Goal: Task Accomplishment & Management: Manage account settings

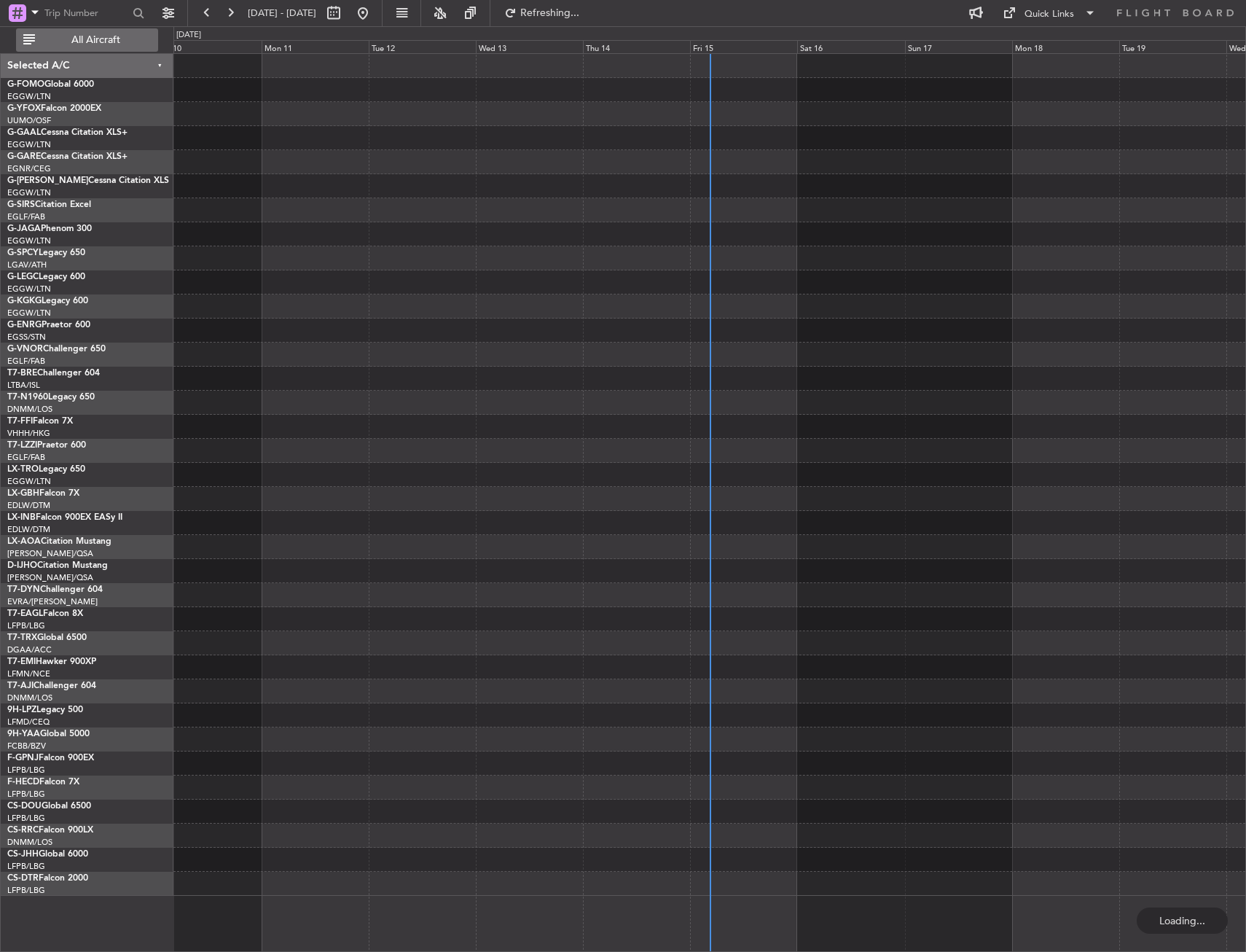
click at [85, 45] on span "All Aircraft" at bounding box center [95, 39] width 116 height 10
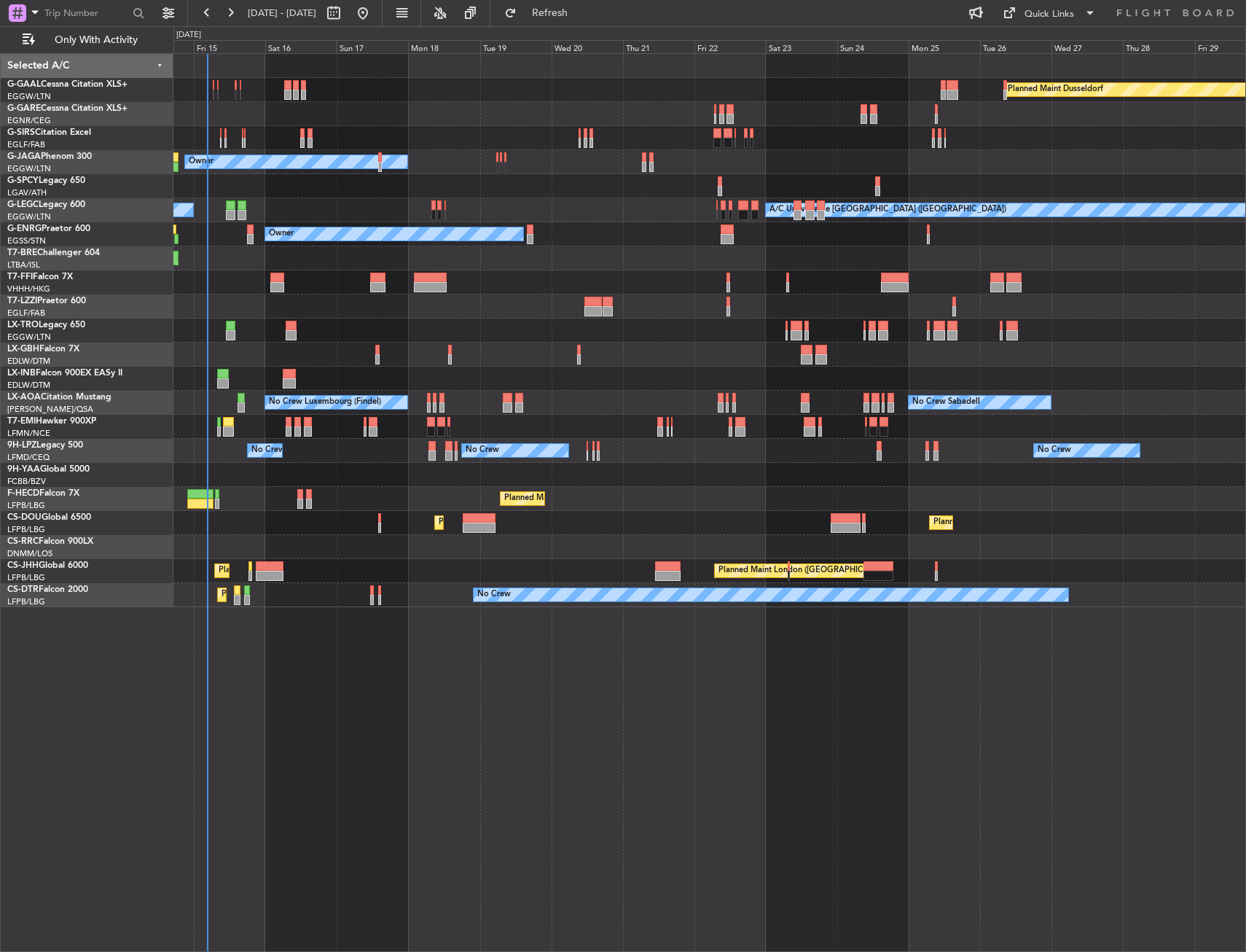
click at [307, 451] on div "Planned Maint Dusseldorf Planned Maint Planned Maint [GEOGRAPHIC_DATA] ([GEOGRA…" at bounding box center [710, 330] width 1072 height 553
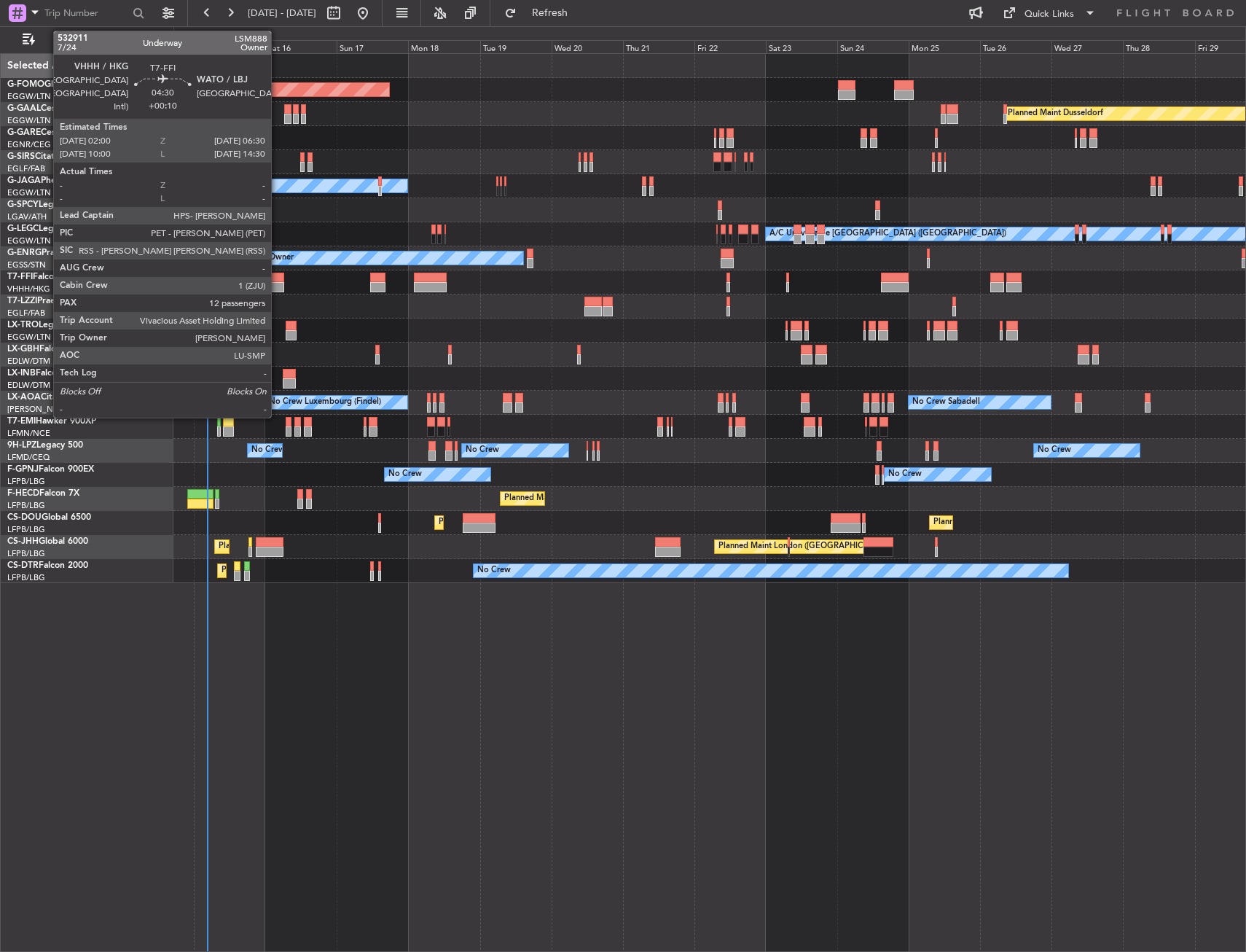
click at [278, 276] on div at bounding box center [278, 277] width 14 height 10
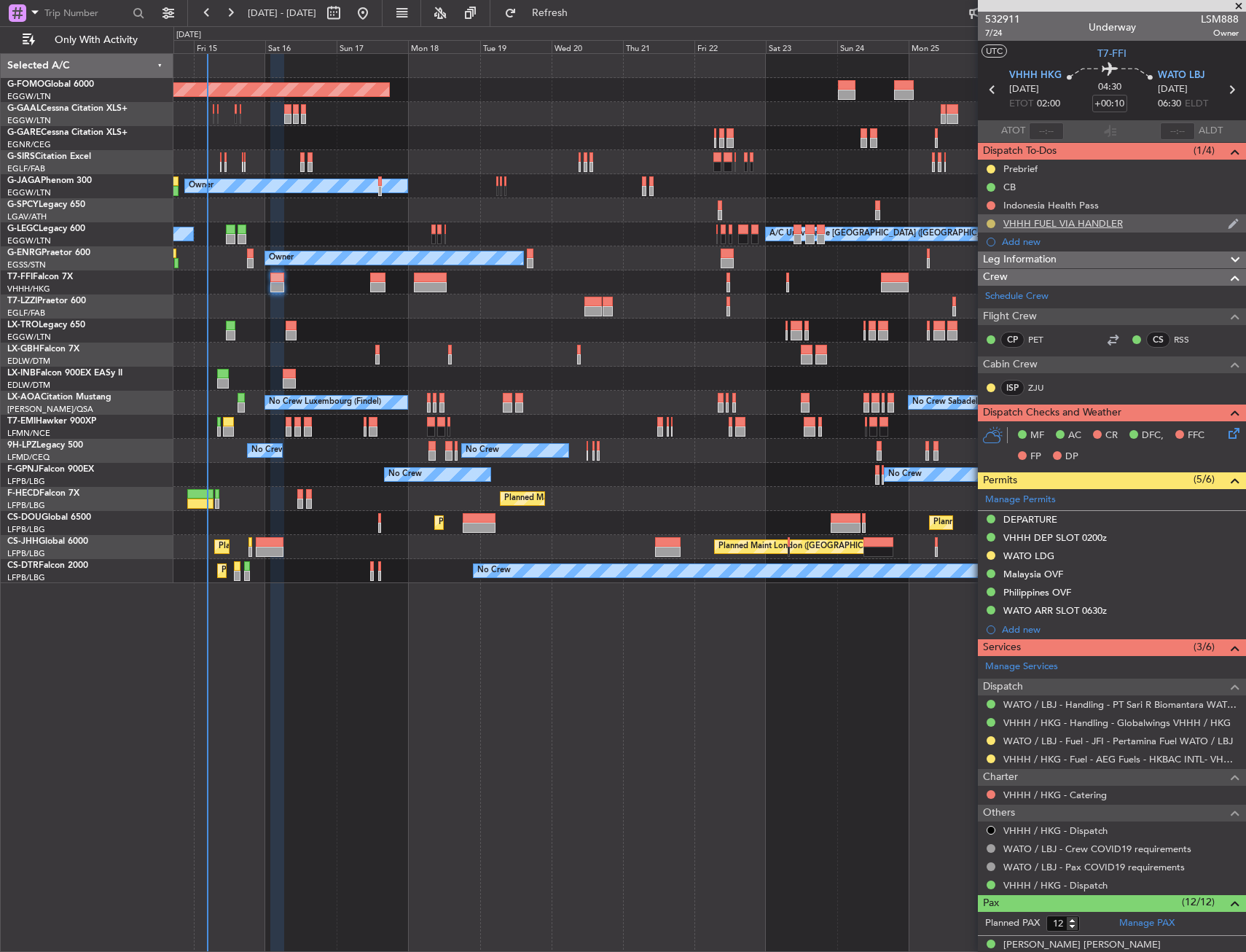
click at [991, 222] on button at bounding box center [991, 223] width 8 height 8
click at [977, 288] on span "Completed" at bounding box center [997, 288] width 48 height 15
click at [1101, 760] on link "VHHH / HKG - Fuel - AEG Fuels - HKBAC INTL- VHHH / HKG" at bounding box center [1121, 759] width 235 height 12
click at [1034, 757] on link "VHHH / HKG - Fuel - AEG Fuels - HKBAC INTL- VHHH / HKG" at bounding box center [1121, 759] width 235 height 12
click at [1085, 754] on link "VHHH / HKG - Fuel - AEG Fuels - HKBAC INTL- VHHH / HKG" at bounding box center [1121, 759] width 235 height 12
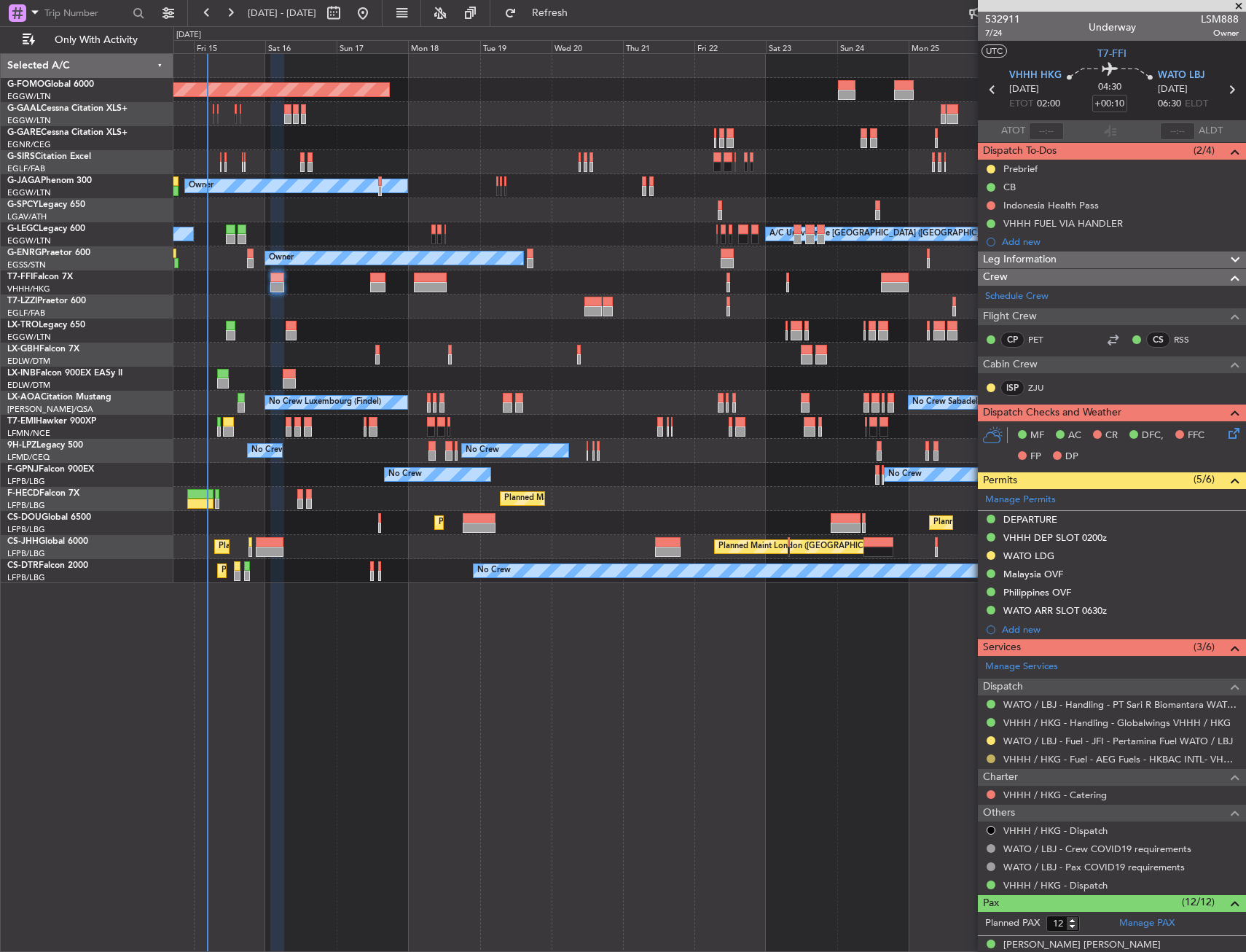
click at [992, 757] on button at bounding box center [991, 758] width 8 height 8
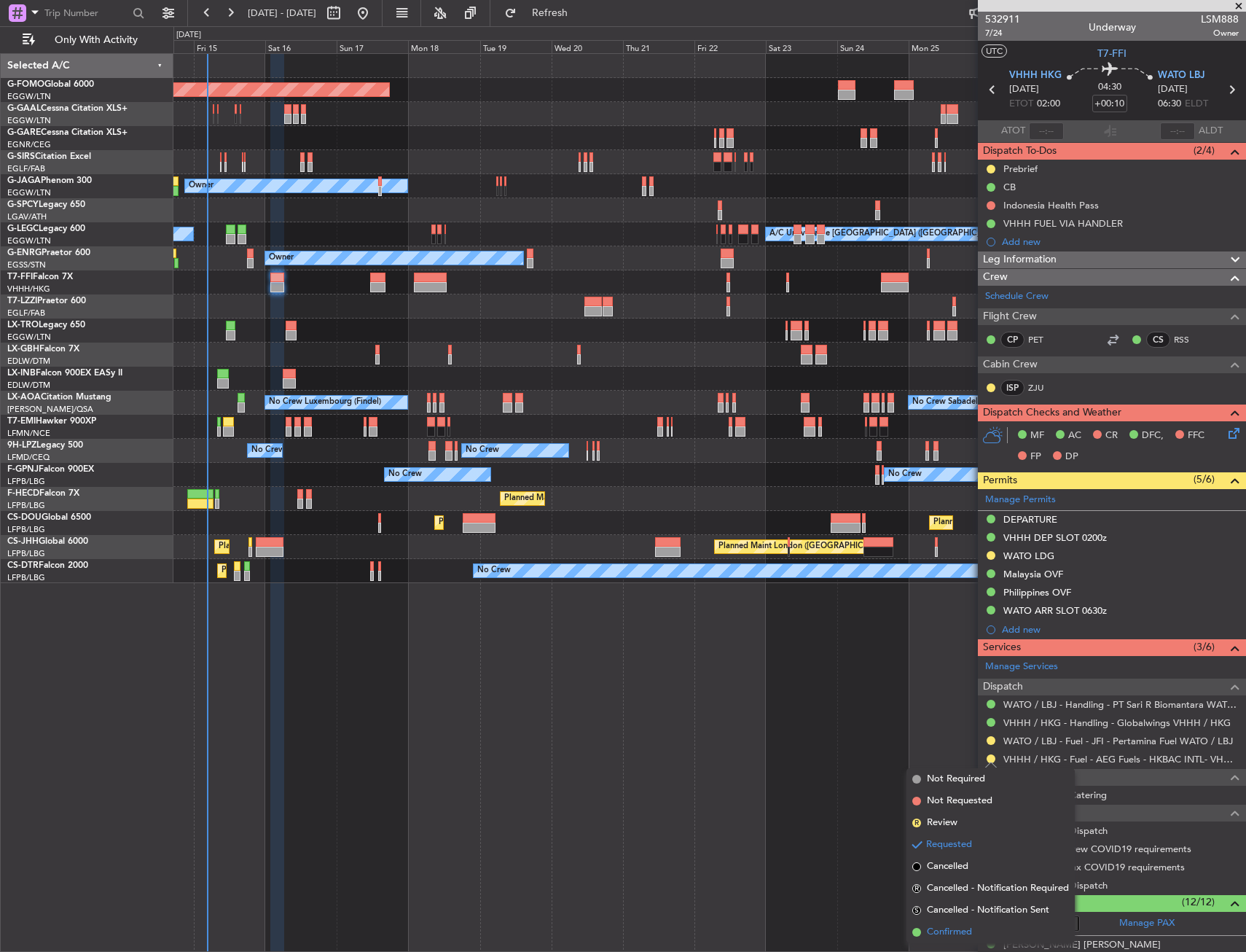
click at [938, 930] on span "Confirmed" at bounding box center [949, 931] width 45 height 15
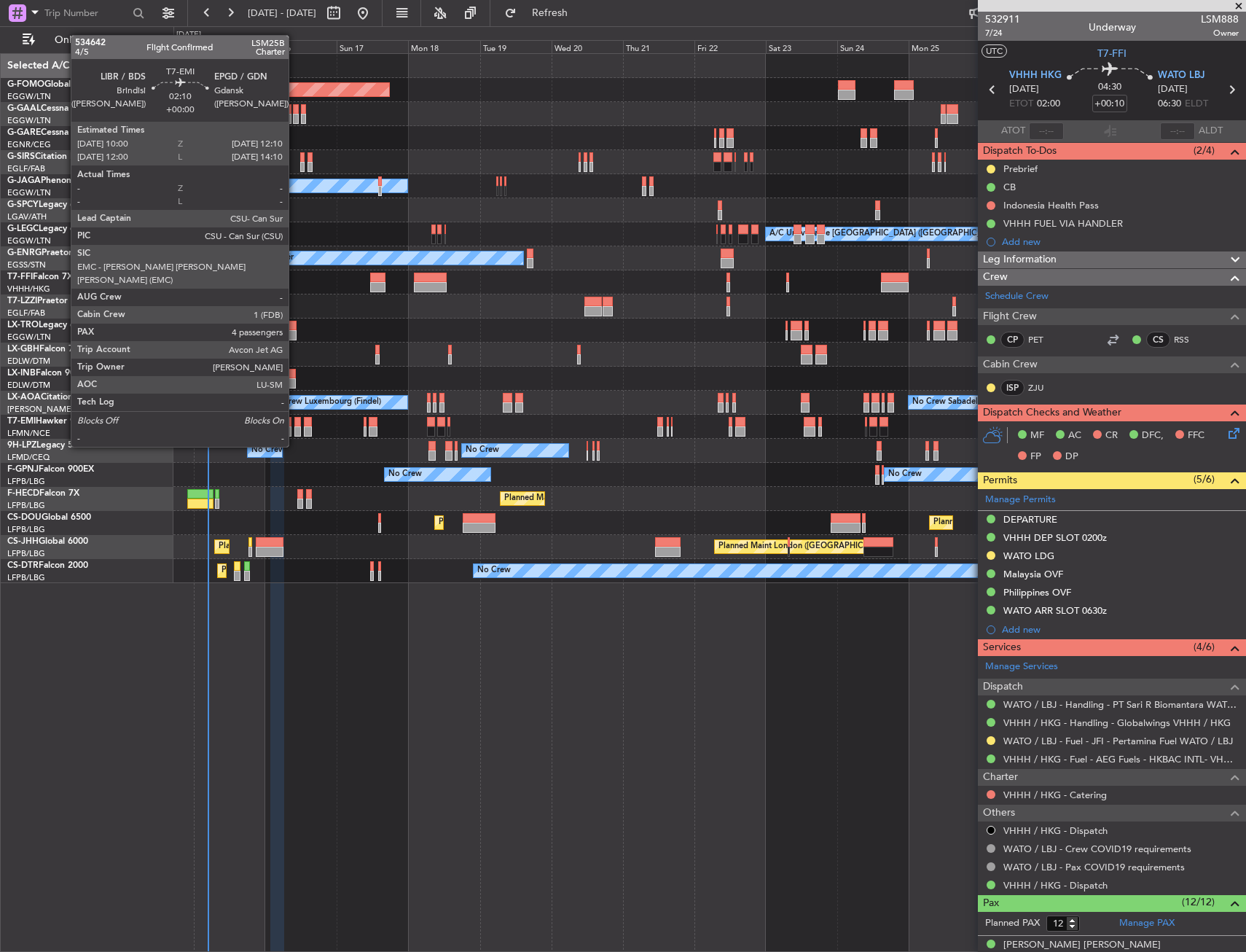
click at [295, 419] on div at bounding box center [298, 421] width 7 height 10
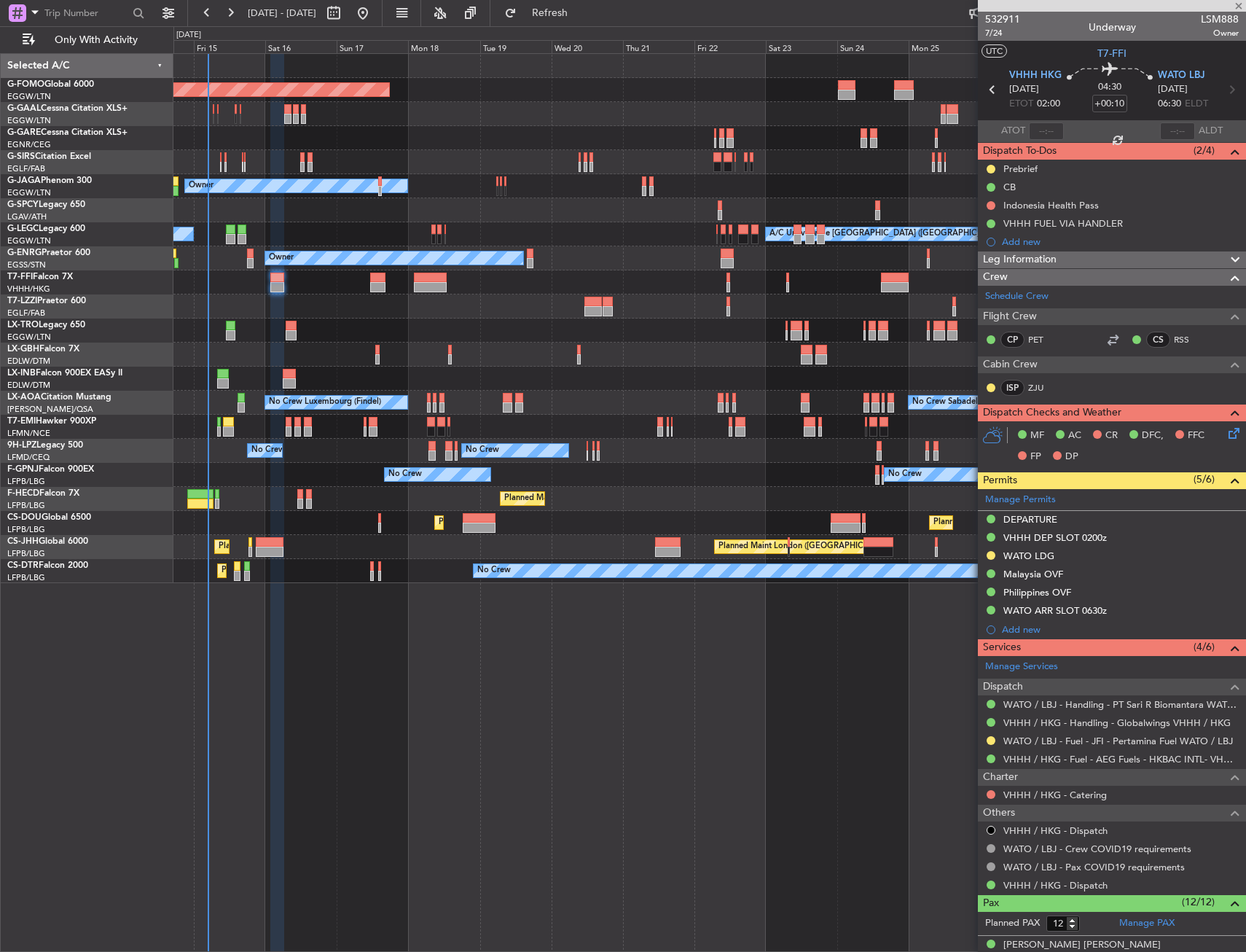
type input "4"
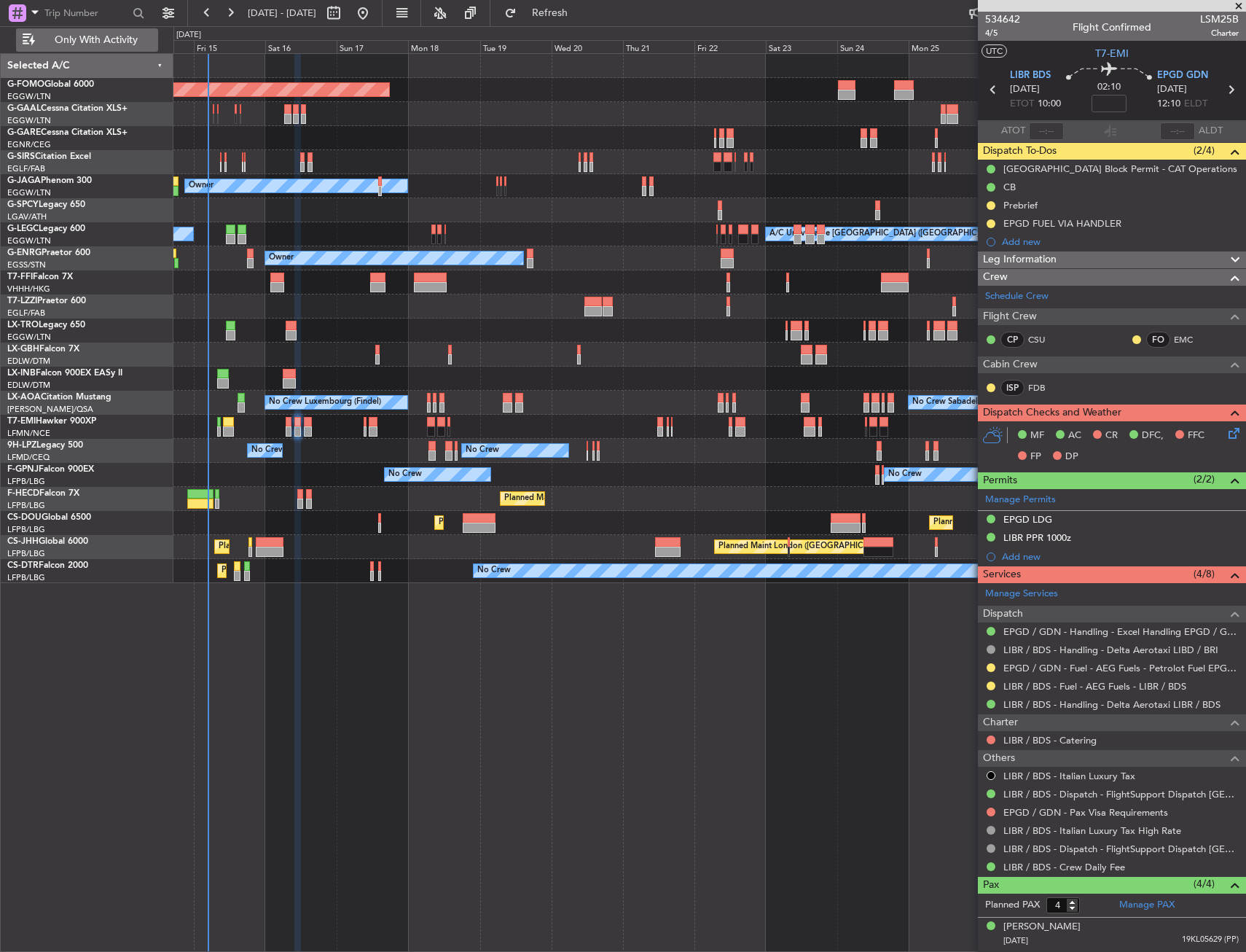
click at [102, 31] on button "Only With Activity" at bounding box center [87, 40] width 142 height 23
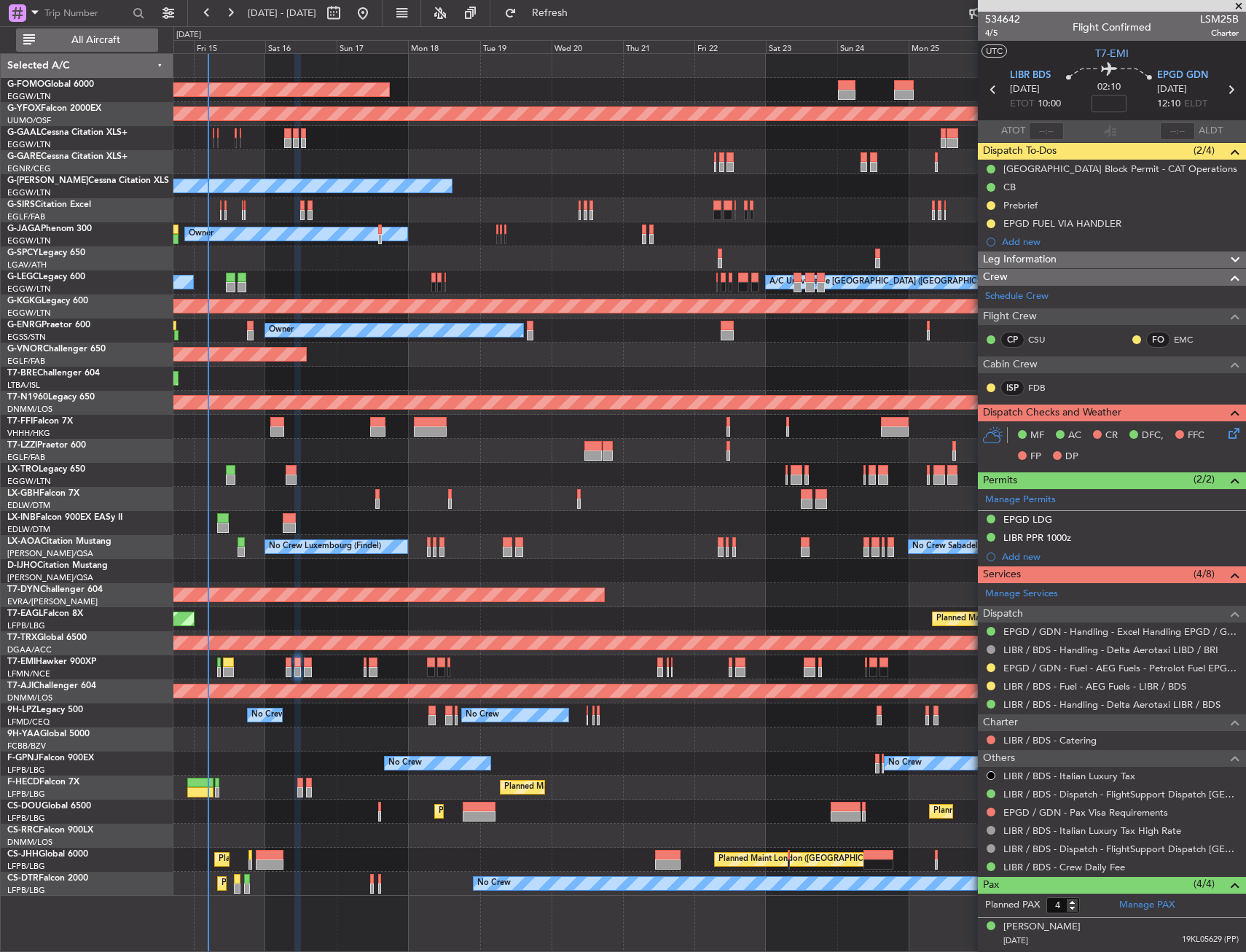
click at [117, 45] on span "All Aircraft" at bounding box center [95, 39] width 116 height 10
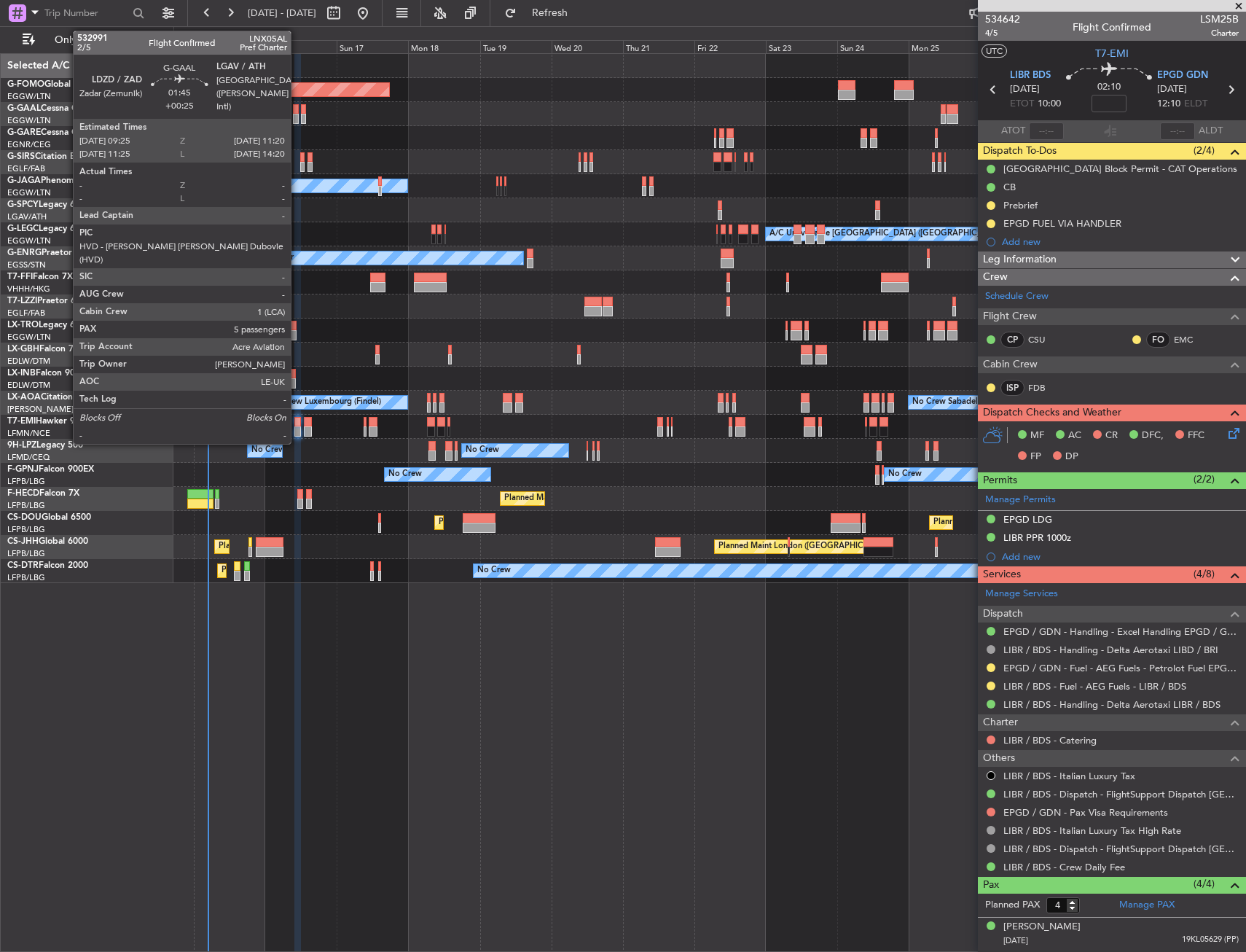
click at [298, 112] on div at bounding box center [296, 109] width 6 height 10
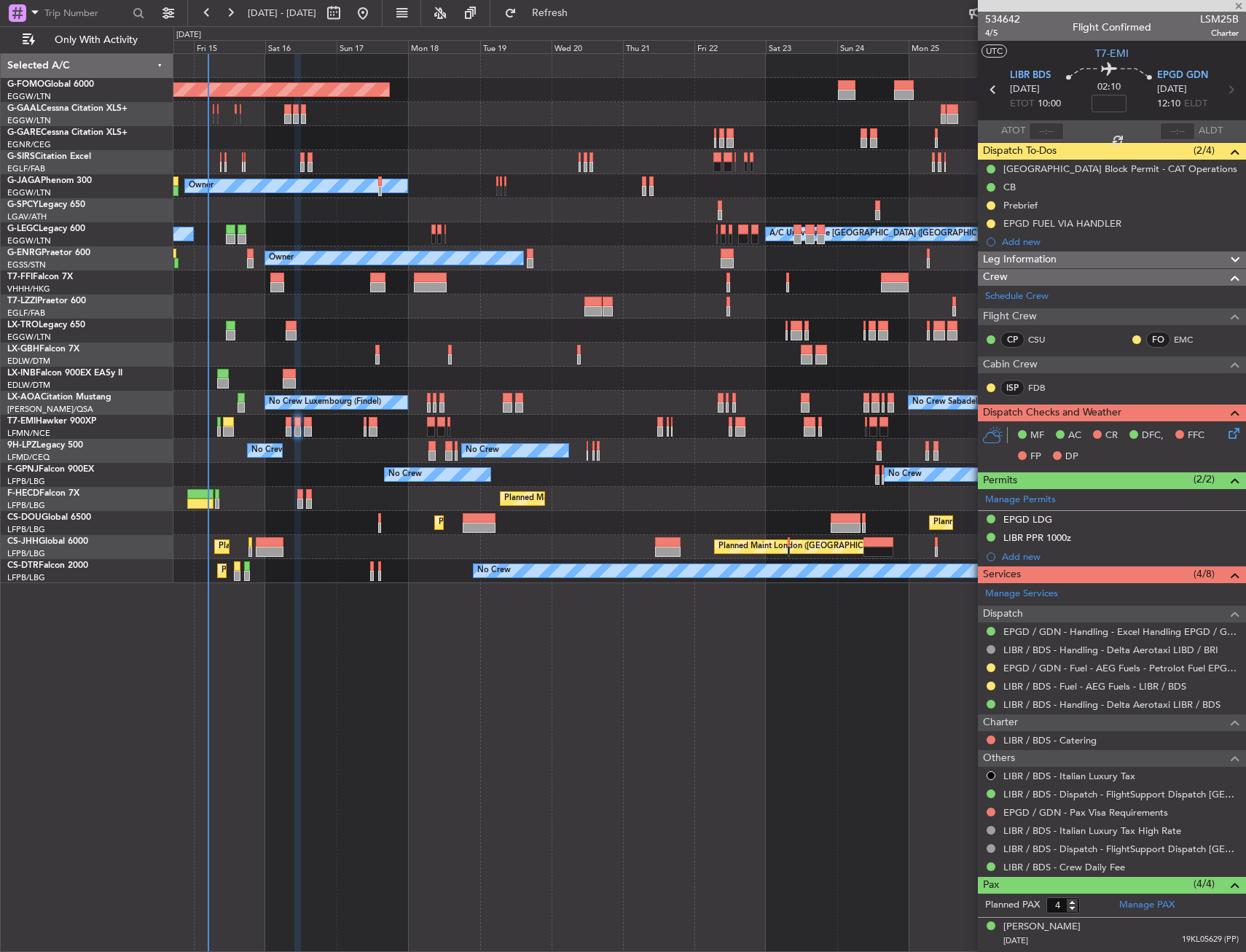
type input "+00:25"
type input "5"
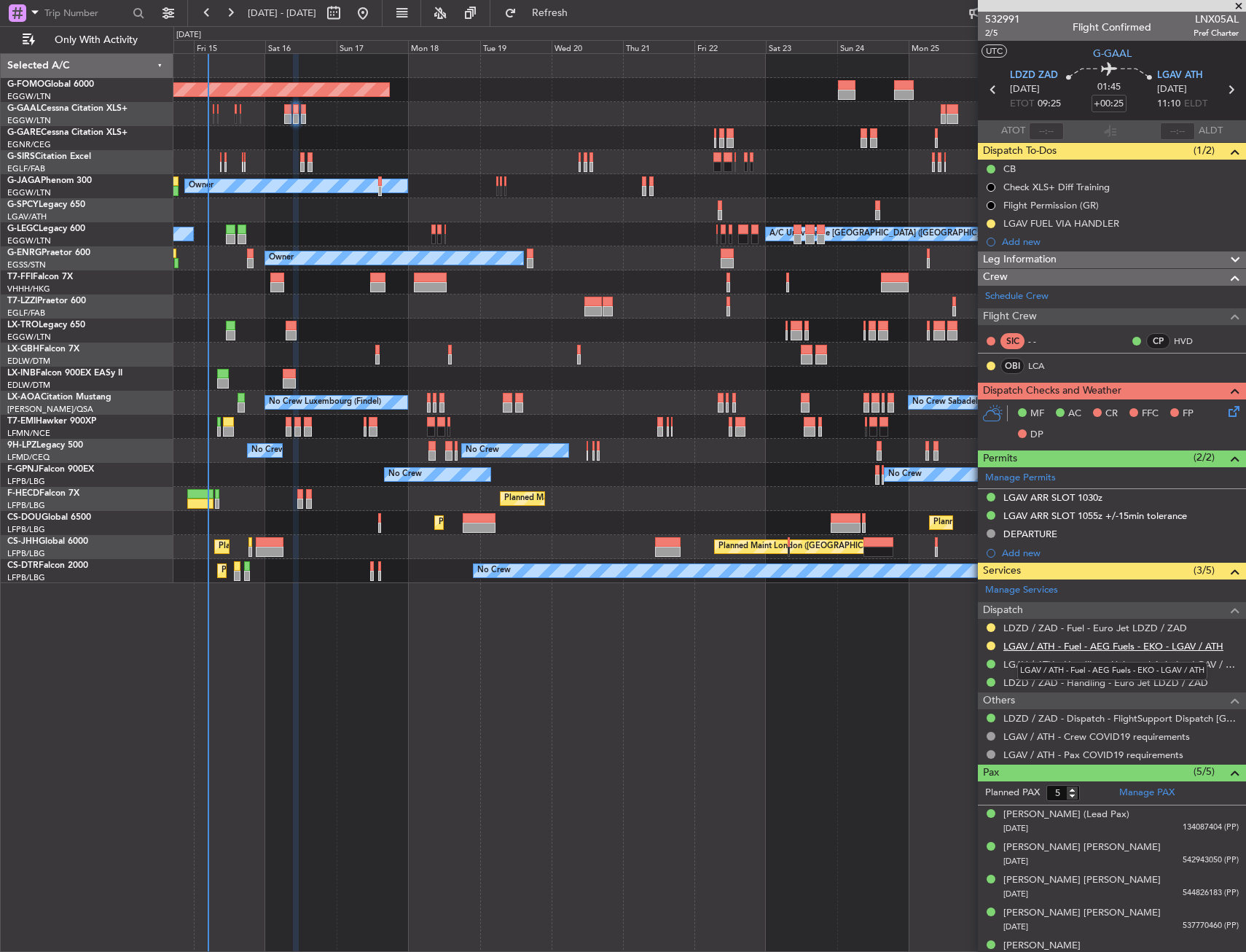
click at [1045, 640] on link "LGAV / ATH - Fuel - AEG Fuels - EKO - LGAV / ATH" at bounding box center [1114, 646] width 220 height 12
click at [991, 645] on button at bounding box center [991, 645] width 8 height 8
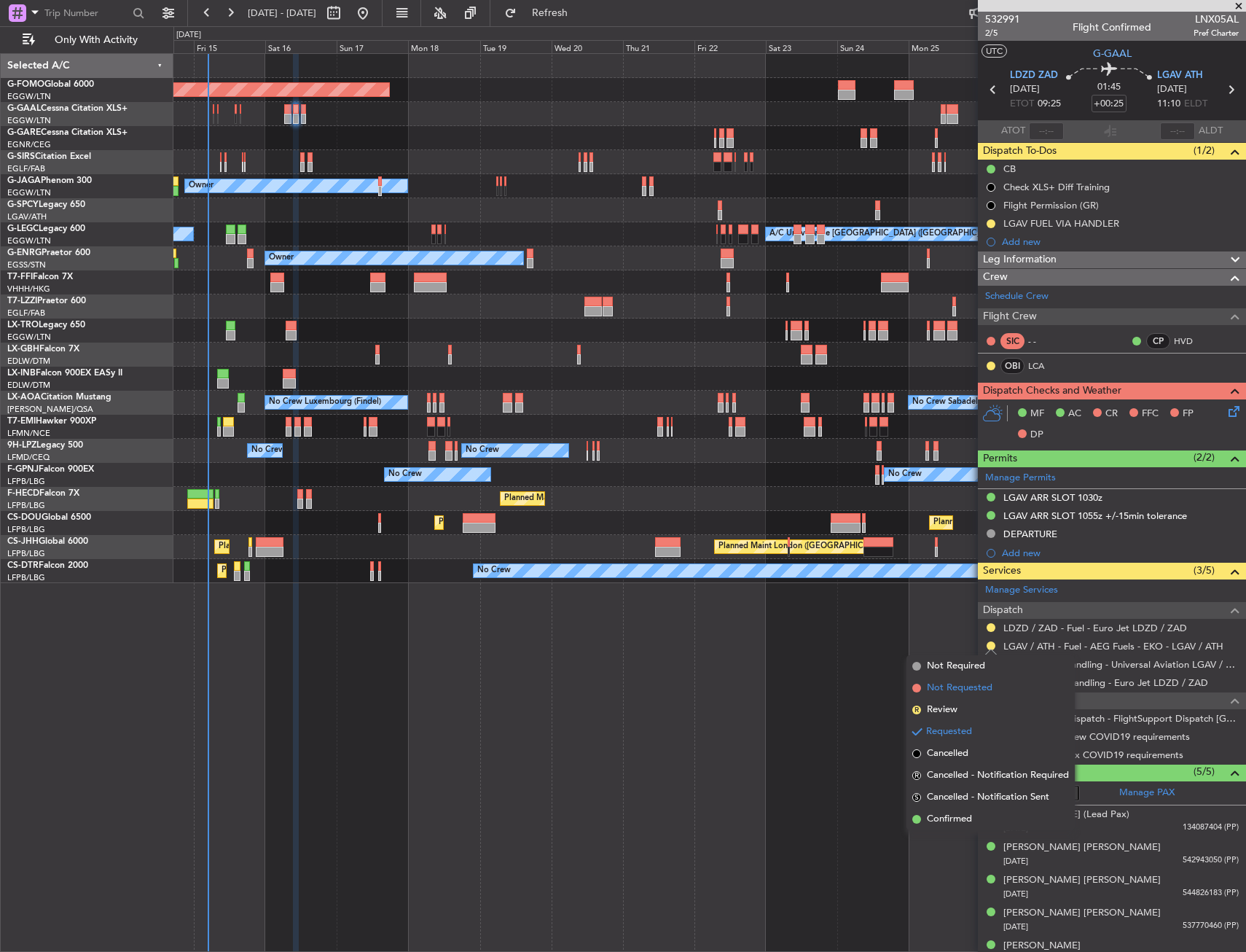
click at [950, 689] on span "Not Requested" at bounding box center [959, 687] width 65 height 15
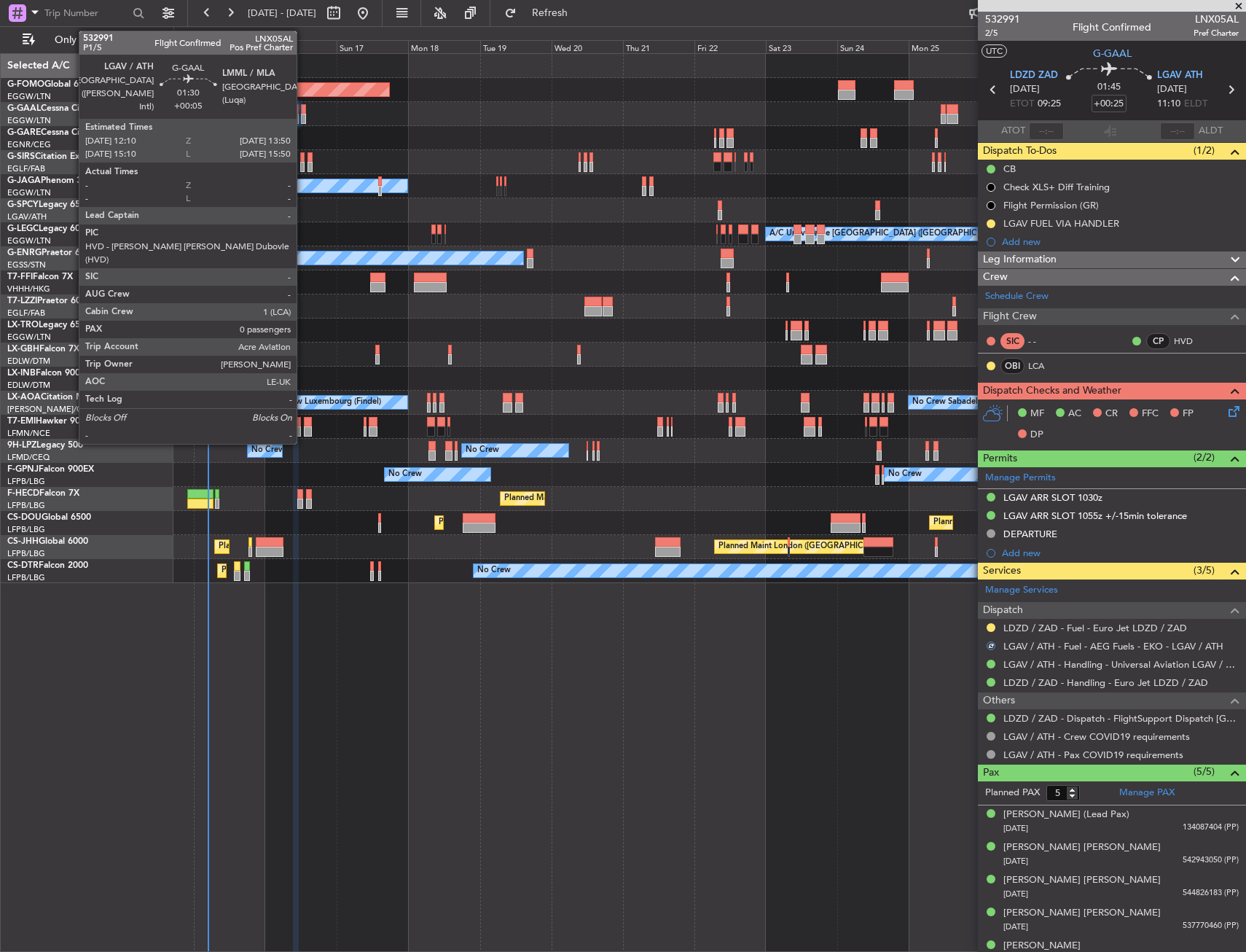
click at [303, 119] on div at bounding box center [303, 118] width 5 height 10
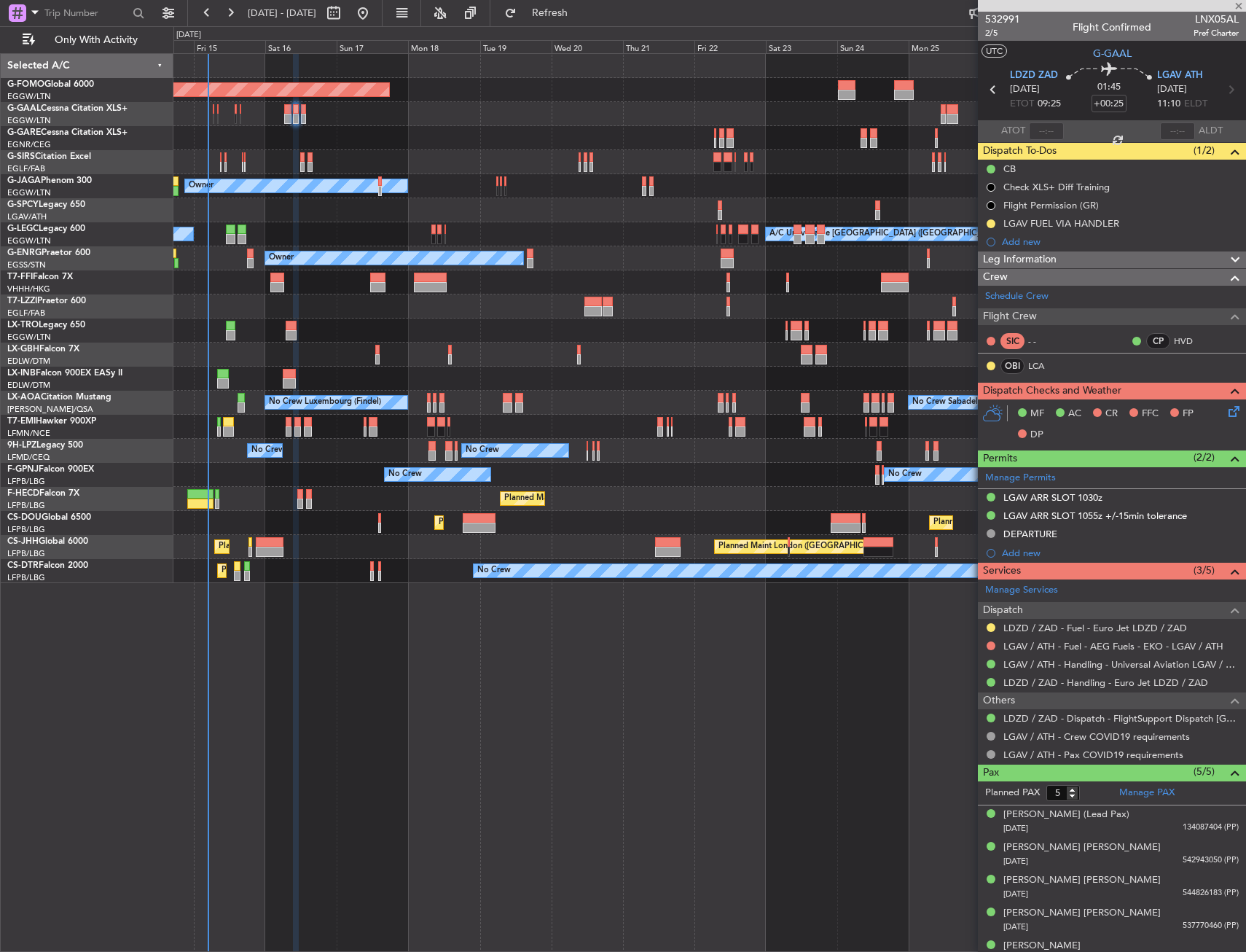
type input "+00:05"
type input "0"
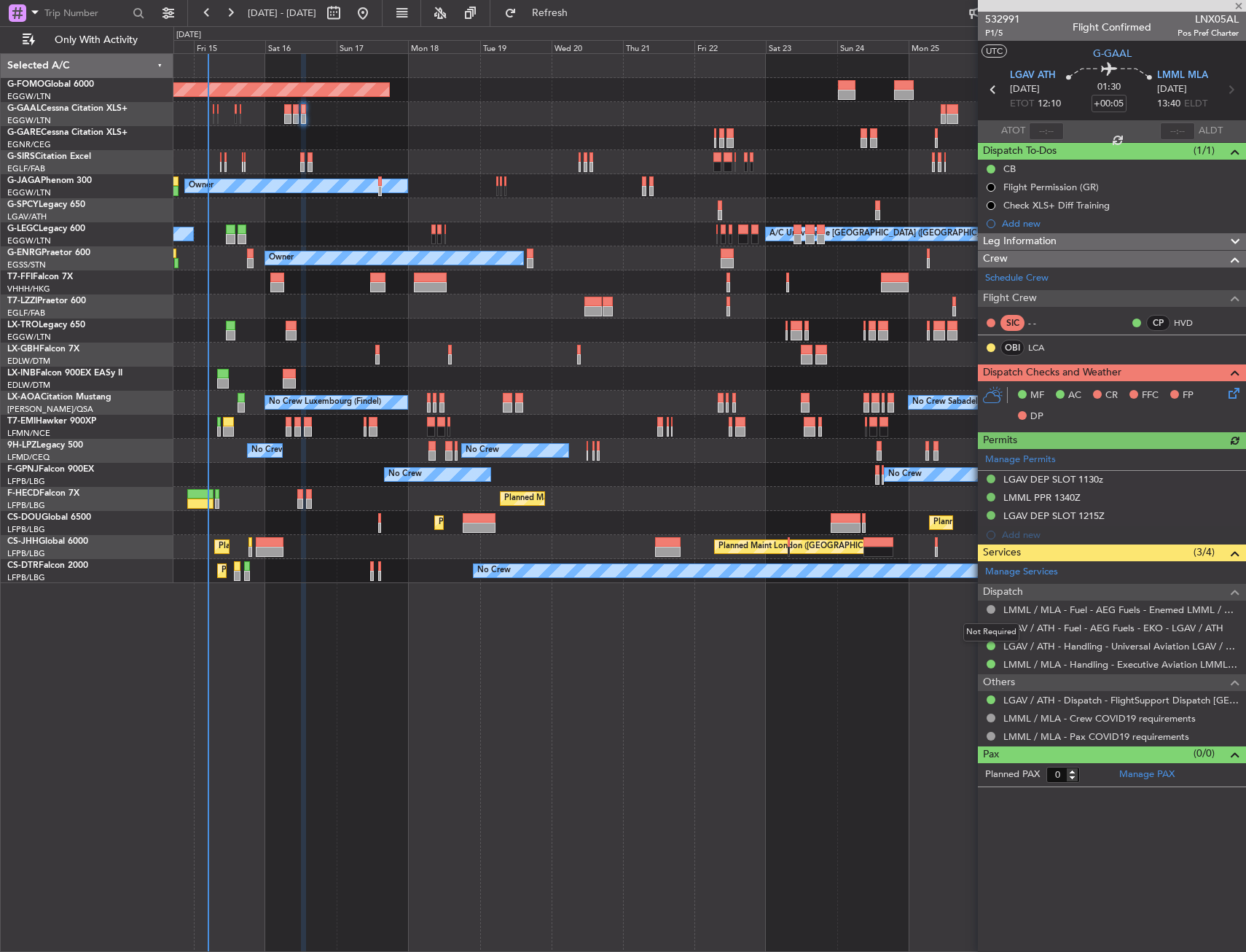
click at [992, 626] on div "Not Required" at bounding box center [991, 632] width 56 height 18
click at [989, 625] on button at bounding box center [991, 627] width 8 height 8
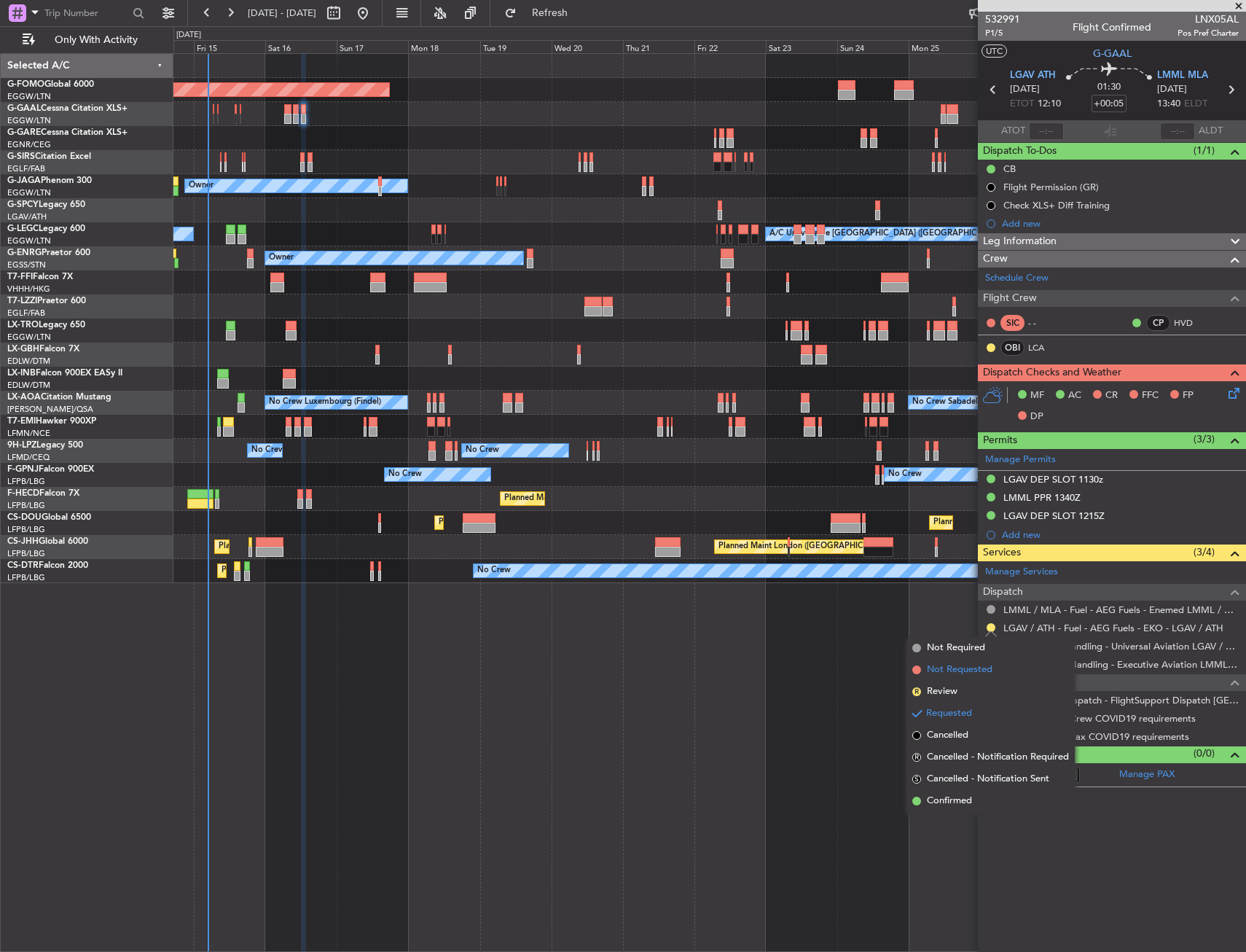
click at [946, 667] on span "Not Requested" at bounding box center [959, 669] width 65 height 15
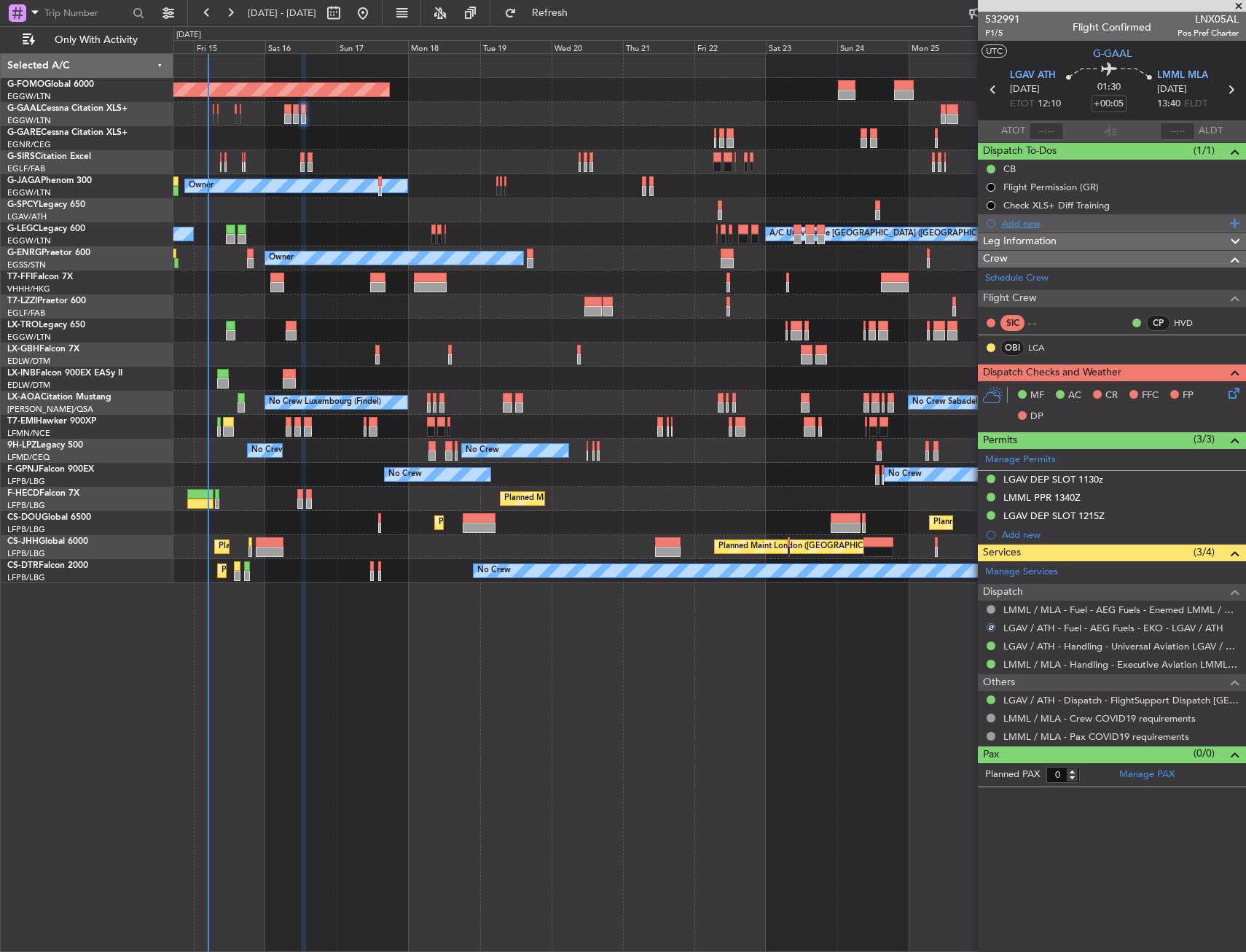
click at [1034, 221] on div "Add new" at bounding box center [1114, 223] width 224 height 12
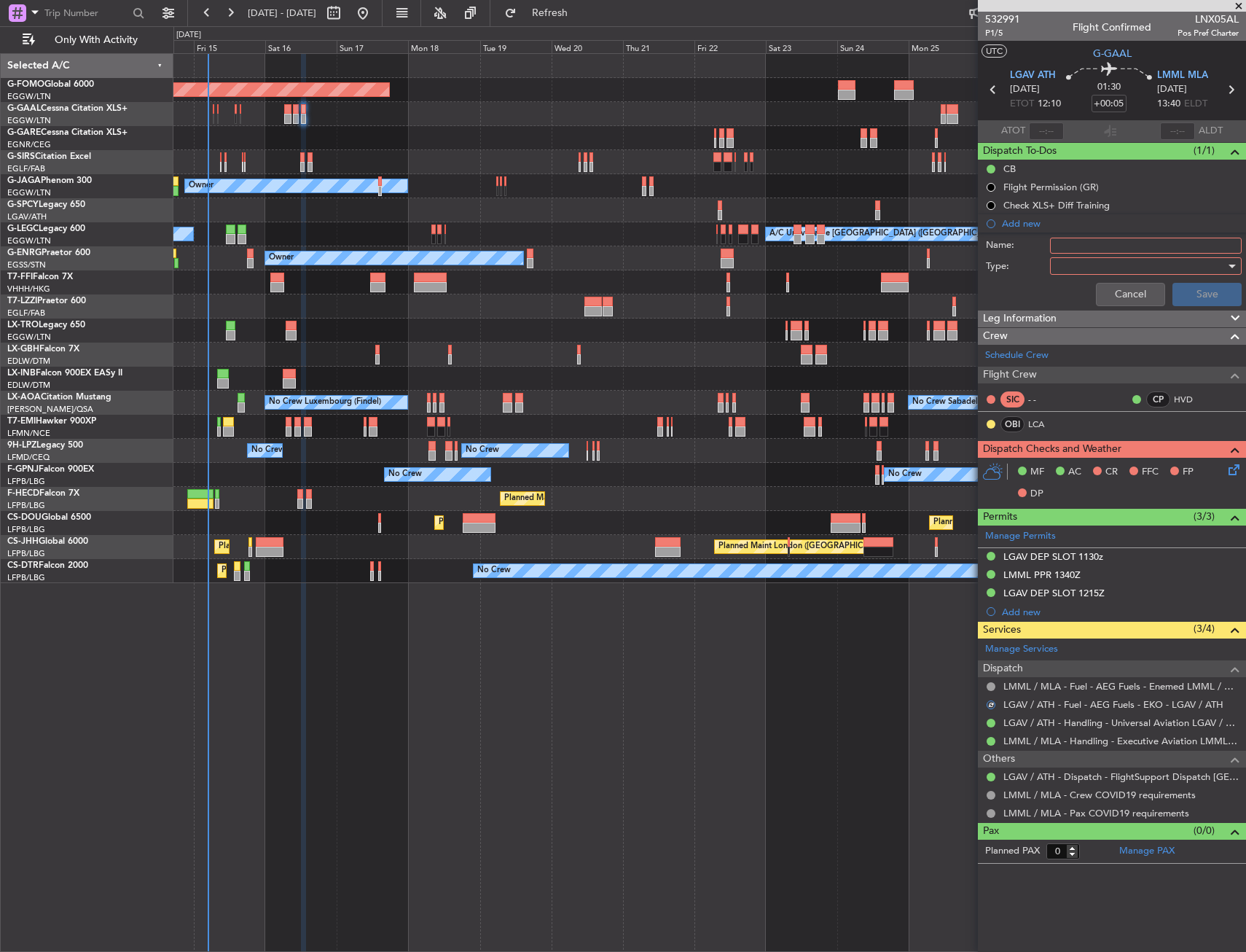
click at [1070, 249] on input "Name:" at bounding box center [1145, 245] width 192 height 16
type input "LGAV FUEL VIA WFS"
click at [1072, 265] on div at bounding box center [1141, 266] width 170 height 22
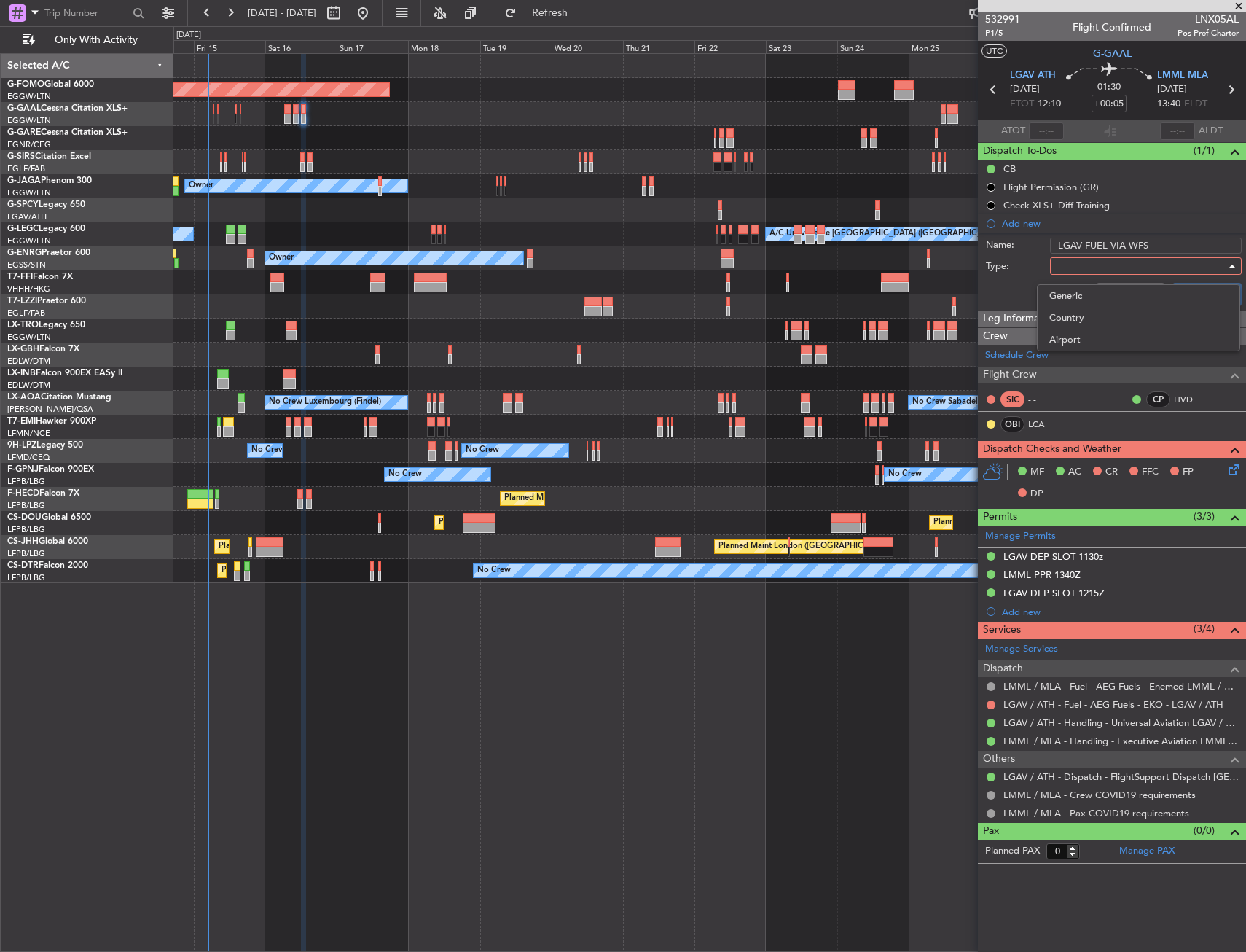
click at [1075, 278] on div at bounding box center [623, 476] width 1246 height 952
click at [1076, 285] on div "Cancel Save" at bounding box center [1108, 294] width 275 height 35
click at [1075, 269] on div at bounding box center [1141, 266] width 170 height 22
click at [1074, 302] on span "Generic" at bounding box center [1139, 296] width 178 height 22
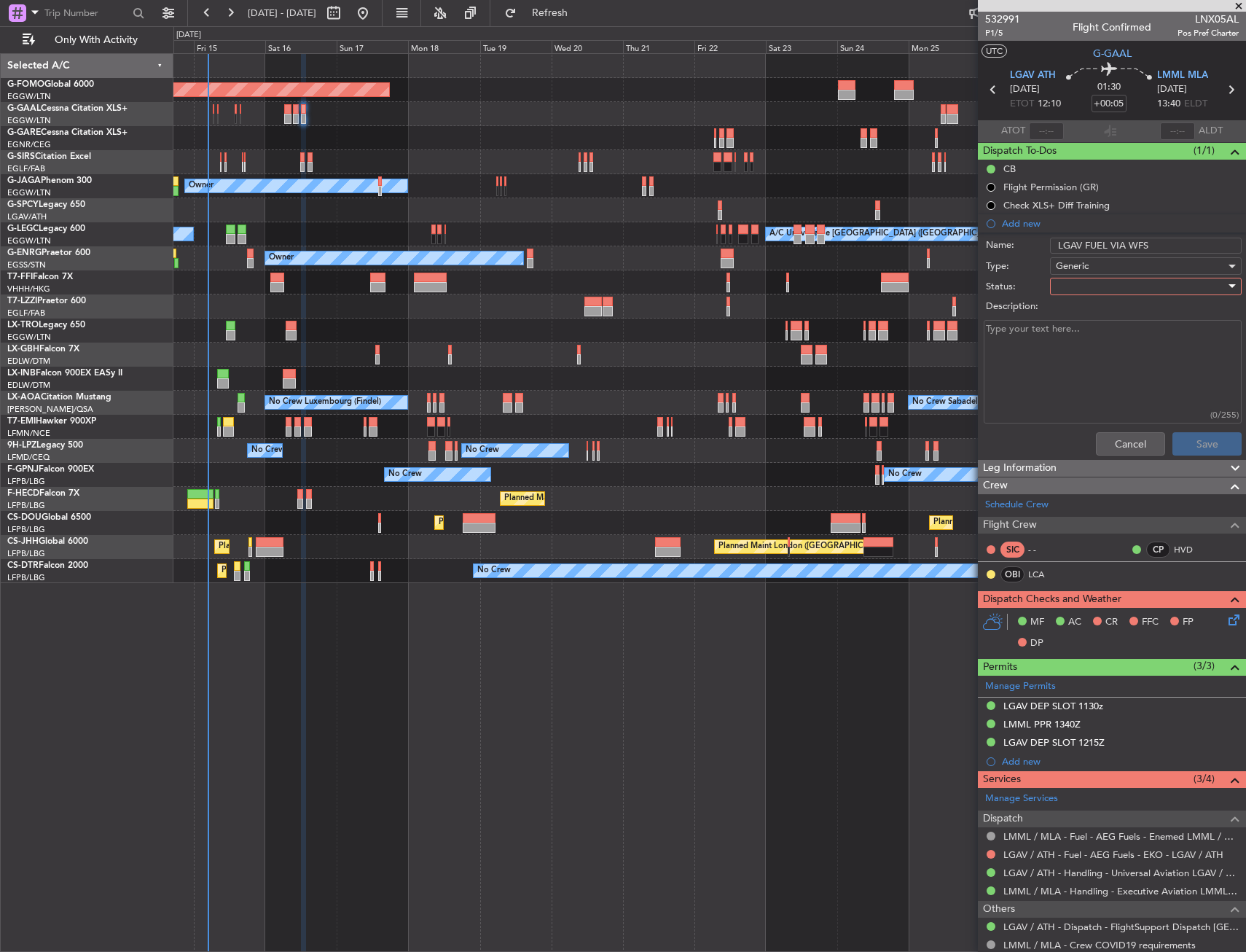
click at [1074, 289] on div at bounding box center [1141, 286] width 170 height 22
click at [1081, 329] on span "In Progress" at bounding box center [1139, 338] width 171 height 22
click at [1174, 434] on button "Save" at bounding box center [1208, 444] width 69 height 23
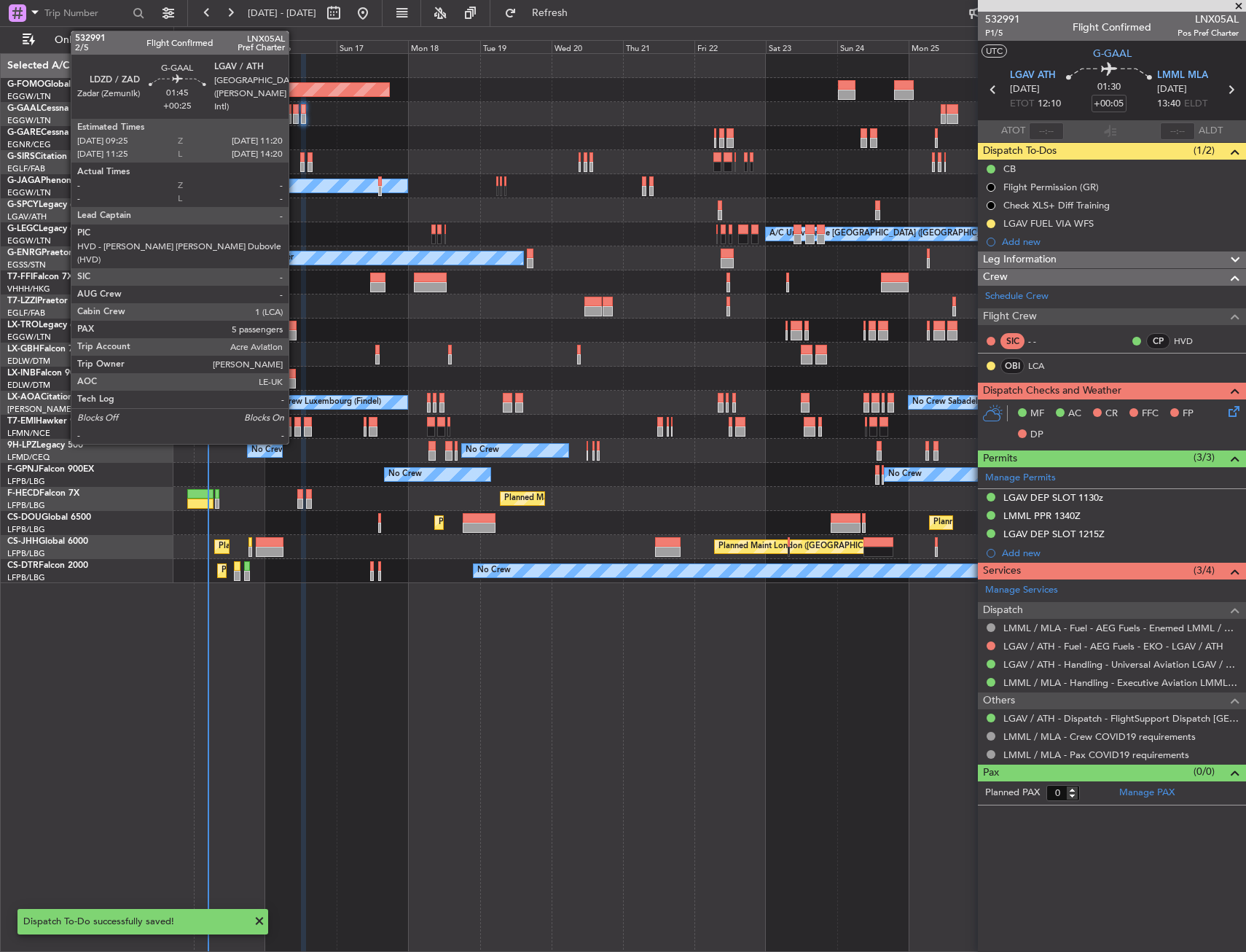
click at [295, 112] on div at bounding box center [296, 109] width 6 height 10
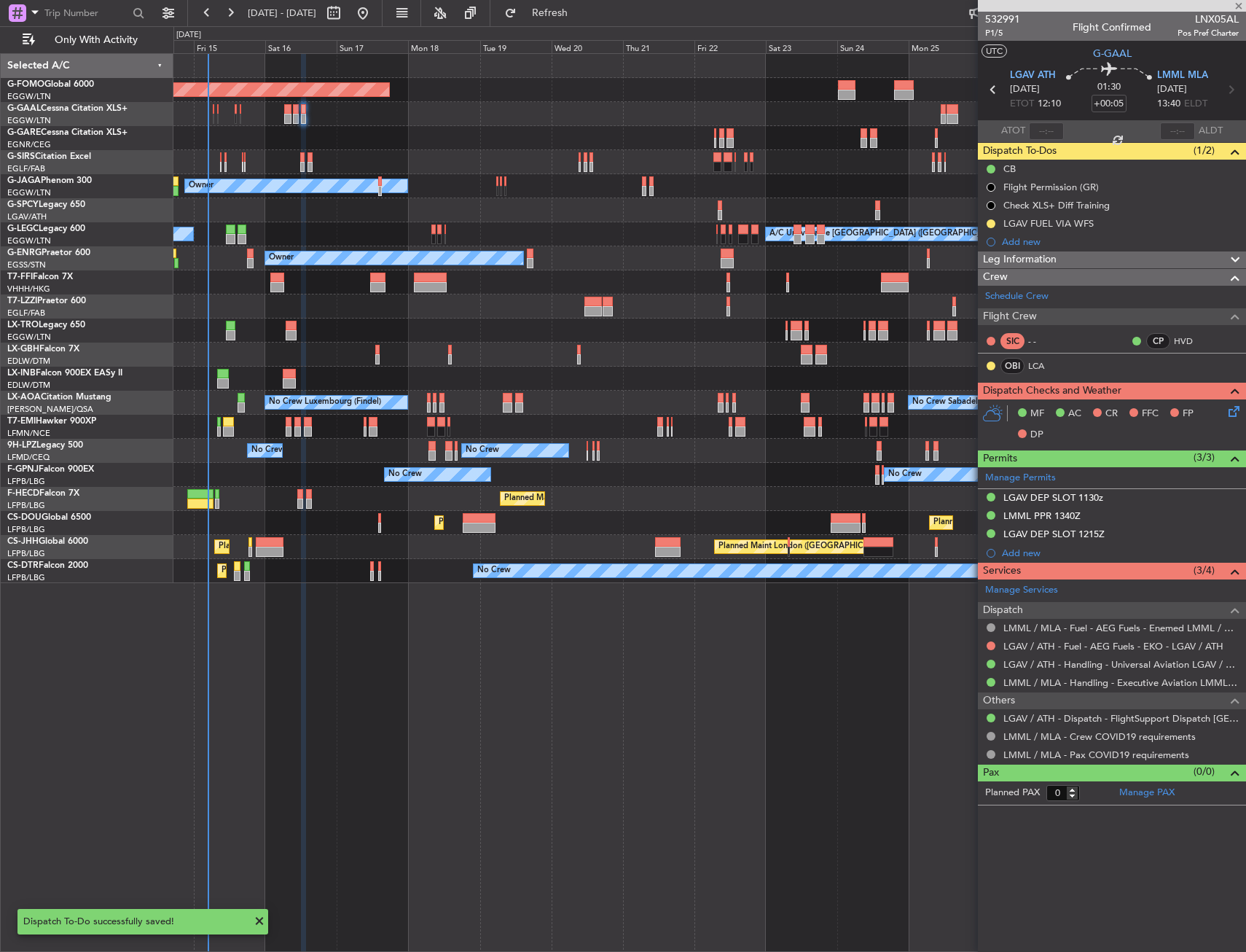
type input "+00:25"
type input "5"
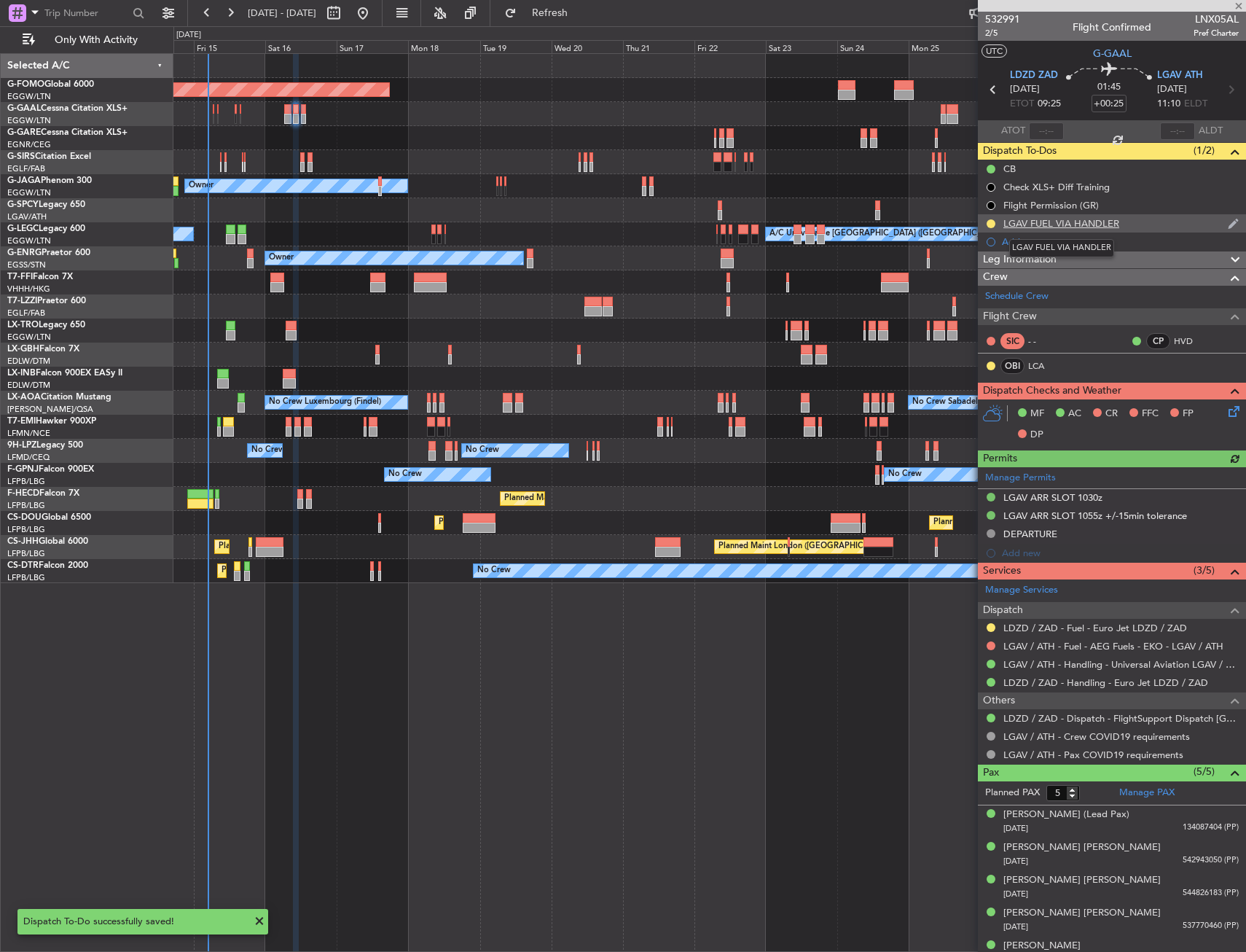
click at [1114, 226] on div "LGAV FUEL VIA HANDLER" at bounding box center [1061, 223] width 116 height 12
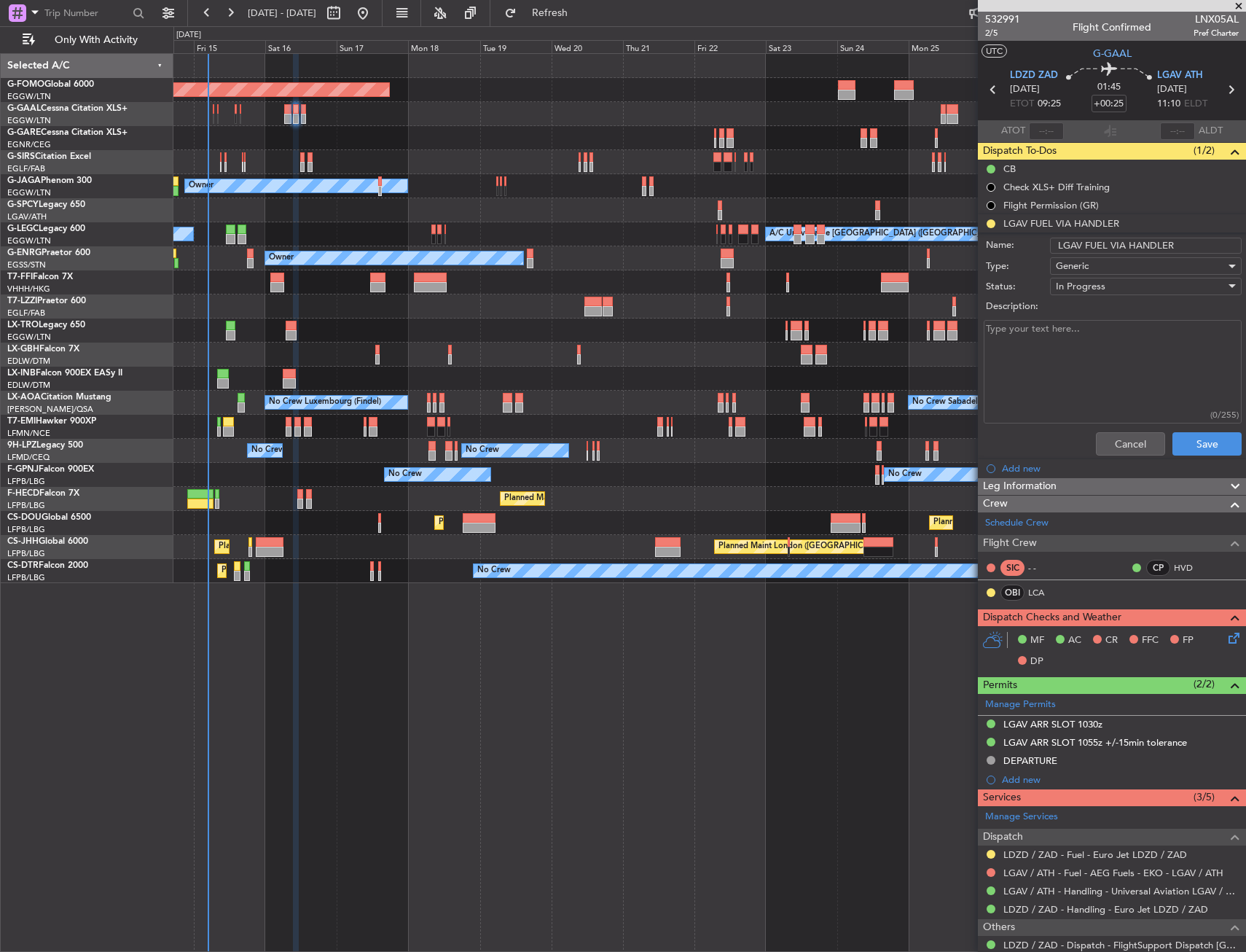
drag, startPoint x: 1174, startPoint y: 244, endPoint x: 1126, endPoint y: 245, distance: 48.0
click at [1126, 245] on input "LGAV FUEL VIA HANDLER" at bounding box center [1145, 245] width 192 height 16
type input "LGAV FUEL VIA WFS"
click at [1201, 439] on button "Save" at bounding box center [1208, 444] width 69 height 23
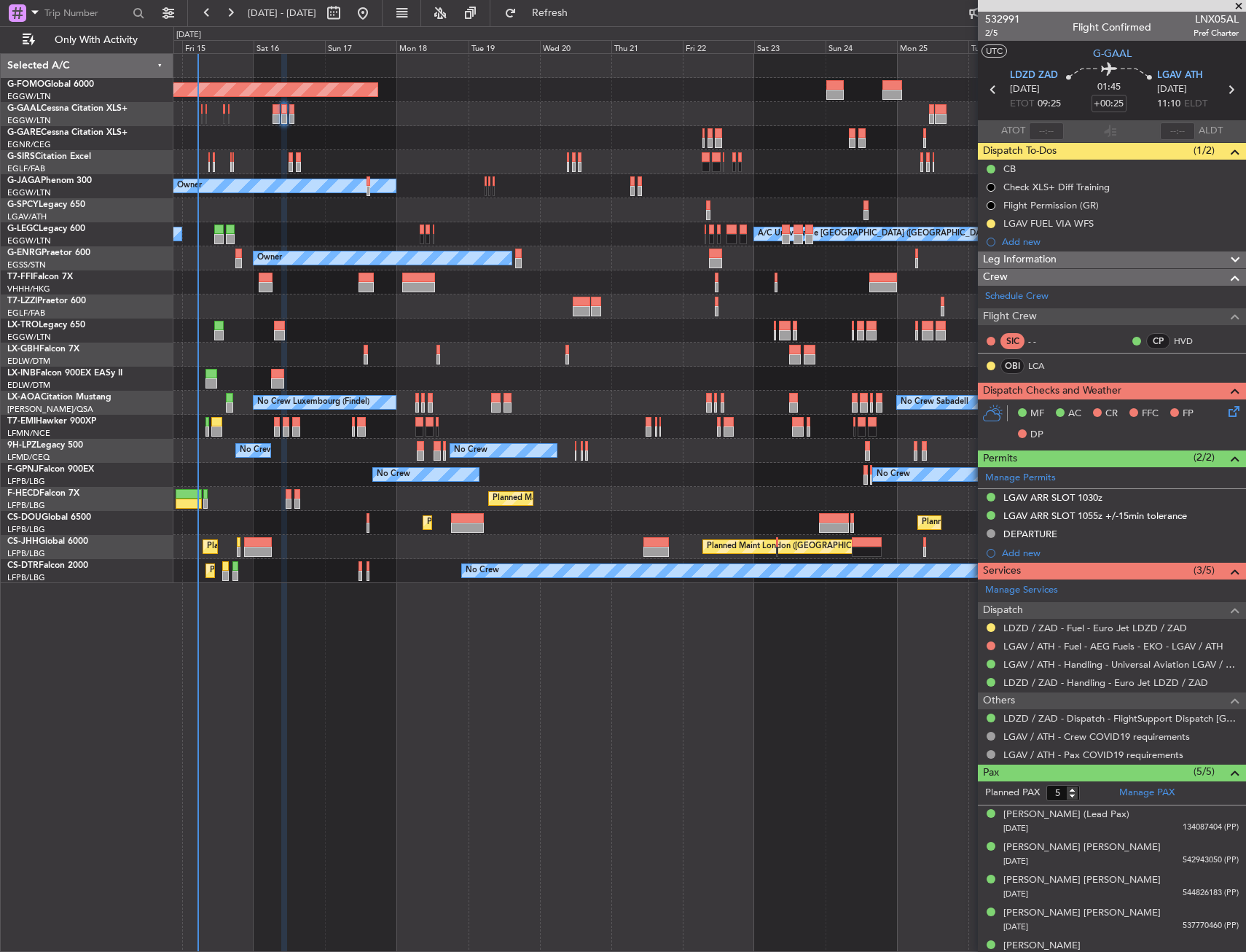
click at [623, 708] on div "Planned Maint Windsor Locks (Bradley Intl) Planned Maint Dusseldorf Planned Mai…" at bounding box center [710, 502] width 1073 height 898
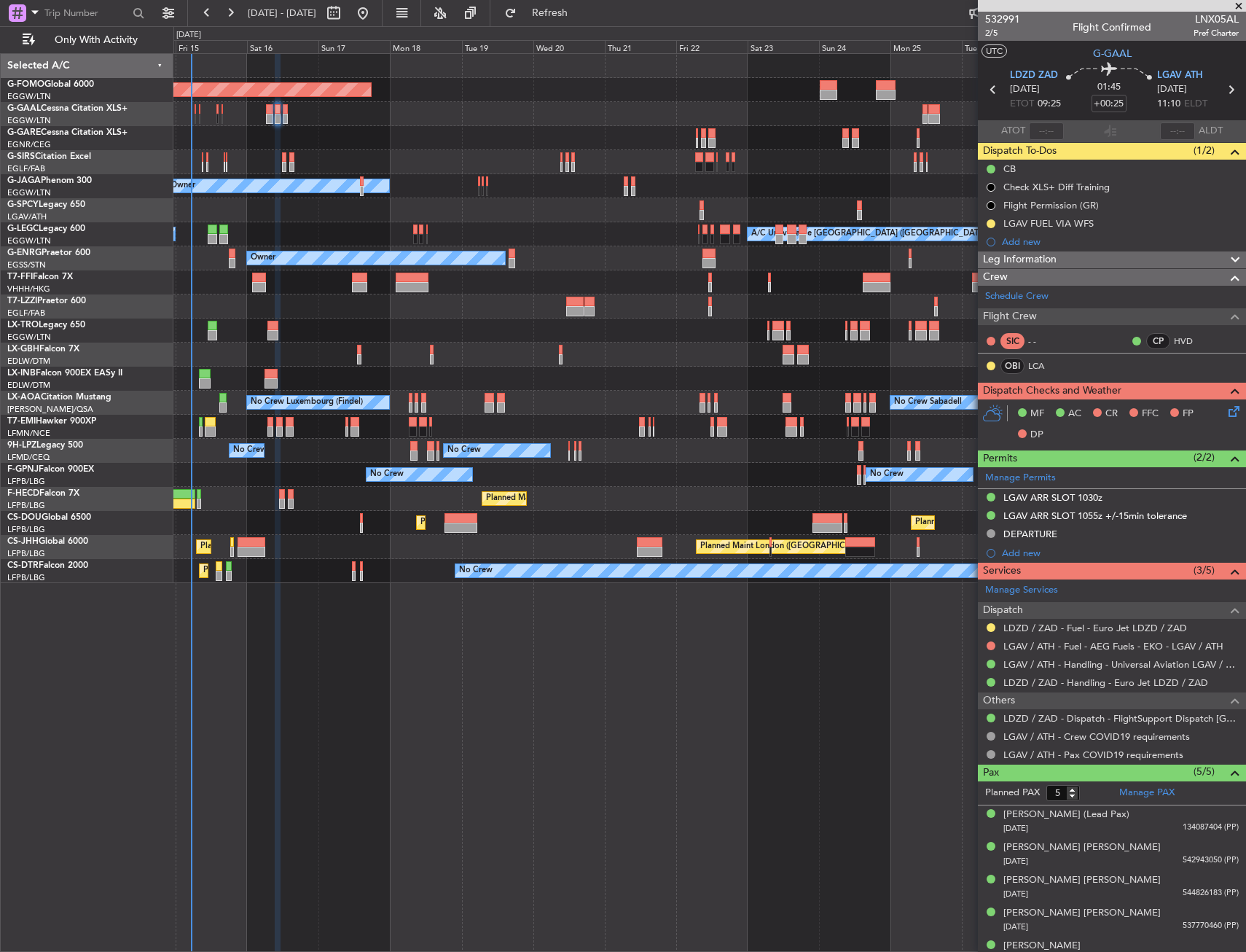
click at [382, 364] on div "Planned Maint Nice ([GEOGRAPHIC_DATA])" at bounding box center [710, 354] width 1072 height 24
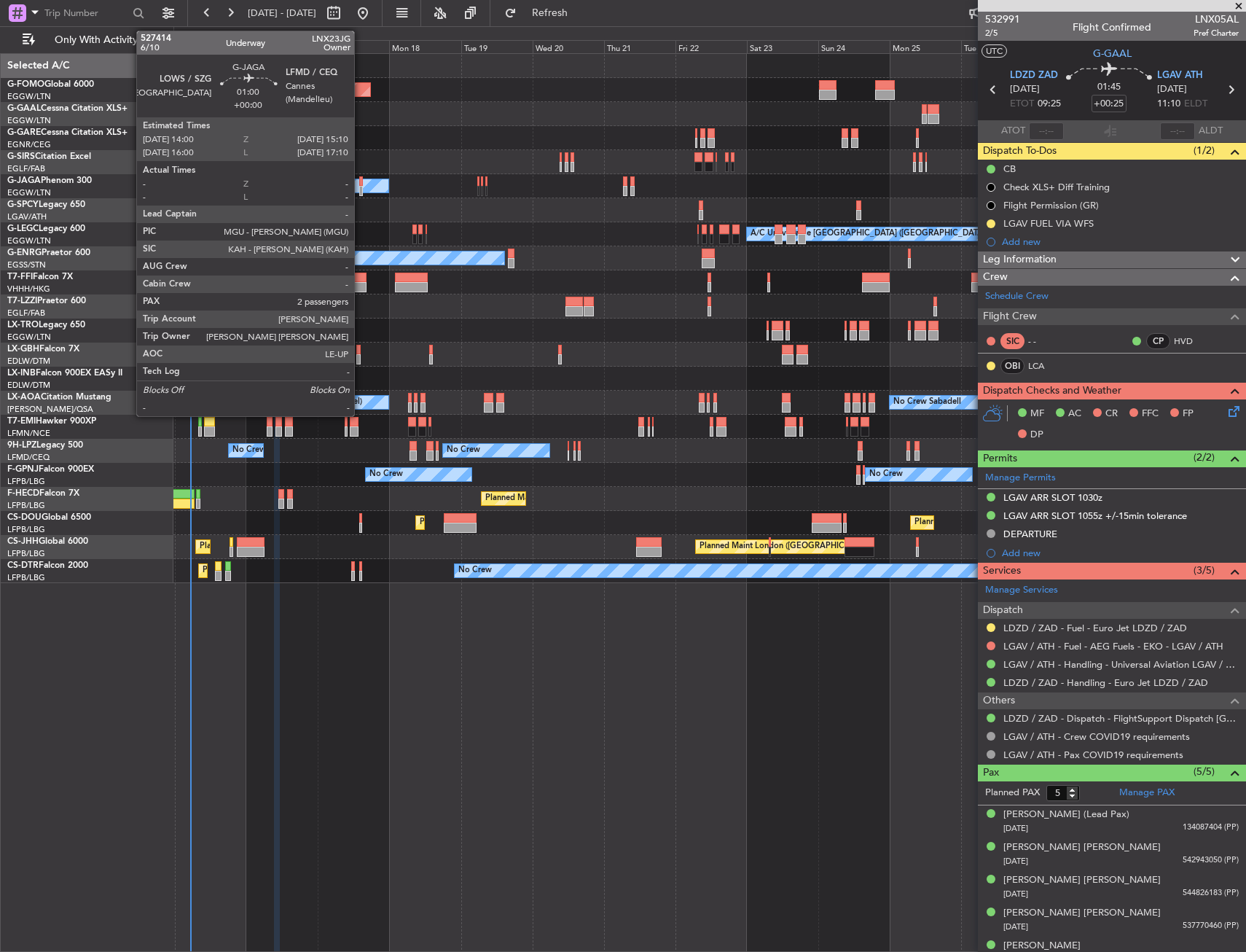
click at [361, 184] on div at bounding box center [361, 181] width 4 height 10
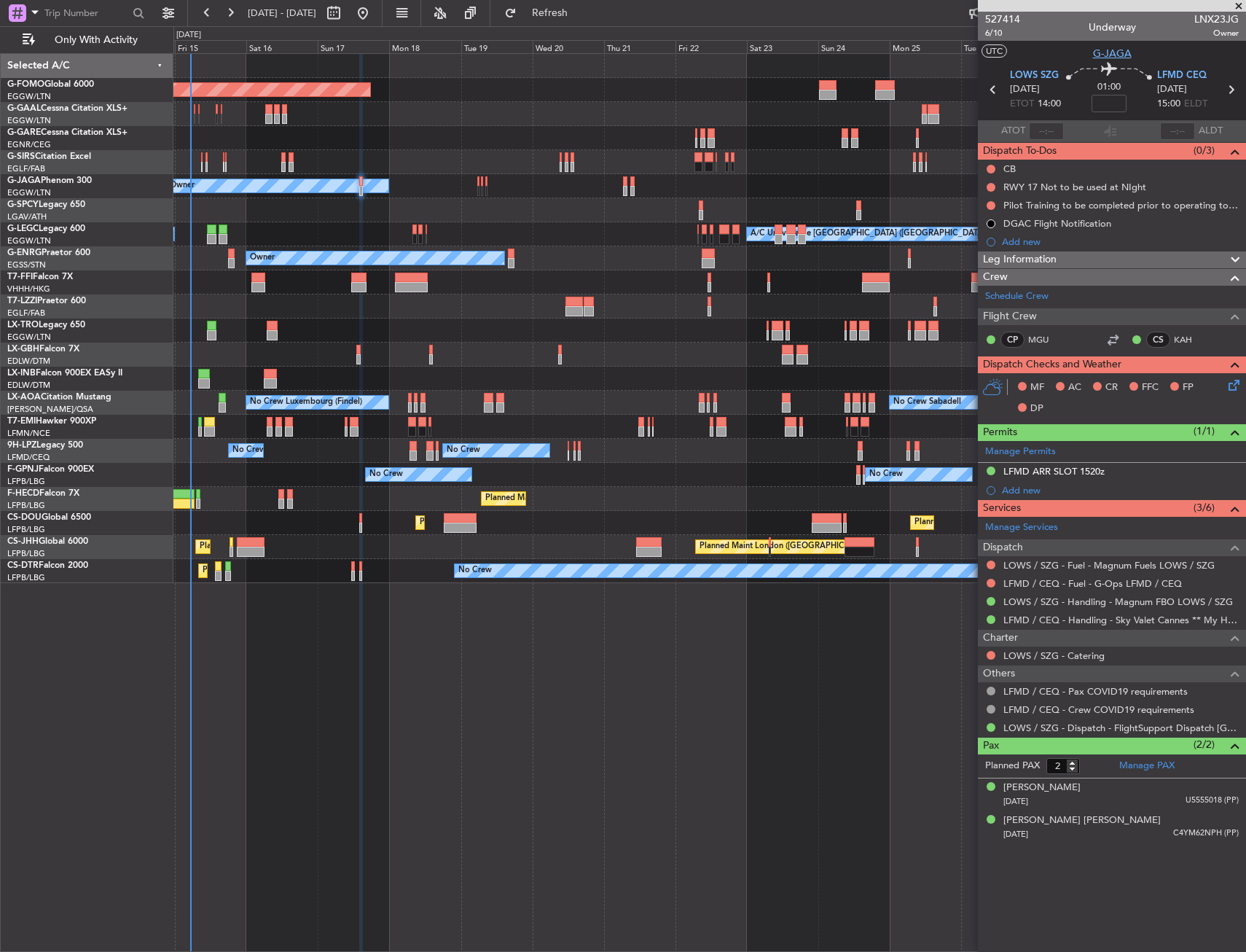
click at [1113, 52] on span "G-JAGA" at bounding box center [1112, 54] width 38 height 15
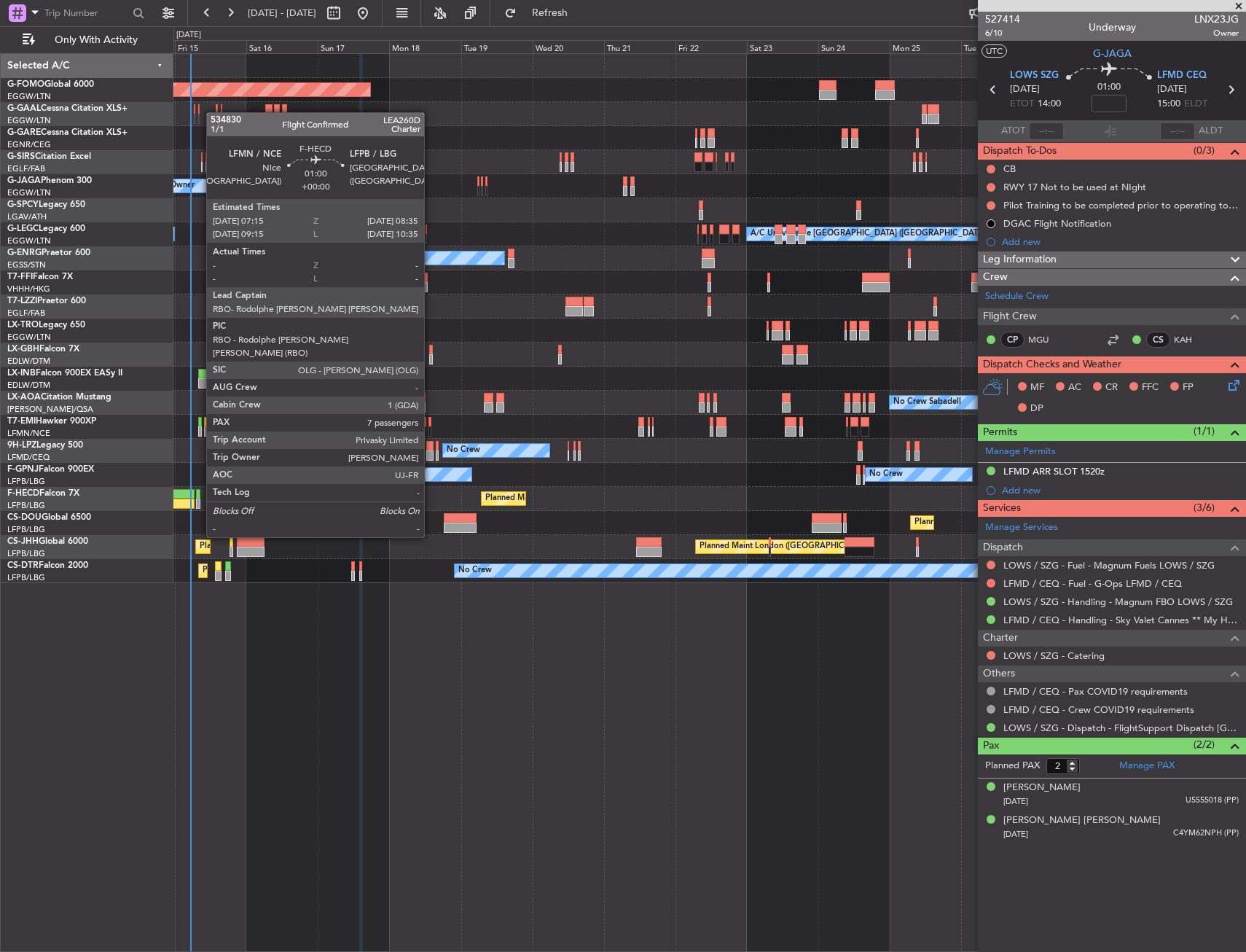
click at [199, 496] on div at bounding box center [198, 494] width 5 height 10
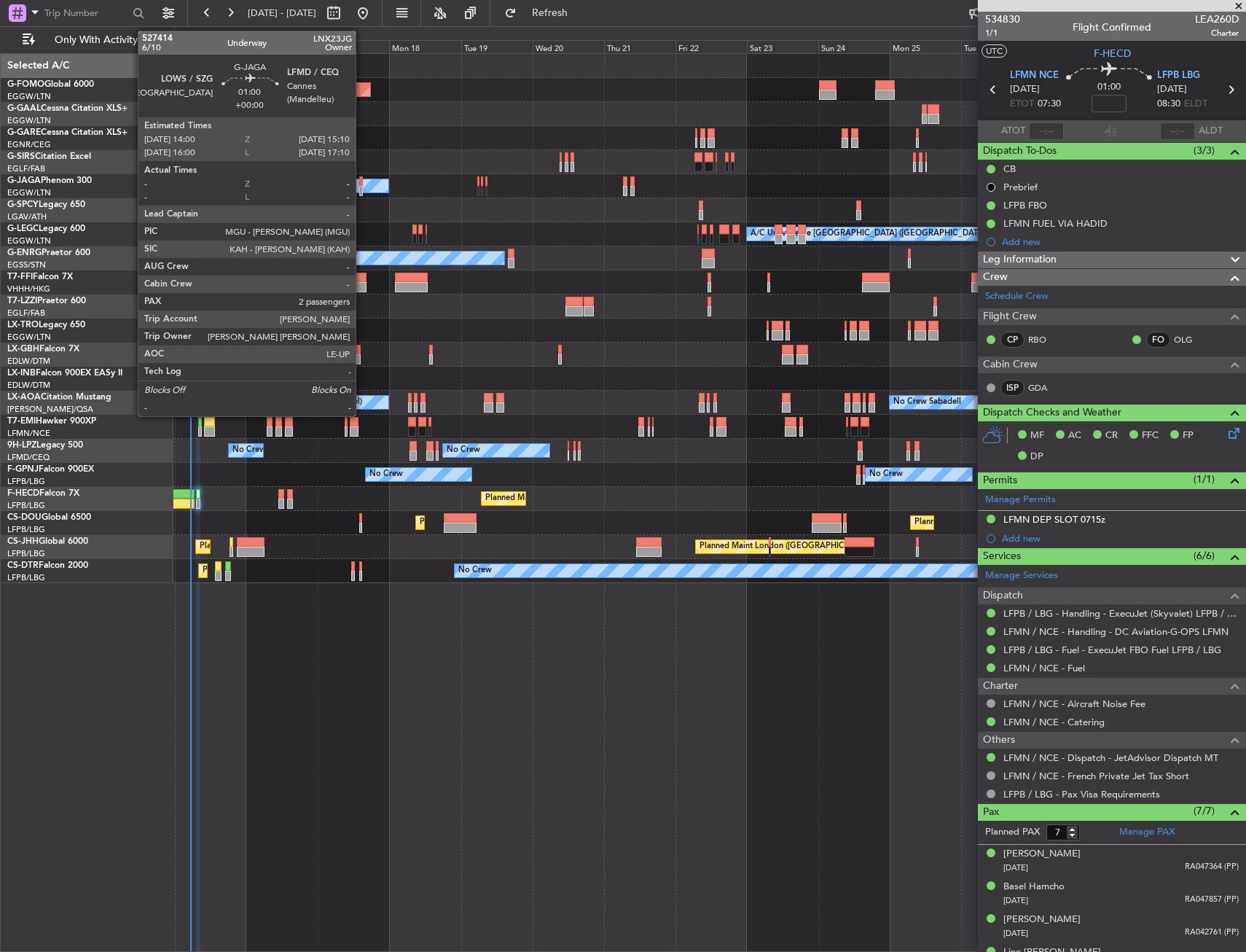
click at [362, 185] on div at bounding box center [361, 181] width 4 height 10
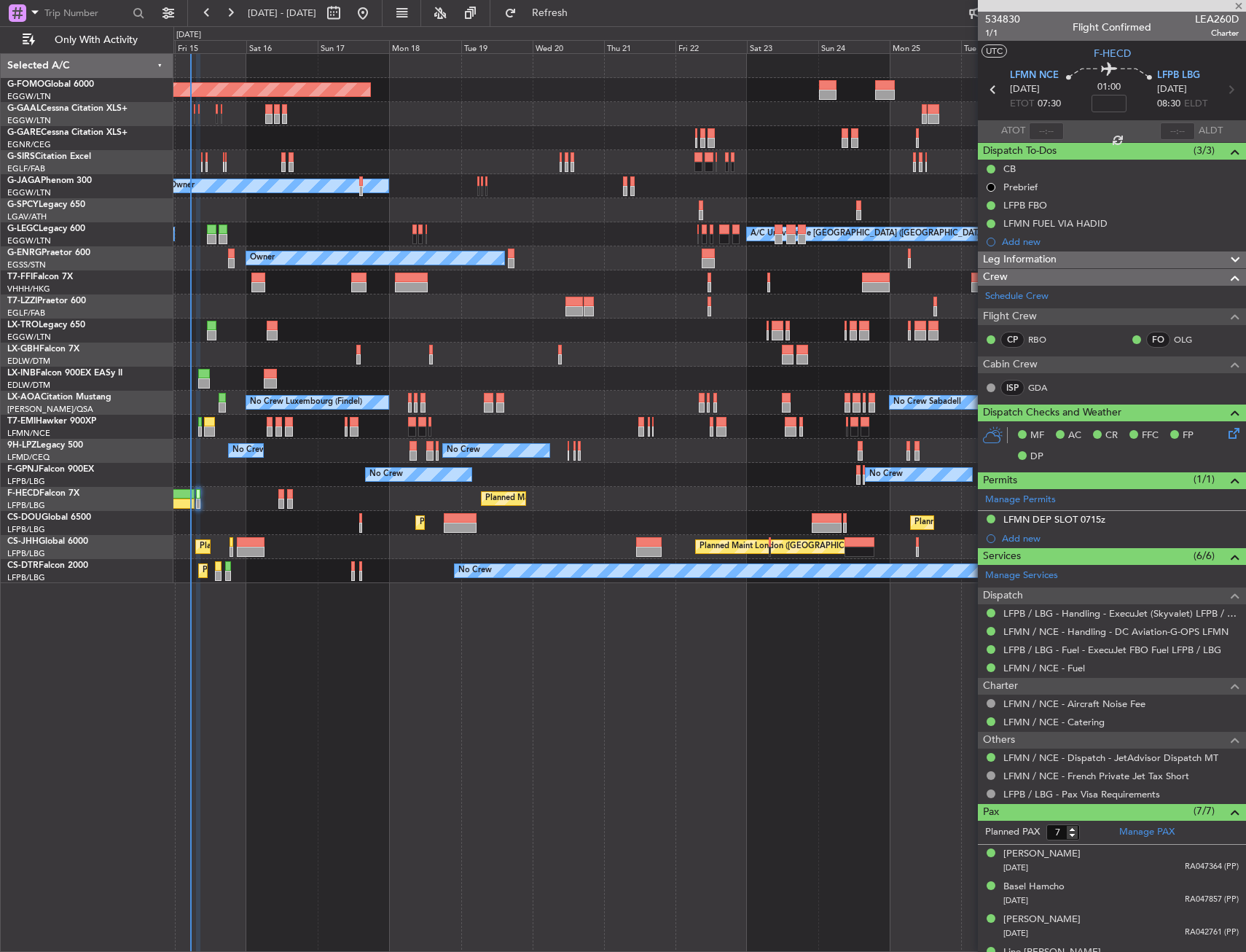
type input "2"
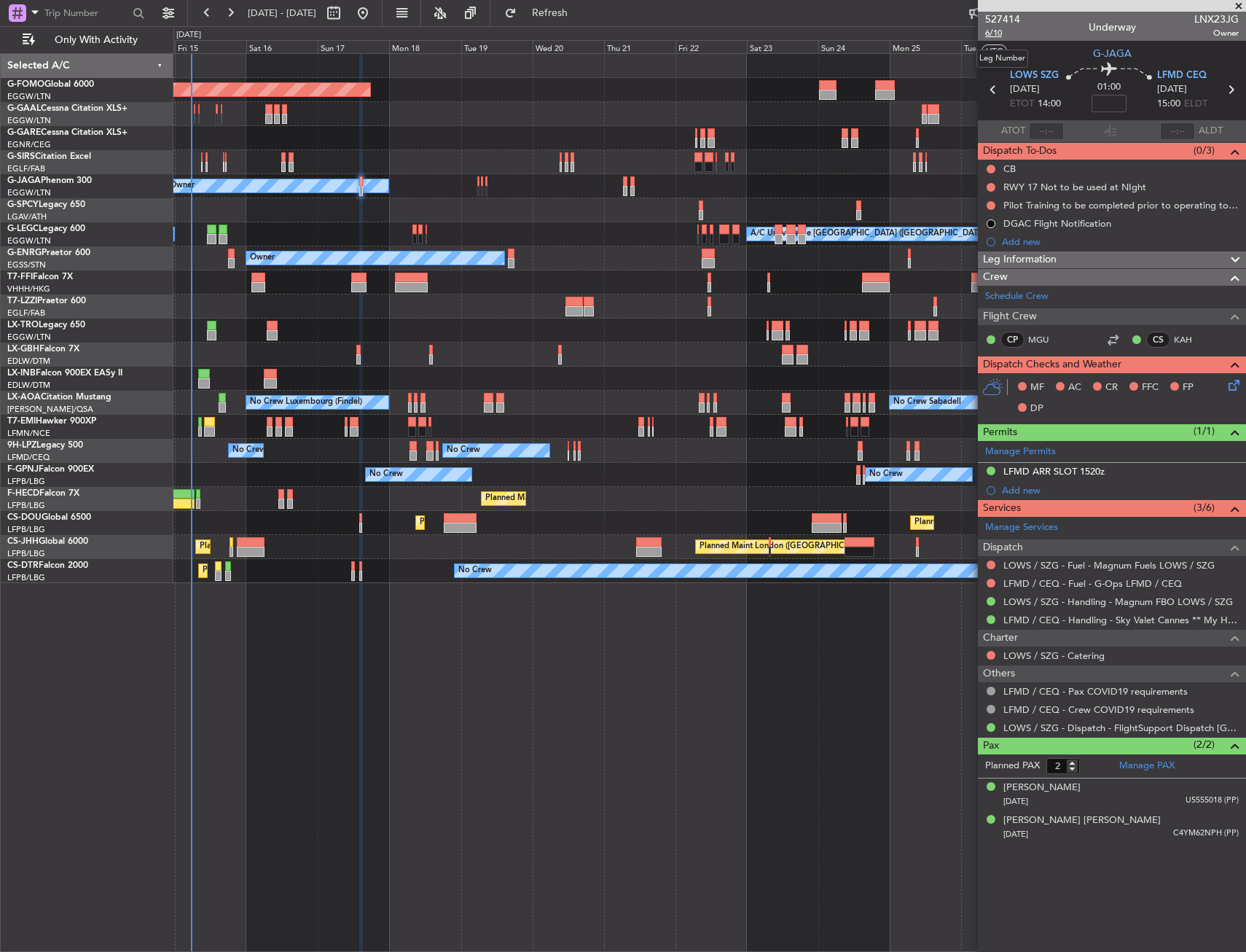
click at [1002, 28] on span "6/10" at bounding box center [1002, 33] width 35 height 12
click at [1101, 109] on input at bounding box center [1108, 103] width 35 height 18
click at [1074, 62] on section "UTC G-JAGA" at bounding box center [1112, 52] width 268 height 22
type input "+00:15"
click at [991, 168] on button at bounding box center [991, 168] width 8 height 8
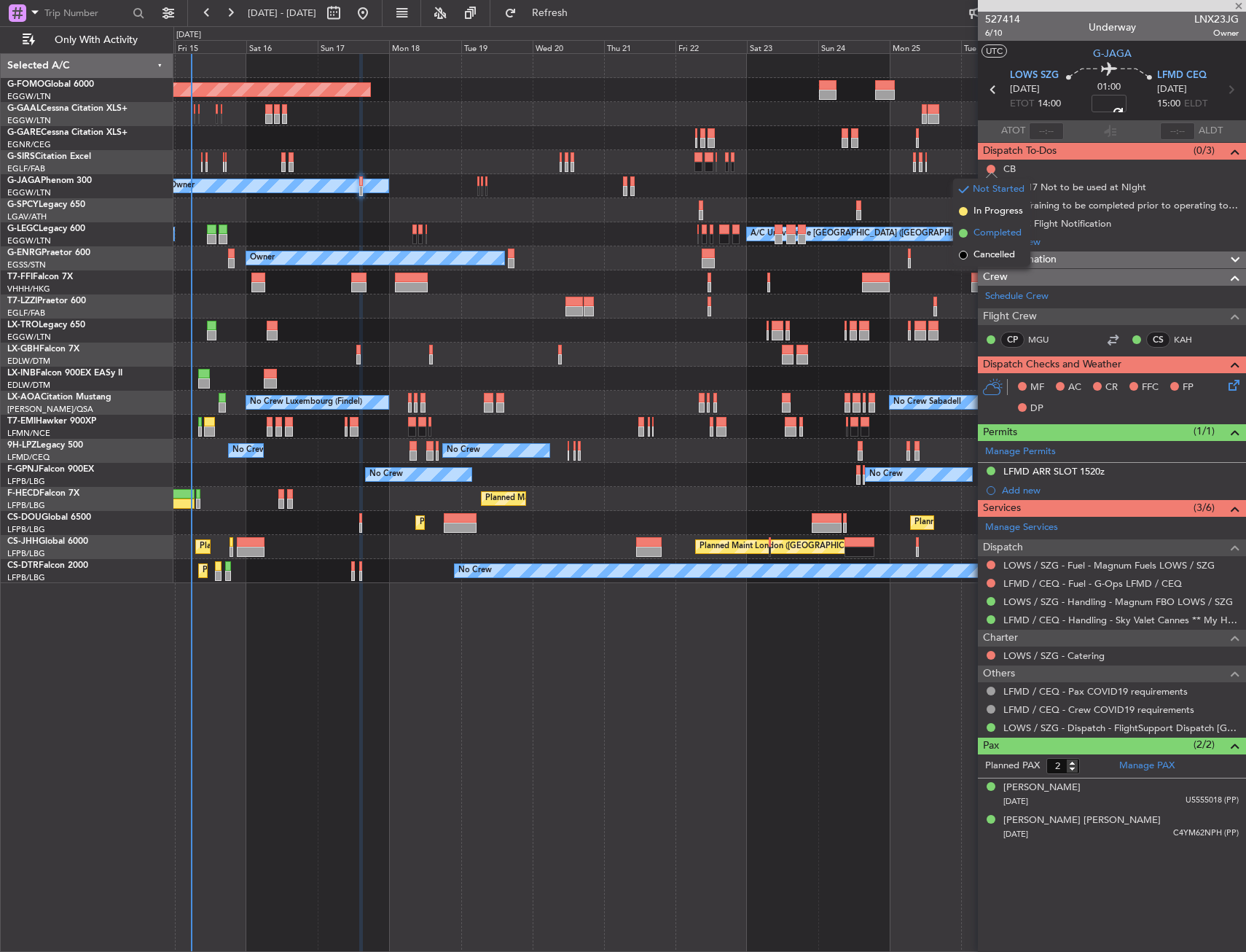
click at [986, 231] on span "Completed" at bounding box center [998, 233] width 48 height 15
click at [1238, 383] on icon at bounding box center [1231, 382] width 12 height 12
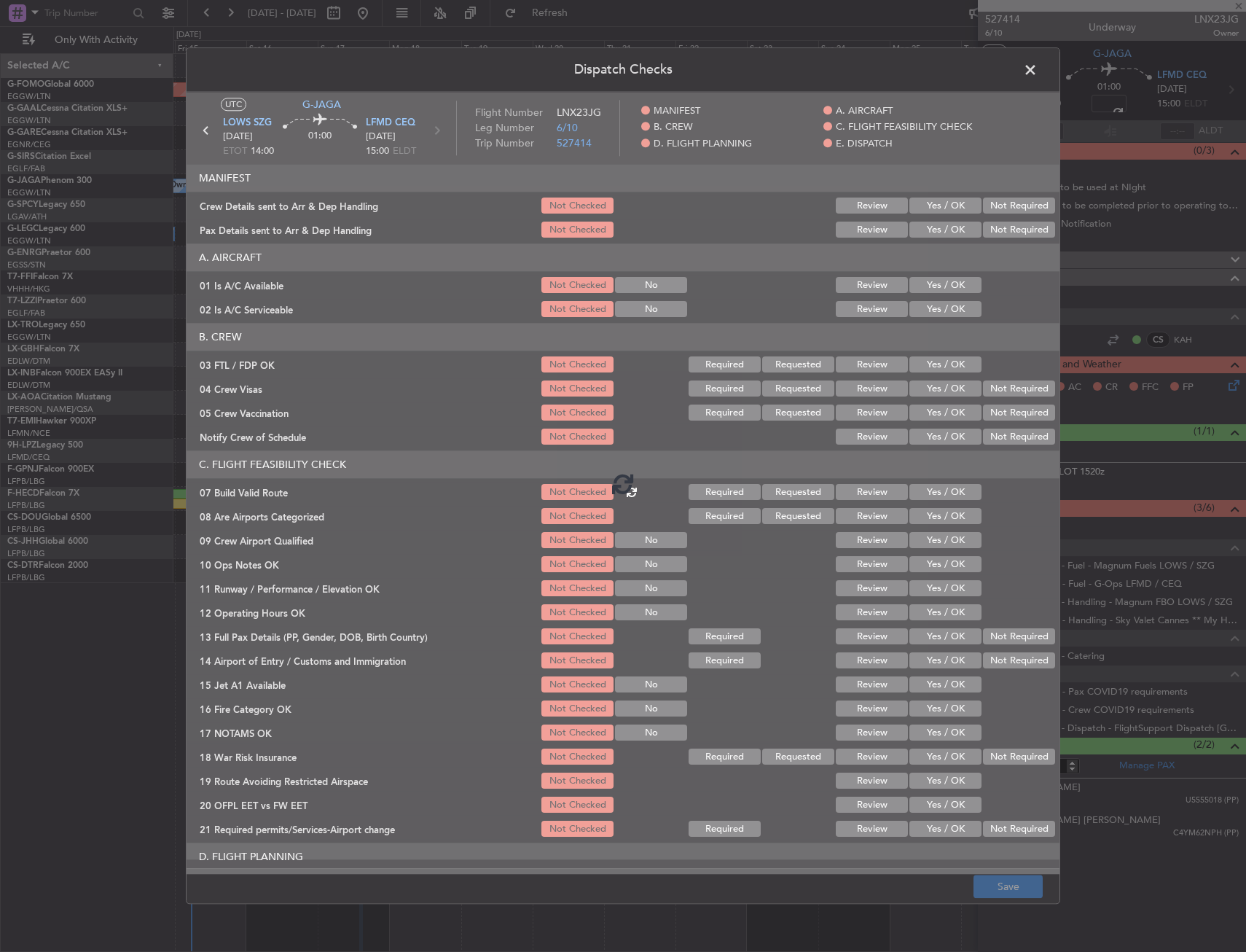
type input "+00:15"
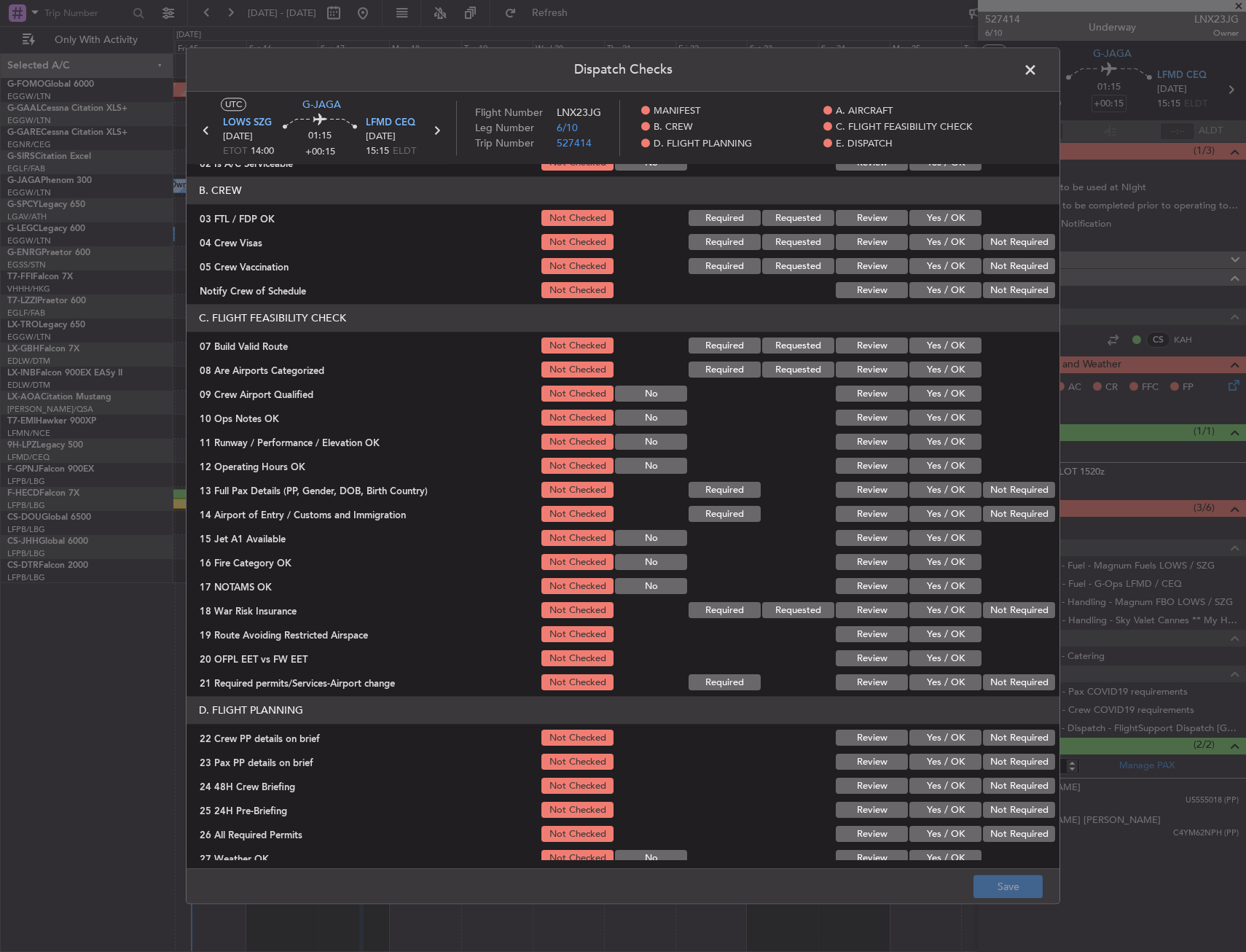
scroll to position [146, 0]
click at [925, 346] on button "Yes / OK" at bounding box center [946, 347] width 72 height 16
click at [933, 417] on button "Yes / OK" at bounding box center [946, 418] width 72 height 16
click at [933, 444] on button "Yes / OK" at bounding box center [946, 443] width 72 height 16
click at [934, 460] on button "Yes / OK" at bounding box center [946, 467] width 72 height 16
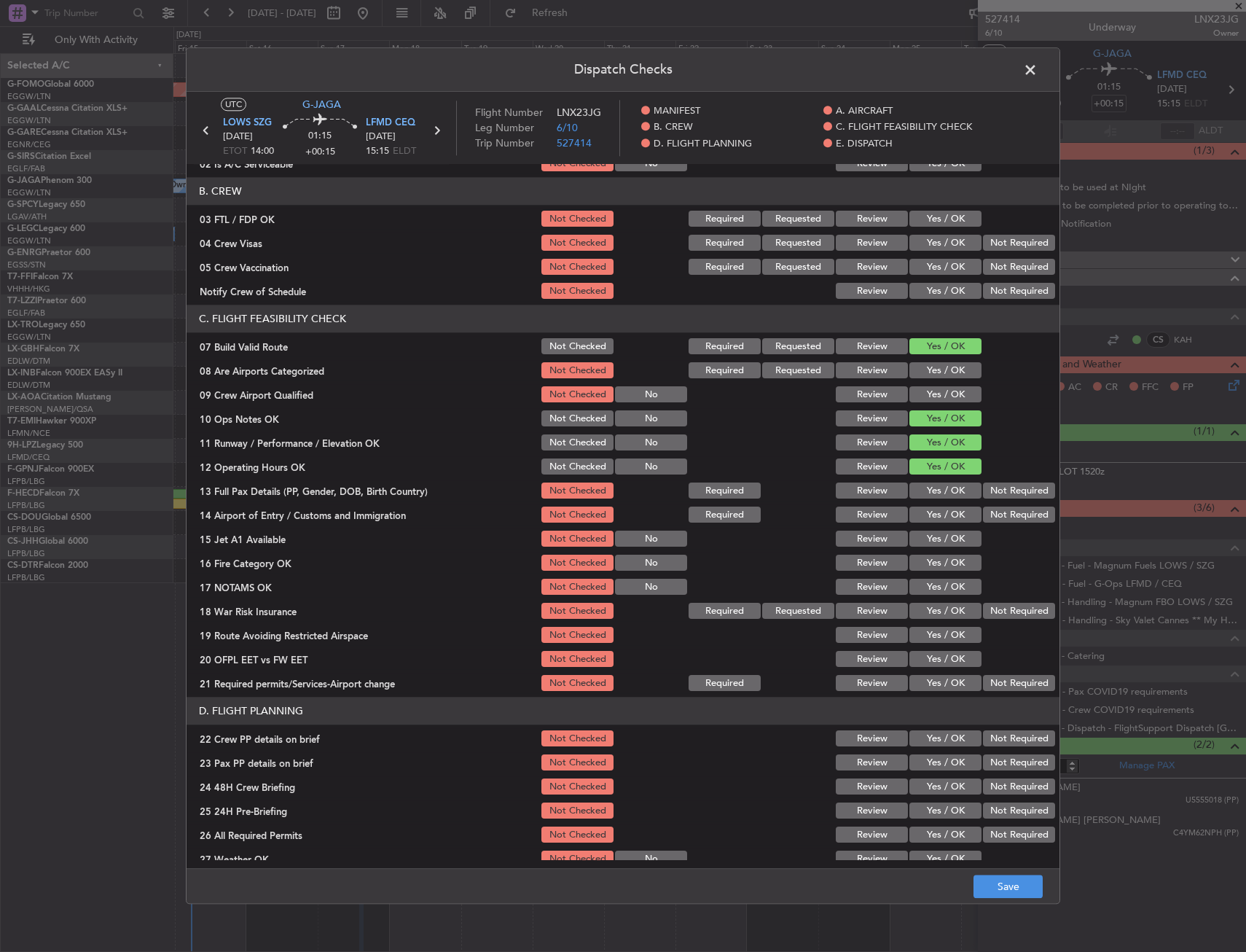
click at [941, 494] on button "Yes / OK" at bounding box center [946, 491] width 72 height 16
click at [944, 508] on button "Yes / OK" at bounding box center [946, 515] width 72 height 16
click at [933, 543] on button "Yes / OK" at bounding box center [946, 539] width 72 height 16
click at [940, 568] on button "Yes / OK" at bounding box center [946, 563] width 72 height 16
click at [942, 587] on button "Yes / OK" at bounding box center [946, 587] width 72 height 16
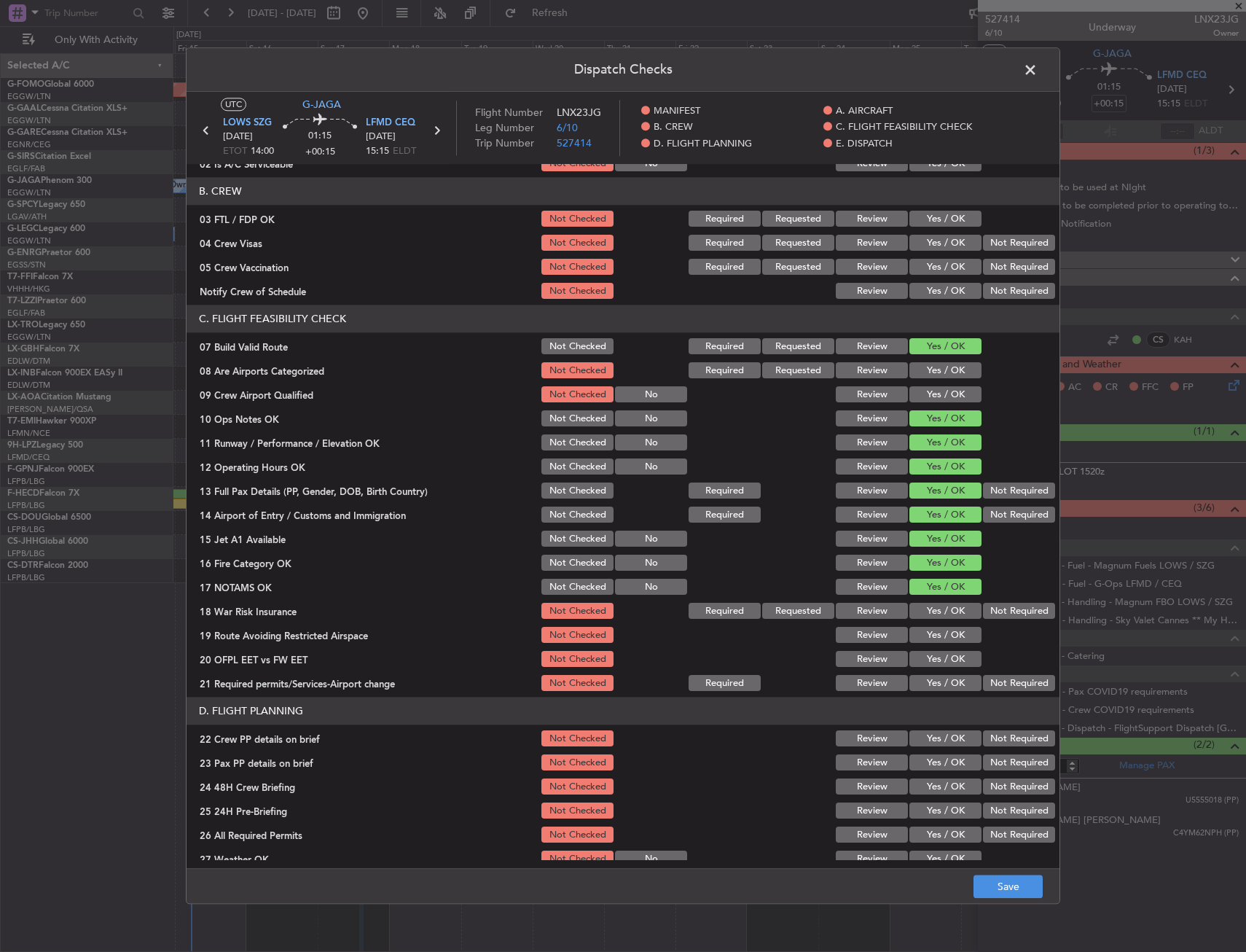
click at [941, 598] on section "C. FLIGHT FEASIBILITY CHECK 07 Build Valid Route Not Checked Required Requested…" at bounding box center [623, 499] width 873 height 388
click at [940, 606] on button "Yes / OK" at bounding box center [946, 611] width 72 height 16
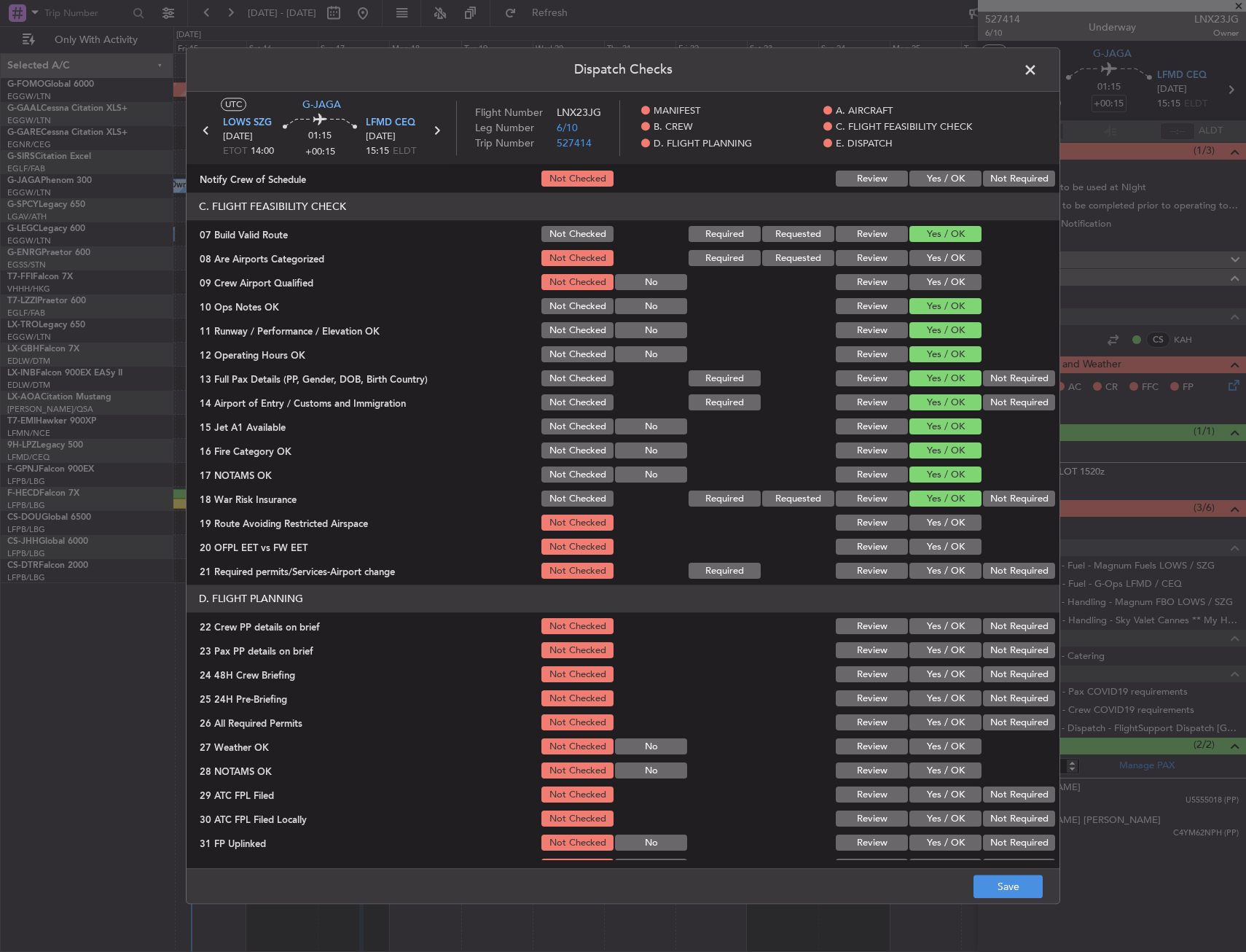
scroll to position [364, 0]
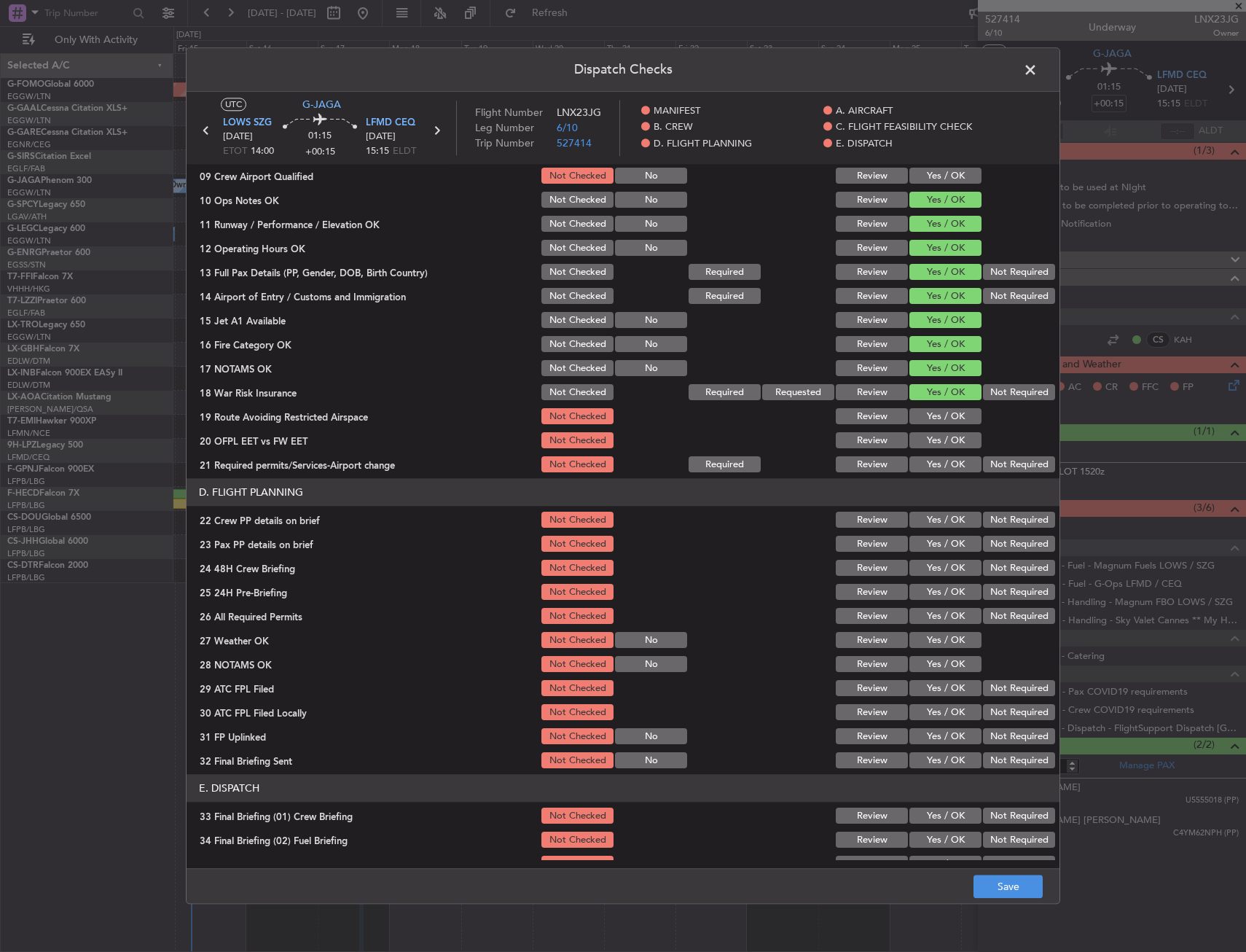
click at [944, 411] on button "Yes / OK" at bounding box center [946, 417] width 72 height 16
click at [943, 444] on button "Yes / OK" at bounding box center [946, 441] width 72 height 16
click at [943, 458] on button "Yes / OK" at bounding box center [946, 464] width 72 height 16
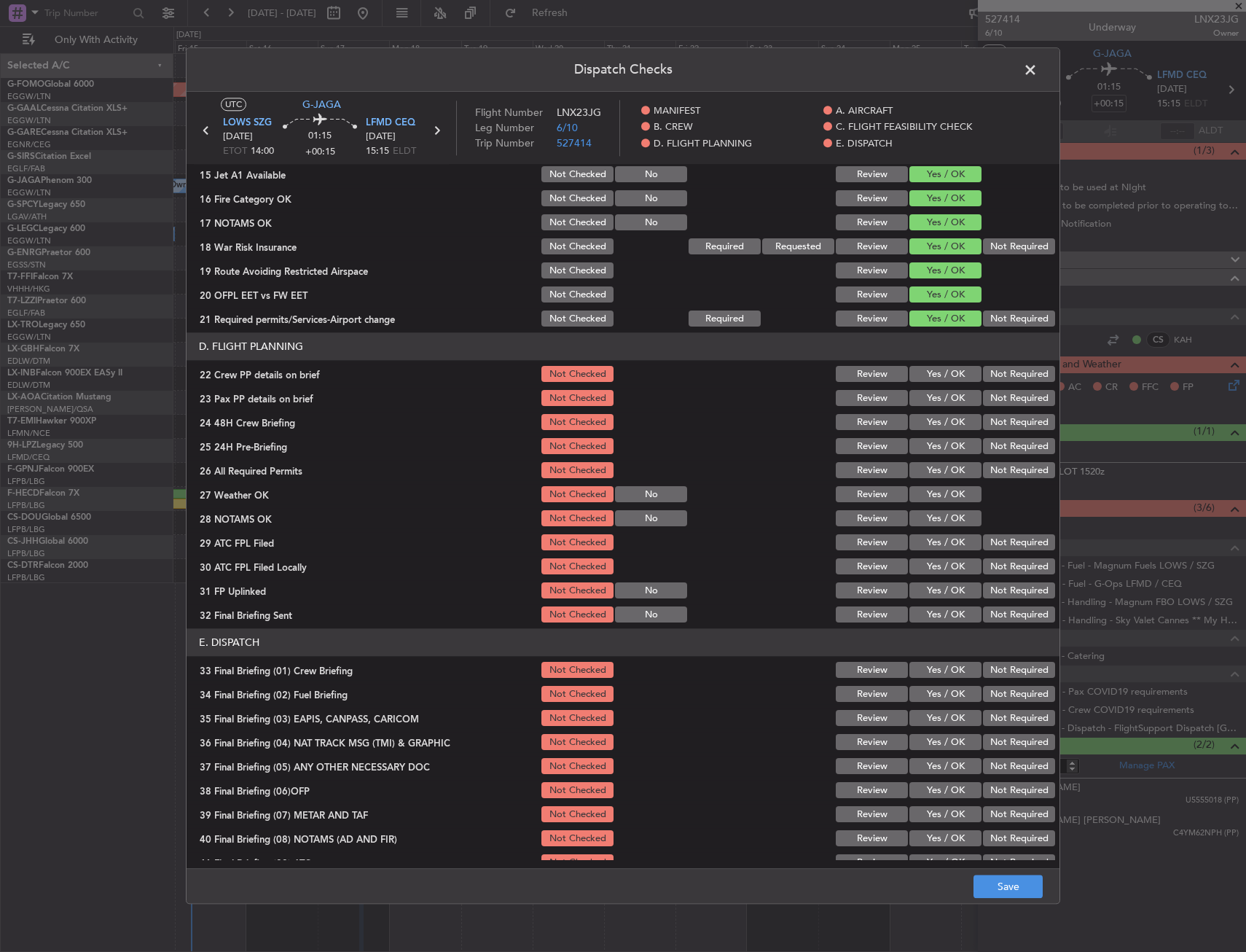
drag, startPoint x: 938, startPoint y: 369, endPoint x: 938, endPoint y: 399, distance: 30.0
click at [938, 370] on button "Yes / OK" at bounding box center [946, 374] width 72 height 16
click at [938, 399] on button "Yes / OK" at bounding box center [946, 398] width 72 height 16
click at [935, 421] on button "Yes / OK" at bounding box center [946, 422] width 72 height 16
click at [1011, 880] on button "Save" at bounding box center [1008, 887] width 69 height 23
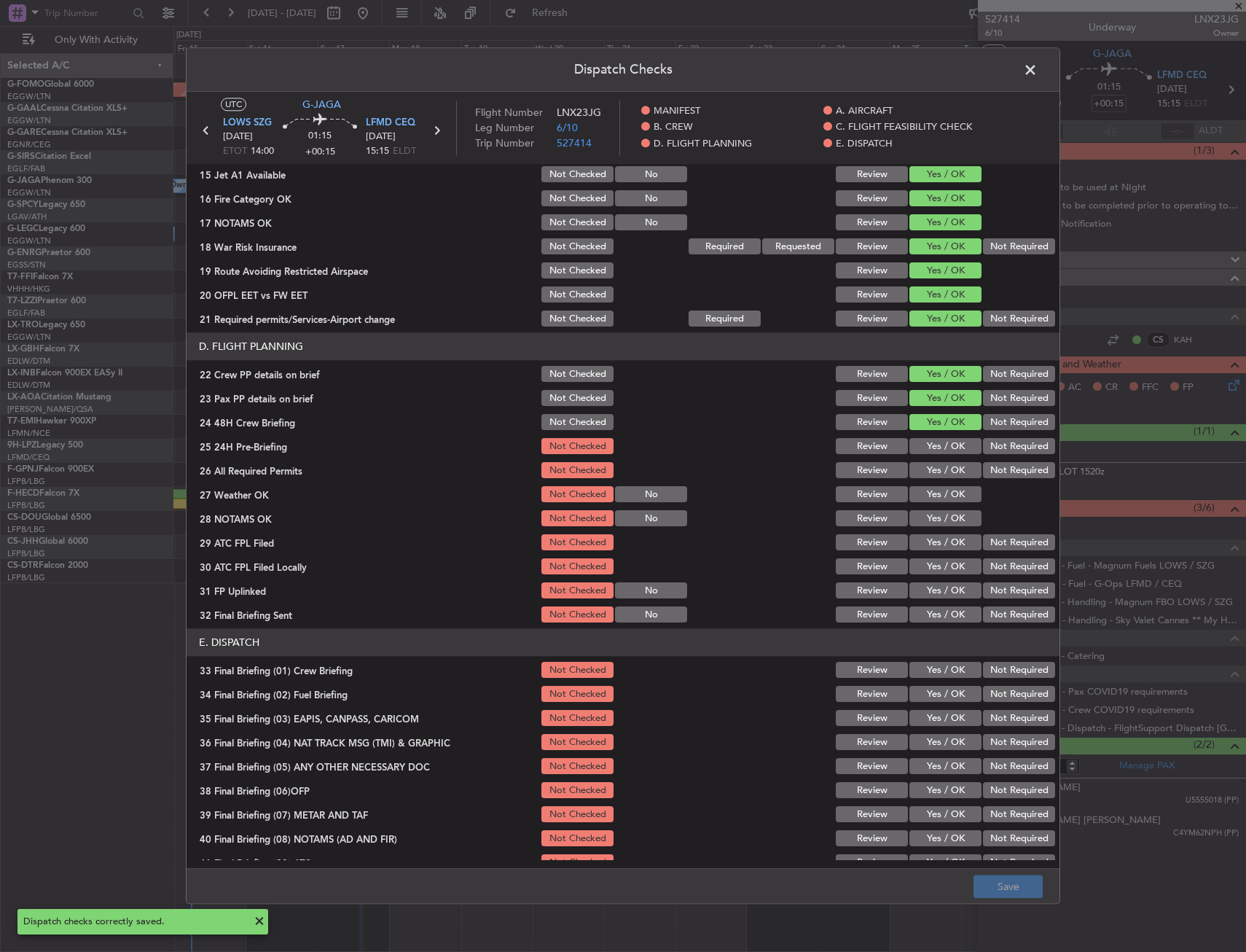
click at [1038, 68] on span at bounding box center [1038, 74] width 0 height 29
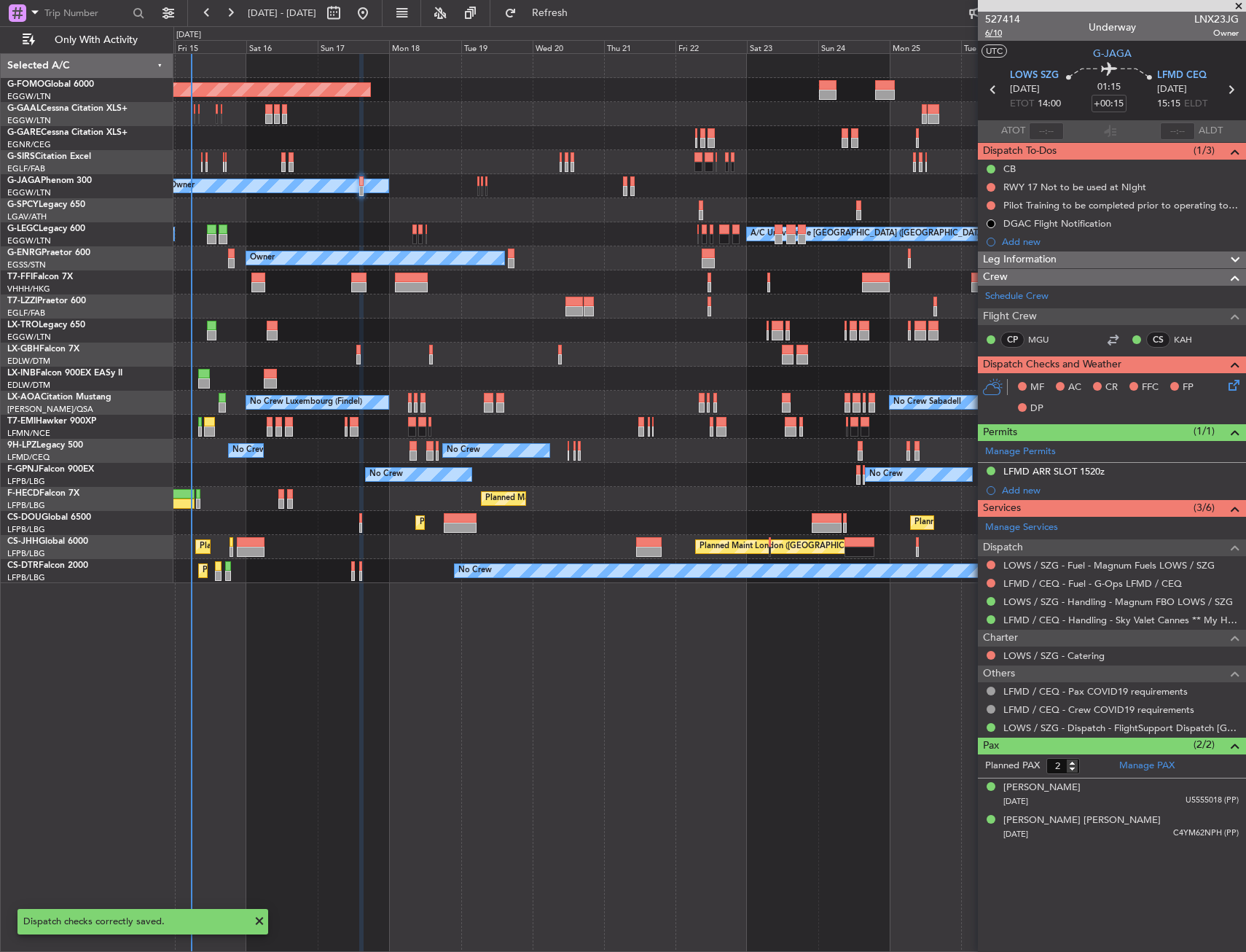
click at [994, 37] on span "6/10" at bounding box center [1002, 33] width 35 height 12
click at [998, 33] on span "6/10" at bounding box center [1002, 33] width 35 height 12
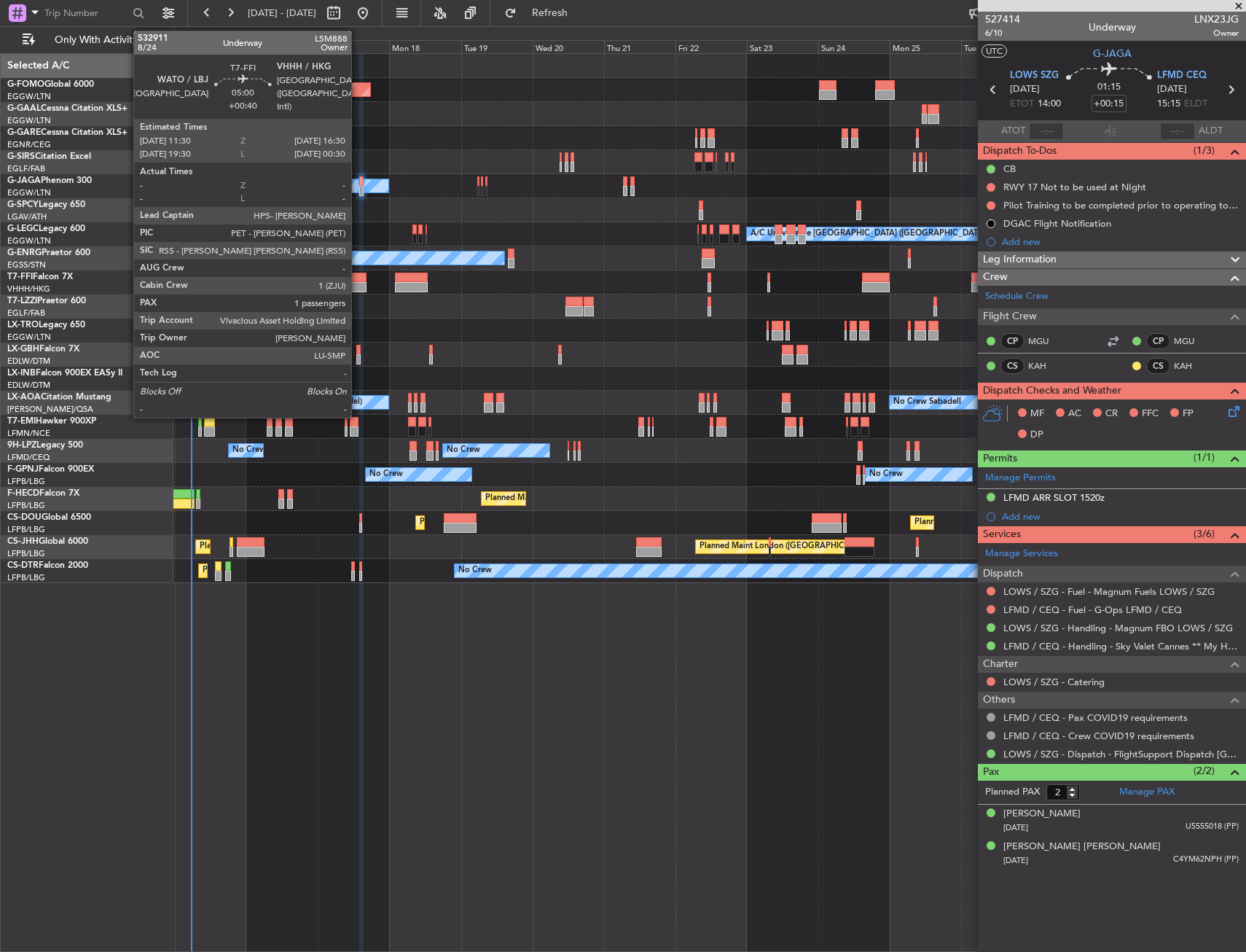
click at [358, 283] on div at bounding box center [359, 287] width 15 height 10
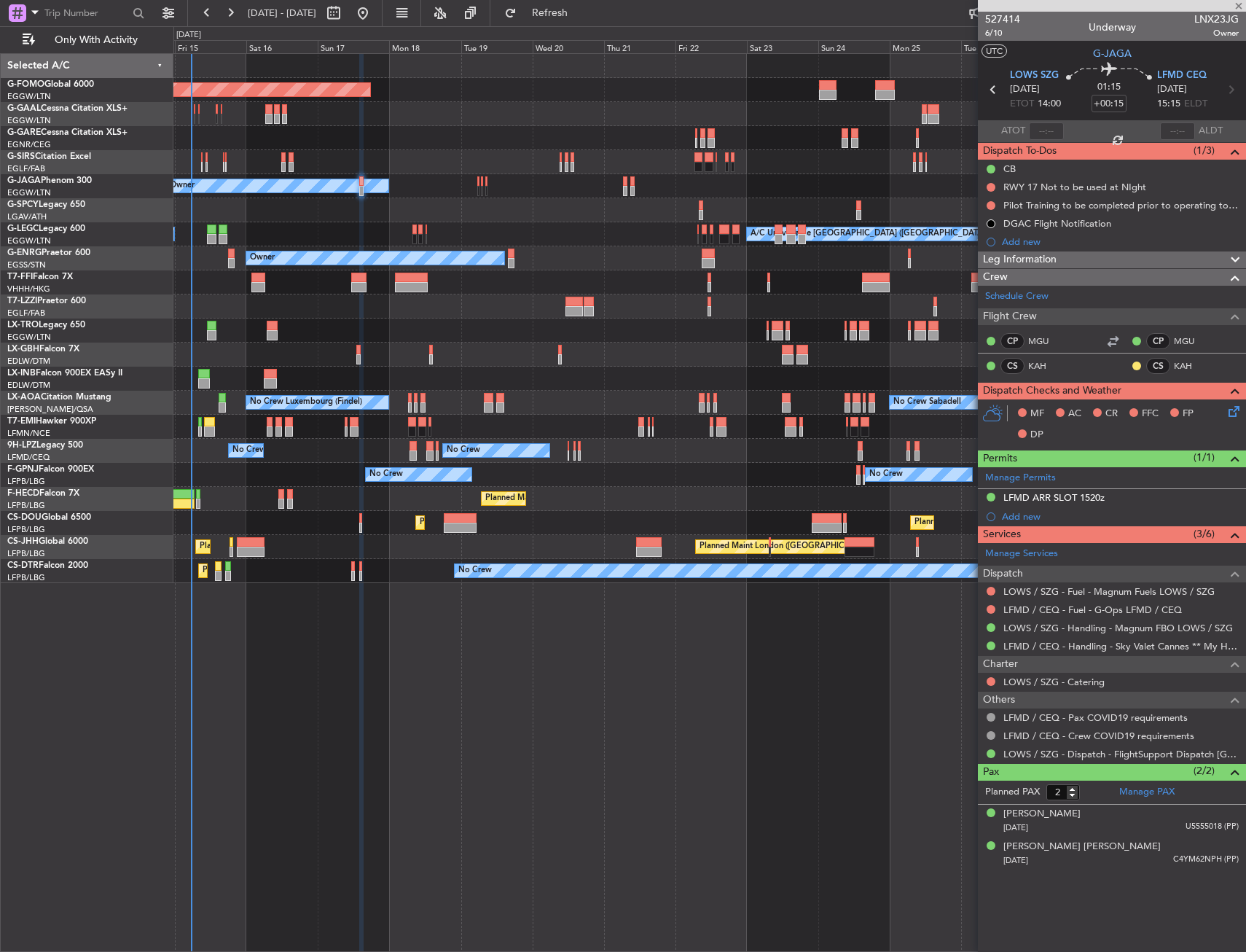
type input "+00:40"
type input "1"
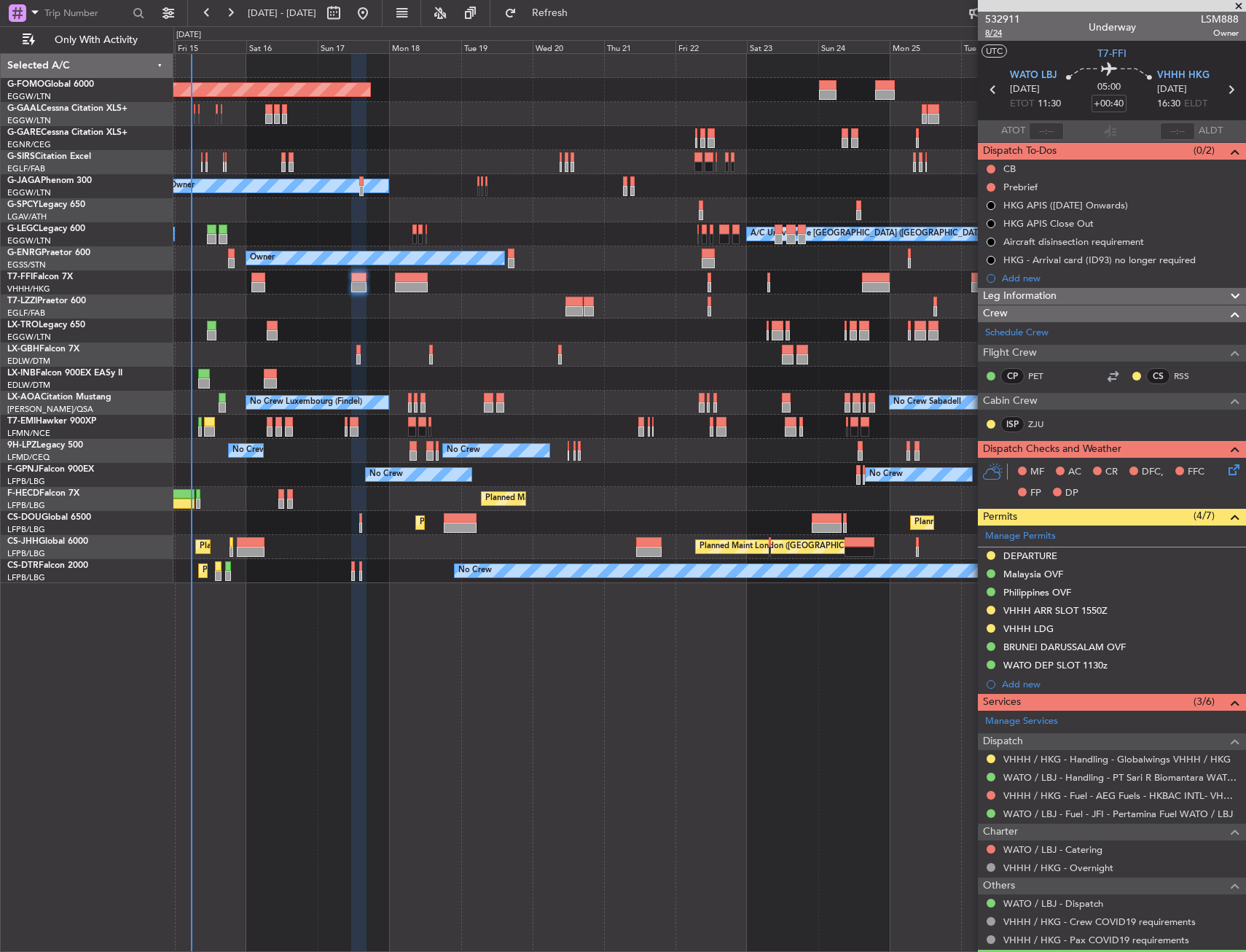
click at [1005, 37] on span "8/24" at bounding box center [1002, 33] width 35 height 12
click at [1036, 419] on link "ZJU" at bounding box center [1044, 424] width 33 height 13
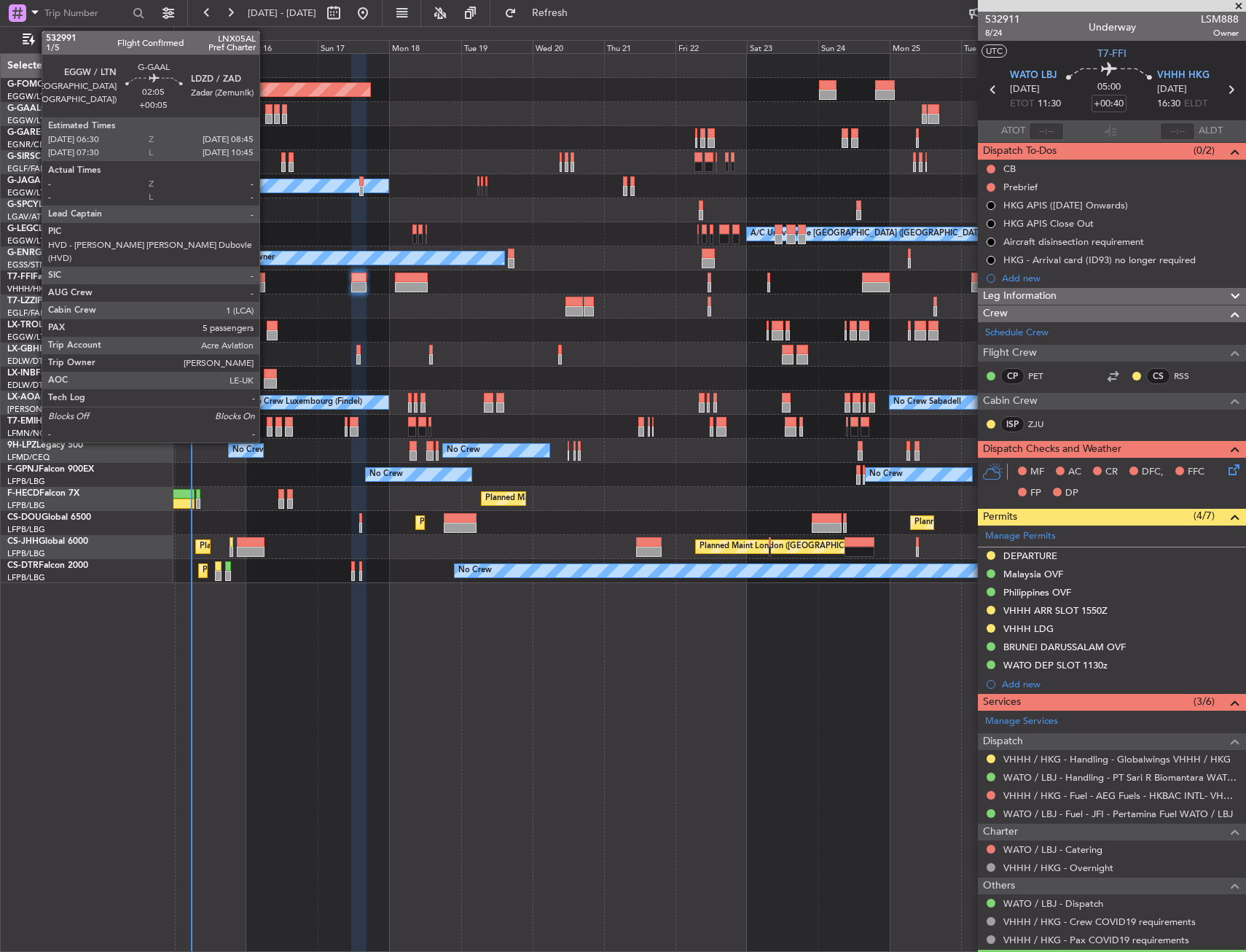
click at [266, 110] on div at bounding box center [268, 109] width 7 height 10
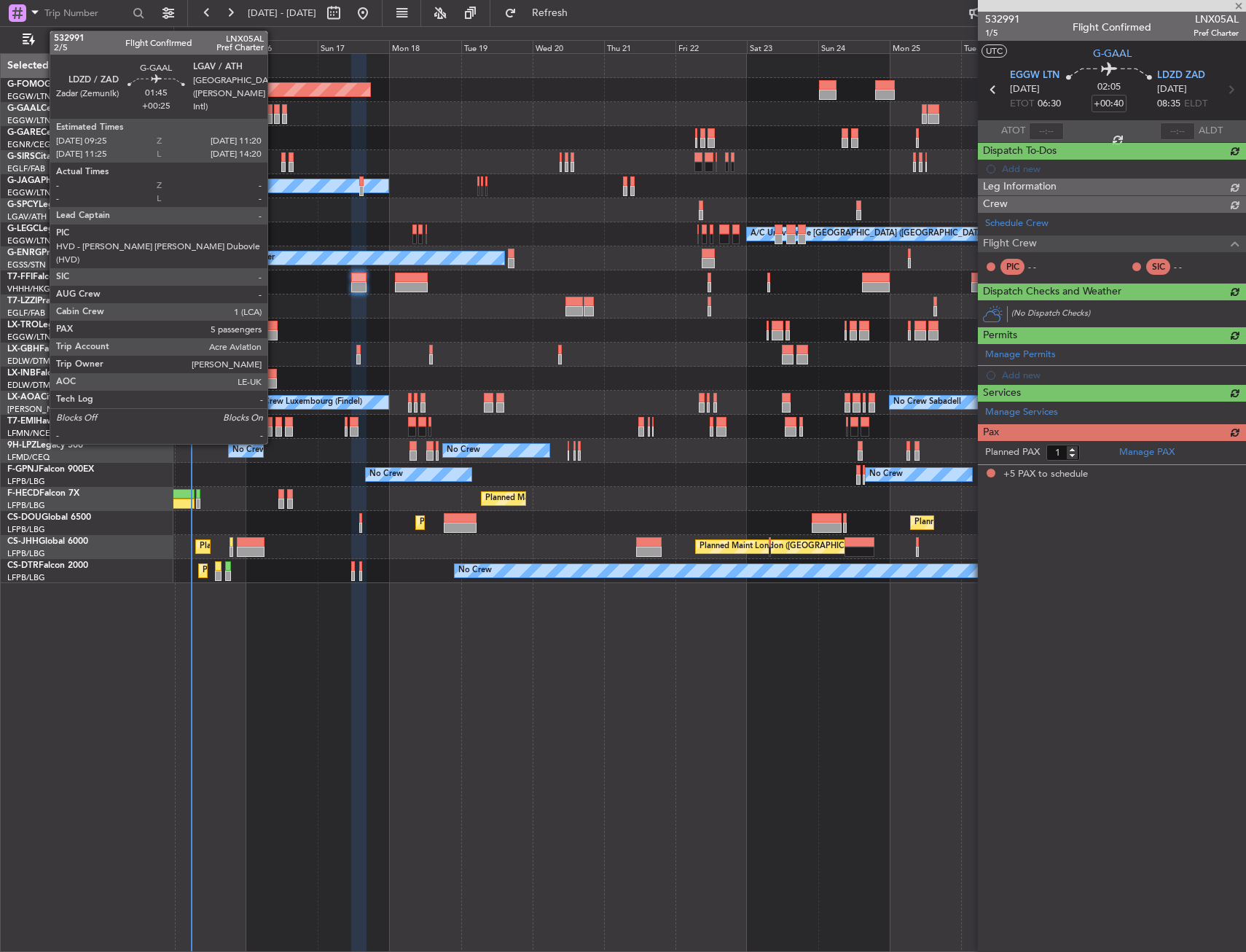
type input "+00:05"
type input "5"
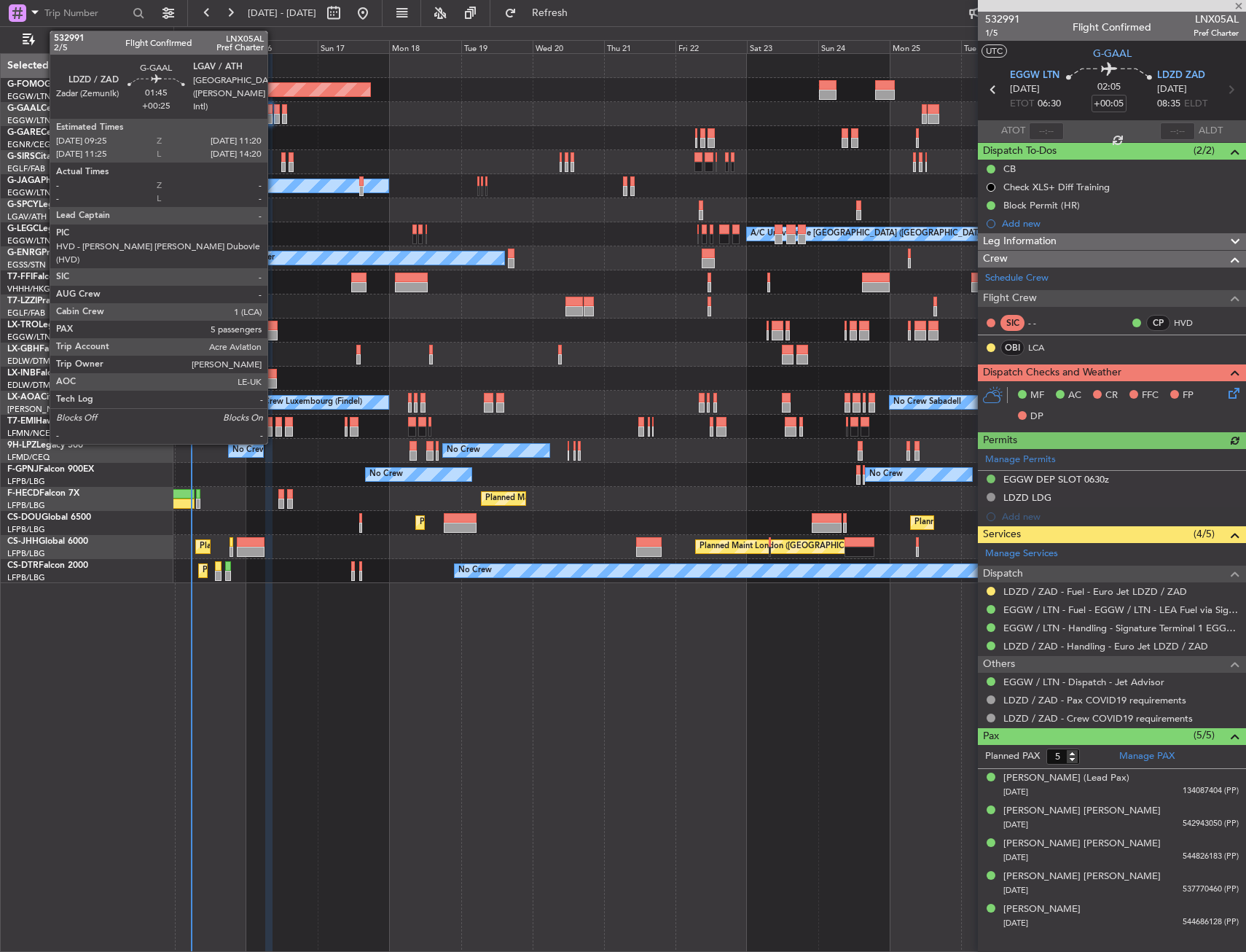
click at [274, 111] on div at bounding box center [277, 109] width 6 height 10
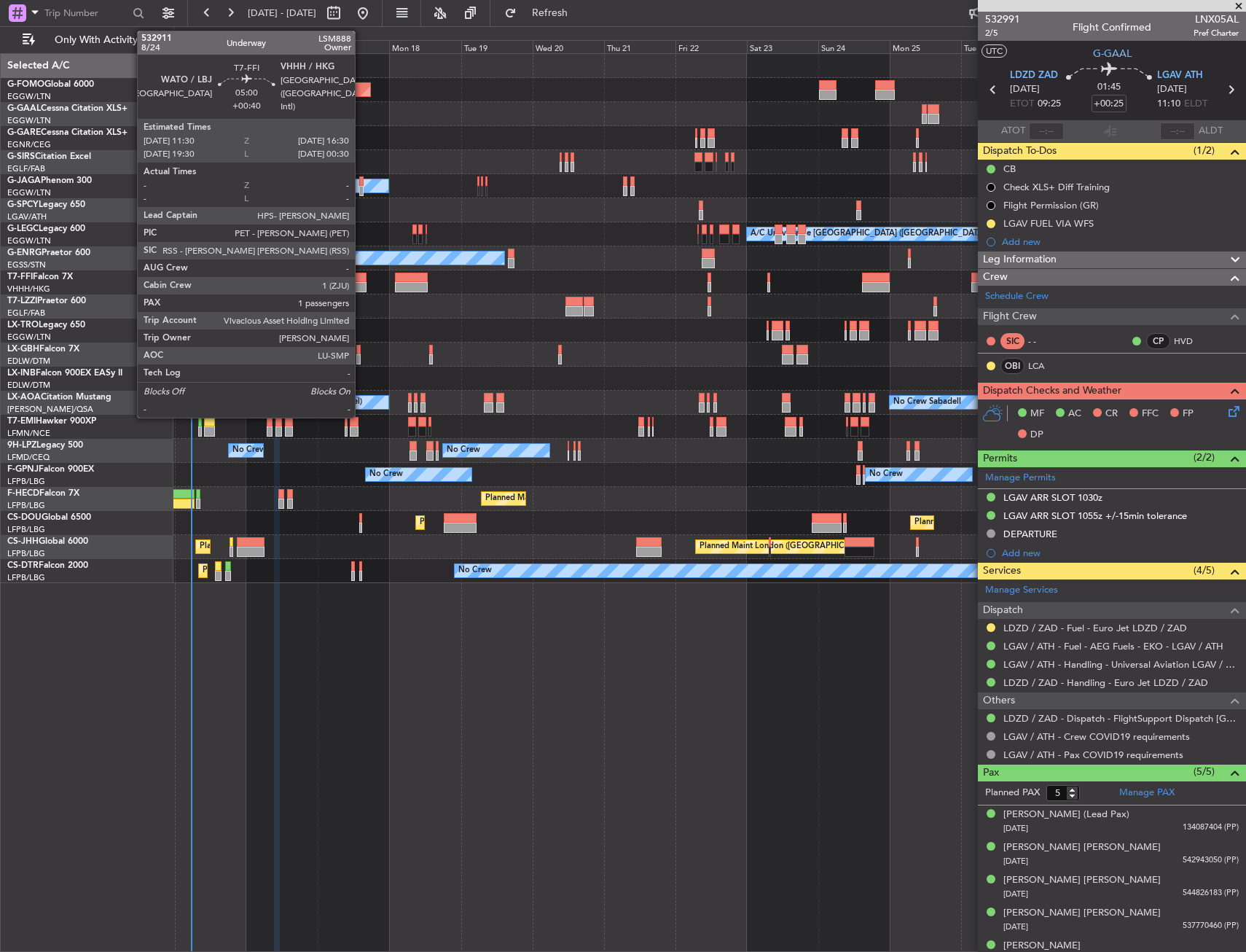
click at [361, 286] on div at bounding box center [359, 287] width 15 height 10
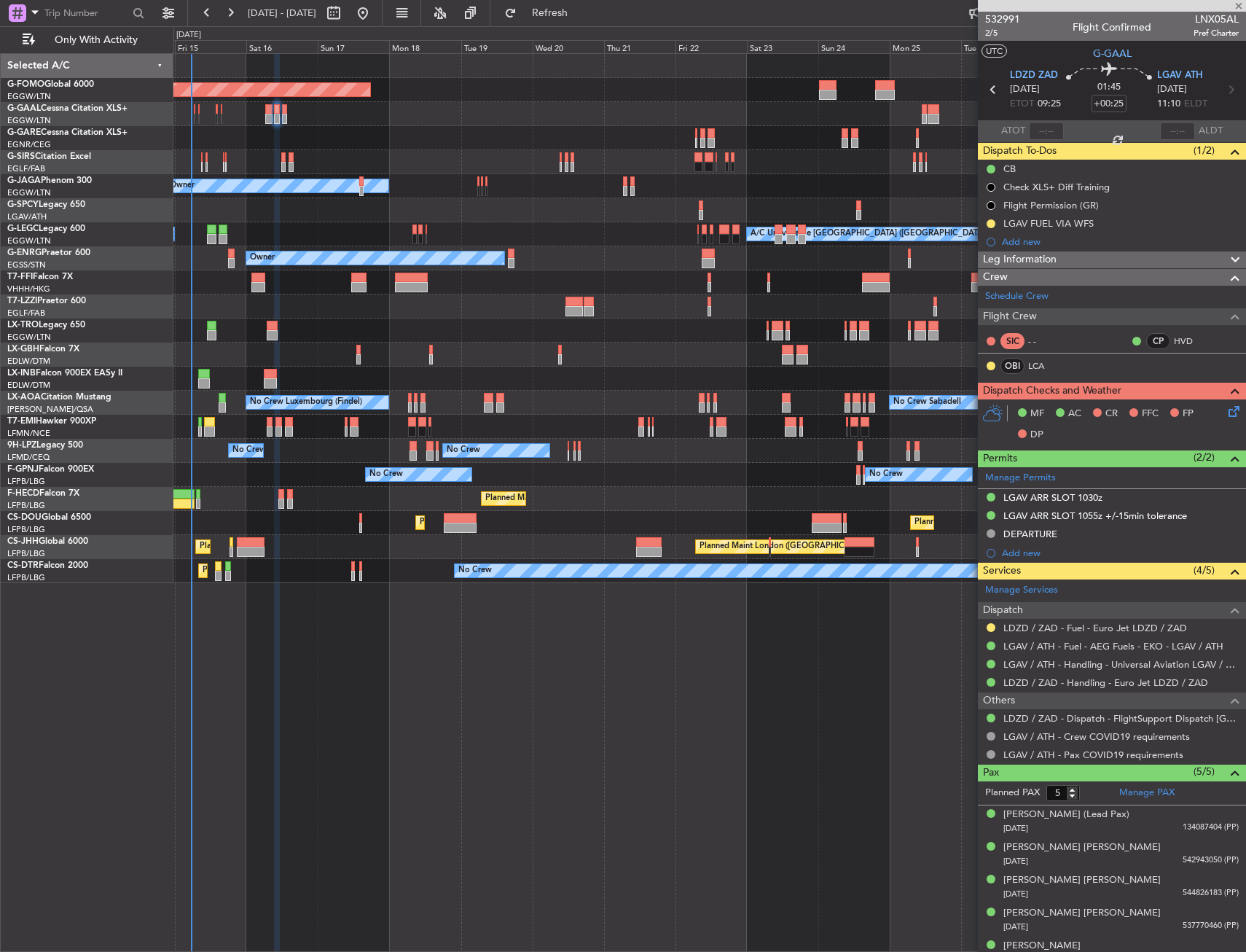
type input "+00:40"
type input "1"
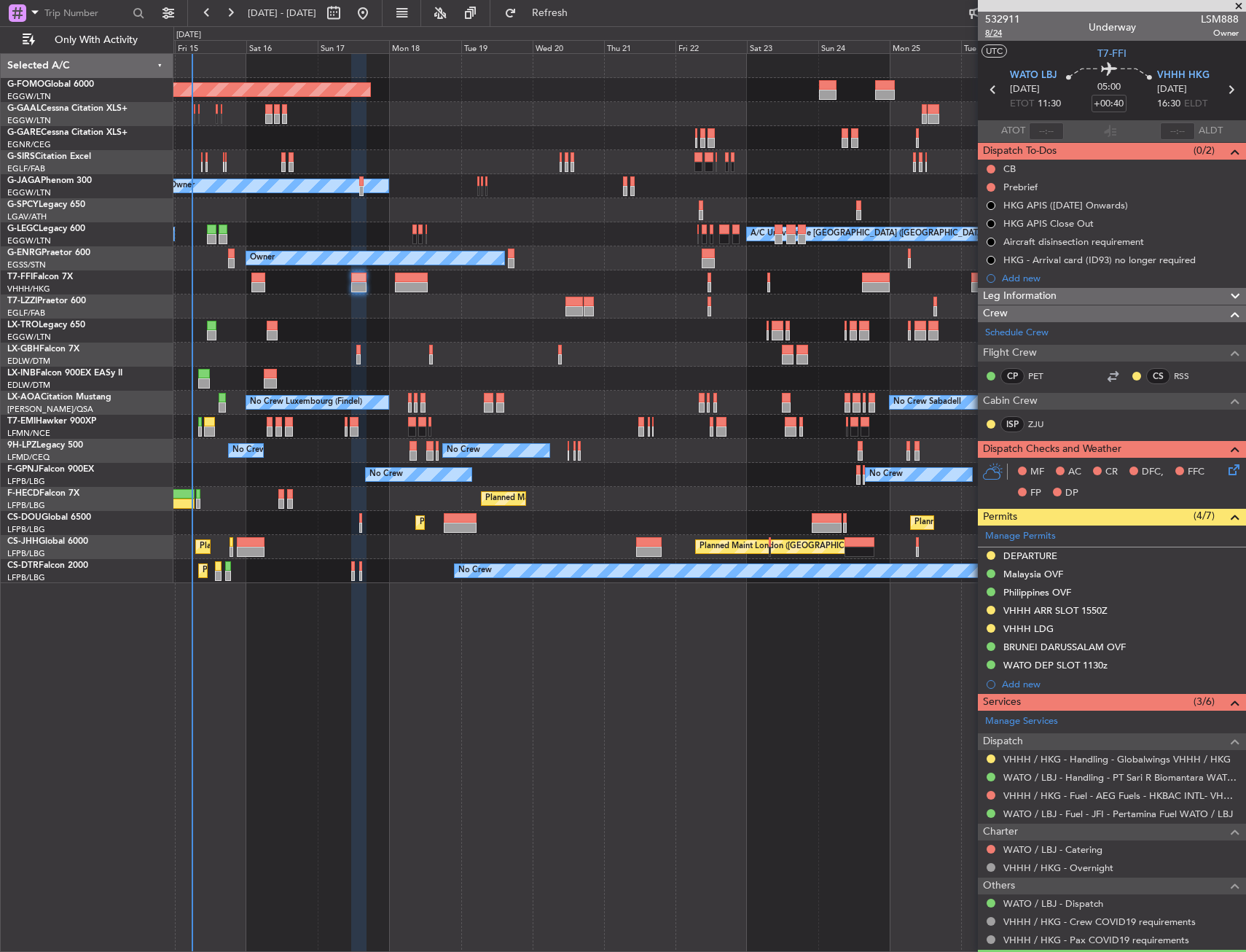
click at [992, 34] on span "8/24" at bounding box center [1002, 33] width 35 height 12
click at [622, 345] on div "Planned Maint Windsor Locks ([PERSON_NAME] Intl) Planned [GEOGRAPHIC_DATA] Plan…" at bounding box center [710, 318] width 1072 height 529
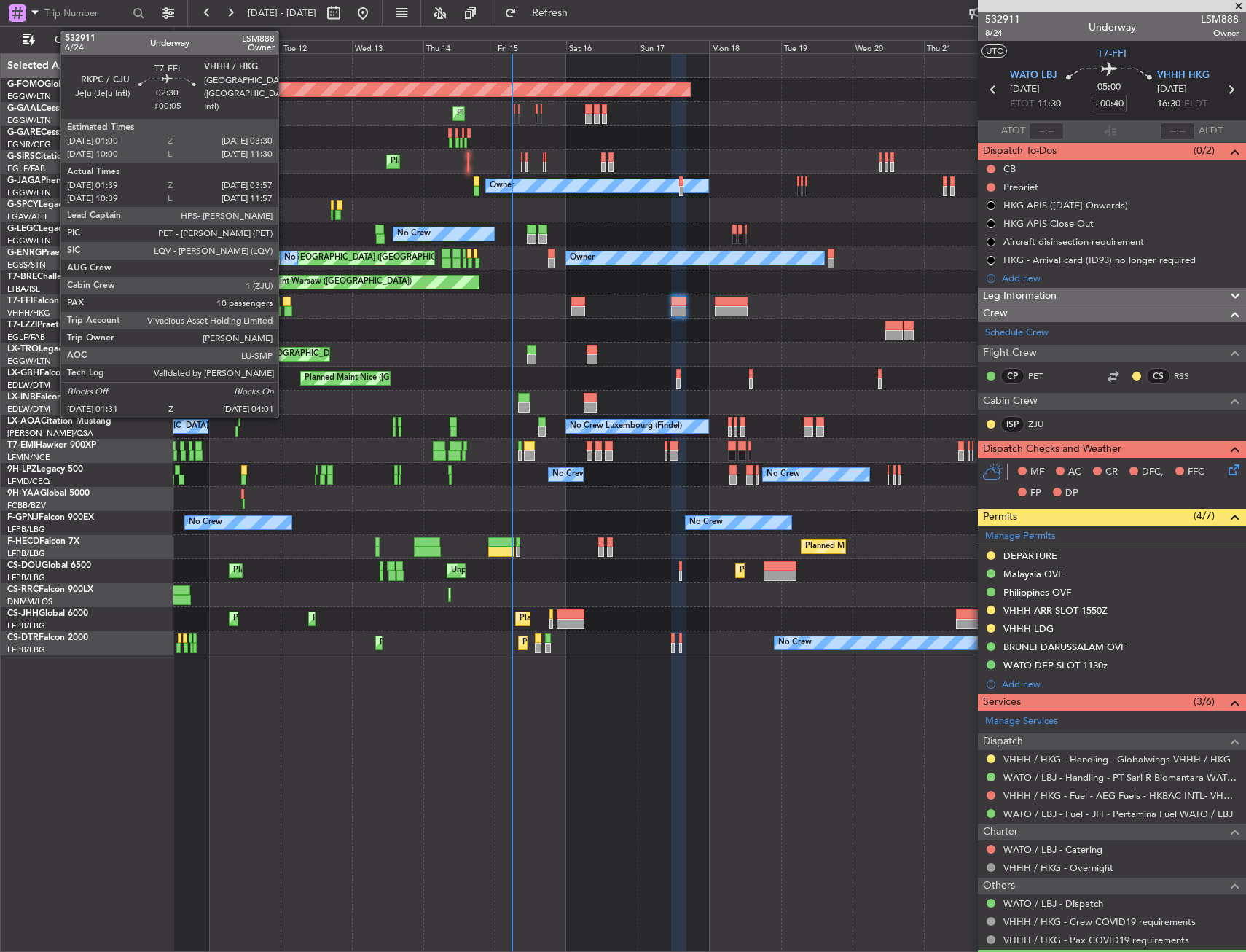
click at [285, 303] on div at bounding box center [287, 301] width 8 height 10
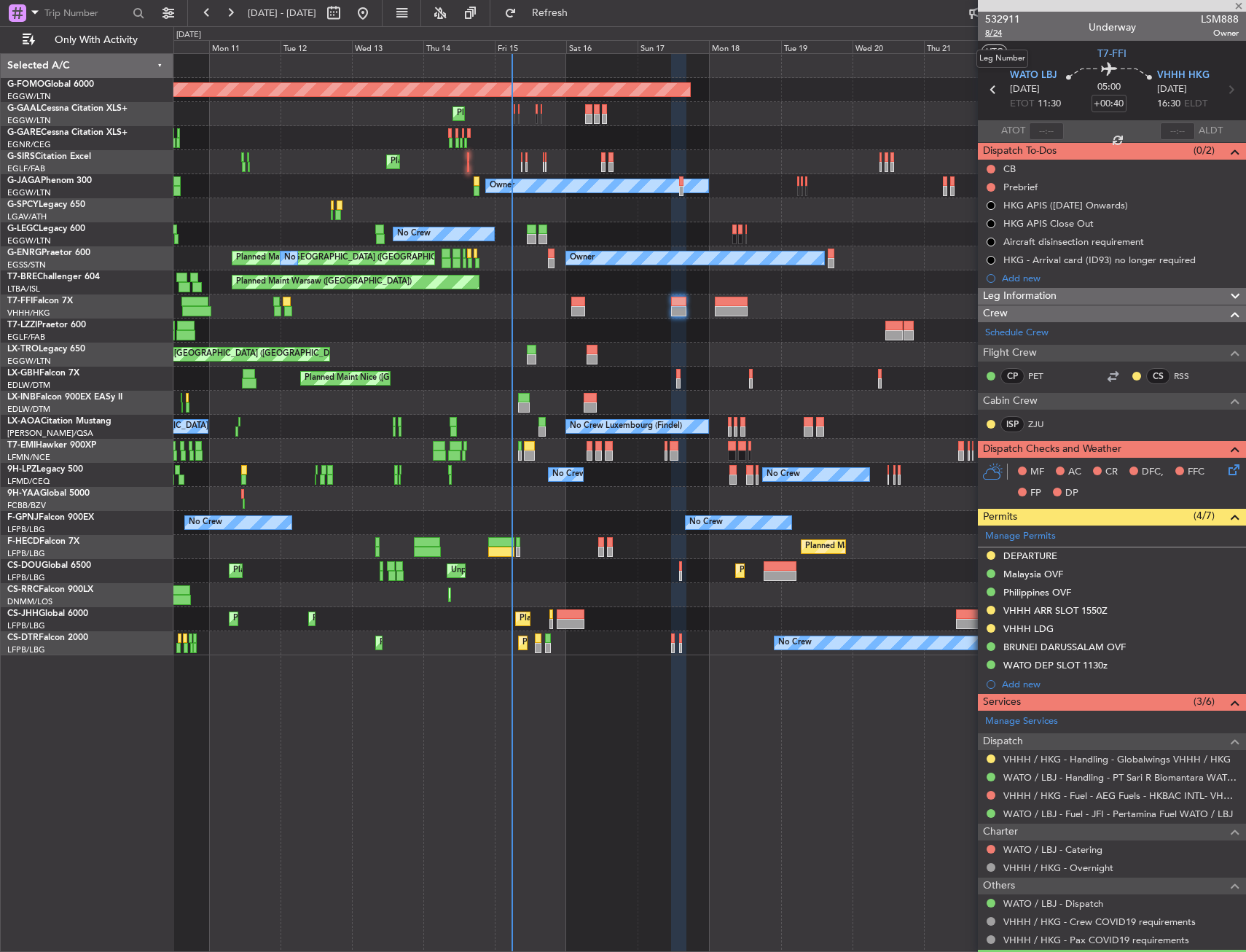
type input "+00:05"
type input "01:39"
type input "03:57"
type input "10"
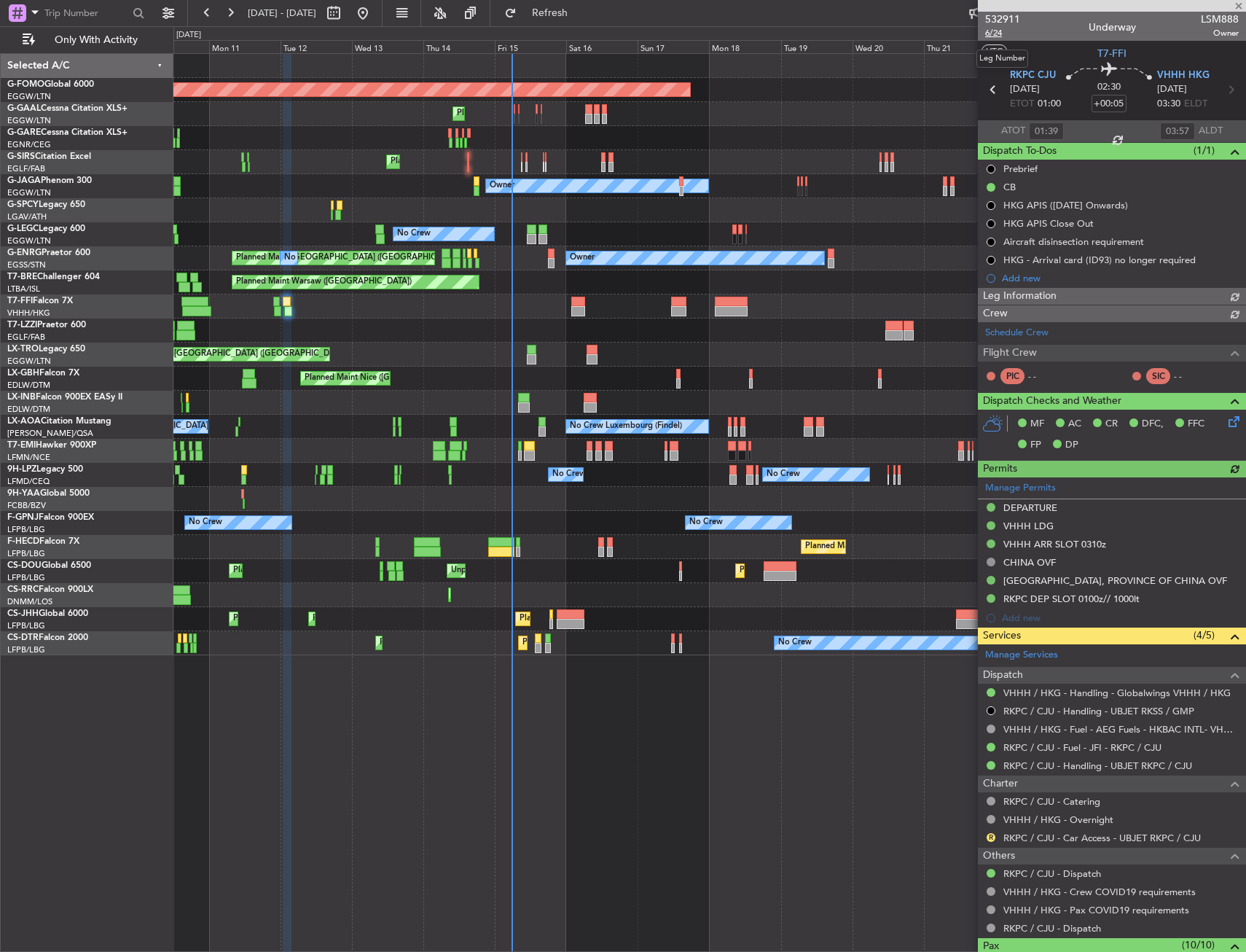
click at [987, 34] on span "6/24" at bounding box center [1002, 33] width 35 height 12
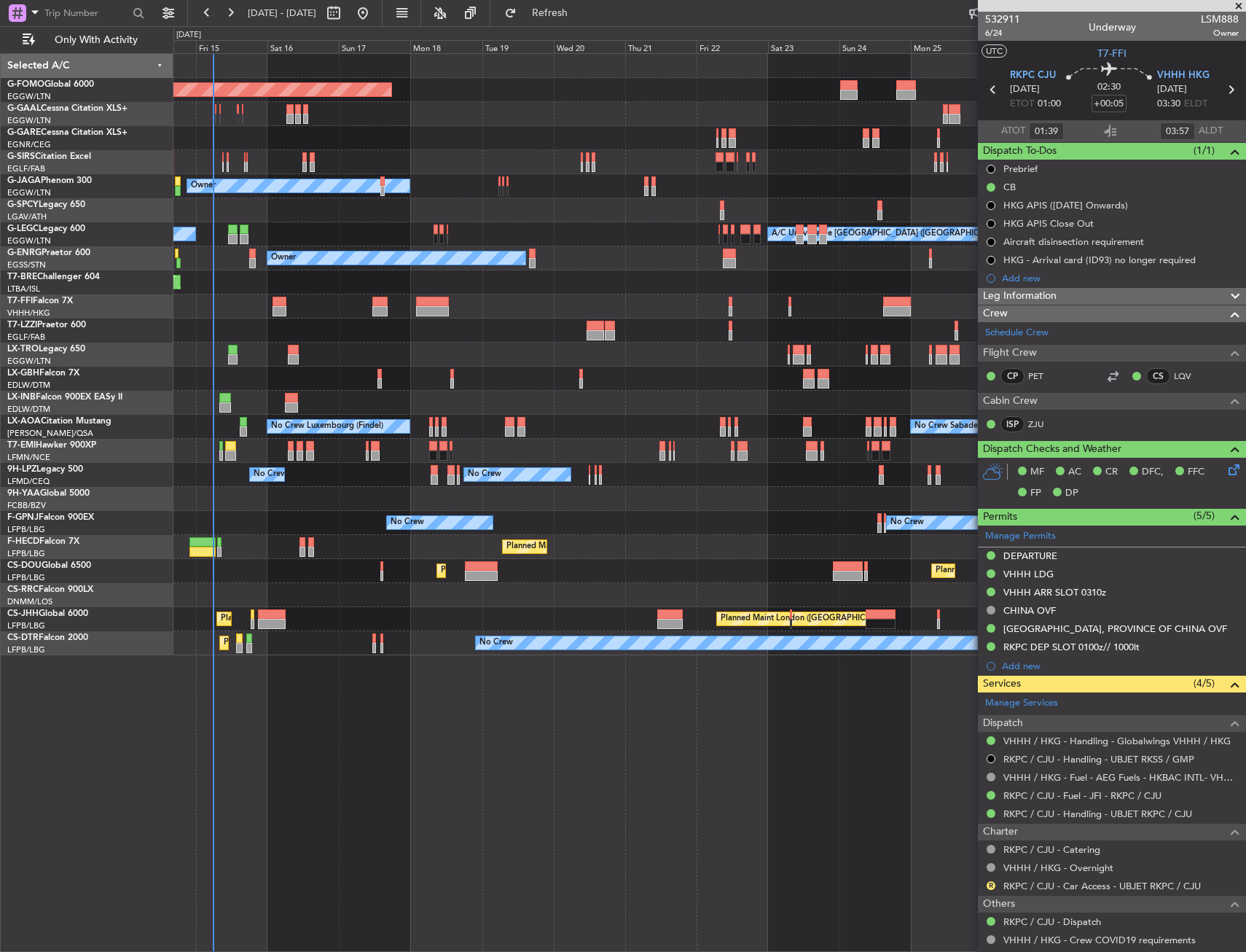
click at [263, 200] on div "Planned Maint Windsor Locks (Bradley Intl) Planned Maint Dusseldorf Planned Mai…" at bounding box center [710, 355] width 1072 height 601
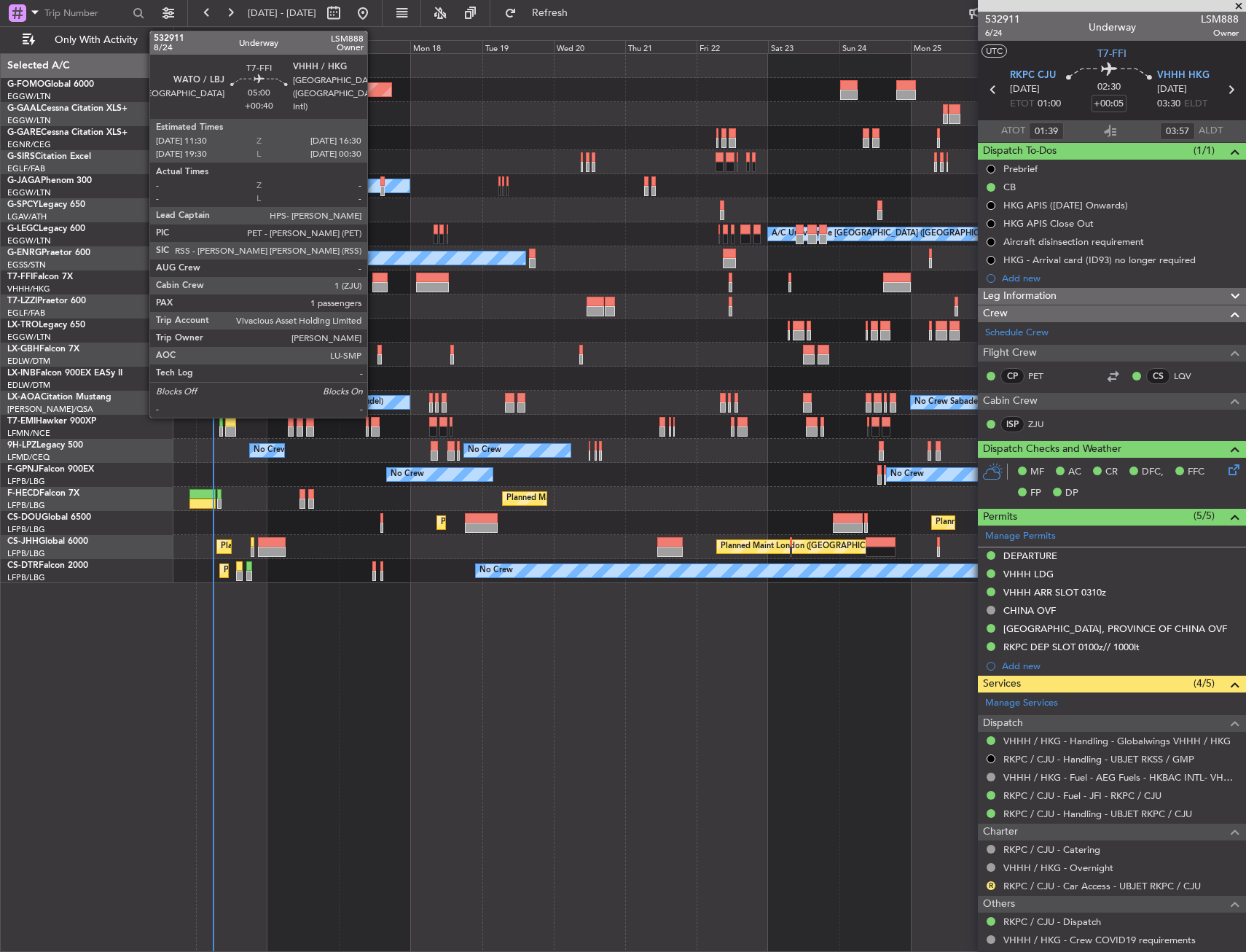
click at [374, 287] on div at bounding box center [380, 287] width 15 height 10
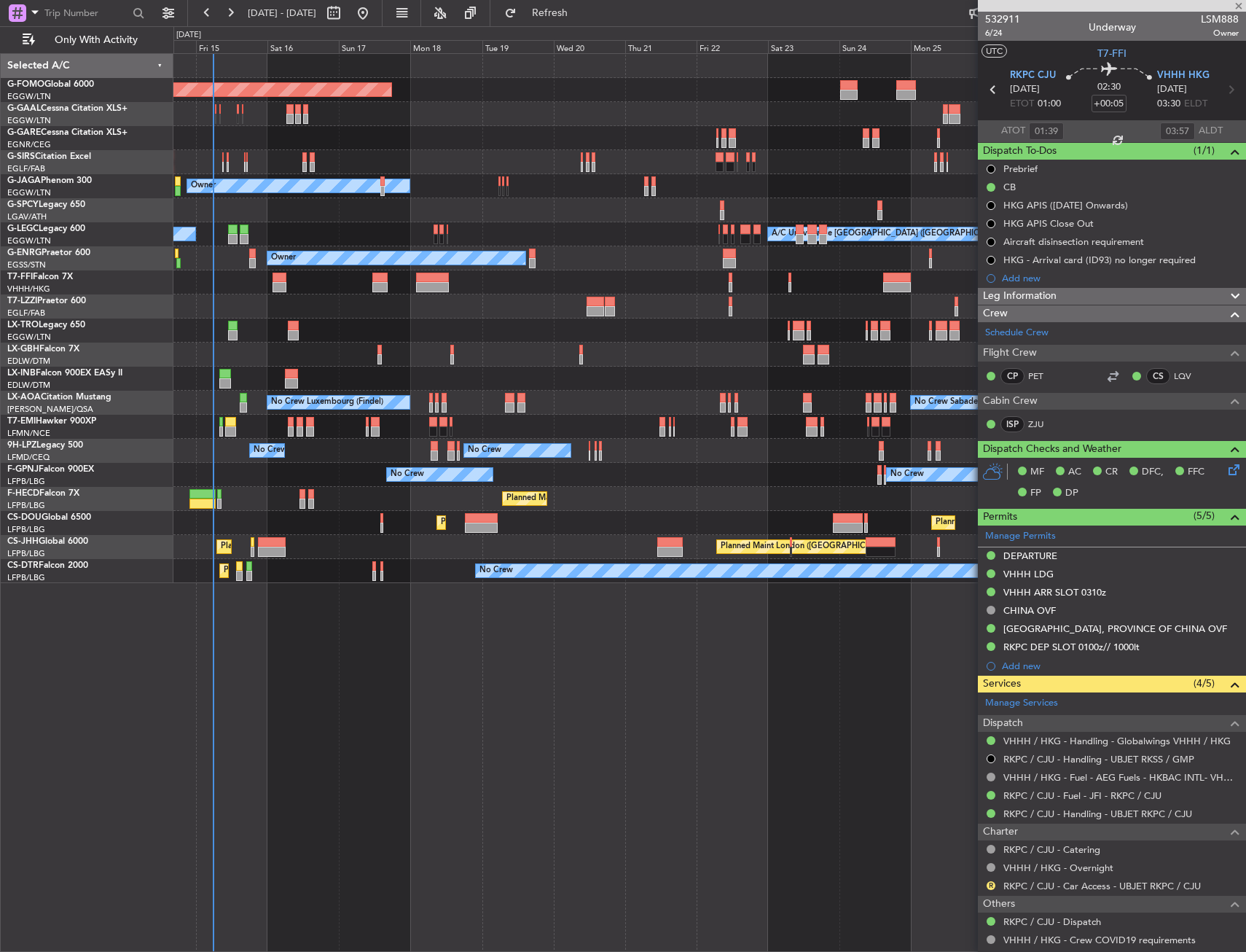
type input "+00:40"
type input "1"
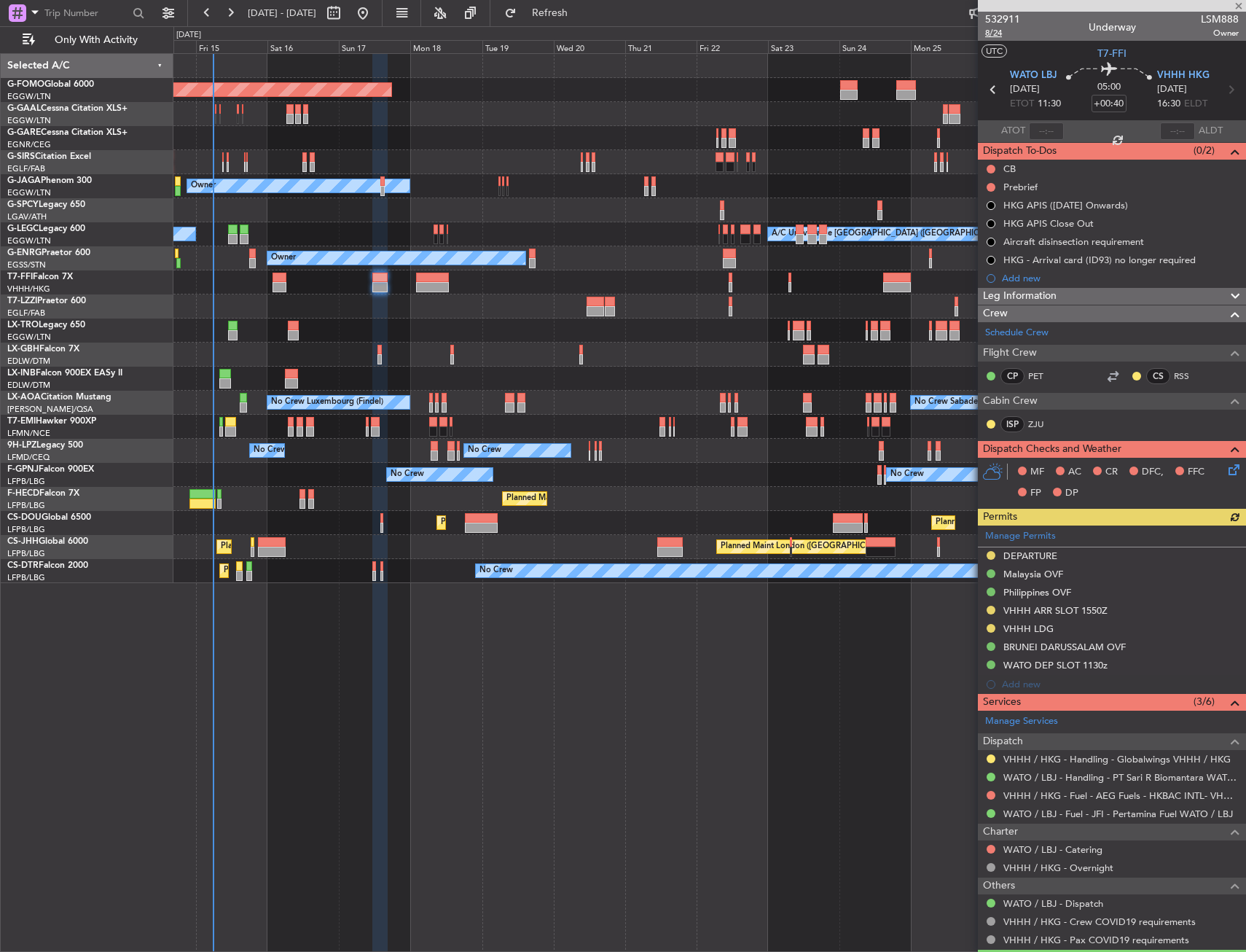
click at [990, 32] on span "8/24" at bounding box center [1002, 33] width 35 height 12
click at [1108, 105] on input "+00:40" at bounding box center [1108, 103] width 35 height 18
click at [1064, 56] on section "UTC T7-FFI" at bounding box center [1112, 52] width 268 height 22
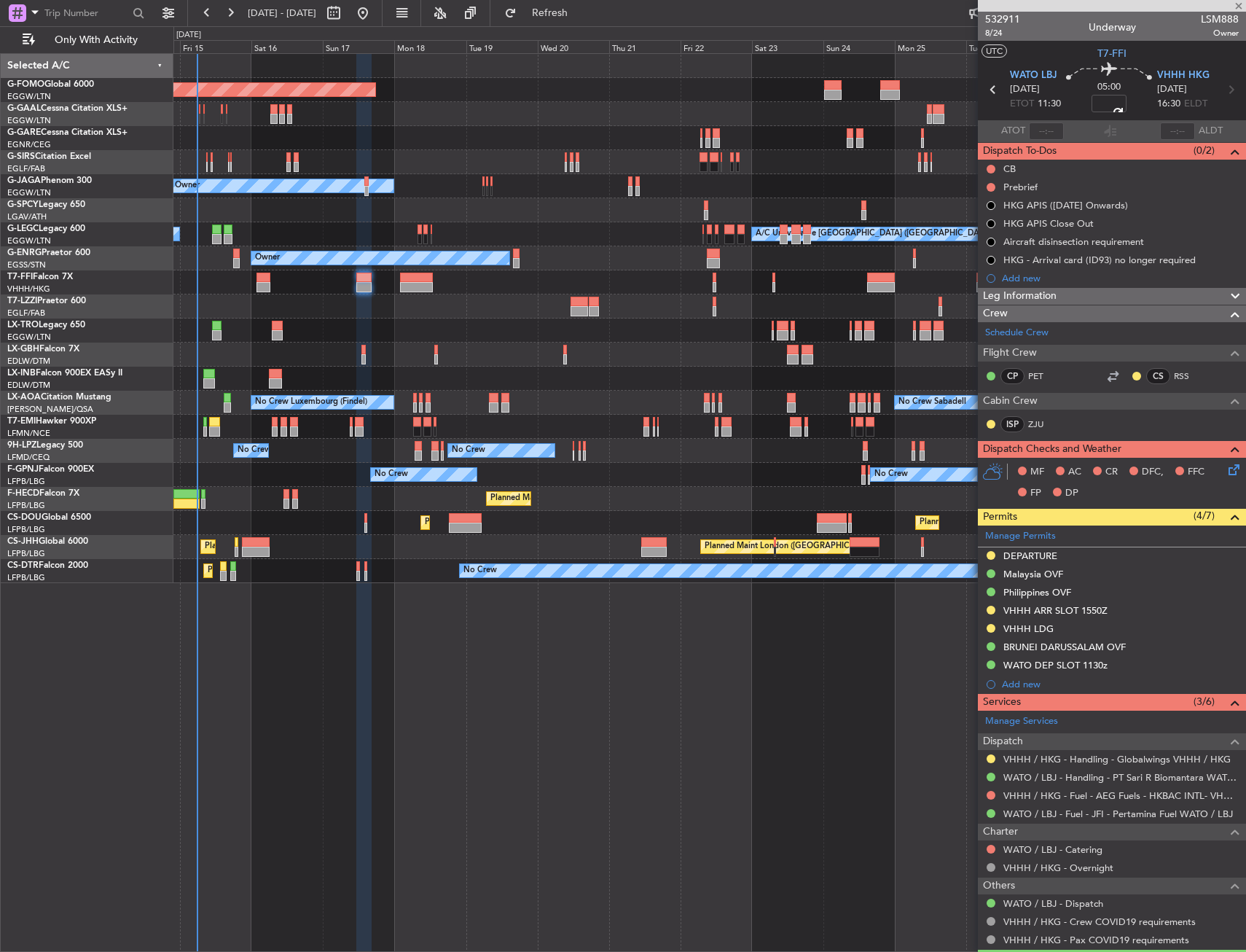
click at [655, 281] on div at bounding box center [710, 282] width 1072 height 24
click at [990, 168] on button at bounding box center [991, 168] width 8 height 8
drag, startPoint x: 971, startPoint y: 232, endPoint x: 981, endPoint y: 223, distance: 13.5
click at [971, 232] on li "Completed" at bounding box center [991, 233] width 77 height 22
click at [991, 188] on button at bounding box center [991, 187] width 8 height 8
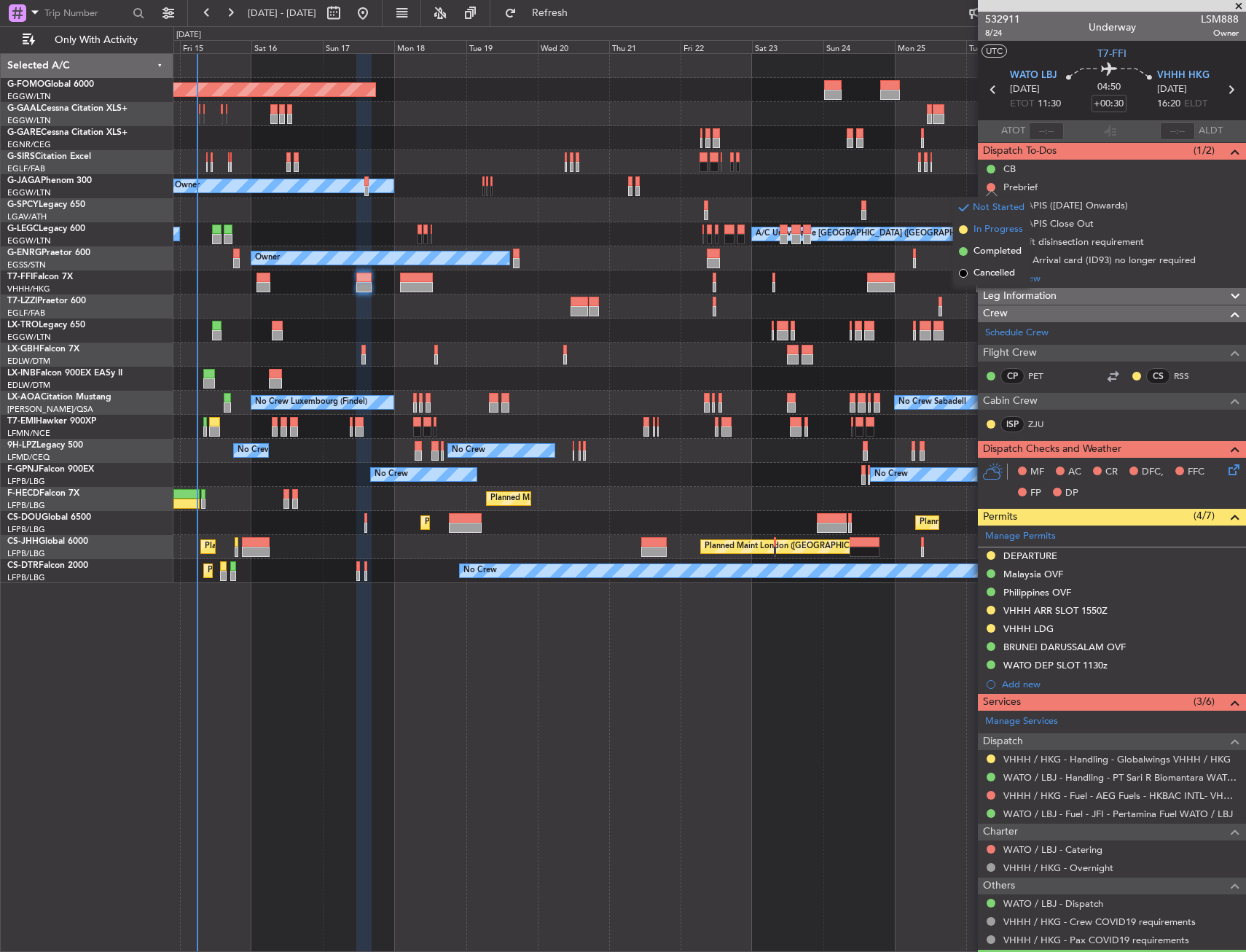
click at [979, 229] on span "In Progress" at bounding box center [998, 229] width 49 height 15
click at [1226, 471] on icon at bounding box center [1231, 467] width 12 height 12
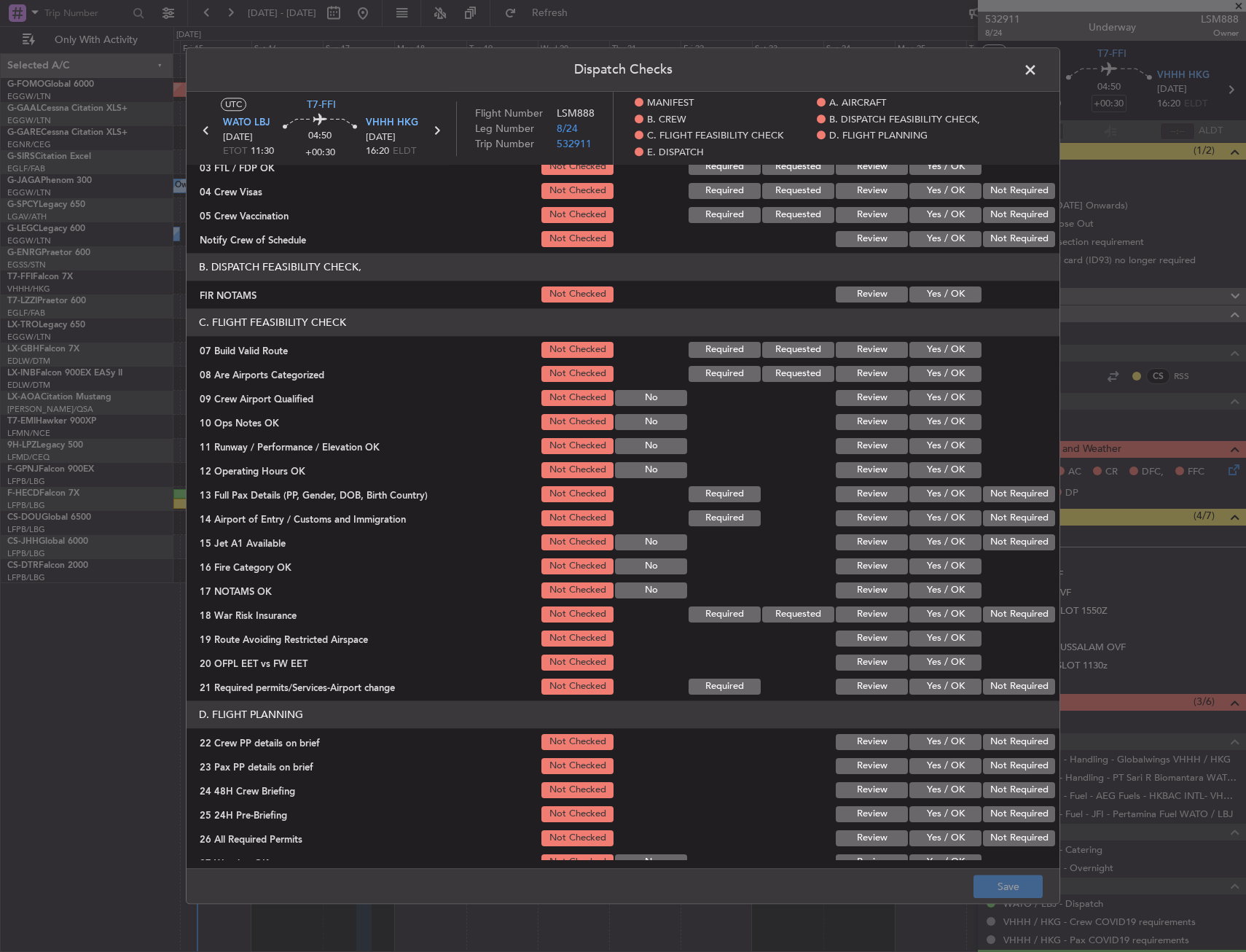
scroll to position [218, 0]
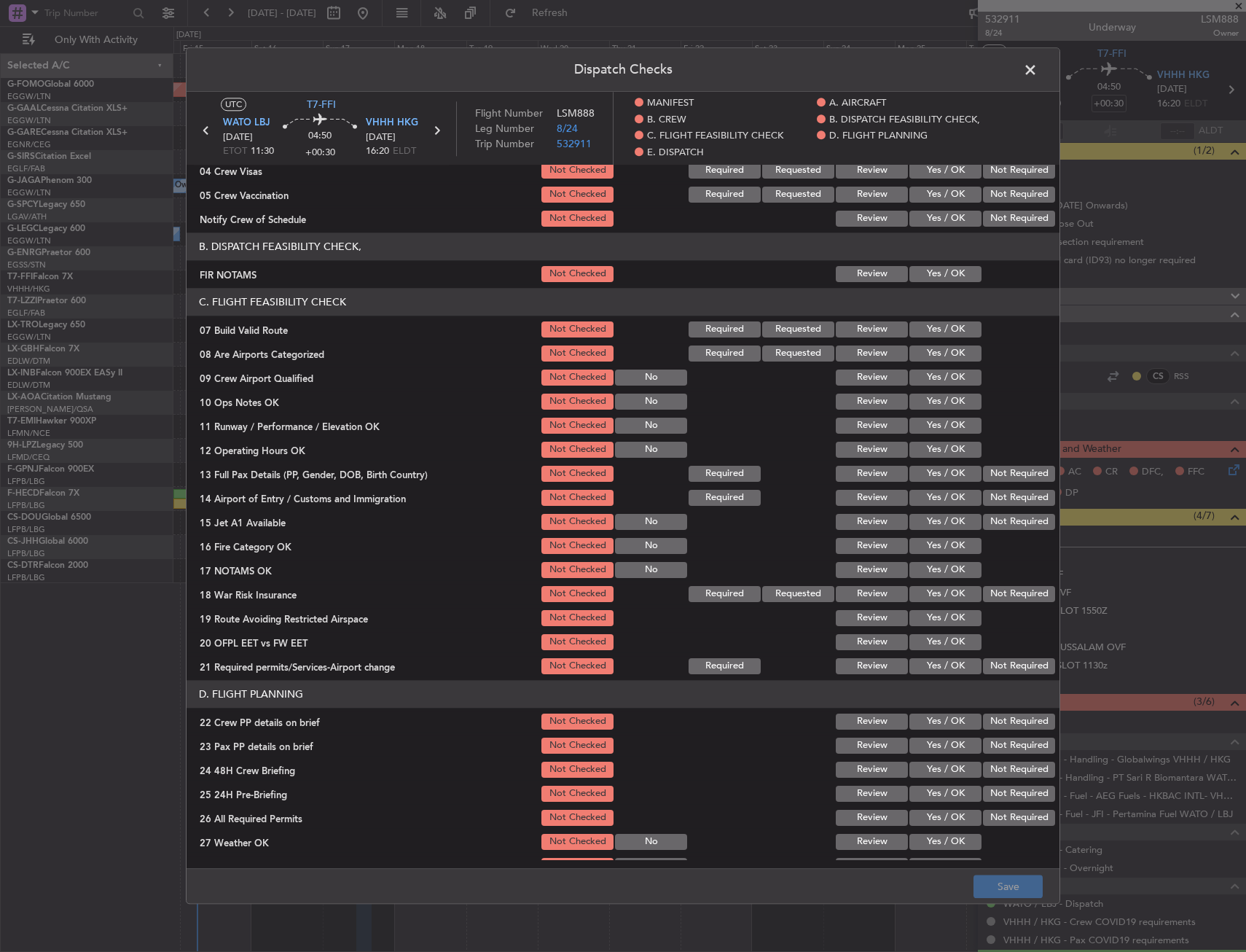
click at [957, 273] on button "Yes / OK" at bounding box center [946, 274] width 72 height 16
click at [942, 330] on button "Yes / OK" at bounding box center [946, 329] width 72 height 16
click at [937, 400] on button "Yes / OK" at bounding box center [946, 401] width 72 height 16
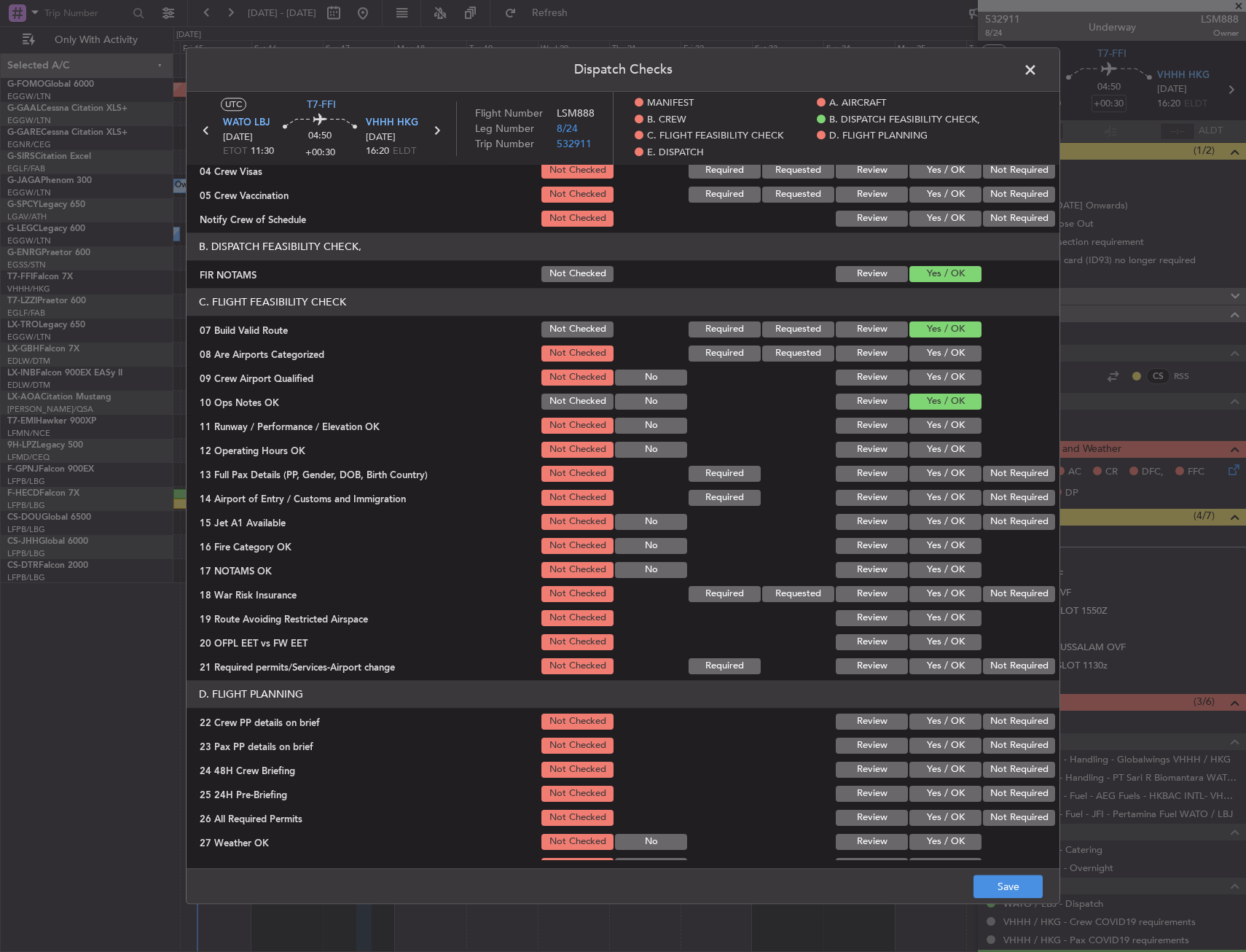
click at [937, 426] on button "Yes / OK" at bounding box center [946, 425] width 72 height 16
click at [936, 444] on button "Yes / OK" at bounding box center [946, 449] width 72 height 16
click at [943, 478] on button "Yes / OK" at bounding box center [946, 473] width 72 height 16
click at [944, 498] on button "Yes / OK" at bounding box center [946, 498] width 72 height 16
click at [942, 520] on button "Yes / OK" at bounding box center [946, 521] width 72 height 16
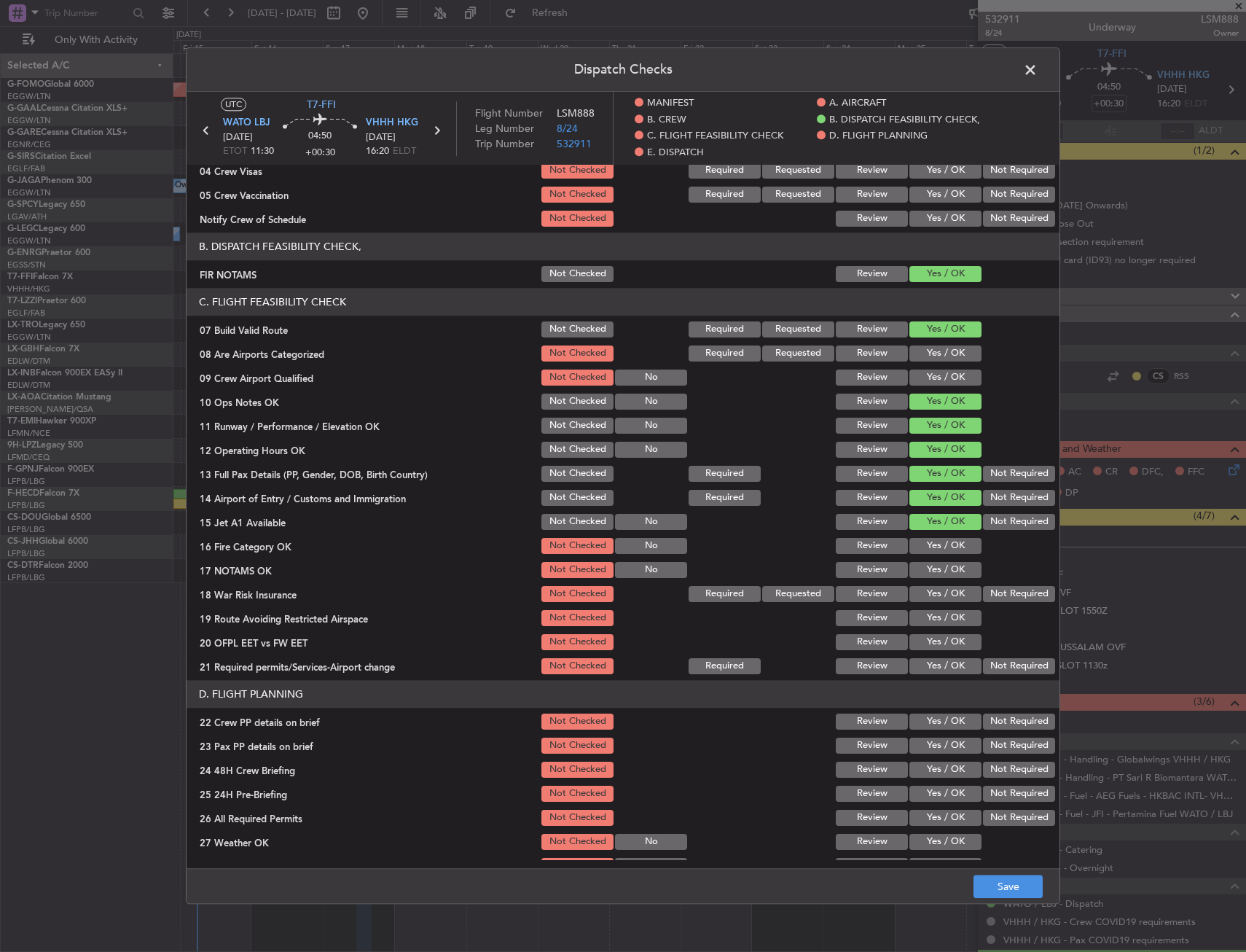
click at [939, 545] on button "Yes / OK" at bounding box center [946, 545] width 72 height 16
click at [938, 564] on button "Yes / OK" at bounding box center [946, 570] width 72 height 16
click at [929, 592] on button "Yes / OK" at bounding box center [946, 594] width 72 height 16
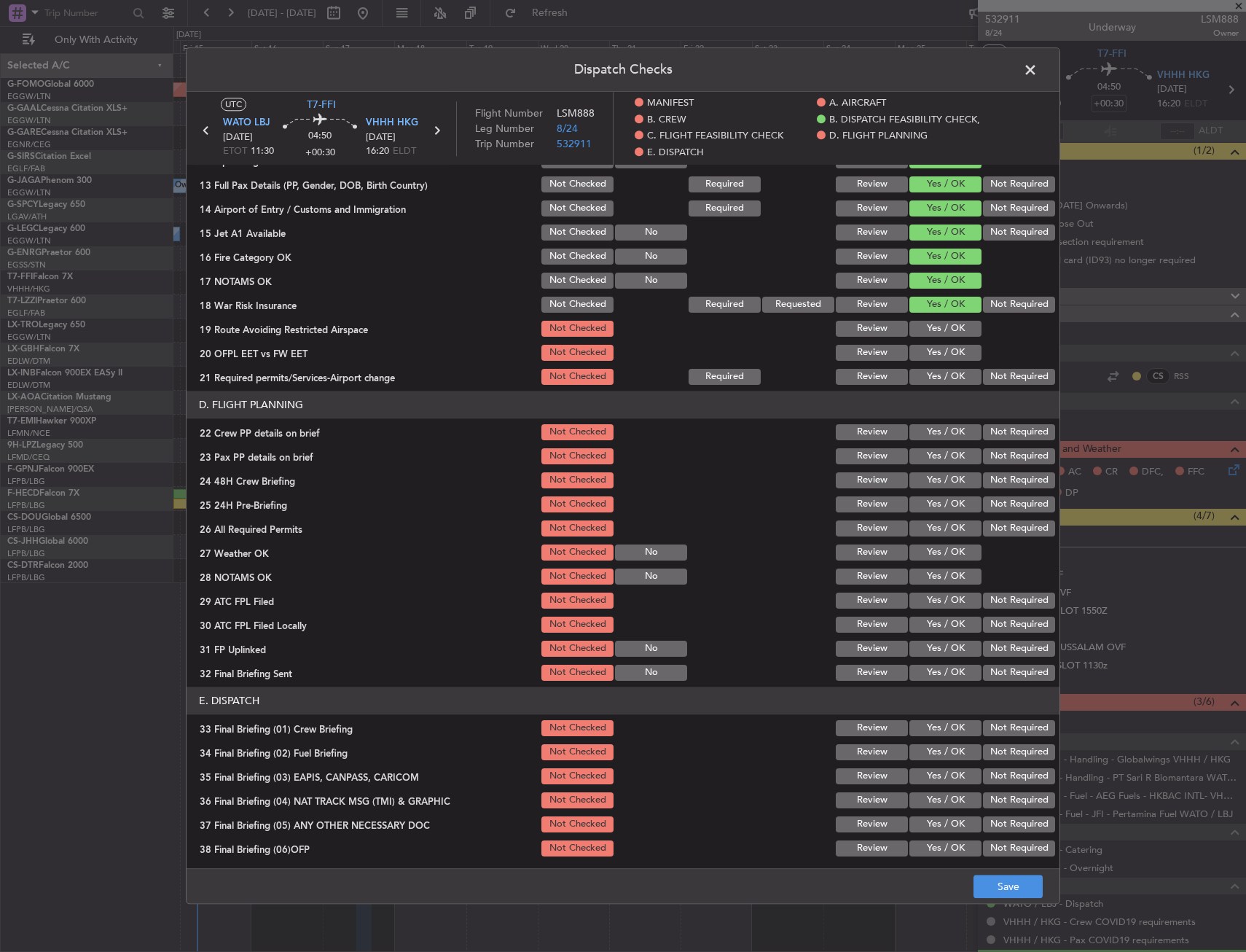
scroll to position [510, 0]
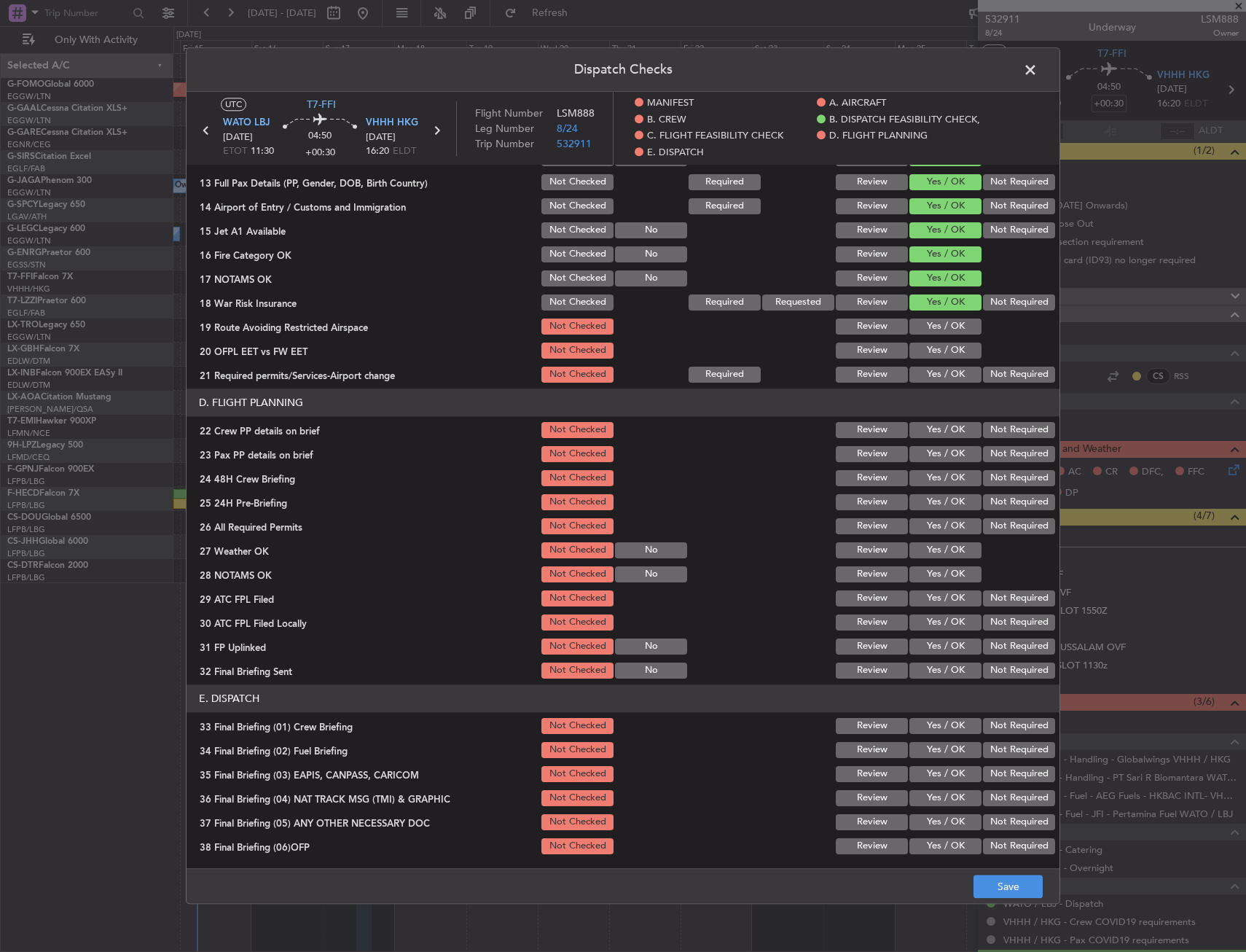
click at [945, 328] on button "Yes / OK" at bounding box center [946, 326] width 72 height 16
click at [941, 353] on button "Yes / OK" at bounding box center [946, 350] width 72 height 16
click at [941, 381] on button "Yes / OK" at bounding box center [946, 374] width 72 height 16
click at [938, 422] on button "Yes / OK" at bounding box center [946, 430] width 72 height 16
click at [938, 451] on button "Yes / OK" at bounding box center [946, 454] width 72 height 16
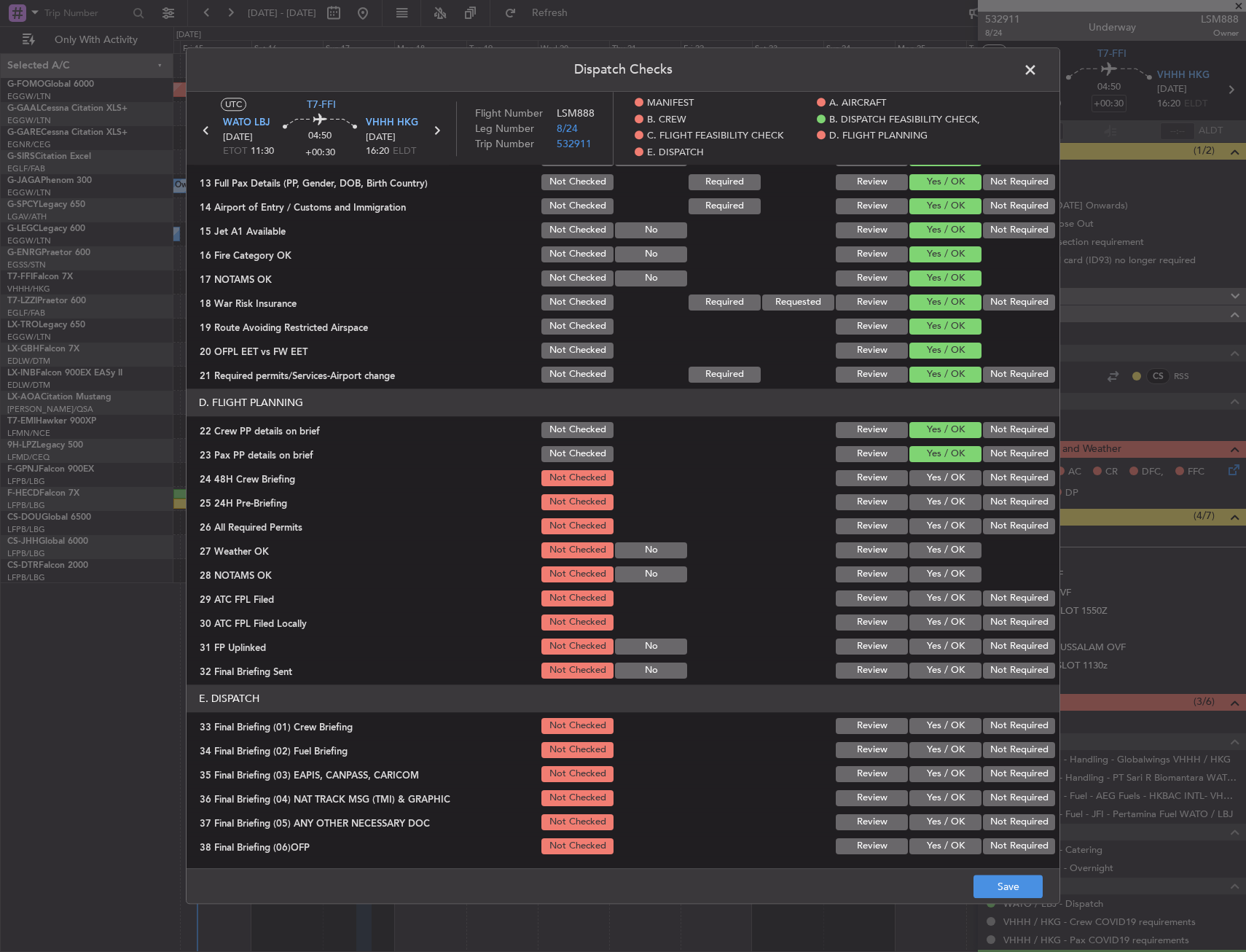
click at [936, 481] on button "Yes / OK" at bounding box center [946, 478] width 72 height 16
click at [1001, 890] on button "Save" at bounding box center [1008, 887] width 69 height 23
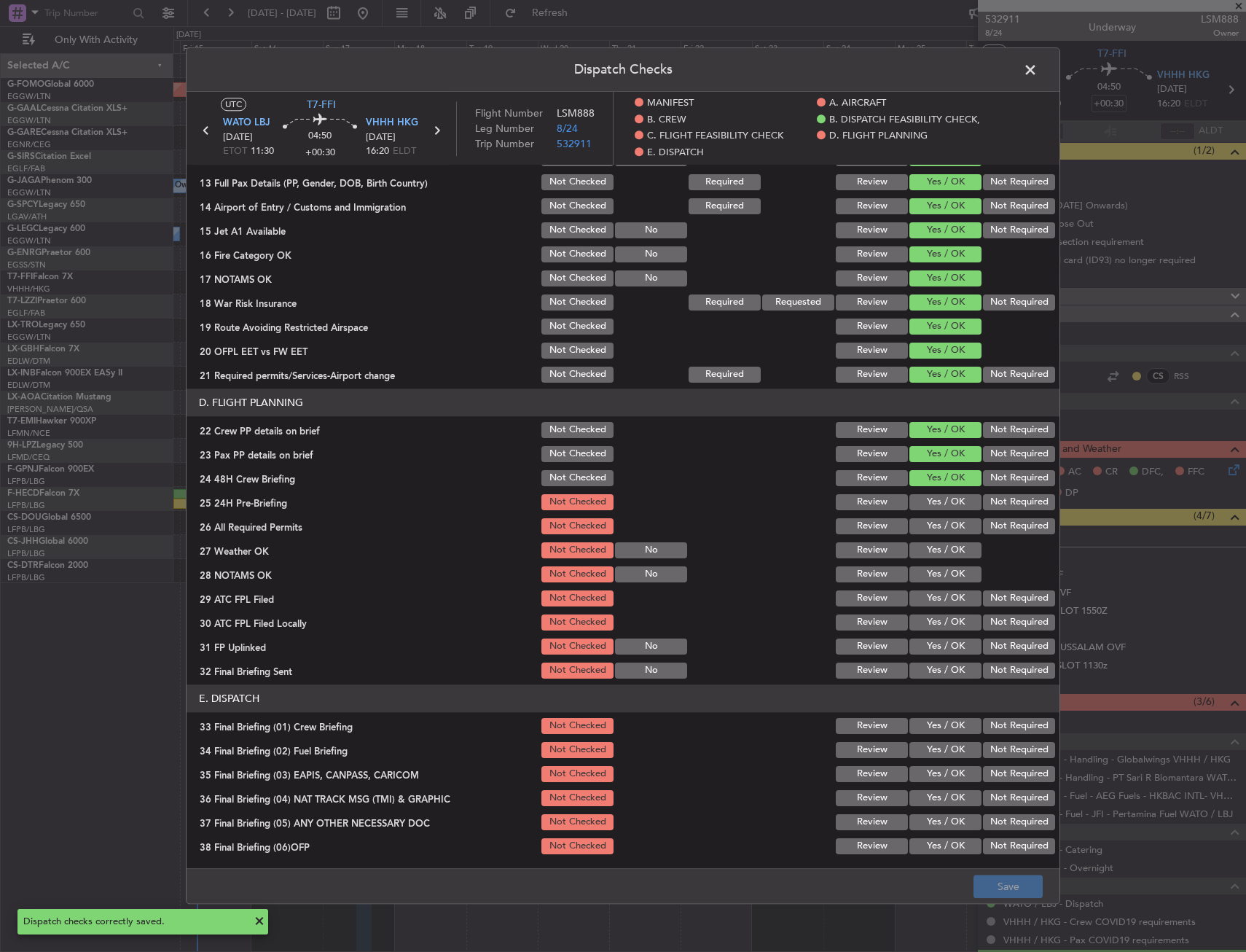
click at [1038, 68] on span at bounding box center [1038, 74] width 0 height 29
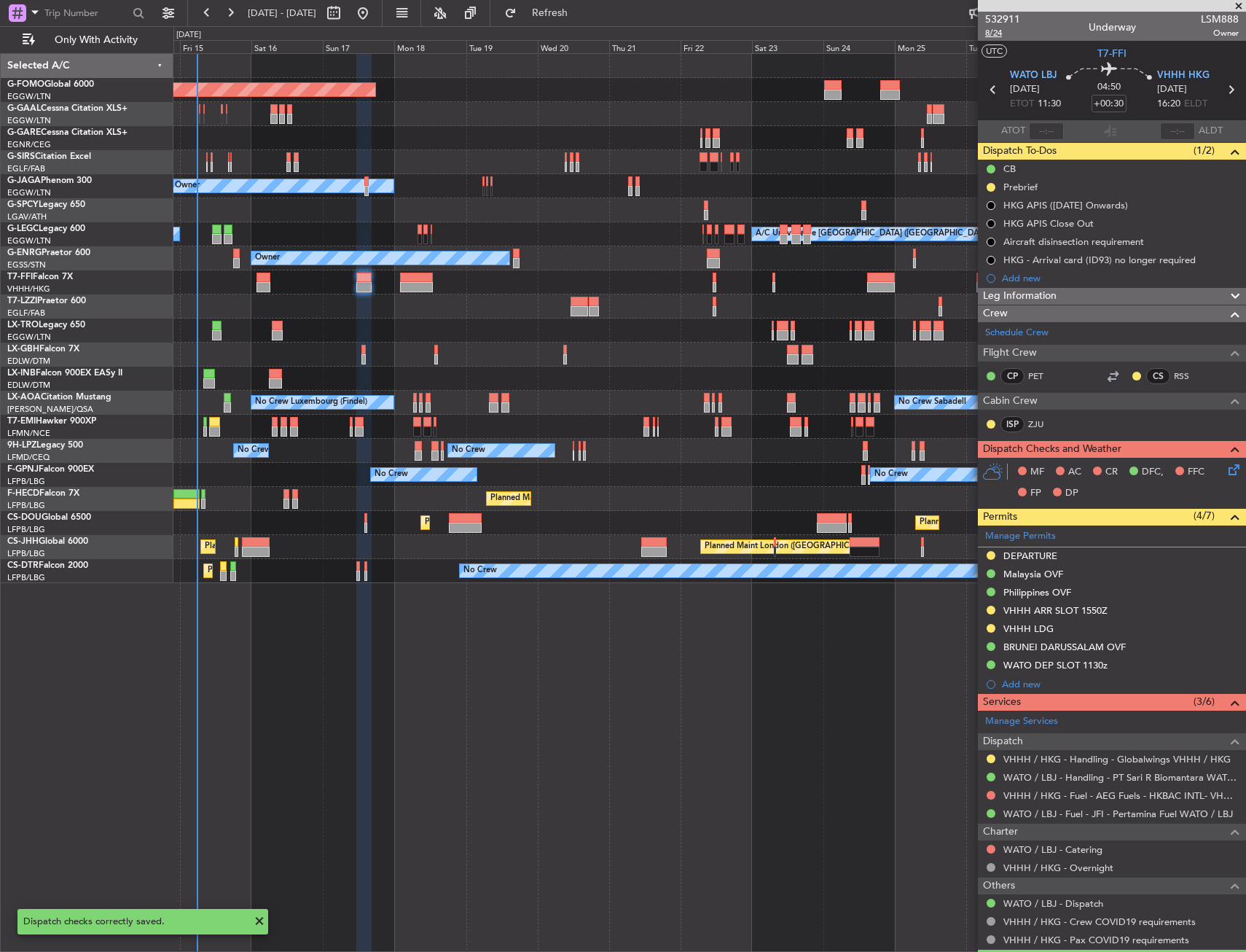
click at [993, 34] on span "8/24" at bounding box center [1002, 33] width 35 height 12
click at [988, 34] on span "8/24" at bounding box center [1002, 33] width 35 height 12
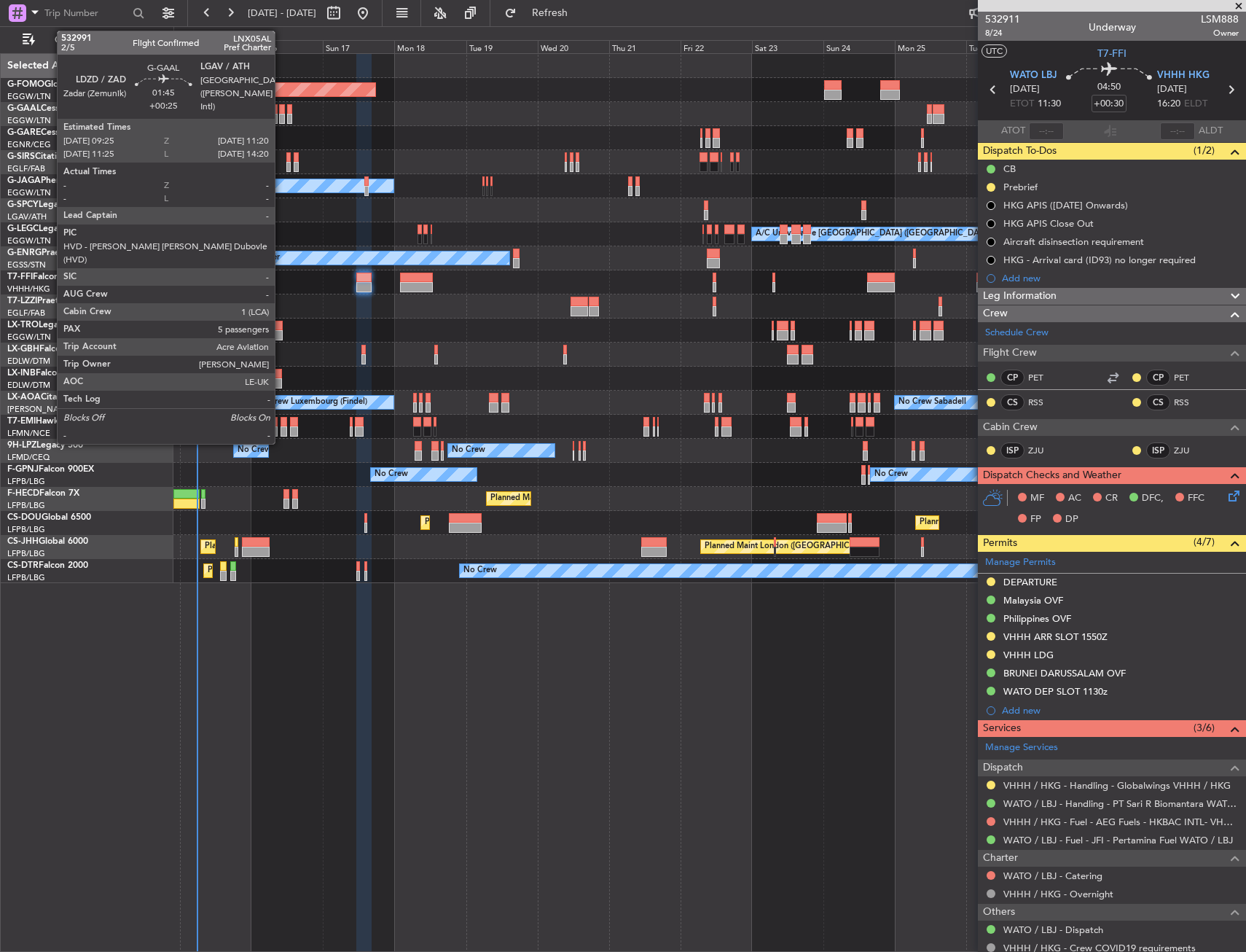
click at [282, 112] on div at bounding box center [282, 109] width 6 height 10
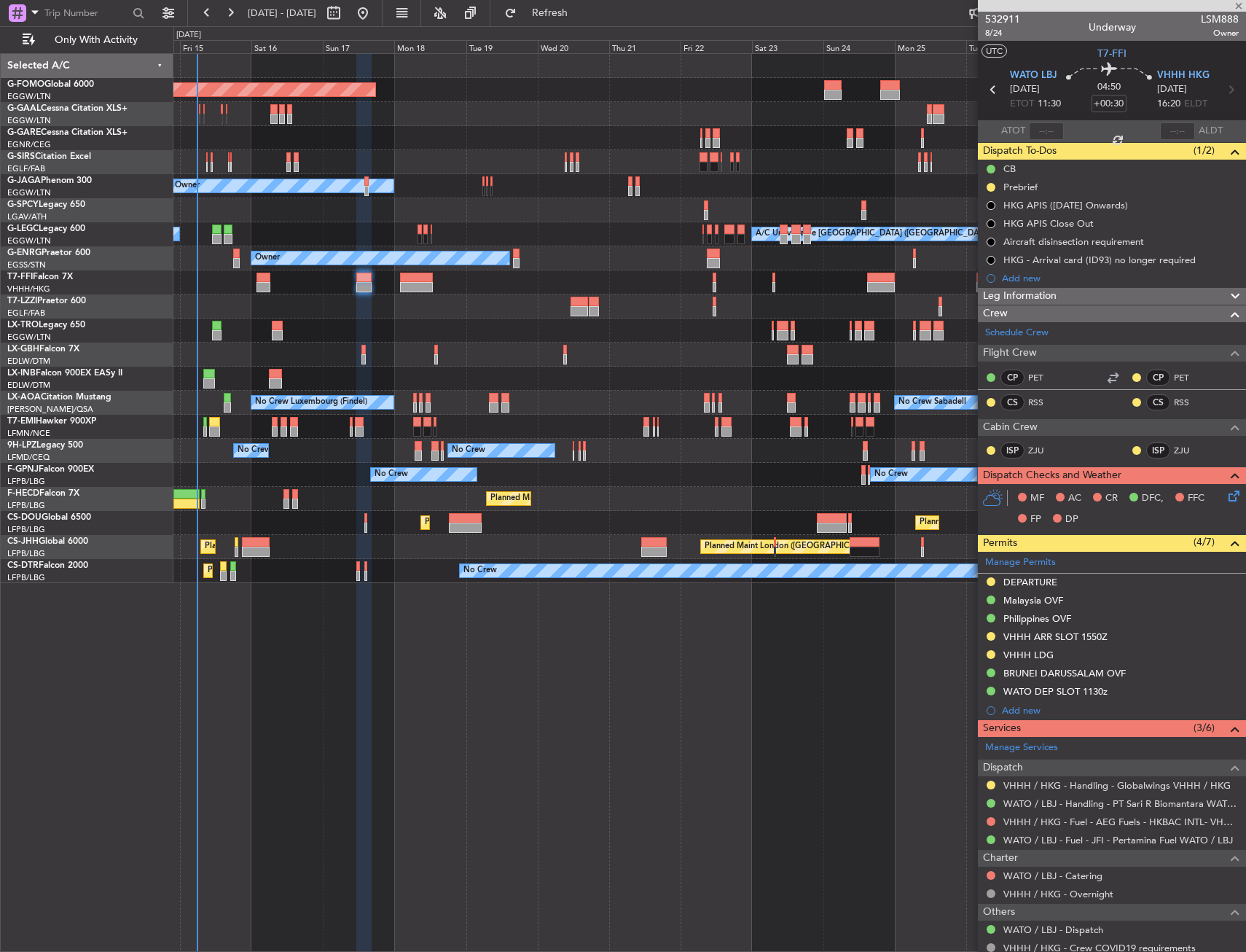
type input "+00:25"
type input "5"
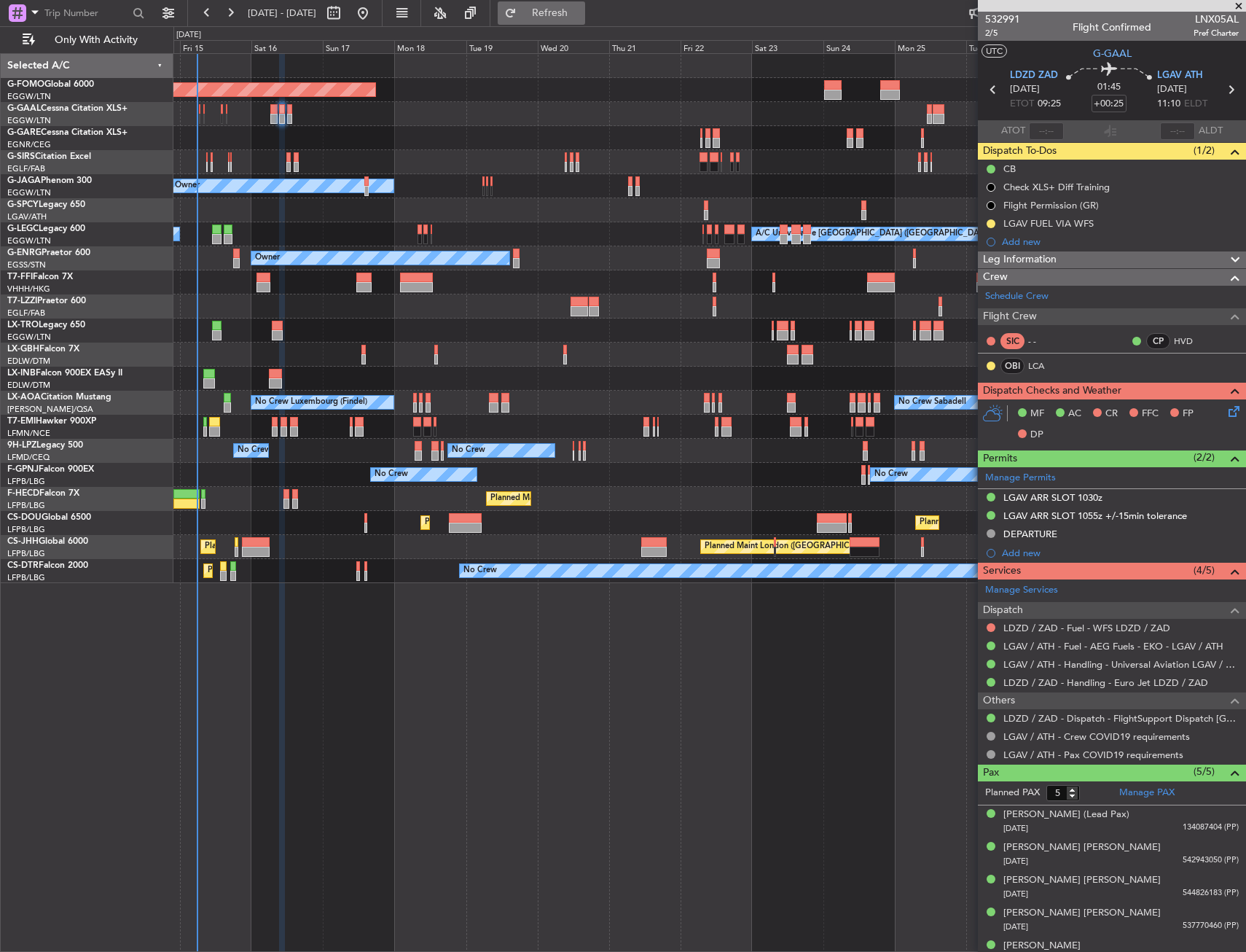
click at [581, 18] on span "Refresh" at bounding box center [551, 12] width 62 height 10
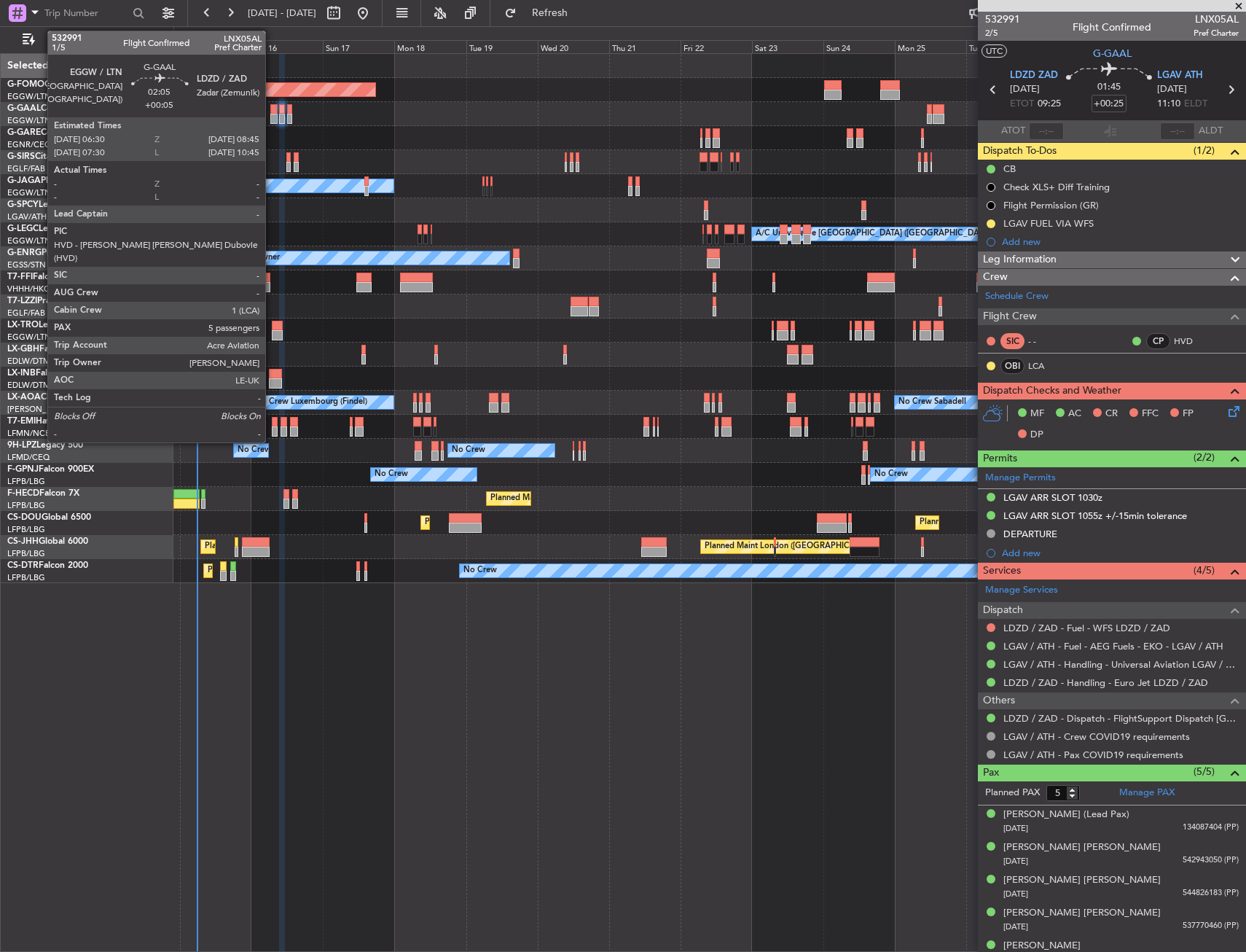
click at [272, 110] on div at bounding box center [274, 109] width 7 height 10
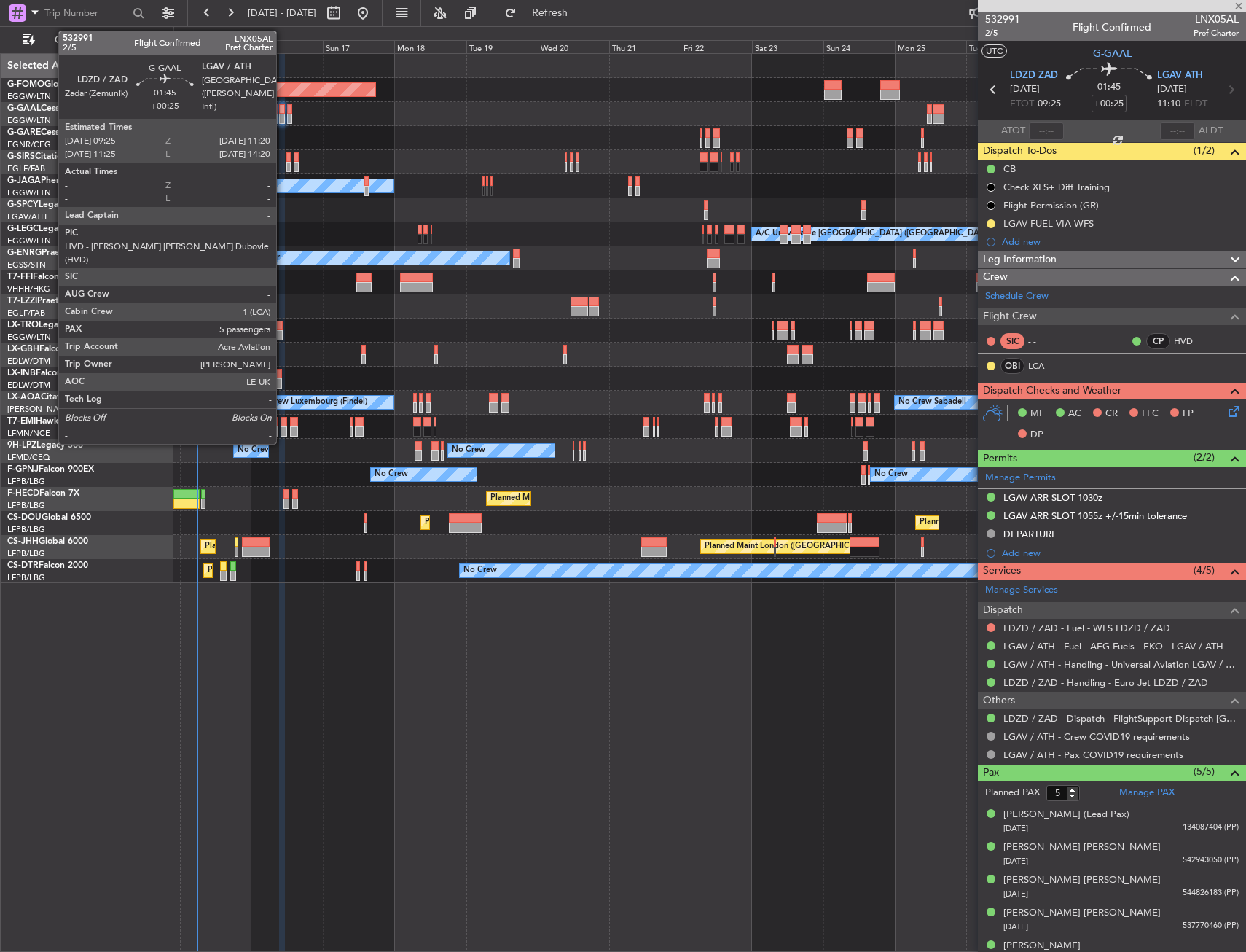
type input "+00:05"
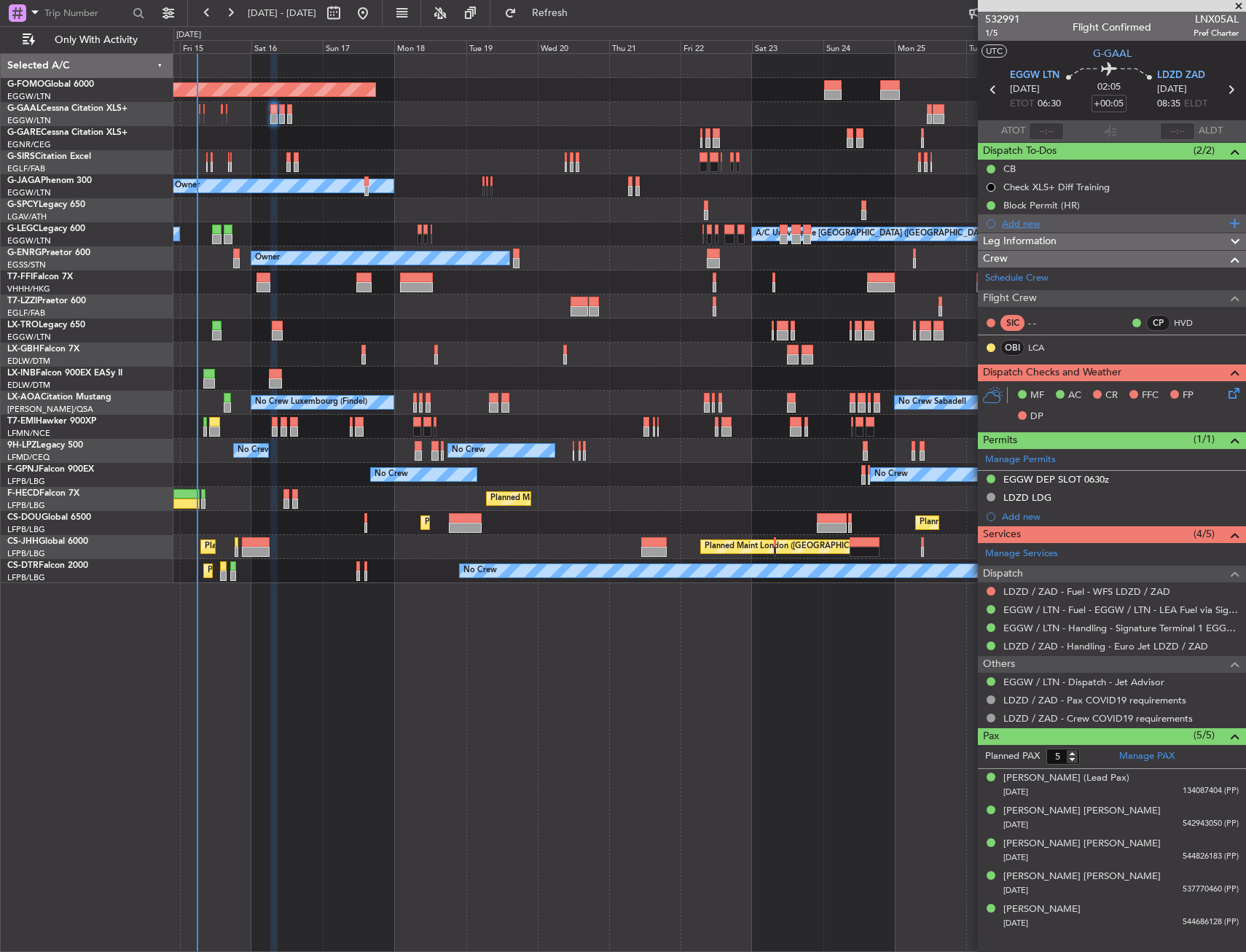
click at [1028, 218] on div "Add new" at bounding box center [1114, 223] width 224 height 12
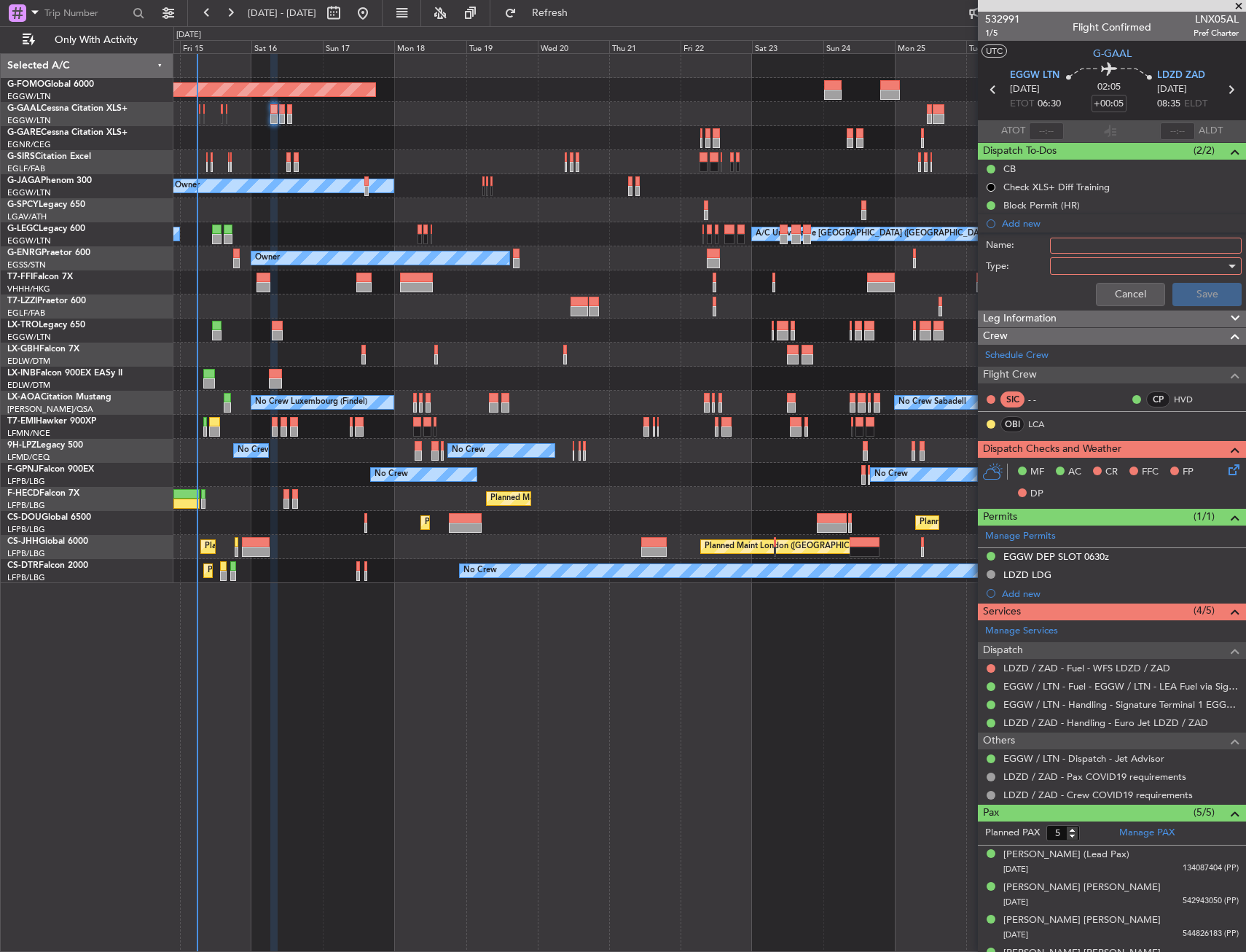
click at [1061, 241] on input "Name:" at bounding box center [1145, 245] width 192 height 16
click at [1074, 251] on input "Name:" at bounding box center [1145, 245] width 192 height 16
type input "LDZD FUEL VIA HANDLER"
click at [1068, 263] on div at bounding box center [1141, 266] width 170 height 22
click at [1074, 300] on span "Generic" at bounding box center [1139, 296] width 171 height 22
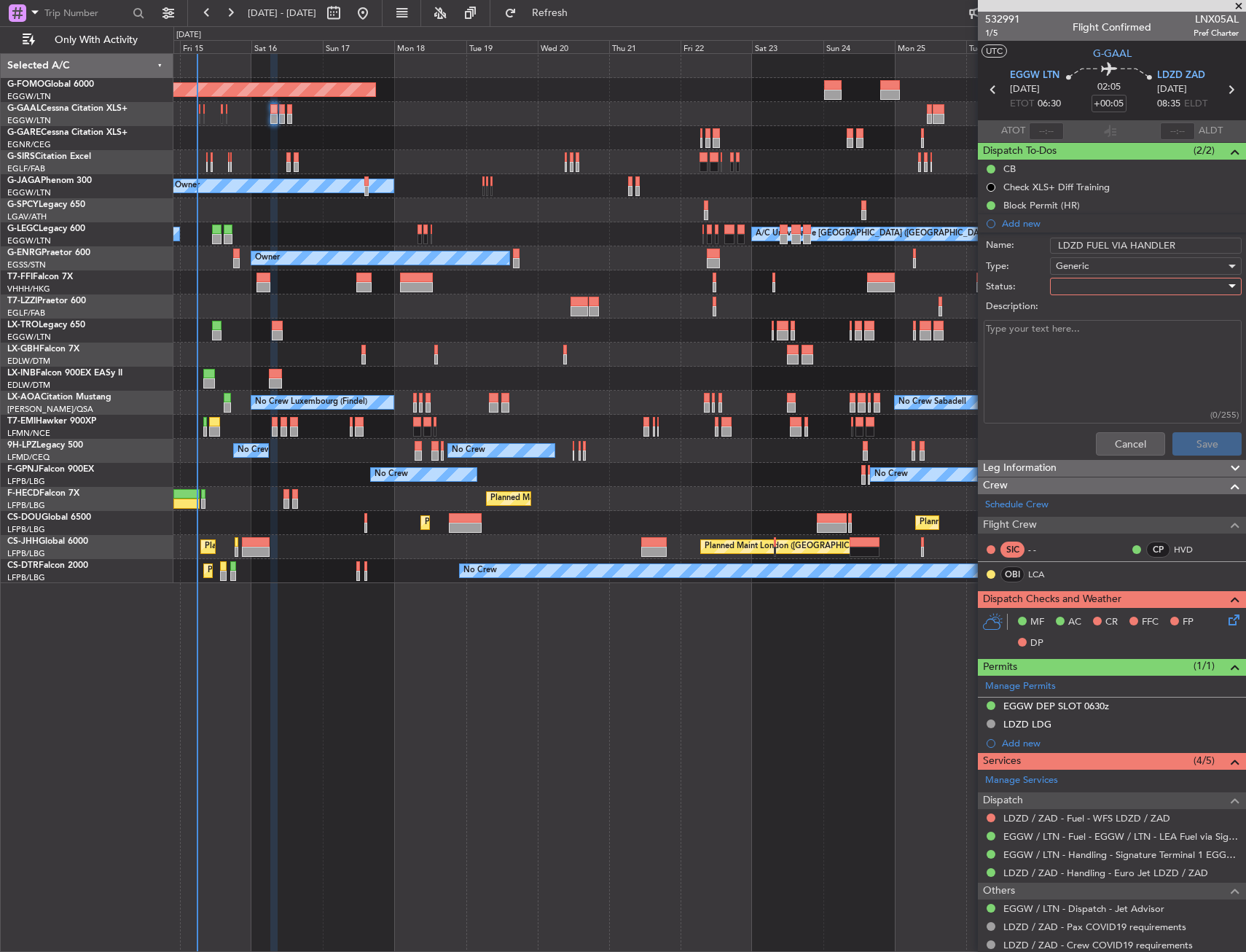
click at [1078, 281] on div at bounding box center [1141, 286] width 170 height 22
click at [1078, 334] on span "In Progress" at bounding box center [1139, 338] width 171 height 22
click at [1194, 441] on button "Save" at bounding box center [1208, 444] width 69 height 23
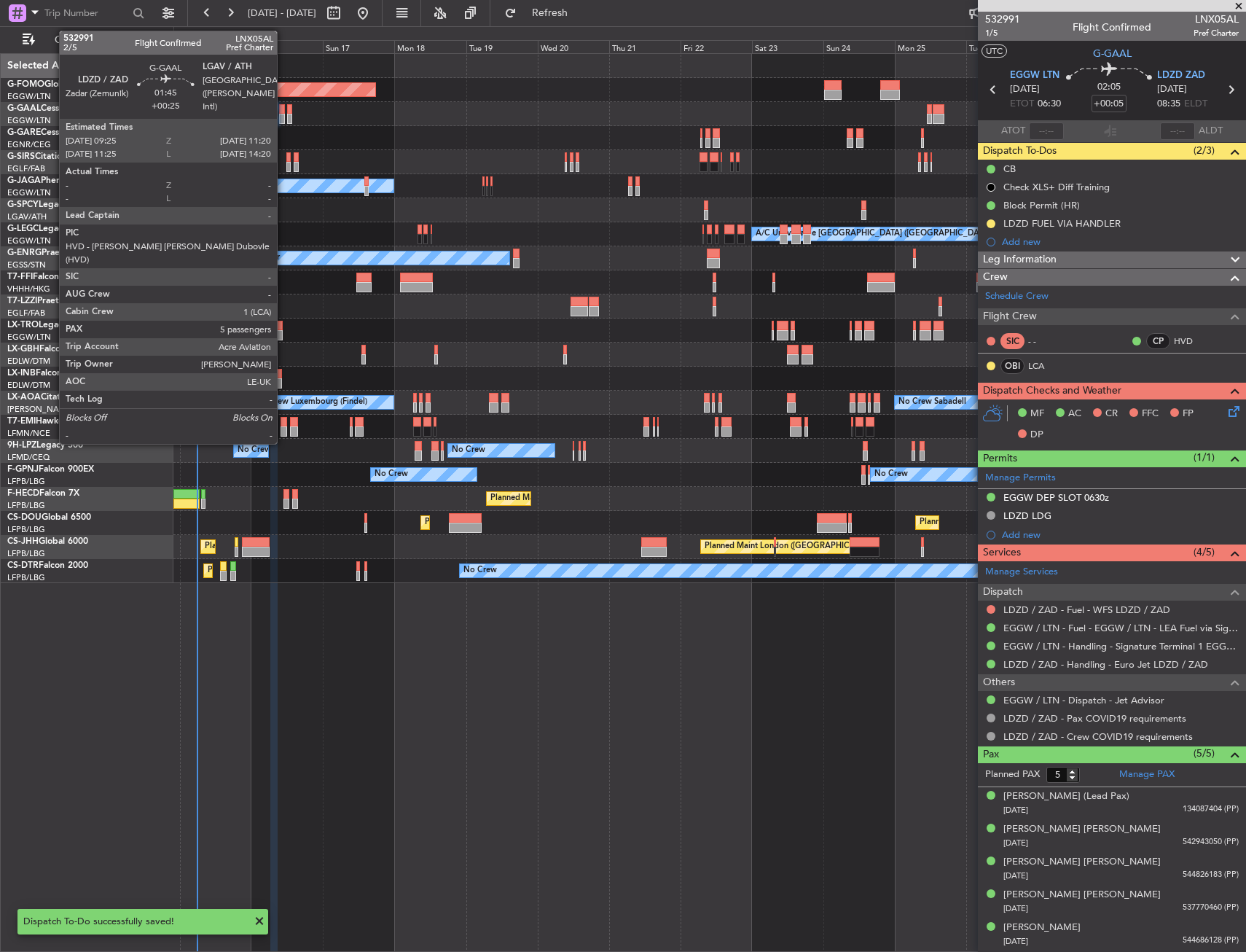
click at [284, 119] on div at bounding box center [282, 118] width 6 height 10
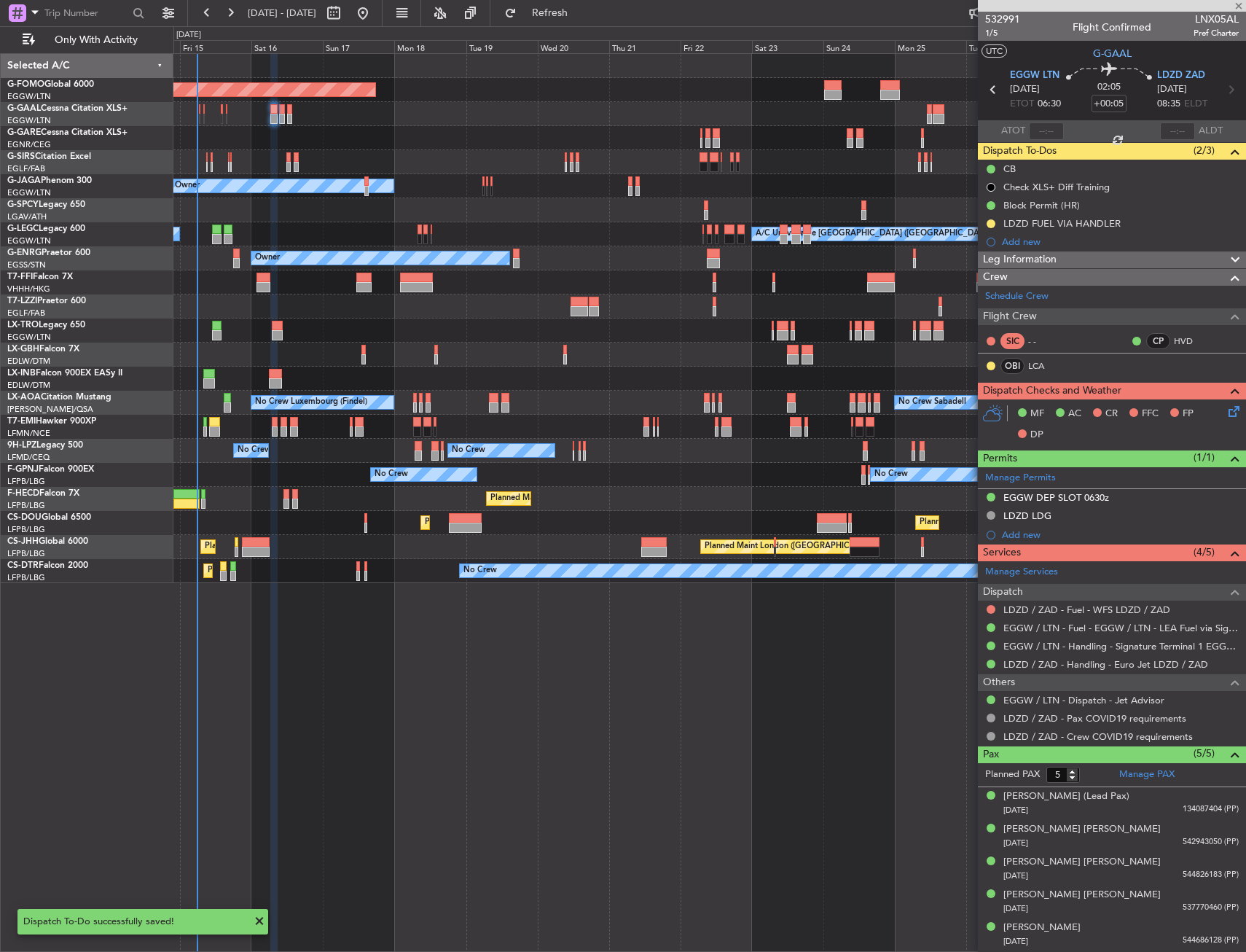
type input "+00:25"
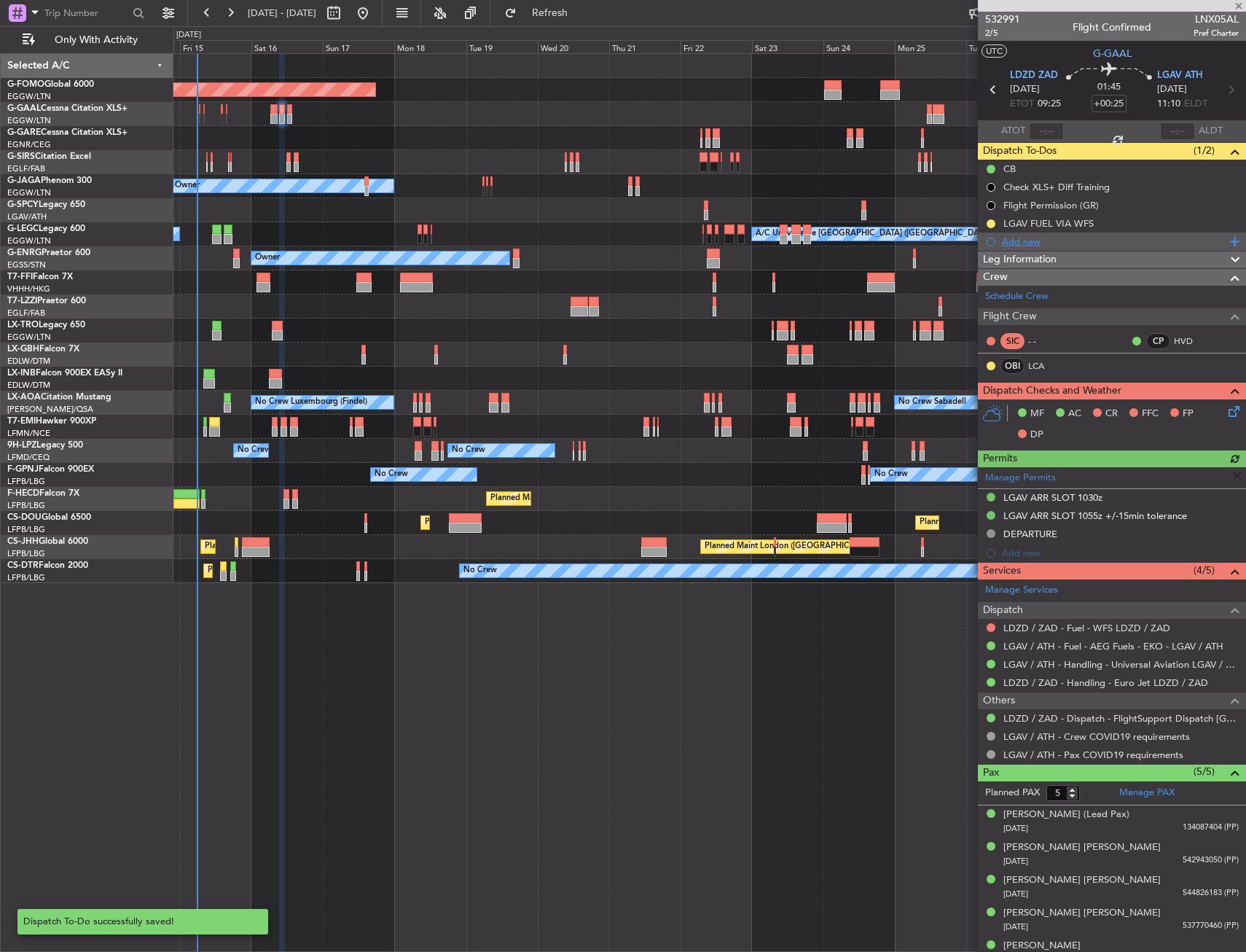
click at [1044, 237] on div "Add new" at bounding box center [1114, 241] width 224 height 12
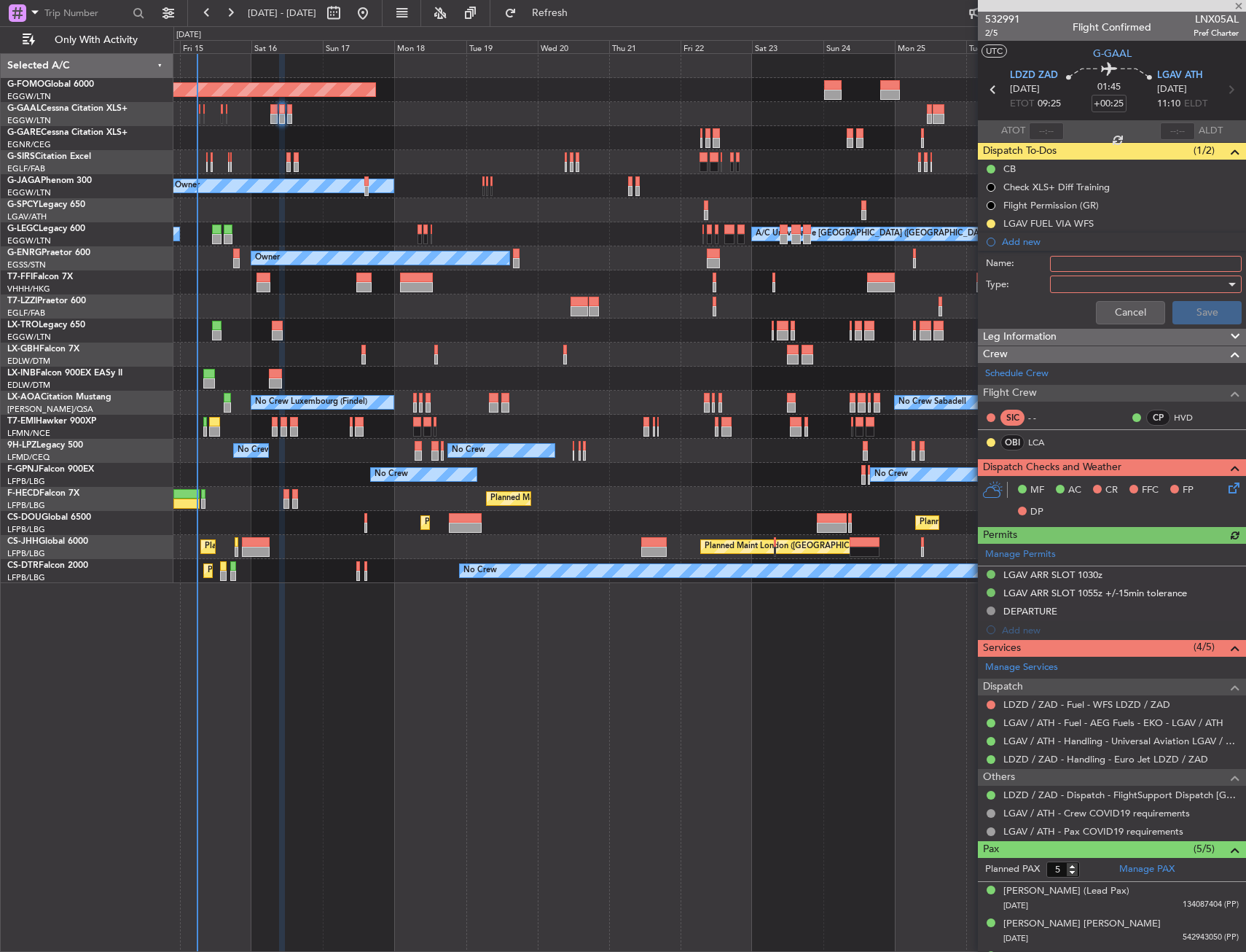
click at [1084, 260] on input "Name:" at bounding box center [1145, 264] width 192 height 16
type input "LDZD FUEL VIA HANDLER"
click at [1098, 289] on div at bounding box center [1141, 284] width 170 height 22
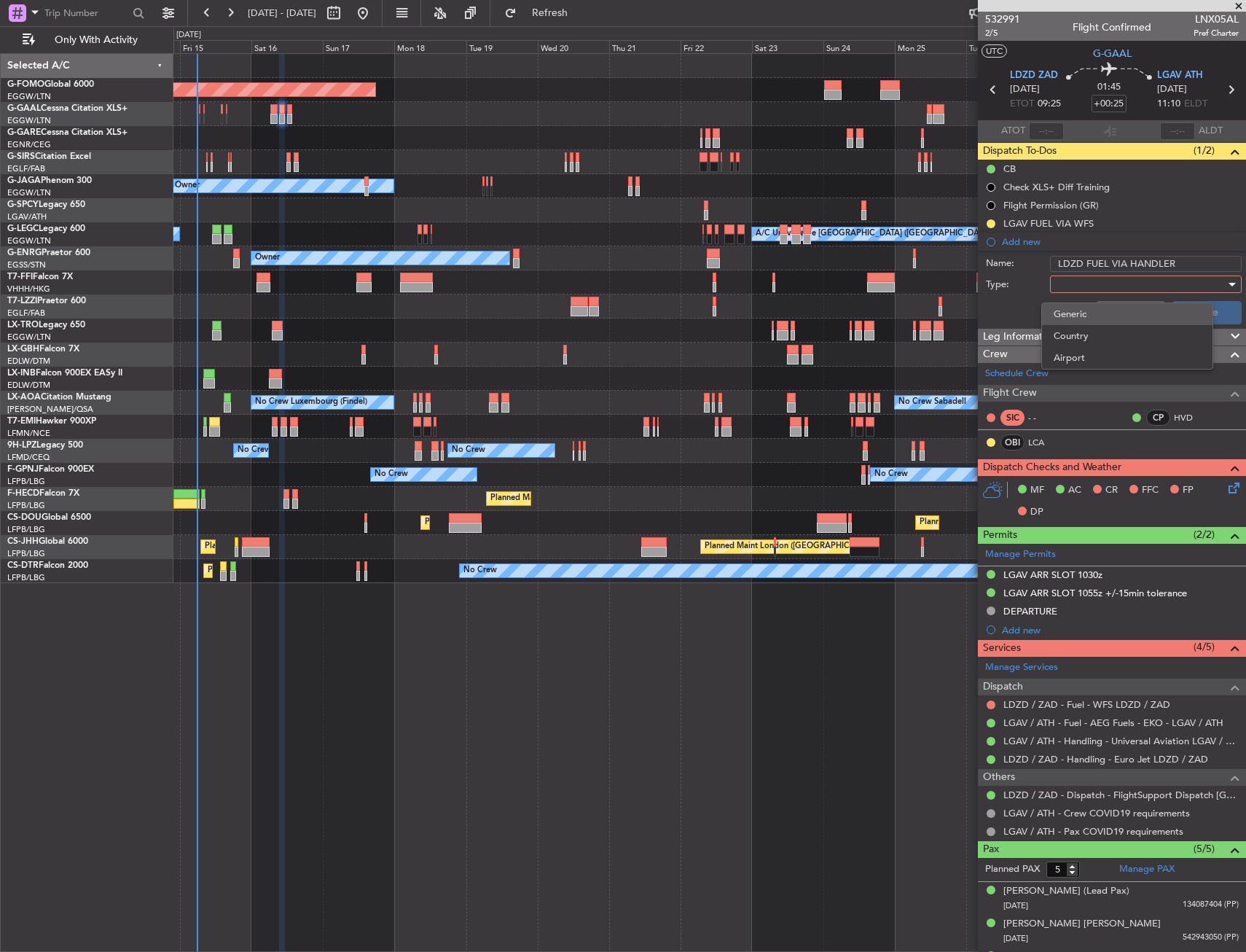
click at [1088, 312] on span "Generic" at bounding box center [1127, 314] width 147 height 22
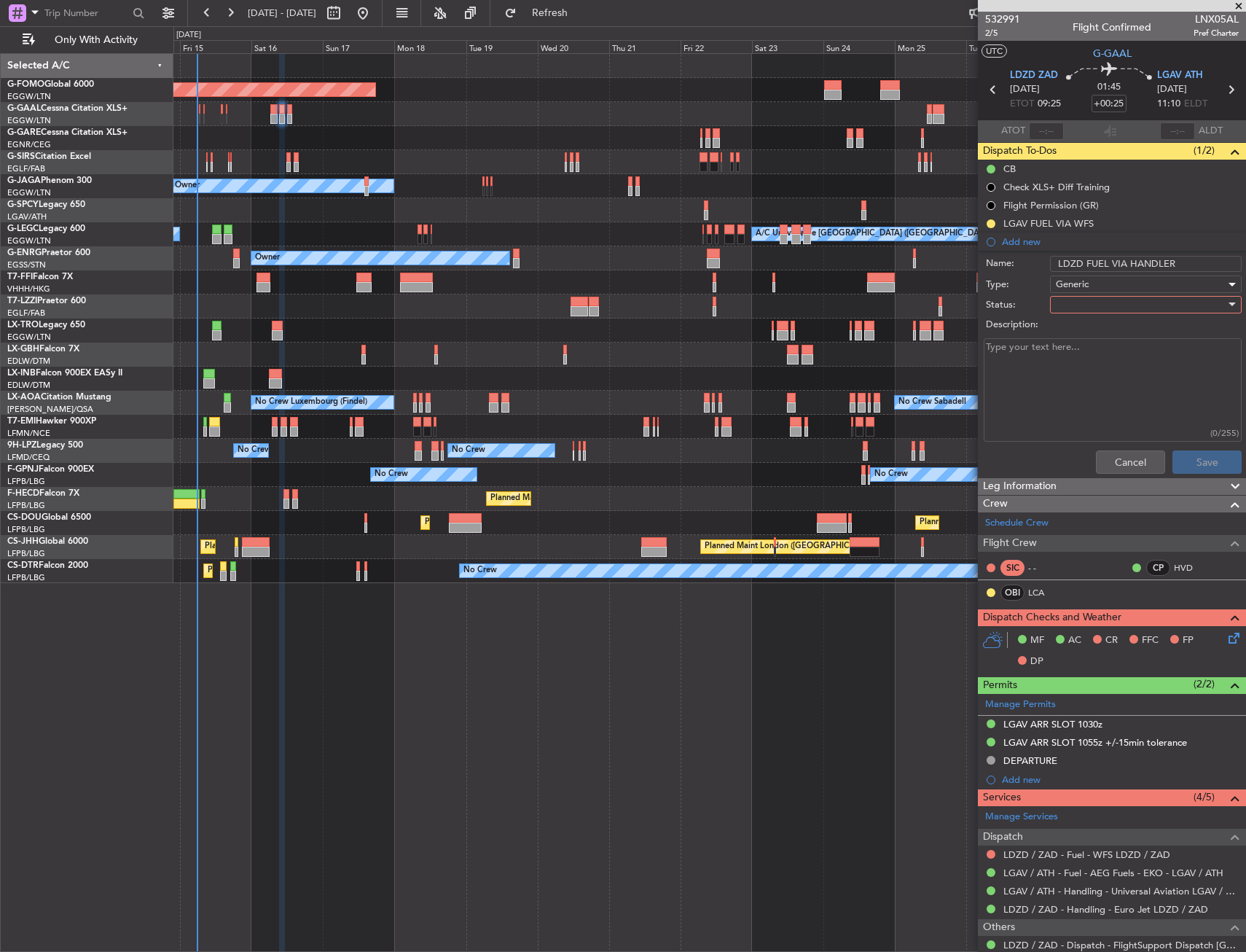
click at [1086, 297] on div at bounding box center [1141, 305] width 170 height 22
click at [1082, 351] on span "In Progress" at bounding box center [1139, 355] width 171 height 22
click at [1178, 461] on button "Save" at bounding box center [1208, 462] width 69 height 23
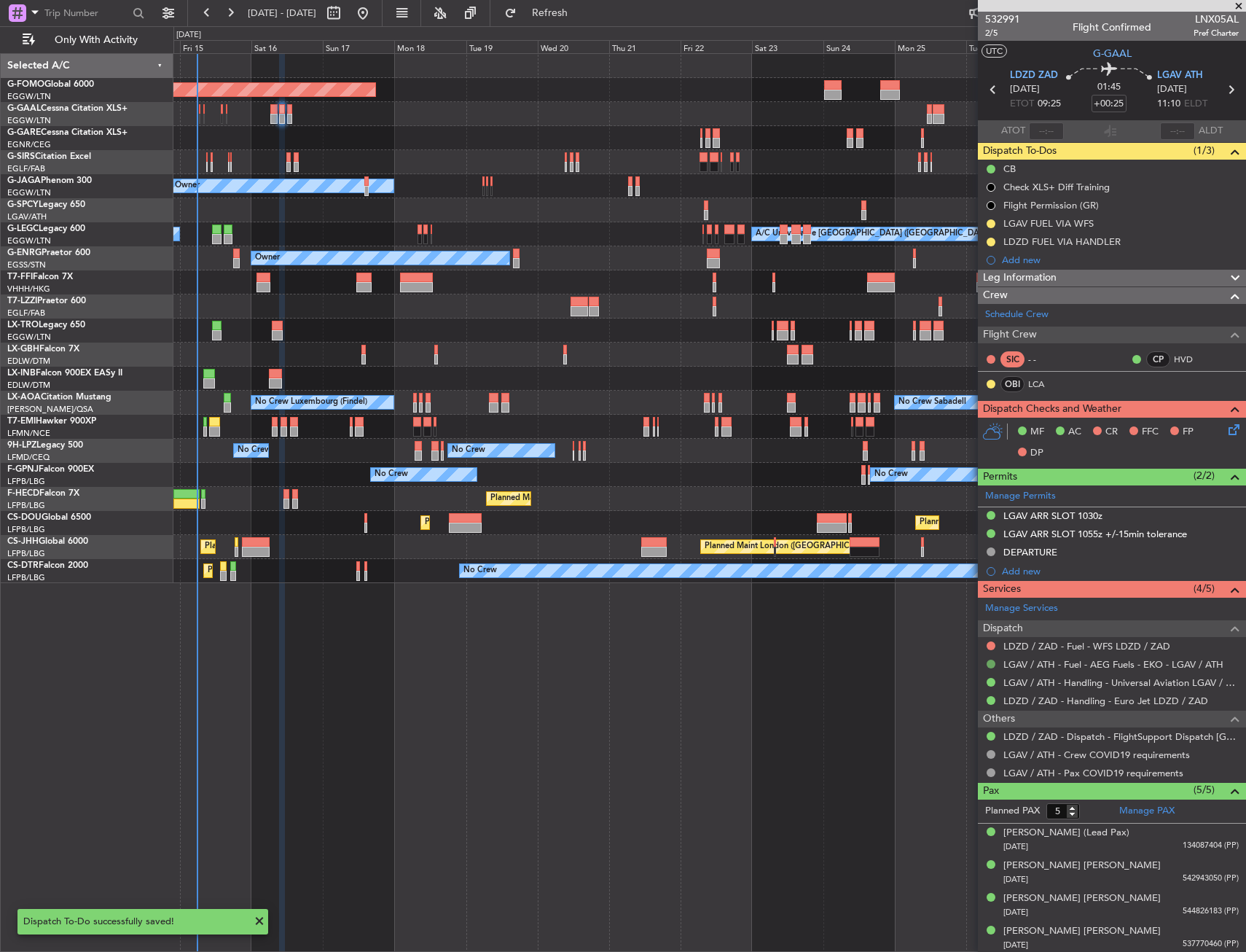
click at [994, 661] on button at bounding box center [991, 664] width 8 height 8
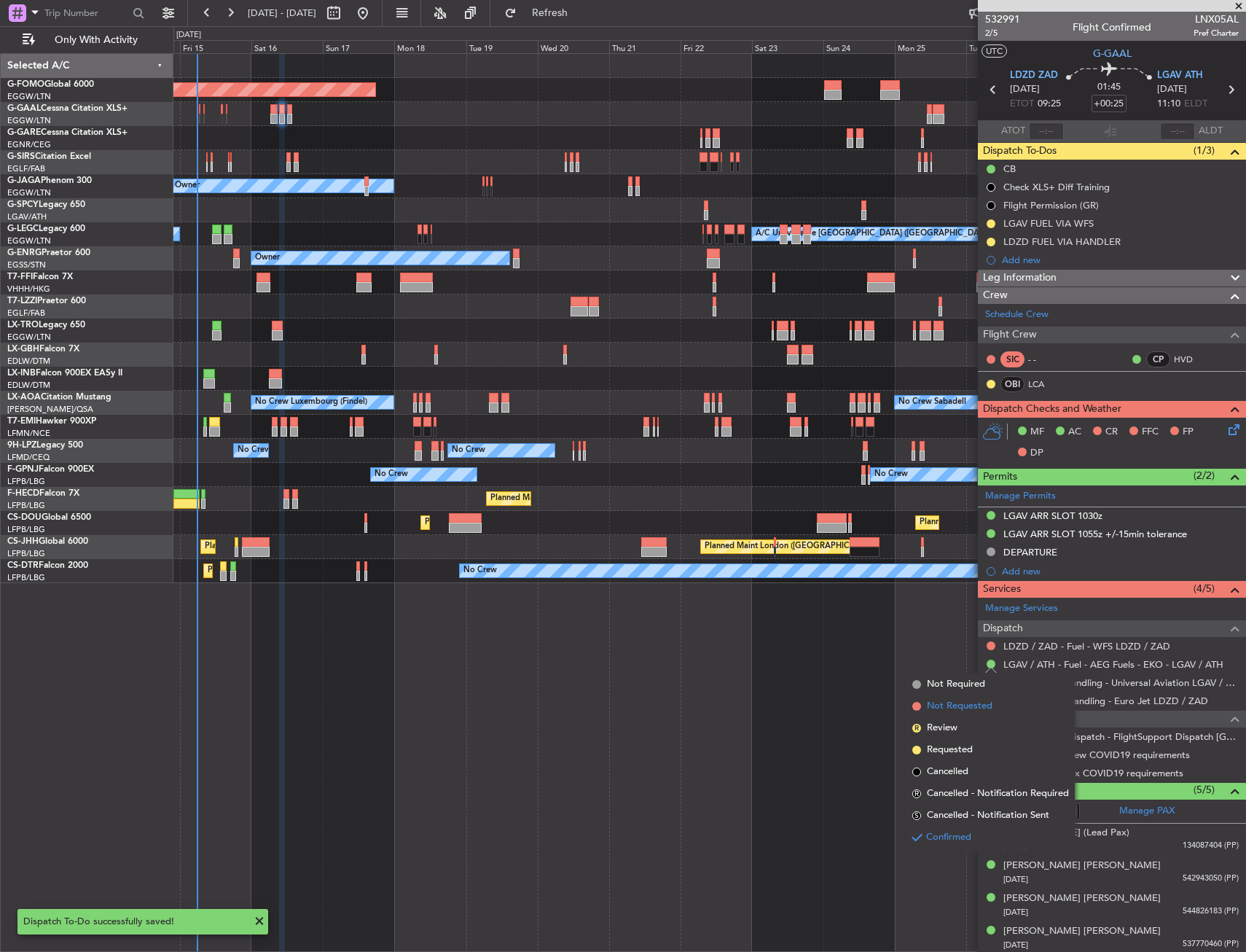
click at [948, 704] on span "Not Requested" at bounding box center [959, 706] width 65 height 15
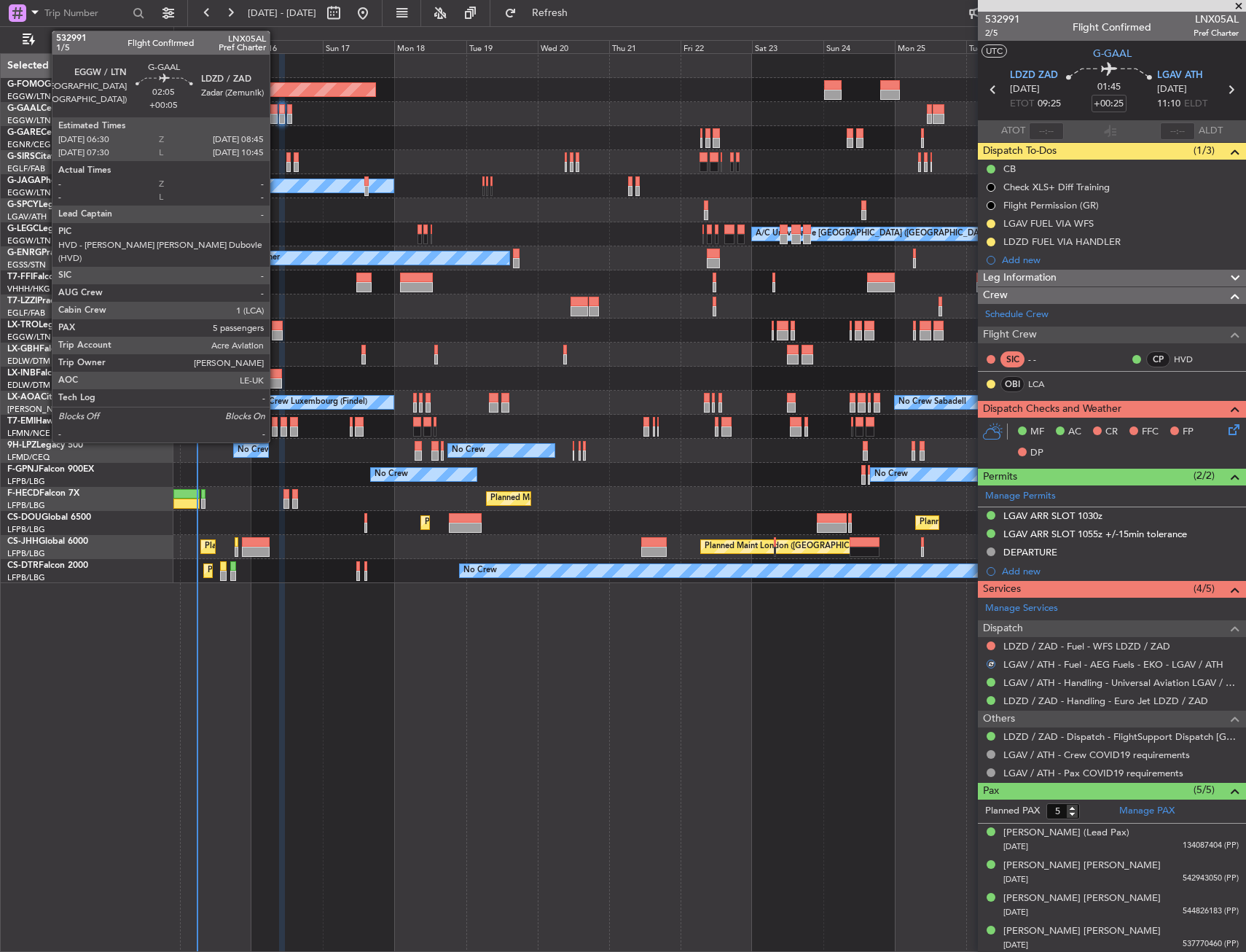
click at [276, 107] on div at bounding box center [274, 109] width 7 height 10
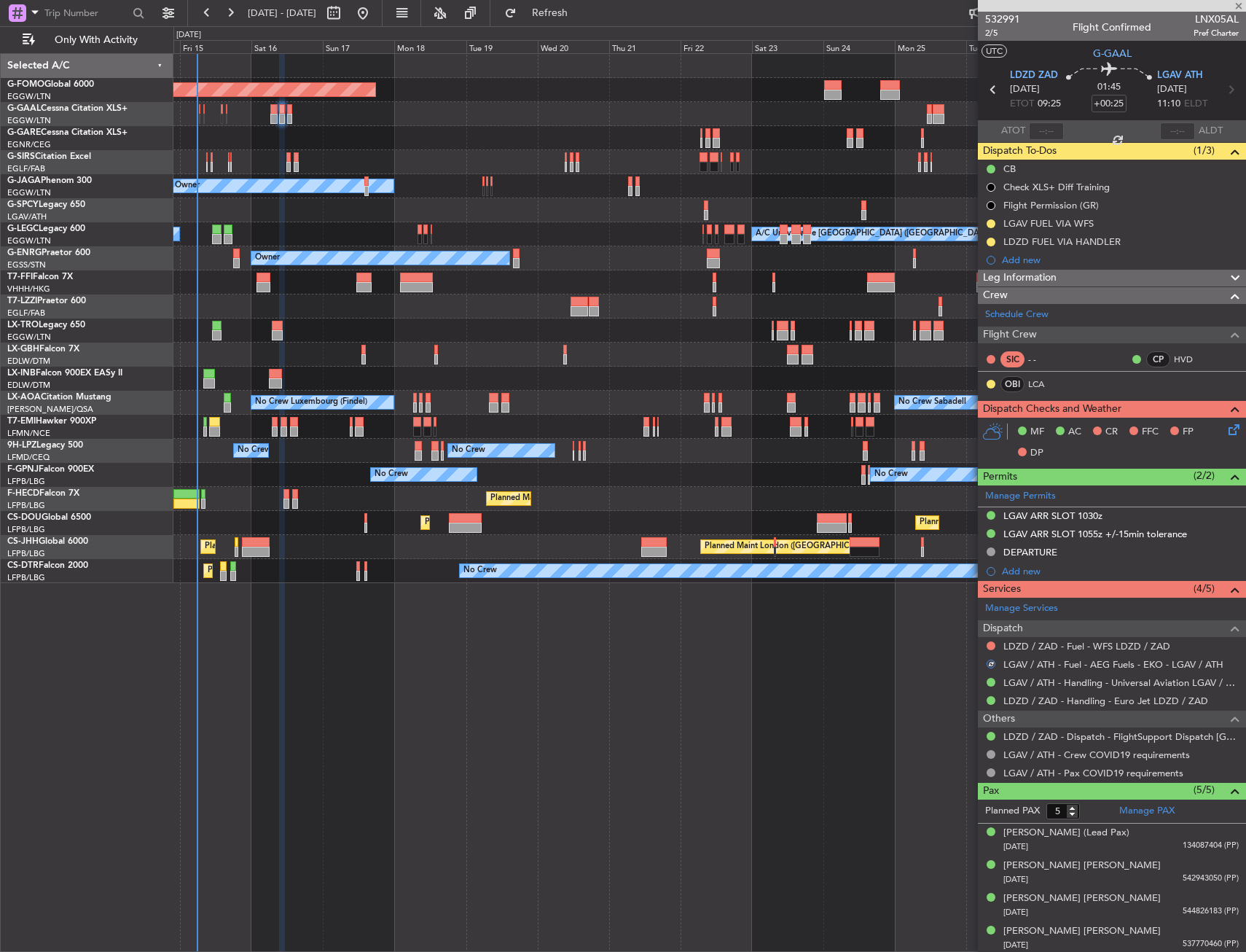
type input "+00:05"
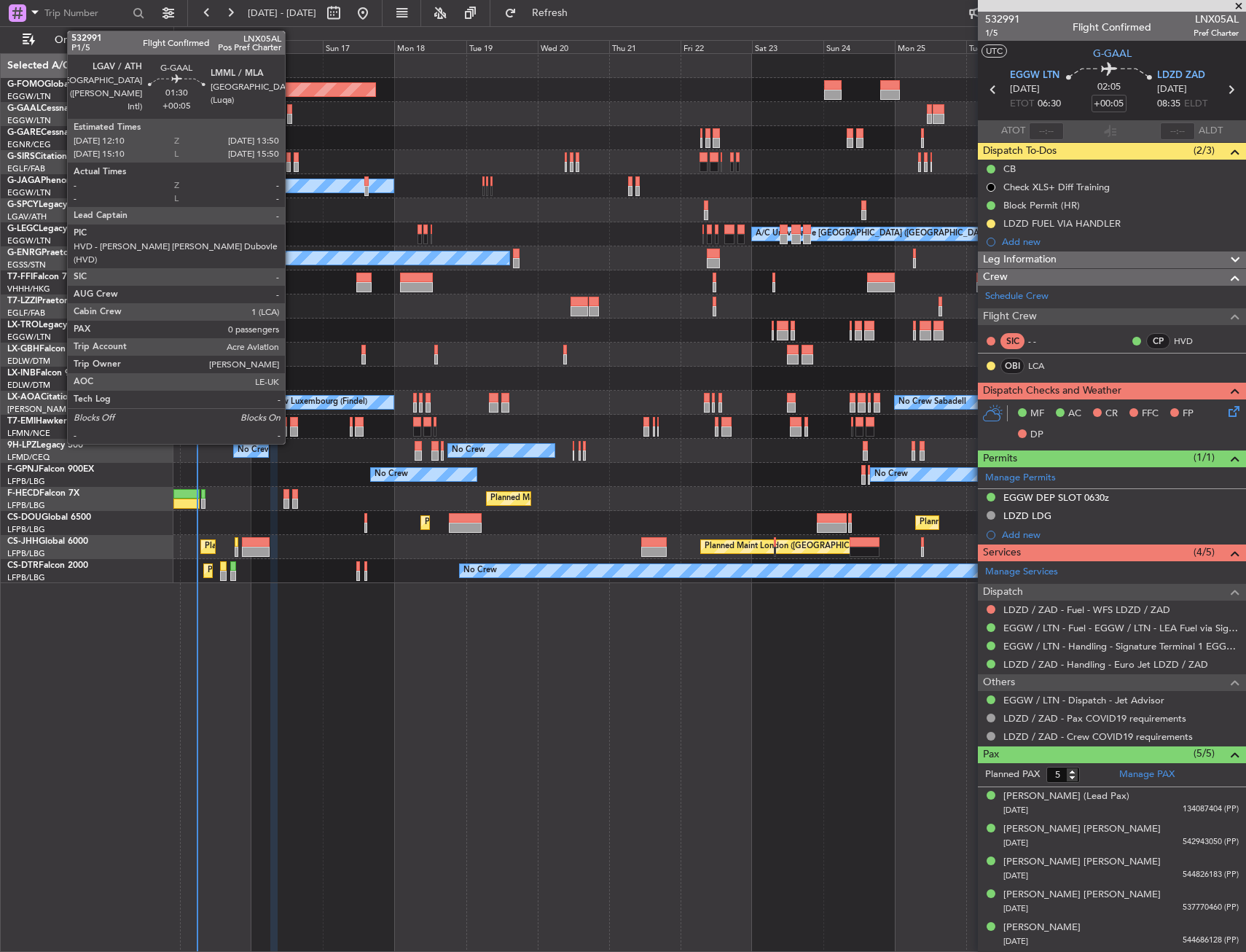
click at [292, 114] on div at bounding box center [289, 118] width 5 height 10
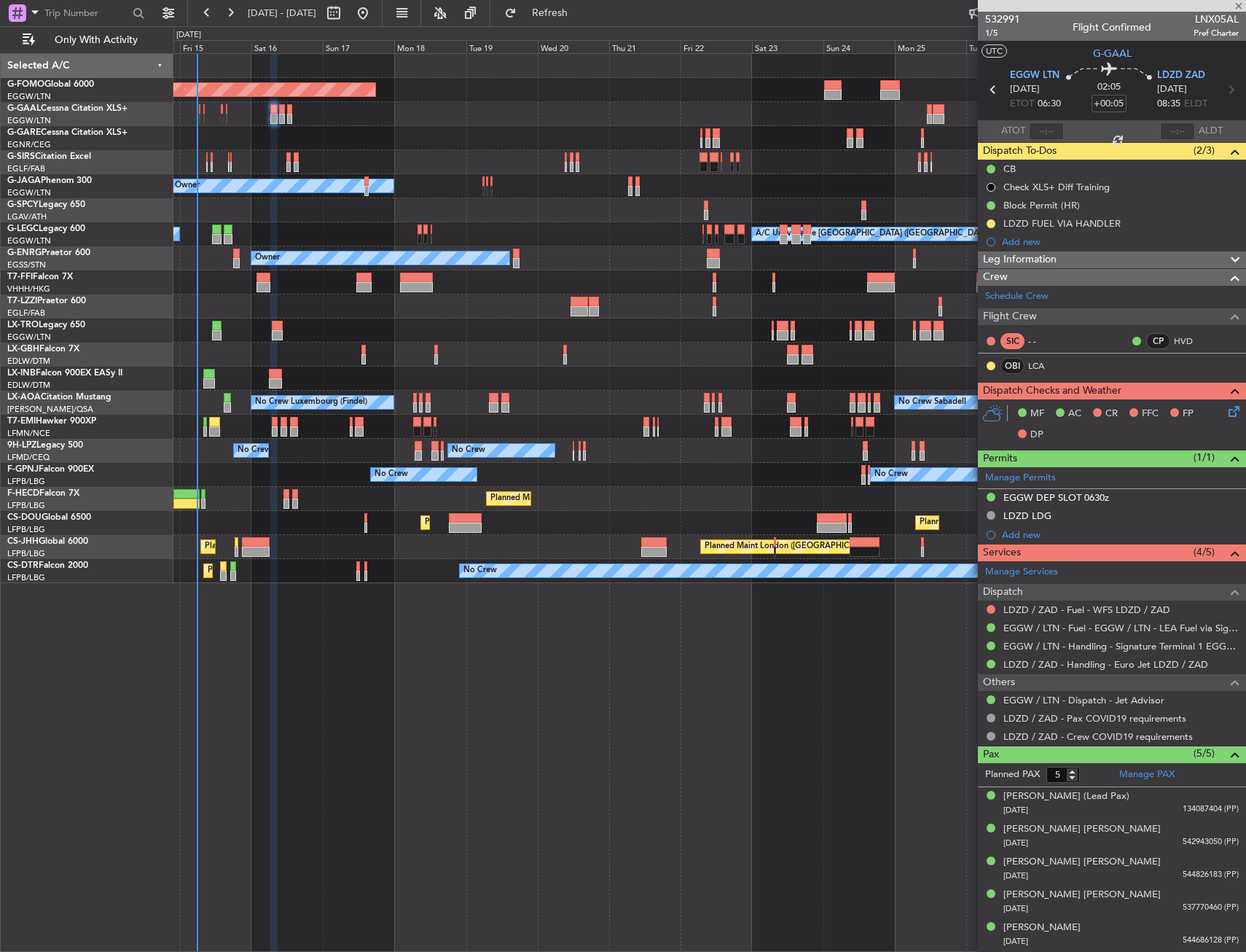
type input "0"
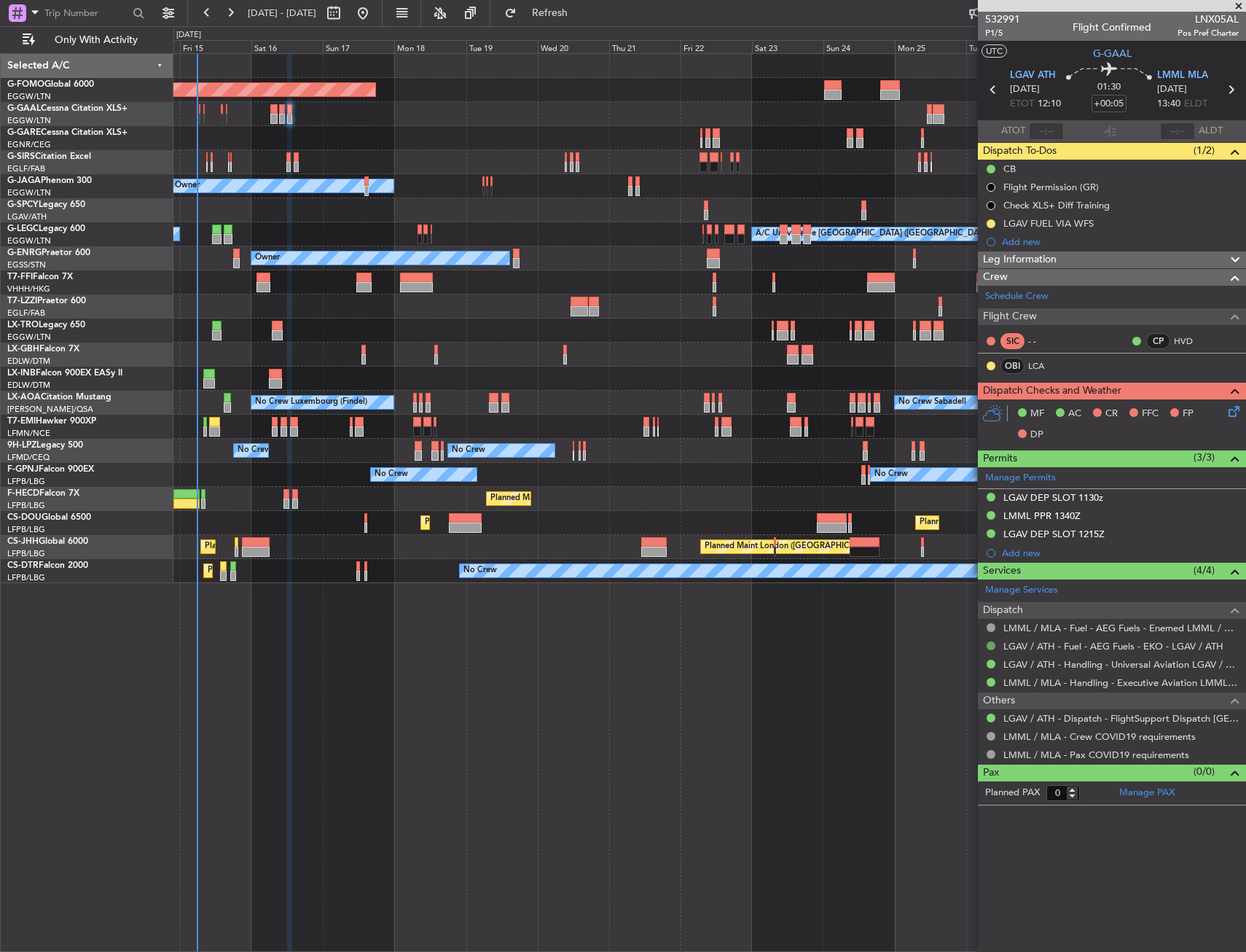
click at [992, 644] on button at bounding box center [991, 645] width 8 height 8
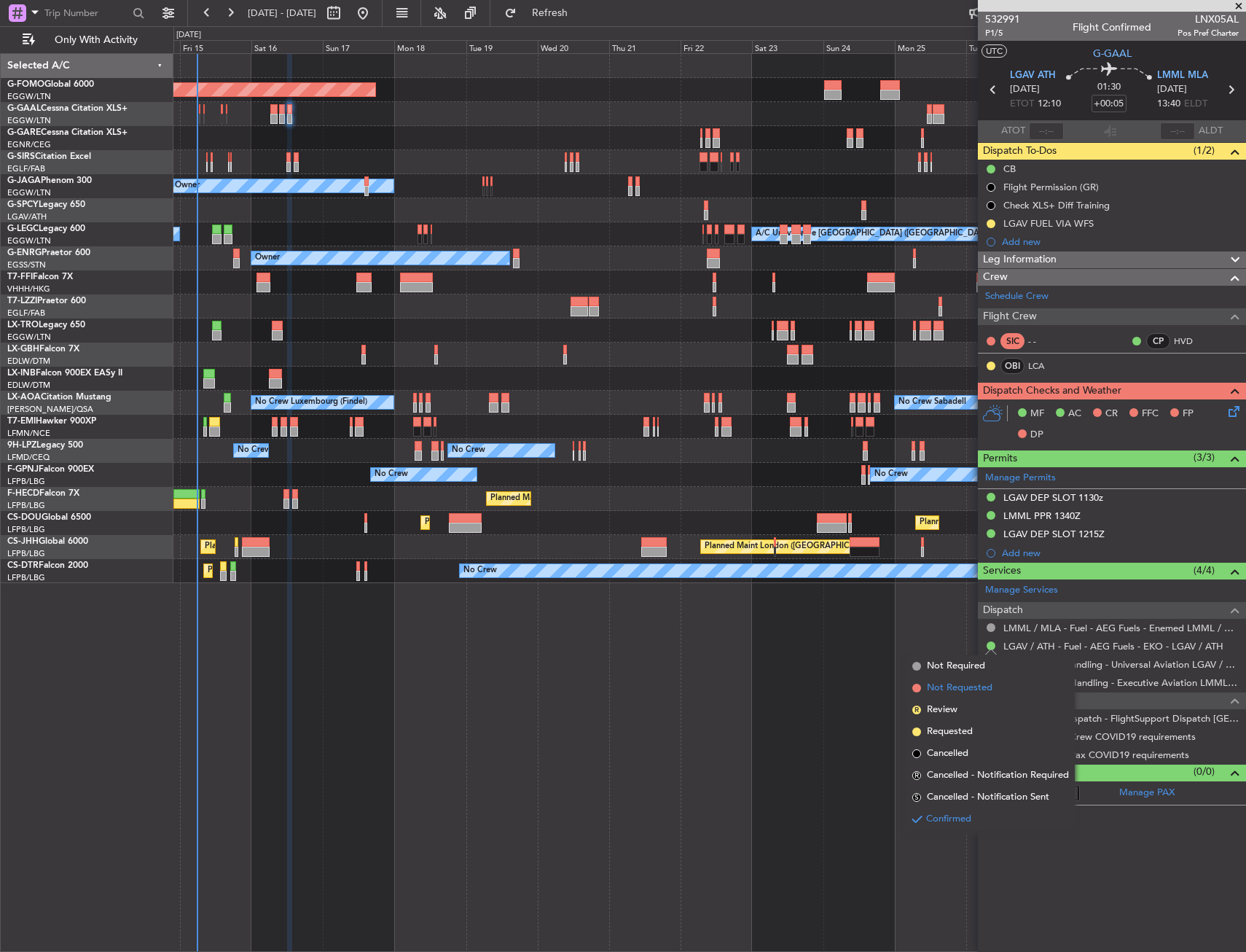
click at [939, 688] on span "Not Requested" at bounding box center [959, 687] width 65 height 15
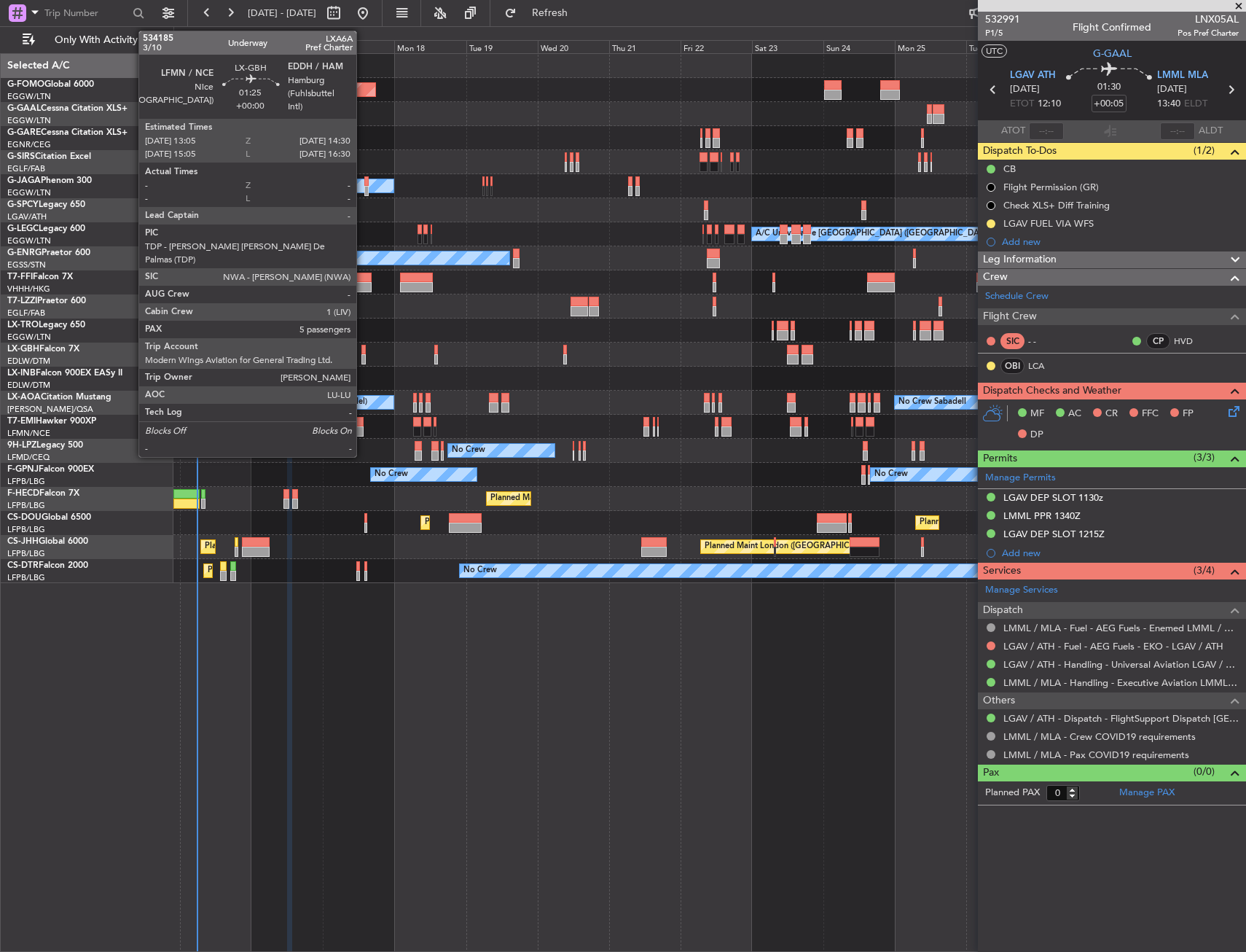
click at [363, 349] on div at bounding box center [364, 349] width 5 height 10
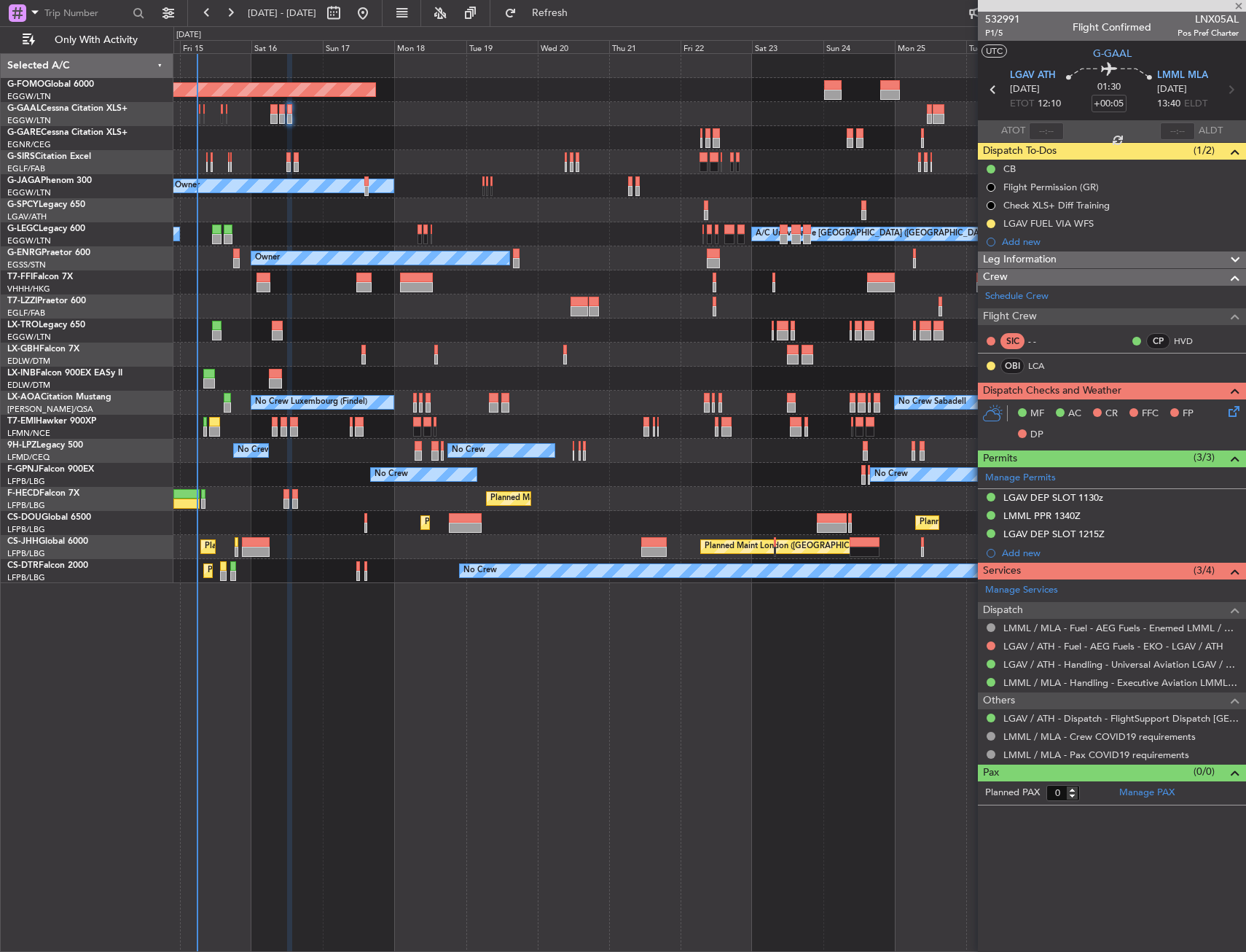
type input "5"
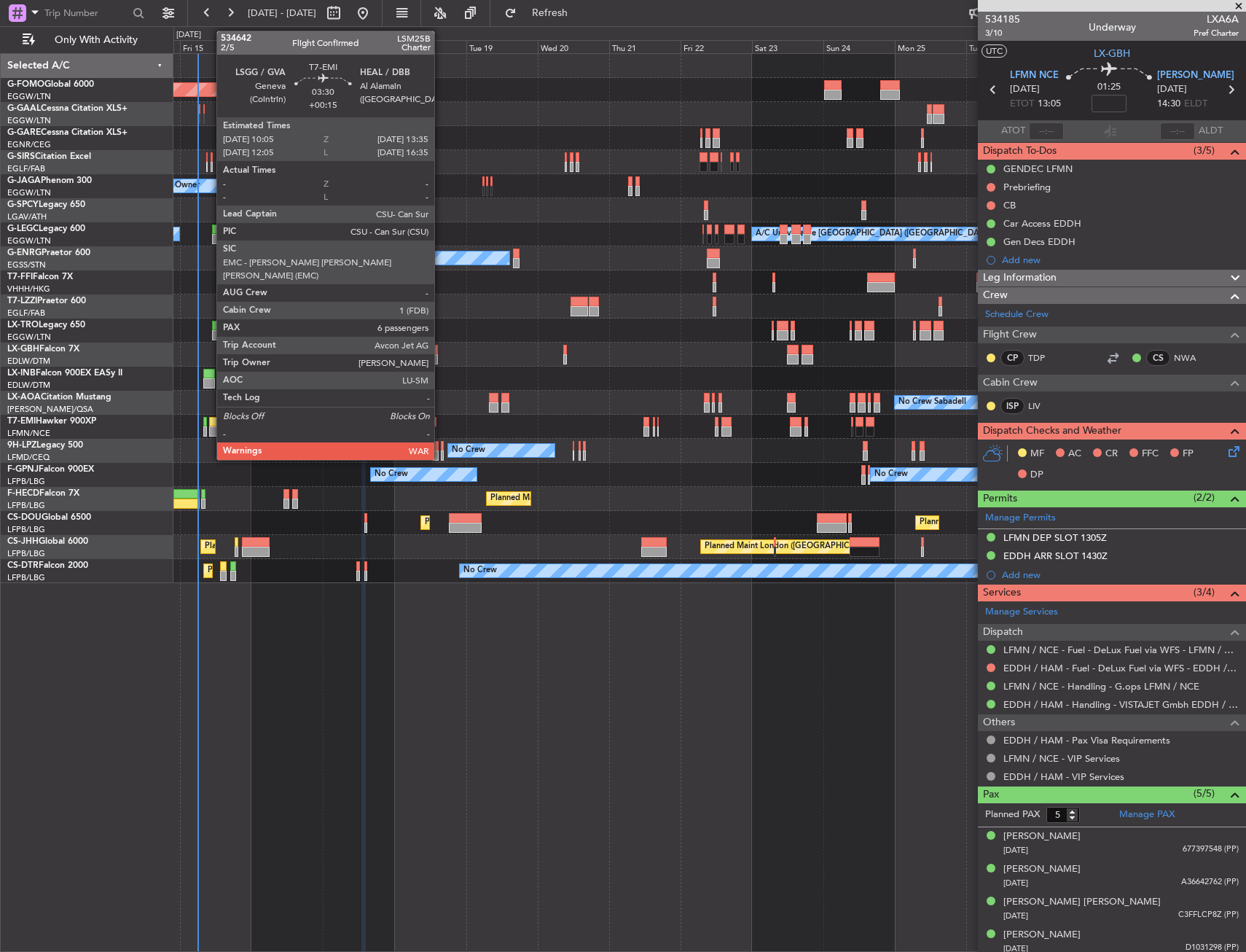
click at [209, 422] on div at bounding box center [215, 421] width 11 height 10
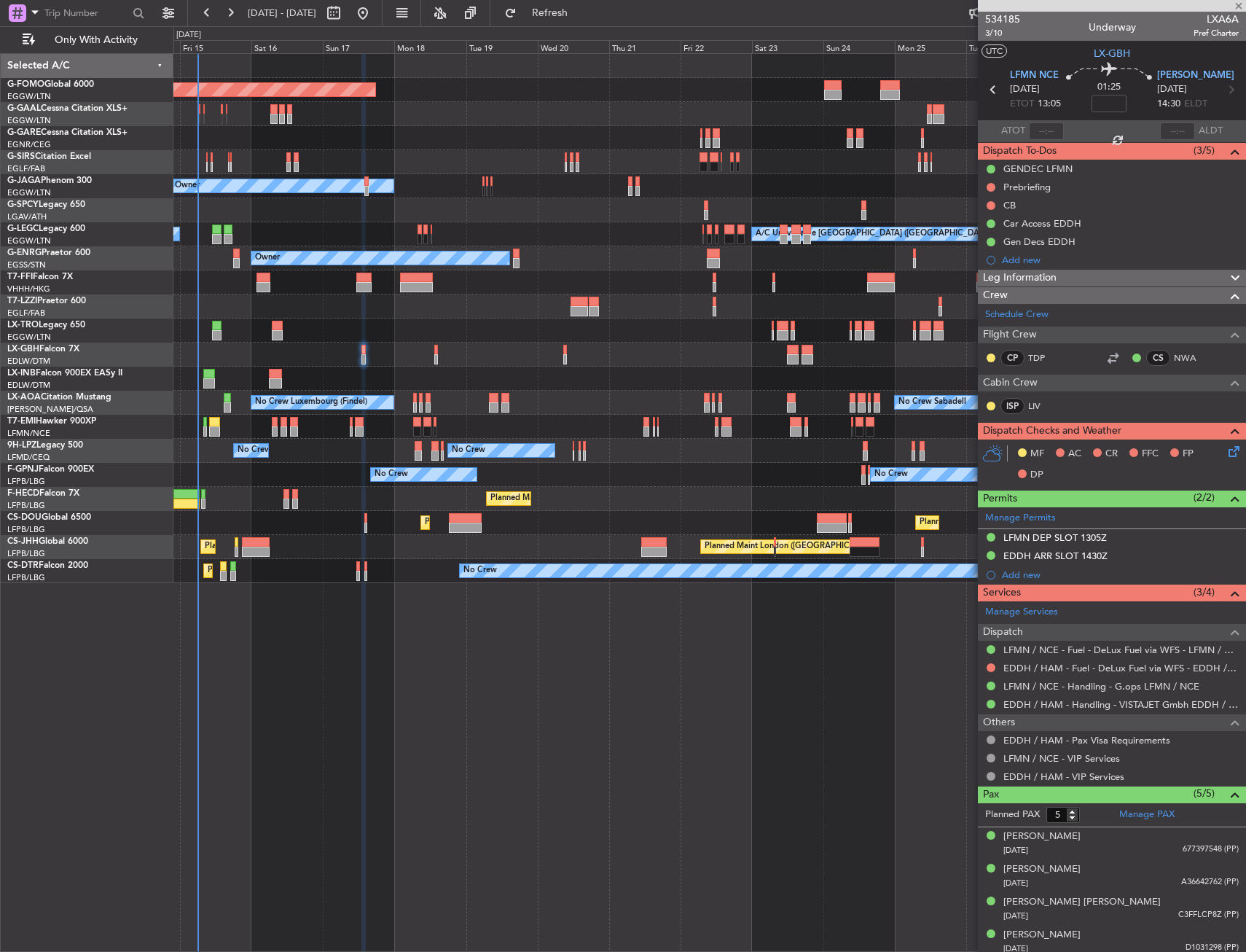
type input "+00:15"
type input "6"
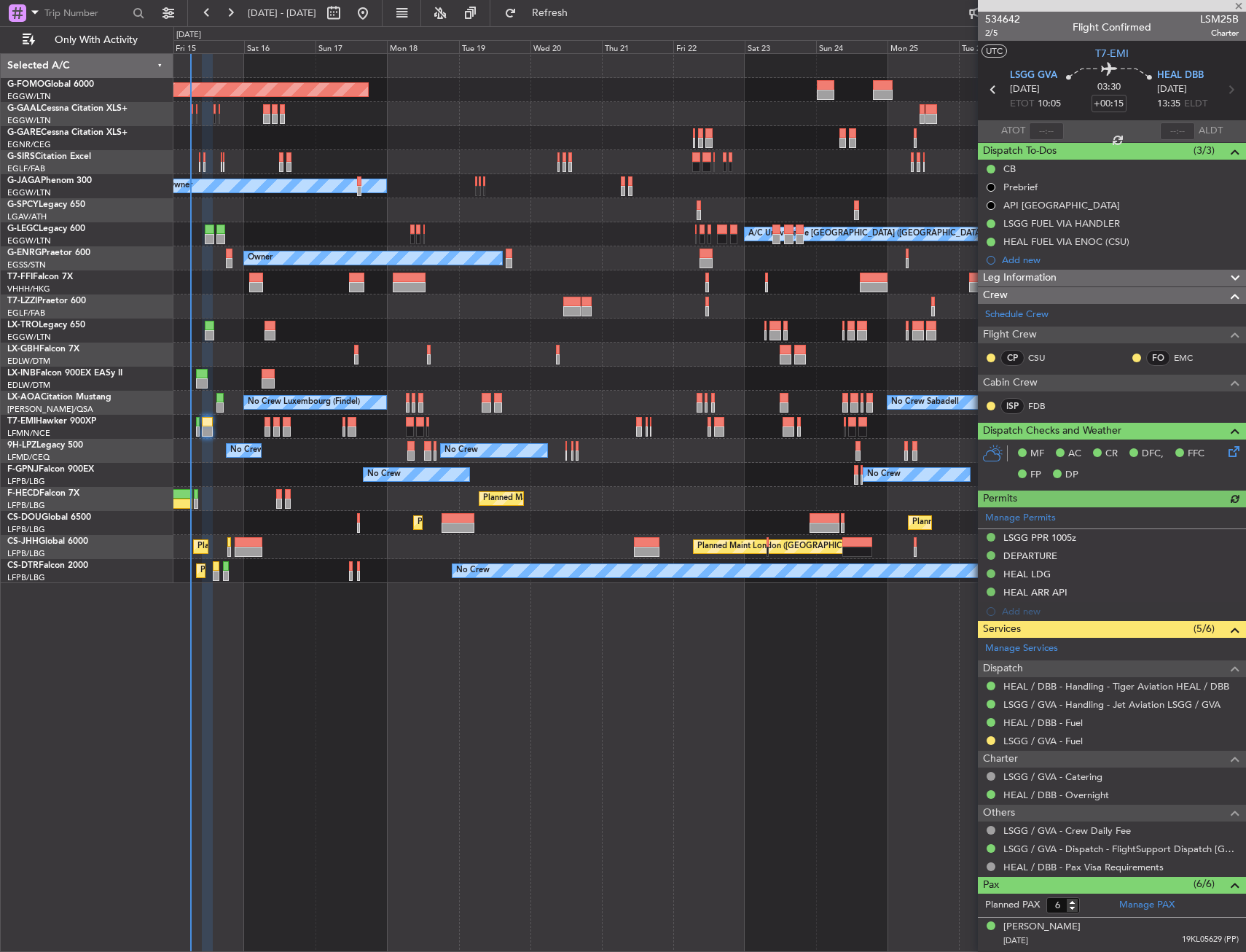
click at [270, 474] on div "No Crew No Crew No Crew Planned Maint Paris (Le Bourget) No Crew" at bounding box center [710, 474] width 1072 height 24
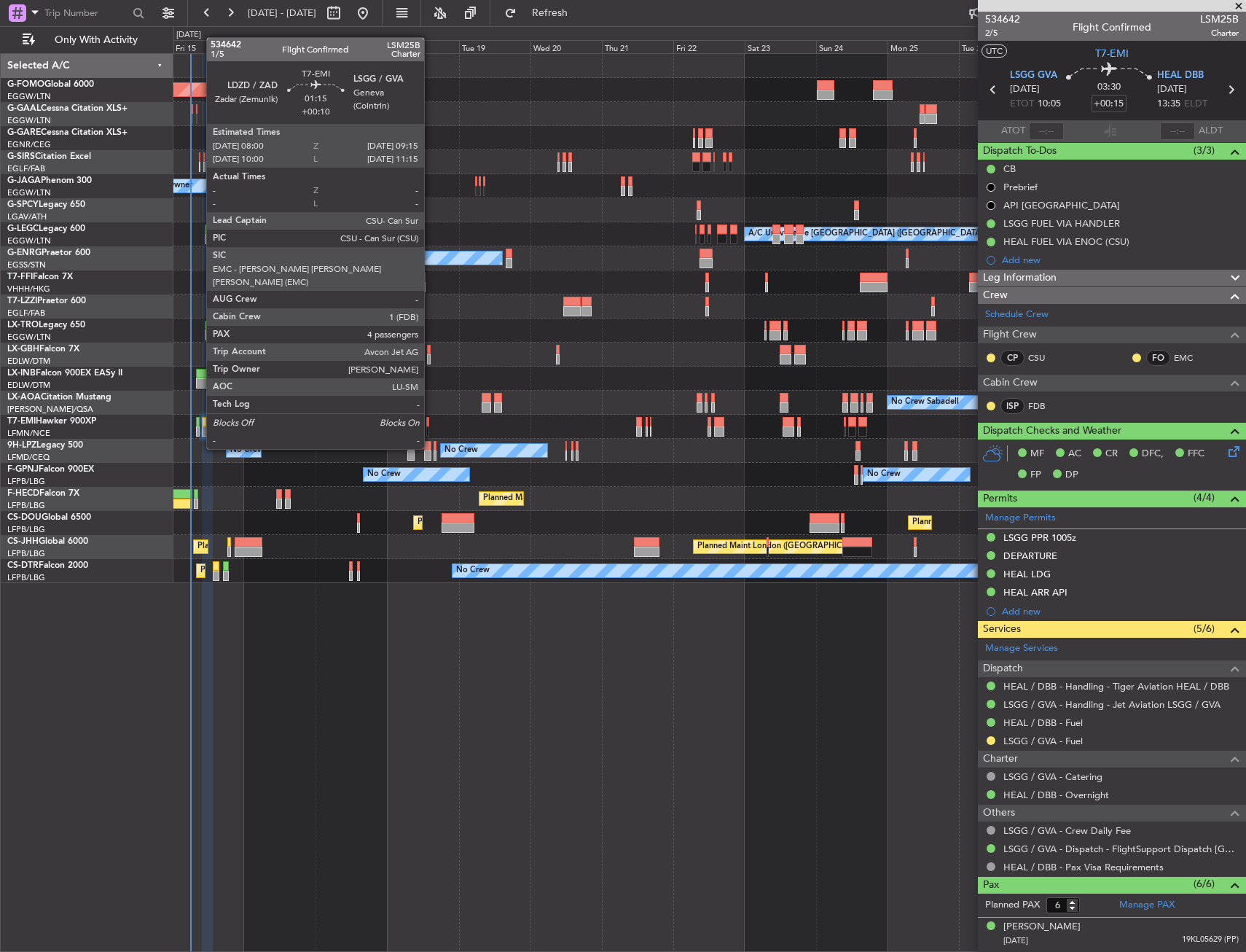
click at [199, 421] on div at bounding box center [198, 421] width 5 height 10
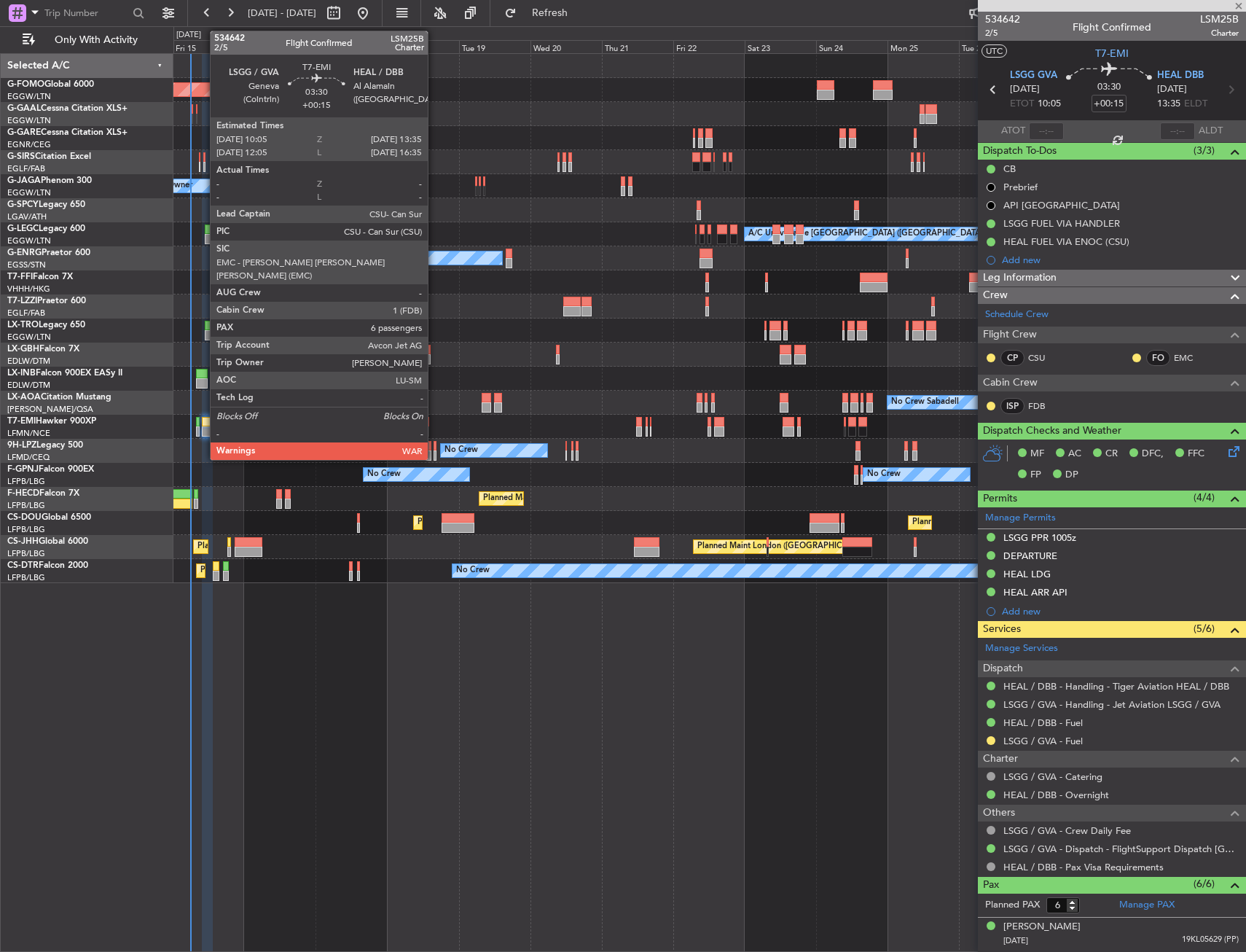
type input "+00:10"
type input "4"
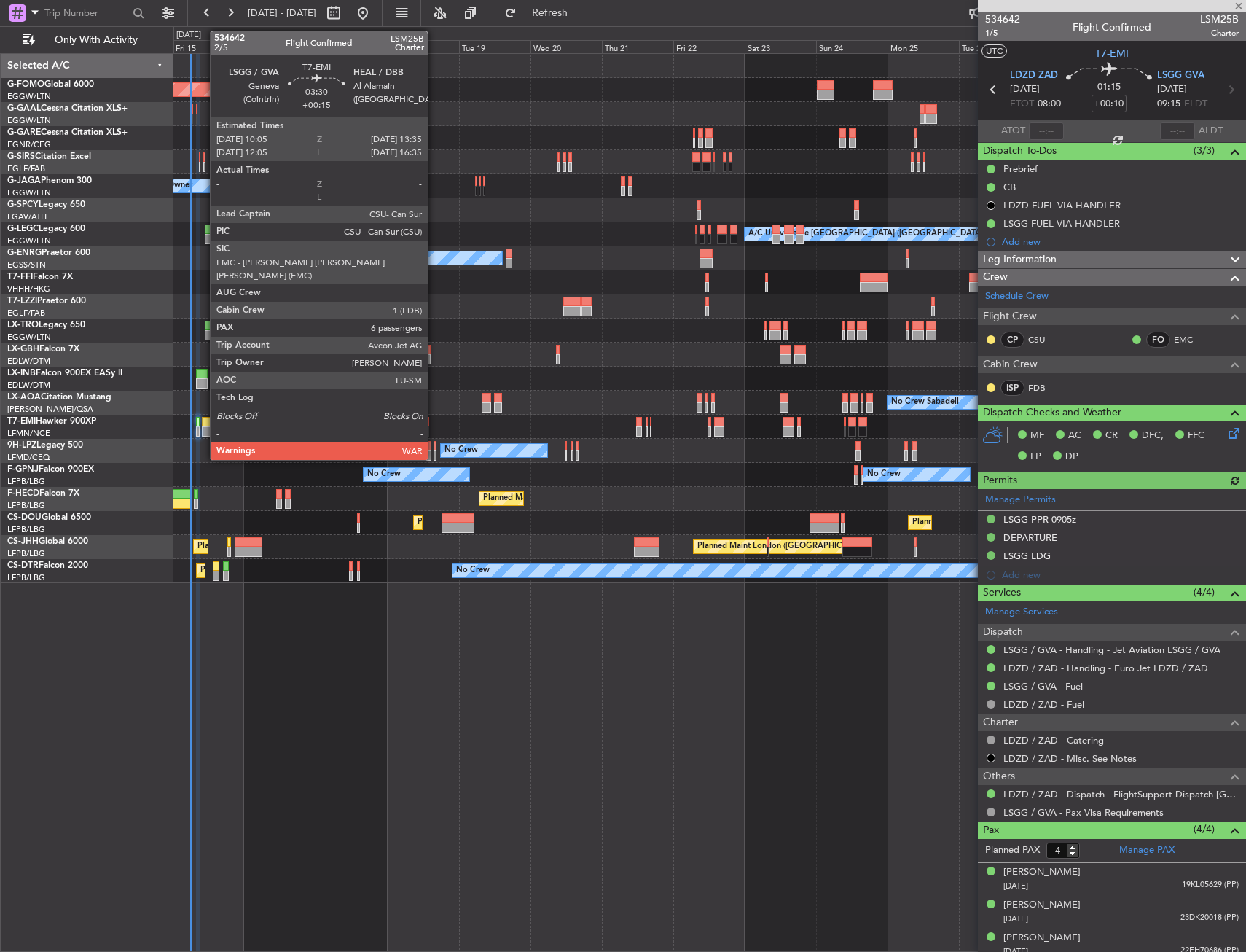
click at [202, 423] on div at bounding box center [207, 421] width 11 height 10
type input "+00:15"
type input "6"
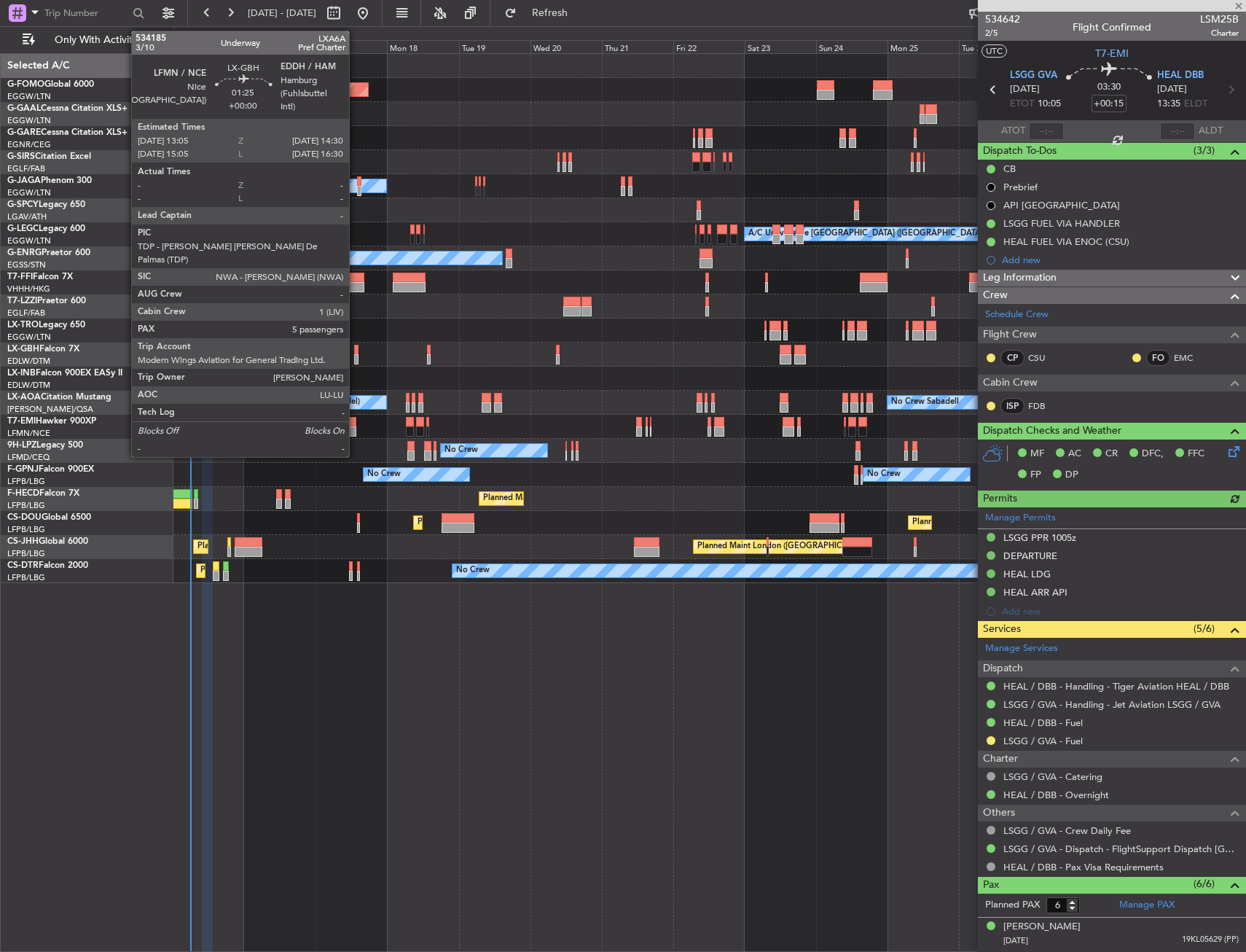
click at [355, 347] on div at bounding box center [357, 349] width 5 height 10
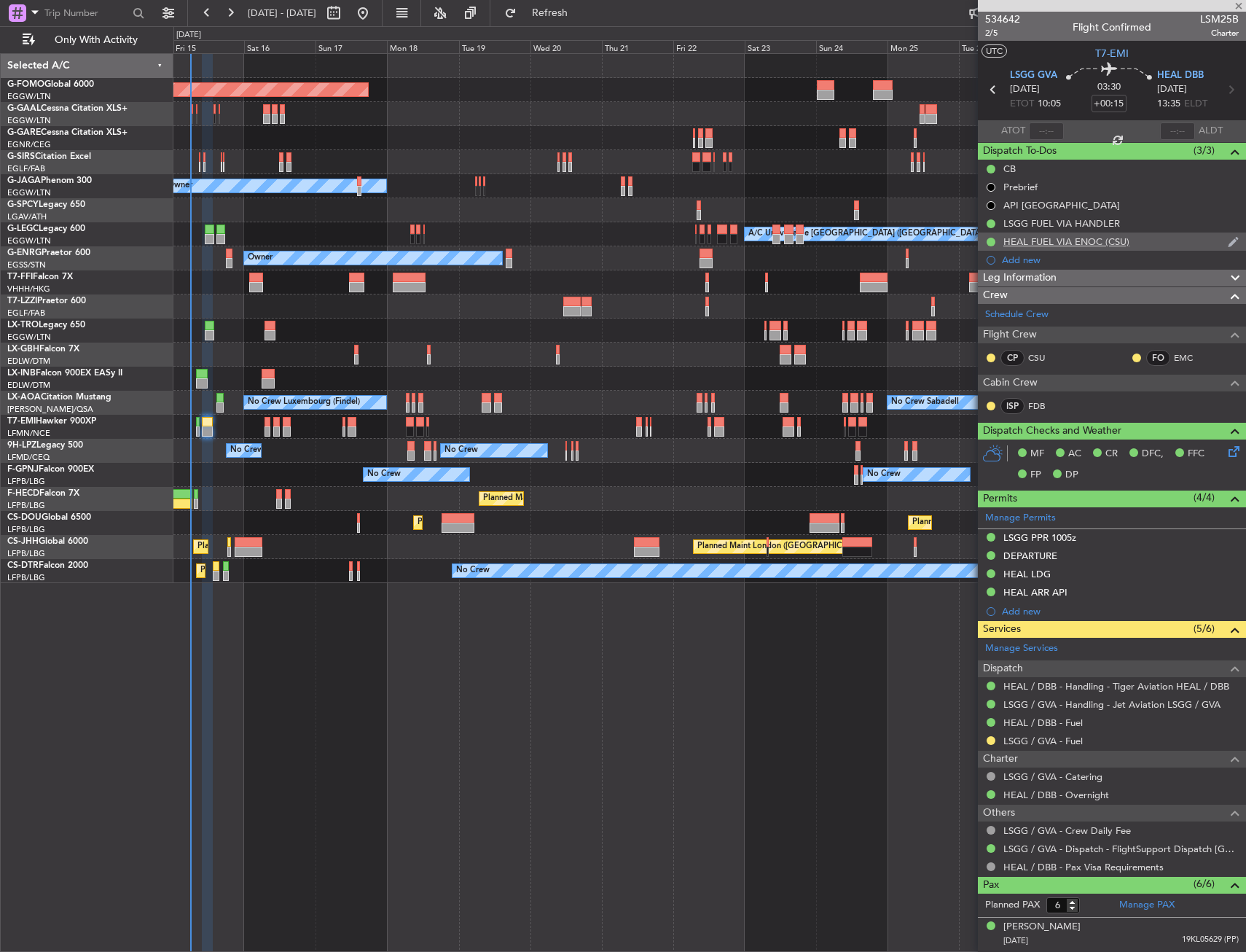
type input "5"
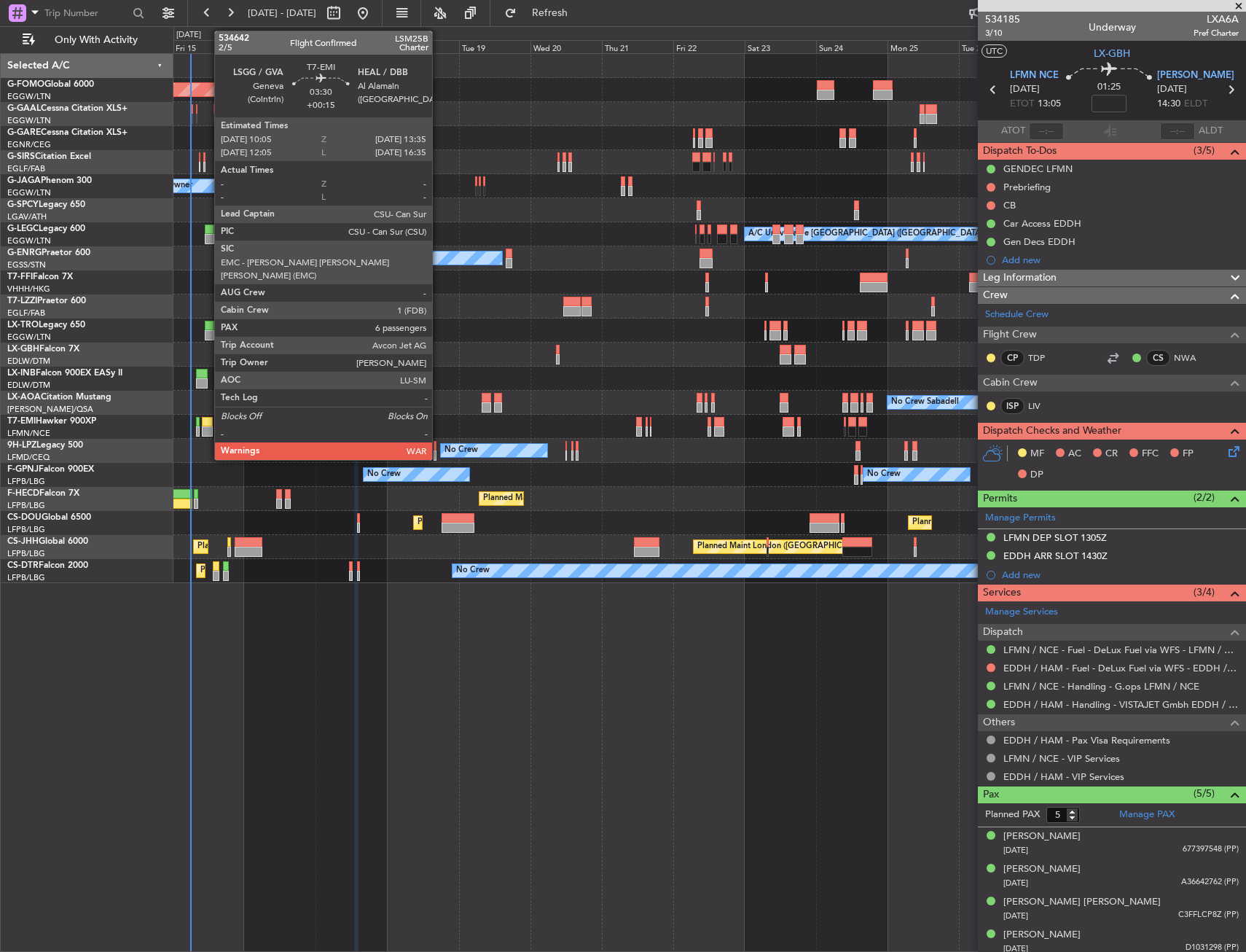
click at [207, 424] on div at bounding box center [207, 421] width 11 height 10
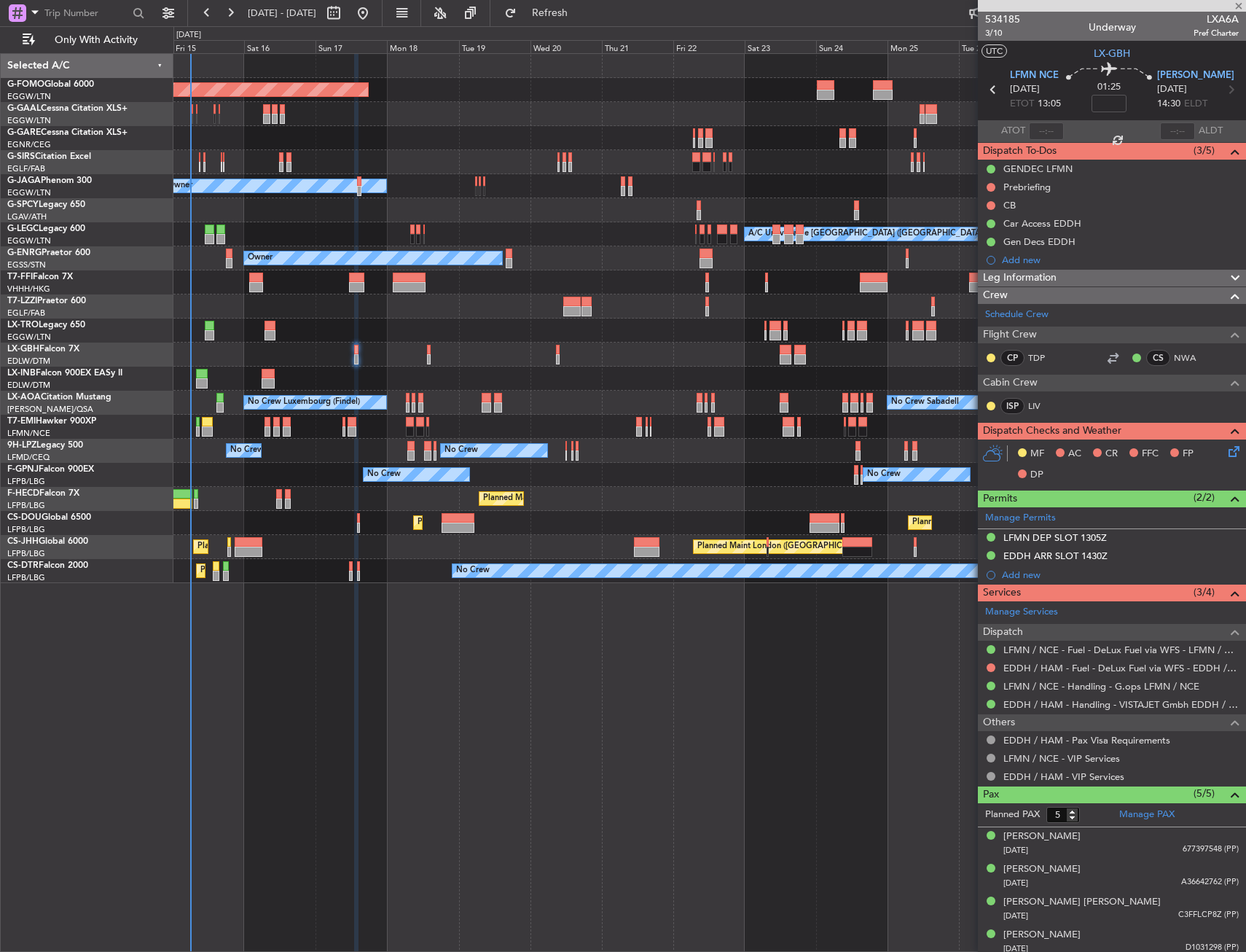
type input "+00:15"
type input "6"
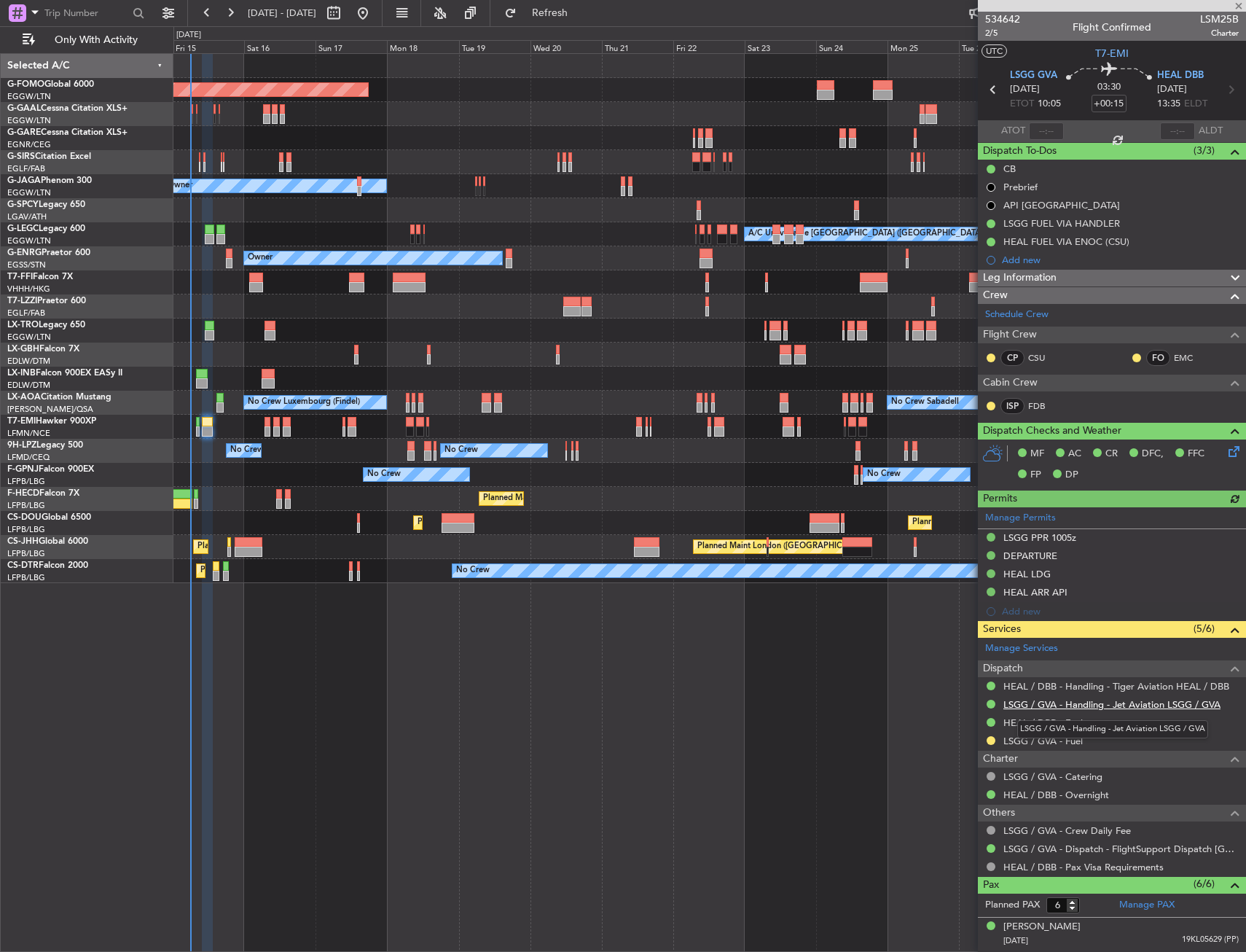
click at [1057, 705] on link "LSGG / GVA - Handling - Jet Aviation LSGG / GVA" at bounding box center [1112, 704] width 217 height 12
click at [1028, 692] on div "HEAL / DBB - Handling - Tiger Aviation HEAL / DBB" at bounding box center [1112, 686] width 268 height 18
click at [1034, 703] on link "LSGG / GVA - Handling - Jet Aviation LSGG / GVA" at bounding box center [1112, 704] width 217 height 12
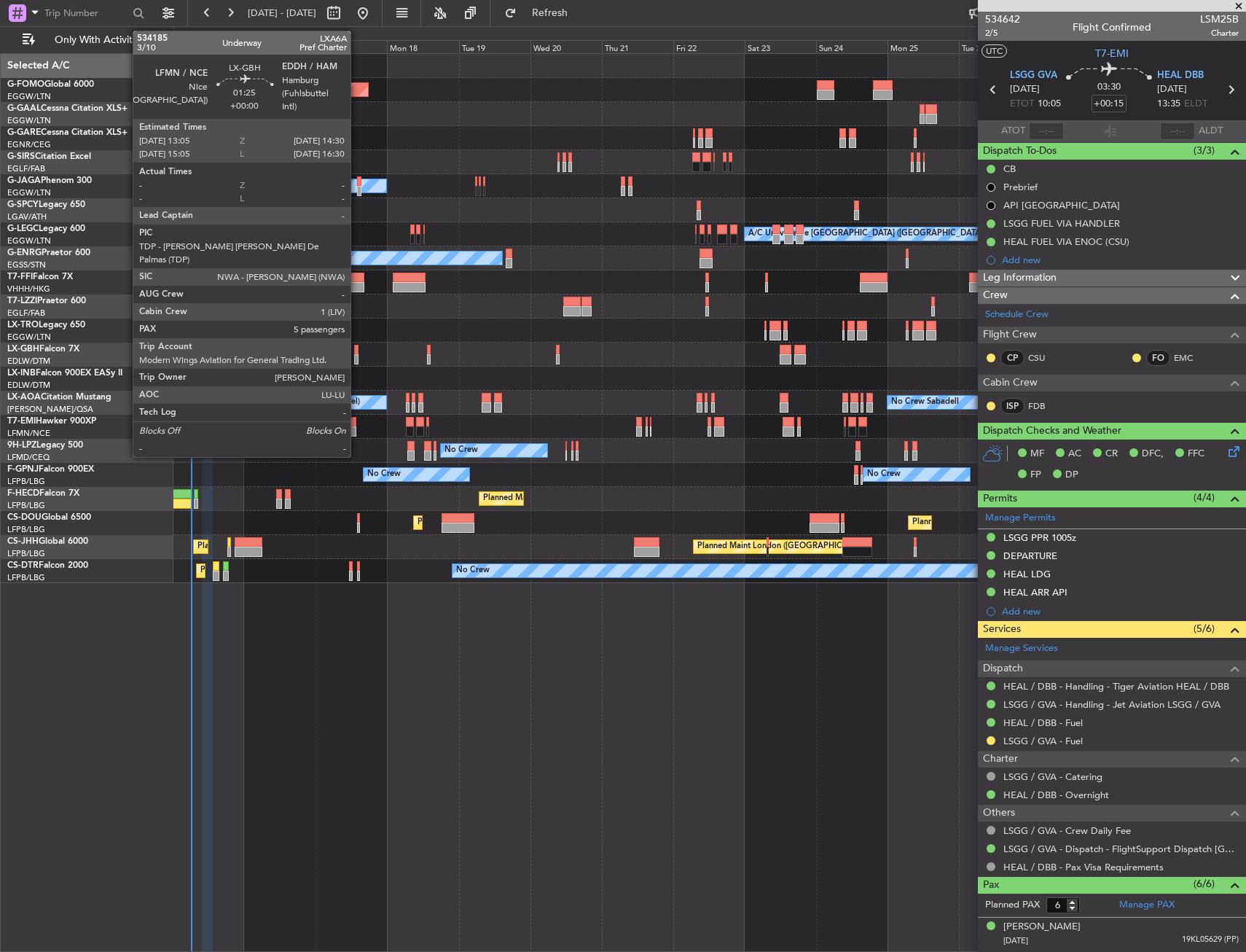
click at [357, 349] on div at bounding box center [357, 349] width 5 height 10
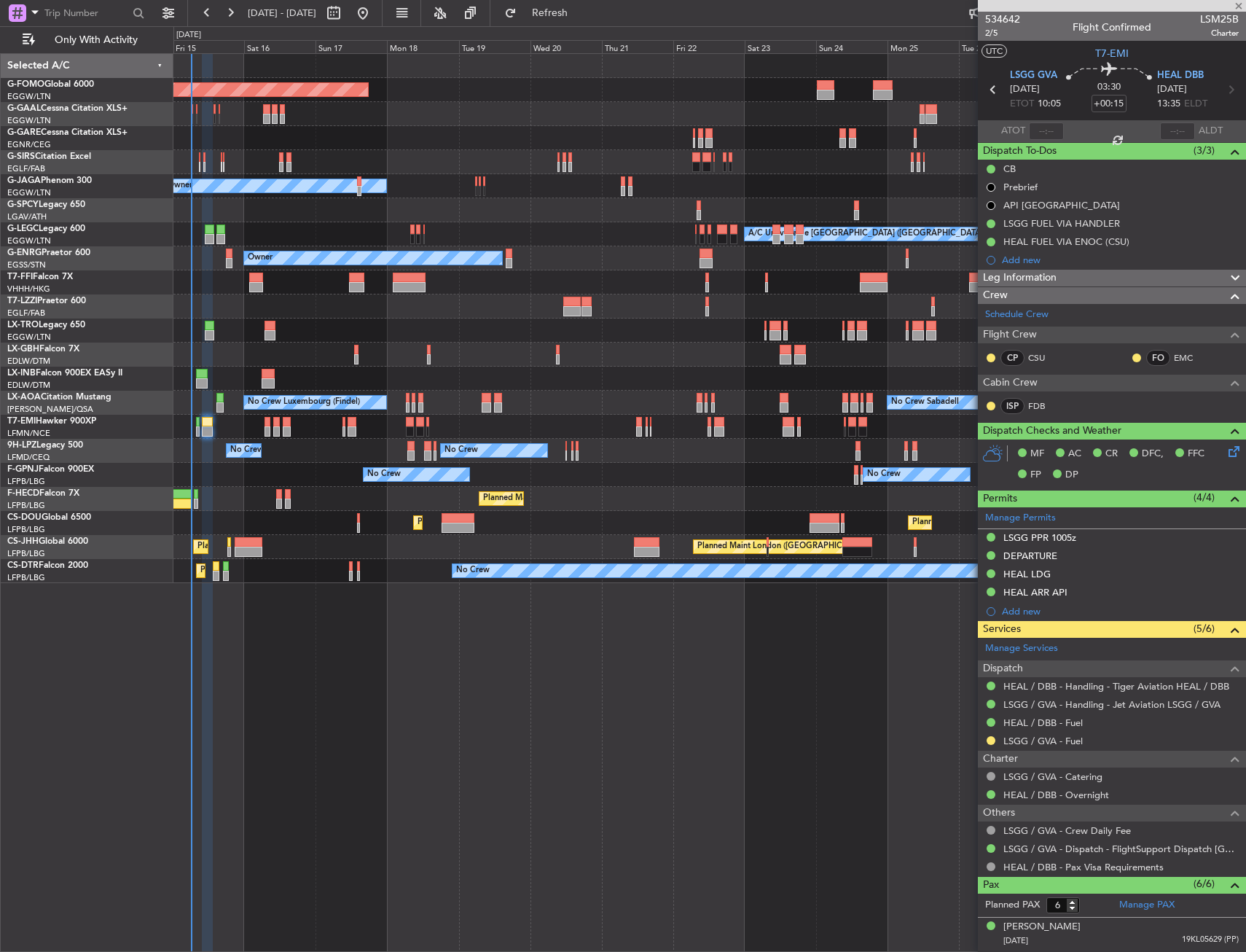
type input "5"
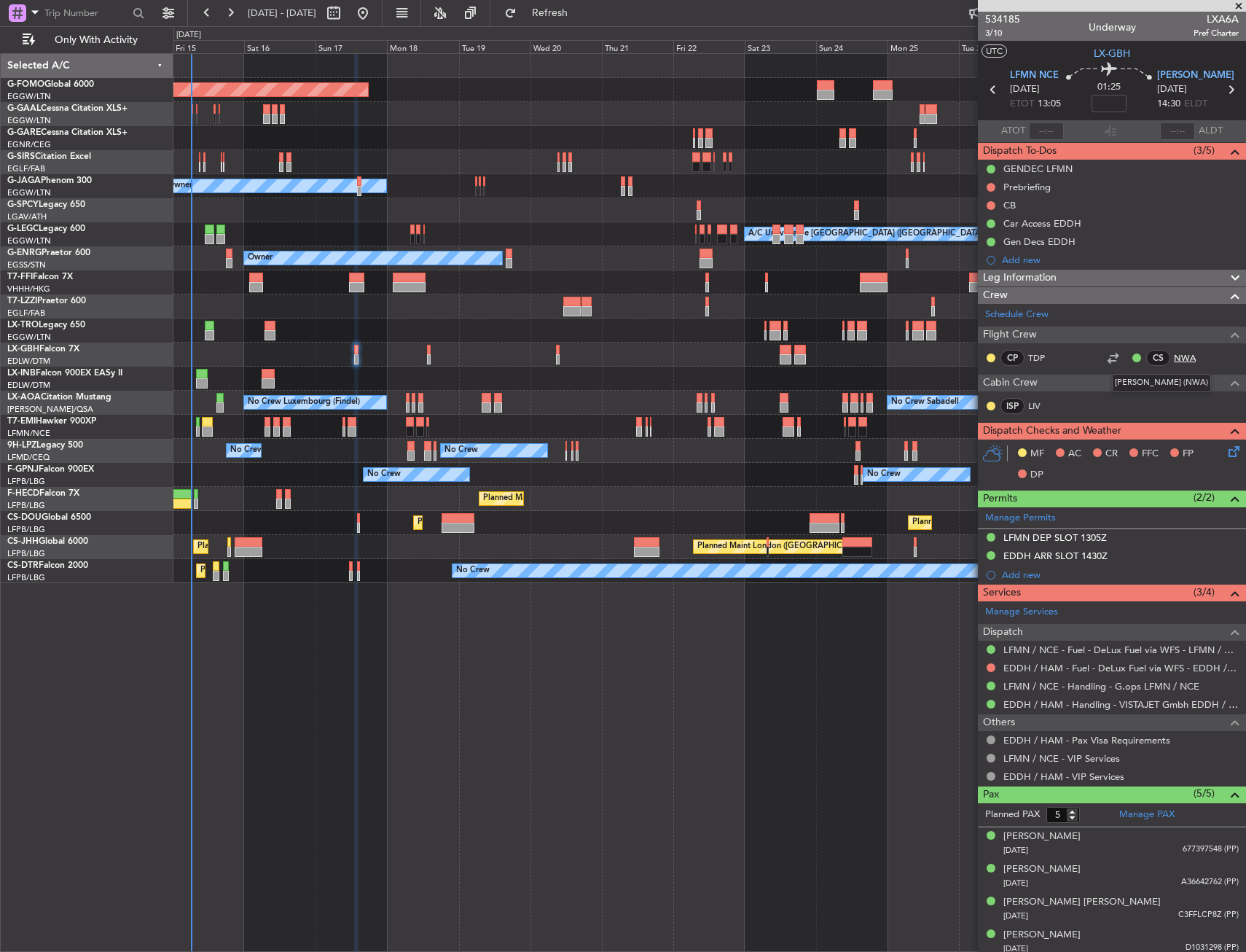
click at [1174, 355] on link "NWA" at bounding box center [1191, 358] width 33 height 13
click at [1034, 401] on link "LIV" at bounding box center [1044, 405] width 33 height 13
click at [1094, 48] on span "LX-GBH" at bounding box center [1111, 54] width 36 height 15
click at [987, 34] on span "3/10" at bounding box center [1002, 33] width 35 height 12
click at [1100, 105] on input at bounding box center [1108, 103] width 35 height 18
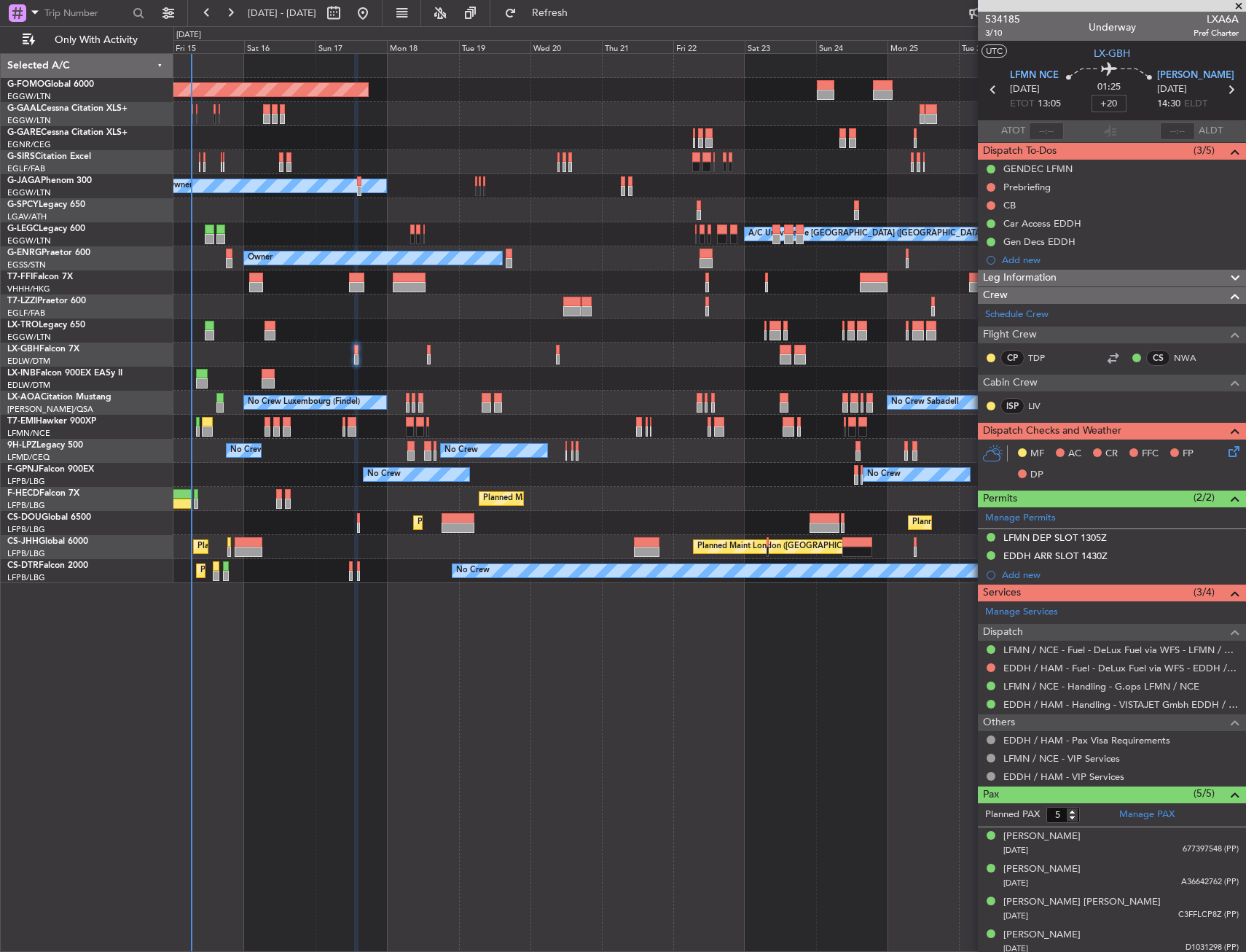
click at [1063, 58] on section "UTC LX-GBH" at bounding box center [1112, 52] width 268 height 22
type input "+00:20"
click at [1034, 704] on link "EDDH / HAM - Handling - VISTAJET Gmbh EDDH / HAM" at bounding box center [1121, 704] width 235 height 12
click at [1126, 554] on div "EDDH ARR SLOT 1430Z" at bounding box center [1112, 557] width 268 height 18
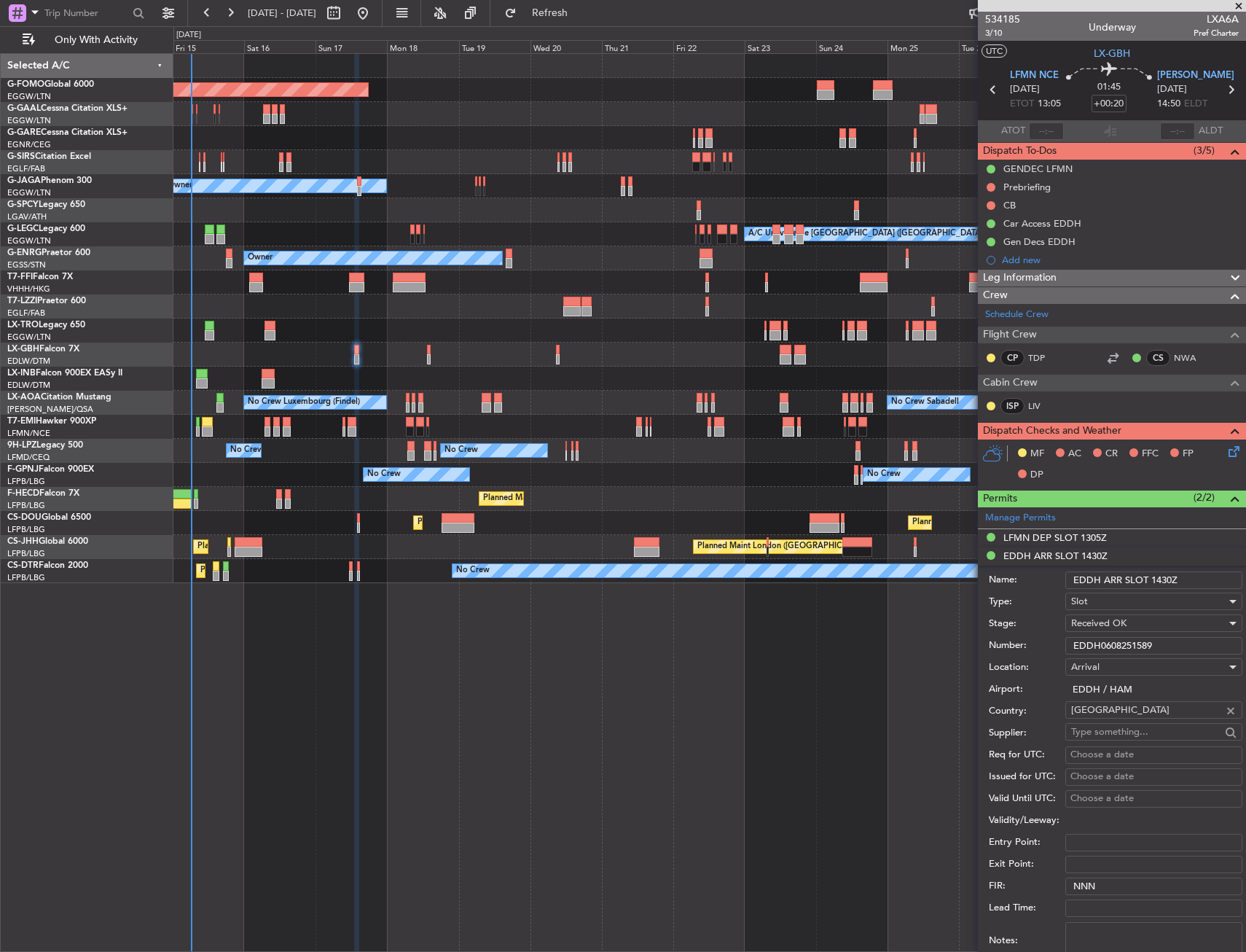
click at [1172, 578] on input "EDDH ARR SLOT 1430Z" at bounding box center [1154, 580] width 177 height 18
type input "EDDH ARR SLOT 1450Z"
click at [1144, 626] on div "Received OK" at bounding box center [1149, 623] width 155 height 22
click at [1134, 699] on span "Requested" at bounding box center [1148, 695] width 153 height 22
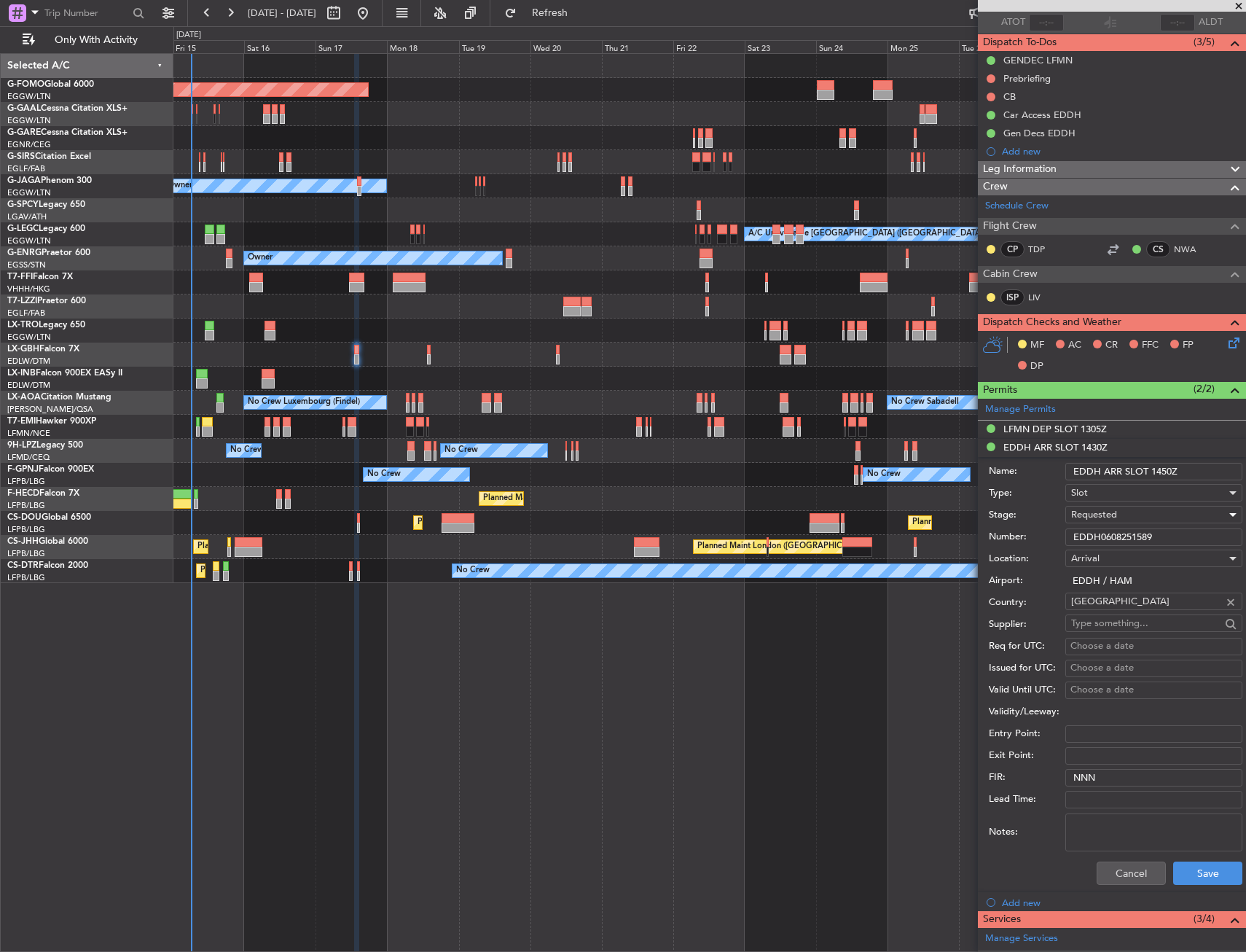
scroll to position [291, 0]
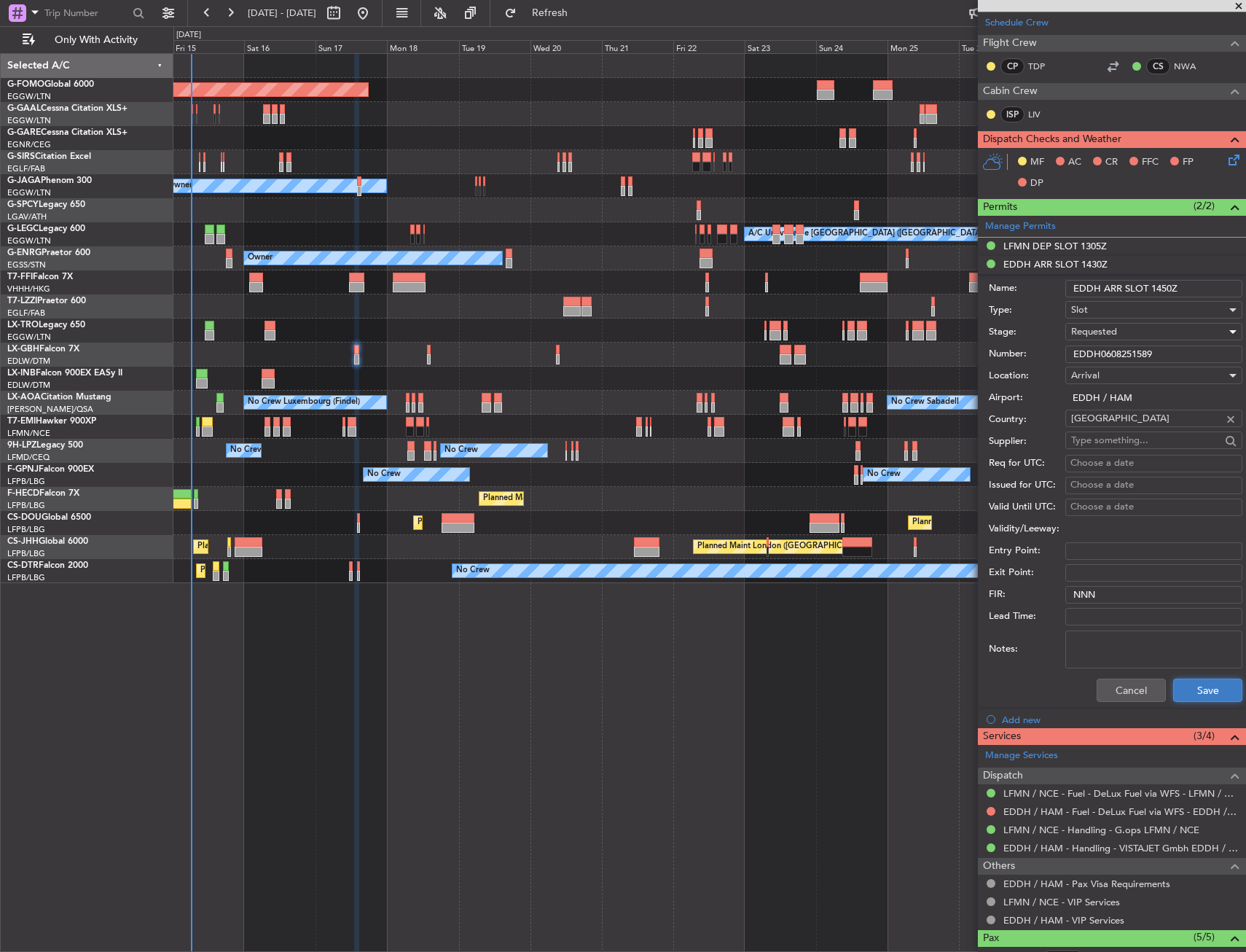
click at [1181, 688] on button "Save" at bounding box center [1208, 690] width 69 height 23
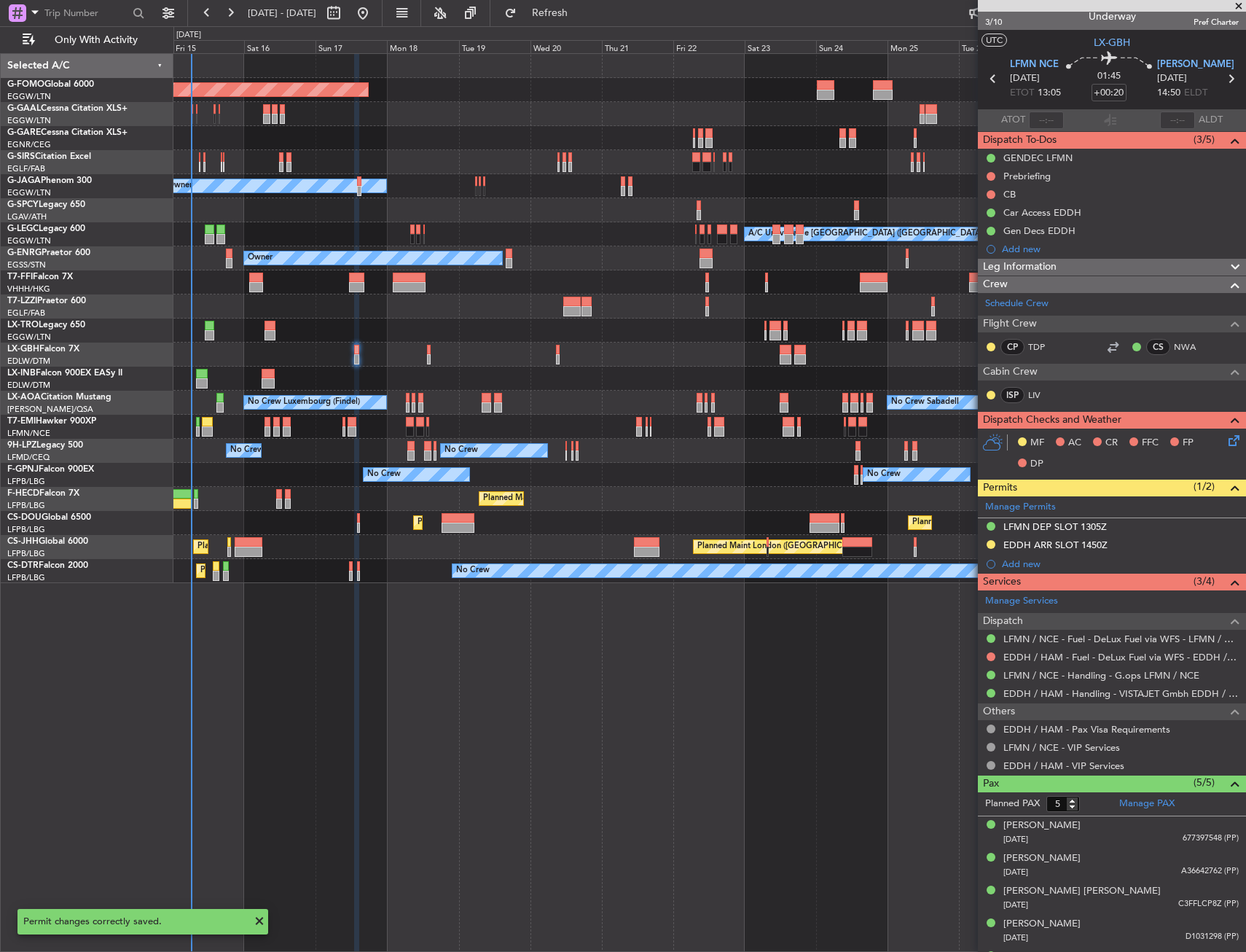
scroll to position [0, 0]
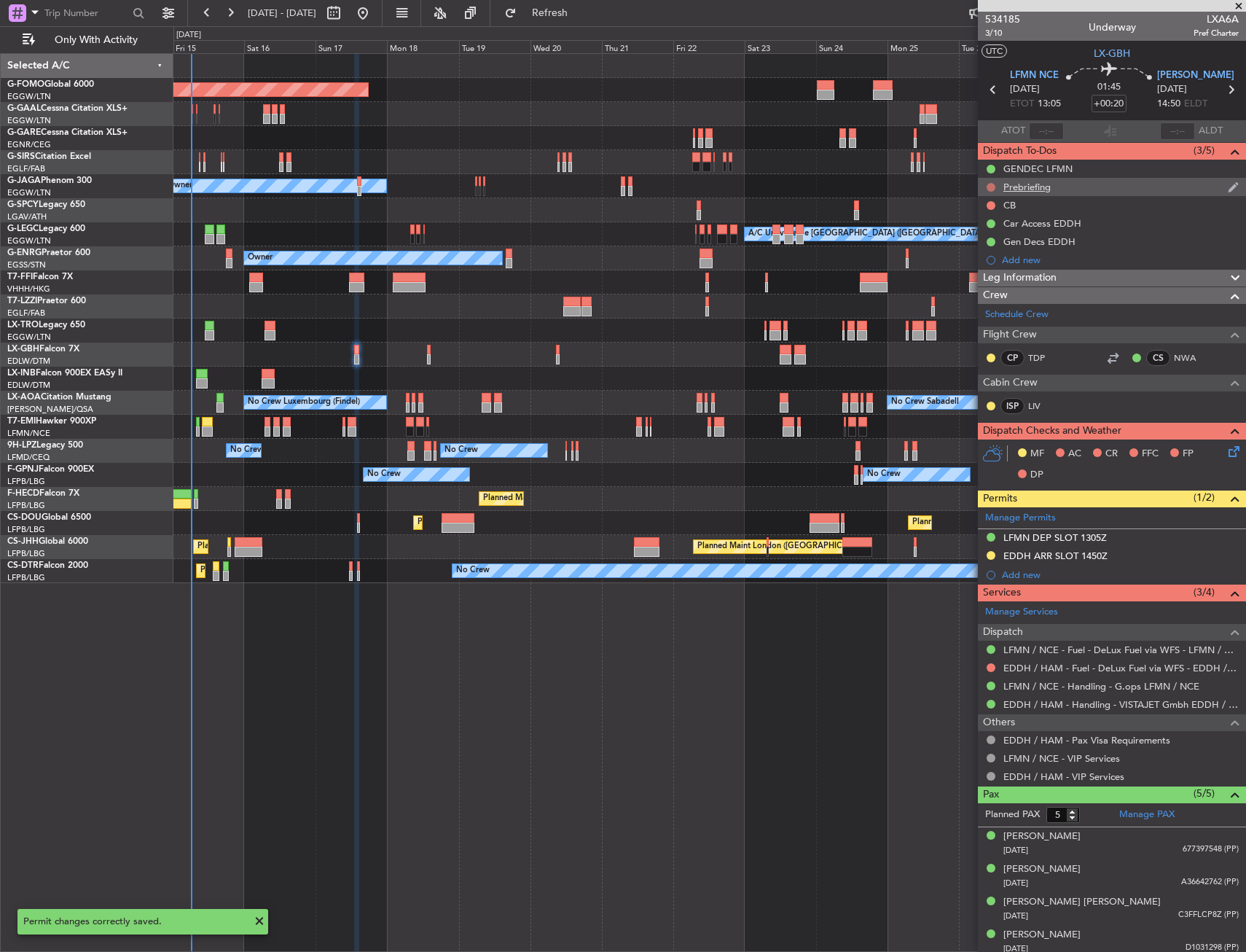
click at [988, 186] on button at bounding box center [991, 187] width 8 height 8
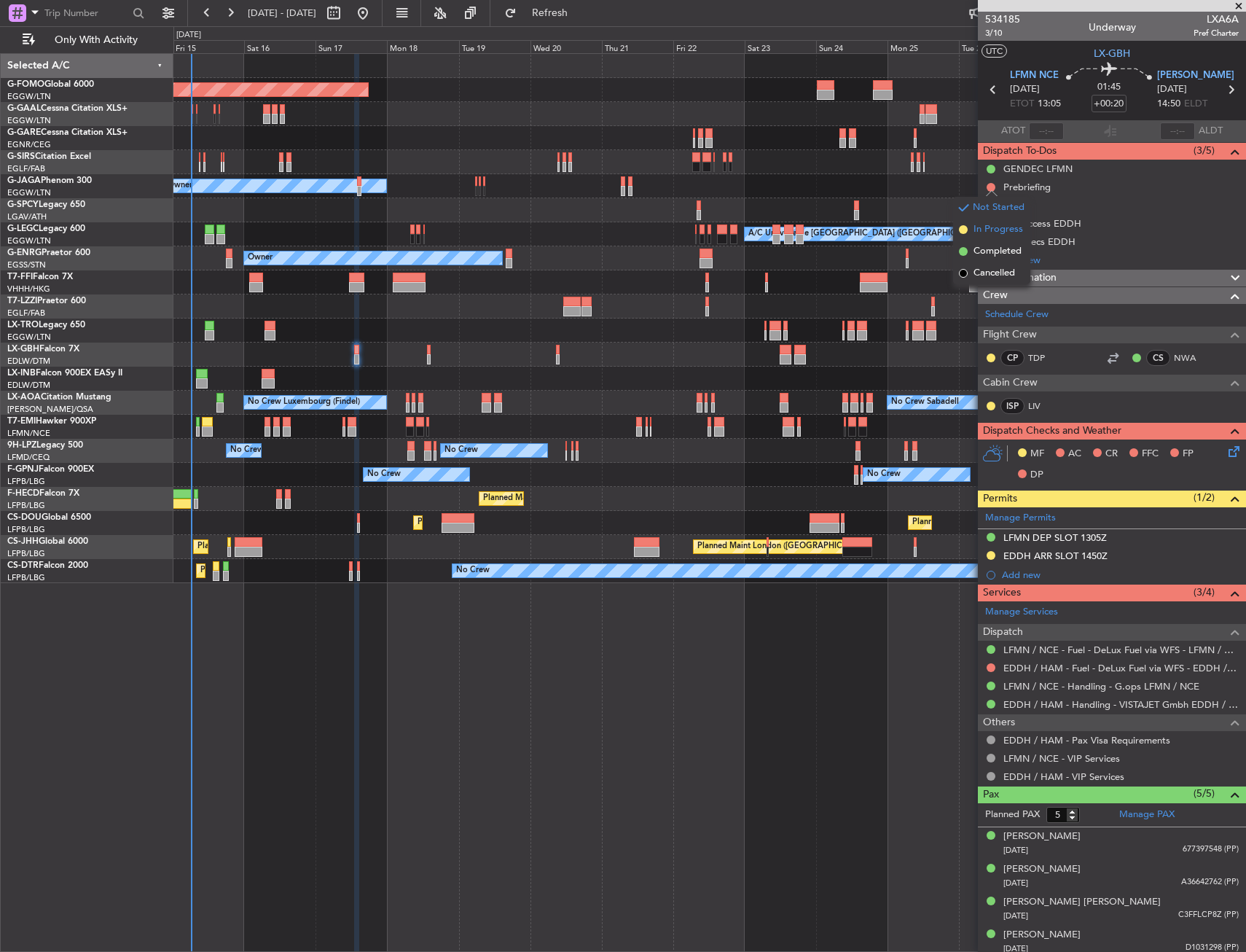
click at [988, 233] on span "In Progress" at bounding box center [998, 229] width 49 height 15
click at [989, 202] on button at bounding box center [991, 205] width 8 height 8
click at [986, 265] on span "Completed" at bounding box center [998, 269] width 48 height 15
click at [1215, 454] on div "MF AC CR FFC FP DP" at bounding box center [1112, 464] width 268 height 50
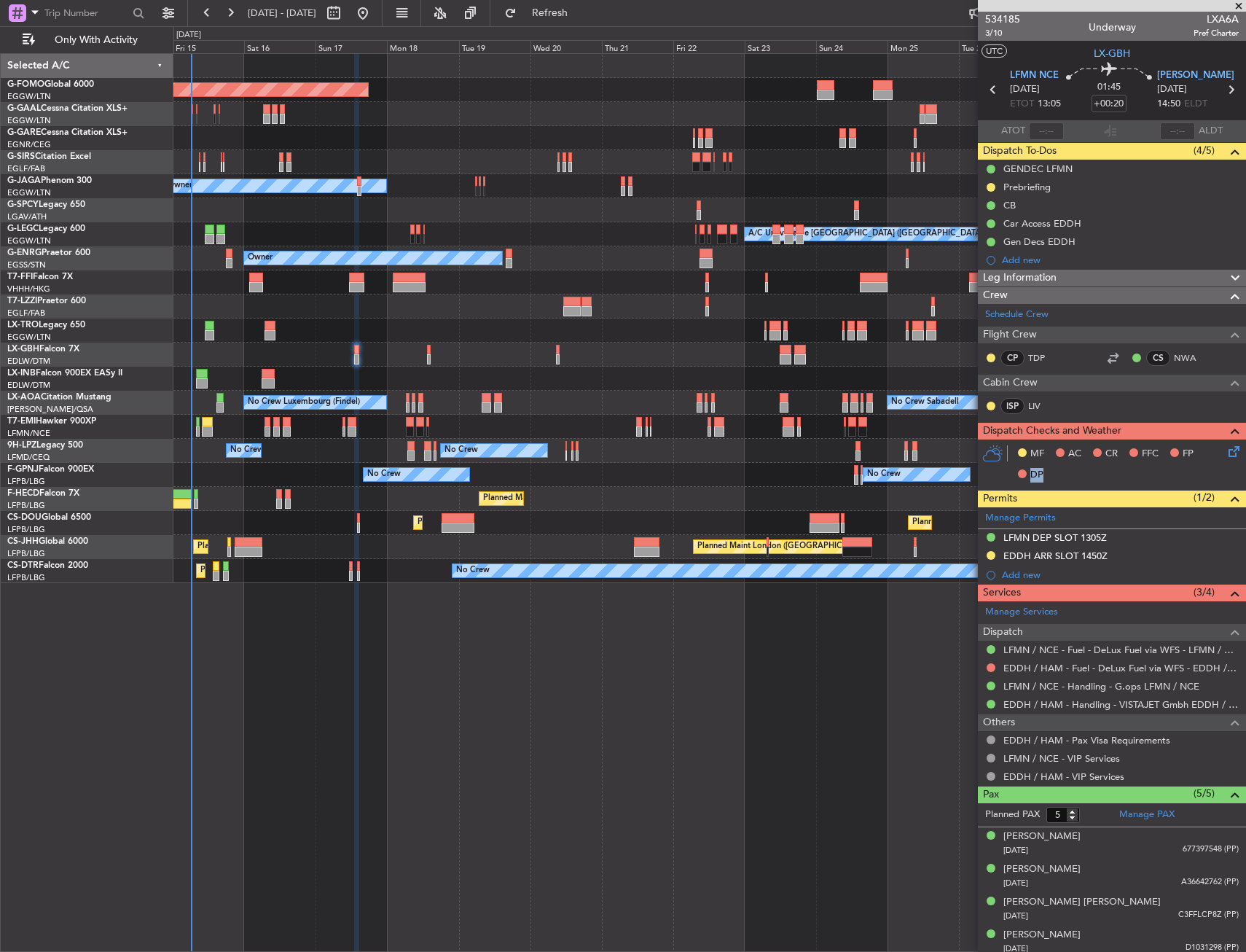
click at [1226, 450] on icon at bounding box center [1231, 448] width 12 height 12
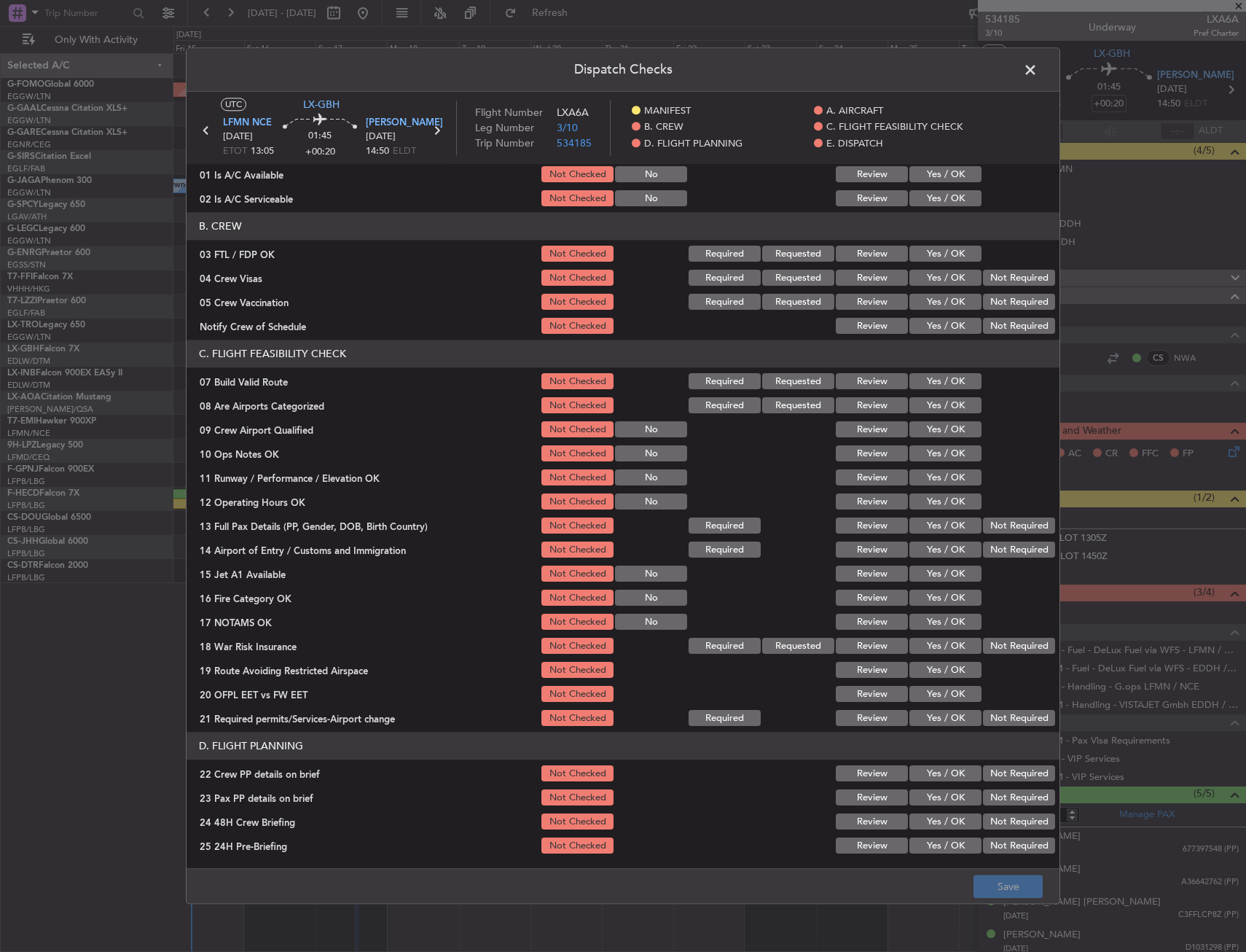
scroll to position [146, 0]
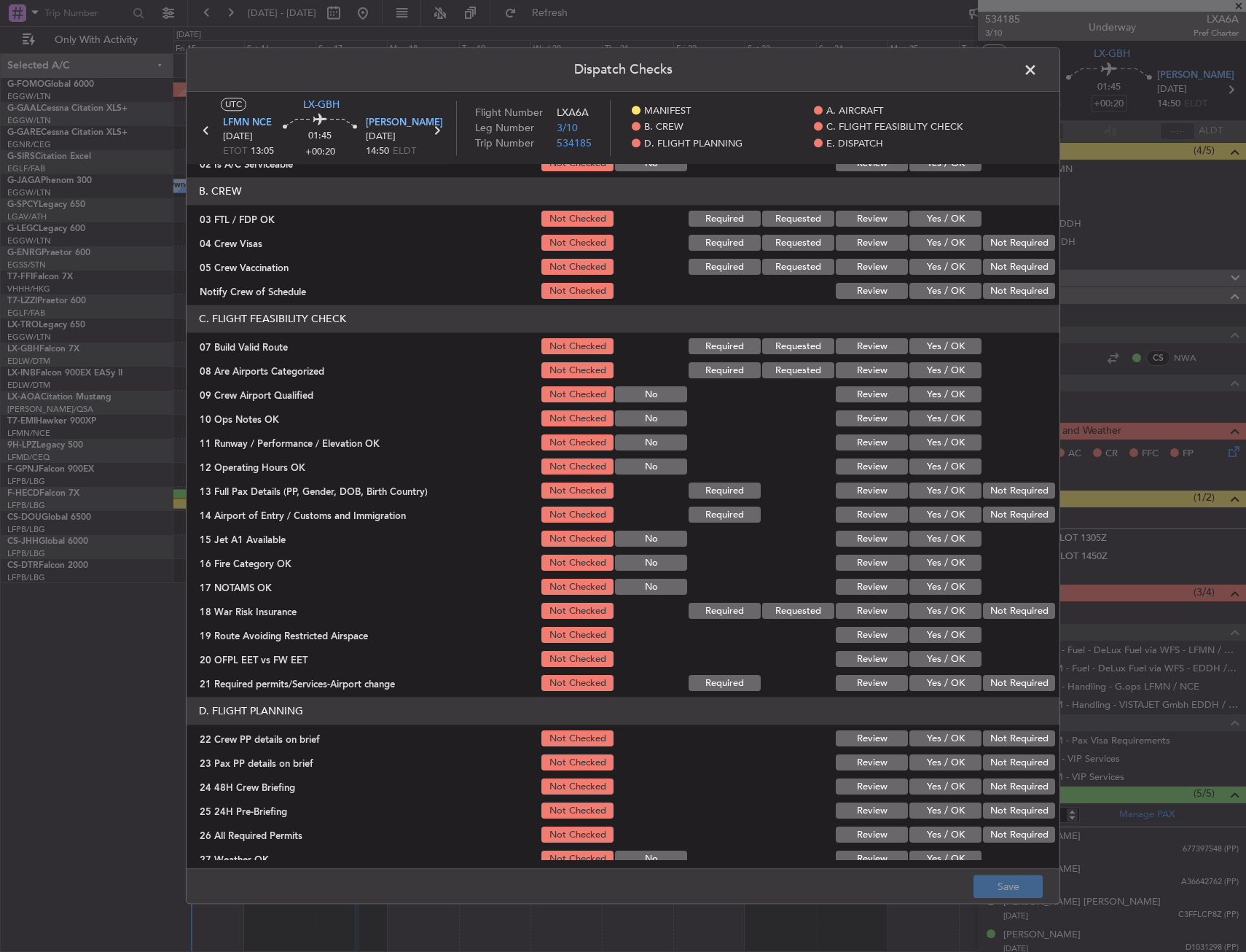
click at [954, 227] on button "Yes / OK" at bounding box center [946, 219] width 72 height 16
click at [1009, 240] on button "Not Required" at bounding box center [1019, 243] width 72 height 16
click at [1007, 261] on button "Not Required" at bounding box center [1019, 267] width 72 height 16
click at [943, 294] on button "Yes / OK" at bounding box center [946, 291] width 72 height 16
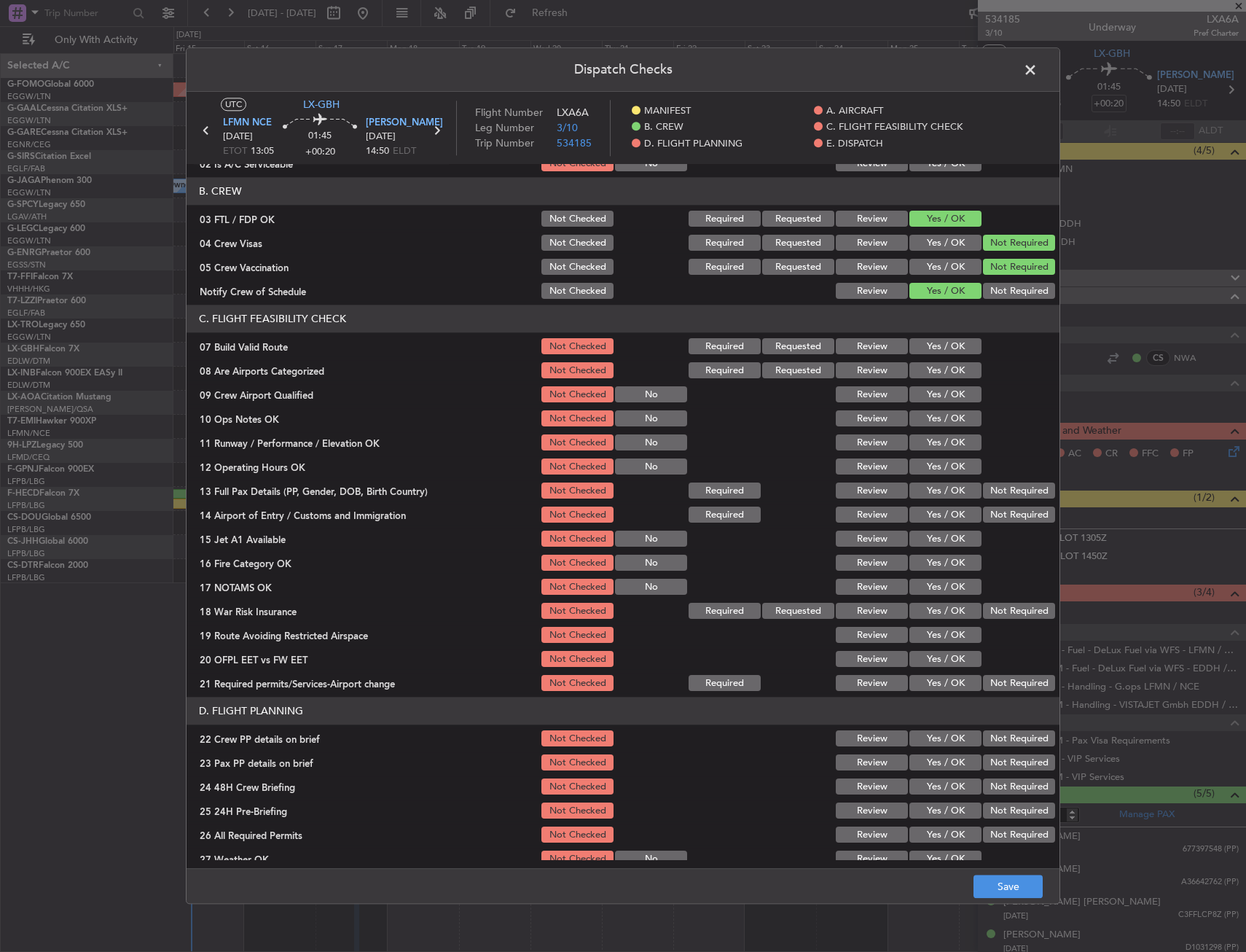
click at [945, 351] on button "Yes / OK" at bounding box center [946, 347] width 72 height 16
drag, startPoint x: 948, startPoint y: 370, endPoint x: 946, endPoint y: 381, distance: 11.2
click at [948, 371] on button "Yes / OK" at bounding box center [946, 371] width 72 height 16
drag, startPoint x: 944, startPoint y: 388, endPoint x: 941, endPoint y: 416, distance: 28.2
click at [944, 389] on button "Yes / OK" at bounding box center [946, 394] width 72 height 16
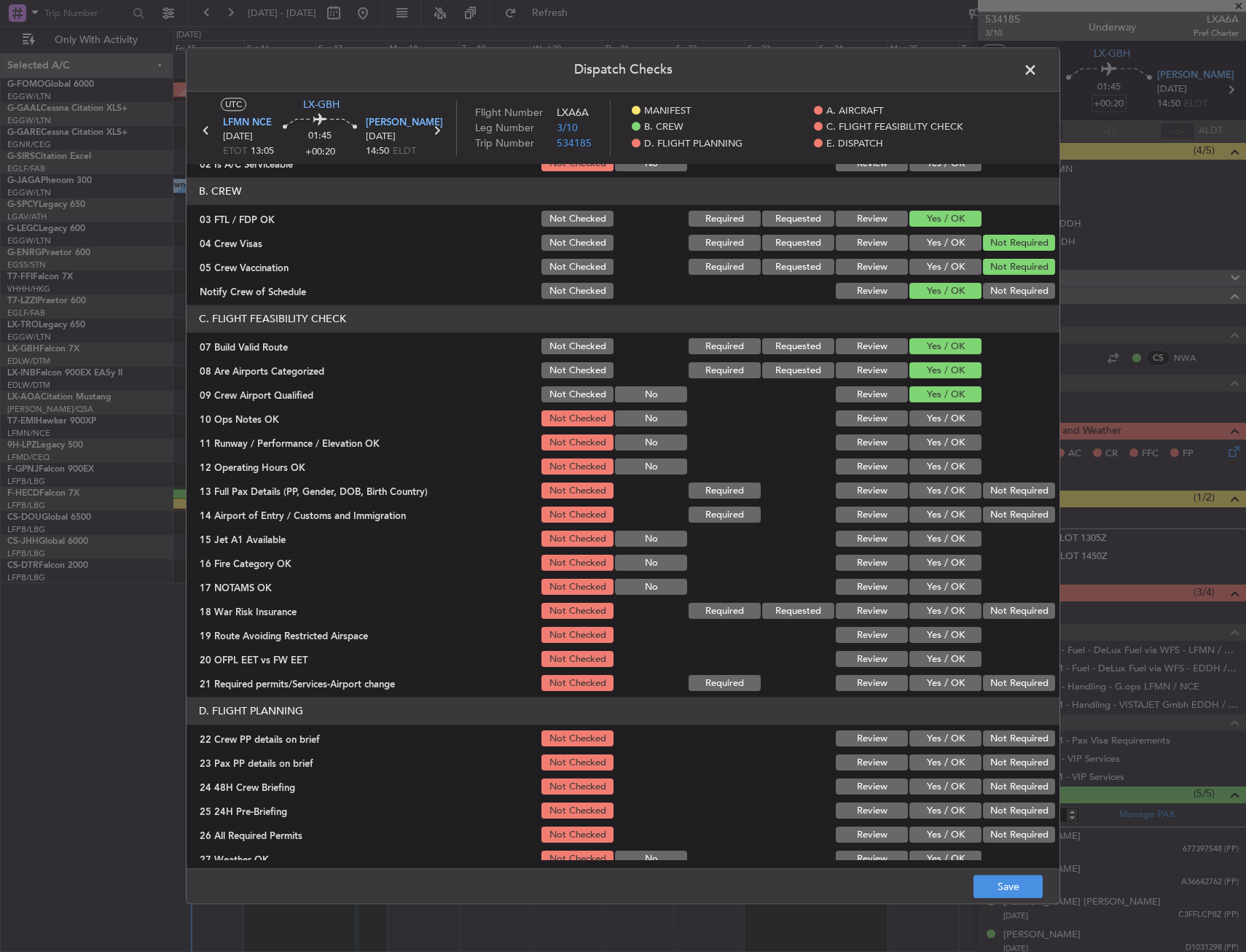
click at [943, 418] on button "Yes / OK" at bounding box center [946, 418] width 72 height 16
click at [947, 439] on button "Yes / OK" at bounding box center [946, 443] width 72 height 16
drag, startPoint x: 947, startPoint y: 471, endPoint x: 947, endPoint y: 494, distance: 23.0
click at [947, 472] on button "Yes / OK" at bounding box center [946, 467] width 72 height 16
click at [948, 499] on div "Yes / OK" at bounding box center [944, 491] width 74 height 21
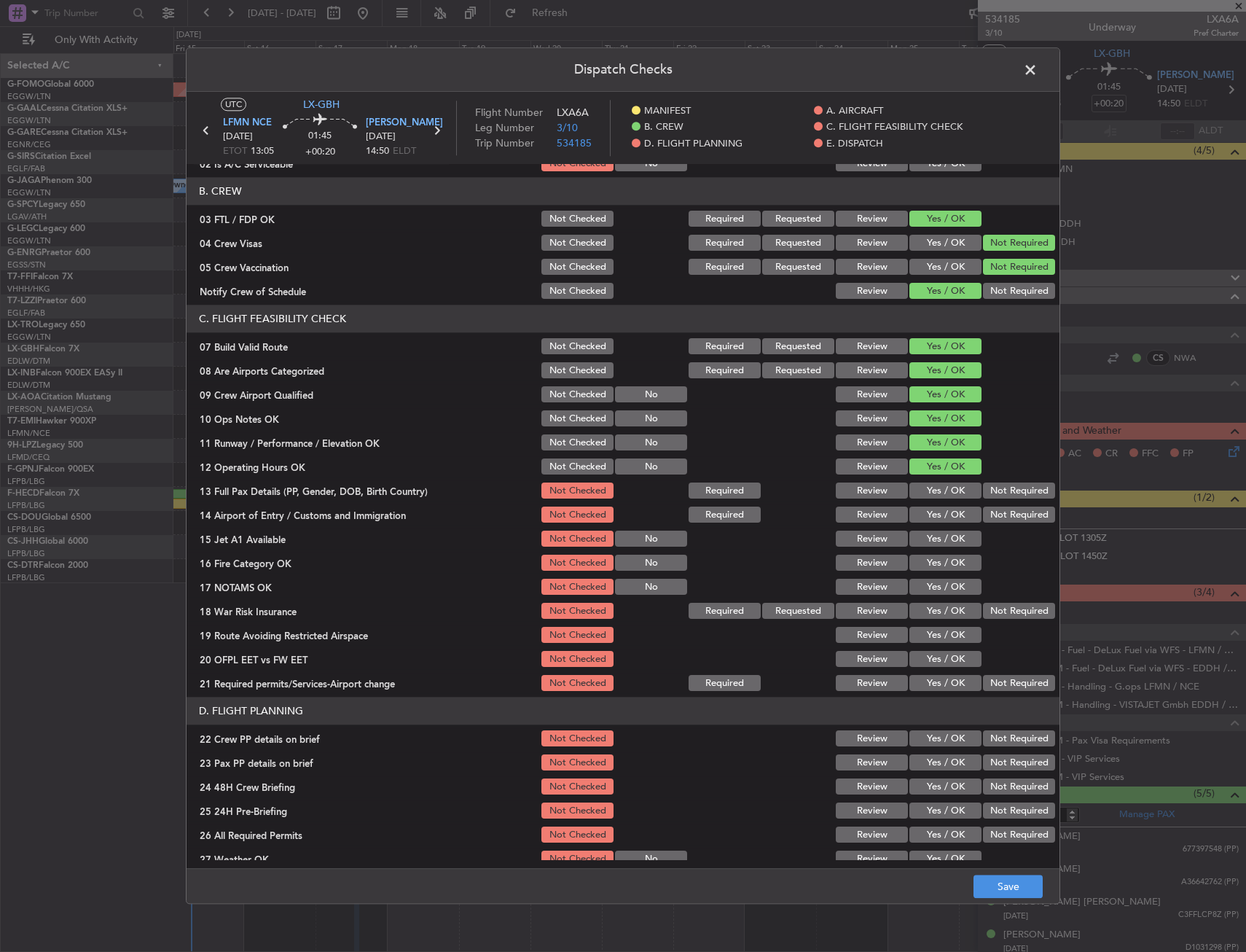
drag, startPoint x: 947, startPoint y: 494, endPoint x: 942, endPoint y: 514, distance: 20.6
click at [947, 494] on button "Yes / OK" at bounding box center [946, 491] width 72 height 16
drag, startPoint x: 942, startPoint y: 514, endPoint x: 939, endPoint y: 532, distance: 18.2
click at [942, 516] on button "Yes / OK" at bounding box center [946, 515] width 72 height 16
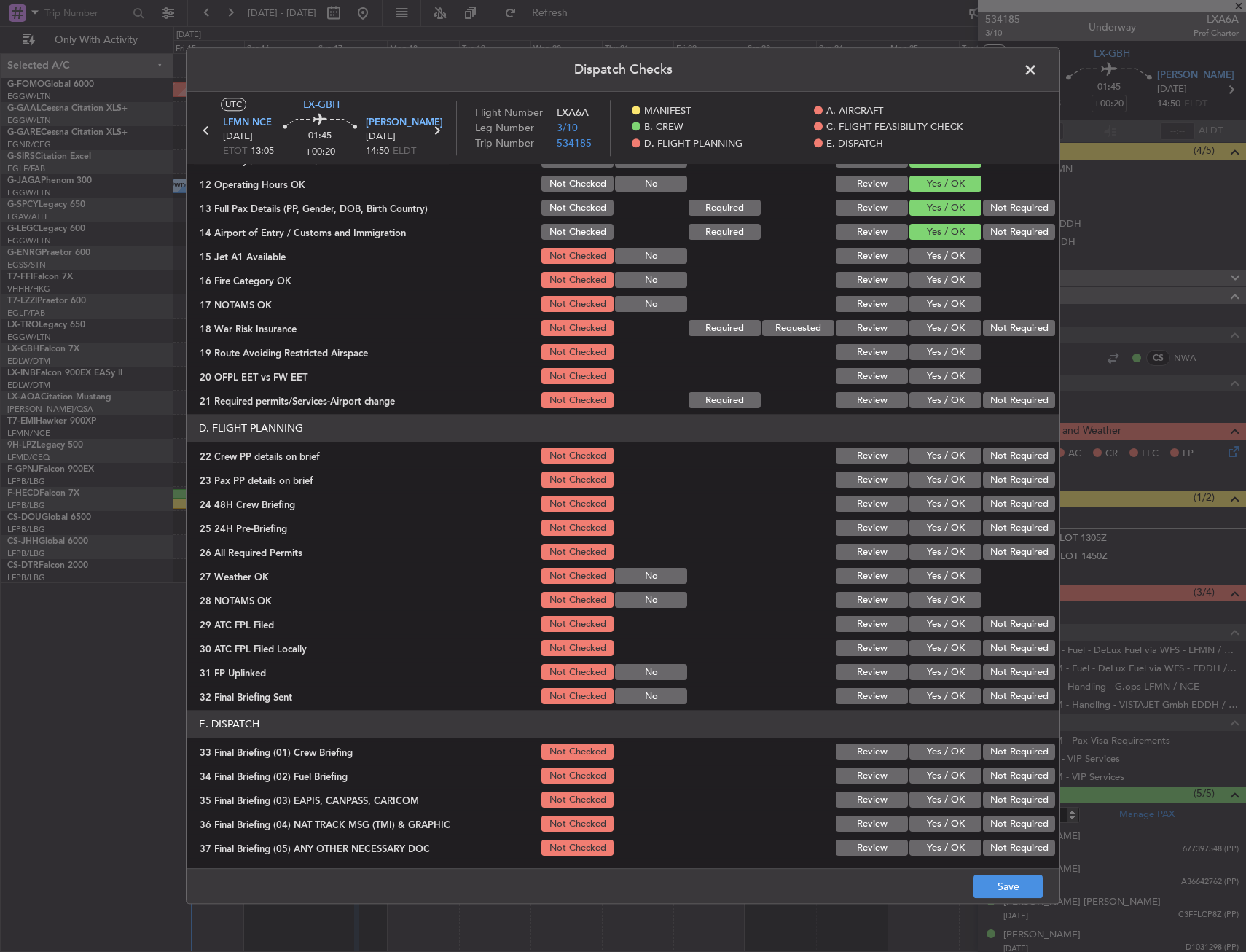
scroll to position [438, 0]
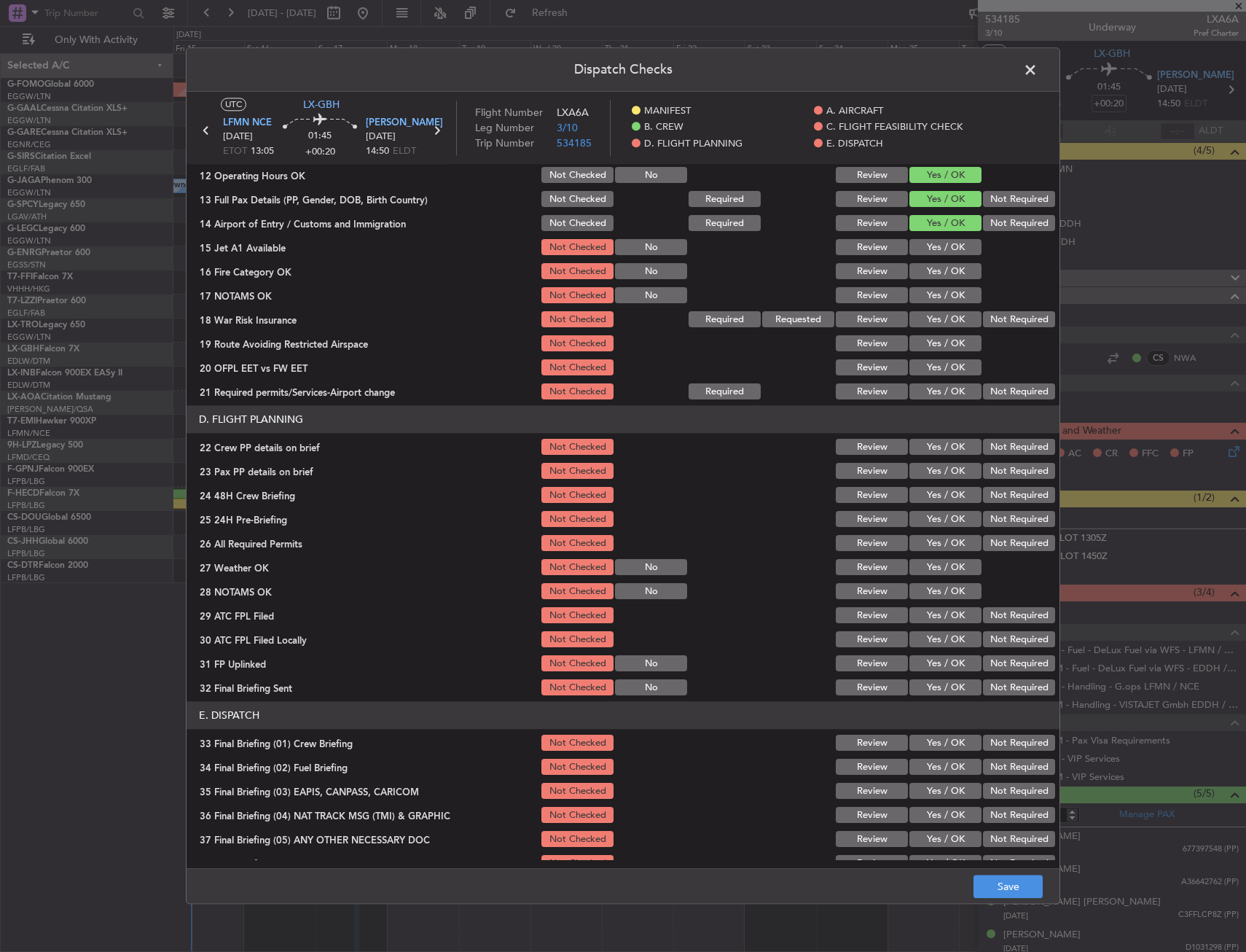
click at [940, 245] on button "Yes / OK" at bounding box center [946, 248] width 72 height 16
drag, startPoint x: 941, startPoint y: 269, endPoint x: 941, endPoint y: 285, distance: 16.0
click at [941, 270] on button "Yes / OK" at bounding box center [946, 271] width 72 height 16
click at [941, 291] on button "Yes / OK" at bounding box center [946, 295] width 72 height 16
click at [944, 314] on button "Yes / OK" at bounding box center [946, 320] width 72 height 16
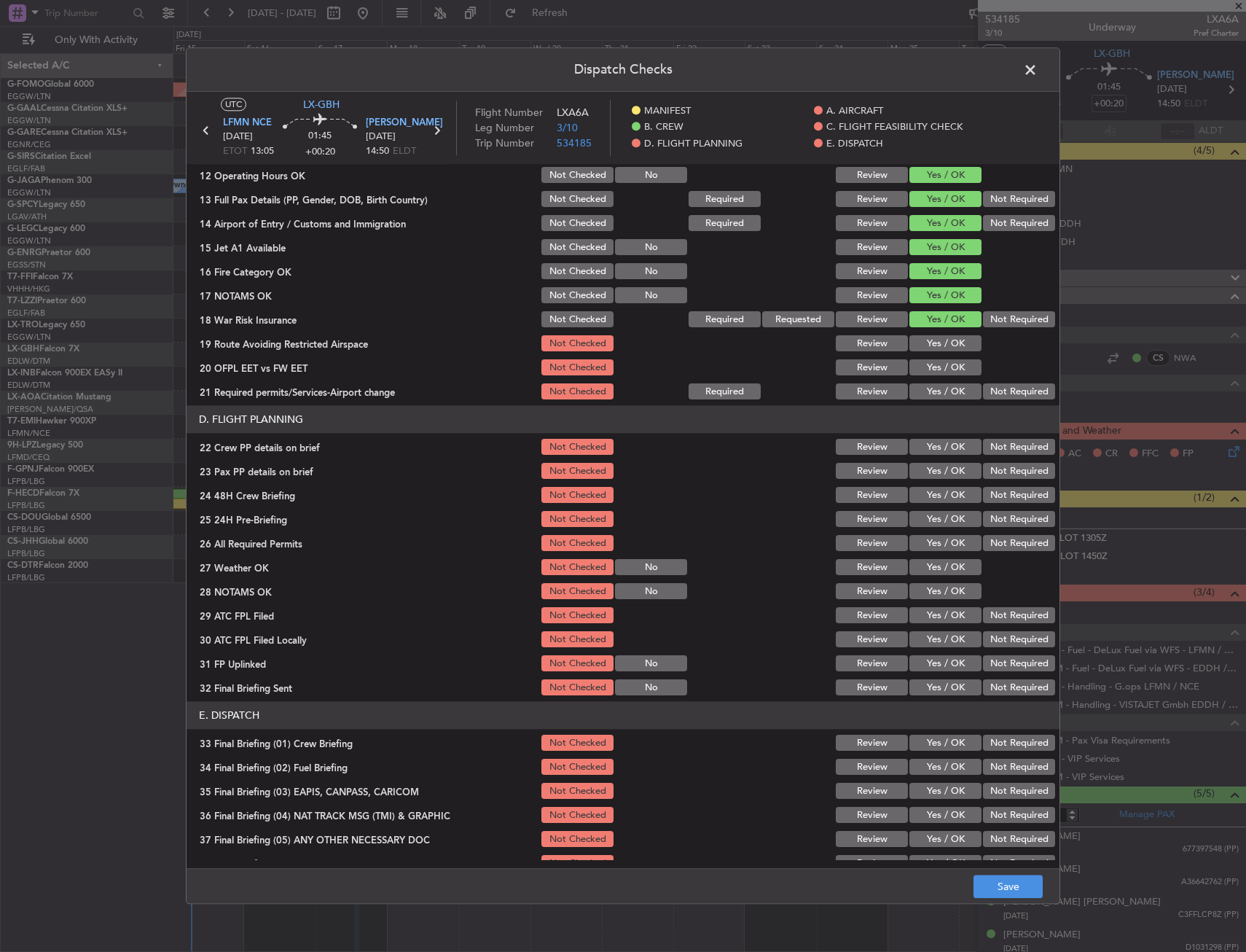
click at [940, 344] on button "Yes / OK" at bounding box center [946, 344] width 72 height 16
click at [937, 376] on div "Yes / OK" at bounding box center [944, 368] width 74 height 21
click at [935, 366] on button "Yes / OK" at bounding box center [946, 368] width 72 height 16
click at [934, 387] on button "Yes / OK" at bounding box center [946, 391] width 72 height 16
drag, startPoint x: 930, startPoint y: 448, endPoint x: 918, endPoint y: 478, distance: 32.3
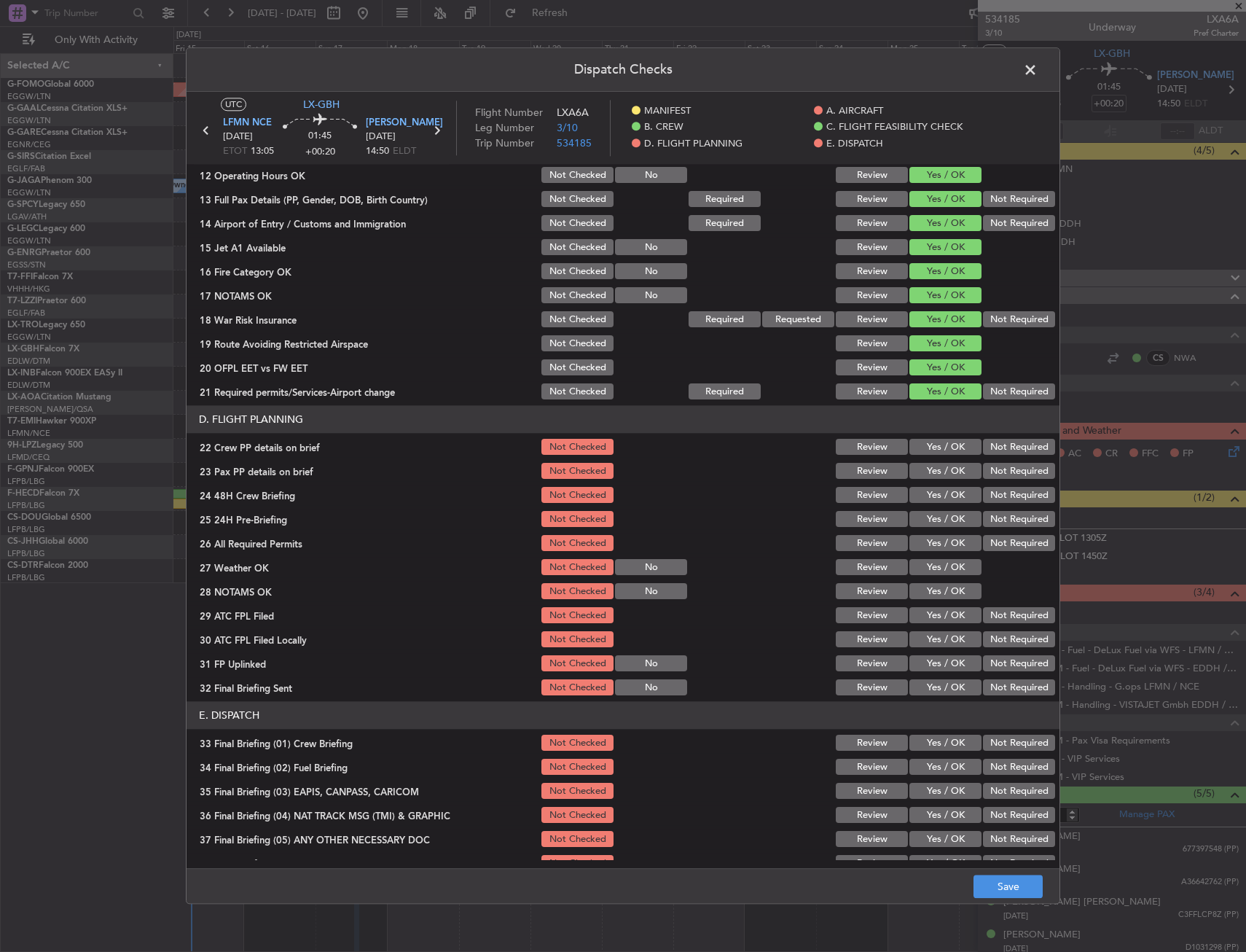
click at [930, 451] on button "Yes / OK" at bounding box center [946, 447] width 72 height 16
click at [920, 480] on div "Yes / OK" at bounding box center [944, 471] width 74 height 21
click at [926, 478] on button "Yes / OK" at bounding box center [946, 471] width 72 height 16
click at [927, 488] on button "Yes / OK" at bounding box center [946, 495] width 72 height 16
click at [992, 890] on button "Save" at bounding box center [1008, 887] width 69 height 23
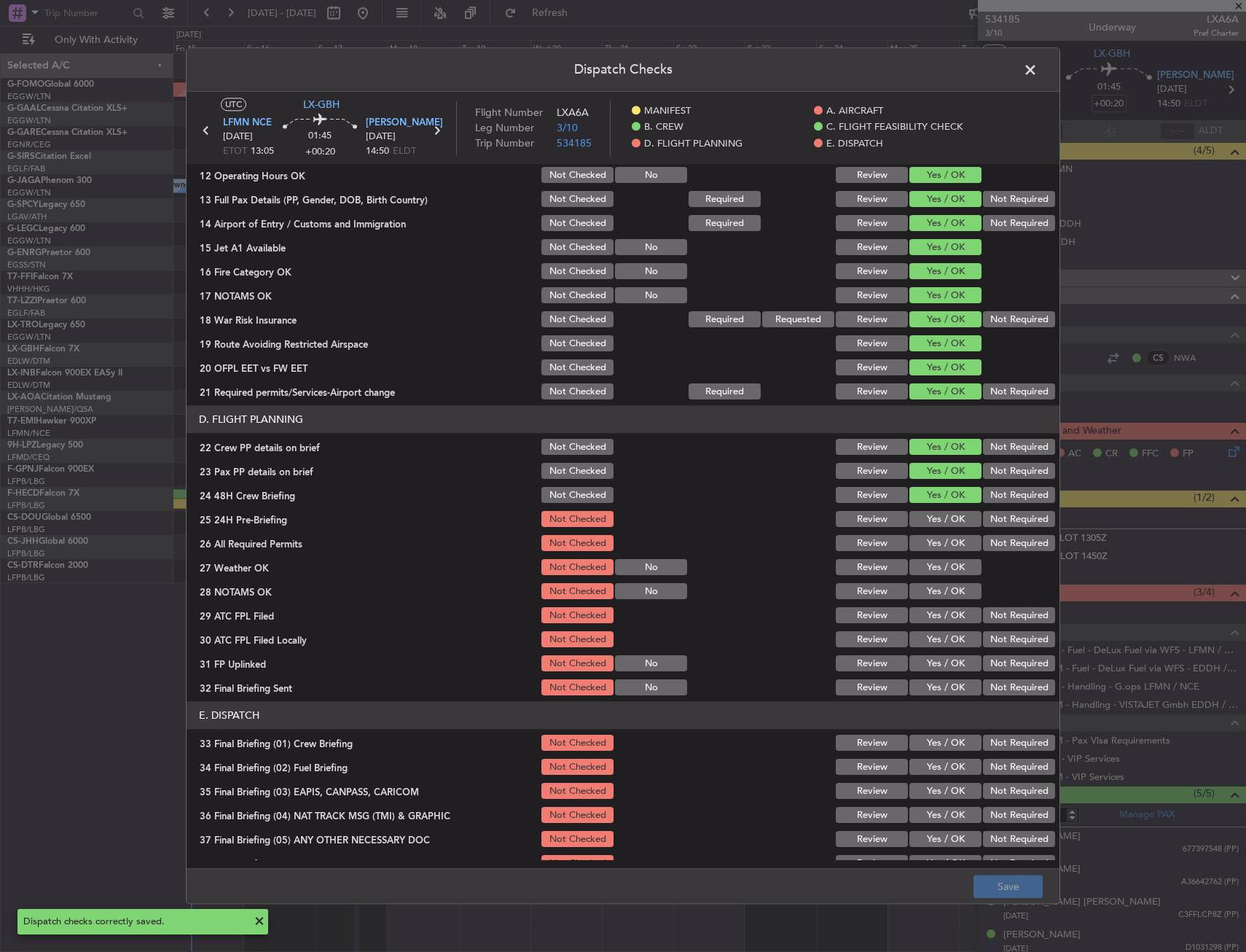
click at [1038, 62] on span at bounding box center [1038, 74] width 0 height 29
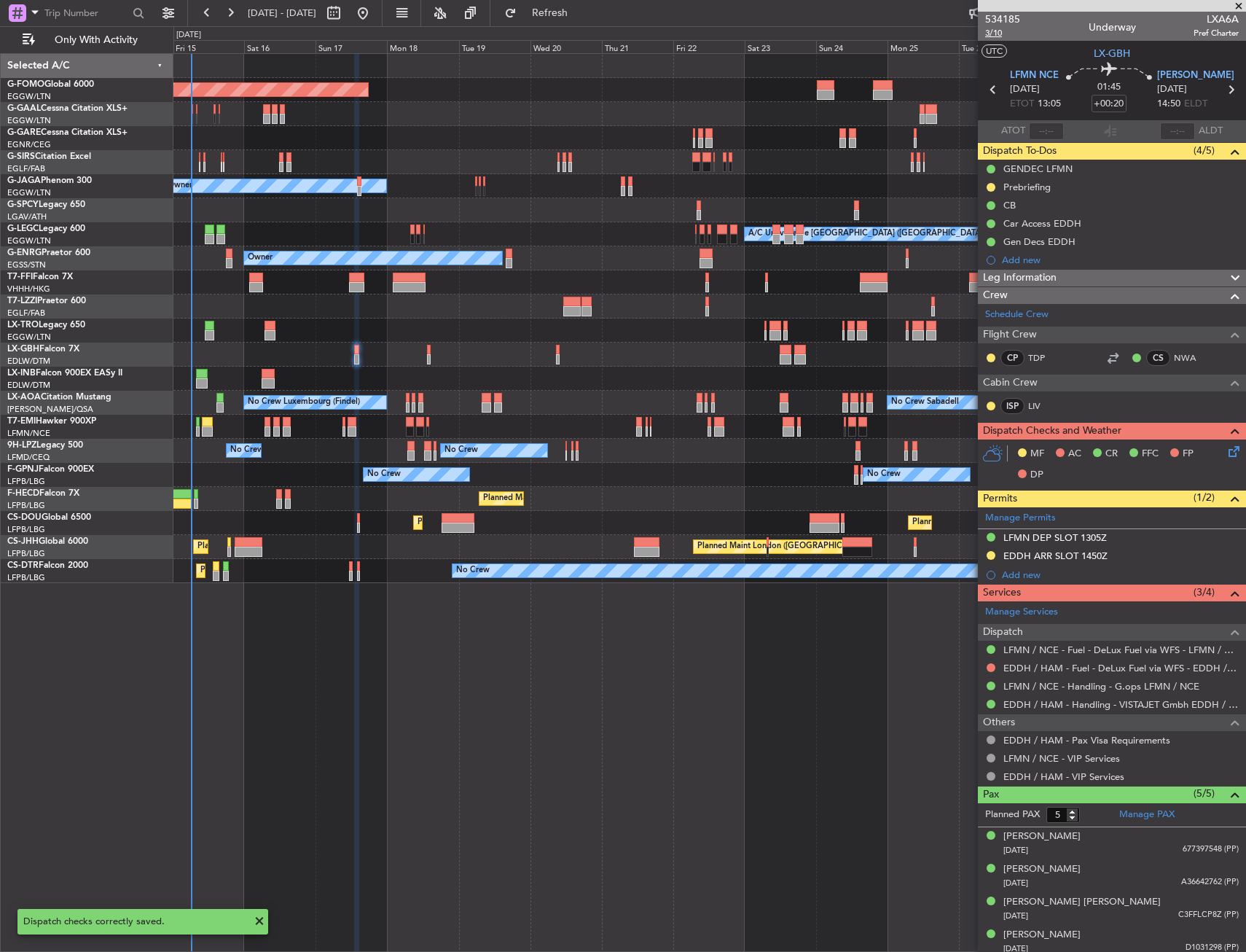
click at [998, 35] on span "3/10" at bounding box center [1002, 33] width 35 height 12
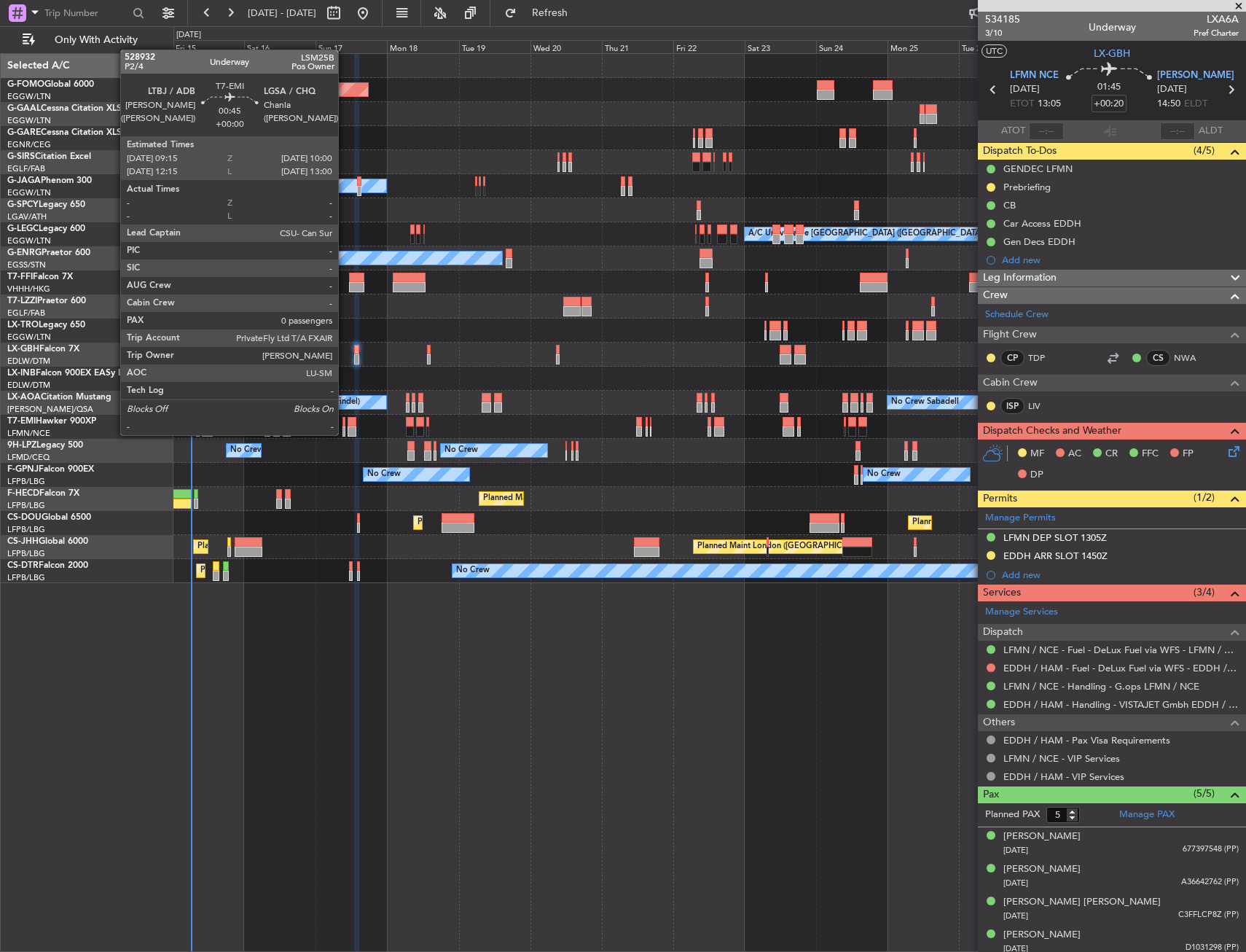
click at [345, 432] on div at bounding box center [344, 431] width 3 height 10
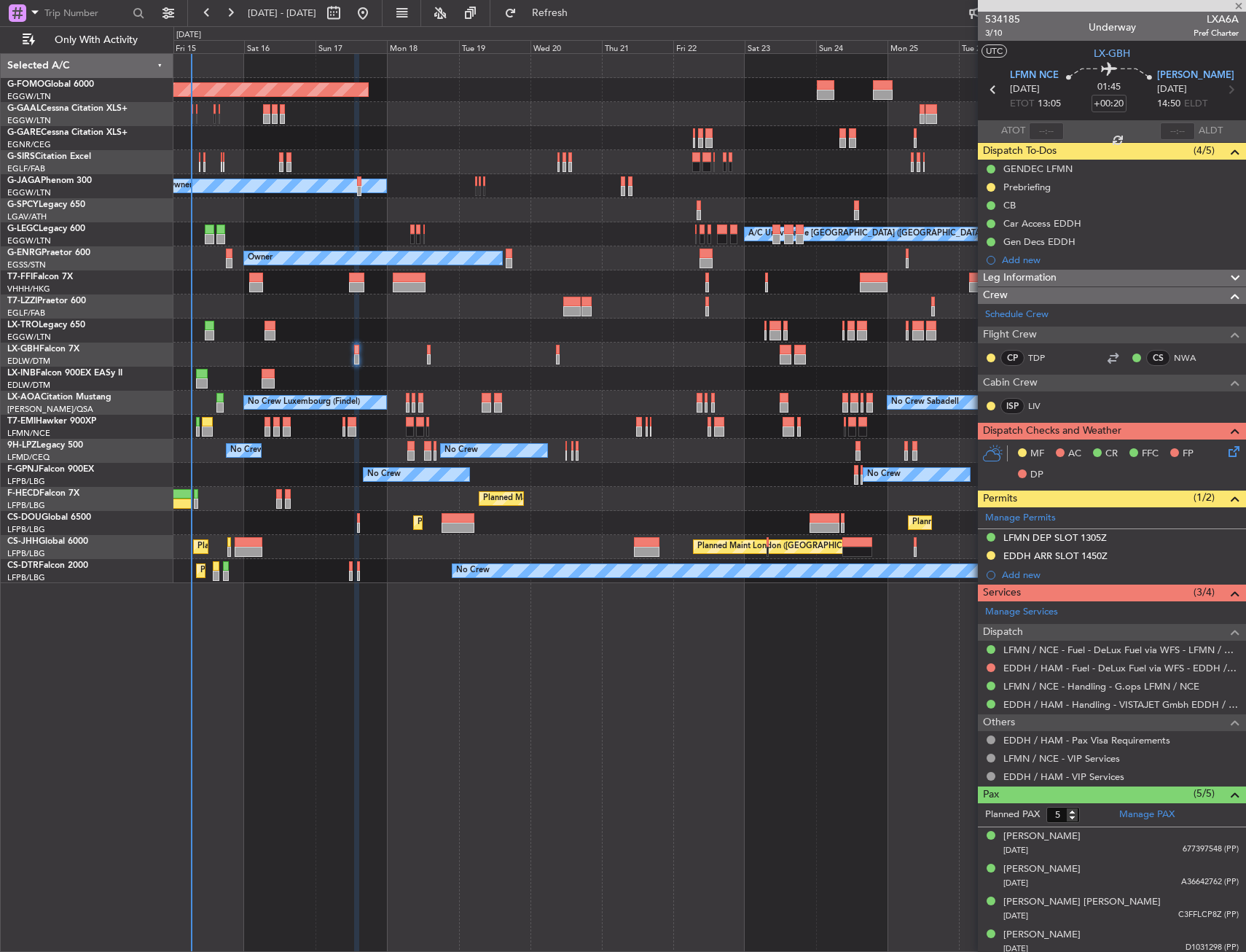
type input "0"
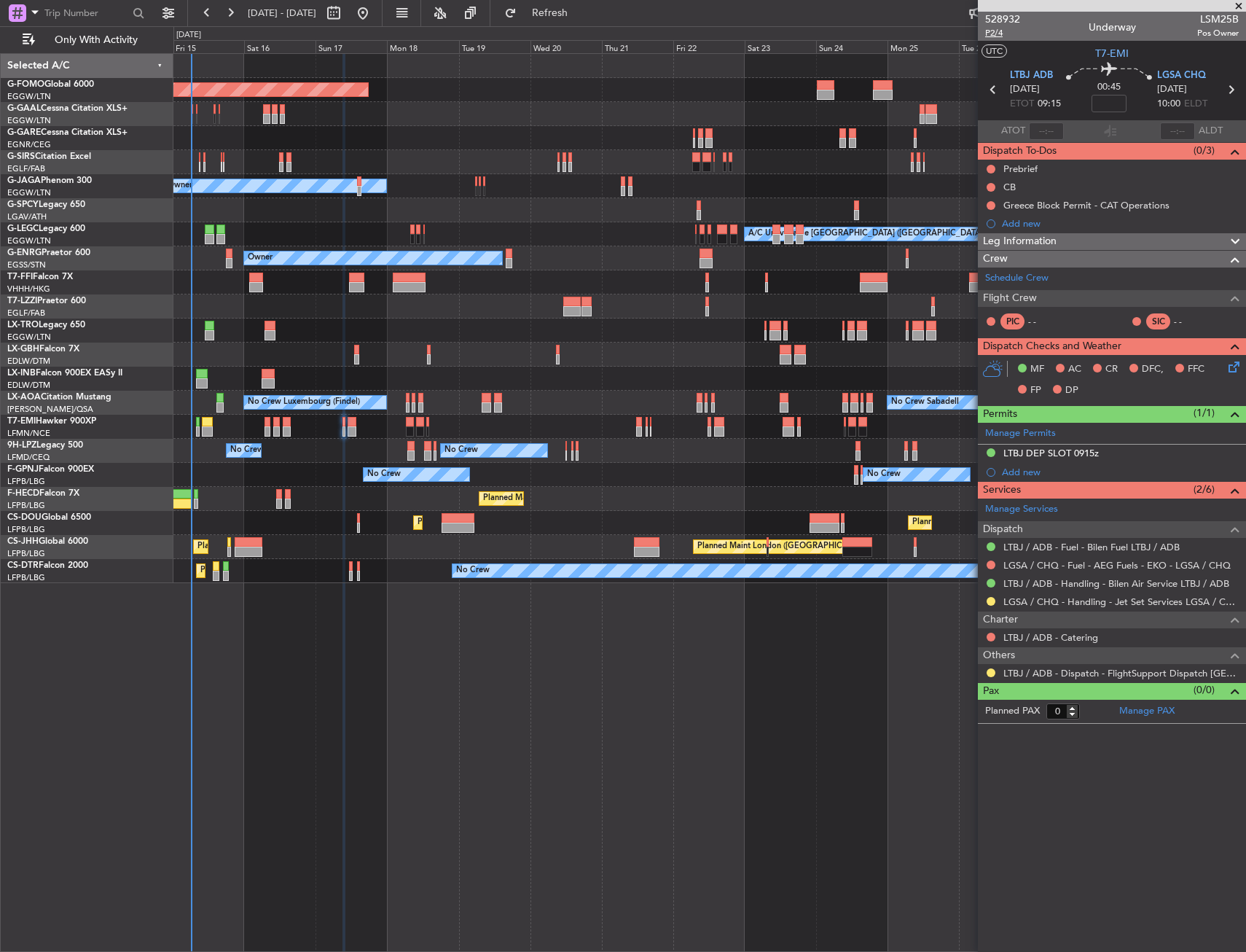
click at [993, 28] on span "P2/4" at bounding box center [1002, 33] width 35 height 12
click at [1044, 579] on link "LTBJ / ADB - Handling - Bilen Air Service LTBJ / ADB" at bounding box center [1117, 583] width 226 height 12
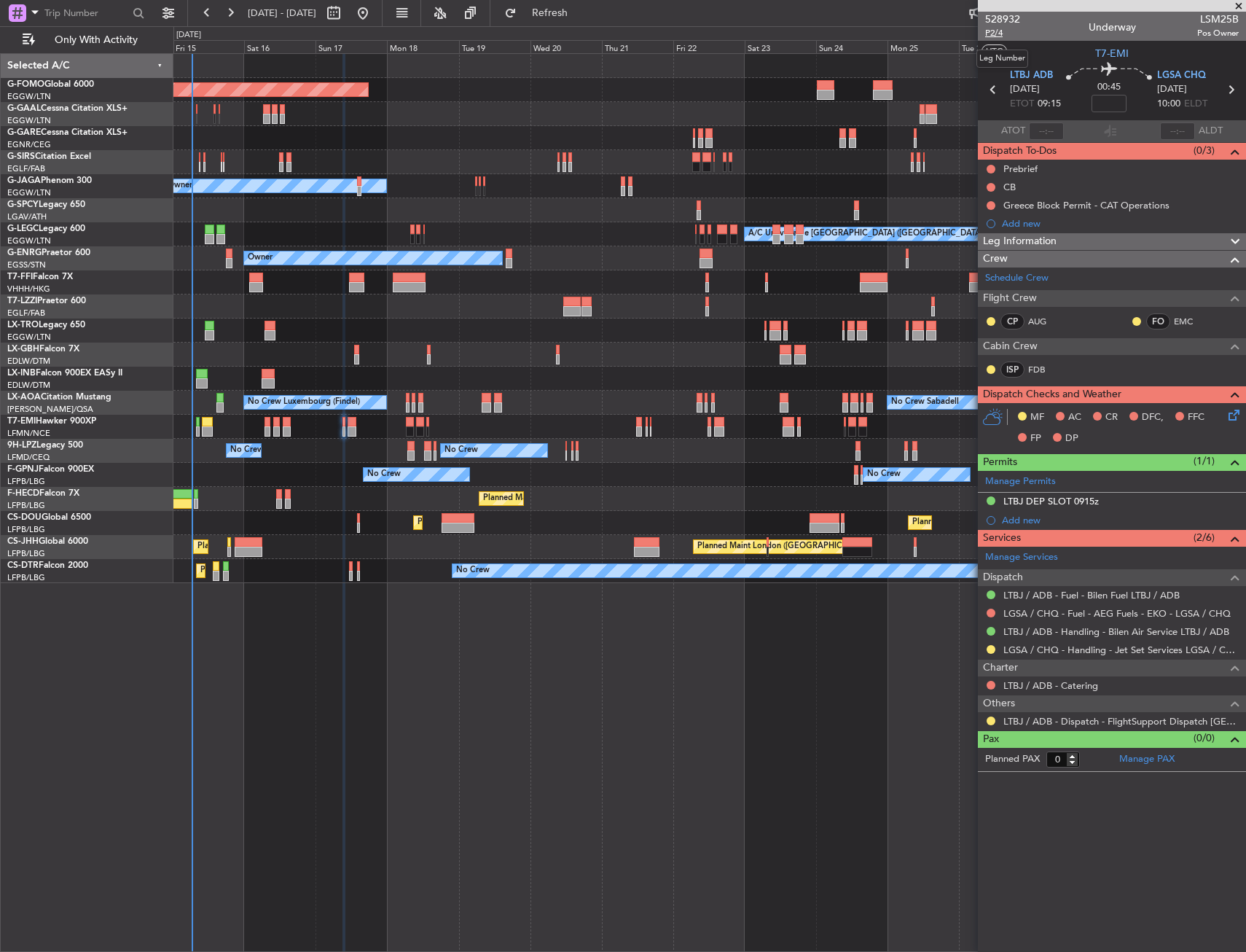
click at [999, 35] on span "P2/4" at bounding box center [1002, 33] width 35 height 12
click at [1101, 102] on input at bounding box center [1108, 103] width 35 height 18
click at [1034, 61] on section "UTC T7-EMI" at bounding box center [1112, 52] width 268 height 22
type input "+00:20"
click at [988, 164] on div at bounding box center [991, 168] width 12 height 12
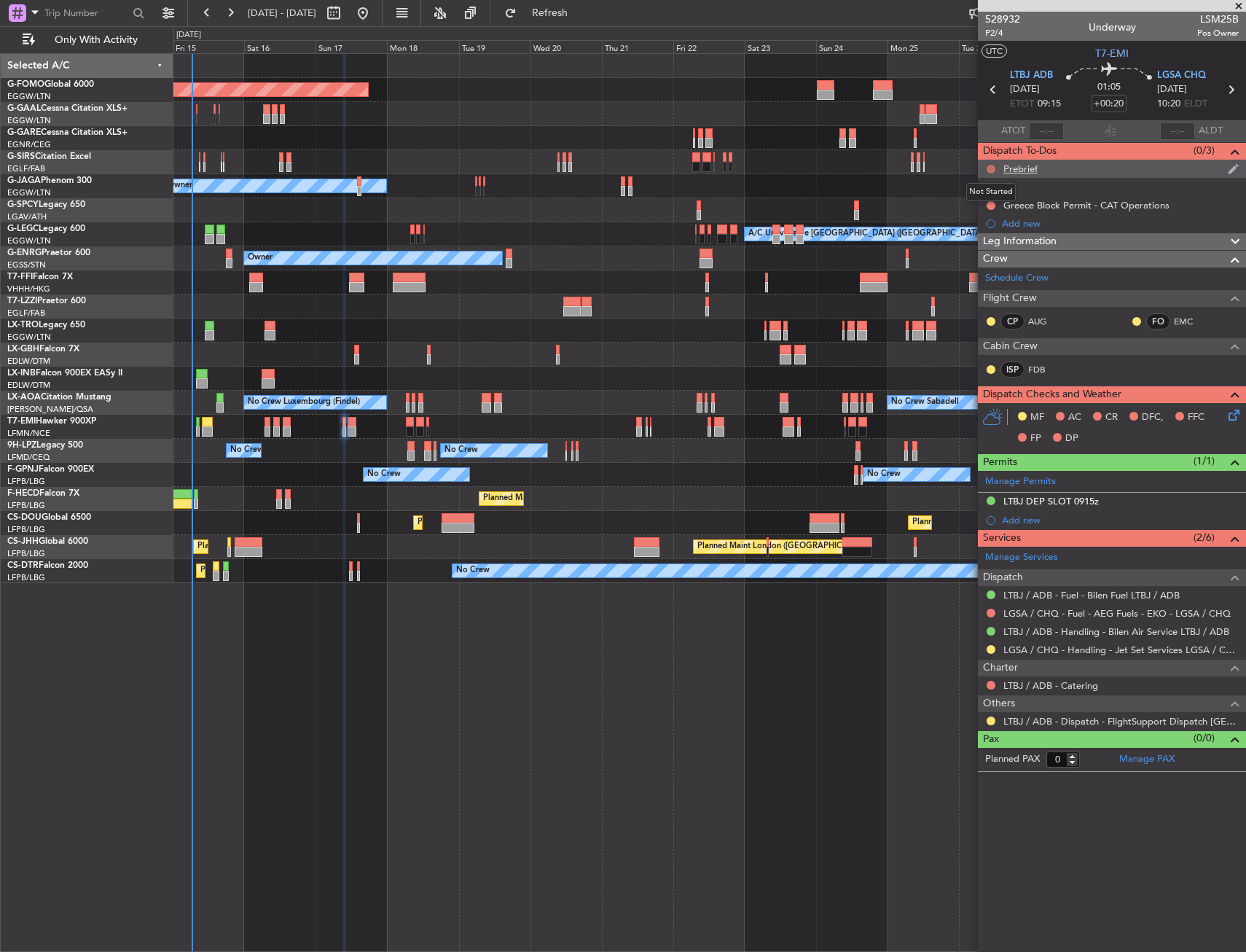
click at [989, 165] on button at bounding box center [991, 168] width 8 height 8
click at [976, 206] on span "In Progress" at bounding box center [998, 211] width 49 height 15
click at [988, 181] on div at bounding box center [991, 187] width 12 height 12
click at [993, 187] on button at bounding box center [991, 187] width 8 height 8
click at [984, 248] on span "Completed" at bounding box center [998, 251] width 48 height 15
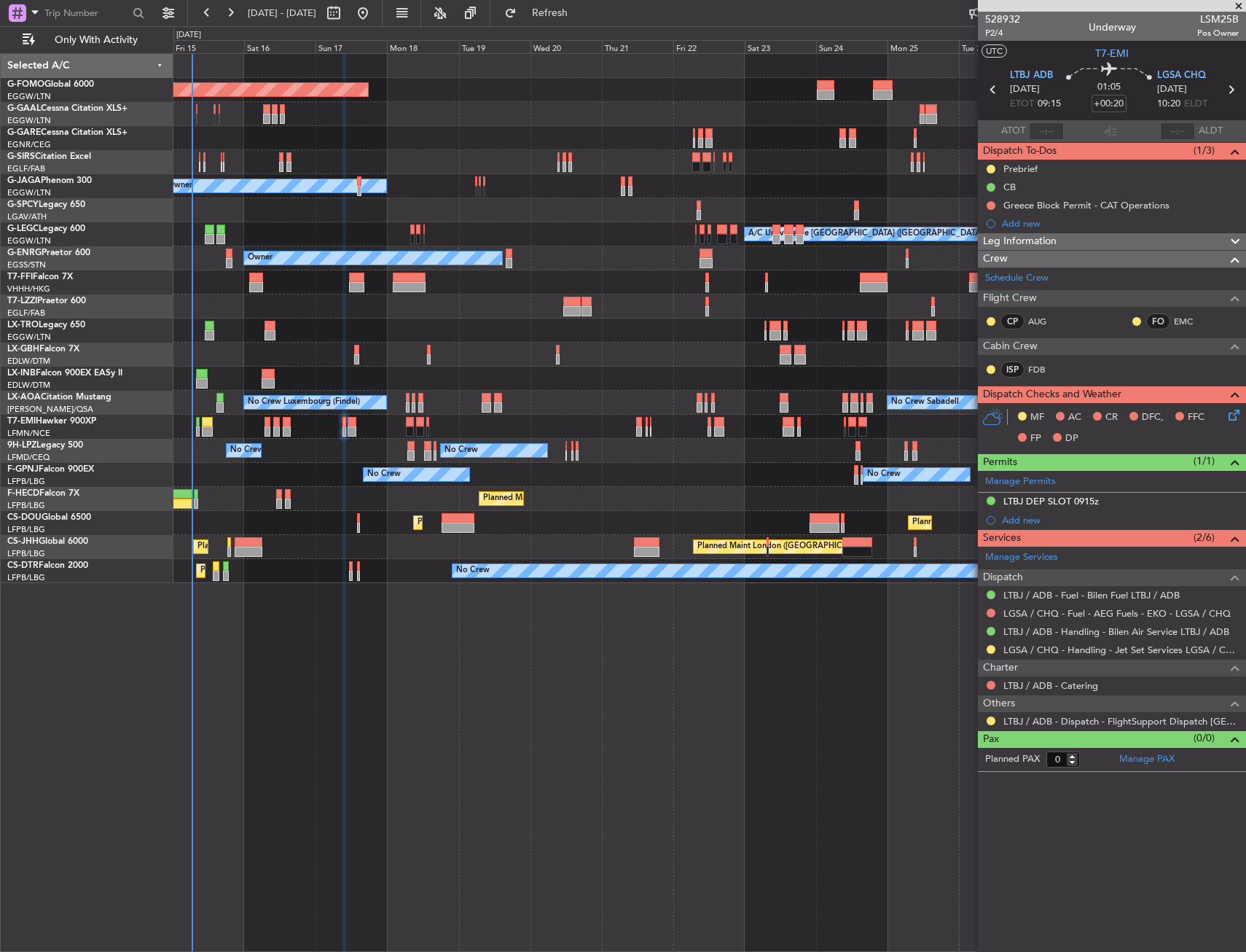
click at [1231, 415] on icon at bounding box center [1231, 412] width 12 height 12
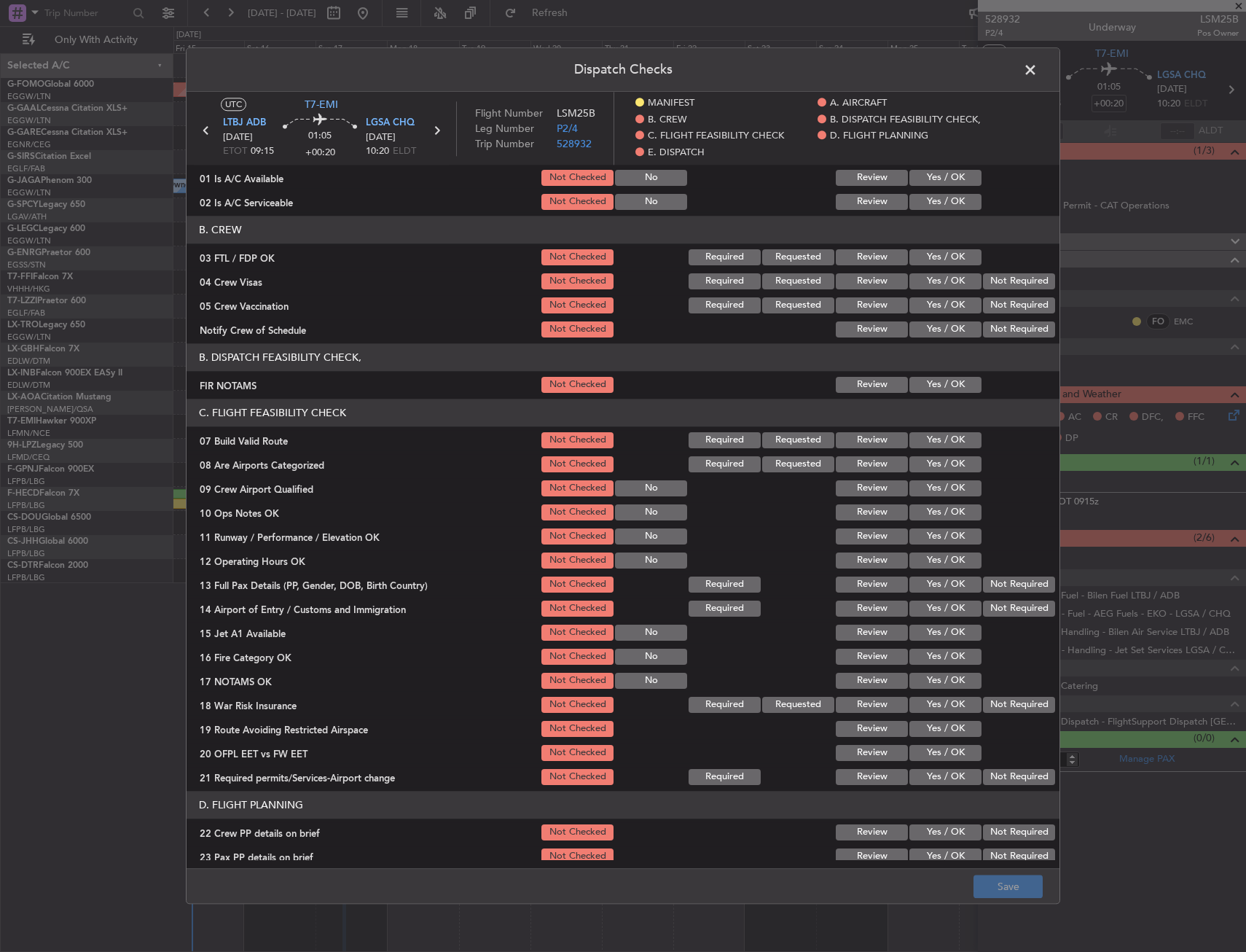
scroll to position [146, 0]
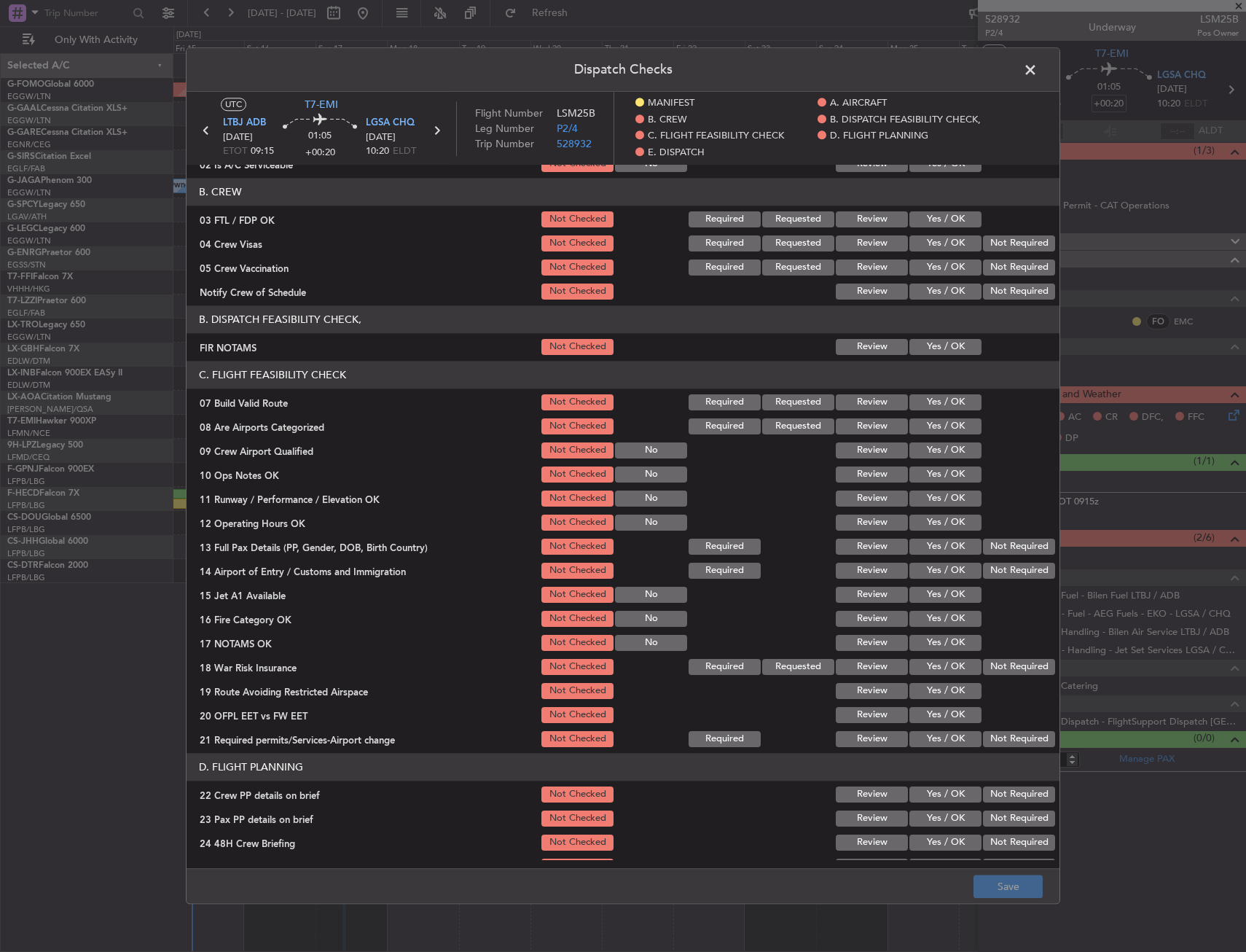
click at [931, 343] on button "Yes / OK" at bounding box center [946, 347] width 72 height 16
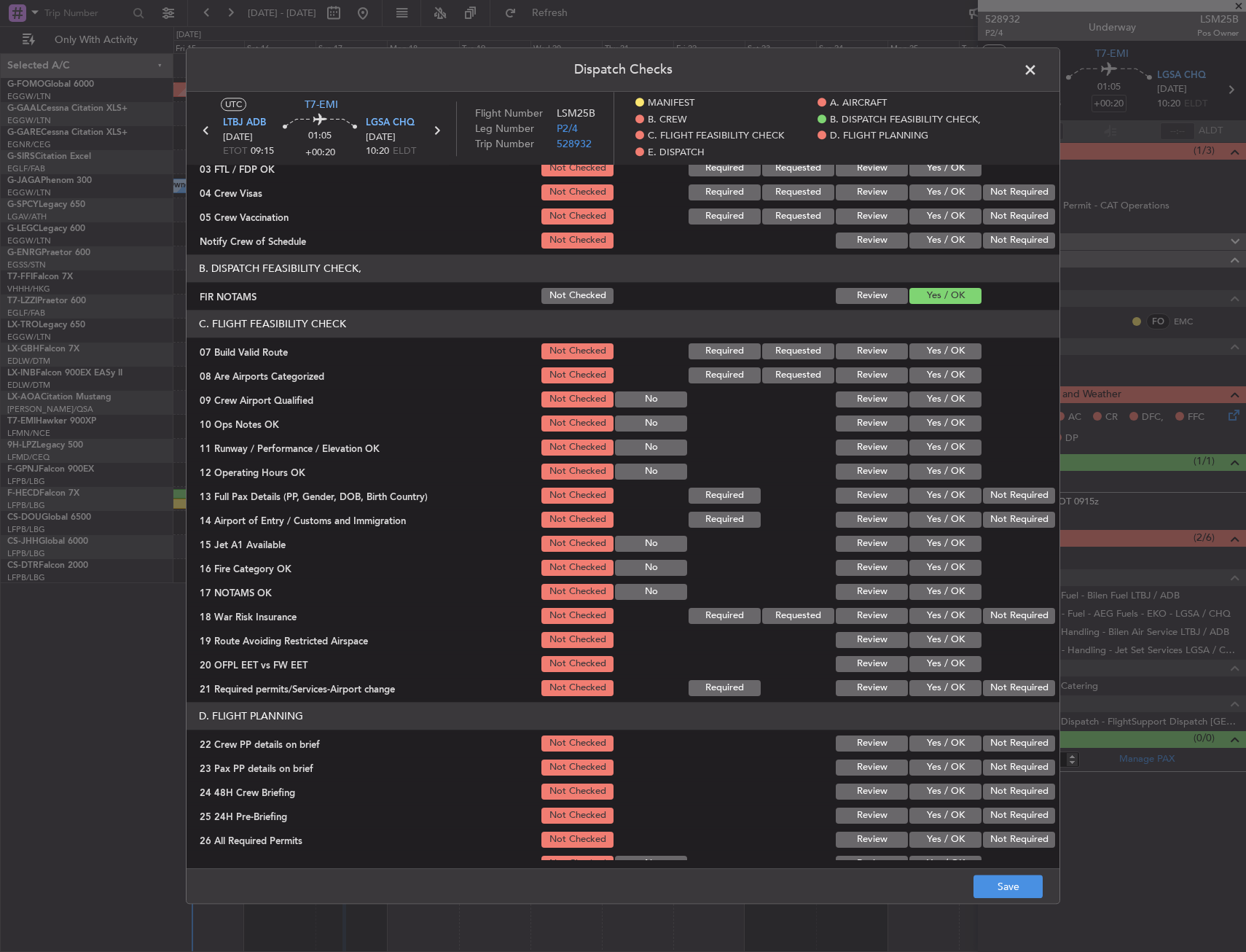
scroll to position [218, 0]
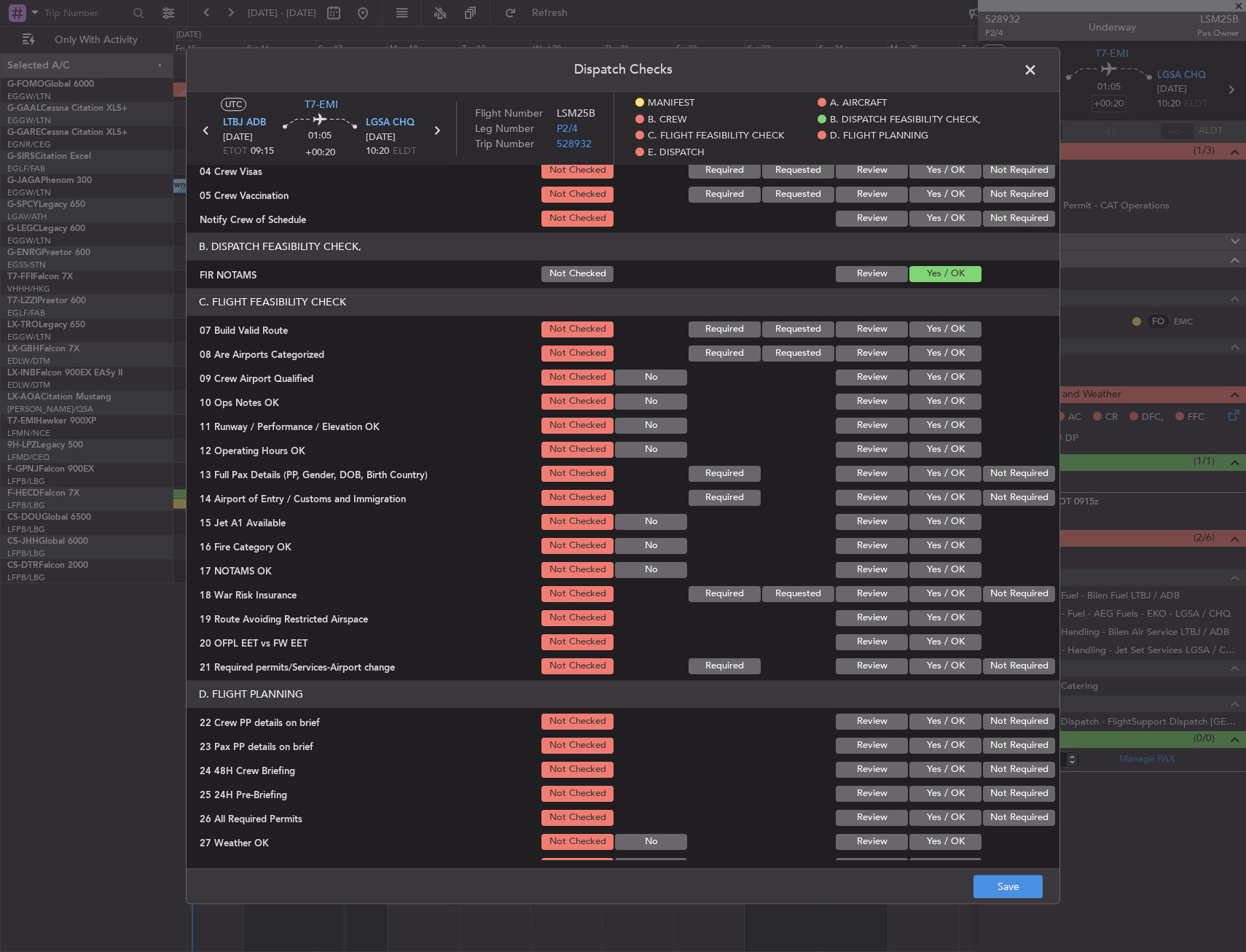
click at [931, 330] on button "Yes / OK" at bounding box center [946, 329] width 72 height 16
click at [933, 397] on button "Yes / OK" at bounding box center [946, 401] width 72 height 16
click at [936, 424] on button "Yes / OK" at bounding box center [946, 425] width 72 height 16
click at [938, 451] on button "Yes / OK" at bounding box center [946, 449] width 72 height 16
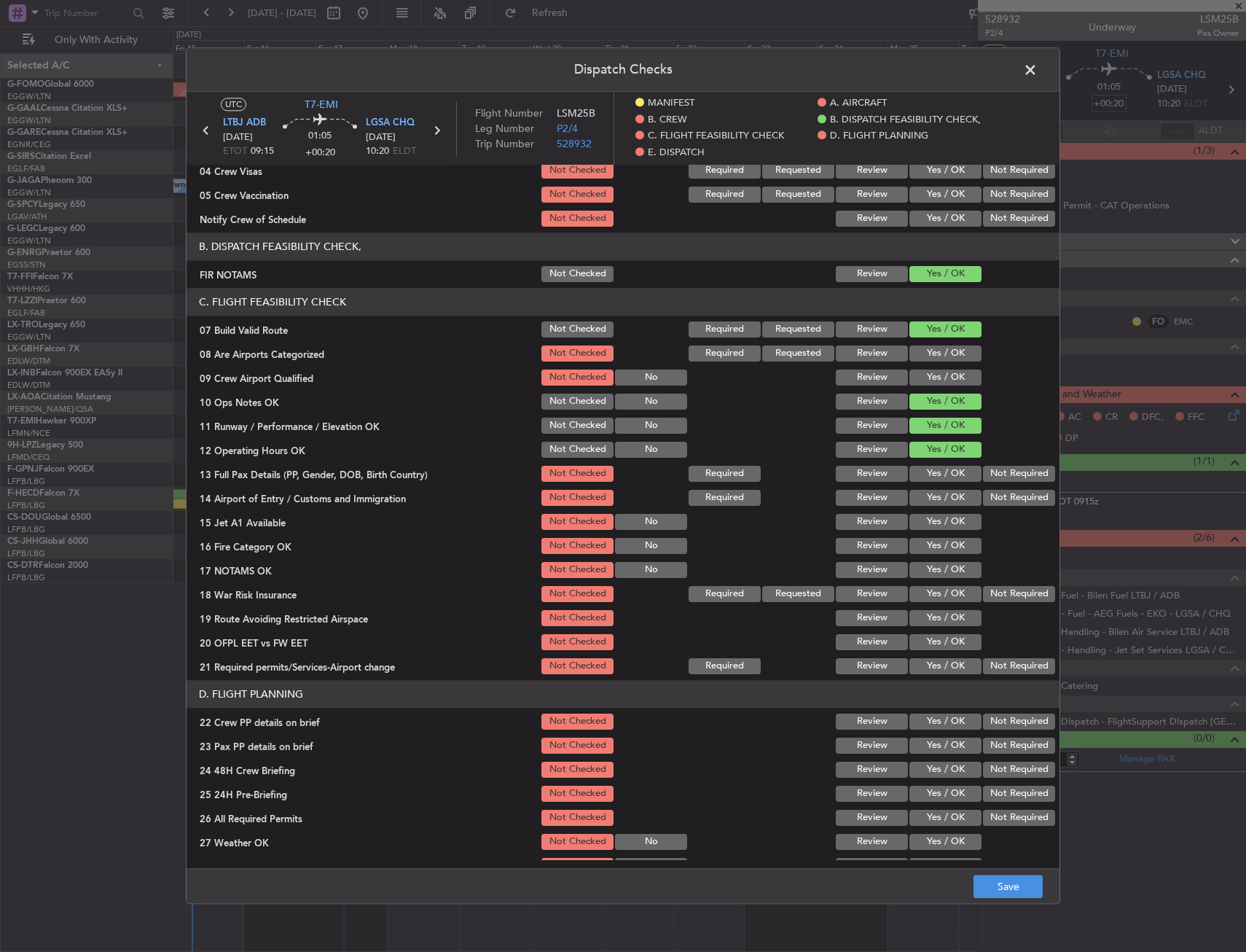
click at [938, 468] on button "Yes / OK" at bounding box center [946, 473] width 72 height 16
click at [941, 498] on button "Yes / OK" at bounding box center [946, 498] width 72 height 16
click at [936, 521] on button "Yes / OK" at bounding box center [946, 521] width 72 height 16
click at [940, 545] on button "Yes / OK" at bounding box center [946, 545] width 72 height 16
click at [936, 569] on button "Yes / OK" at bounding box center [946, 570] width 72 height 16
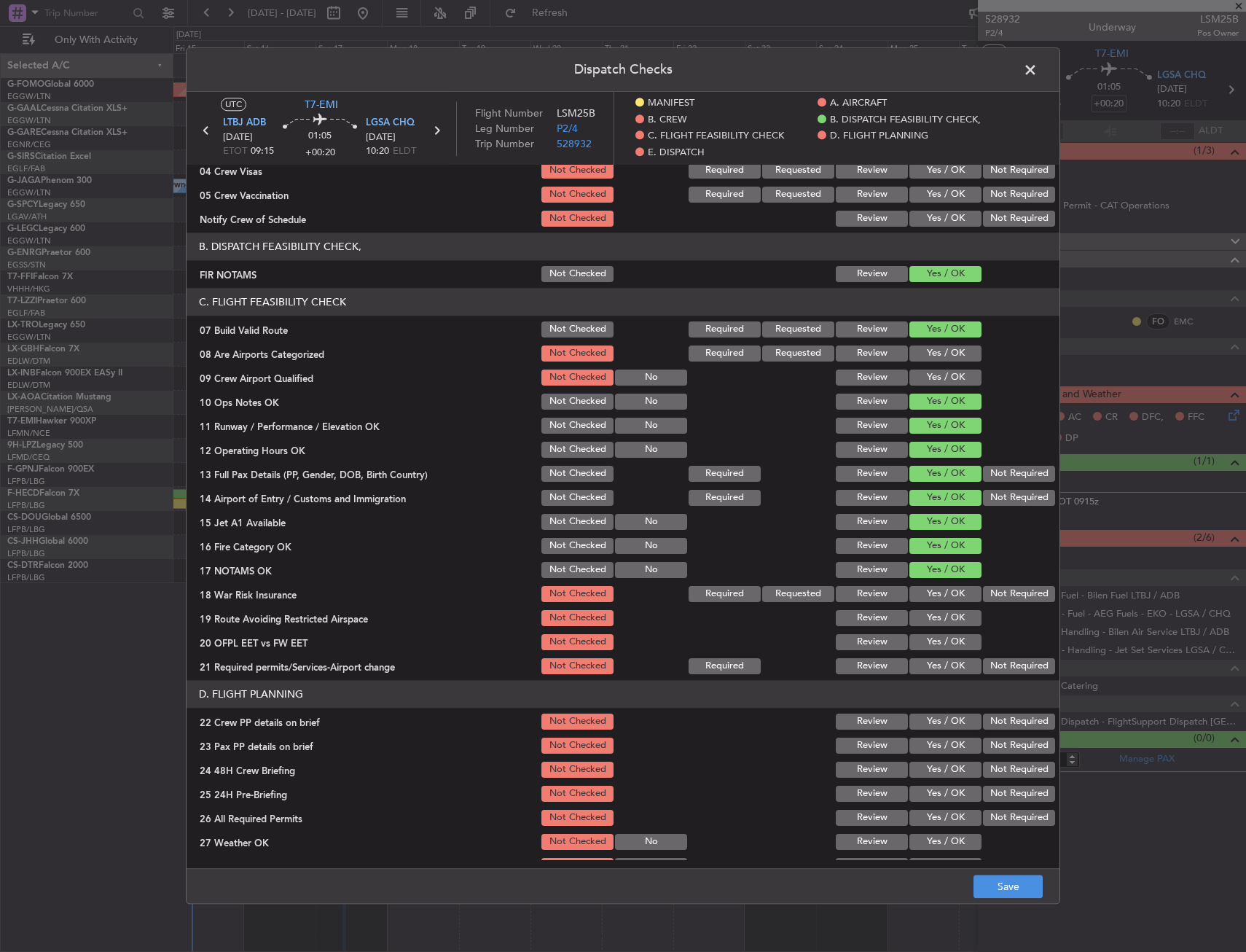
click at [931, 597] on button "Yes / OK" at bounding box center [946, 594] width 72 height 16
click at [927, 622] on button "Yes / OK" at bounding box center [946, 617] width 72 height 16
click at [931, 637] on button "Yes / OK" at bounding box center [946, 641] width 72 height 16
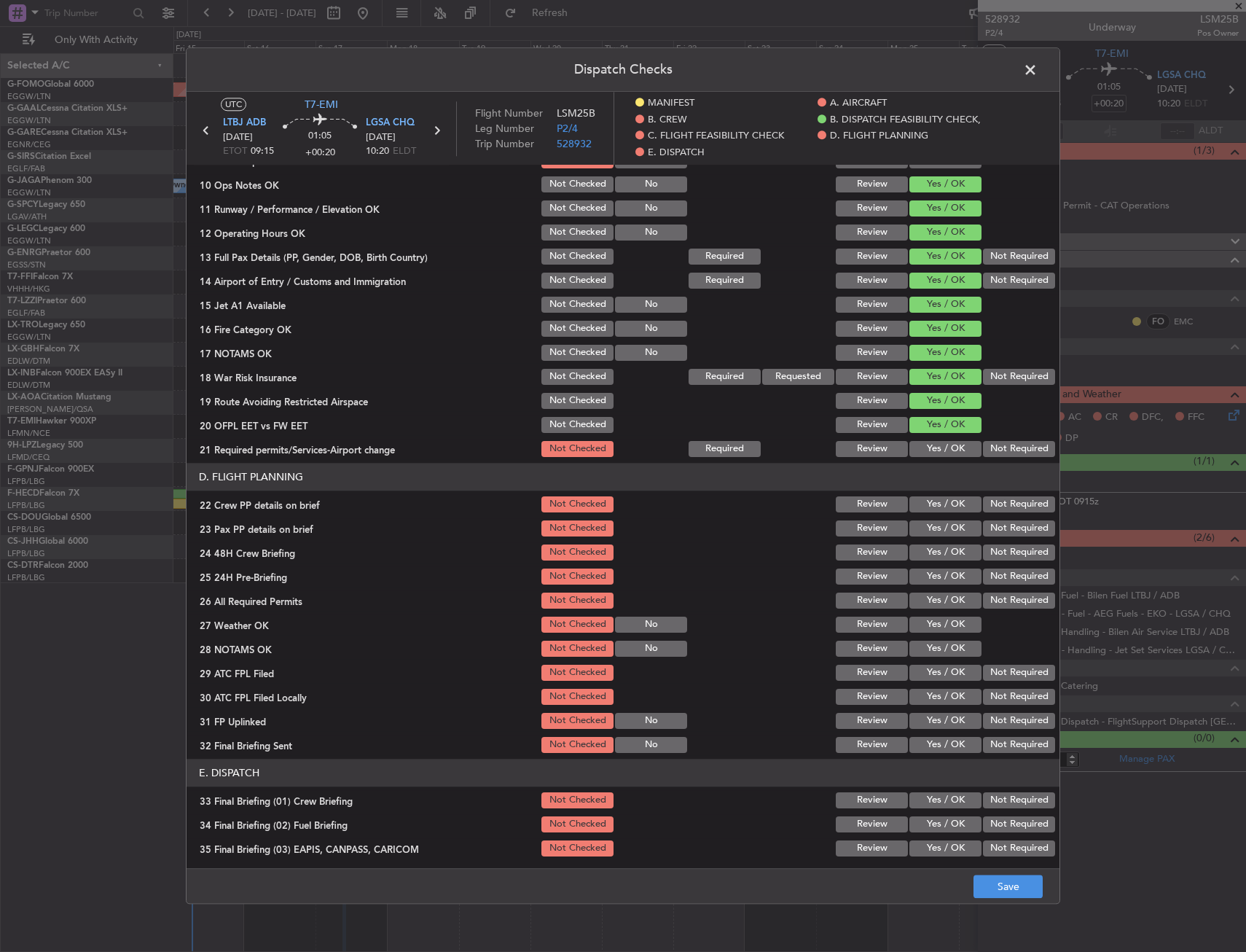
scroll to position [438, 0]
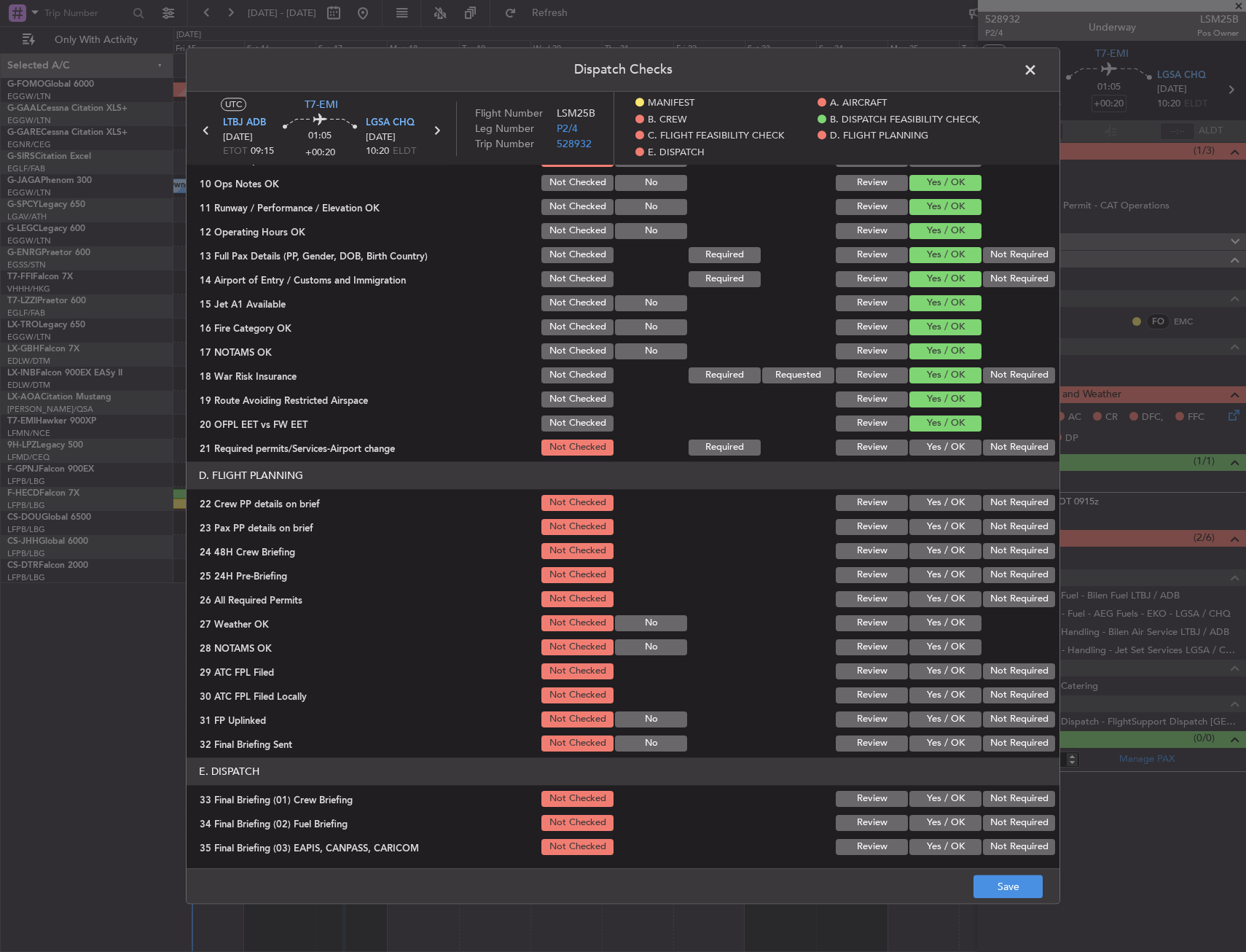
click at [928, 440] on button "Yes / OK" at bounding box center [946, 447] width 72 height 16
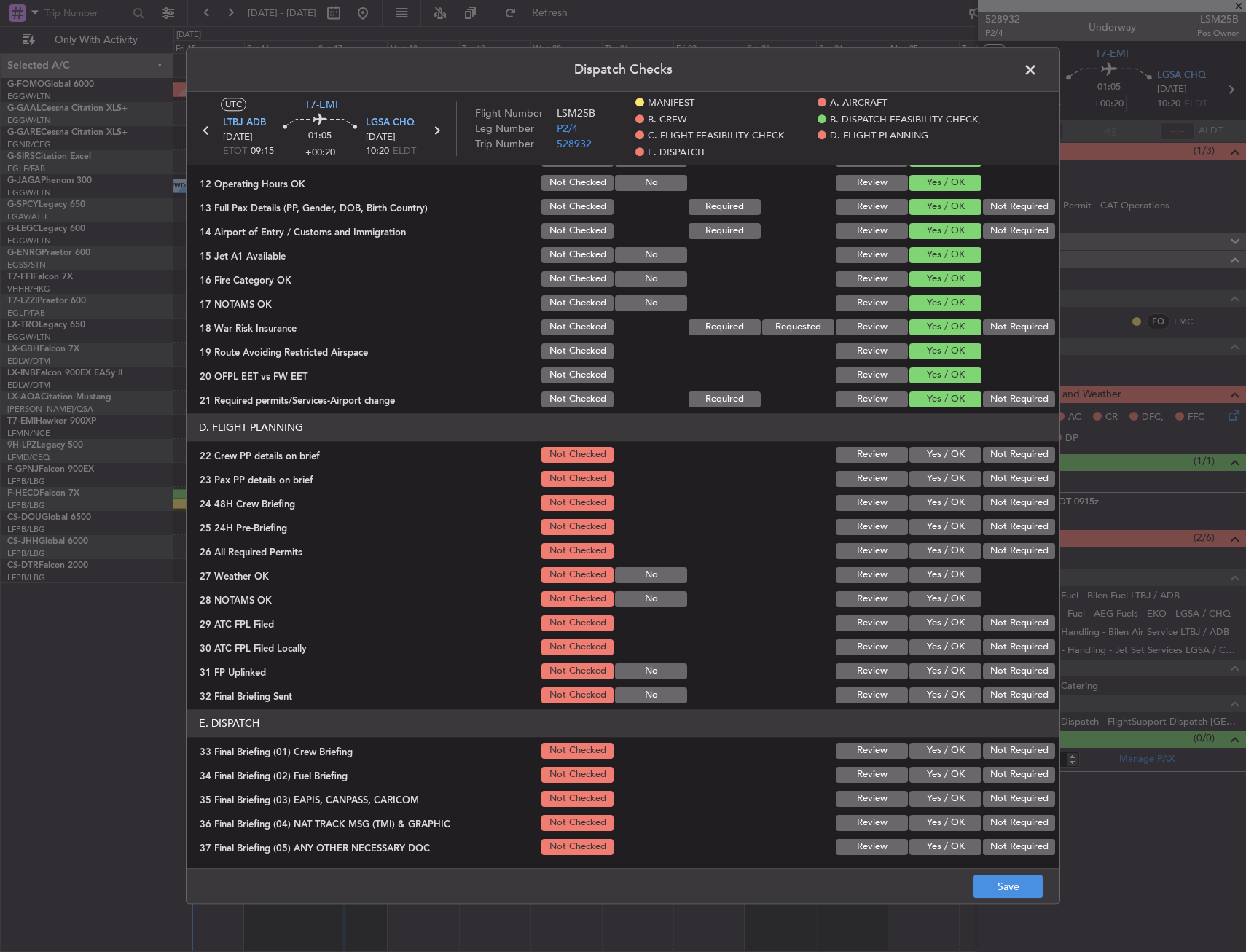
scroll to position [510, 0]
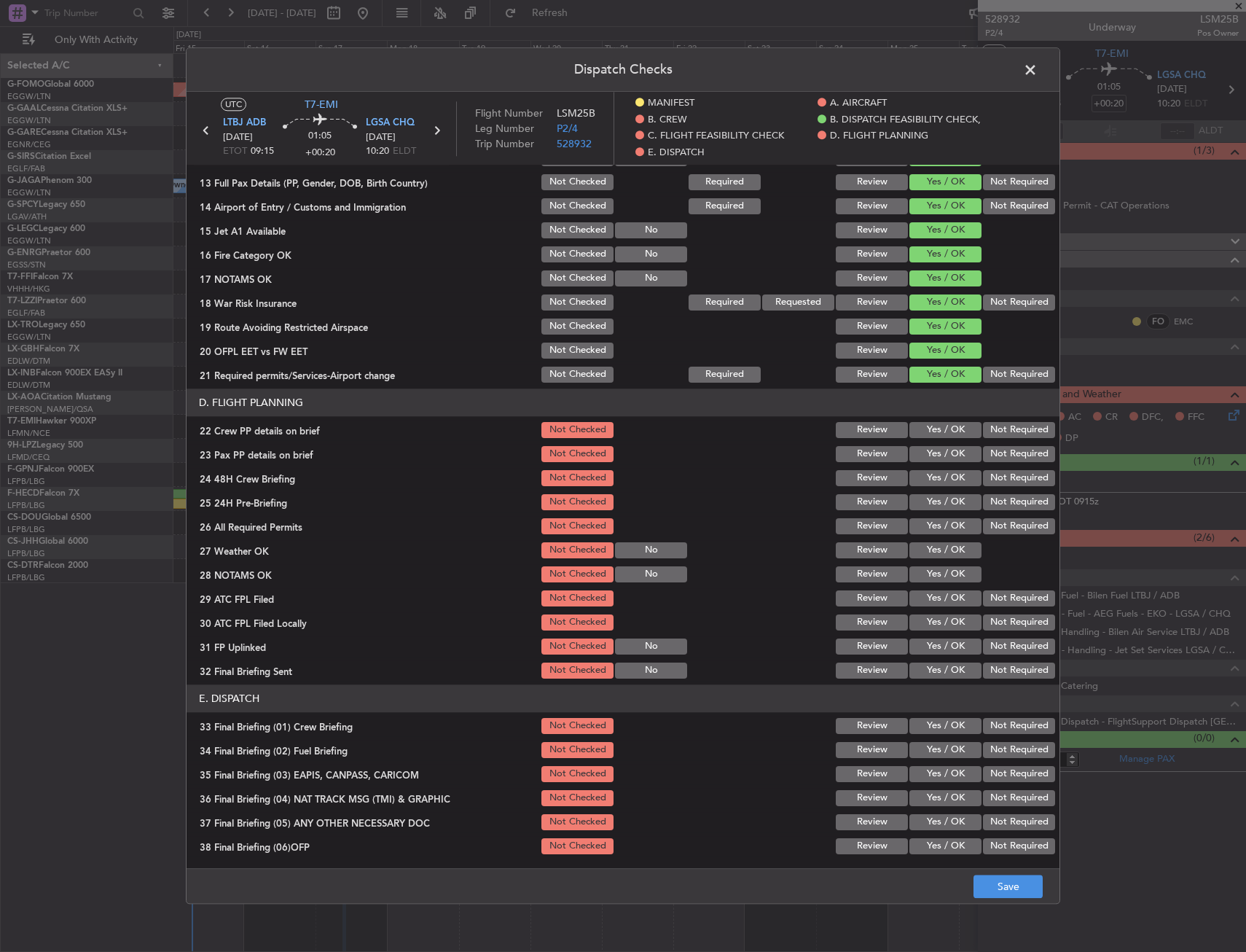
click at [929, 431] on button "Yes / OK" at bounding box center [946, 430] width 72 height 16
click at [928, 458] on button "Yes / OK" at bounding box center [946, 454] width 72 height 16
click at [928, 478] on button "Yes / OK" at bounding box center [946, 478] width 72 height 16
click at [999, 887] on button "Save" at bounding box center [1008, 887] width 69 height 23
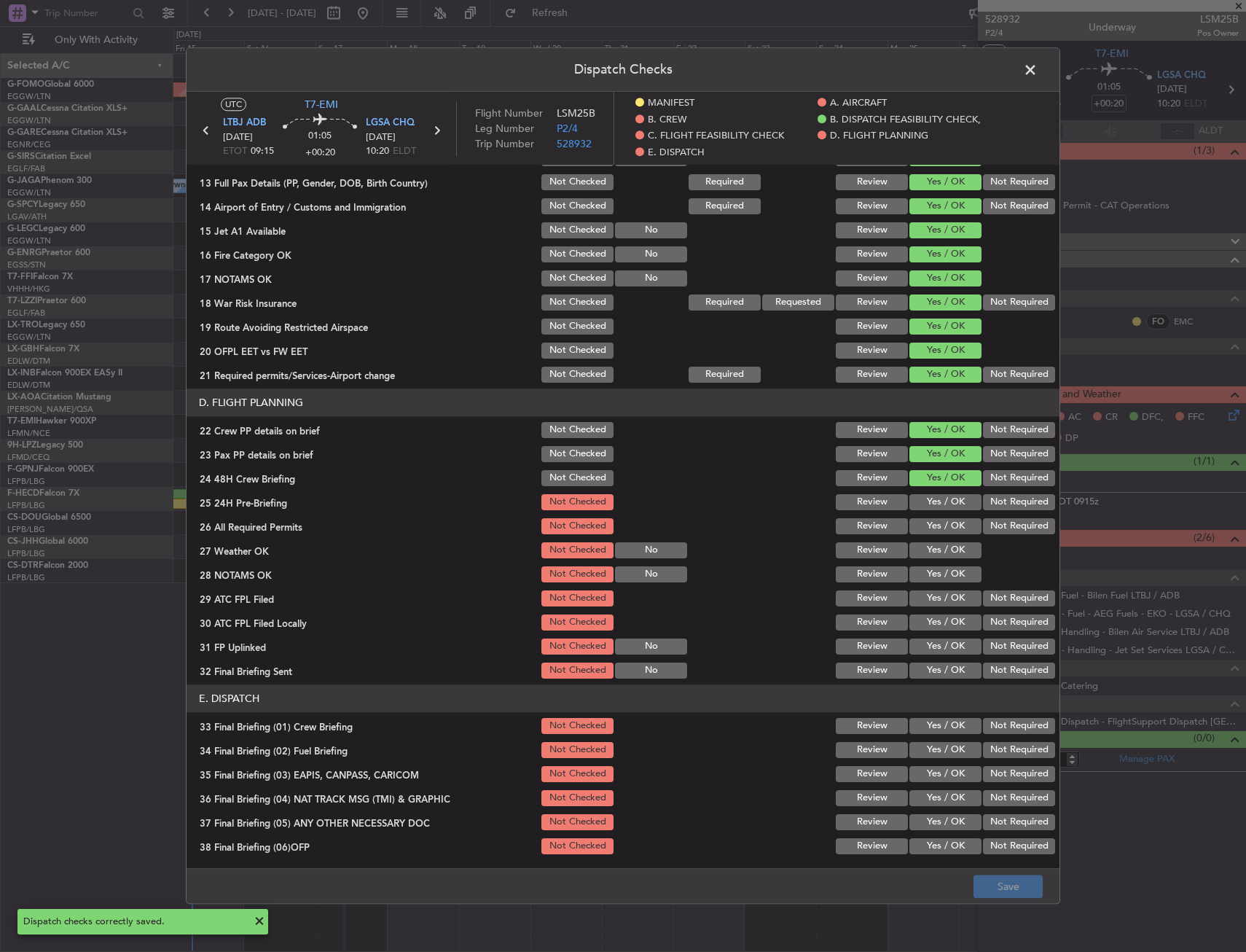
click at [1038, 71] on span at bounding box center [1038, 74] width 0 height 29
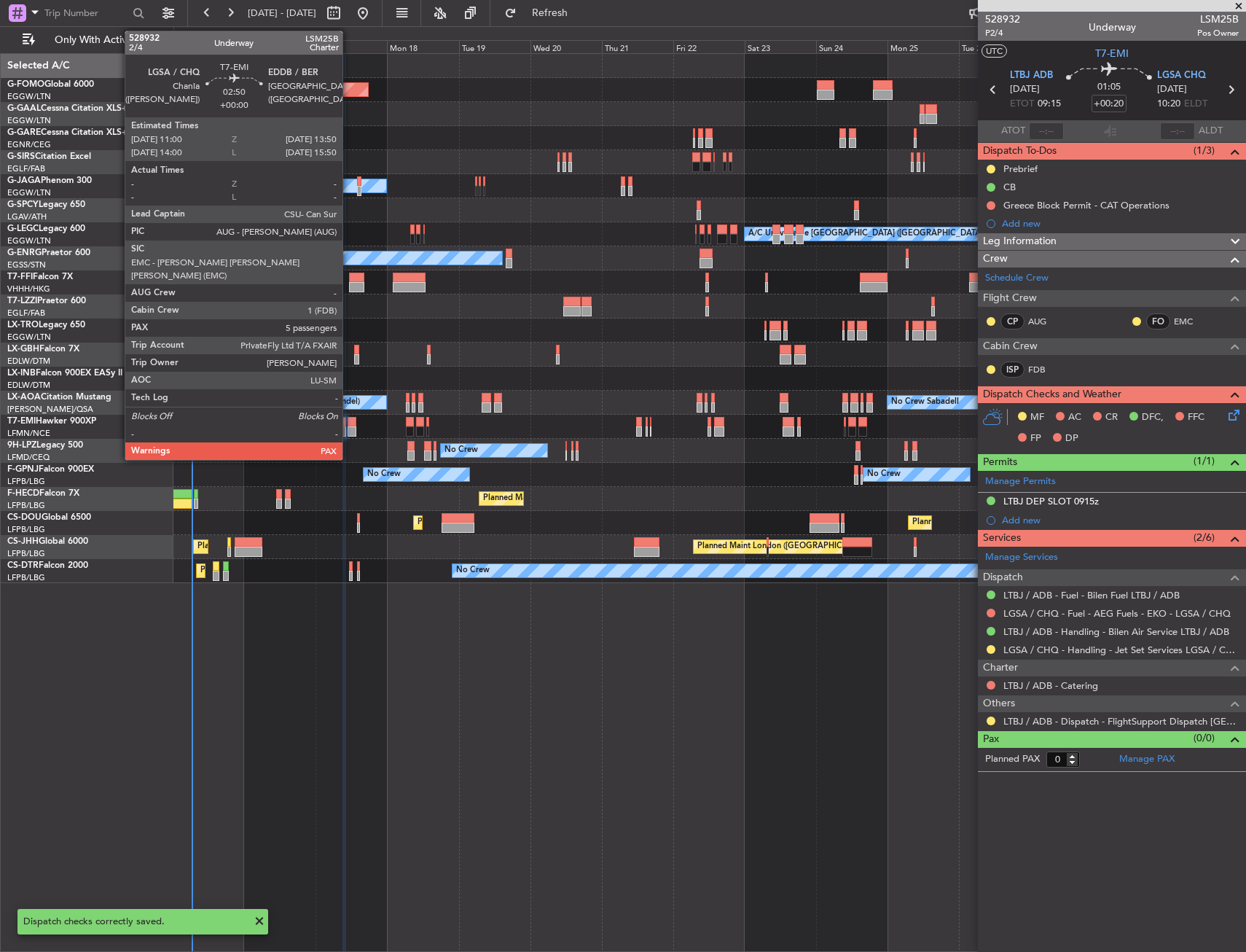
click at [349, 428] on div at bounding box center [351, 431] width 8 height 10
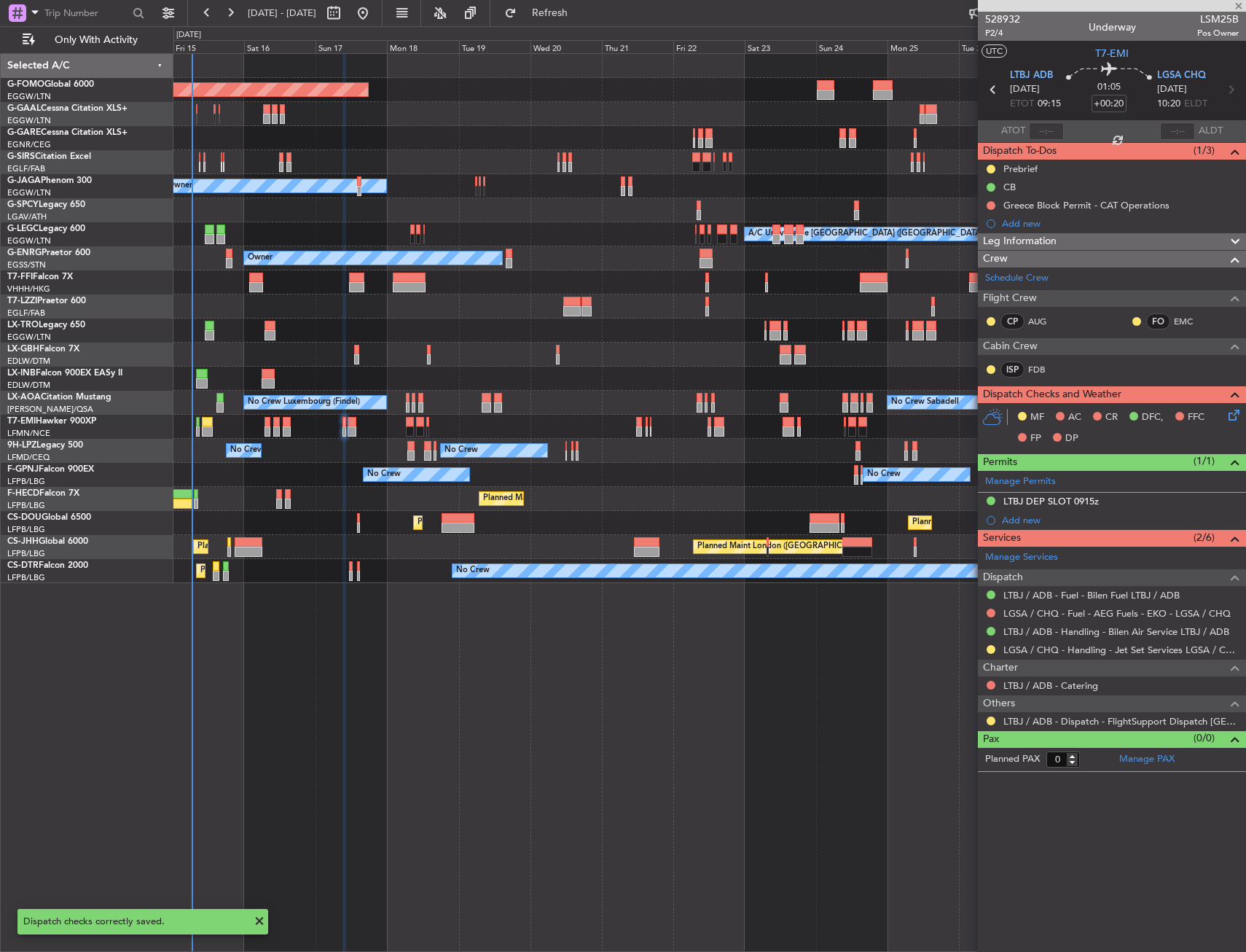
type input "5"
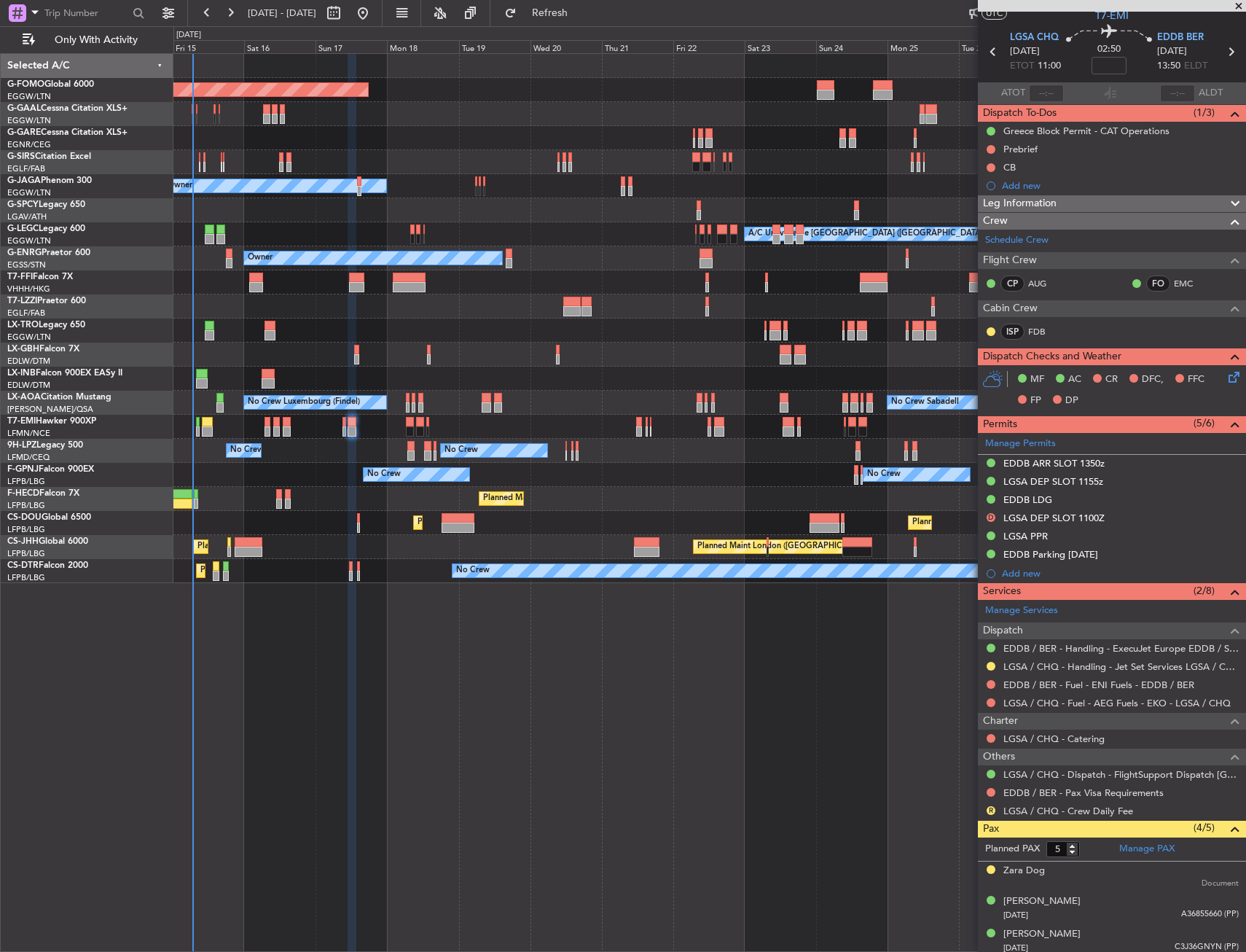
scroll to position [0, 0]
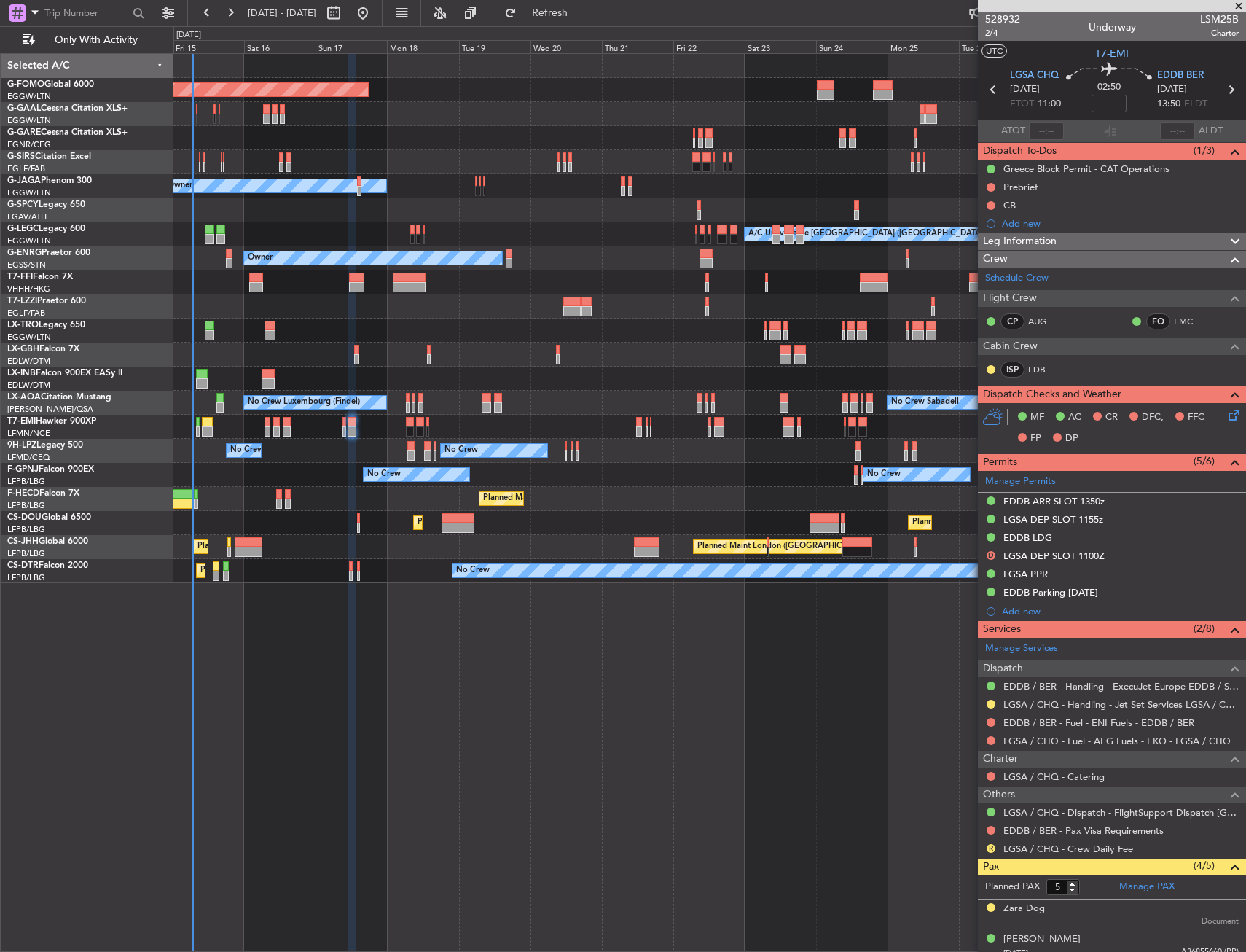
drag, startPoint x: 998, startPoint y: 32, endPoint x: 1000, endPoint y: 42, distance: 10.2
click at [998, 32] on span "2/4" at bounding box center [1002, 33] width 35 height 12
click at [993, 36] on span "2/4" at bounding box center [1002, 33] width 35 height 12
click at [988, 188] on button at bounding box center [991, 187] width 8 height 8
click at [997, 231] on span "In Progress" at bounding box center [998, 229] width 49 height 15
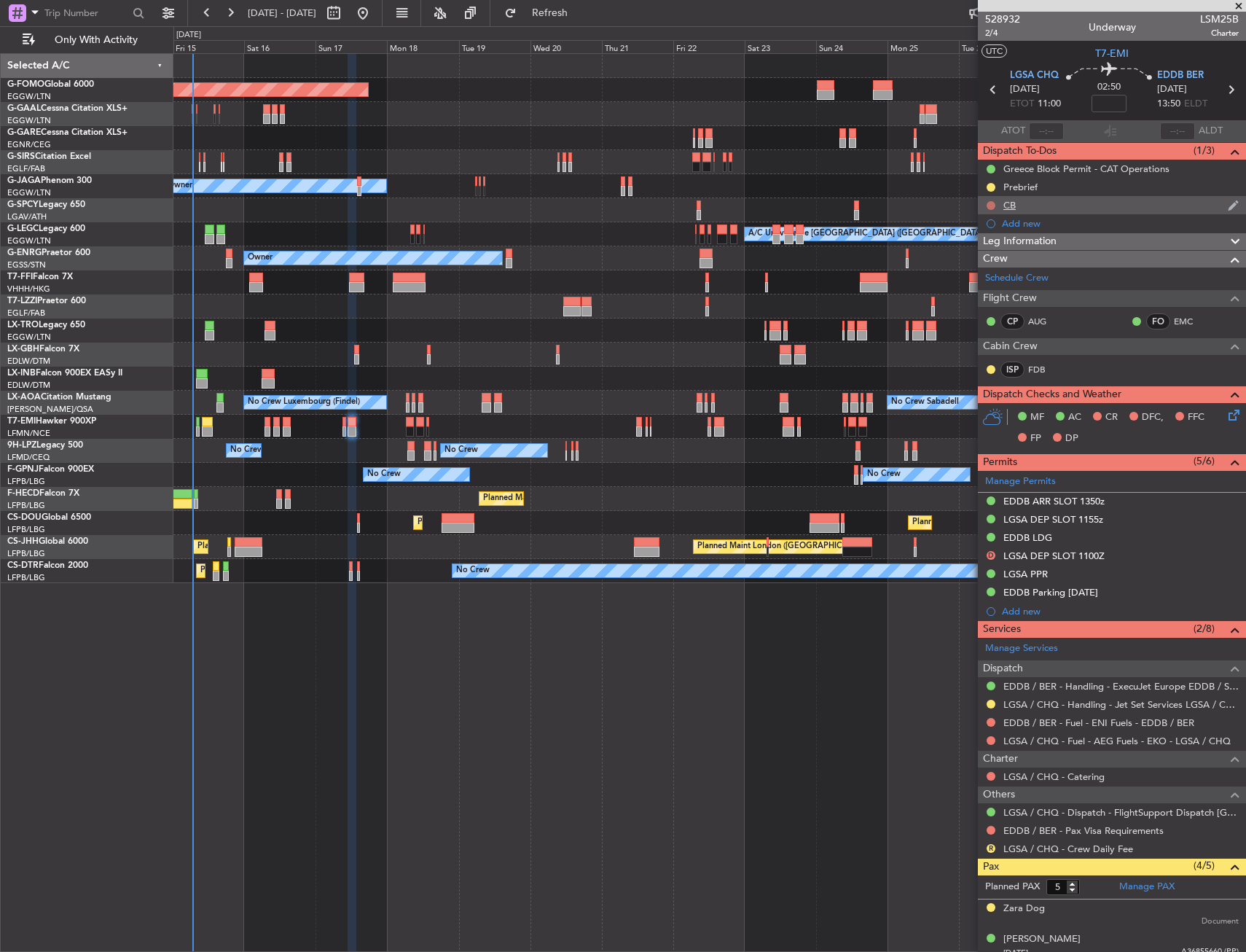
click at [992, 201] on button at bounding box center [991, 205] width 8 height 8
click at [990, 265] on span "Completed" at bounding box center [998, 269] width 48 height 15
click at [1226, 414] on icon at bounding box center [1231, 412] width 12 height 12
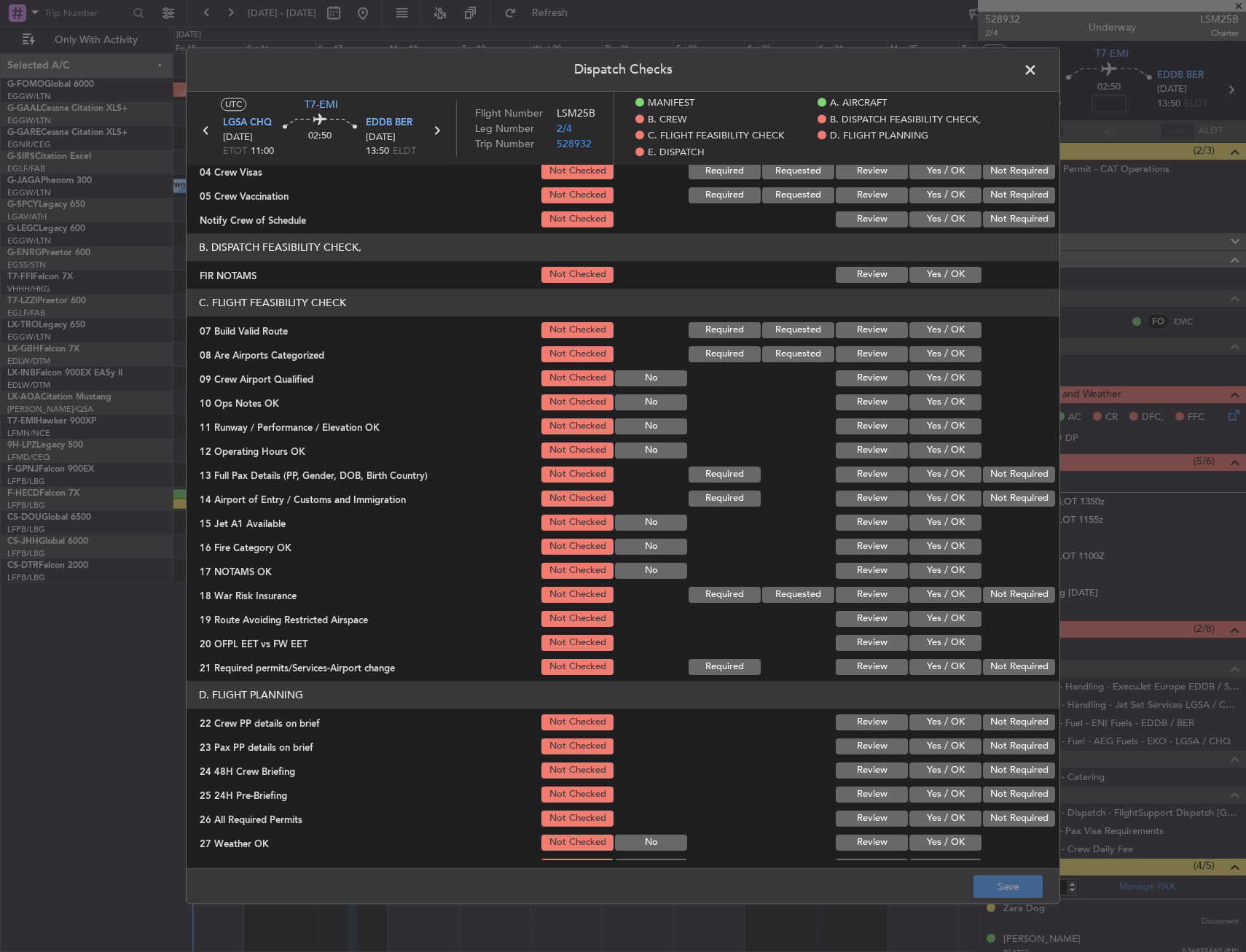
scroll to position [218, 0]
click at [941, 280] on button "Yes / OK" at bounding box center [946, 274] width 72 height 16
drag, startPoint x: 941, startPoint y: 326, endPoint x: 941, endPoint y: 339, distance: 13.0
click at [941, 326] on button "Yes / OK" at bounding box center [946, 329] width 72 height 16
click at [937, 403] on button "Yes / OK" at bounding box center [946, 401] width 72 height 16
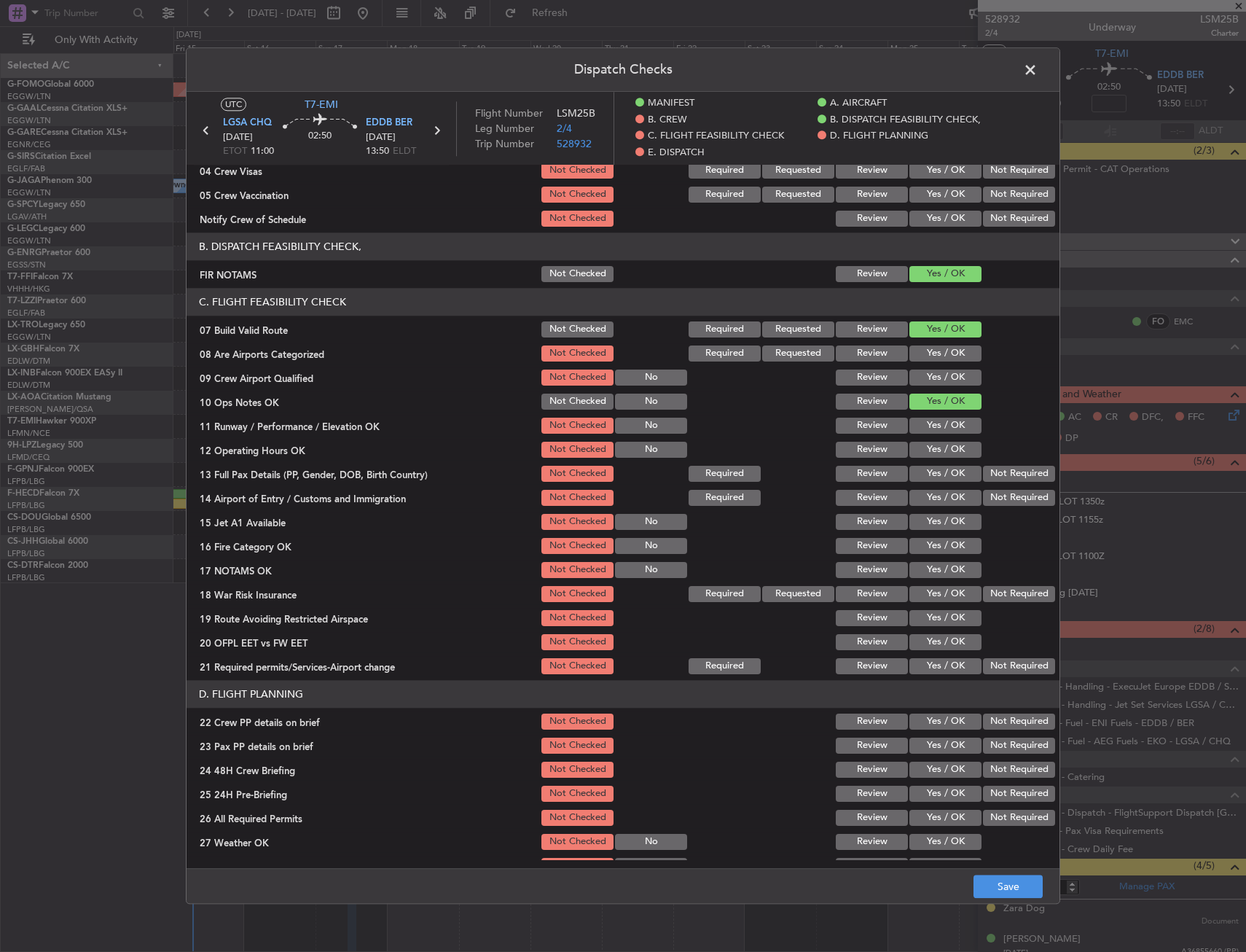
click at [937, 438] on section "C. FLIGHT FEASIBILITY CHECK 07 Build Valid Route Not Checked Required Requested…" at bounding box center [623, 481] width 873 height 388
drag, startPoint x: 938, startPoint y: 424, endPoint x: 938, endPoint y: 433, distance: 9.0
click at [938, 425] on button "Yes / OK" at bounding box center [946, 425] width 72 height 16
click at [938, 453] on button "Yes / OK" at bounding box center [946, 449] width 72 height 16
click at [938, 472] on button "Yes / OK" at bounding box center [946, 473] width 72 height 16
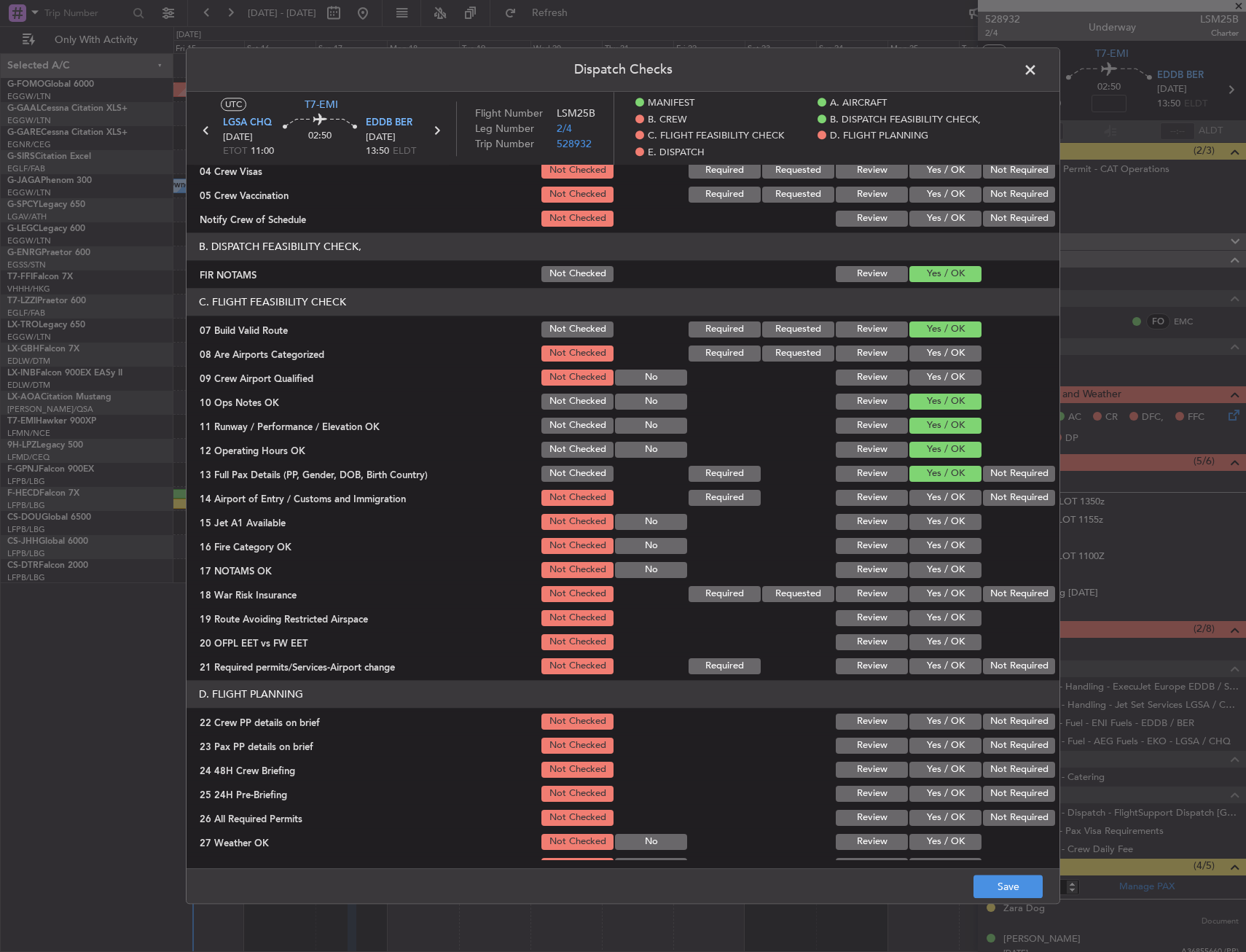
click at [943, 489] on div "Yes / OK" at bounding box center [944, 498] width 74 height 21
click at [943, 499] on button "Yes / OK" at bounding box center [946, 498] width 72 height 16
click at [940, 525] on button "Yes / OK" at bounding box center [946, 521] width 72 height 16
click at [936, 544] on button "Yes / OK" at bounding box center [946, 545] width 72 height 16
click at [934, 566] on button "Yes / OK" at bounding box center [946, 570] width 72 height 16
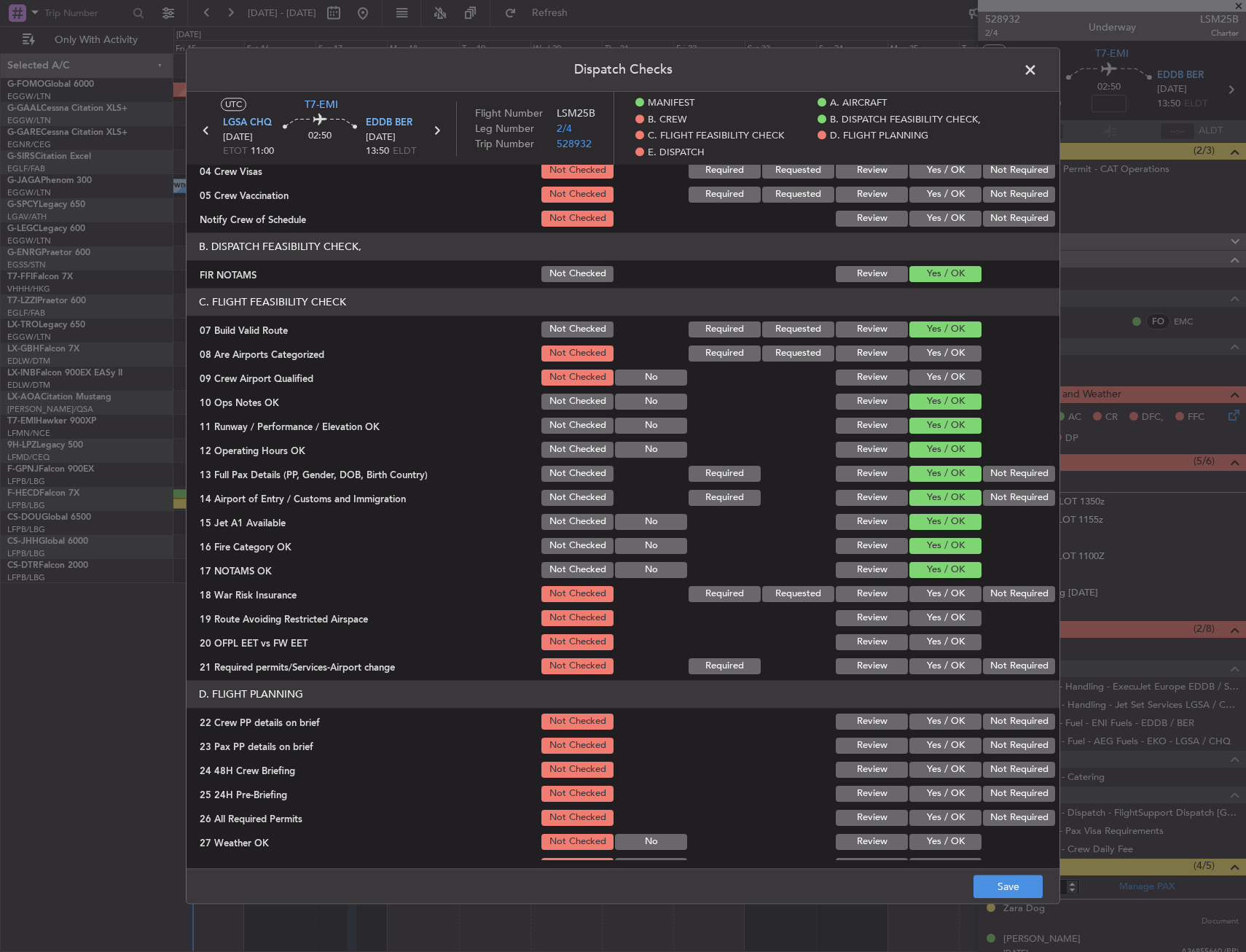
drag, startPoint x: 931, startPoint y: 586, endPoint x: 931, endPoint y: 597, distance: 11.0
click at [931, 587] on button "Yes / OK" at bounding box center [946, 594] width 72 height 16
click at [934, 615] on button "Yes / OK" at bounding box center [946, 617] width 72 height 16
click at [938, 640] on button "Yes / OK" at bounding box center [946, 641] width 72 height 16
click at [941, 661] on button "Yes / OK" at bounding box center [946, 666] width 72 height 16
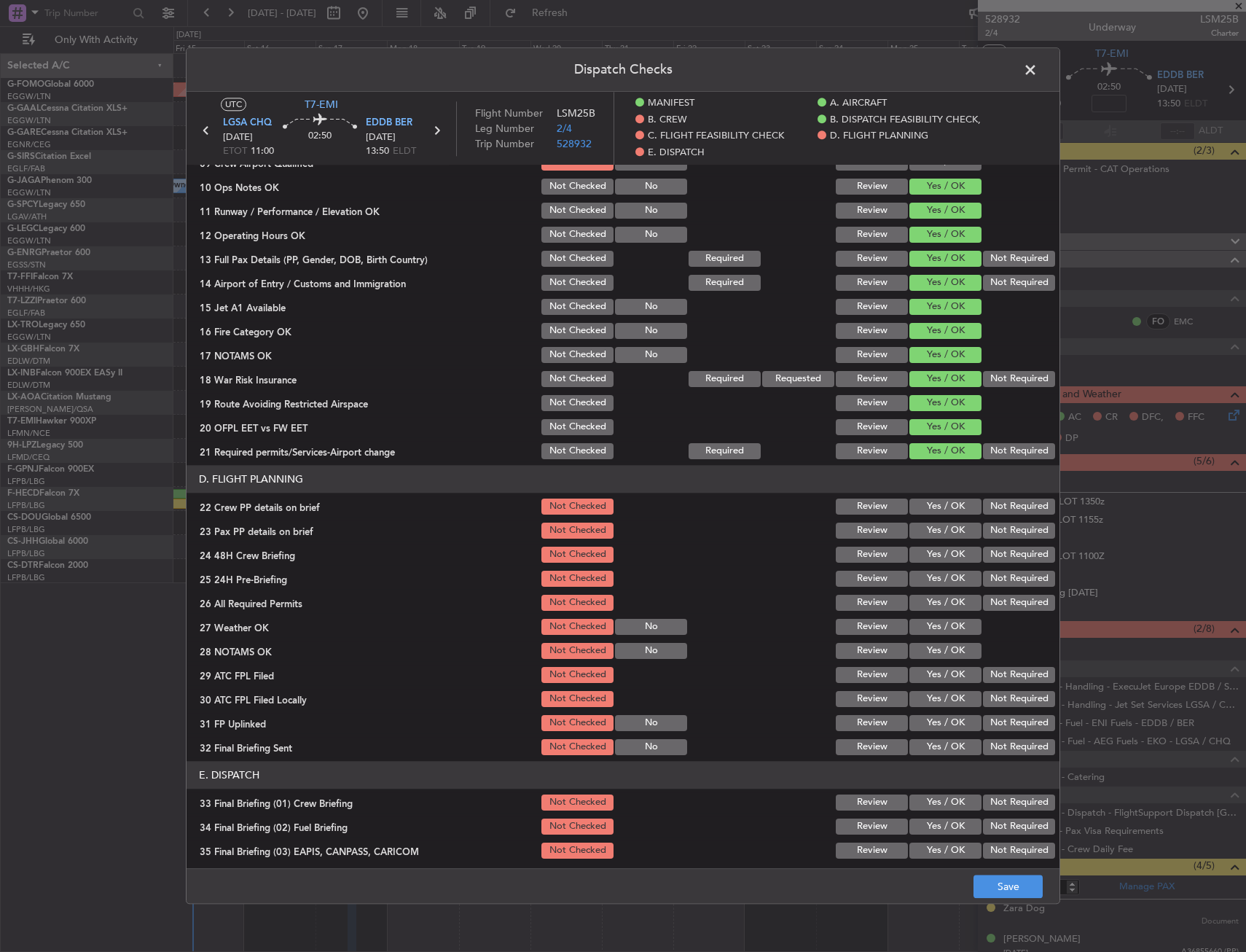
scroll to position [438, 0]
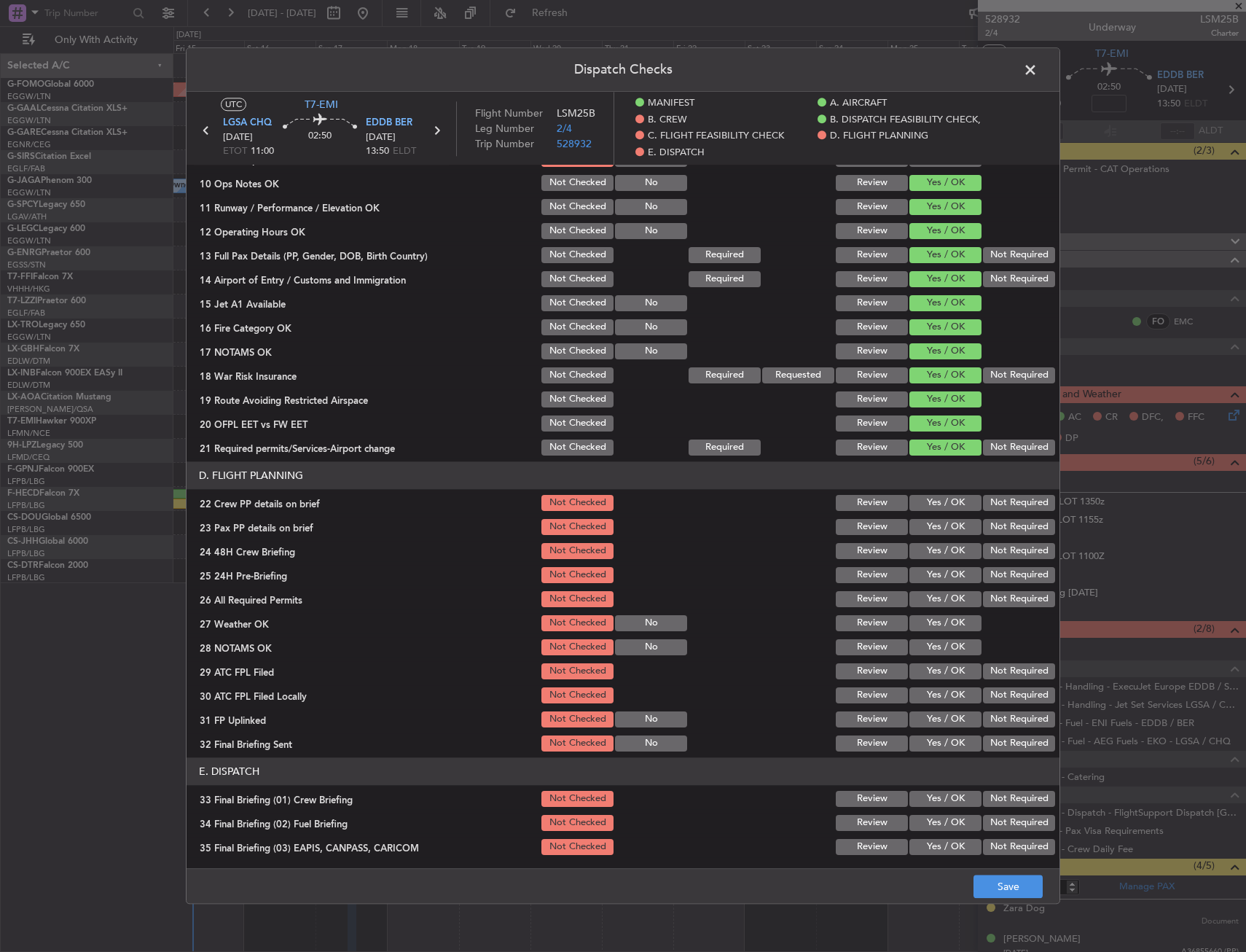
click at [938, 504] on button "Yes / OK" at bounding box center [946, 502] width 72 height 16
click at [937, 521] on button "Yes / OK" at bounding box center [946, 527] width 72 height 16
click at [933, 548] on button "Yes / OK" at bounding box center [946, 551] width 72 height 16
click at [1006, 886] on button "Save" at bounding box center [1008, 887] width 69 height 23
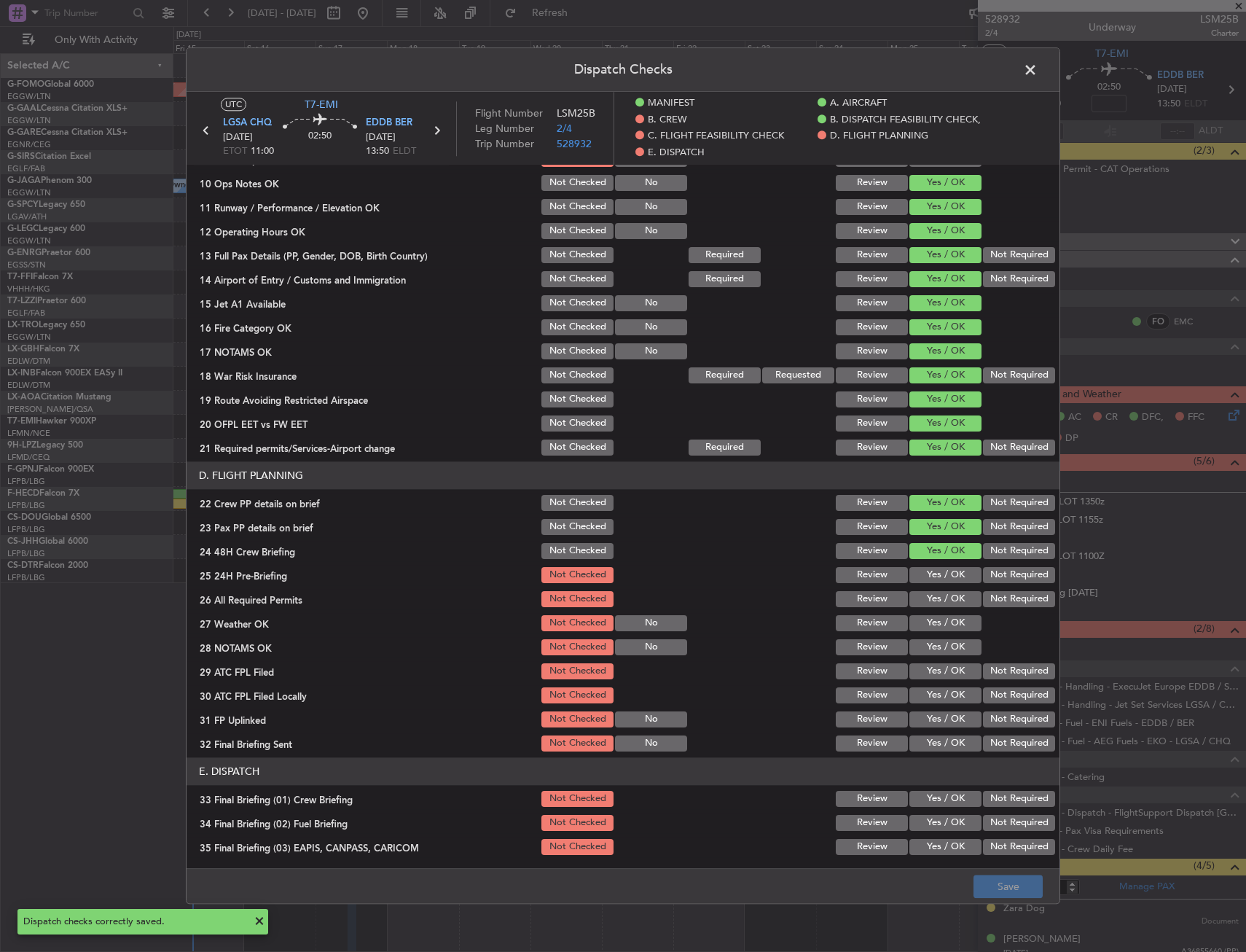
click at [1038, 75] on span at bounding box center [1038, 74] width 0 height 29
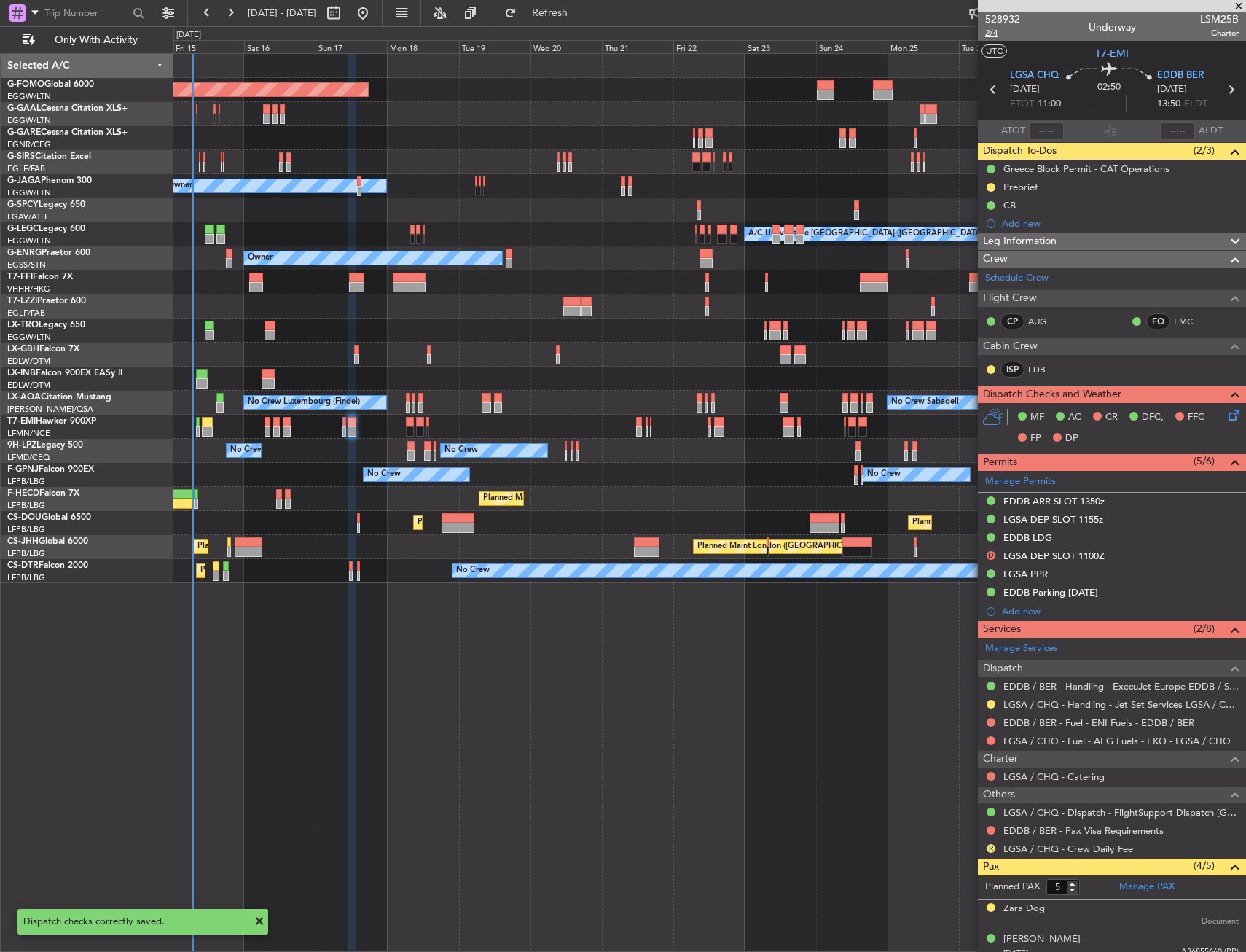
click at [995, 35] on span "2/4" at bounding box center [1002, 33] width 35 height 12
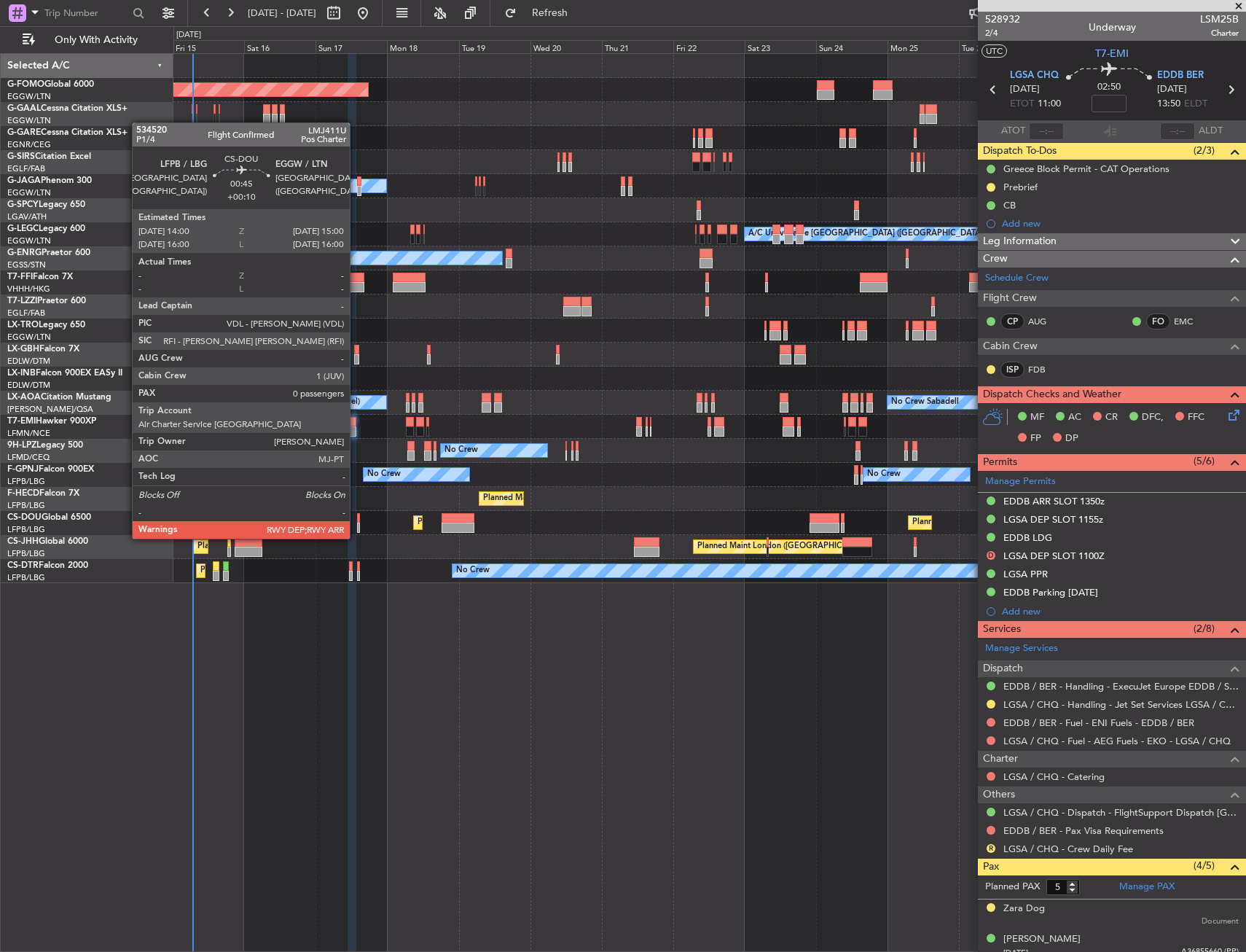
click at [357, 524] on div at bounding box center [358, 527] width 4 height 10
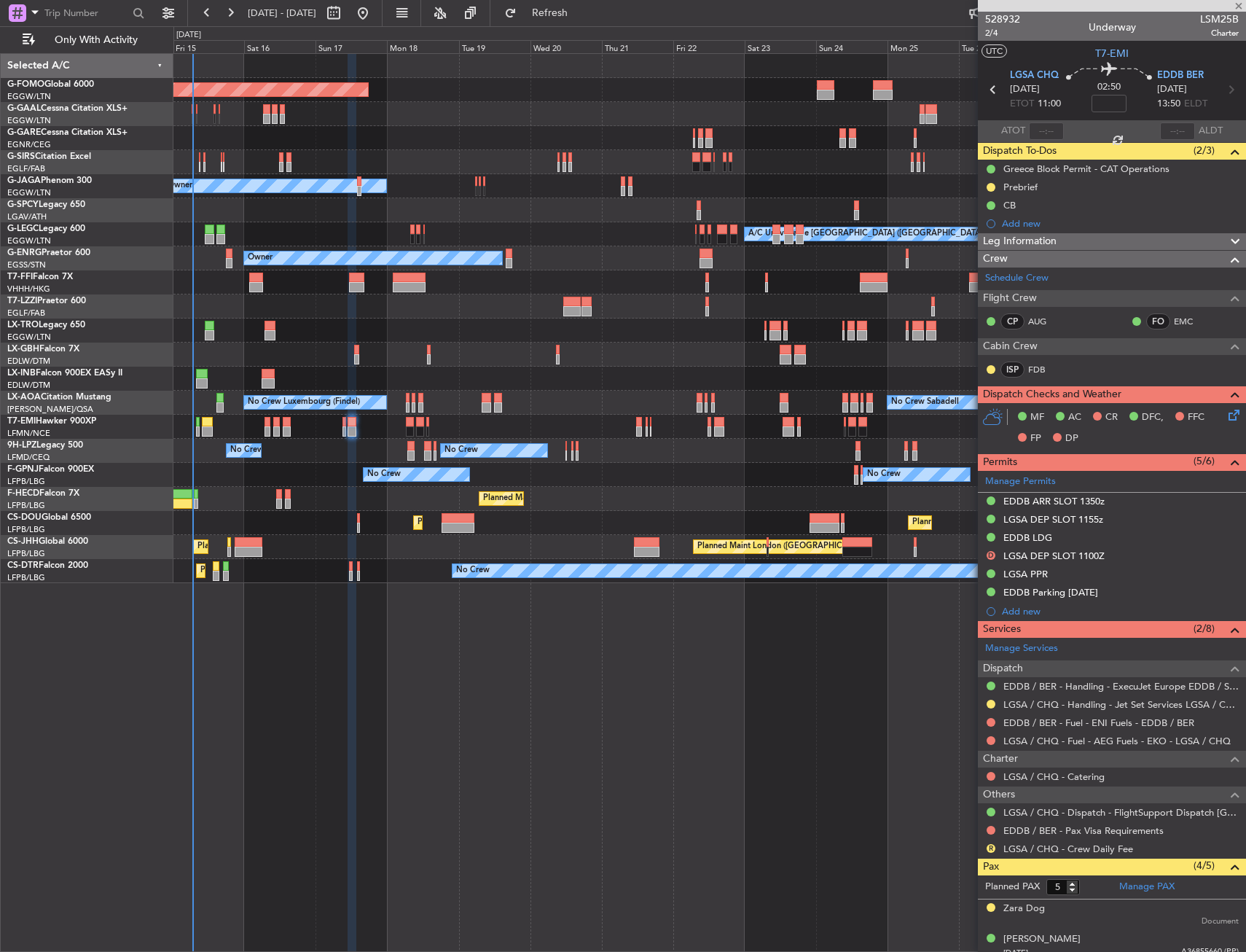
type input "+00:10"
type input "0"
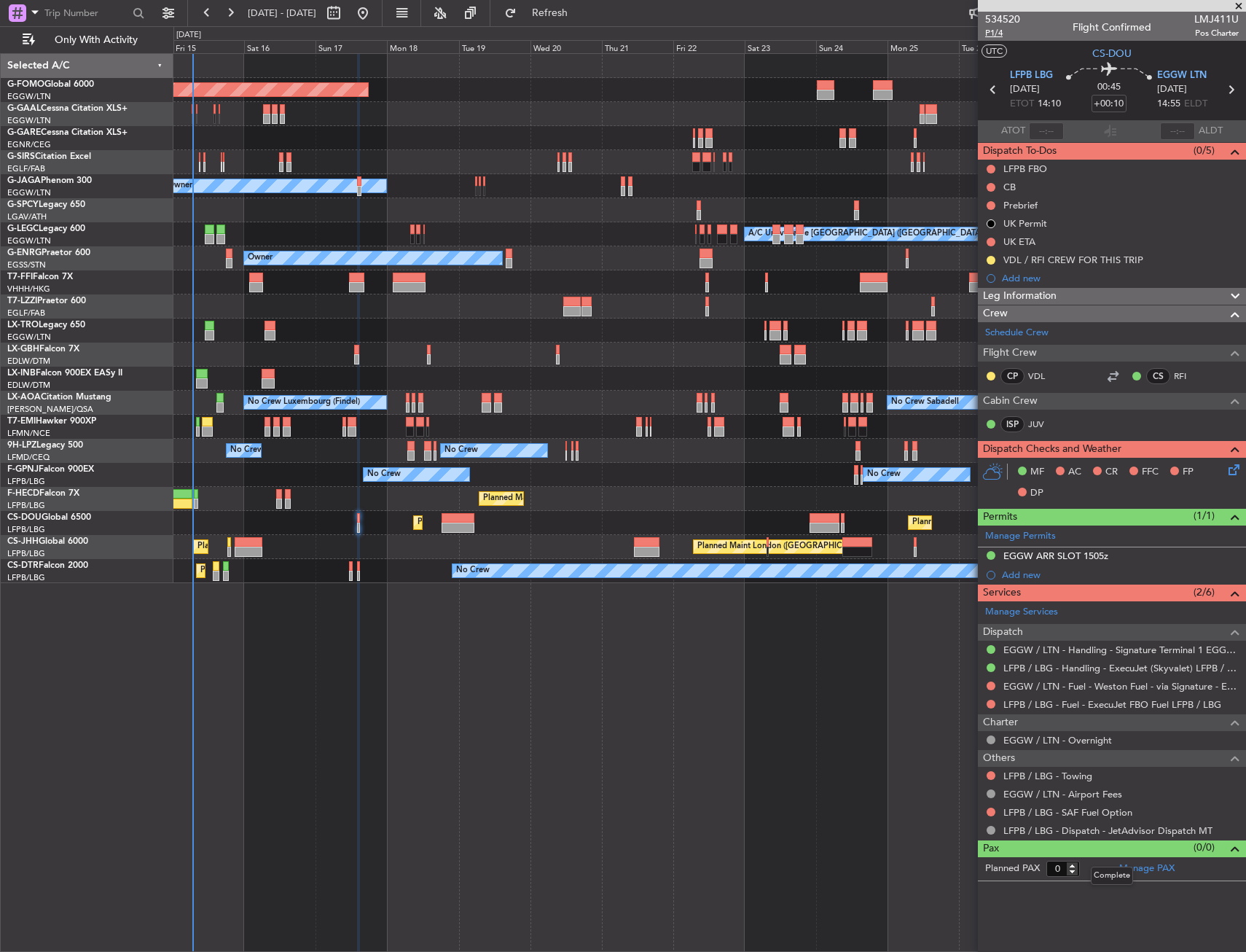
click at [992, 35] on span "P1/4" at bounding box center [1002, 33] width 35 height 12
click at [1000, 35] on span "P1/4" at bounding box center [1002, 33] width 35 height 12
click at [1122, 103] on input "+00:10" at bounding box center [1108, 103] width 35 height 18
click at [1058, 55] on section "UTC CS-DOU" at bounding box center [1112, 52] width 268 height 22
type input "+00:25"
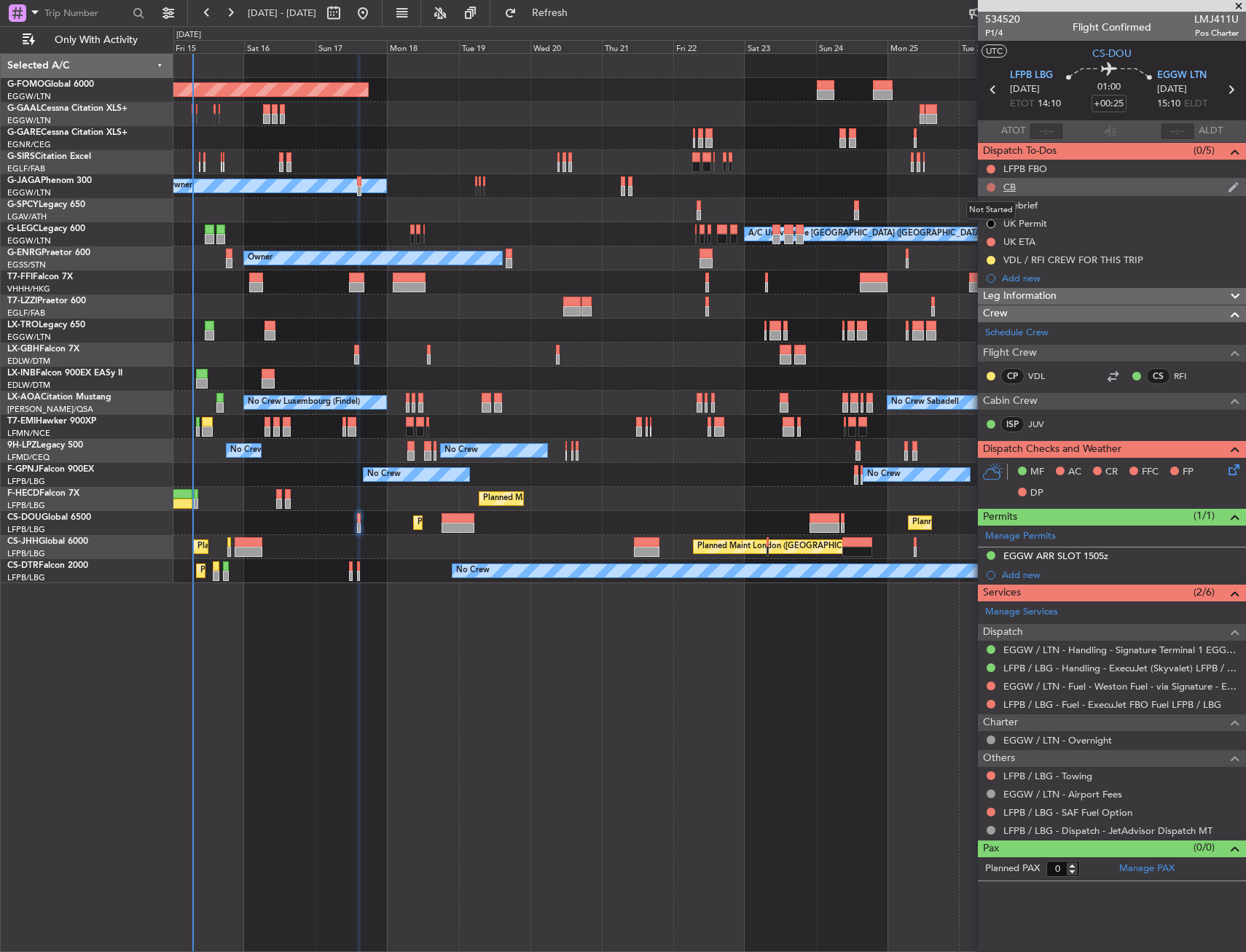
click at [991, 187] on button at bounding box center [991, 187] width 8 height 8
click at [977, 251] on span "Completed" at bounding box center [998, 251] width 48 height 15
click at [992, 202] on button at bounding box center [991, 205] width 8 height 8
click at [986, 254] on span "In Progress" at bounding box center [998, 248] width 49 height 15
click at [988, 260] on button at bounding box center [991, 260] width 8 height 8
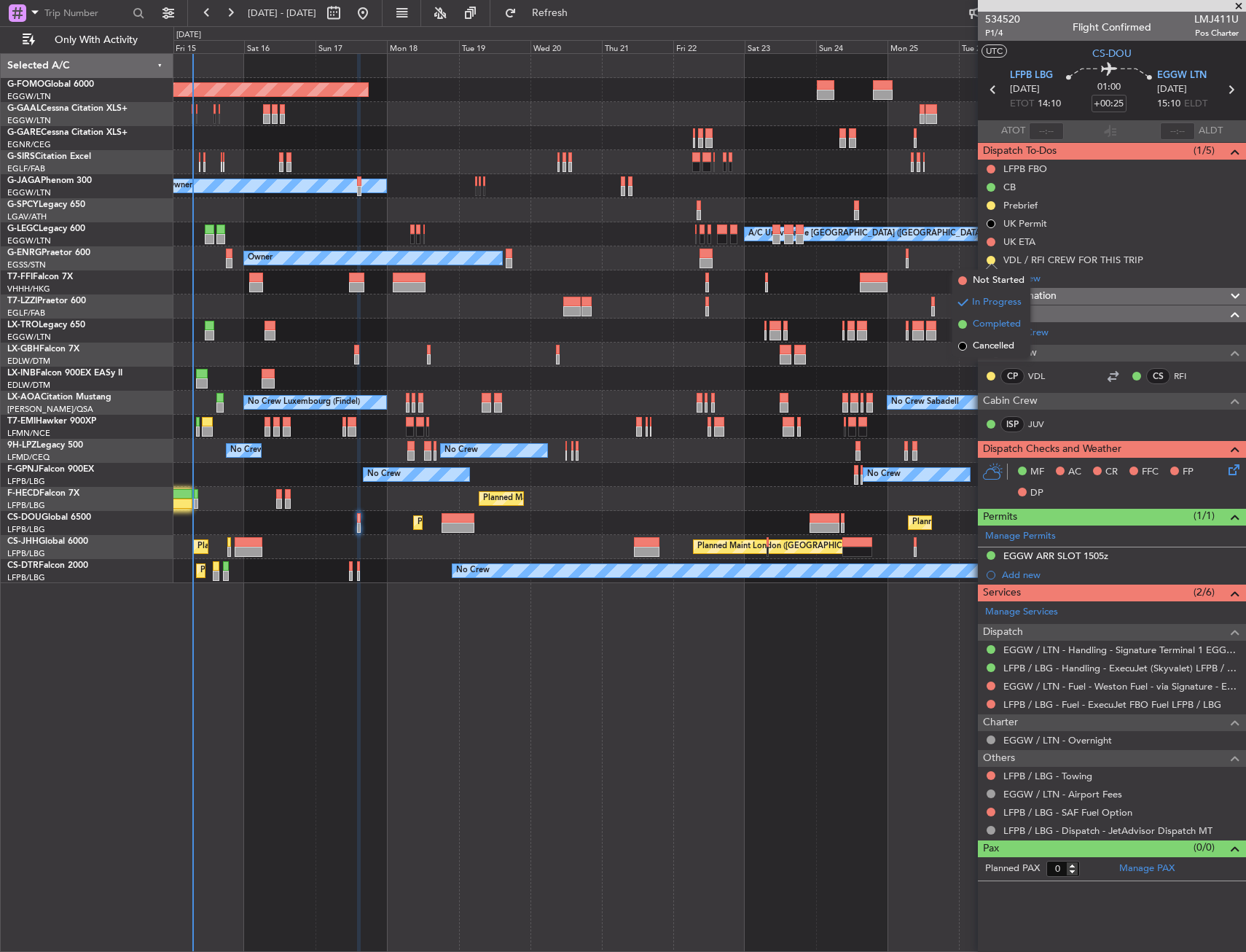
click at [984, 322] on span "Completed" at bounding box center [997, 324] width 48 height 15
click at [1231, 470] on icon at bounding box center [1231, 467] width 12 height 12
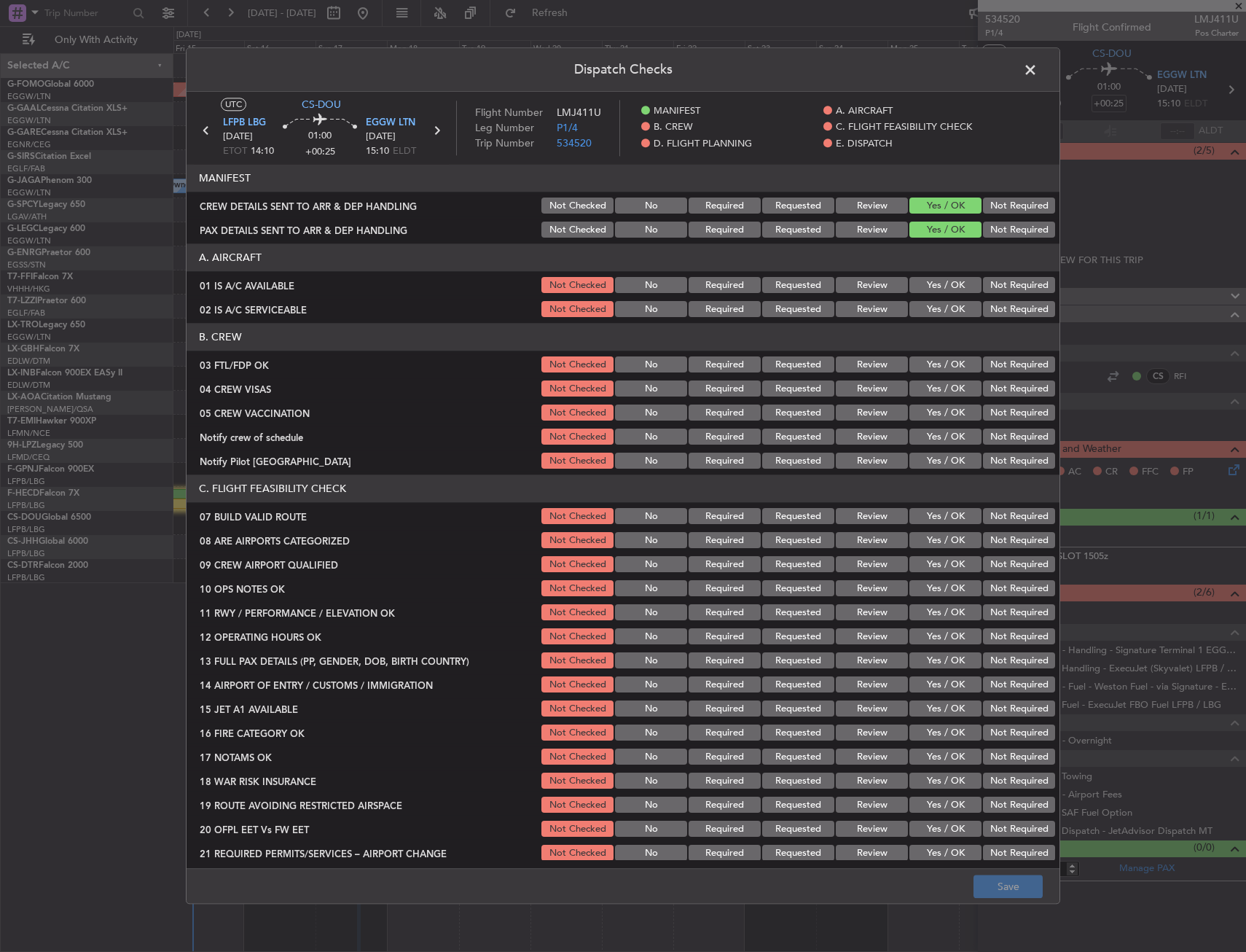
click at [1038, 70] on span at bounding box center [1038, 74] width 0 height 29
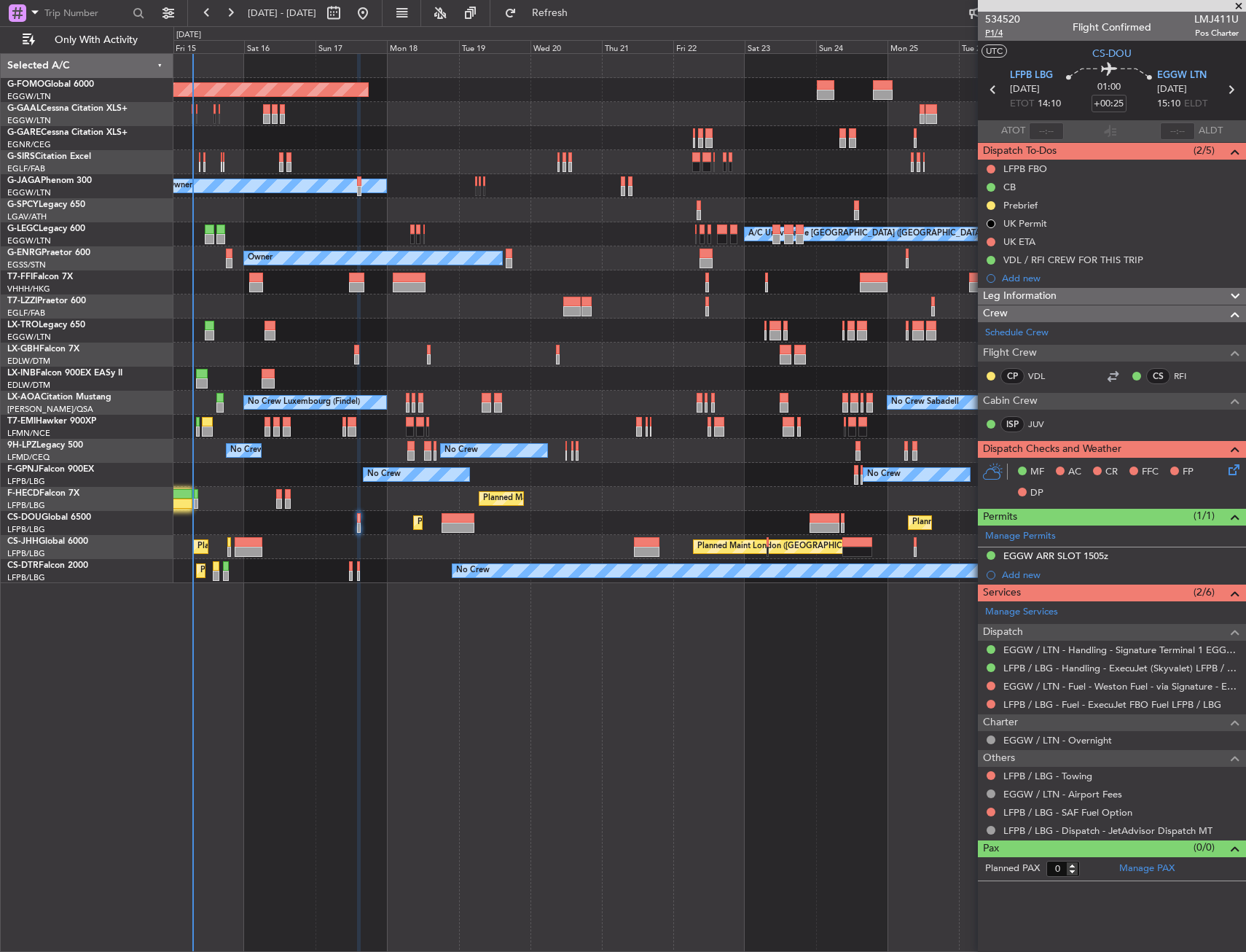
click at [989, 35] on span "P1/4" at bounding box center [1002, 33] width 35 height 12
click at [1234, 468] on icon at bounding box center [1231, 467] width 12 height 12
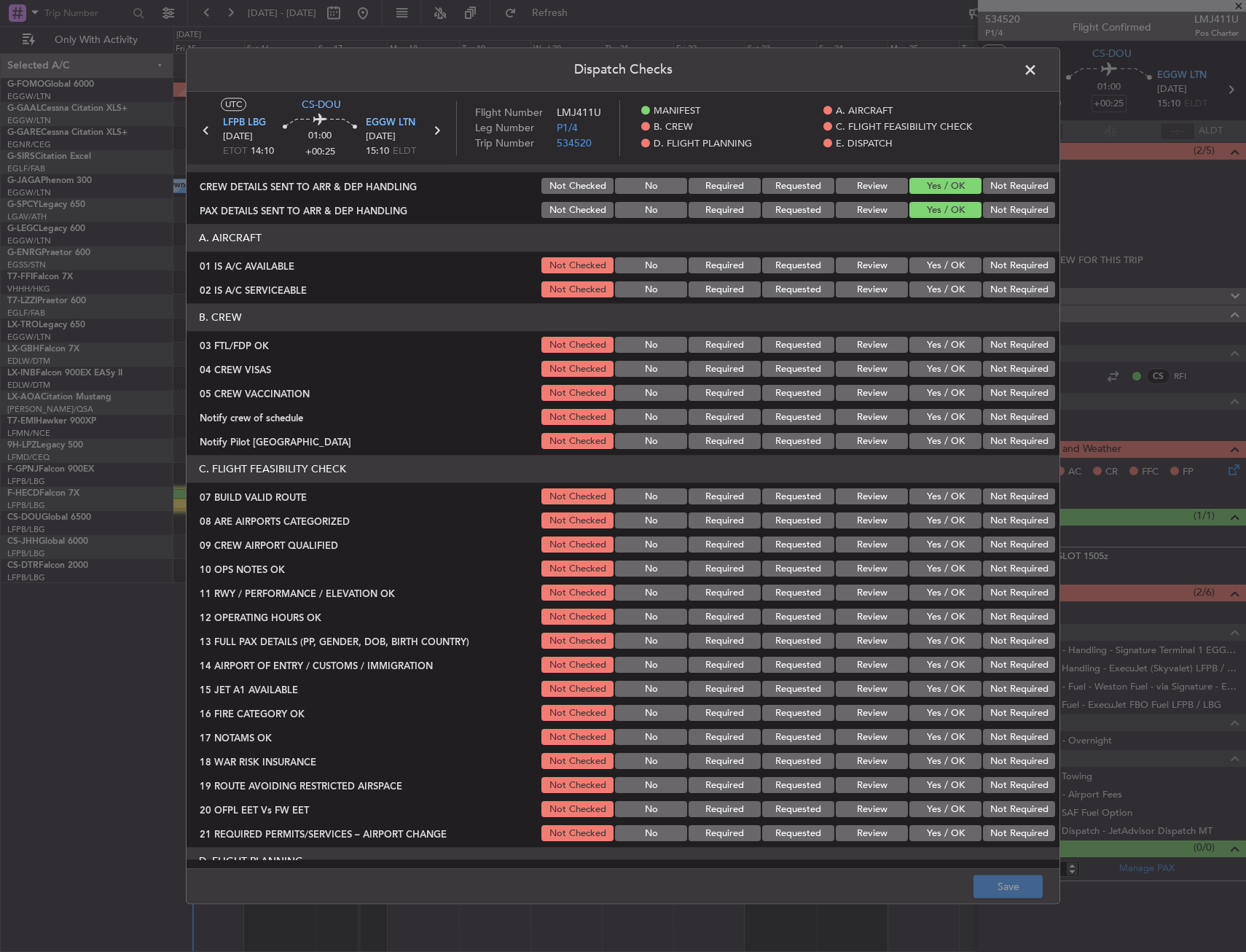
scroll to position [0, 0]
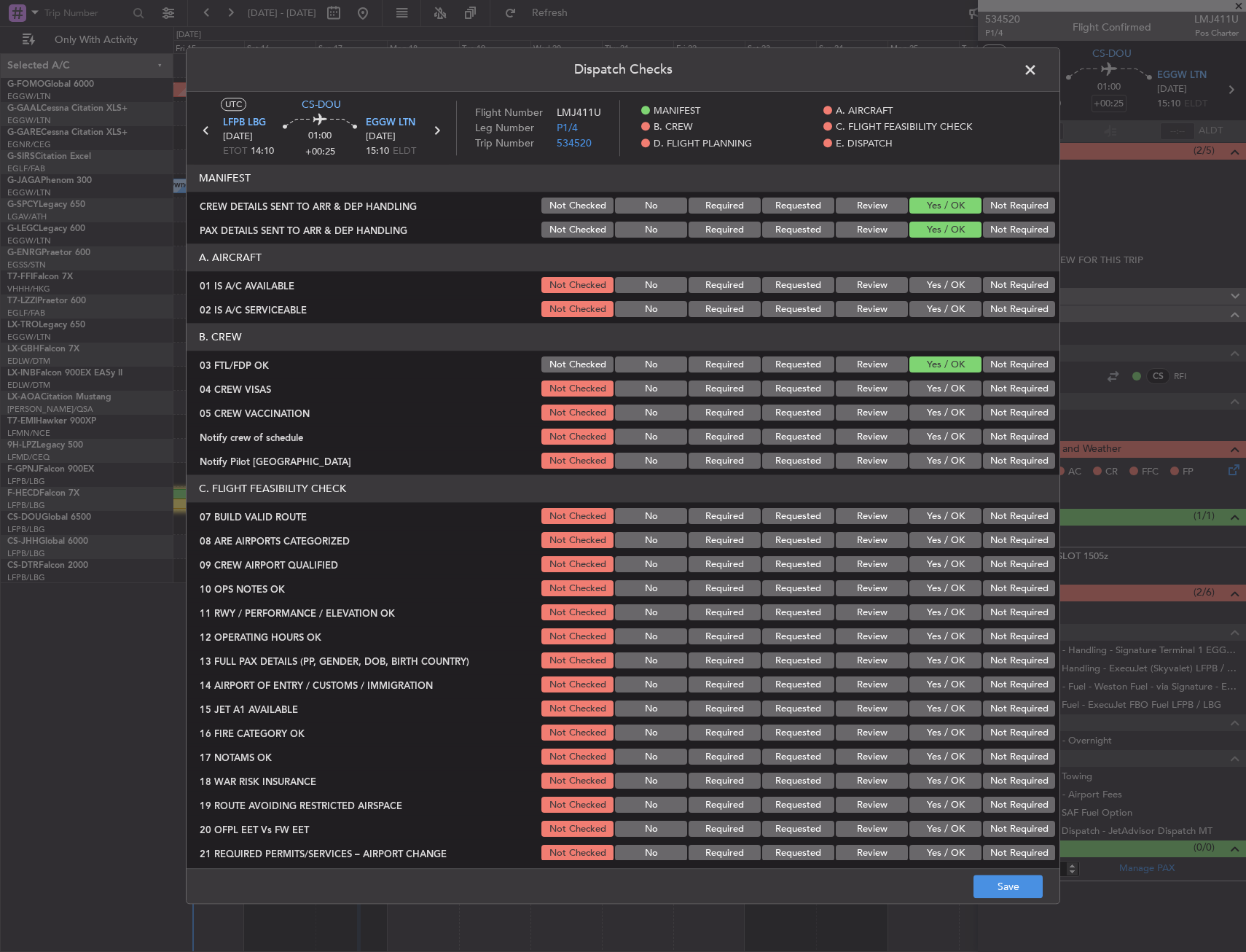
click at [1002, 388] on button "Not Required" at bounding box center [1019, 389] width 72 height 16
click at [998, 416] on button "Not Required" at bounding box center [1019, 413] width 72 height 16
drag, startPoint x: 994, startPoint y: 428, endPoint x: 962, endPoint y: 445, distance: 36.2
click at [994, 429] on button "Not Required" at bounding box center [1019, 437] width 72 height 16
click at [950, 451] on div "Yes / OK" at bounding box center [944, 461] width 74 height 21
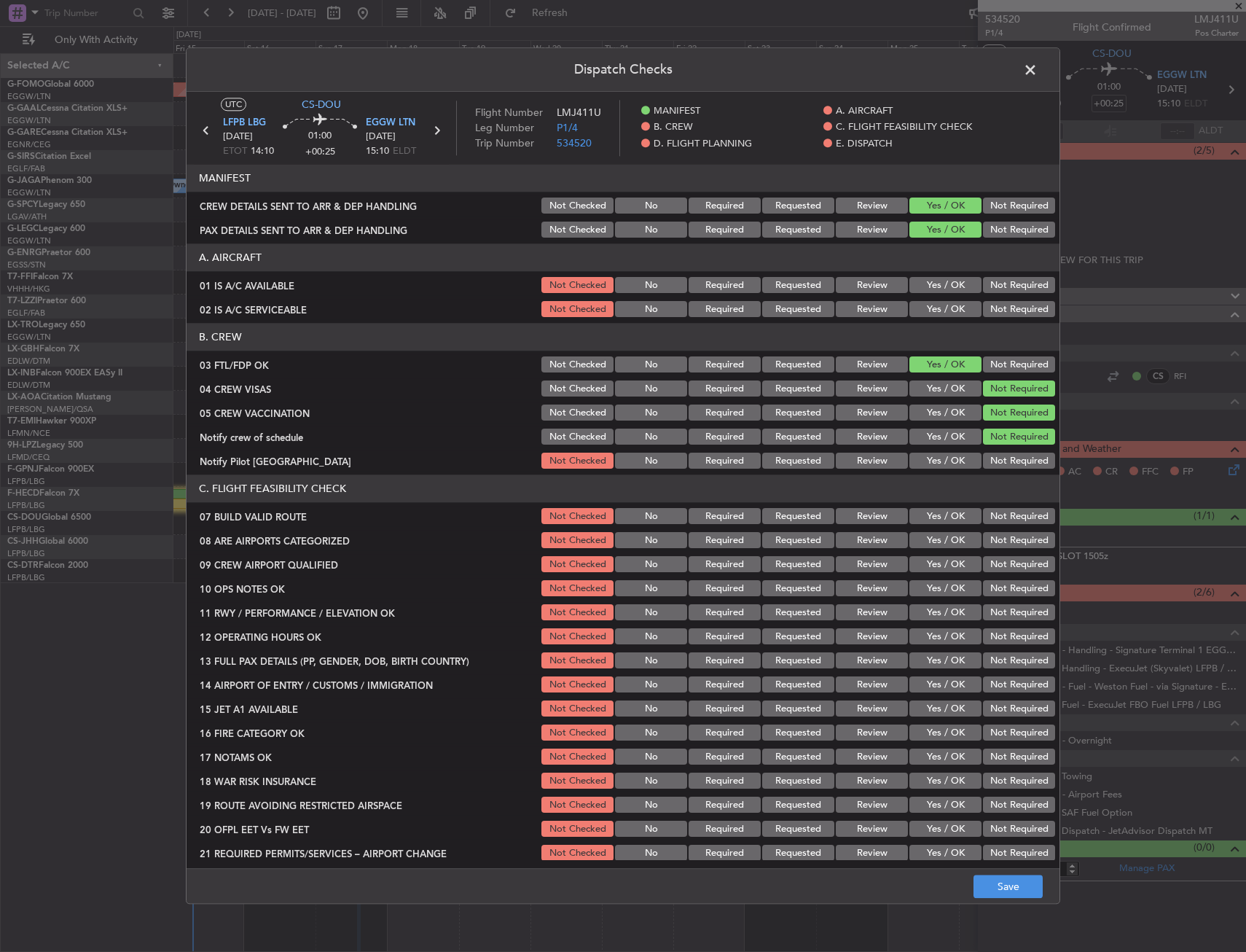
click at [944, 460] on button "Yes / OK" at bounding box center [946, 461] width 72 height 16
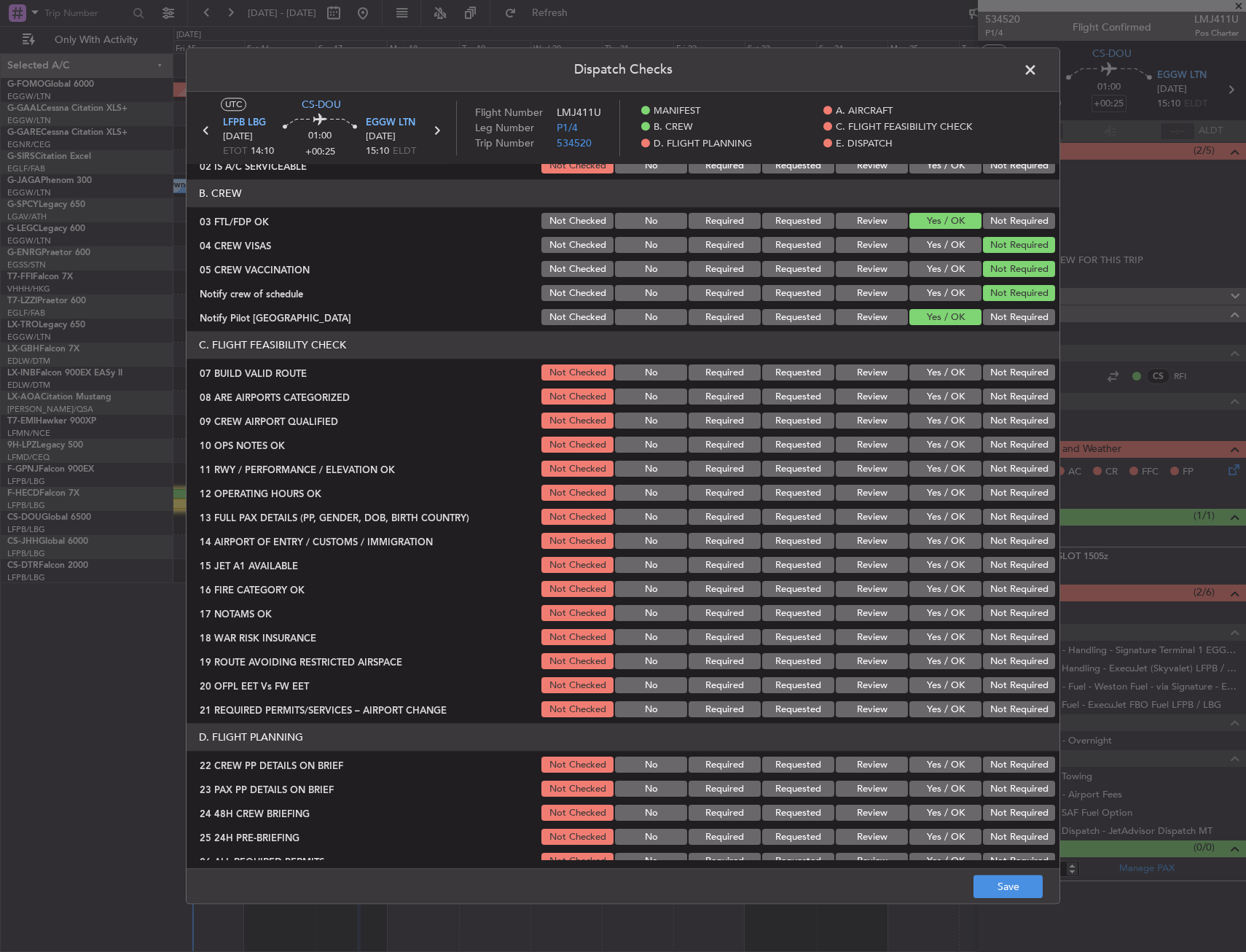
scroll to position [146, 0]
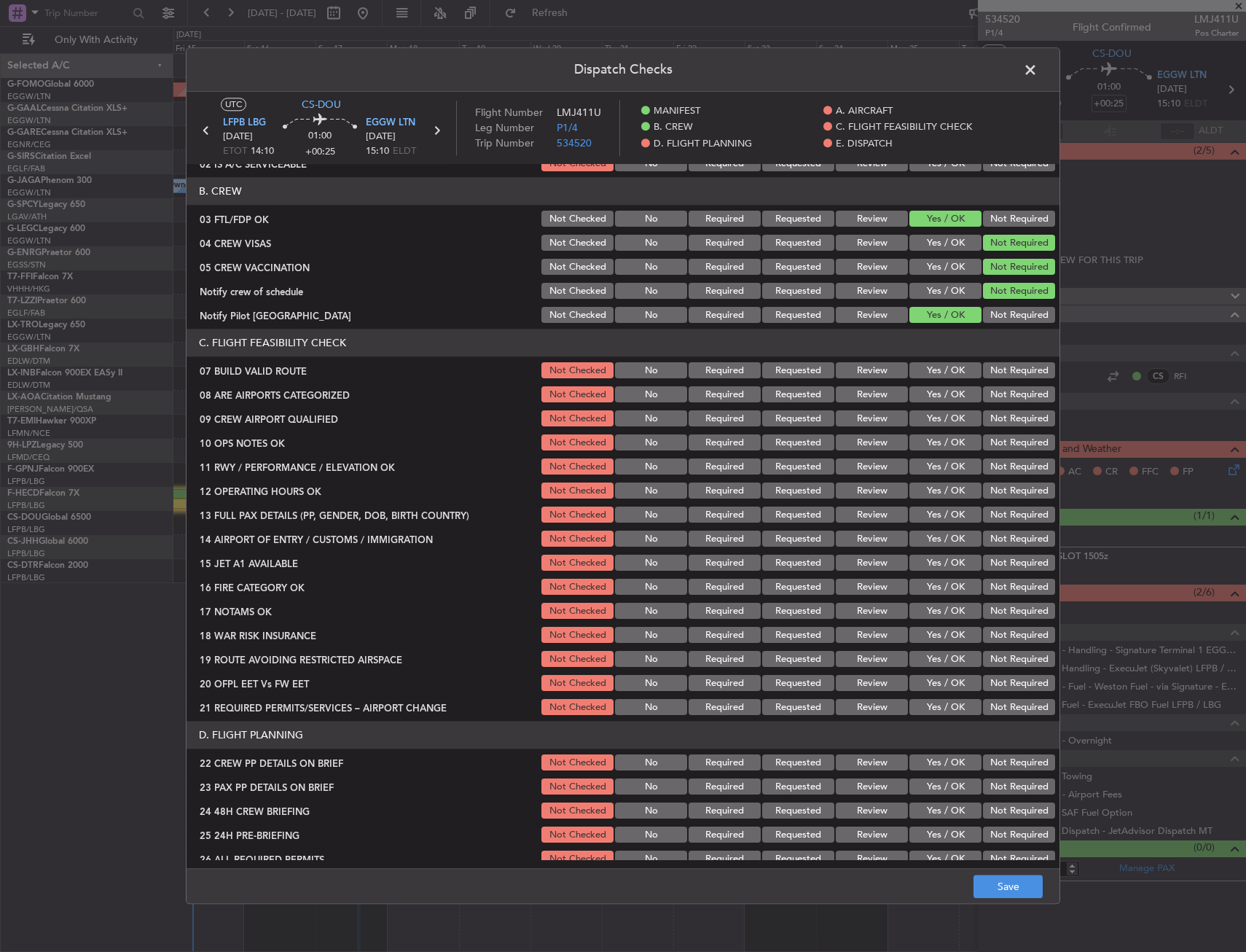
click at [930, 370] on button "Yes / OK" at bounding box center [946, 371] width 72 height 16
click at [929, 395] on button "Yes / OK" at bounding box center [946, 394] width 72 height 16
click at [934, 424] on button "Yes / OK" at bounding box center [946, 418] width 72 height 16
click at [934, 444] on button "Yes / OK" at bounding box center [946, 443] width 72 height 16
click at [932, 469] on button "Yes / OK" at bounding box center [946, 467] width 72 height 16
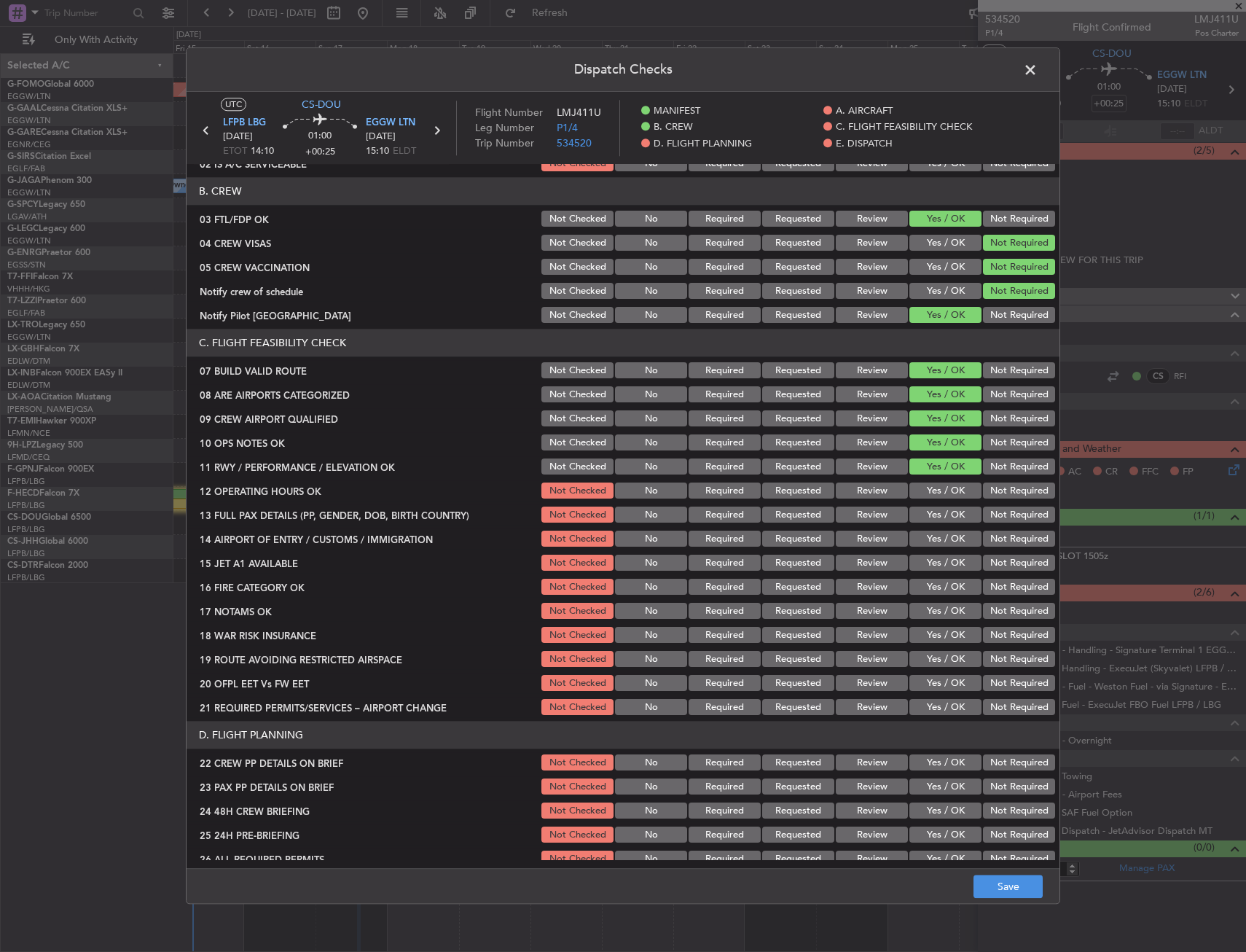
click at [930, 493] on button "Yes / OK" at bounding box center [946, 491] width 72 height 16
click at [930, 513] on button "Yes / OK" at bounding box center [946, 515] width 72 height 16
click at [931, 534] on button "Yes / OK" at bounding box center [946, 539] width 72 height 16
click at [929, 555] on button "Yes / OK" at bounding box center [946, 563] width 72 height 16
click at [935, 588] on button "Yes / OK" at bounding box center [946, 587] width 72 height 16
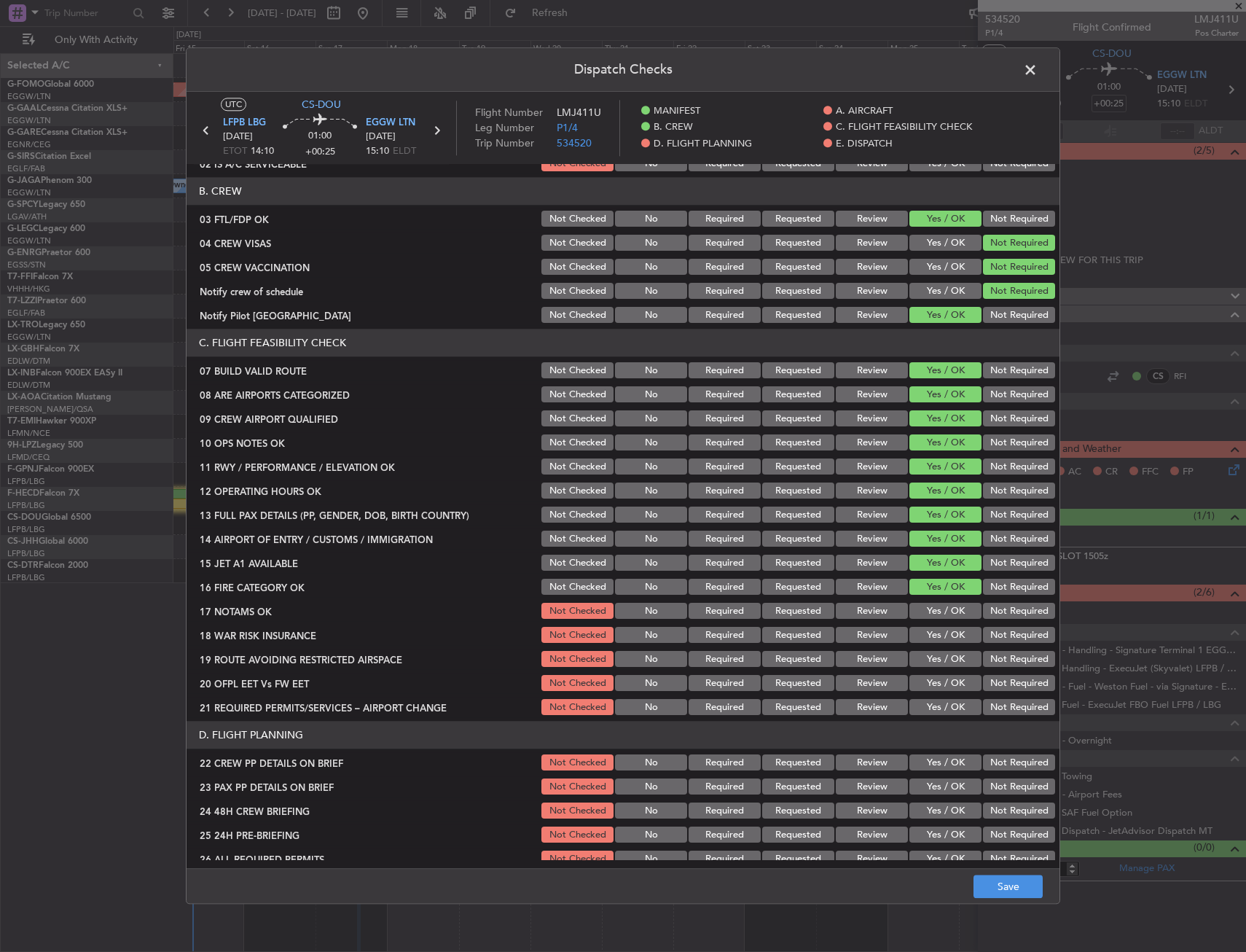
click at [937, 613] on button "Yes / OK" at bounding box center [946, 611] width 72 height 16
click at [944, 634] on button "Yes / OK" at bounding box center [946, 635] width 72 height 16
click at [949, 667] on button "Yes / OK" at bounding box center [946, 659] width 72 height 16
drag, startPoint x: 949, startPoint y: 681, endPoint x: 945, endPoint y: 696, distance: 15.5
click at [949, 683] on button "Yes / OK" at bounding box center [946, 683] width 72 height 16
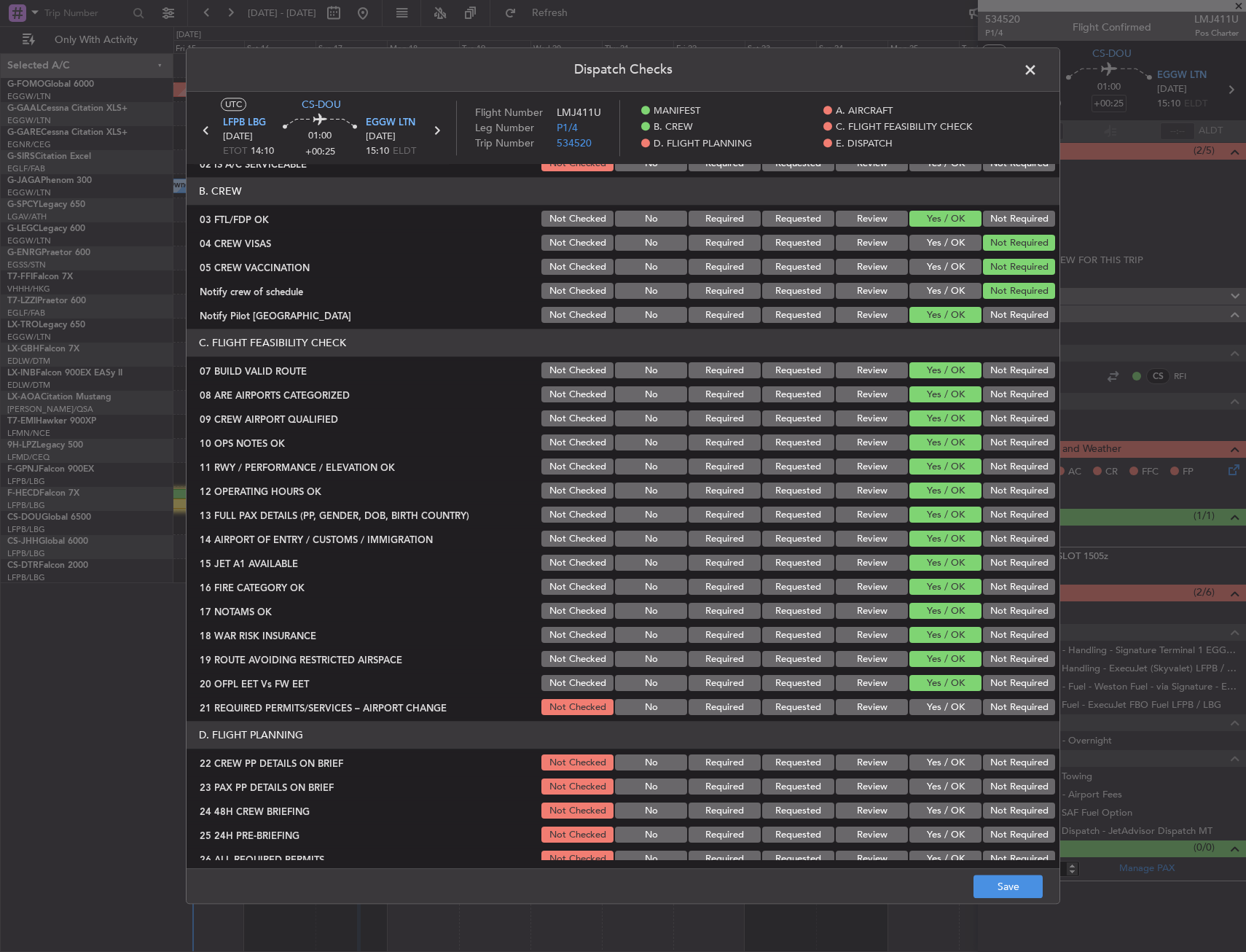
click at [942, 701] on div "Yes / OK" at bounding box center [944, 707] width 74 height 21
click at [941, 701] on button "Yes / OK" at bounding box center [946, 707] width 72 height 16
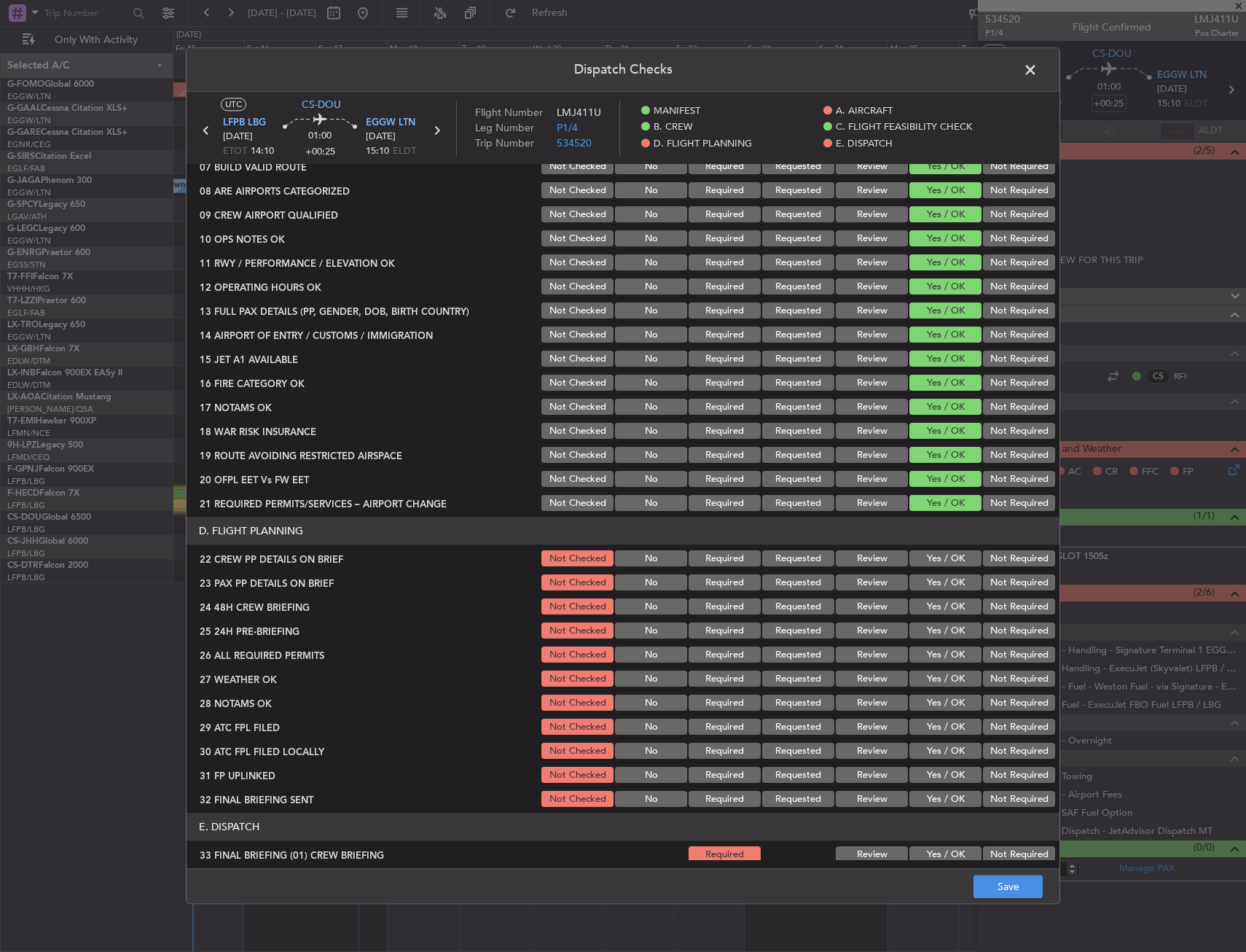
scroll to position [364, 0]
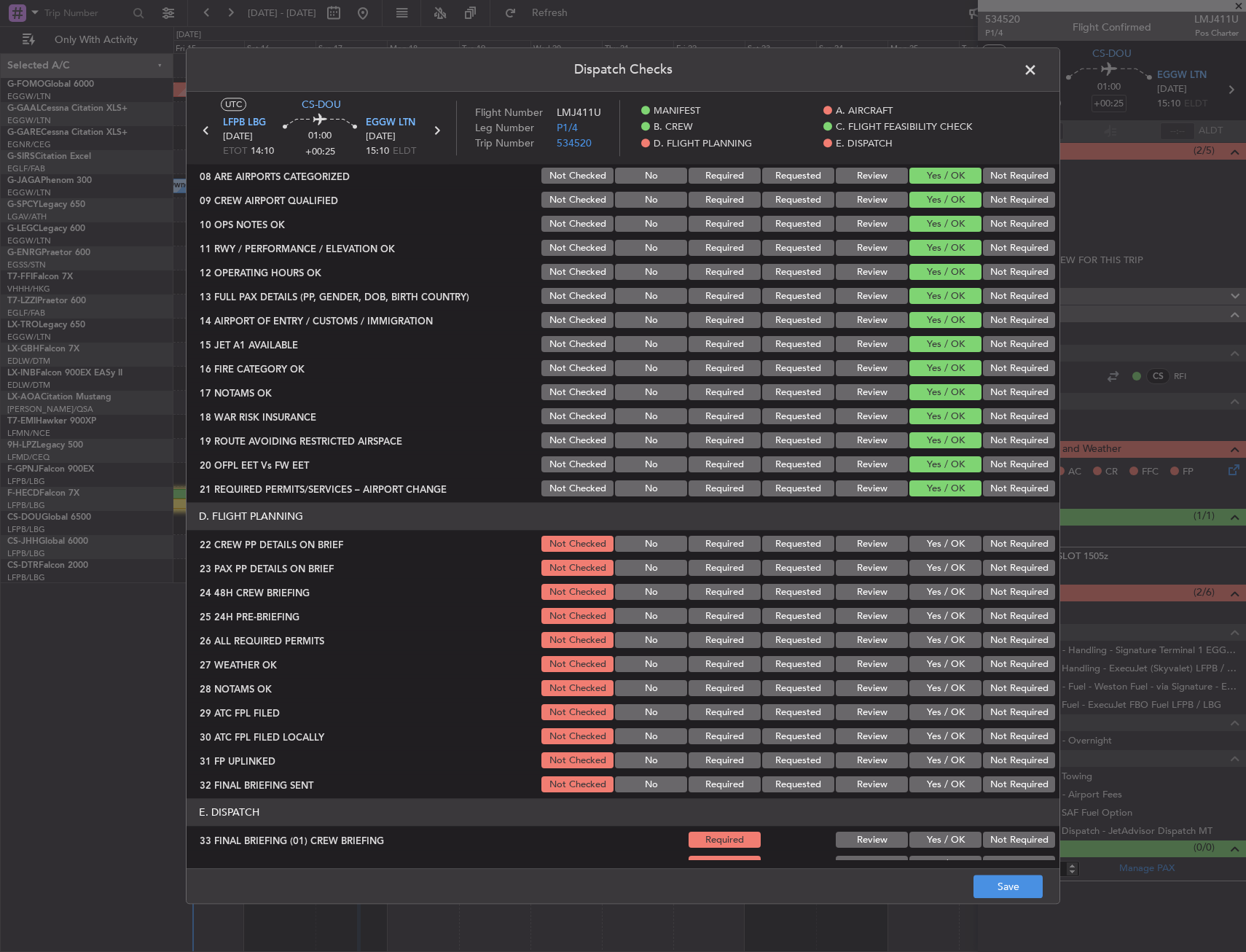
click at [920, 548] on button "Yes / OK" at bounding box center [946, 544] width 72 height 16
drag, startPoint x: 918, startPoint y: 571, endPoint x: 918, endPoint y: 589, distance: 18.0
click at [918, 572] on button "Yes / OK" at bounding box center [946, 568] width 72 height 16
click at [920, 599] on button "Yes / OK" at bounding box center [946, 592] width 72 height 16
click at [1005, 877] on button "Save" at bounding box center [1008, 887] width 69 height 23
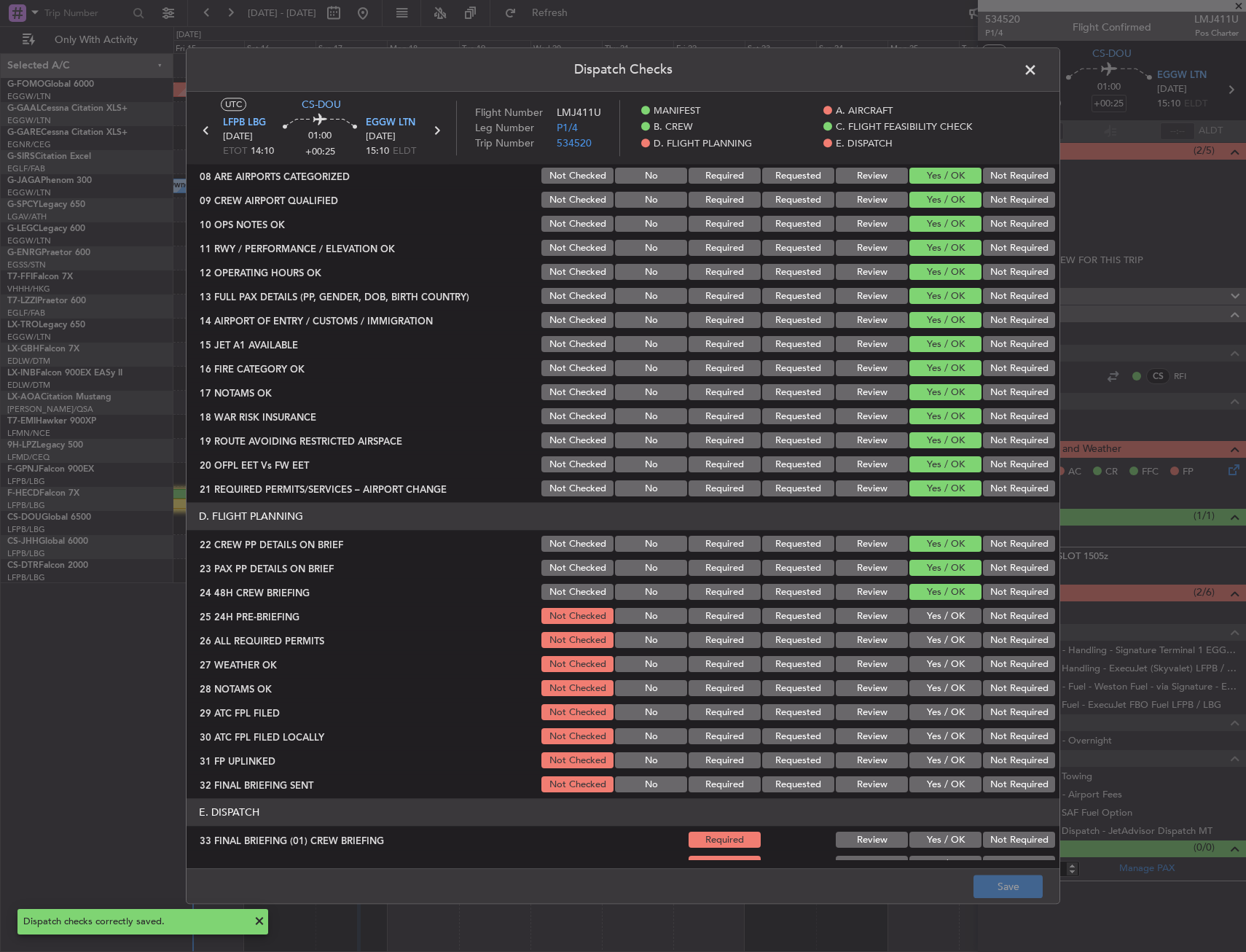
click at [1038, 62] on span at bounding box center [1038, 74] width 0 height 29
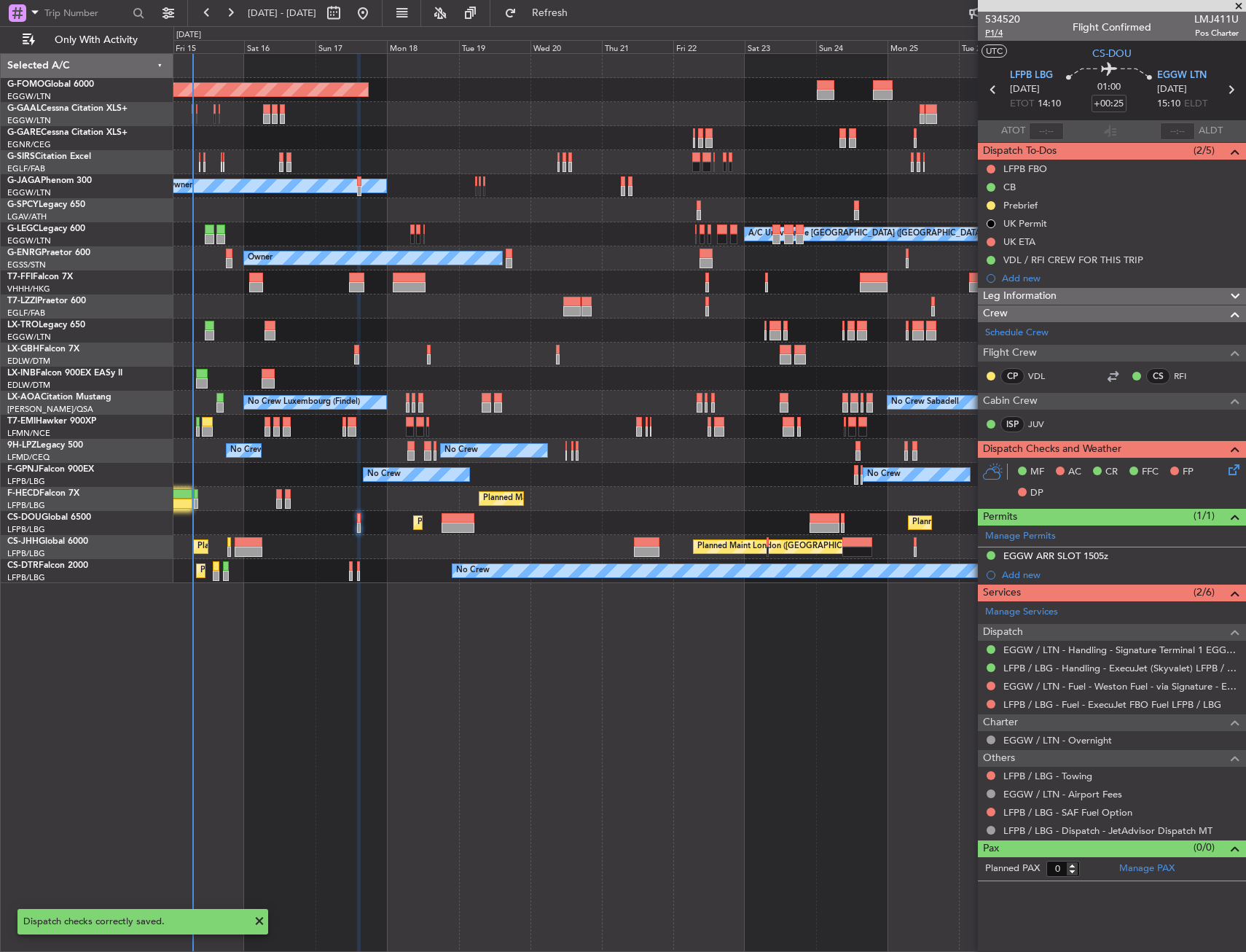
click at [988, 35] on span "P1/4" at bounding box center [1002, 33] width 35 height 12
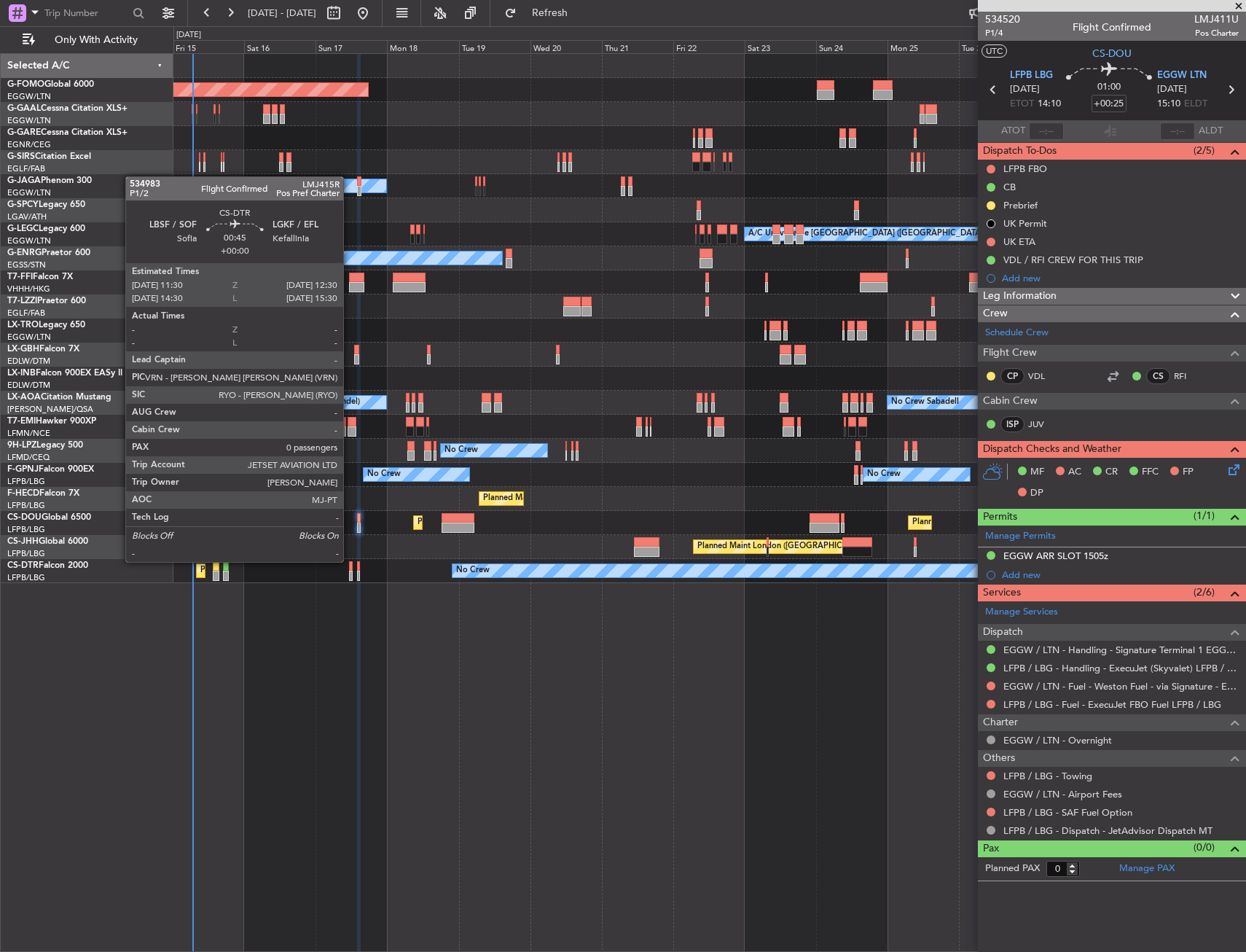
click at [350, 561] on div at bounding box center [351, 566] width 4 height 10
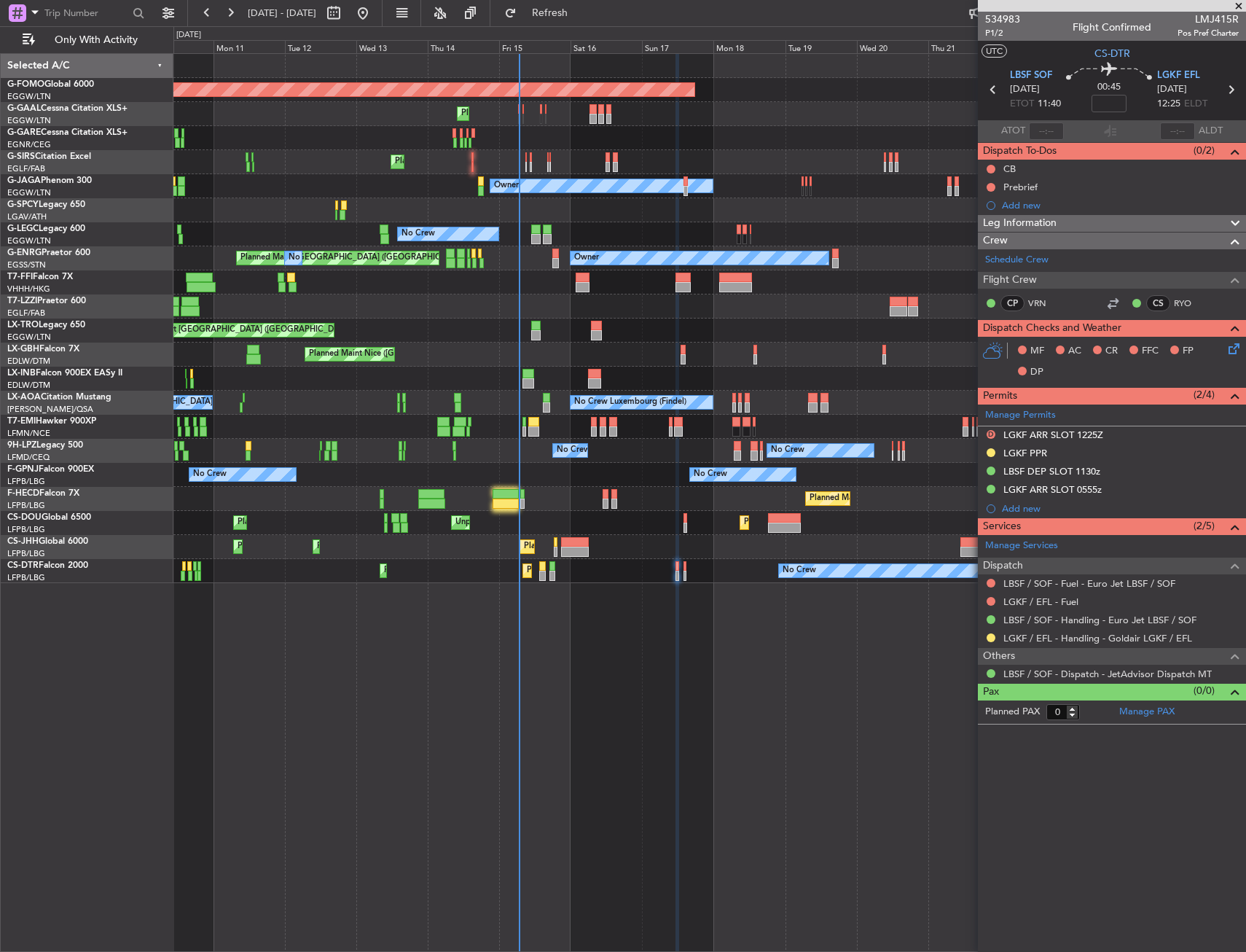
click at [612, 598] on div "Planned Maint Windsor Locks (Bradley Intl) Planned Maint Planned Maint Dusseldo…" at bounding box center [710, 502] width 1073 height 898
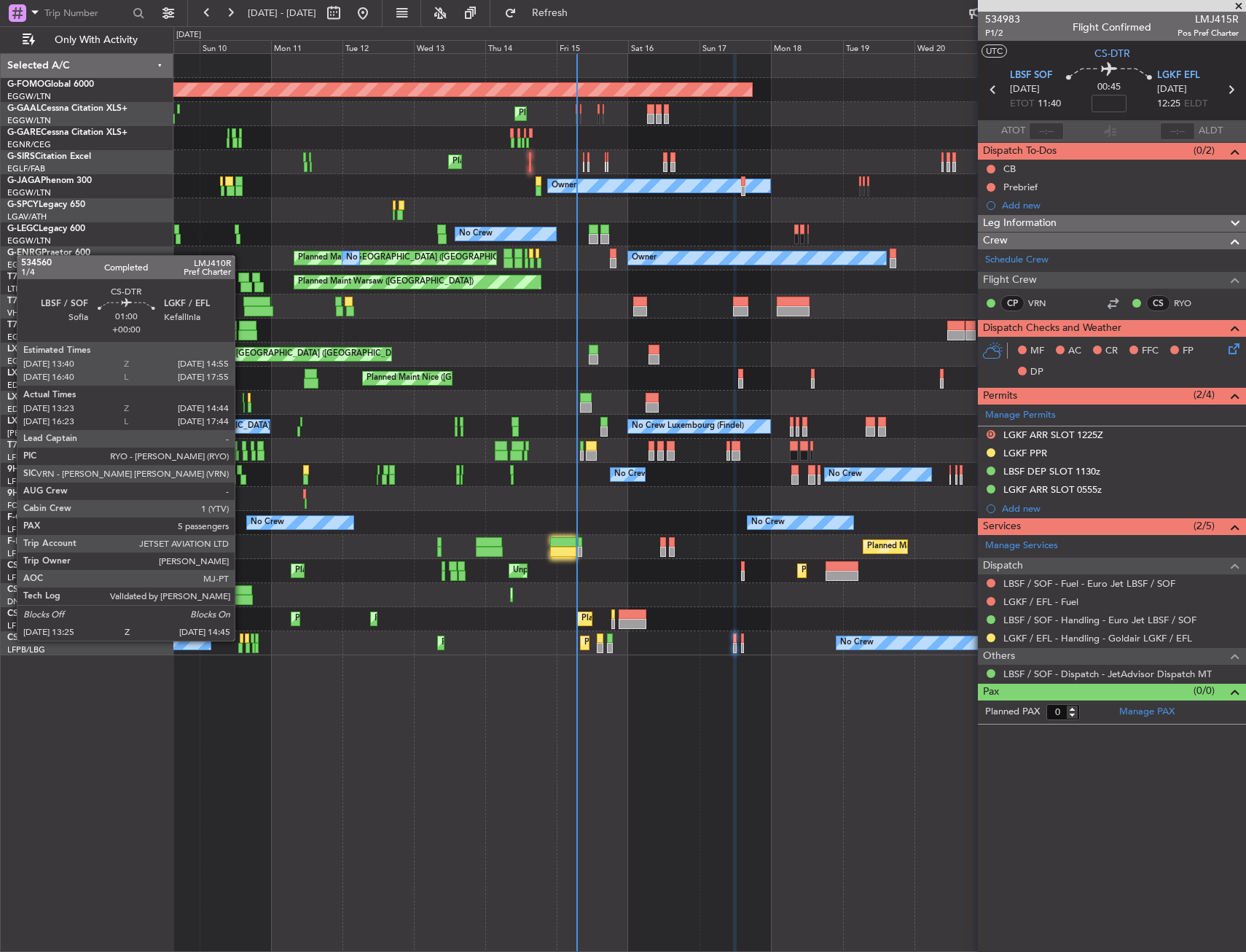
click at [242, 639] on div at bounding box center [242, 637] width 5 height 10
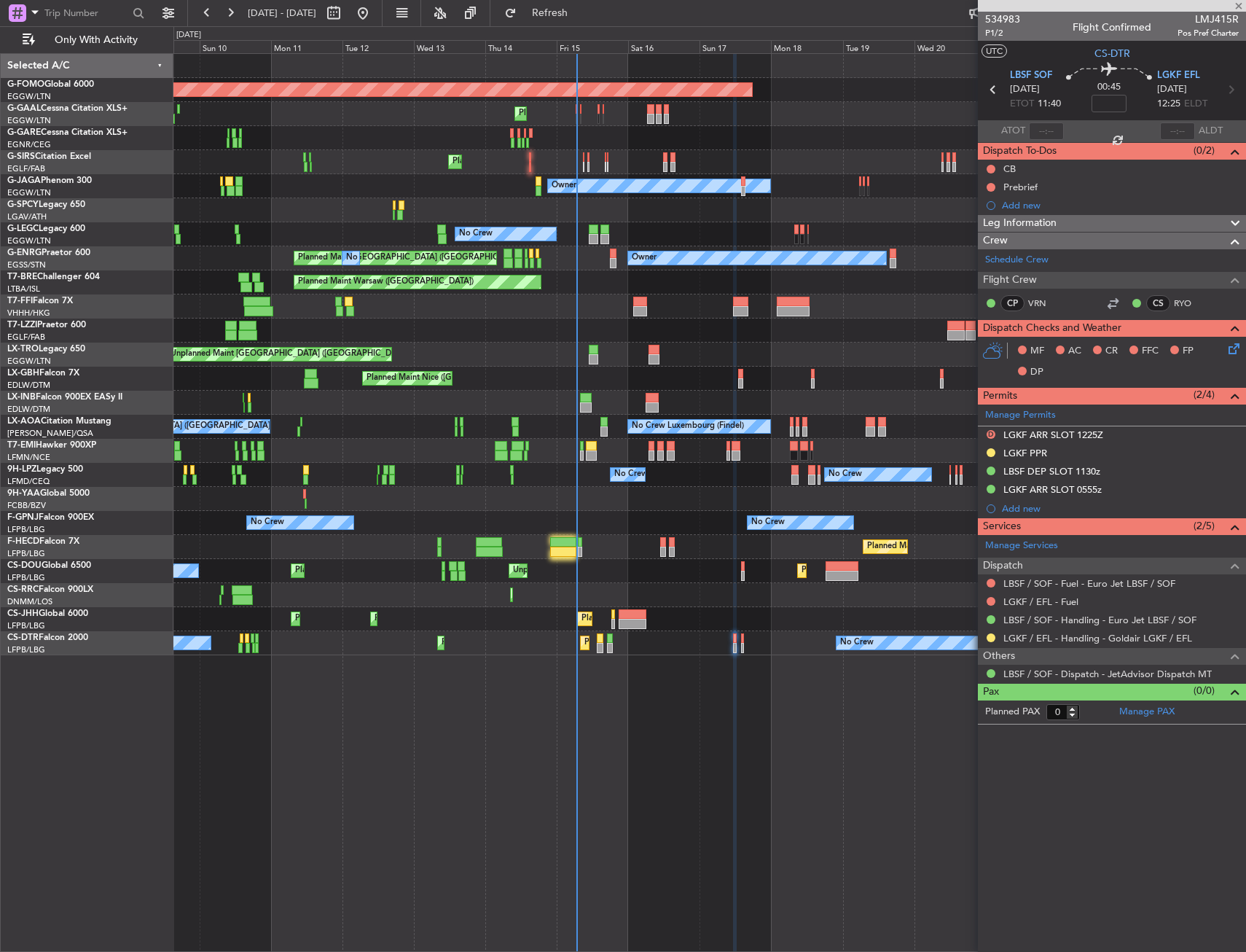
type input "13:33"
type input "14:39"
type input "5"
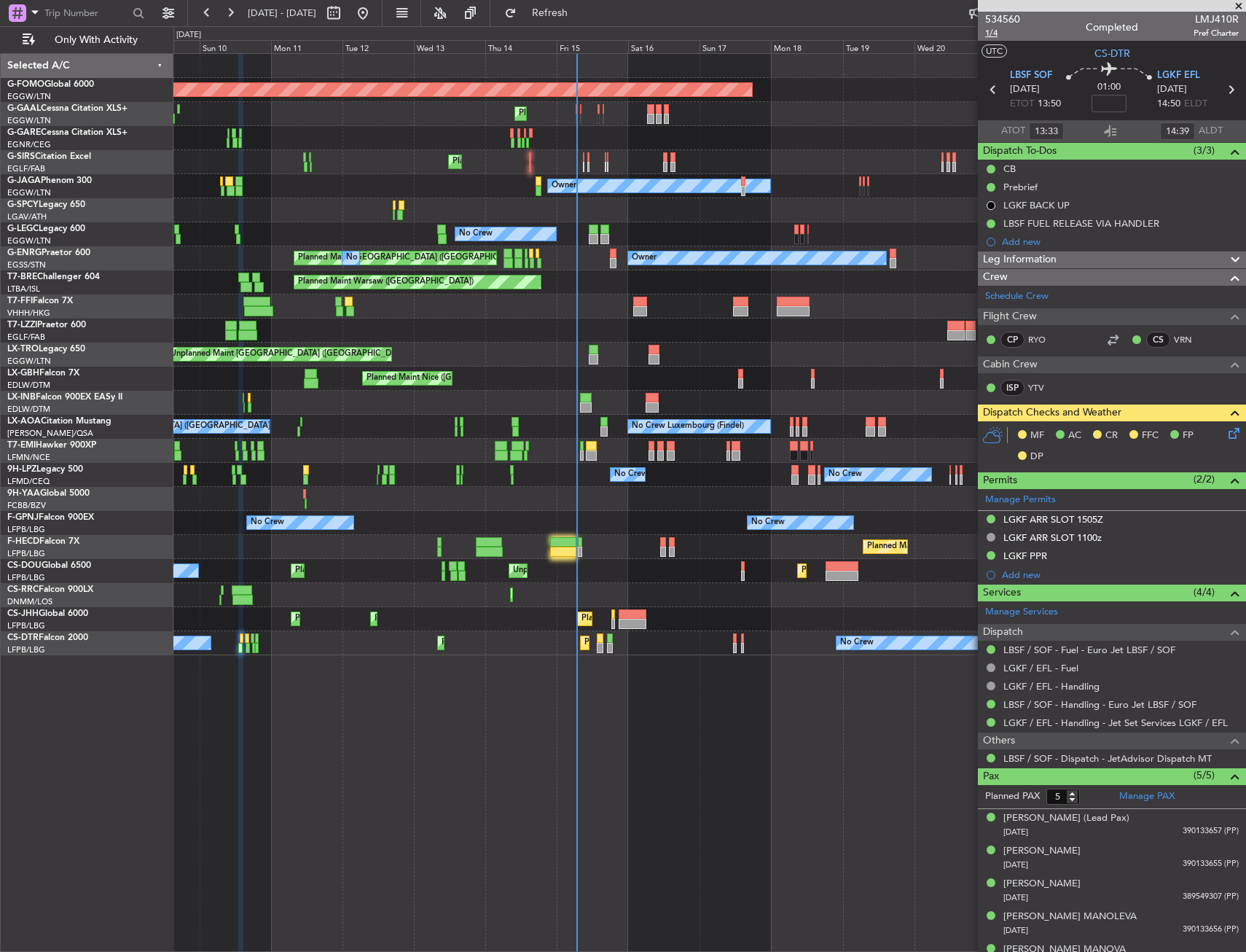
click at [998, 31] on span "1/4" at bounding box center [1002, 33] width 35 height 12
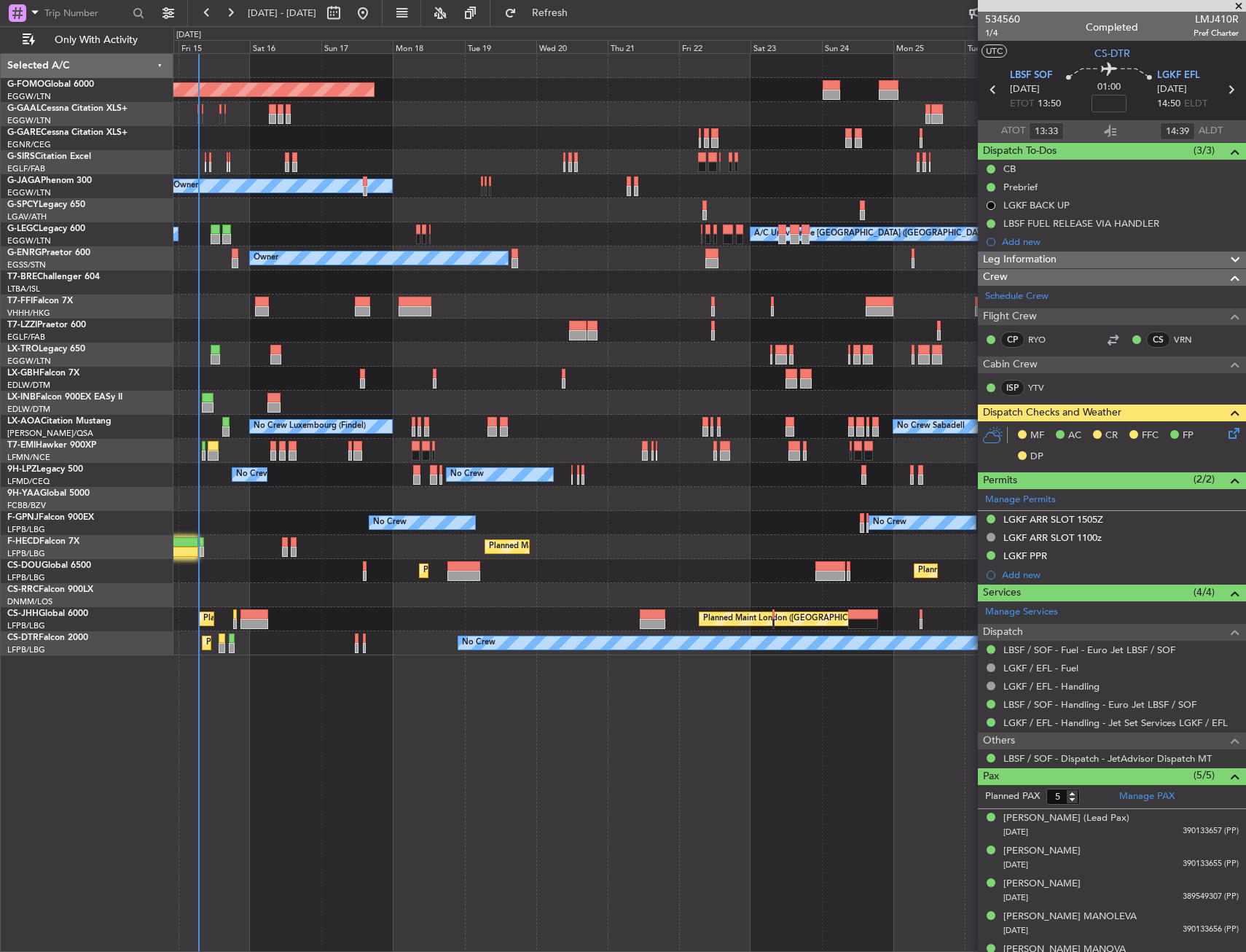
click at [272, 322] on div "Planned Maint Windsor Locks (Bradley Intl) Planned Maint Dusseldorf Planned Mai…" at bounding box center [710, 355] width 1072 height 601
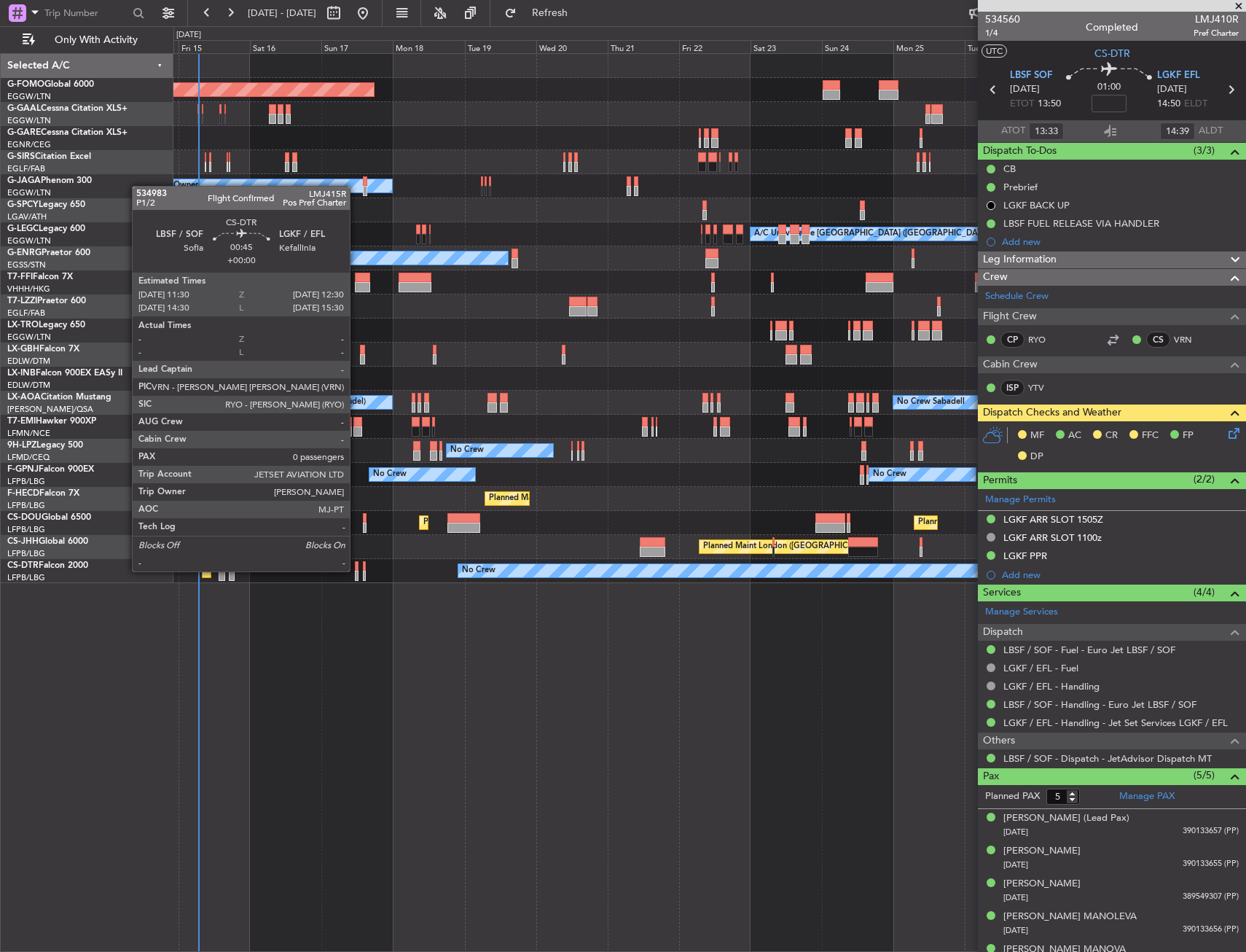
click at [356, 570] on div at bounding box center [356, 566] width 4 height 10
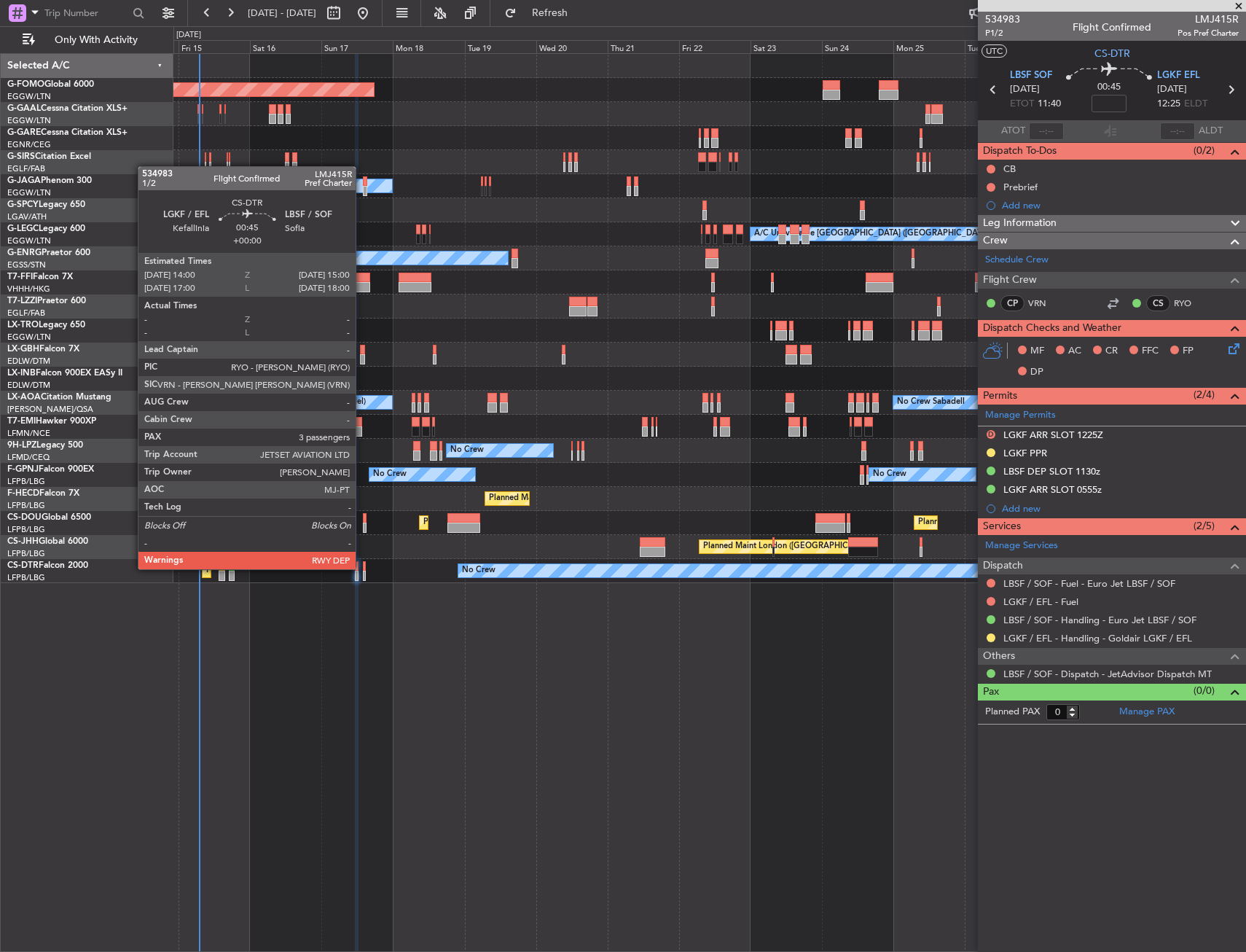
click at [363, 568] on div at bounding box center [365, 566] width 4 height 10
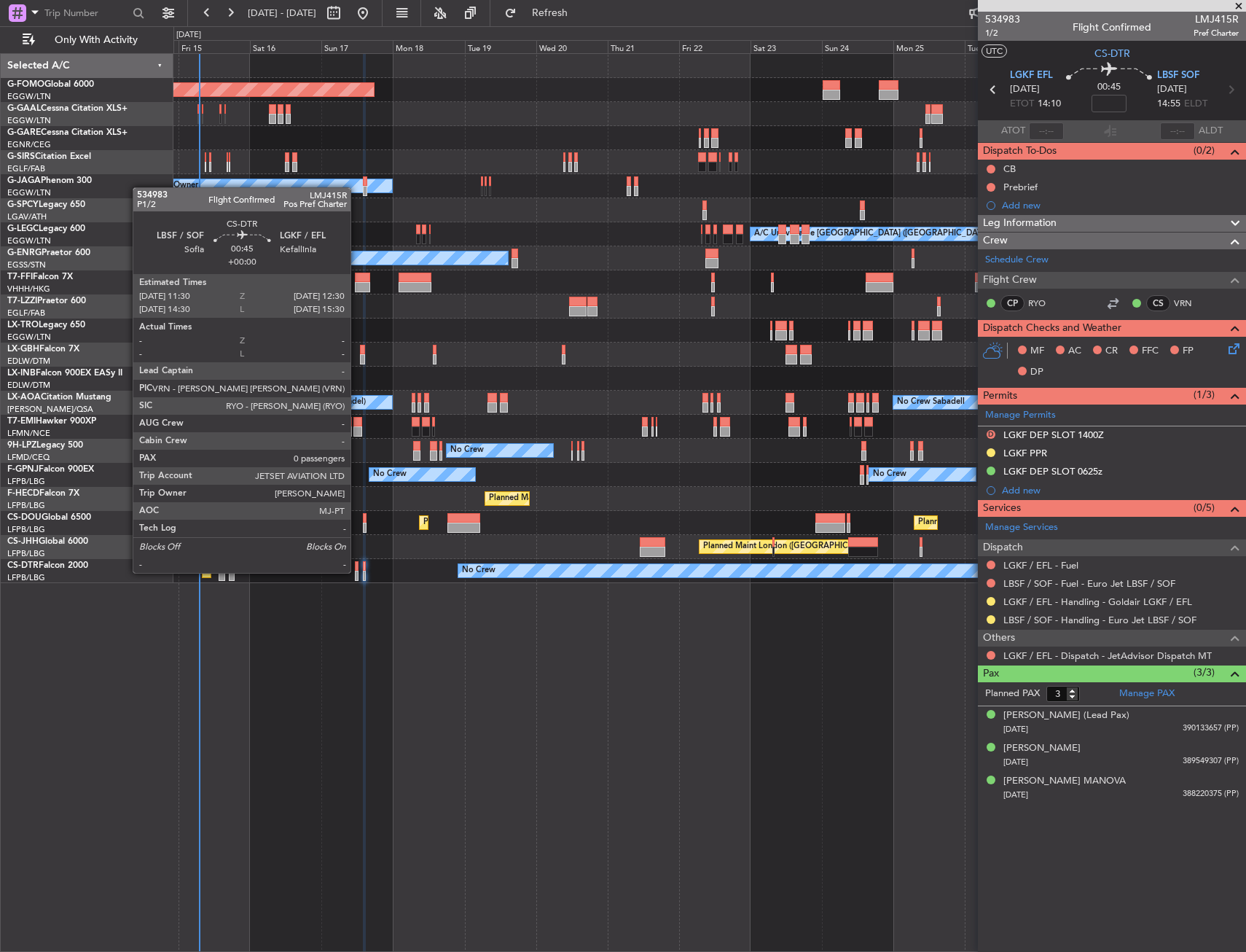
click at [357, 571] on div at bounding box center [356, 575] width 4 height 10
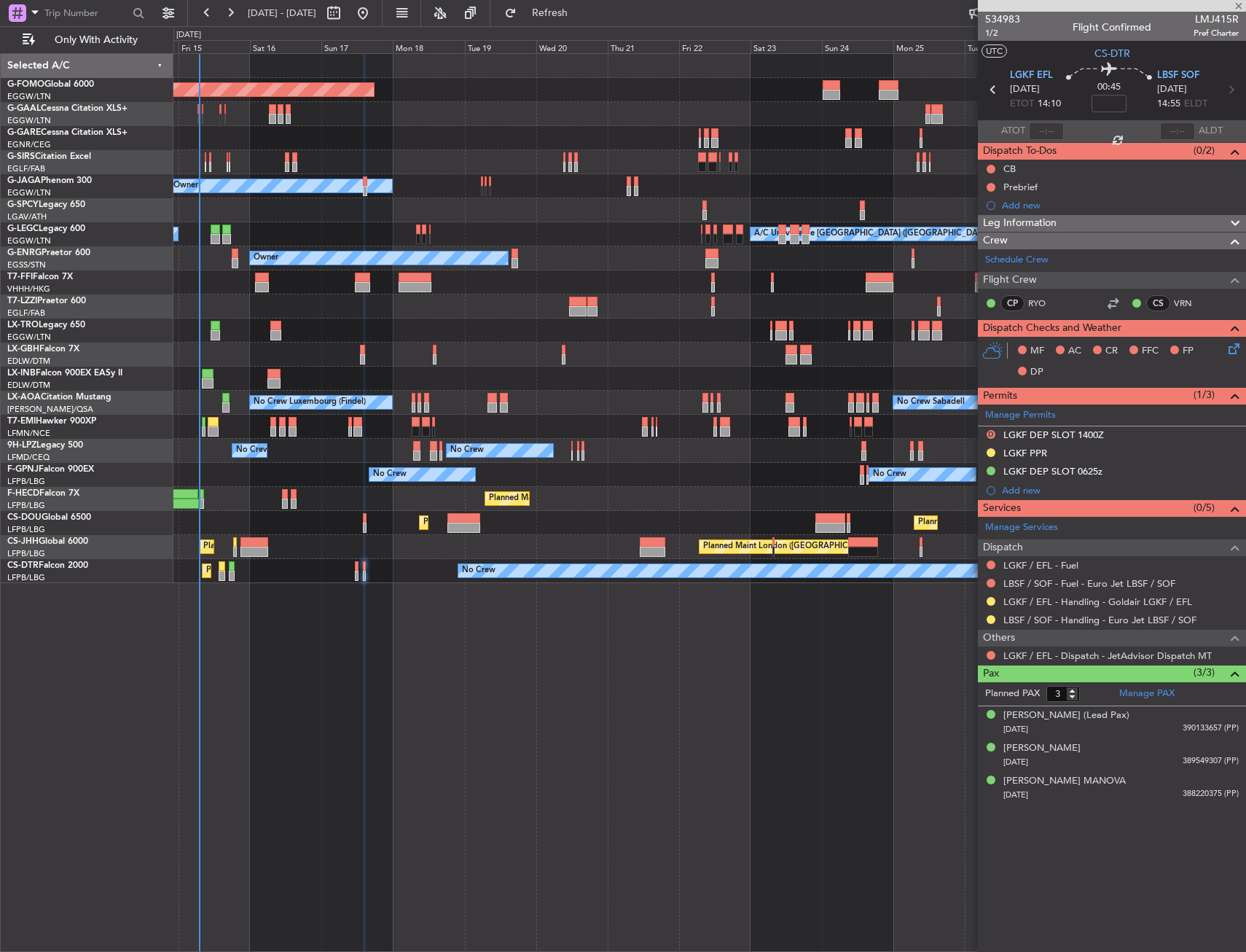
type input "0"
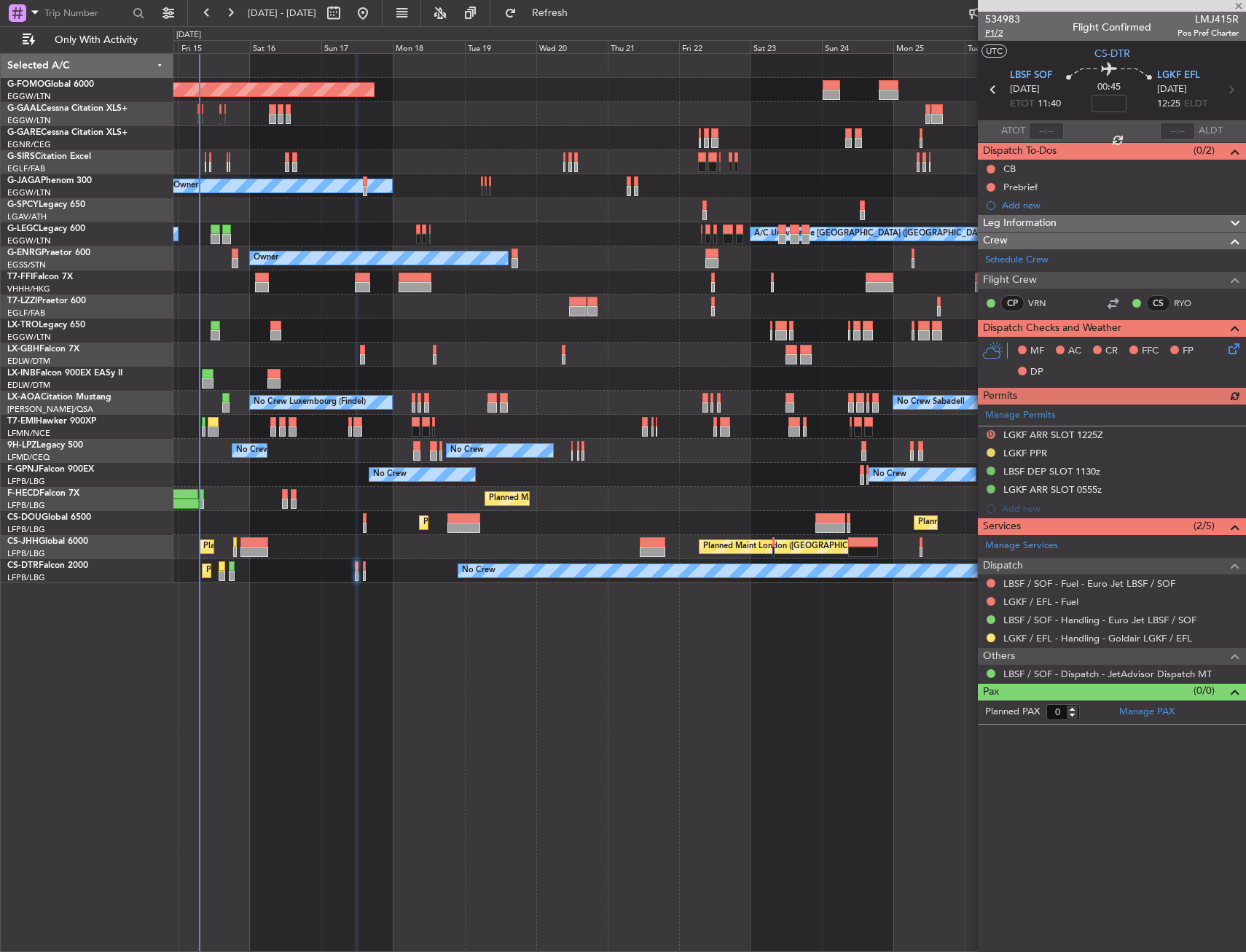
click at [996, 33] on span "P1/2" at bounding box center [1002, 33] width 35 height 12
click at [1119, 101] on input at bounding box center [1108, 103] width 35 height 18
click at [1077, 46] on section "UTC CS-DTR" at bounding box center [1112, 52] width 268 height 22
type input "+00:15"
click at [991, 168] on button at bounding box center [991, 168] width 8 height 8
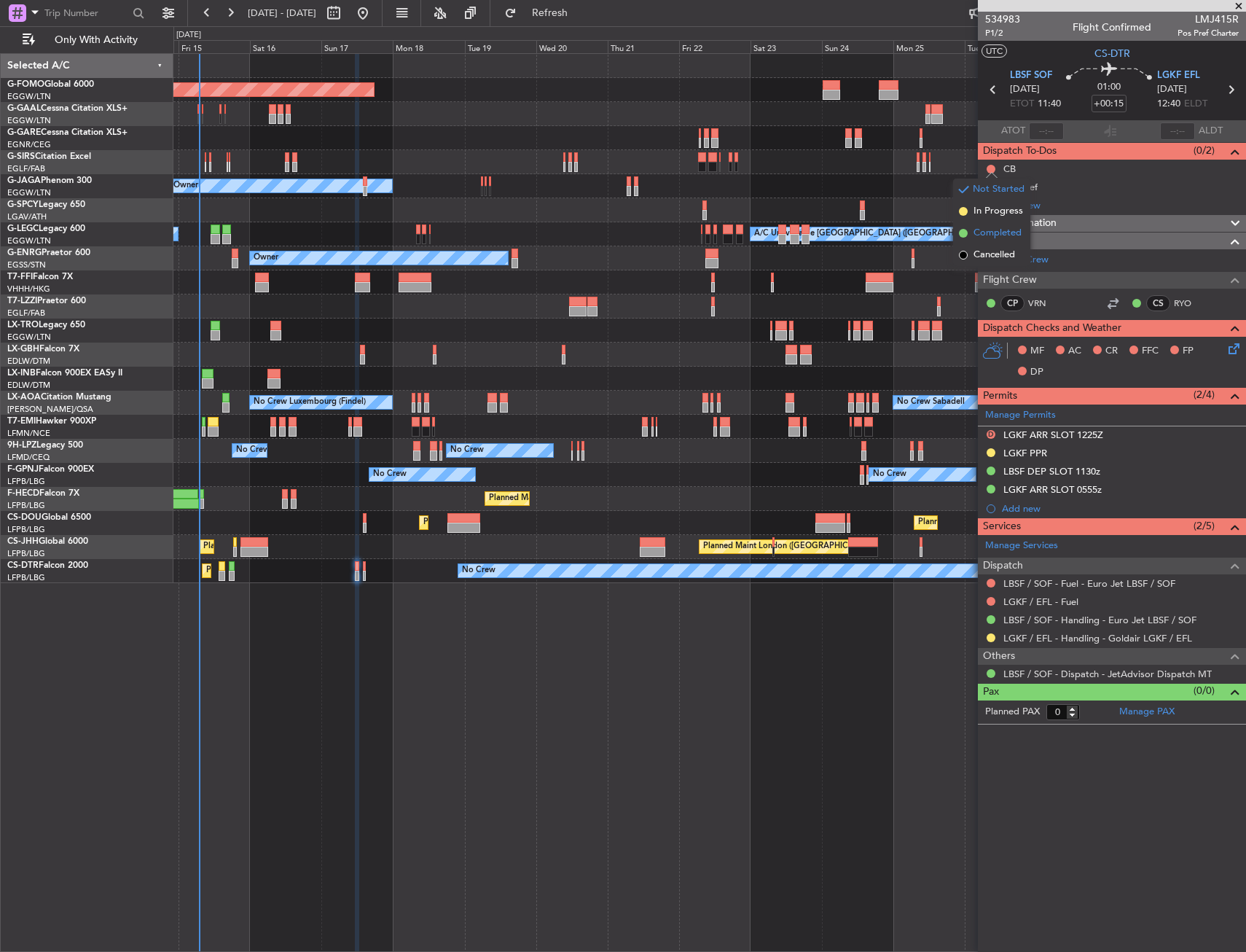
click at [992, 241] on li "Completed" at bounding box center [991, 233] width 77 height 22
click at [994, 181] on nimbus-traffic-light at bounding box center [991, 187] width 12 height 12
click at [994, 181] on div at bounding box center [991, 187] width 12 height 12
click at [993, 185] on button at bounding box center [991, 187] width 8 height 8
click at [991, 188] on button at bounding box center [991, 187] width 8 height 8
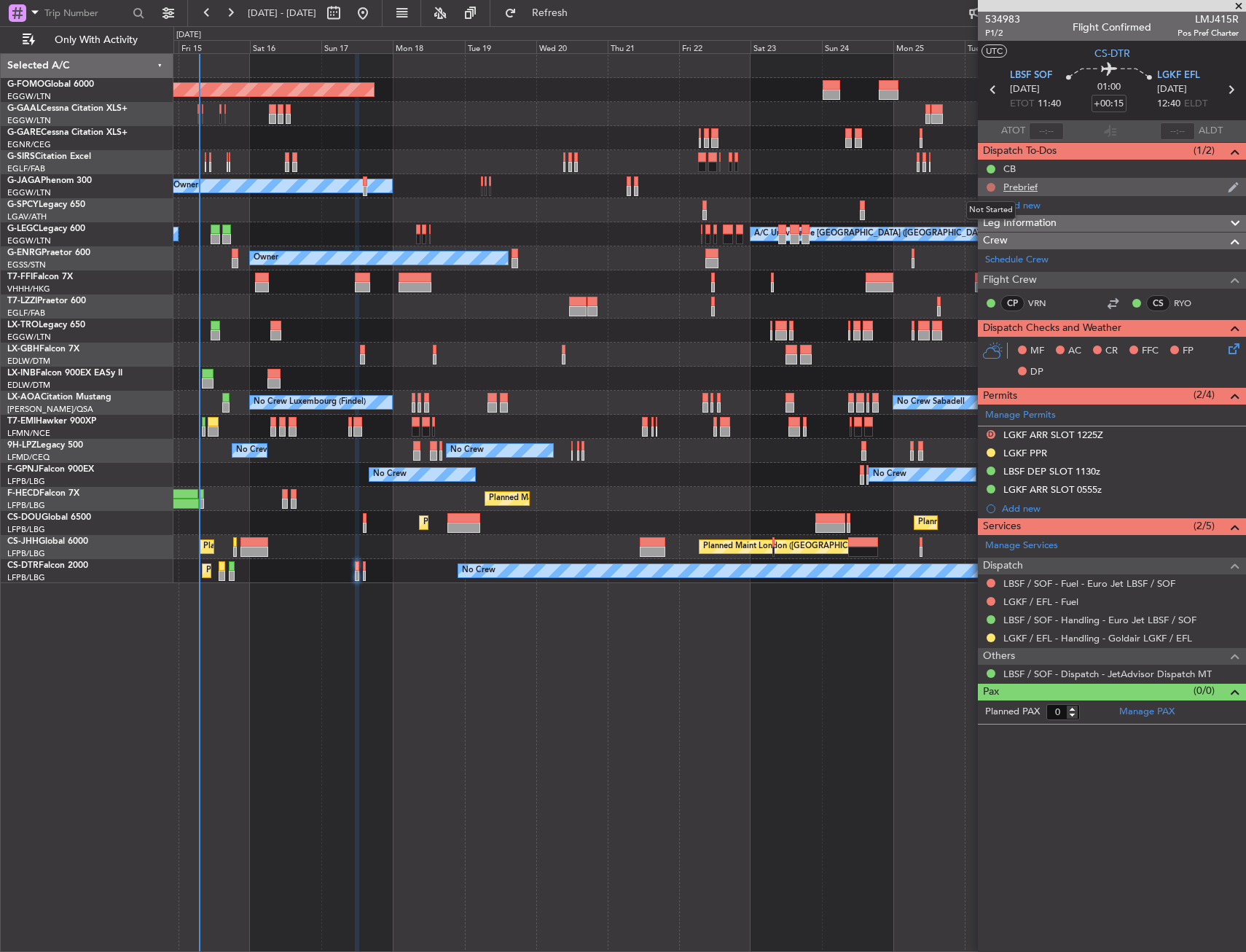
click at [991, 188] on button at bounding box center [991, 187] width 8 height 8
drag, startPoint x: 991, startPoint y: 188, endPoint x: 988, endPoint y: 235, distance: 47.1
click at [988, 235] on span "In Progress" at bounding box center [998, 229] width 49 height 15
click at [1231, 350] on icon at bounding box center [1231, 346] width 12 height 12
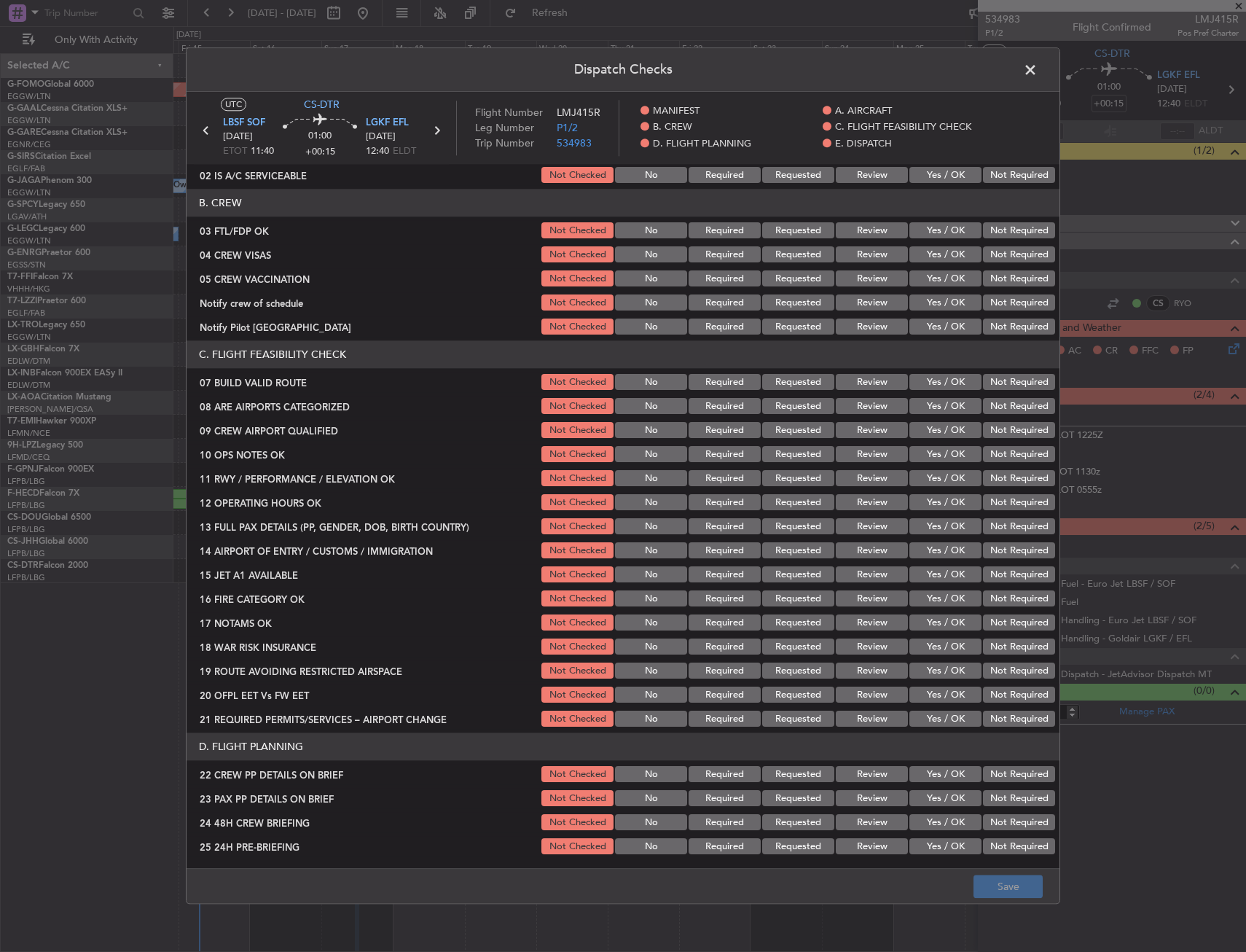
scroll to position [146, 0]
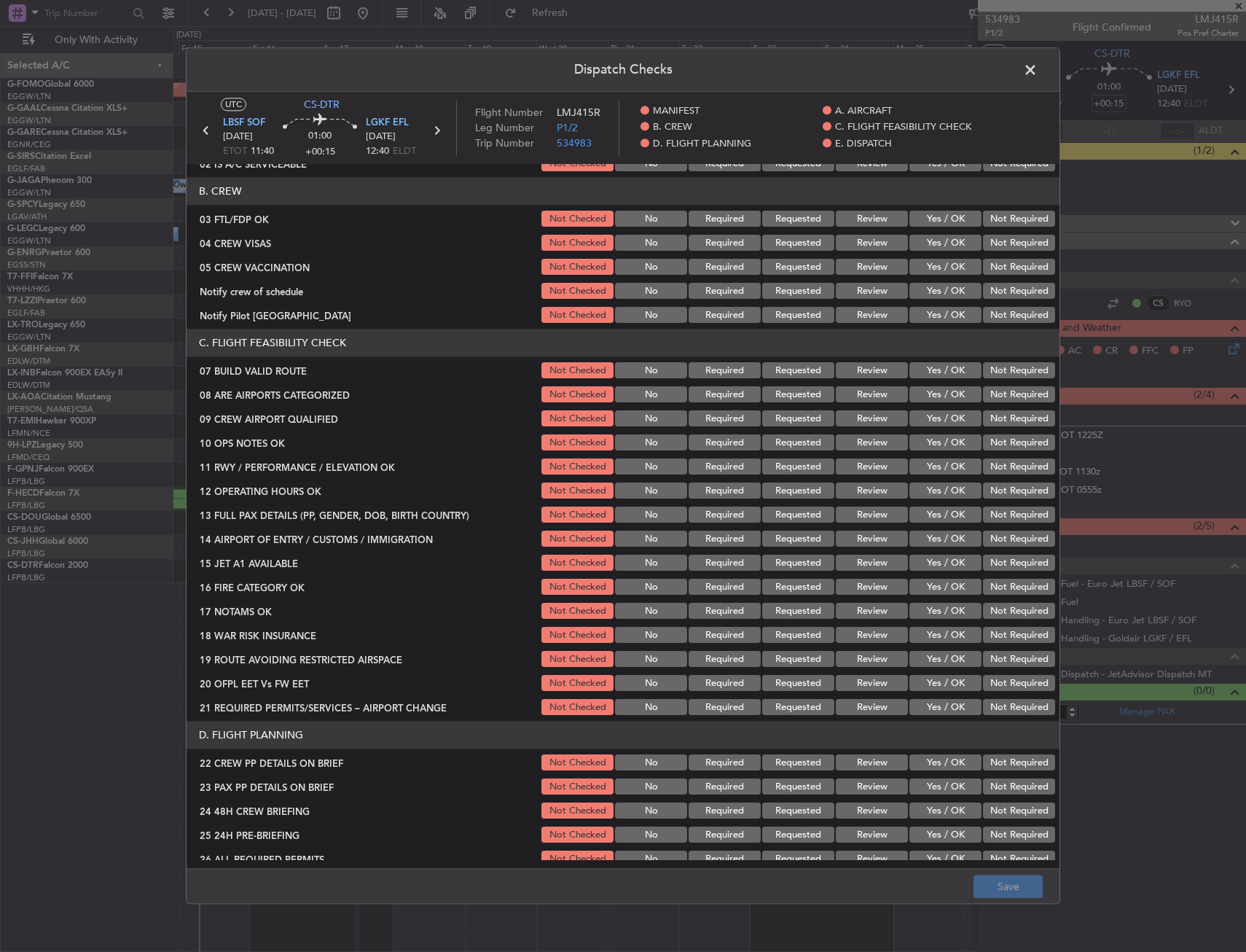
drag, startPoint x: 943, startPoint y: 370, endPoint x: 944, endPoint y: 378, distance: 8.1
click at [944, 370] on button "Yes / OK" at bounding box center [946, 371] width 72 height 16
drag, startPoint x: 946, startPoint y: 439, endPoint x: 941, endPoint y: 457, distance: 18.7
click at [945, 439] on button "Yes / OK" at bounding box center [946, 443] width 72 height 16
click at [941, 458] on div "Yes / OK" at bounding box center [944, 467] width 74 height 21
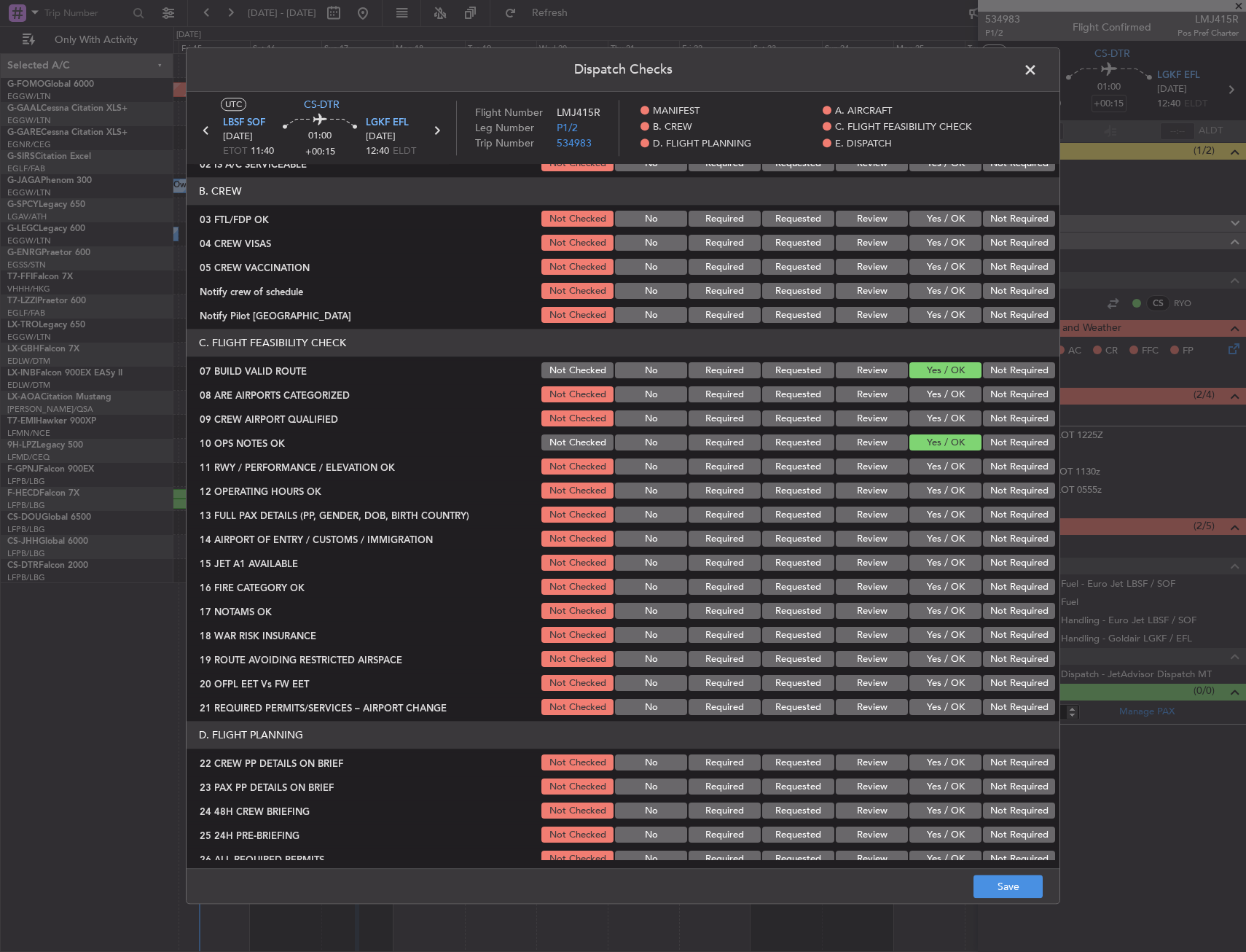
click at [941, 467] on button "Yes / OK" at bounding box center [946, 467] width 72 height 16
click at [943, 494] on button "Yes / OK" at bounding box center [946, 491] width 72 height 16
click at [946, 515] on button "Yes / OK" at bounding box center [946, 515] width 72 height 16
click at [946, 540] on button "Yes / OK" at bounding box center [946, 539] width 72 height 16
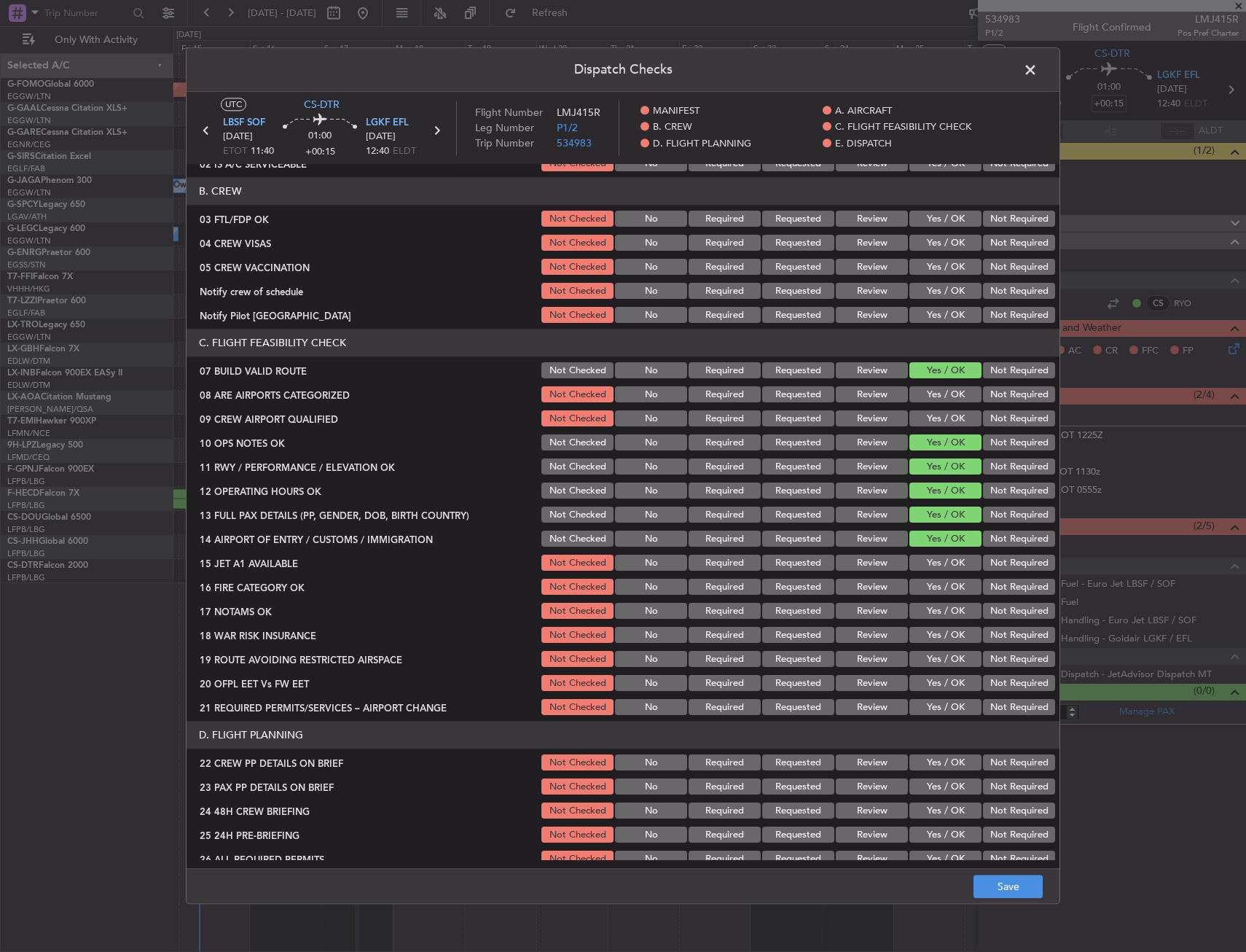
click at [942, 560] on button "Yes / OK" at bounding box center [946, 563] width 72 height 16
click at [941, 588] on button "Yes / OK" at bounding box center [946, 587] width 72 height 16
drag, startPoint x: 938, startPoint y: 611, endPoint x: 937, endPoint y: 622, distance: 11.0
click at [938, 612] on button "Yes / OK" at bounding box center [946, 611] width 72 height 16
click at [938, 630] on button "Yes / OK" at bounding box center [946, 635] width 72 height 16
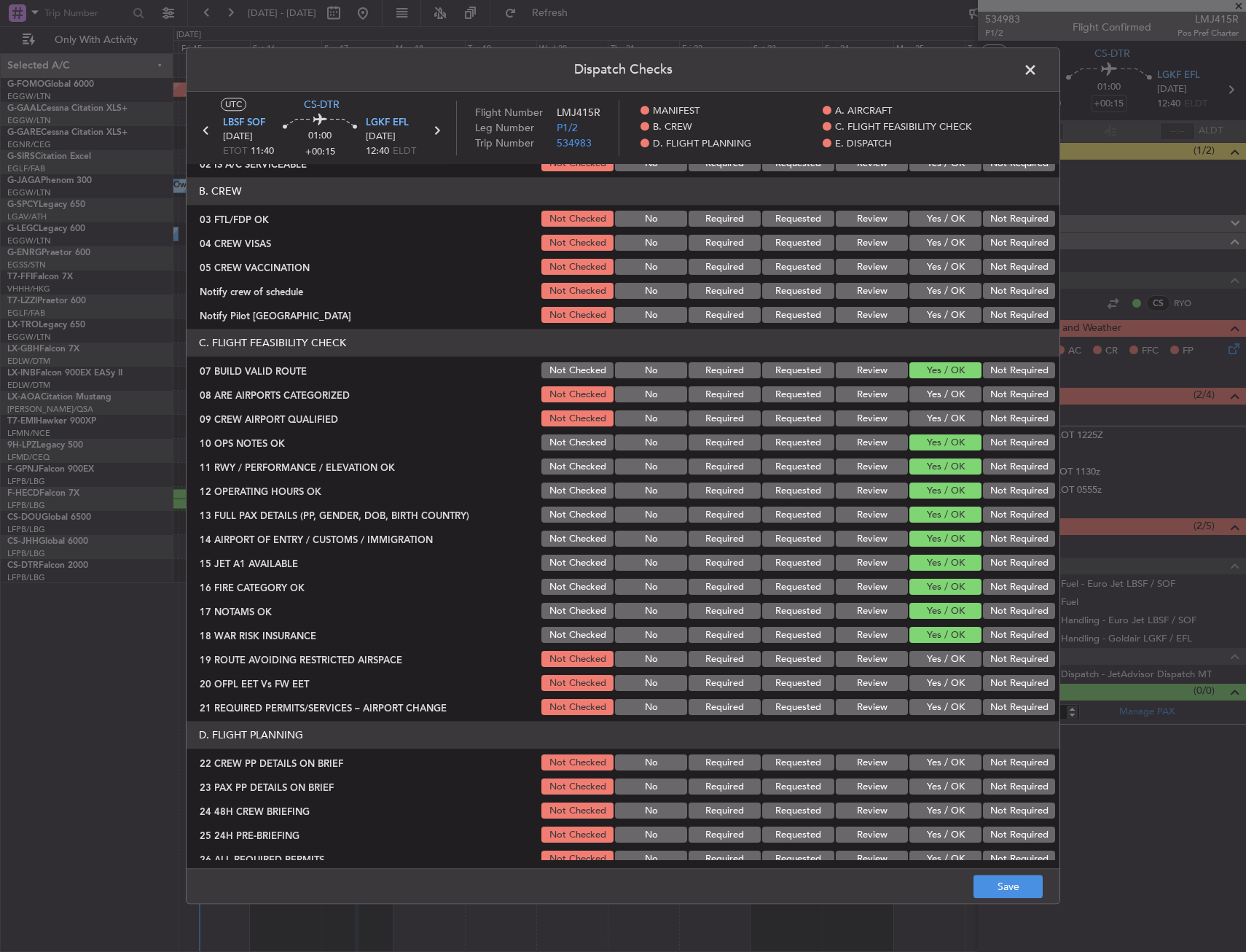
drag, startPoint x: 934, startPoint y: 650, endPoint x: 938, endPoint y: 661, distance: 11.7
click at [938, 660] on div "Yes / OK" at bounding box center [944, 659] width 74 height 21
click at [938, 665] on button "Yes / OK" at bounding box center [946, 659] width 72 height 16
click at [937, 684] on button "Yes / OK" at bounding box center [946, 683] width 72 height 16
click at [927, 707] on button "Yes / OK" at bounding box center [946, 707] width 72 height 16
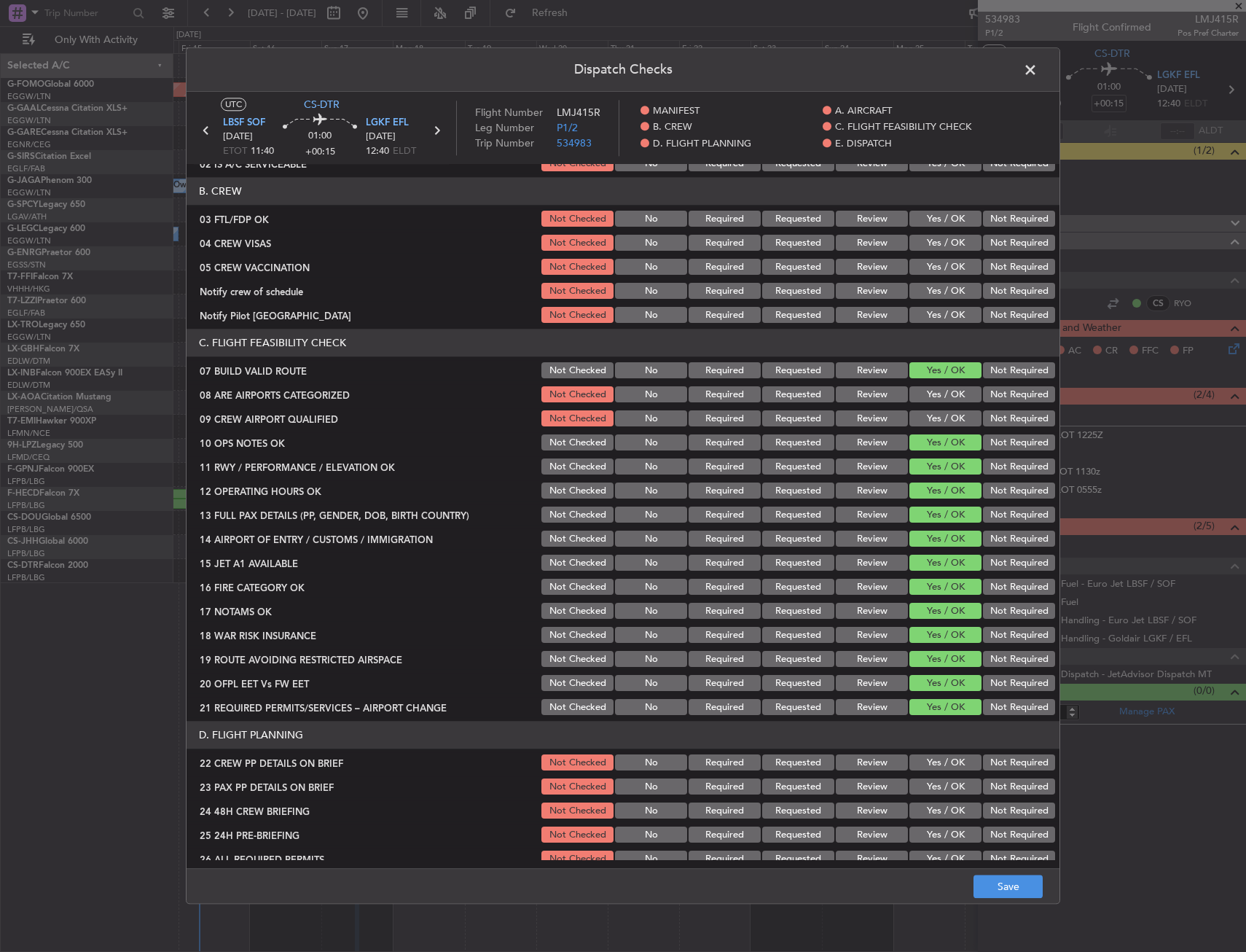
scroll to position [438, 0]
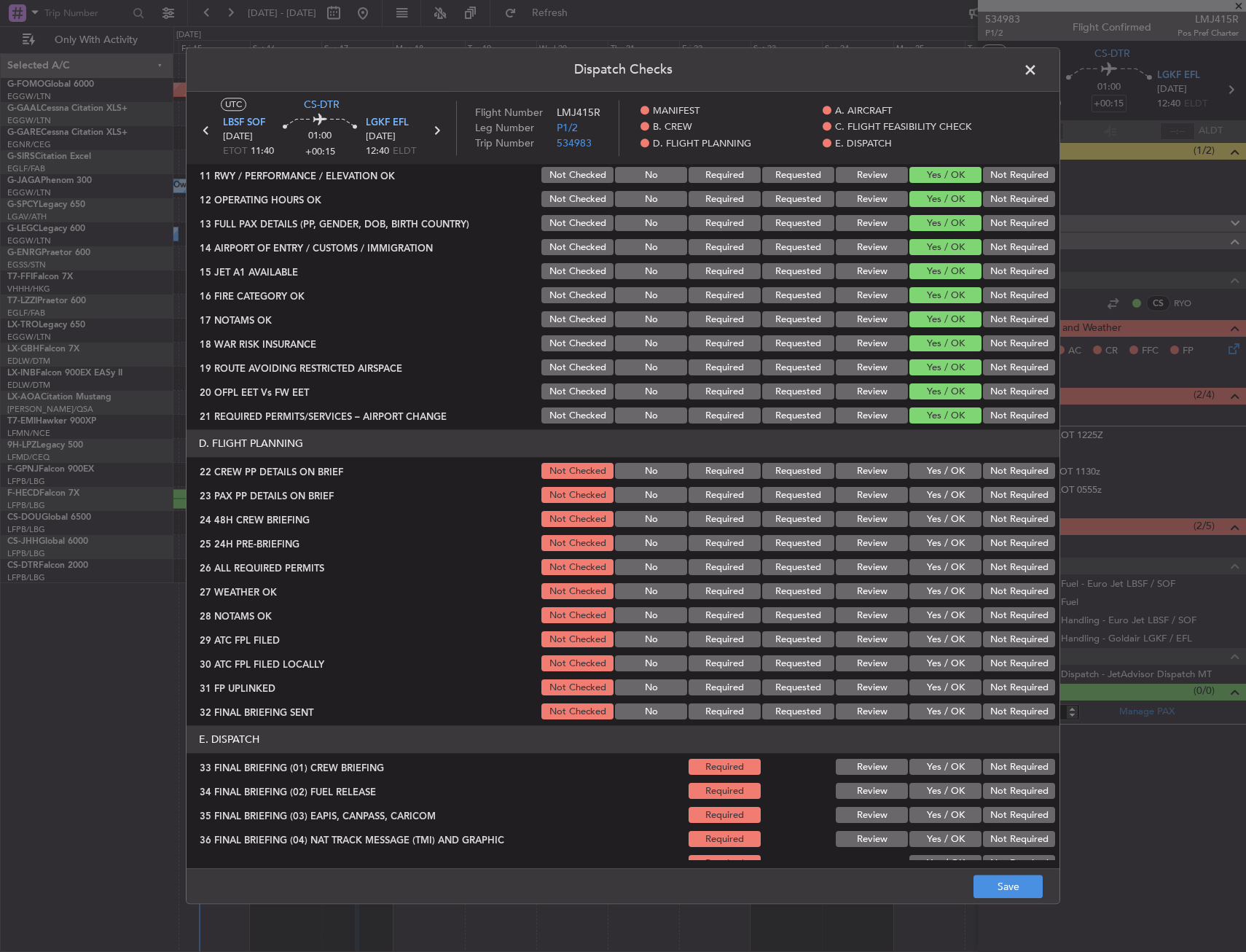
drag, startPoint x: 938, startPoint y: 471, endPoint x: 938, endPoint y: 491, distance: 20.0
click at [938, 471] on button "Yes / OK" at bounding box center [946, 471] width 72 height 16
drag, startPoint x: 938, startPoint y: 495, endPoint x: 938, endPoint y: 504, distance: 9.0
click at [938, 496] on button "Yes / OK" at bounding box center [946, 495] width 72 height 16
click at [938, 518] on button "Yes / OK" at bounding box center [946, 519] width 72 height 16
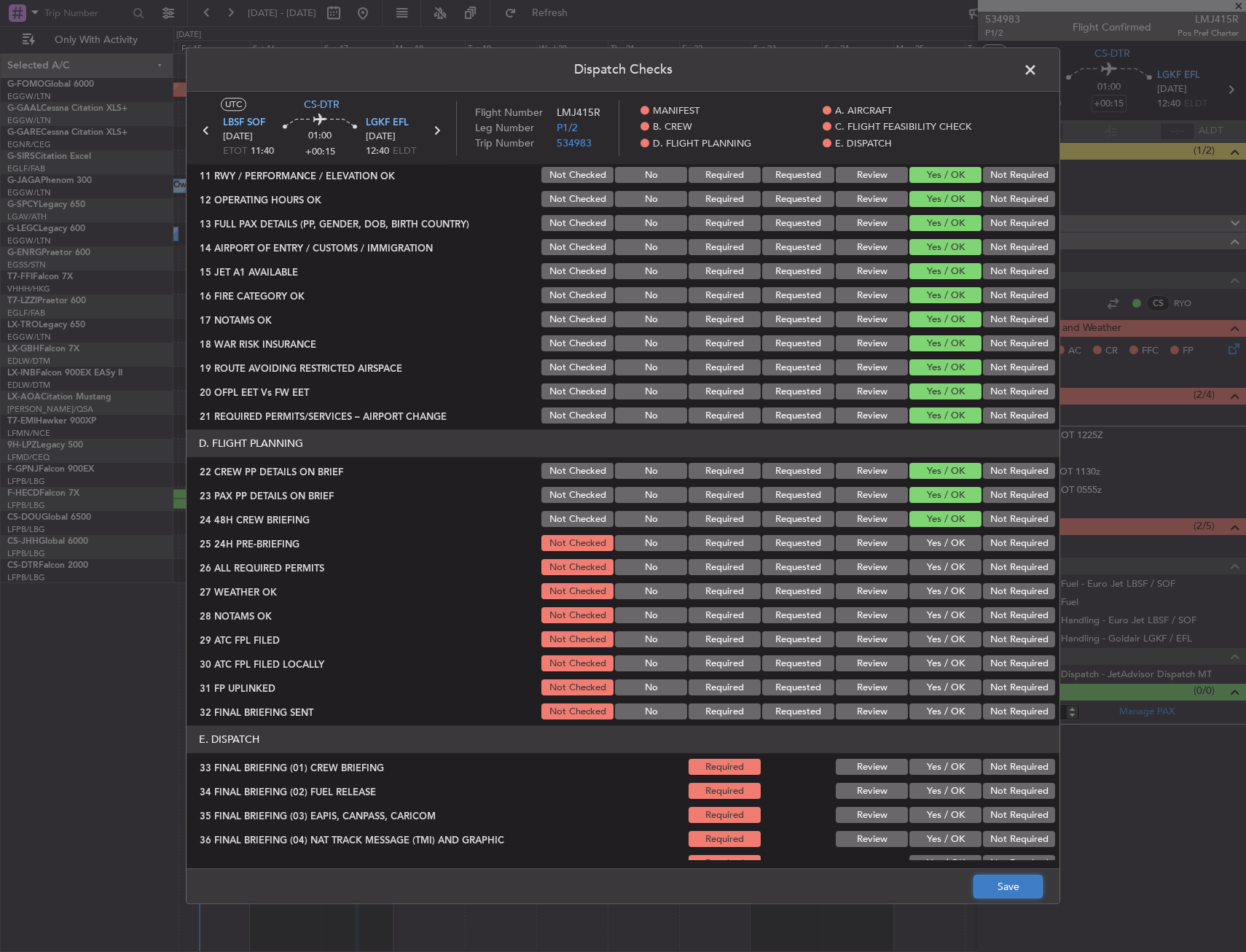
click at [1014, 883] on button "Save" at bounding box center [1008, 887] width 69 height 23
click at [1038, 59] on span at bounding box center [1038, 74] width 0 height 29
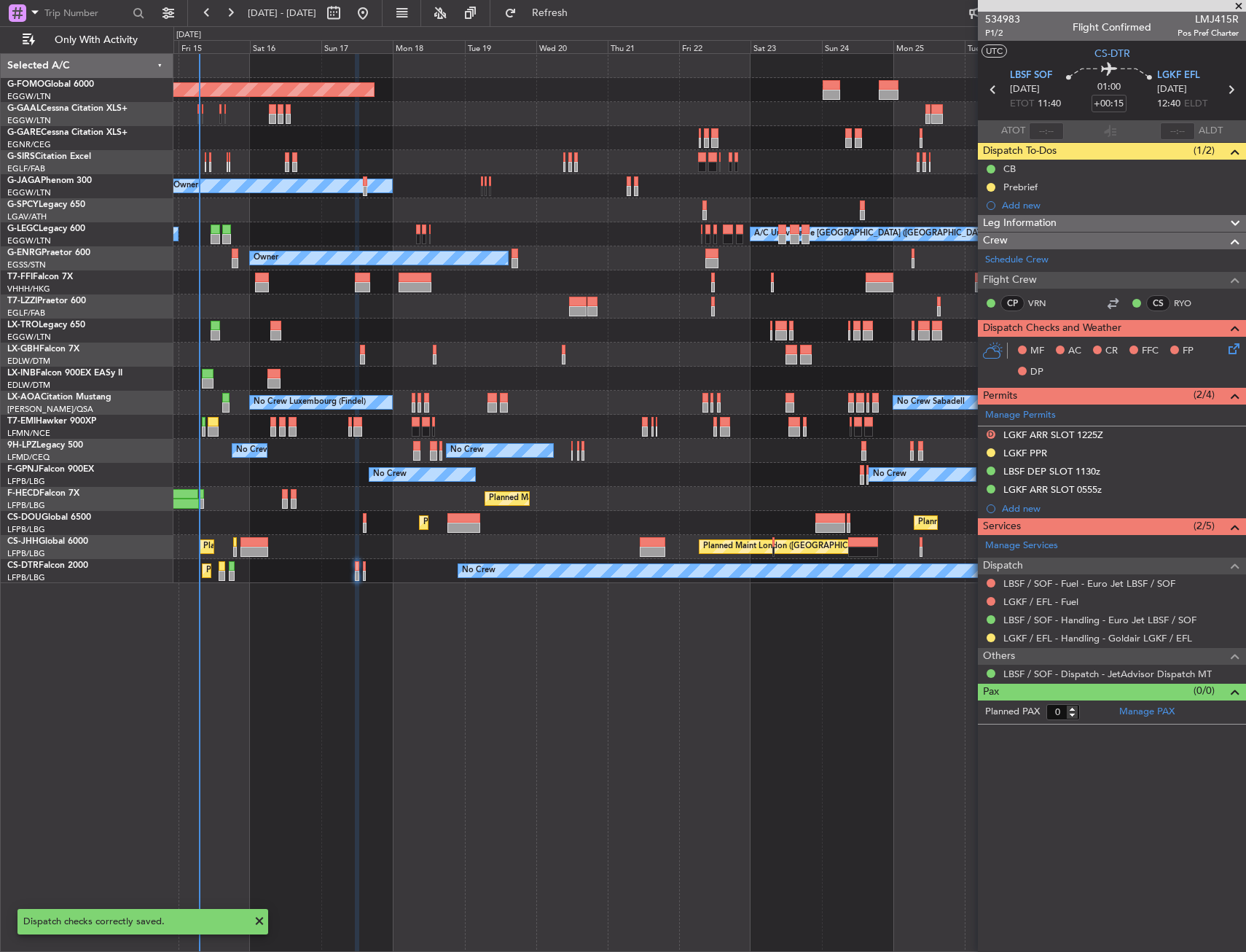
click at [1031, 65] on section "LBSF SOF 17/08/2025 ETOT 11:40 01:00 +00:15 LGKF EFL 17/08/2025 12:40 ELDT" at bounding box center [1112, 91] width 268 height 58
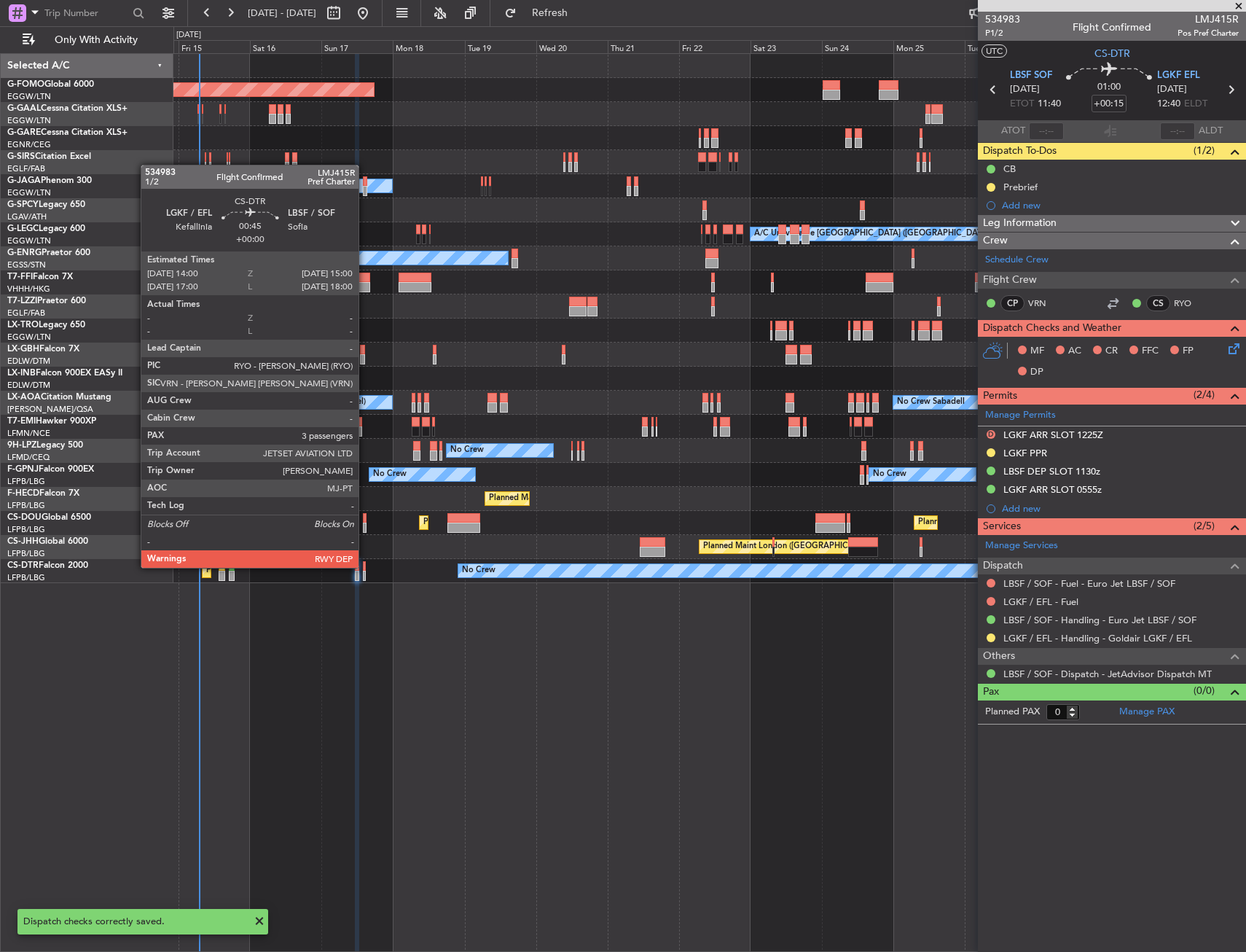
click at [365, 566] on div at bounding box center [365, 566] width 4 height 10
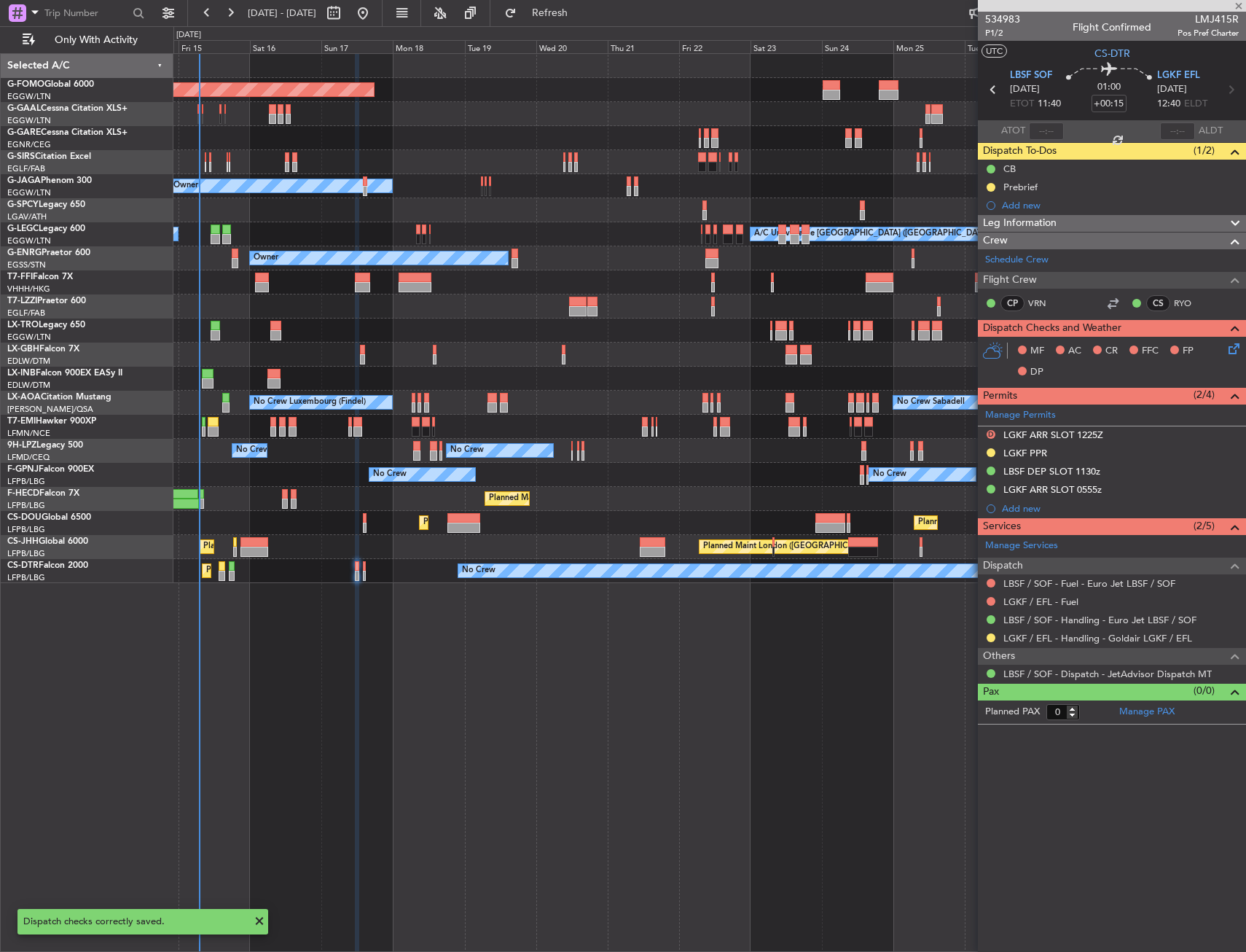
type input "3"
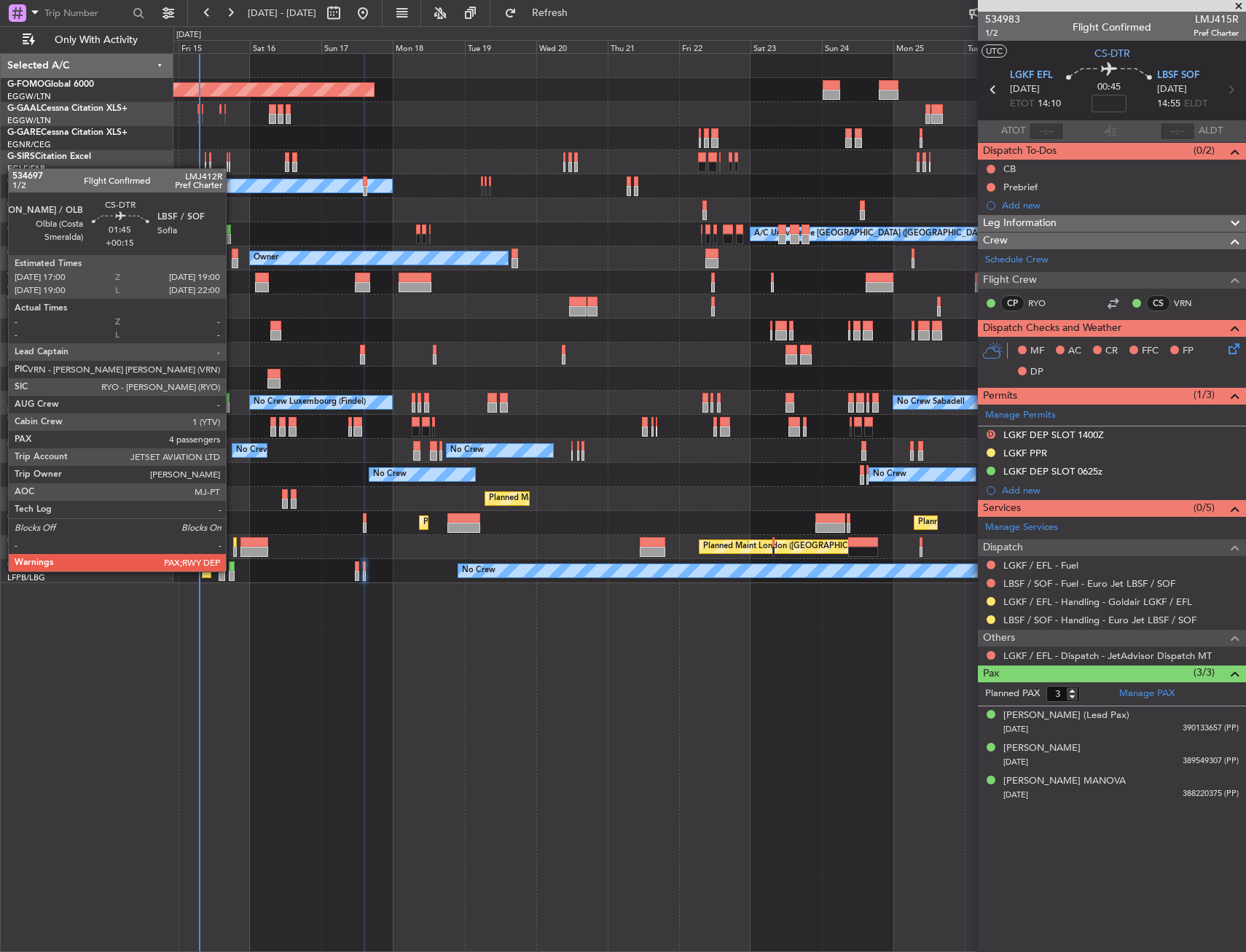
click at [232, 570] on div at bounding box center [232, 566] width 7 height 10
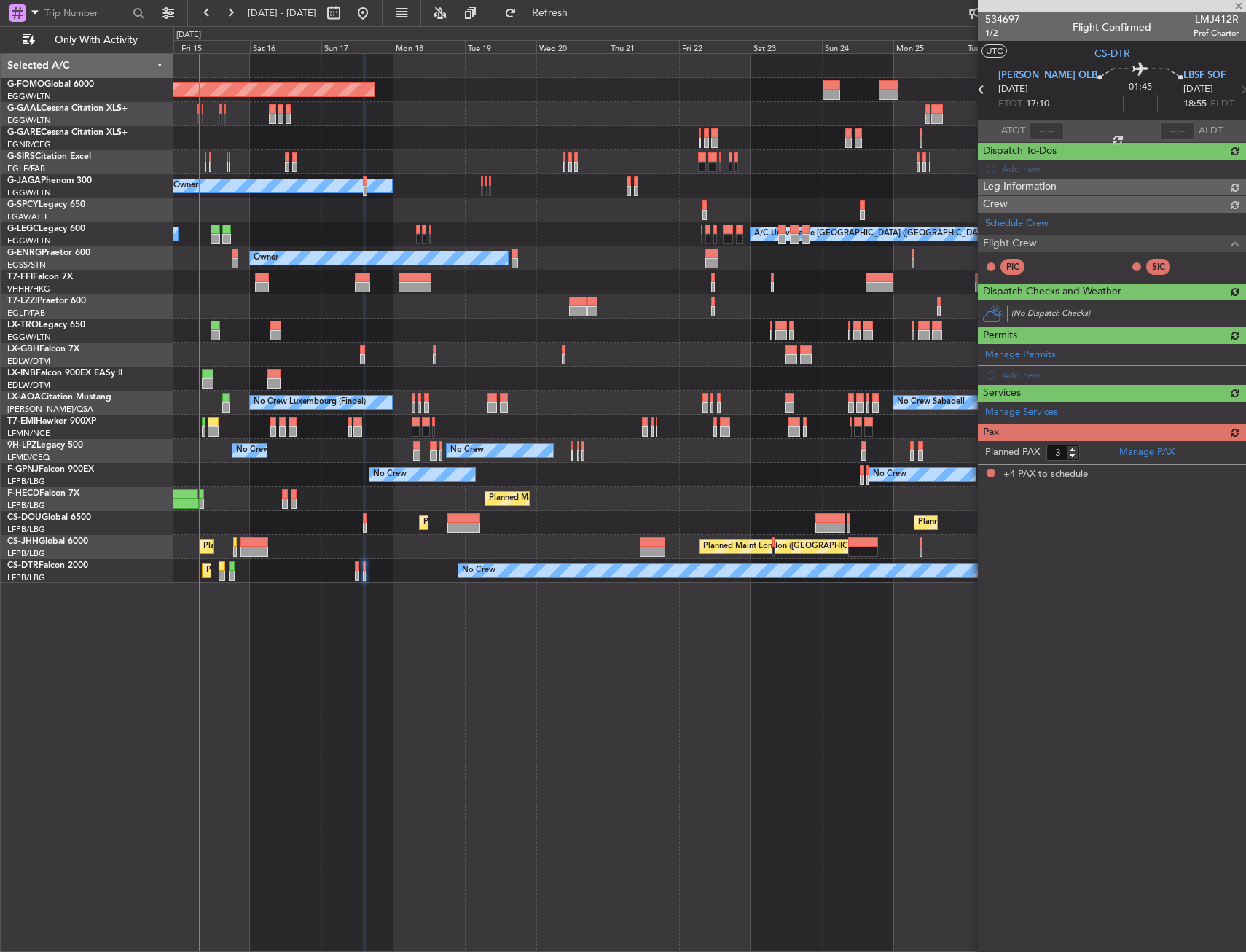
type input "+00:15"
type input "4"
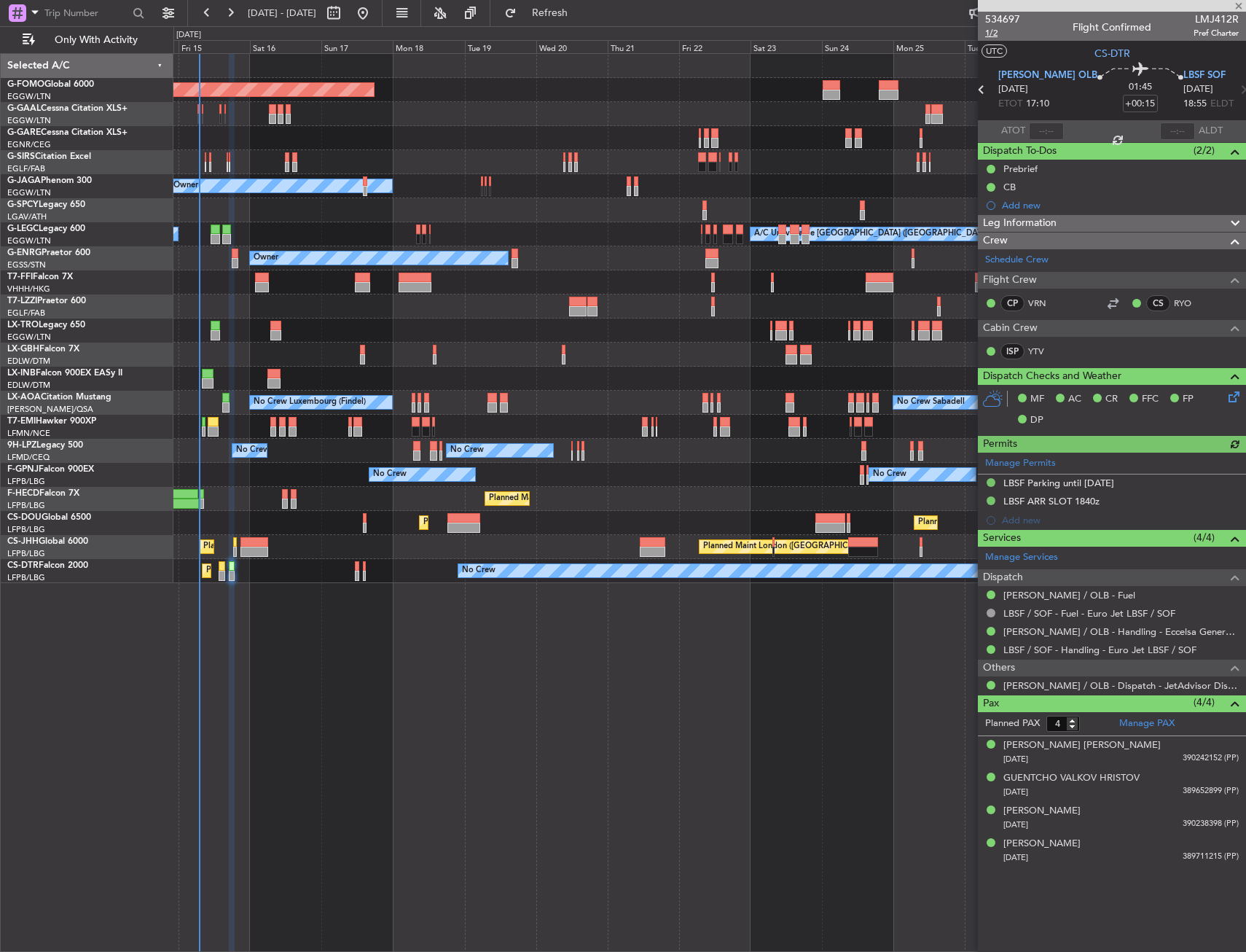
click at [994, 35] on span "1/2" at bounding box center [1002, 33] width 35 height 12
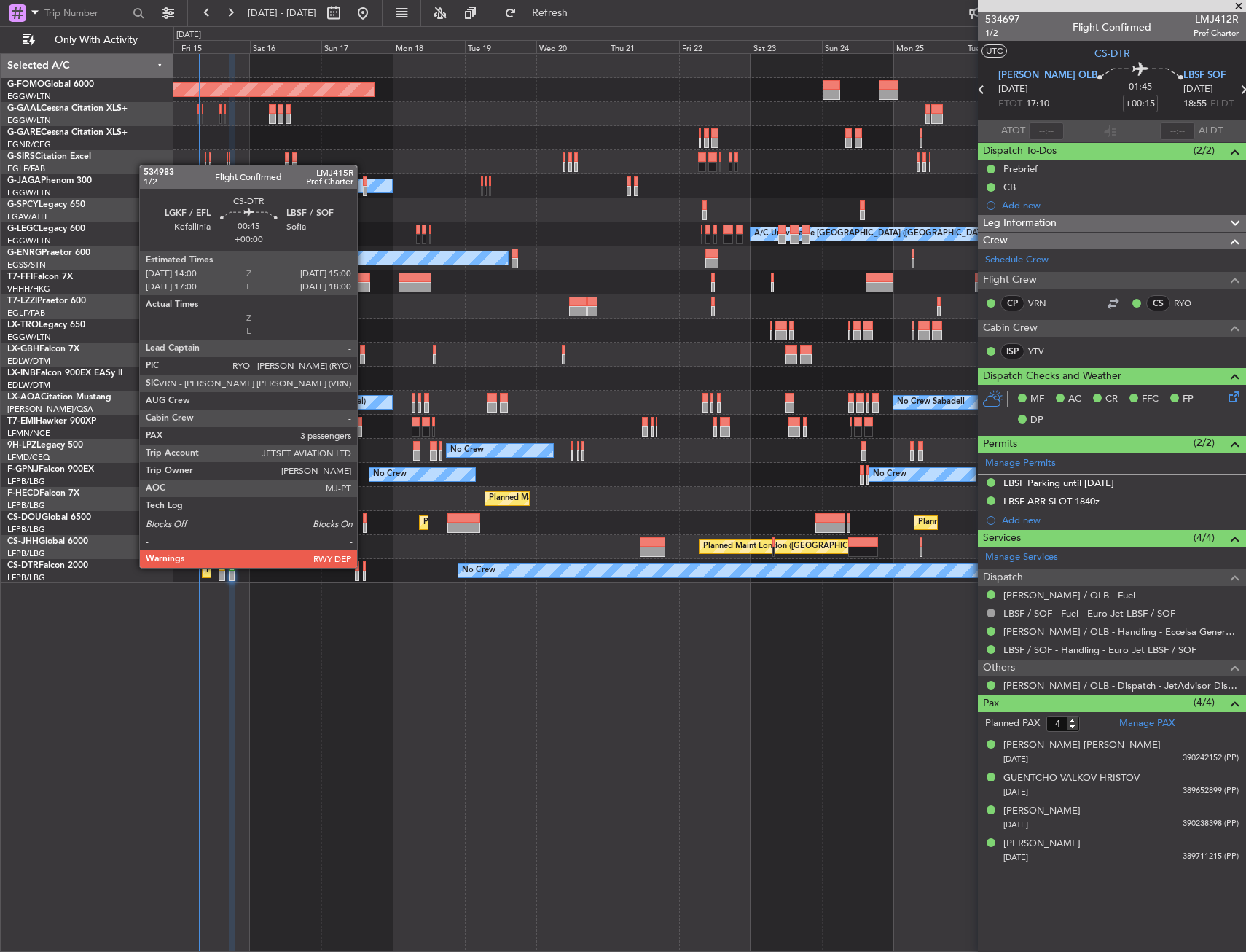
click at [364, 566] on div at bounding box center [365, 566] width 4 height 10
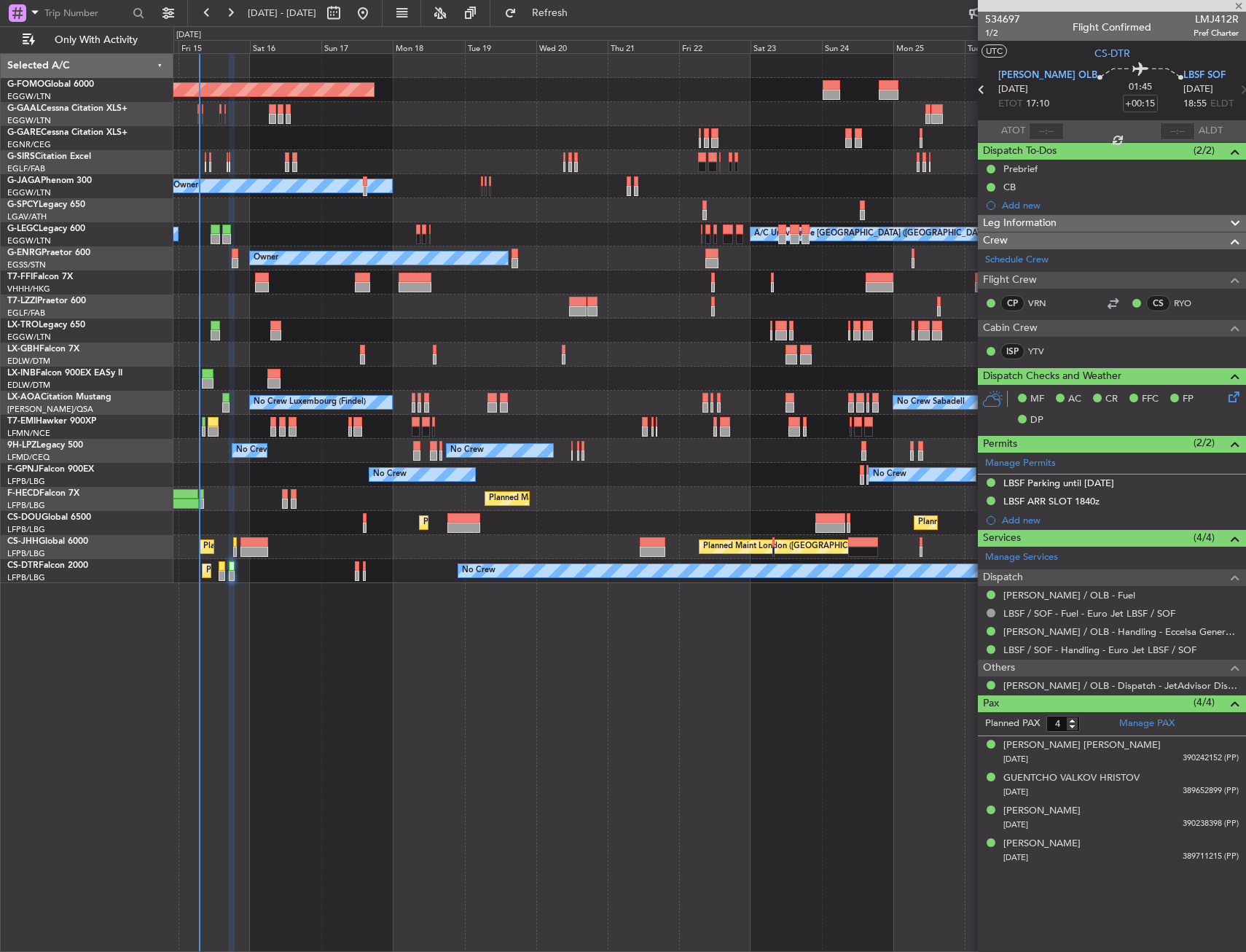
type input "3"
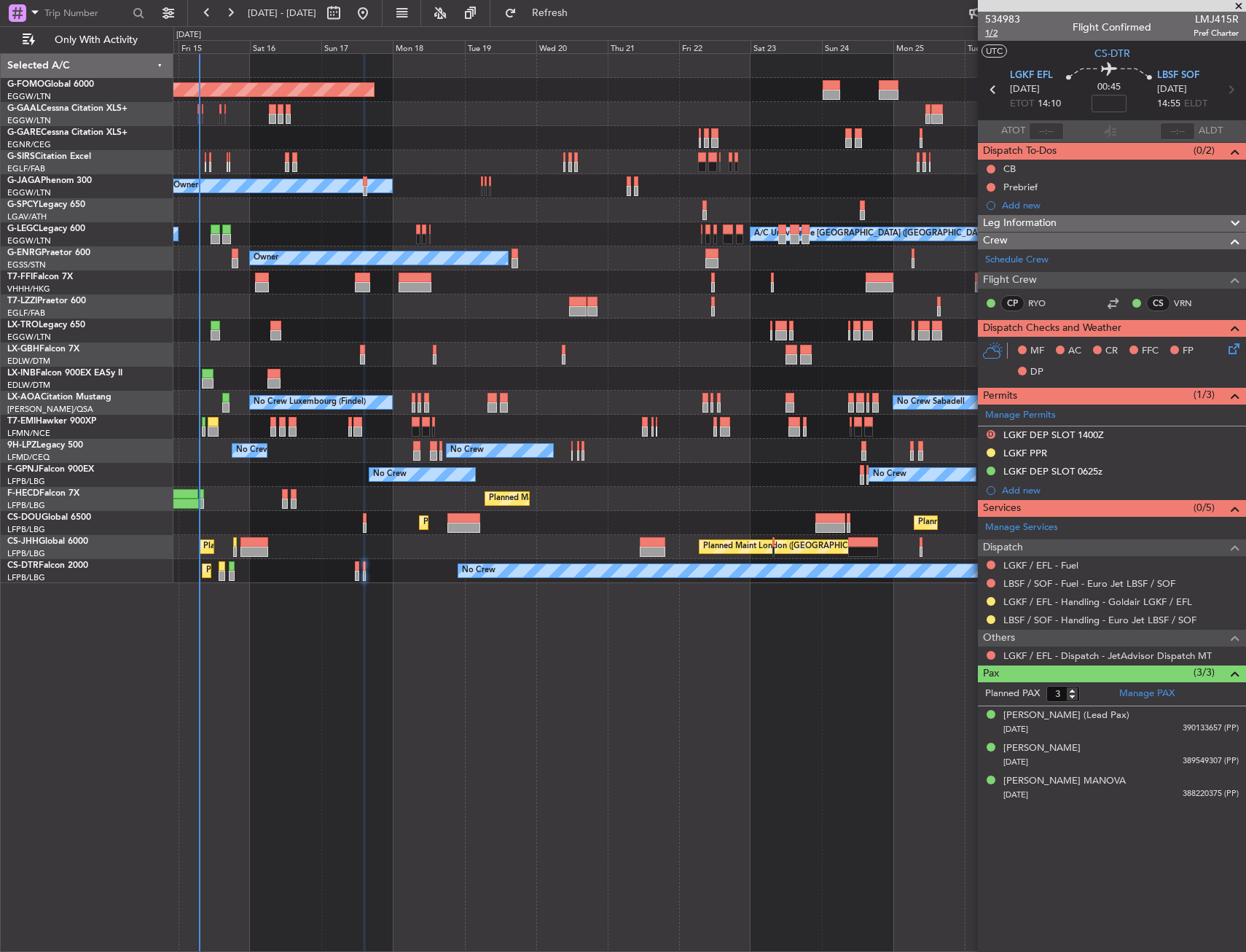
click at [986, 30] on span "1/2" at bounding box center [1002, 33] width 35 height 12
click at [1108, 101] on mat-tooltip-component "Flight Time" at bounding box center [1109, 114] width 67 height 38
click at [1100, 105] on input at bounding box center [1108, 103] width 35 height 18
click at [1066, 58] on section "UTC CS-DTR" at bounding box center [1112, 52] width 268 height 22
click at [990, 168] on button at bounding box center [991, 168] width 8 height 8
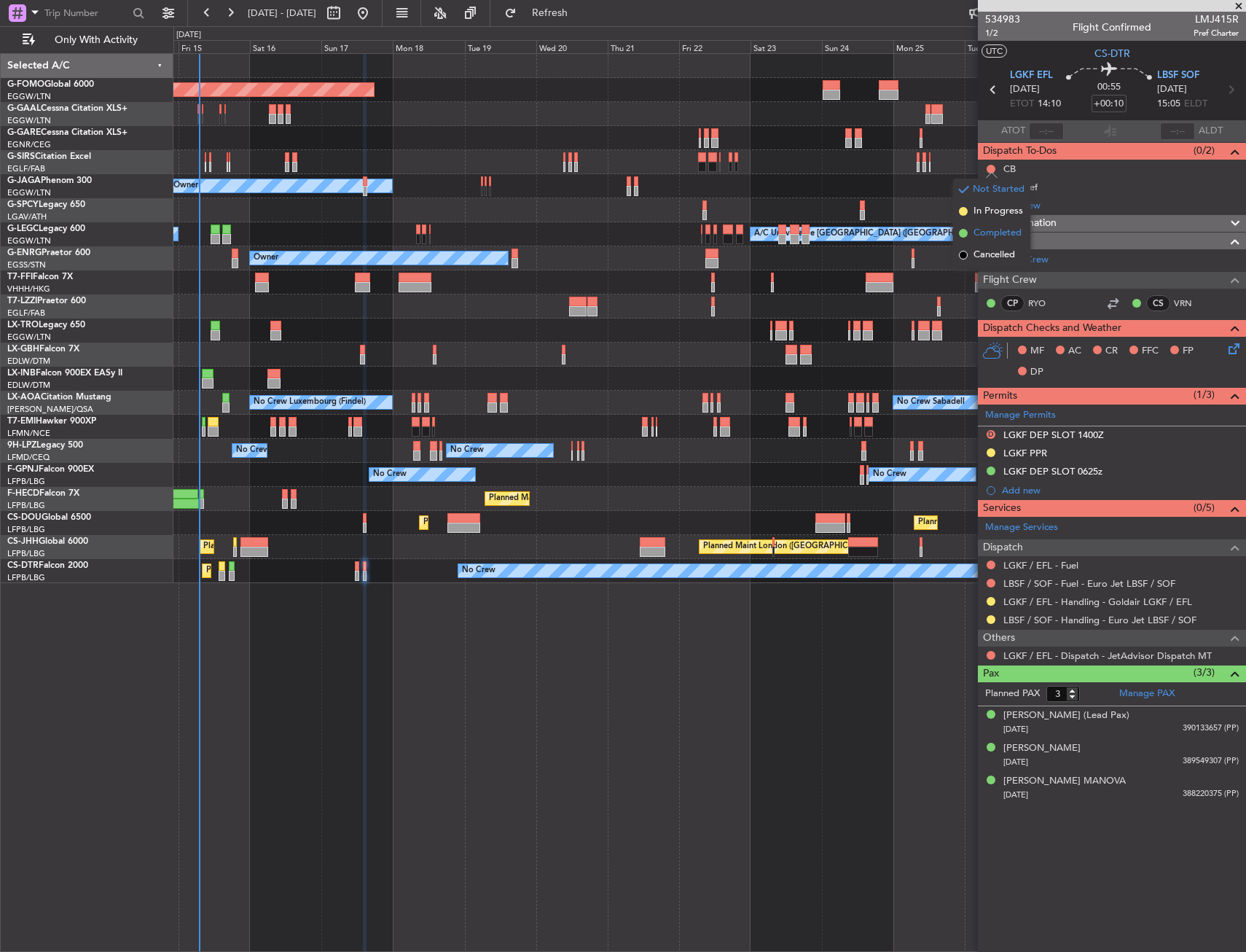
click at [994, 230] on span "Completed" at bounding box center [998, 233] width 48 height 15
click at [991, 185] on button at bounding box center [991, 187] width 8 height 8
click at [992, 231] on span "In Progress" at bounding box center [998, 229] width 49 height 15
click at [1231, 342] on icon at bounding box center [1231, 346] width 12 height 12
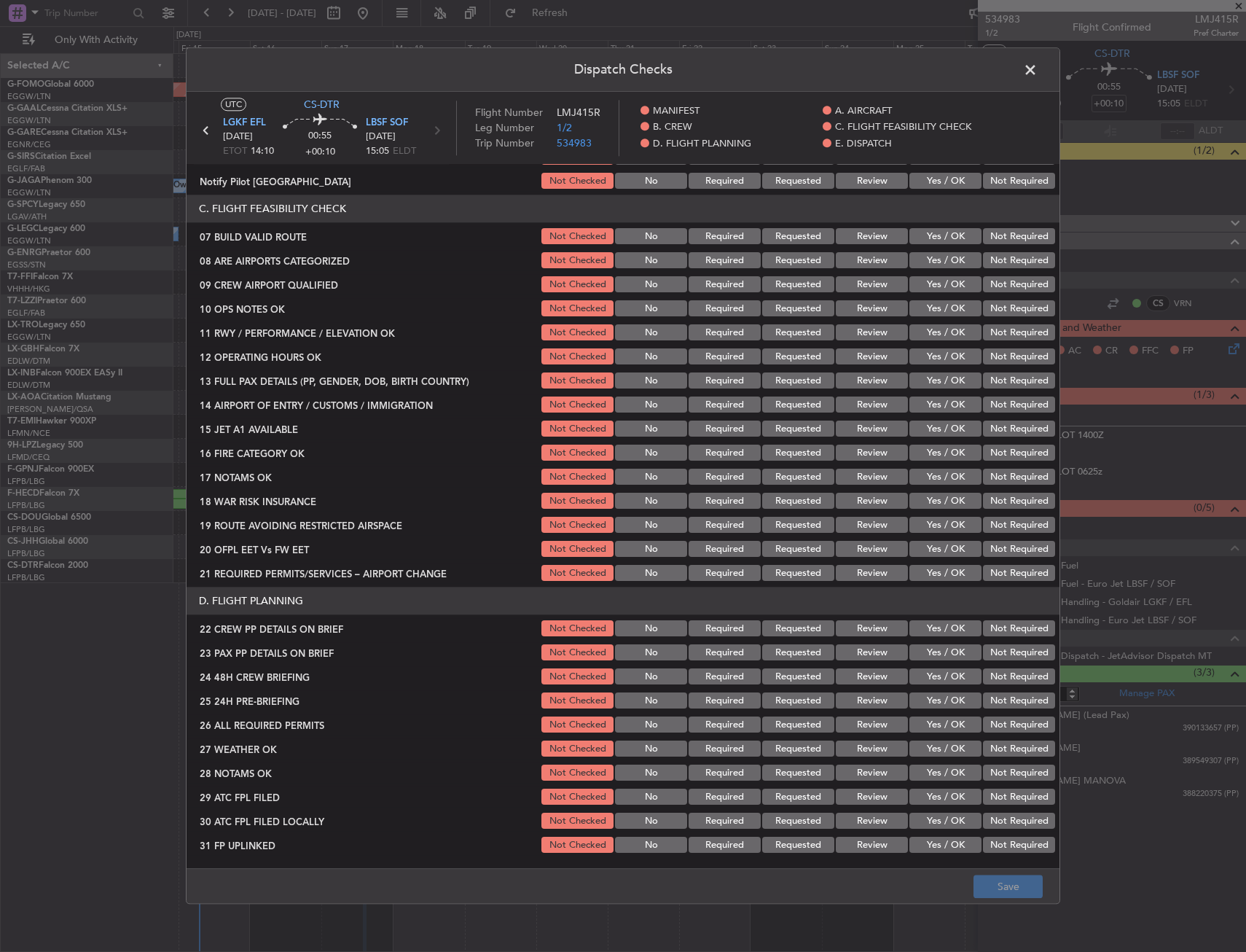
scroll to position [218, 0]
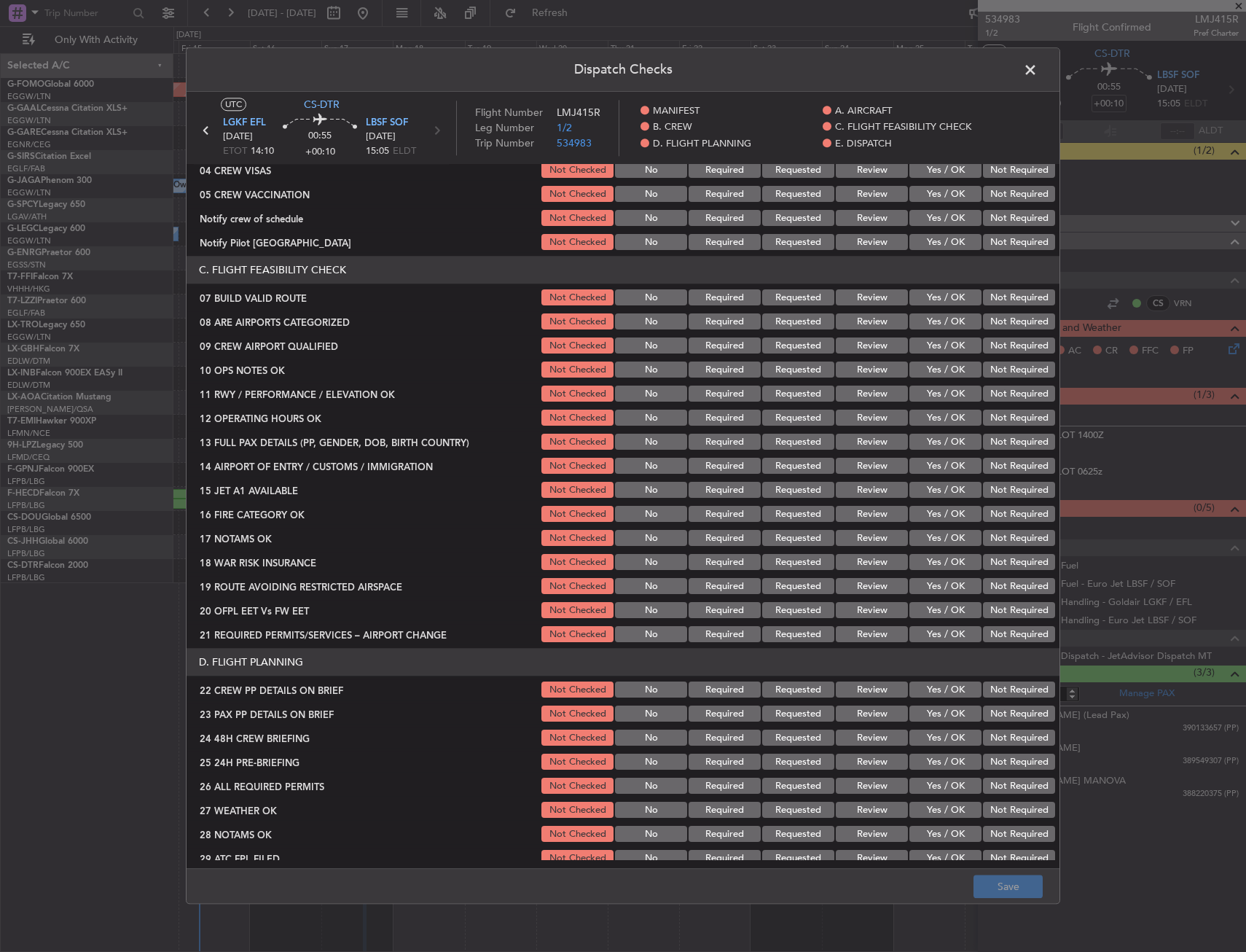
click at [935, 299] on button "Yes / OK" at bounding box center [946, 298] width 72 height 16
click at [934, 362] on button "Yes / OK" at bounding box center [946, 370] width 72 height 16
click at [944, 389] on button "Yes / OK" at bounding box center [946, 394] width 72 height 16
click at [942, 418] on button "Yes / OK" at bounding box center [946, 418] width 72 height 16
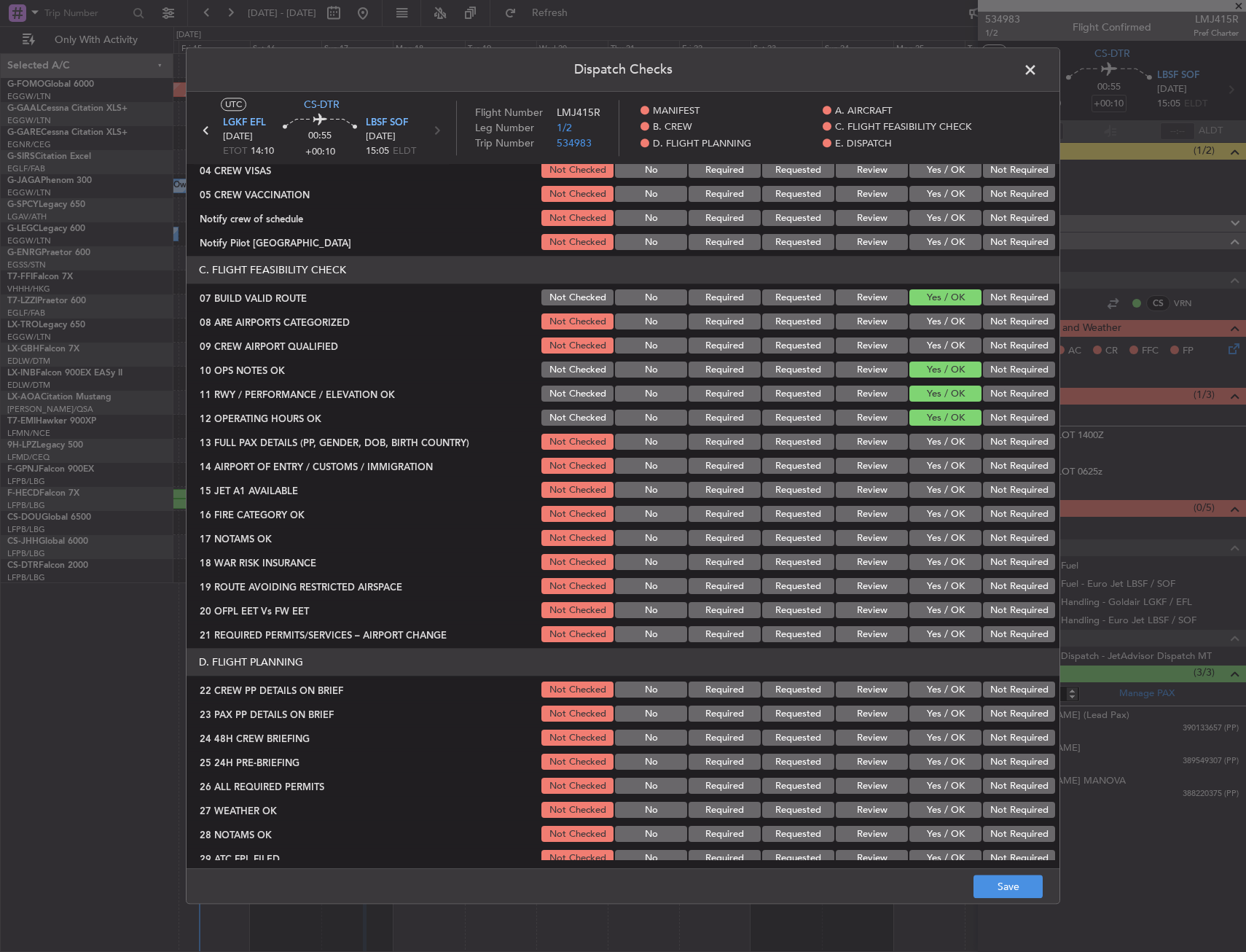
click at [940, 434] on button "Yes / OK" at bounding box center [946, 442] width 72 height 16
click at [931, 471] on button "Yes / OK" at bounding box center [946, 466] width 72 height 16
click at [931, 487] on button "Yes / OK" at bounding box center [946, 490] width 72 height 16
click at [929, 519] on button "Yes / OK" at bounding box center [946, 514] width 72 height 16
click at [931, 534] on button "Yes / OK" at bounding box center [946, 538] width 72 height 16
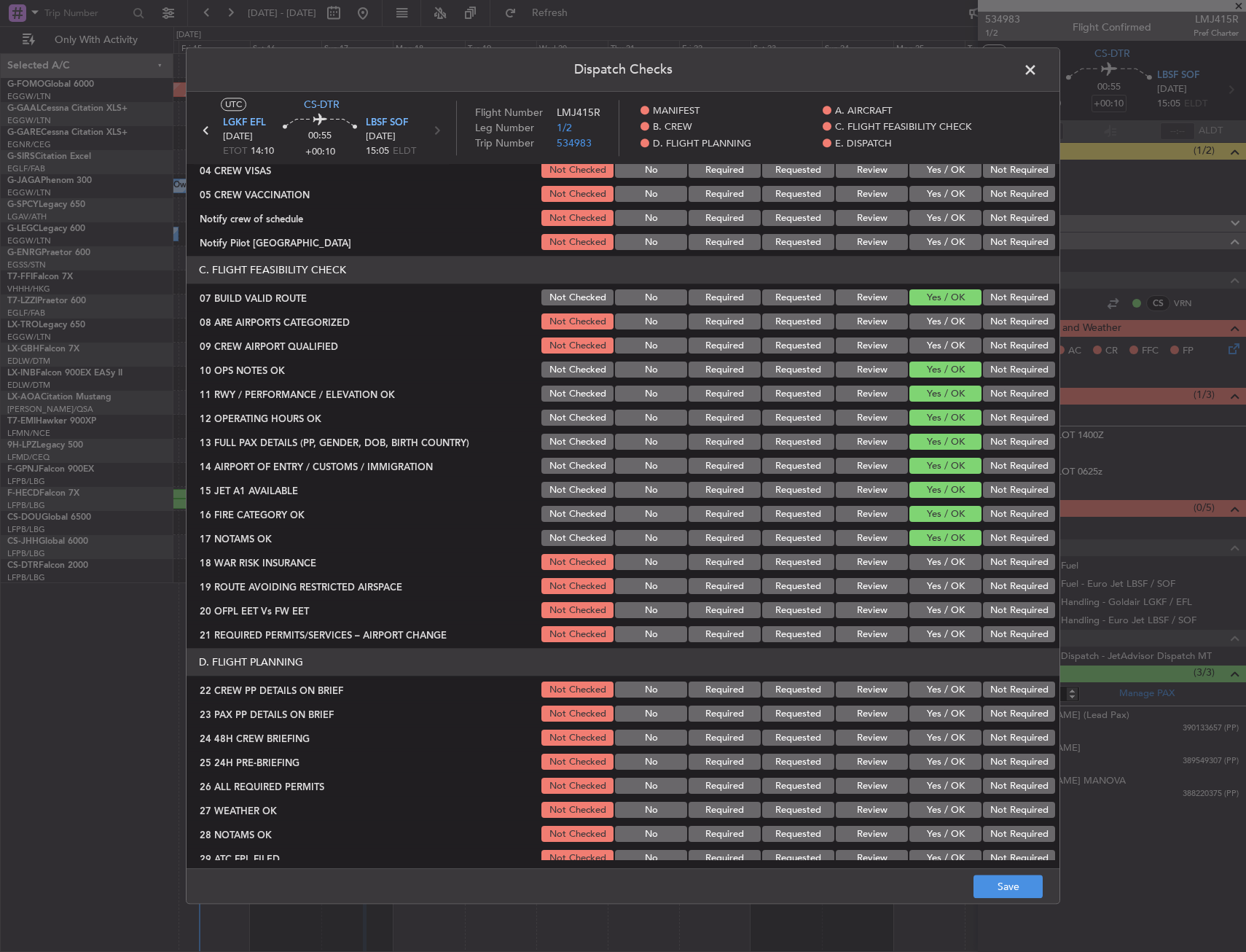
click at [936, 562] on button "Yes / OK" at bounding box center [946, 562] width 72 height 16
click at [936, 586] on button "Yes / OK" at bounding box center [946, 586] width 72 height 16
click at [938, 608] on button "Yes / OK" at bounding box center [946, 611] width 72 height 16
click at [934, 627] on button "Yes / OK" at bounding box center [946, 634] width 72 height 16
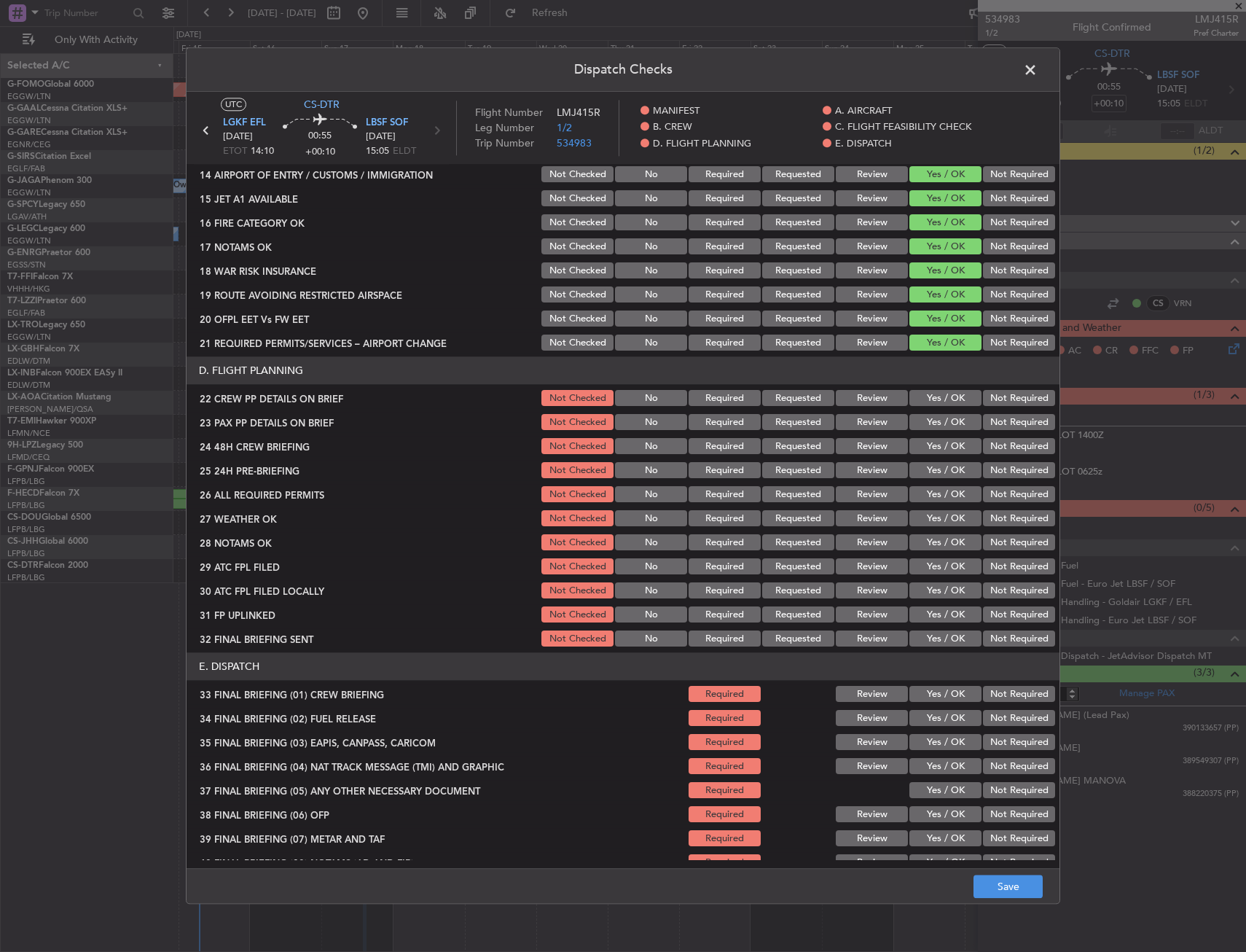
click at [934, 398] on button "Yes / OK" at bounding box center [946, 398] width 72 height 16
click at [935, 422] on button "Yes / OK" at bounding box center [946, 422] width 72 height 16
click at [929, 448] on button "Yes / OK" at bounding box center [946, 446] width 72 height 16
click at [999, 879] on button "Save" at bounding box center [1008, 887] width 69 height 23
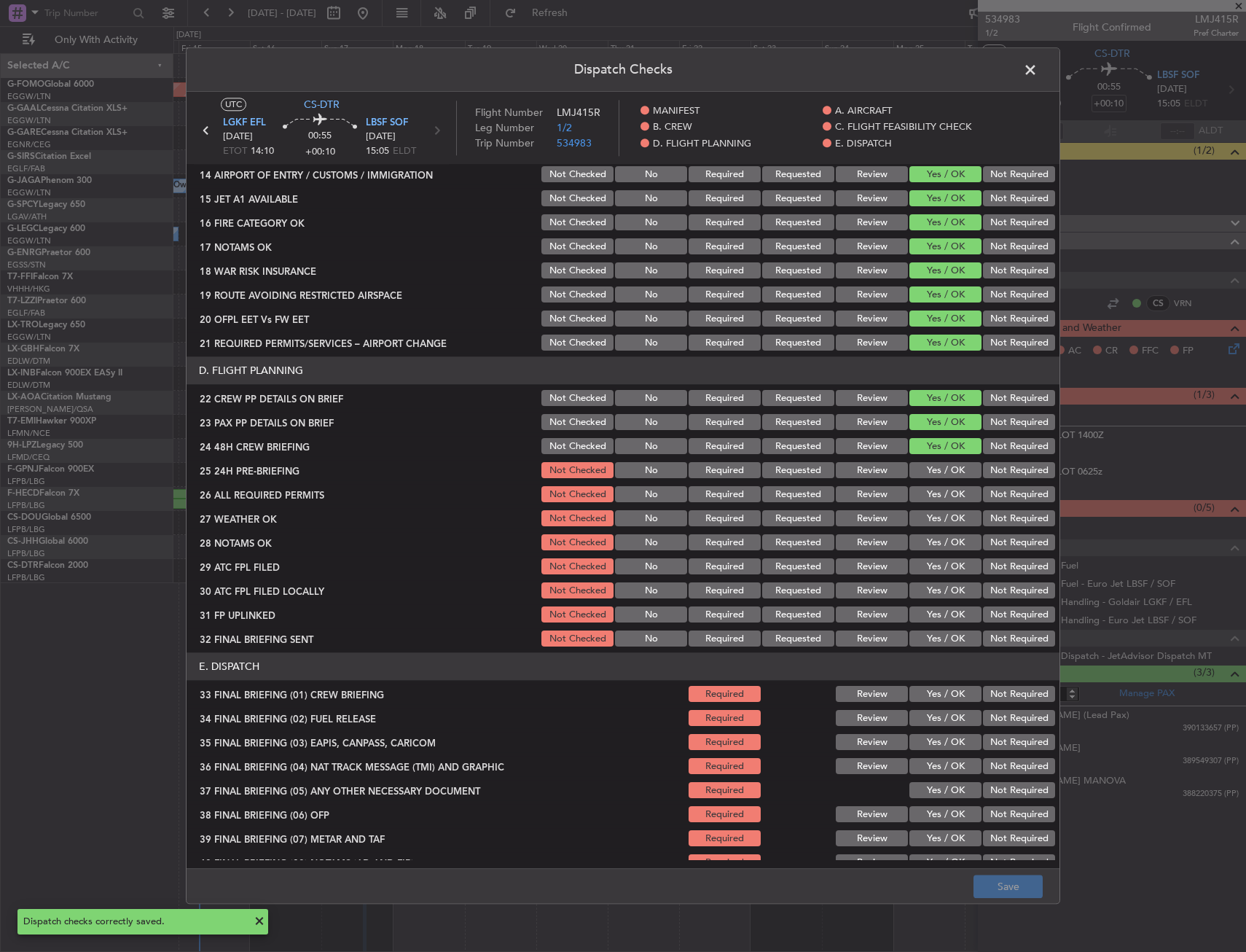
click at [1038, 71] on span at bounding box center [1038, 74] width 0 height 29
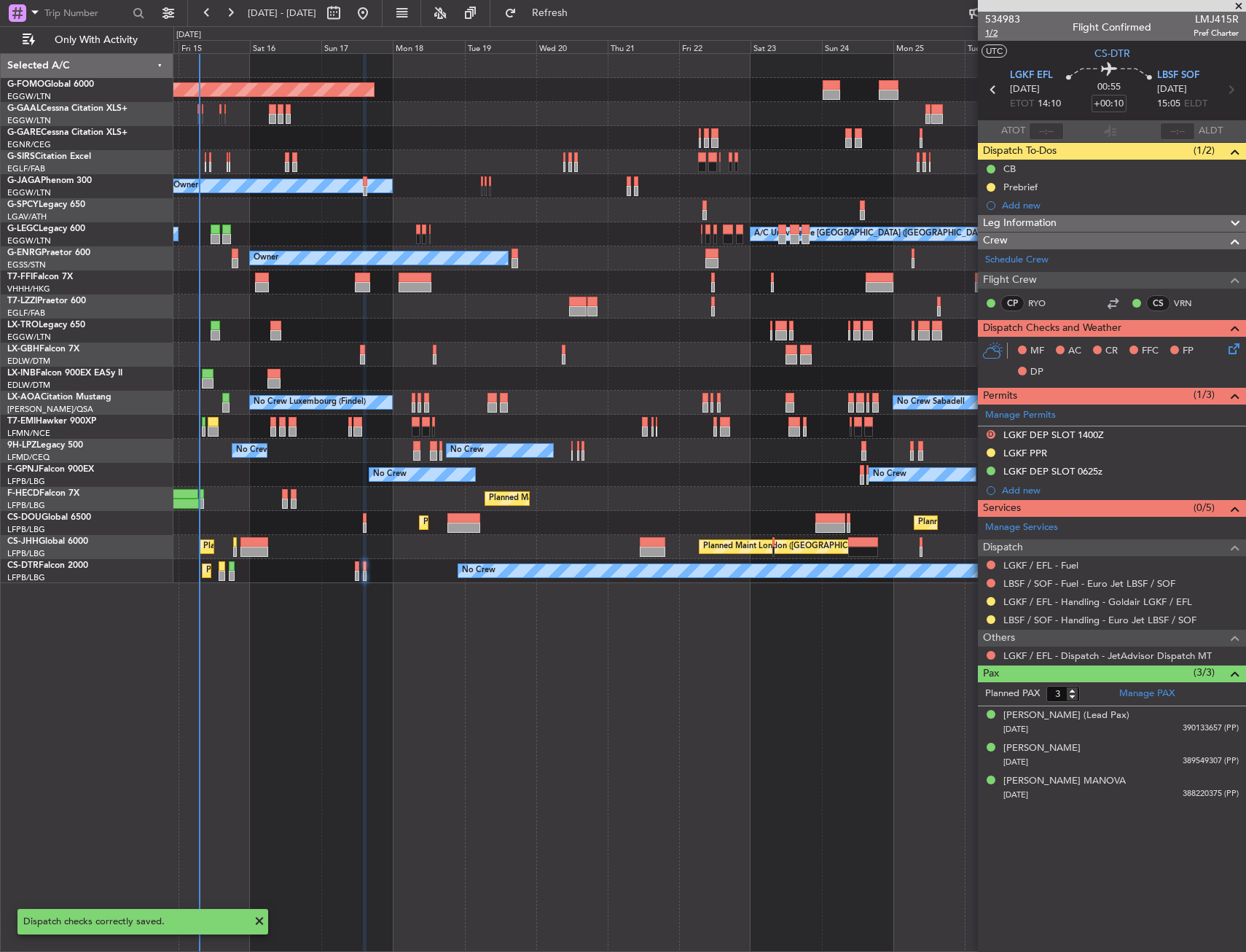
click at [990, 35] on span "1/2" at bounding box center [1002, 33] width 35 height 12
click at [990, 652] on button at bounding box center [991, 654] width 8 height 8
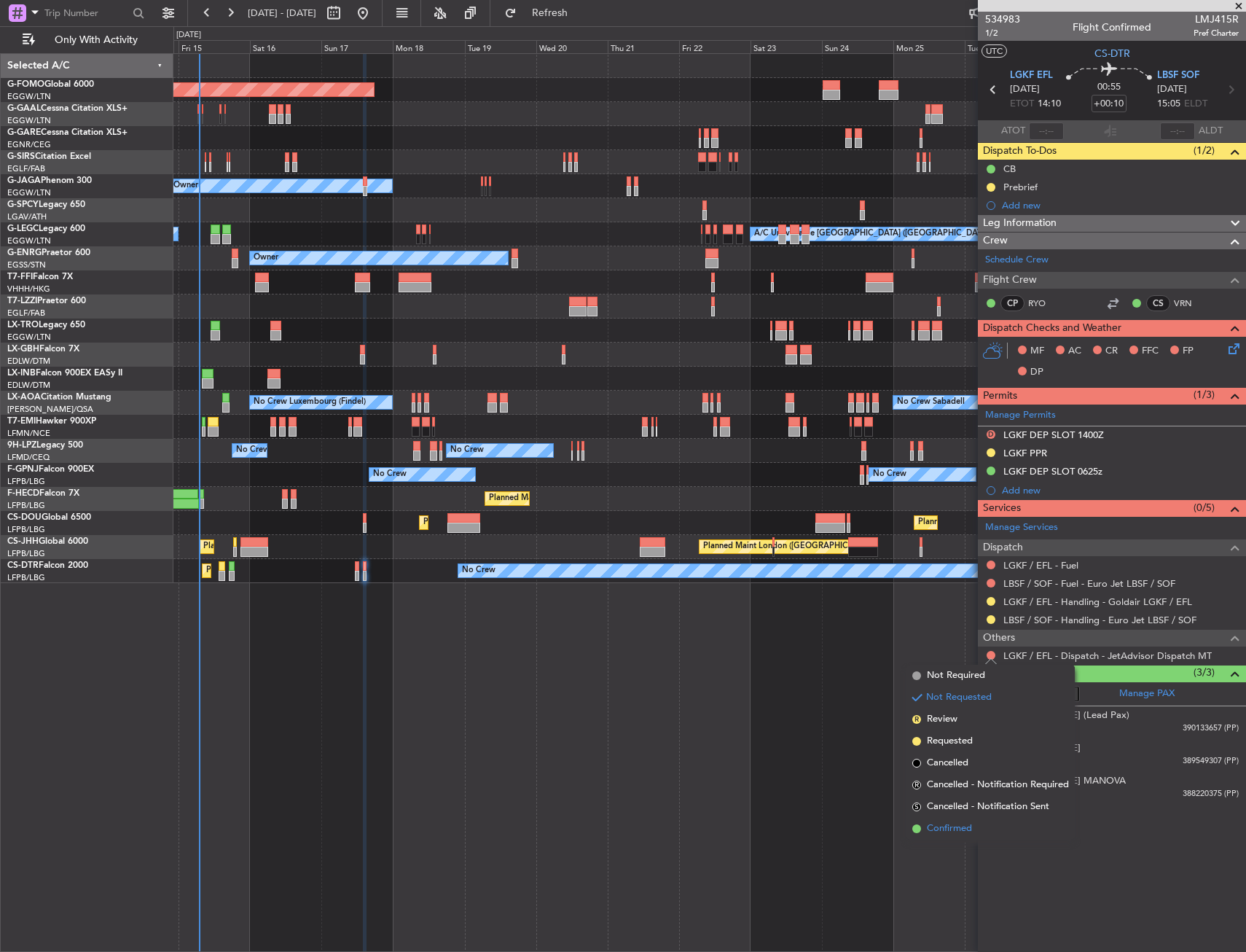
click at [940, 824] on span "Confirmed" at bounding box center [949, 828] width 45 height 15
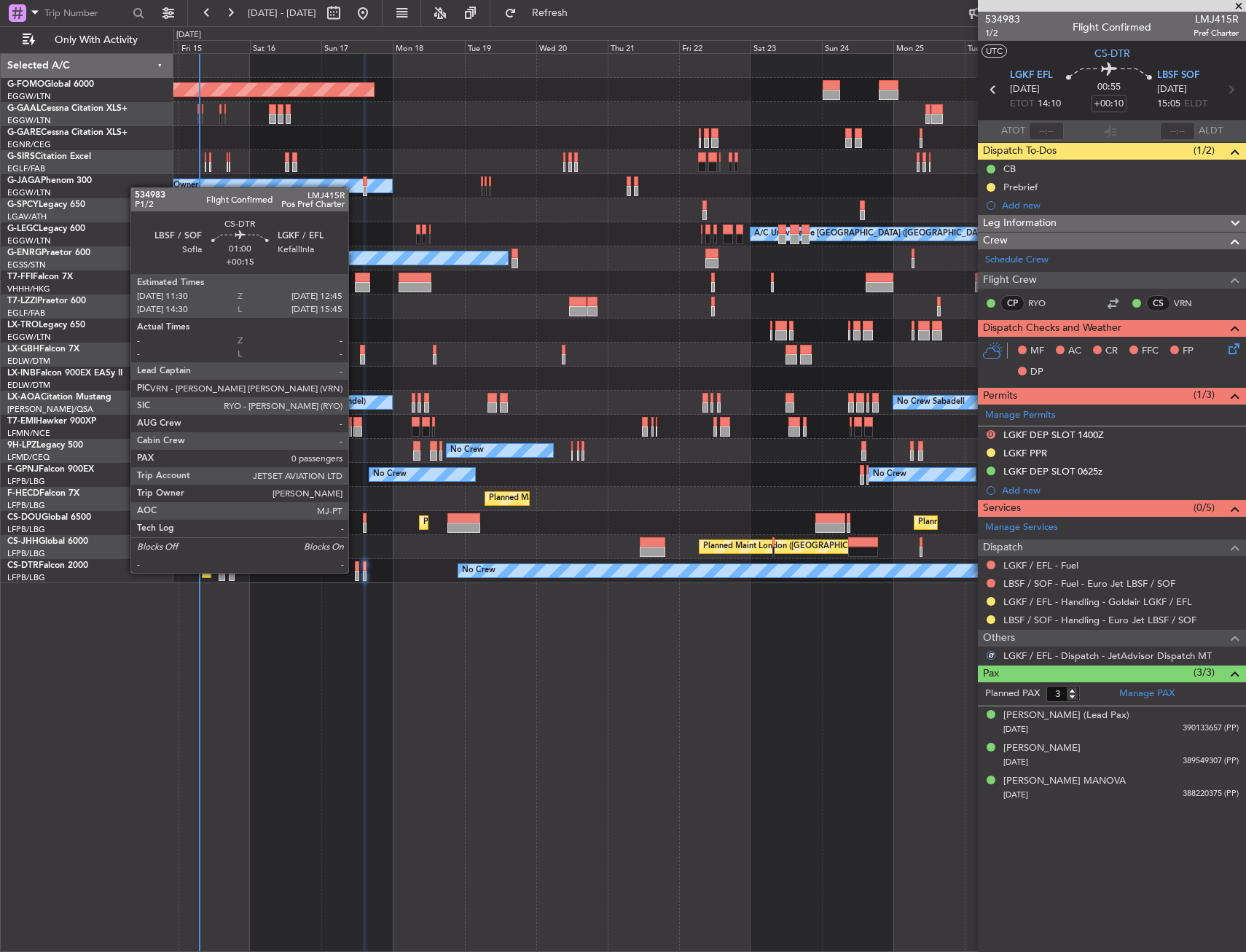
click at [355, 571] on div at bounding box center [357, 575] width 5 height 10
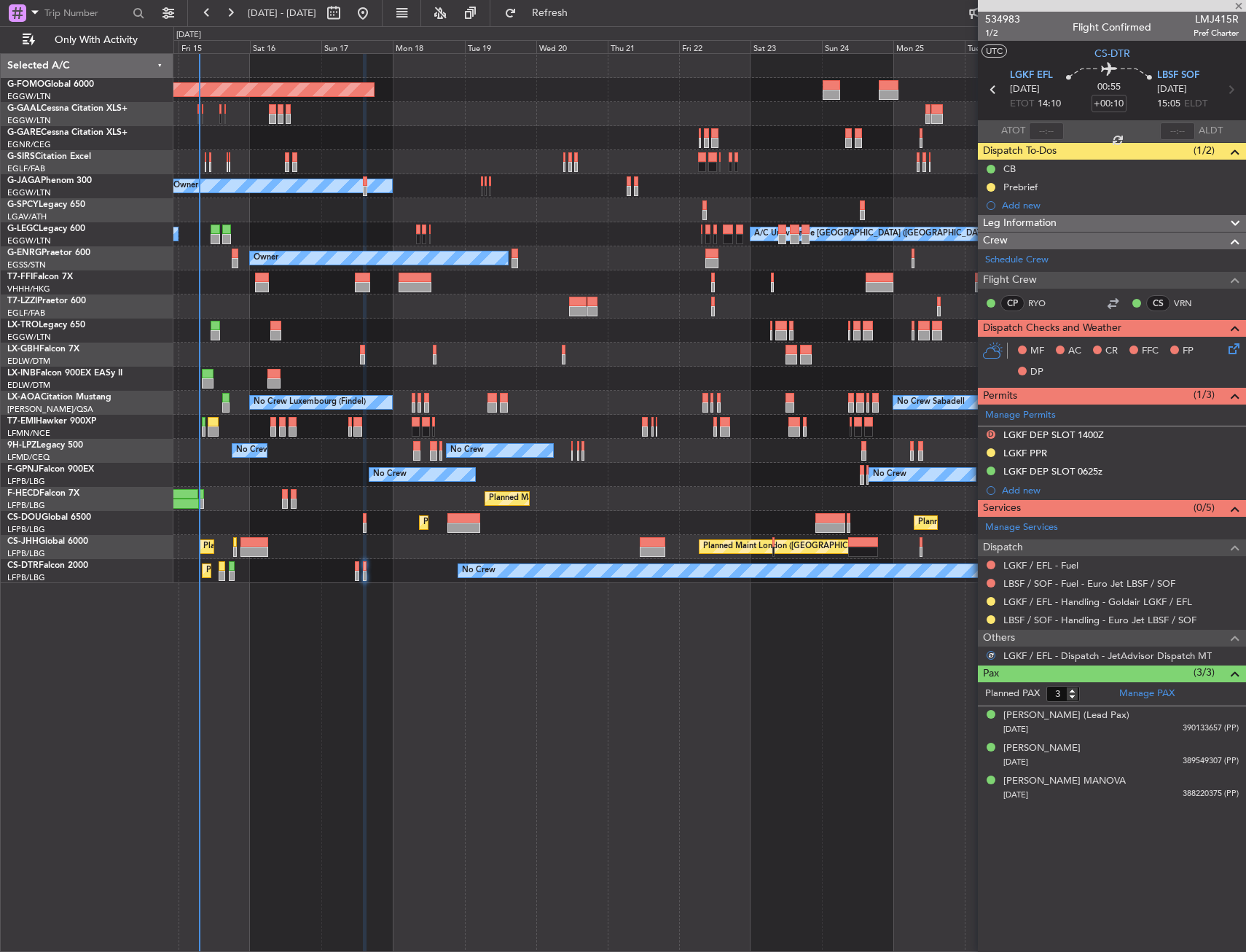
type input "+00:15"
type input "0"
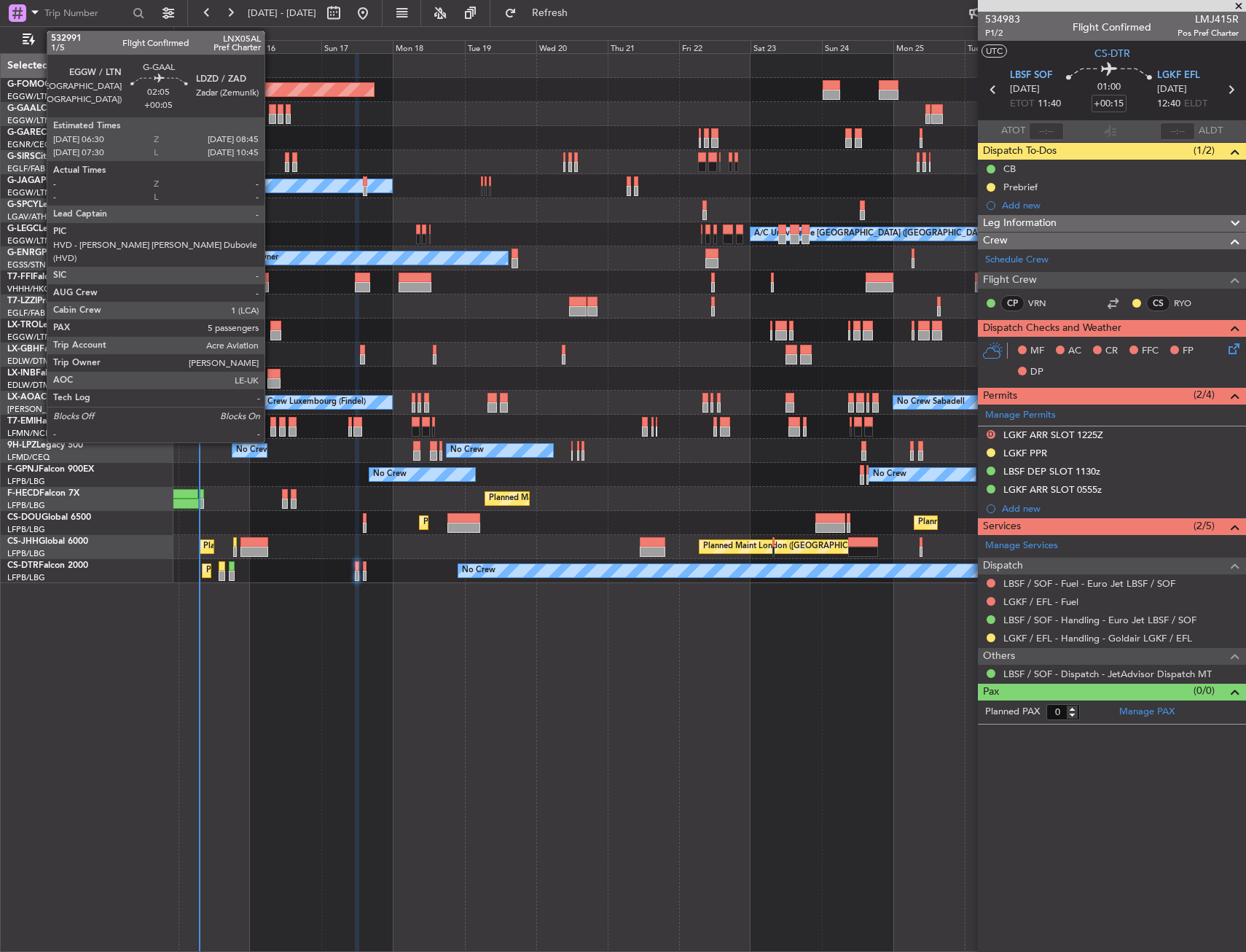
click at [271, 115] on div at bounding box center [272, 118] width 7 height 10
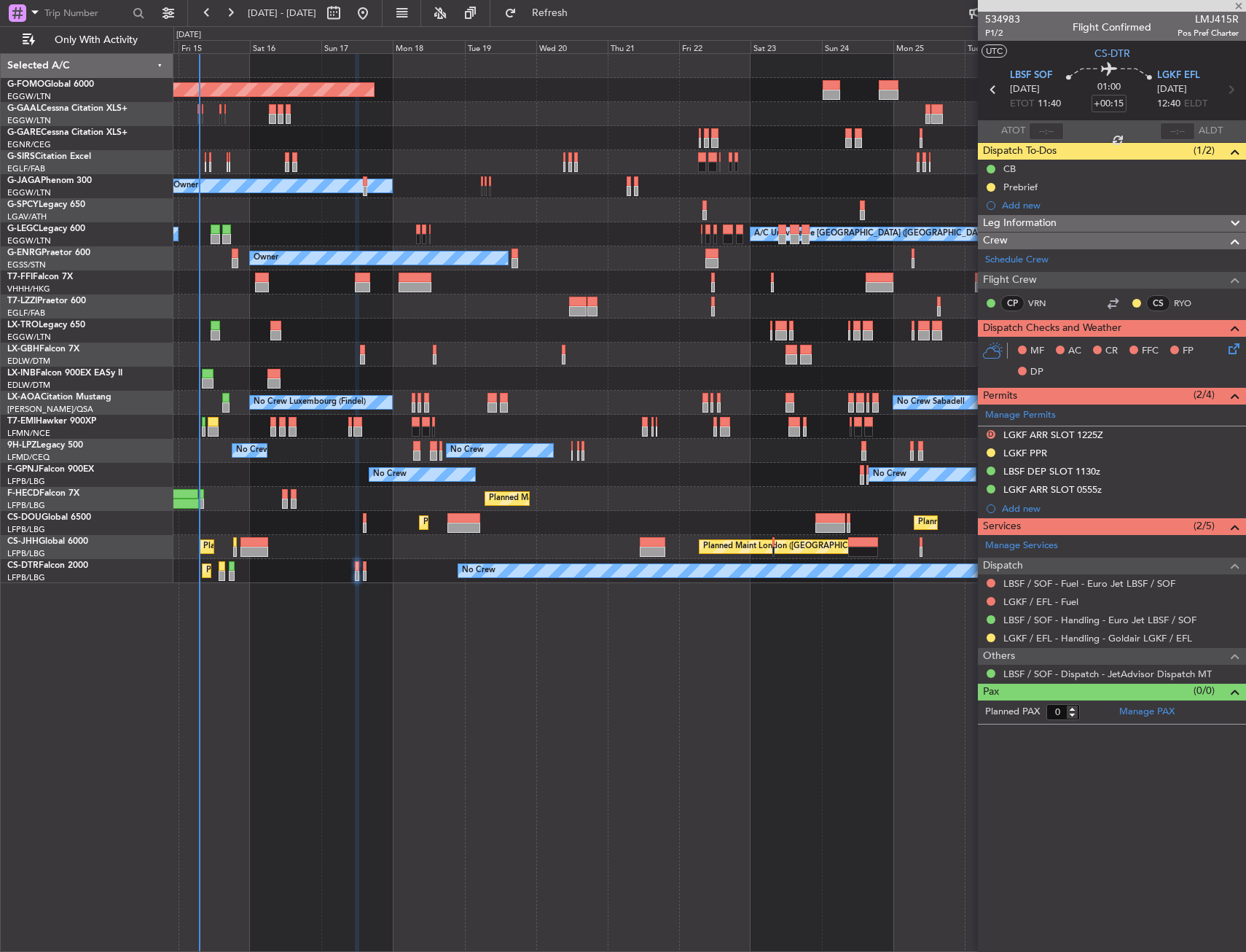
type input "+00:05"
type input "5"
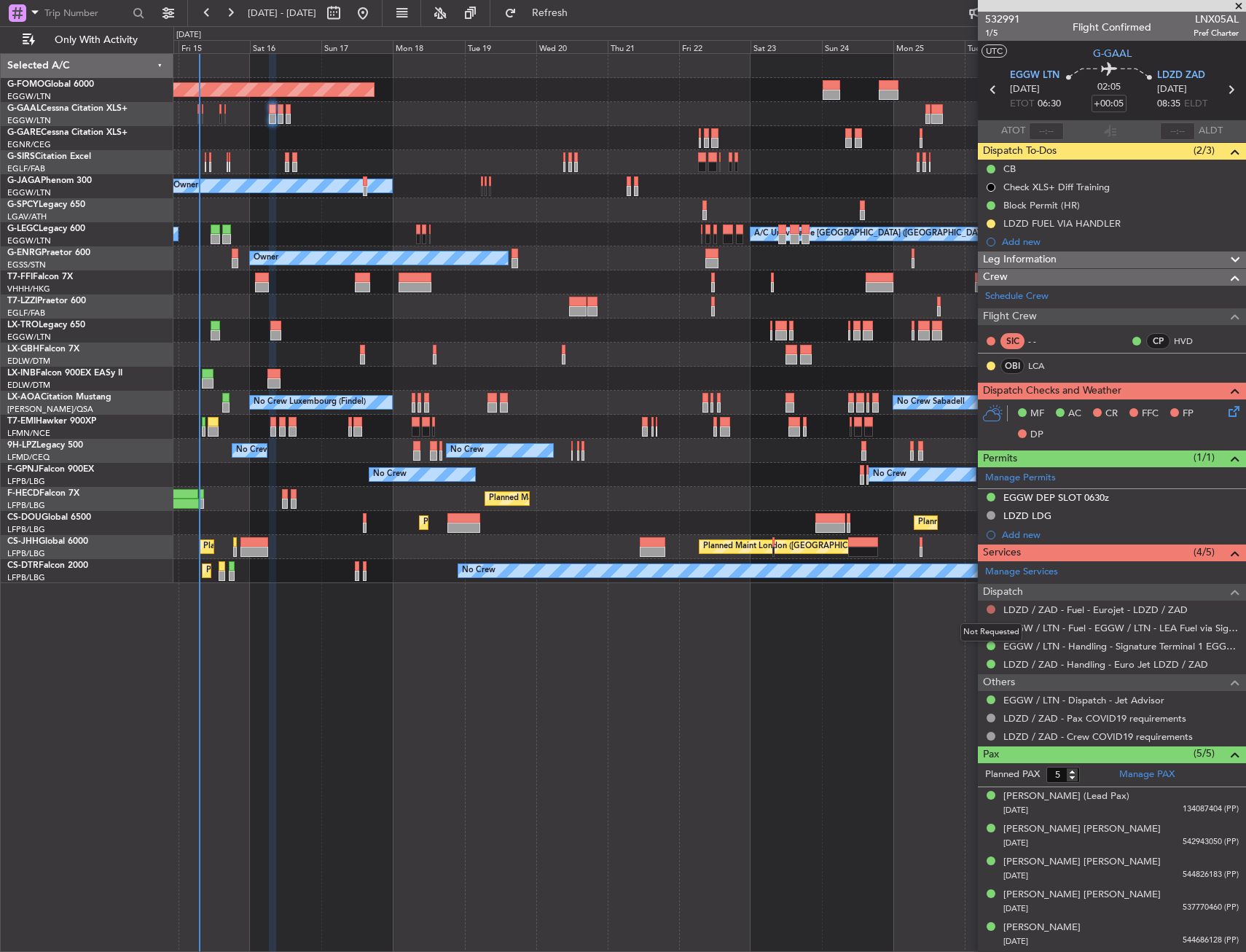
click at [990, 608] on button at bounding box center [991, 608] width 8 height 8
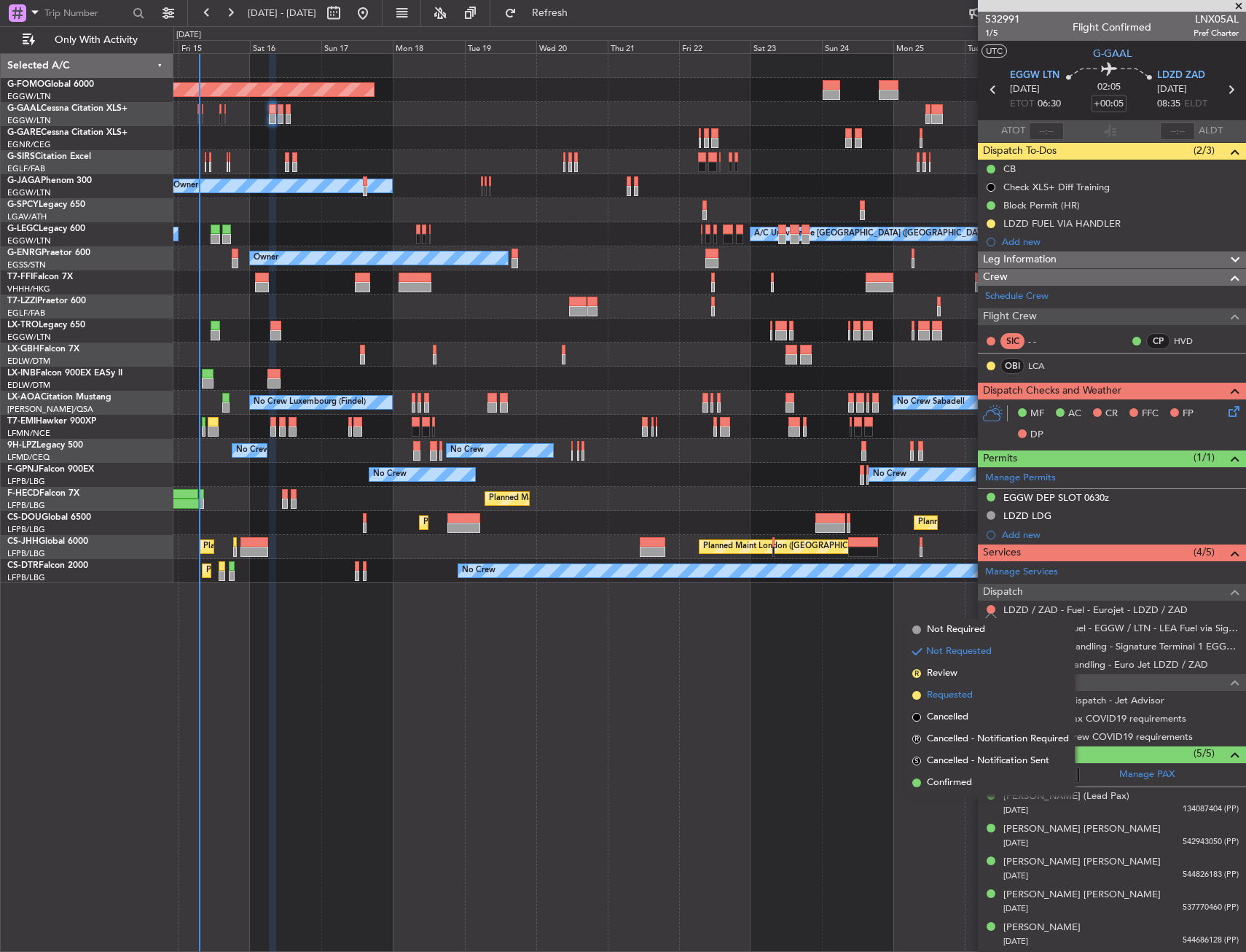
click at [954, 697] on span "Requested" at bounding box center [950, 695] width 46 height 15
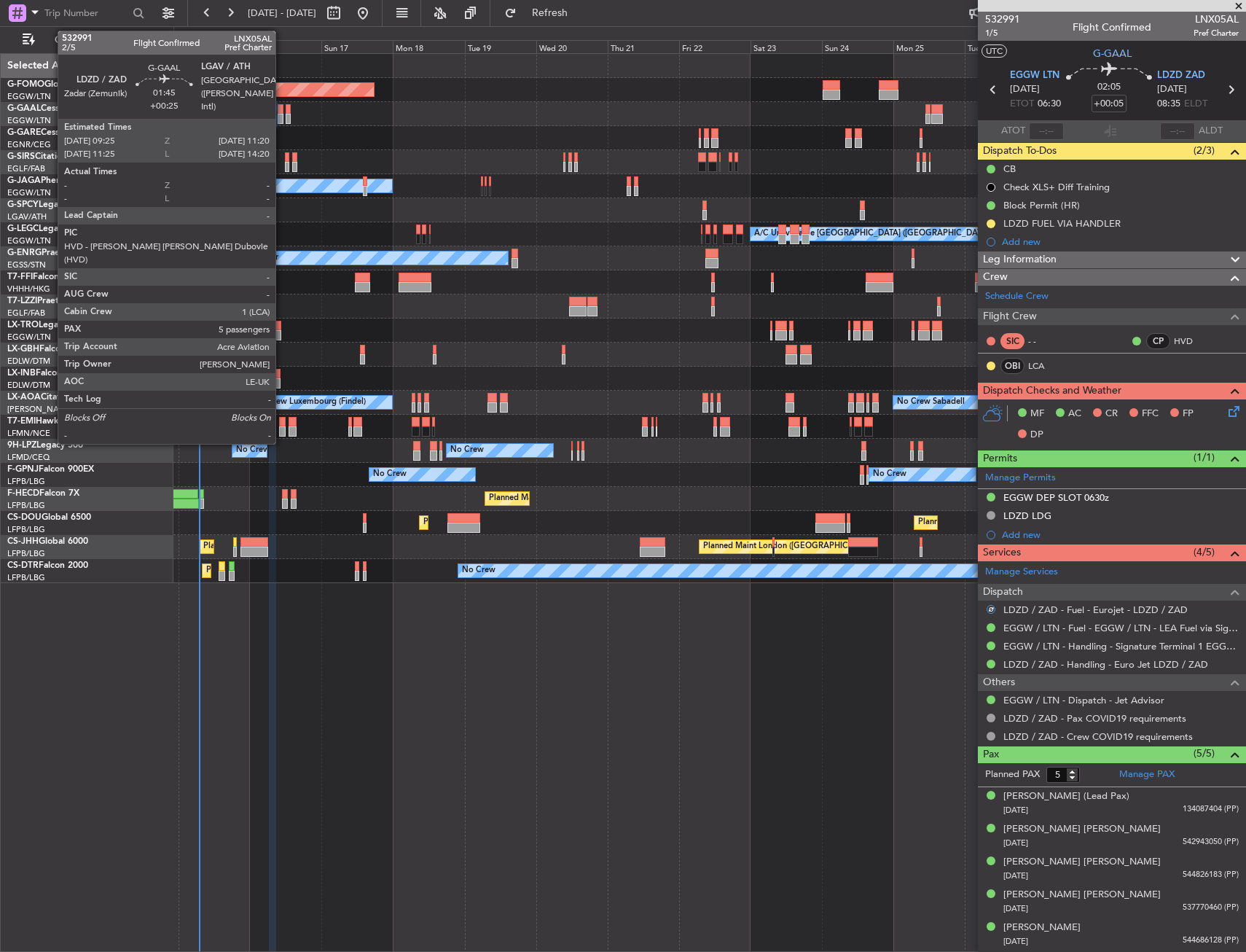
click at [282, 121] on div at bounding box center [281, 118] width 6 height 10
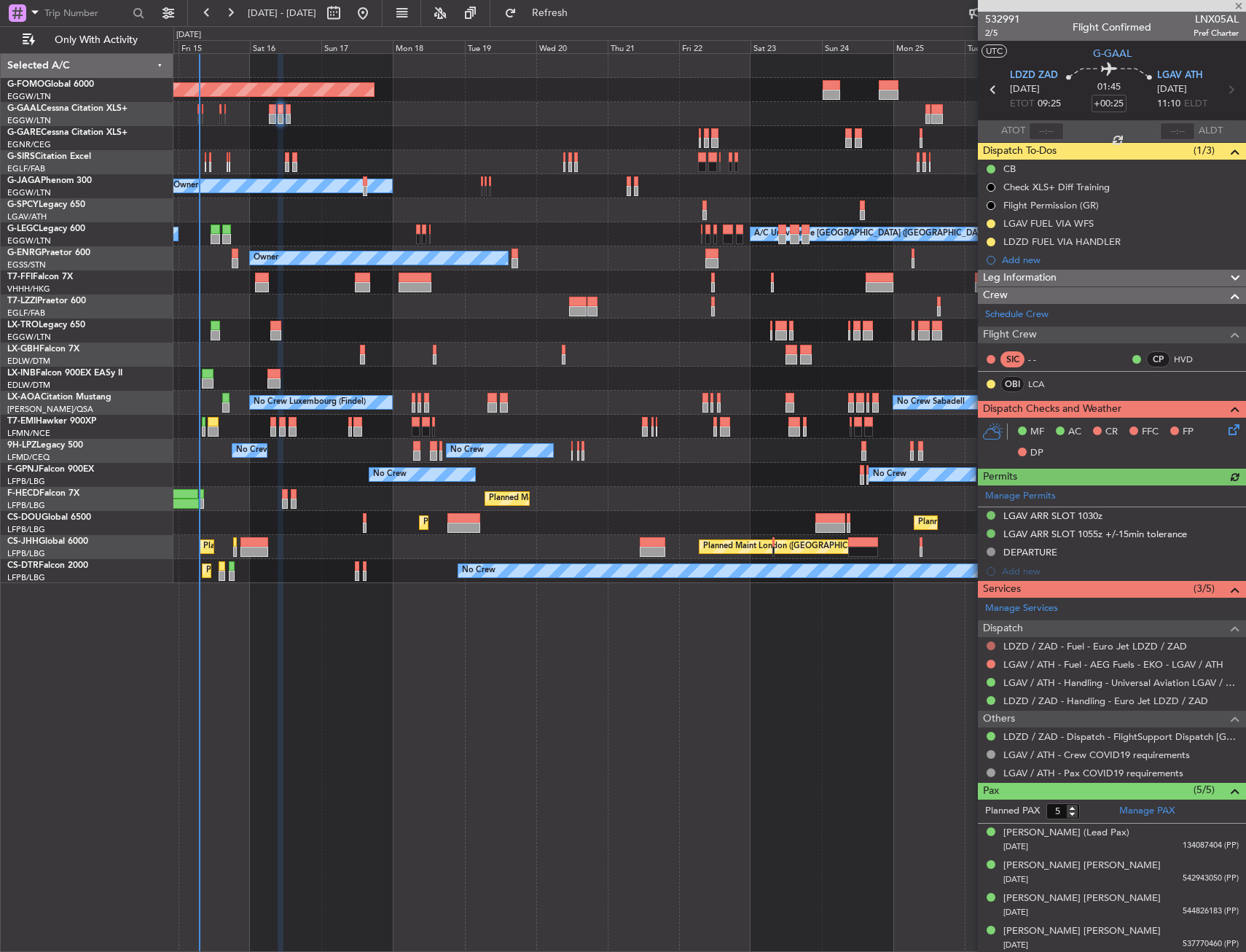
click at [991, 647] on button at bounding box center [991, 645] width 8 height 8
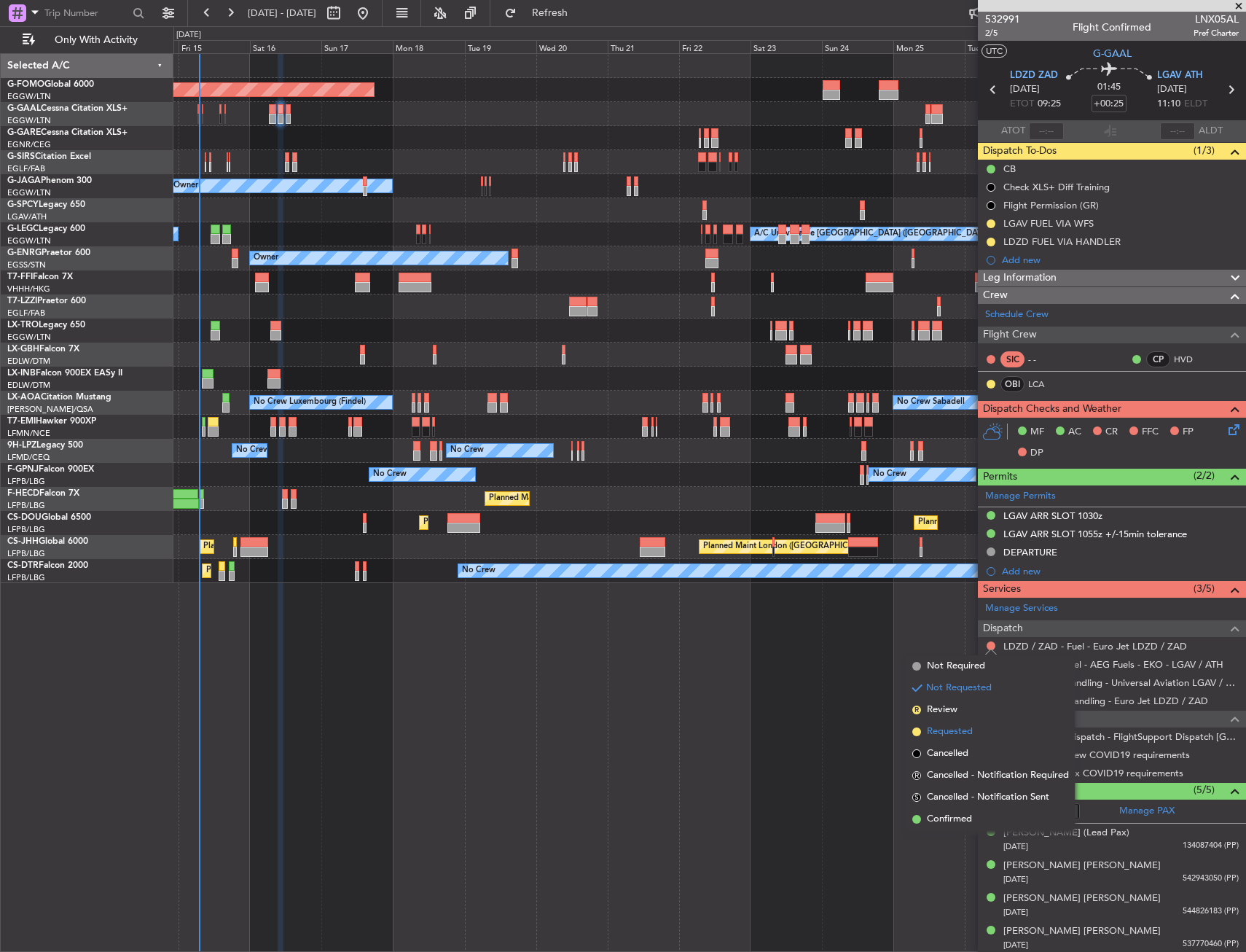
click at [957, 728] on span "Requested" at bounding box center [950, 731] width 46 height 15
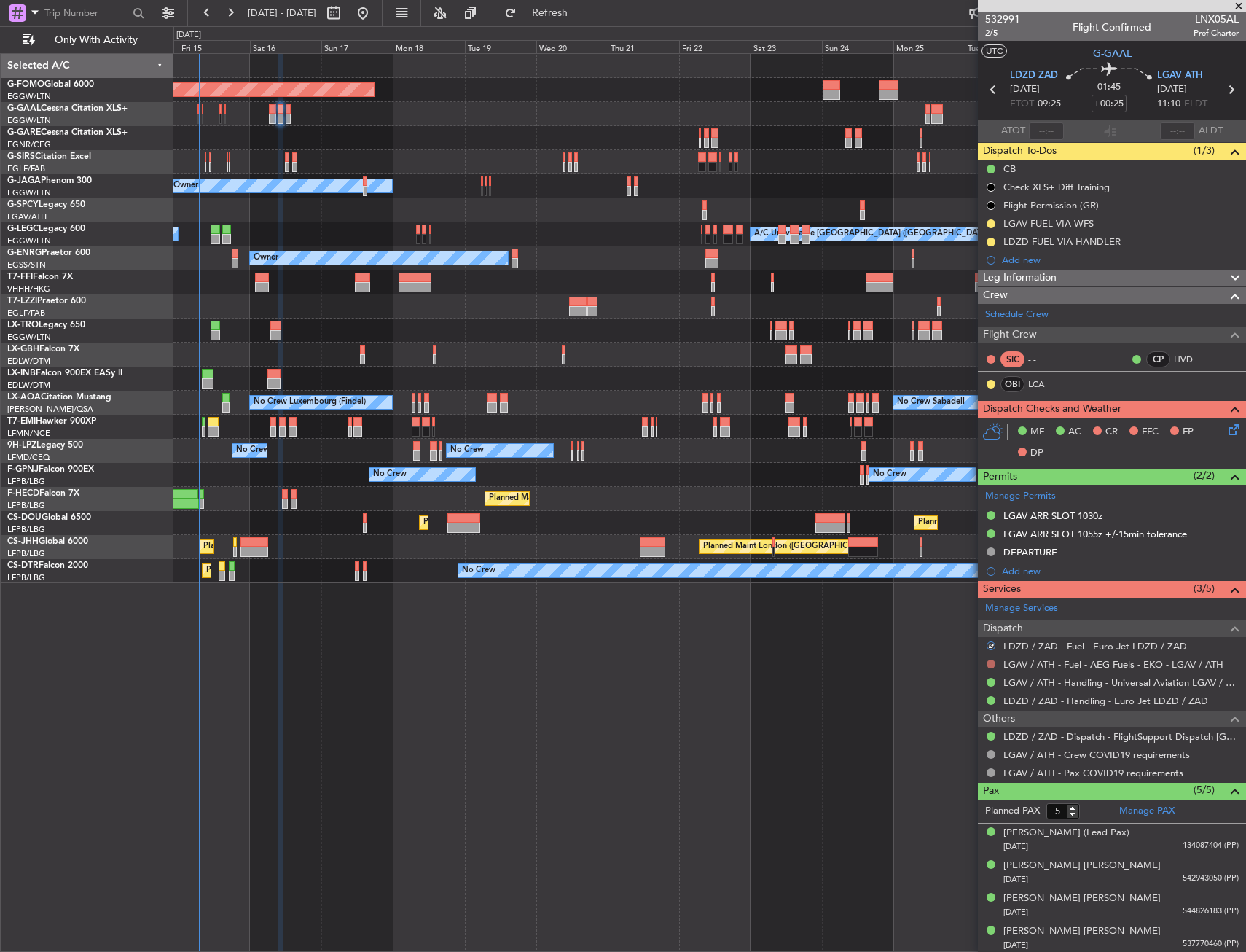
click at [993, 662] on button at bounding box center [991, 664] width 8 height 8
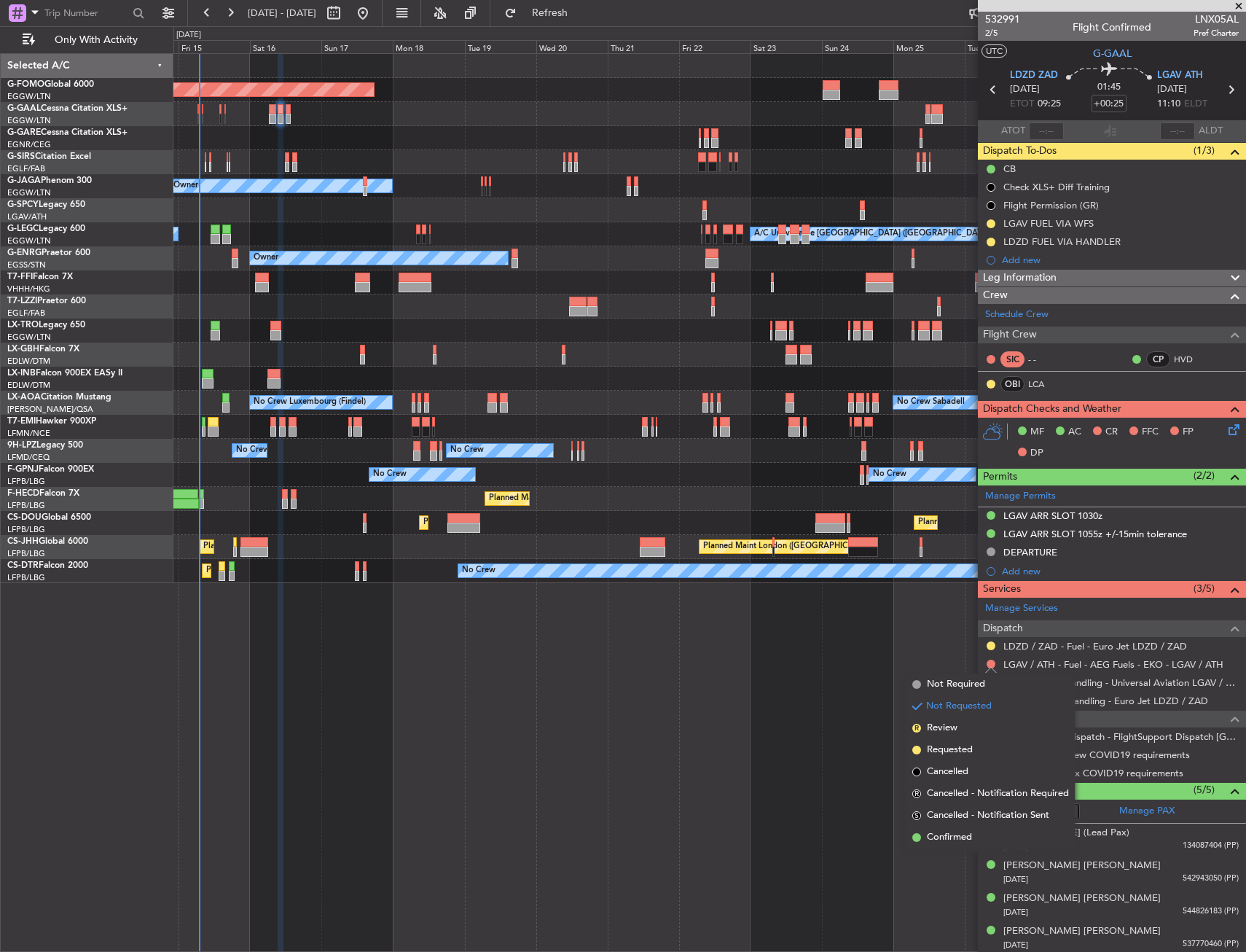
click at [758, 711] on div "Planned Maint Windsor Locks (Bradley Intl) Planned Maint Dusseldorf Planned Mai…" at bounding box center [710, 502] width 1073 height 898
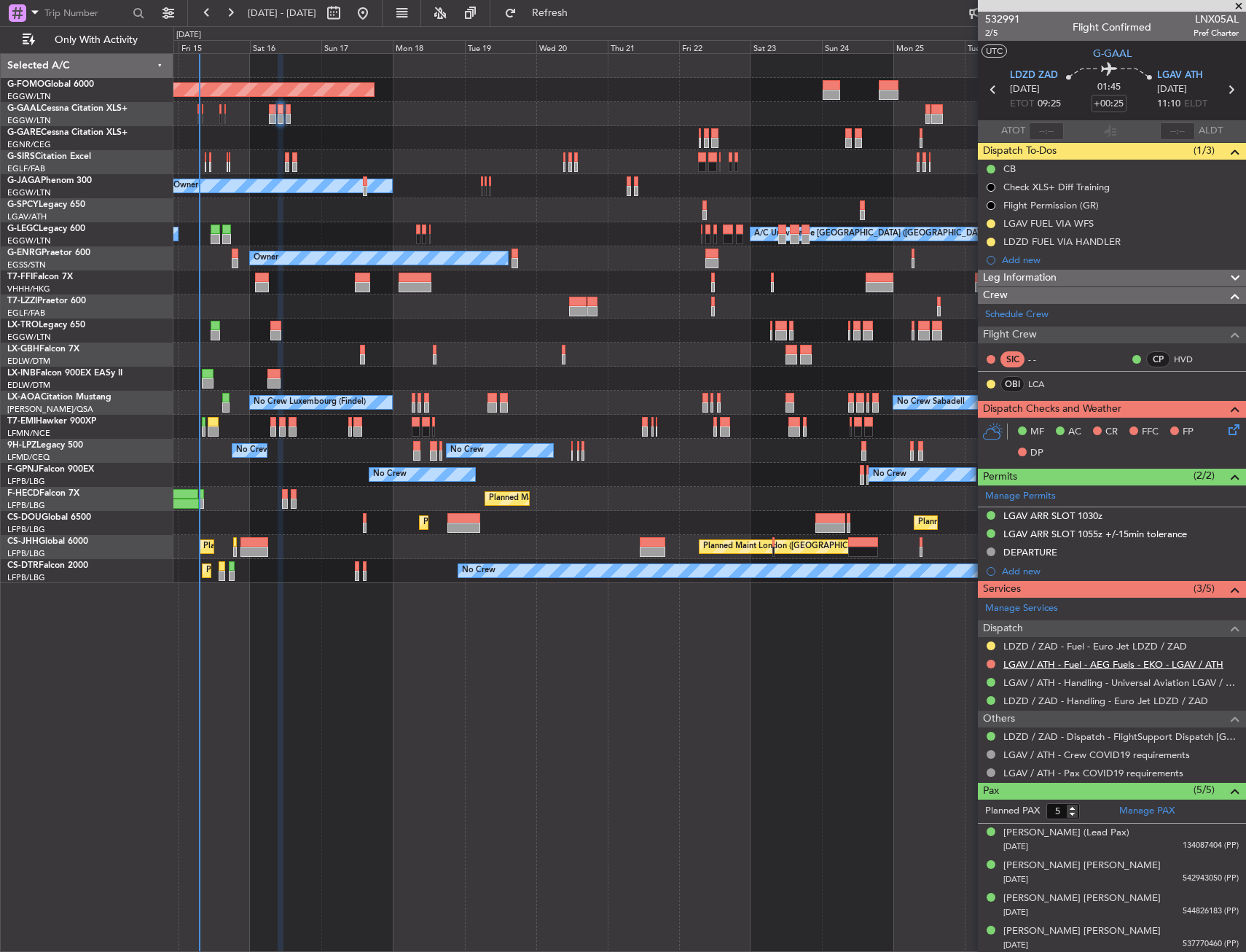
click at [1024, 665] on link "LGAV / ATH - Fuel - AEG Fuels - EKO - LGAV / ATH" at bounding box center [1114, 664] width 220 height 12
click at [990, 664] on button at bounding box center [991, 664] width 8 height 8
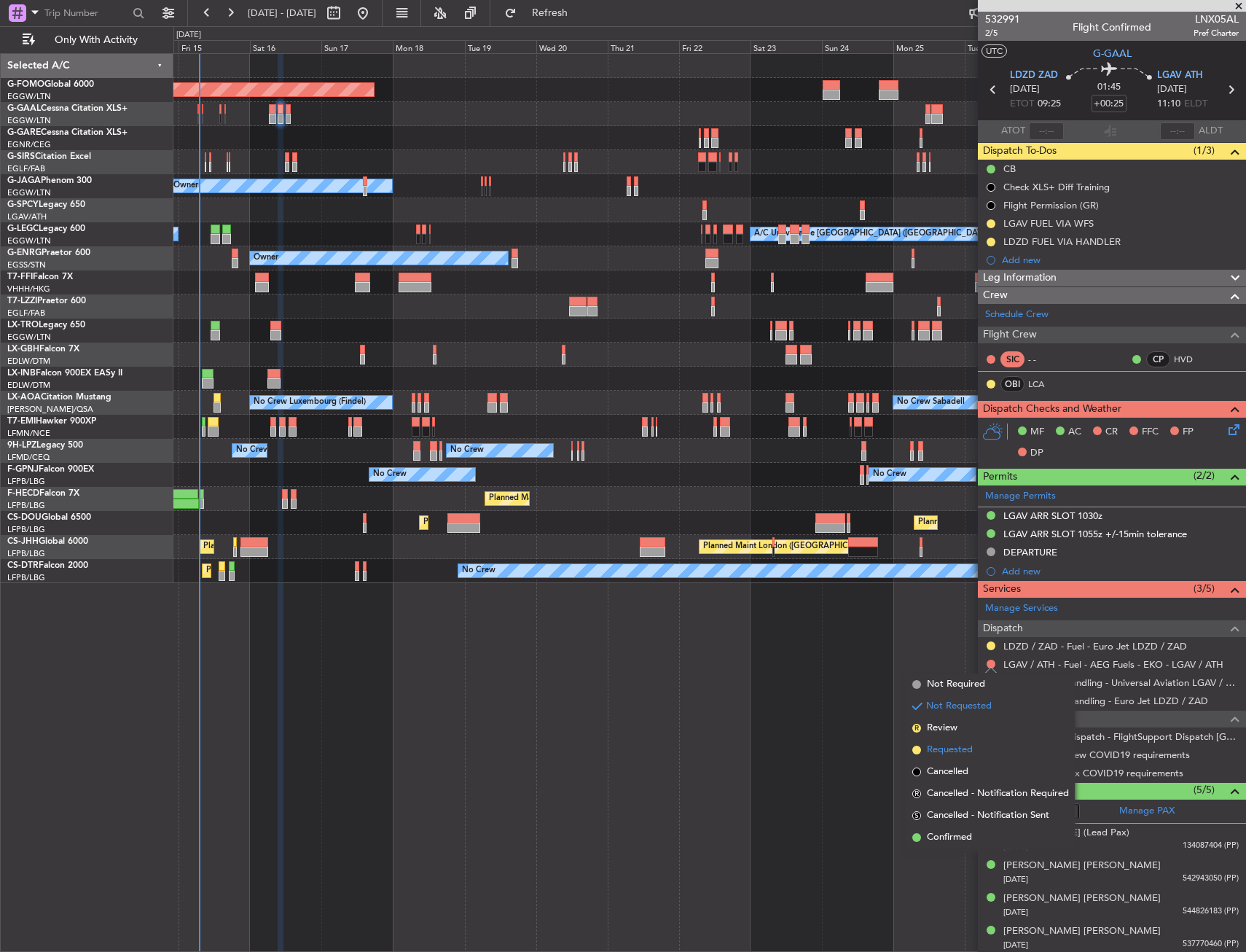
click at [950, 747] on span "Requested" at bounding box center [950, 750] width 46 height 15
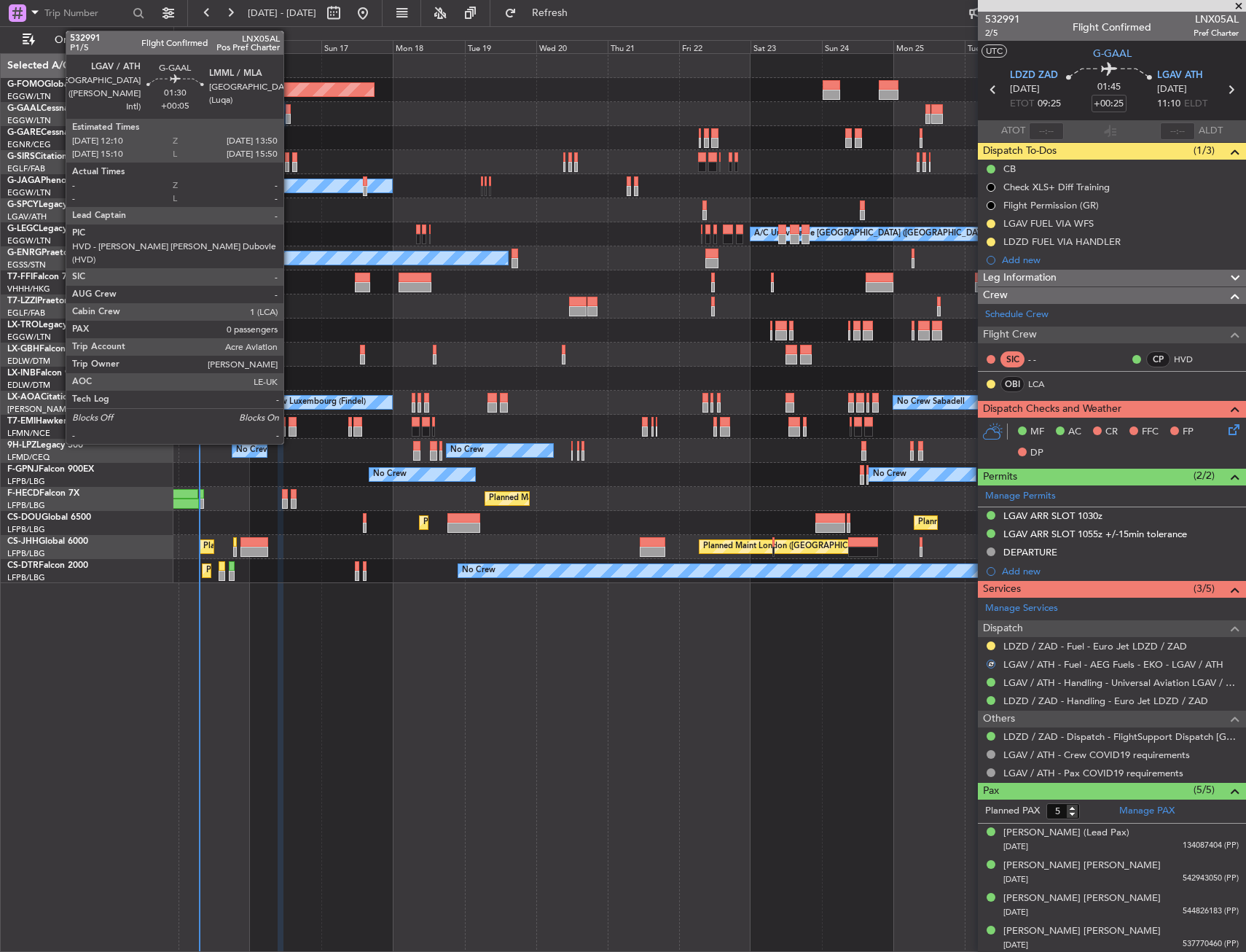
click at [290, 112] on div at bounding box center [288, 109] width 5 height 10
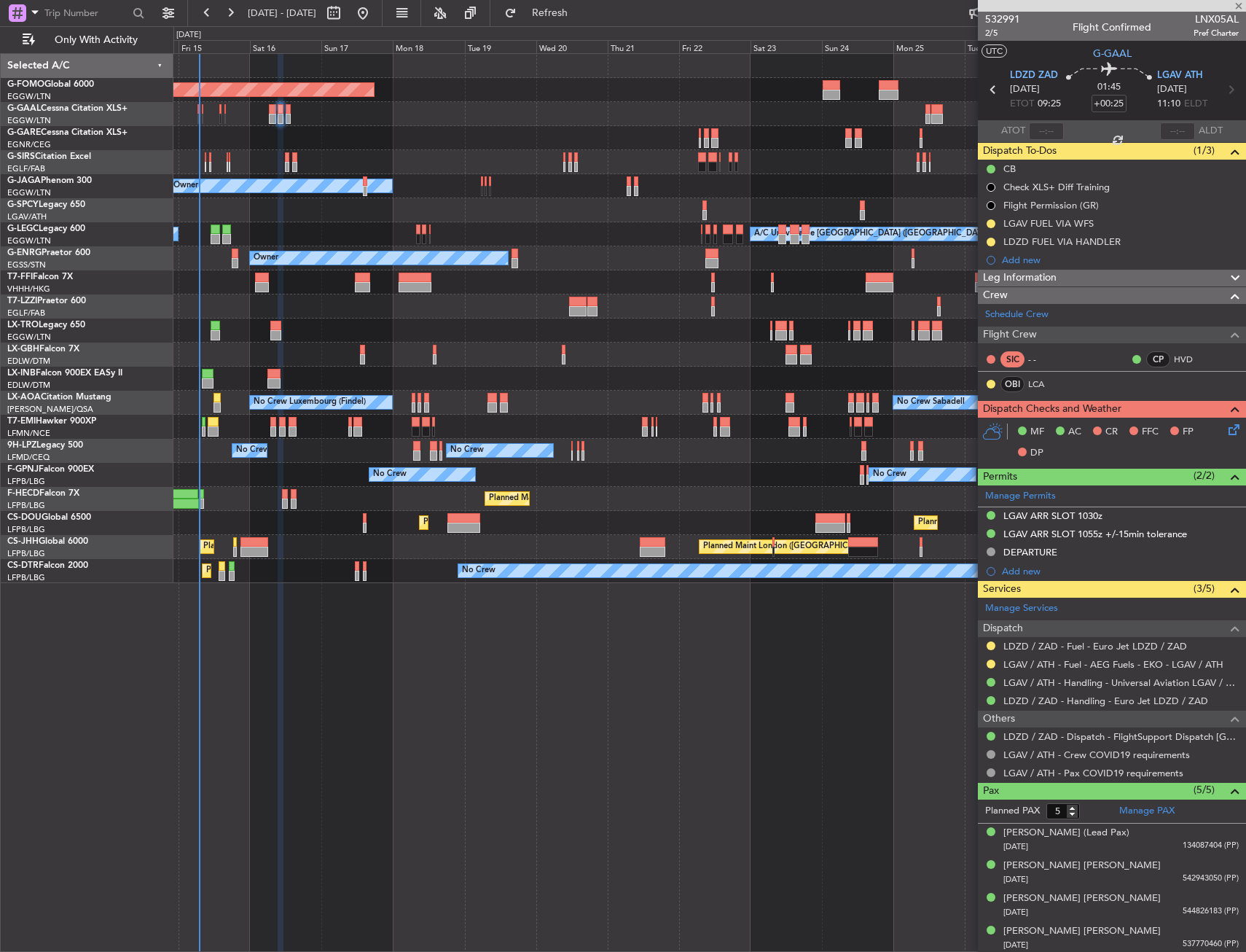
type input "+00:05"
type input "0"
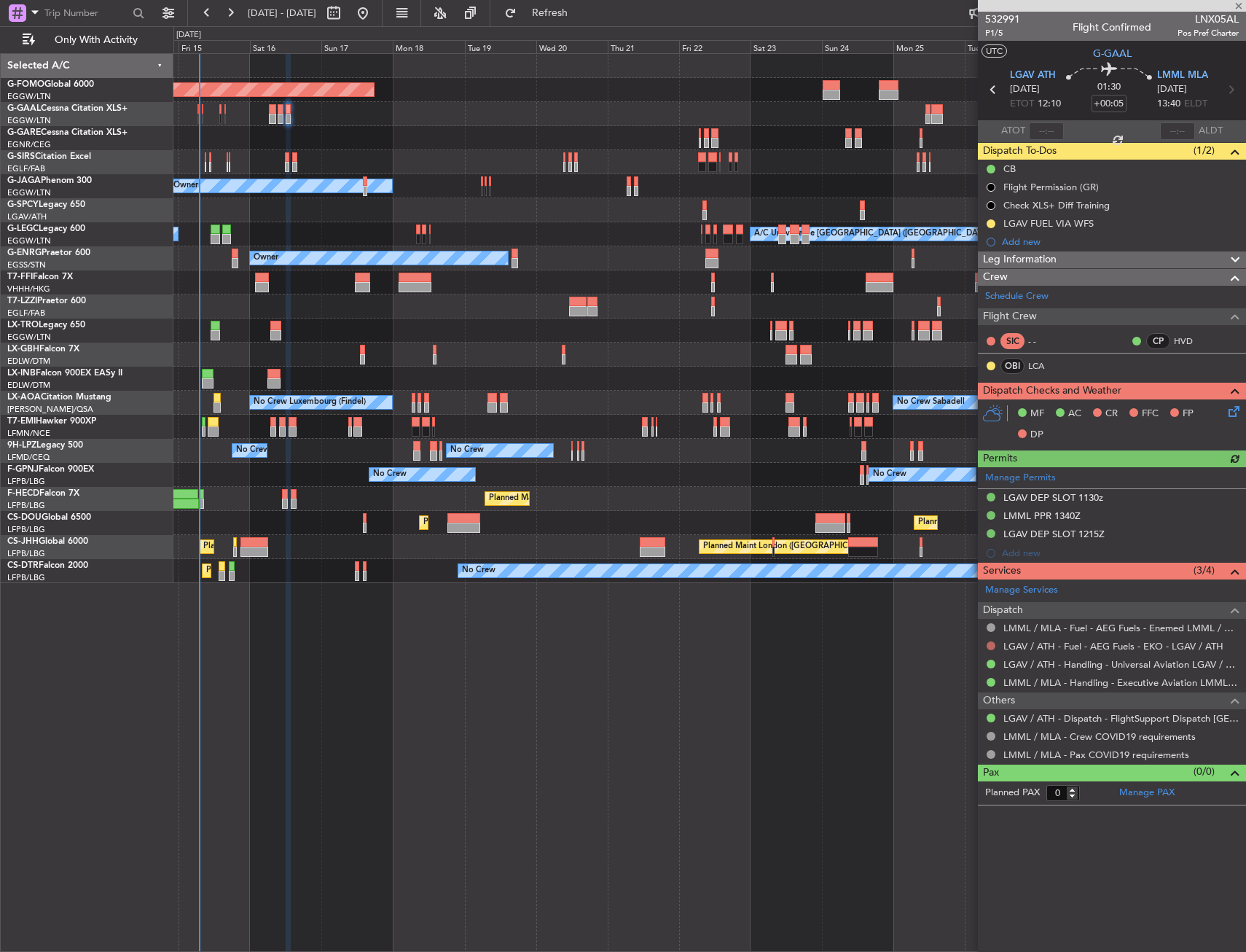
click at [991, 644] on button at bounding box center [991, 645] width 8 height 8
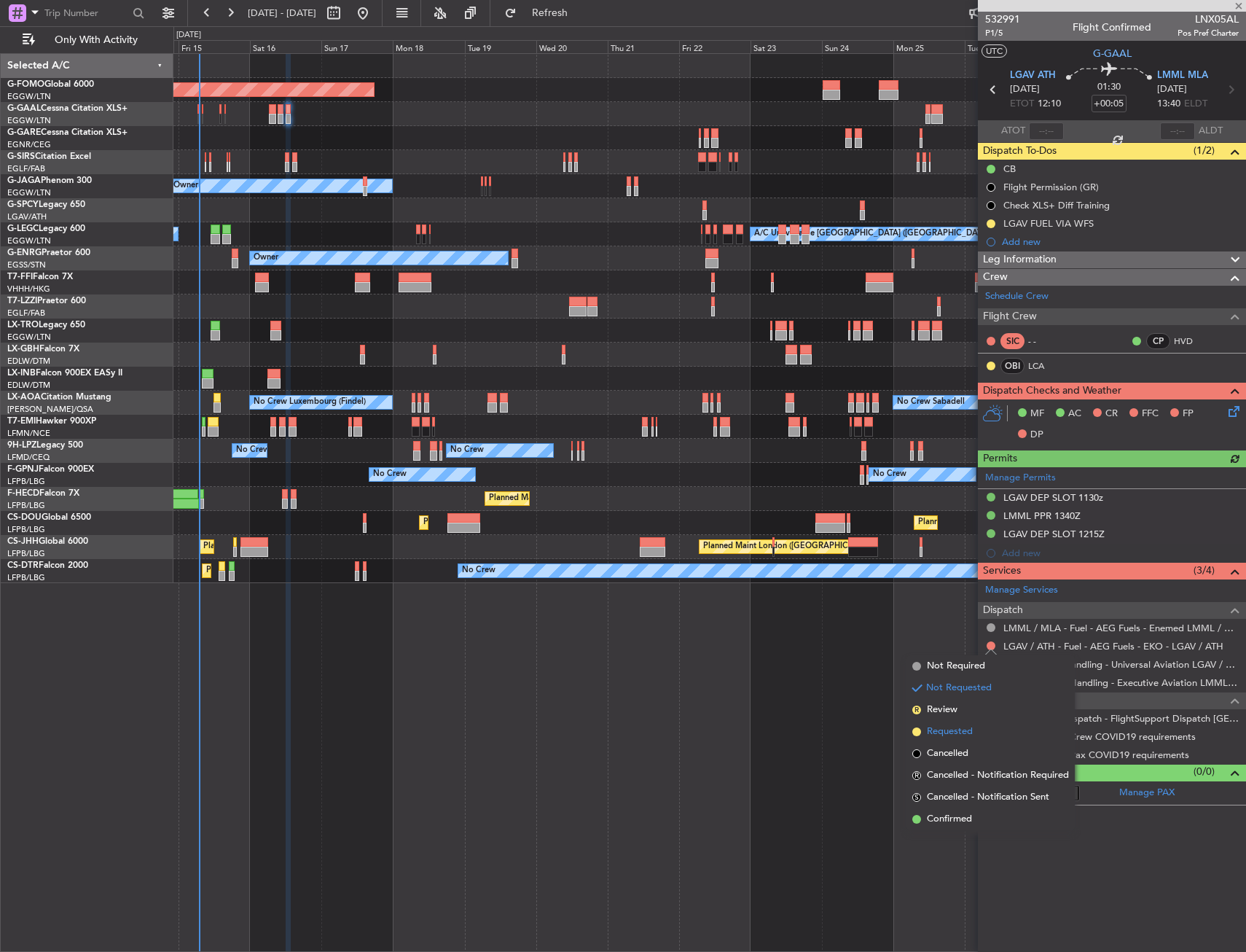
click at [949, 734] on span "Requested" at bounding box center [950, 731] width 46 height 15
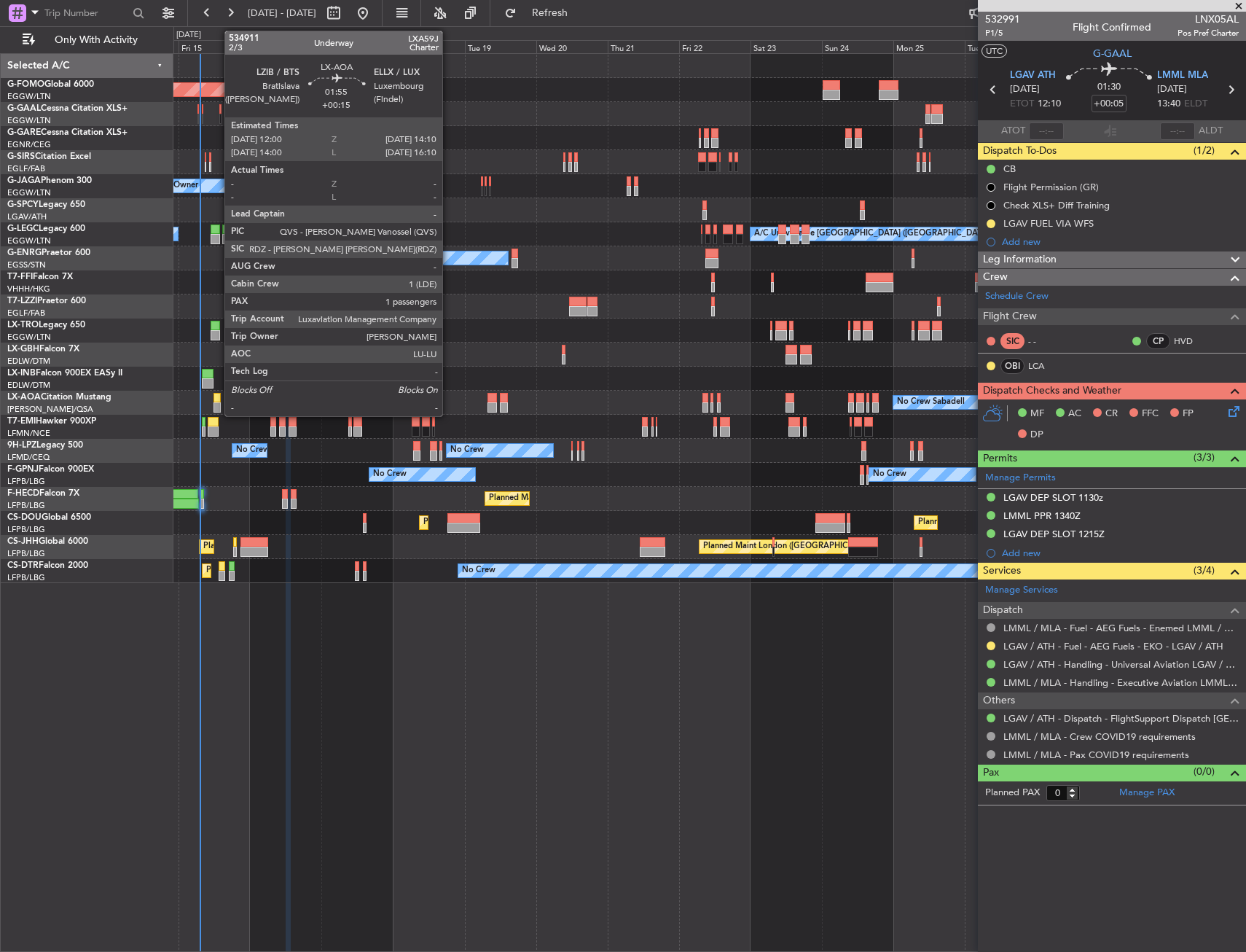
click at [217, 396] on div at bounding box center [217, 398] width 7 height 10
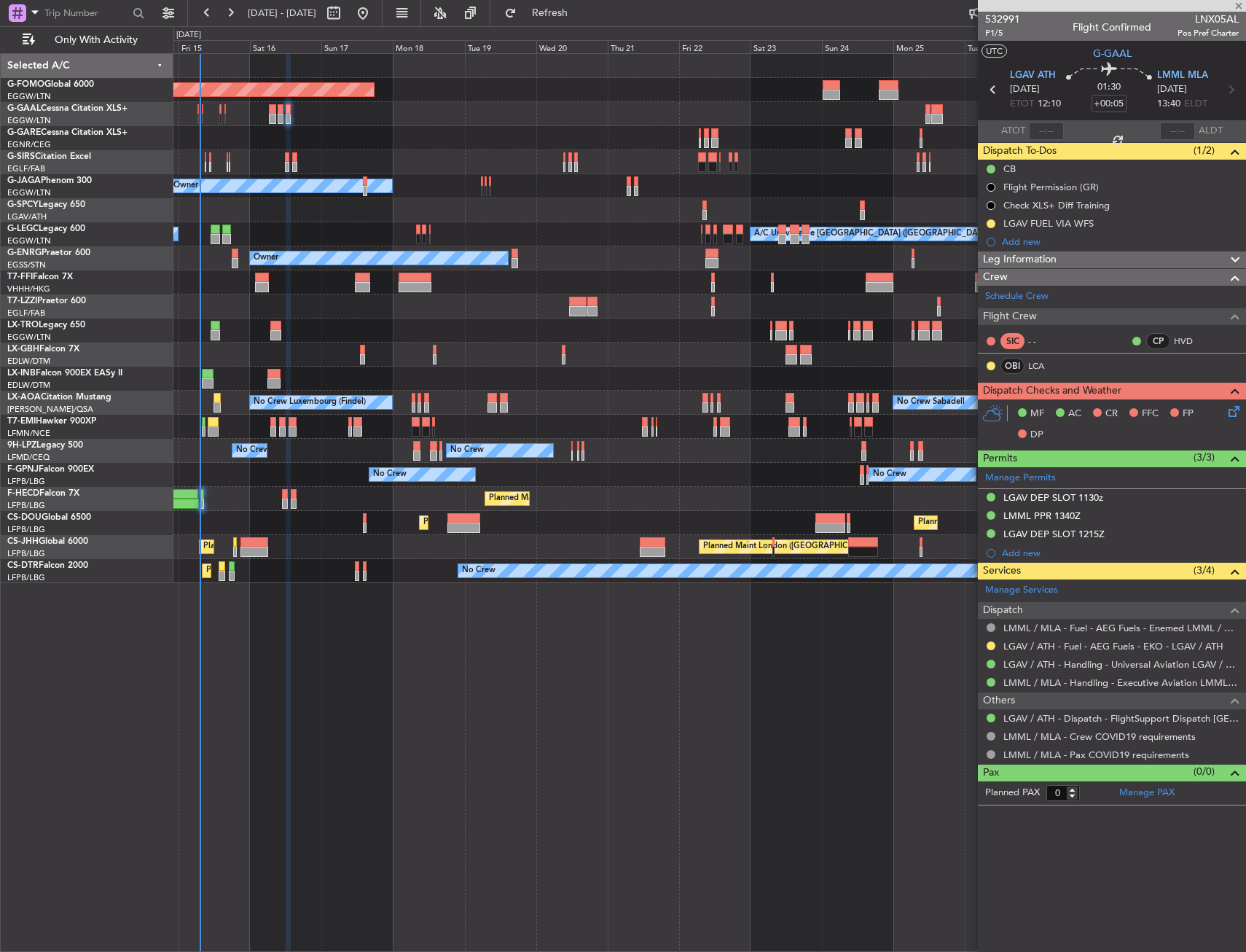
type input "+00:15"
type input "1"
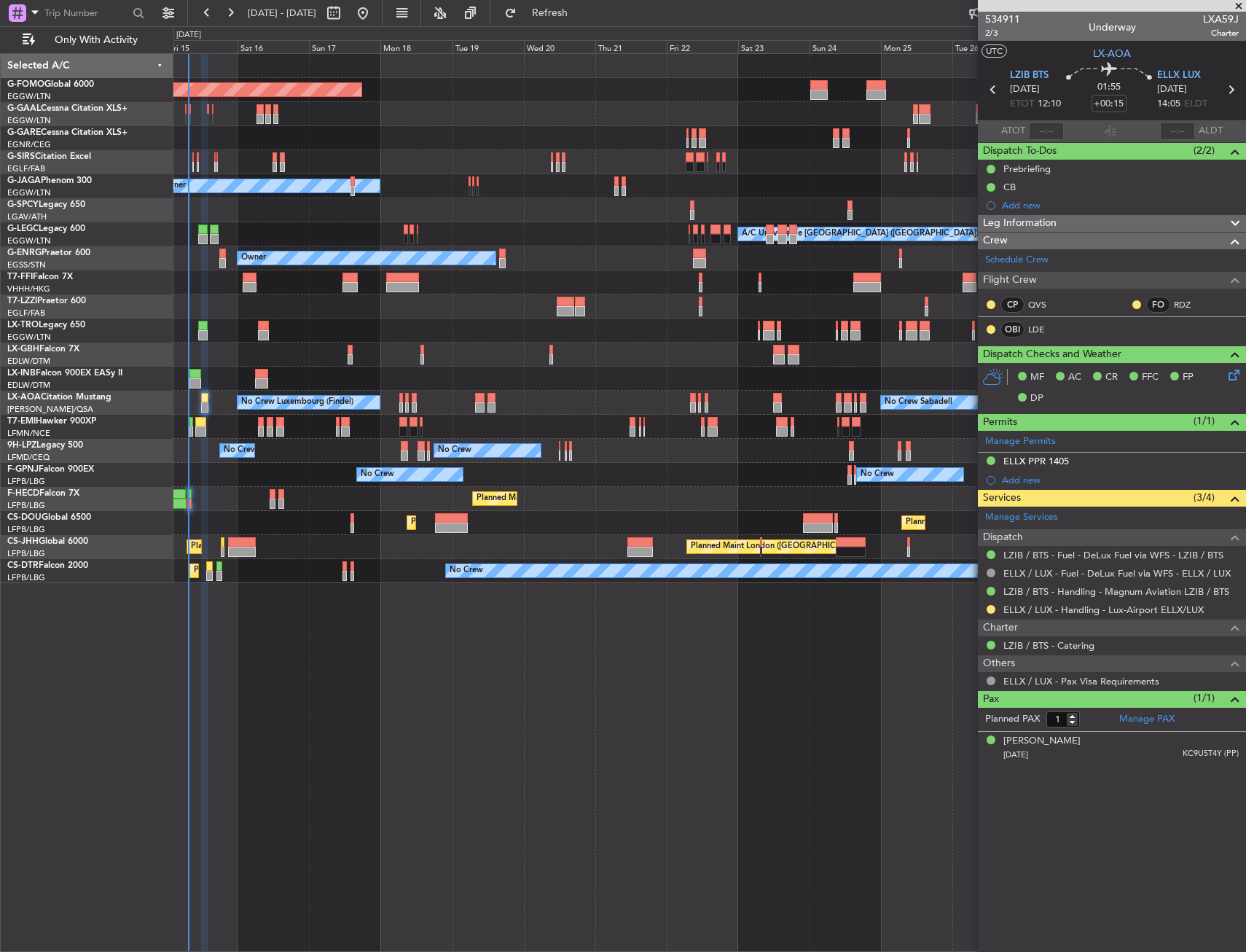
click at [675, 496] on div "Planned Maint [GEOGRAPHIC_DATA] ([GEOGRAPHIC_DATA]) Planned Maint [GEOGRAPHIC_D…" at bounding box center [710, 498] width 1072 height 24
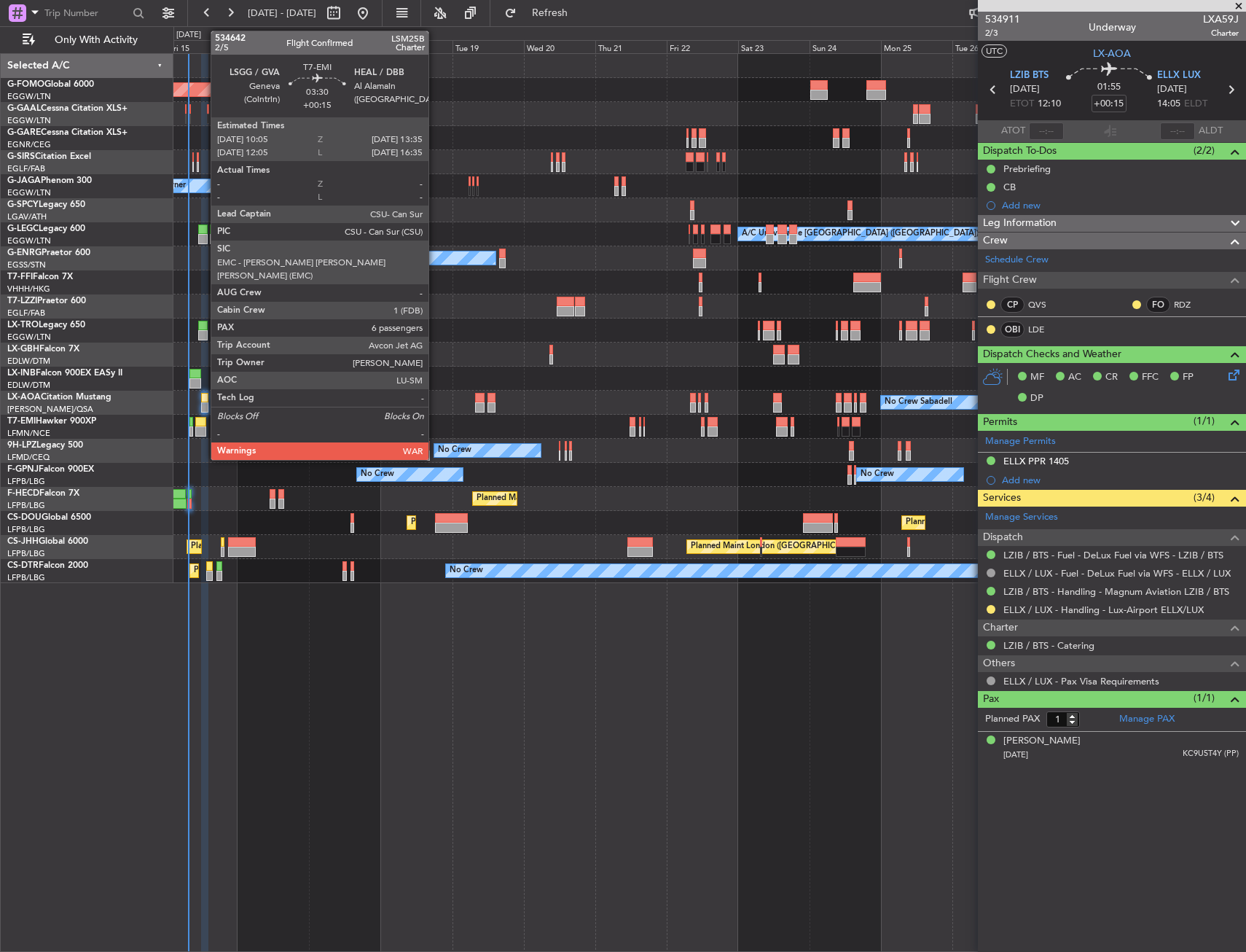
click at [203, 421] on div at bounding box center [201, 421] width 11 height 10
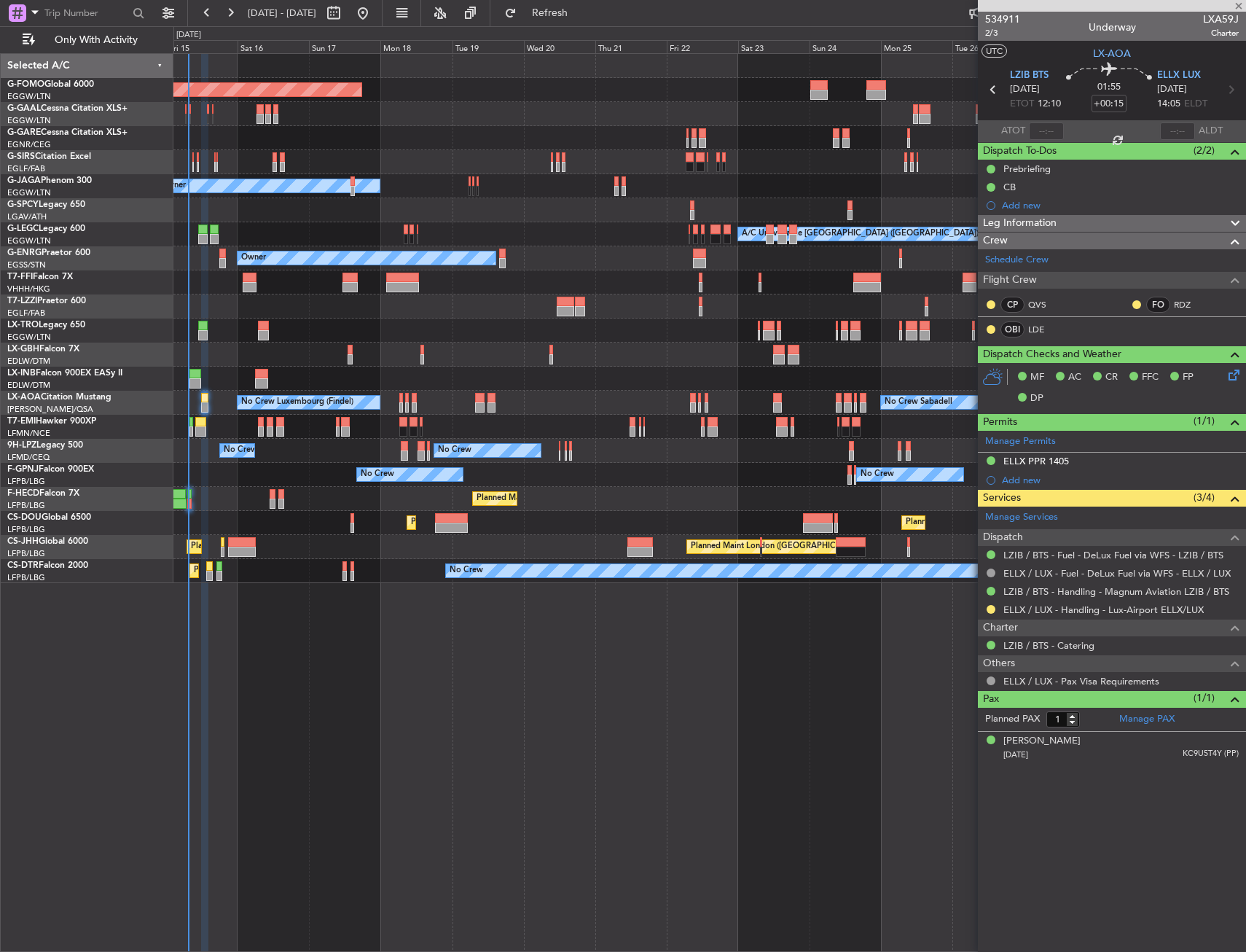
type input "6"
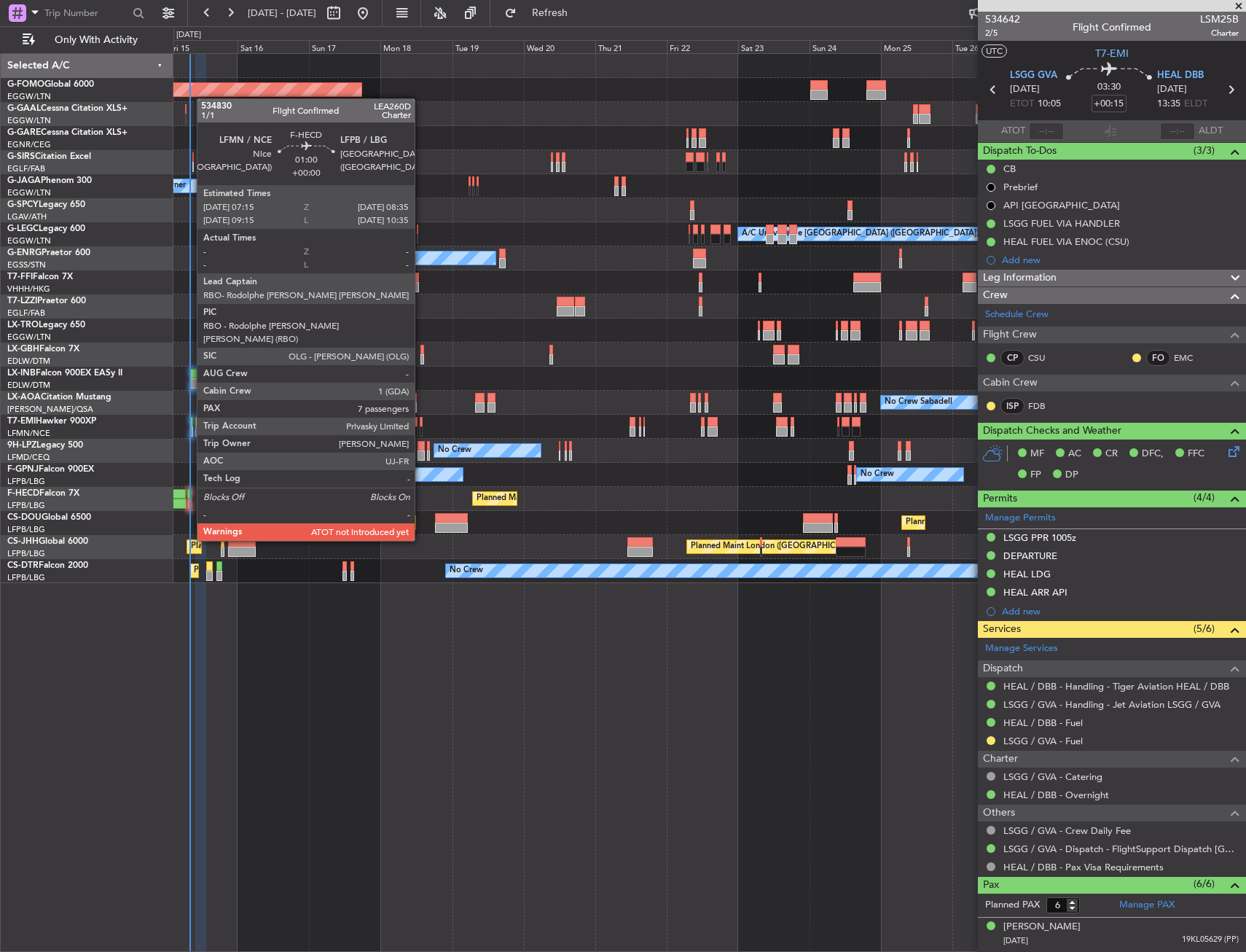
click at [189, 500] on div at bounding box center [190, 503] width 5 height 10
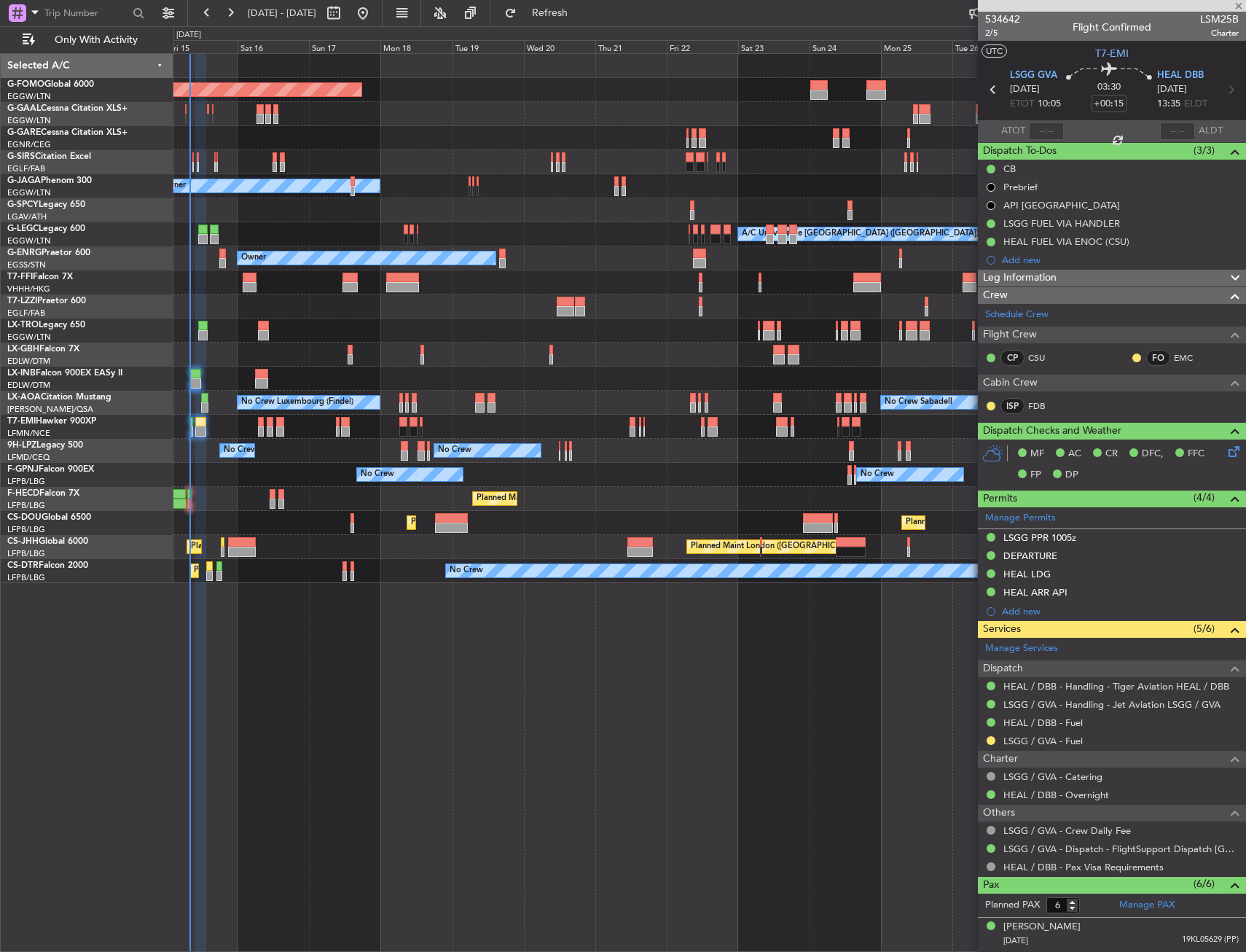
type input "7"
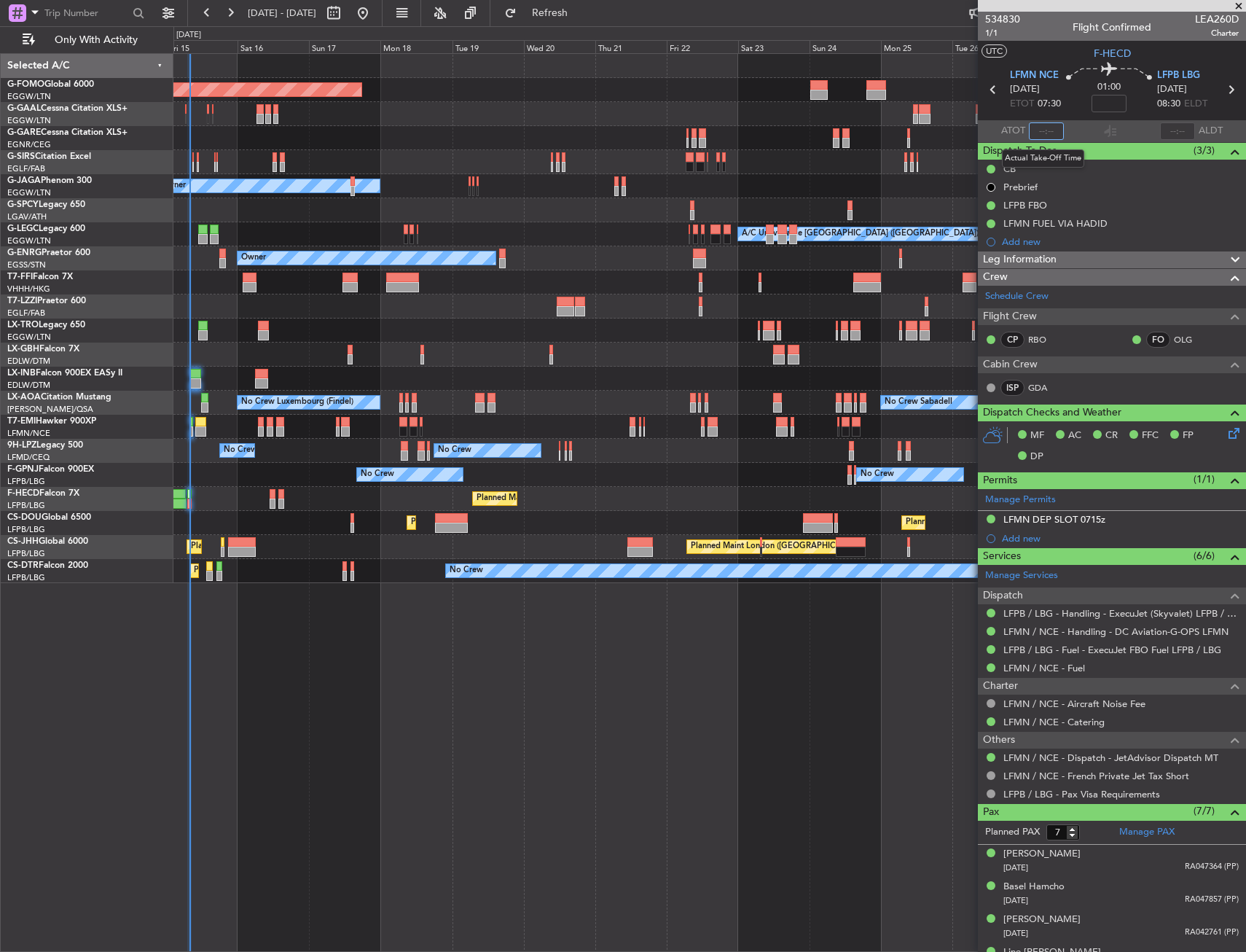
click at [1049, 136] on input "text" at bounding box center [1046, 131] width 35 height 18
click at [1064, 60] on section "UTC F-HECD" at bounding box center [1112, 52] width 268 height 22
type input "07:50"
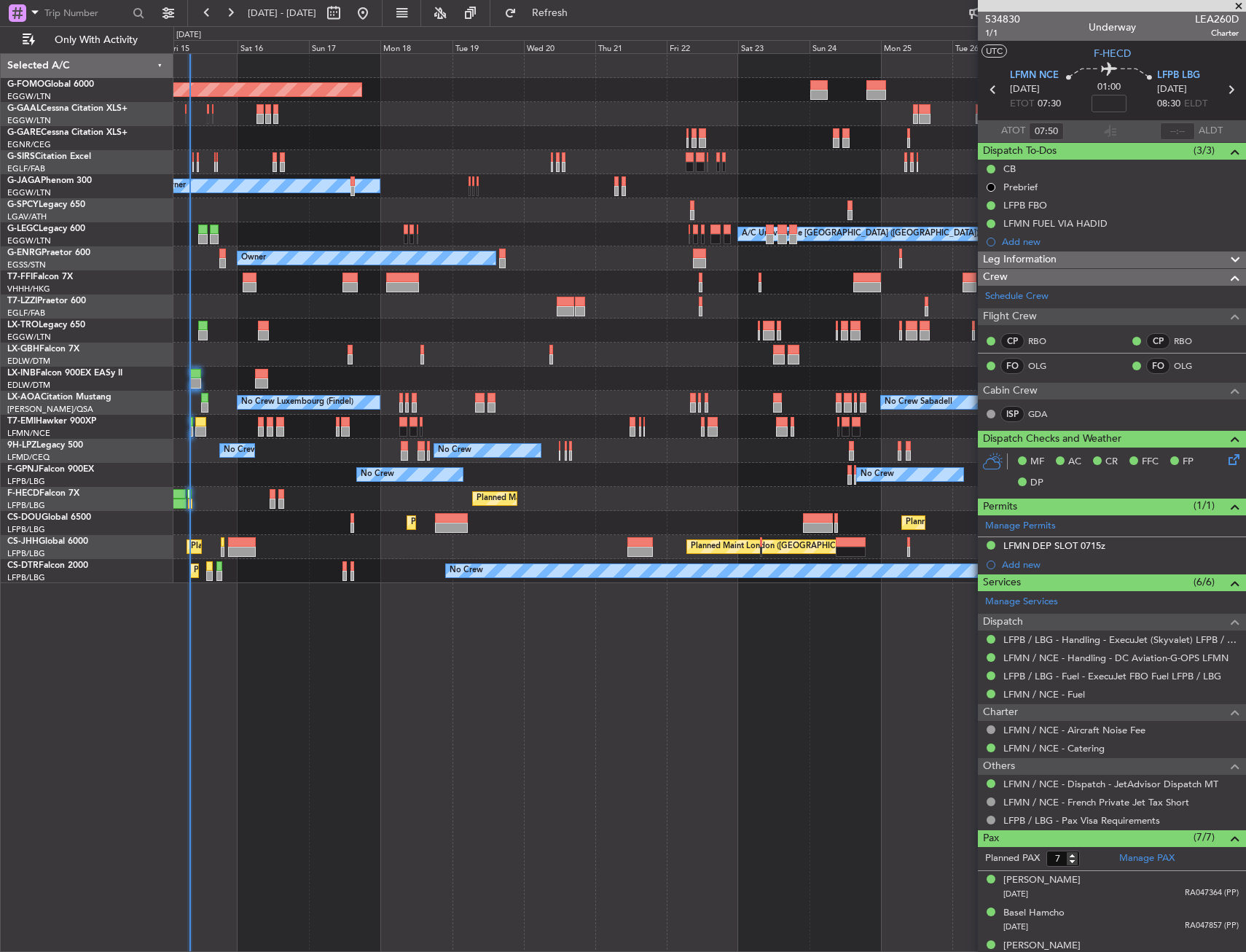
click at [478, 622] on div "Planned Maint Windsor Locks (Bradley Intl) Planned Maint Dusseldorf Planned Mai…" at bounding box center [710, 502] width 1073 height 898
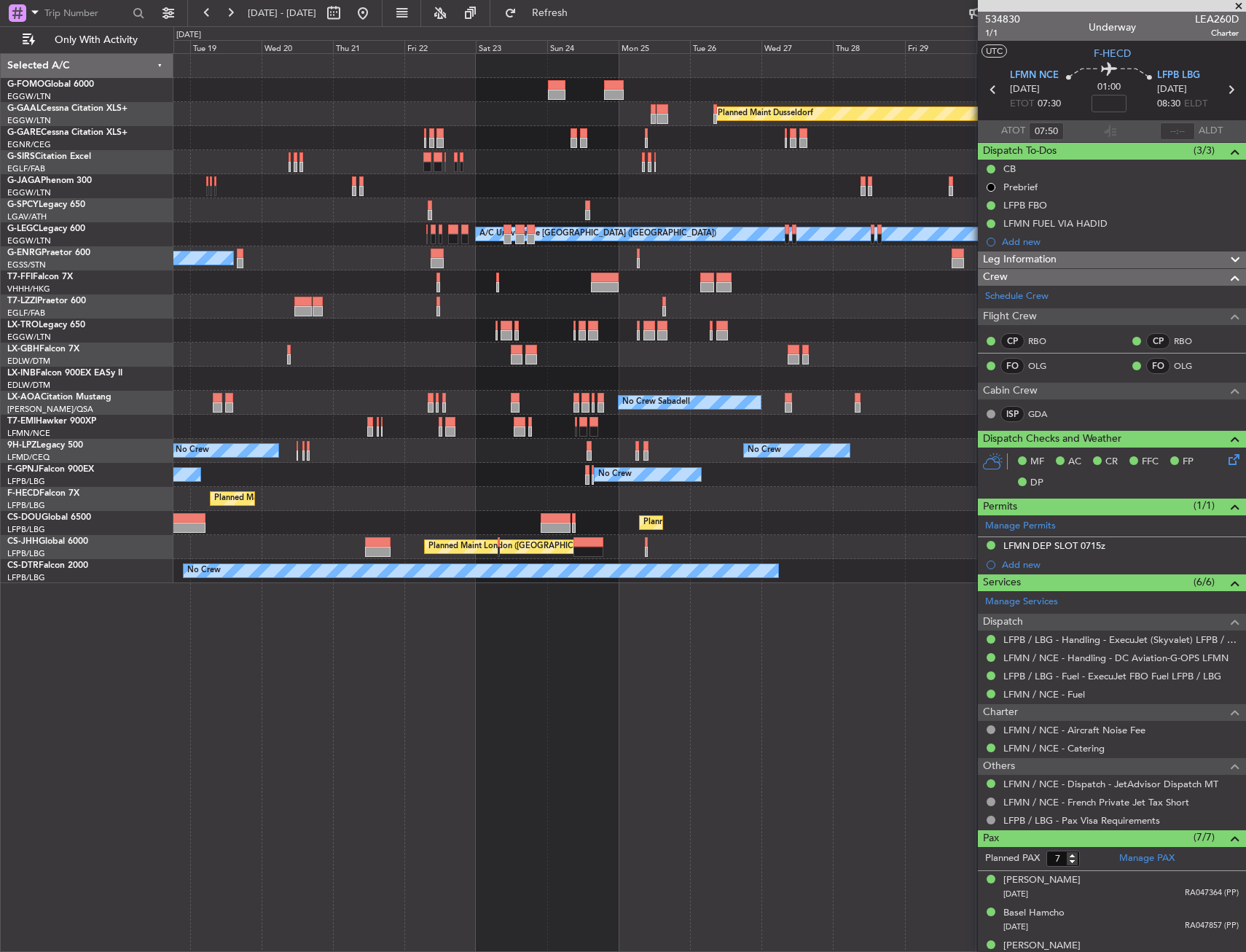
click at [457, 640] on div "Planned Maint Windsor Locks (Bradley Intl) Planned Maint Dusseldorf Planned Mai…" at bounding box center [710, 502] width 1073 height 898
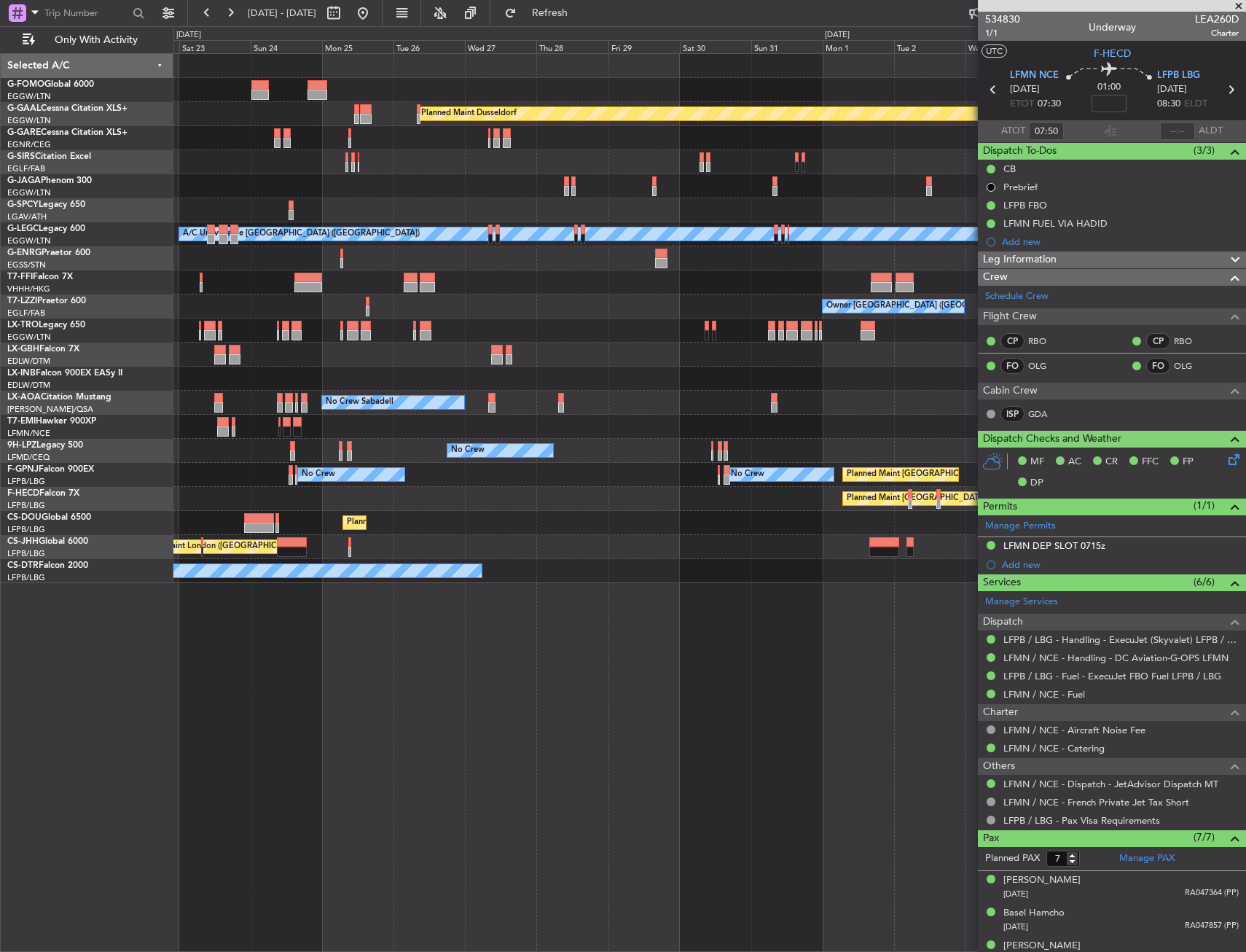
click at [420, 647] on div "Planned Maint Dusseldorf Planned Maint London (Luton) A/C Unavailable London (L…" at bounding box center [710, 502] width 1073 height 898
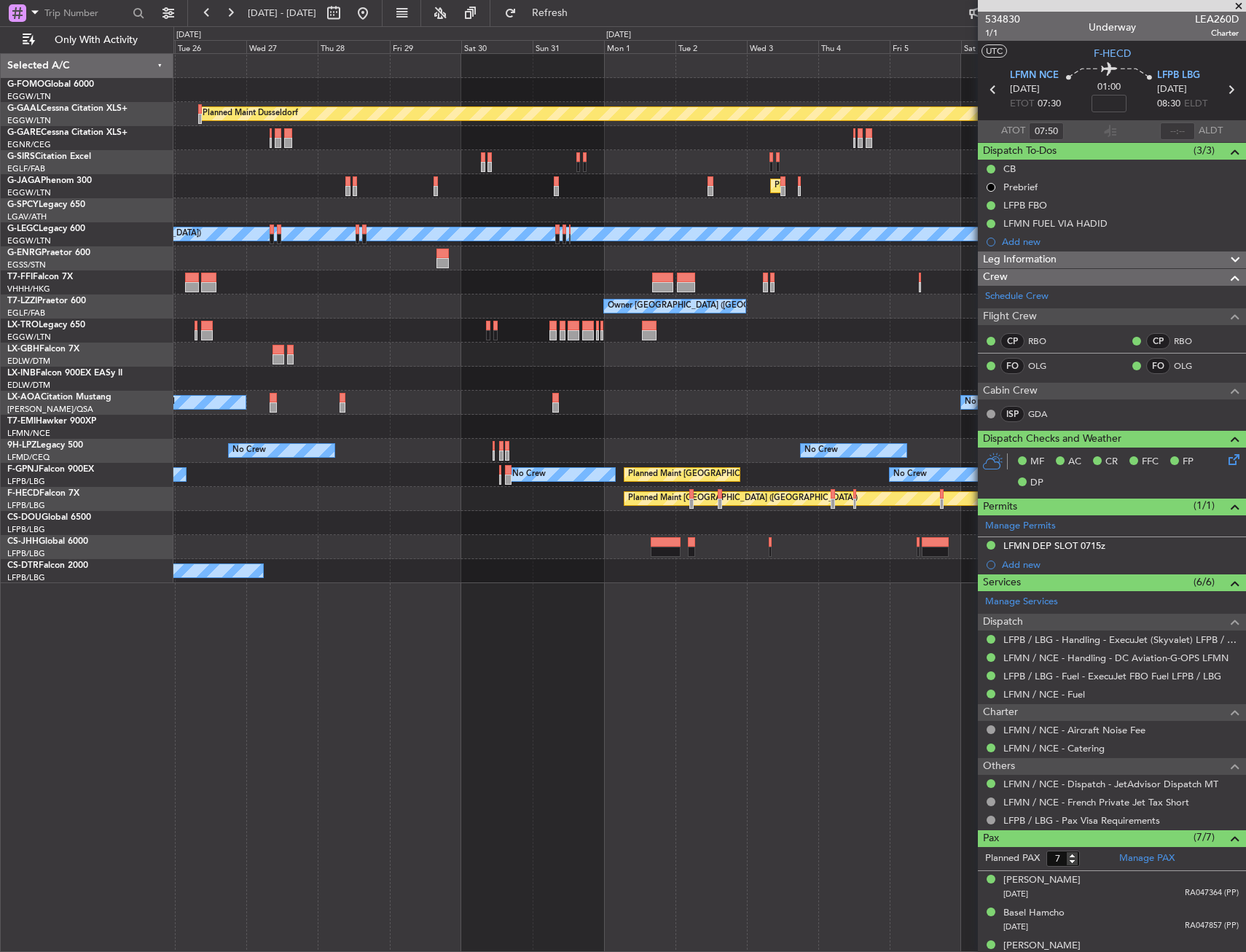
click at [311, 642] on div "Planned Maint Dusseldorf Planned Maint London (Luton) A/C Unavailable London (L…" at bounding box center [710, 502] width 1073 height 898
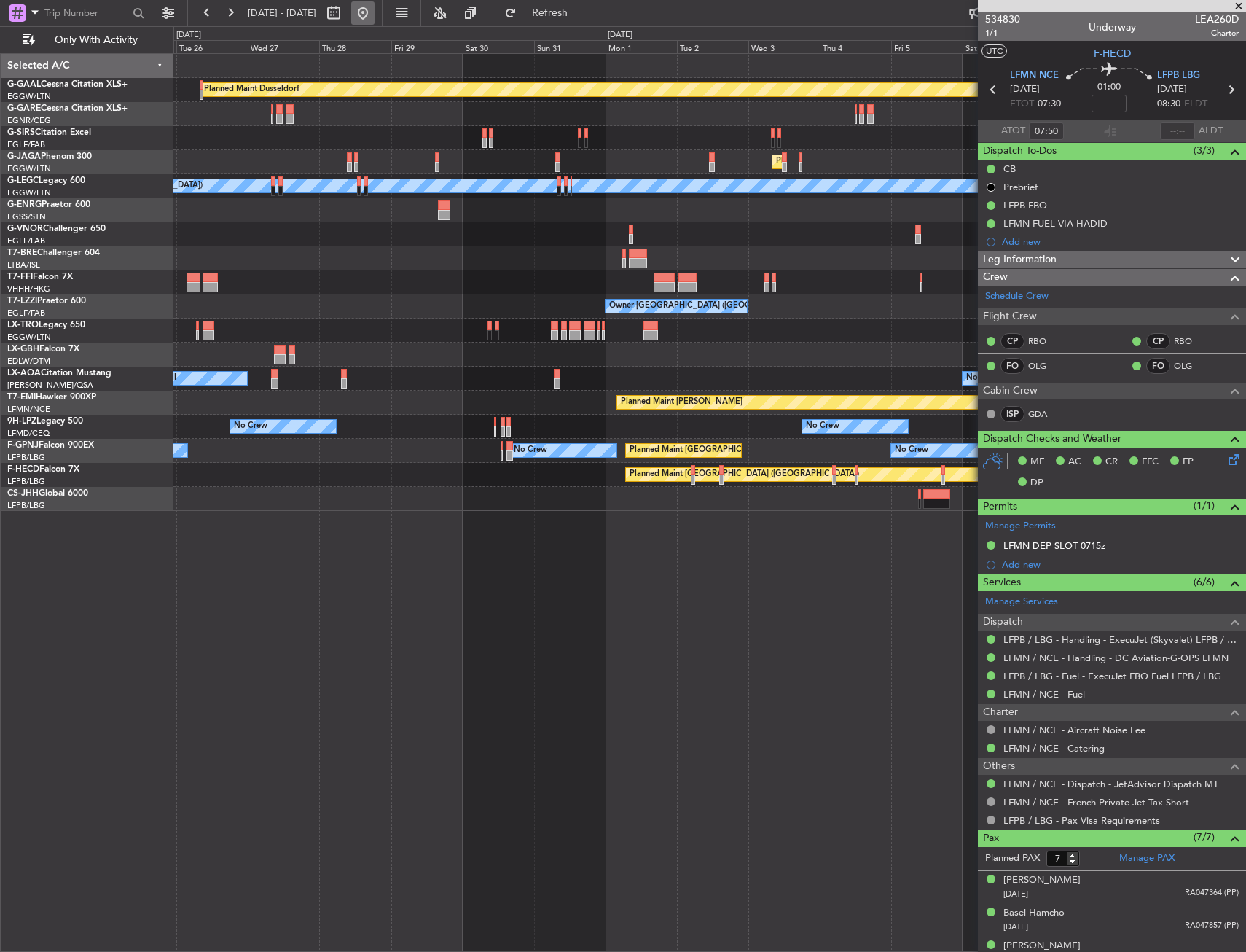
click at [375, 17] on button at bounding box center [363, 13] width 23 height 23
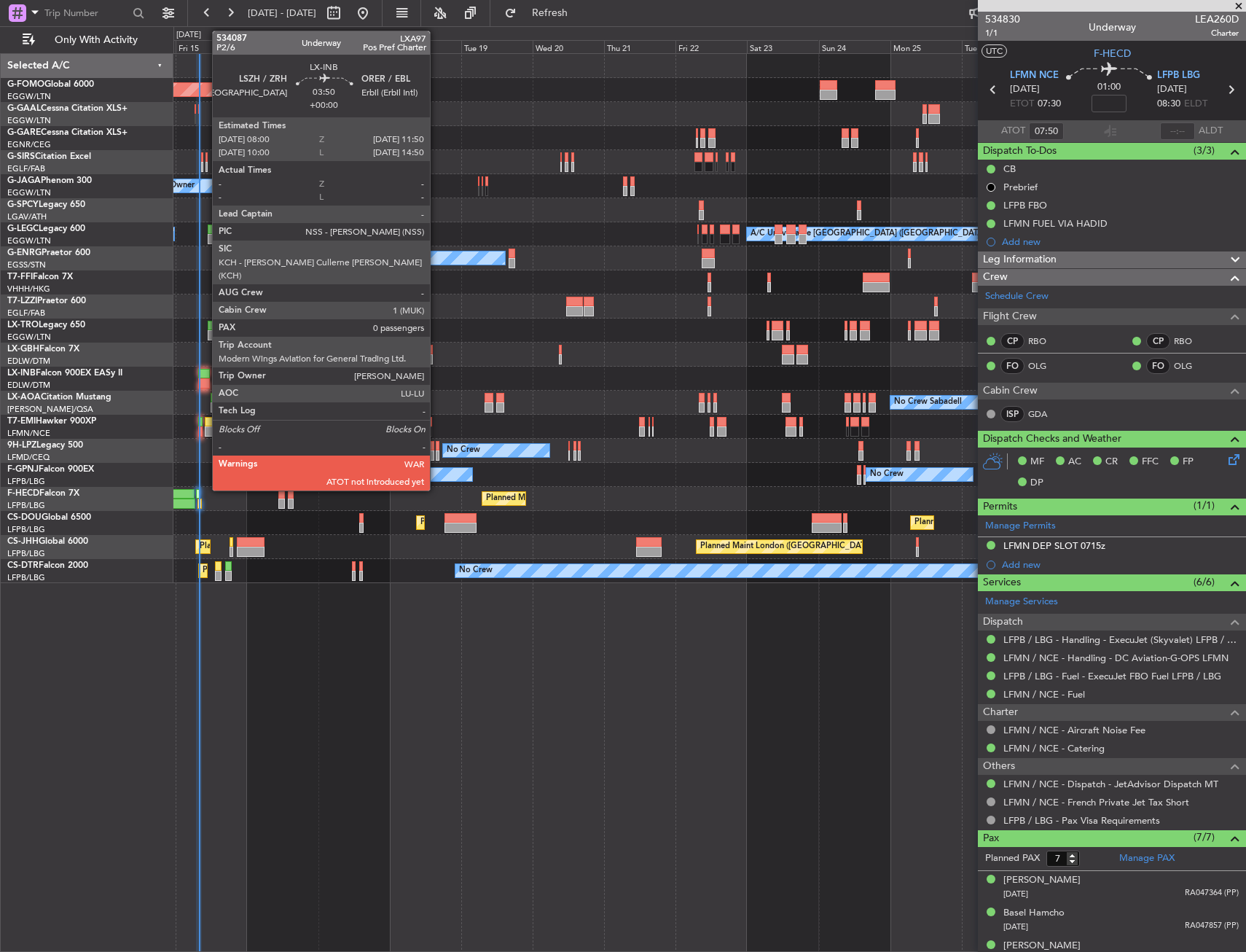
click at [205, 370] on div at bounding box center [204, 373] width 12 height 10
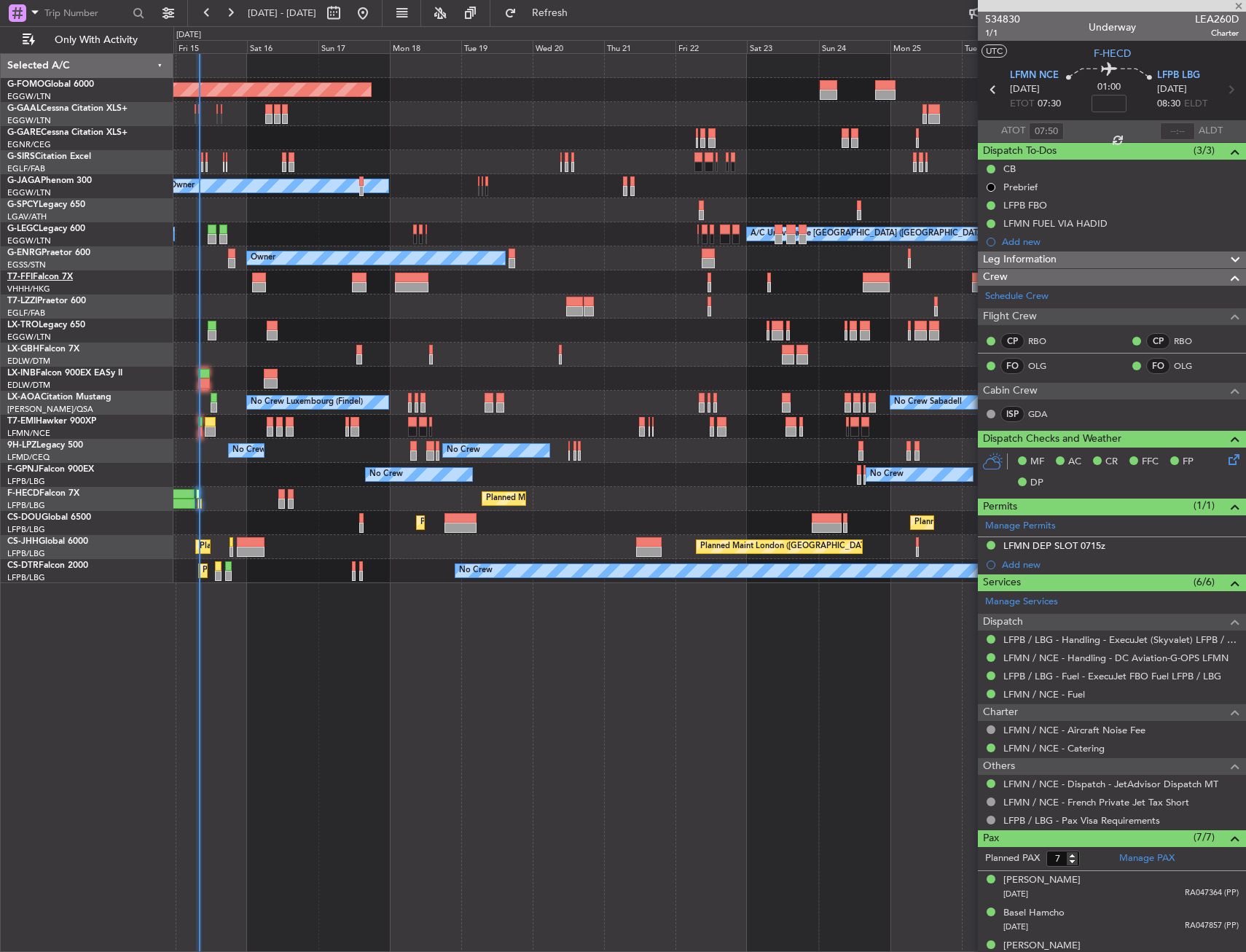
type input "0"
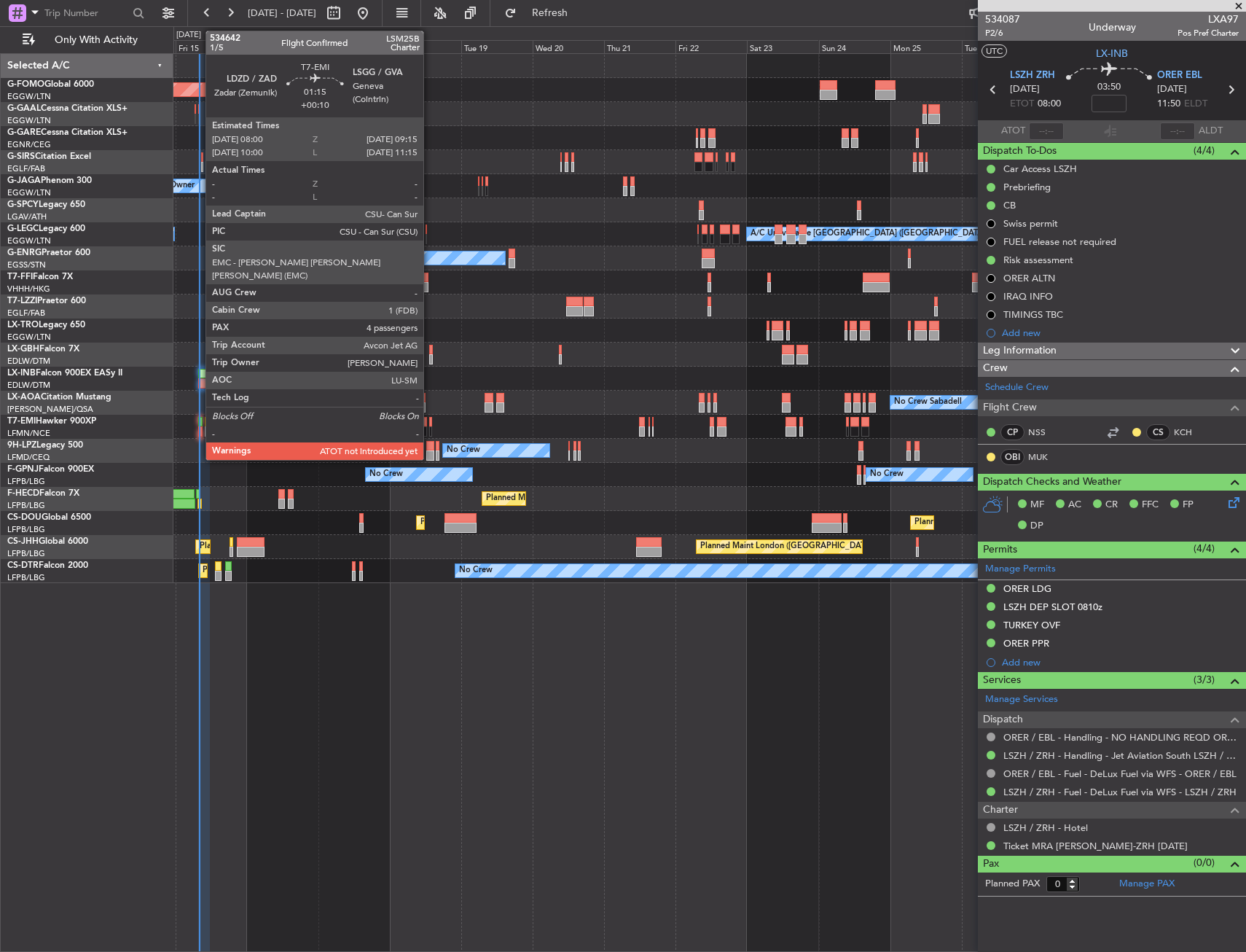
click at [198, 427] on div at bounding box center [201, 431] width 5 height 10
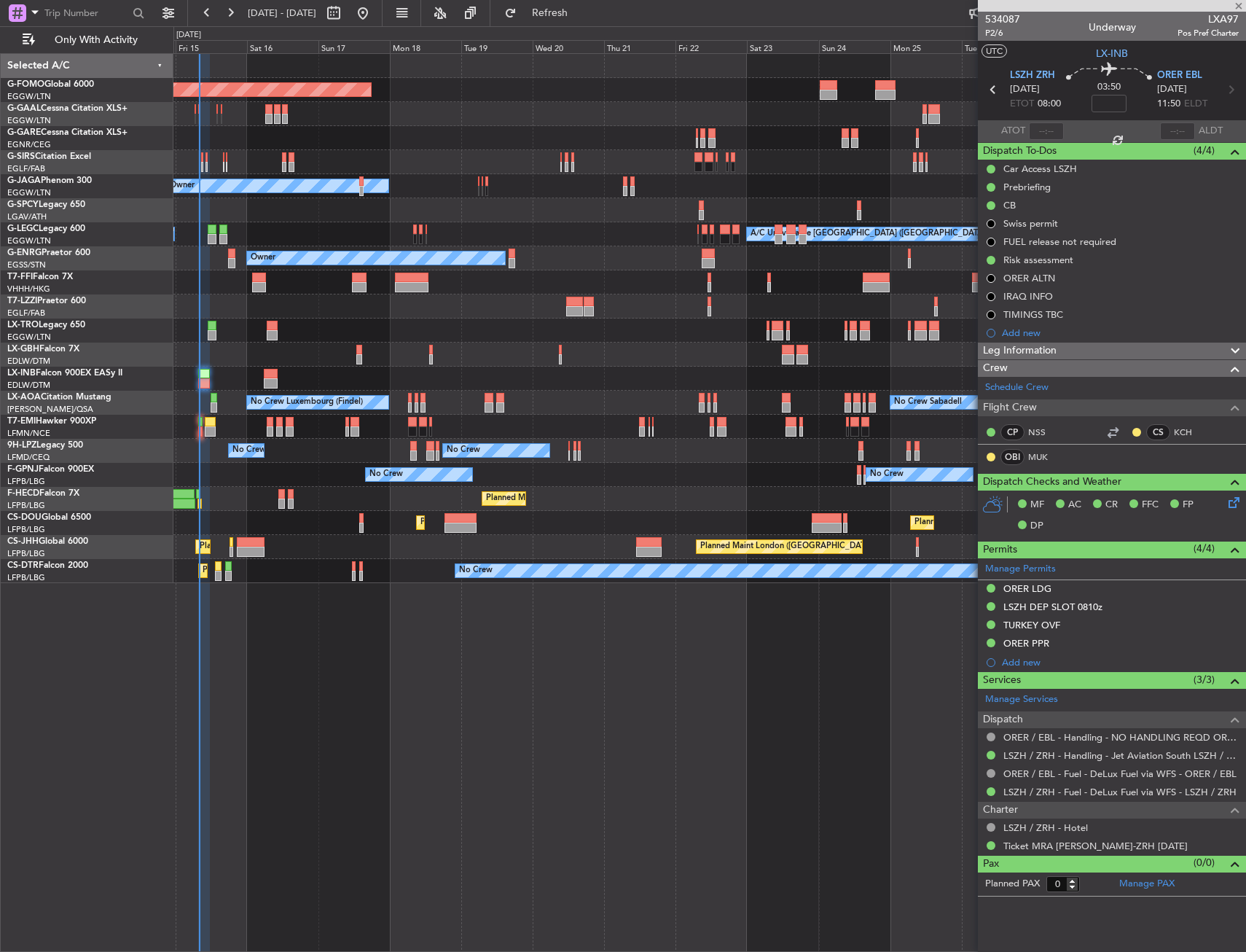
type input "+00:10"
type input "4"
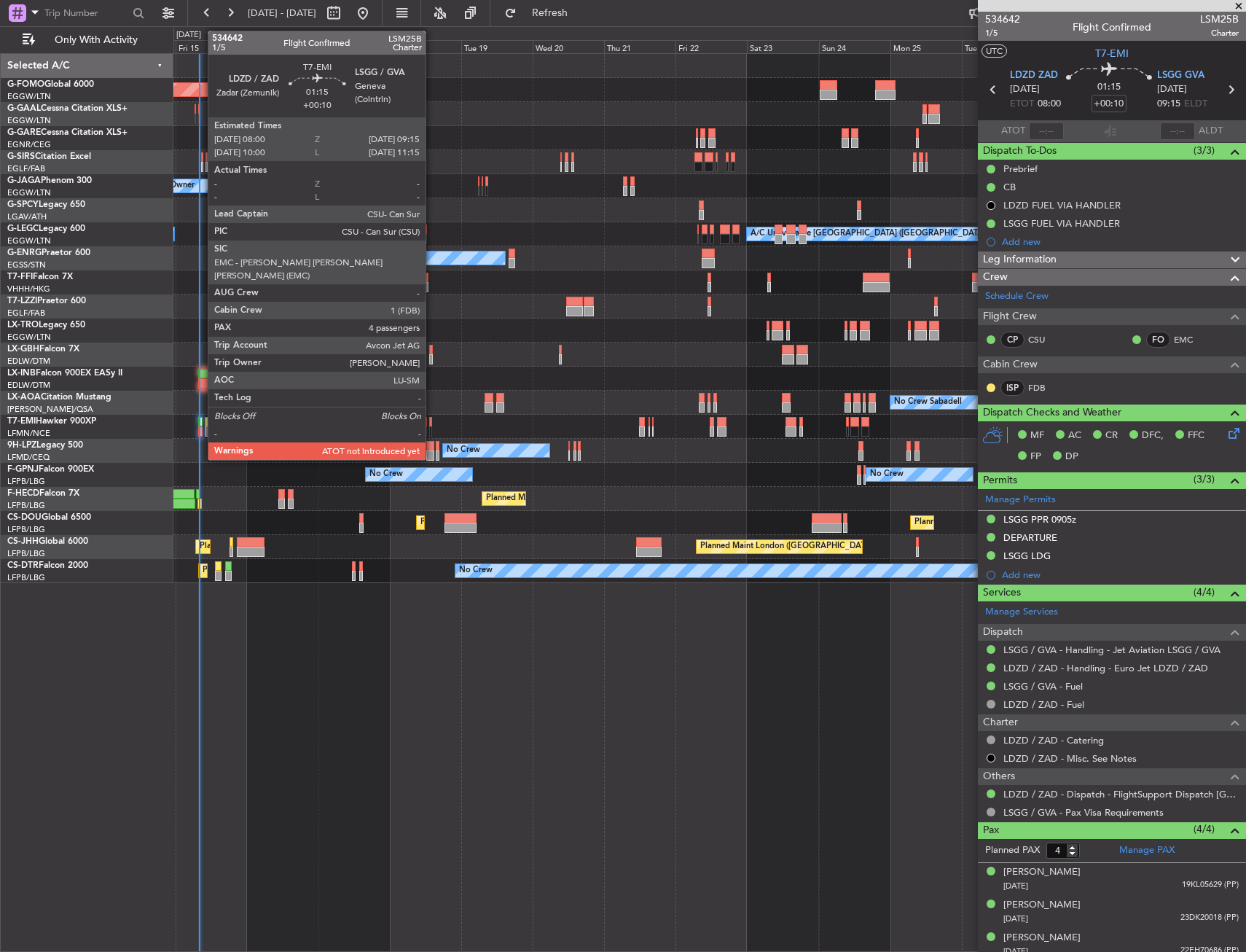
click at [201, 428] on div at bounding box center [201, 431] width 5 height 10
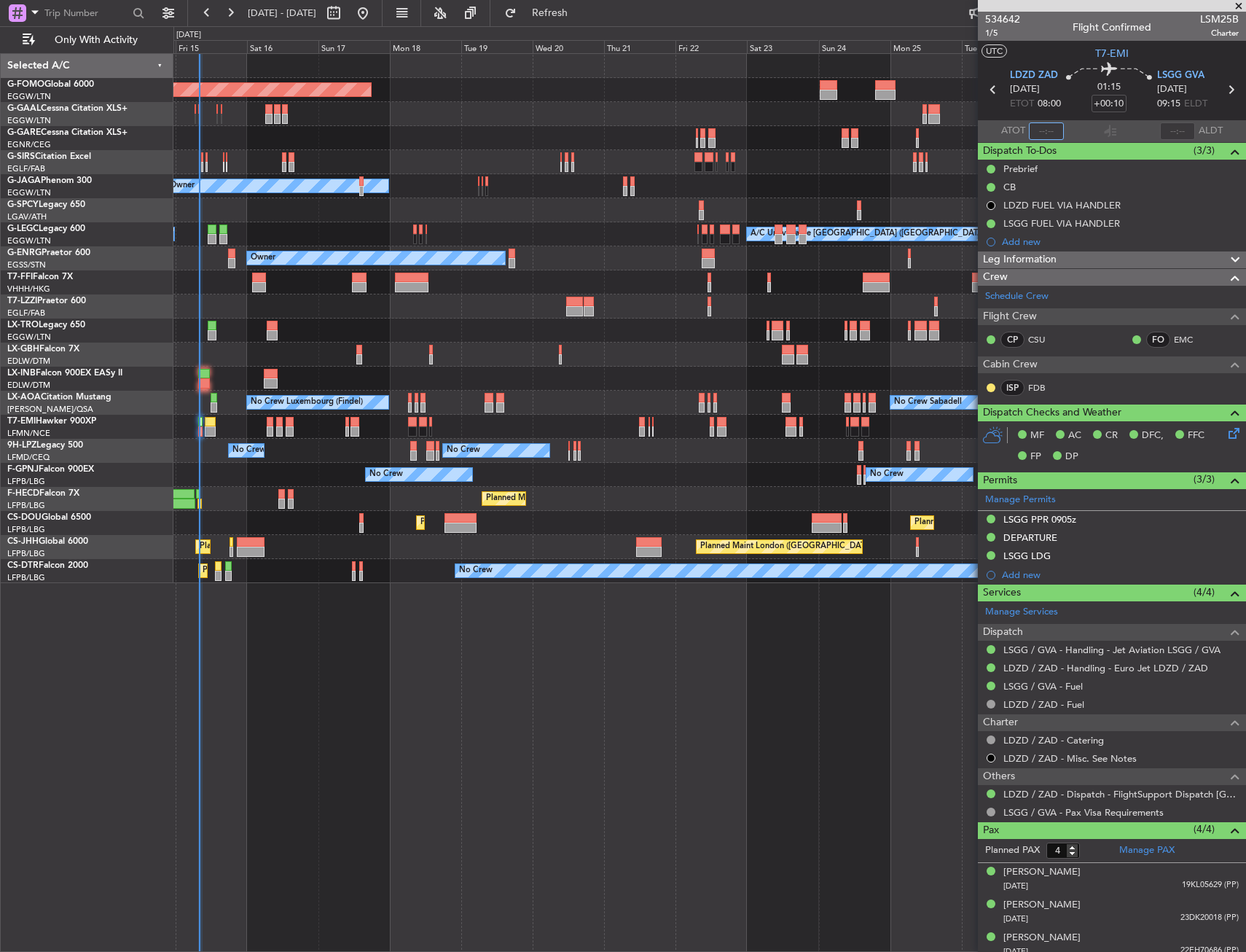
click at [1048, 133] on input "text" at bounding box center [1046, 131] width 35 height 18
click at [1070, 59] on section "UTC T7-EMI" at bounding box center [1112, 52] width 268 height 22
type input "08:02"
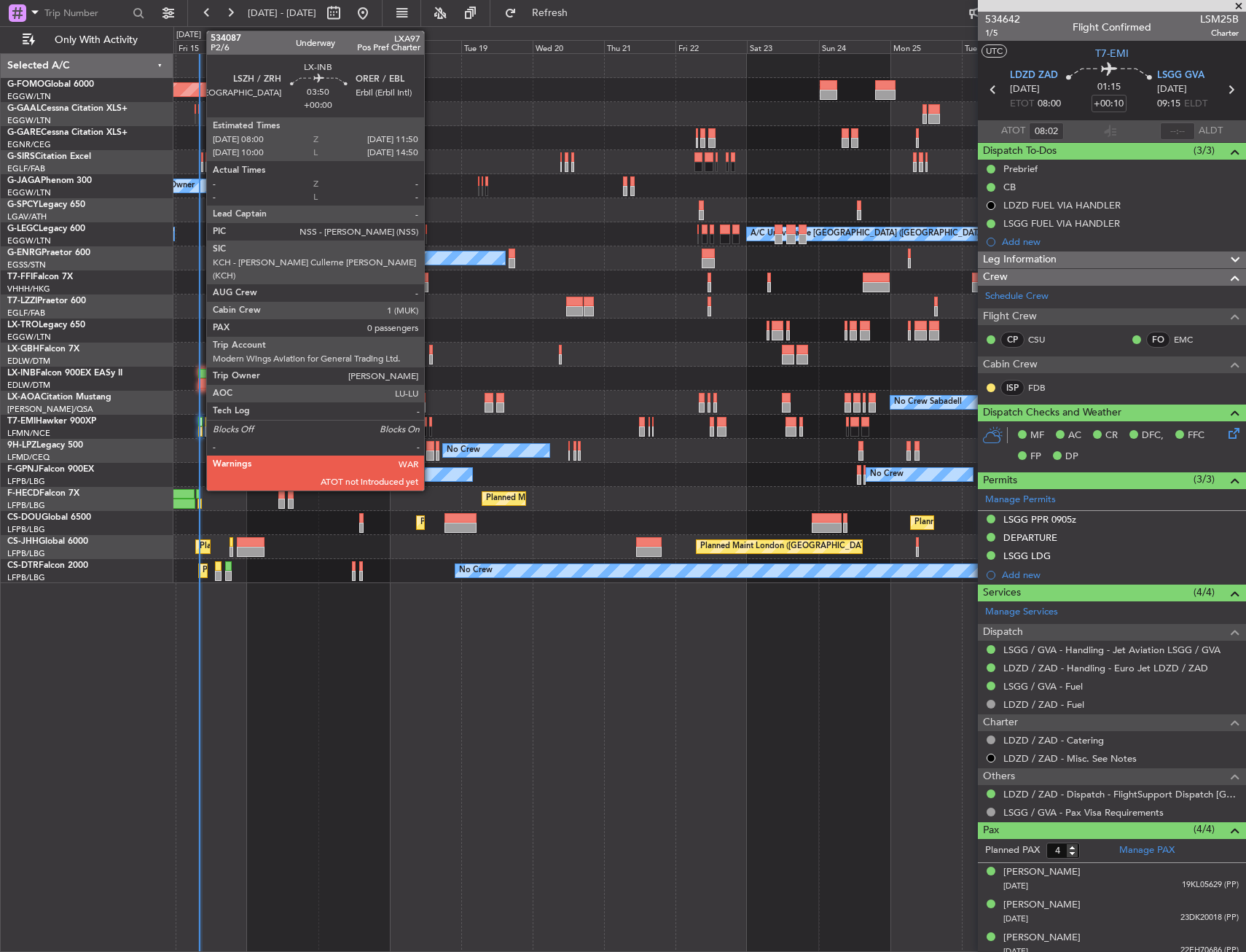
click at [199, 373] on div at bounding box center [204, 373] width 12 height 10
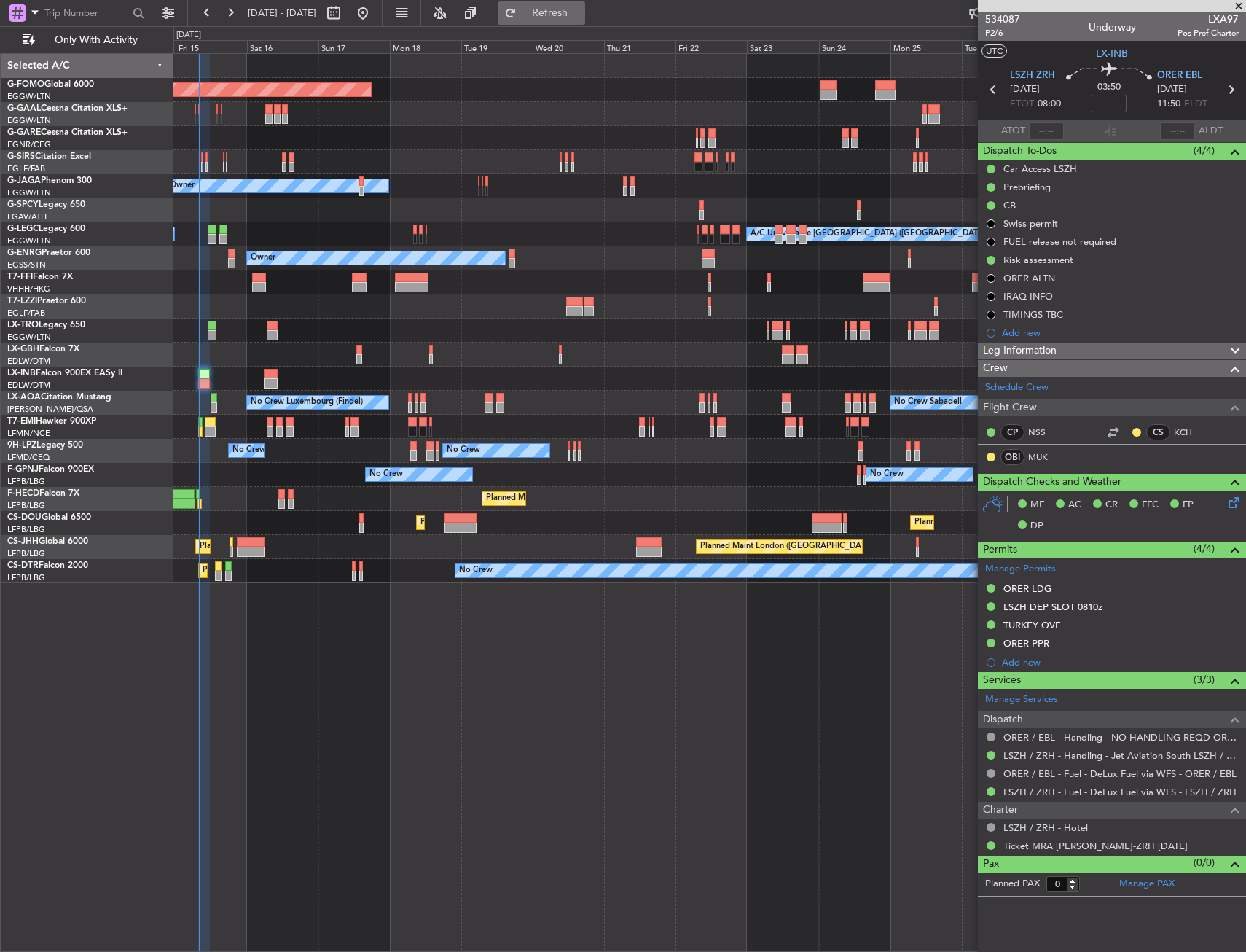
click at [578, 2] on button "Refresh" at bounding box center [541, 13] width 88 height 23
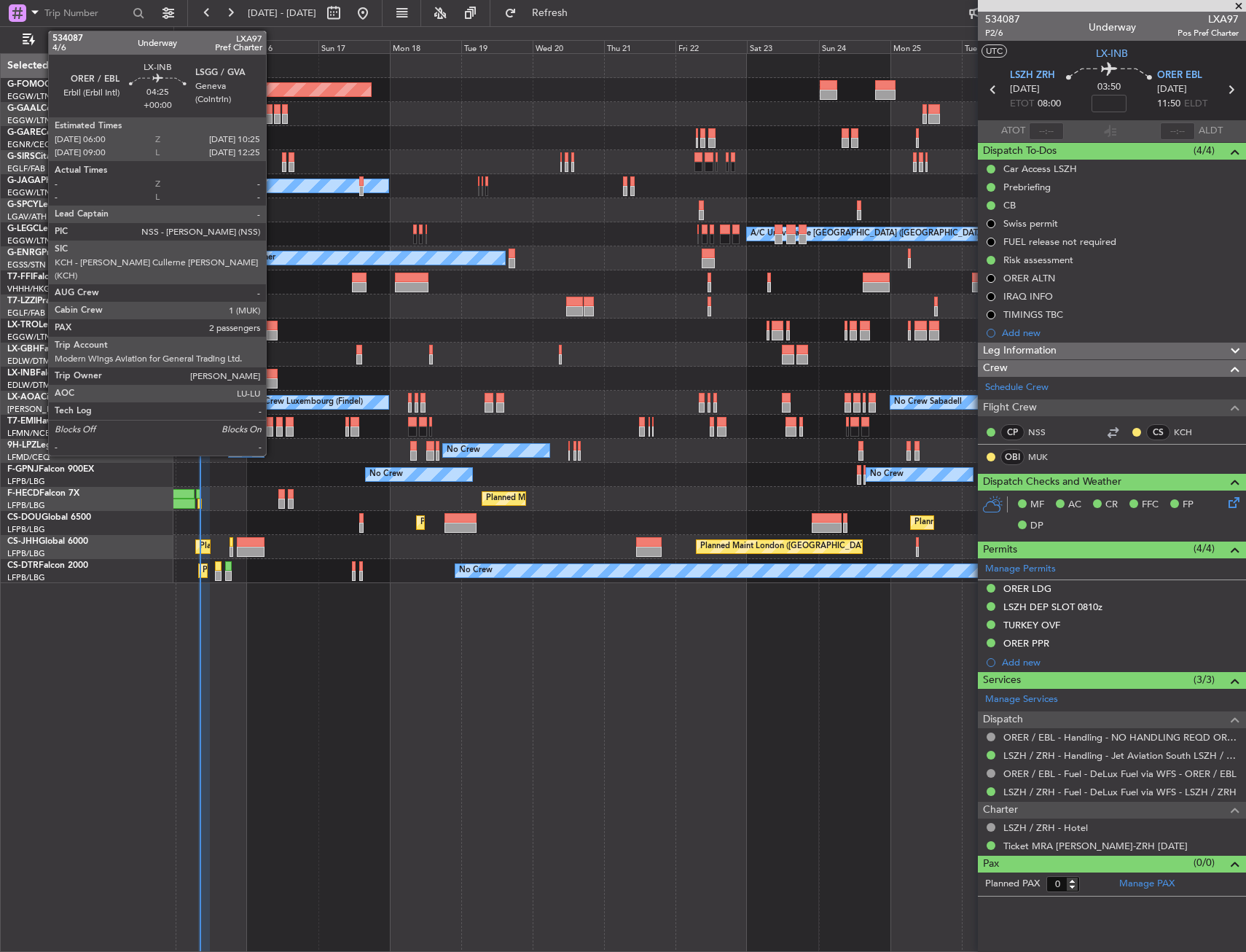
click at [272, 374] on div at bounding box center [271, 373] width 14 height 10
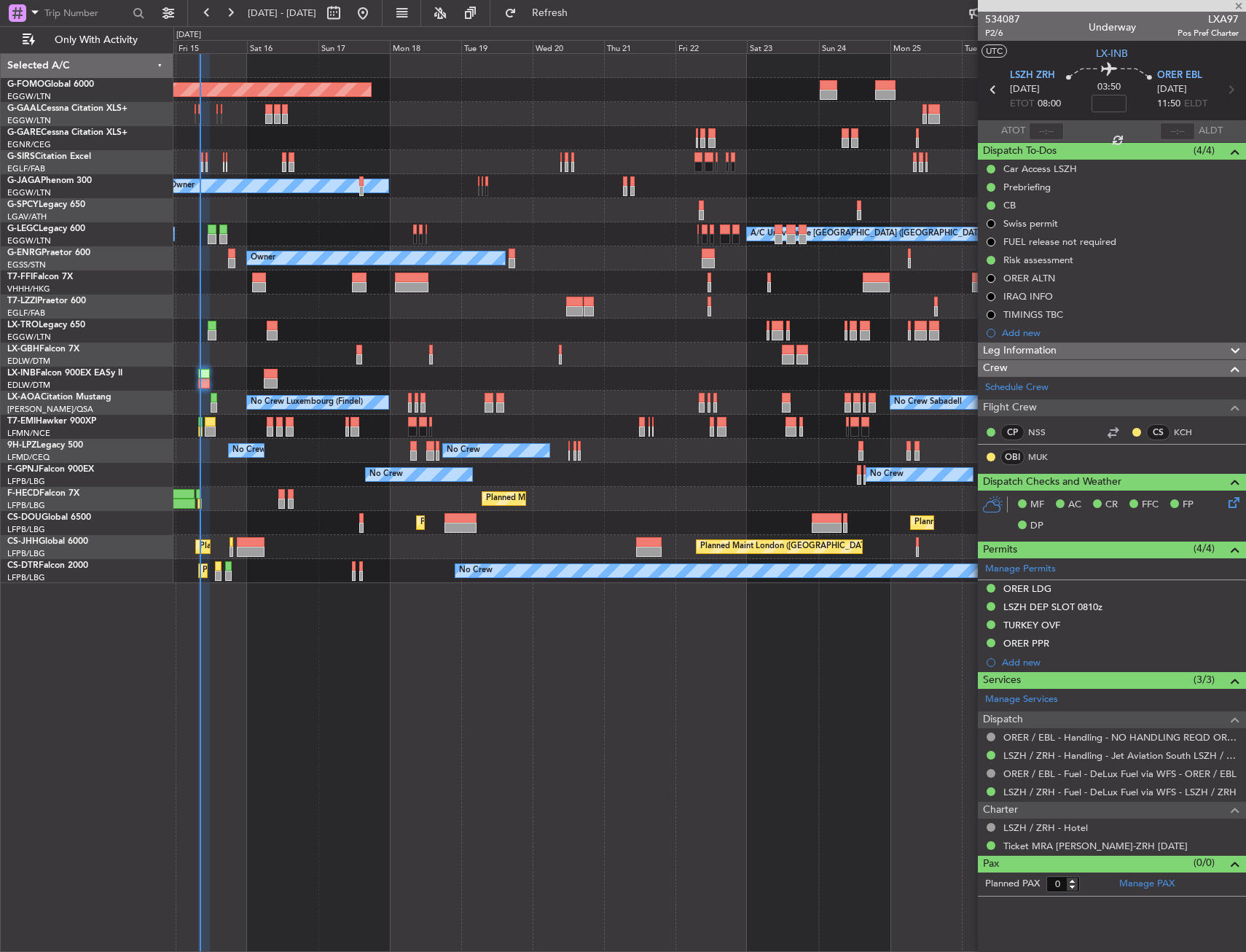
type input "2"
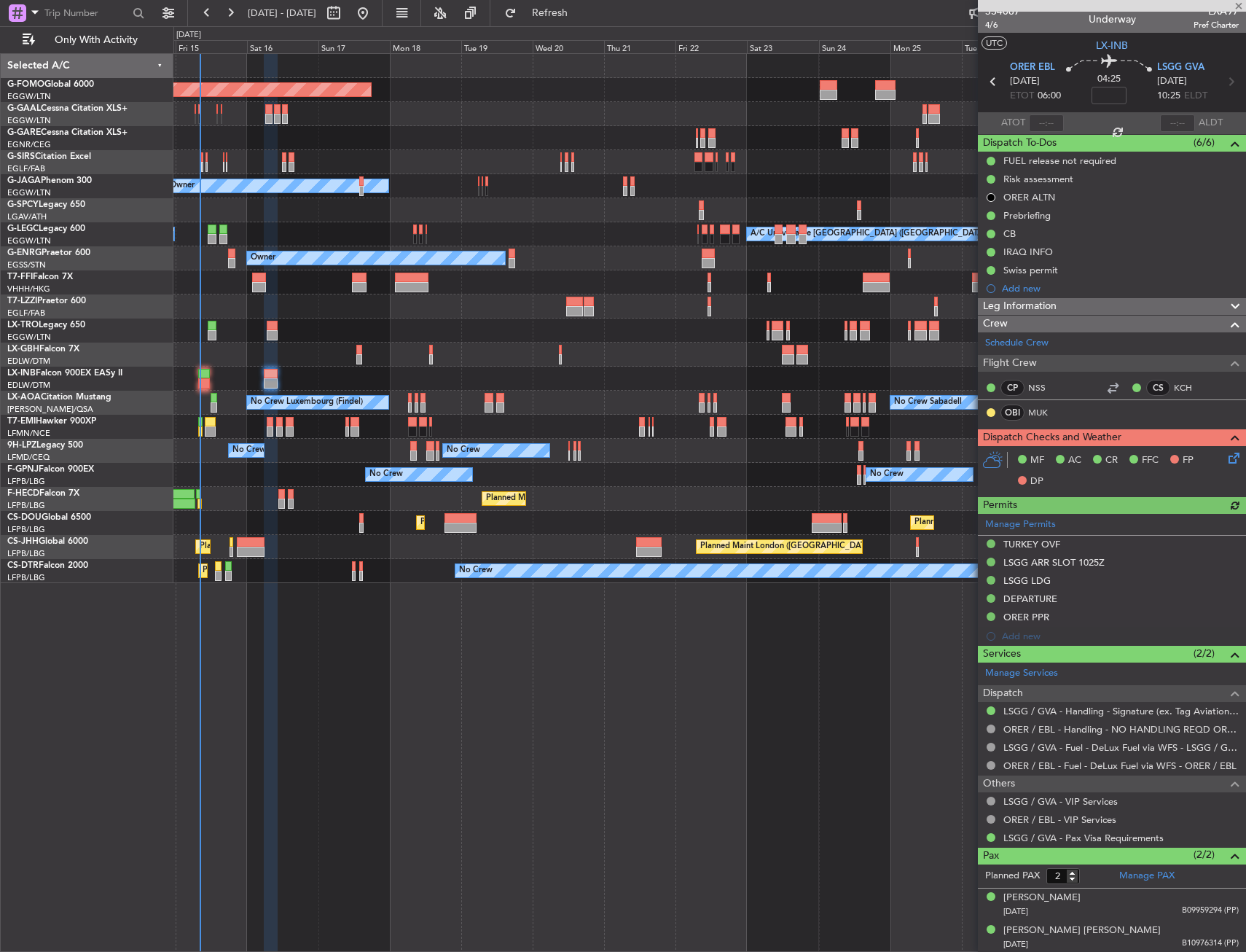
scroll to position [9, 0]
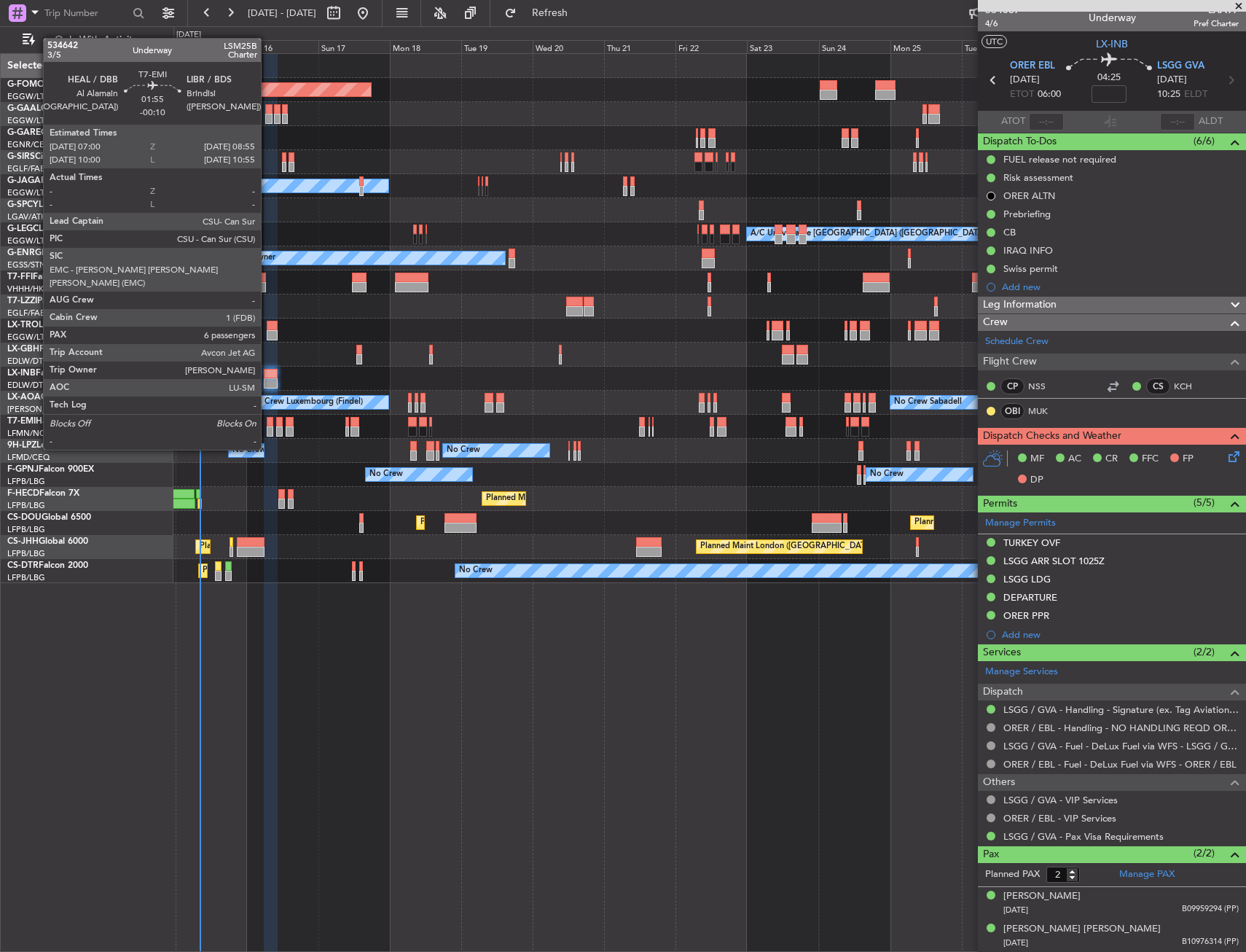
click at [268, 422] on div at bounding box center [270, 421] width 6 height 10
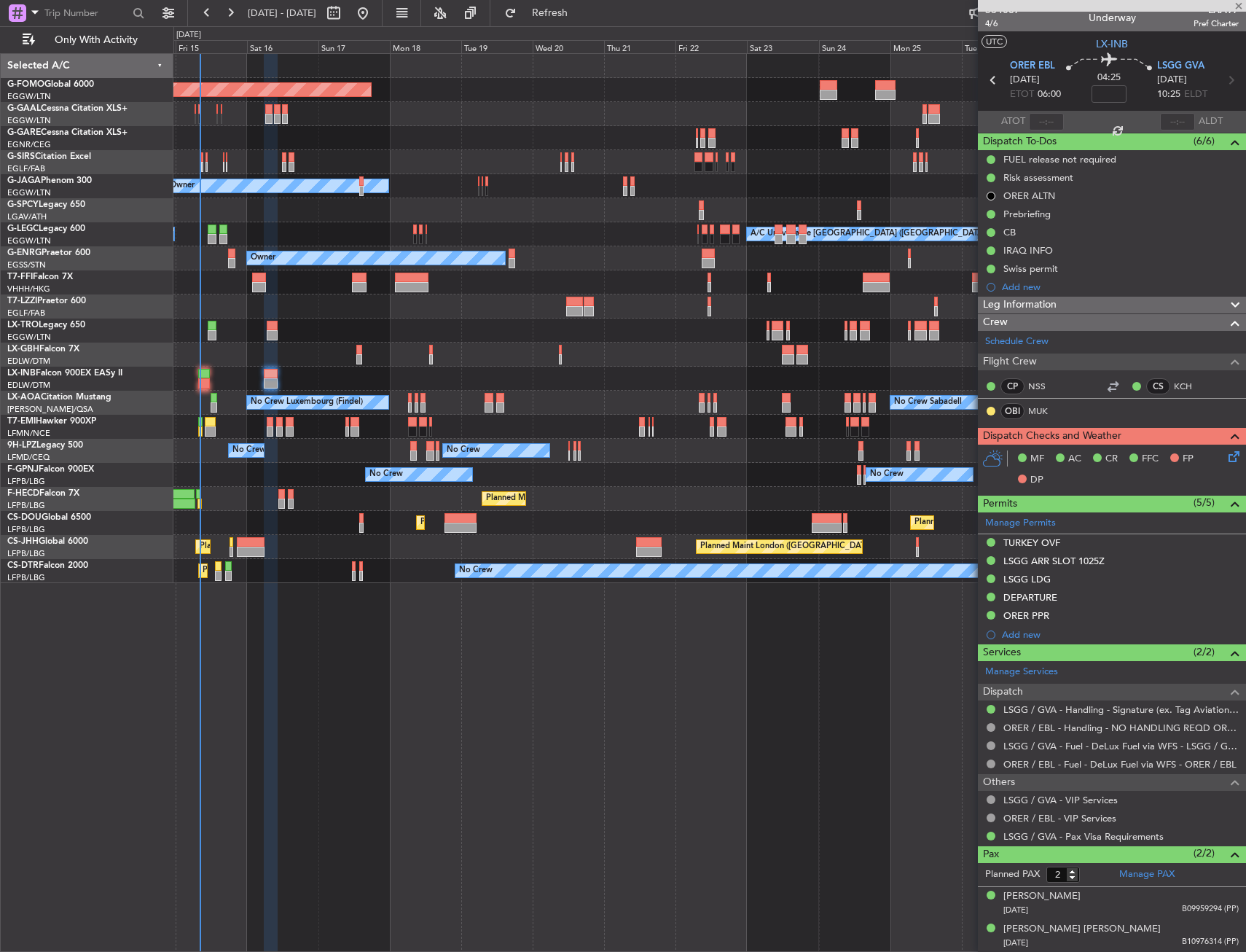
type input "-00:10"
type input "6"
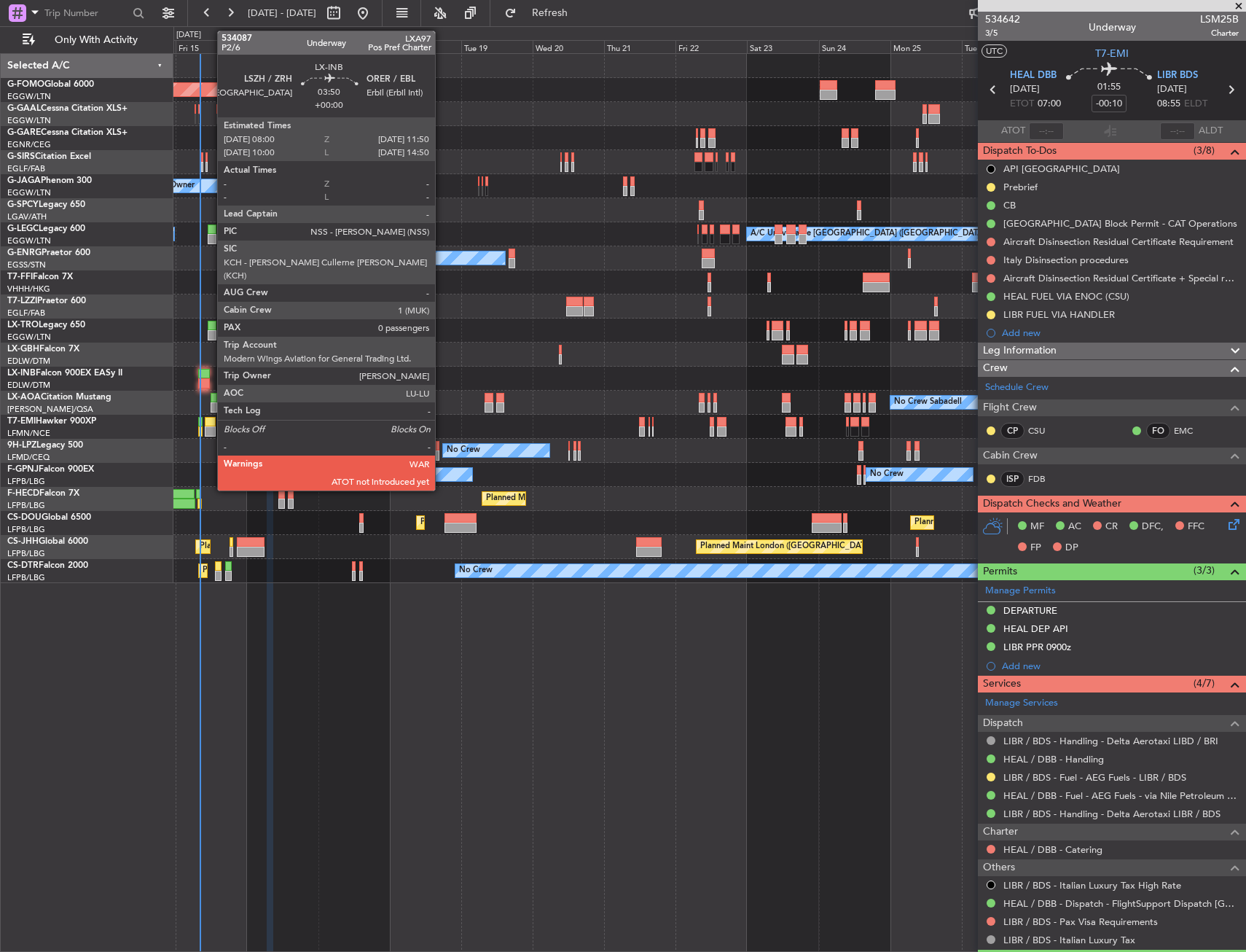
click at [210, 378] on div at bounding box center [204, 383] width 12 height 10
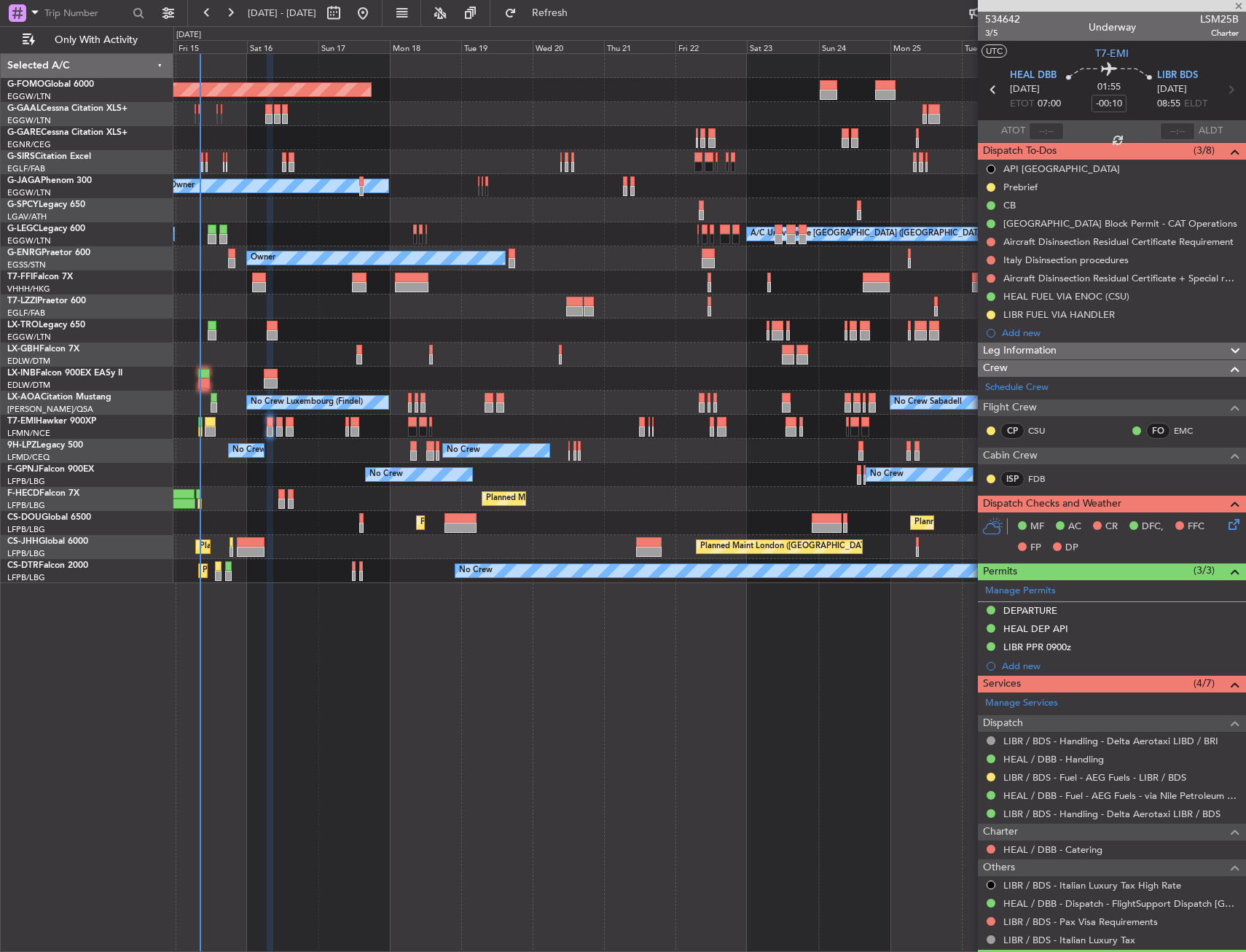
type input "0"
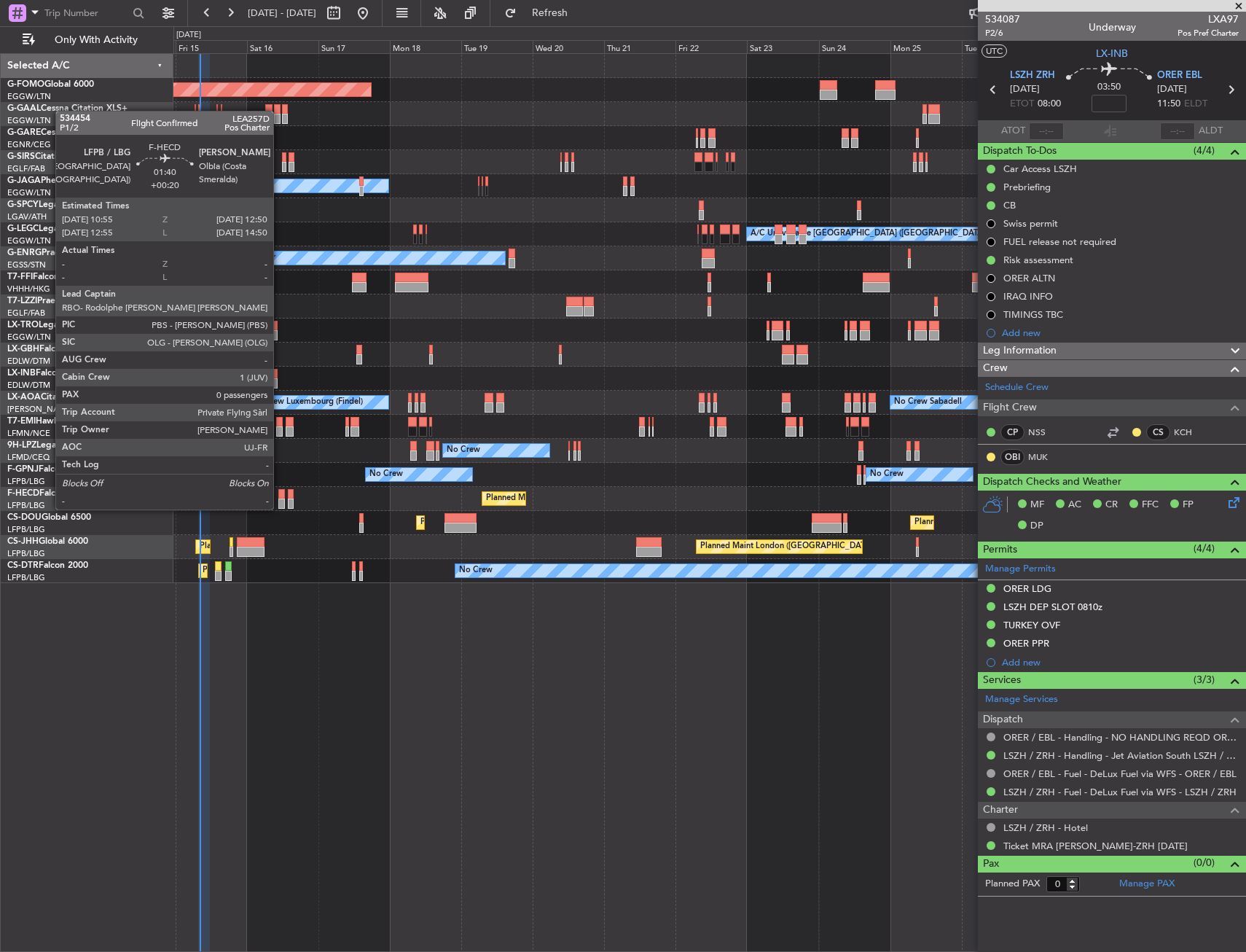
click at [280, 494] on div at bounding box center [282, 494] width 6 height 10
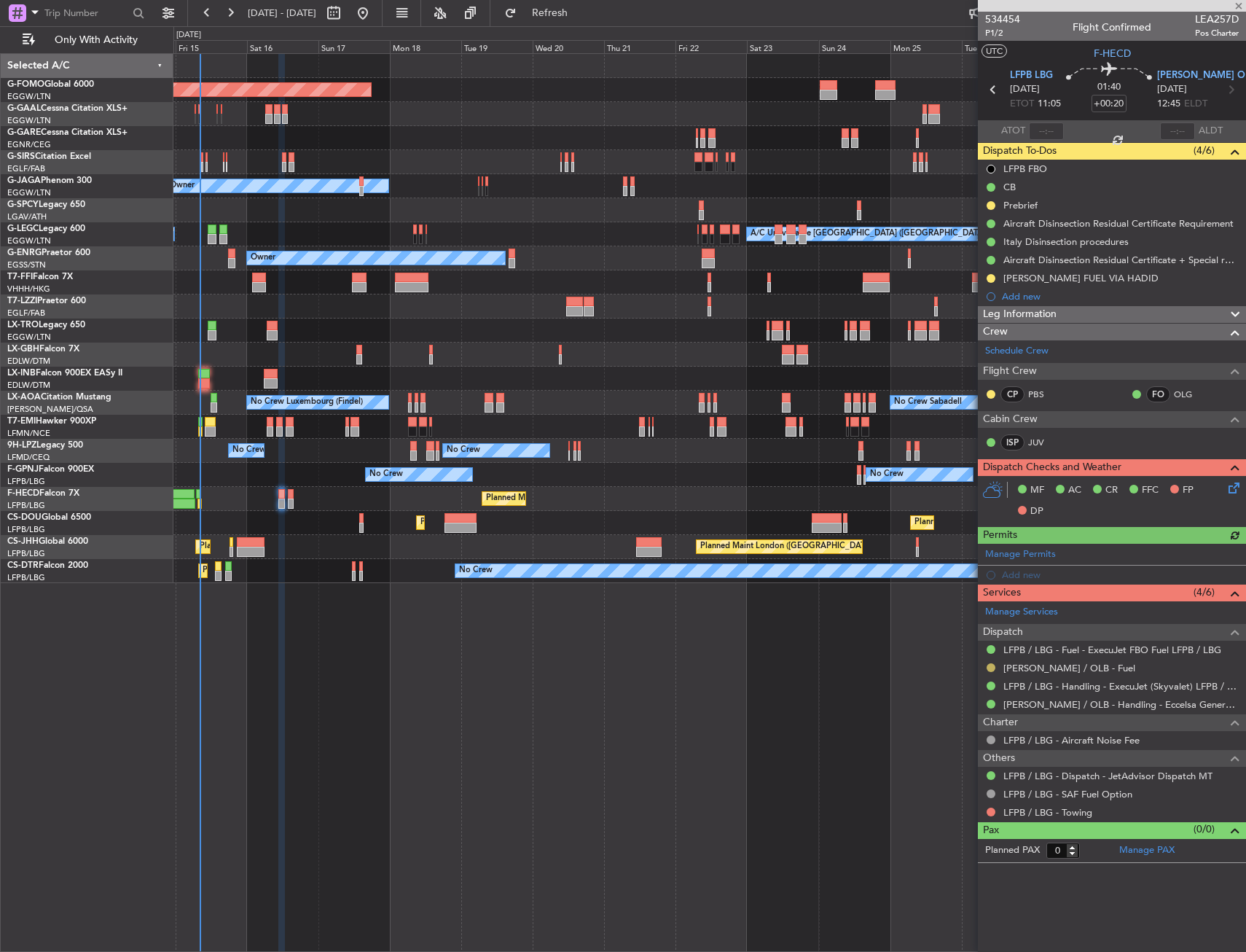
click at [994, 666] on button at bounding box center [991, 667] width 8 height 8
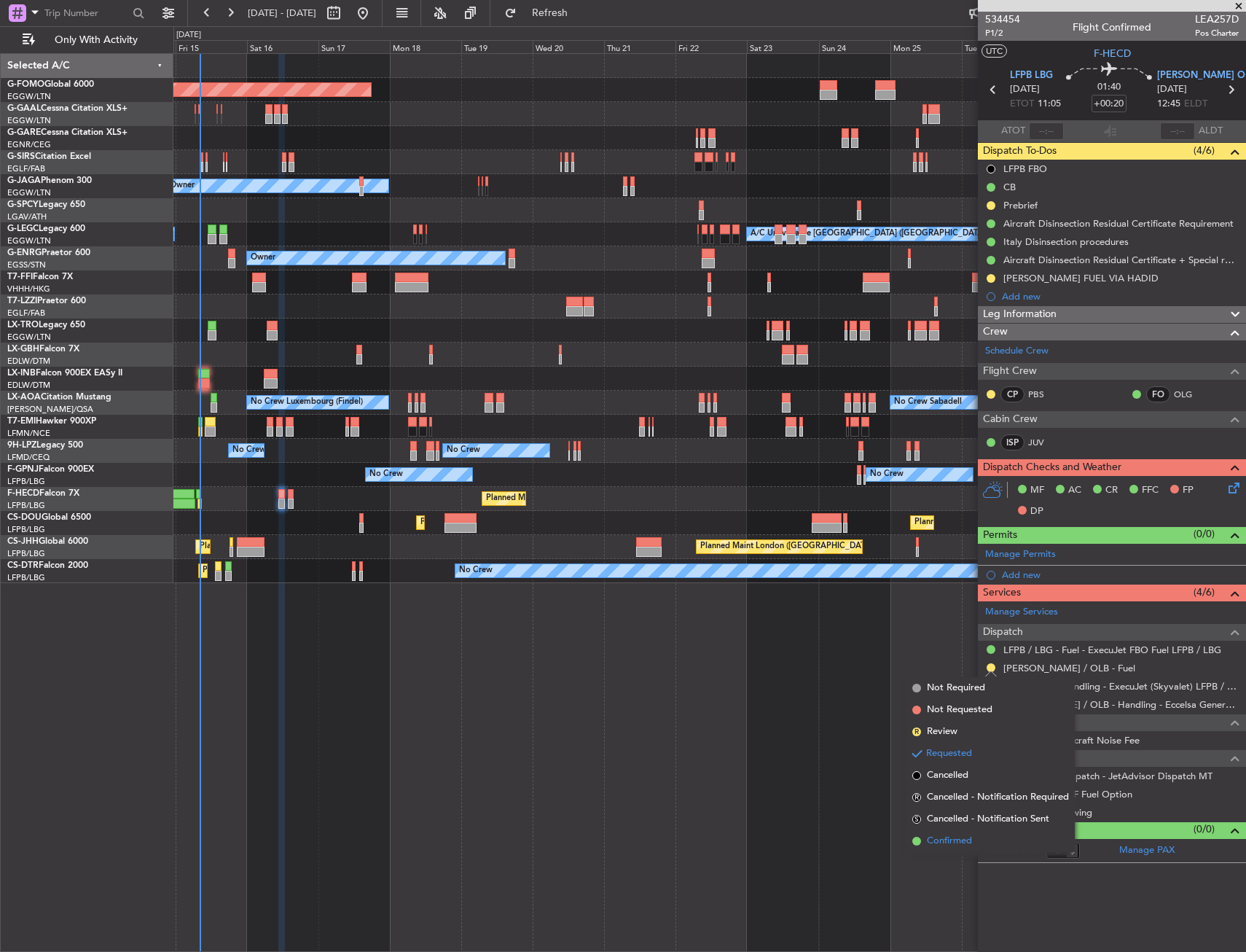
click at [928, 843] on span "Confirmed" at bounding box center [949, 840] width 45 height 15
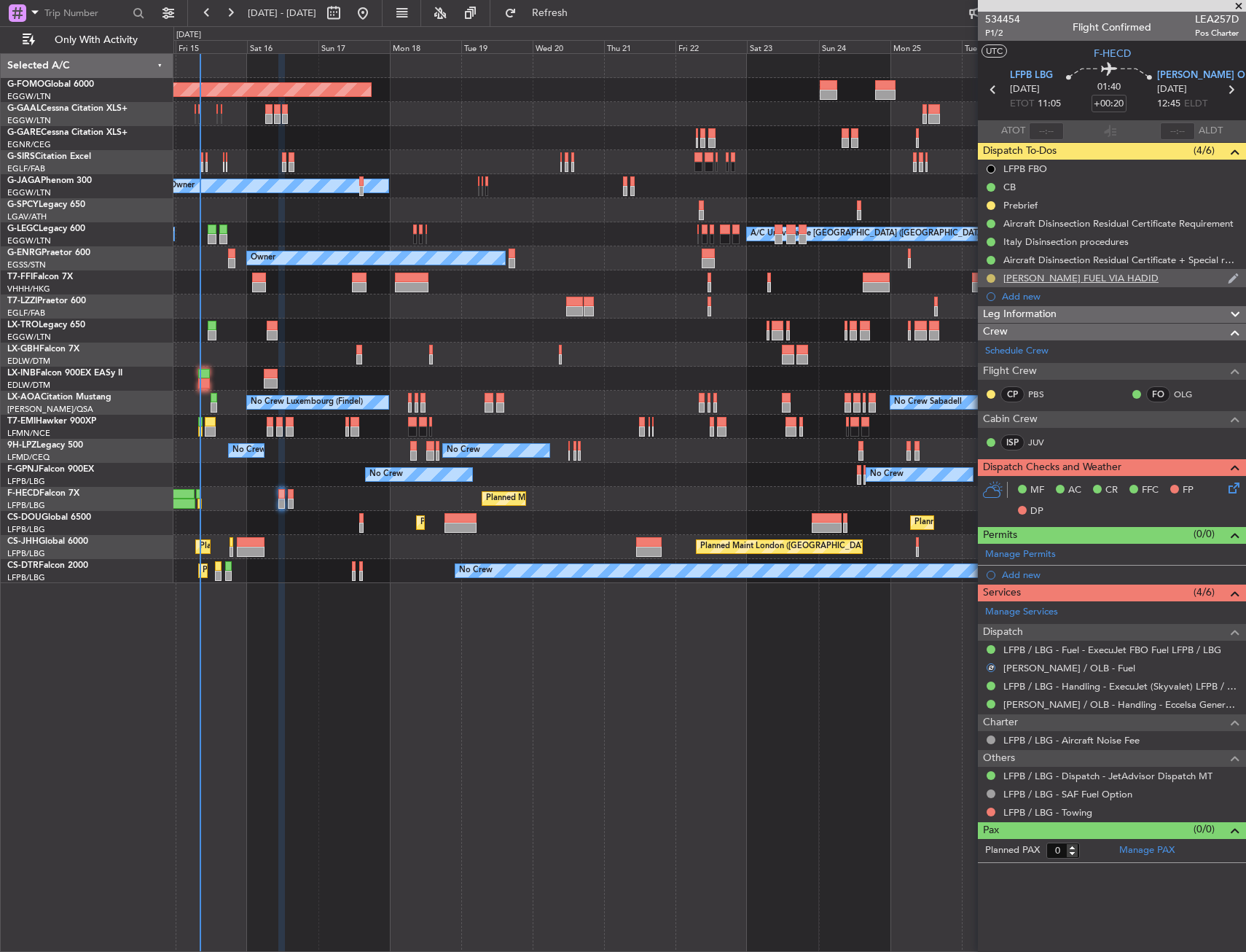
click at [990, 275] on button at bounding box center [991, 278] width 8 height 8
click at [981, 348] on span "Completed" at bounding box center [997, 342] width 48 height 15
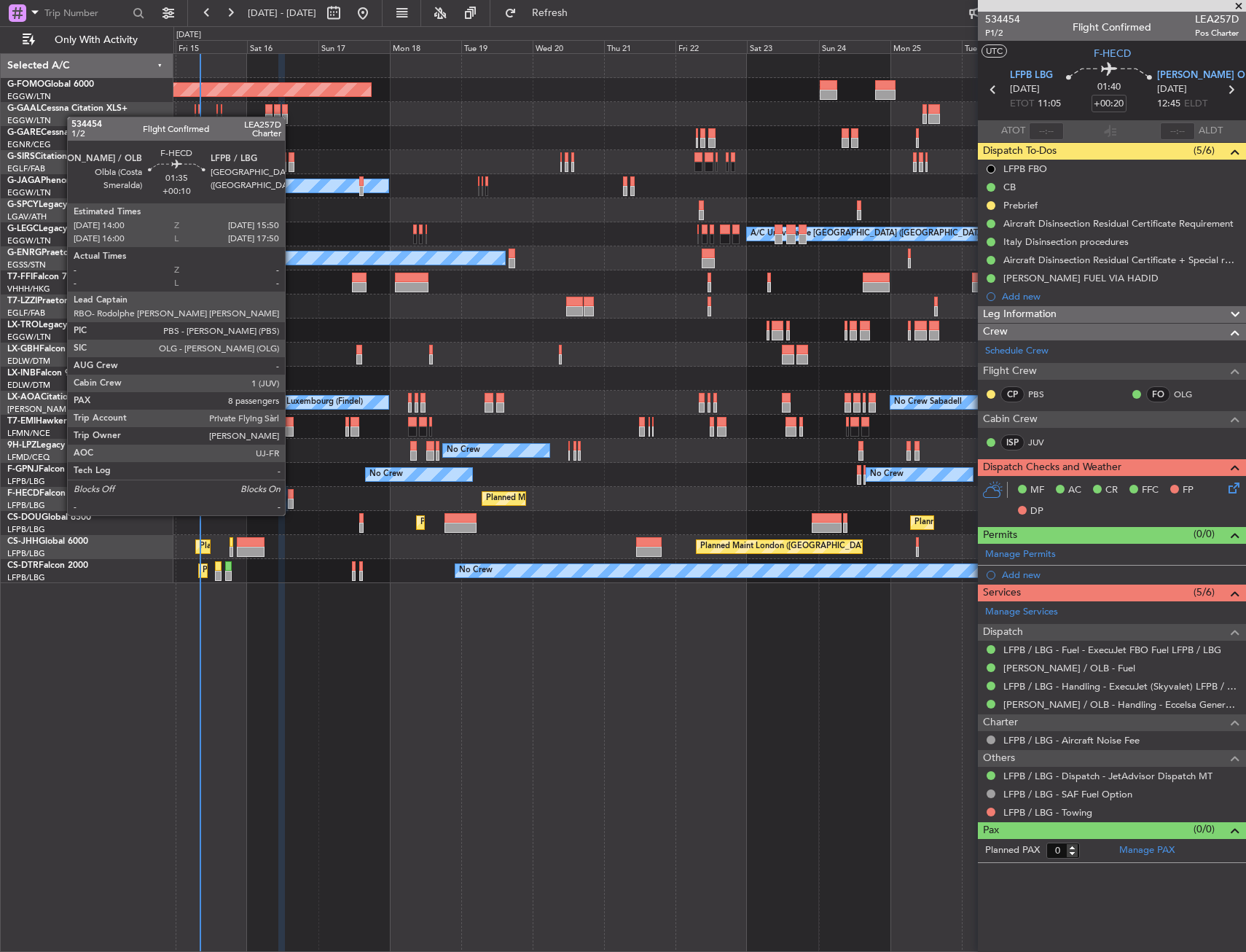
click at [292, 501] on div at bounding box center [291, 503] width 6 height 10
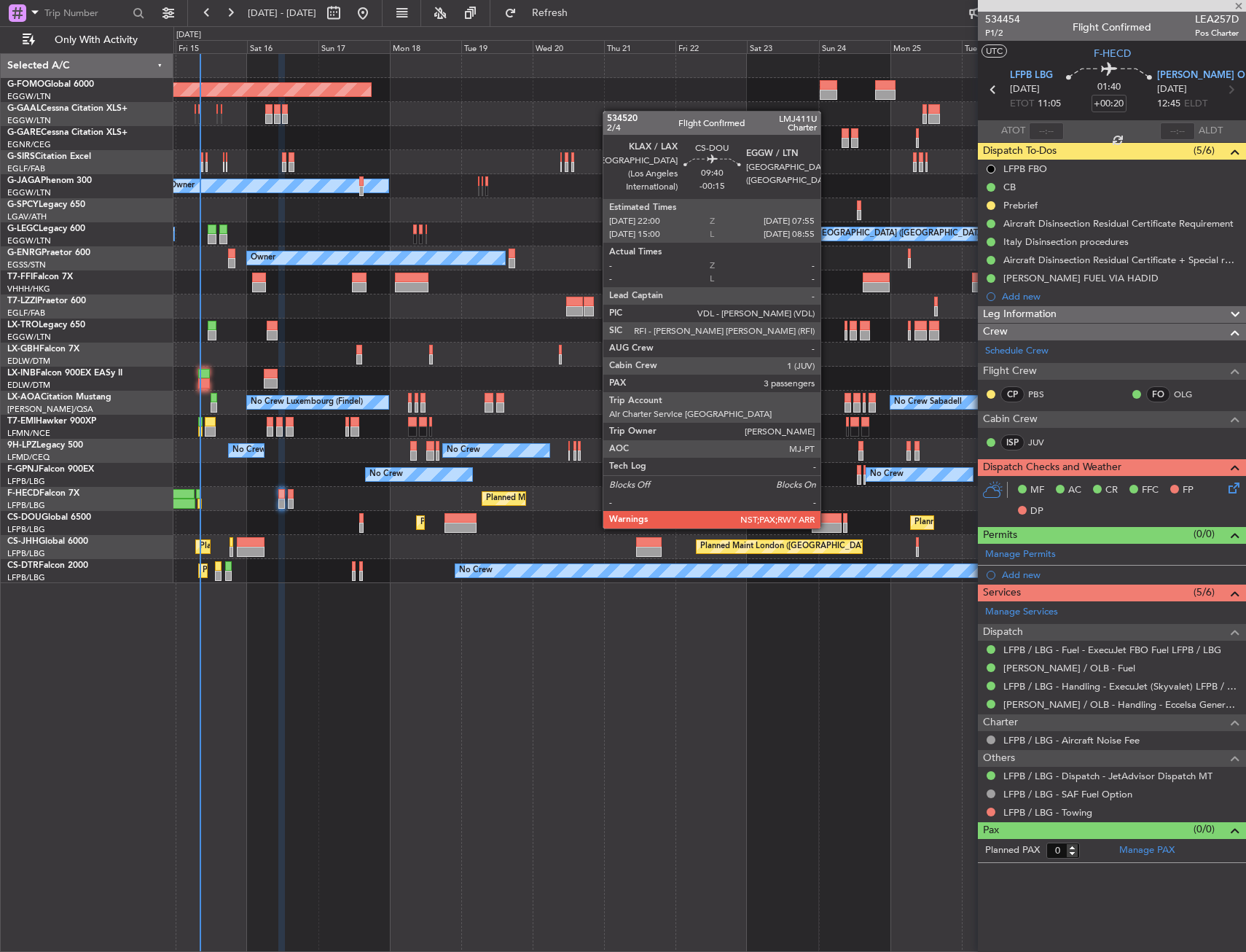
type input "+00:10"
type input "8"
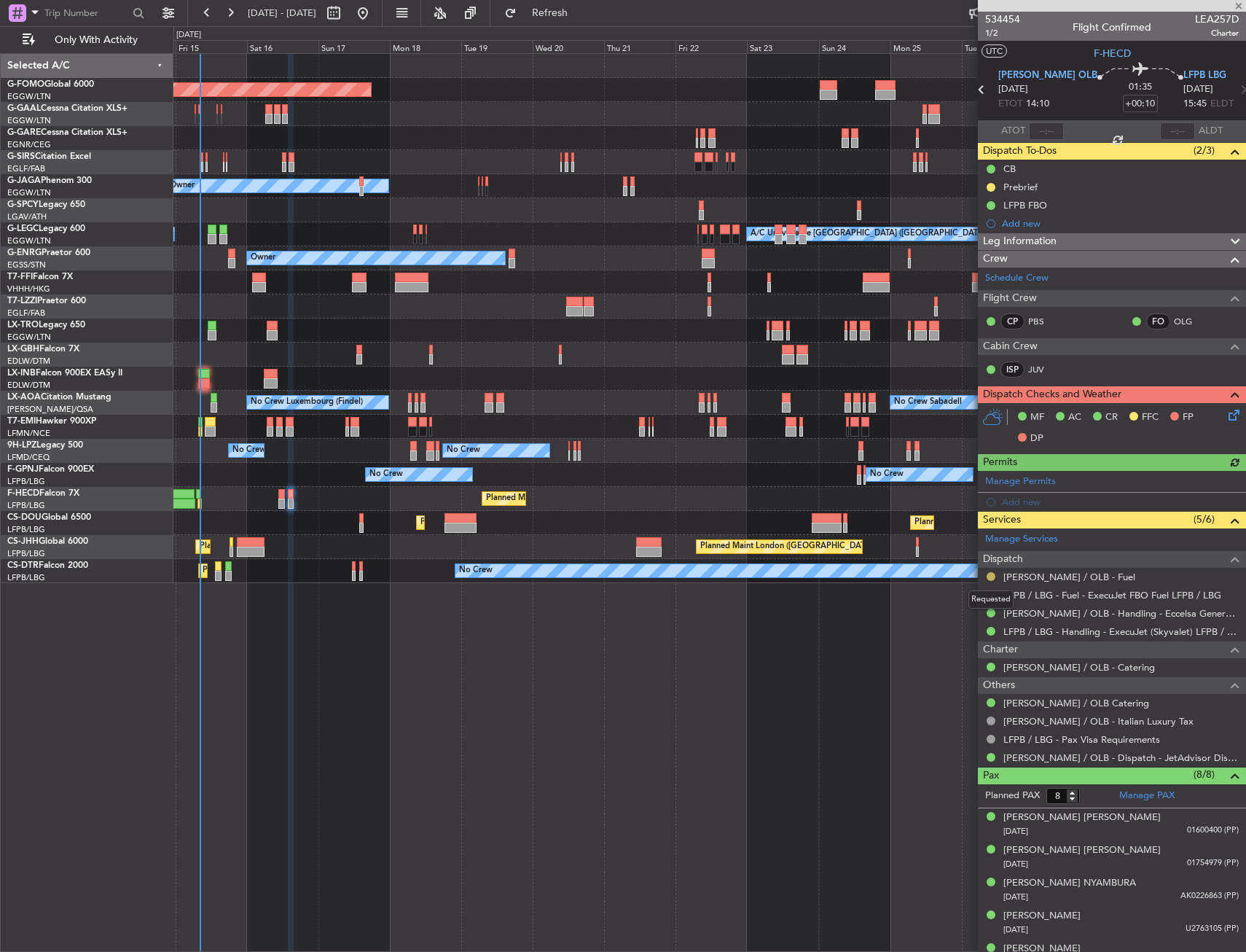
click at [992, 574] on button at bounding box center [991, 576] width 8 height 8
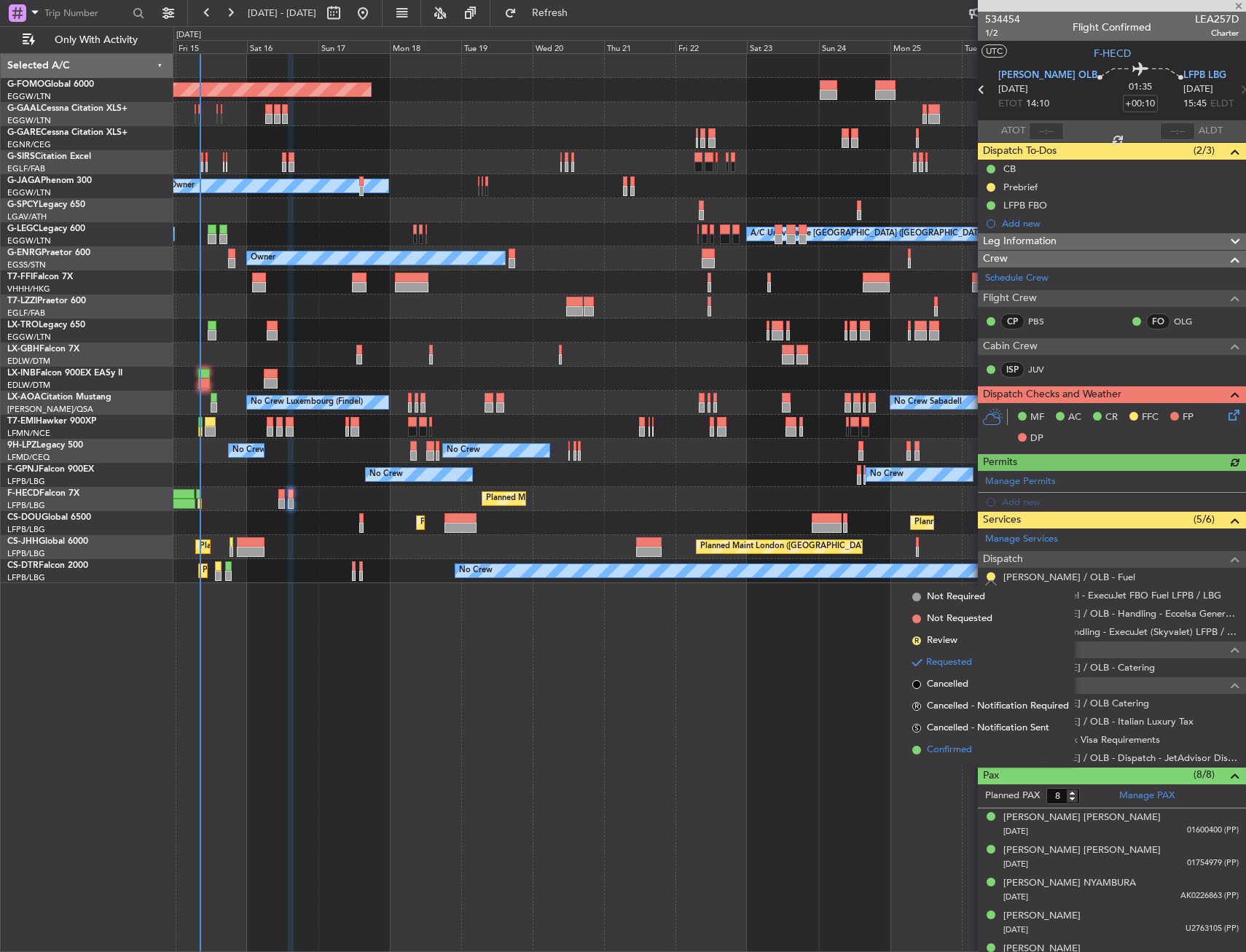
click at [937, 744] on span "Confirmed" at bounding box center [949, 750] width 45 height 15
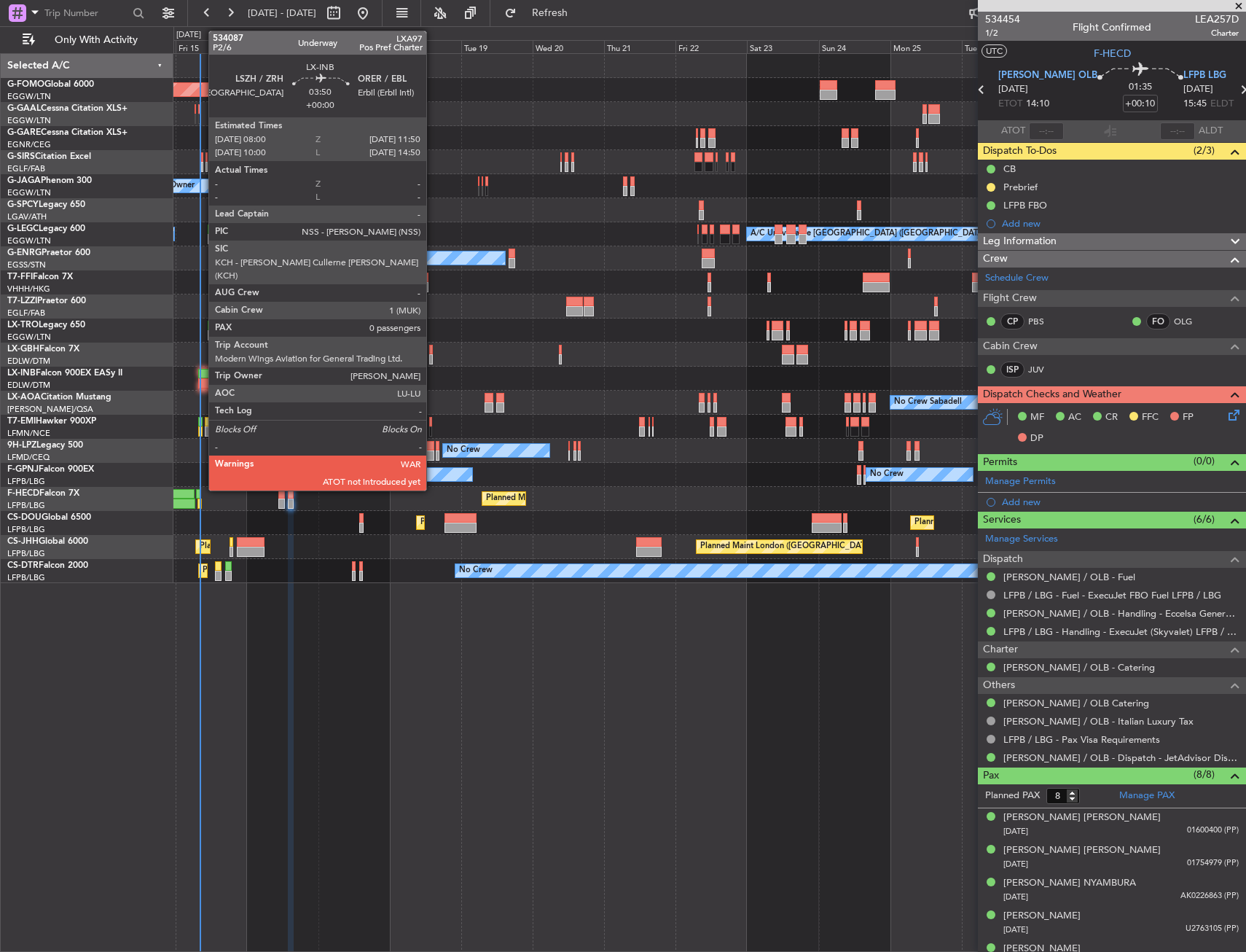
click at [202, 379] on div at bounding box center [204, 383] width 12 height 10
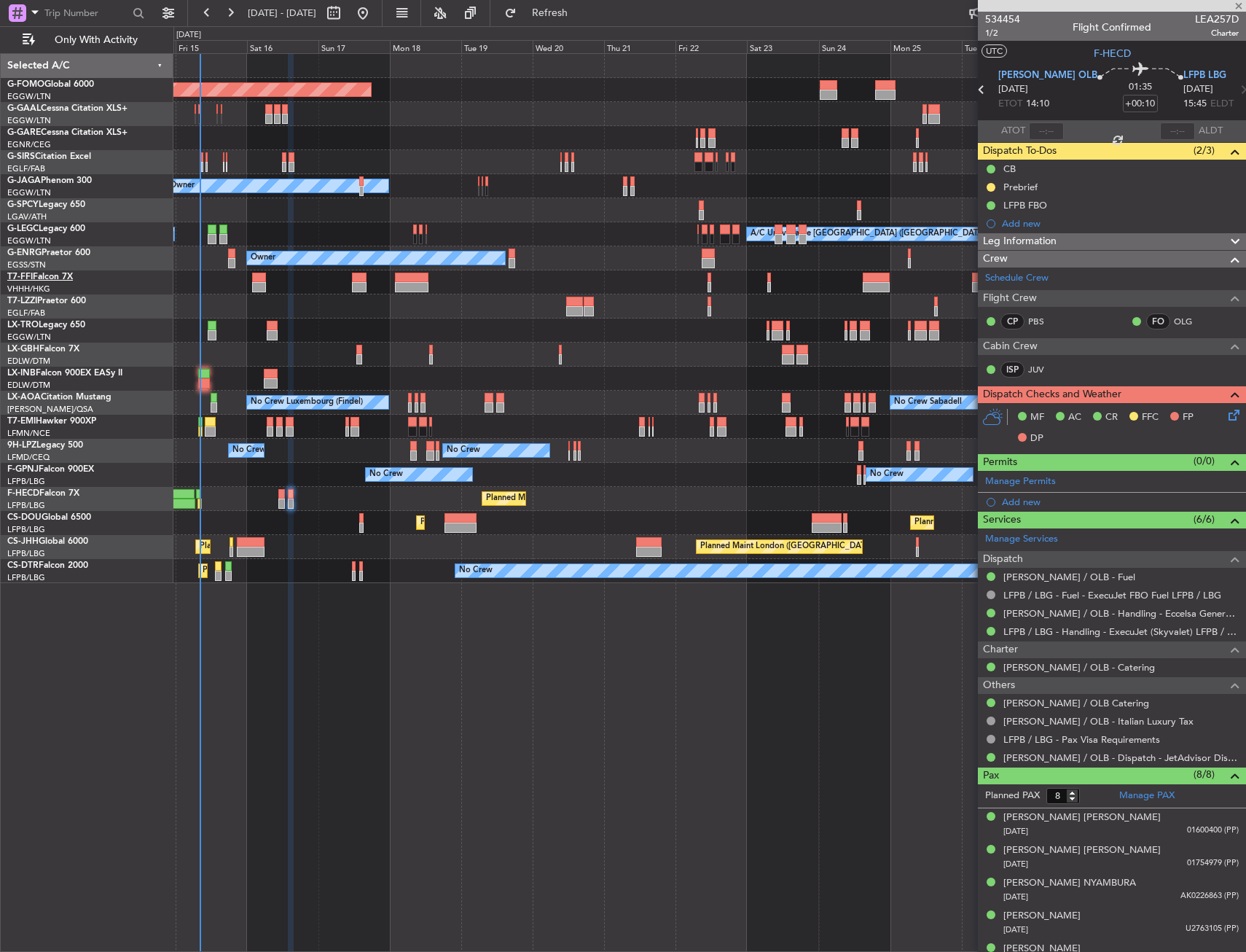
type input "0"
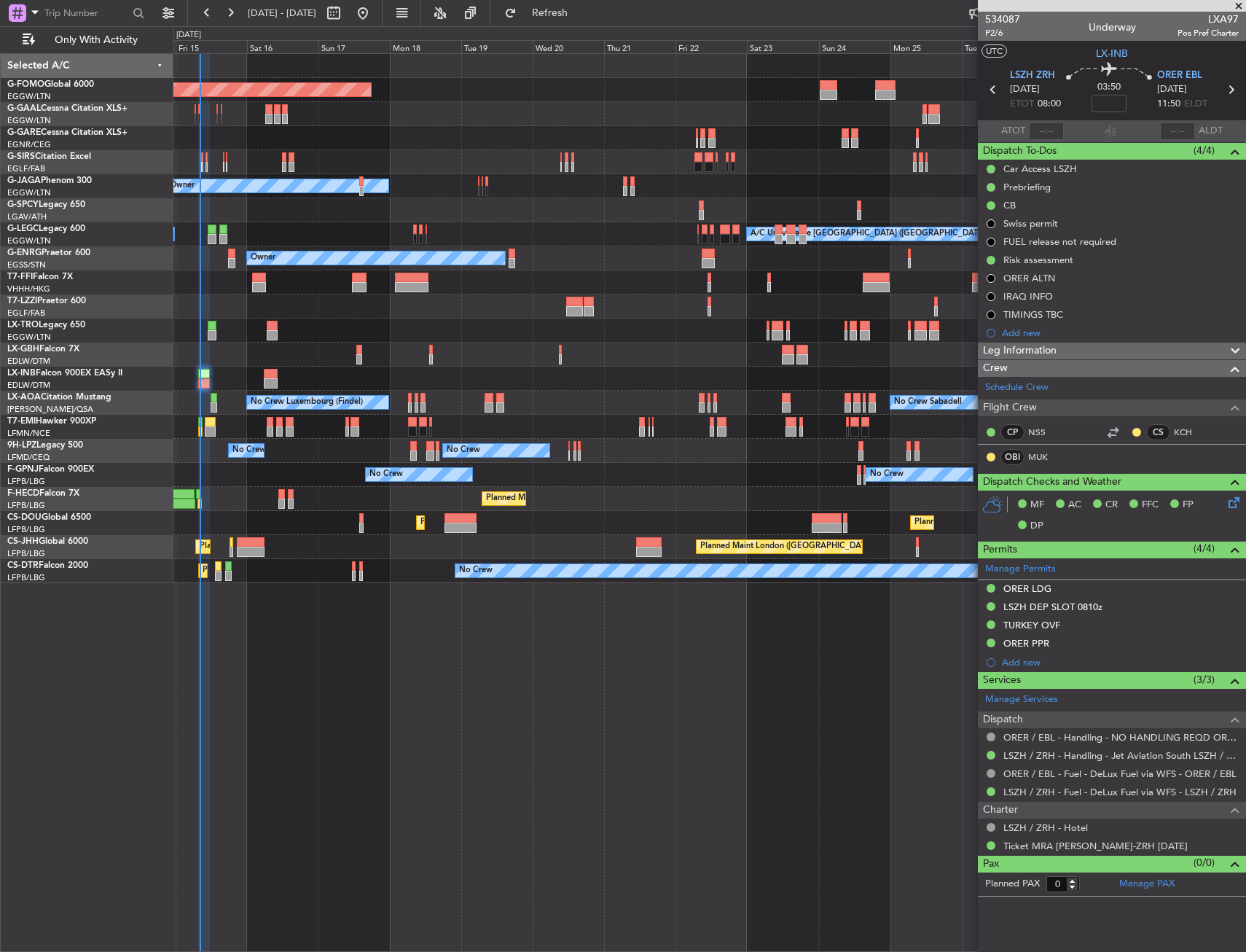
click at [596, 479] on div "No Crew No Crew No Crew Planned Maint Paris (Le Bourget) No Crew" at bounding box center [710, 474] width 1072 height 24
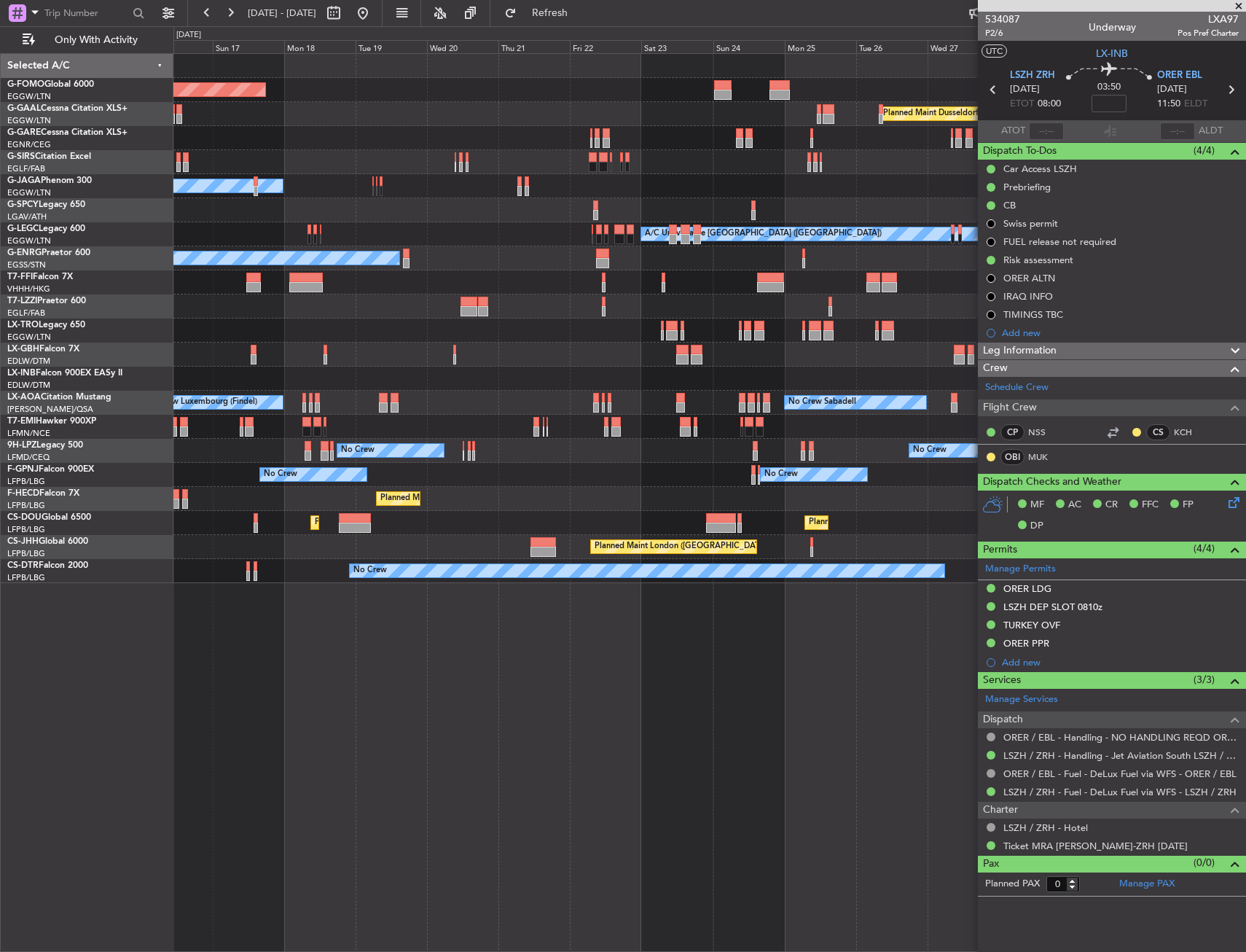
click at [591, 492] on div "Planned Maint Windsor Locks (Bradley Intl) Planned Maint Dusseldorf Planned Mai…" at bounding box center [710, 318] width 1072 height 529
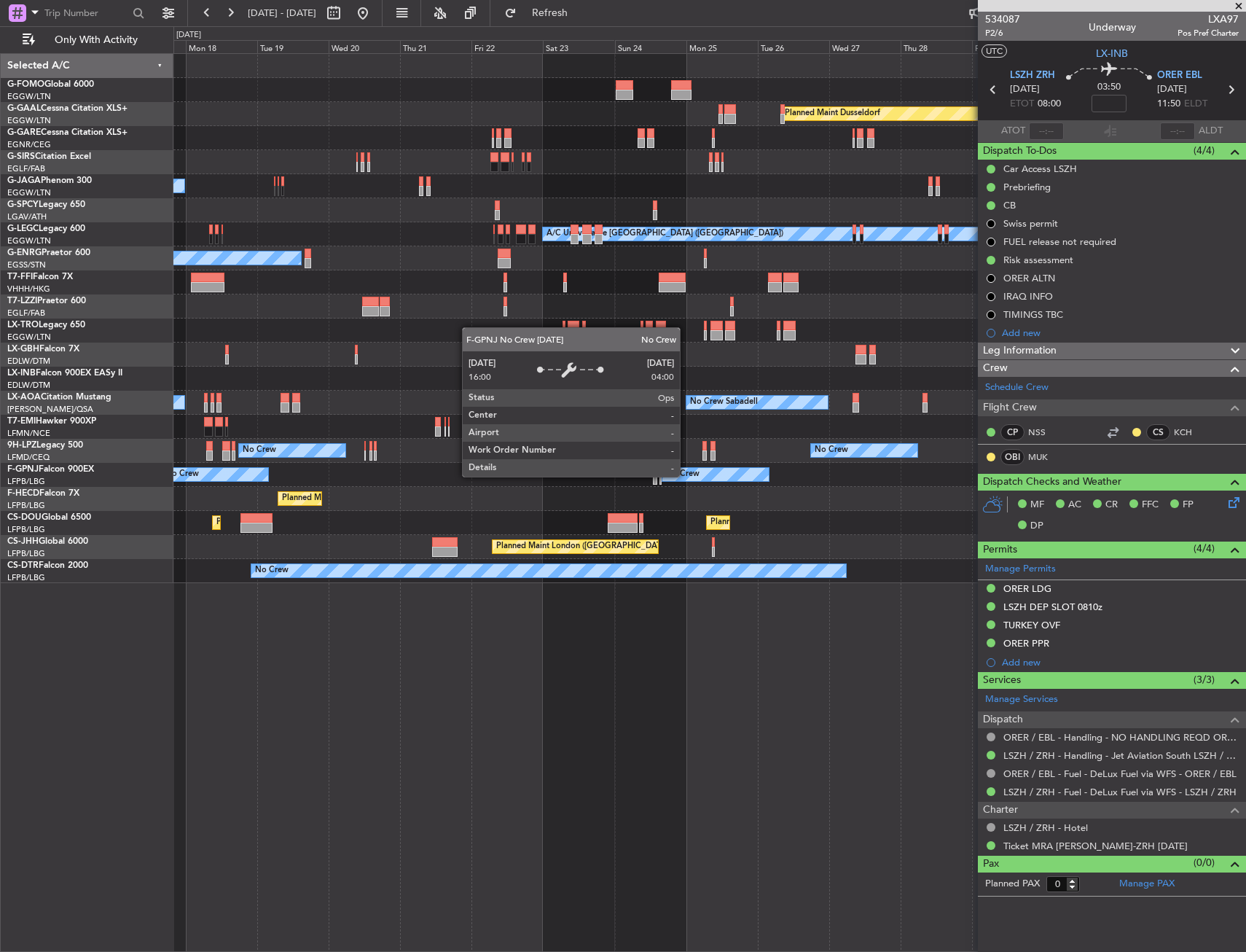
click at [666, 478] on div "No Crew" at bounding box center [683, 474] width 34 height 22
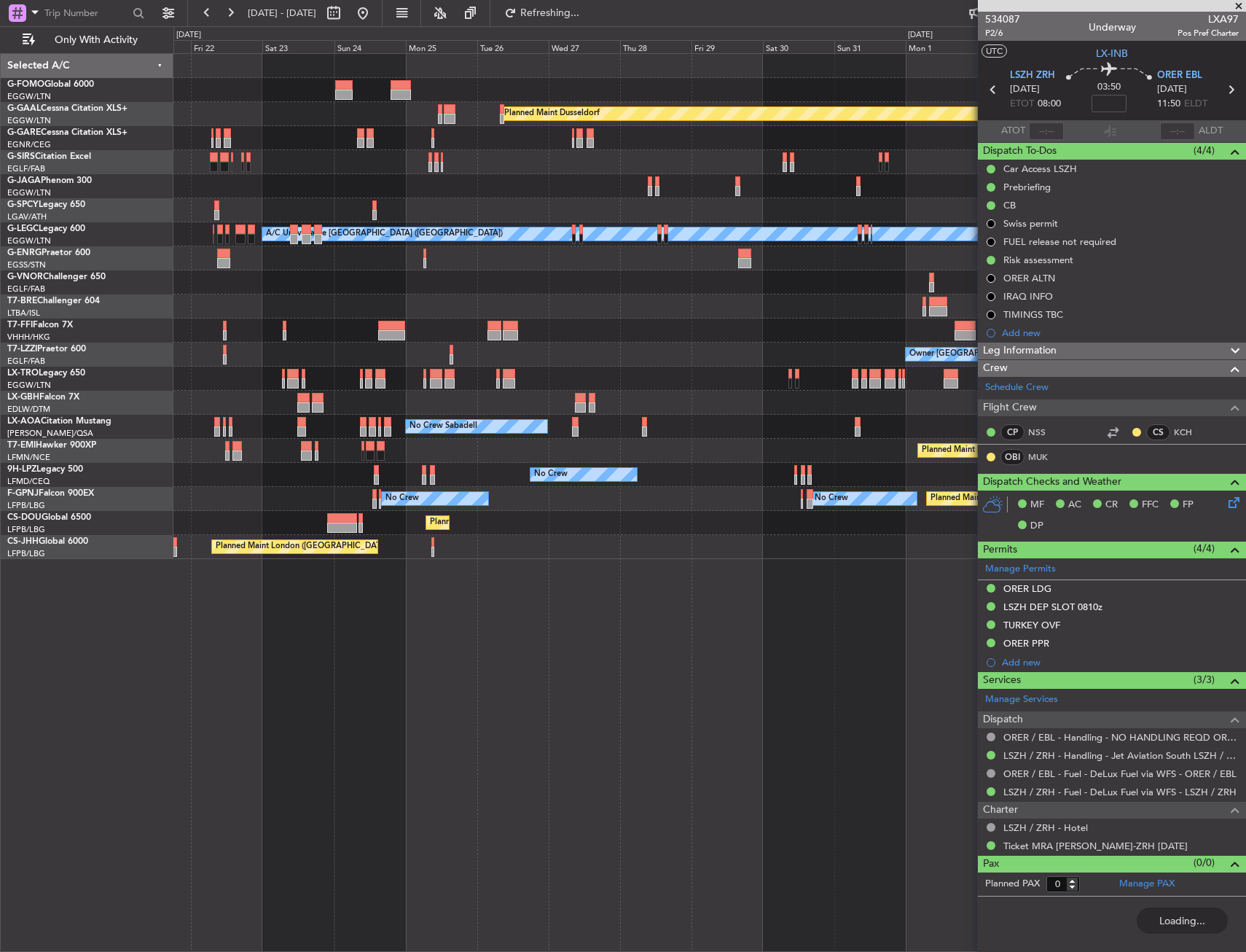
click at [485, 471] on div "Planned Maint Dusseldorf Planned Maint London (Luton) A/C Unavailable London (L…" at bounding box center [710, 306] width 1072 height 505
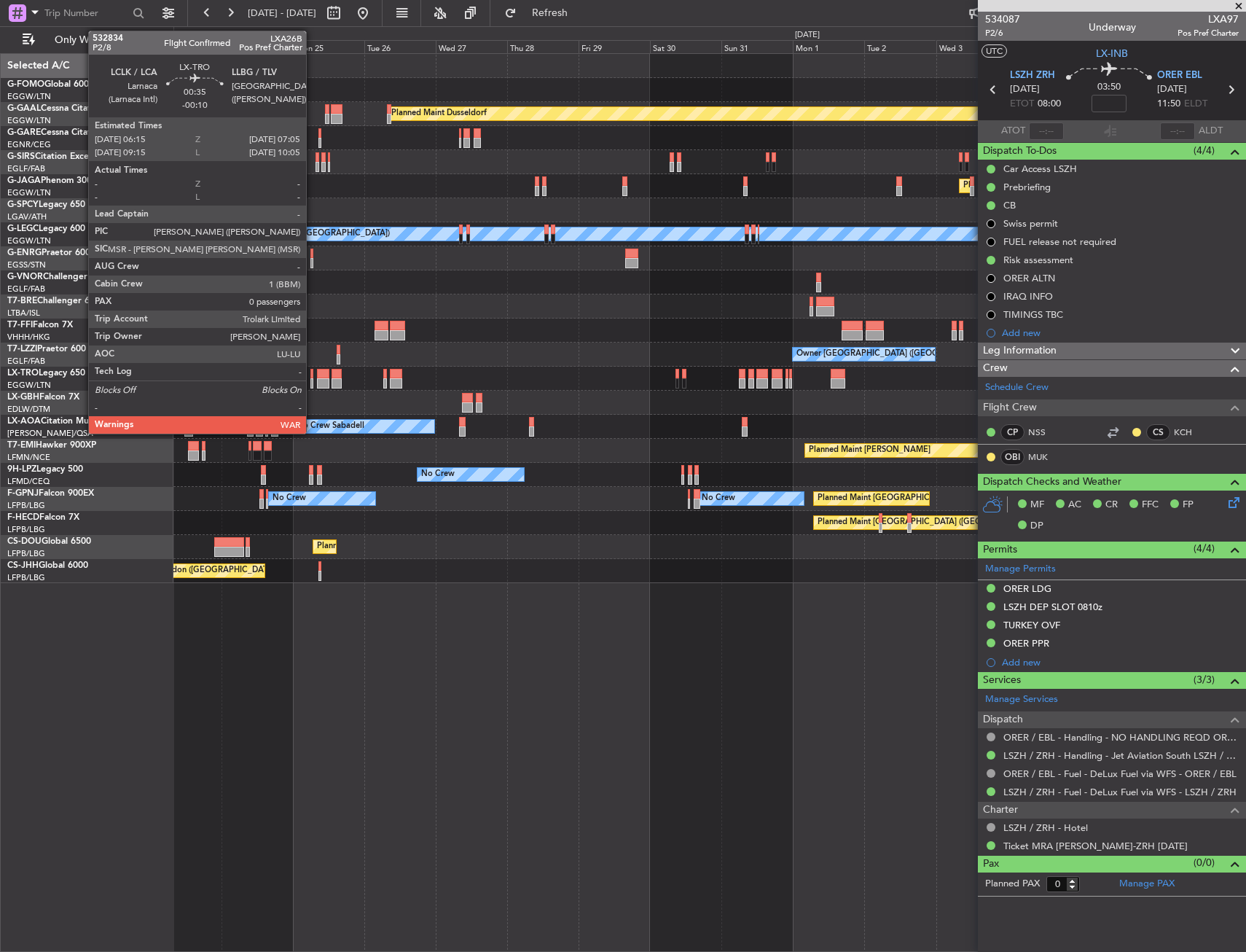
click at [313, 374] on div at bounding box center [312, 373] width 3 height 10
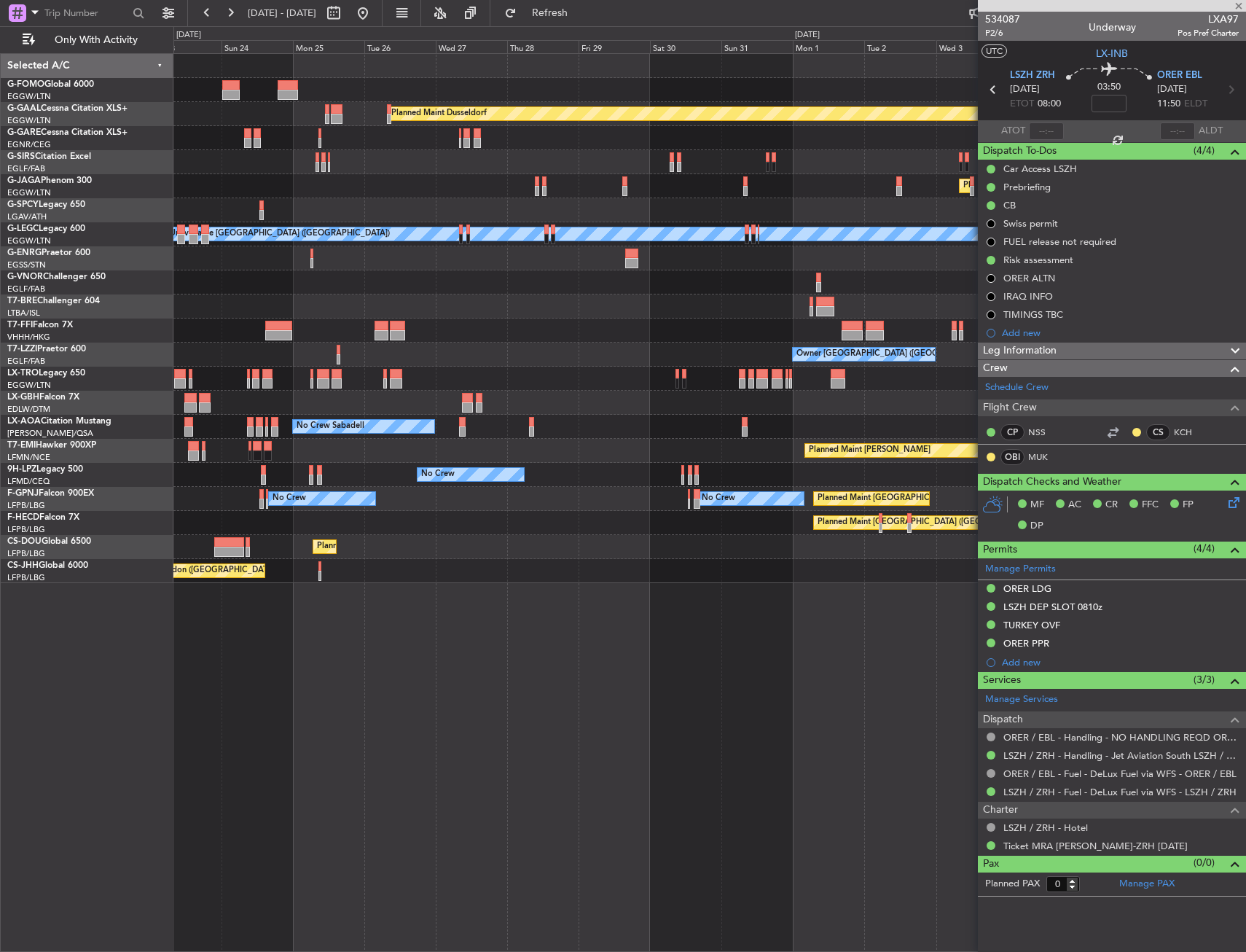
type input "-00:10"
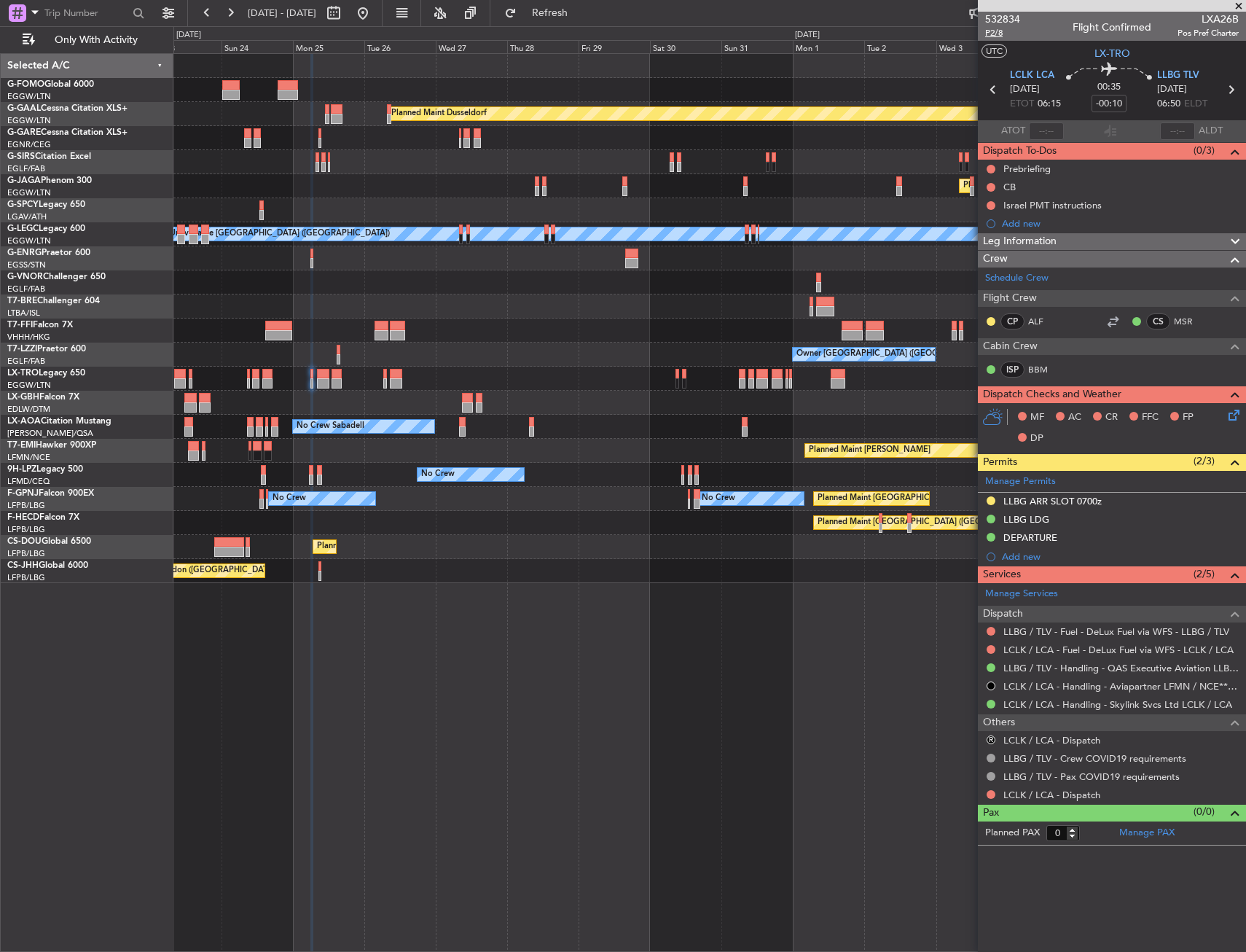
click at [989, 35] on span "P2/8" at bounding box center [1002, 33] width 35 height 12
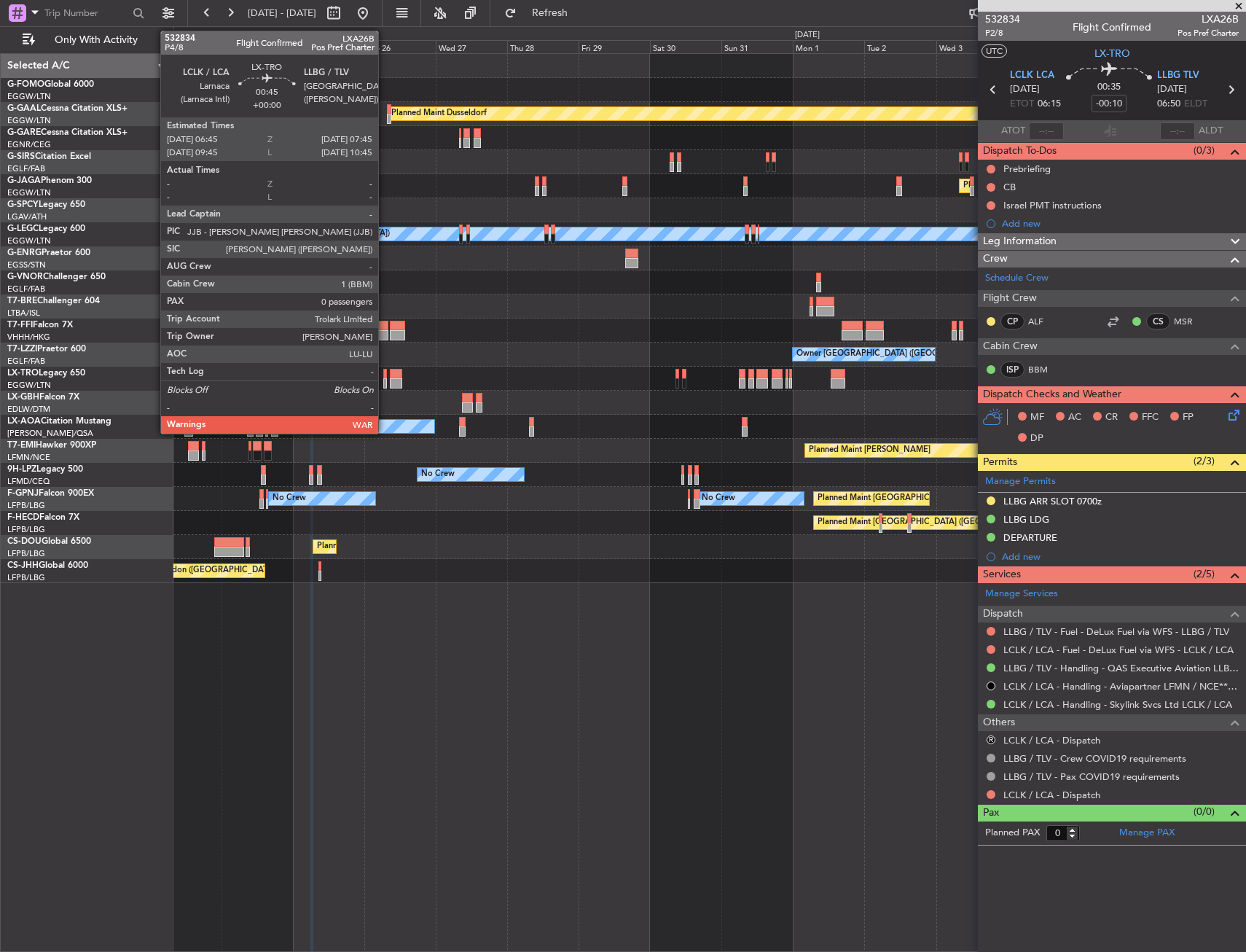
click at [385, 373] on div at bounding box center [385, 373] width 4 height 10
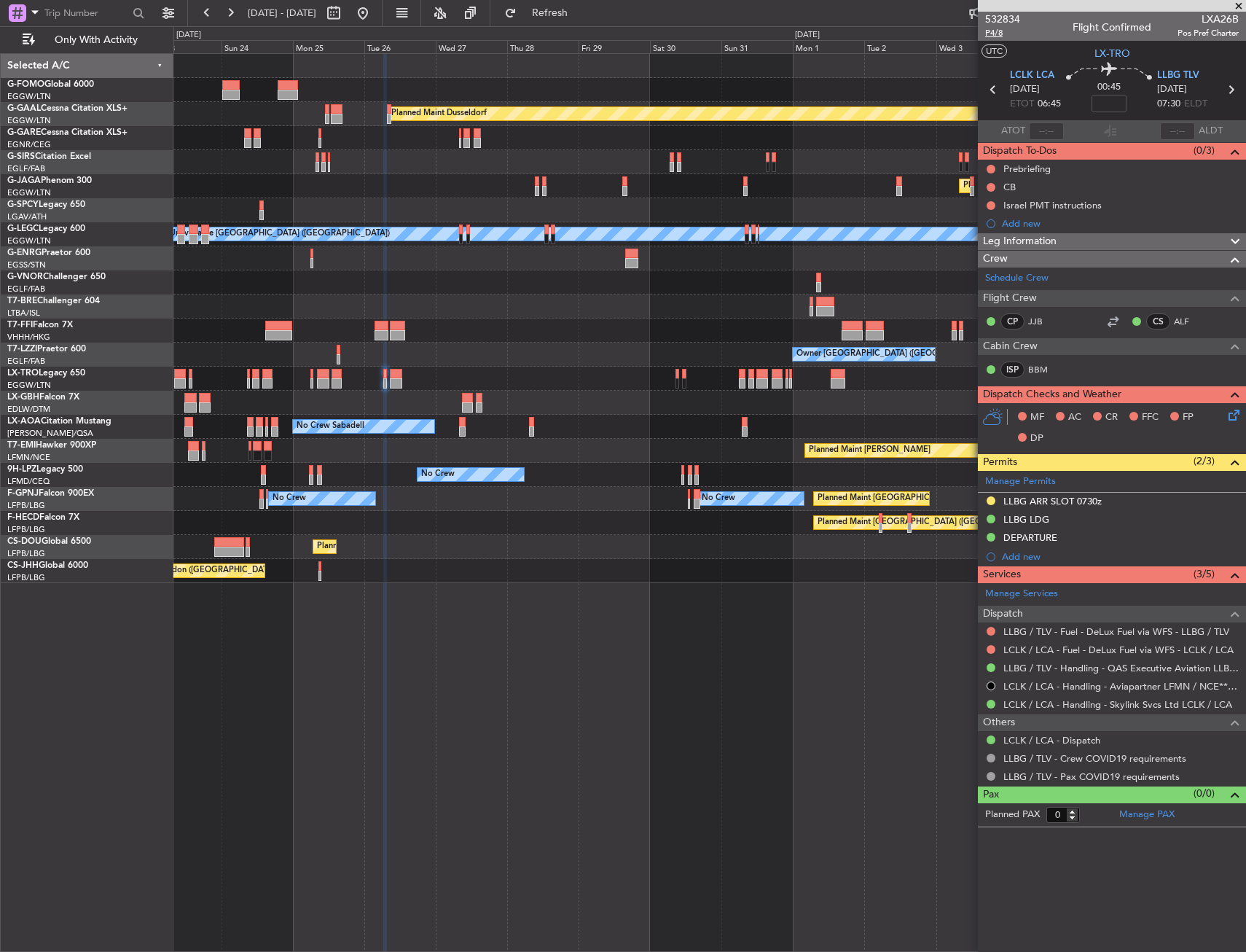
click at [1001, 35] on span "P4/8" at bounding box center [1002, 33] width 35 height 12
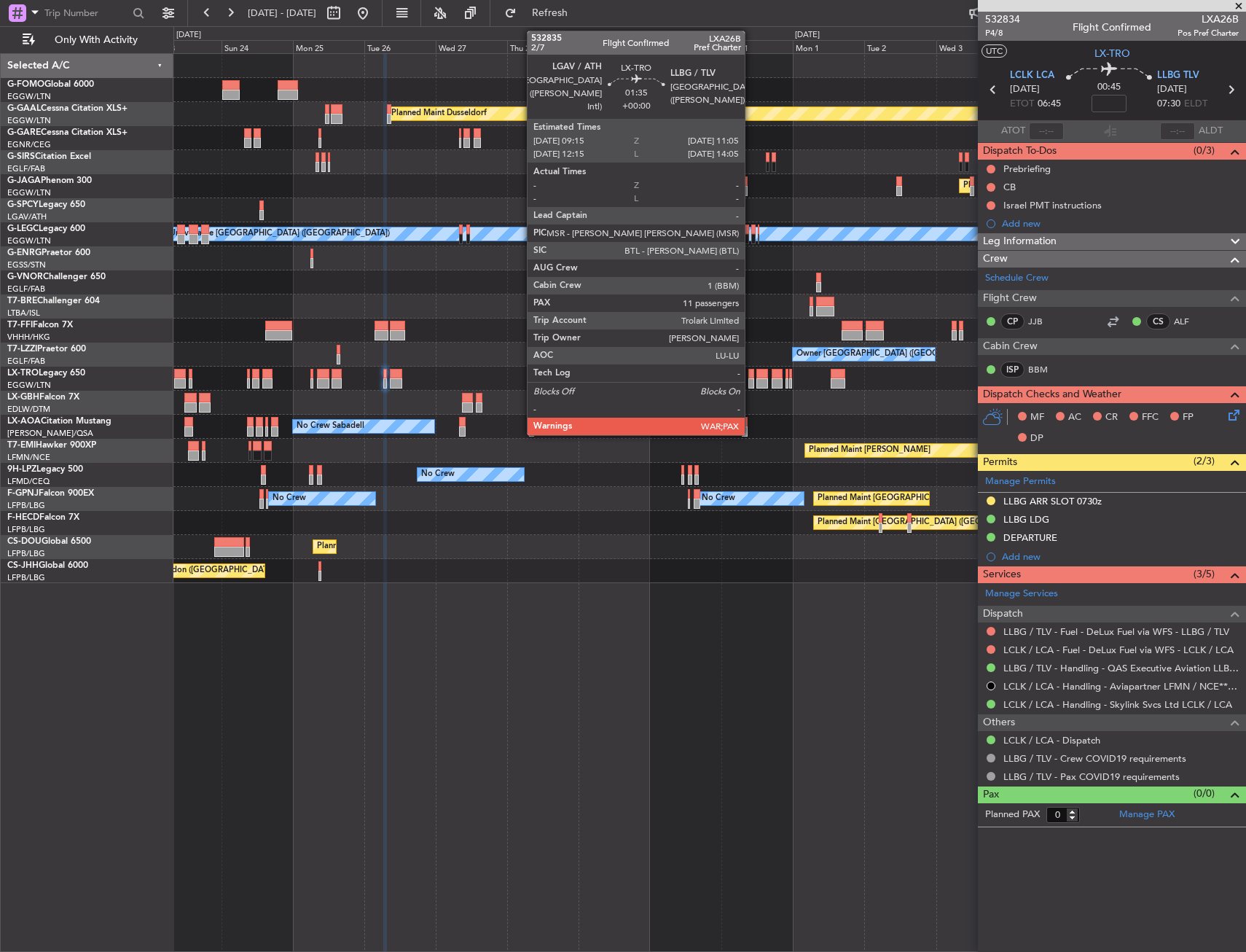
click at [751, 383] on div at bounding box center [751, 383] width 6 height 10
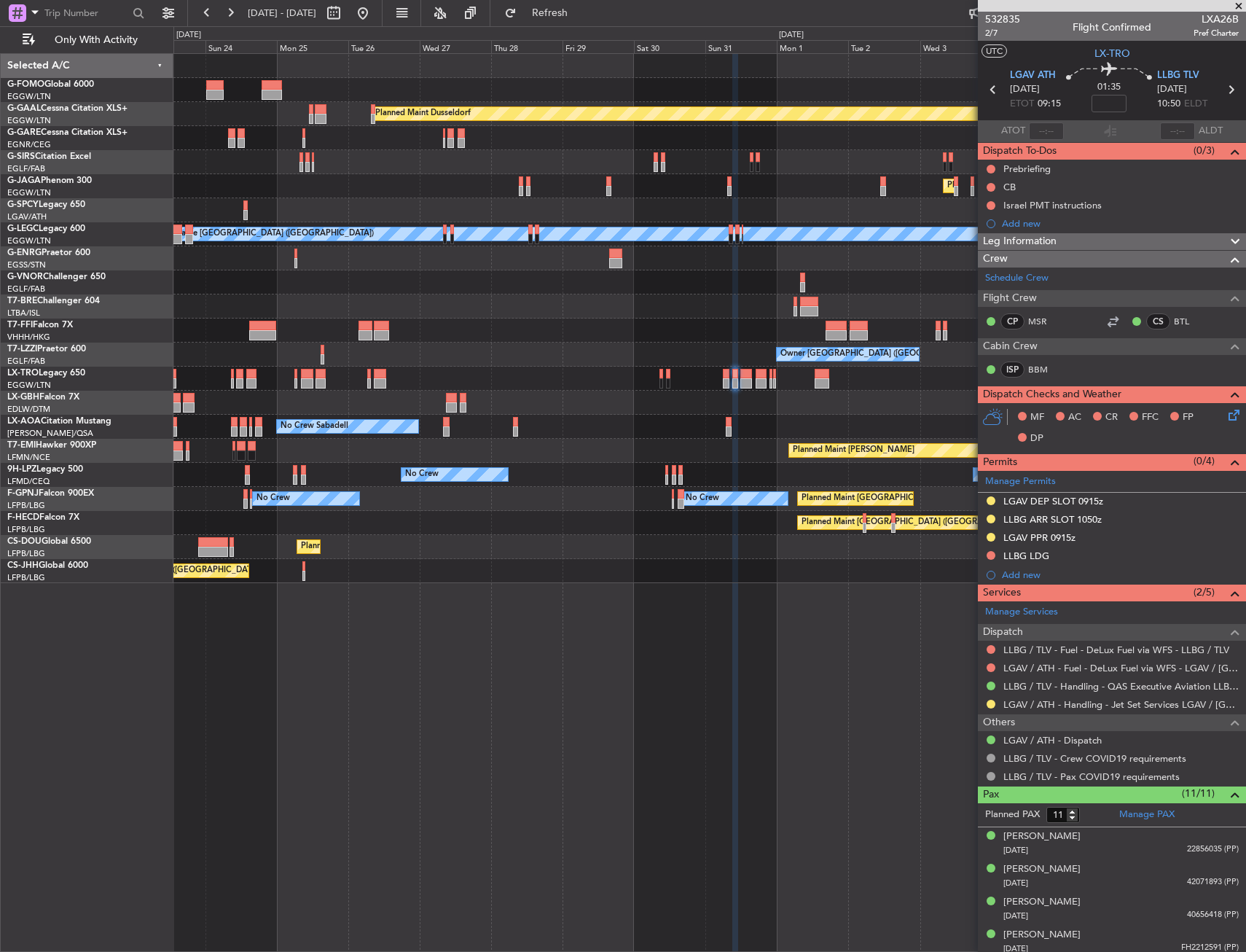
click at [804, 378] on div at bounding box center [710, 378] width 1072 height 24
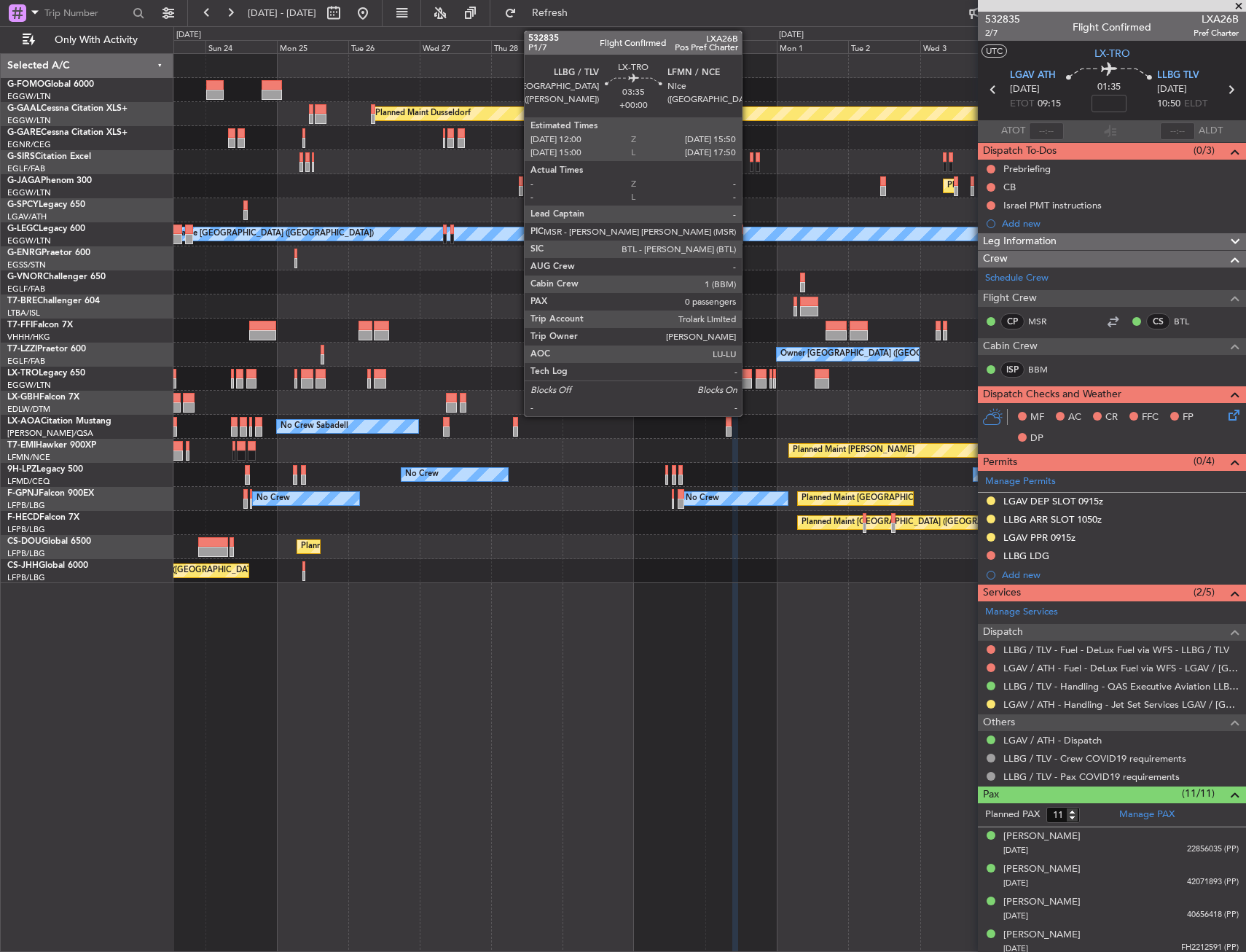
click at [748, 381] on div at bounding box center [746, 383] width 12 height 10
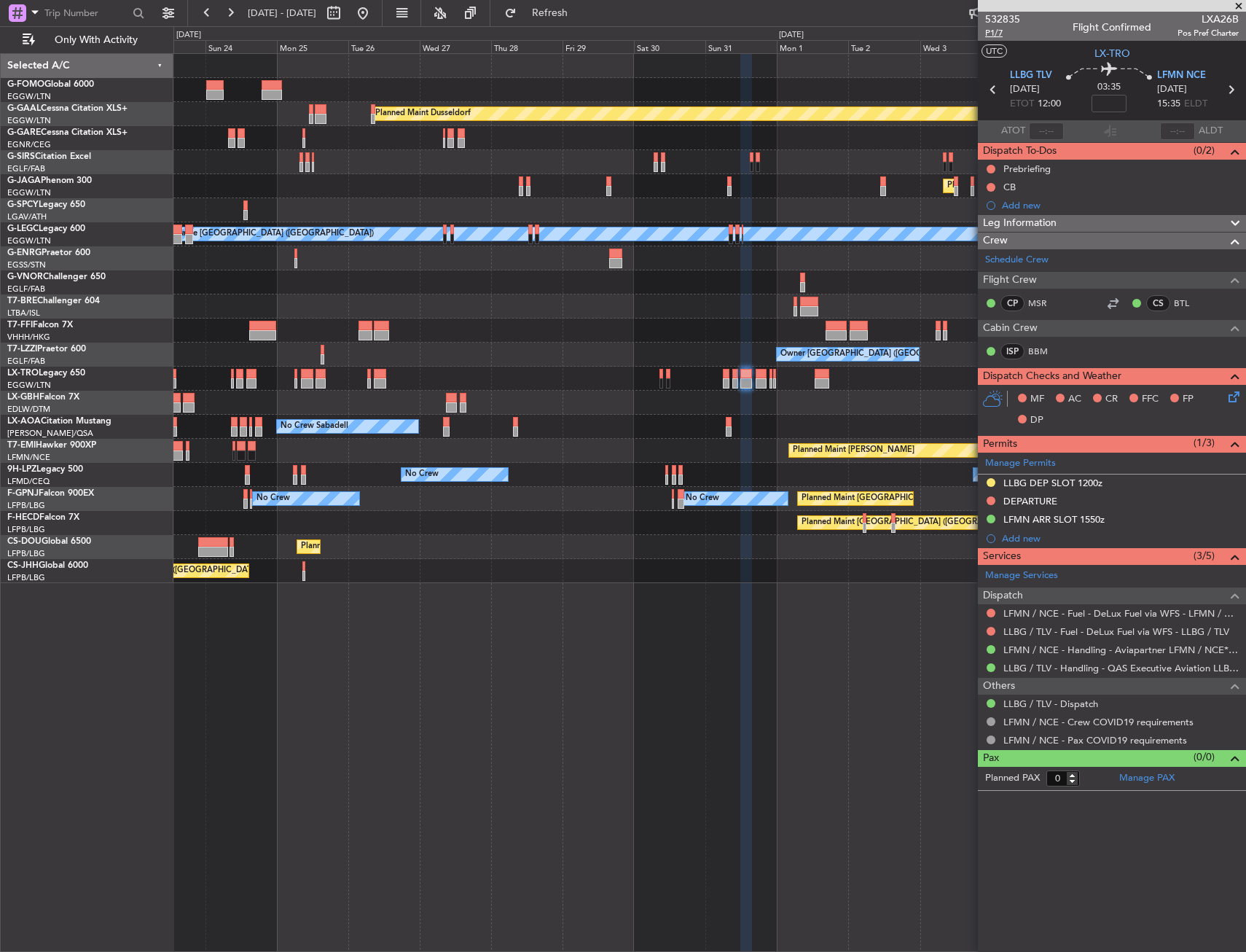
click at [1004, 30] on span "P1/7" at bounding box center [1002, 33] width 35 height 12
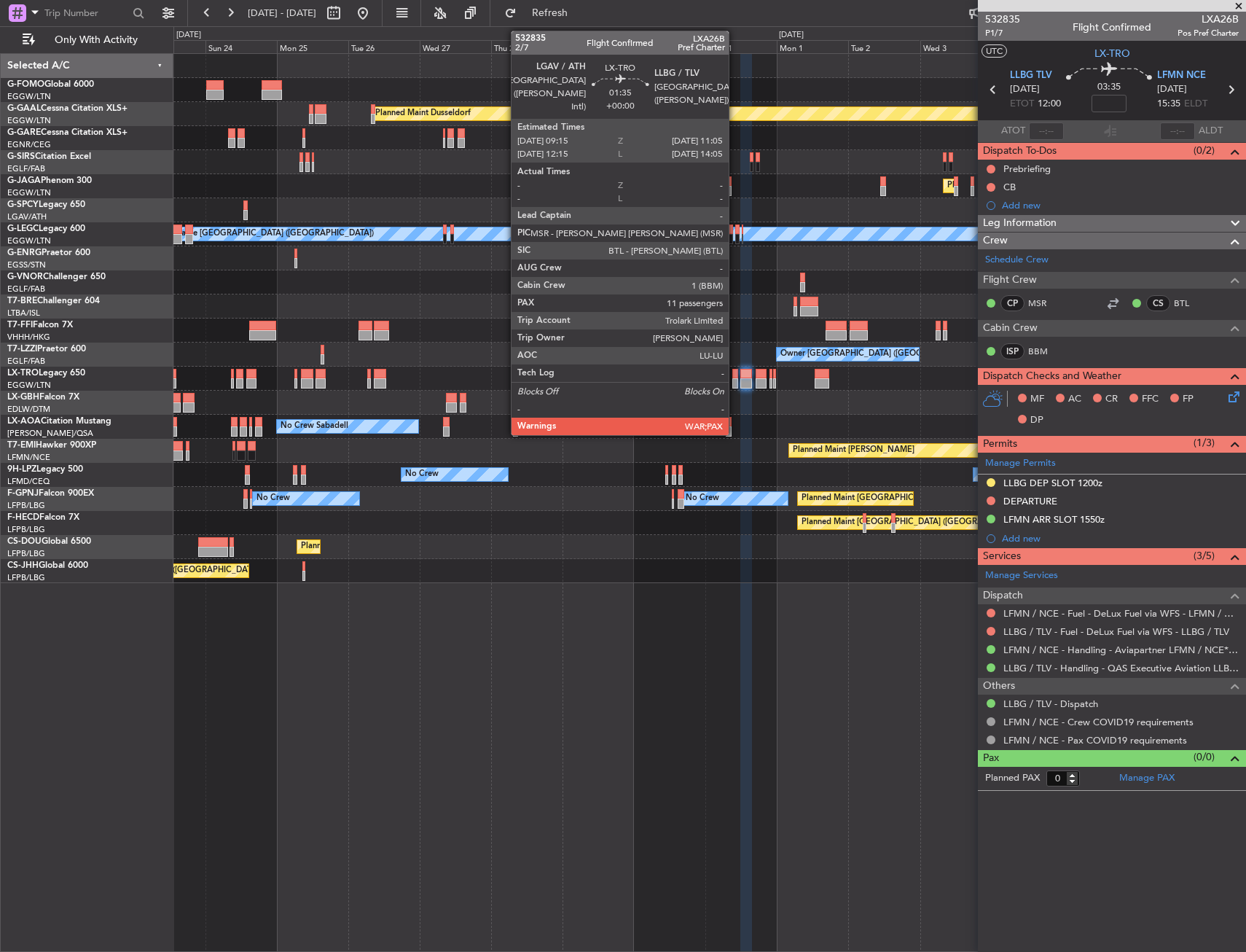
click at [735, 375] on div at bounding box center [735, 373] width 6 height 10
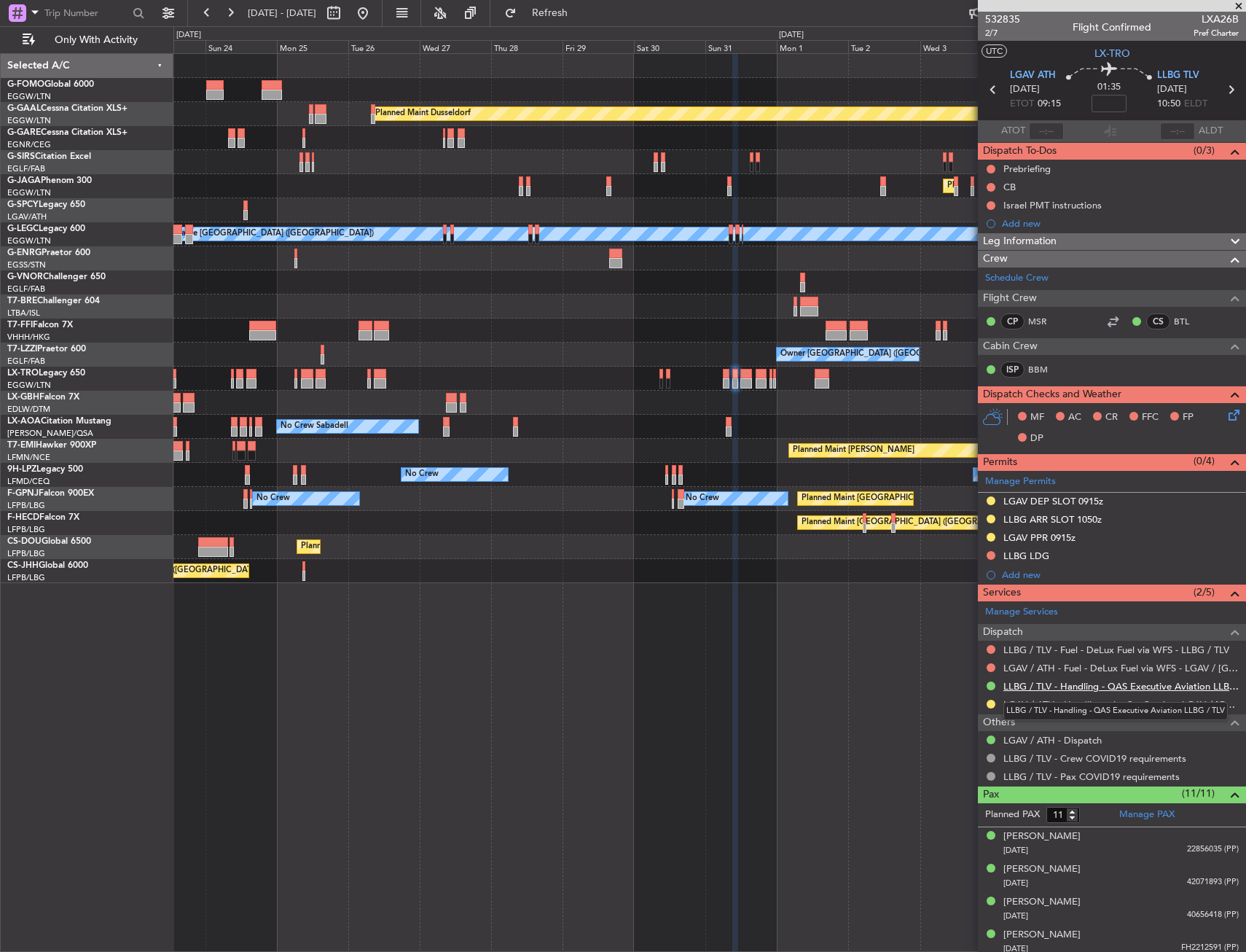
click at [1044, 690] on link "LLBG / TLV - Handling - QAS Executive Aviation LLBG / TLV" at bounding box center [1121, 686] width 235 height 12
click at [1174, 322] on link "BTL" at bounding box center [1191, 321] width 33 height 13
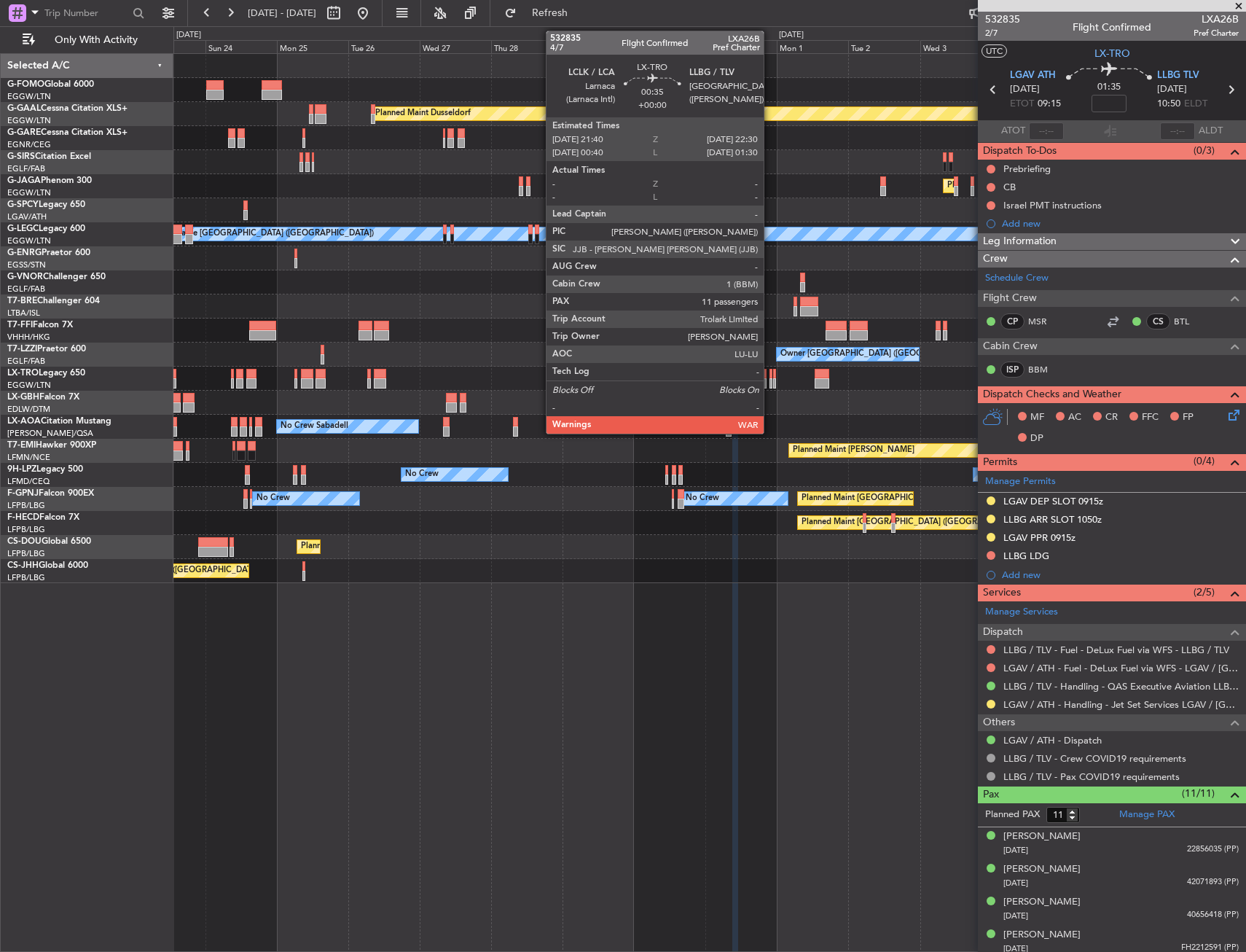
click at [771, 375] on div at bounding box center [771, 373] width 3 height 10
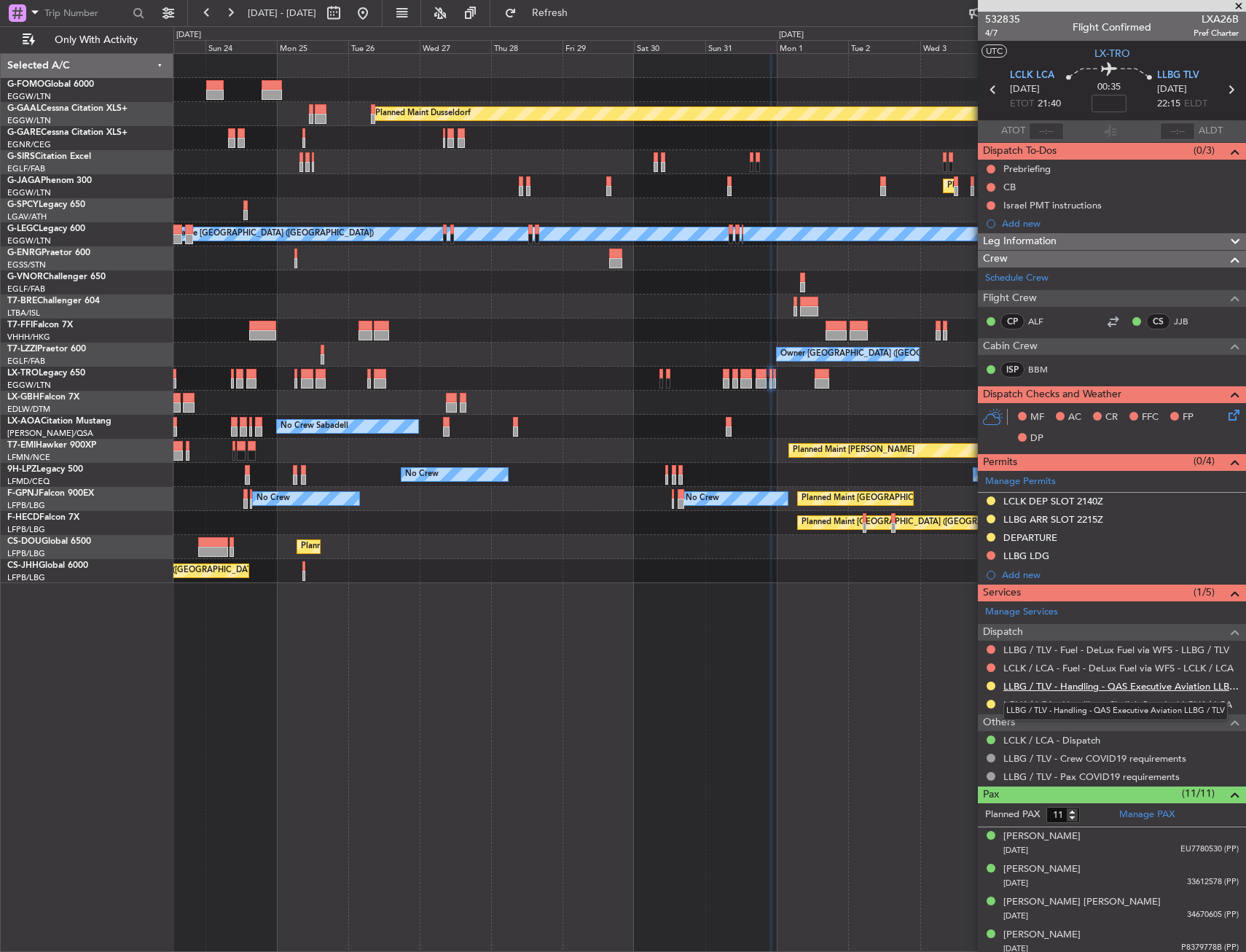
click at [1058, 686] on link "LLBG / TLV - Handling - QAS Executive Aviation LLBG / TLV" at bounding box center [1121, 686] width 235 height 12
click at [994, 32] on span "4/7" at bounding box center [1002, 33] width 35 height 12
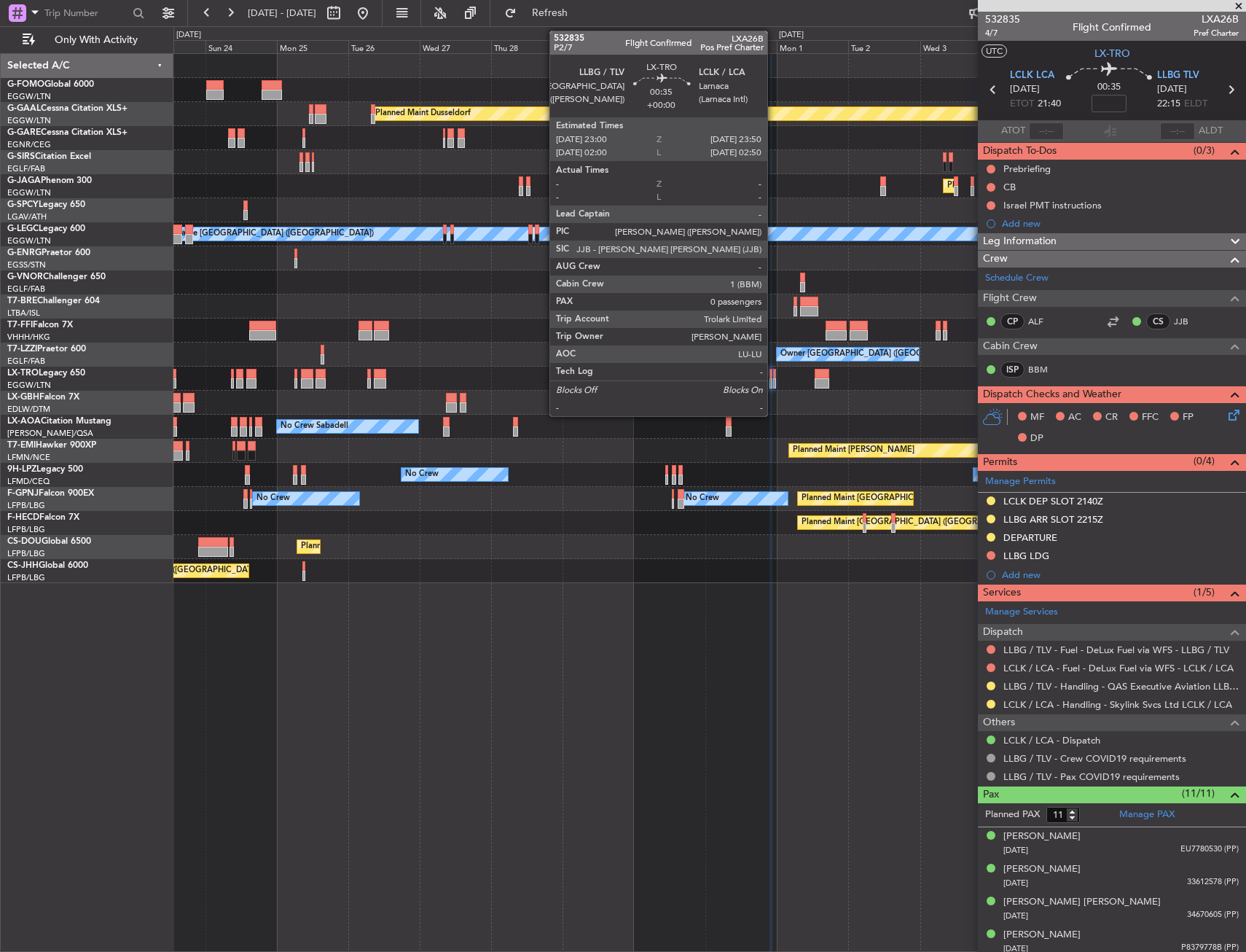
click at [774, 372] on div at bounding box center [775, 373] width 3 height 10
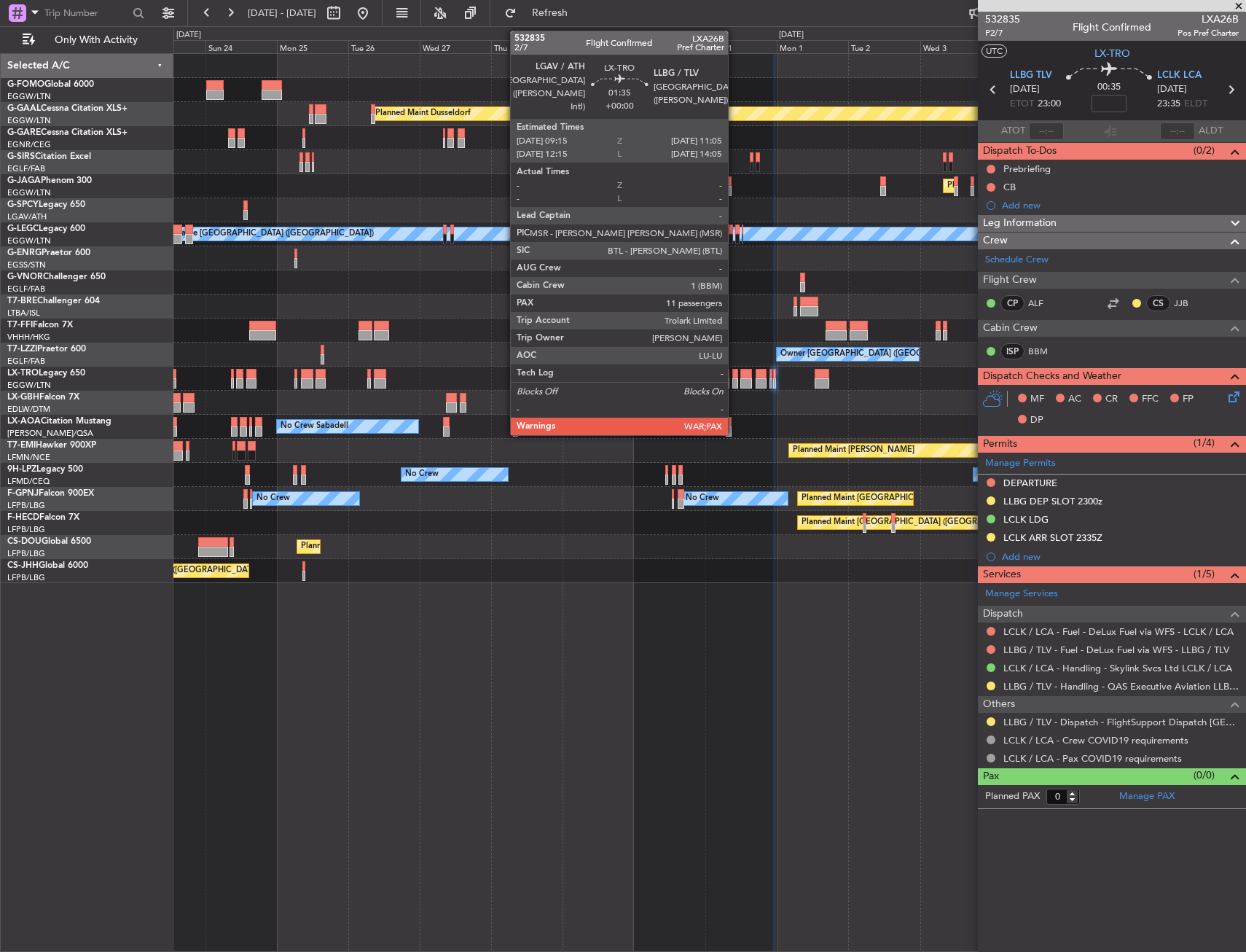
click at [735, 376] on div at bounding box center [735, 373] width 6 height 10
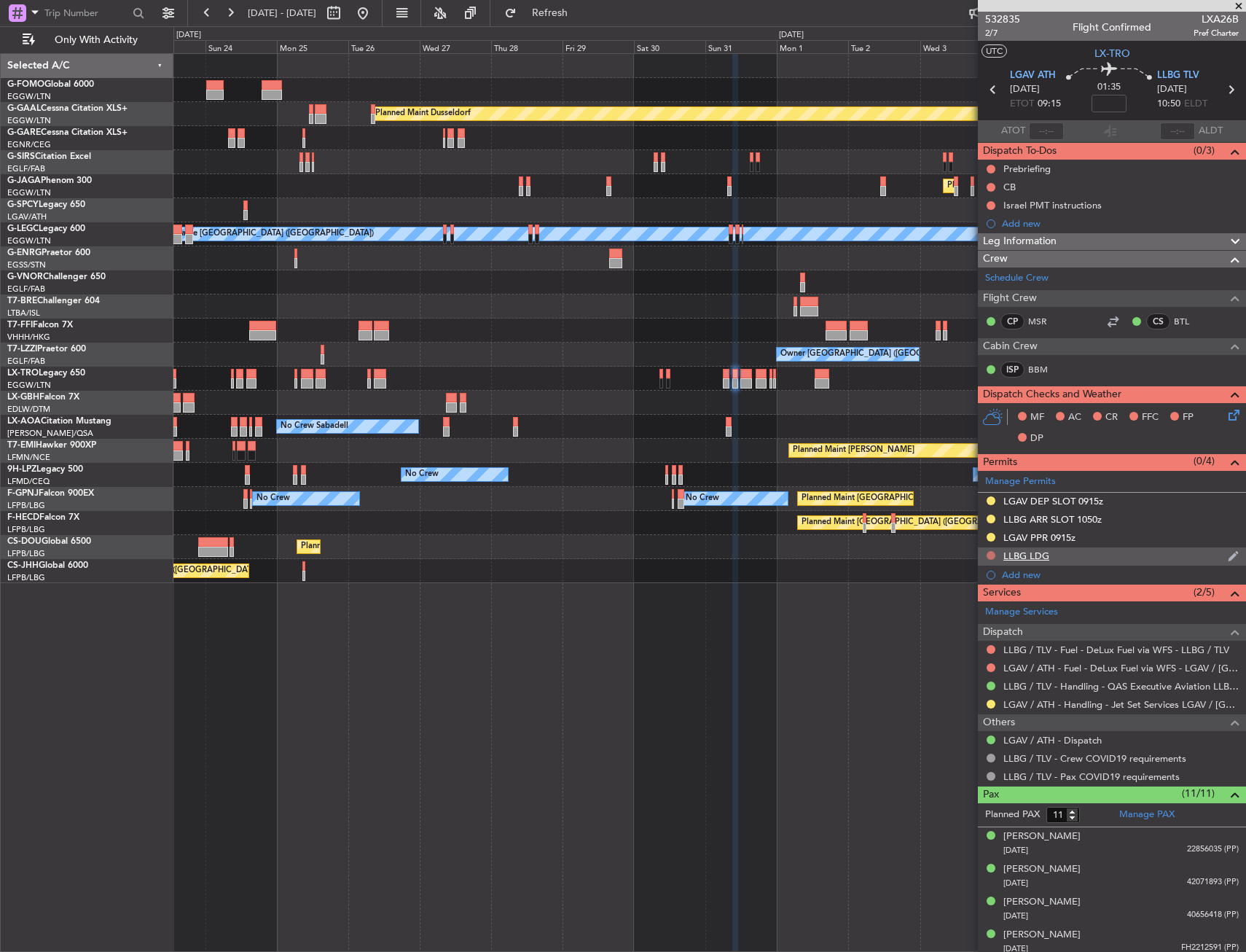
click at [992, 554] on button at bounding box center [991, 554] width 8 height 8
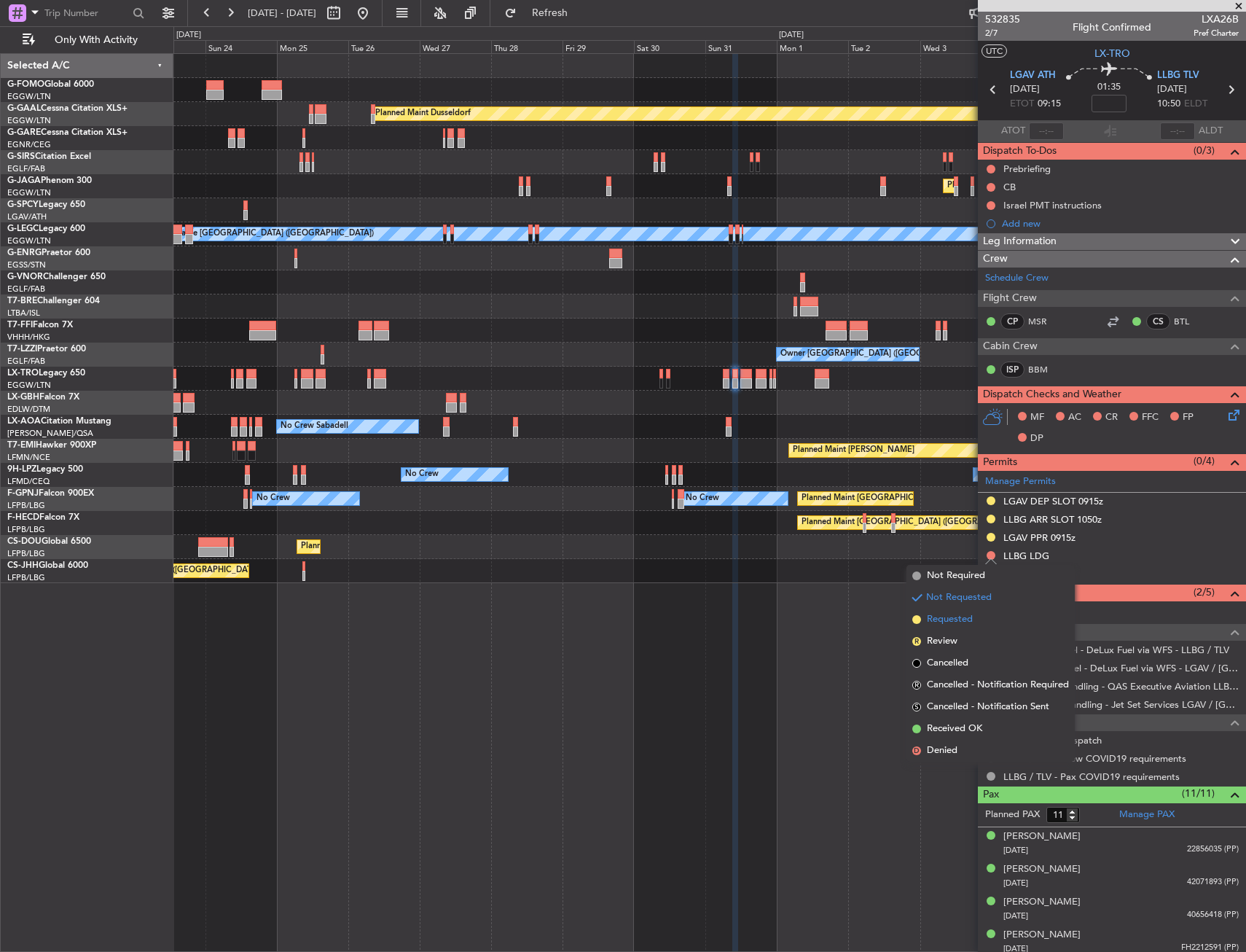
click at [956, 621] on span "Requested" at bounding box center [950, 619] width 46 height 15
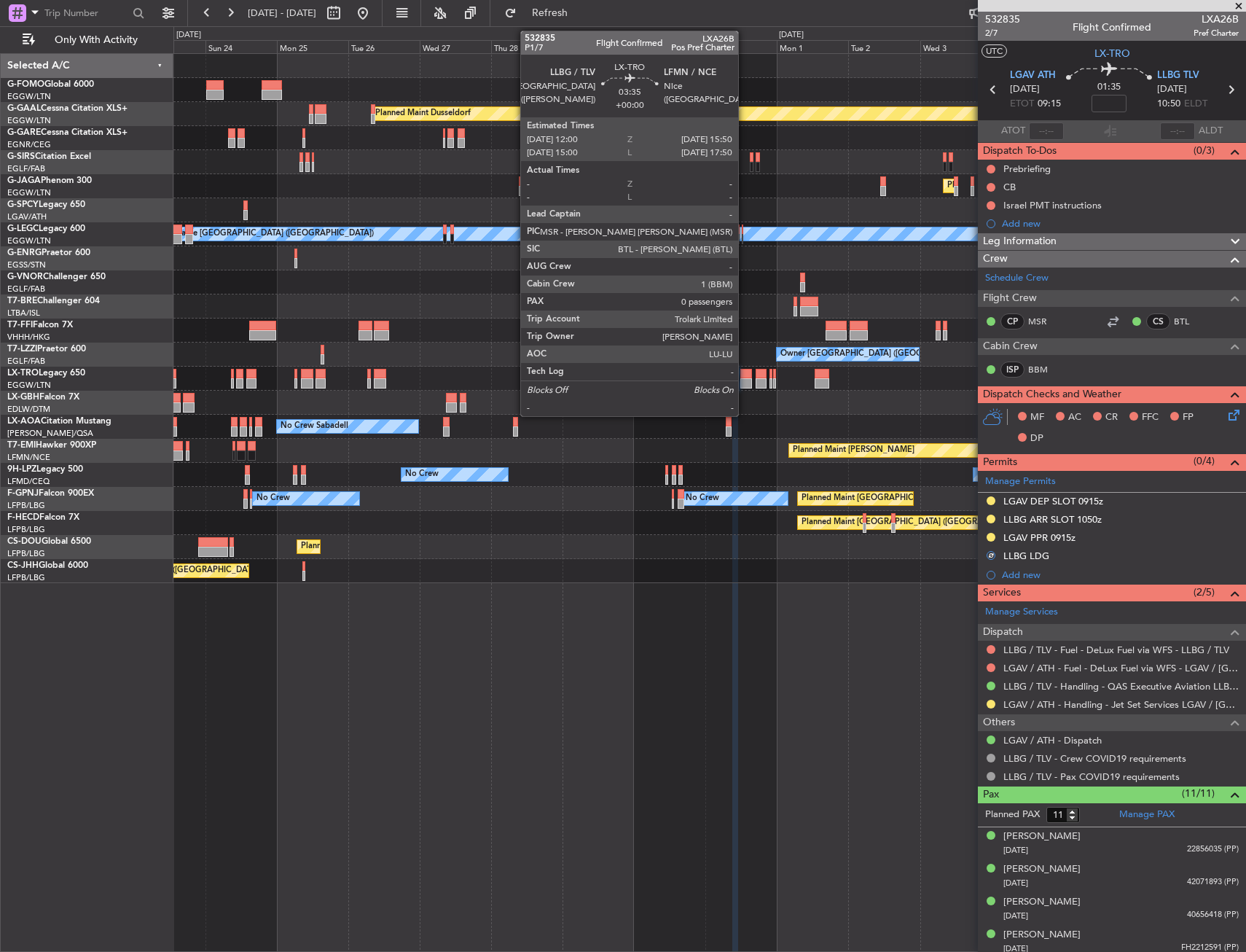
click at [745, 377] on div at bounding box center [746, 373] width 12 height 10
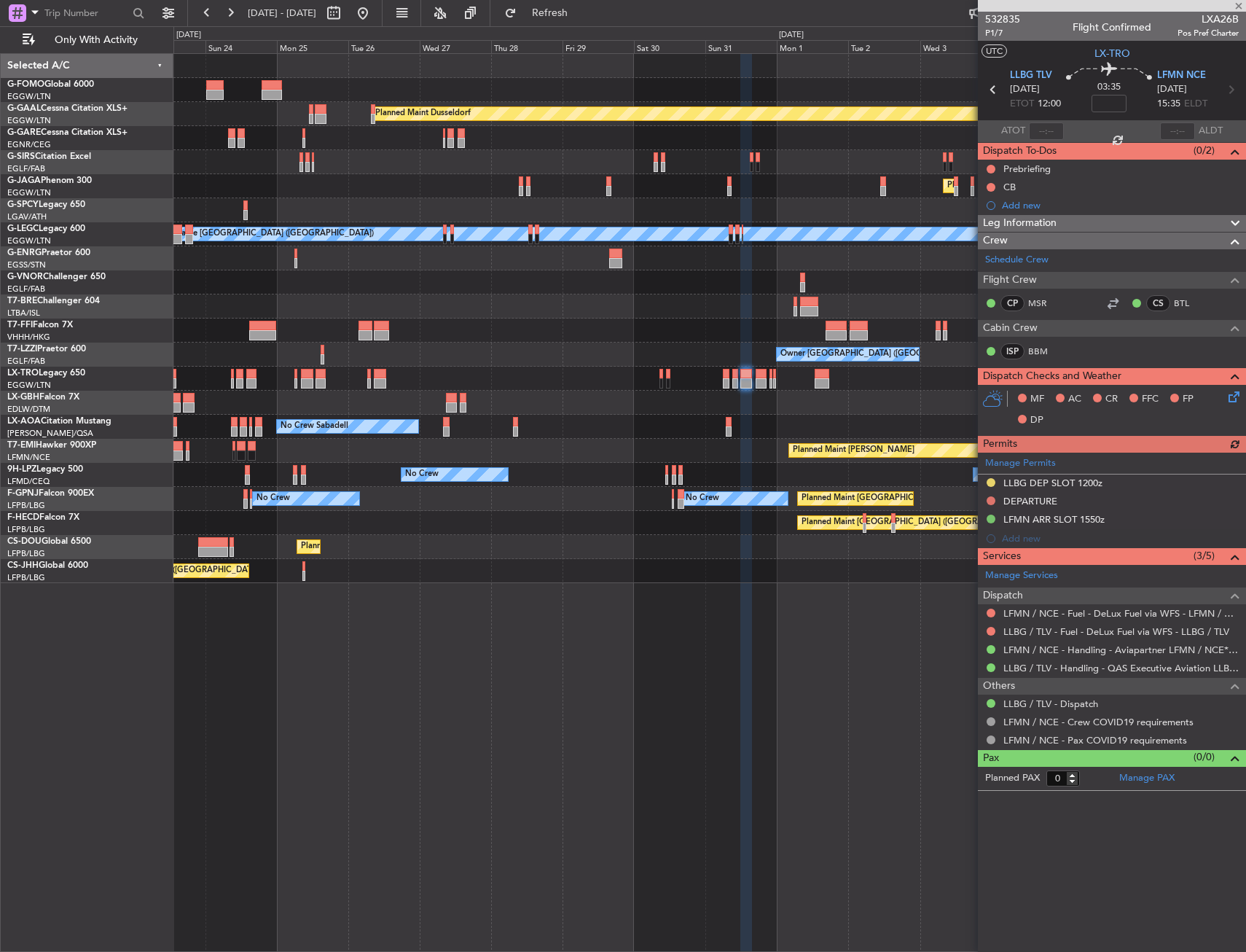
click at [992, 498] on div "Manage Permits LLBG DEP SLOT 1200z DEPARTURE LFMN ARR SLOT 1550z Add new" at bounding box center [1112, 500] width 268 height 95
click at [992, 496] on button at bounding box center [991, 500] width 8 height 8
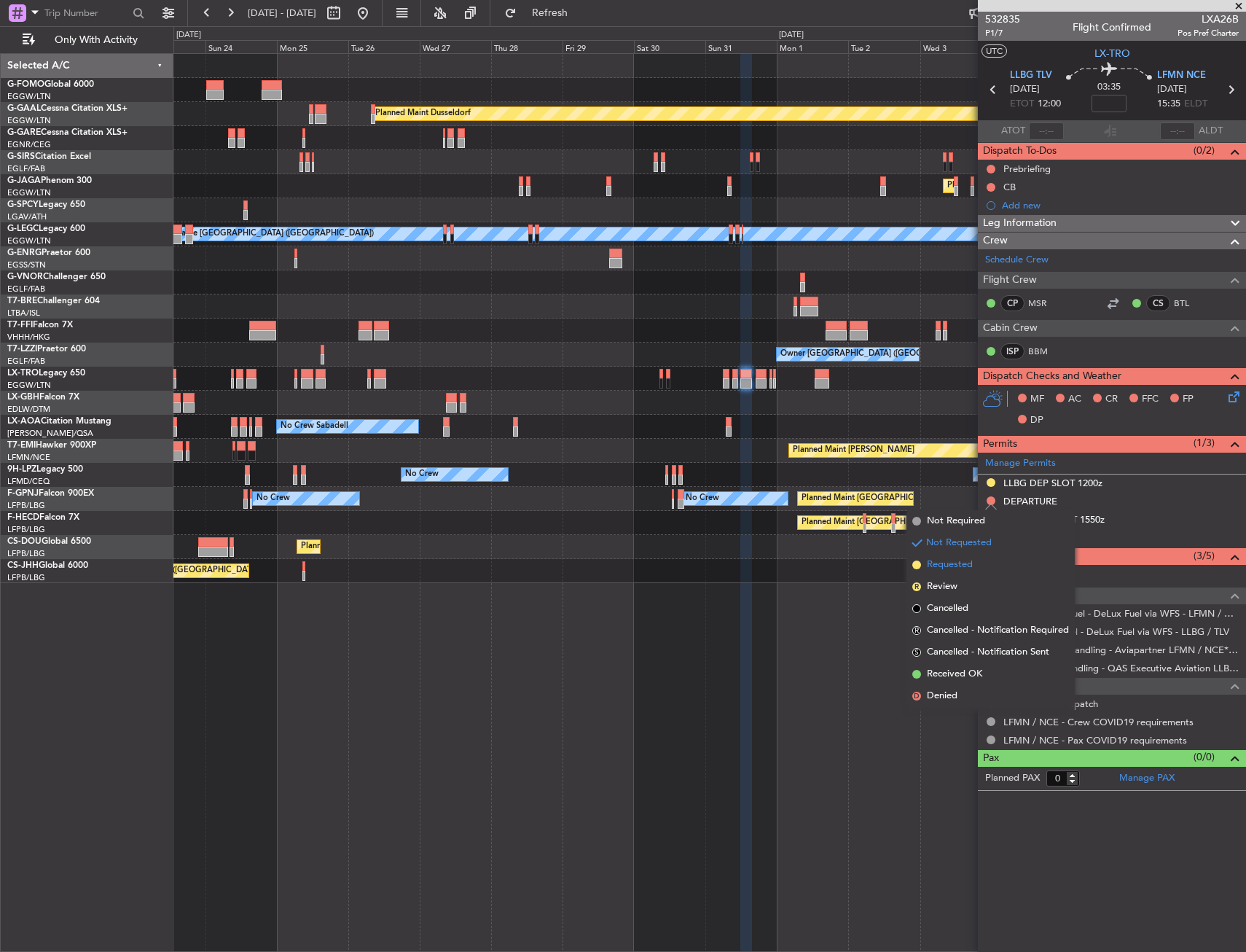
click at [973, 560] on span "Requested" at bounding box center [950, 564] width 46 height 15
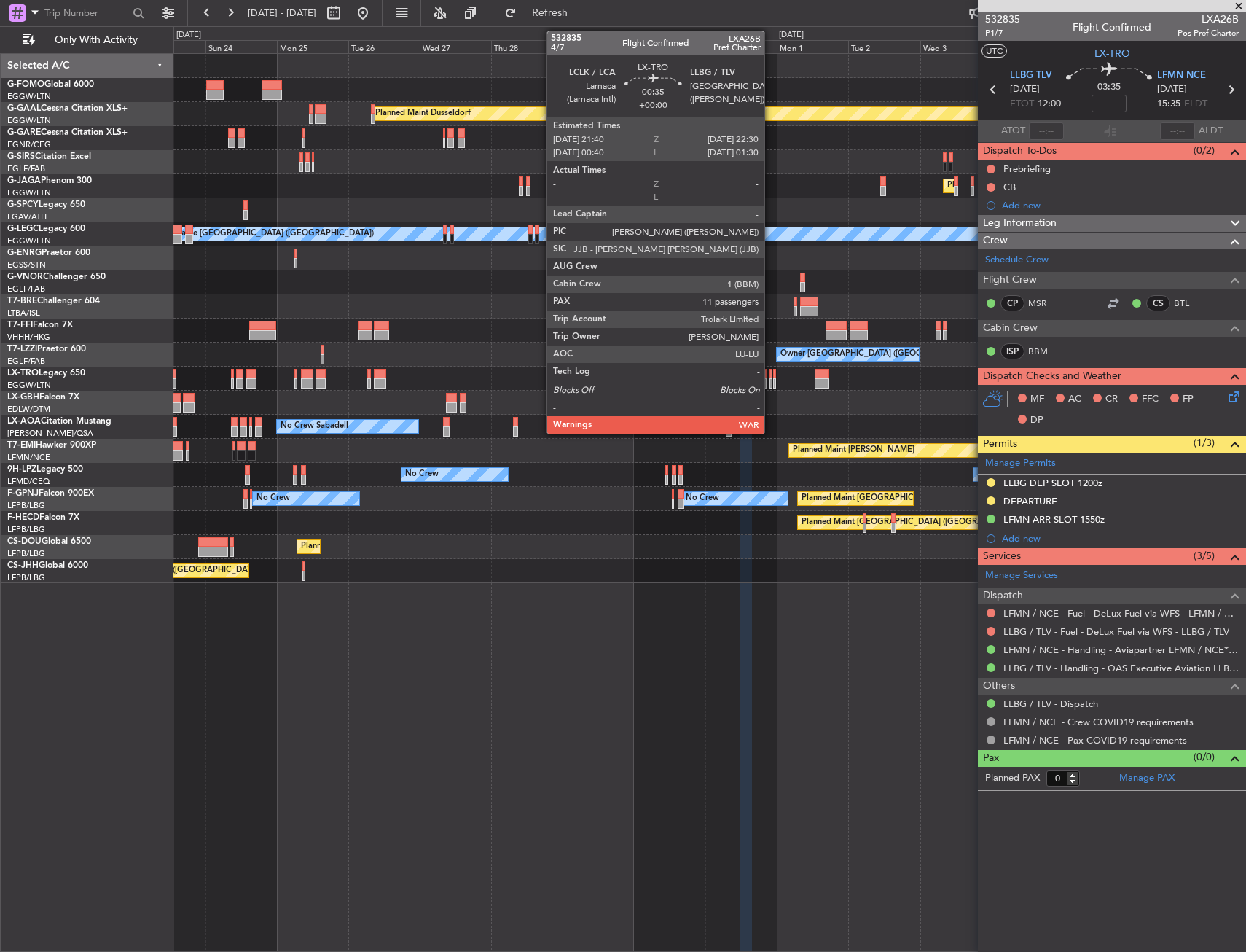
click at [771, 374] on div at bounding box center [771, 373] width 3 height 10
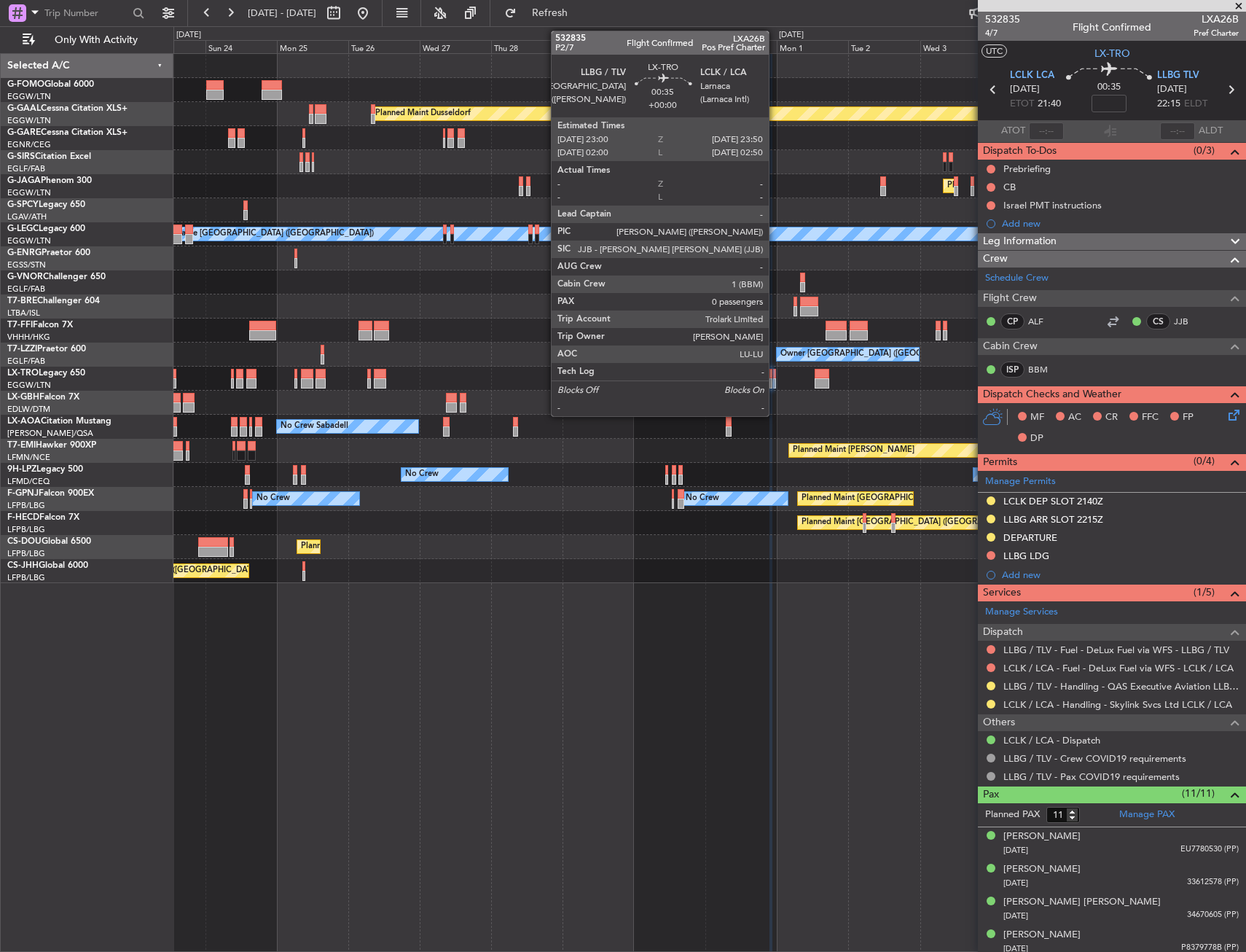
click at [775, 378] on div at bounding box center [775, 383] width 3 height 10
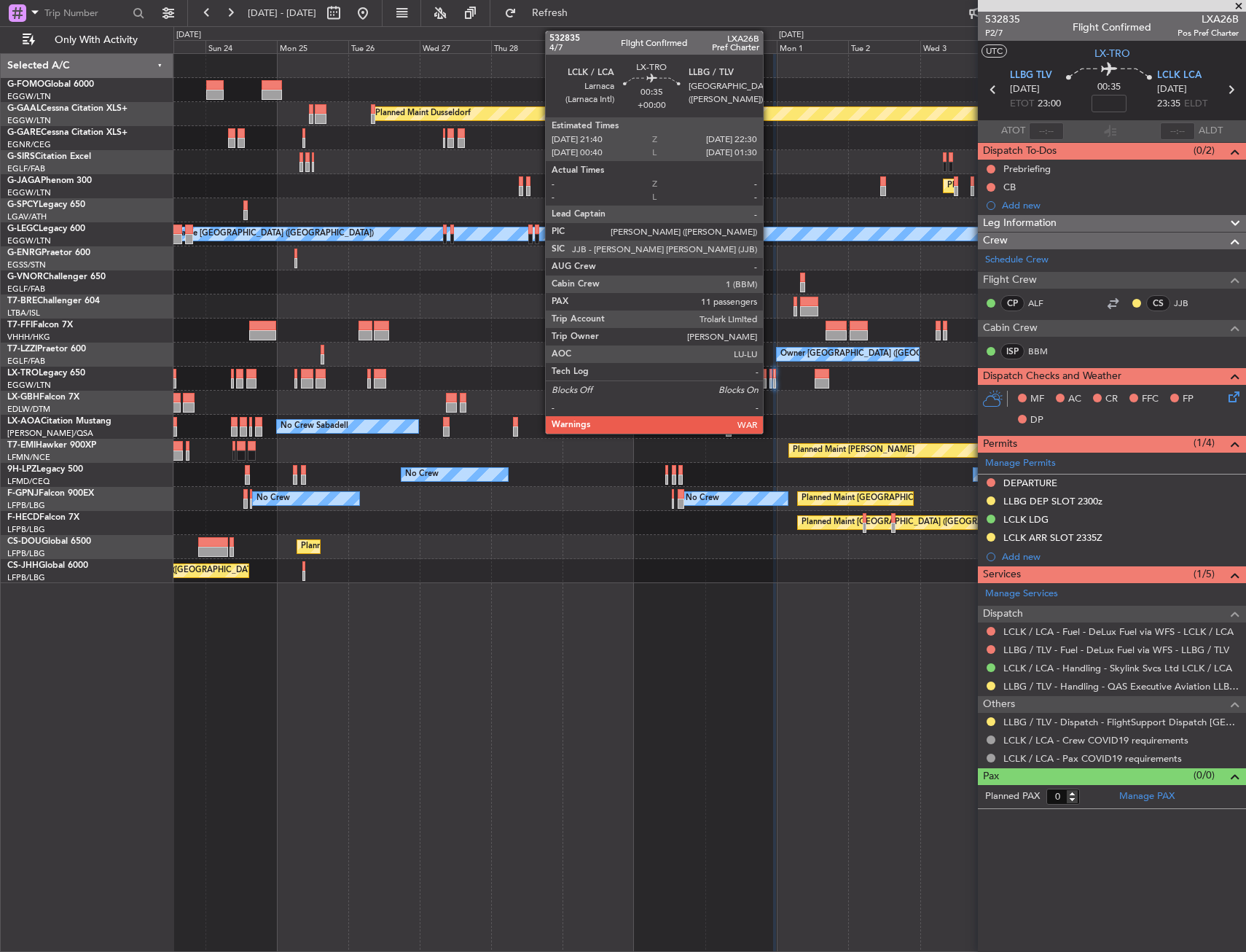
click at [771, 375] on div at bounding box center [771, 373] width 3 height 10
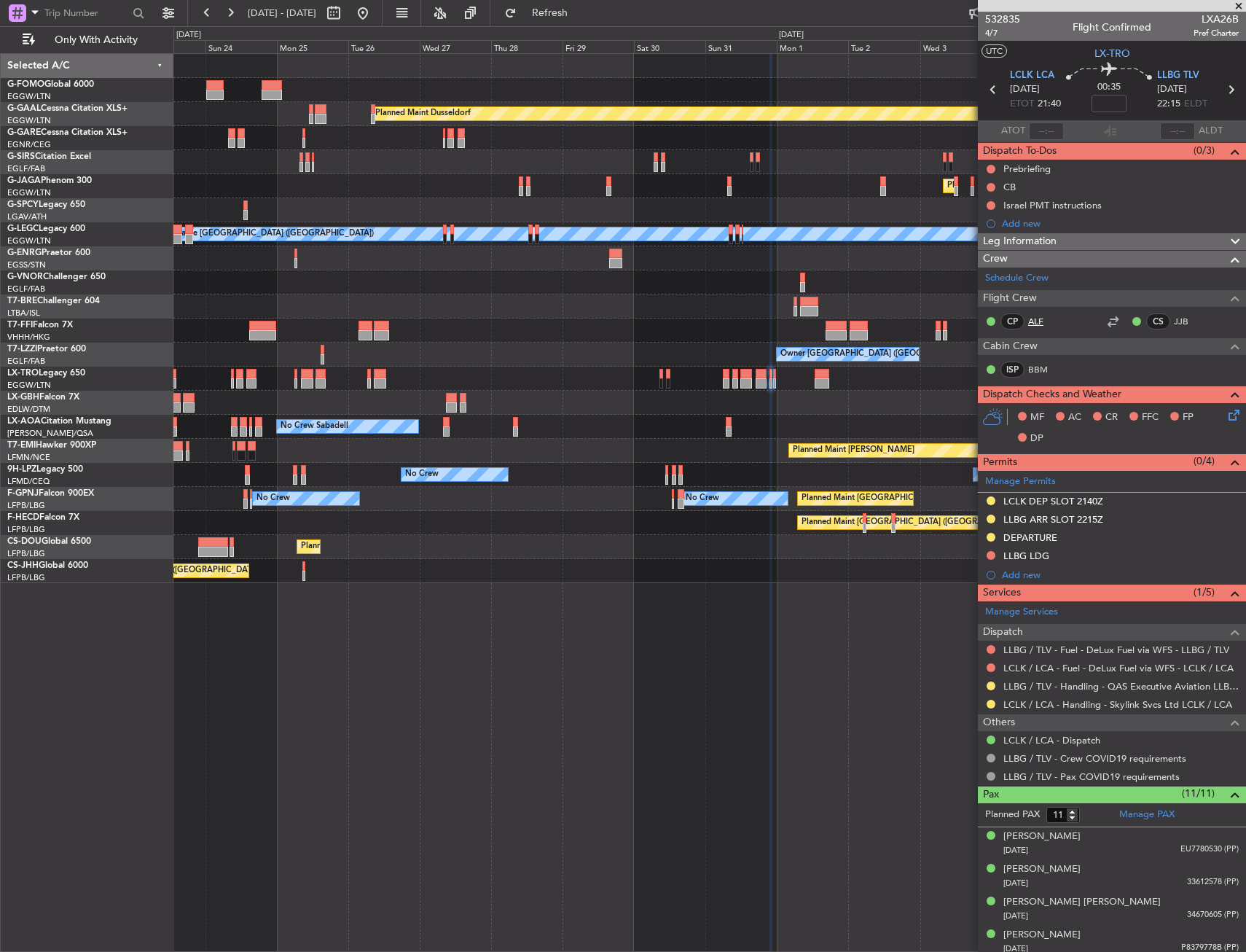
click at [1036, 321] on link "ALF" at bounding box center [1044, 321] width 33 height 13
click at [989, 556] on button at bounding box center [991, 554] width 8 height 8
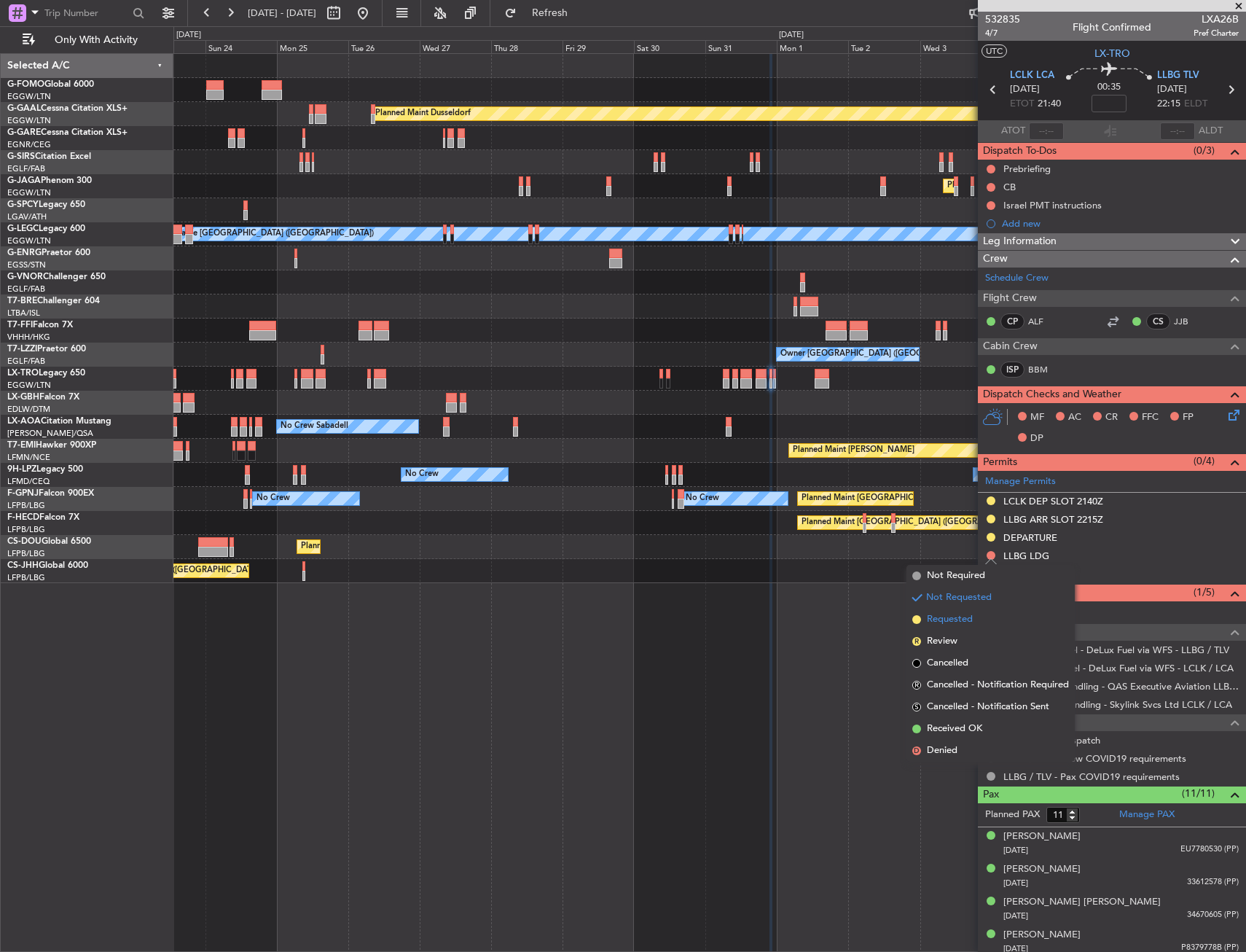
click at [963, 614] on span "Requested" at bounding box center [950, 619] width 46 height 15
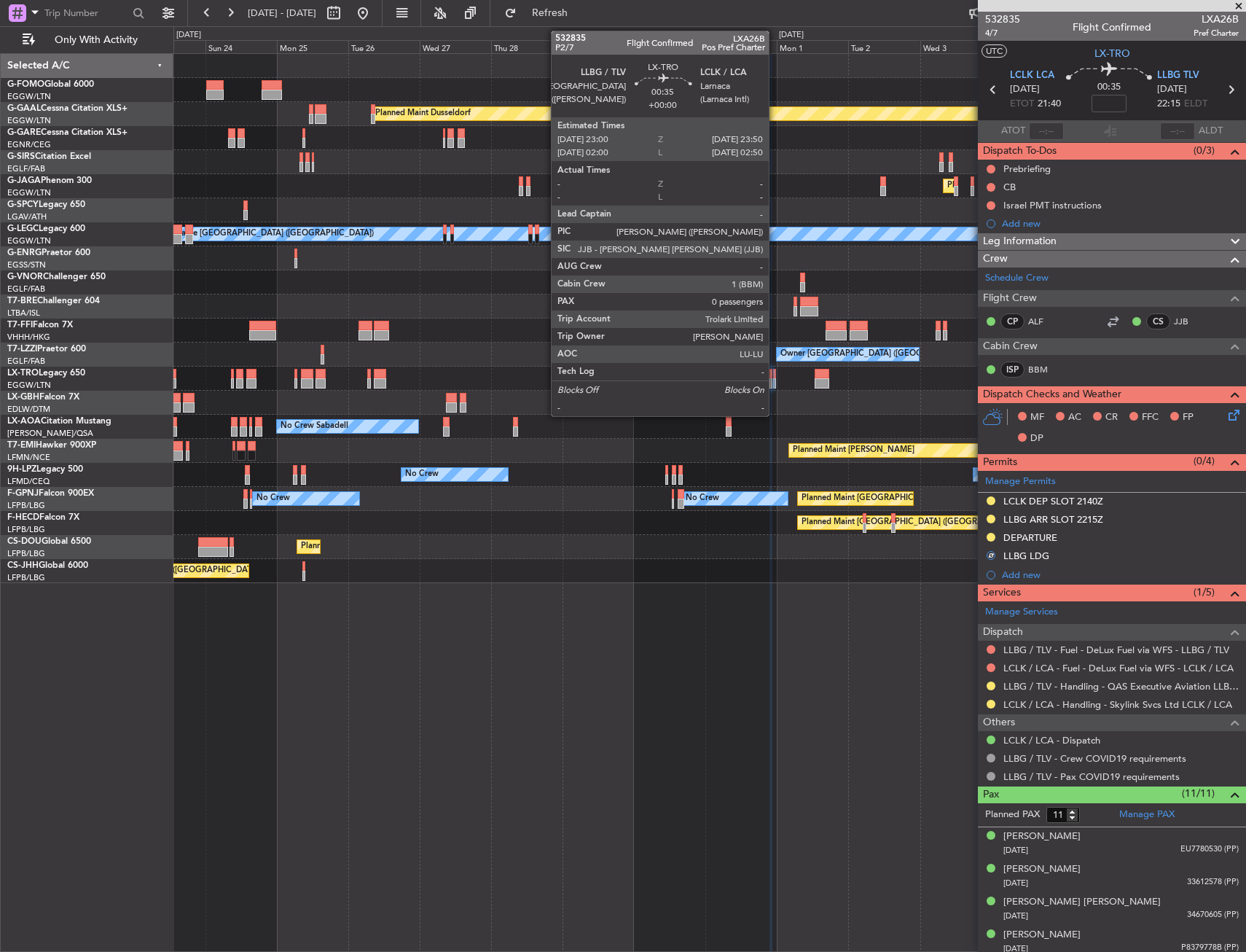
click at [775, 376] on div at bounding box center [775, 373] width 3 height 10
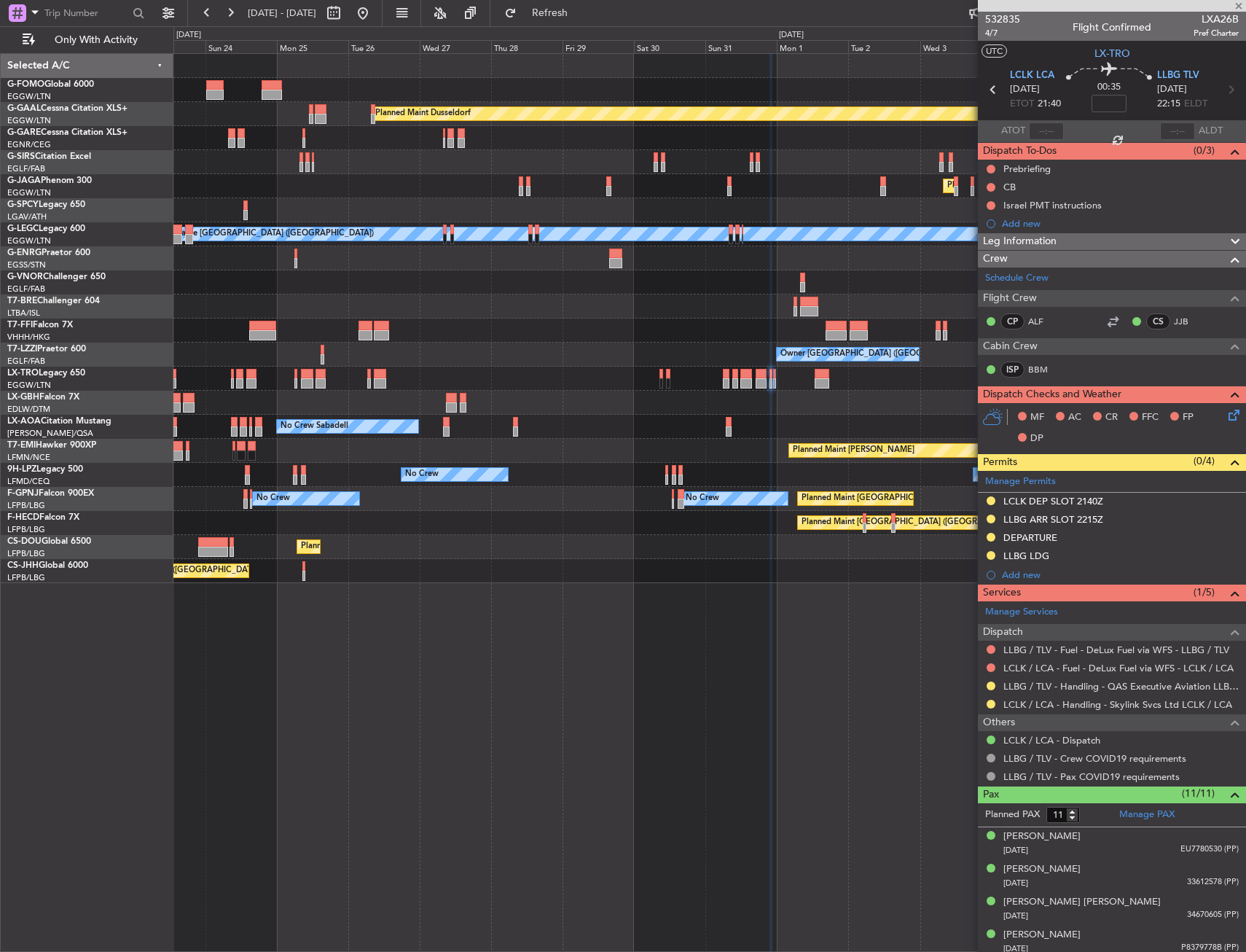
type input "0"
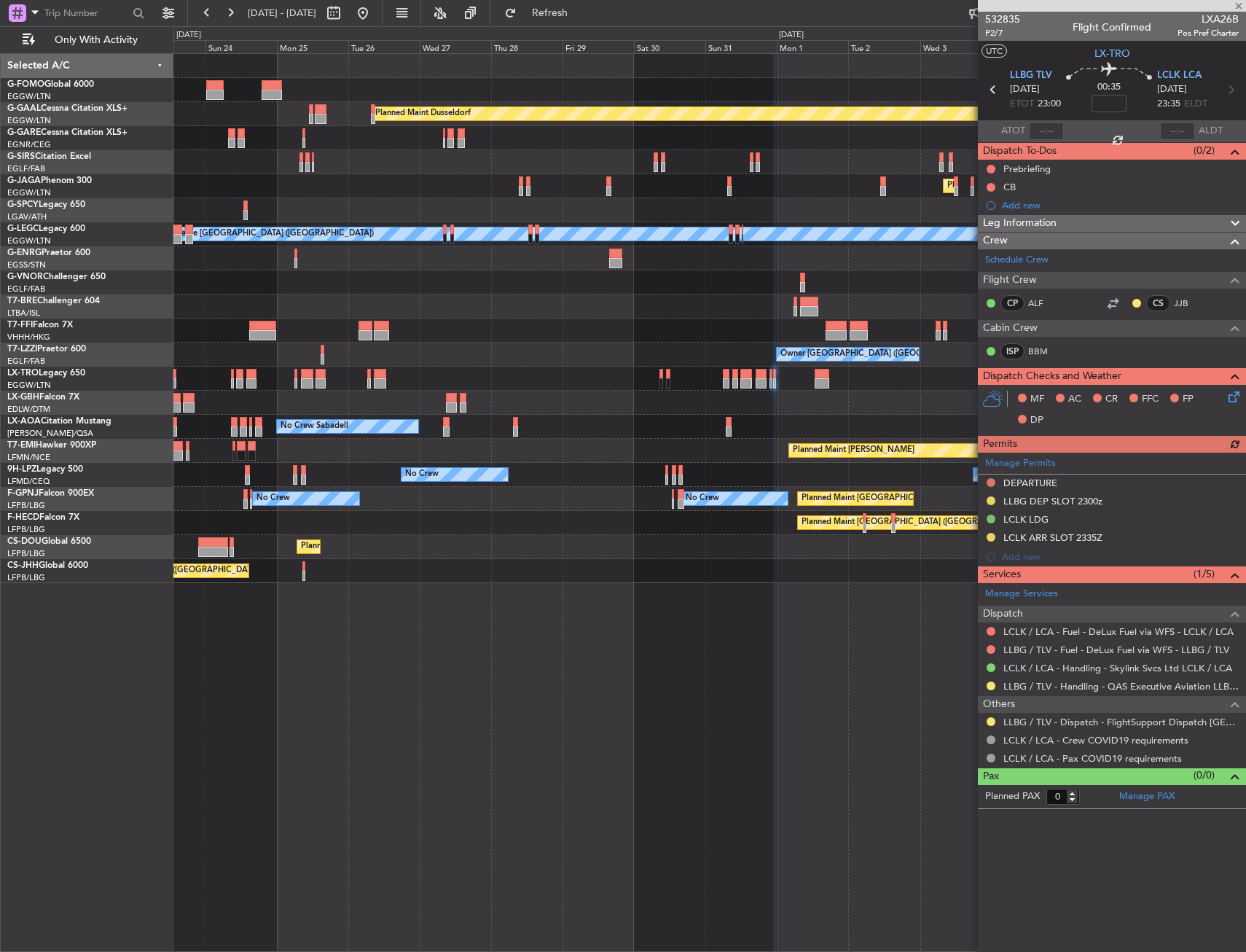
click at [988, 480] on div "Manage Permits DEPARTURE LLBG DEP SLOT 2300z LCLK LDG LCLK ARR SLOT 2335Z Add n…" at bounding box center [1112, 509] width 268 height 114
click at [990, 481] on div "Manage Permits DEPARTURE LLBG DEP SLOT 2300z LCLK LDG LCLK ARR SLOT 2335Z Add n…" at bounding box center [1112, 509] width 268 height 114
click at [992, 484] on button at bounding box center [991, 482] width 8 height 8
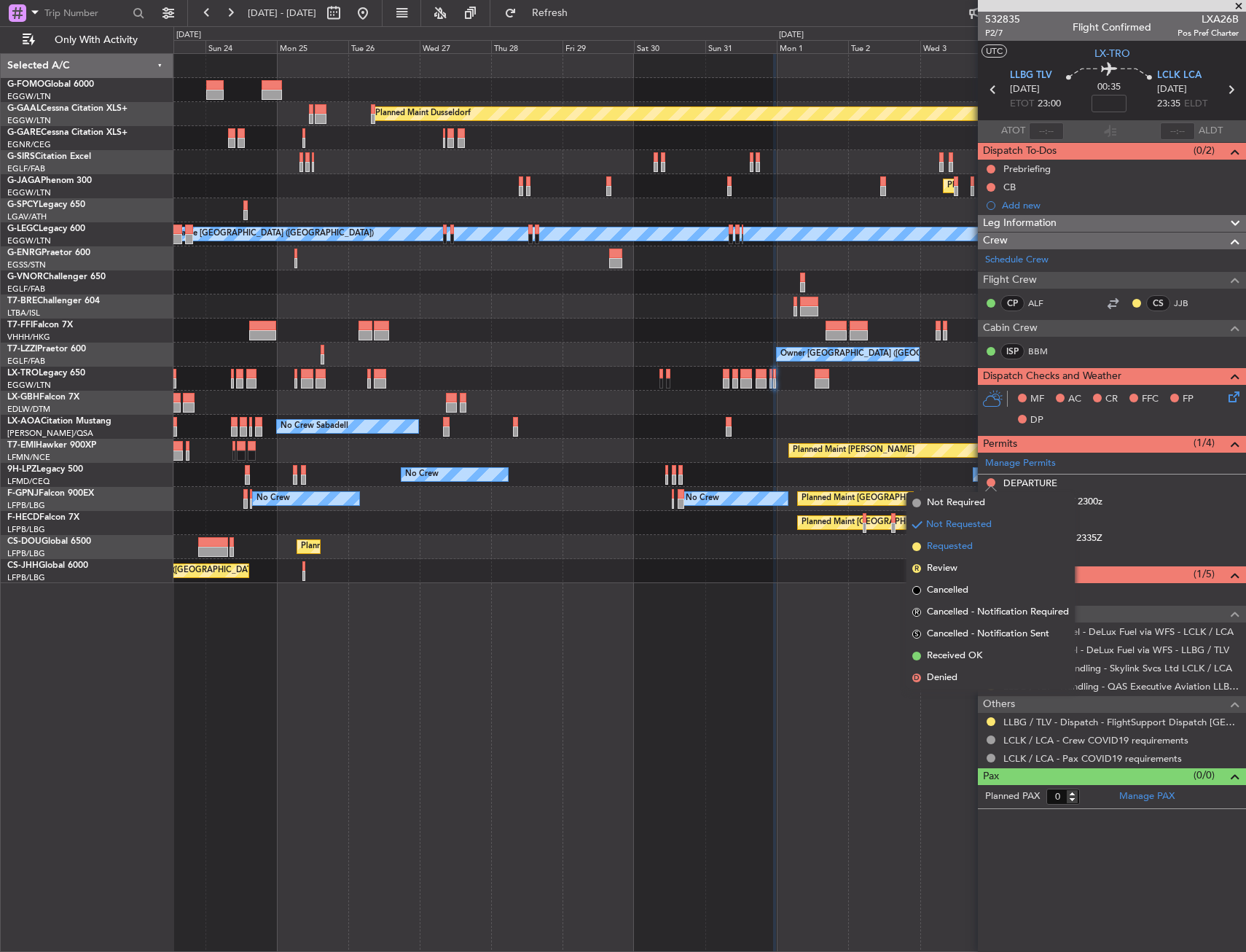
click at [967, 541] on span "Requested" at bounding box center [950, 546] width 46 height 15
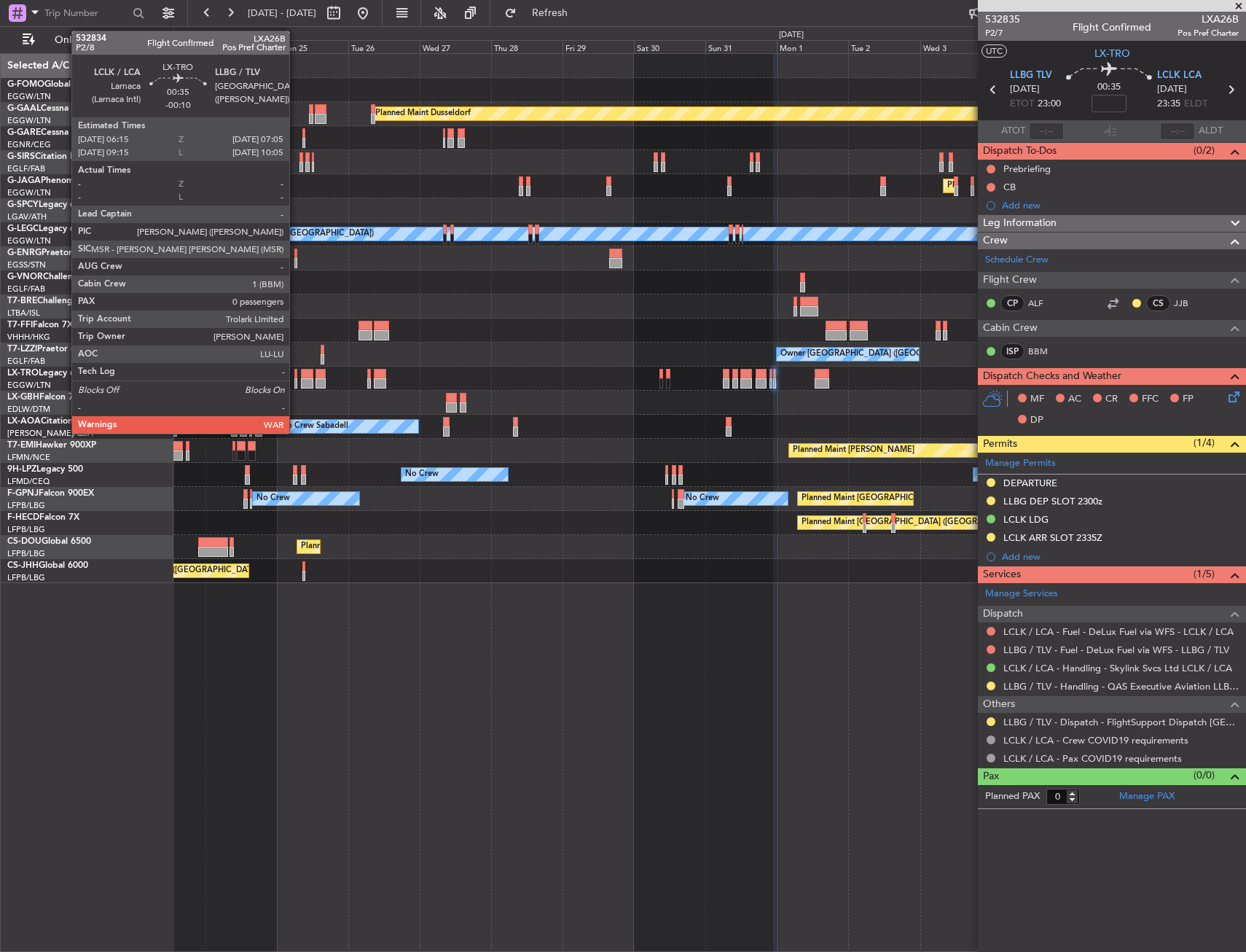
click at [296, 378] on div at bounding box center [296, 383] width 3 height 10
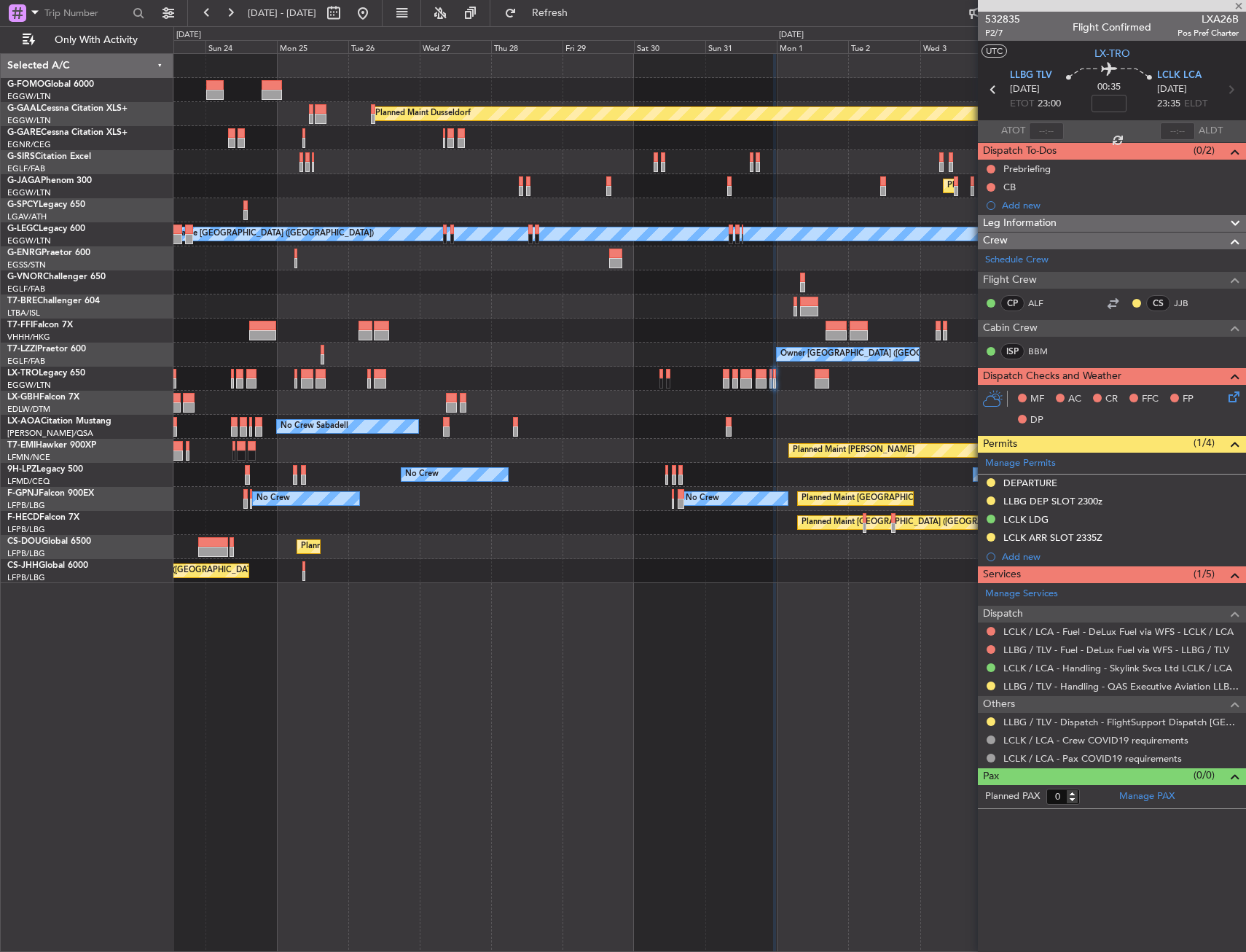
type input "-00:10"
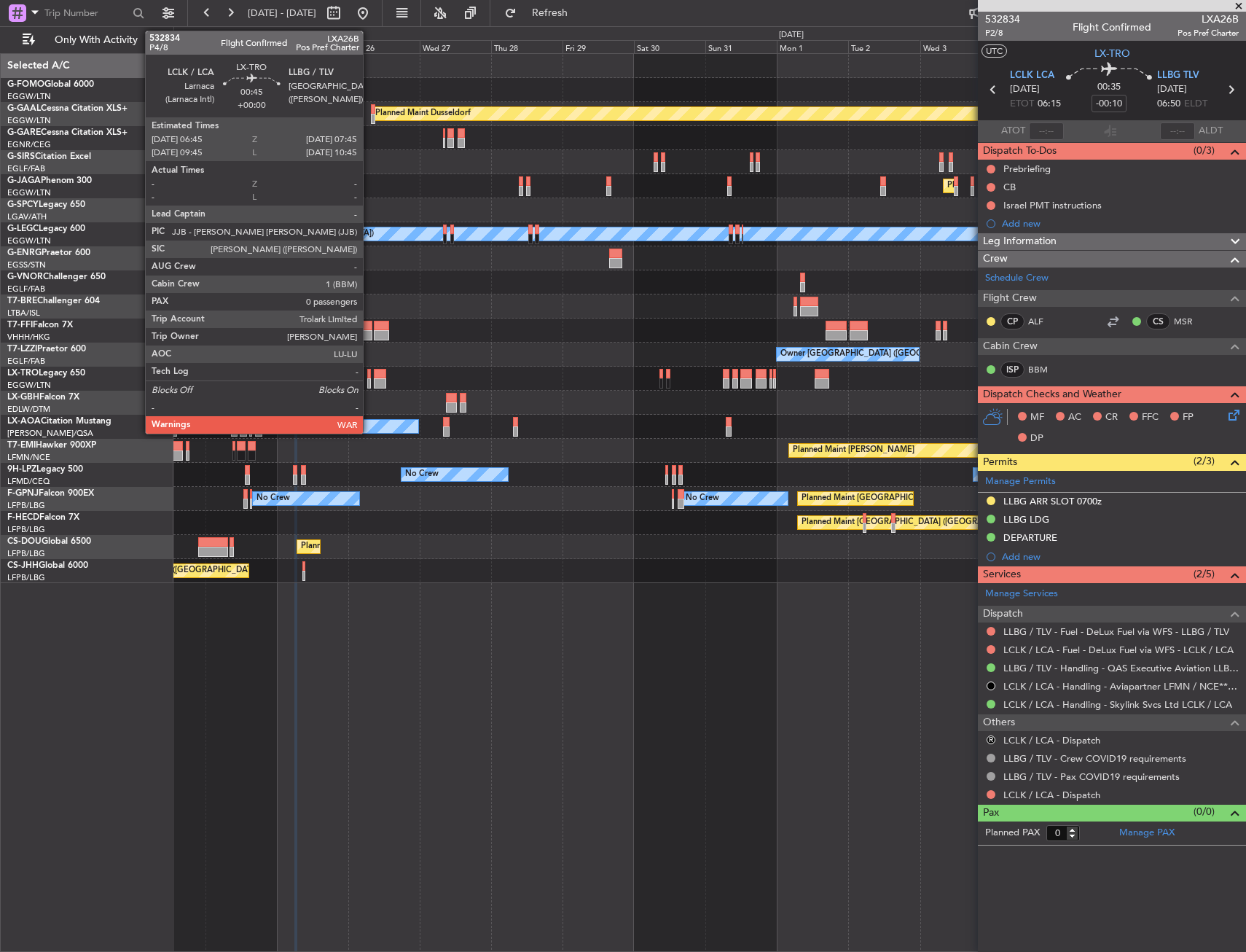
click at [369, 374] on div at bounding box center [369, 373] width 4 height 10
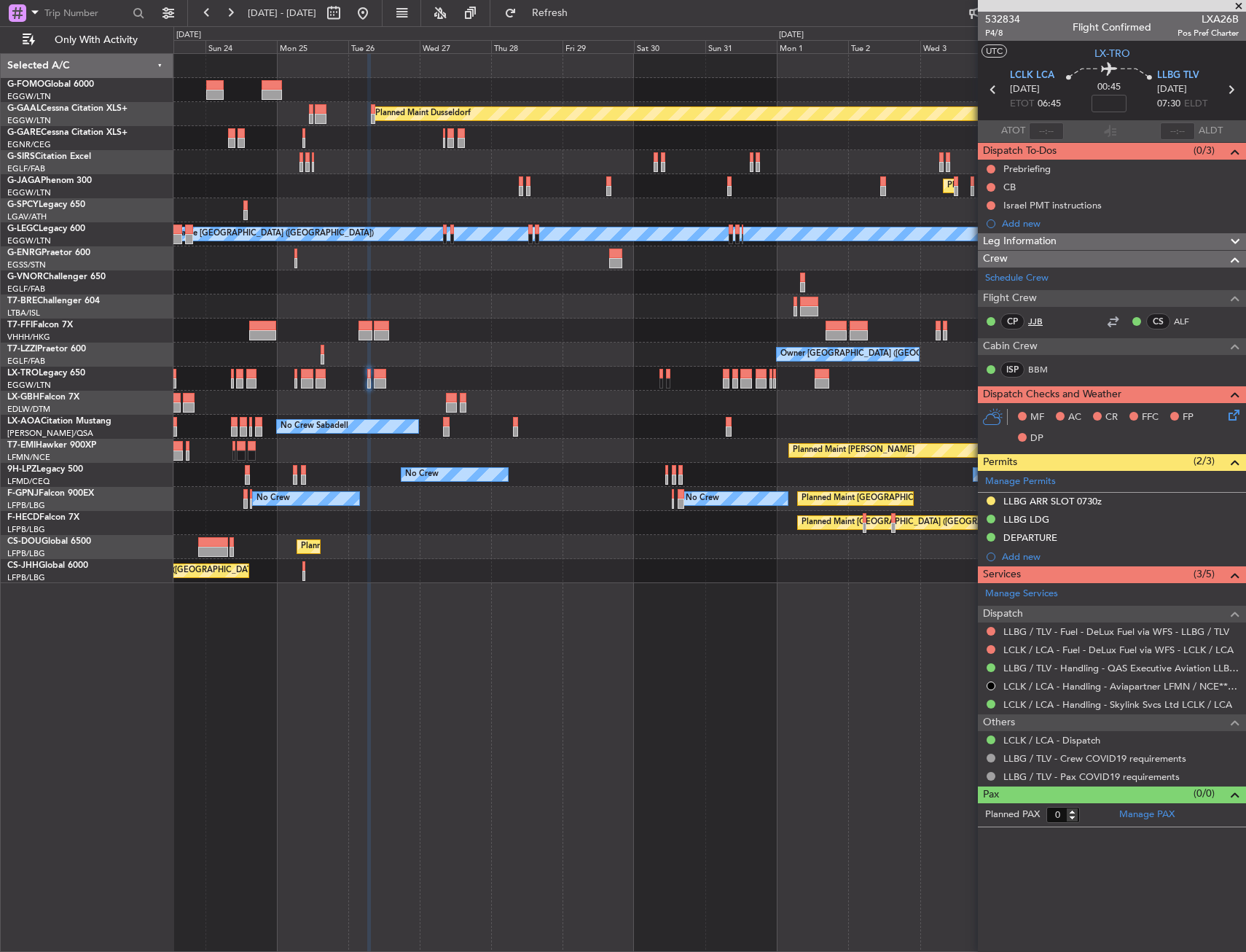
click at [1033, 322] on link "JJB" at bounding box center [1044, 321] width 33 height 13
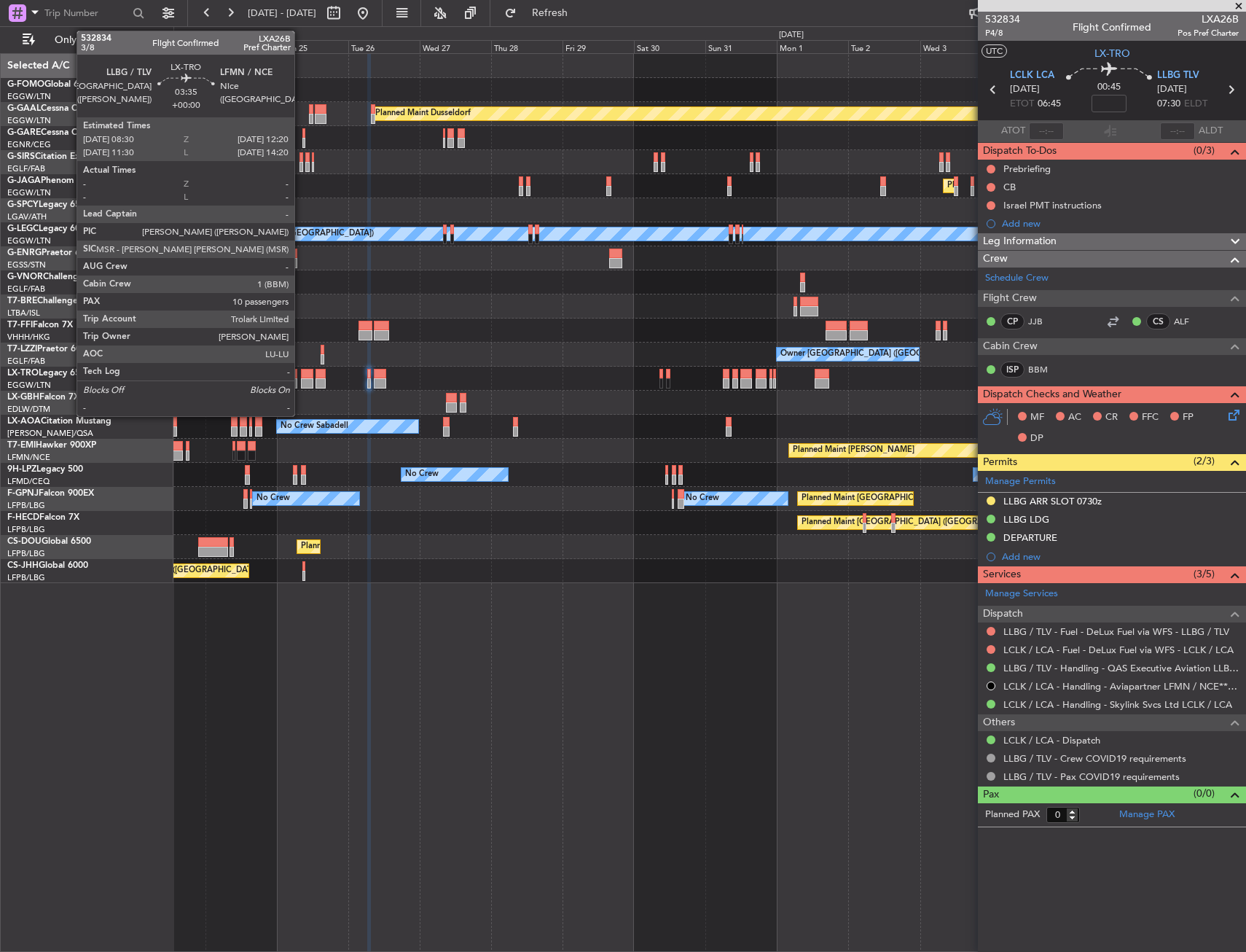
click at [301, 374] on div at bounding box center [306, 373] width 12 height 10
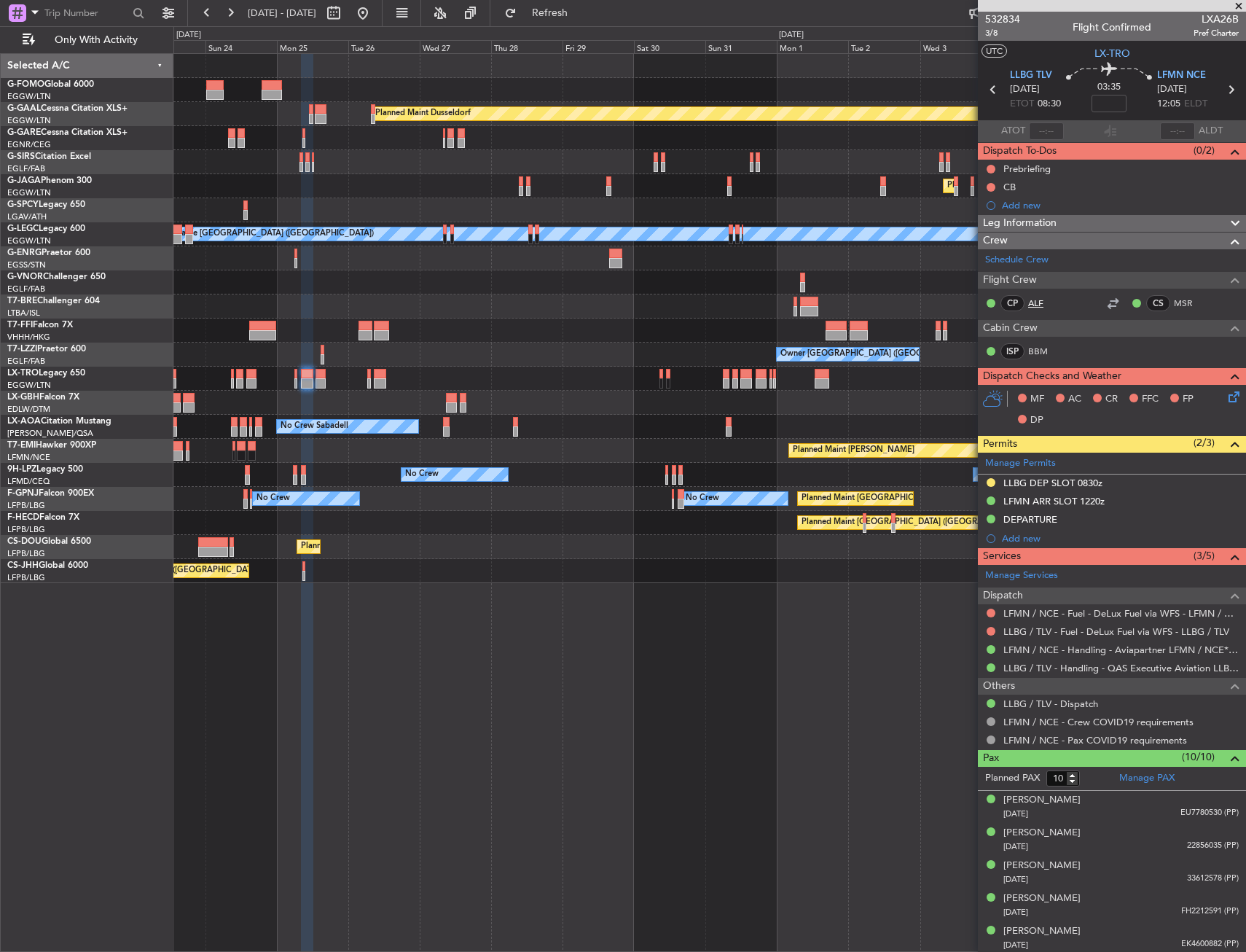
click at [1036, 301] on link "ALF" at bounding box center [1044, 303] width 33 height 13
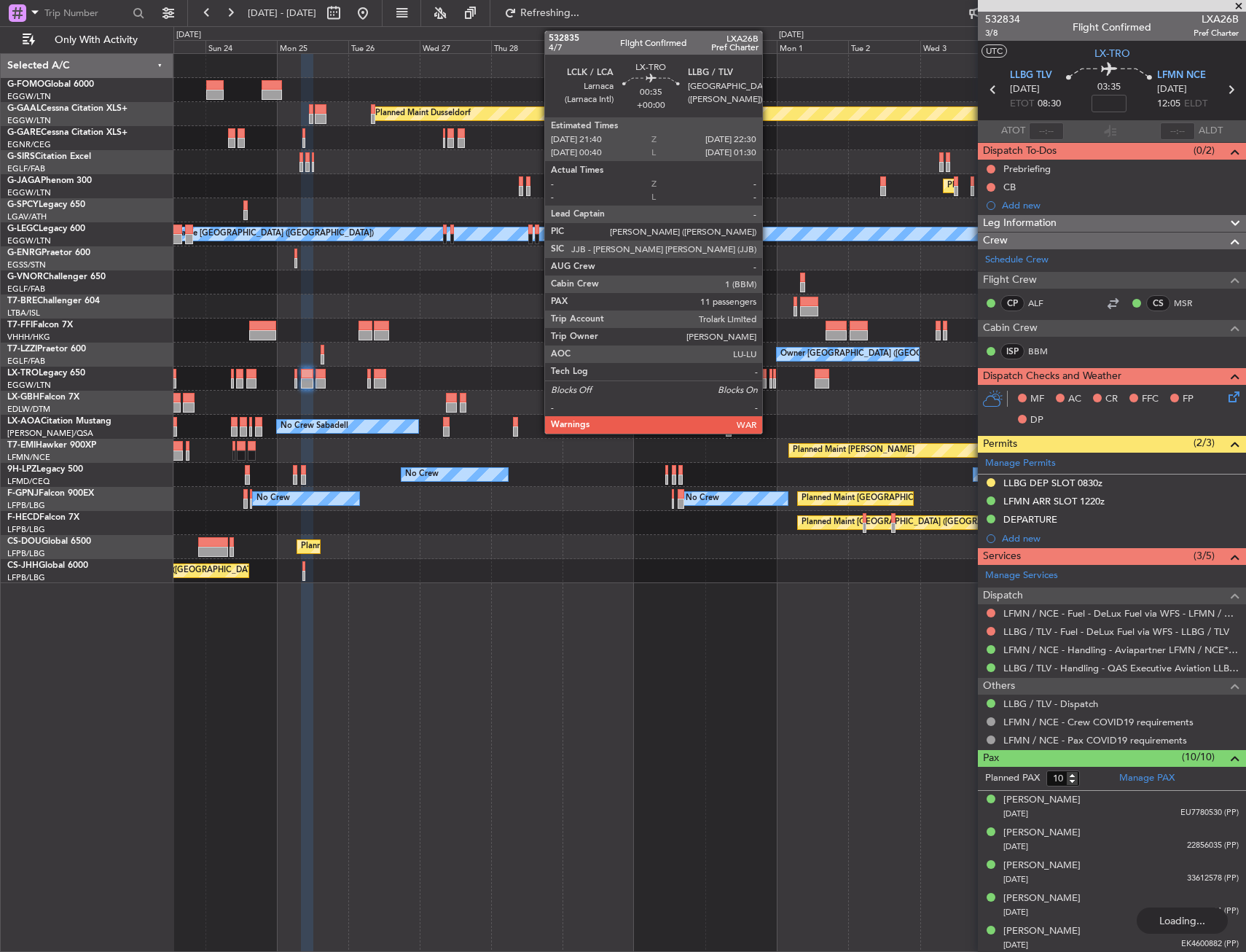
click at [770, 382] on div at bounding box center [771, 383] width 3 height 10
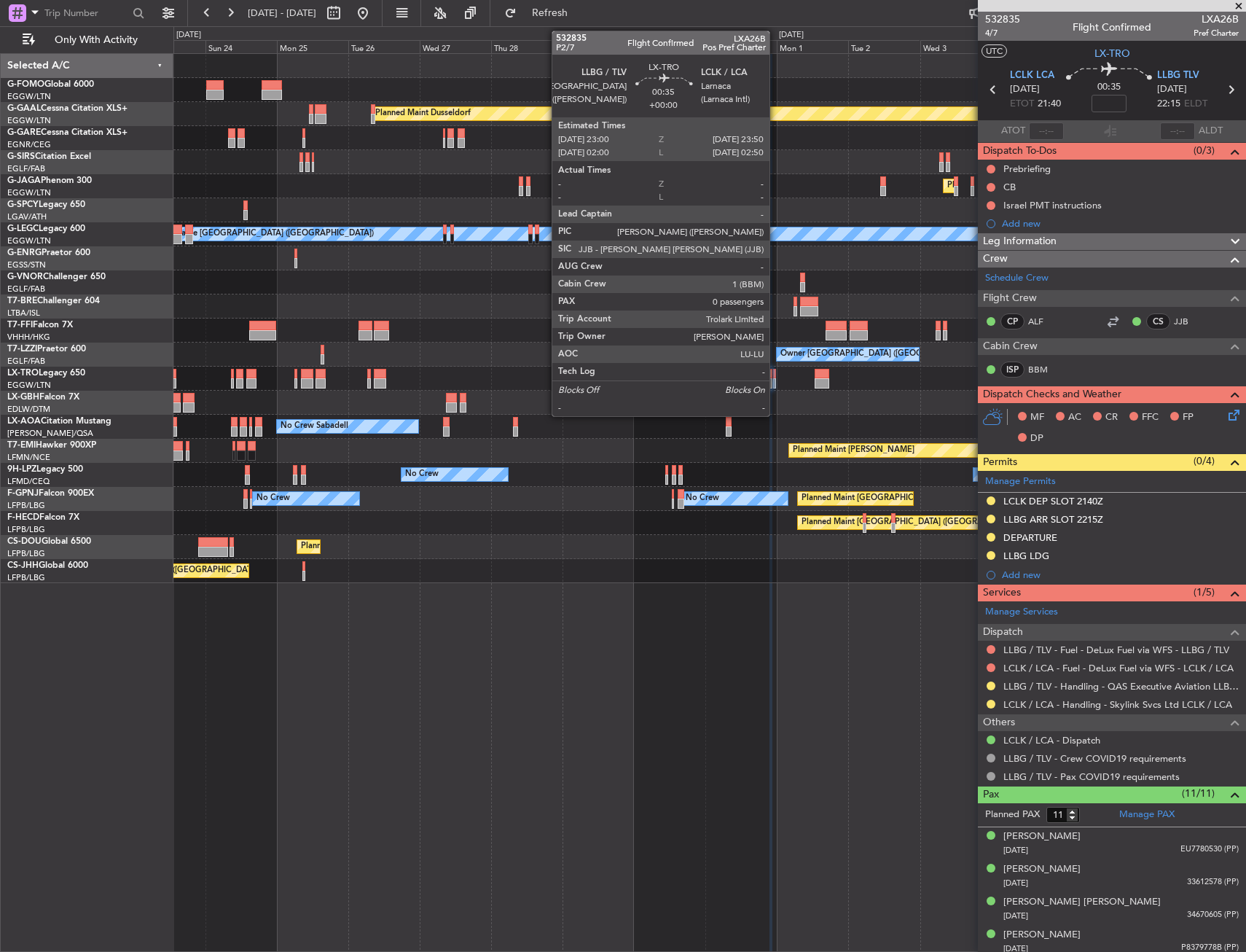
click at [776, 378] on div at bounding box center [775, 373] width 3 height 10
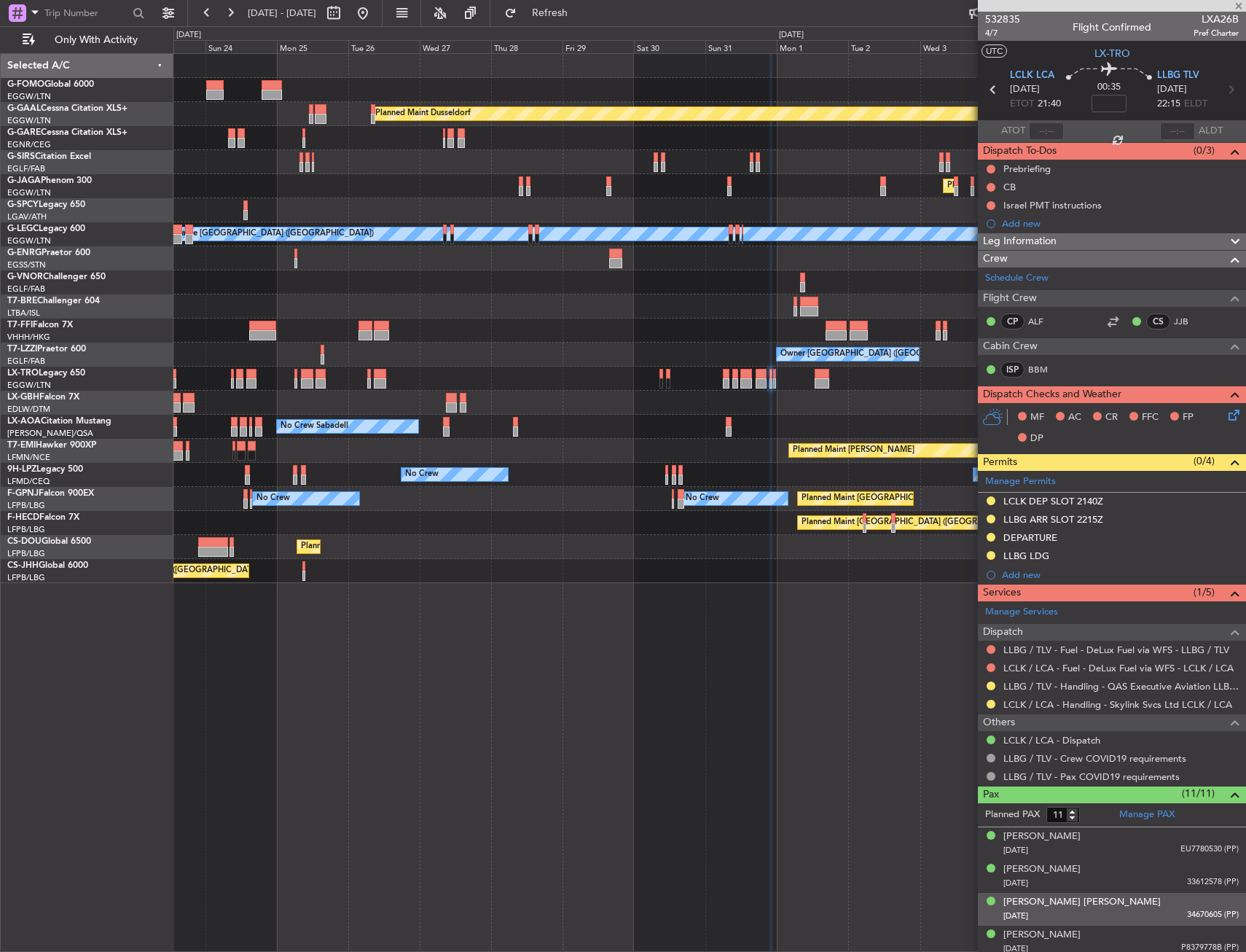
type input "0"
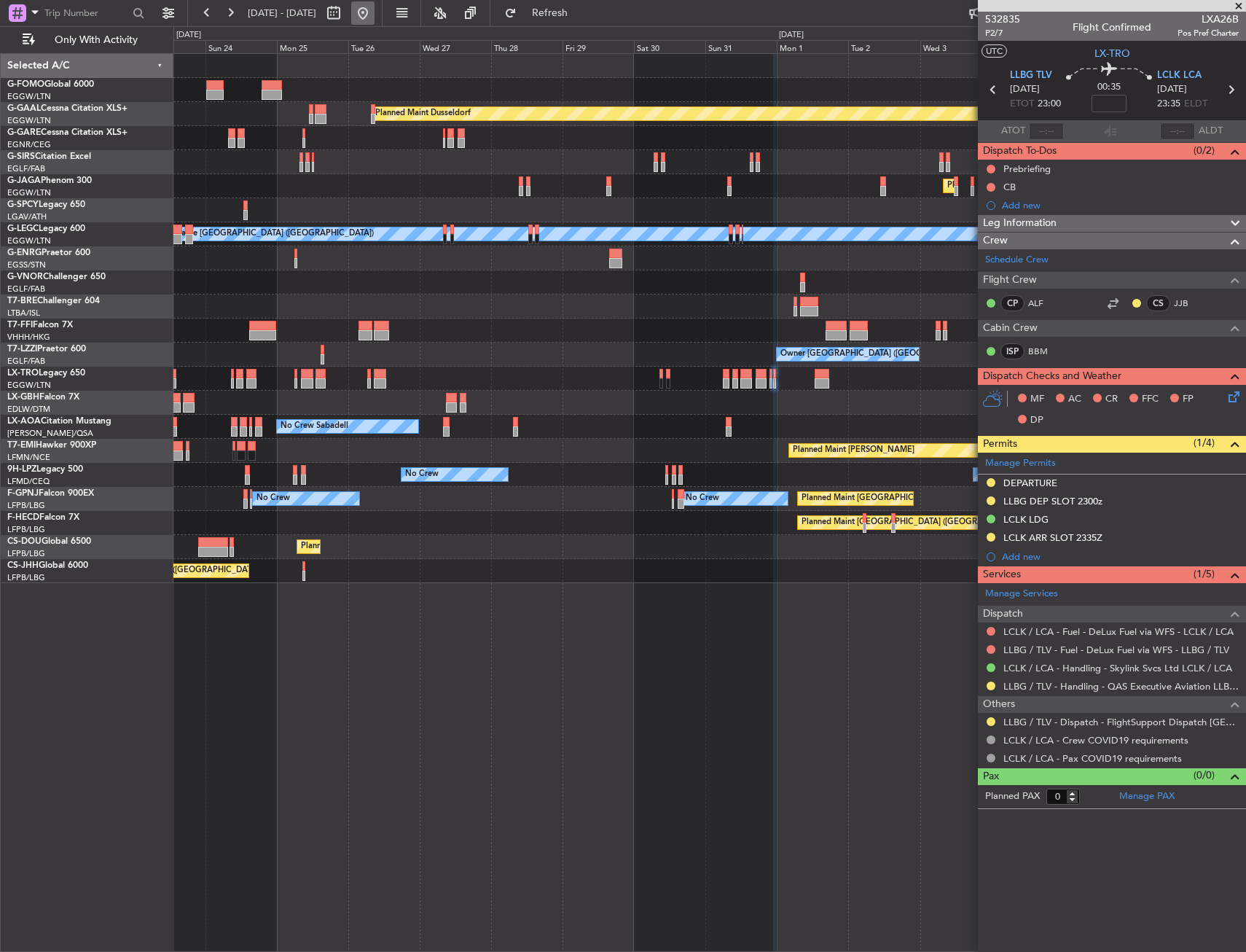
click at [375, 13] on button at bounding box center [363, 13] width 23 height 23
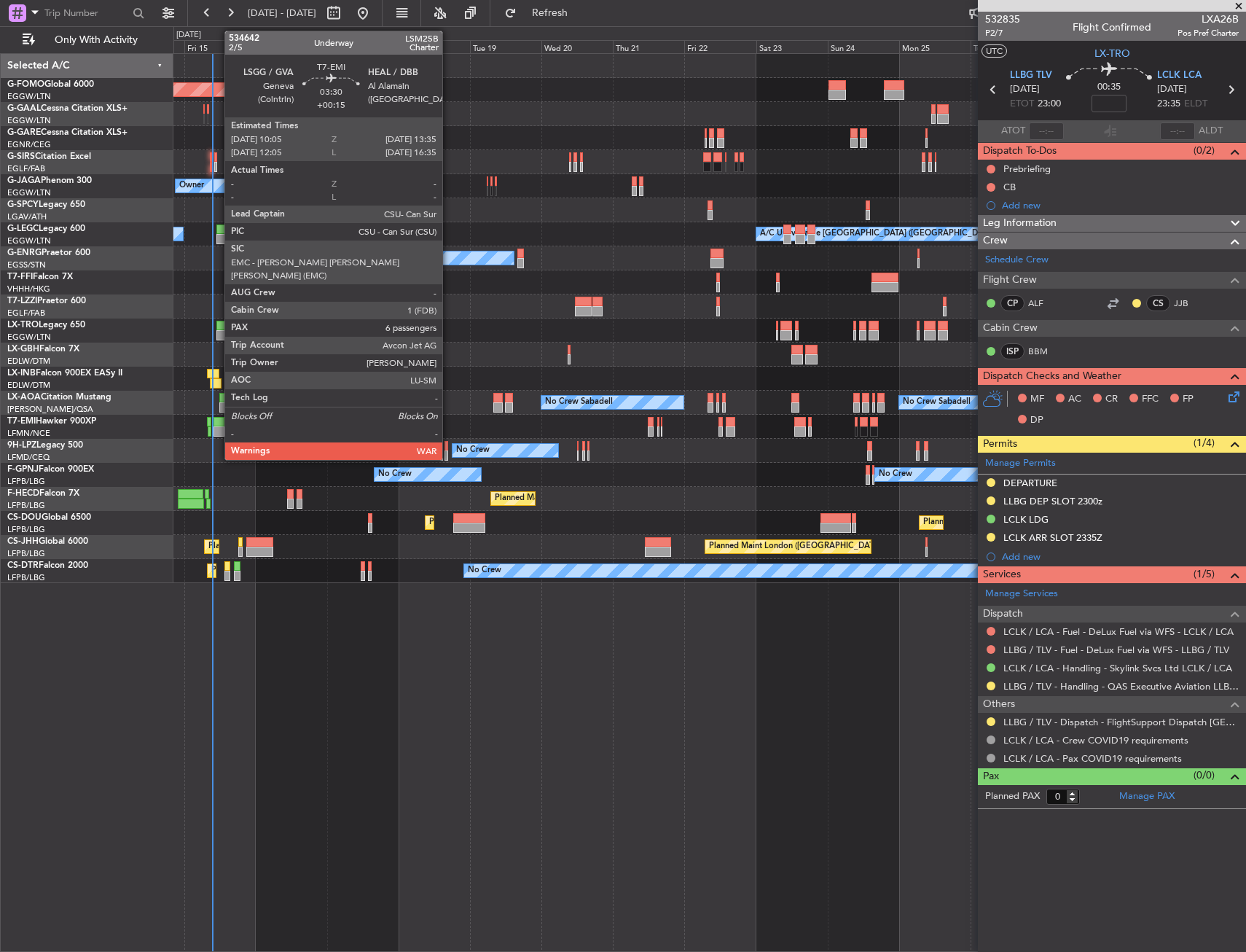
click at [217, 430] on div at bounding box center [219, 431] width 11 height 10
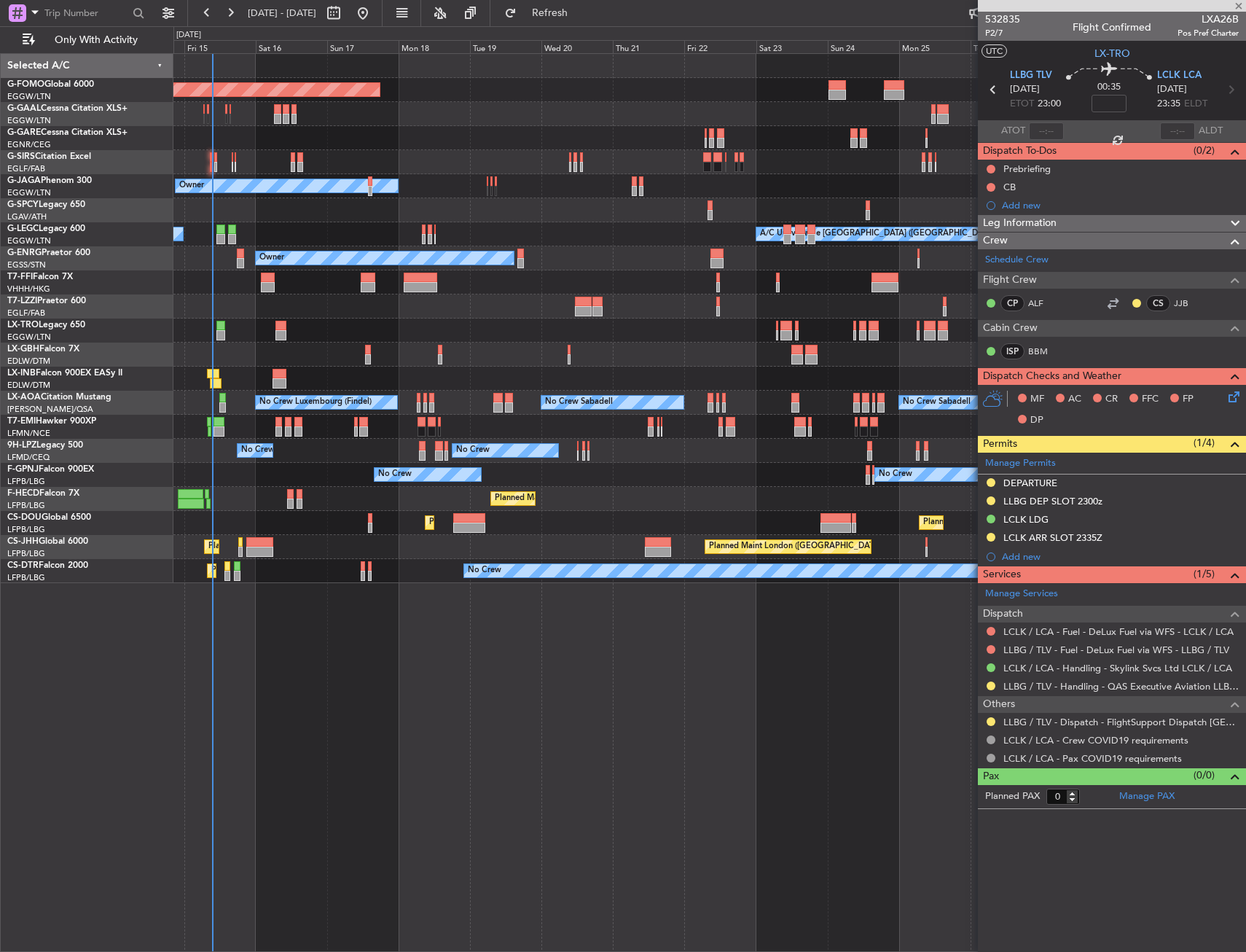
type input "+00:15"
type input "6"
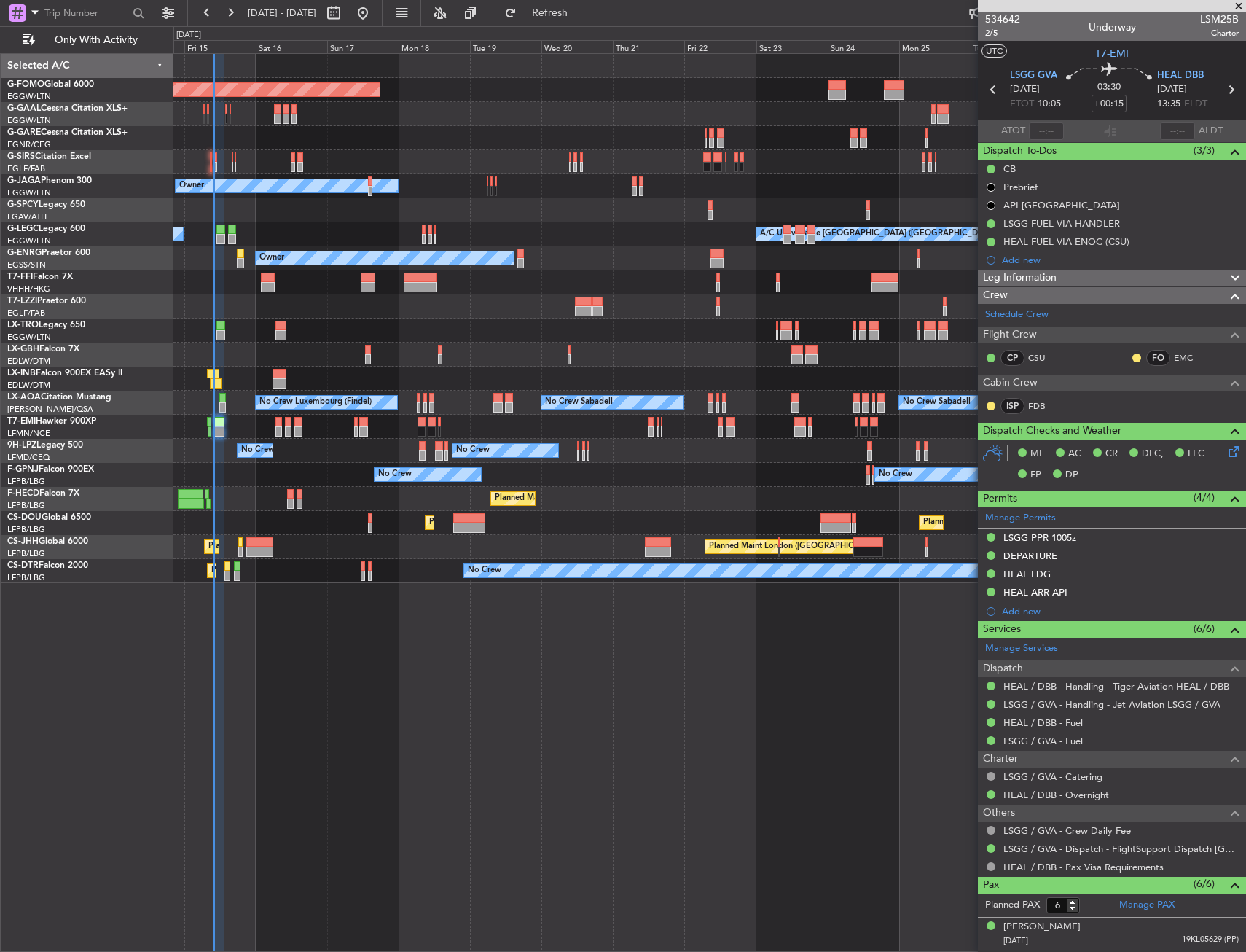
click at [475, 467] on div "Planned Maint Windsor Locks ([PERSON_NAME] Intl) Planned [GEOGRAPHIC_DATA] Plan…" at bounding box center [710, 318] width 1072 height 529
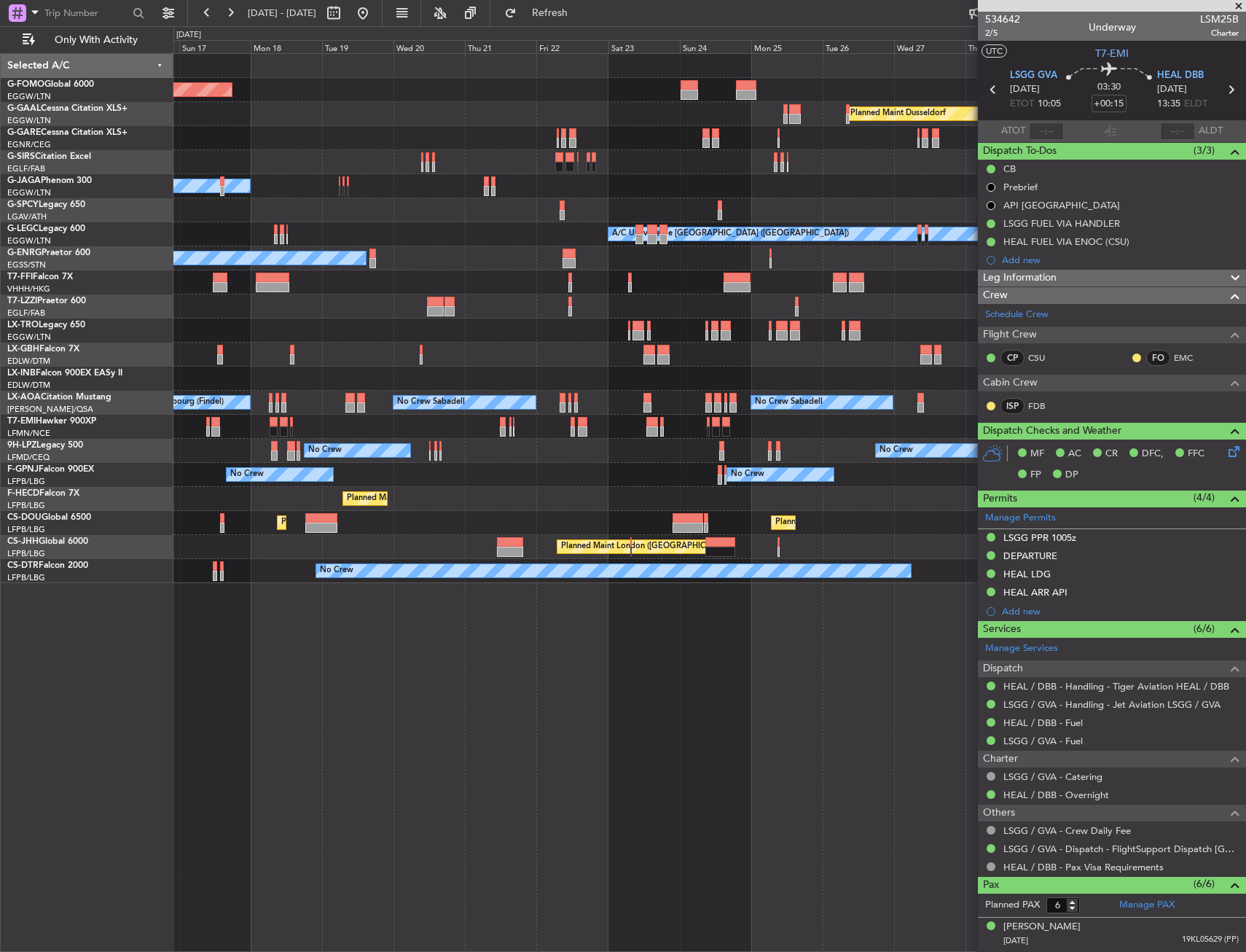
click at [441, 511] on div "Planned Maint Windsor Locks ([PERSON_NAME] Intl) Planned [GEOGRAPHIC_DATA] Plan…" at bounding box center [710, 318] width 1072 height 529
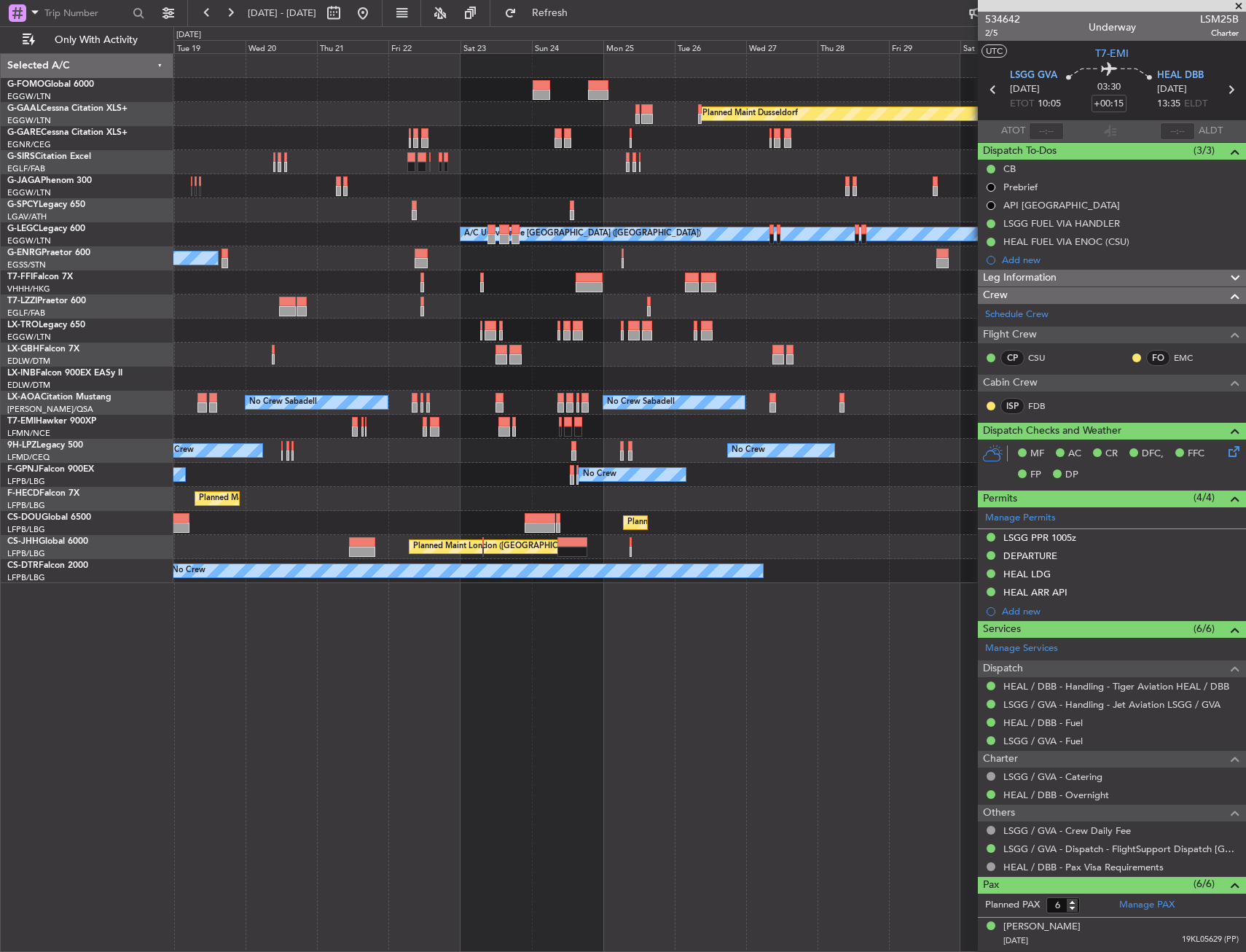
click at [430, 531] on div "Planned Maint Windsor Locks ([PERSON_NAME] Intl) Planned [GEOGRAPHIC_DATA] Plan…" at bounding box center [710, 318] width 1072 height 529
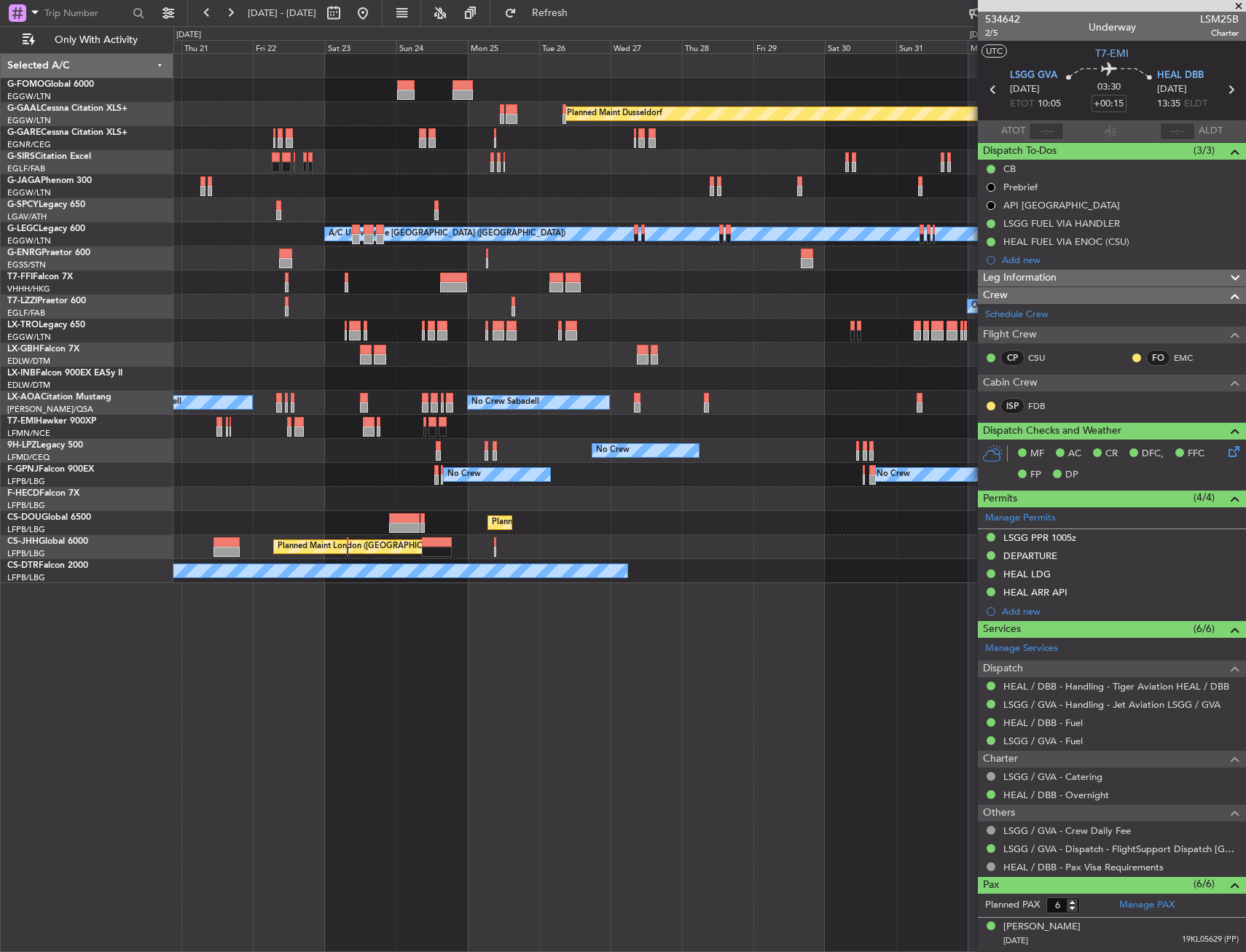
click at [356, 547] on div "Planned Maint Windsor Locks ([PERSON_NAME] Intl) Planned [GEOGRAPHIC_DATA] Plan…" at bounding box center [710, 318] width 1072 height 529
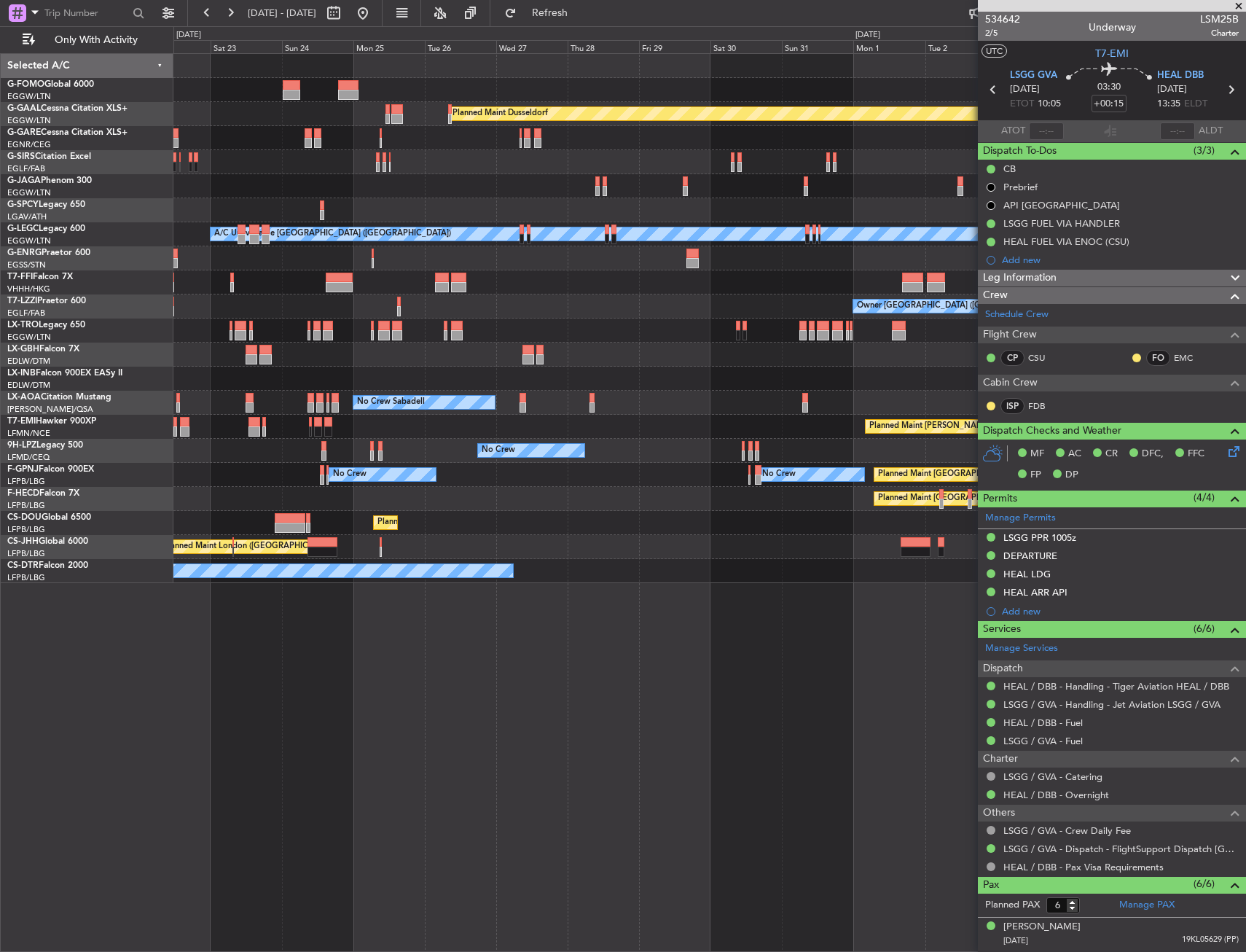
click at [337, 553] on div "Planned Maint Dusseldorf Planned Maint [GEOGRAPHIC_DATA] ([GEOGRAPHIC_DATA]) A/…" at bounding box center [710, 318] width 1072 height 529
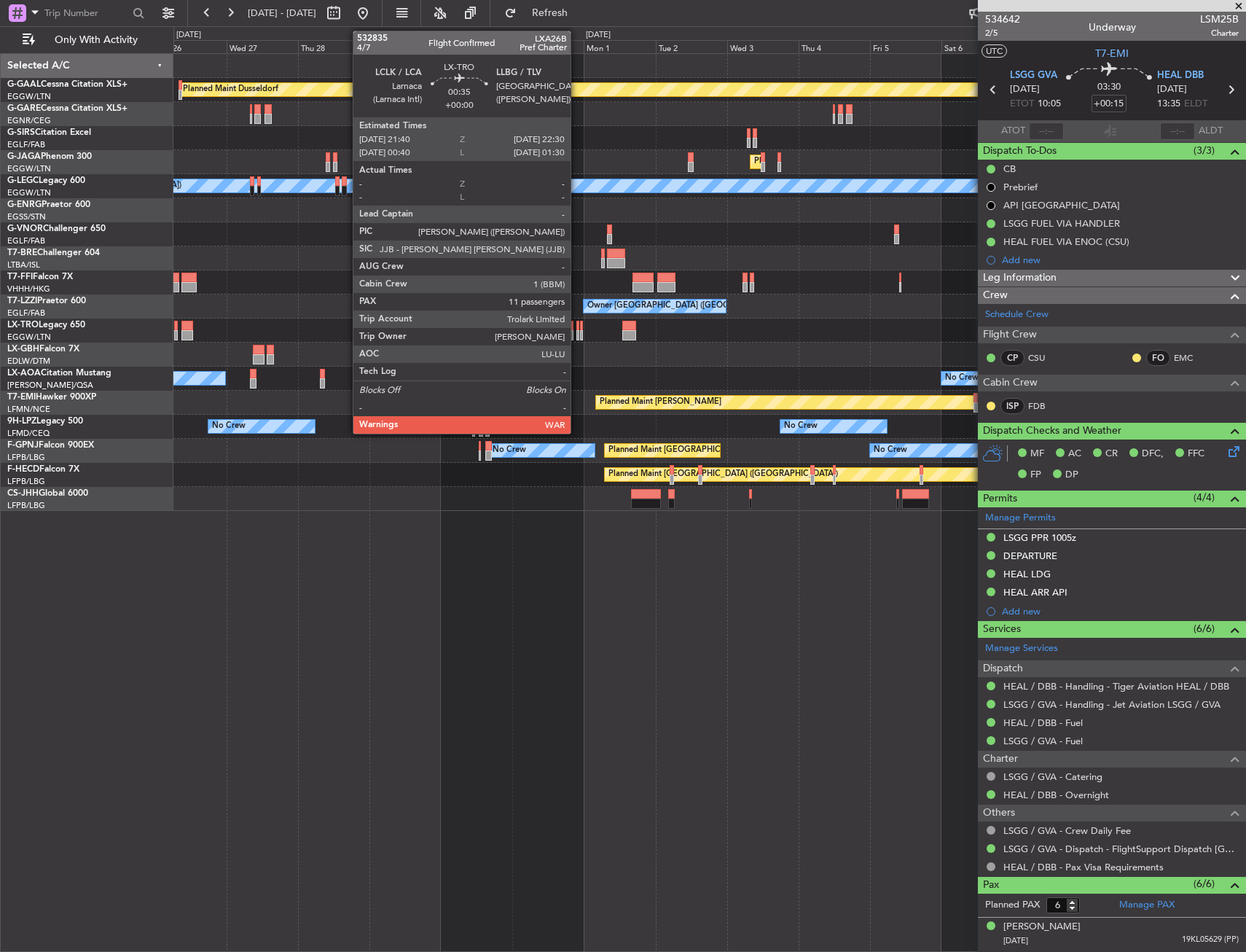
click at [577, 329] on div at bounding box center [578, 325] width 3 height 10
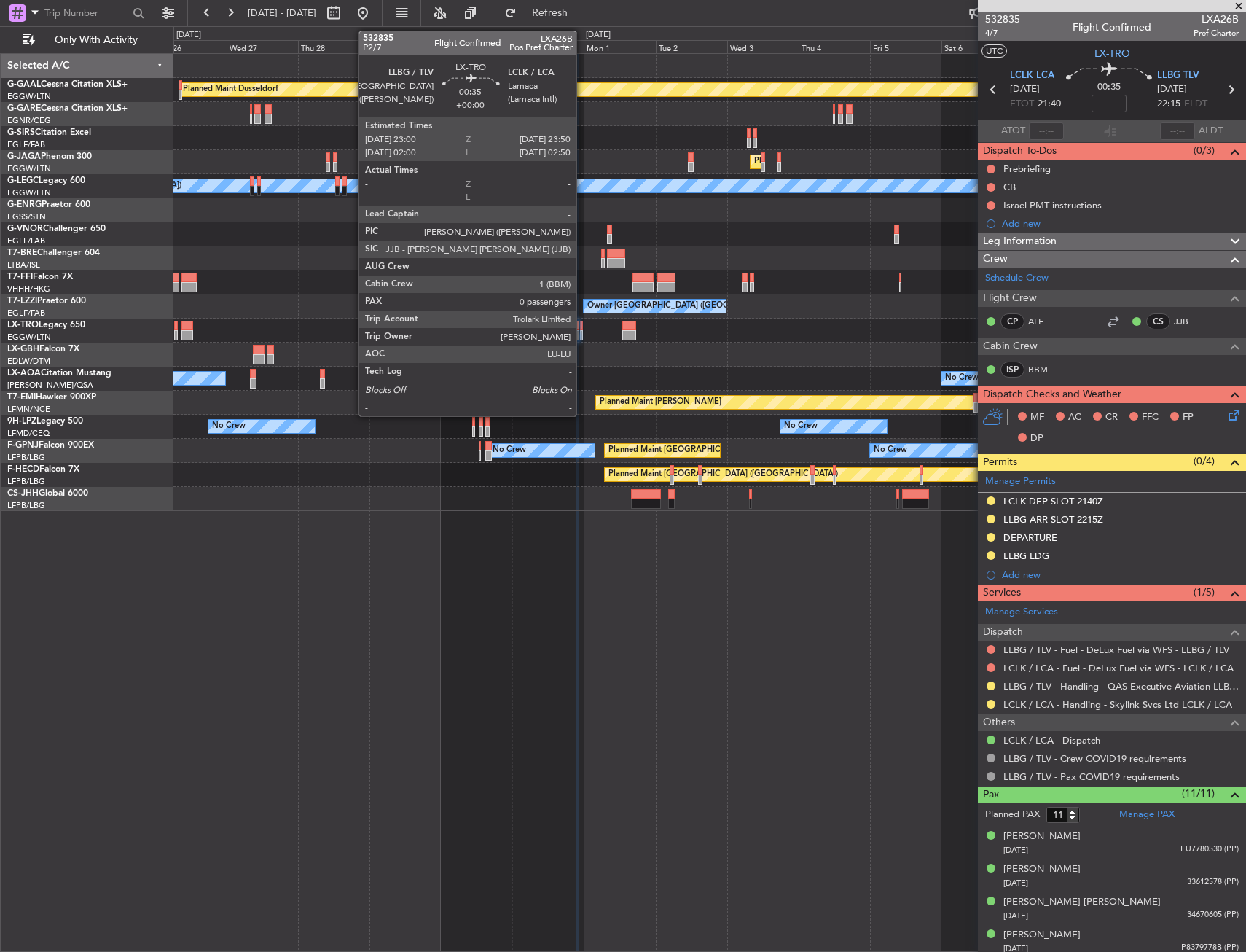
click at [583, 328] on div at bounding box center [581, 325] width 3 height 10
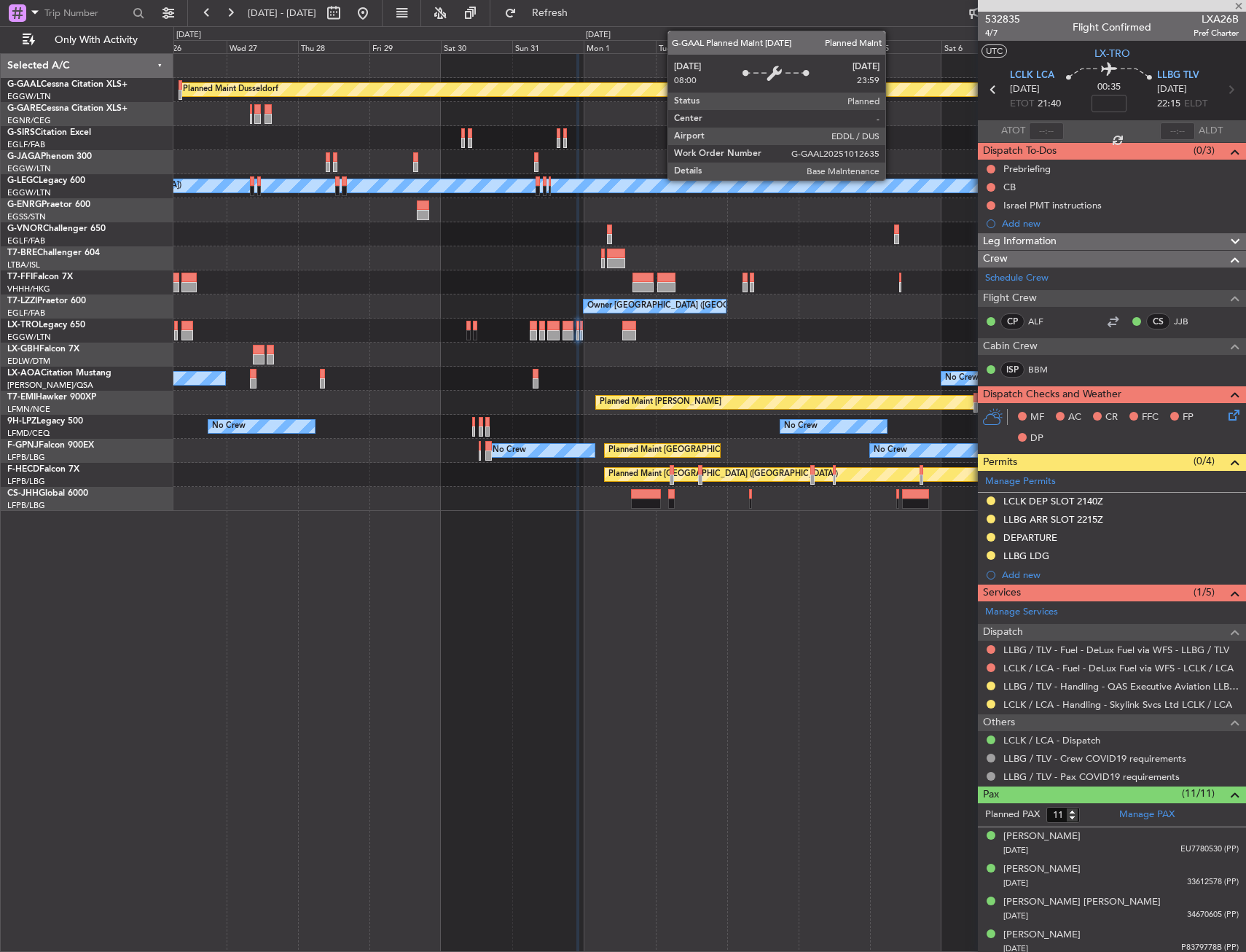
type input "0"
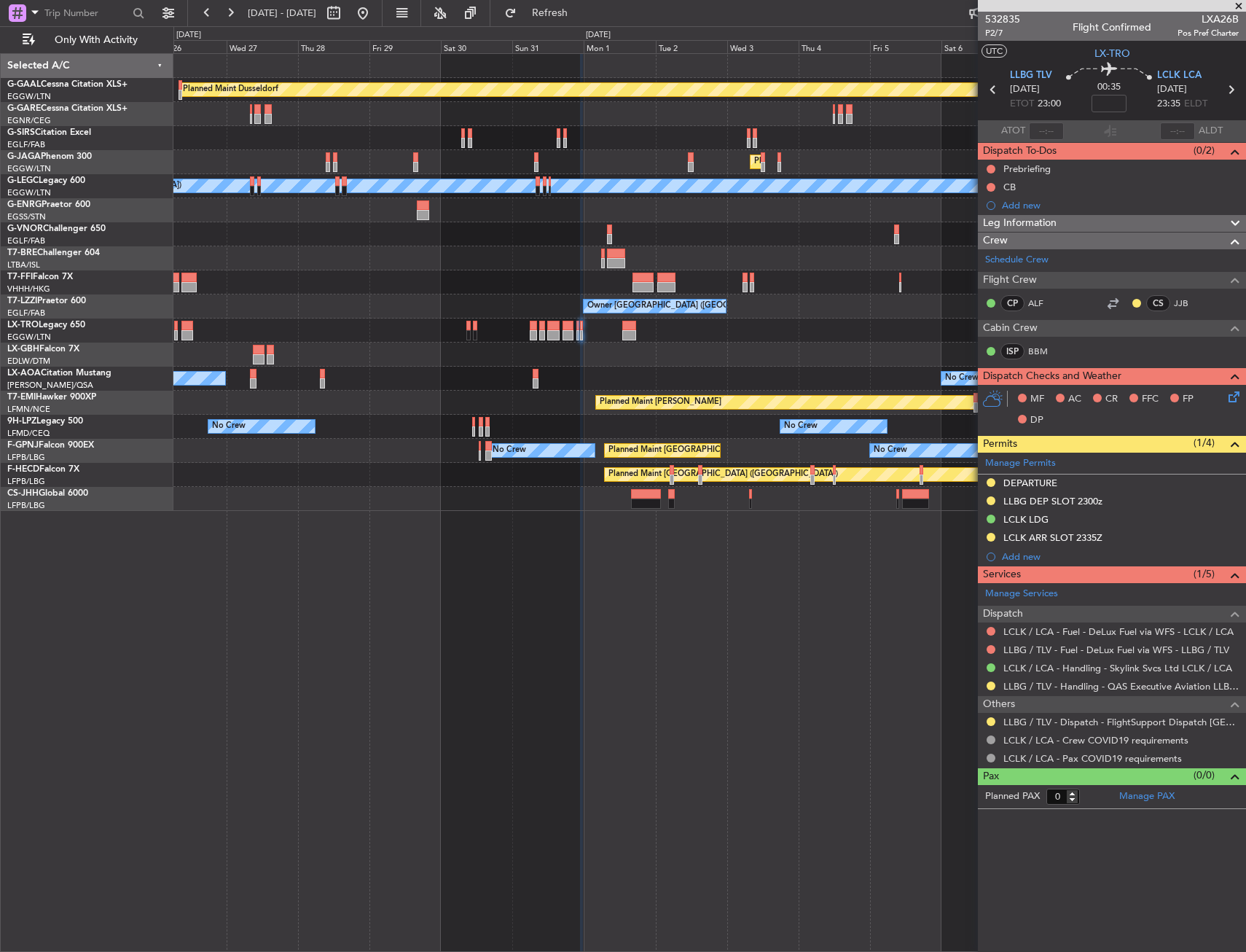
drag, startPoint x: 411, startPoint y: 18, endPoint x: 418, endPoint y: 81, distance: 63.4
click at [375, 18] on button at bounding box center [363, 13] width 23 height 23
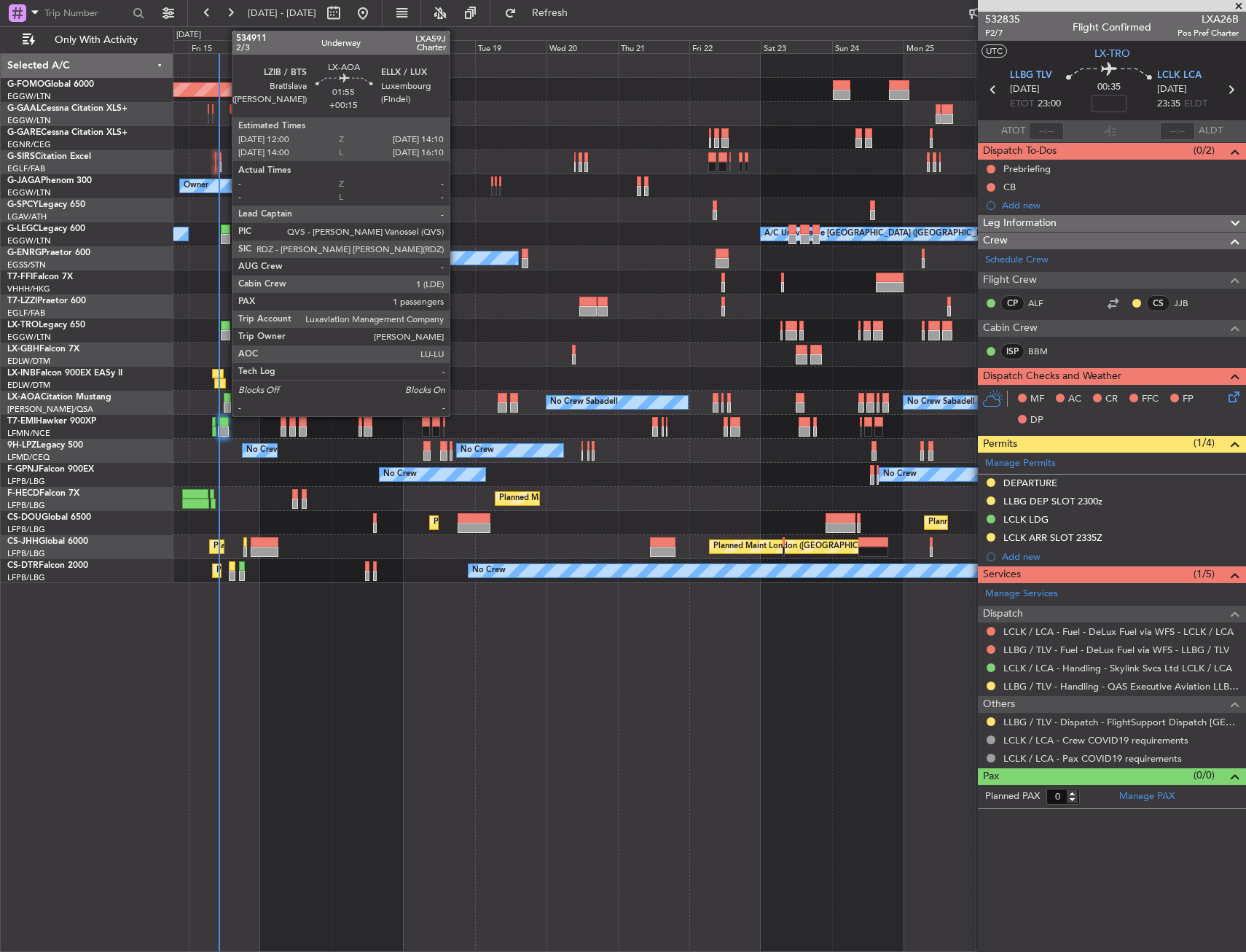
click at [225, 401] on div at bounding box center [227, 398] width 7 height 10
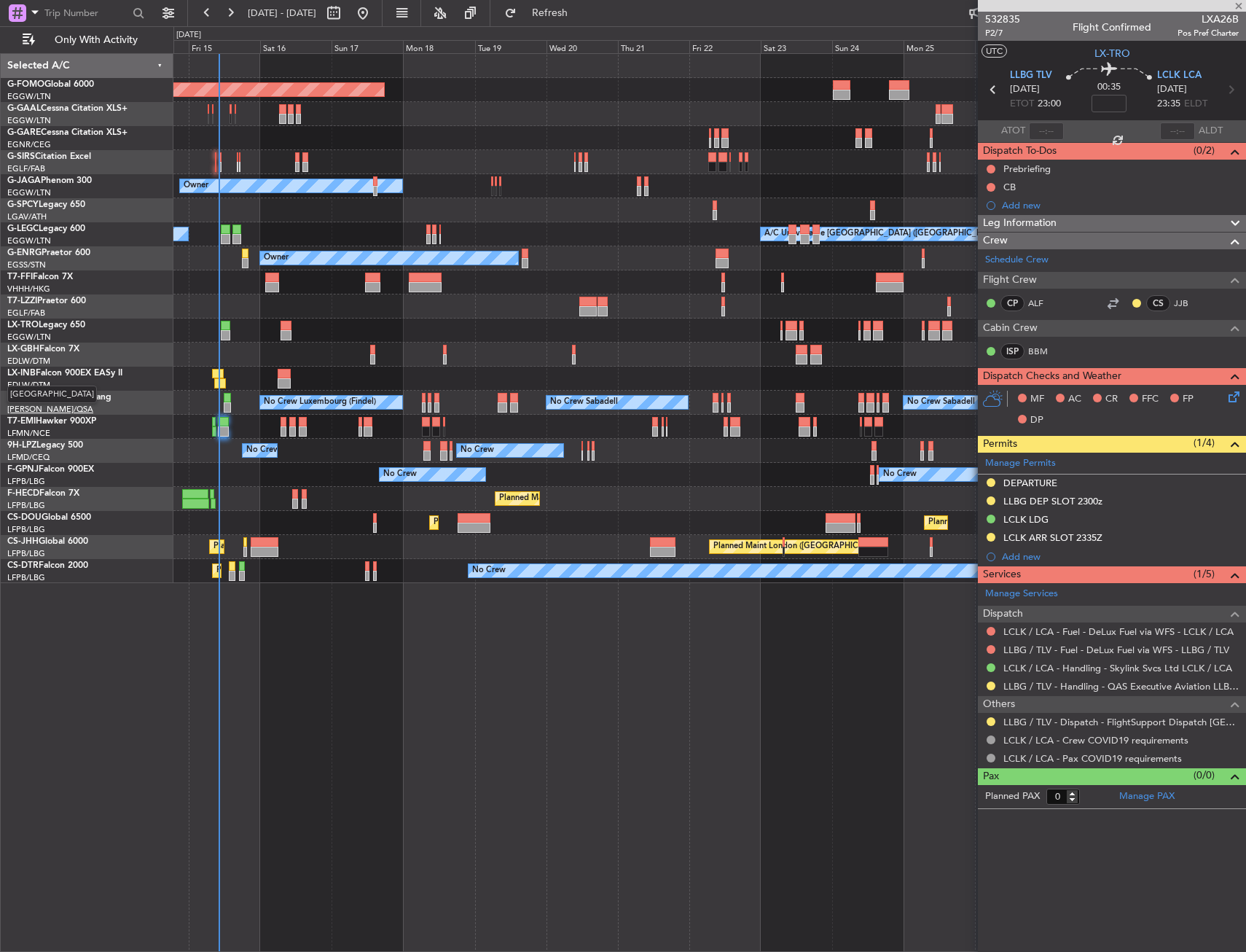
type input "+00:15"
type input "1"
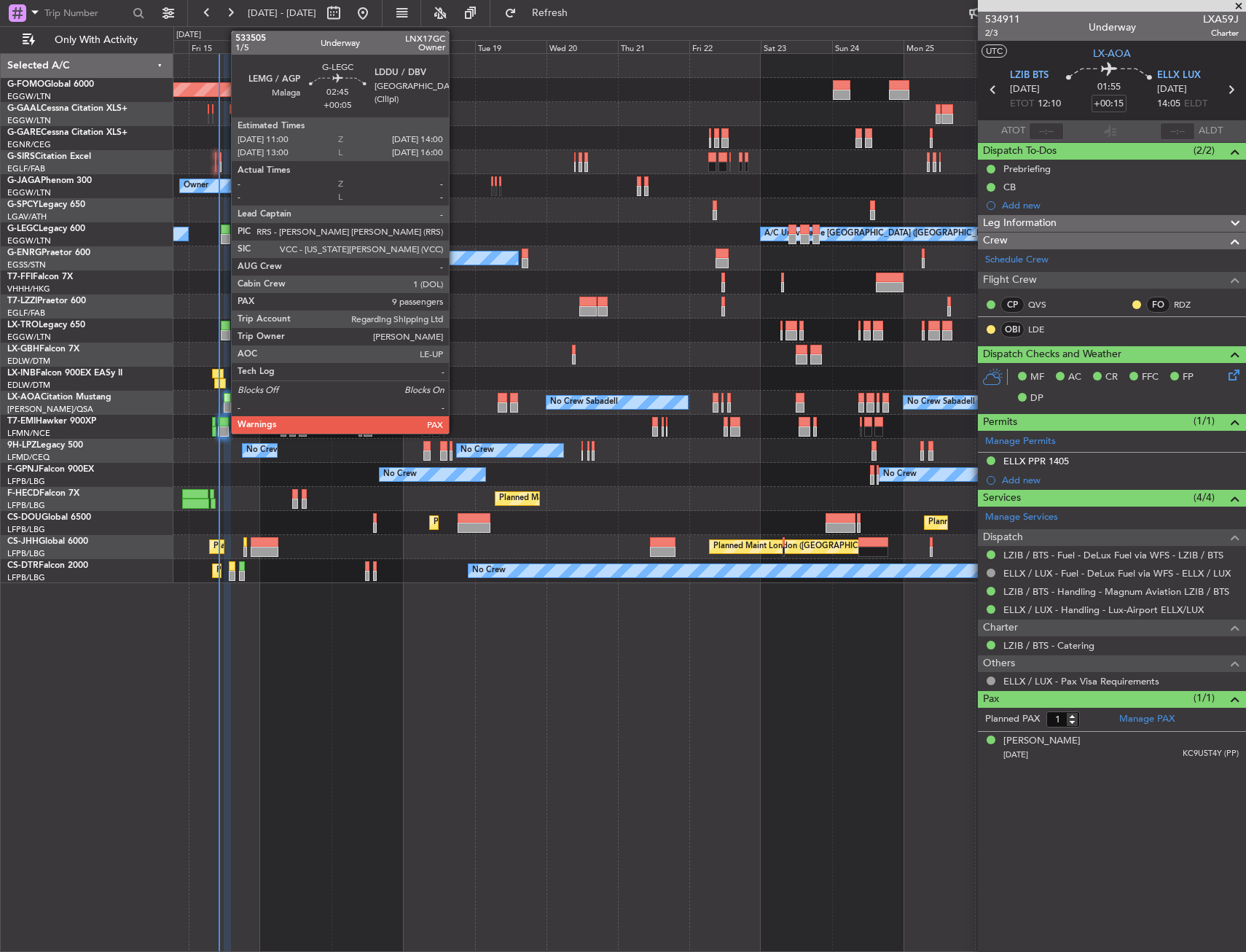
click at [224, 234] on div at bounding box center [225, 238] width 9 height 10
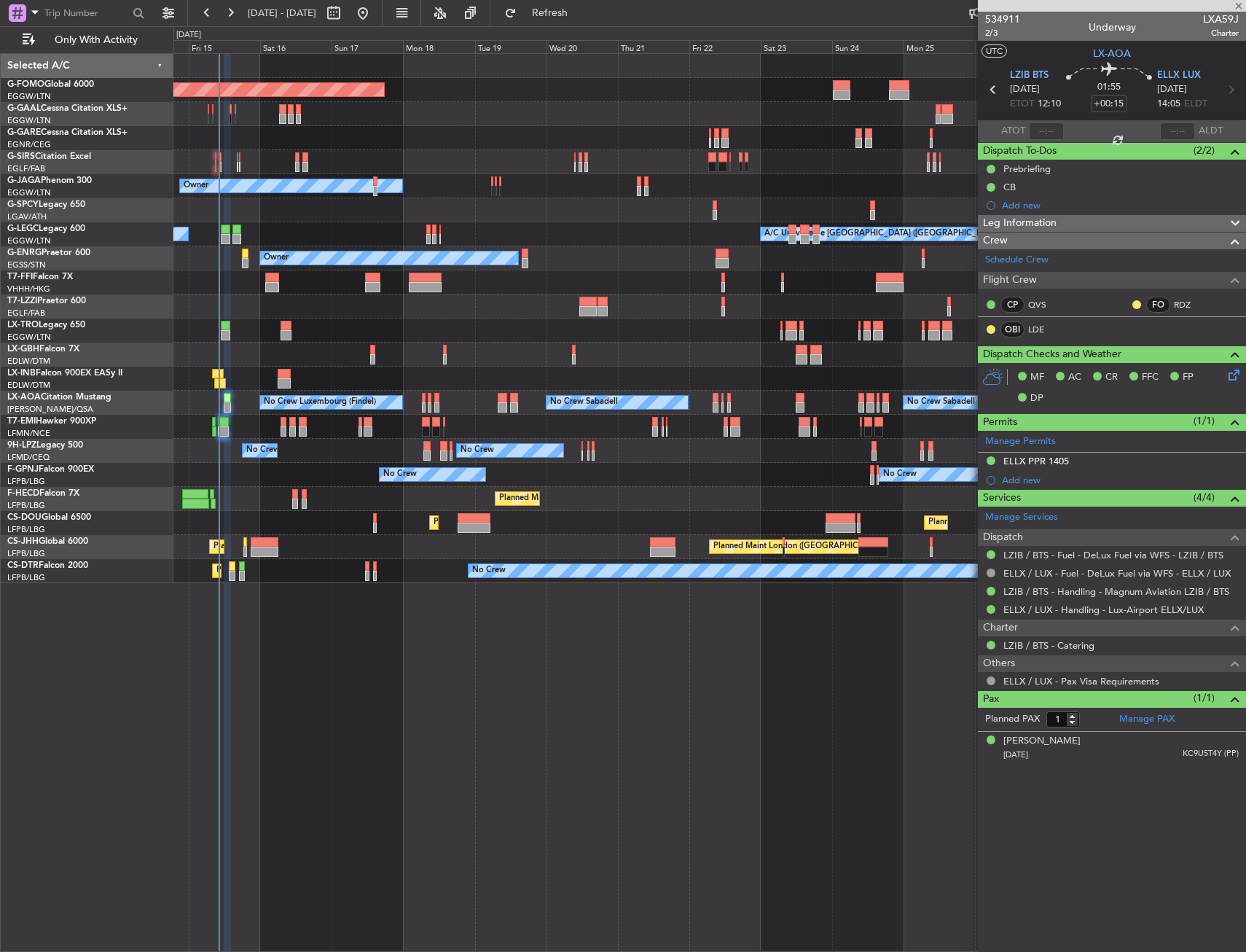
type input "+00:05"
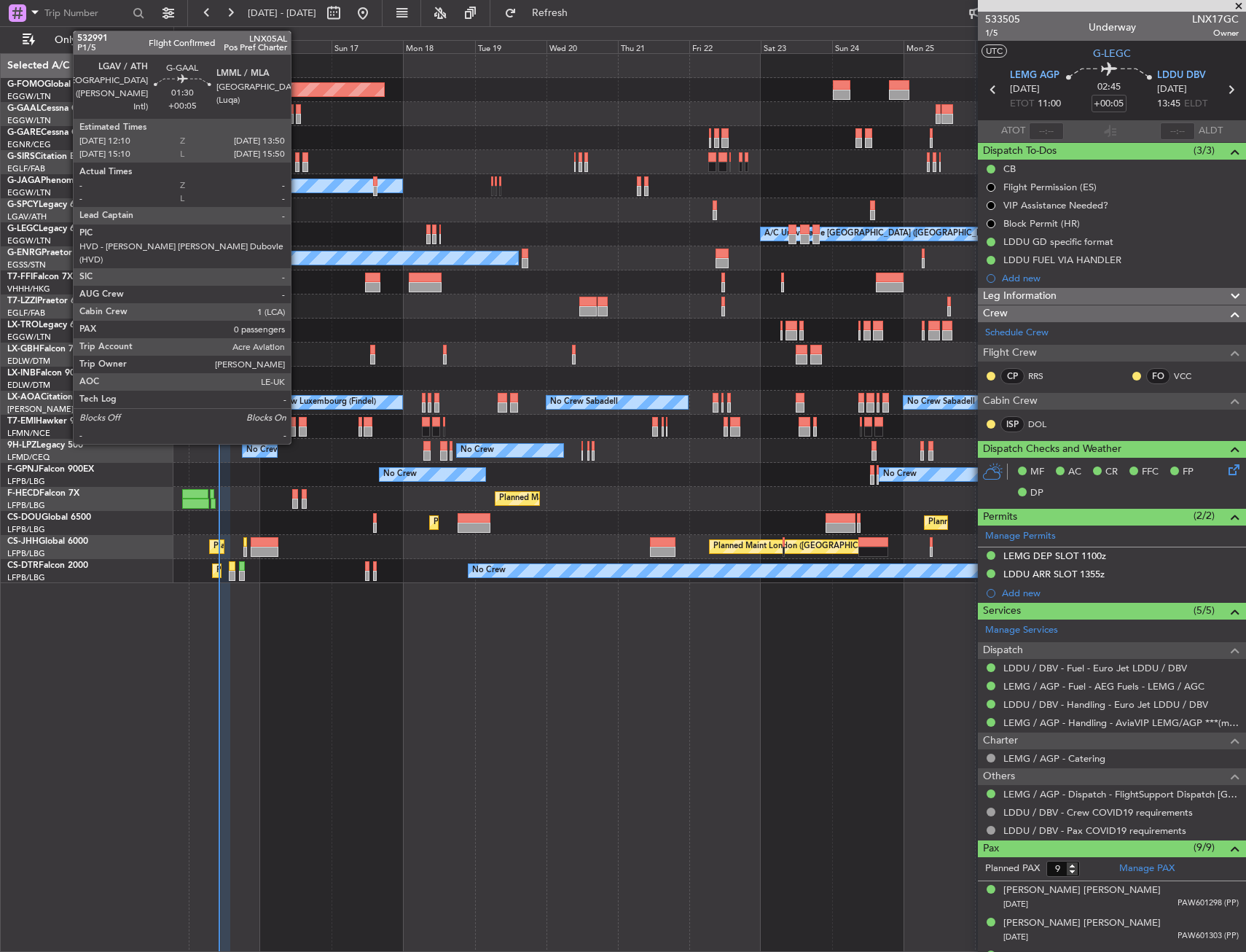
click at [298, 112] on div at bounding box center [298, 109] width 5 height 10
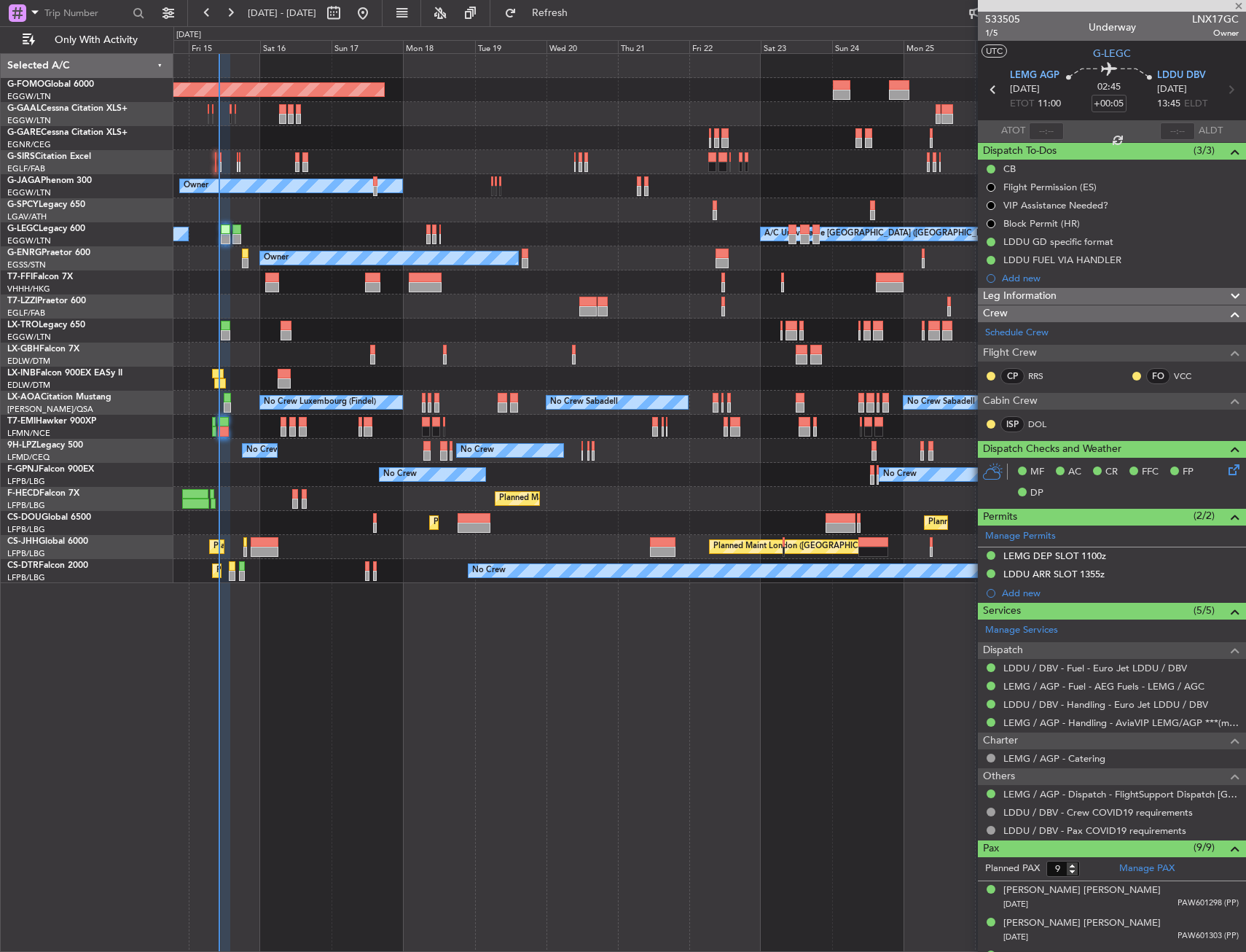
type input "0"
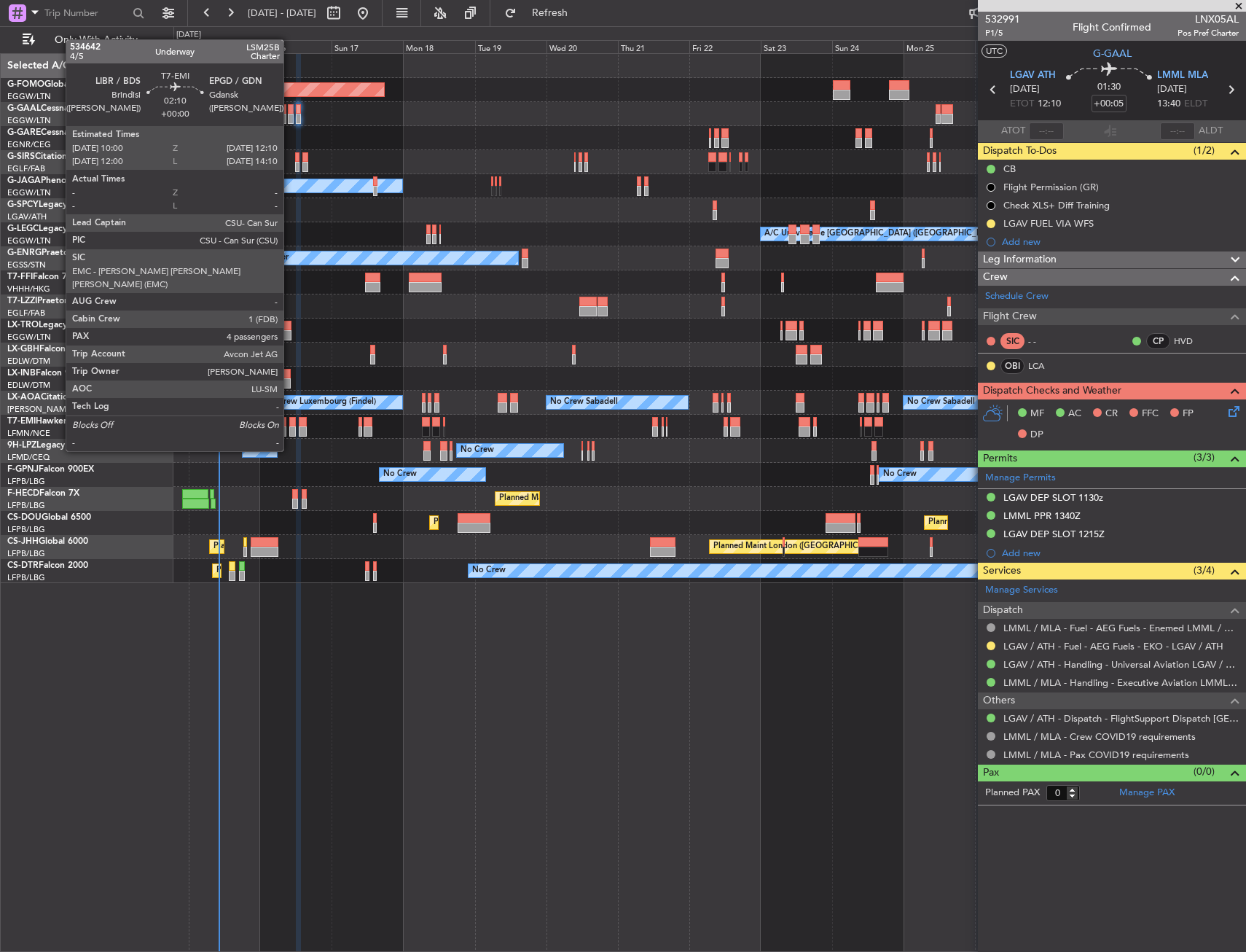
click at [290, 424] on div at bounding box center [292, 421] width 7 height 10
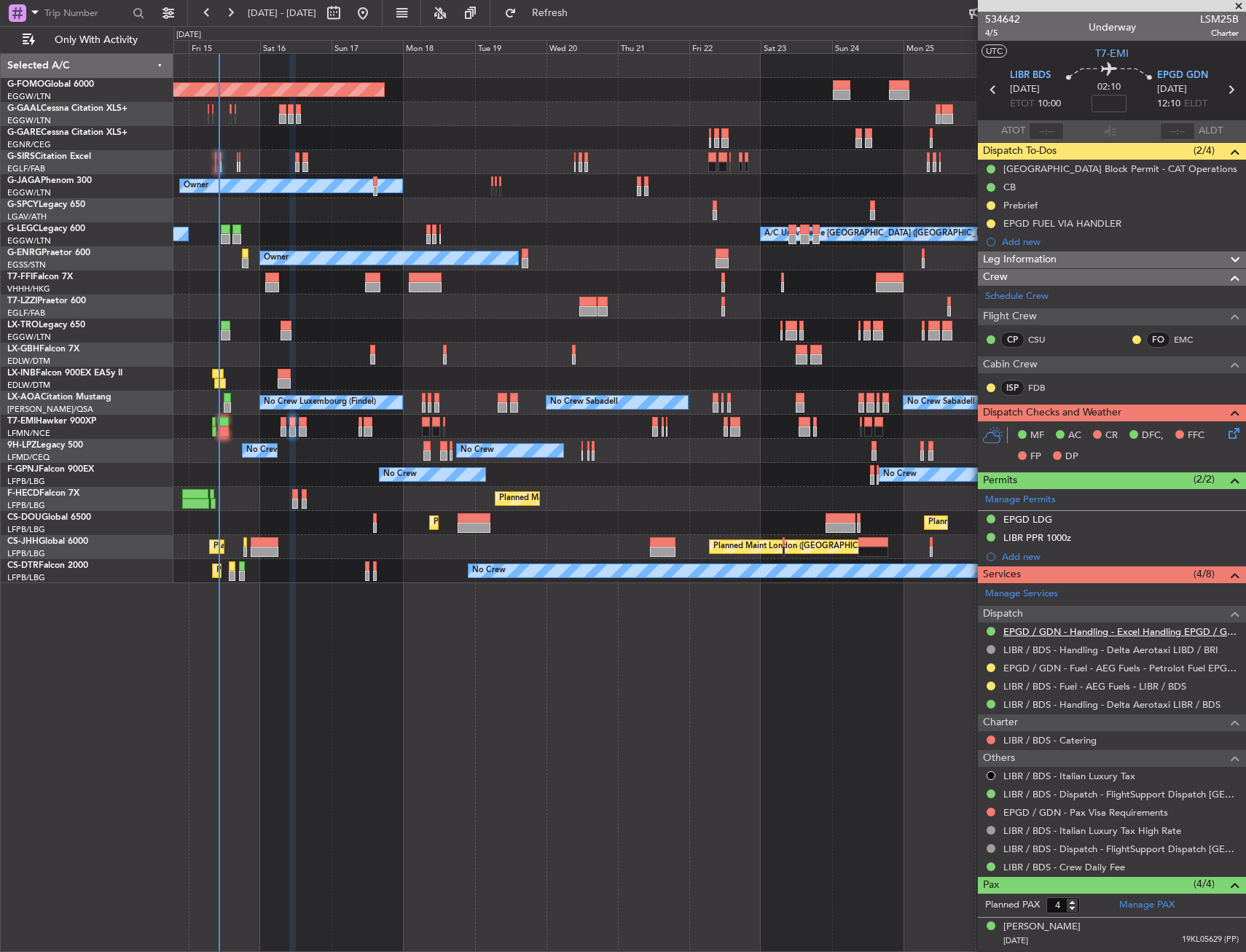
click at [1056, 631] on link "EPGD / GDN - Handling - Excel Handling EPGD / GDN" at bounding box center [1121, 631] width 235 height 12
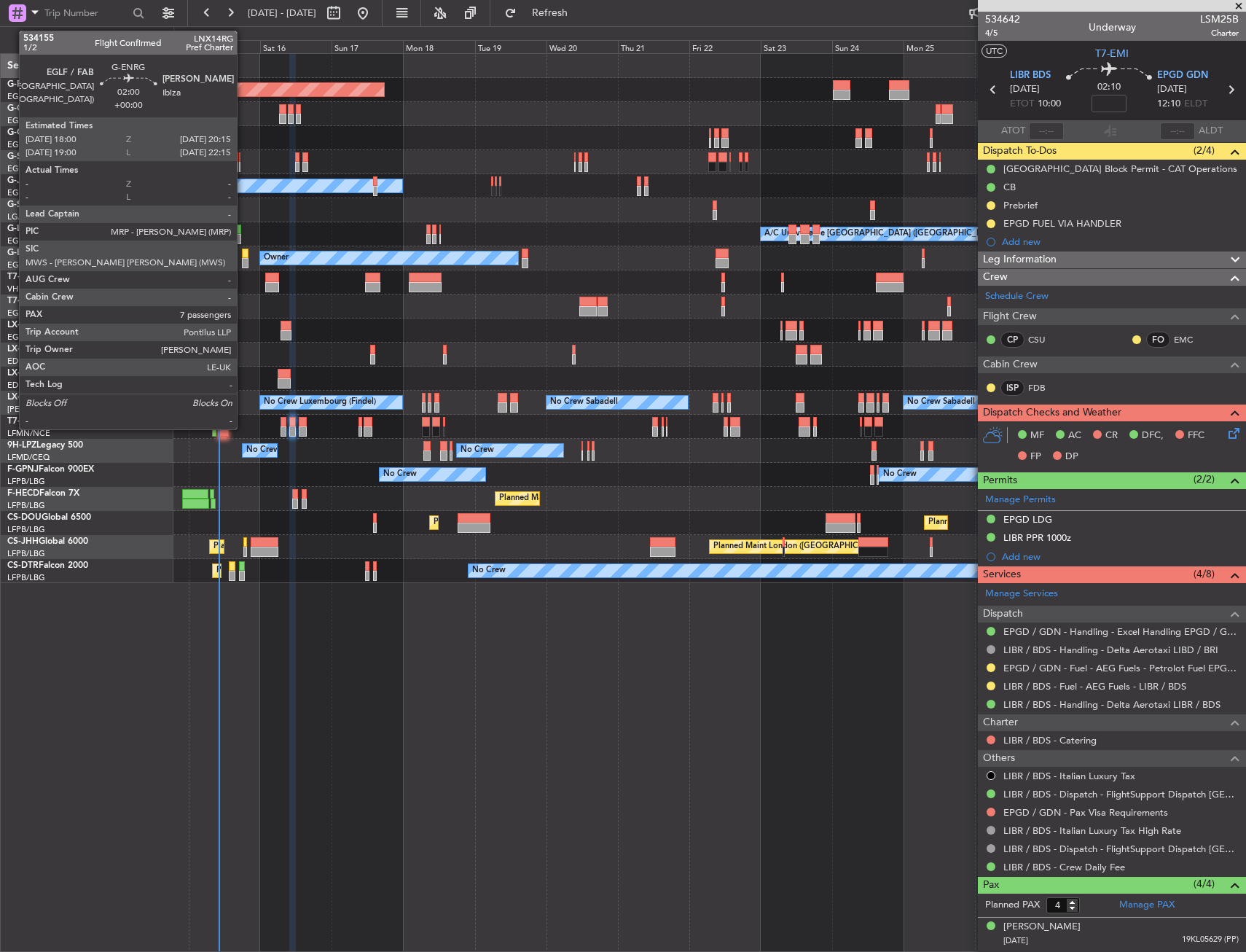
click at [244, 256] on div at bounding box center [245, 253] width 7 height 10
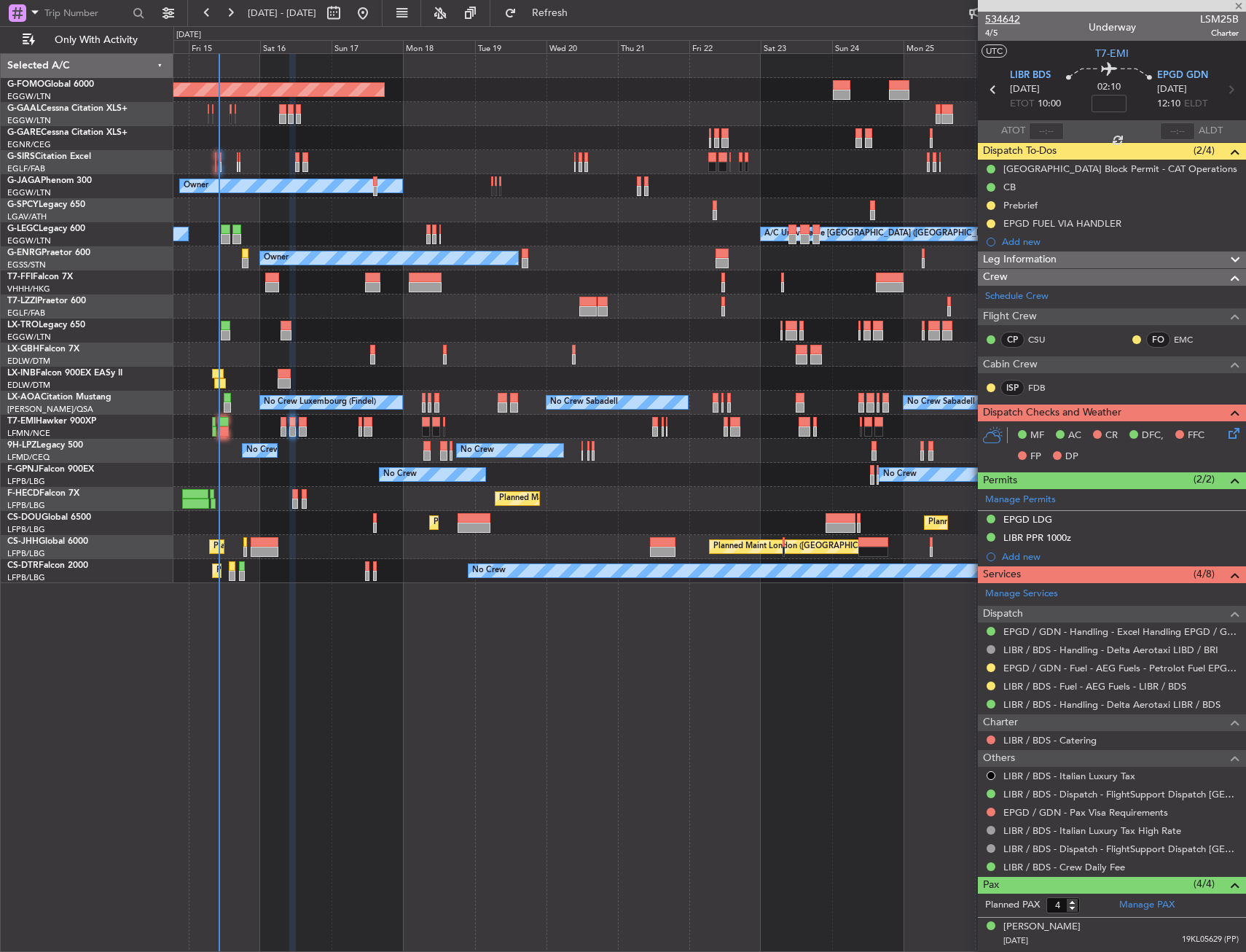
type input "7"
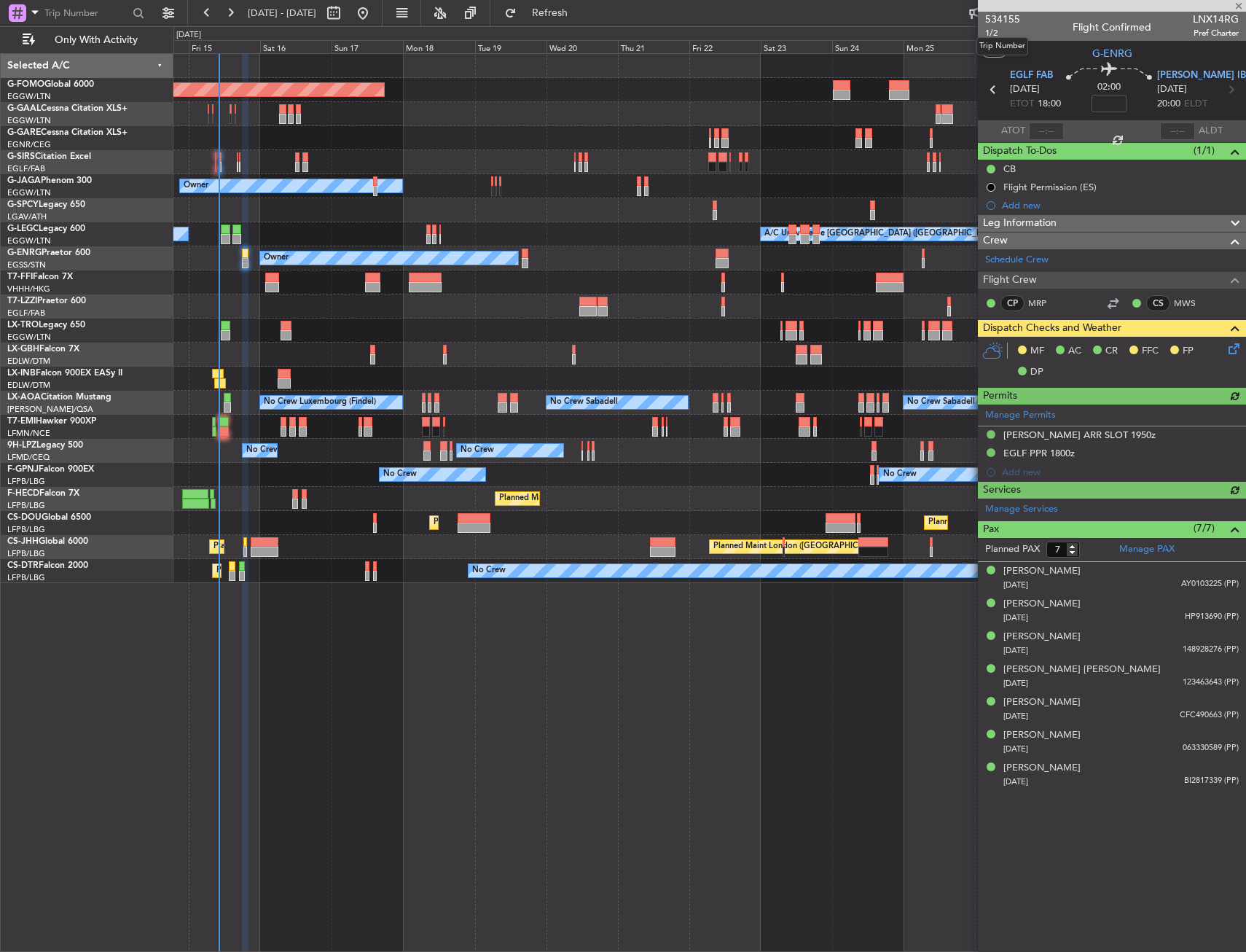
click at [991, 32] on mat-tooltip-component "Trip Number" at bounding box center [1002, 46] width 72 height 38
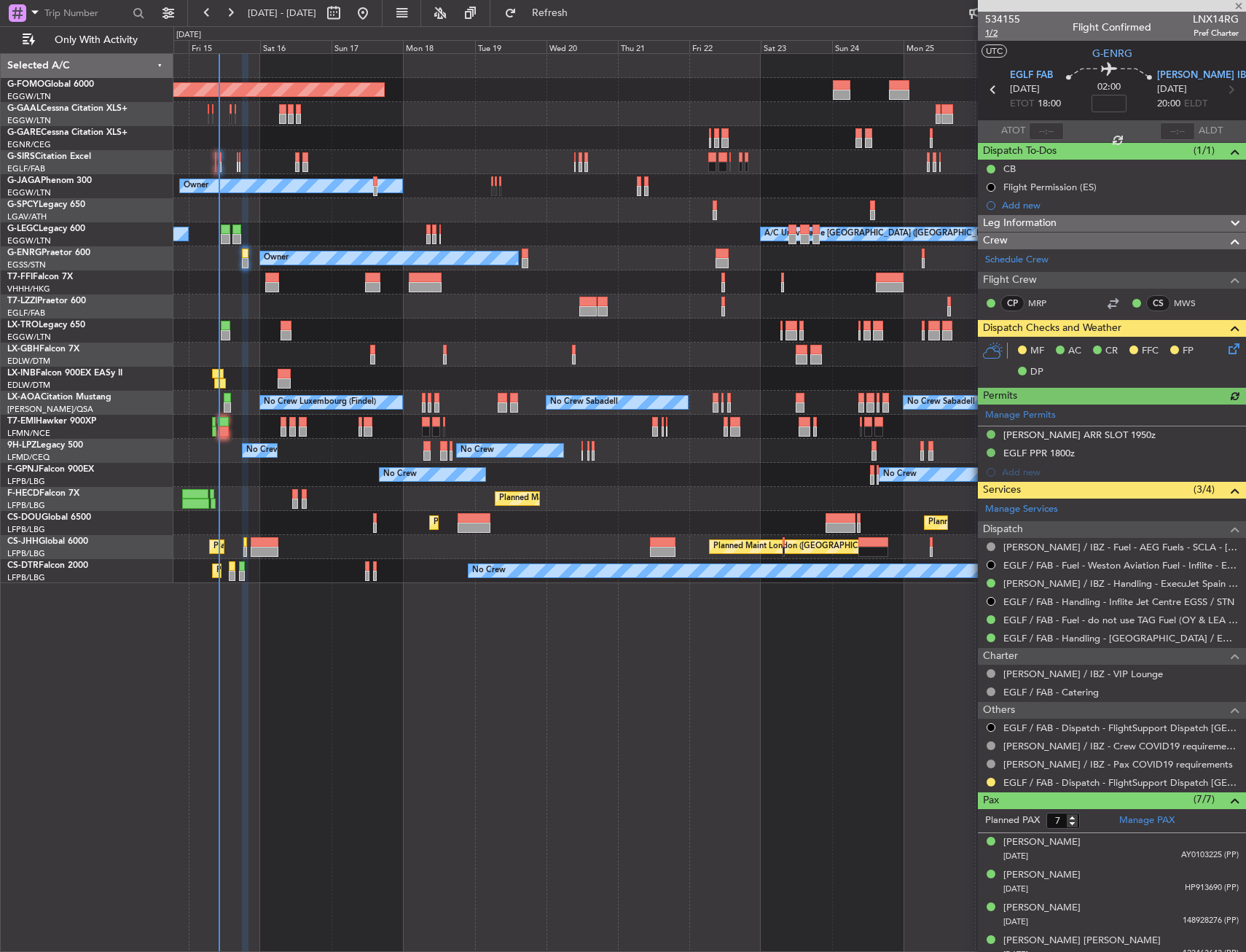
click at [993, 35] on span "1/2" at bounding box center [1002, 33] width 35 height 12
click at [1226, 351] on icon at bounding box center [1231, 346] width 12 height 12
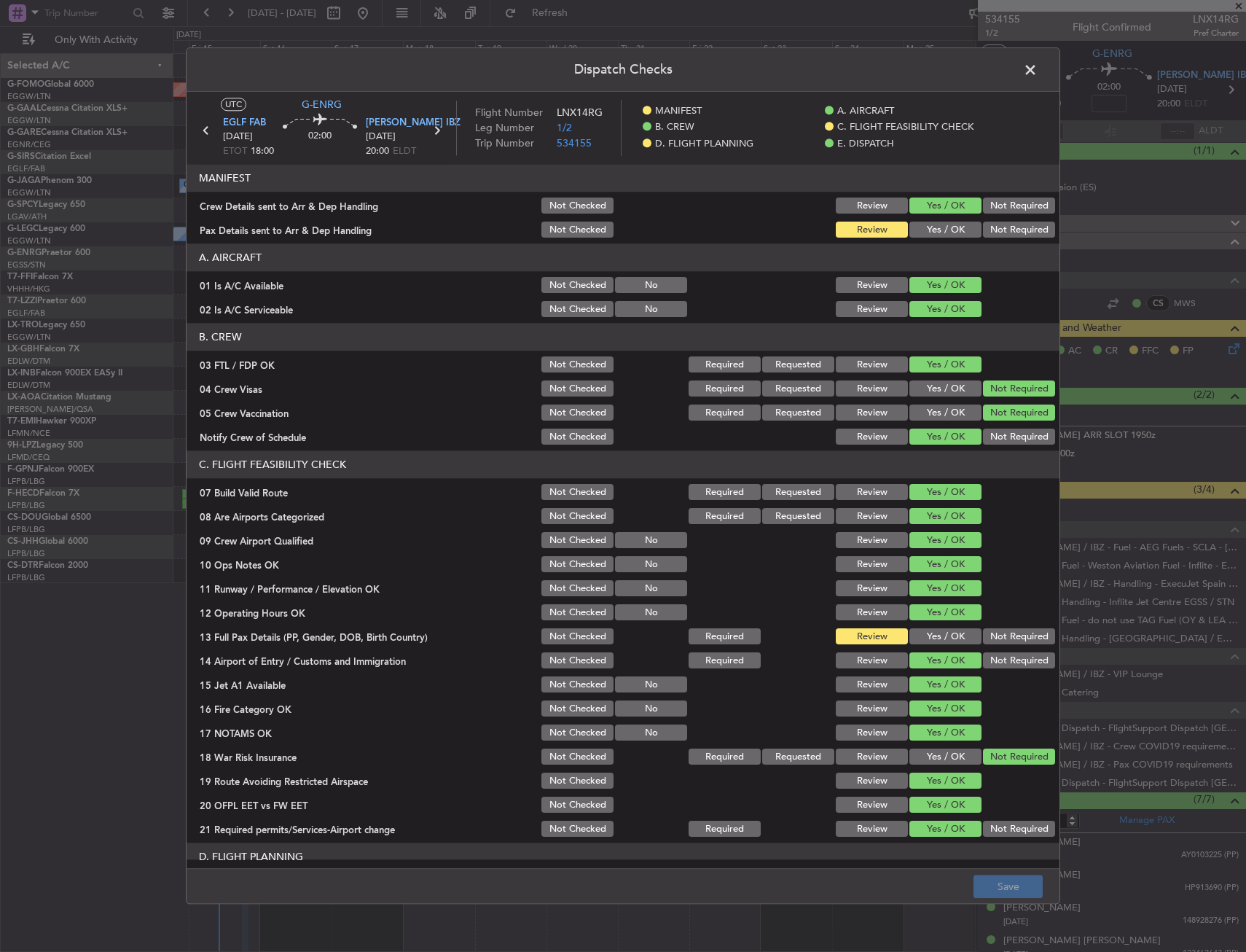
click at [958, 224] on button "Yes / OK" at bounding box center [946, 230] width 72 height 16
click at [922, 633] on button "Yes / OK" at bounding box center [946, 637] width 72 height 16
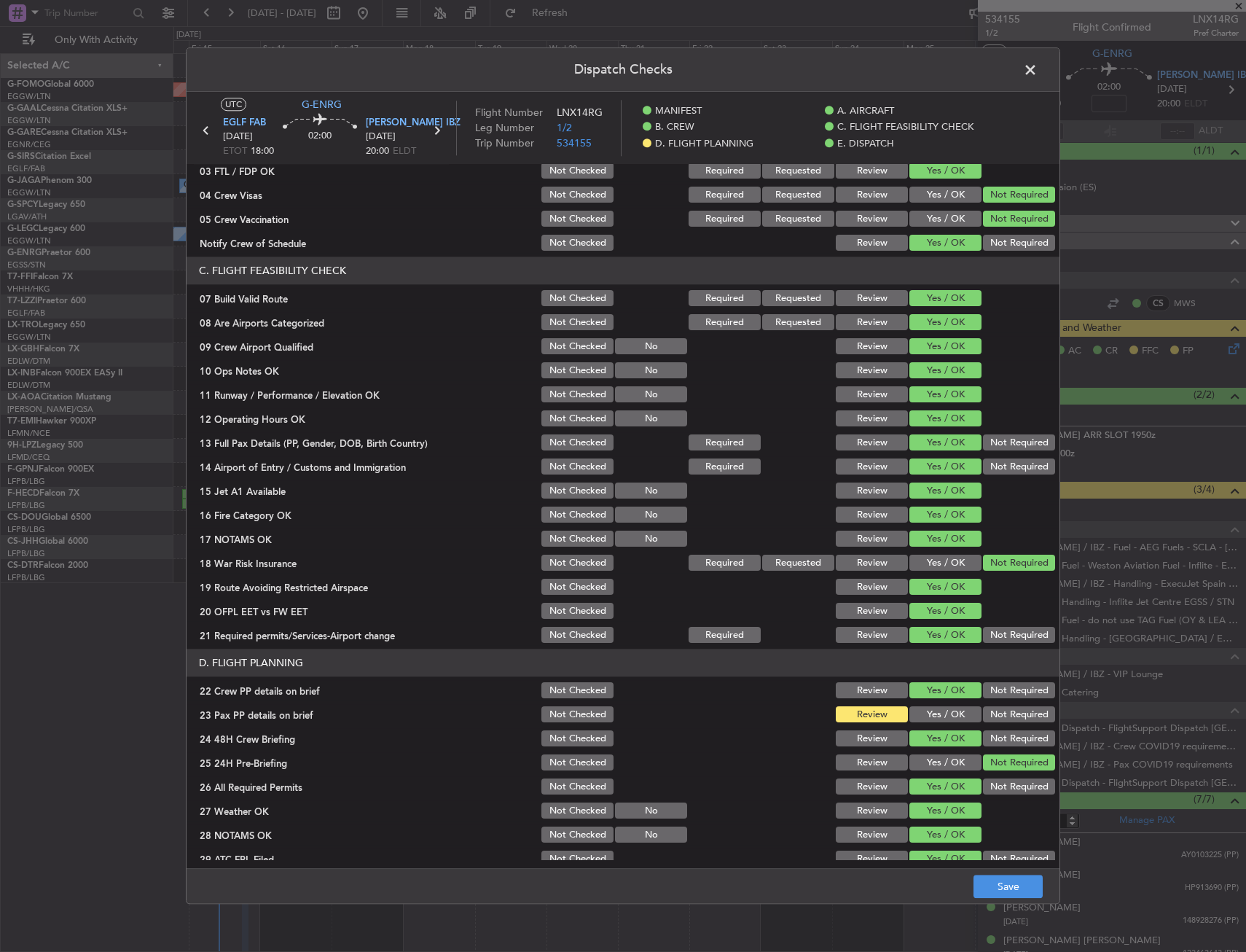
scroll to position [364, 0]
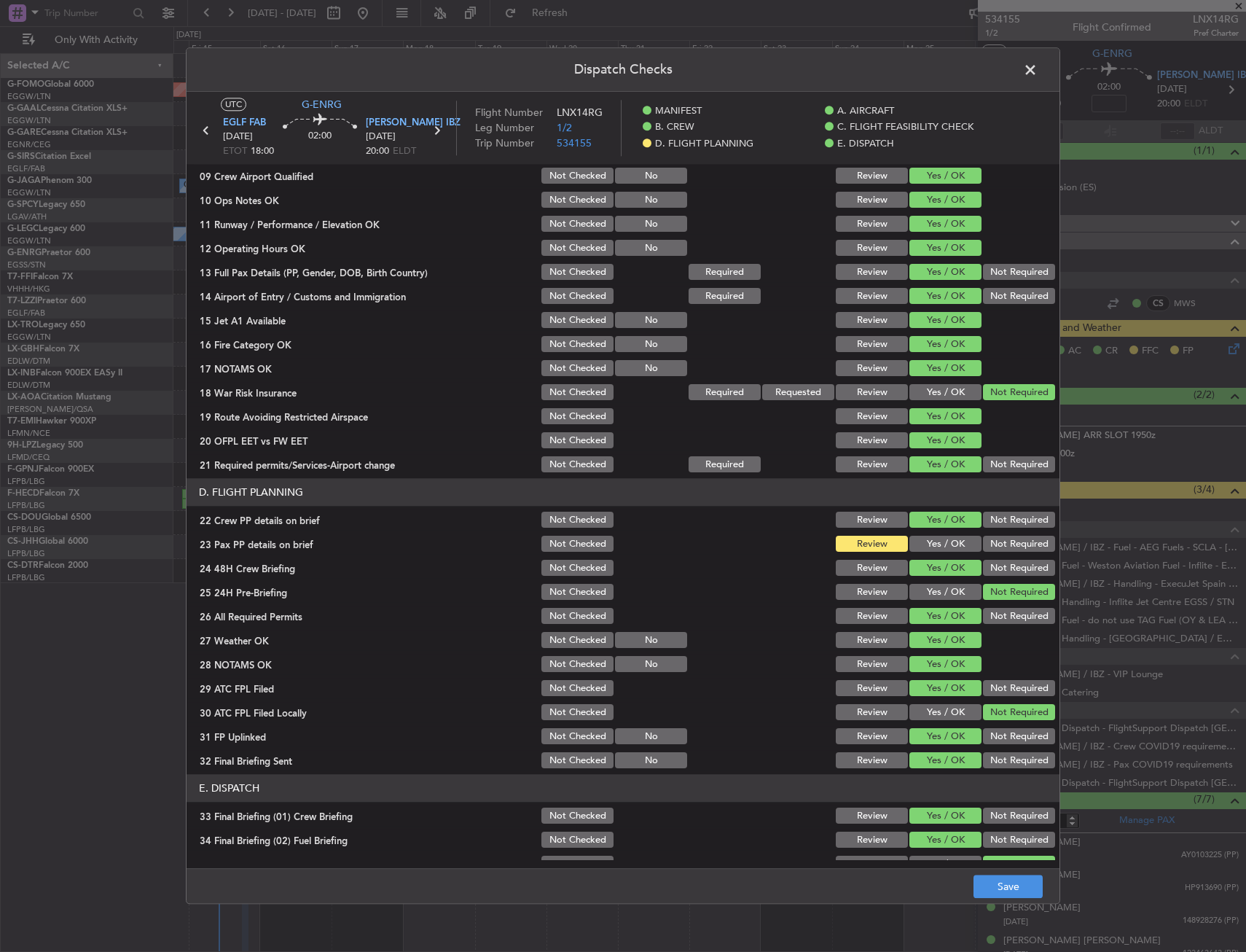
click at [921, 548] on button "Yes / OK" at bounding box center [946, 544] width 72 height 16
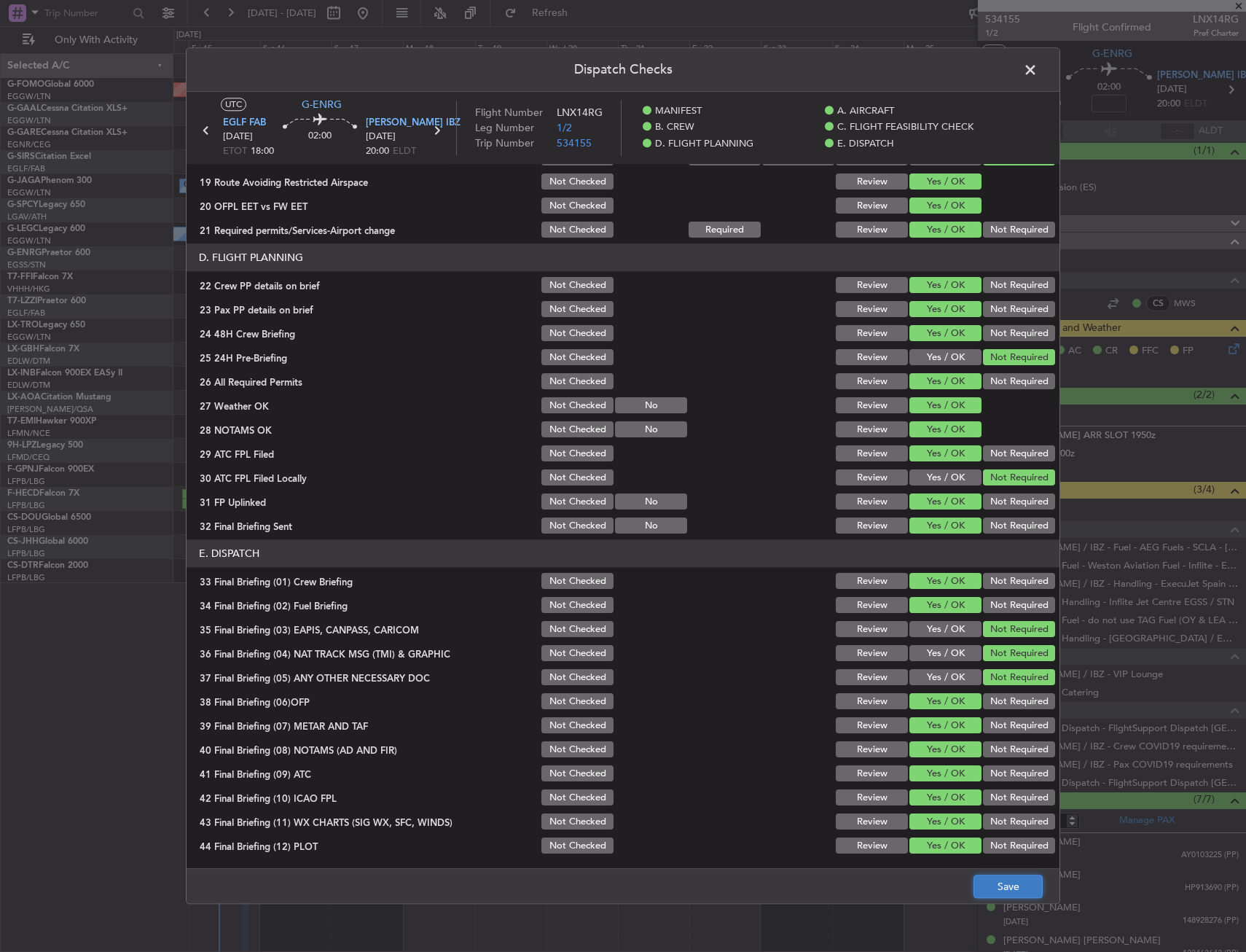
click at [995, 884] on button "Save" at bounding box center [1008, 887] width 69 height 23
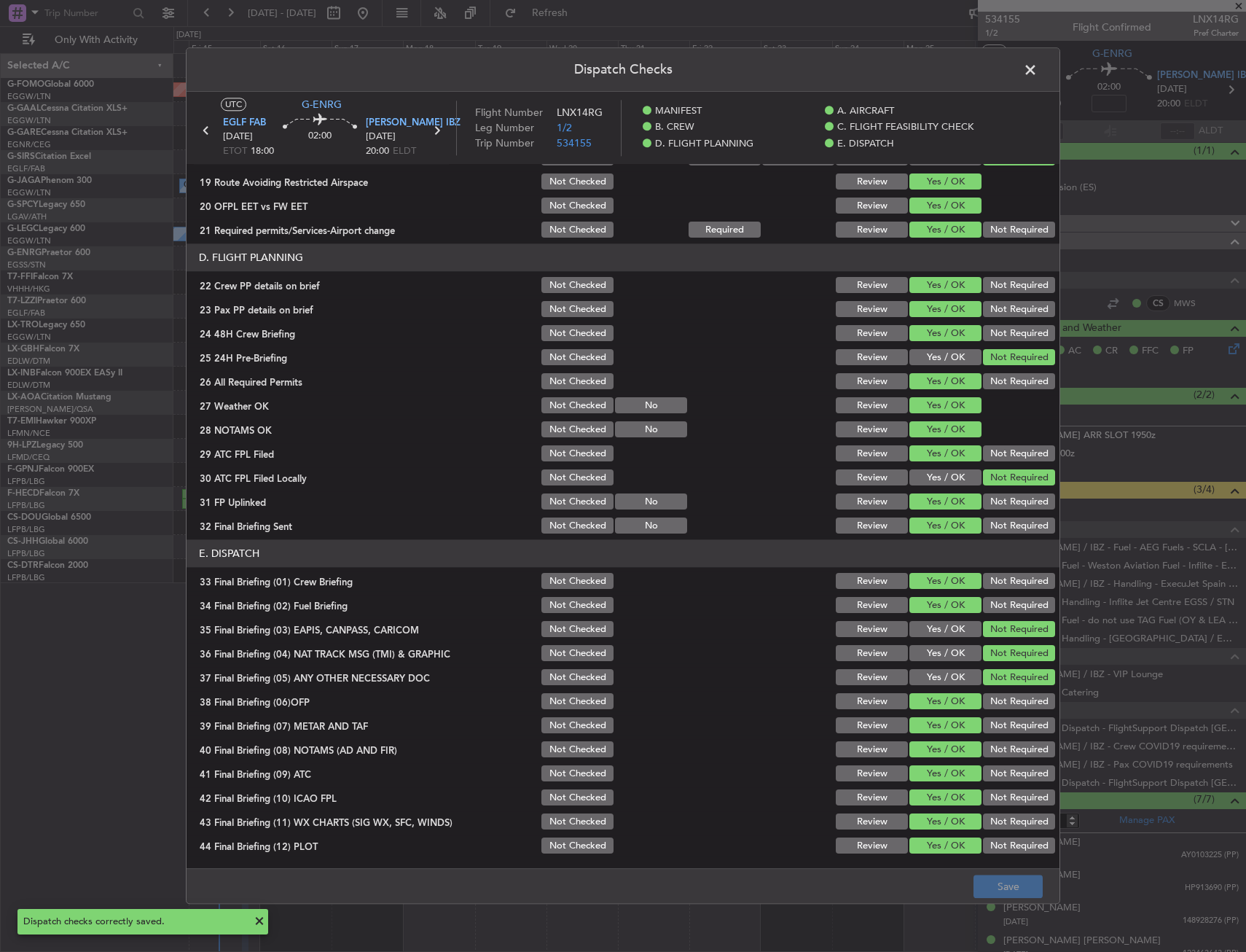
click at [1038, 65] on span at bounding box center [1038, 74] width 0 height 29
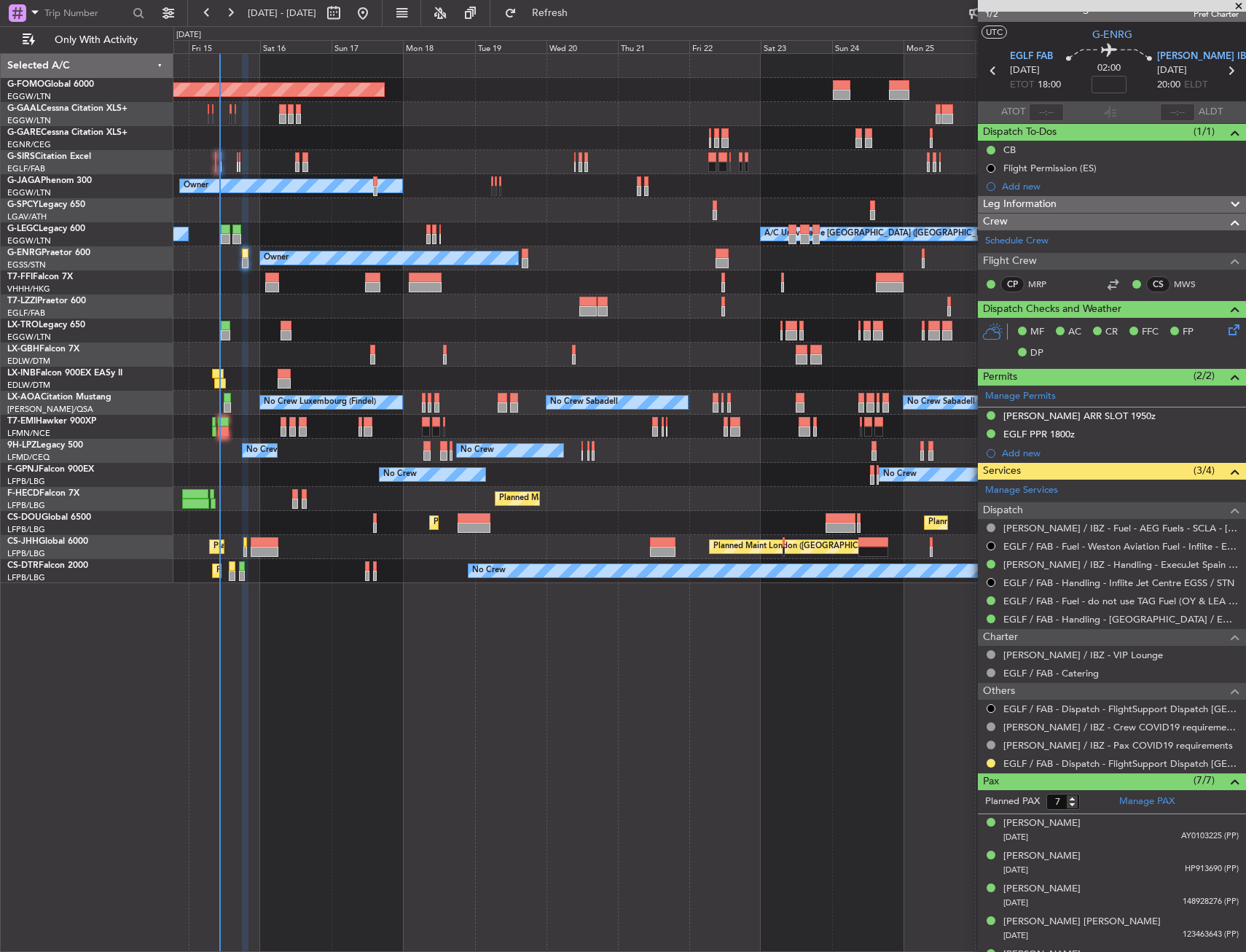
scroll to position [0, 0]
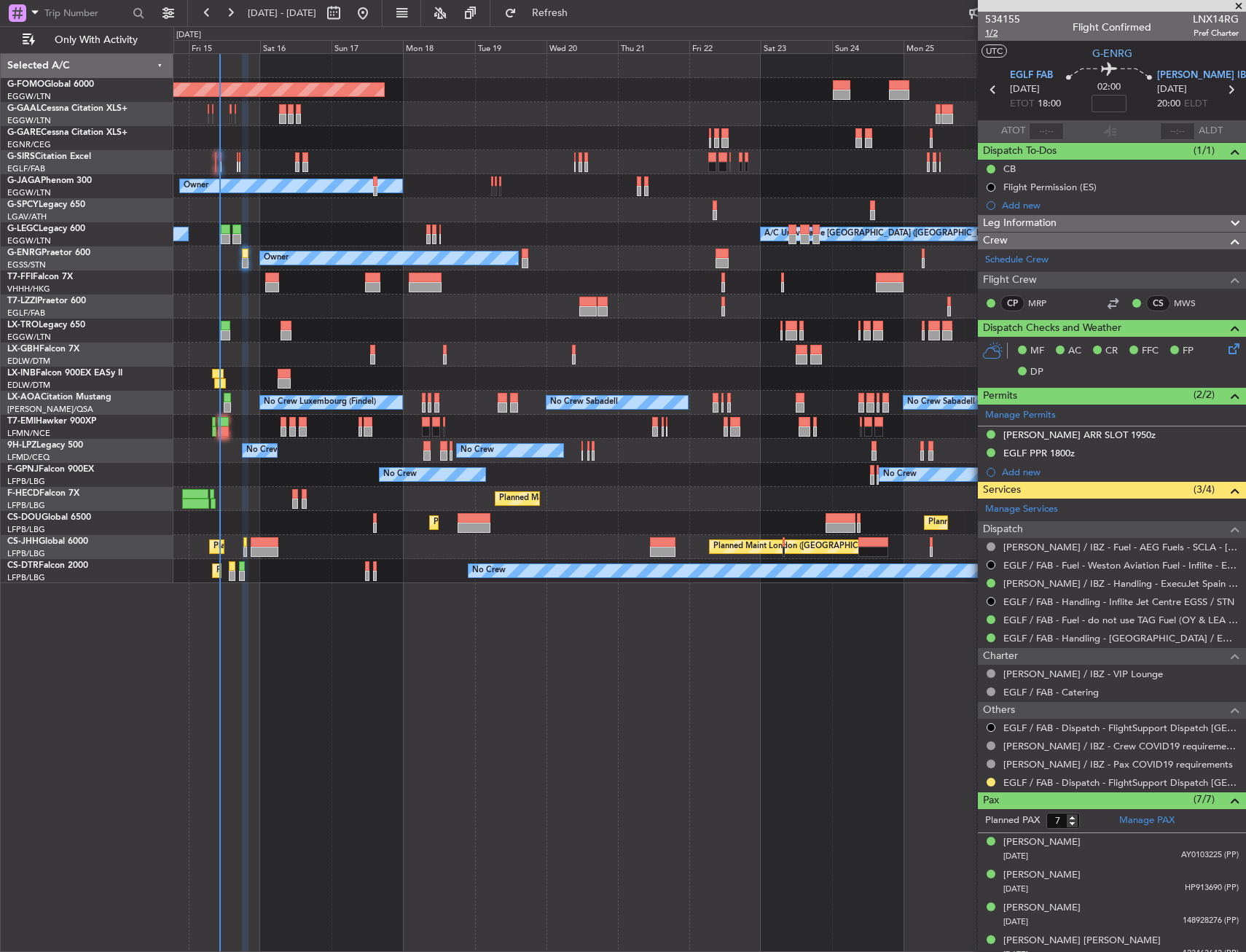
click at [994, 27] on span "1/2" at bounding box center [1002, 33] width 35 height 12
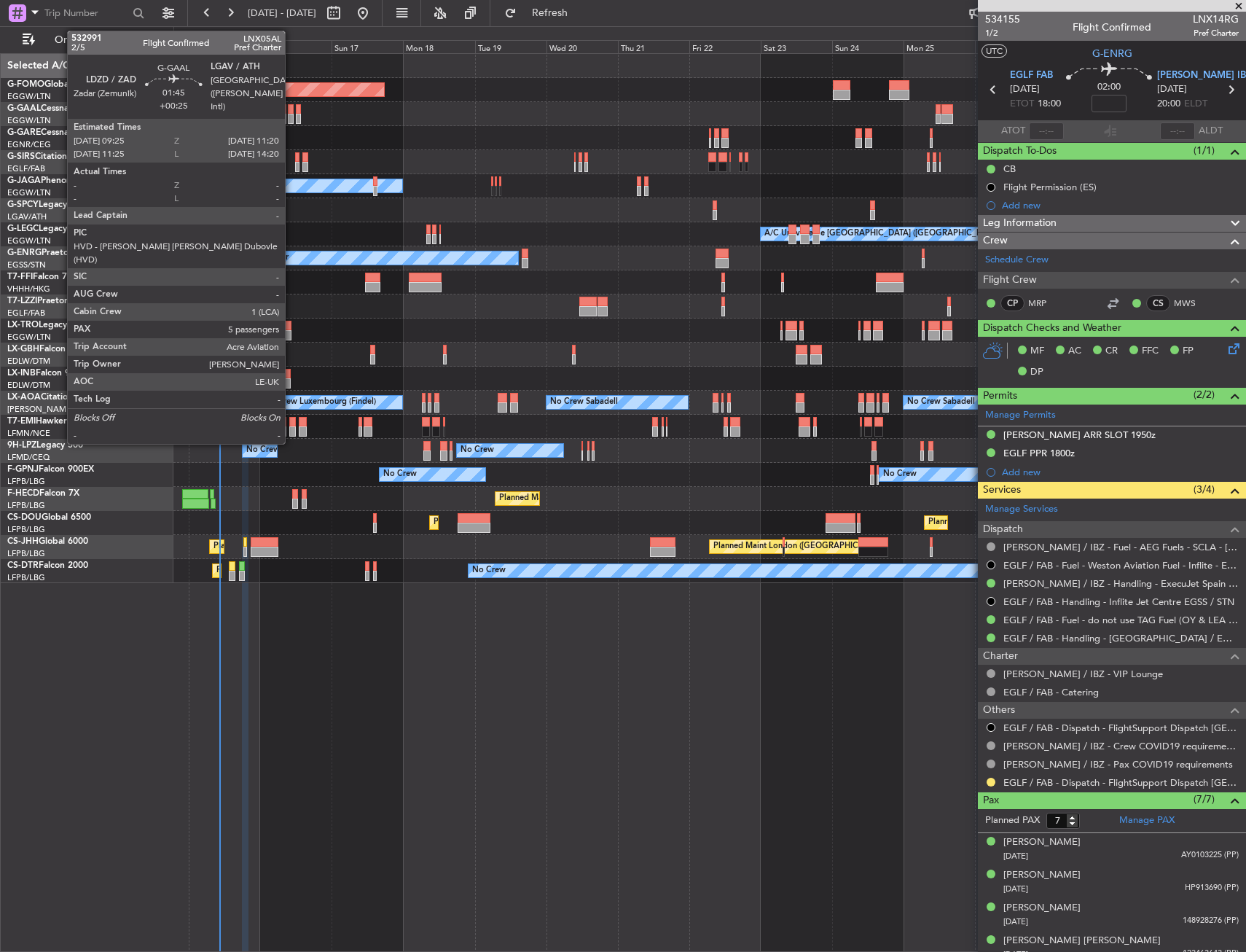
click at [292, 117] on div at bounding box center [291, 118] width 6 height 10
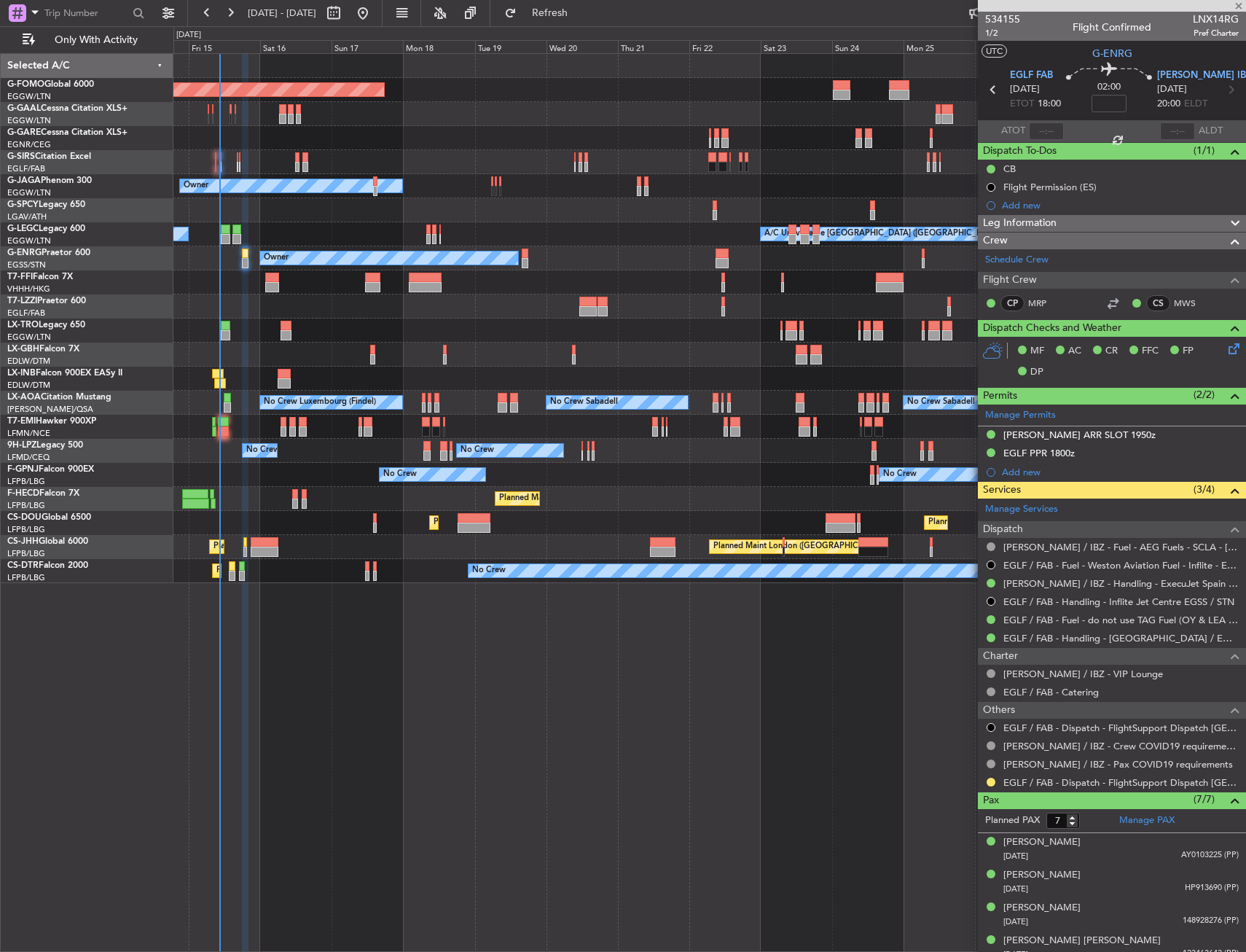
type input "+00:25"
type input "5"
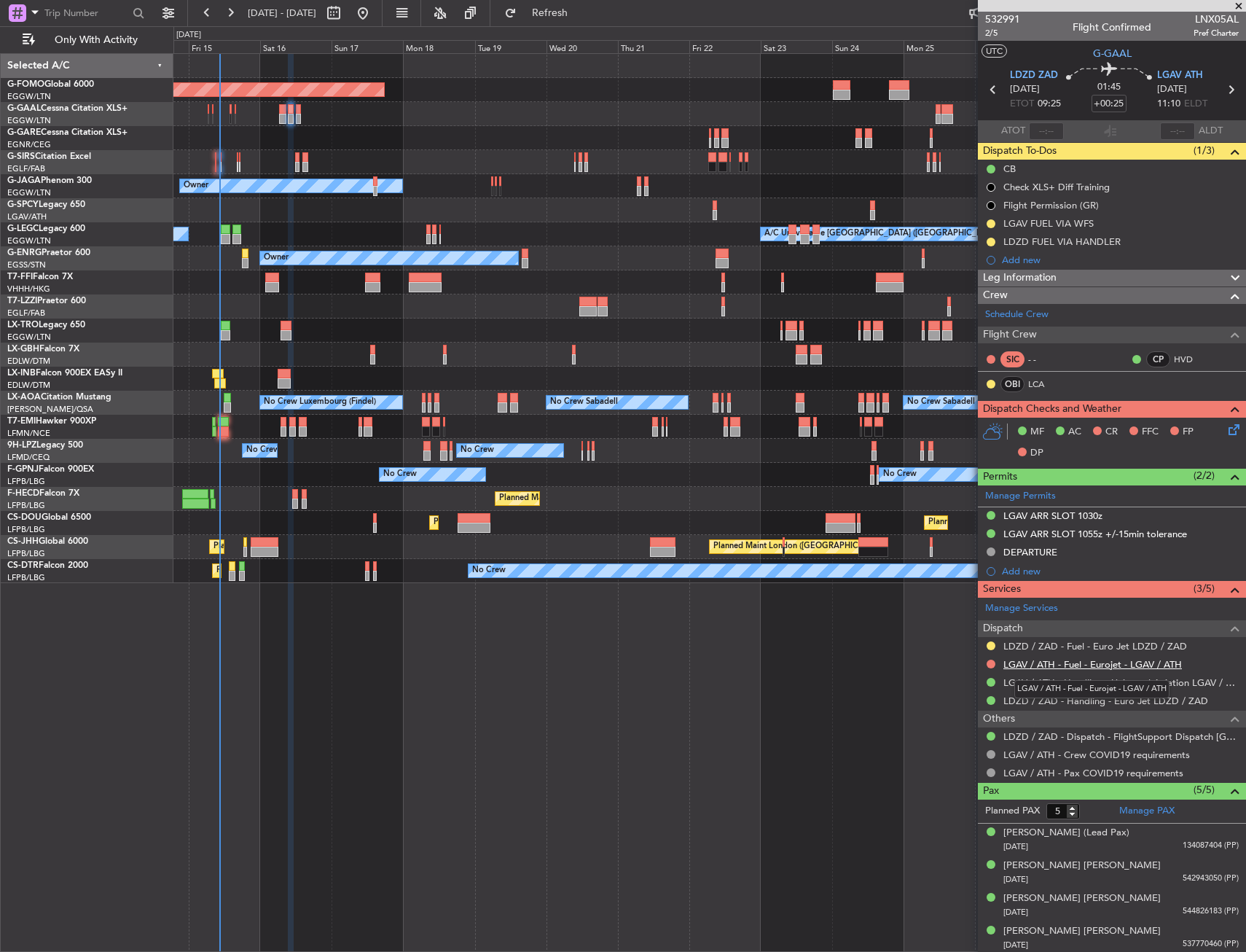
click at [1025, 664] on link "LGAV / ATH - Fuel - Eurojet - LGAV / ATH" at bounding box center [1093, 664] width 178 height 12
click at [994, 664] on button at bounding box center [991, 664] width 8 height 8
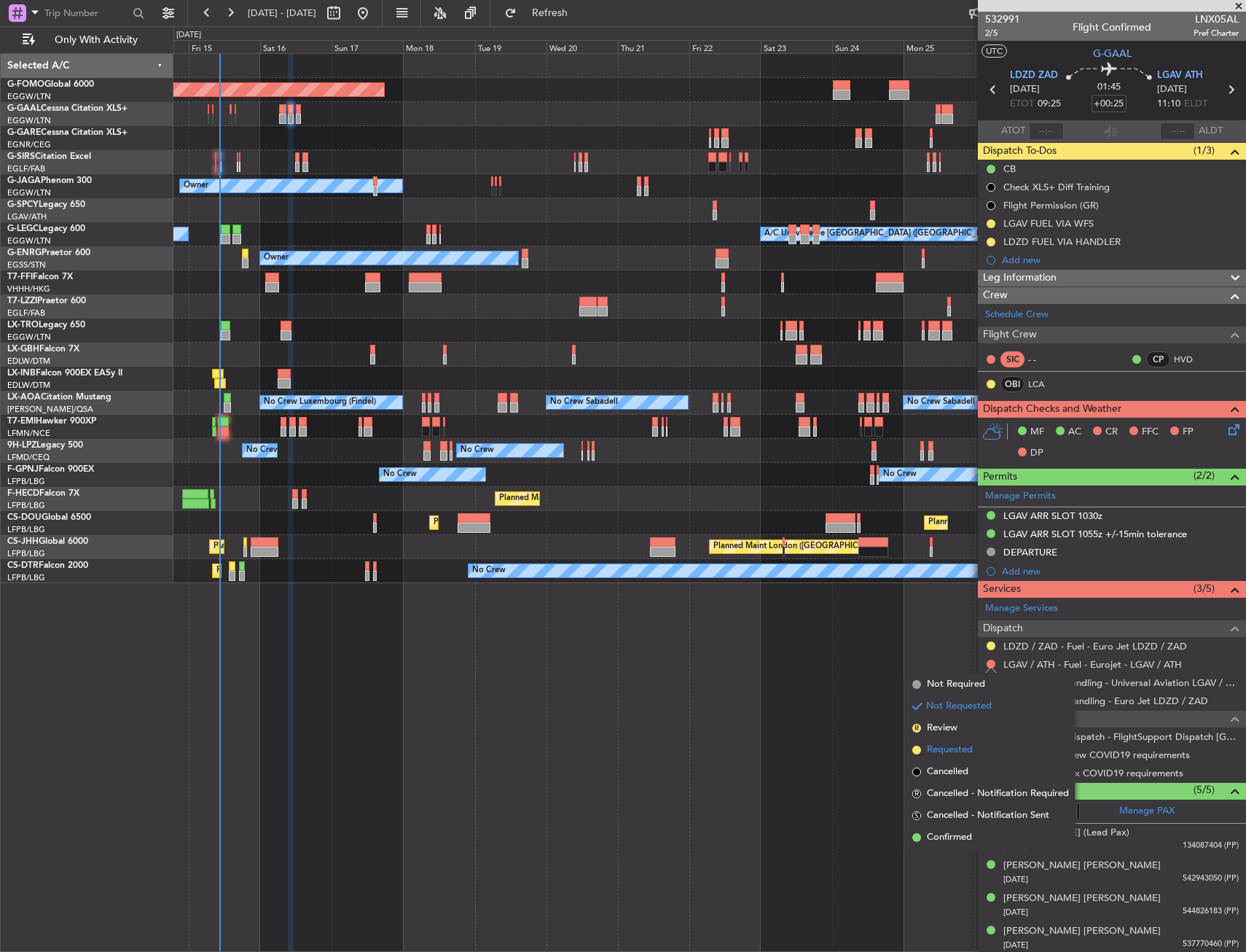
click at [956, 745] on span "Requested" at bounding box center [950, 750] width 46 height 15
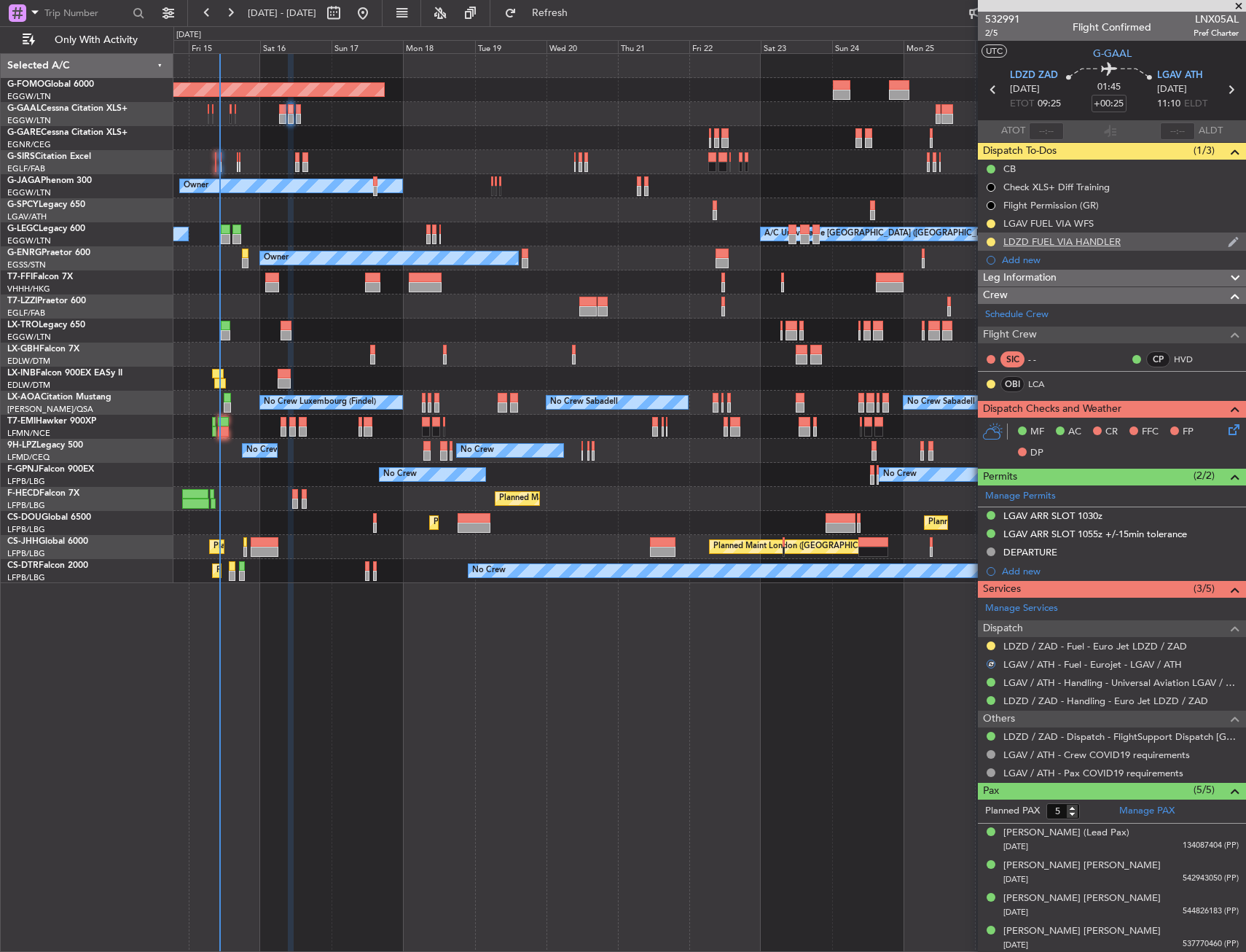
click at [1151, 244] on div "LDZD FUEL VIA HANDLER" at bounding box center [1112, 241] width 268 height 18
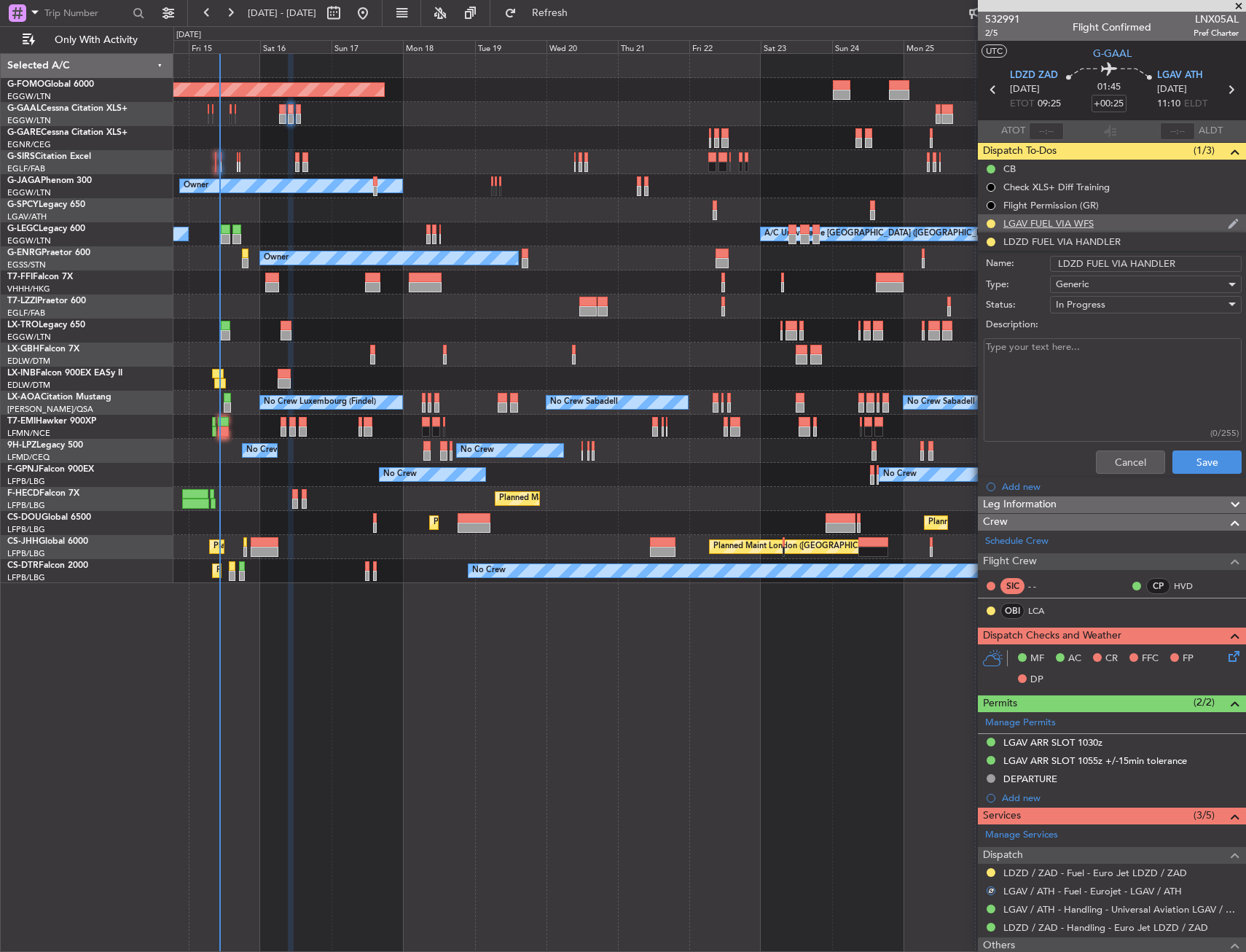
click at [1144, 226] on div "LGAV FUEL VIA WFS" at bounding box center [1112, 224] width 268 height 18
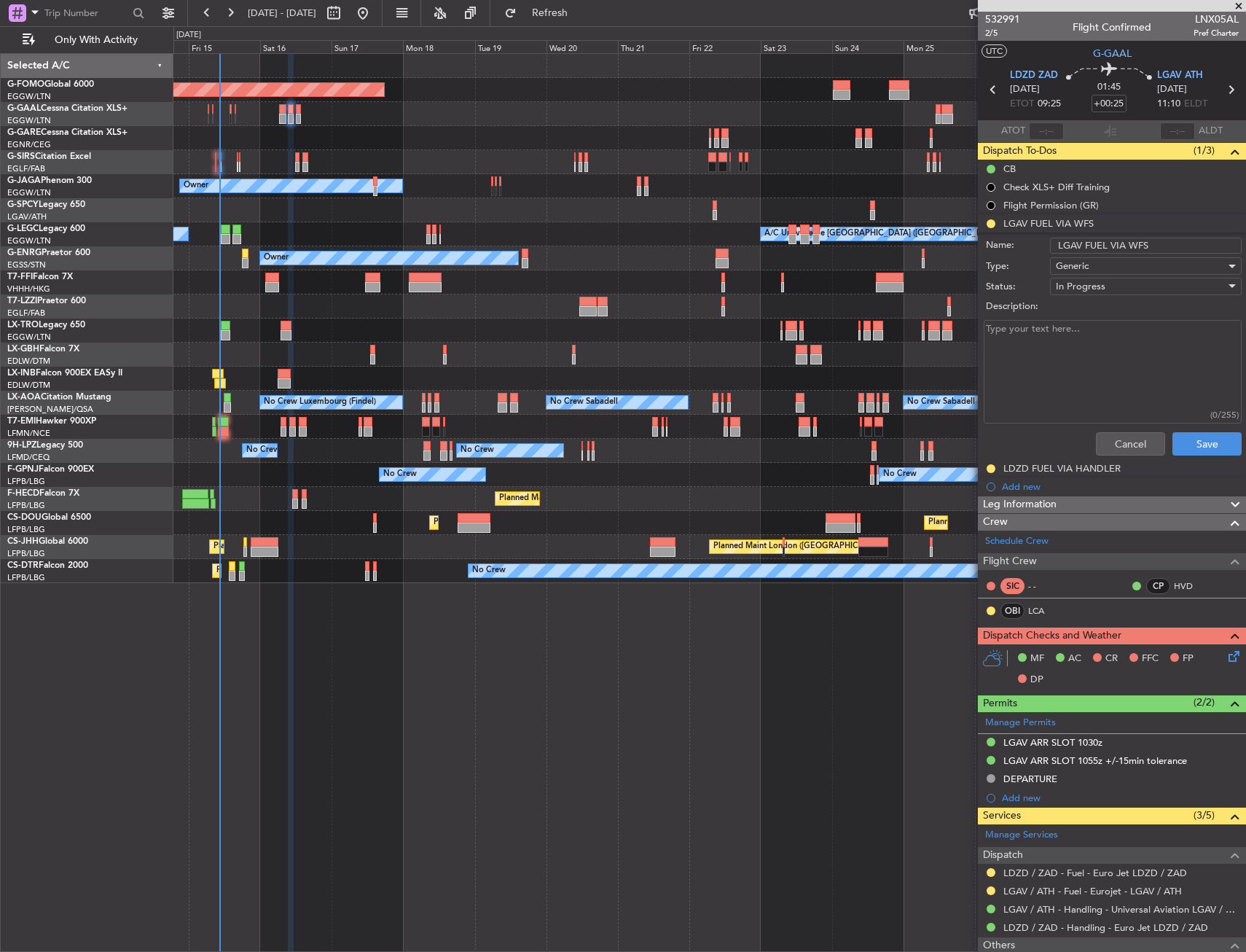
drag, startPoint x: 1147, startPoint y: 246, endPoint x: 1126, endPoint y: 248, distance: 21.1
click at [1126, 248] on input "LGAV FUEL VIA WFS" at bounding box center [1145, 245] width 192 height 16
type input "LGAV FUEL VIA EUROJET"
click at [1173, 436] on button "Save" at bounding box center [1208, 444] width 69 height 23
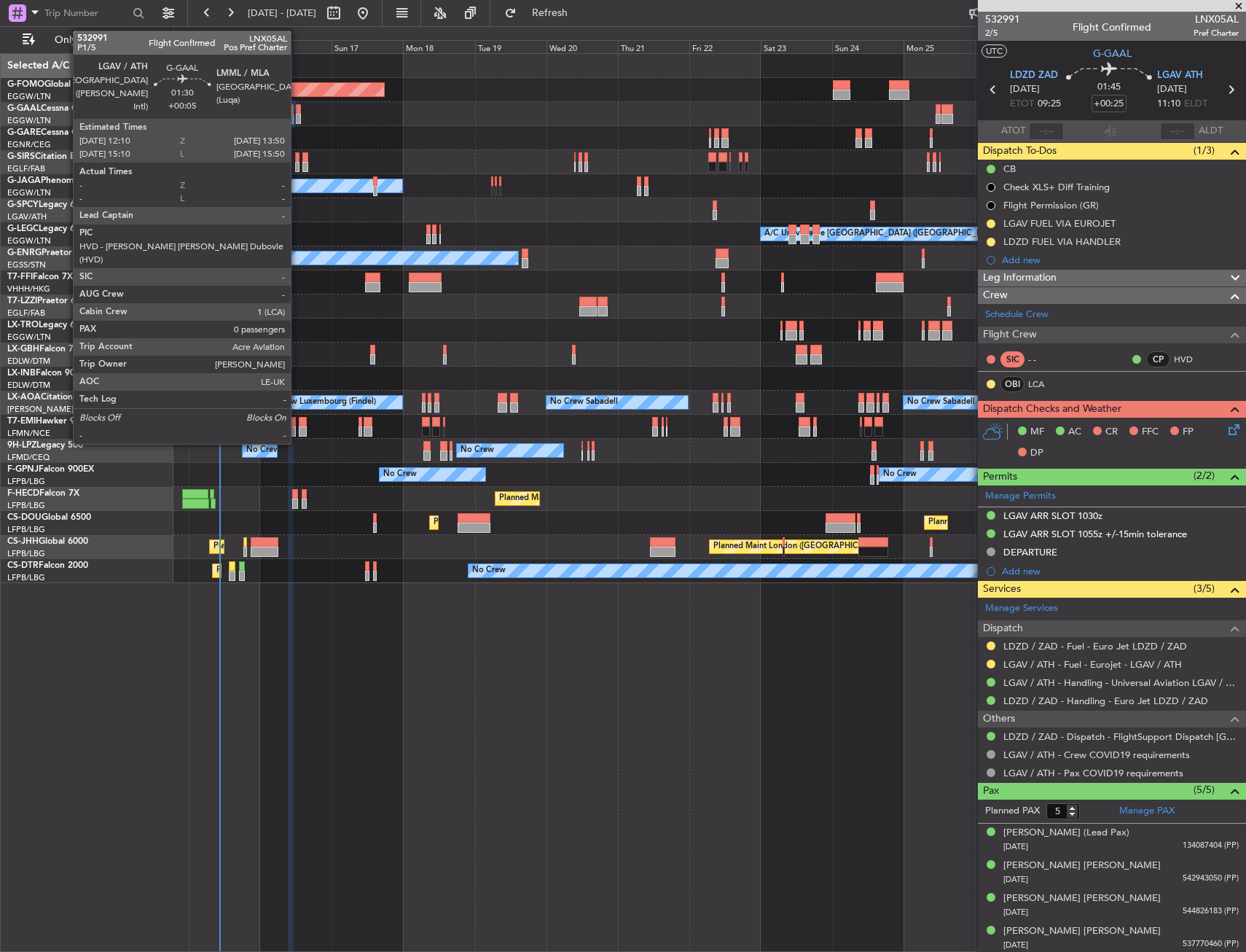
click at [298, 109] on div at bounding box center [298, 109] width 5 height 10
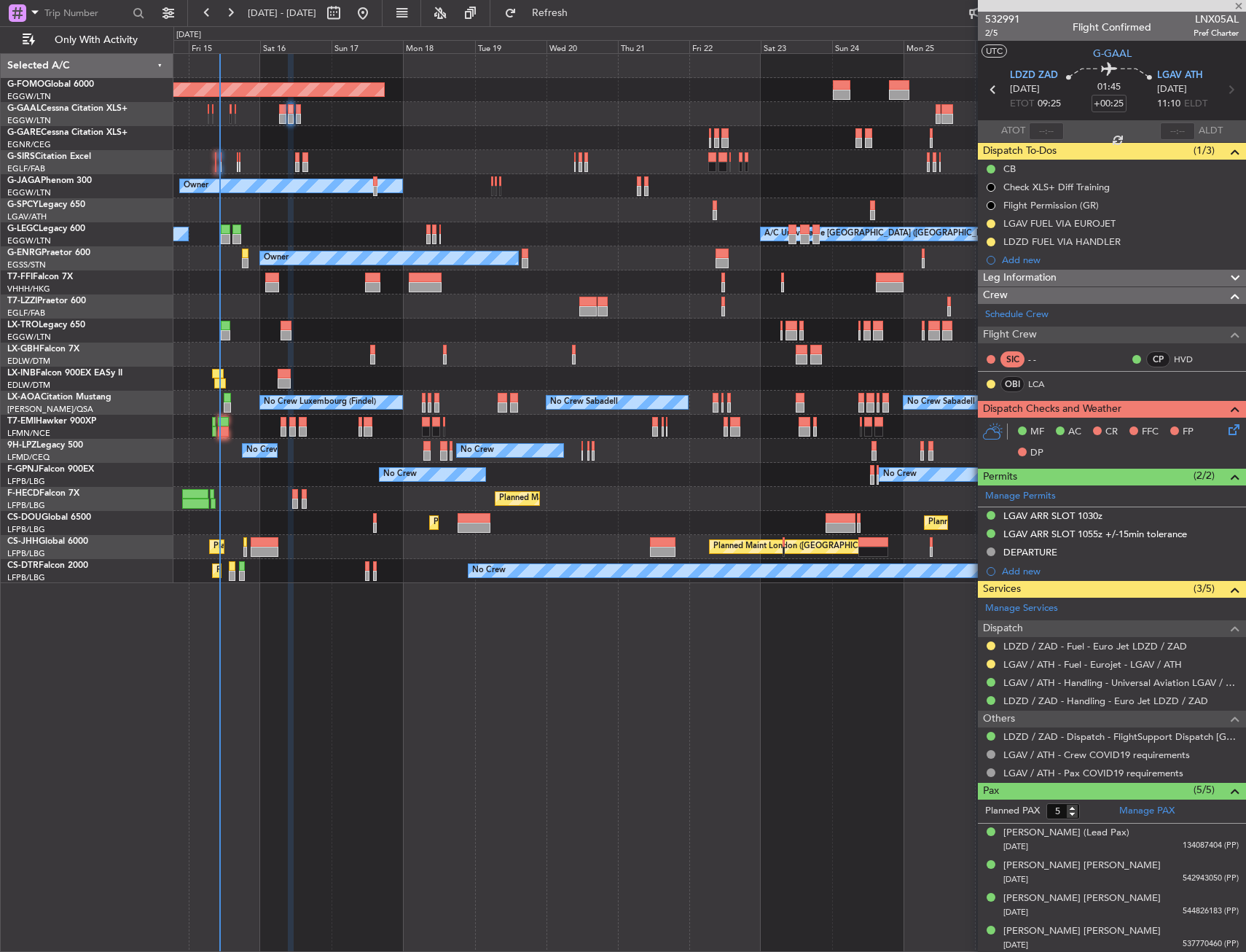
type input "+00:05"
type input "0"
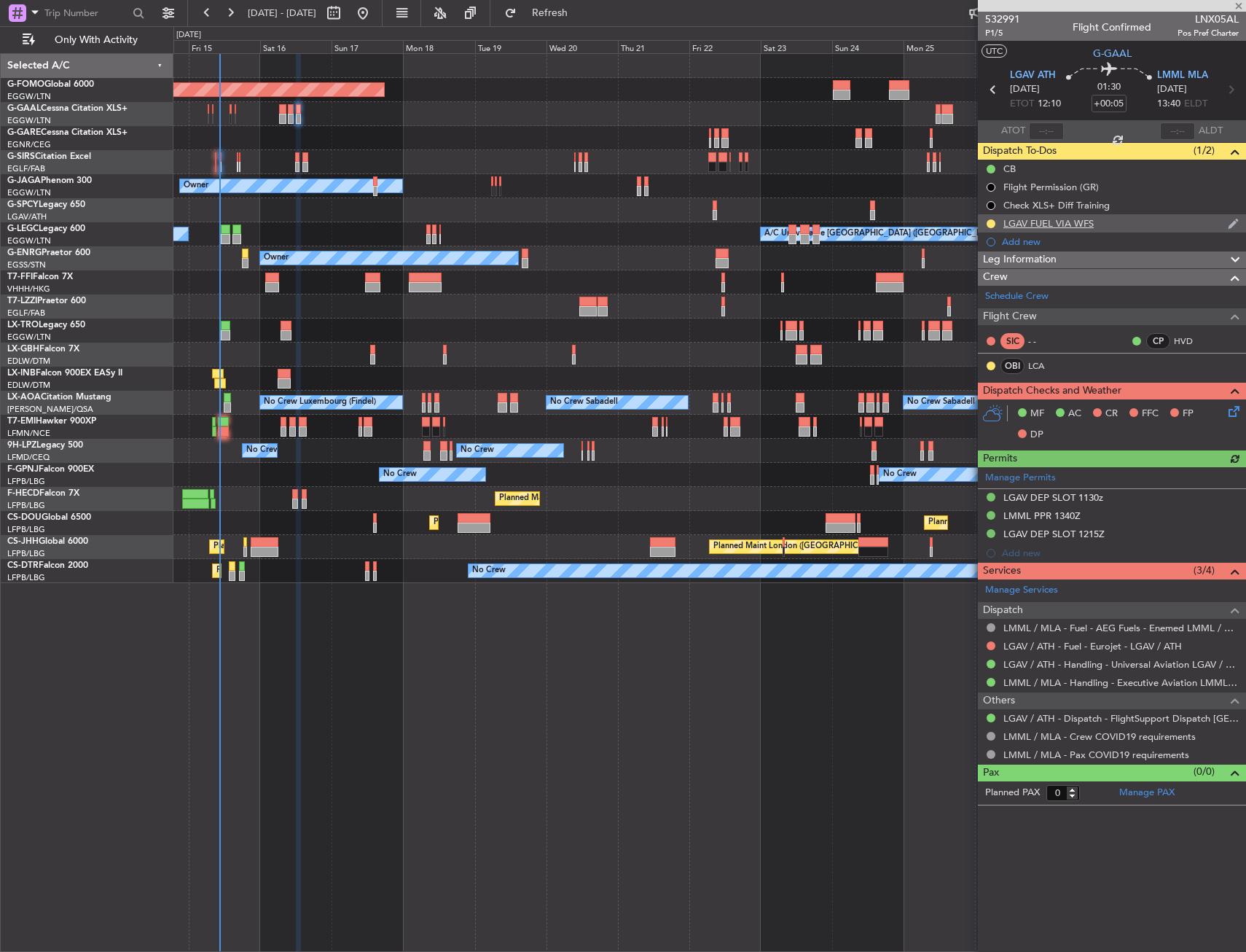
click at [1100, 226] on div "LGAV FUEL VIA WFS" at bounding box center [1112, 224] width 268 height 18
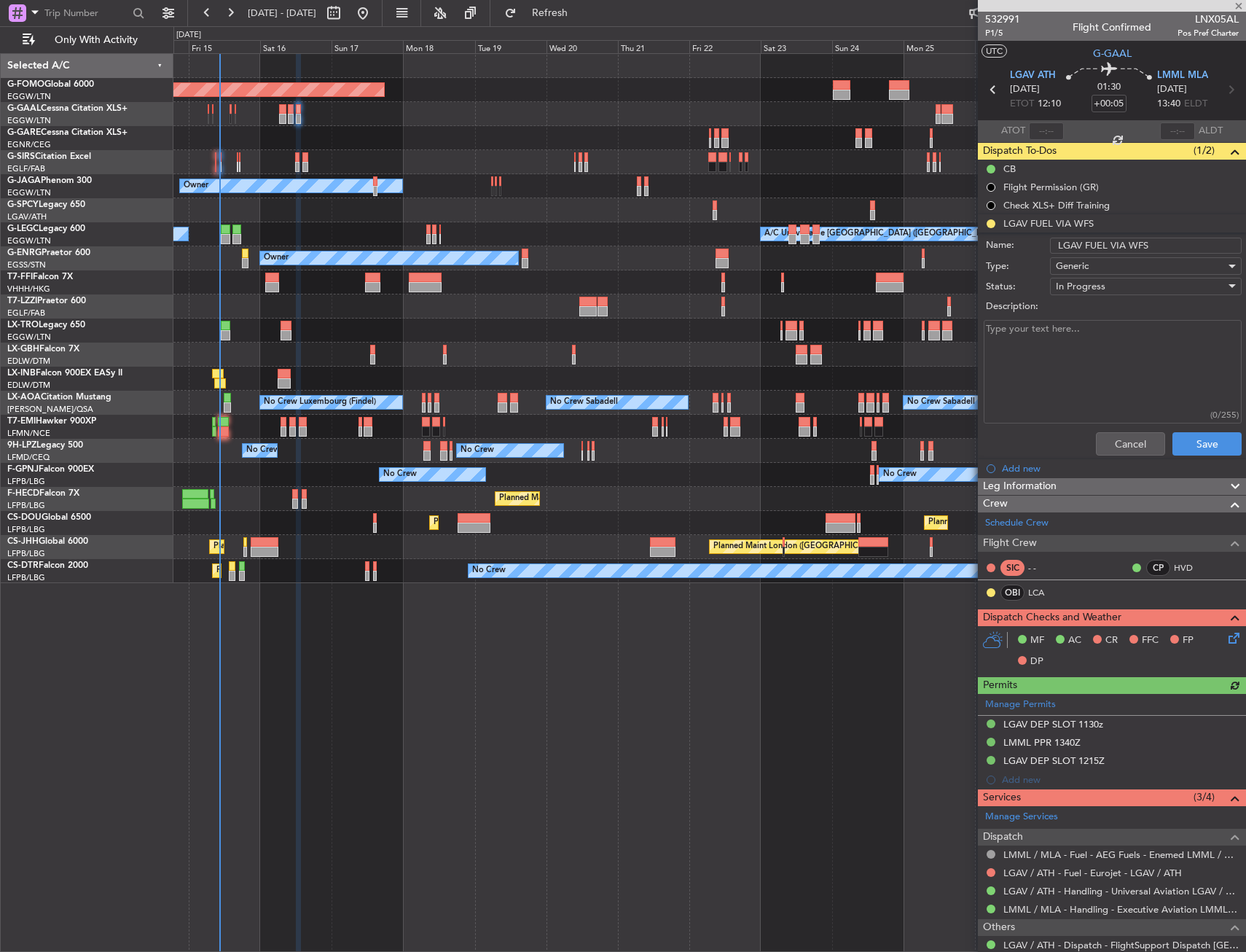
drag, startPoint x: 1146, startPoint y: 246, endPoint x: 1125, endPoint y: 245, distance: 21.0
click at [1125, 245] on input "LGAV FUEL VIA WFS" at bounding box center [1145, 245] width 192 height 16
type input "LGAV FUEL VIA EUROJET"
click at [1184, 443] on button "Save" at bounding box center [1208, 444] width 69 height 23
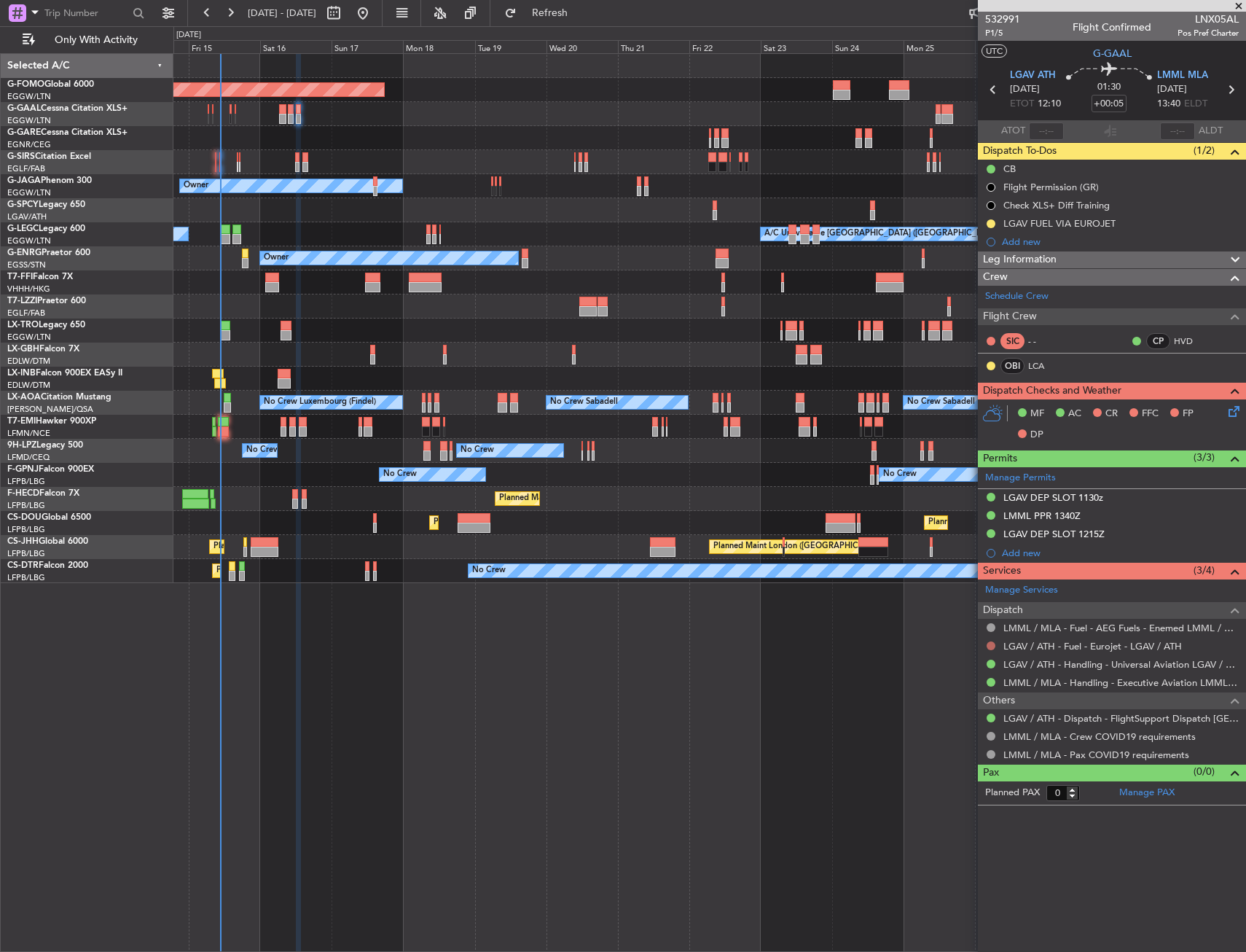
click at [988, 642] on button at bounding box center [991, 645] width 8 height 8
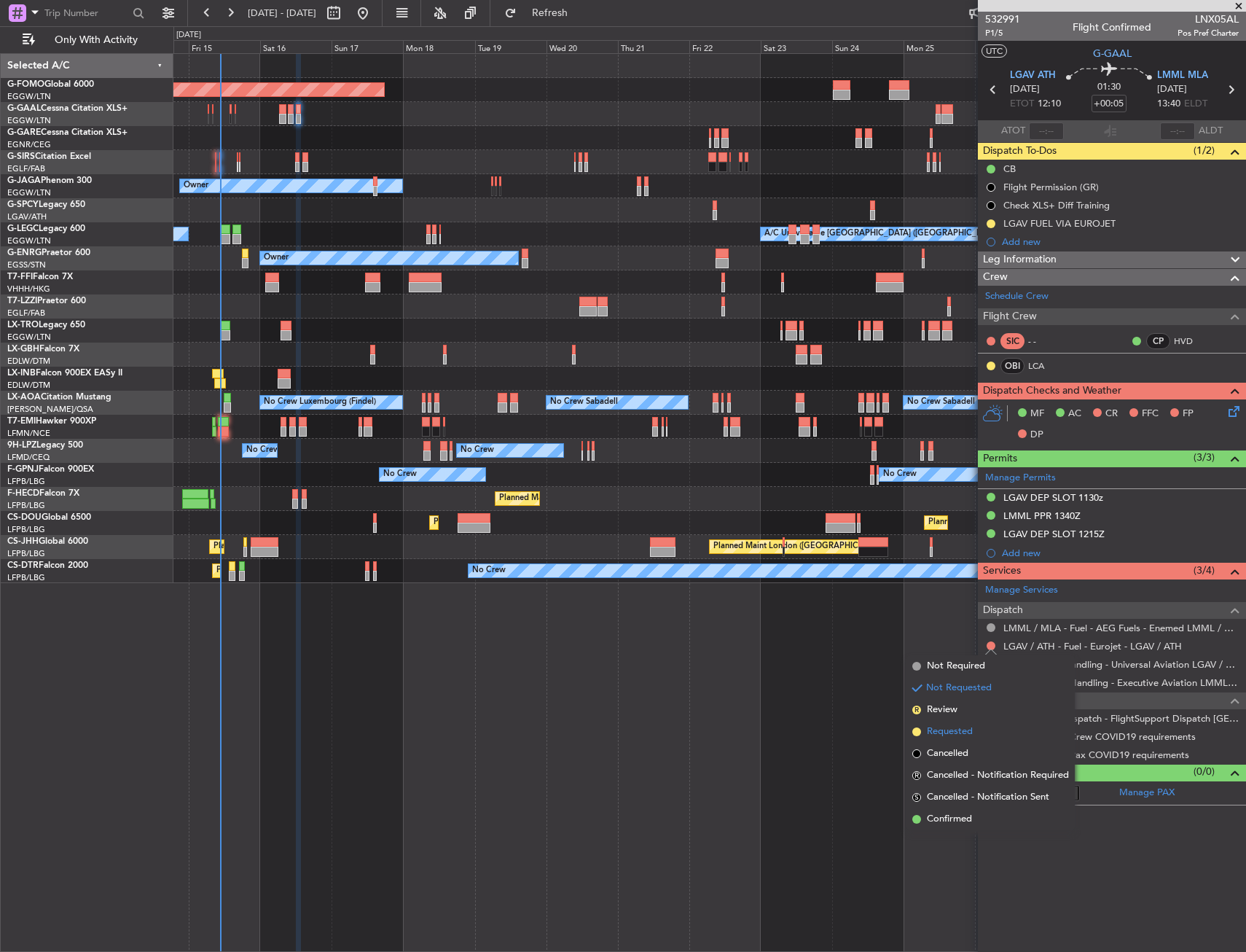
click at [938, 730] on span "Requested" at bounding box center [950, 731] width 46 height 15
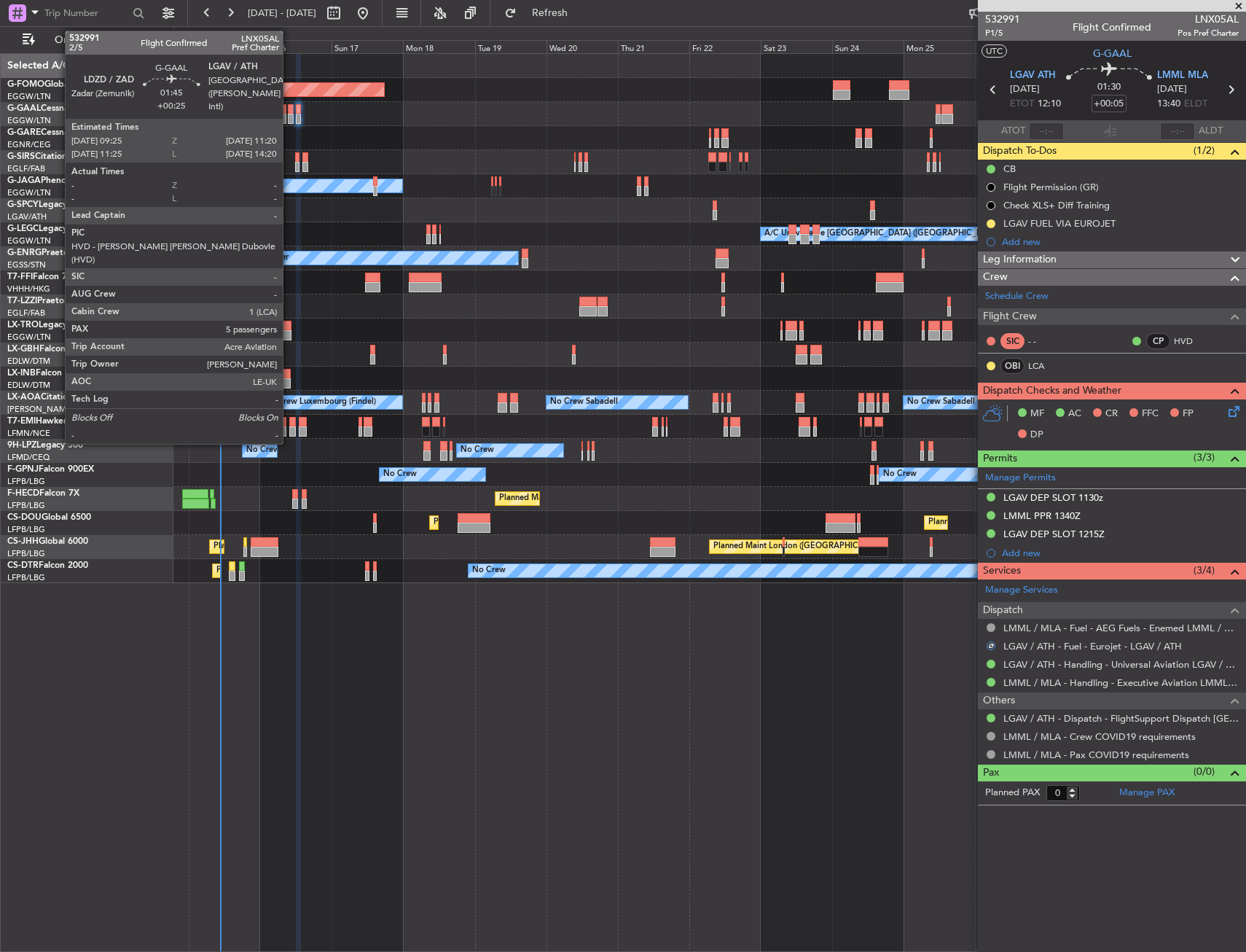
click at [289, 111] on div at bounding box center [291, 109] width 6 height 10
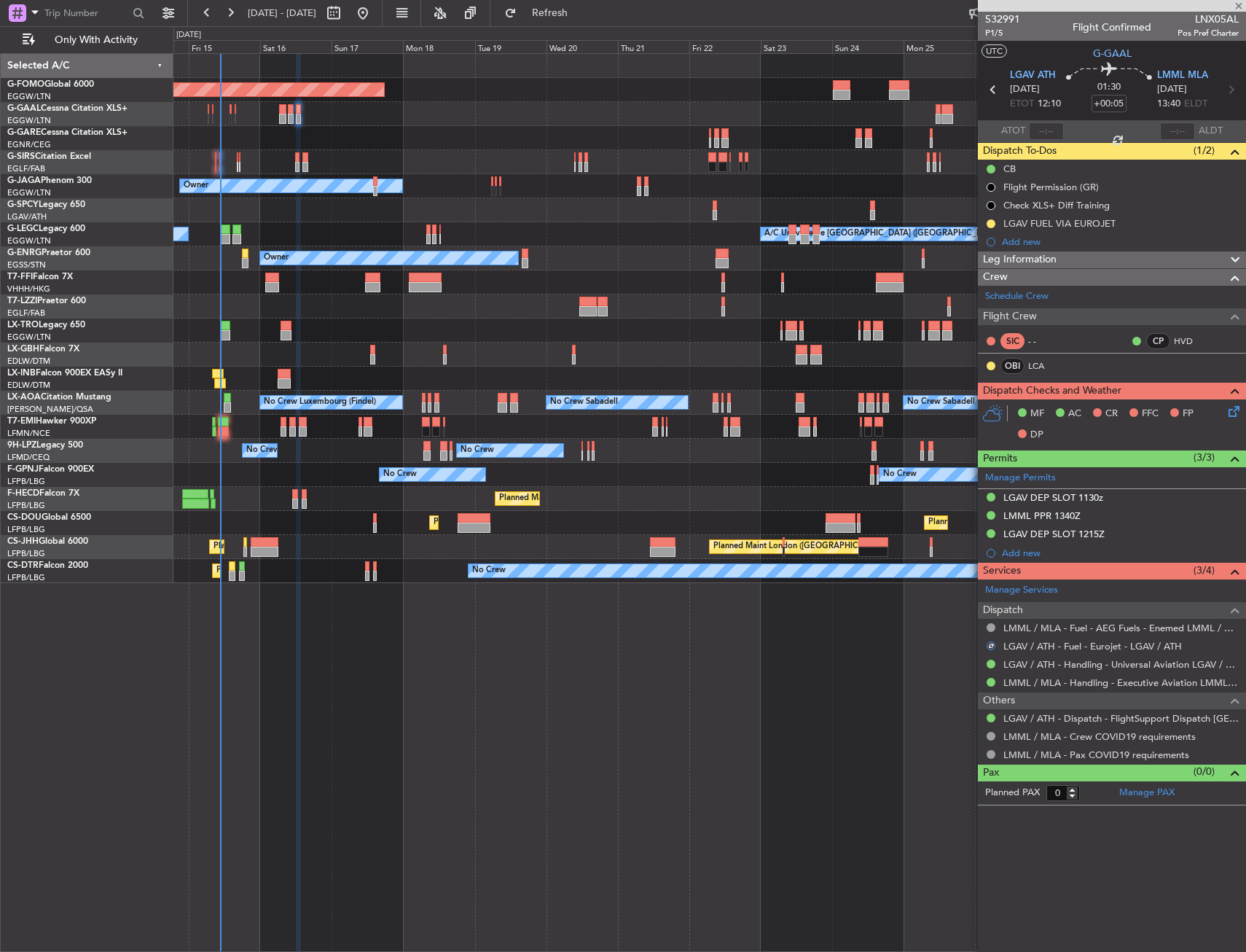
type input "+00:25"
type input "5"
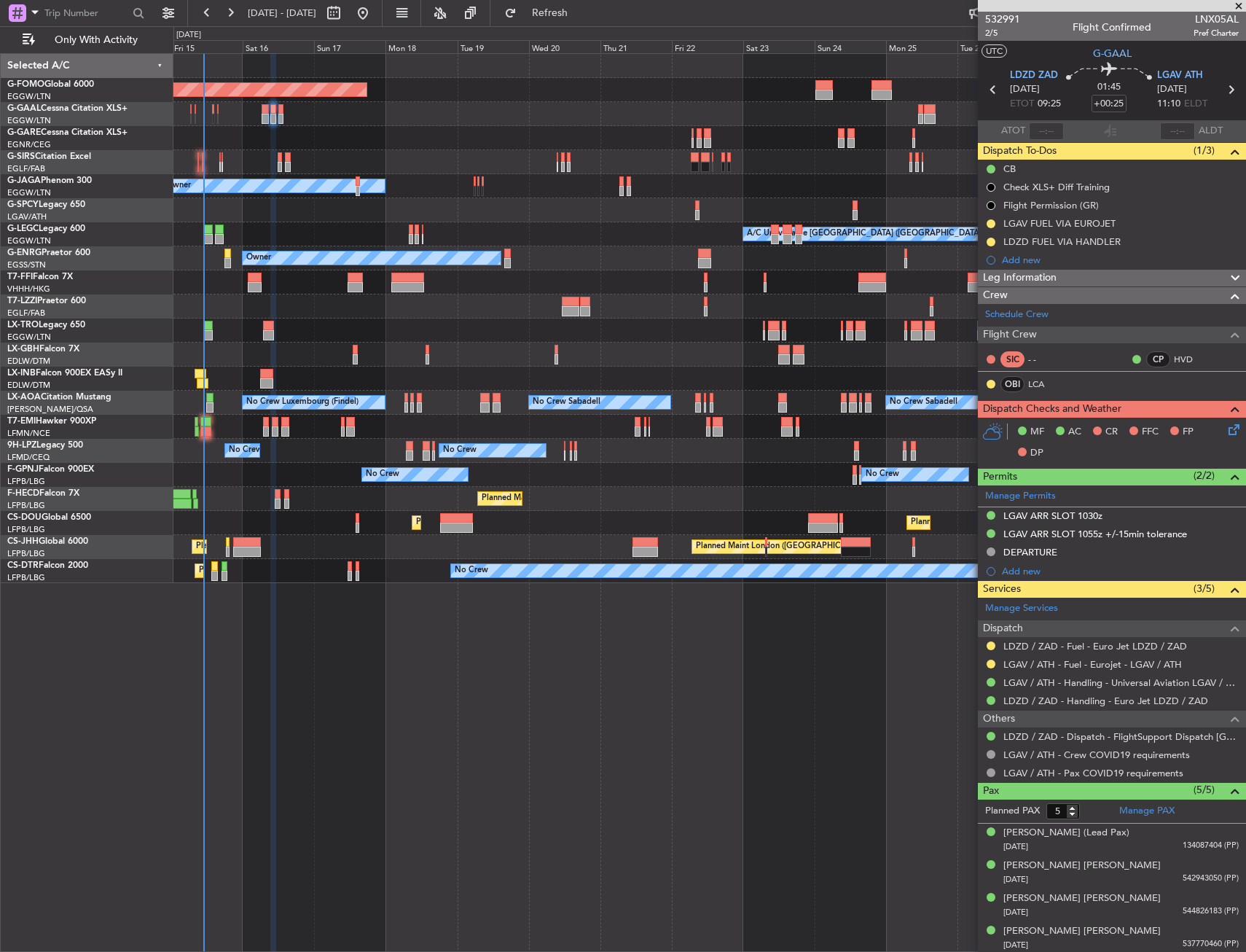
click at [375, 648] on div "Planned Maint Windsor Locks (Bradley Intl) Planned Maint Dusseldorf Planned Mai…" at bounding box center [710, 502] width 1073 height 898
click at [202, 424] on div at bounding box center [206, 421] width 11 height 10
type input "+00:15"
type input "6"
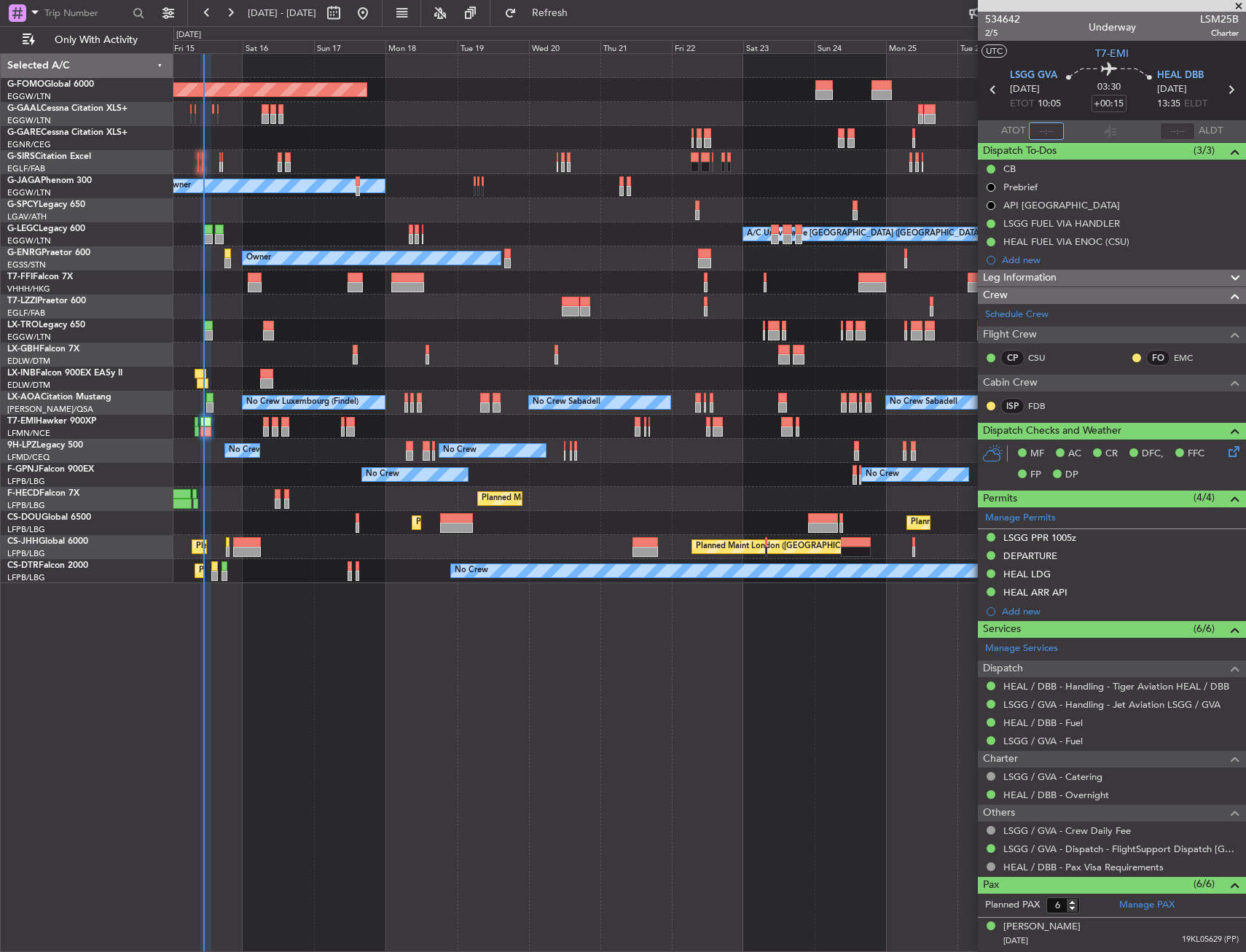
click at [1036, 128] on input "text" at bounding box center [1046, 131] width 35 height 18
click at [1036, 47] on section "UTC T7-EMI" at bounding box center [1112, 52] width 268 height 22
type input "10:28"
click at [270, 562] on div "Planned Maint Windsor Locks (Bradley Intl) Planned Maint Dusseldorf Planned Mai…" at bounding box center [710, 318] width 1072 height 529
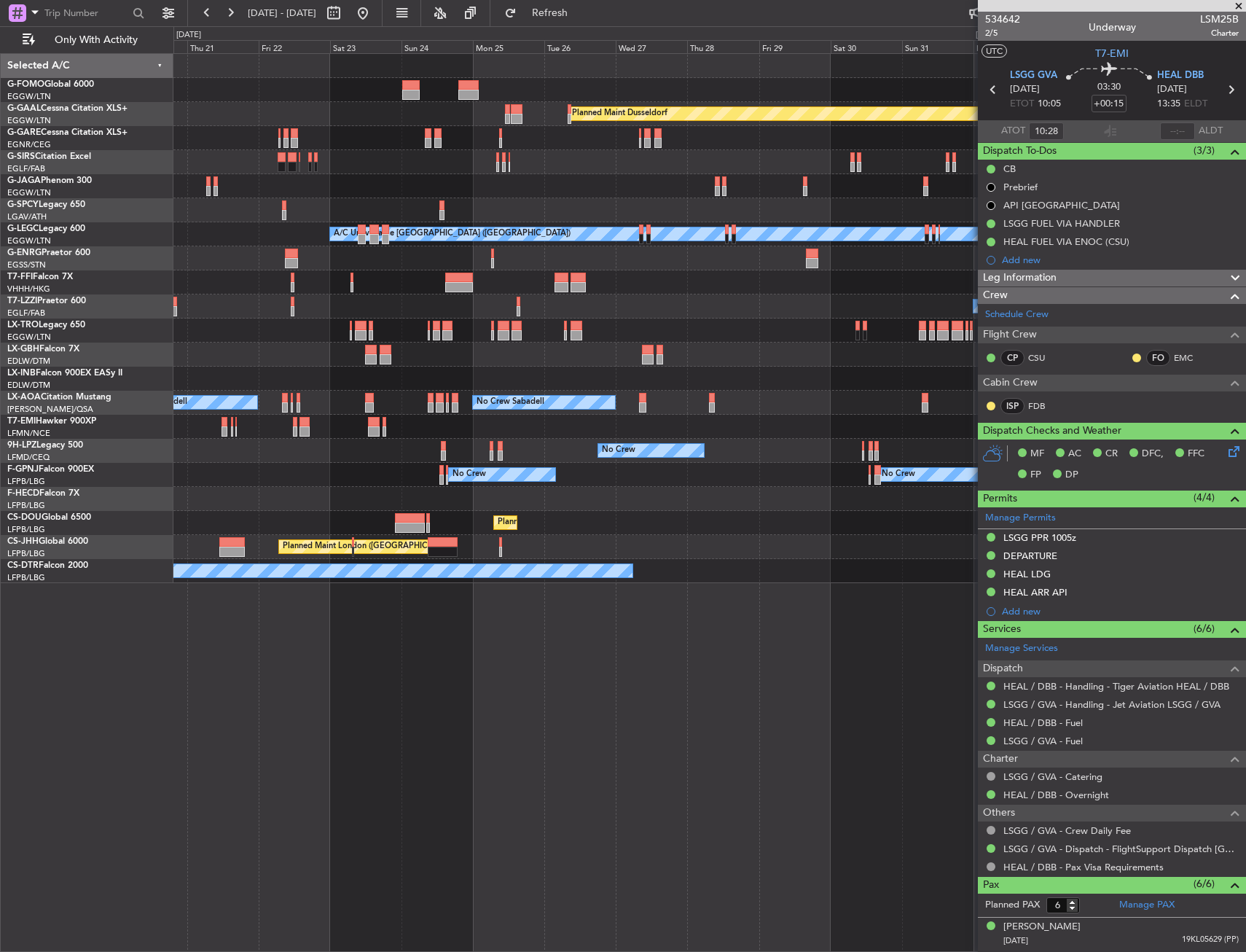
click at [312, 578] on div "Planned Maint Windsor Locks (Bradley Intl) Planned Maint Dusseldorf Planned Mai…" at bounding box center [710, 318] width 1072 height 529
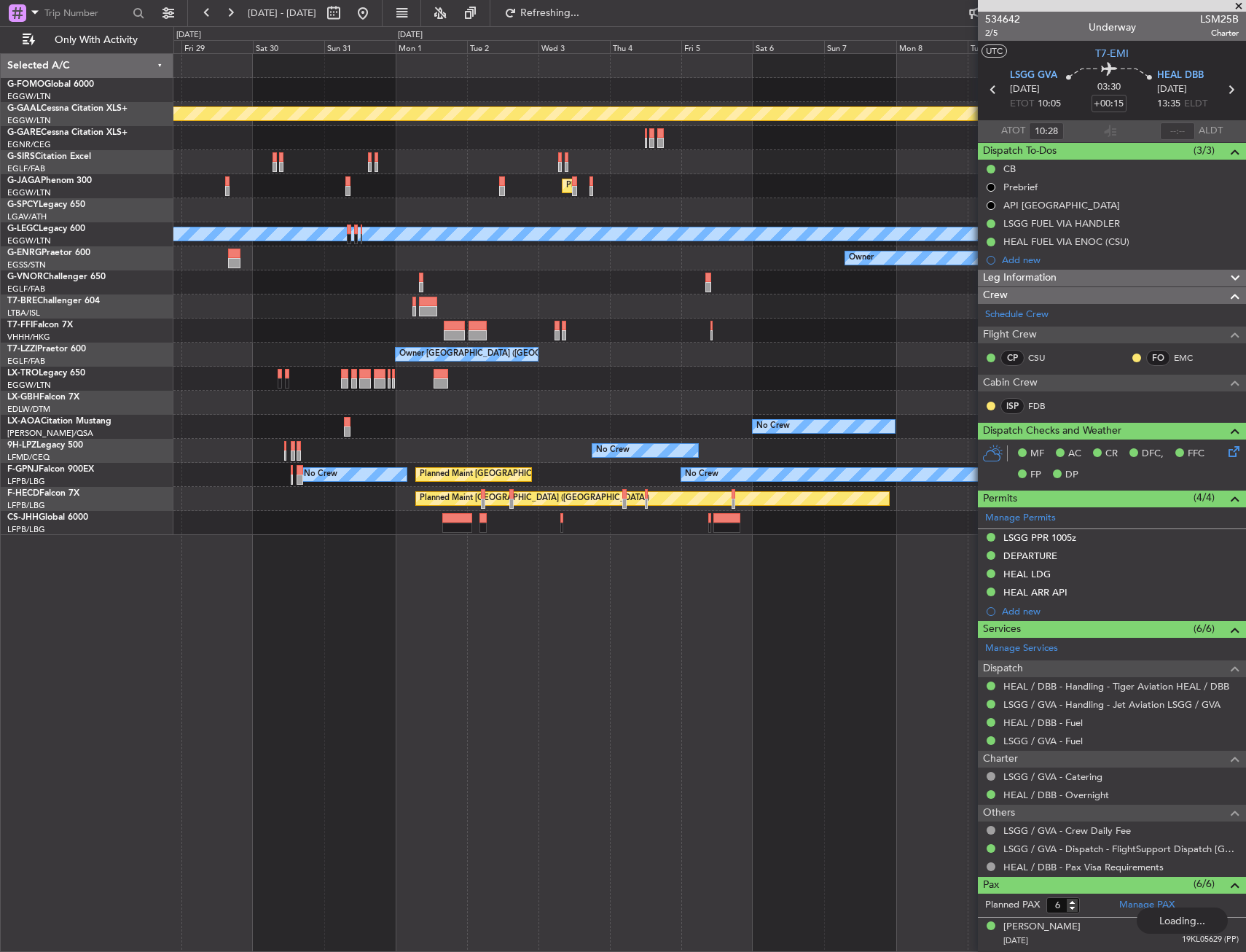
click at [477, 550] on div "Planned Maint Dusseldorf Planned Maint London (Luton) A/C Unavailable London (L…" at bounding box center [710, 502] width 1073 height 898
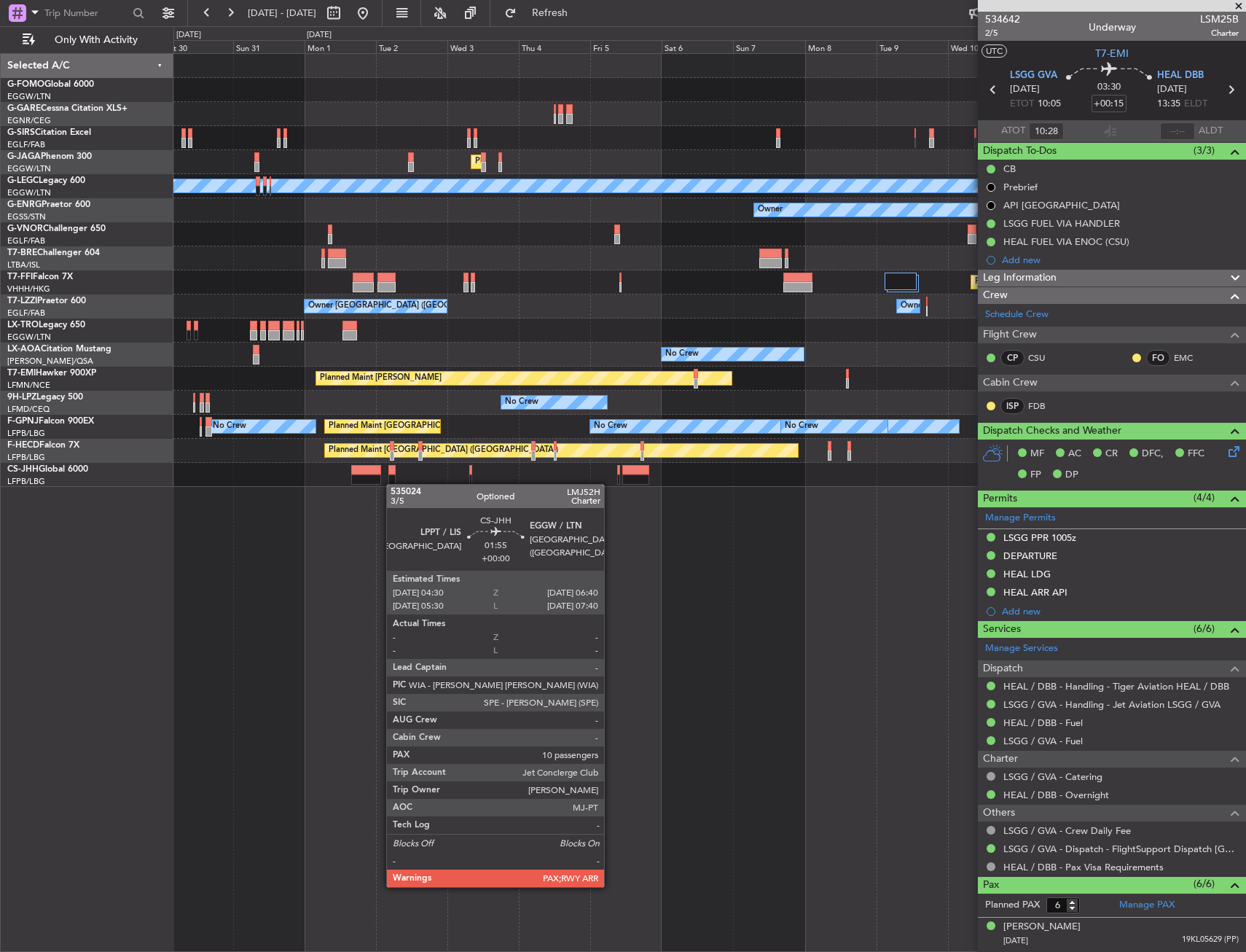
click at [391, 485] on div at bounding box center [710, 474] width 1072 height 24
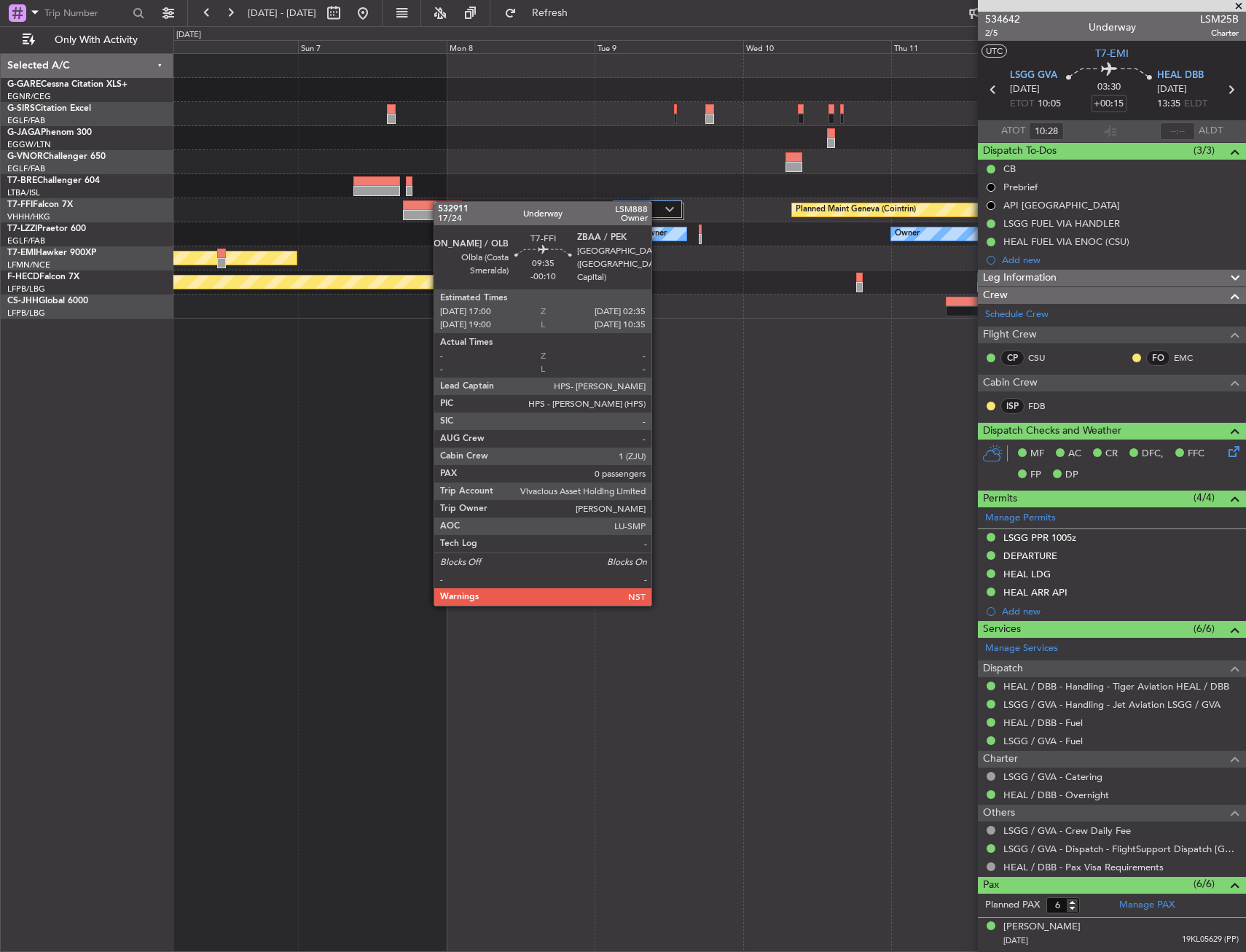
click at [431, 205] on div "Planned Maint Geneva (Cointrin) Owner Owner Planned Maint Chester Planned Maint…" at bounding box center [710, 186] width 1072 height 265
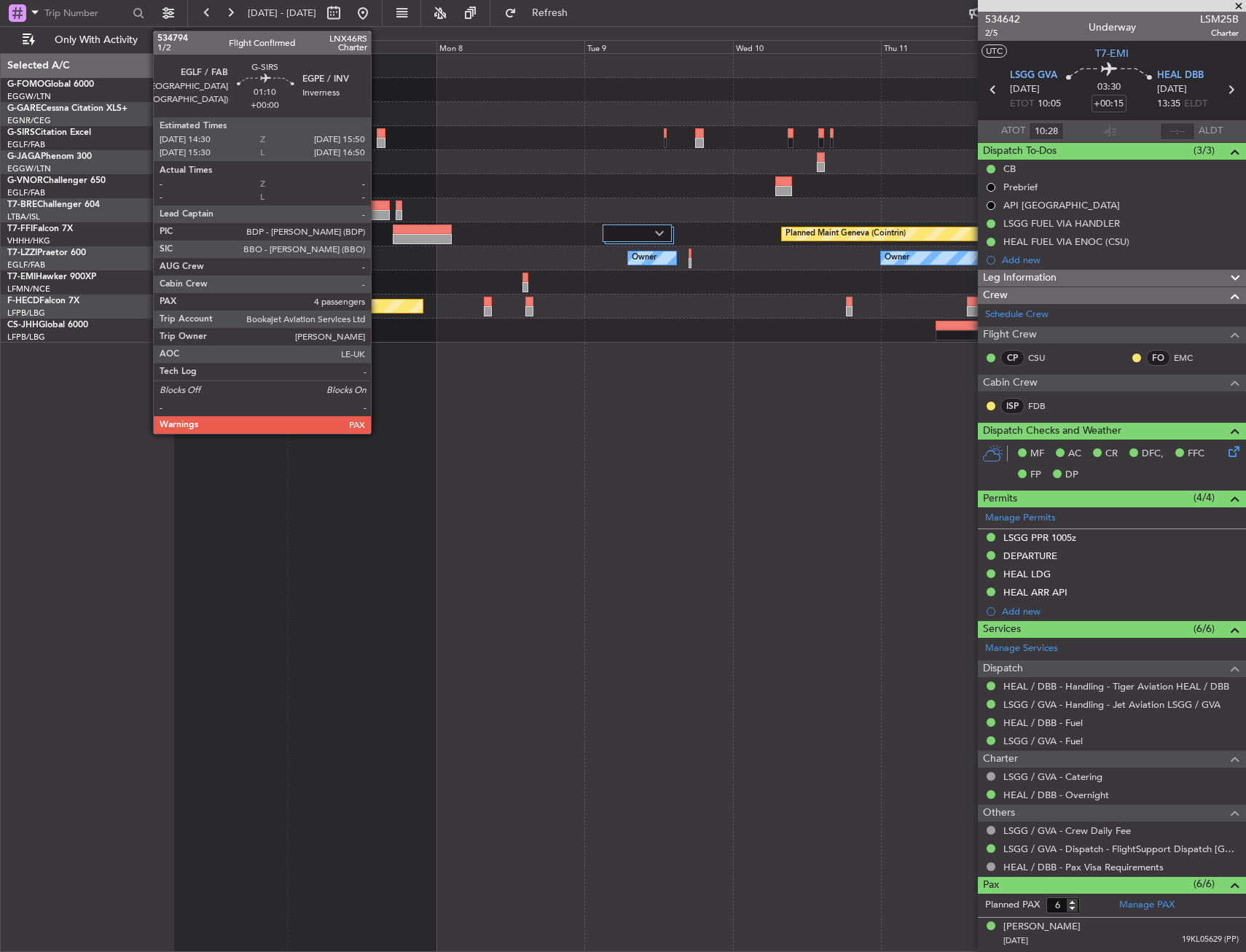
click at [378, 139] on div at bounding box center [381, 142] width 8 height 10
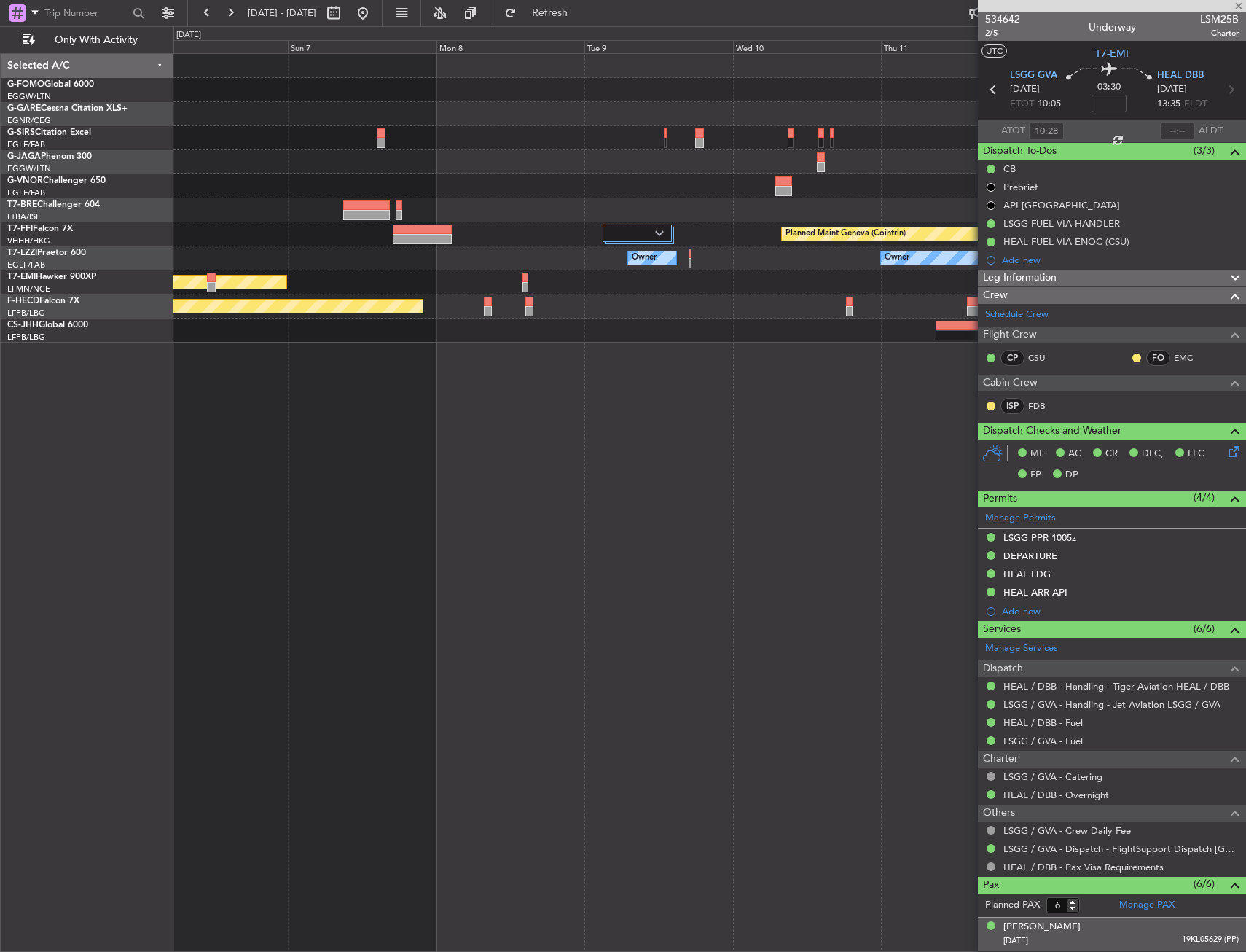
type input "4"
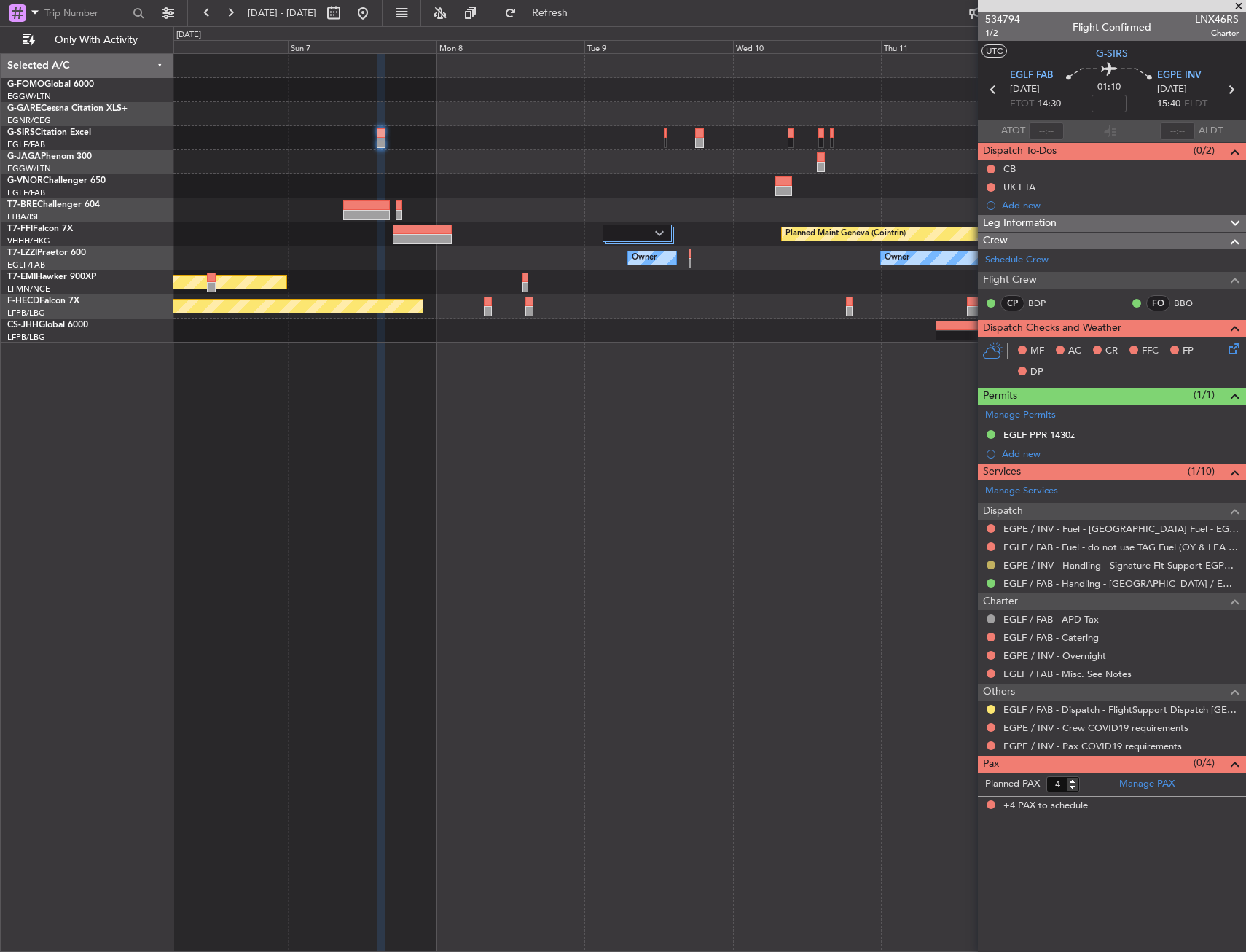
click at [994, 563] on button at bounding box center [991, 564] width 8 height 8
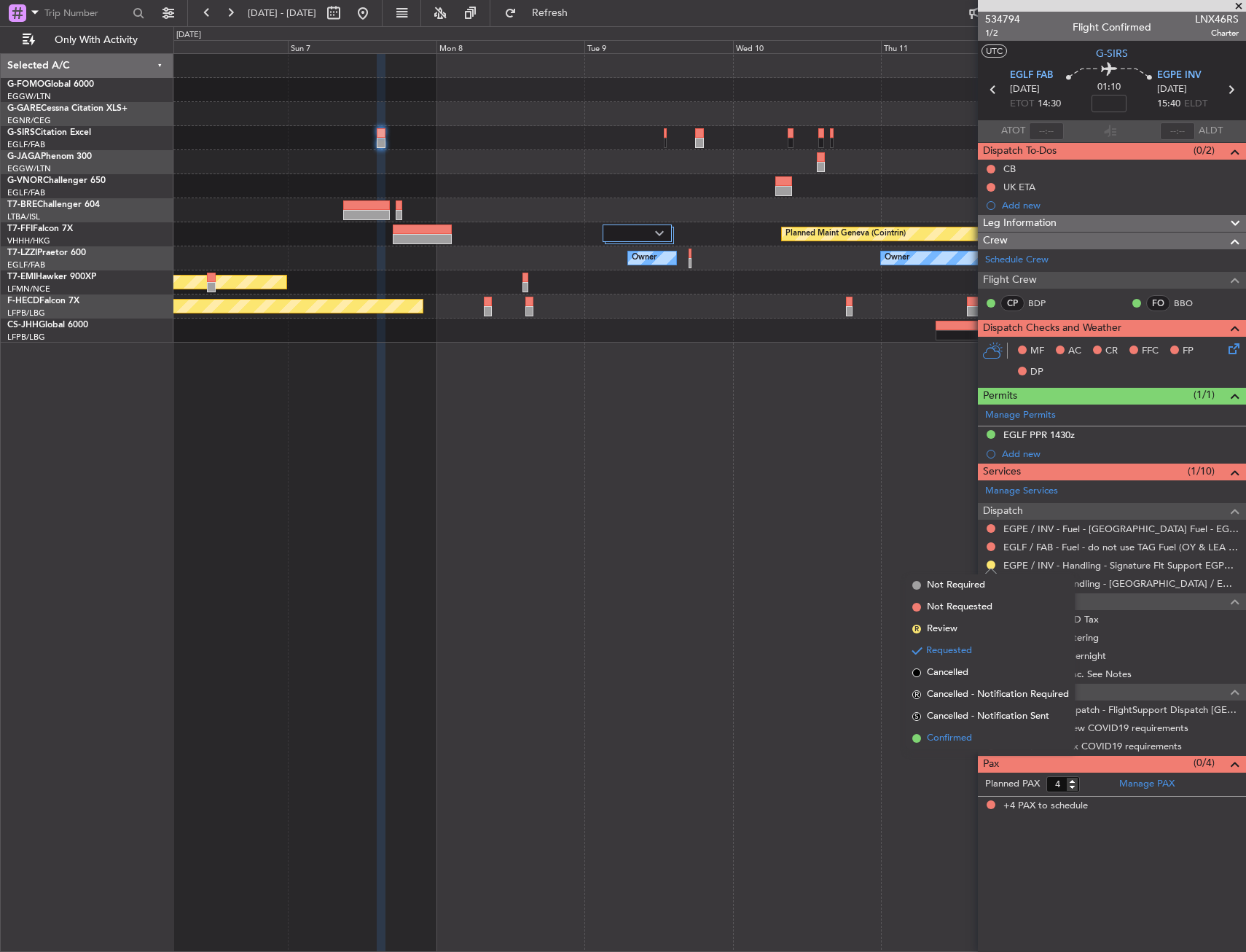
click at [927, 741] on span "Confirmed" at bounding box center [949, 737] width 45 height 15
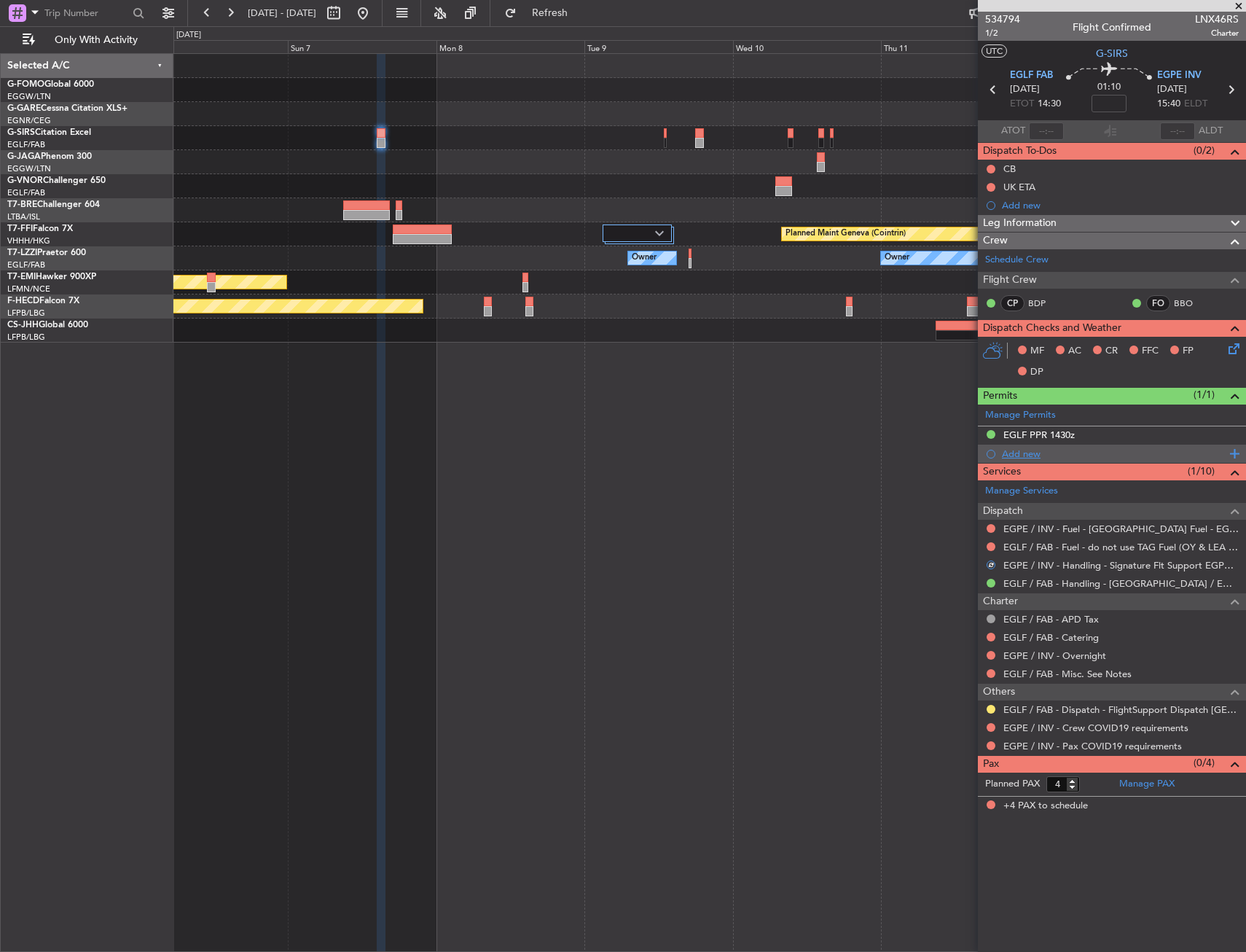
click at [1012, 454] on div "Add new" at bounding box center [1114, 454] width 224 height 12
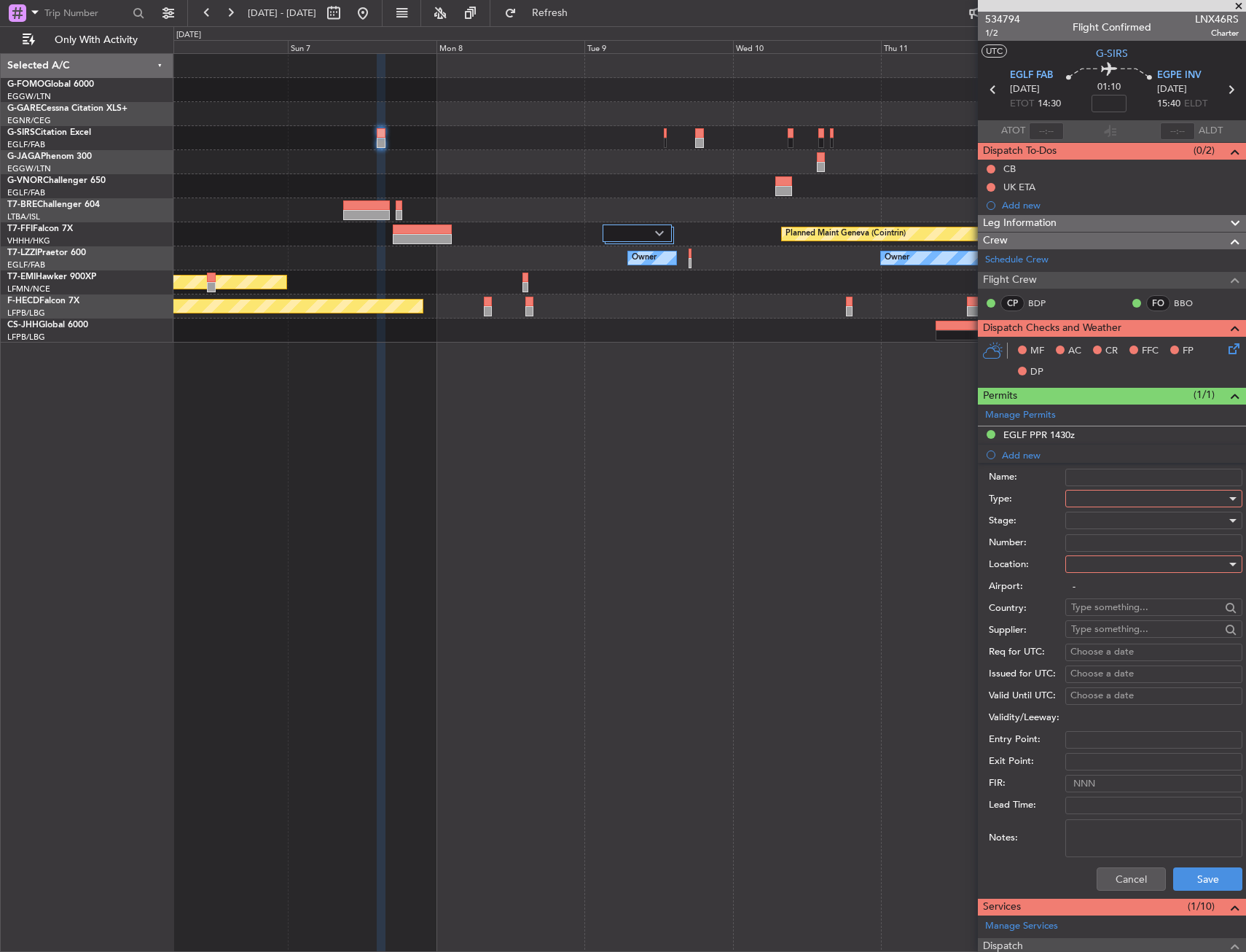
click at [1090, 497] on div at bounding box center [1149, 498] width 155 height 22
click at [1086, 570] on span "PPR" at bounding box center [1148, 571] width 153 height 22
click at [1086, 570] on div at bounding box center [1149, 564] width 155 height 22
click at [1092, 632] on span "Arrival" at bounding box center [1148, 637] width 153 height 22
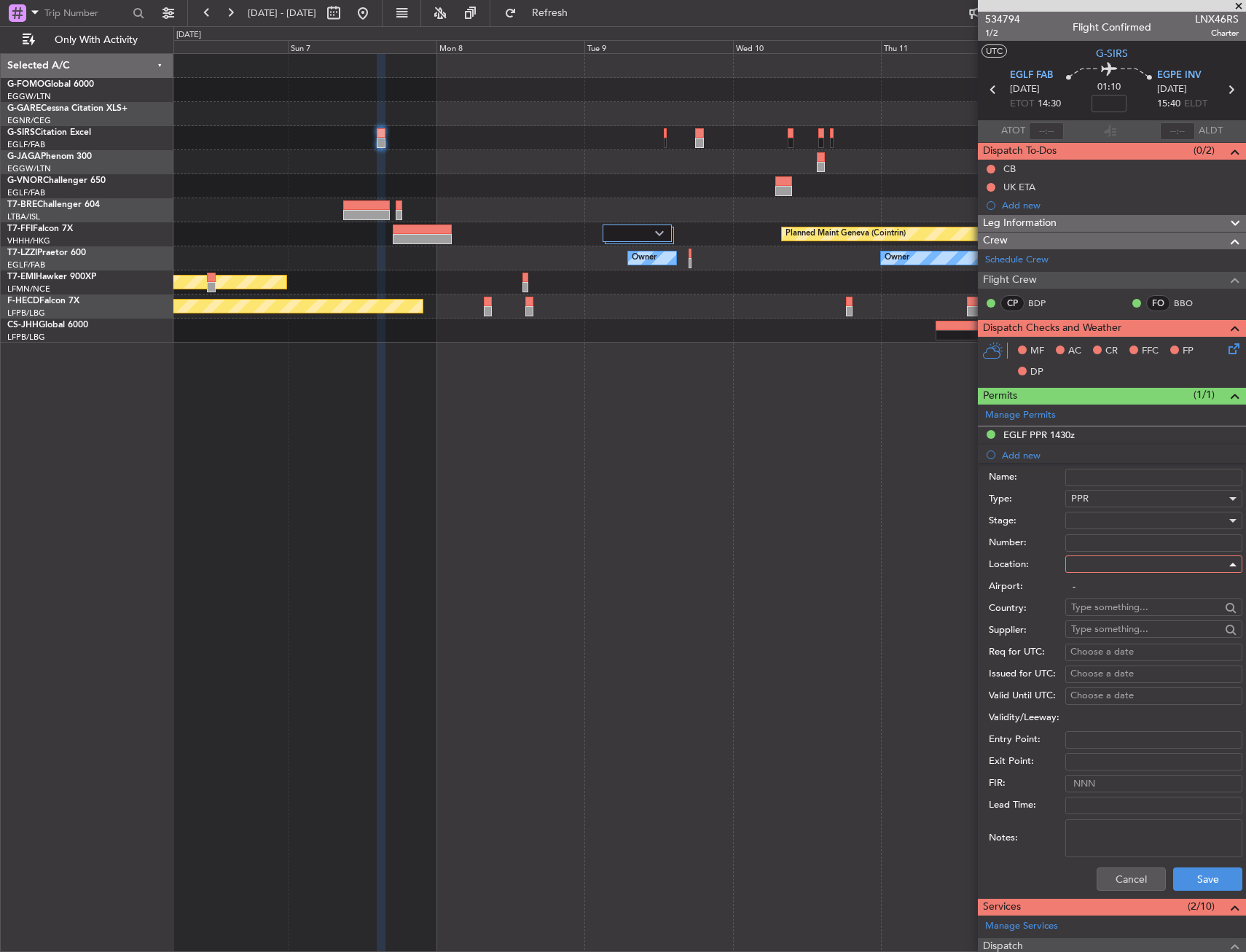
type input "EGPE / INV"
click at [1202, 876] on button "Save" at bounding box center [1208, 879] width 69 height 23
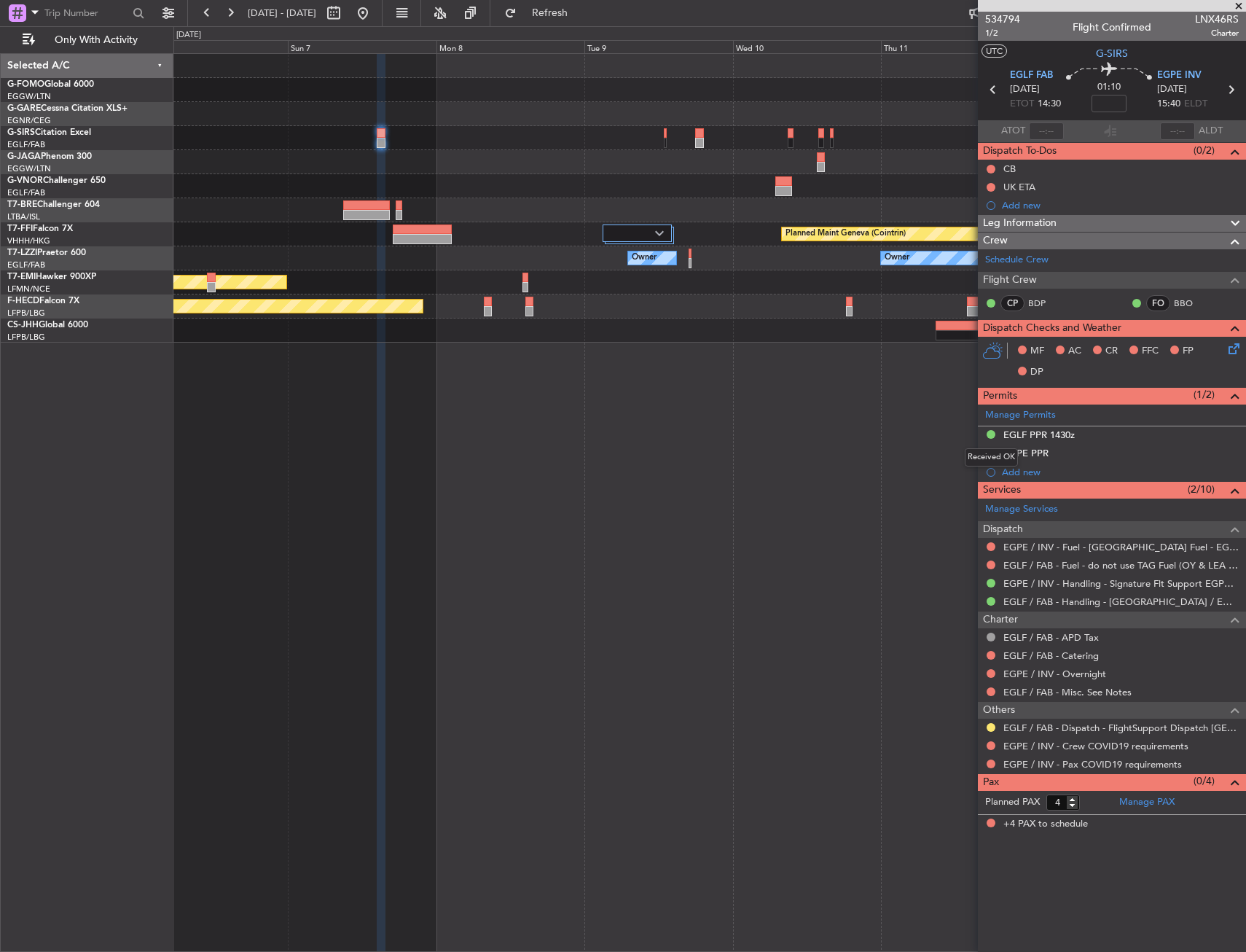
click at [989, 451] on div "Received OK" at bounding box center [991, 458] width 53 height 18
click at [993, 579] on button at bounding box center [991, 582] width 8 height 8
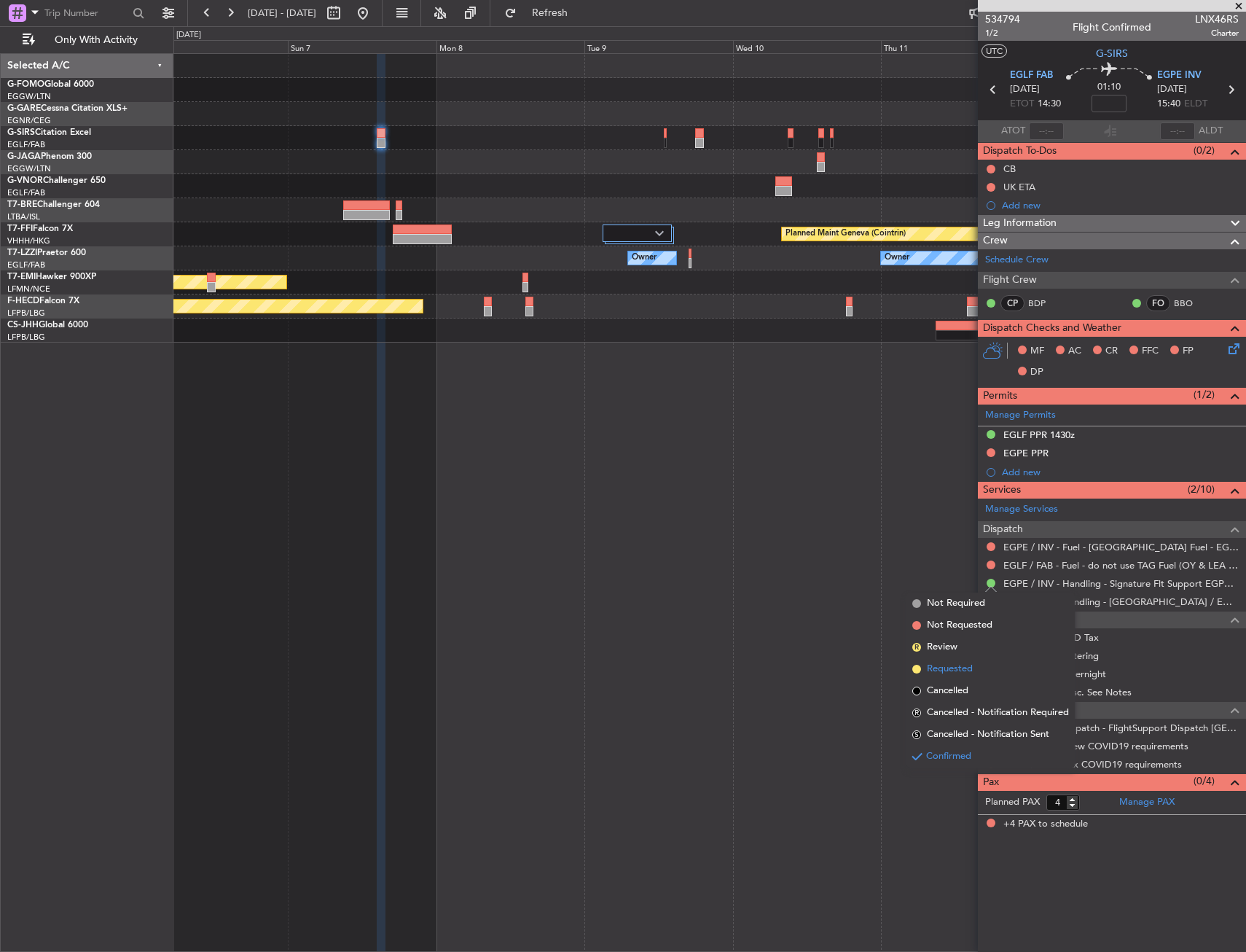
click at [948, 665] on span "Requested" at bounding box center [950, 668] width 46 height 15
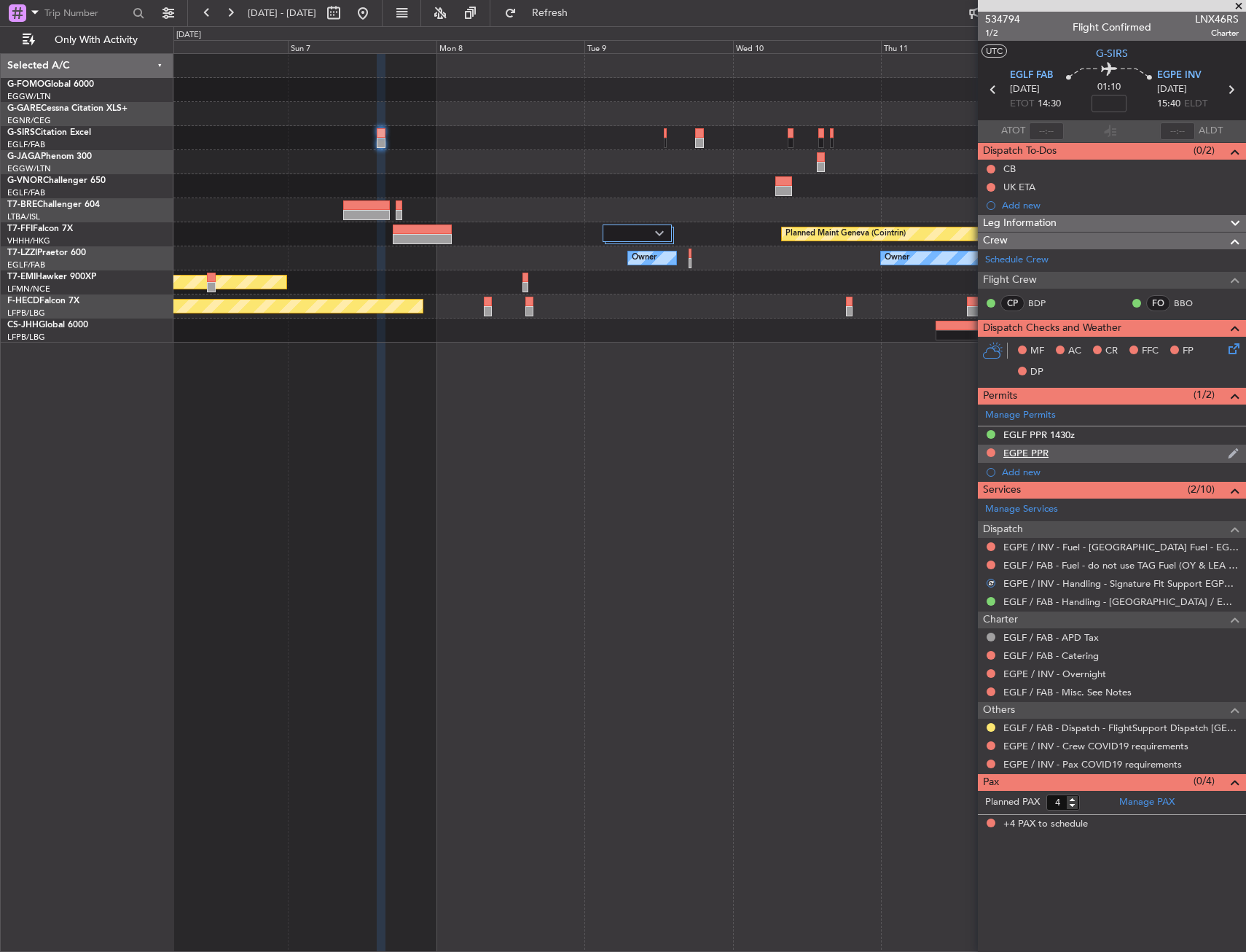
click at [1061, 449] on div "EGPE PPR" at bounding box center [1112, 454] width 268 height 18
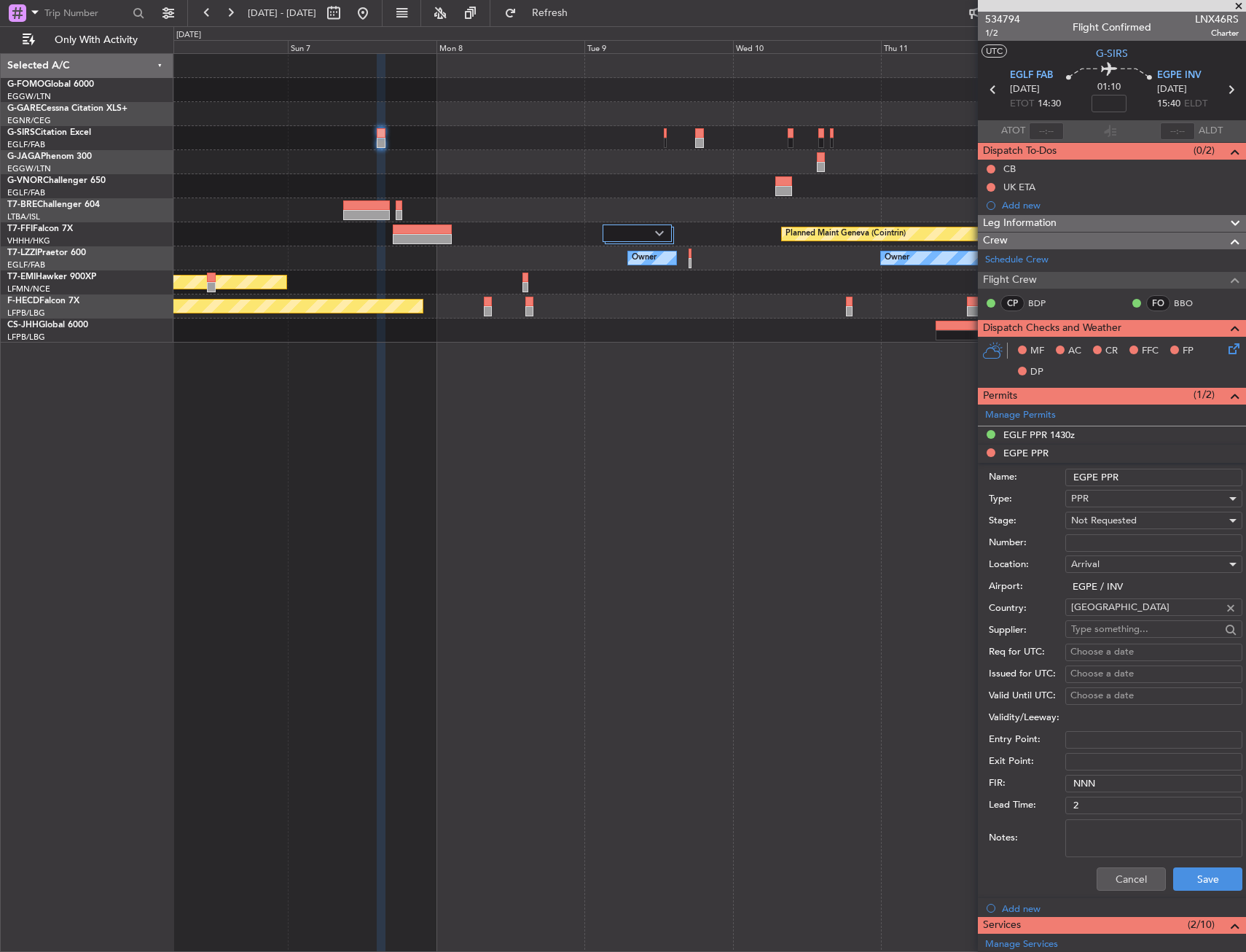
click at [1137, 474] on input "EGPE PPR" at bounding box center [1154, 477] width 177 height 18
type input "EGPE PPR 1540Z"
click at [1131, 513] on div "Not Requested" at bounding box center [1149, 520] width 155 height 22
click at [1133, 613] on span "Requested" at bounding box center [1148, 615] width 153 height 22
click at [1184, 884] on button "Save" at bounding box center [1208, 879] width 69 height 23
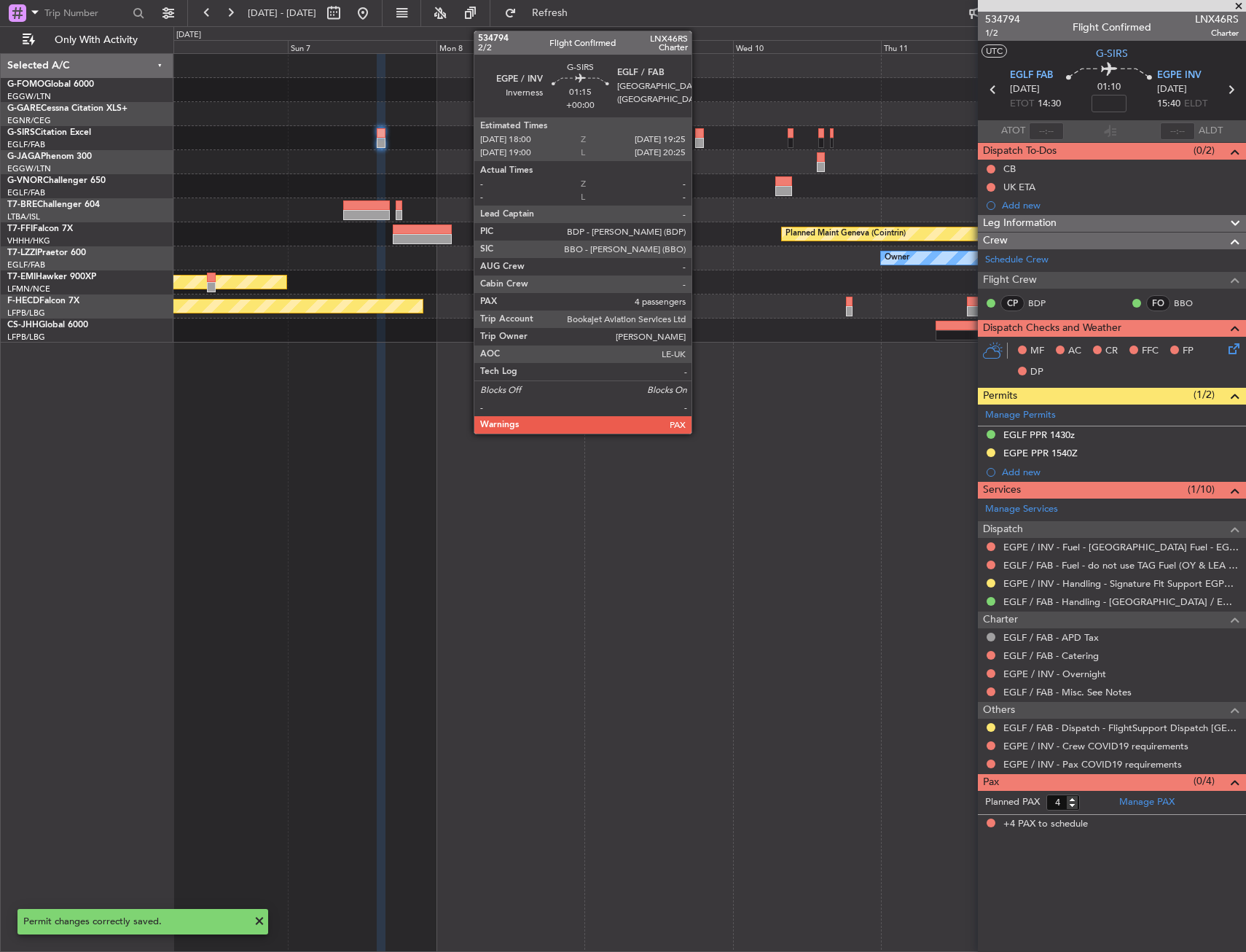
click at [698, 141] on div at bounding box center [700, 142] width 9 height 10
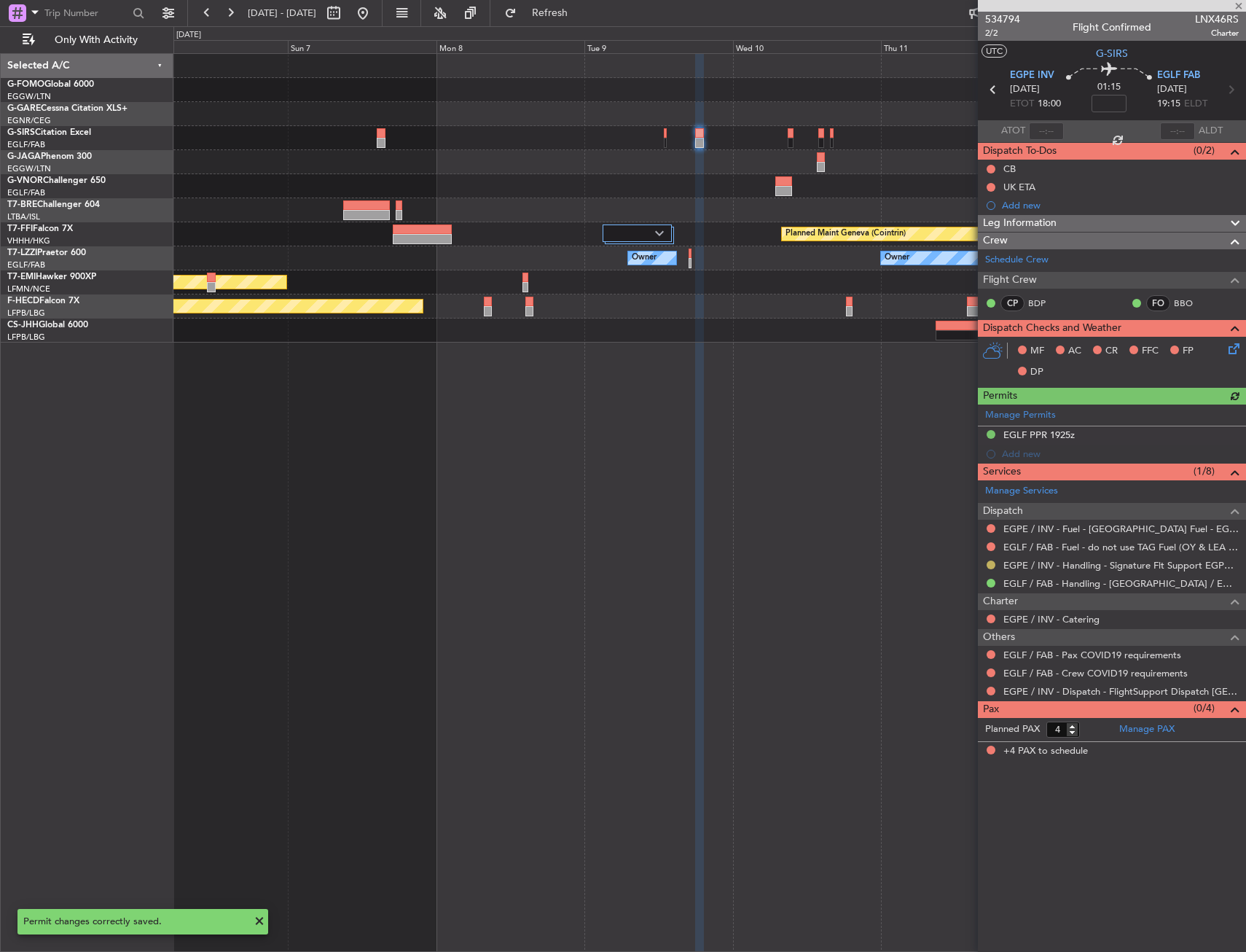
click at [991, 564] on button at bounding box center [991, 564] width 8 height 8
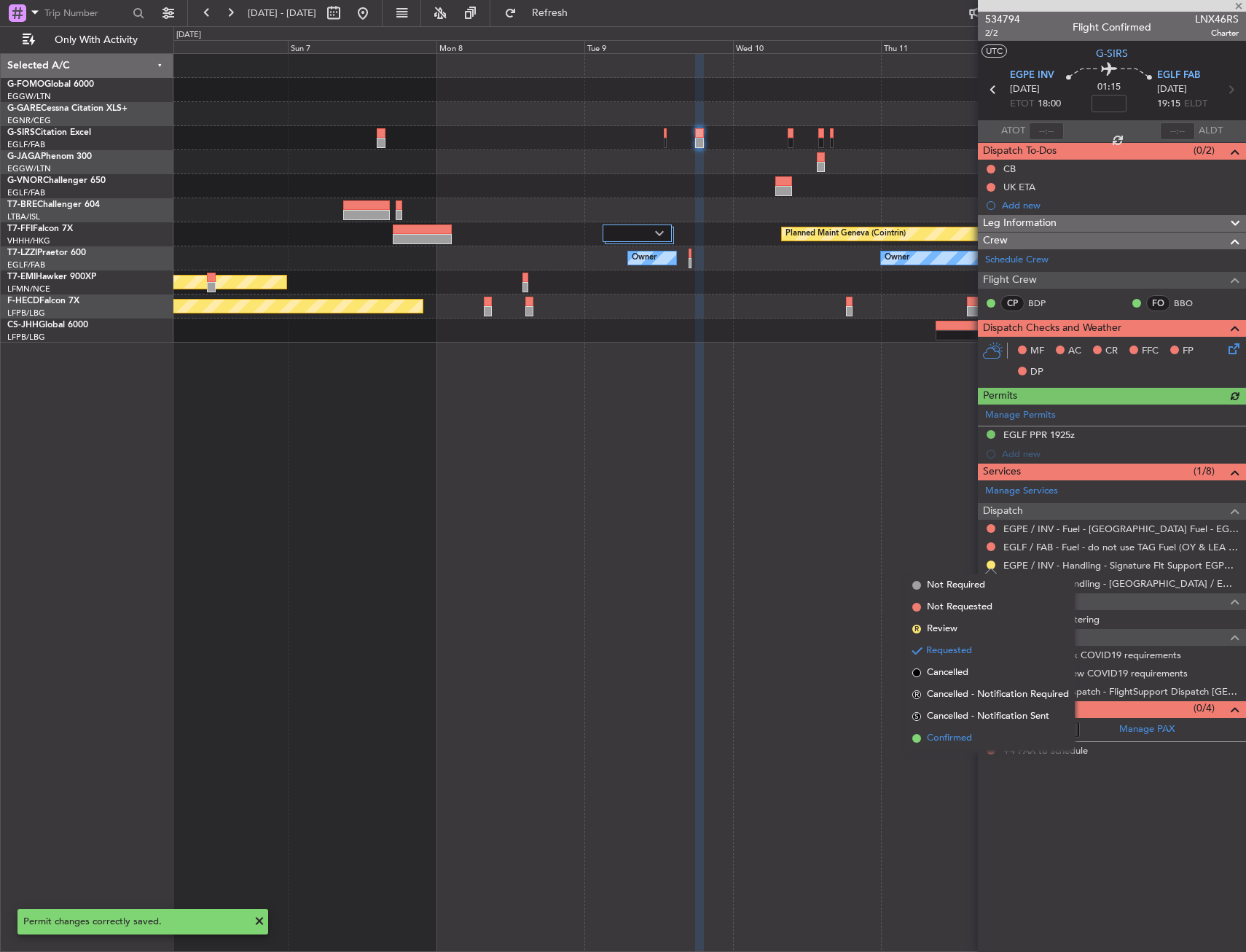
click at [971, 740] on span "Confirmed" at bounding box center [949, 737] width 45 height 15
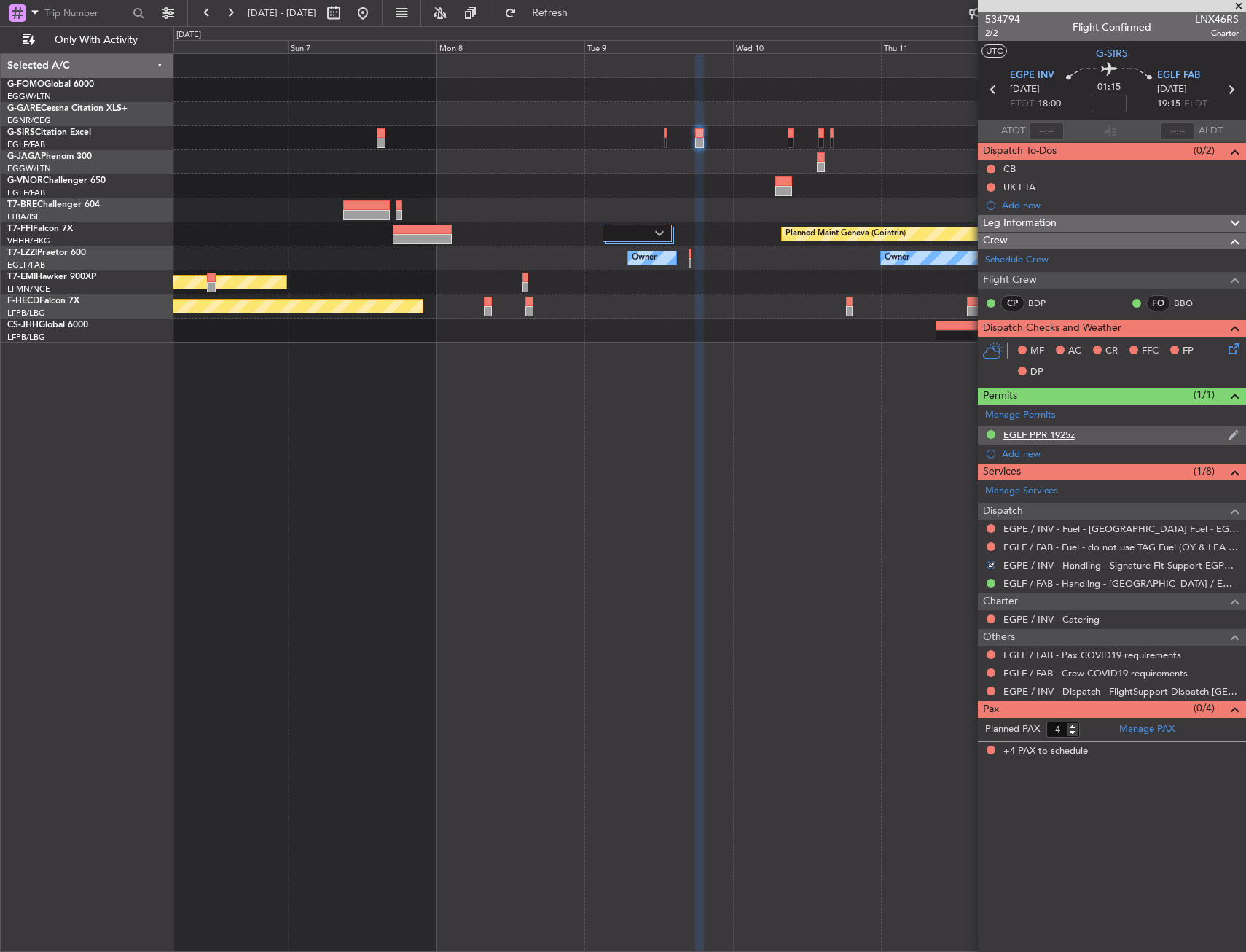
click at [1031, 442] on div "EGLF PPR 1925z" at bounding box center [1112, 435] width 268 height 18
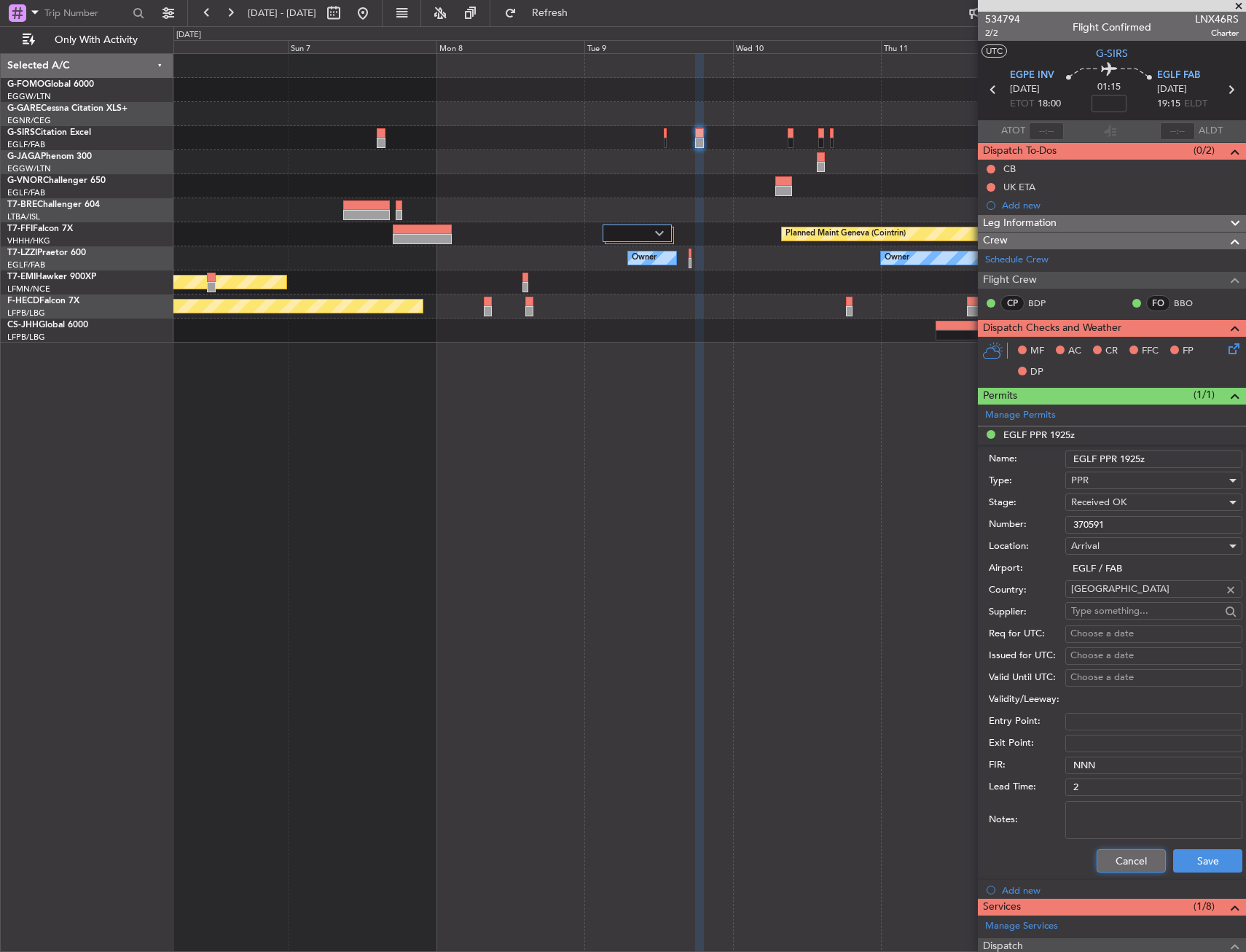
click at [1135, 869] on button "Cancel" at bounding box center [1131, 860] width 69 height 23
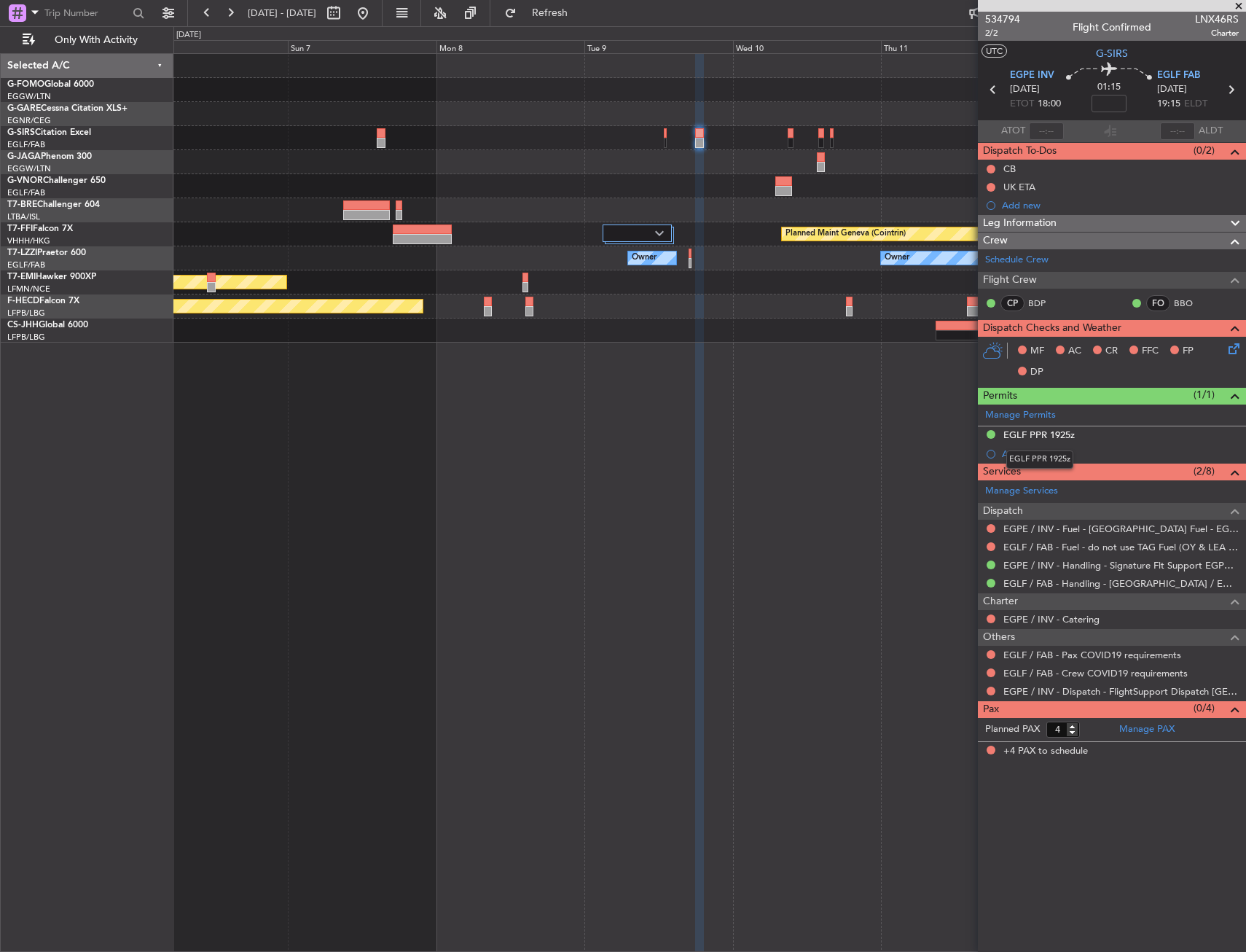
click at [1018, 452] on mat-tooltip-component "EGLF PPR 1925z" at bounding box center [1040, 459] width 88 height 38
click at [1011, 458] on div "Add new" at bounding box center [1114, 454] width 224 height 12
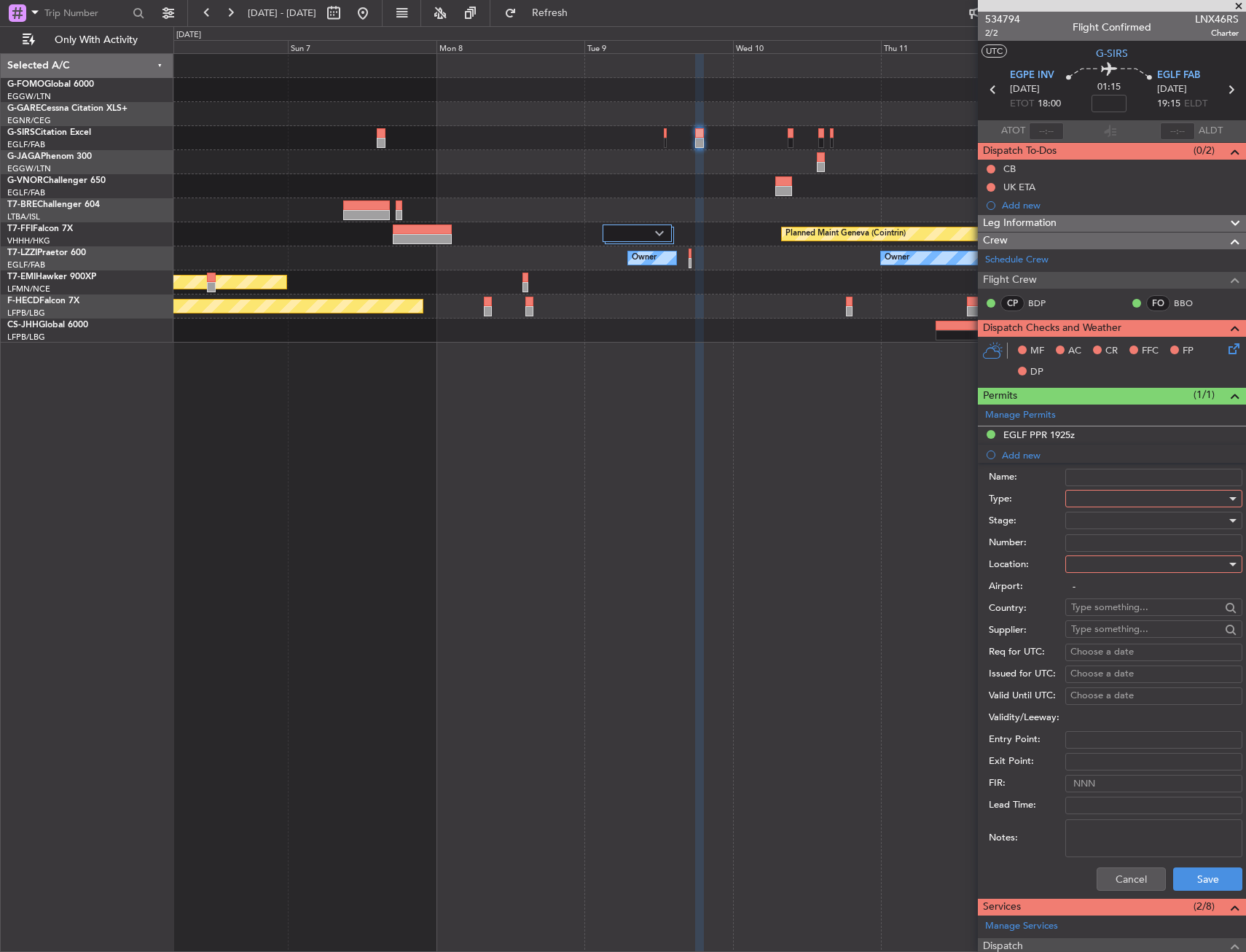
click at [1104, 493] on div at bounding box center [1149, 498] width 155 height 22
click at [1091, 568] on span "PPR" at bounding box center [1148, 571] width 153 height 22
click at [1091, 567] on div at bounding box center [1149, 564] width 155 height 22
drag, startPoint x: 1091, startPoint y: 604, endPoint x: 1091, endPoint y: 578, distance: 26.0
click at [1090, 604] on span "Departure" at bounding box center [1148, 594] width 153 height 22
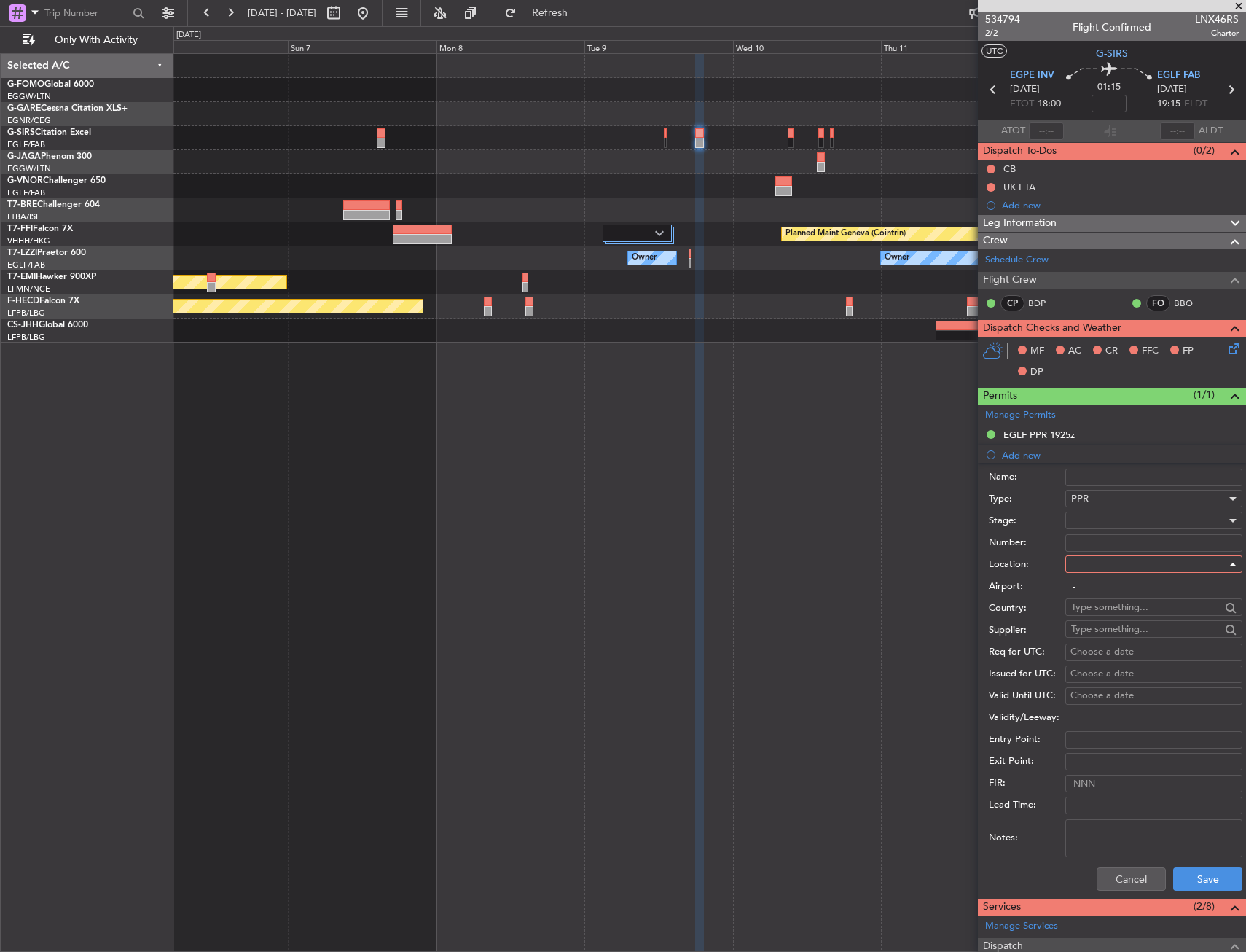
type input "EGPE / INV"
click at [1079, 529] on div at bounding box center [1149, 520] width 155 height 22
click at [1088, 634] on span "Received OK" at bounding box center [1148, 637] width 153 height 22
click at [1083, 539] on input "Number:" at bounding box center [1154, 543] width 177 height 18
paste input "1156"
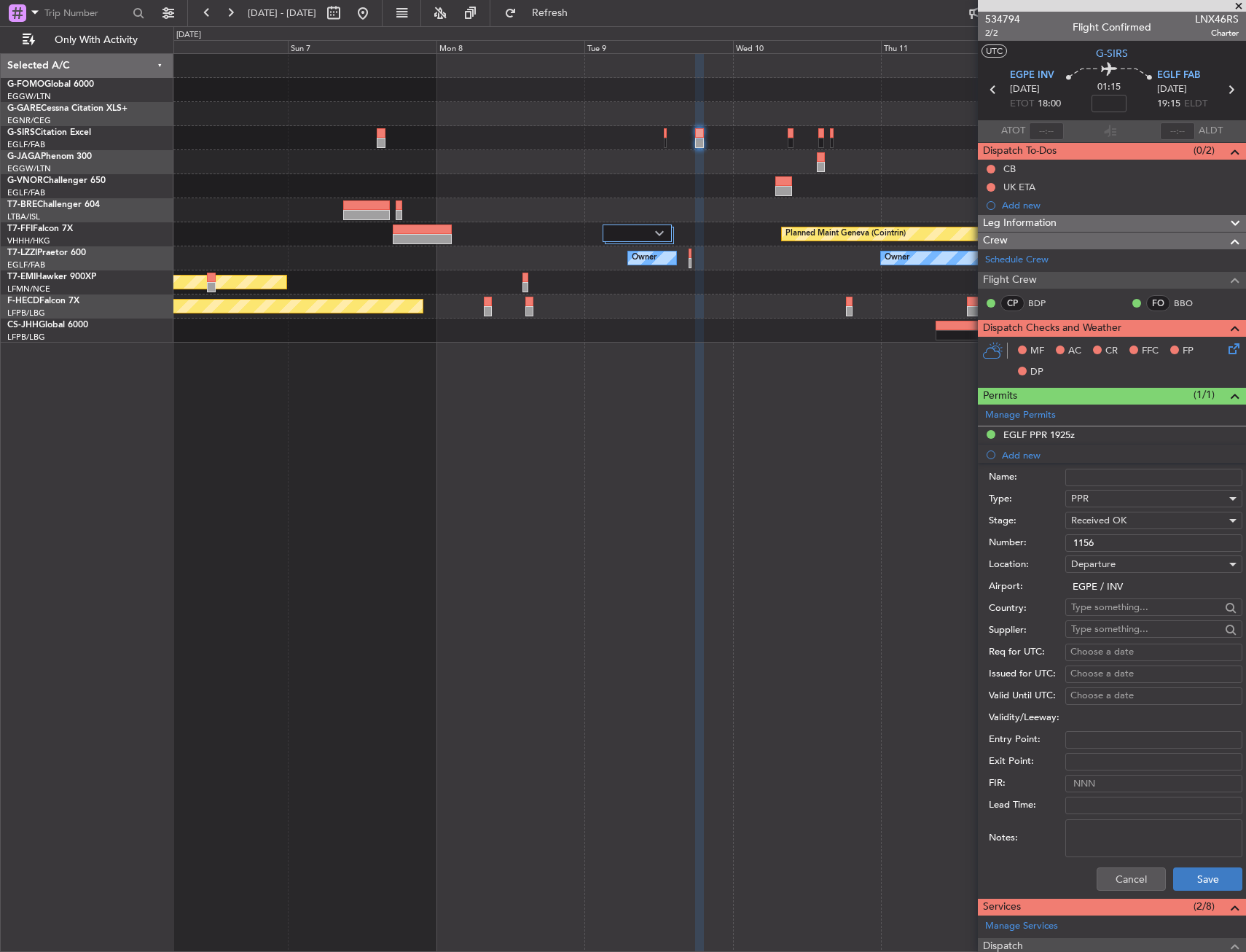
type input "1156"
click at [1188, 879] on button "Save" at bounding box center [1208, 879] width 69 height 23
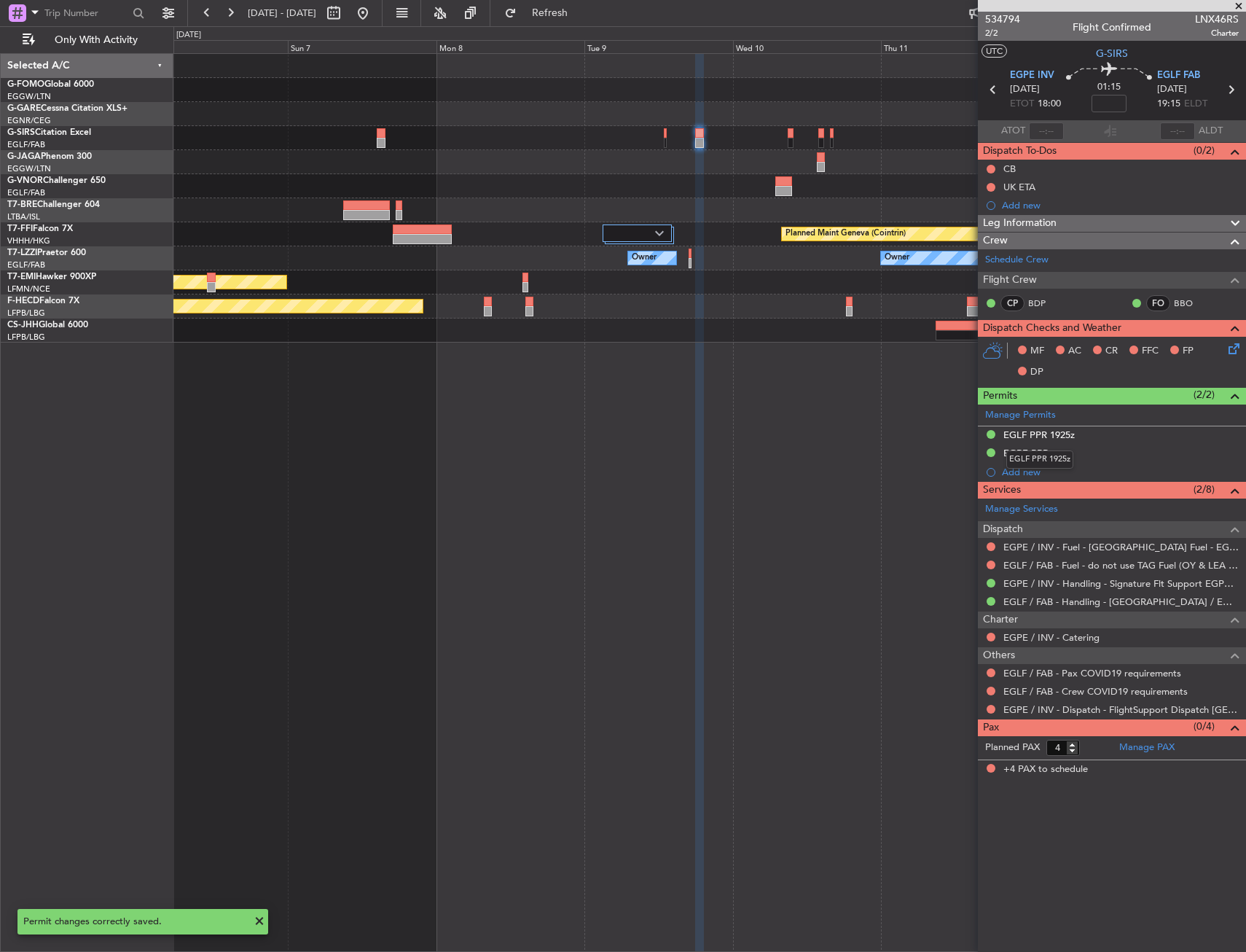
click at [1064, 448] on mat-tooltip-component "EGLF PPR 1925z" at bounding box center [1040, 459] width 88 height 38
click at [1094, 449] on div "EGPE PPR" at bounding box center [1112, 454] width 268 height 18
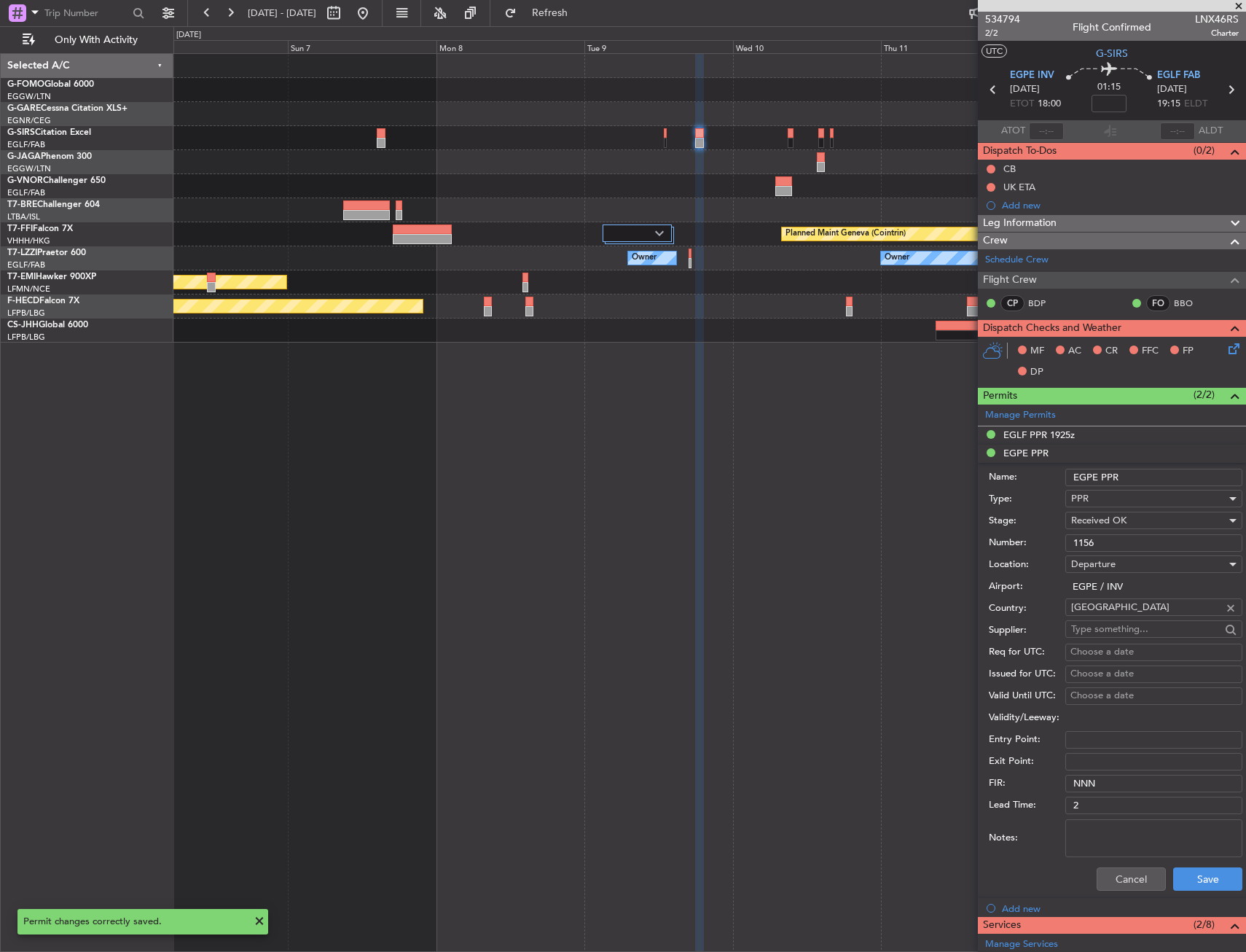
click at [1147, 468] on input "EGPE PPR" at bounding box center [1154, 477] width 177 height 18
type input "EGPE PPR 1800Z"
click at [1192, 883] on button "Save" at bounding box center [1208, 879] width 69 height 23
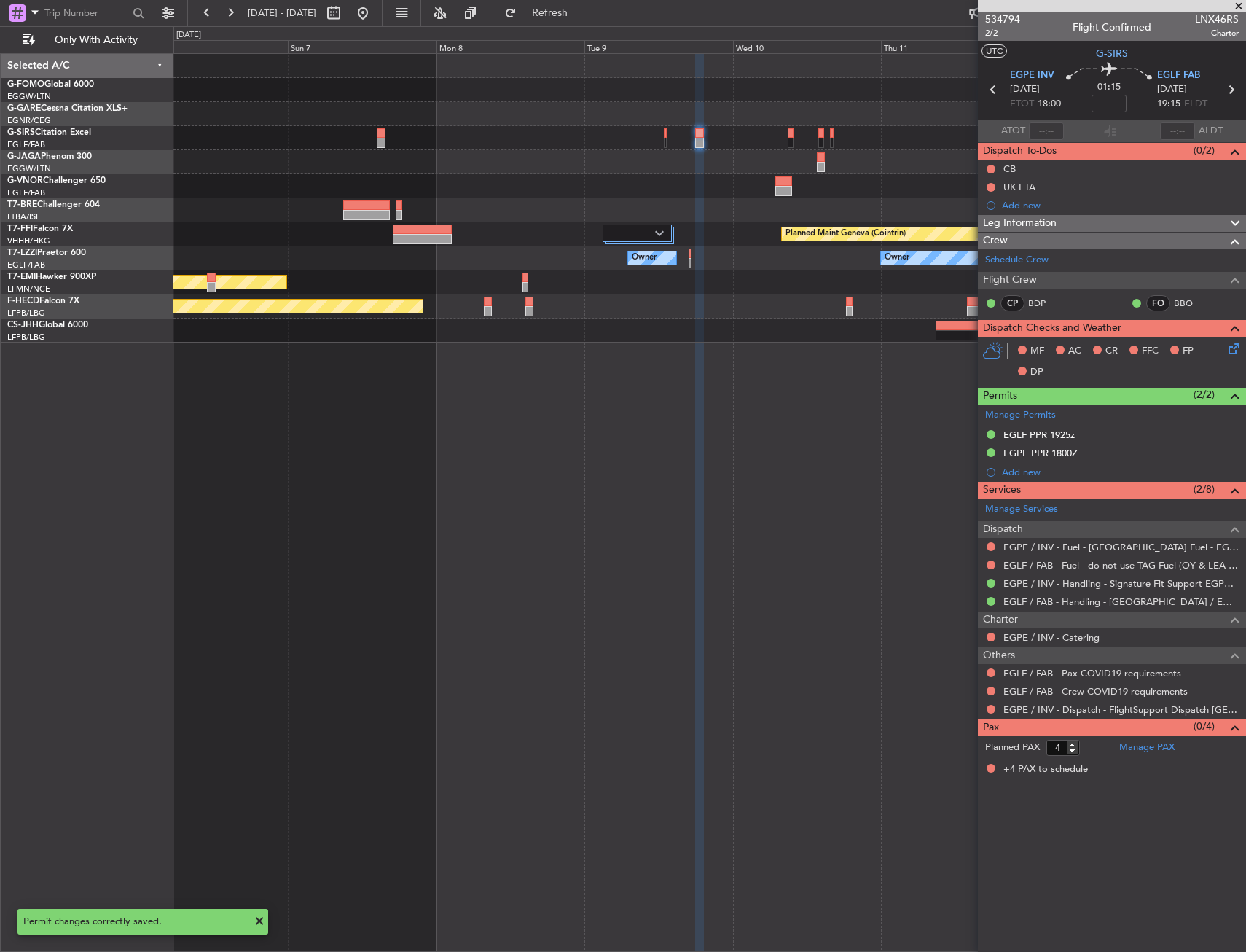
click at [740, 619] on div "Planned Maint Geneva (Cointrin) Owner Owner Planned Maint [PERSON_NAME] Planned…" at bounding box center [710, 502] width 1073 height 898
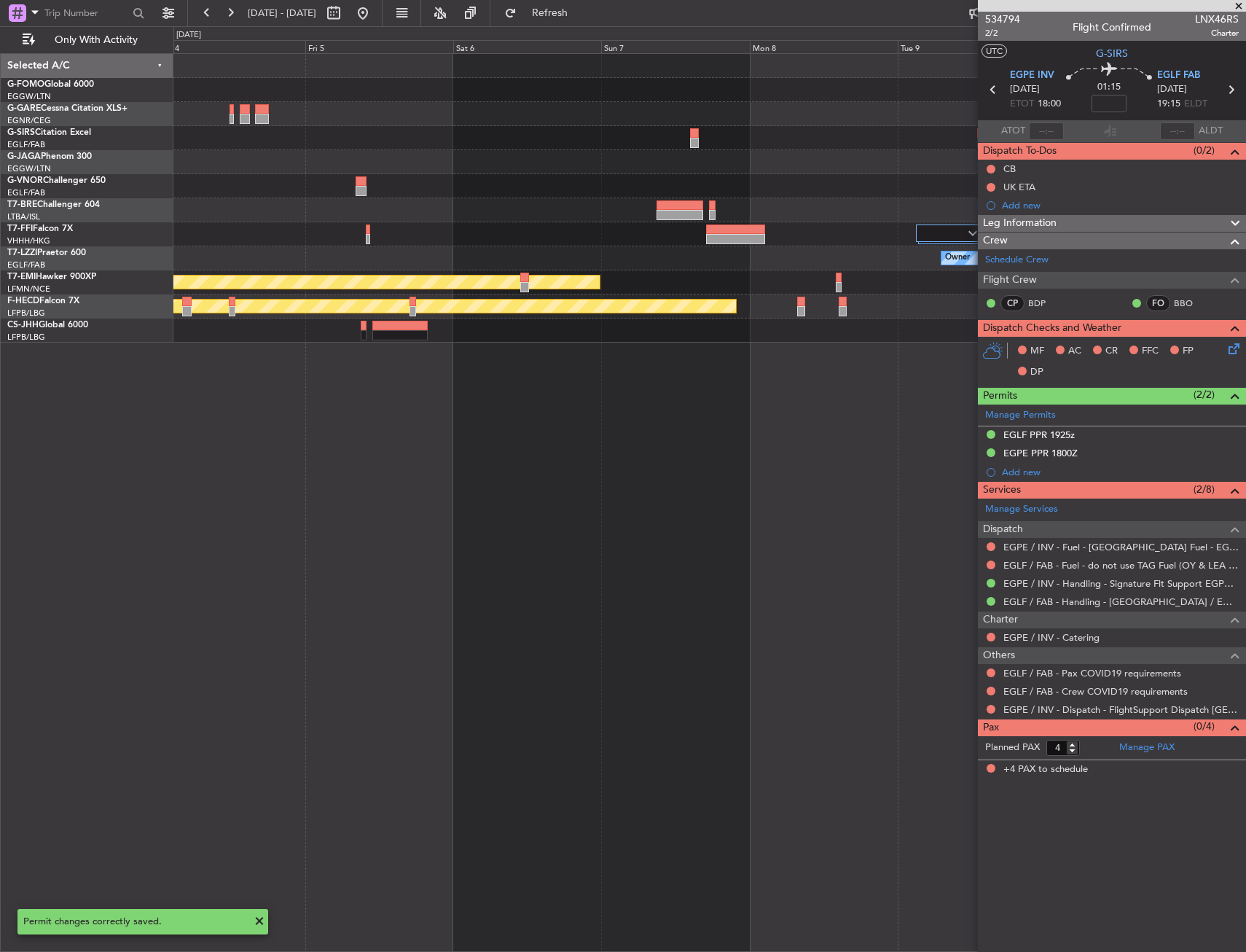
click at [884, 636] on div "Planned Maint [GEOGRAPHIC_DATA] ([GEOGRAPHIC_DATA]) Planned Maint Geneva ([GEOG…" at bounding box center [710, 502] width 1073 height 898
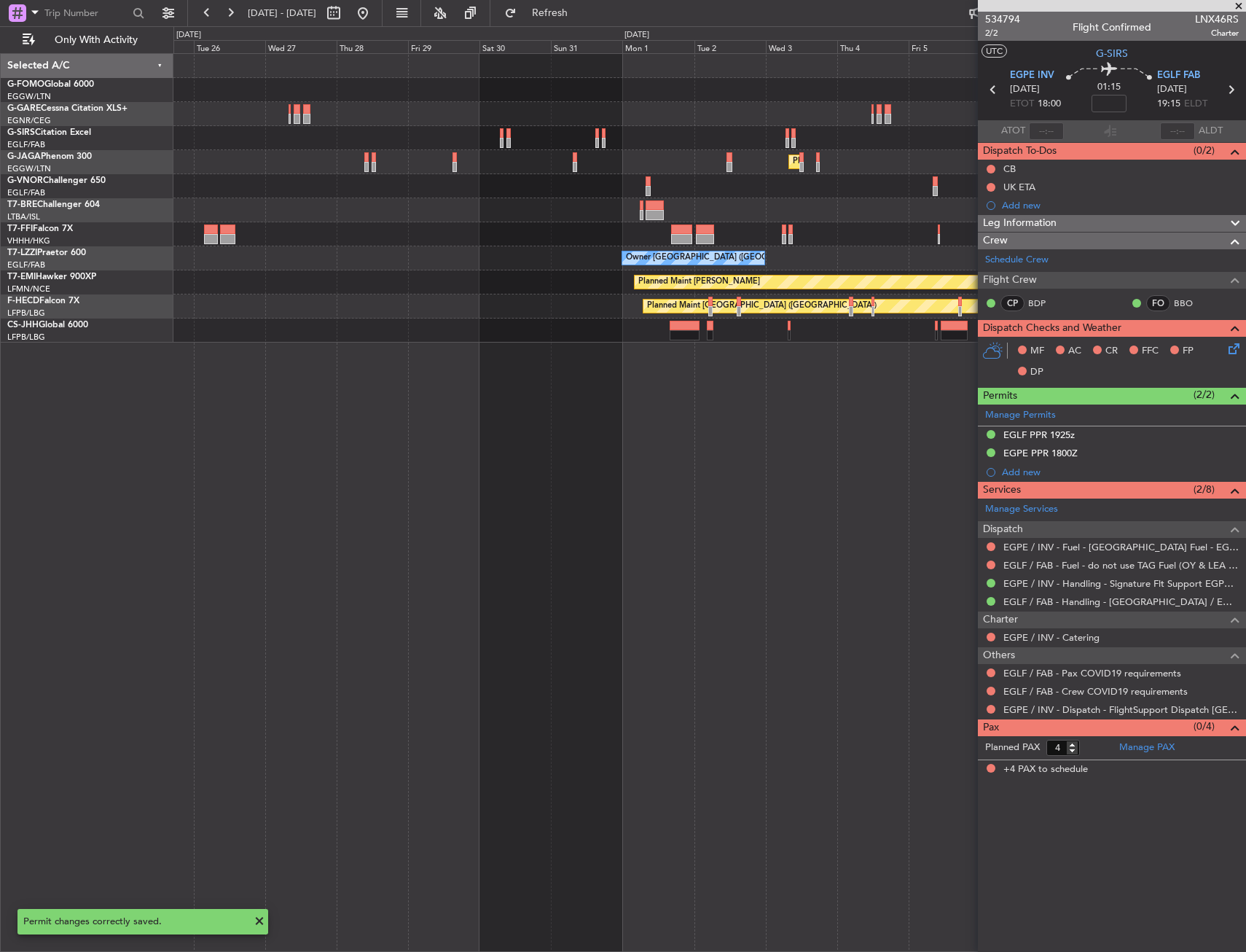
click at [604, 474] on div "Planned Maint [GEOGRAPHIC_DATA] ([GEOGRAPHIC_DATA]) Planned Maint Geneva ([GEOG…" at bounding box center [710, 502] width 1073 height 898
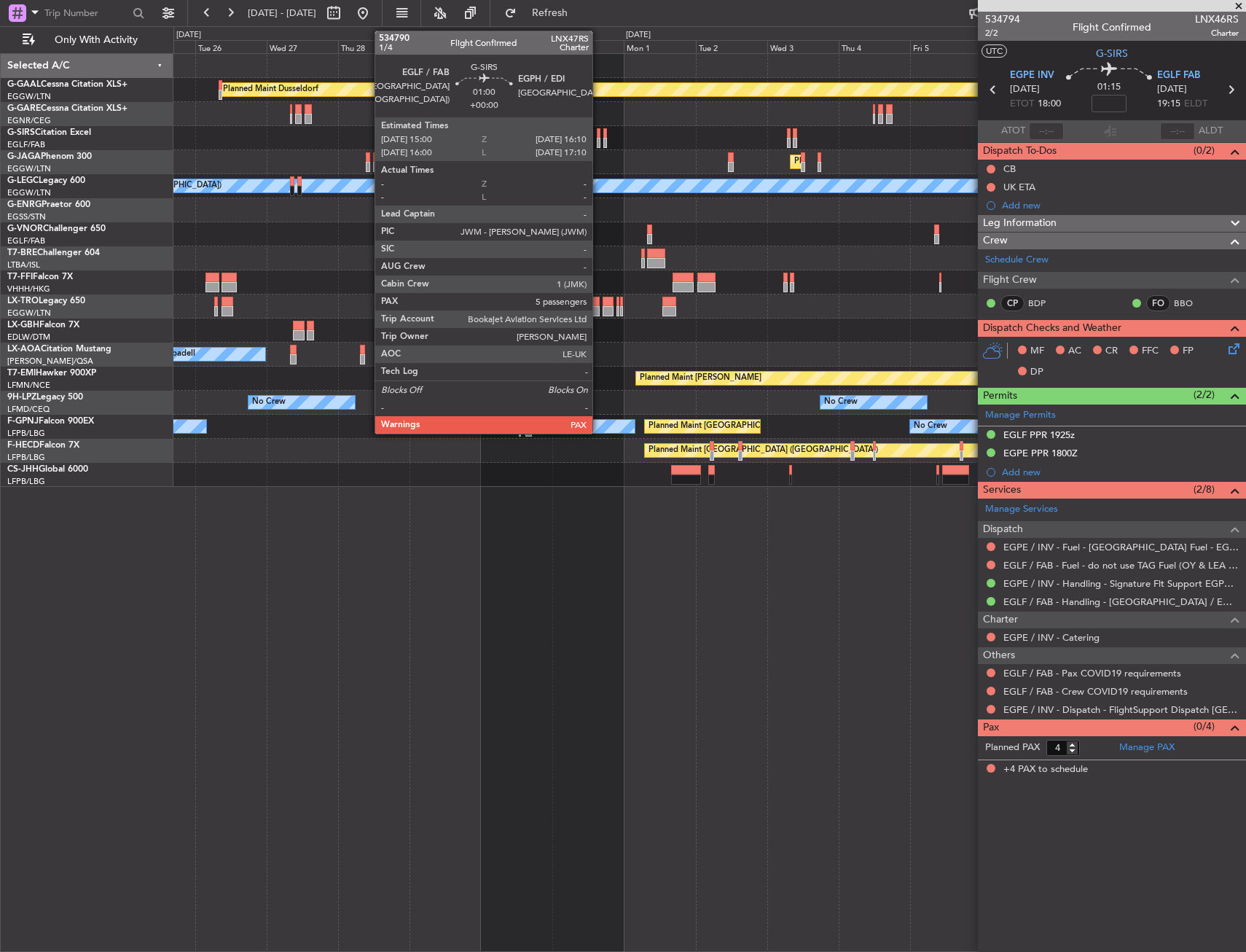
click at [599, 138] on div at bounding box center [598, 142] width 4 height 10
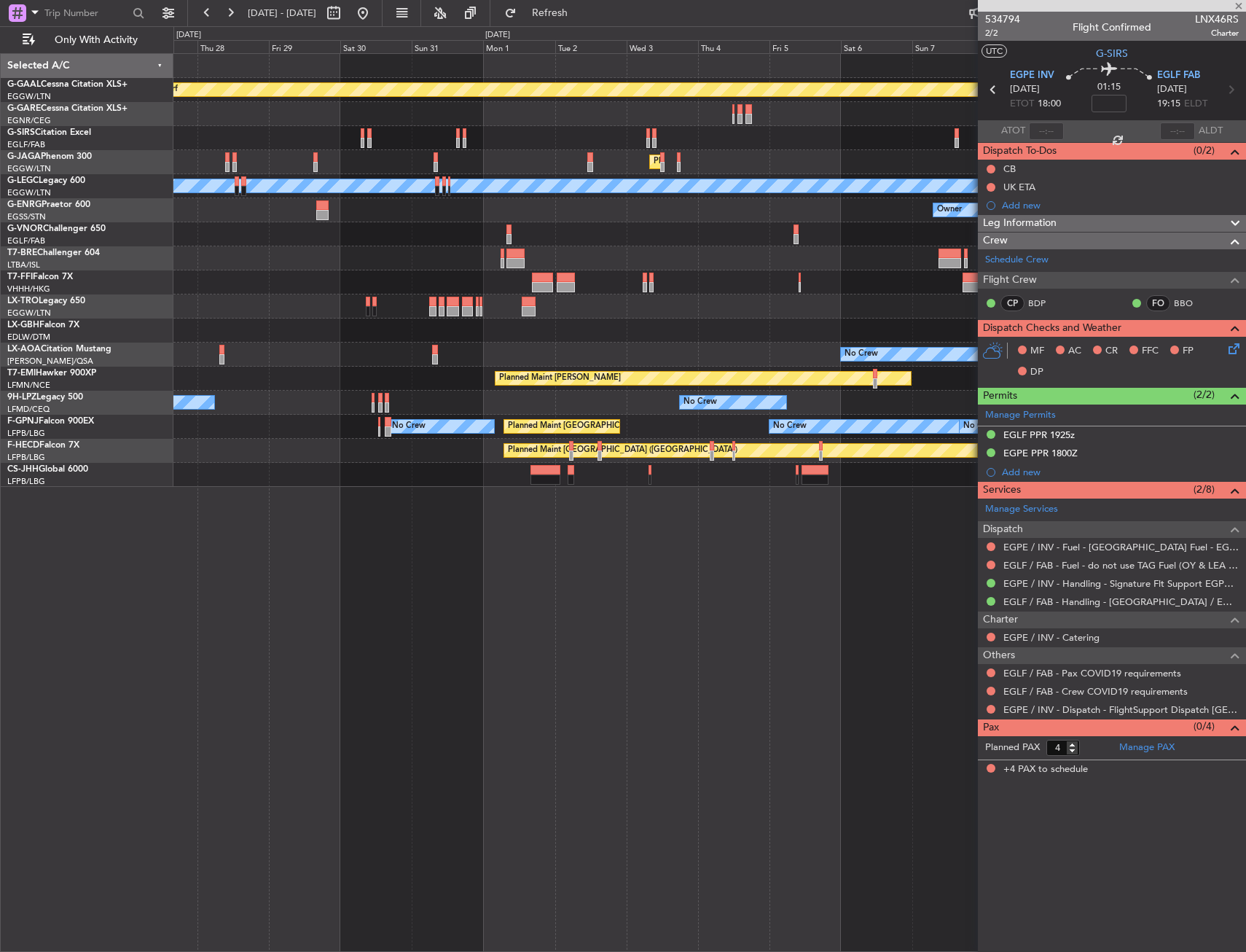
click at [511, 169] on div "Planned Maint Dusseldorf Planned Maint [GEOGRAPHIC_DATA] ([GEOGRAPHIC_DATA]) A/…" at bounding box center [710, 270] width 1072 height 433
type input "5"
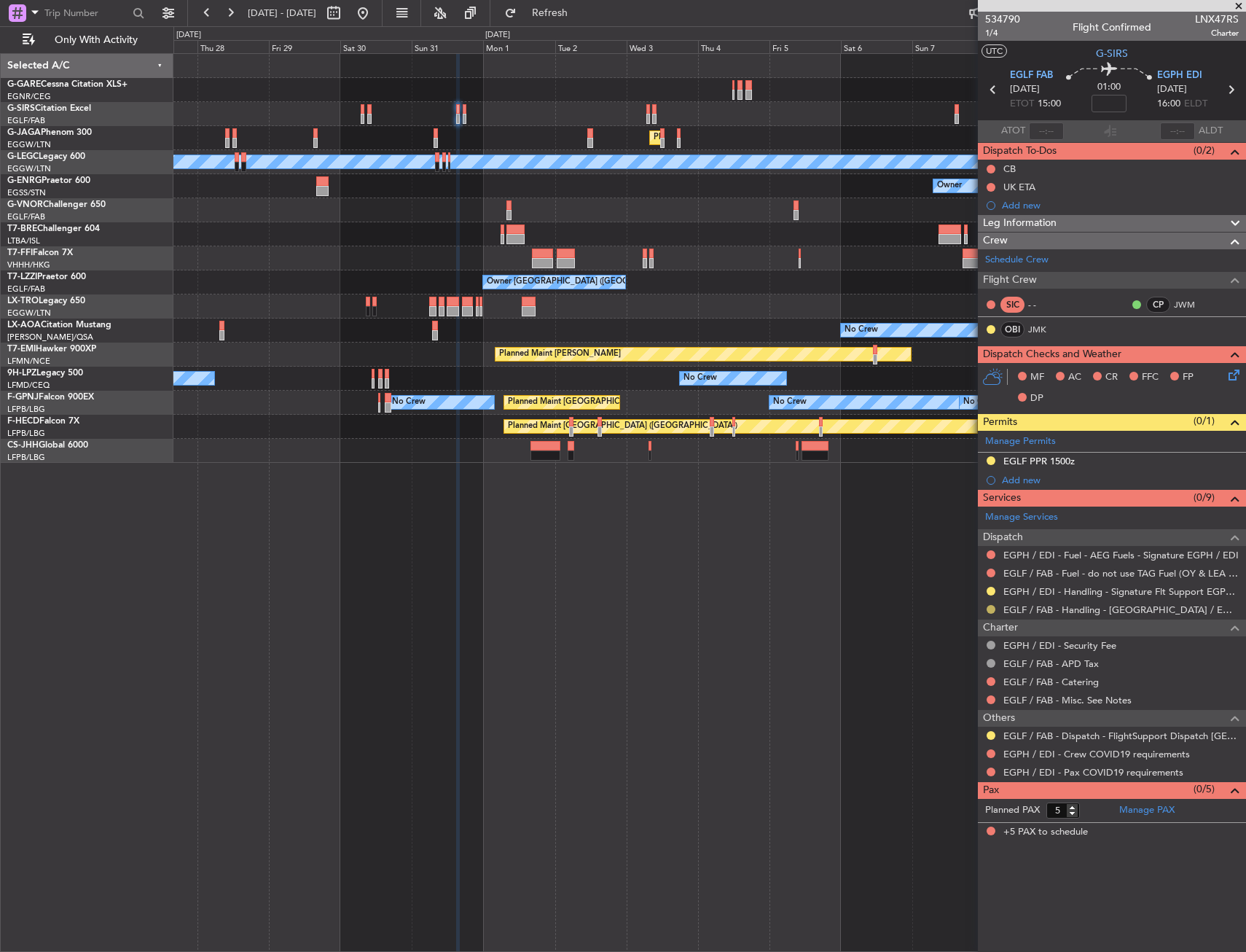
click at [991, 607] on button at bounding box center [991, 608] width 8 height 8
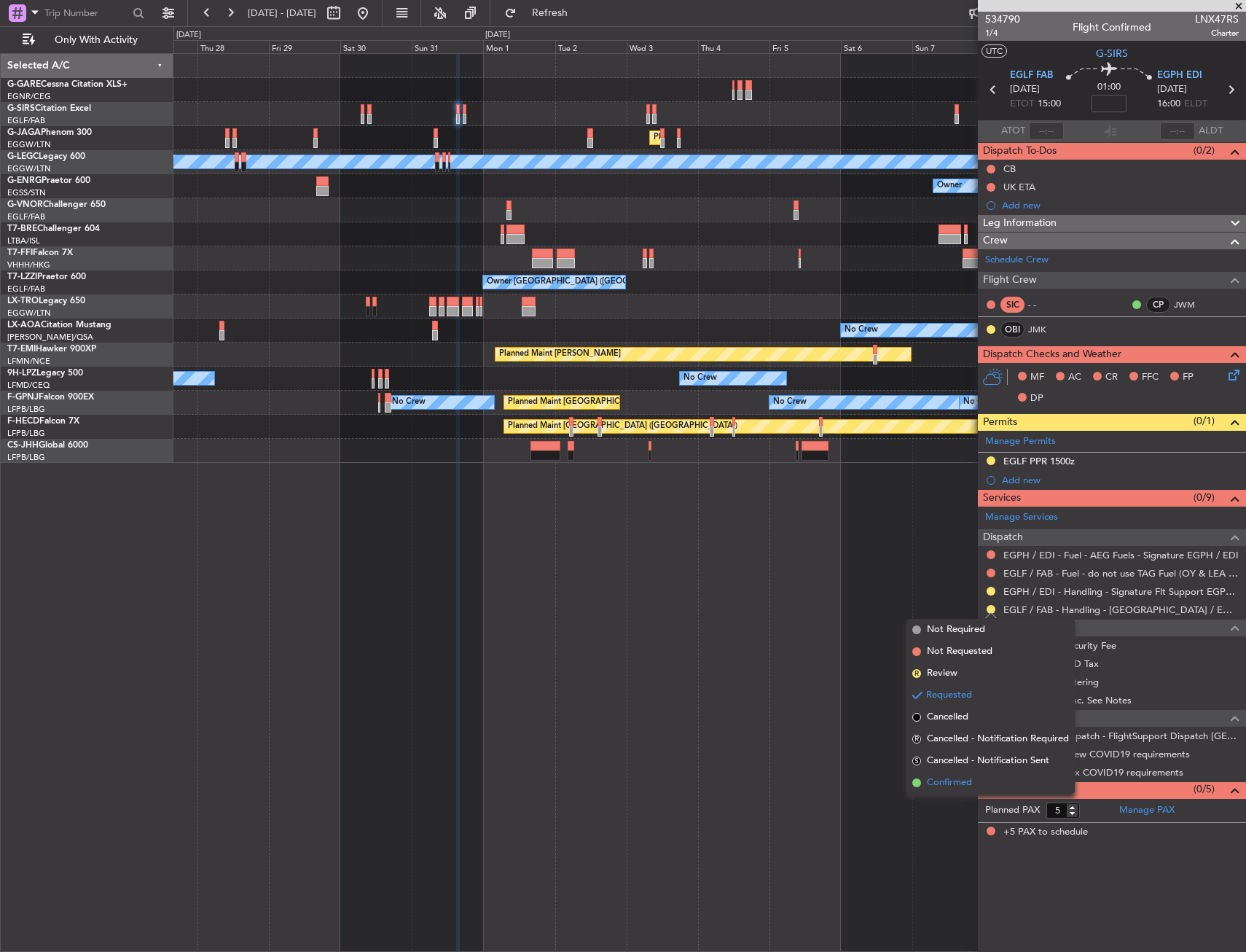
click at [968, 777] on span "Confirmed" at bounding box center [949, 782] width 45 height 15
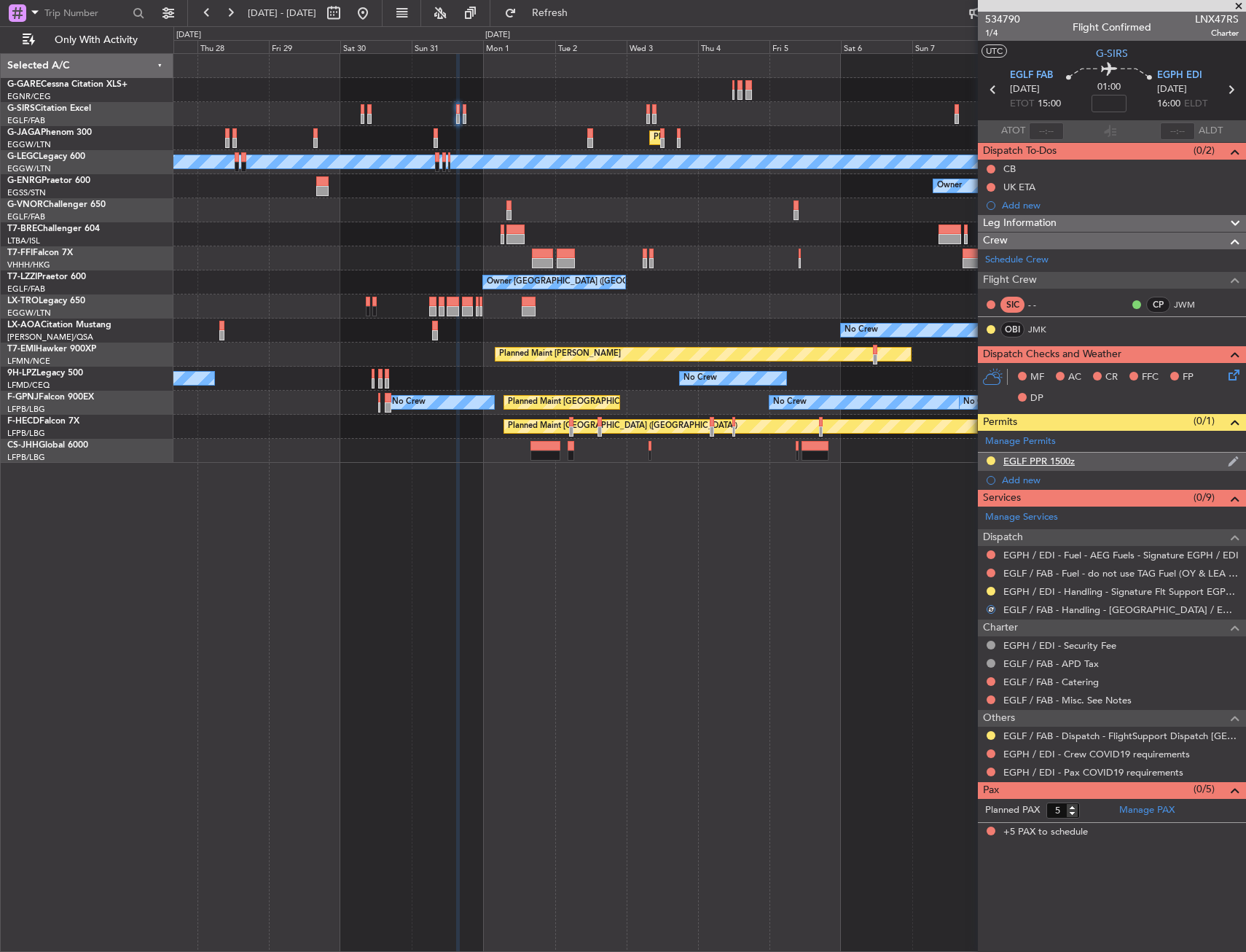
click at [1105, 461] on div "EGLF PPR 1500z" at bounding box center [1112, 461] width 268 height 18
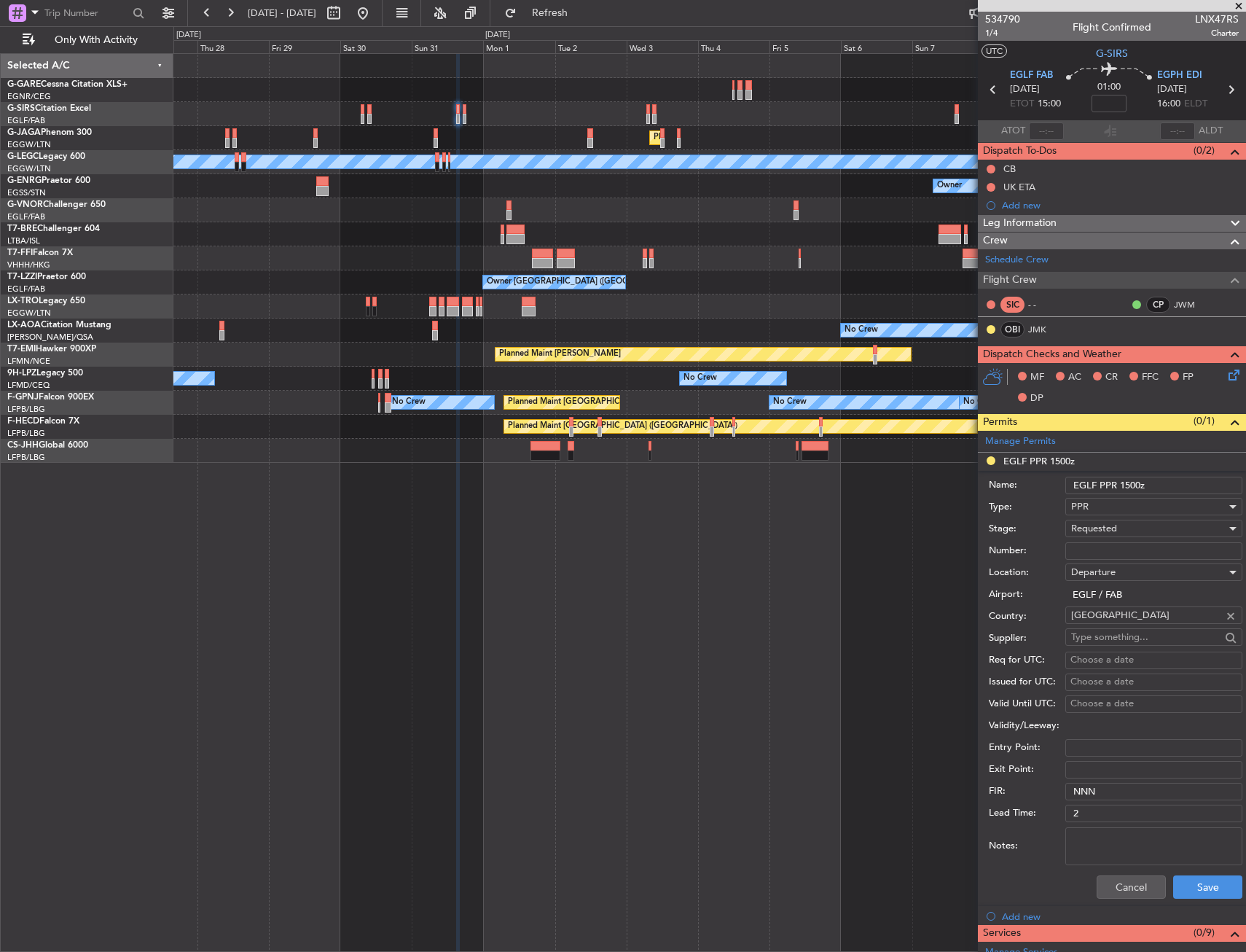
click at [1114, 556] on input "Number:" at bounding box center [1154, 551] width 177 height 18
paste input "370592"
type input "370592"
click at [1113, 526] on span "Requested" at bounding box center [1094, 528] width 46 height 13
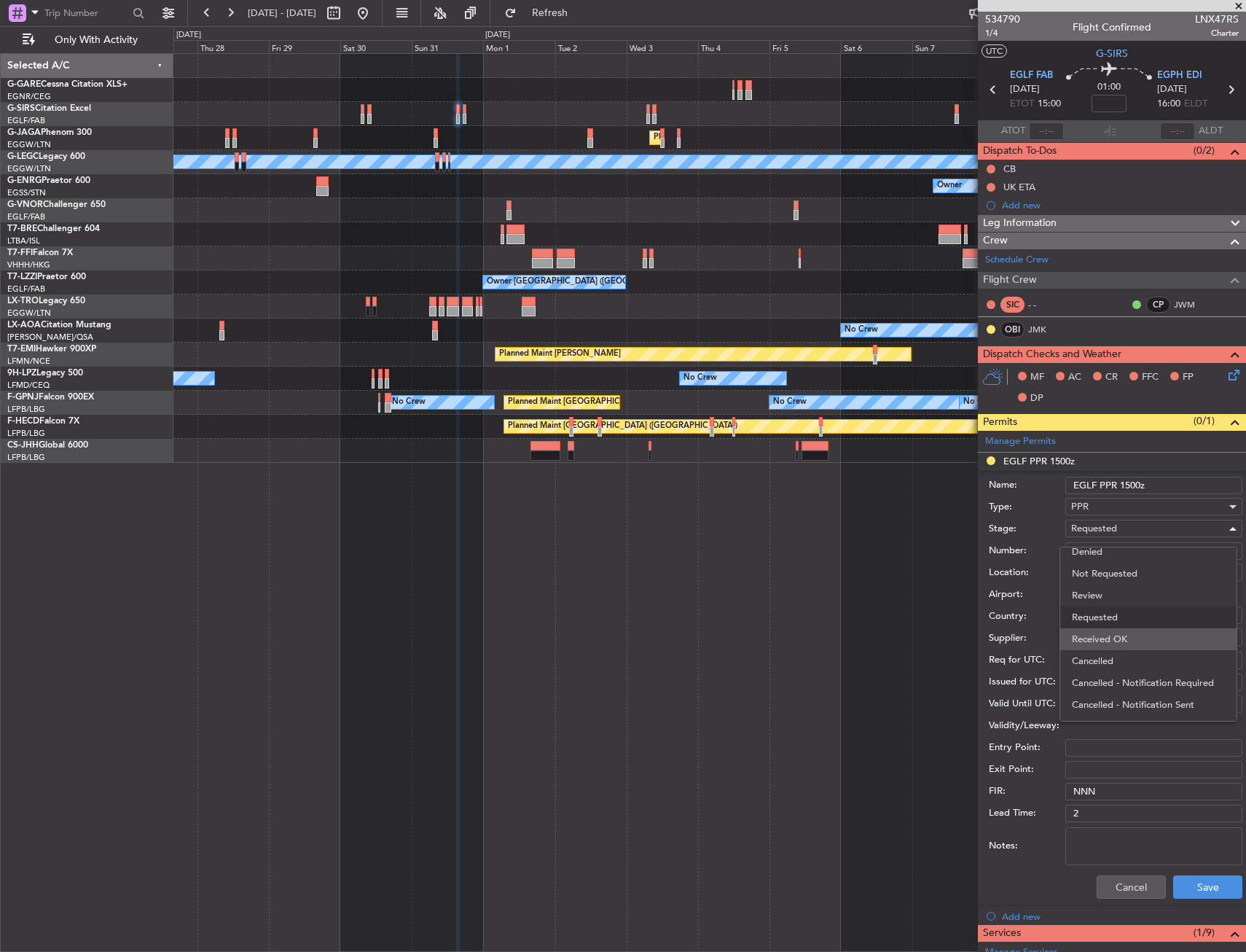
click at [1119, 632] on span "Received OK" at bounding box center [1148, 639] width 153 height 22
click at [1191, 883] on button "Save" at bounding box center [1208, 887] width 69 height 23
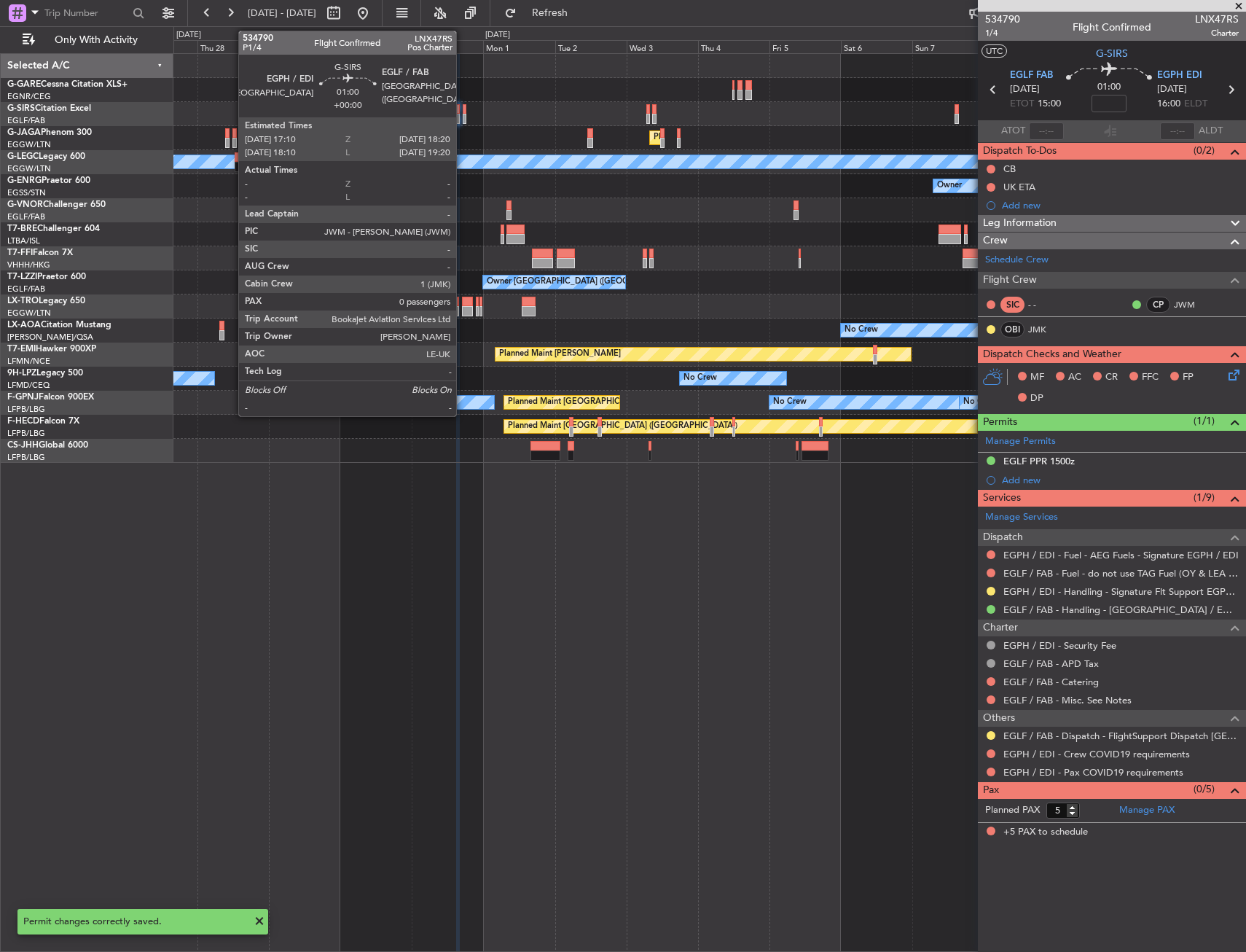
click at [463, 109] on div at bounding box center [465, 109] width 4 height 10
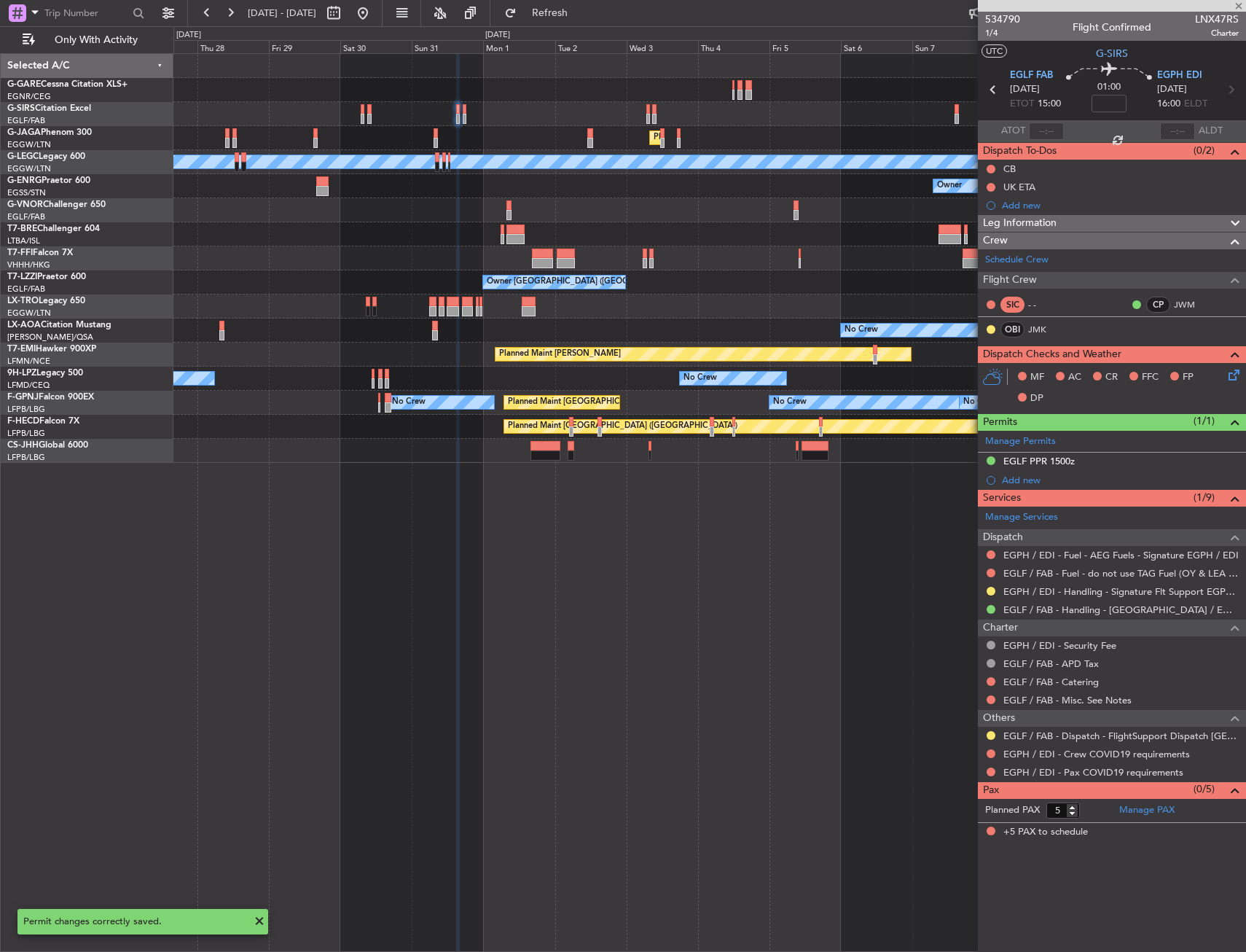
type input "0"
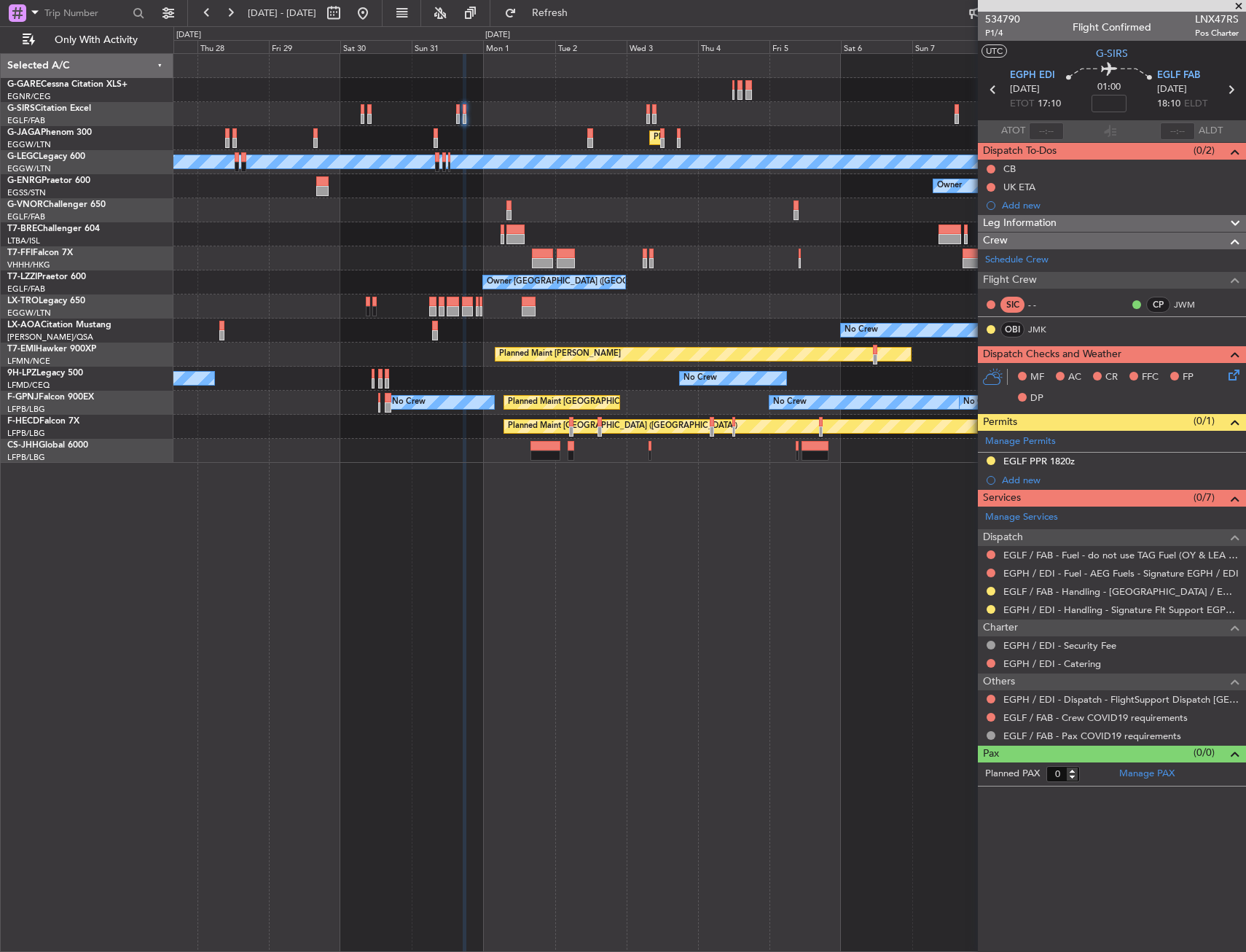
drag, startPoint x: 993, startPoint y: 592, endPoint x: 982, endPoint y: 608, distance: 19.4
click at [993, 592] on button at bounding box center [991, 591] width 8 height 8
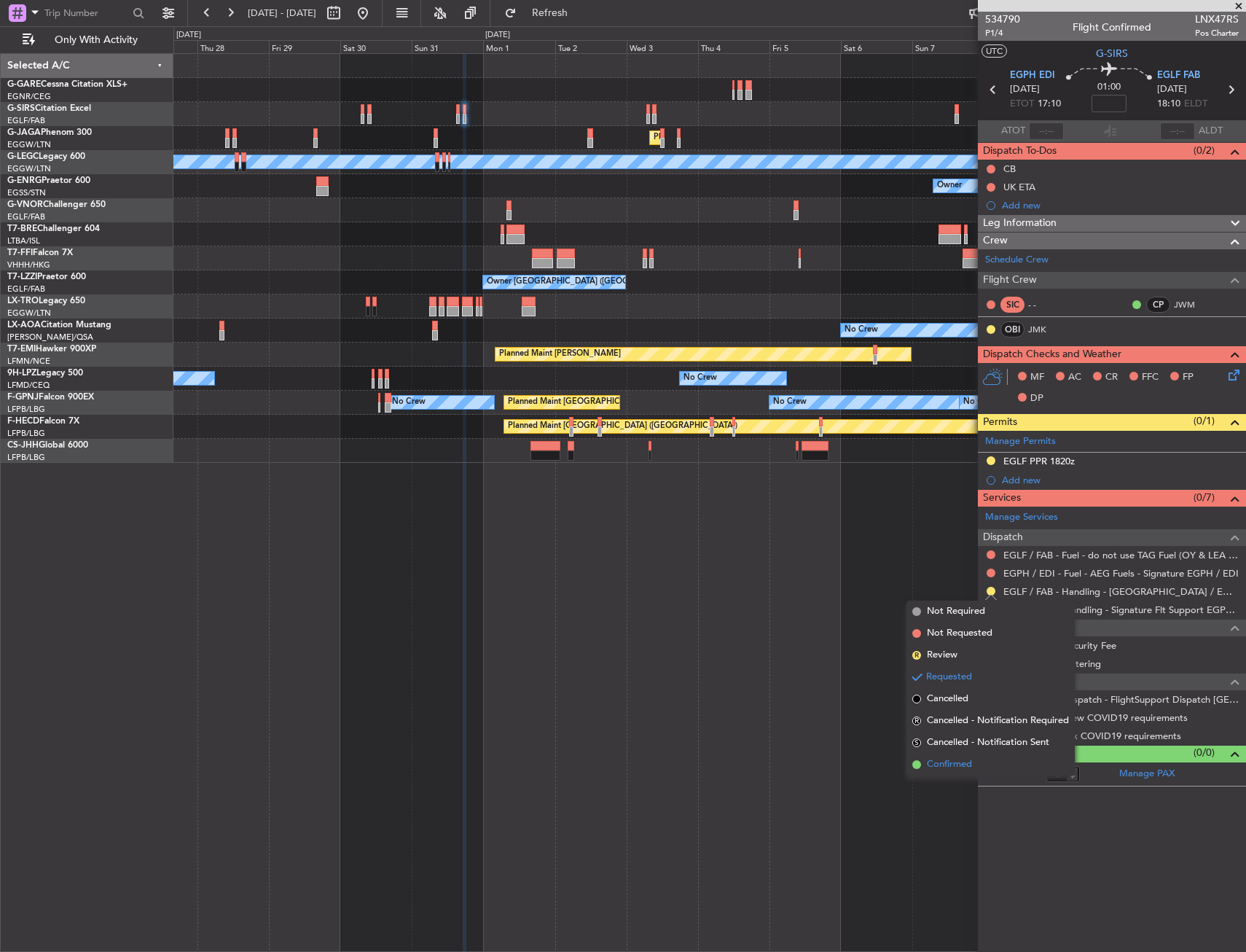
click at [952, 760] on span "Confirmed" at bounding box center [949, 764] width 45 height 15
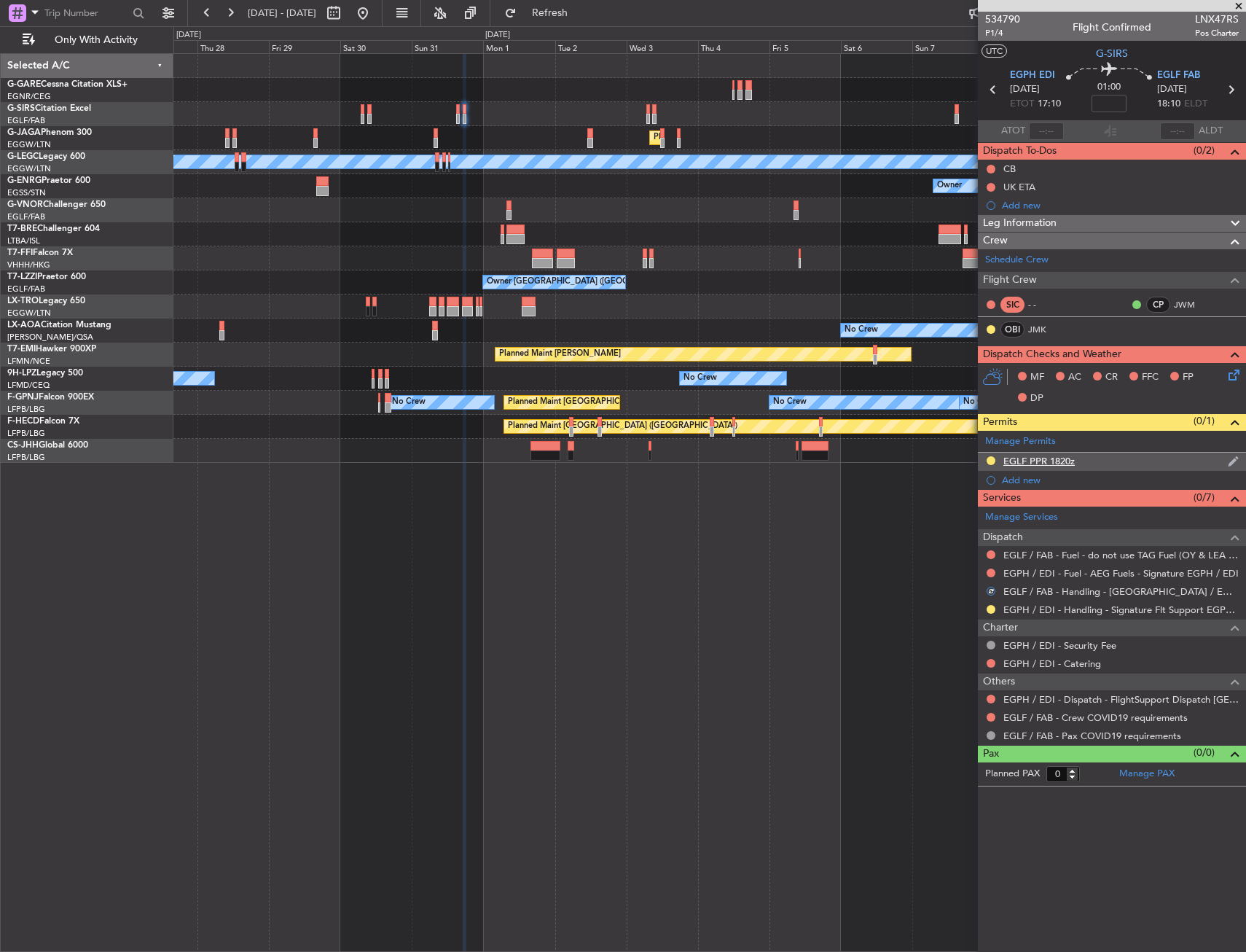
click at [1094, 465] on div "EGLF PPR 1820z" at bounding box center [1112, 461] width 268 height 18
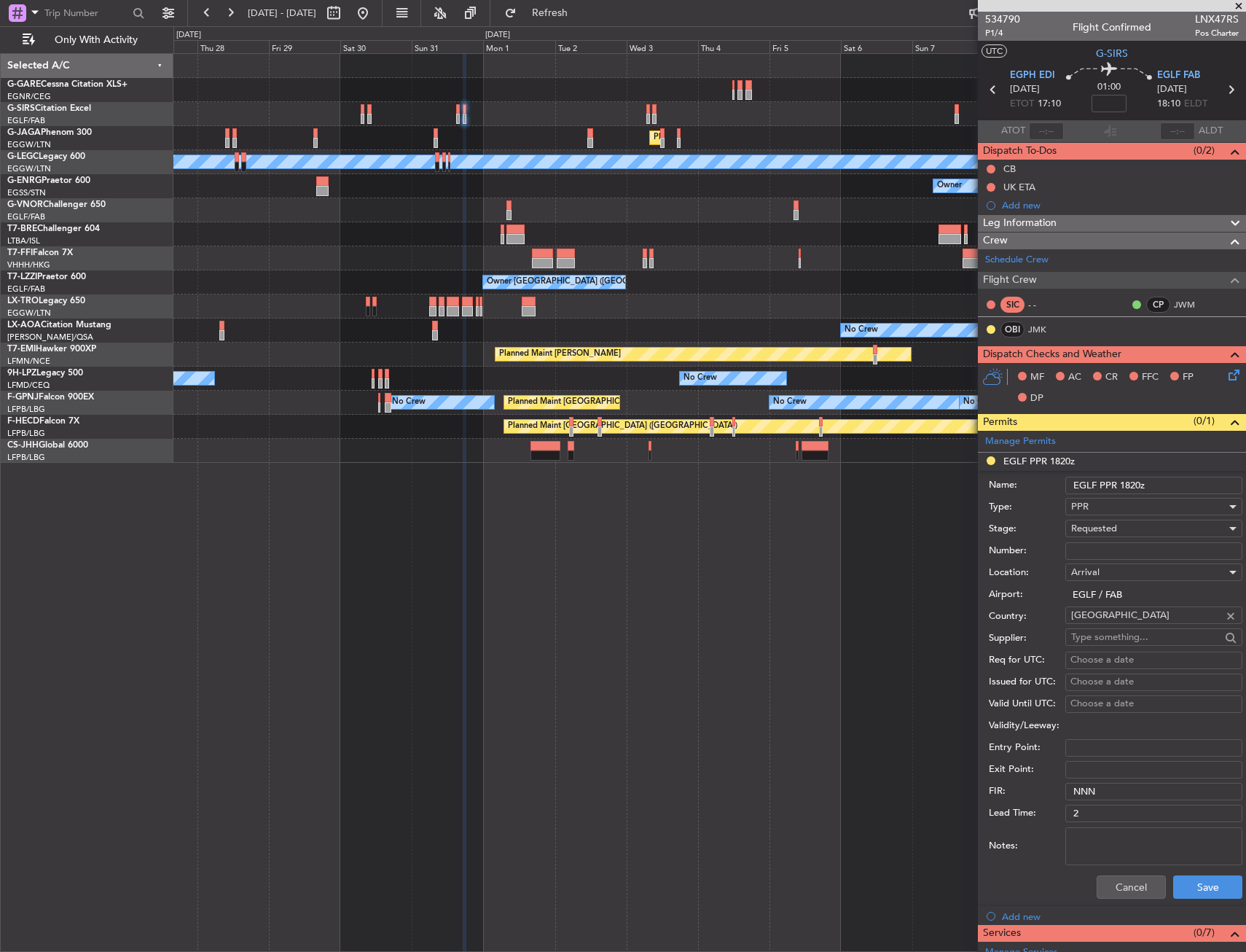
click at [1100, 553] on input "Number:" at bounding box center [1154, 551] width 177 height 18
paste input "370593"
type input "370593"
click at [1104, 527] on span "Requested" at bounding box center [1094, 528] width 46 height 13
click at [1103, 635] on span "Received OK" at bounding box center [1148, 639] width 153 height 22
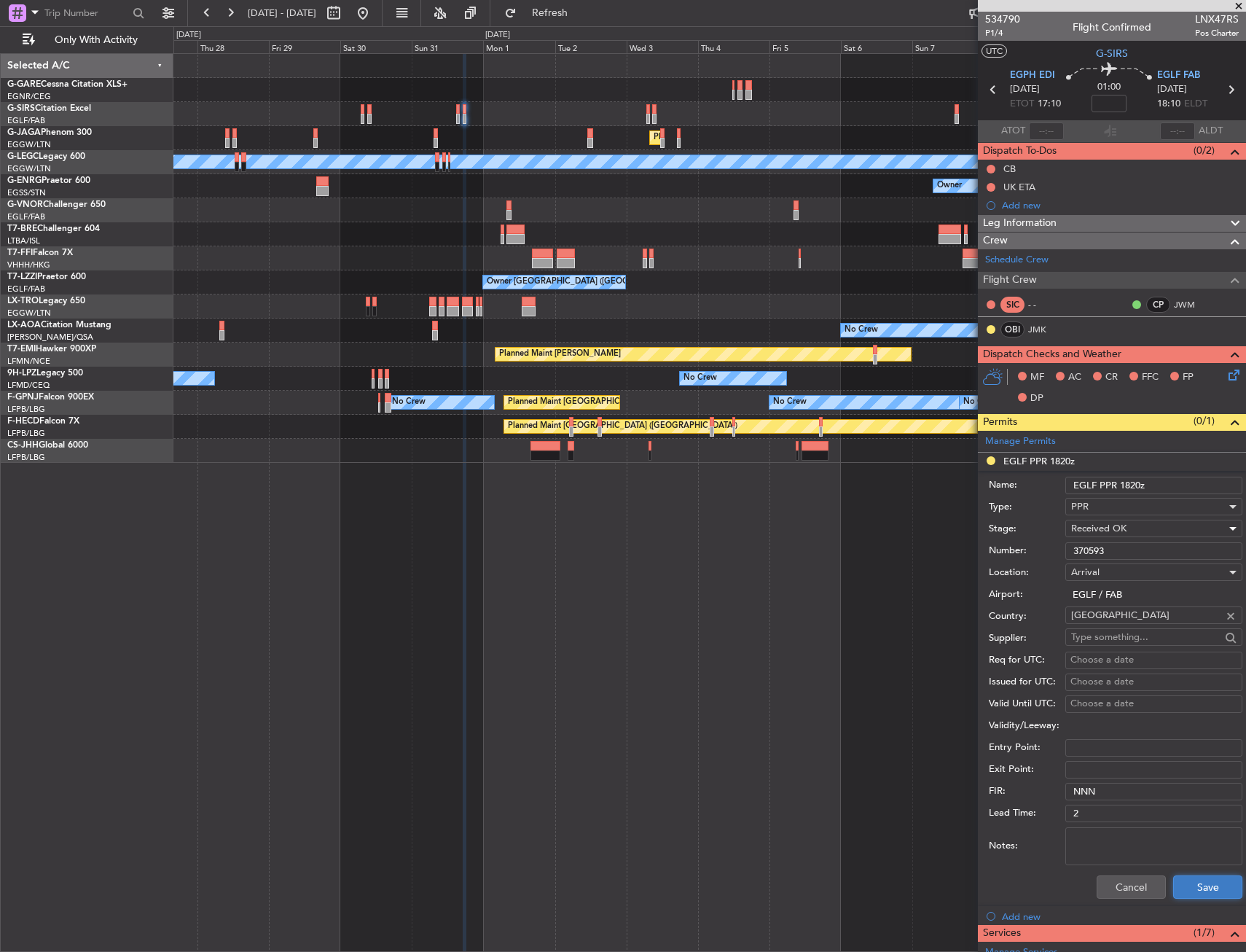
click at [1204, 897] on button "Save" at bounding box center [1208, 887] width 69 height 23
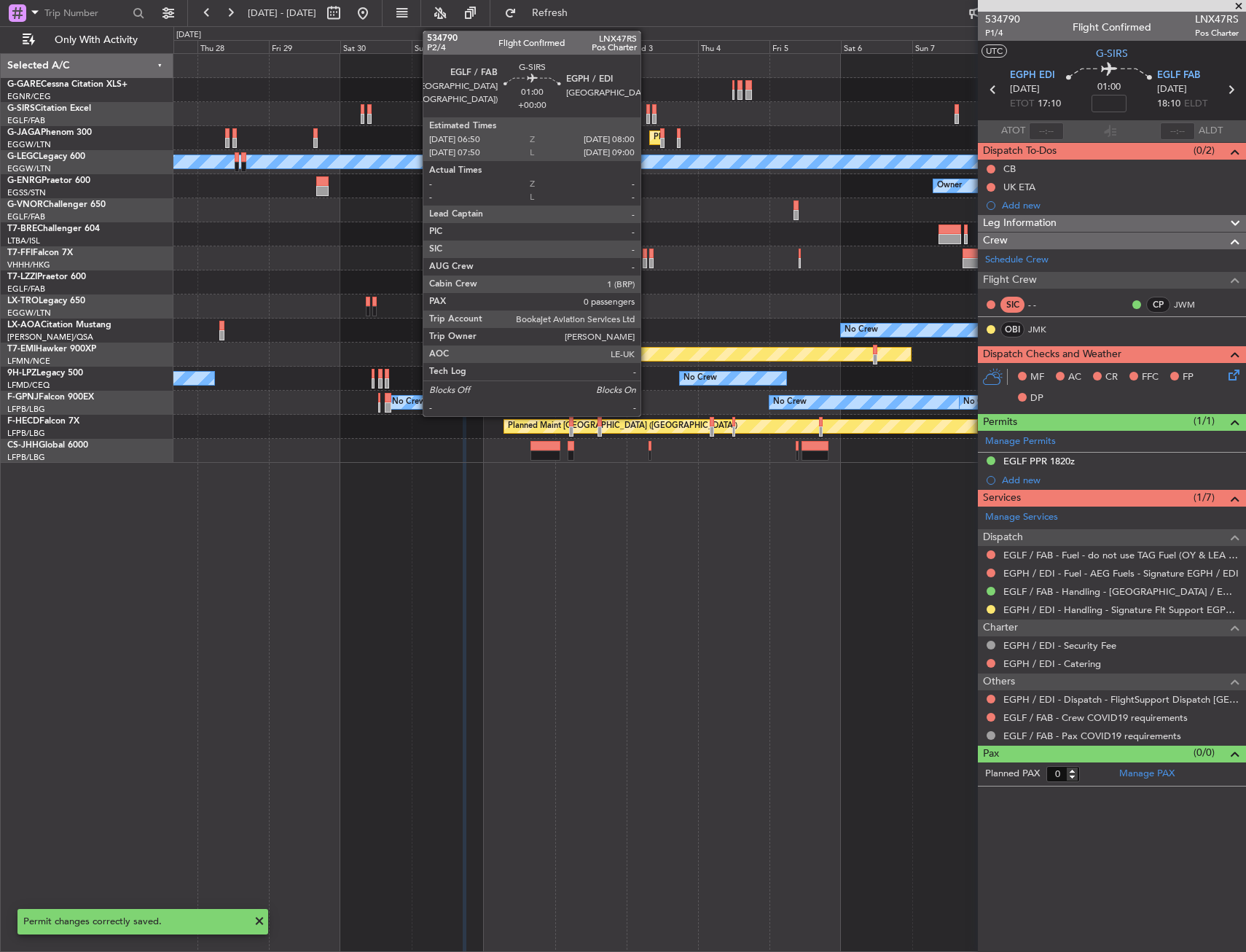
click at [647, 111] on div at bounding box center [648, 109] width 4 height 10
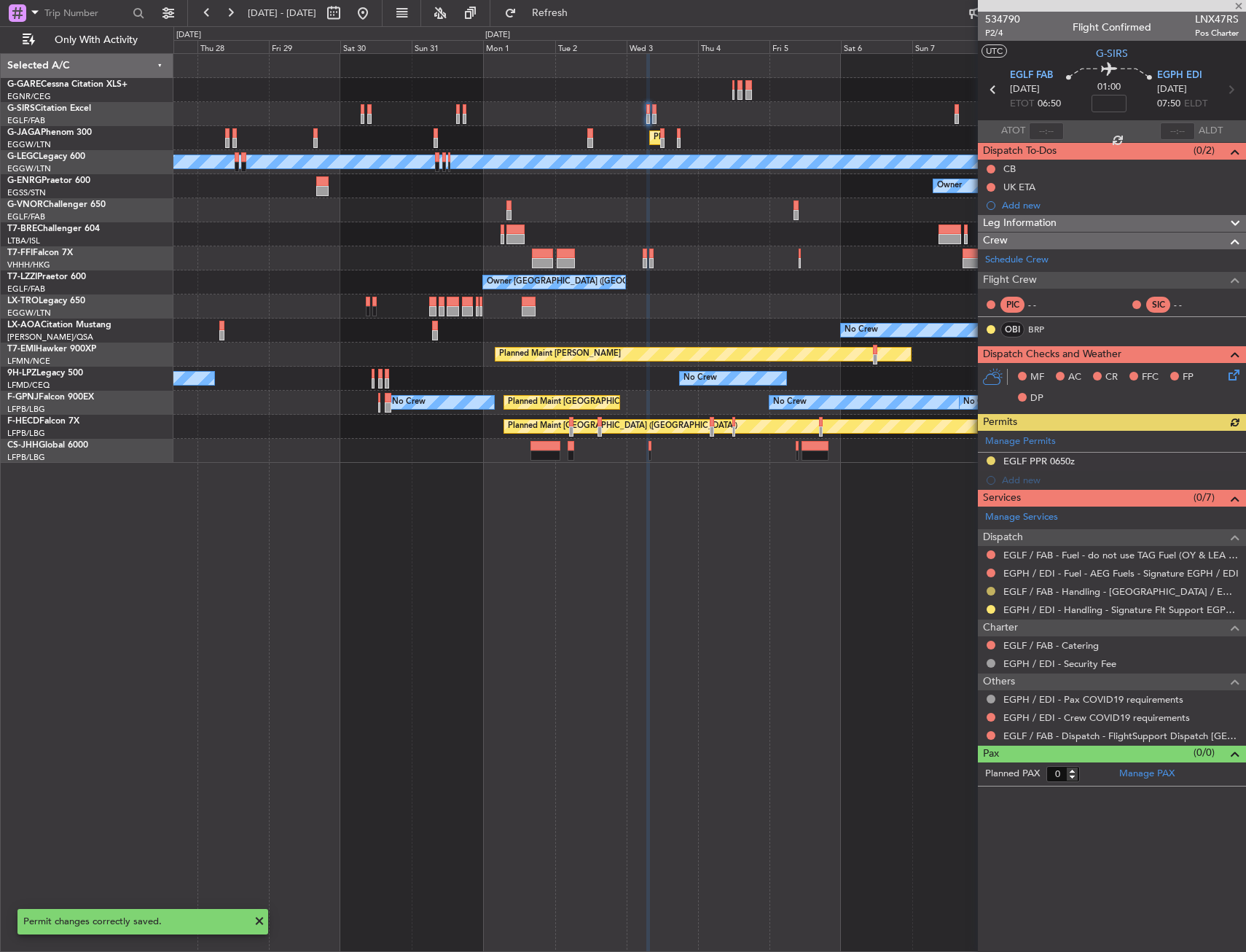
click at [988, 591] on button at bounding box center [991, 591] width 8 height 8
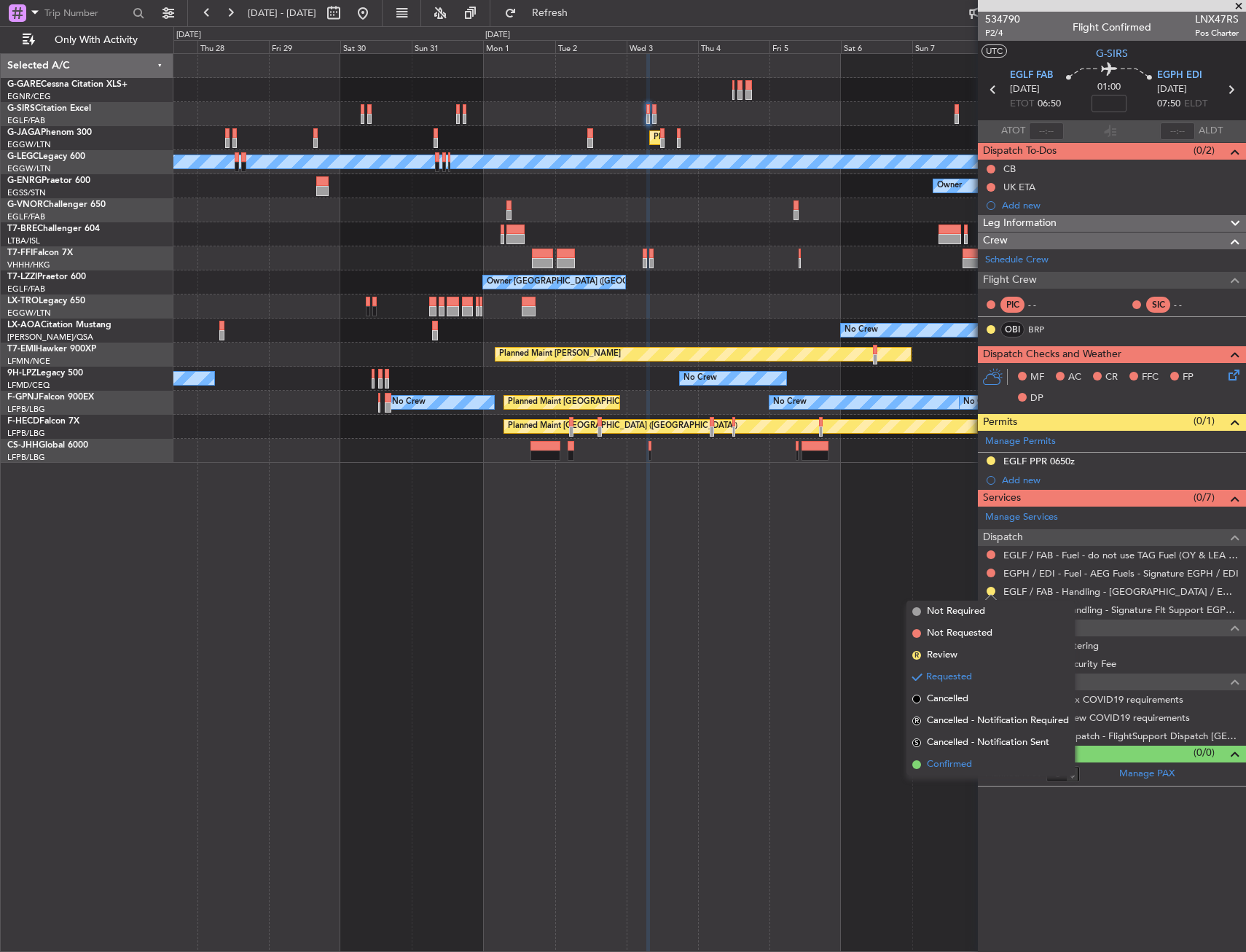
click at [952, 767] on span "Confirmed" at bounding box center [949, 764] width 45 height 15
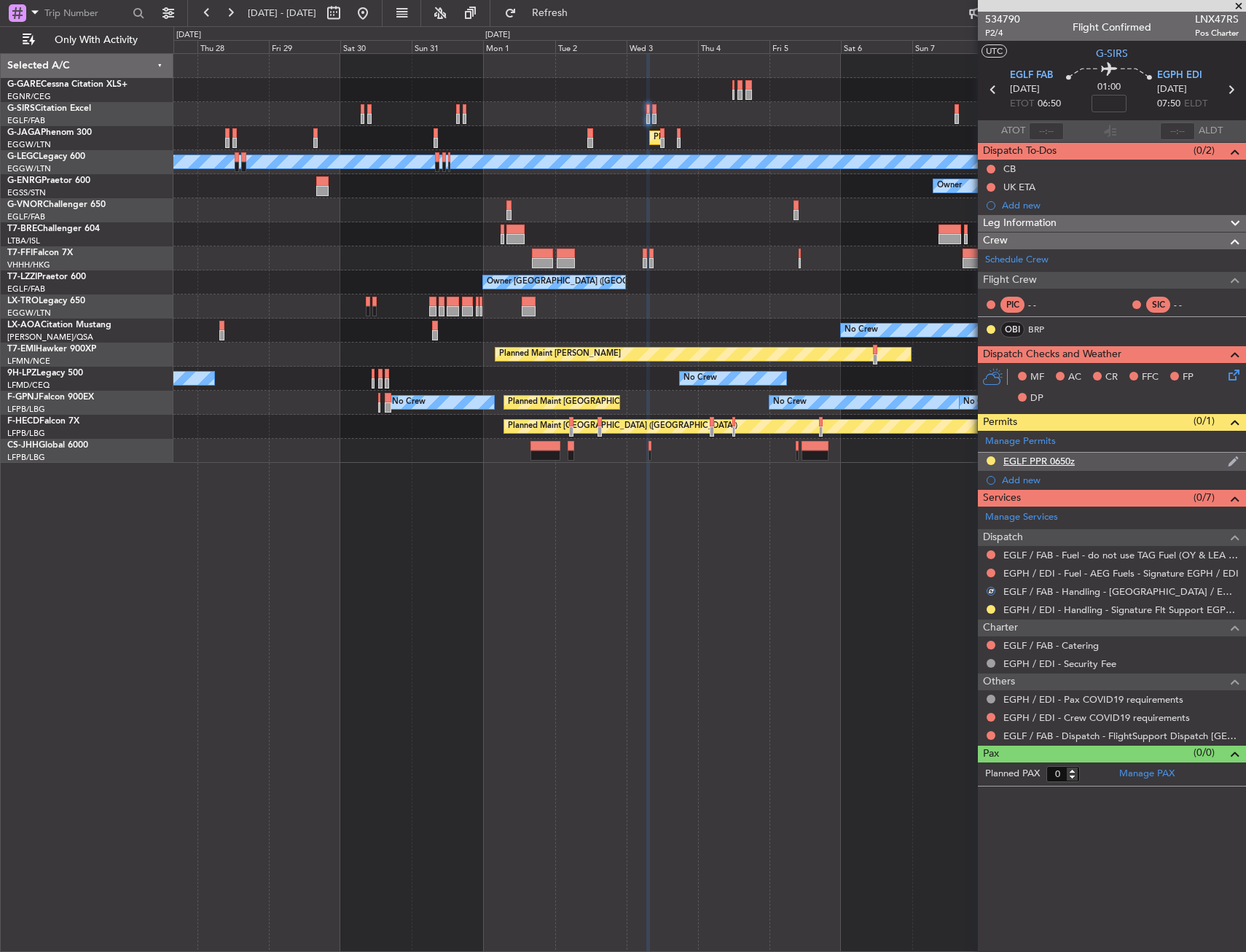
click at [1109, 465] on div "EGLF PPR 0650z" at bounding box center [1112, 461] width 268 height 18
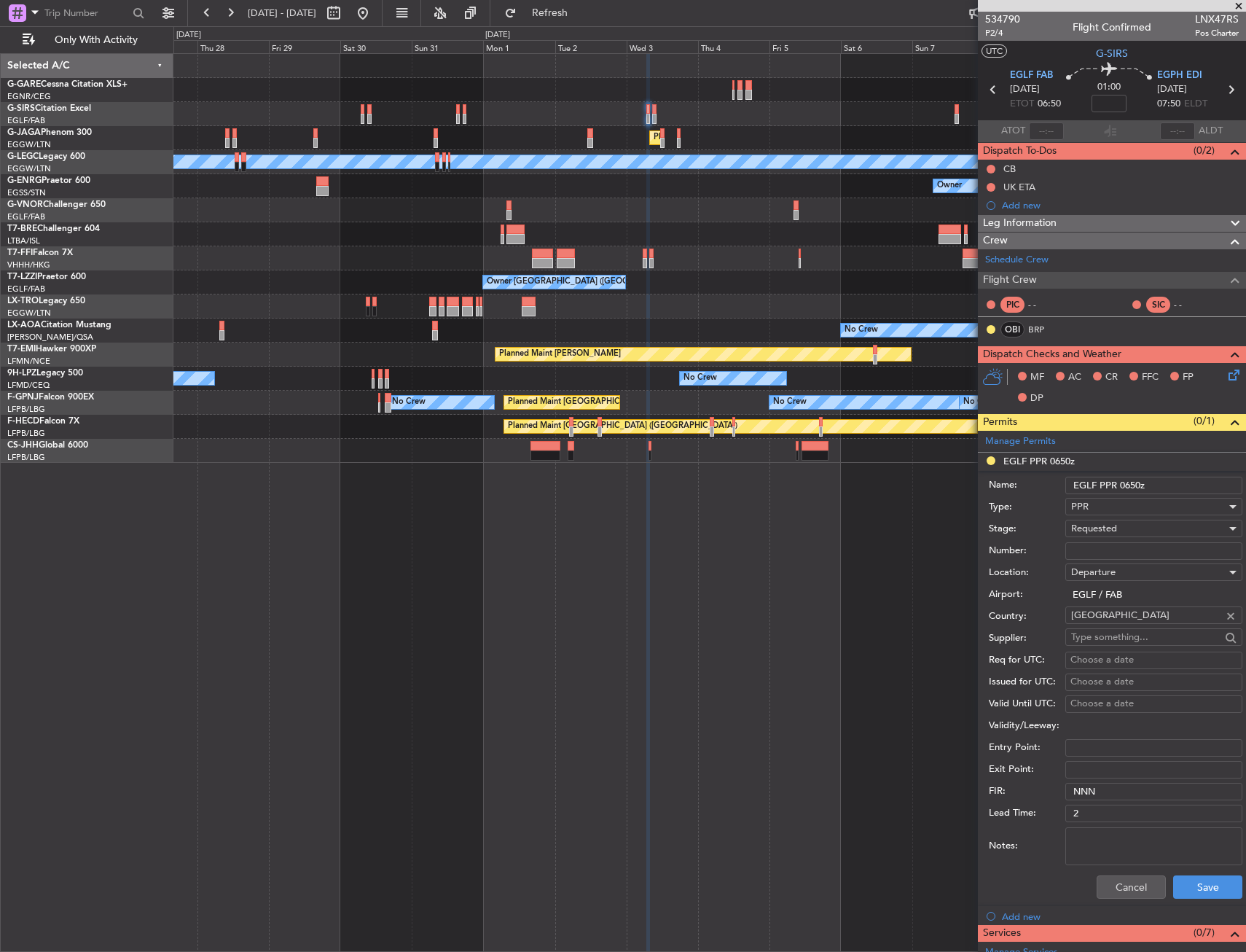
click at [1108, 552] on input "Number:" at bounding box center [1154, 551] width 177 height 18
paste input "370594"
type input "370594"
click at [1108, 527] on span "Requested" at bounding box center [1094, 528] width 46 height 13
click at [1125, 639] on span "Received OK" at bounding box center [1148, 639] width 153 height 22
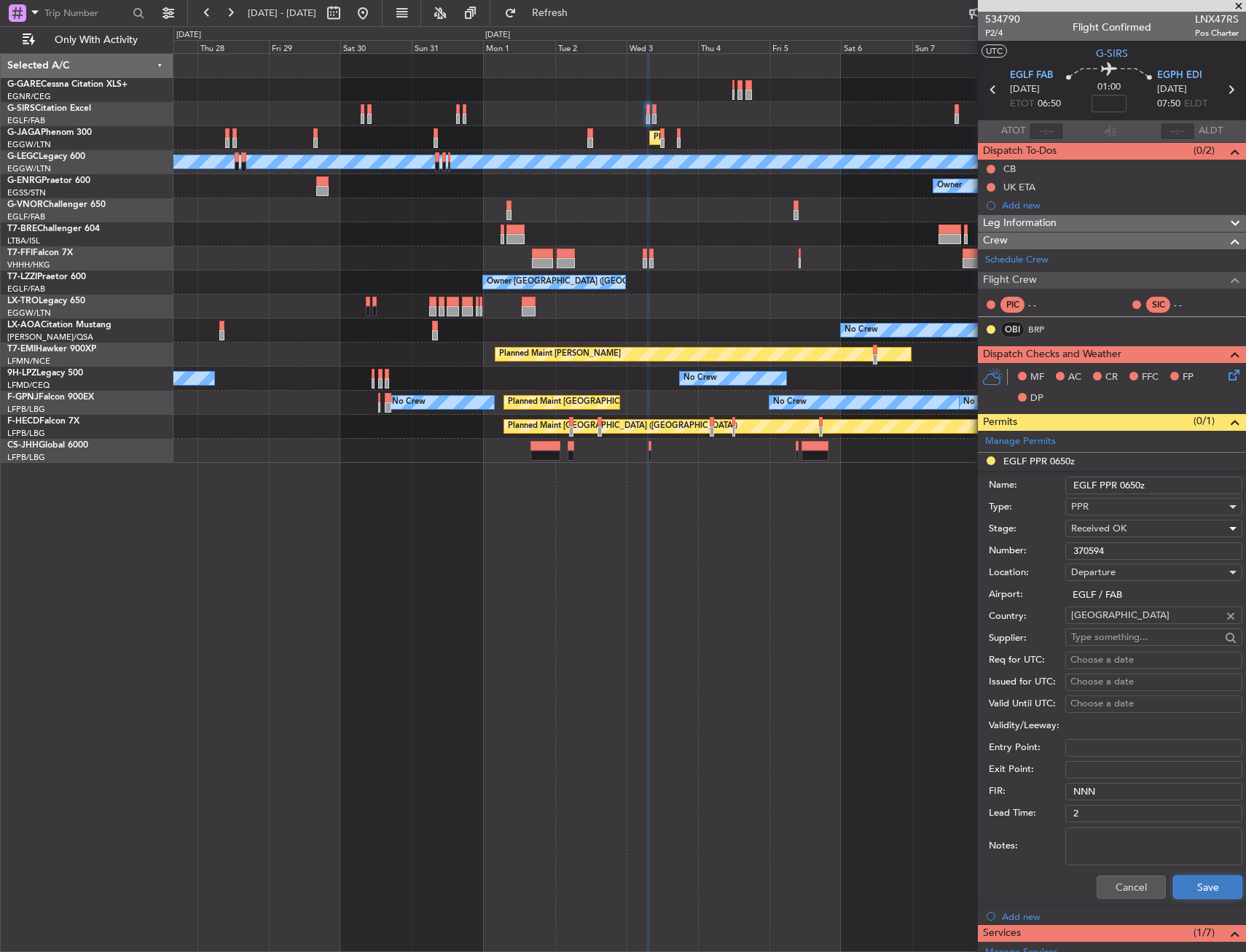
click at [1179, 880] on button "Save" at bounding box center [1208, 887] width 69 height 23
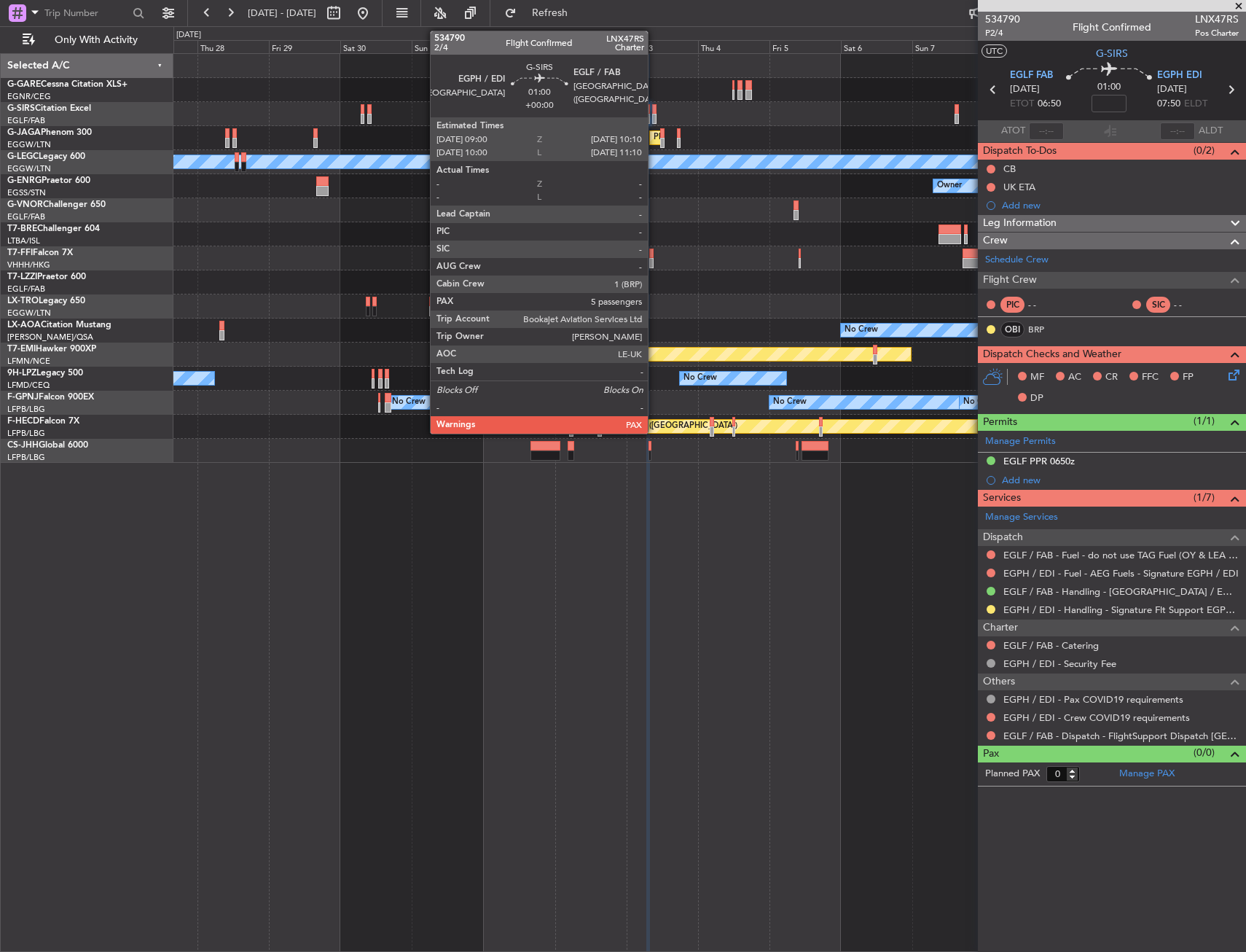
click at [655, 116] on div at bounding box center [654, 118] width 4 height 10
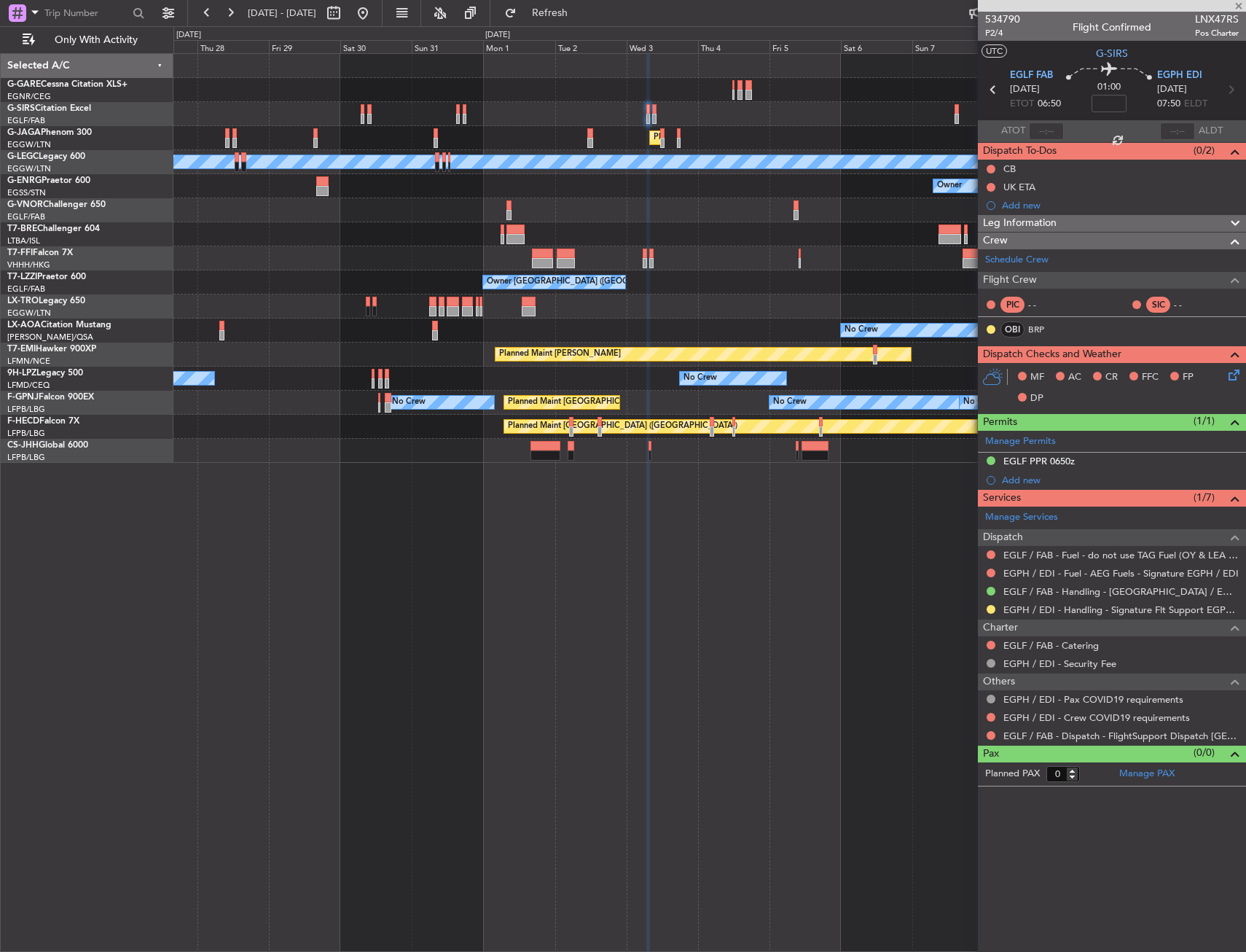
type input "5"
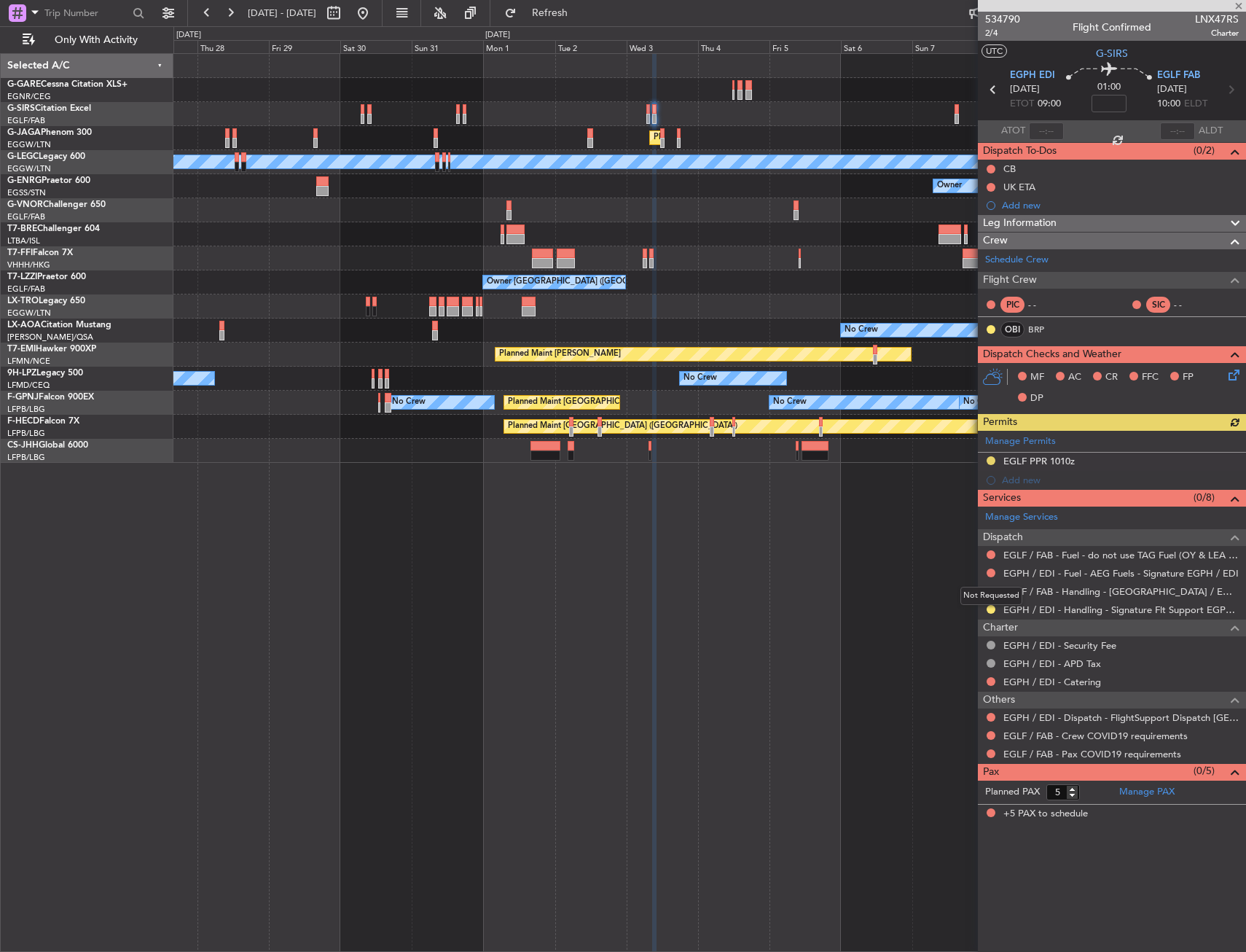
click at [991, 591] on div "Not Requested" at bounding box center [991, 596] width 62 height 18
click at [988, 591] on button at bounding box center [991, 591] width 8 height 8
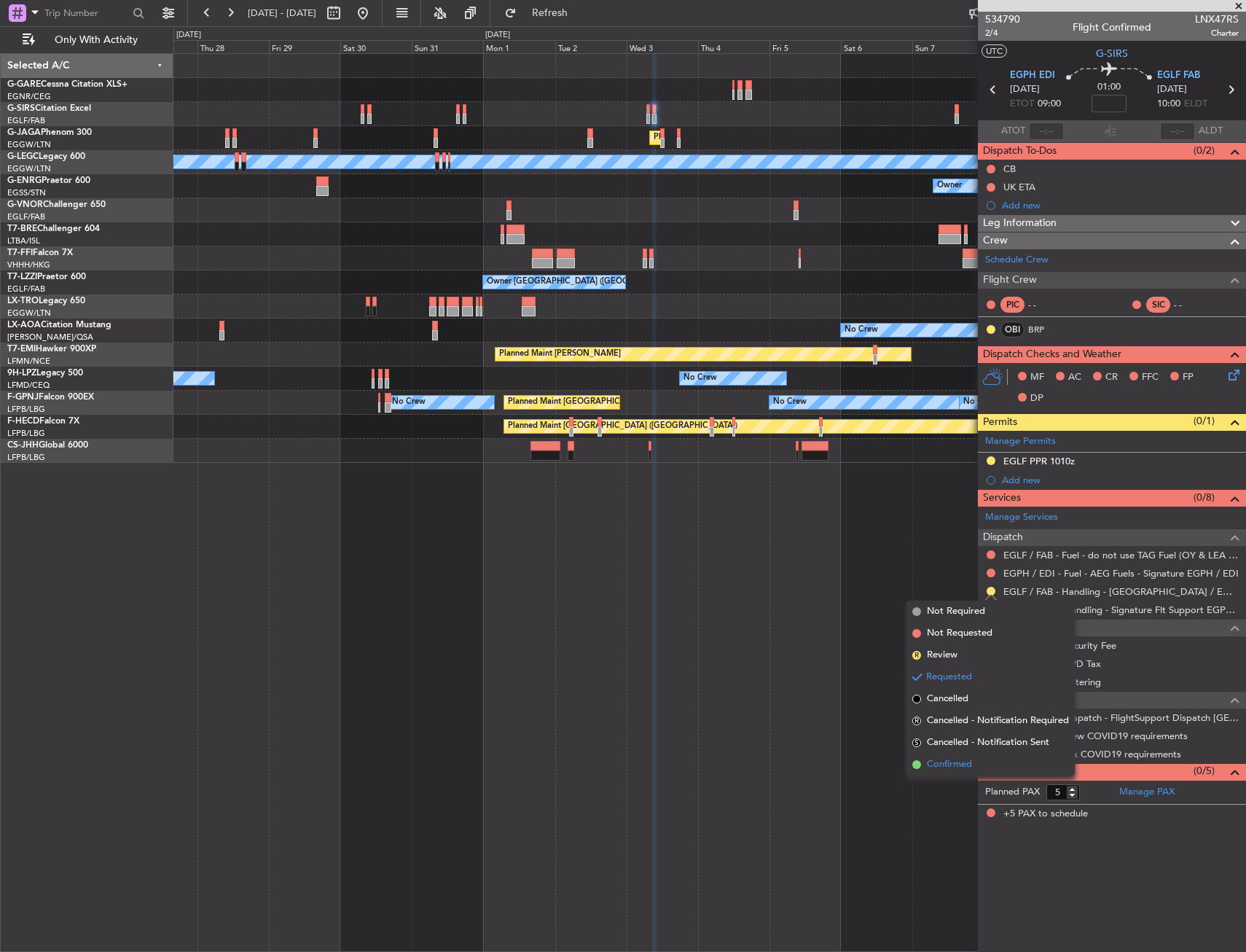
click at [961, 758] on span "Confirmed" at bounding box center [949, 764] width 45 height 15
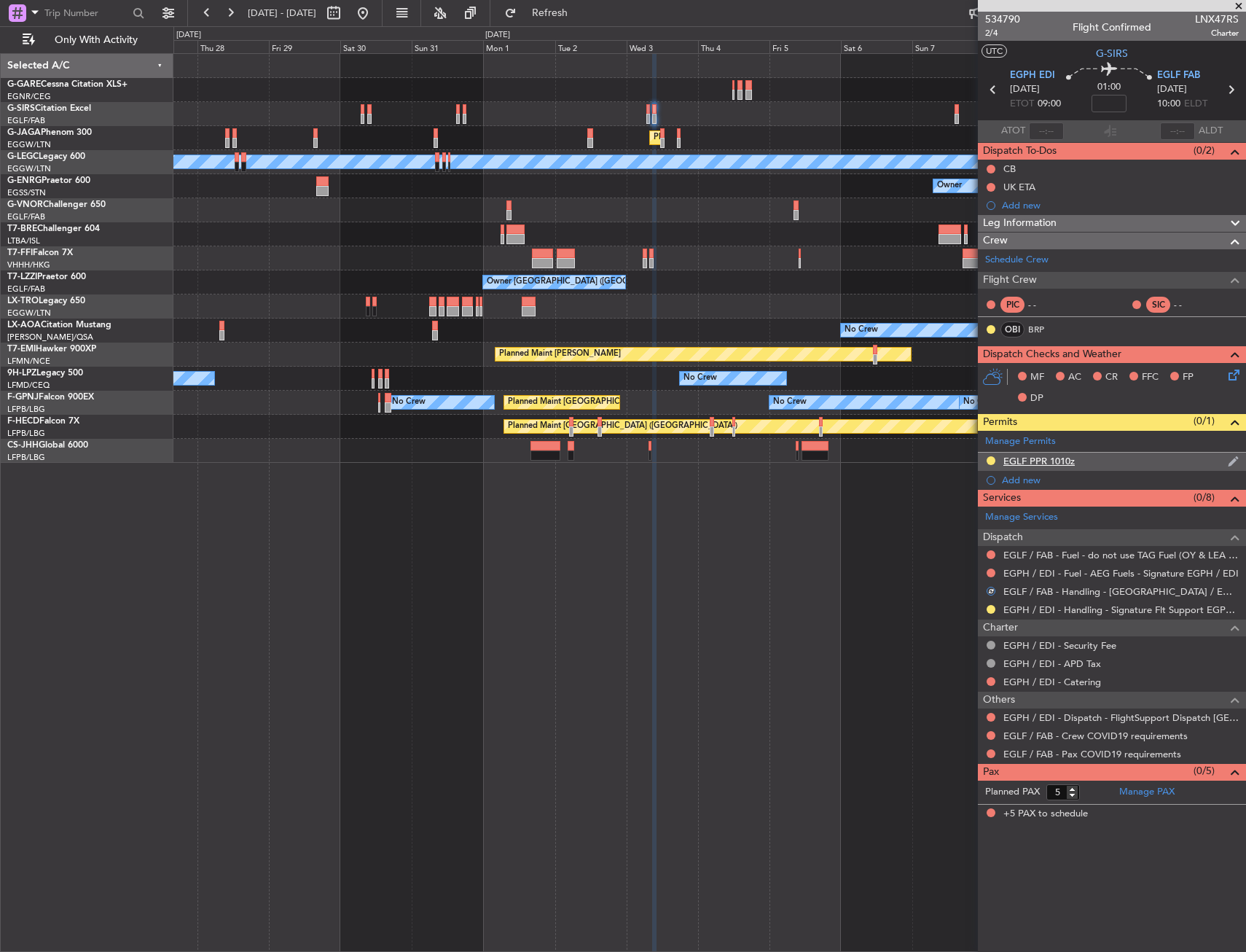
click at [1082, 454] on div "EGLF PPR 1010z" at bounding box center [1112, 461] width 268 height 18
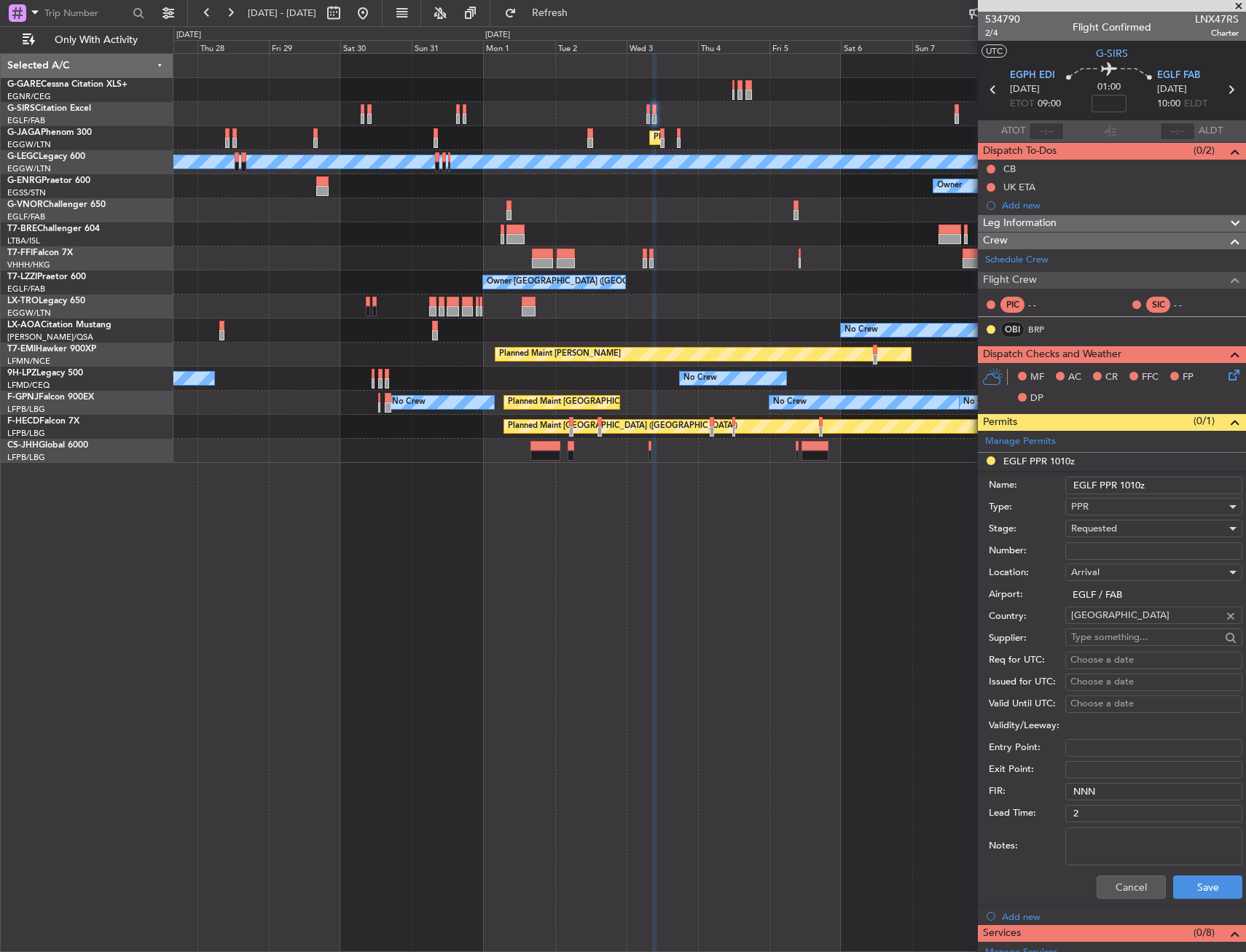
click at [1086, 541] on div "Number:" at bounding box center [1116, 551] width 254 height 22
click at [1088, 542] on input "Number:" at bounding box center [1154, 551] width 177 height 18
paste input "370595"
type input "370595"
click at [1089, 528] on span "Requested" at bounding box center [1094, 528] width 46 height 13
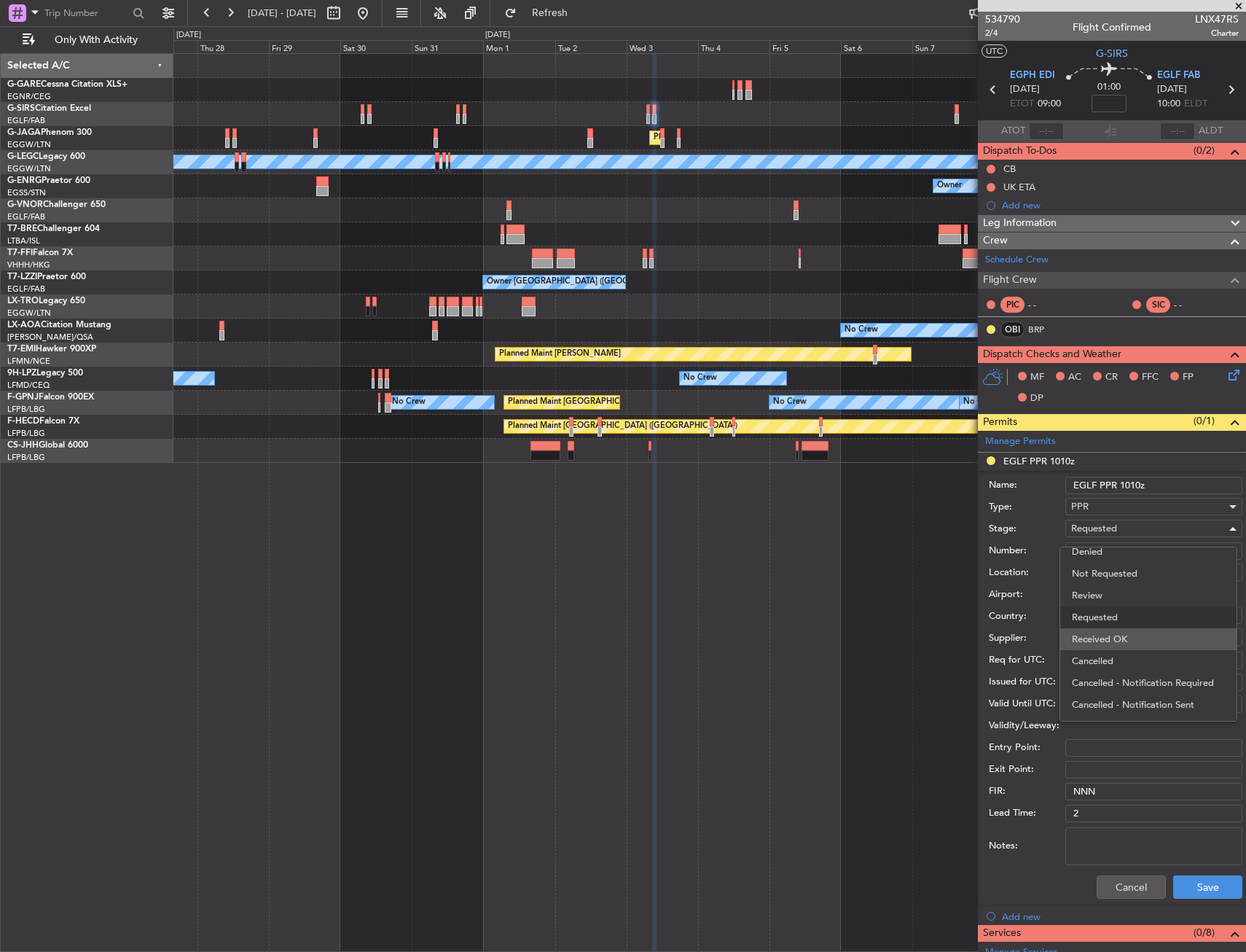
click at [1115, 633] on span "Received OK" at bounding box center [1148, 639] width 153 height 22
click at [1191, 879] on button "Save" at bounding box center [1208, 887] width 69 height 23
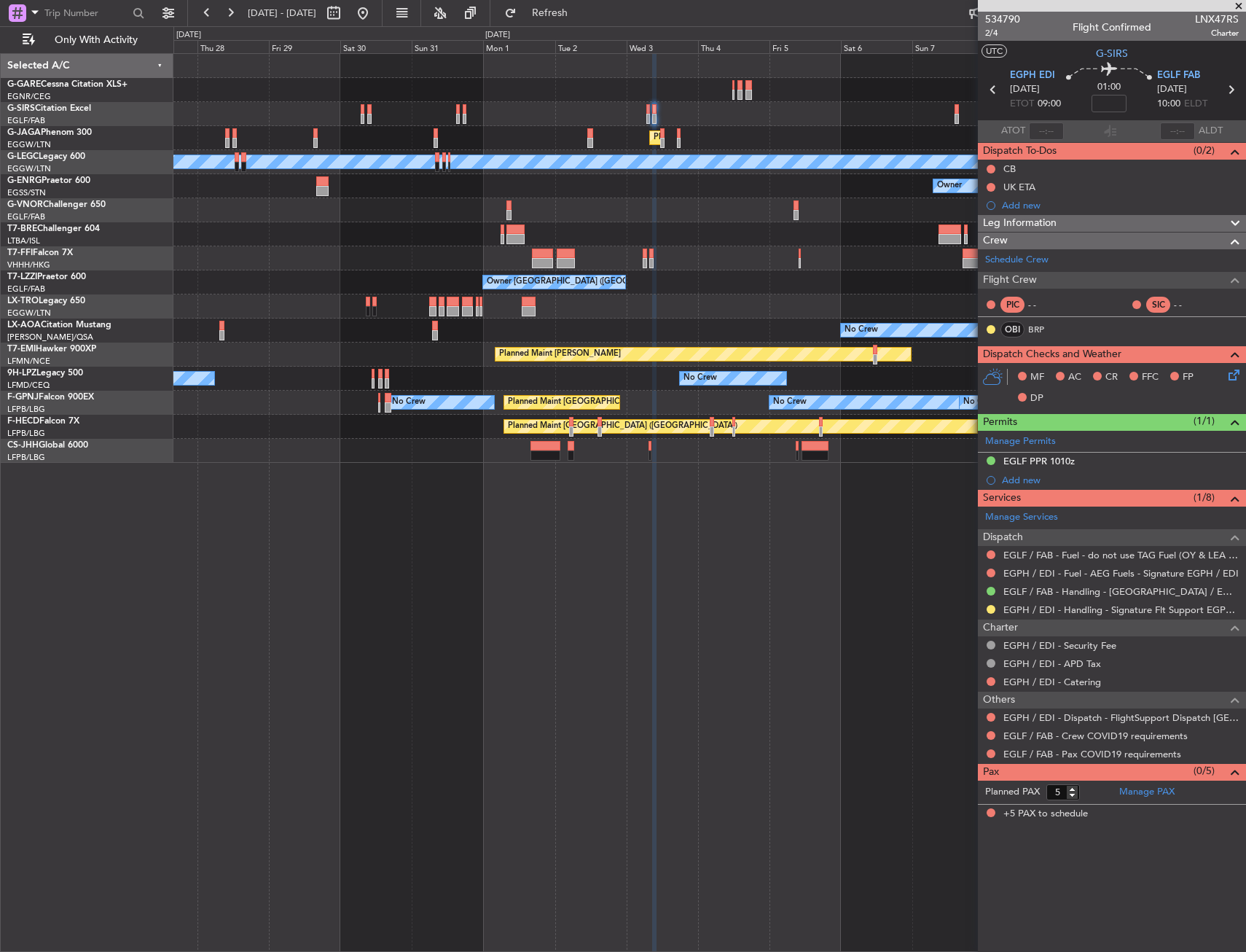
click at [608, 639] on div "Planned Maint [GEOGRAPHIC_DATA] ([GEOGRAPHIC_DATA]) A/C Unavailable [GEOGRAPHIC…" at bounding box center [710, 502] width 1073 height 898
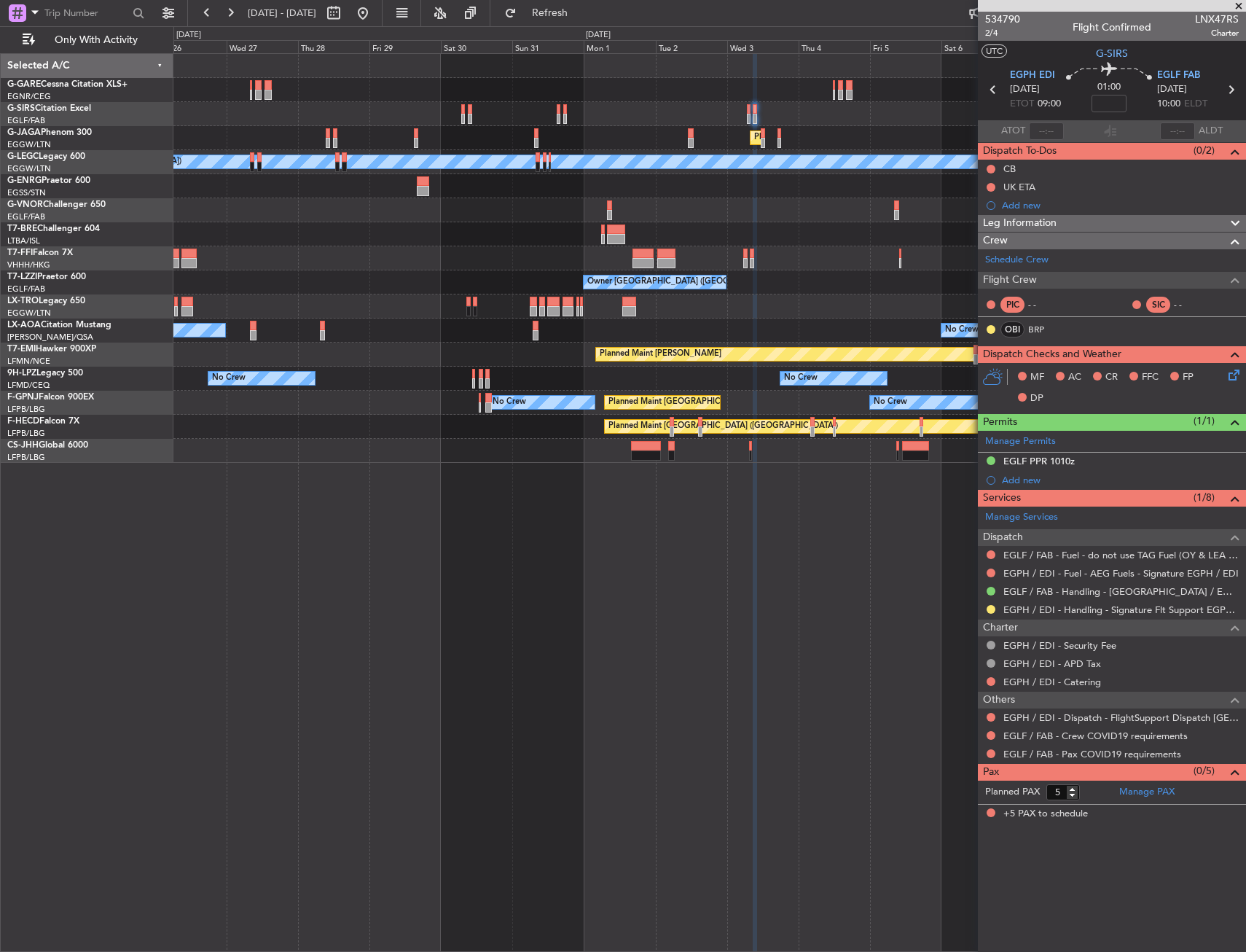
click at [850, 618] on div "Planned Maint [GEOGRAPHIC_DATA] ([GEOGRAPHIC_DATA]) A/C Unavailable [GEOGRAPHIC…" at bounding box center [710, 502] width 1073 height 898
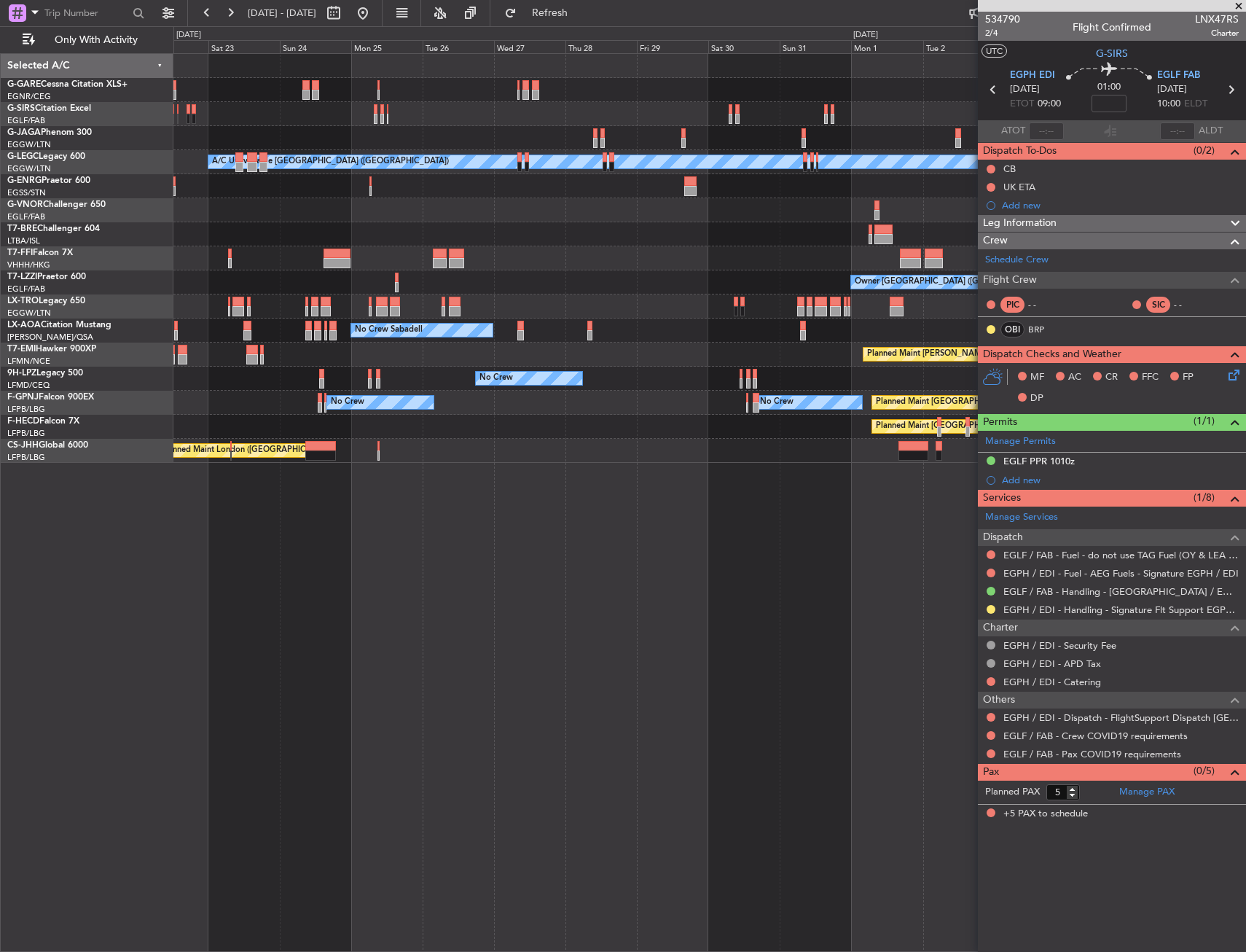
click at [1063, 590] on fb-app "[DATE] - [DATE] Refresh Quick Links Only With Activity Planned Maint [GEOGRAPHI…" at bounding box center [623, 481] width 1246 height 940
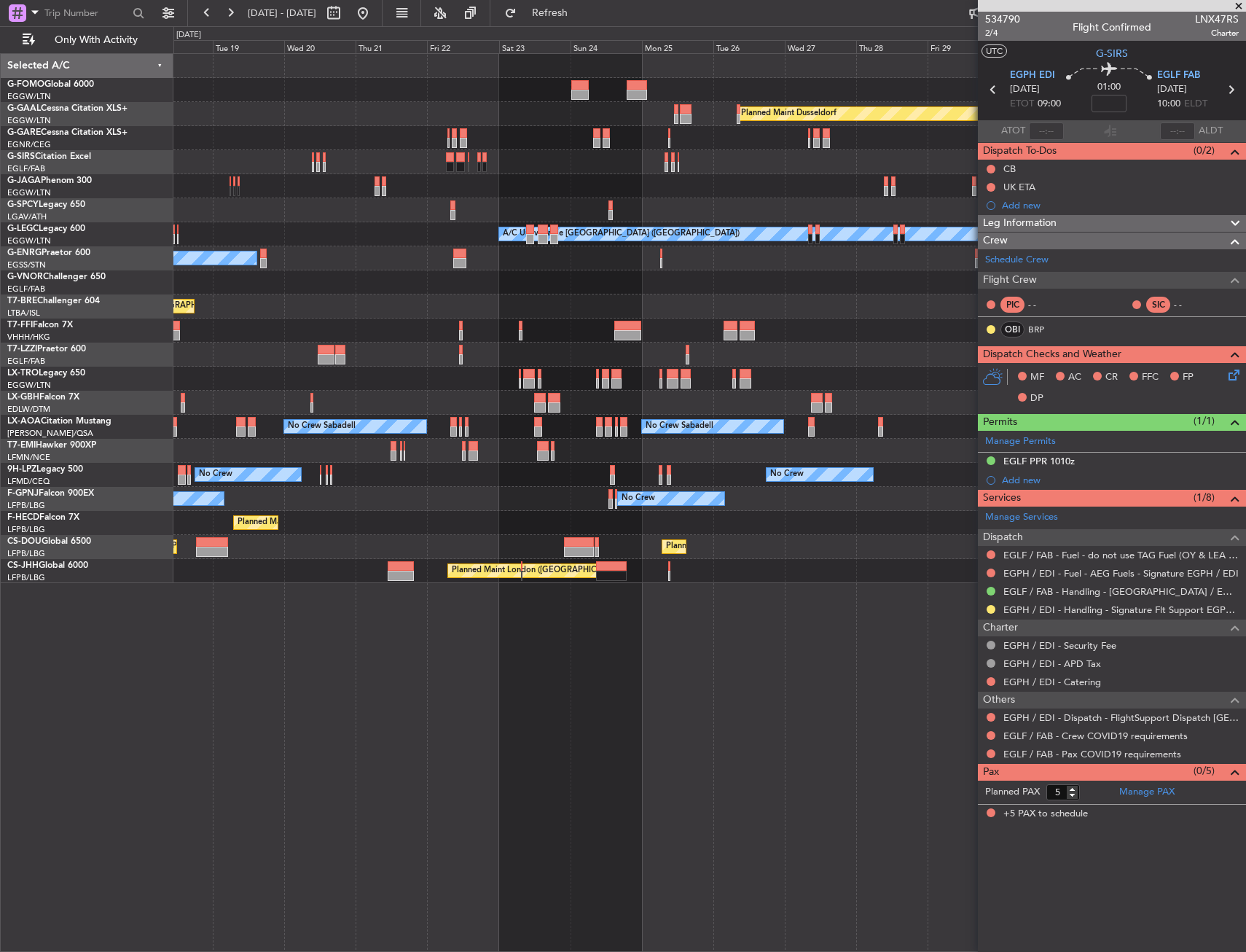
click at [778, 616] on div "Planned Maint Windsor Locks ([PERSON_NAME] Intl) Planned [GEOGRAPHIC_DATA] Owne…" at bounding box center [710, 502] width 1073 height 898
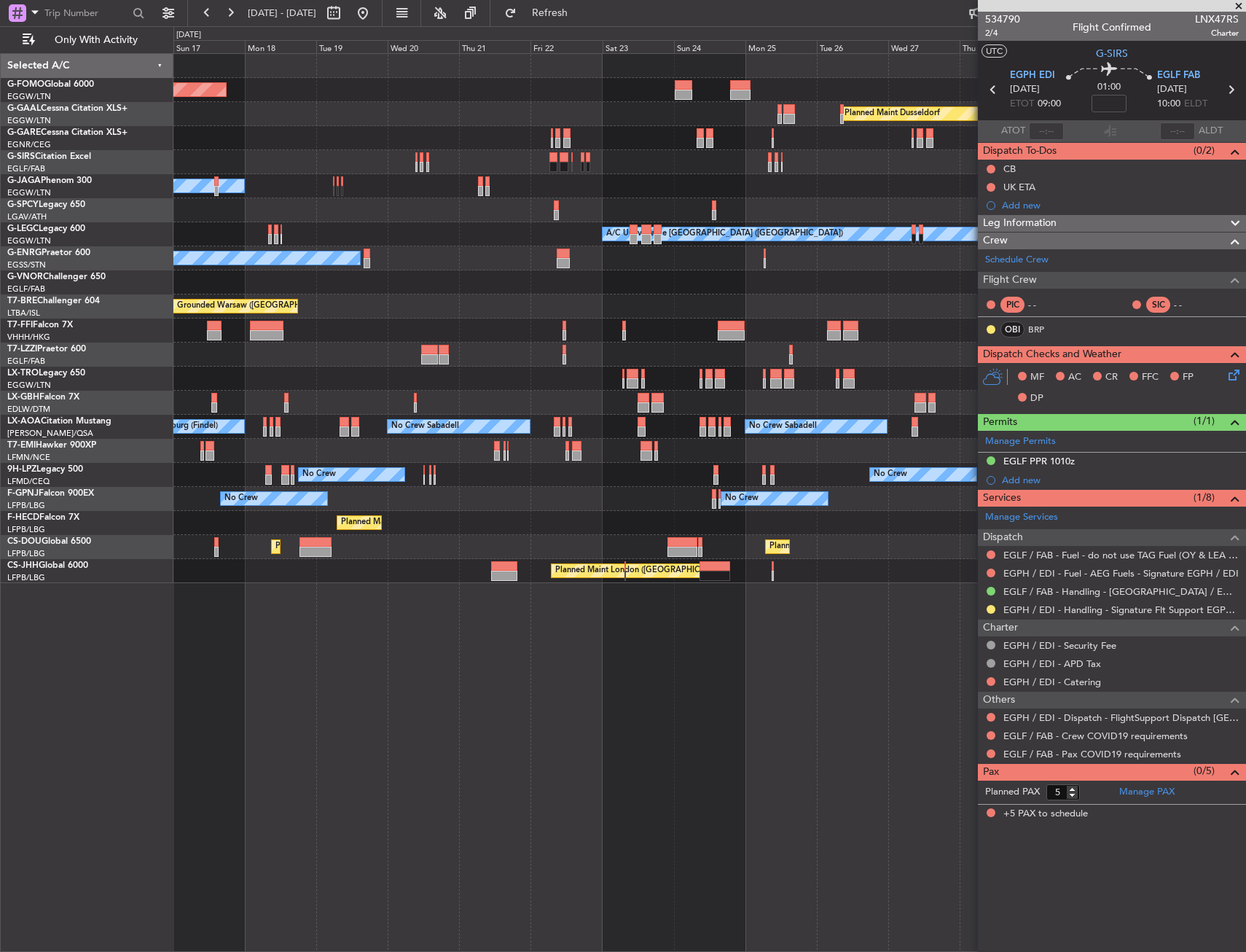
click at [685, 628] on div "Planned Maint Windsor Locks ([PERSON_NAME] Intl) Planned [GEOGRAPHIC_DATA] Plan…" at bounding box center [710, 502] width 1073 height 898
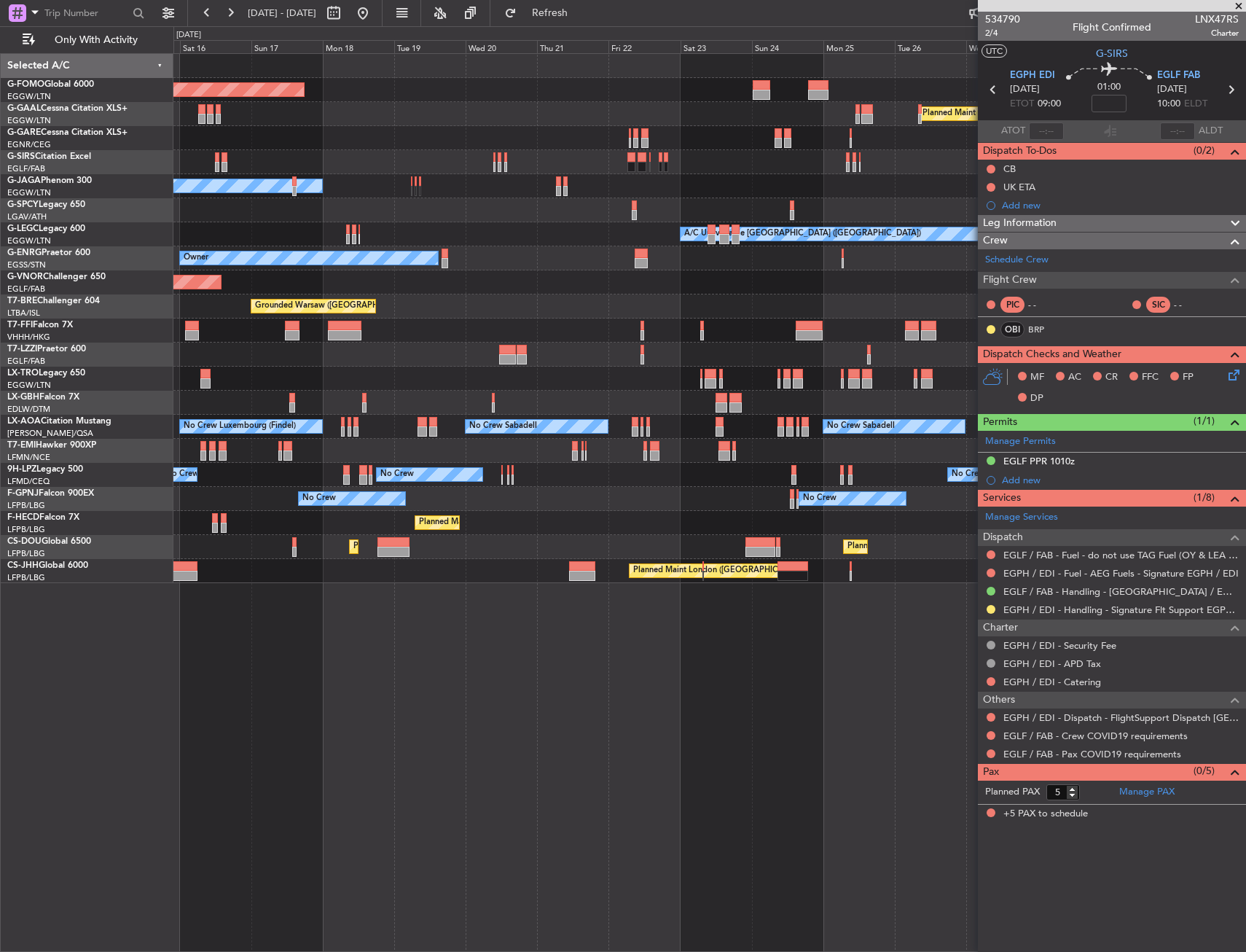
click at [716, 632] on div "Planned Maint Windsor Locks ([PERSON_NAME] Intl) Planned [GEOGRAPHIC_DATA] Plan…" at bounding box center [710, 502] width 1073 height 898
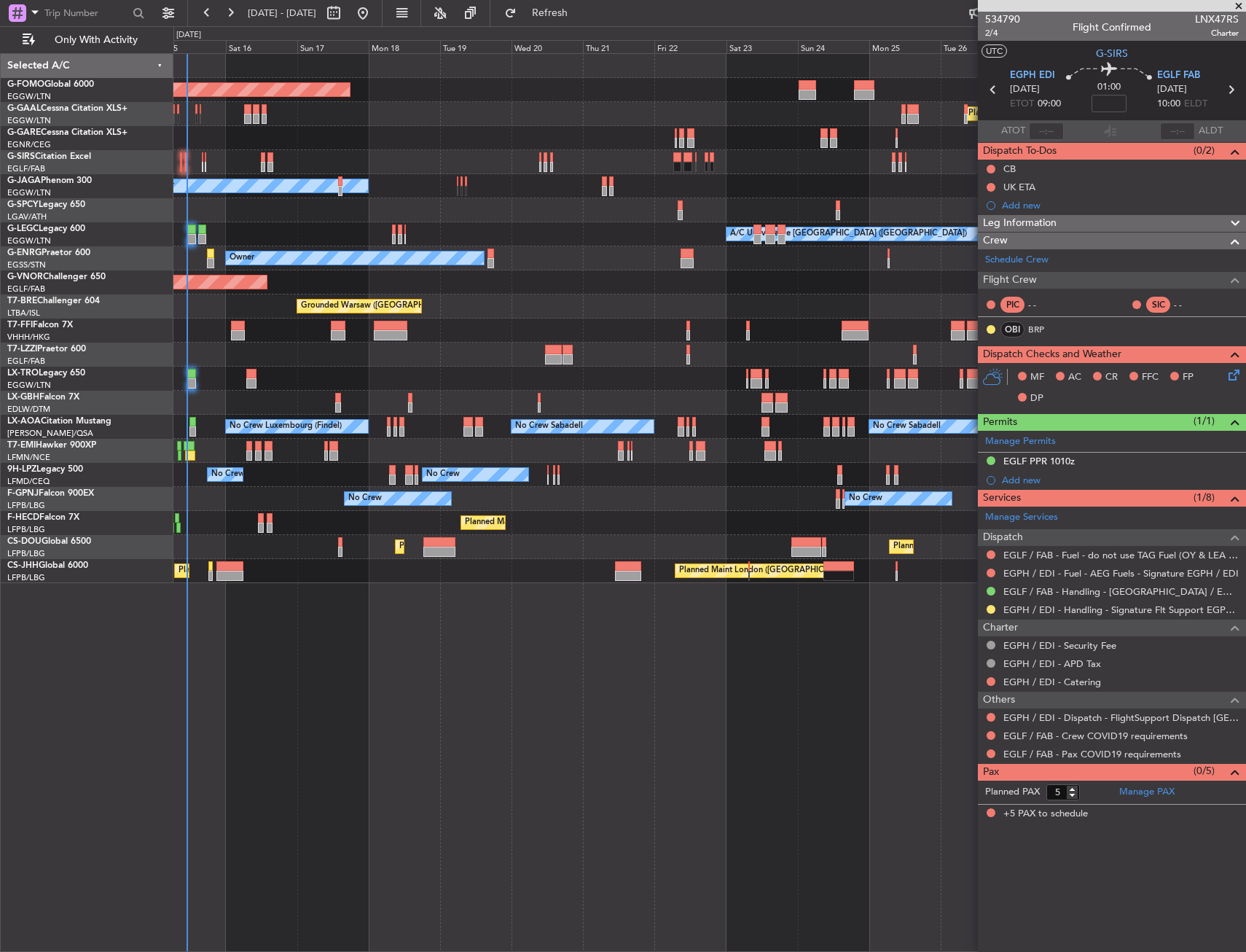
click at [518, 678] on div "Planned Maint Windsor Locks ([PERSON_NAME] Intl) Planned [GEOGRAPHIC_DATA] Plan…" at bounding box center [710, 502] width 1073 height 898
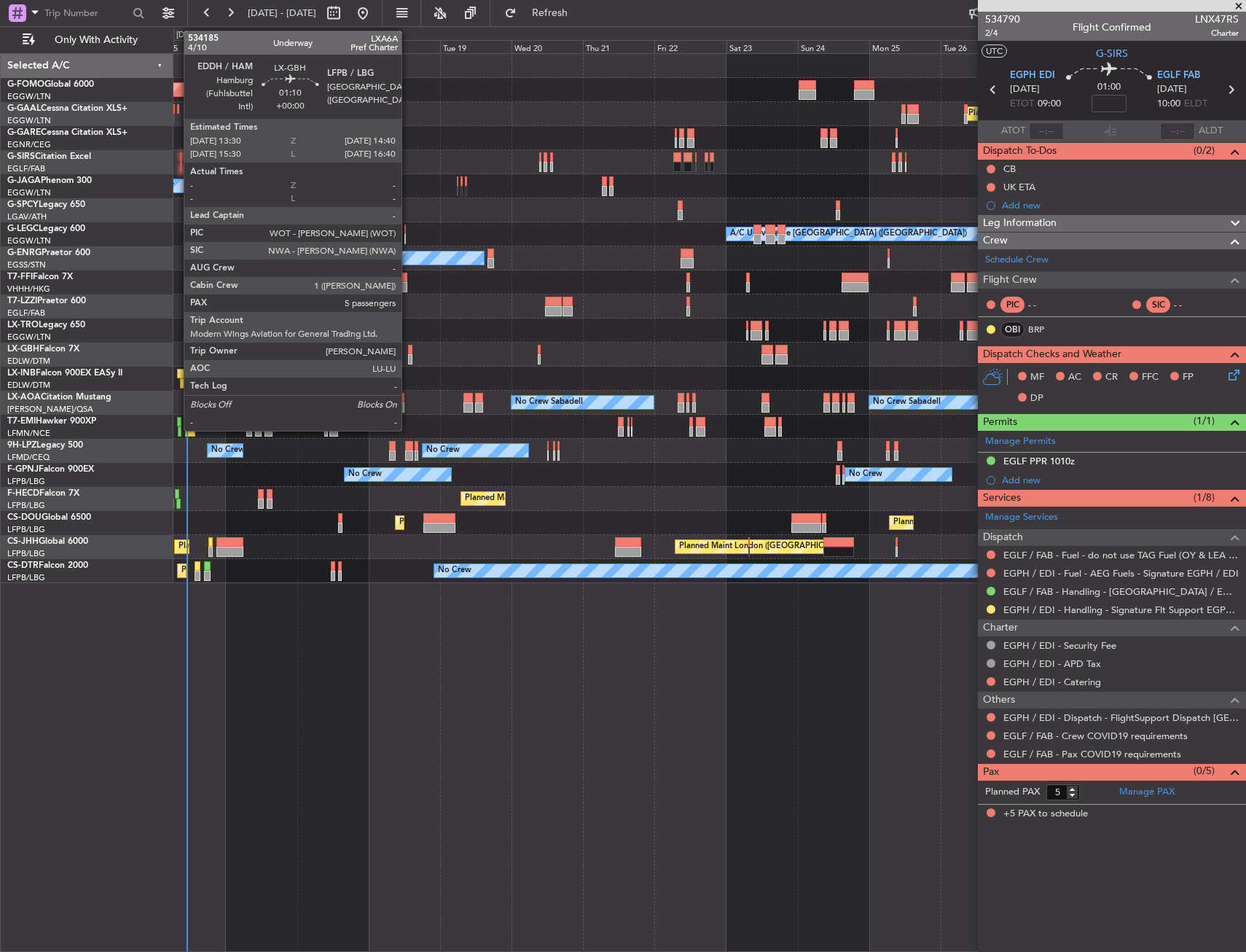
click at [408, 354] on div at bounding box center [410, 349] width 4 height 10
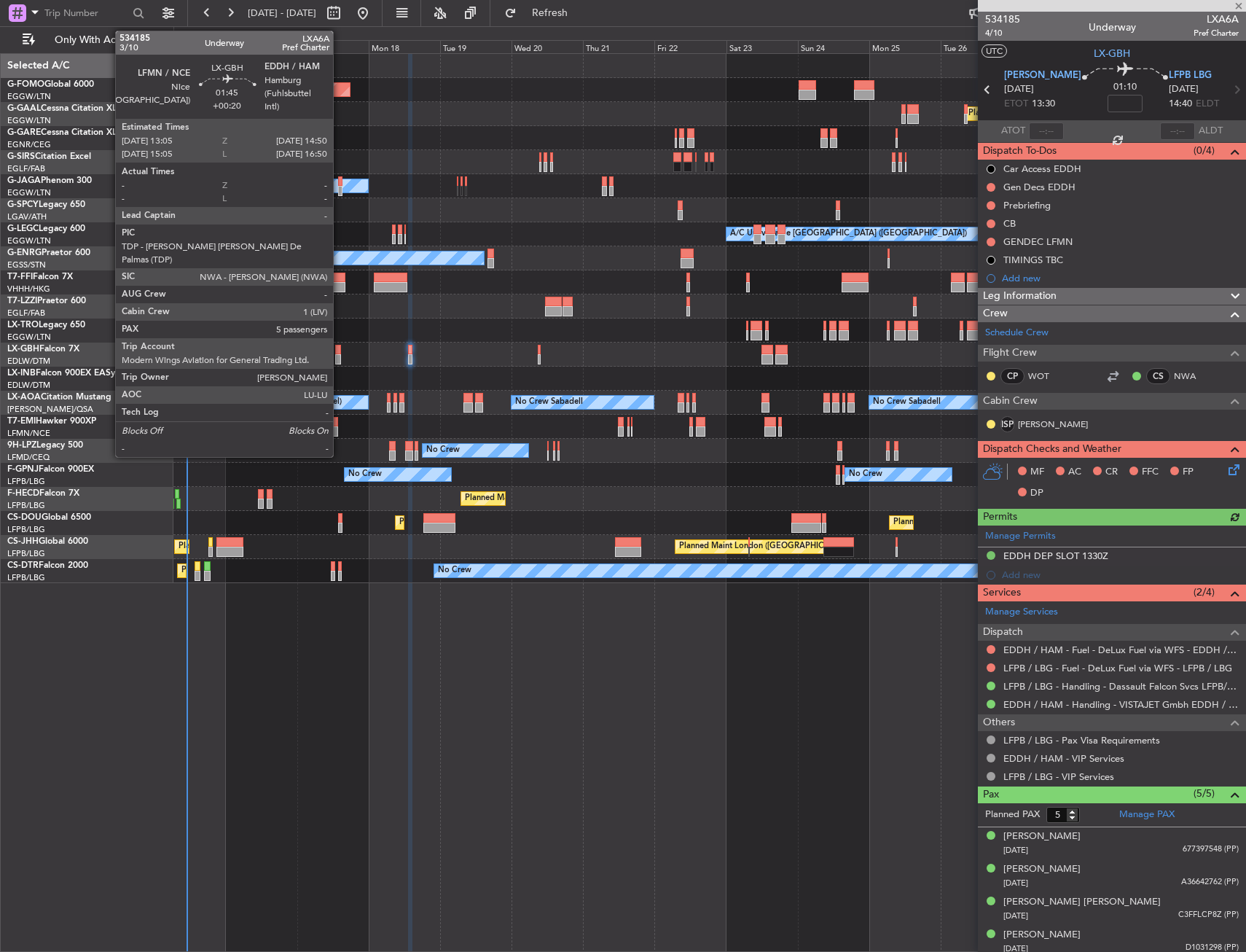
click at [340, 352] on div at bounding box center [338, 349] width 6 height 10
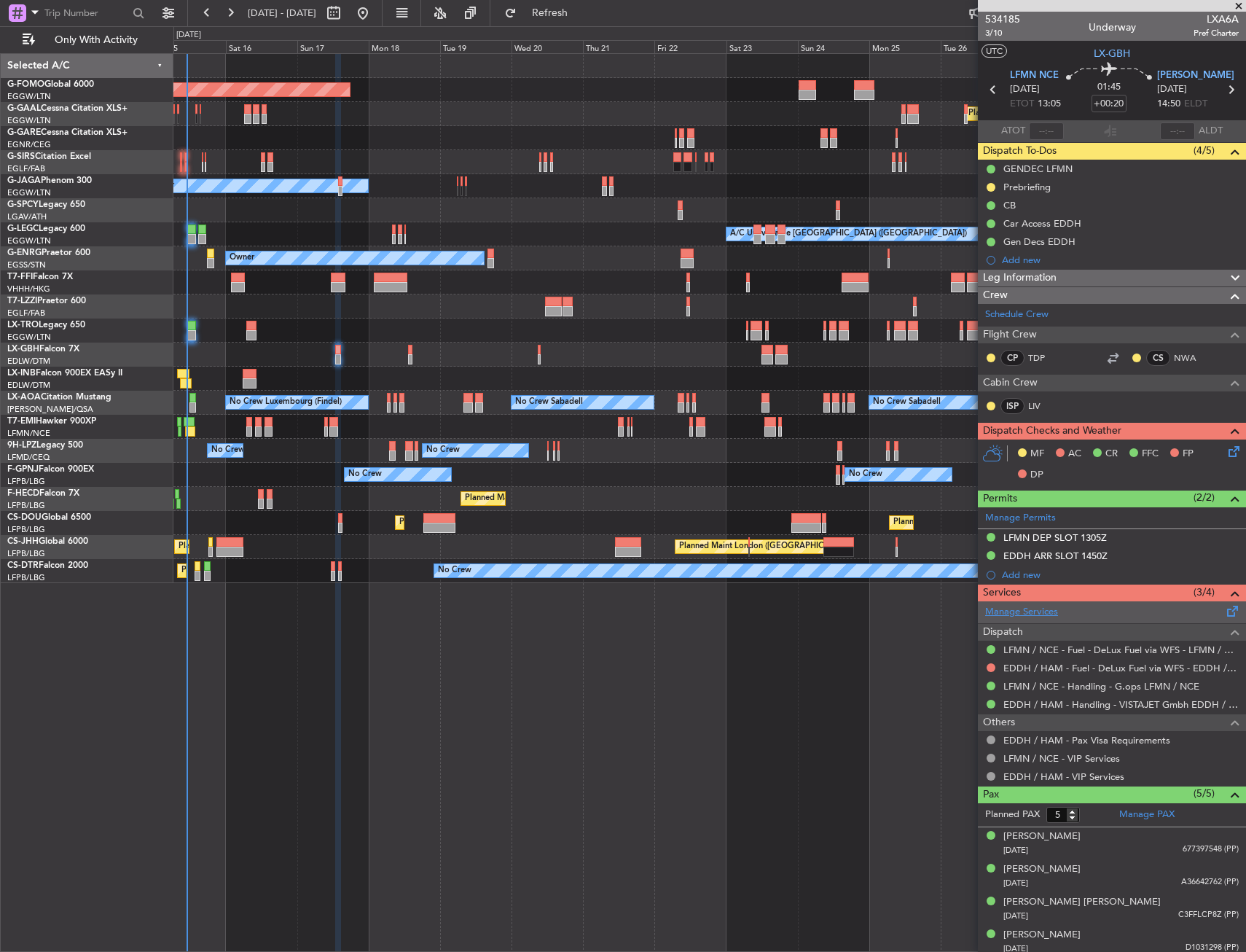
click at [1044, 612] on link "Manage Services" at bounding box center [1021, 611] width 73 height 15
click at [1023, 615] on link "Manage Services" at bounding box center [1021, 611] width 73 height 15
click at [581, 10] on span "Refresh" at bounding box center [551, 12] width 62 height 10
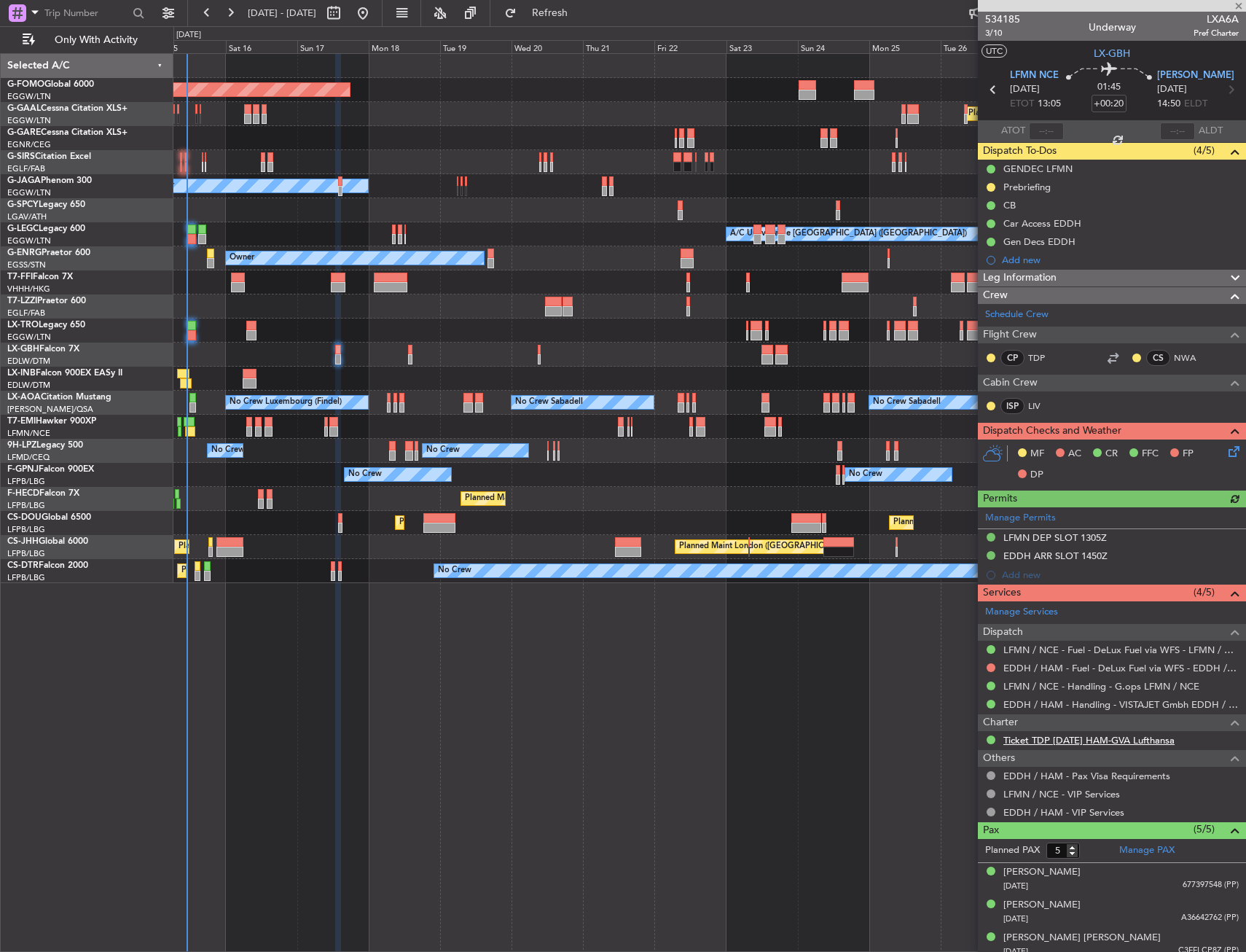
click at [1112, 742] on link "Ticket TDP [DATE] HAM-GVA Lufthansa" at bounding box center [1089, 740] width 172 height 12
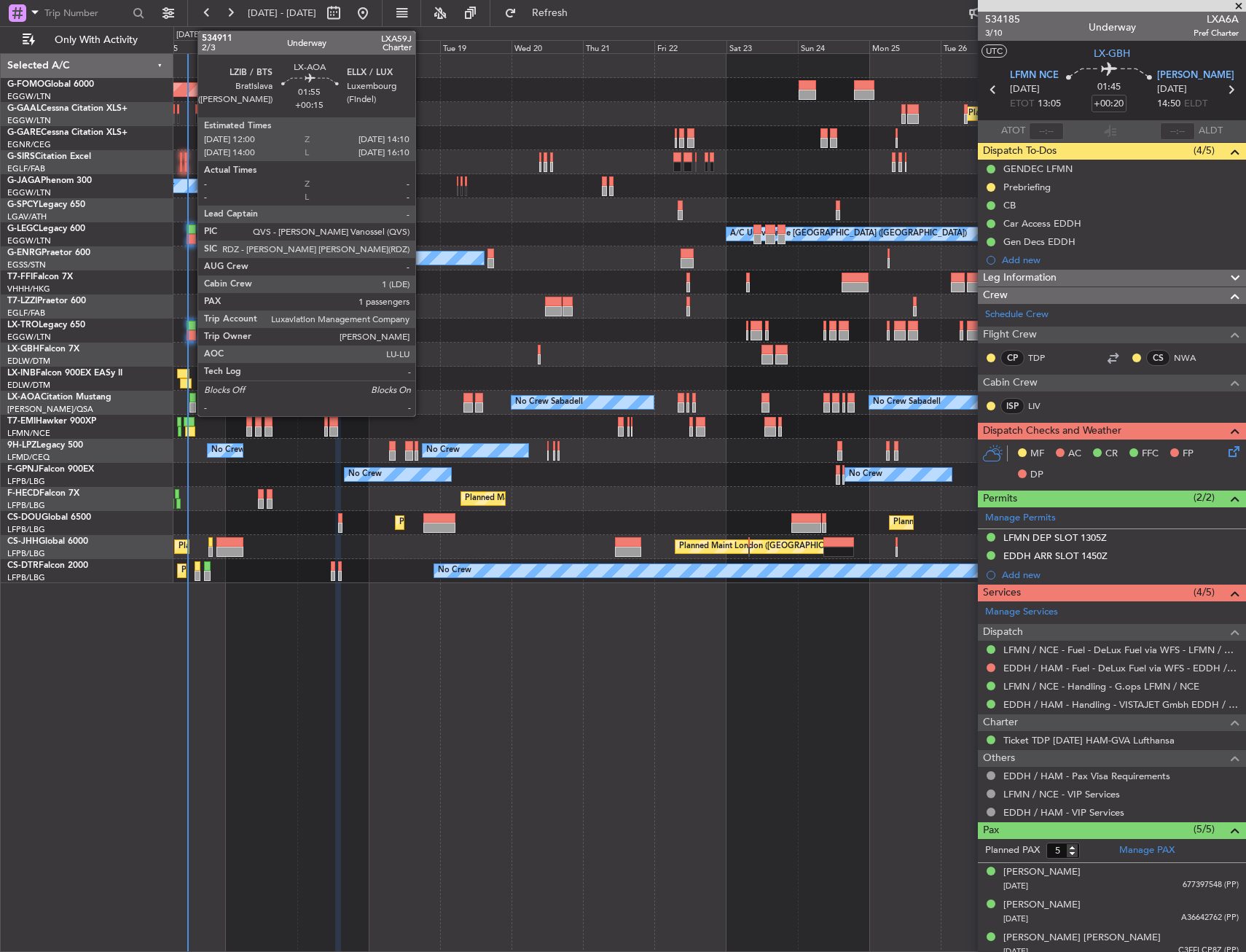
click at [190, 396] on div at bounding box center [192, 398] width 7 height 10
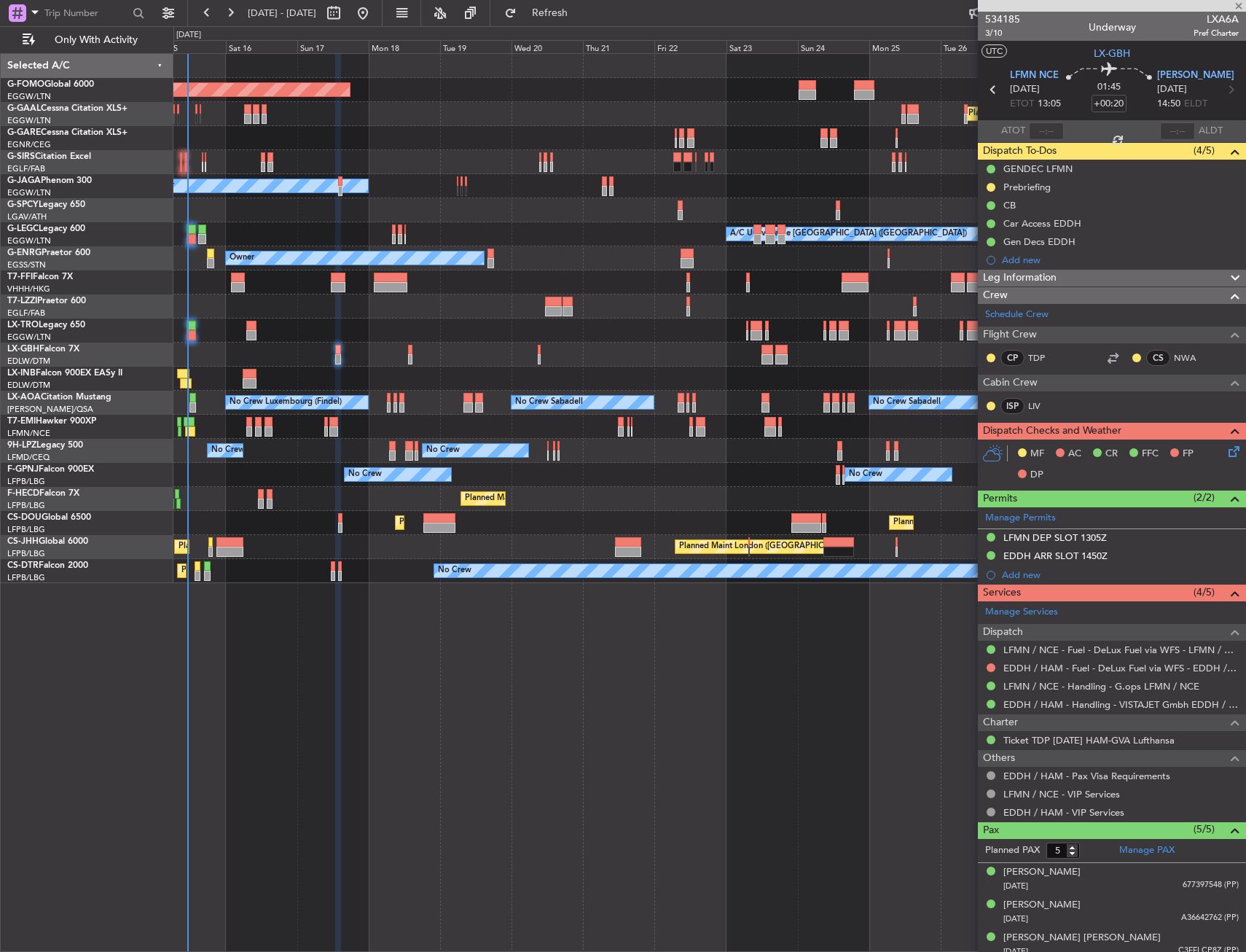
type input "+00:15"
type input "1"
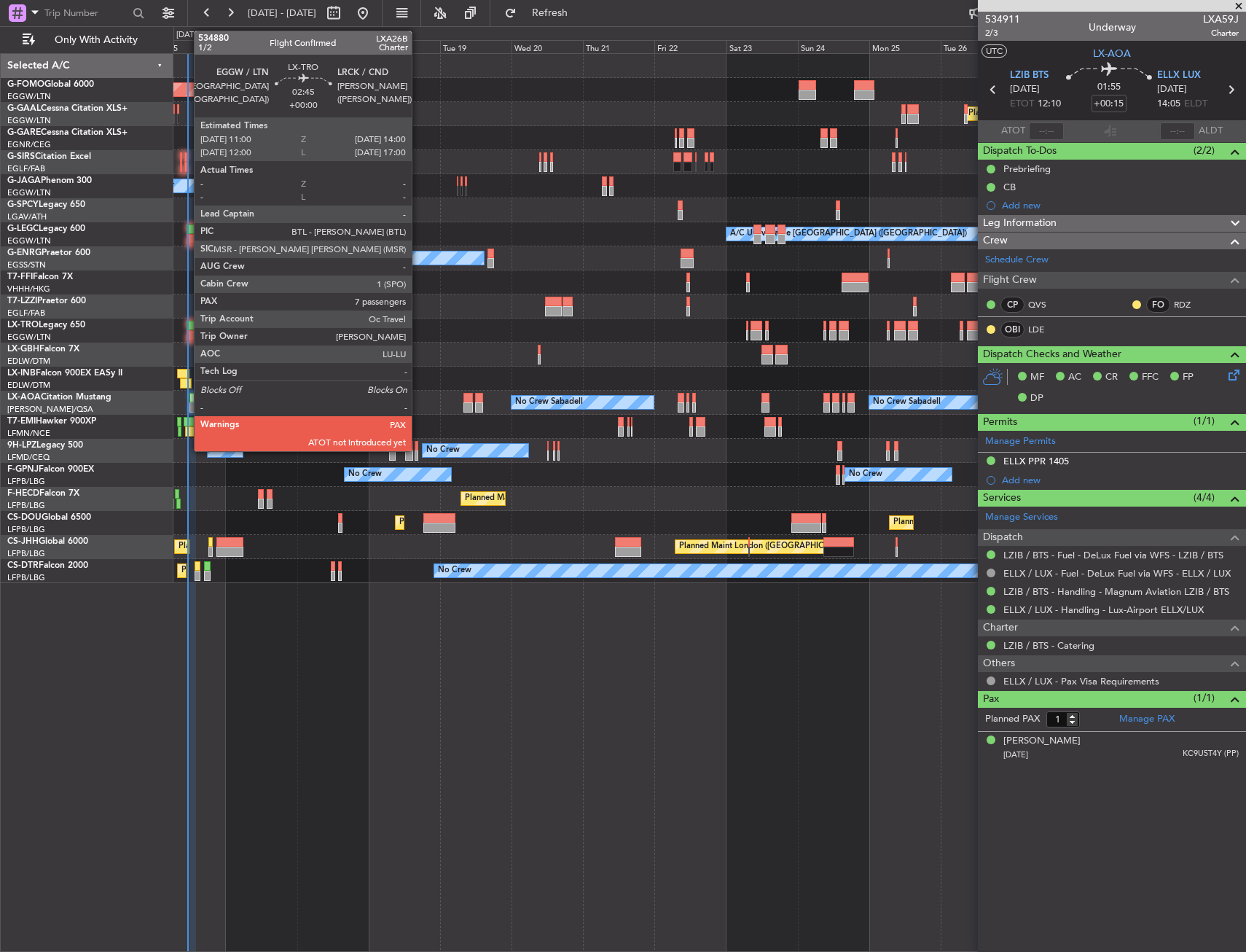
click at [187, 327] on div at bounding box center [192, 325] width 9 height 10
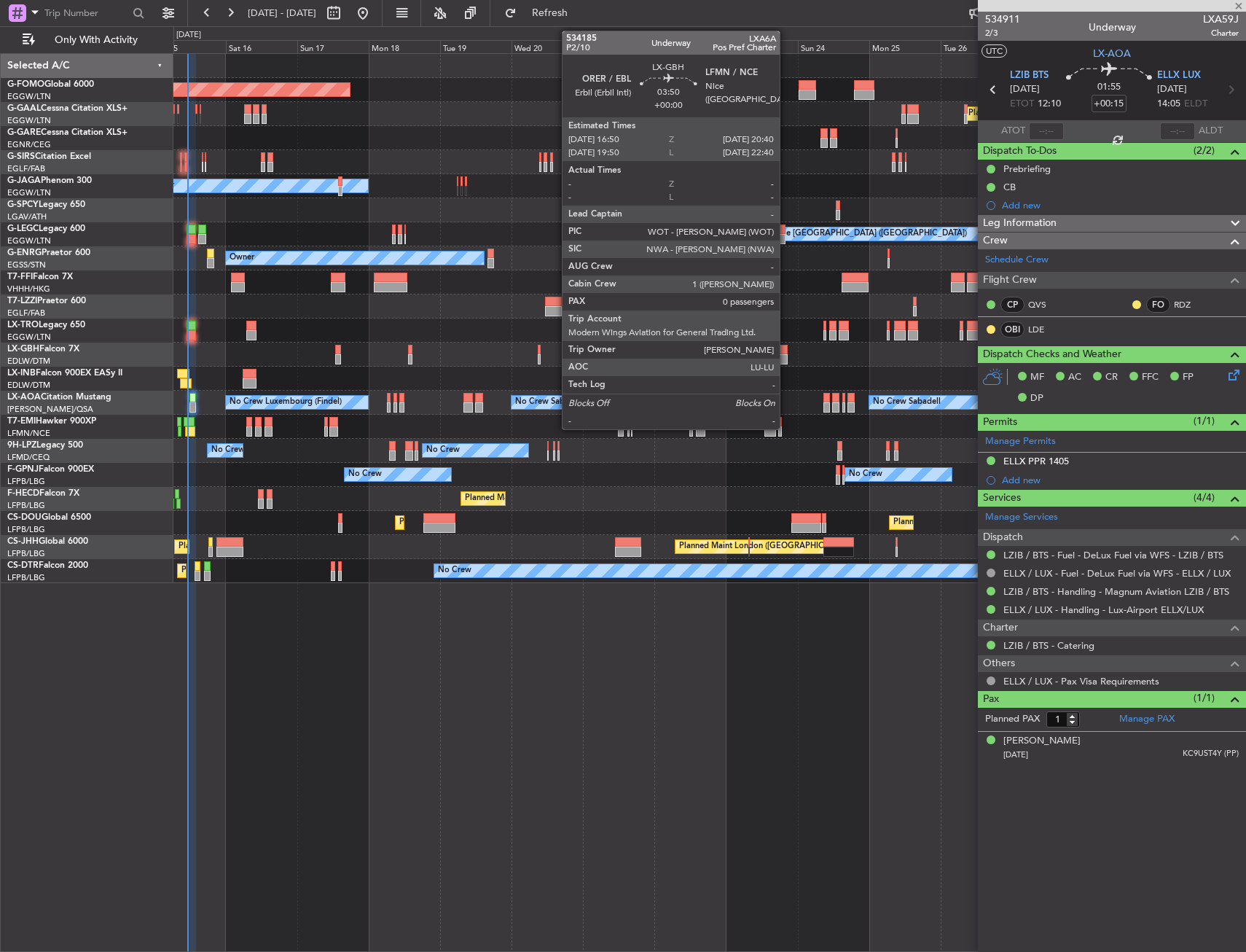
type input "7"
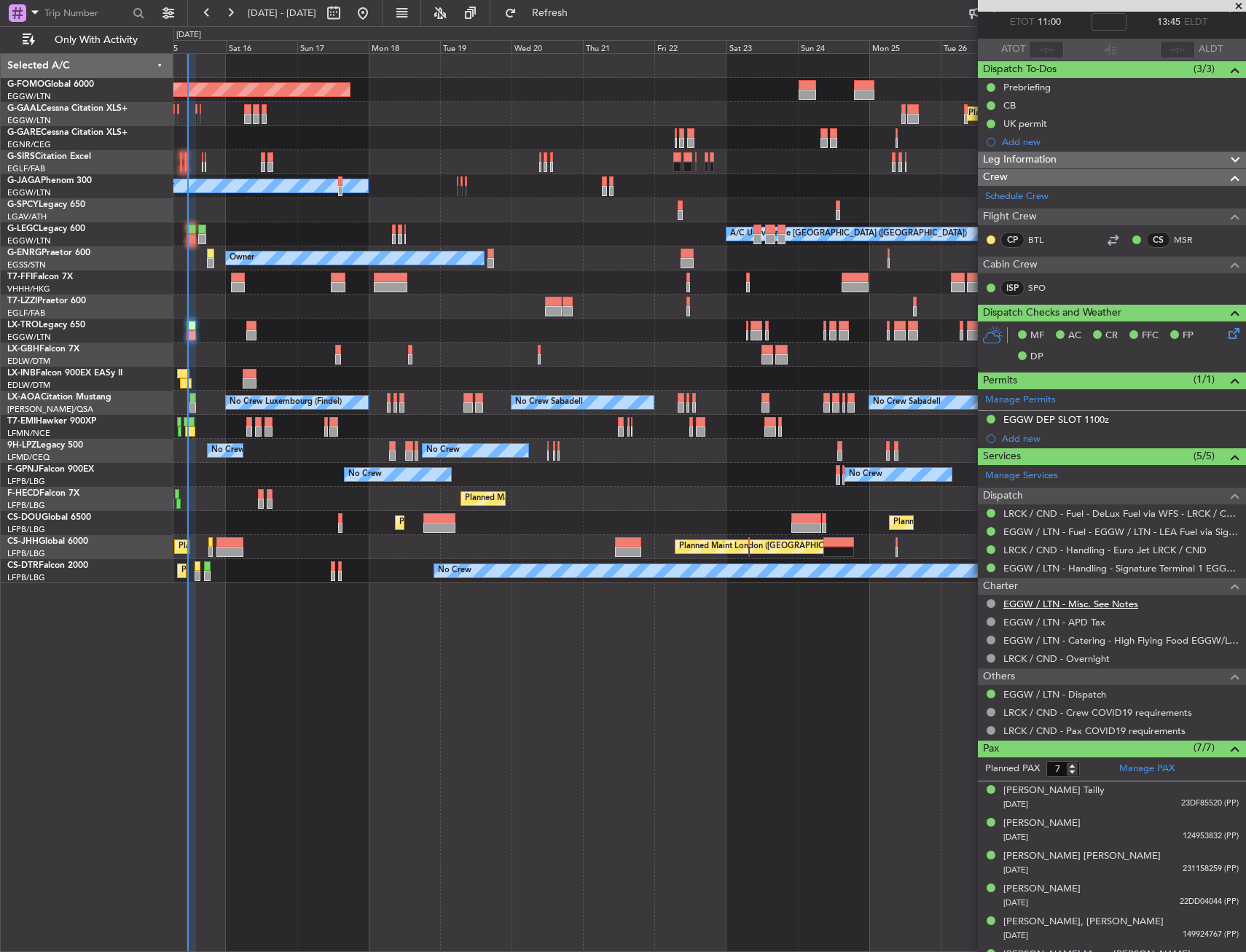
scroll to position [140, 0]
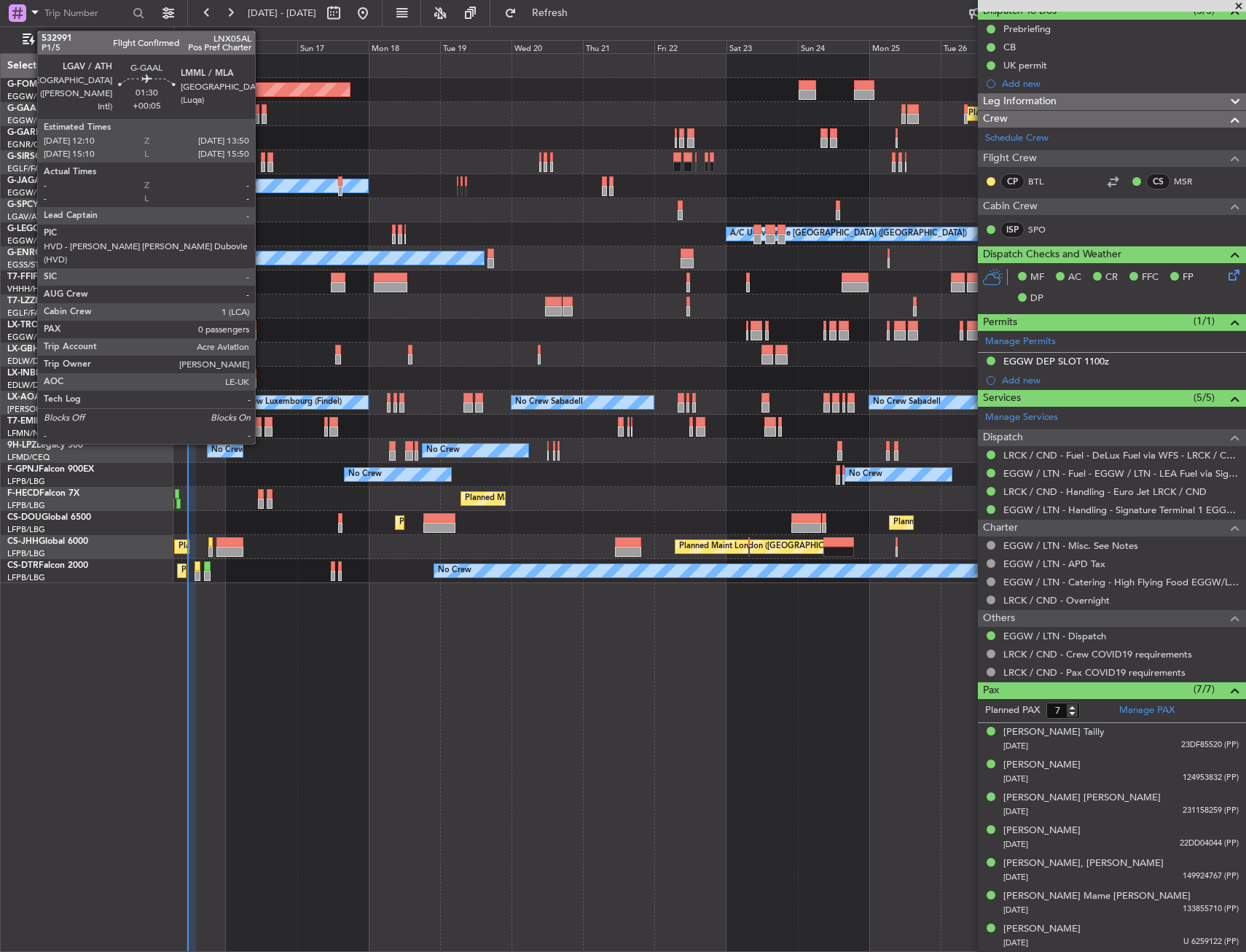
click at [262, 112] on div at bounding box center [264, 109] width 5 height 10
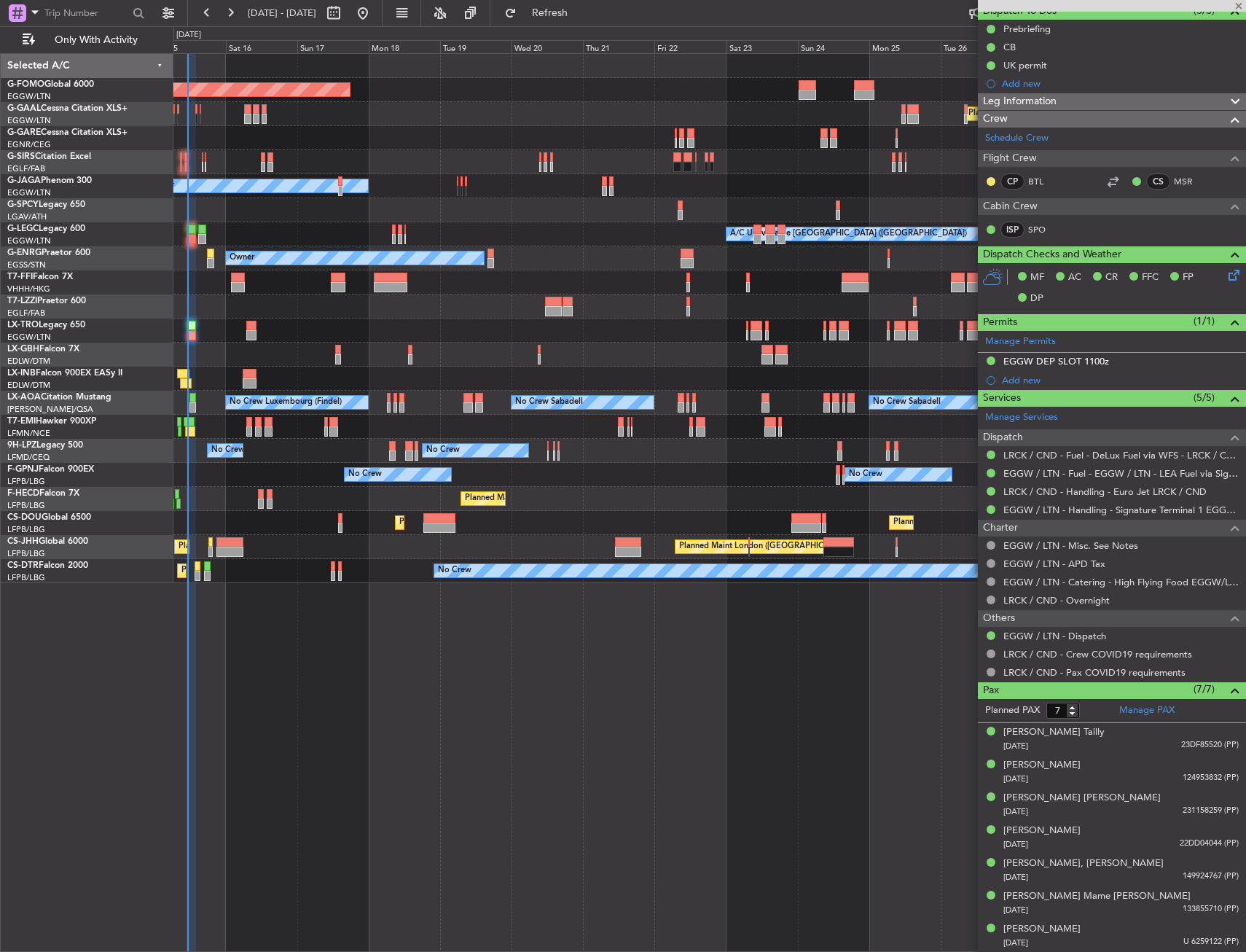
type input "+00:05"
type input "0"
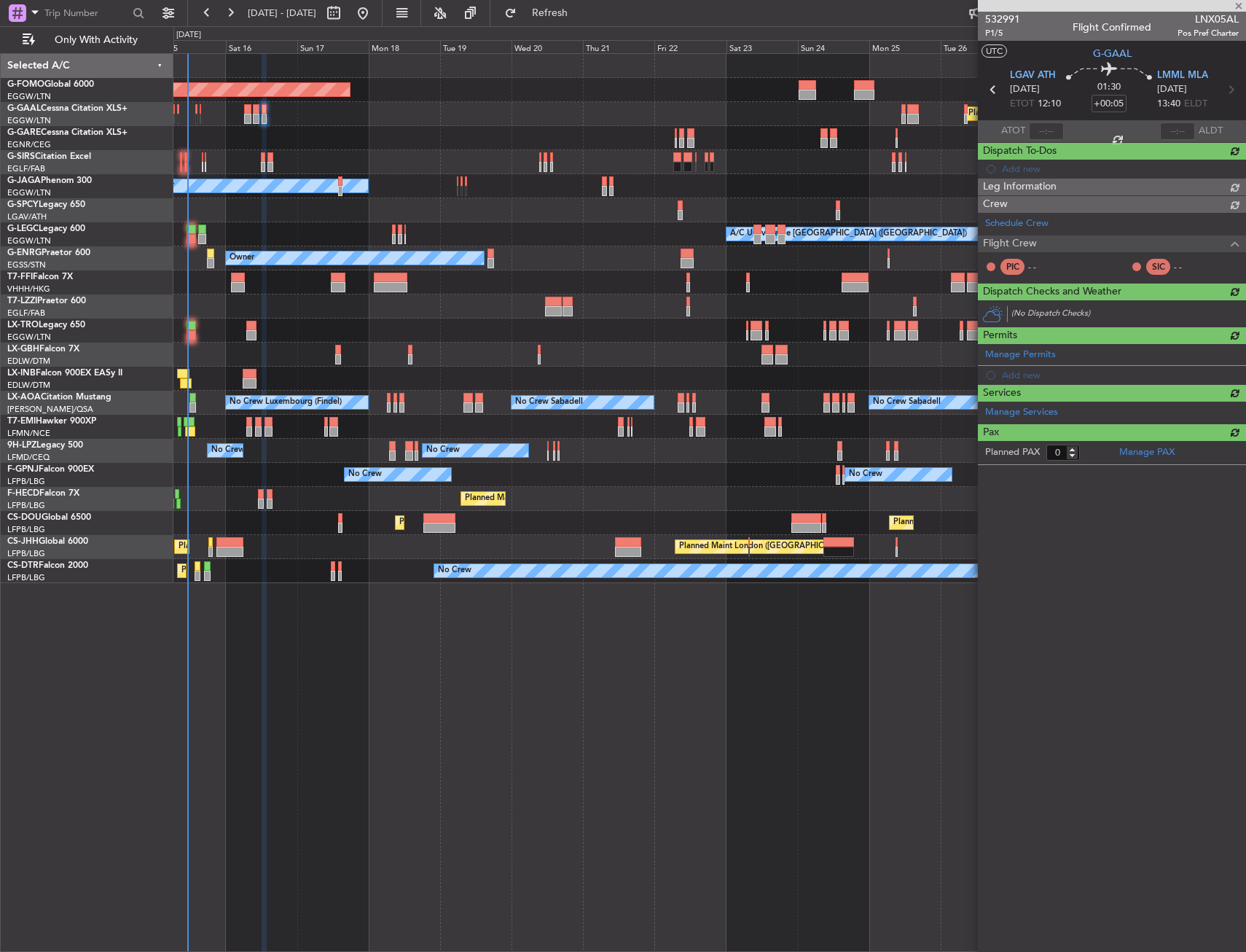
scroll to position [0, 0]
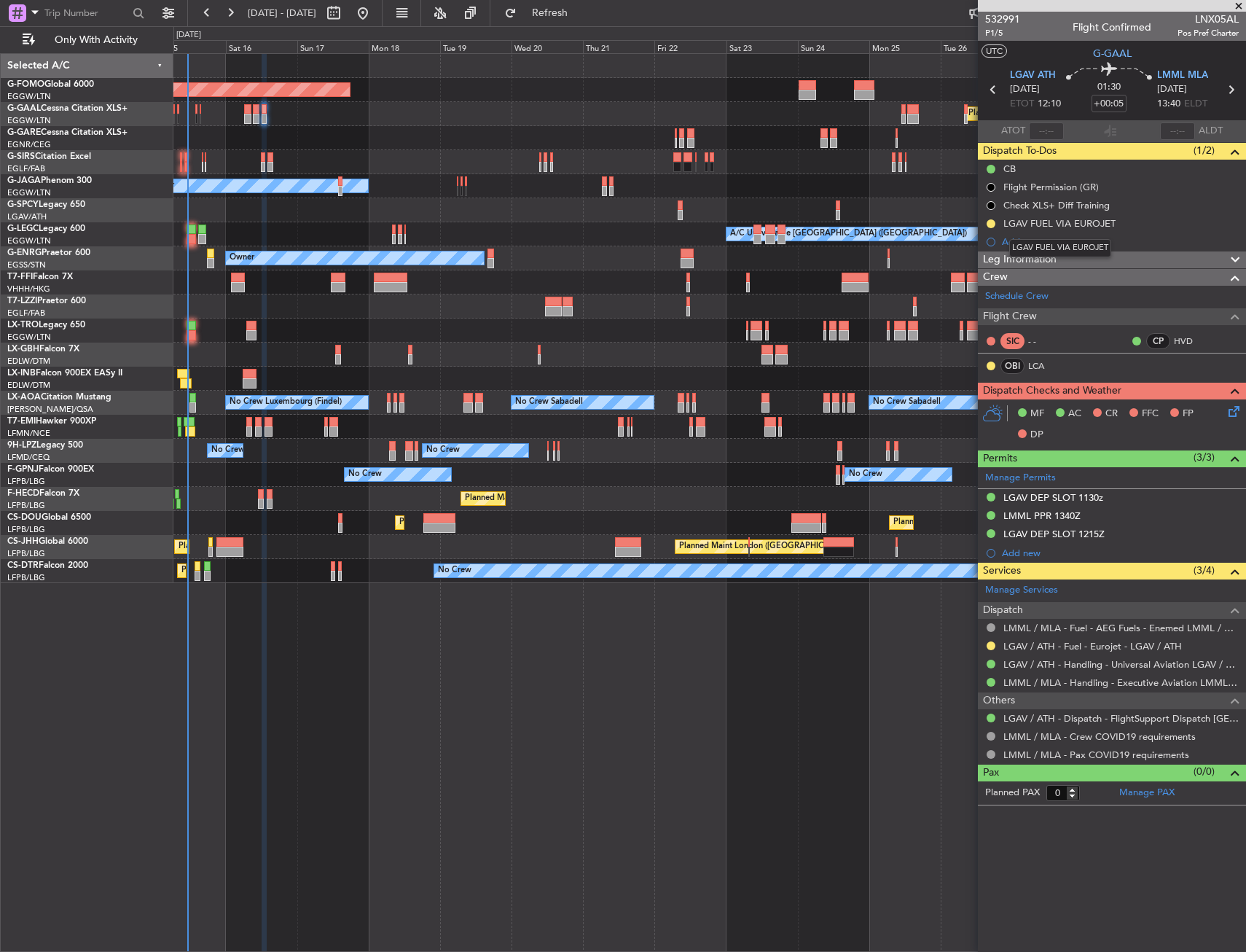
drag, startPoint x: 1008, startPoint y: 228, endPoint x: 1020, endPoint y: 242, distance: 18.4
click at [1024, 241] on div "LGAV FUEL VIA EUROJET" at bounding box center [1060, 248] width 102 height 18
click at [1014, 246] on div "Add new" at bounding box center [1114, 241] width 224 height 12
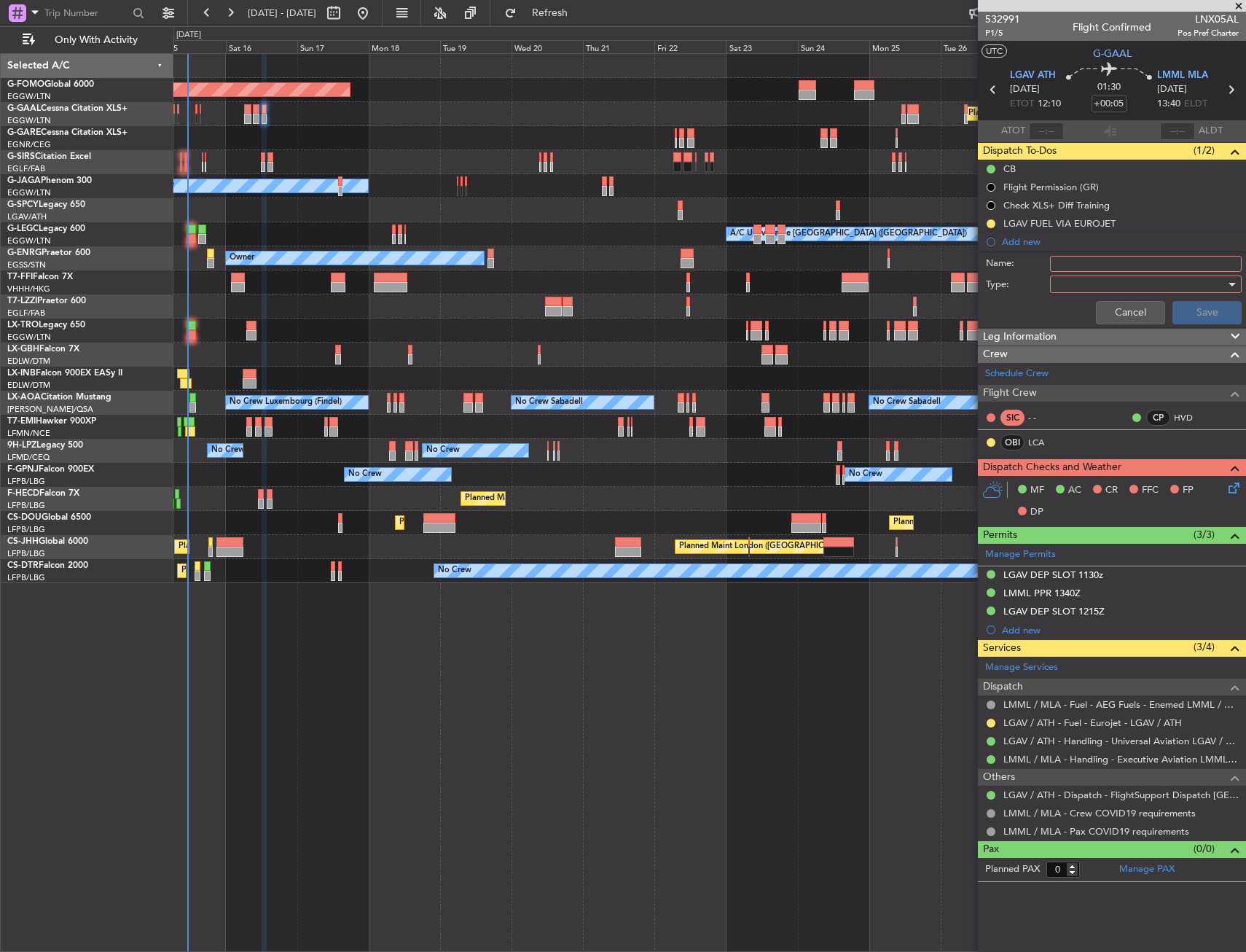
click at [1142, 264] on input "Name:" at bounding box center [1145, 264] width 192 height 16
type input "Prebrief"
click at [1101, 283] on div at bounding box center [1141, 284] width 170 height 22
click at [1101, 305] on span "Generic" at bounding box center [1139, 314] width 178 height 22
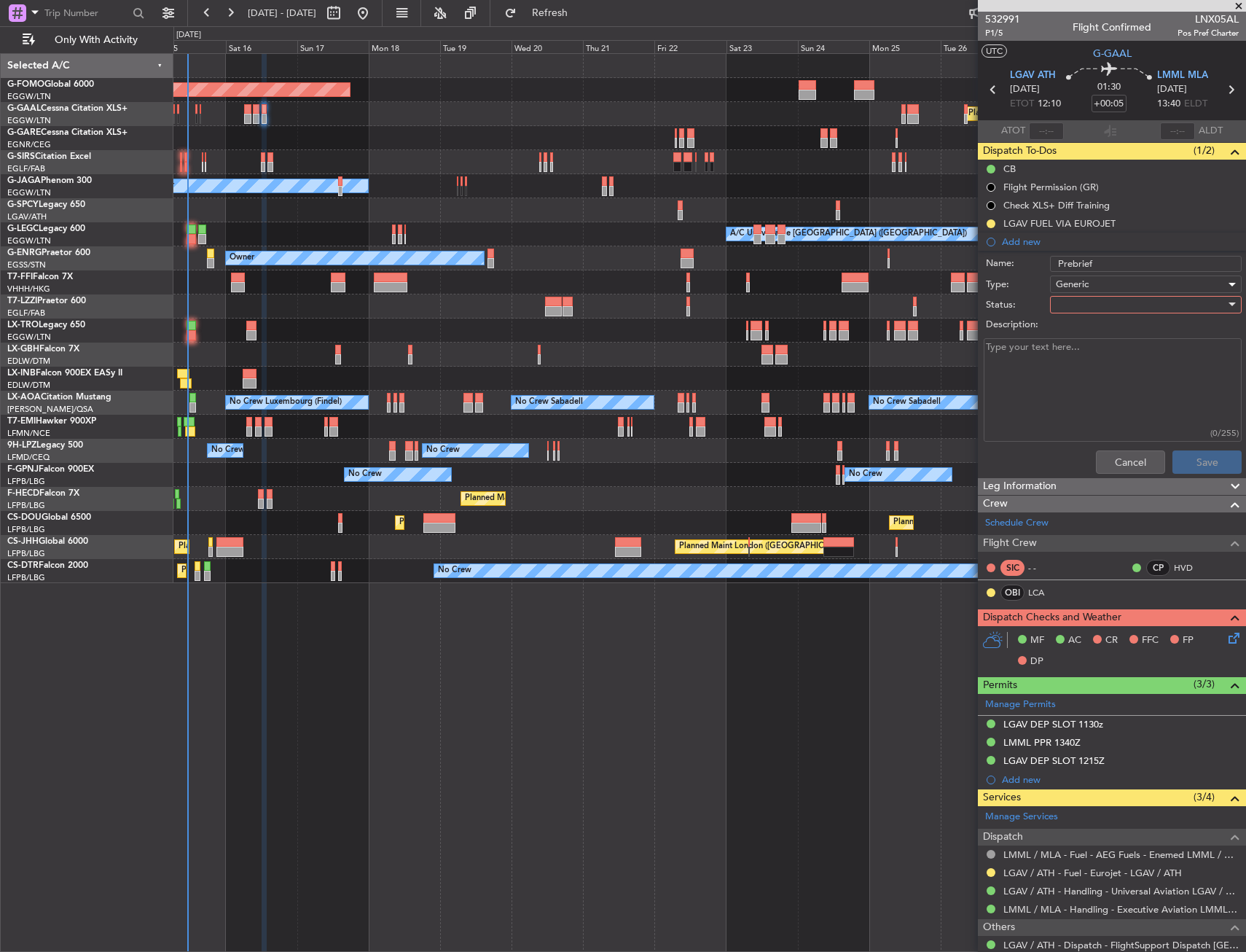
click at [1101, 305] on div at bounding box center [1141, 305] width 170 height 22
click at [1104, 355] on span "In Progress" at bounding box center [1139, 355] width 171 height 22
click at [1104, 355] on textarea "Description:" at bounding box center [1112, 391] width 258 height 105
type textarea "5400lbs fuel"
click at [1183, 457] on button "Save" at bounding box center [1208, 462] width 69 height 23
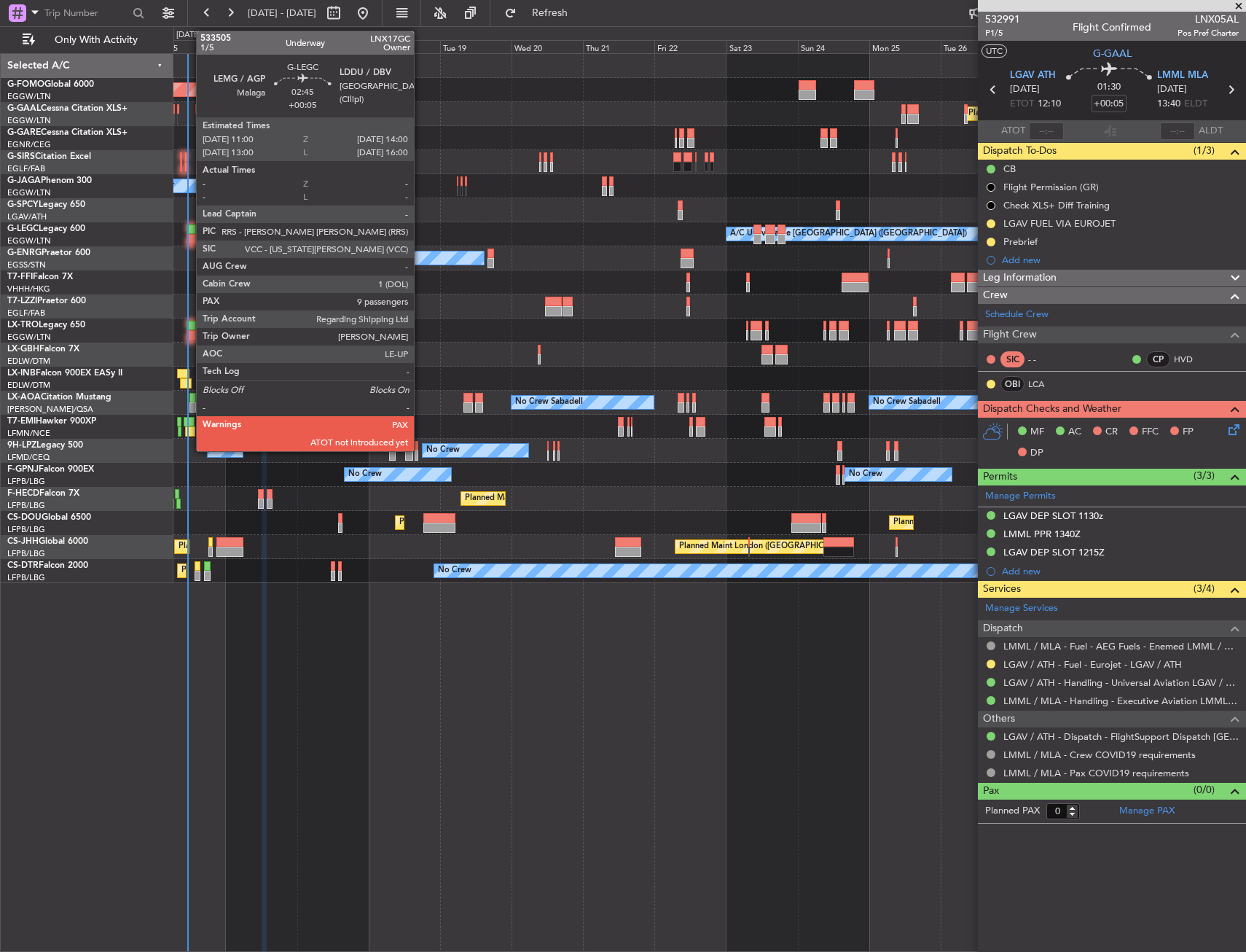
click at [188, 236] on div at bounding box center [192, 238] width 9 height 10
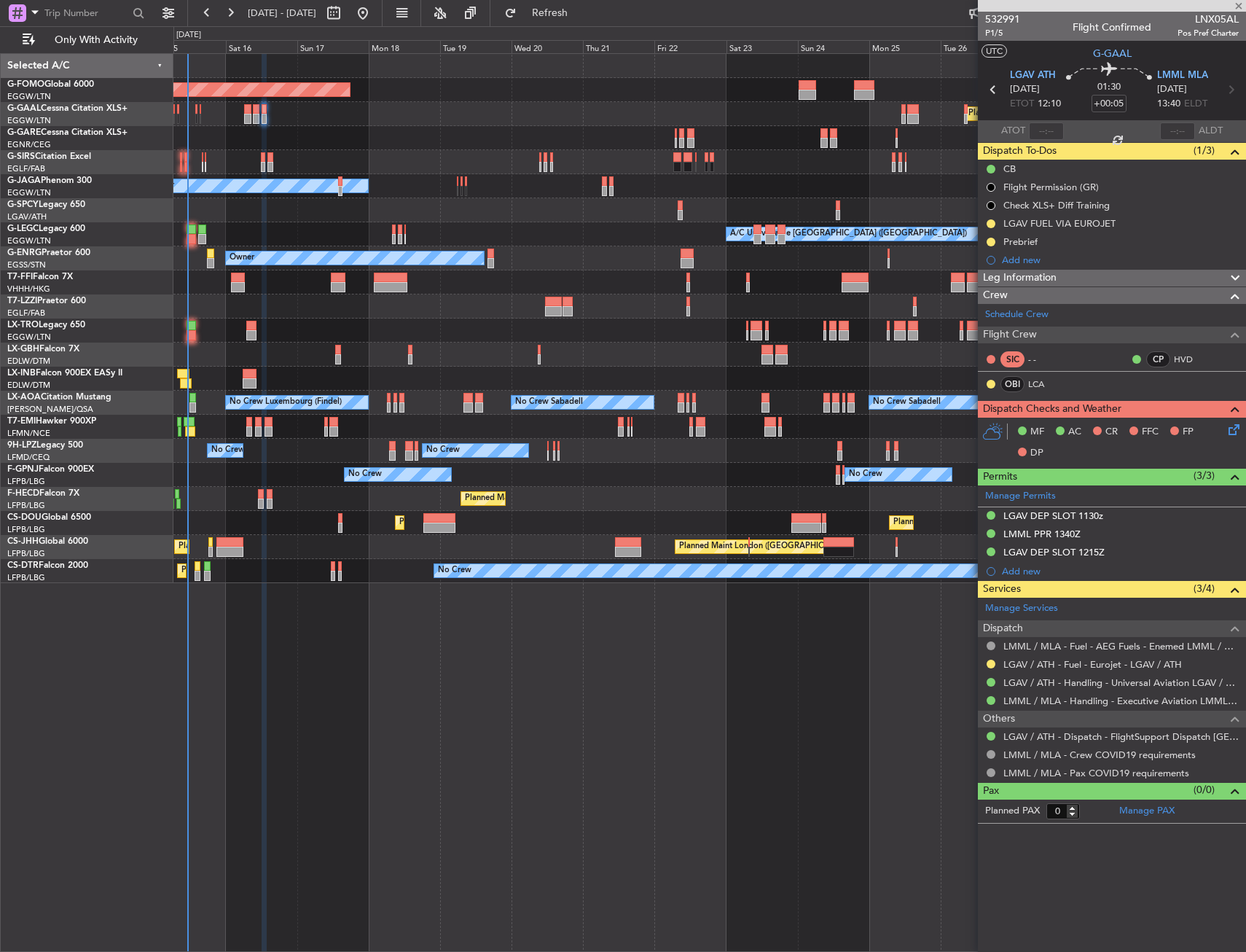
type input "9"
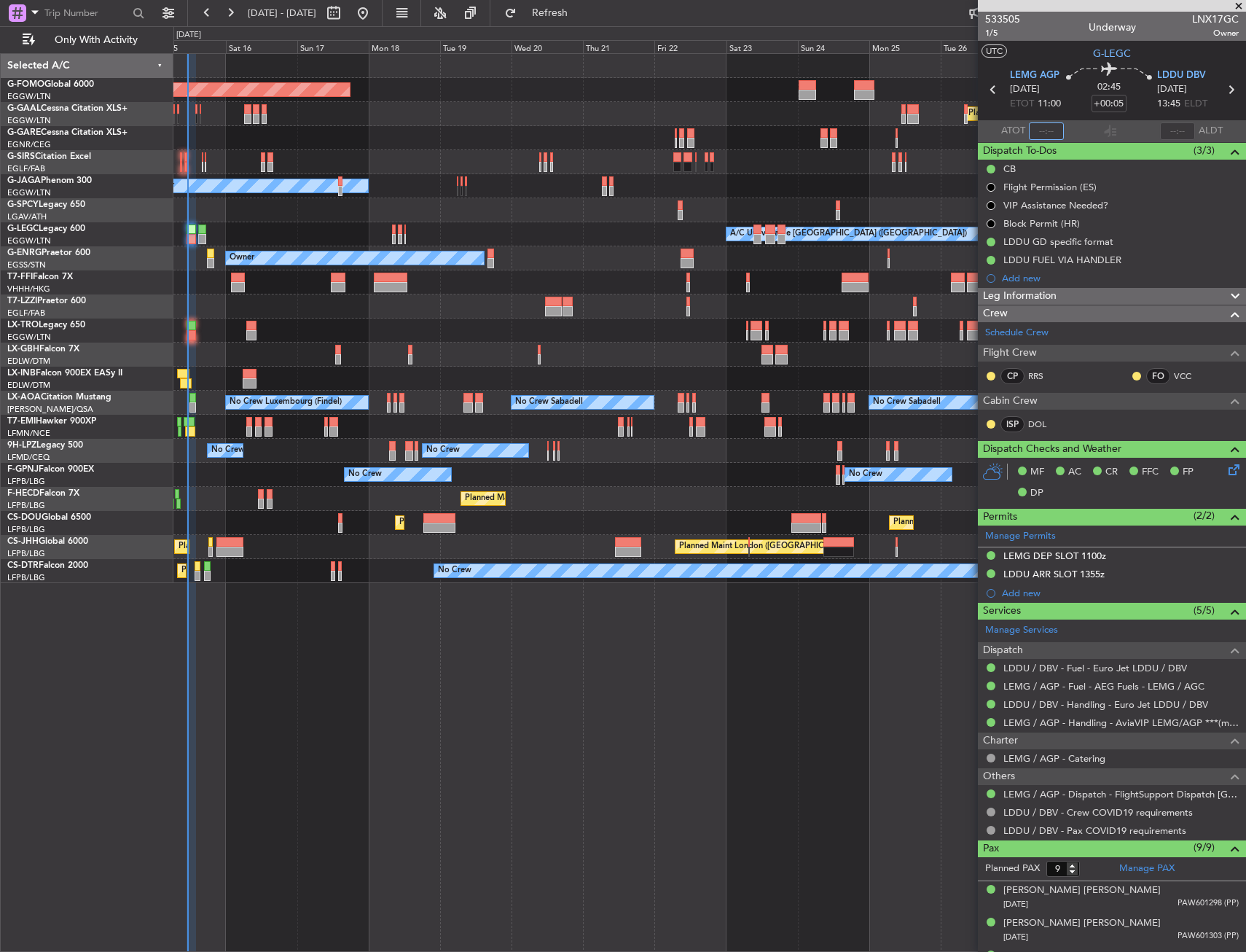
click at [1047, 128] on input "text" at bounding box center [1046, 131] width 35 height 18
click at [1033, 48] on section "UTC G-LEGC" at bounding box center [1112, 52] width 268 height 22
type input "11:15"
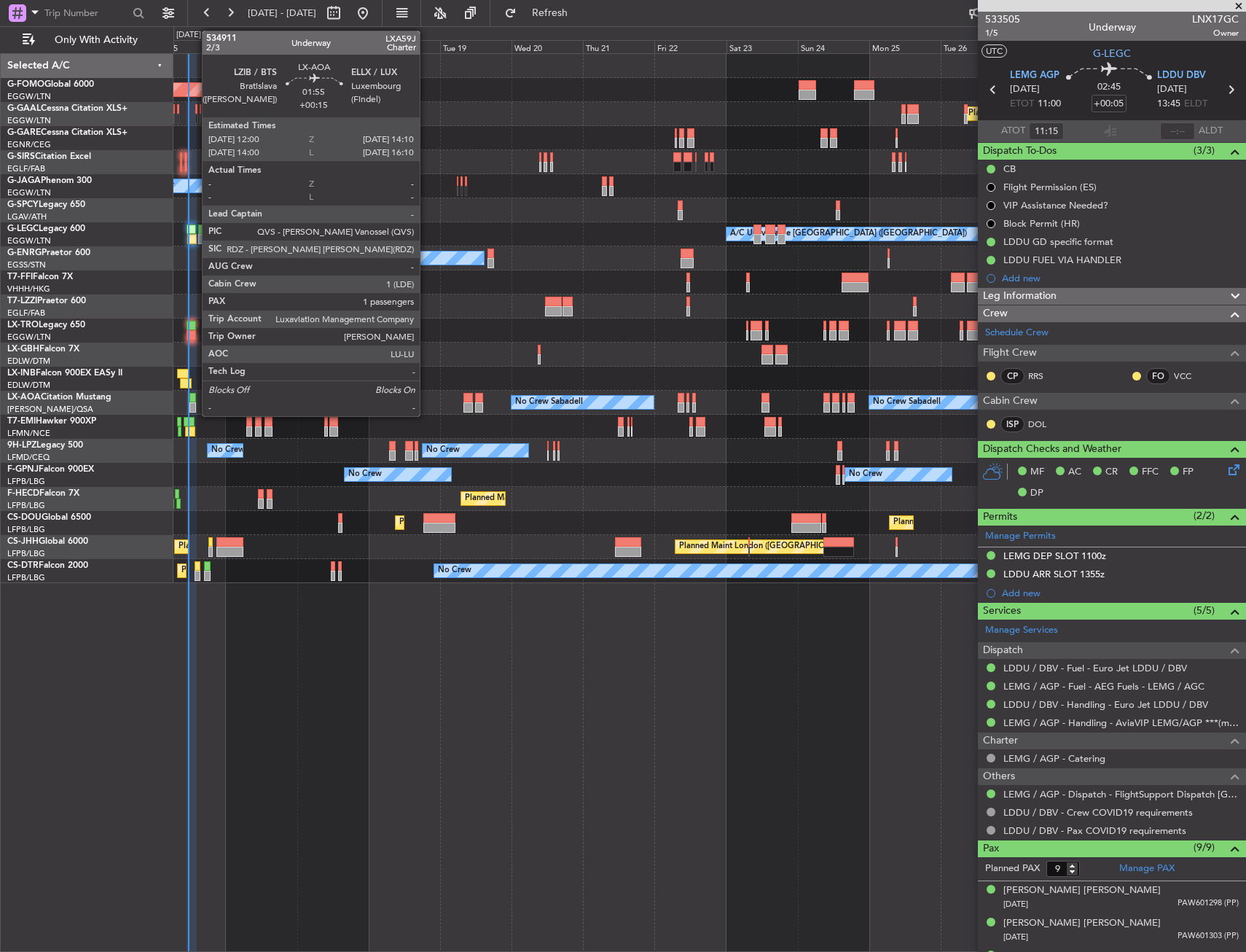
click at [195, 401] on div at bounding box center [192, 398] width 7 height 10
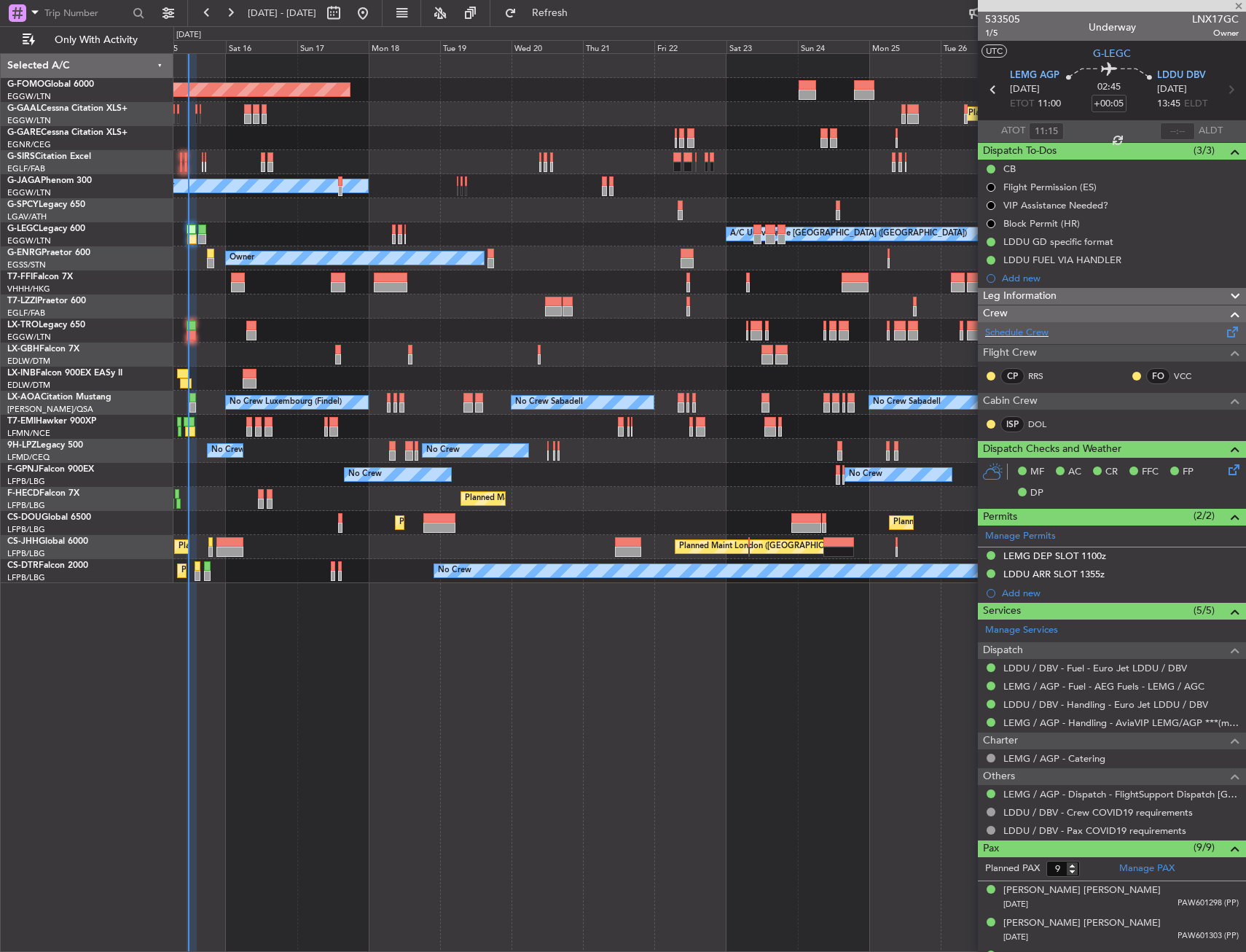
type input "+00:15"
type input "1"
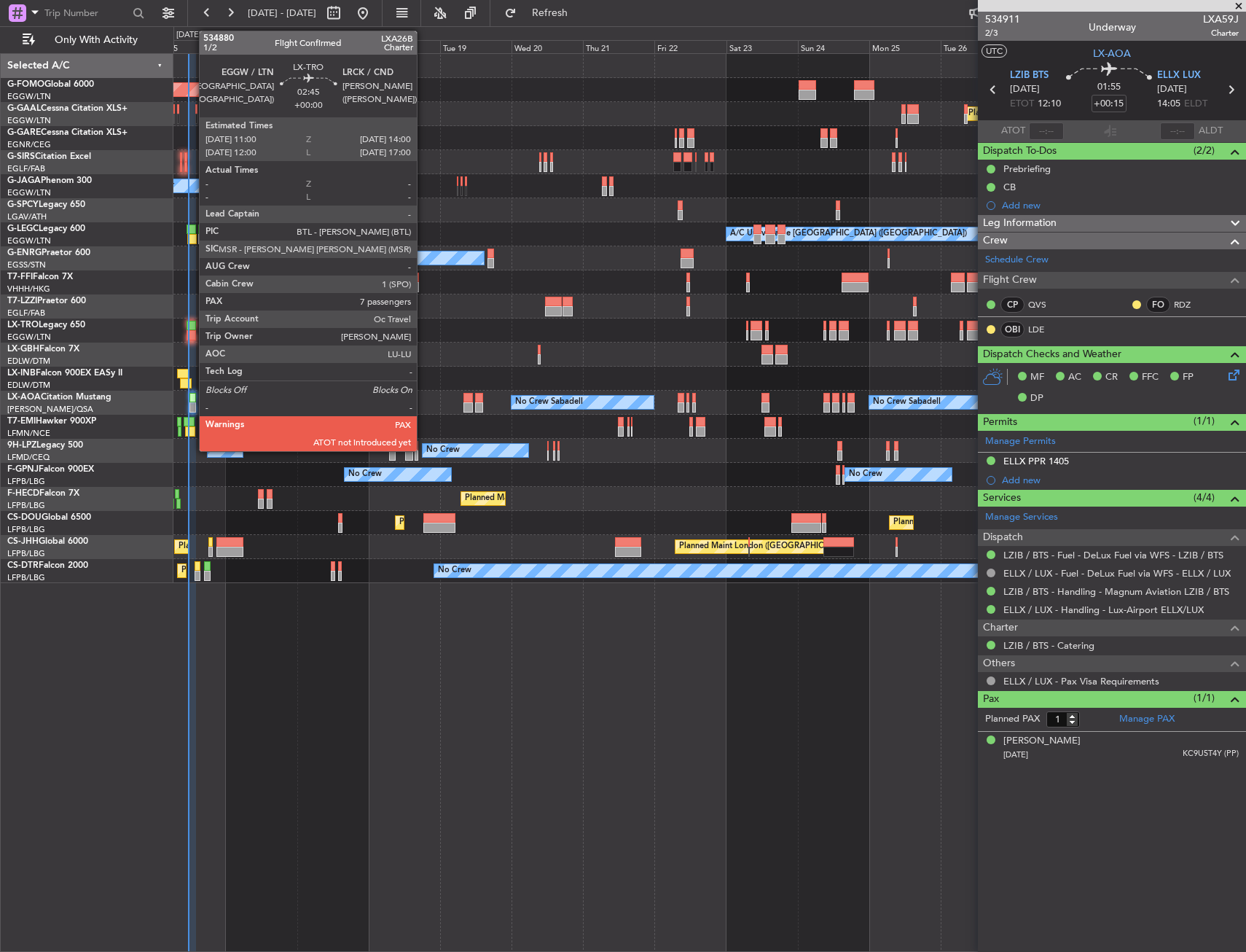
click at [192, 322] on div at bounding box center [192, 325] width 9 height 10
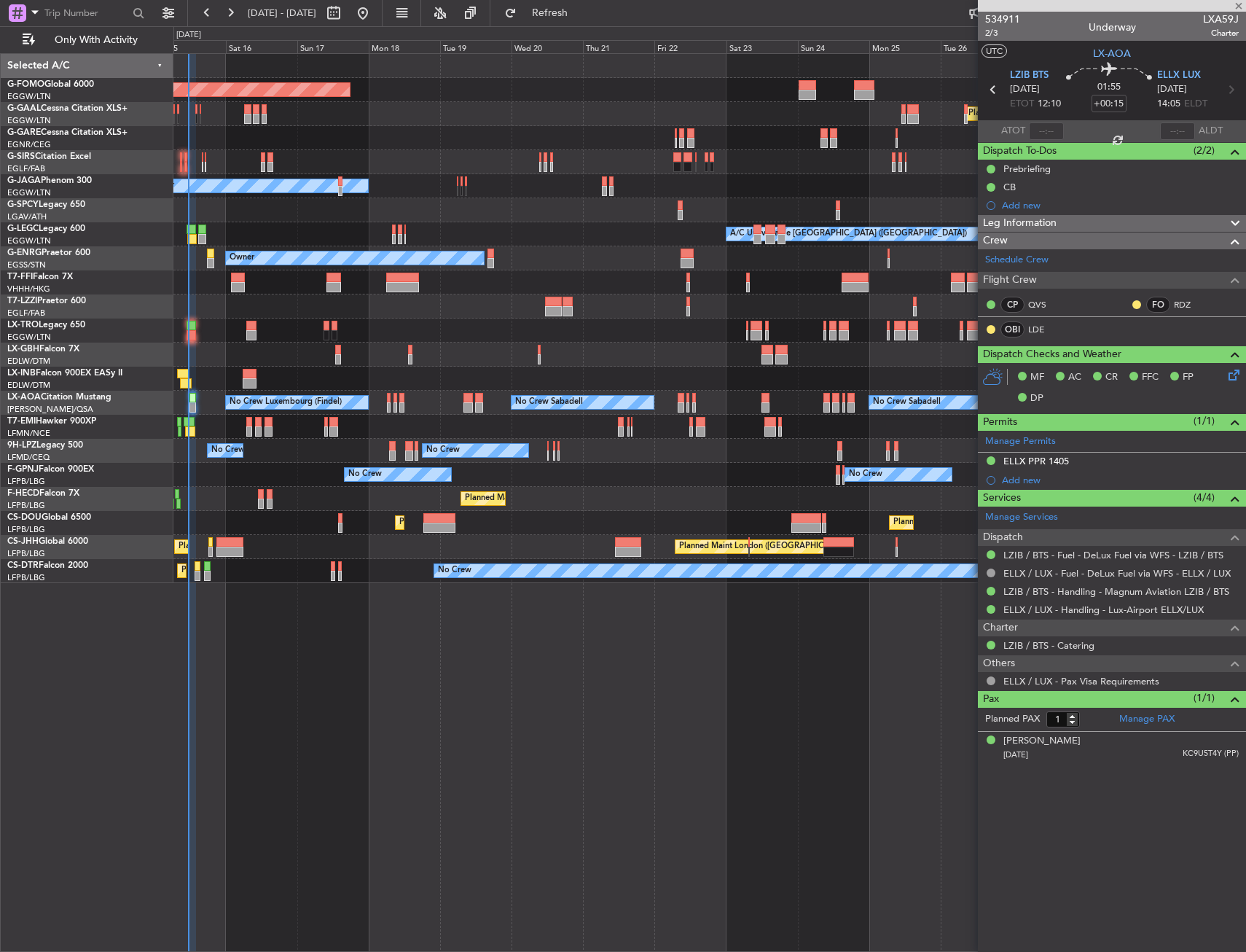
type input "7"
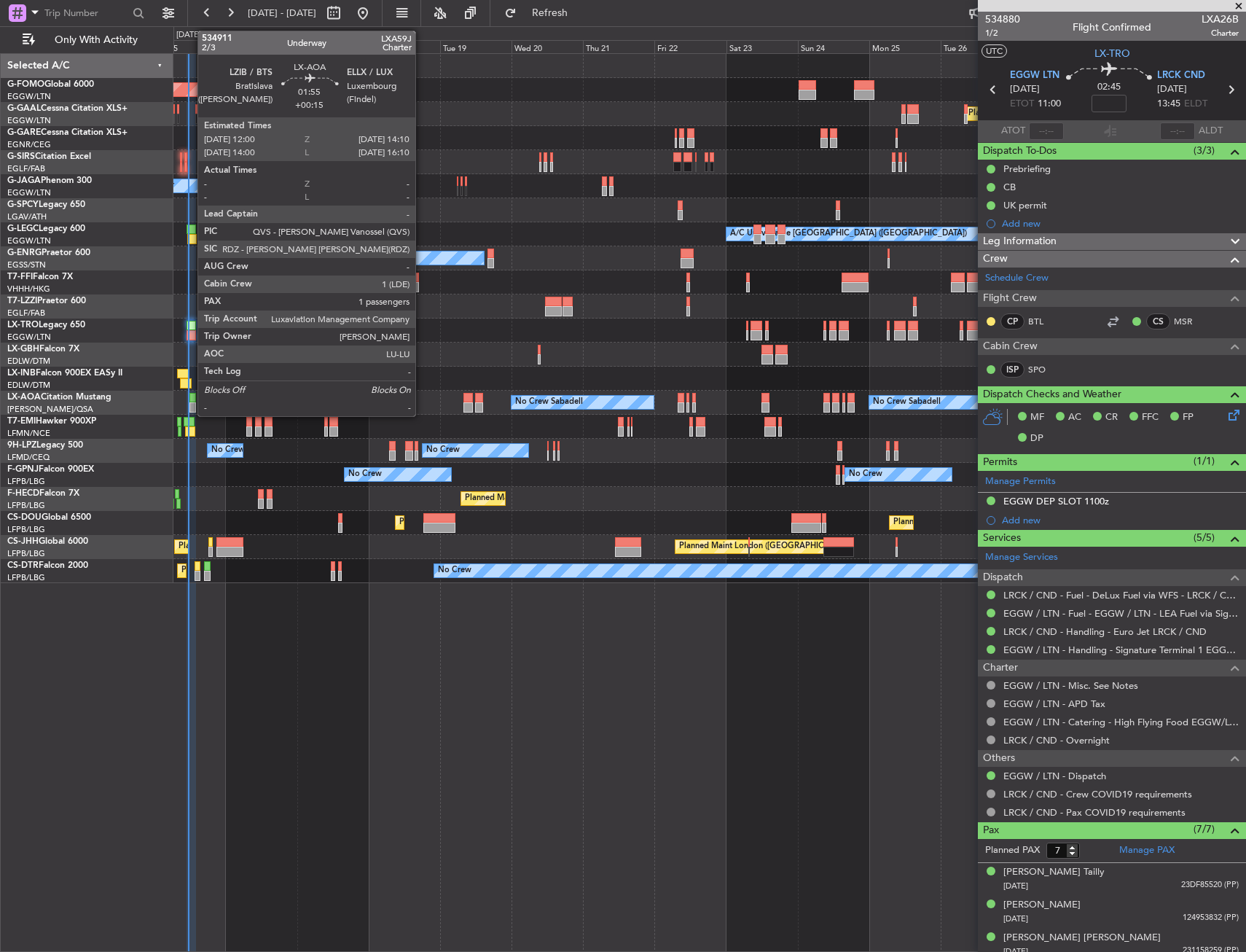
click at [190, 399] on div at bounding box center [192, 398] width 7 height 10
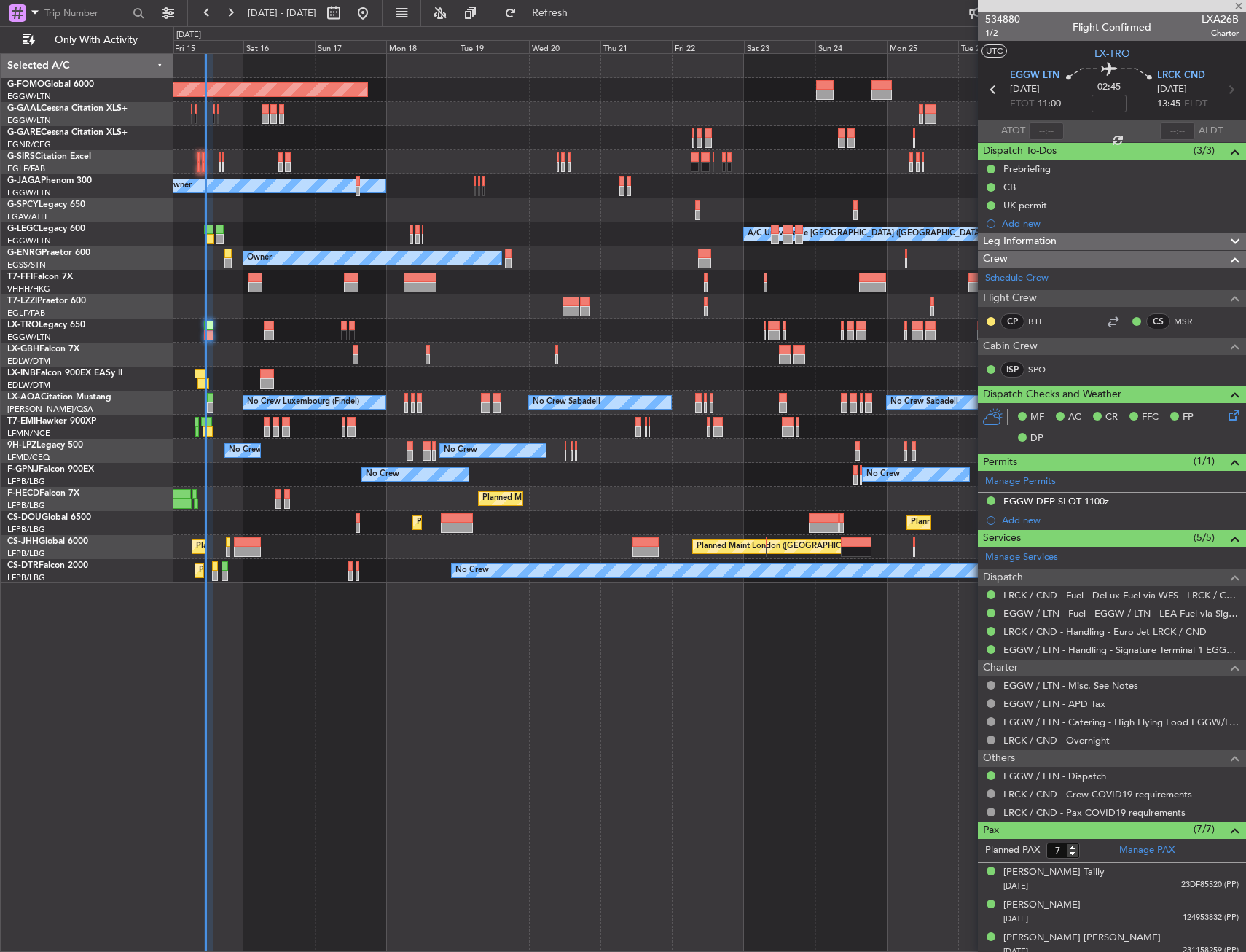
click at [359, 434] on div "Planned Maint [PERSON_NAME]" at bounding box center [710, 426] width 1072 height 24
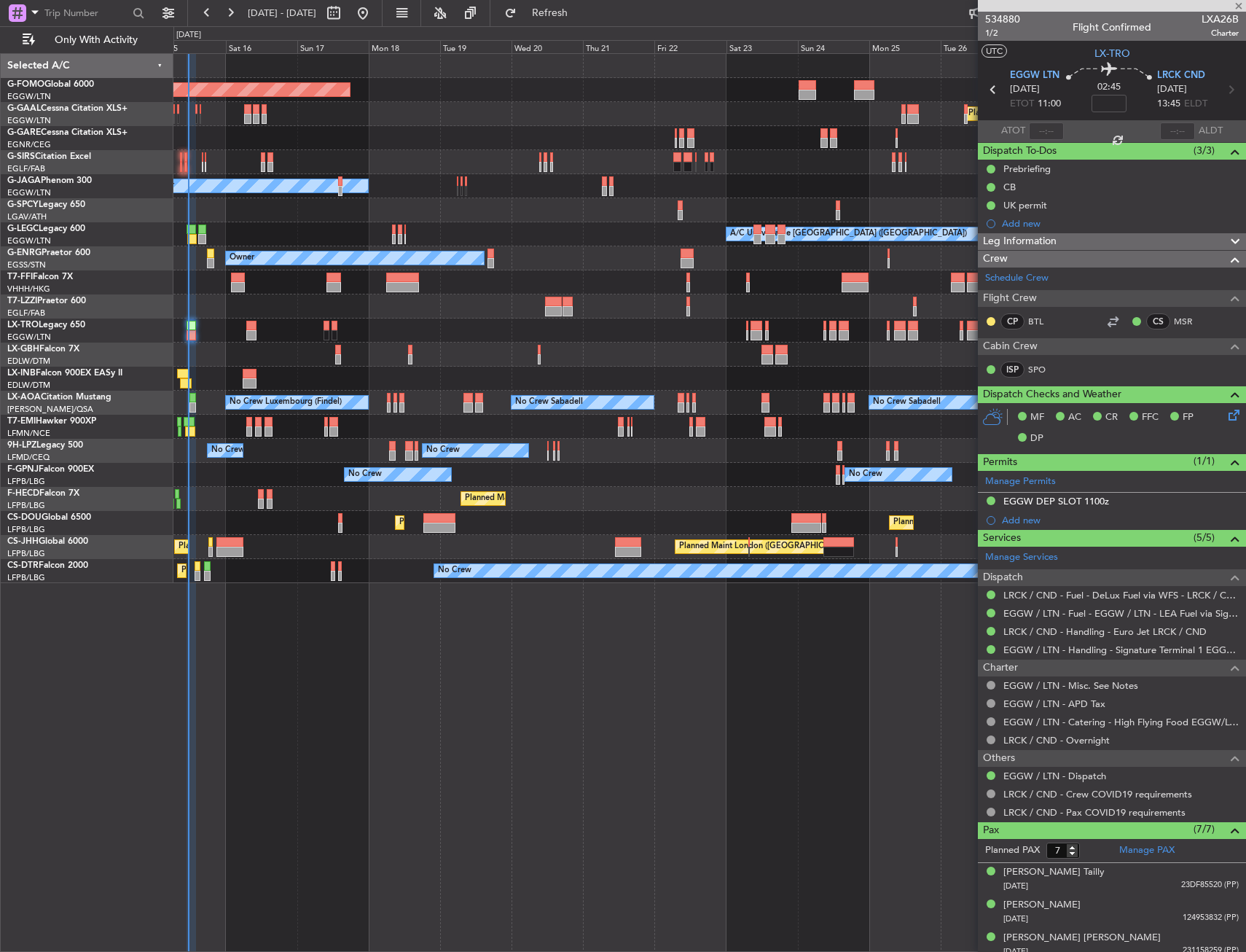
click at [341, 437] on div "Planned Maint [PERSON_NAME]" at bounding box center [710, 426] width 1072 height 24
type input "+00:15"
type input "1"
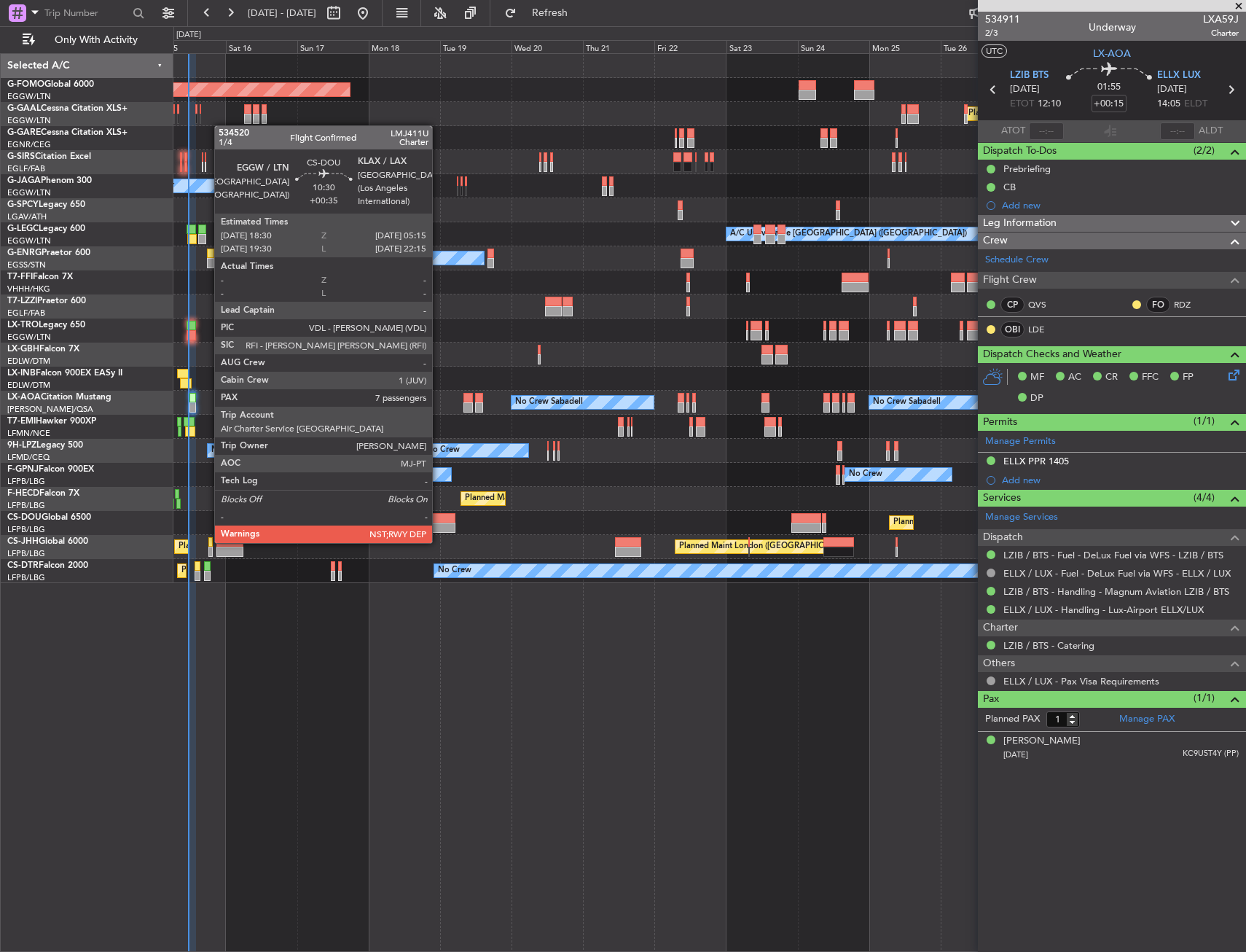
click at [438, 528] on div at bounding box center [440, 527] width 32 height 10
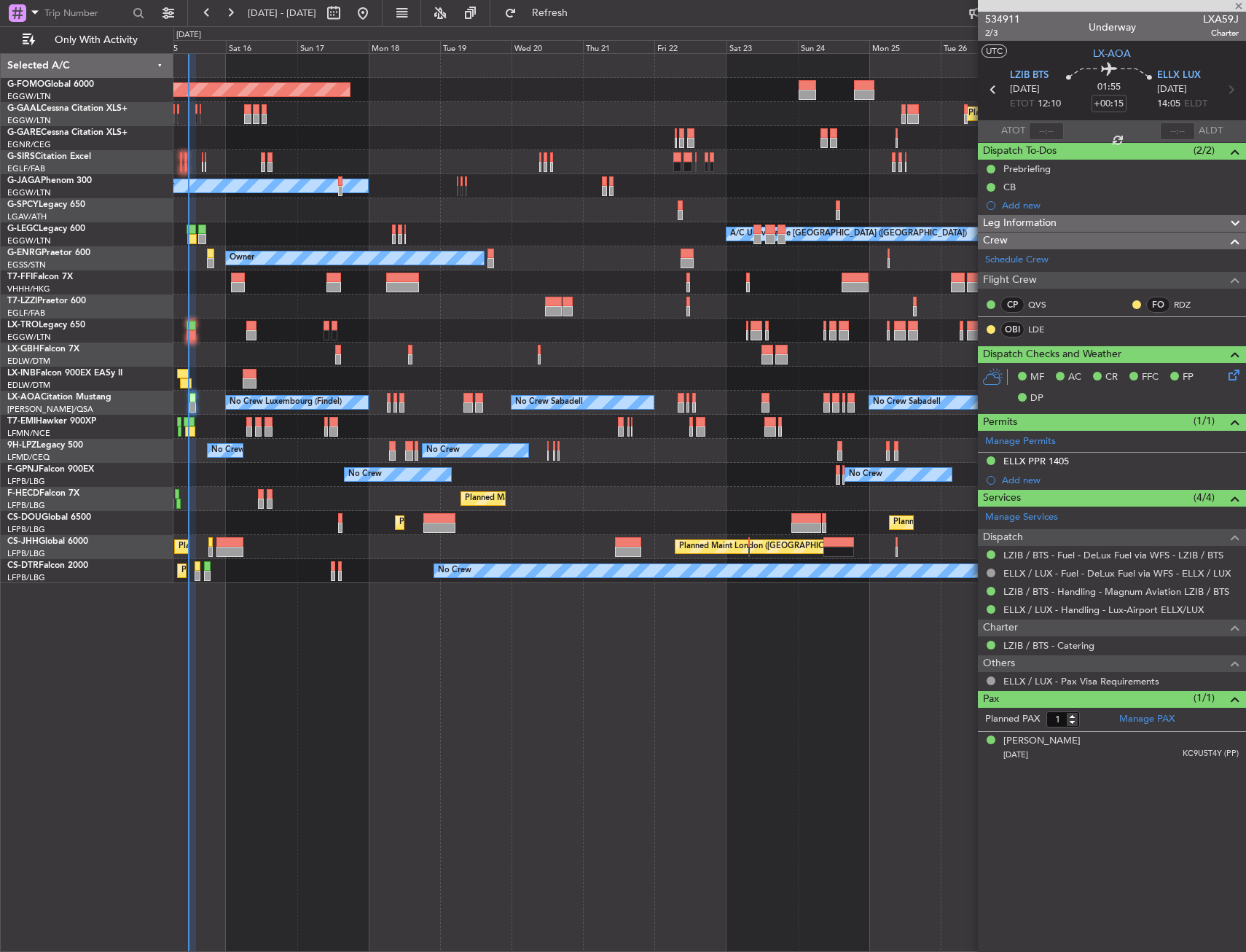
type input "+00:35"
type input "7"
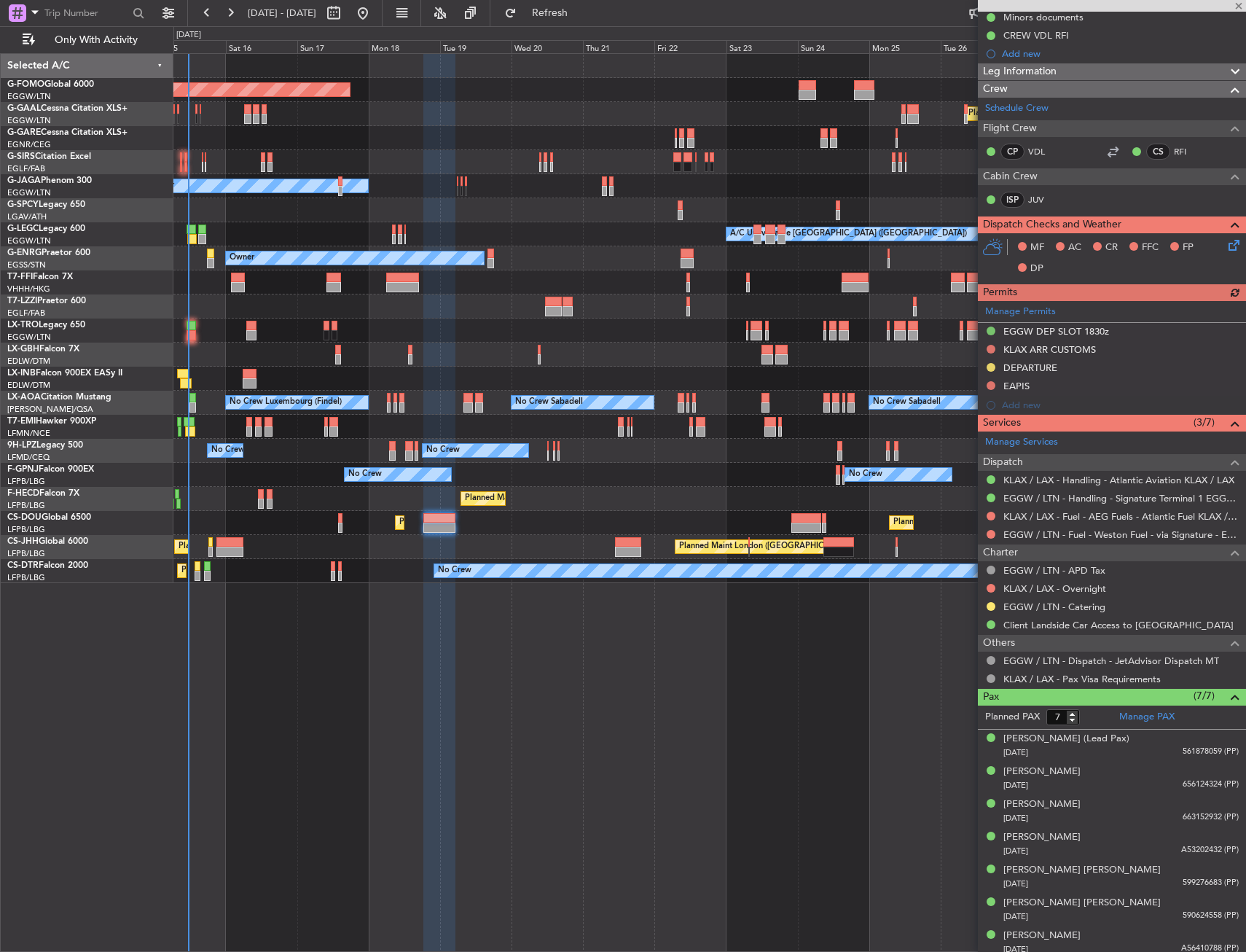
scroll to position [285, 0]
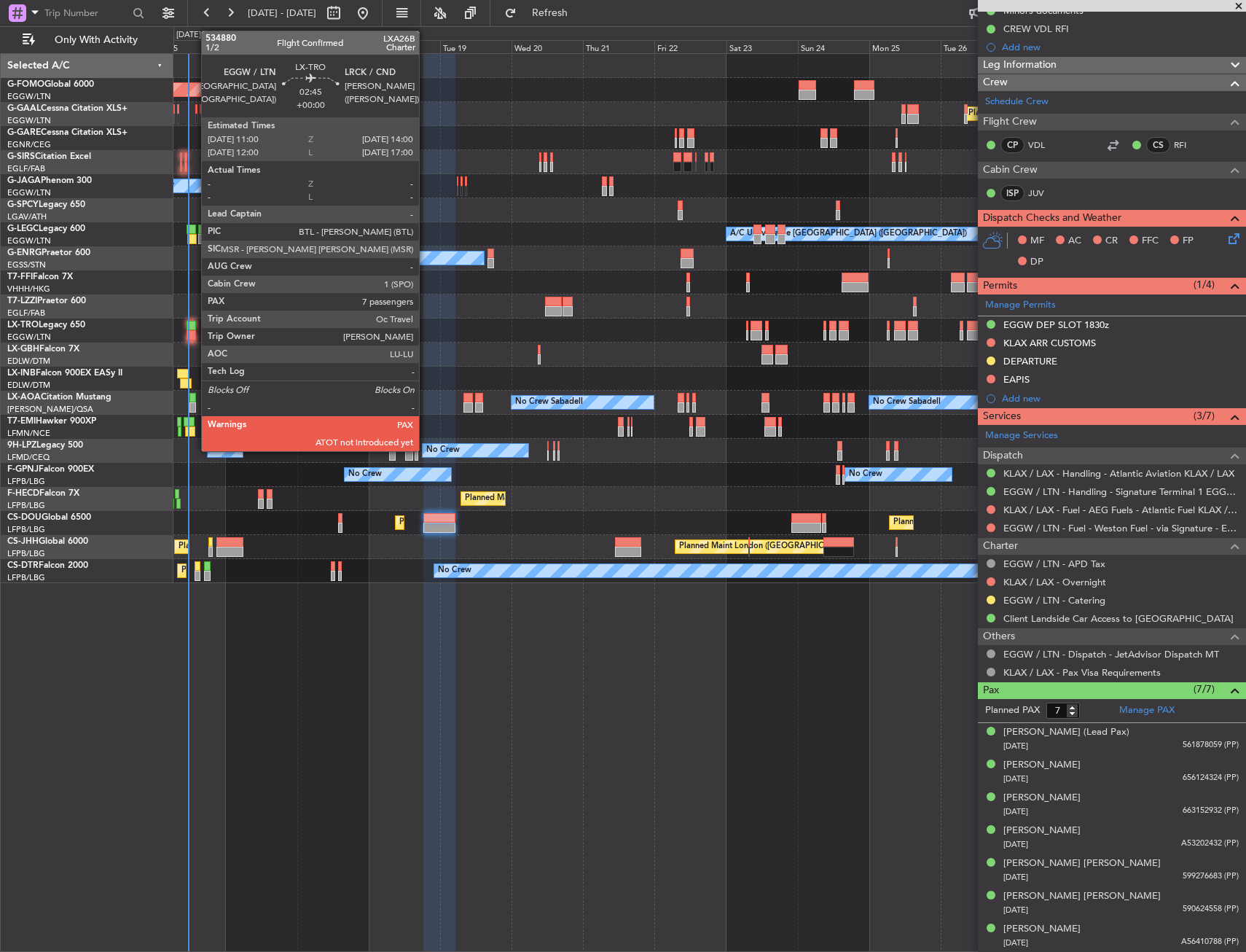
click at [194, 331] on div at bounding box center [192, 335] width 9 height 10
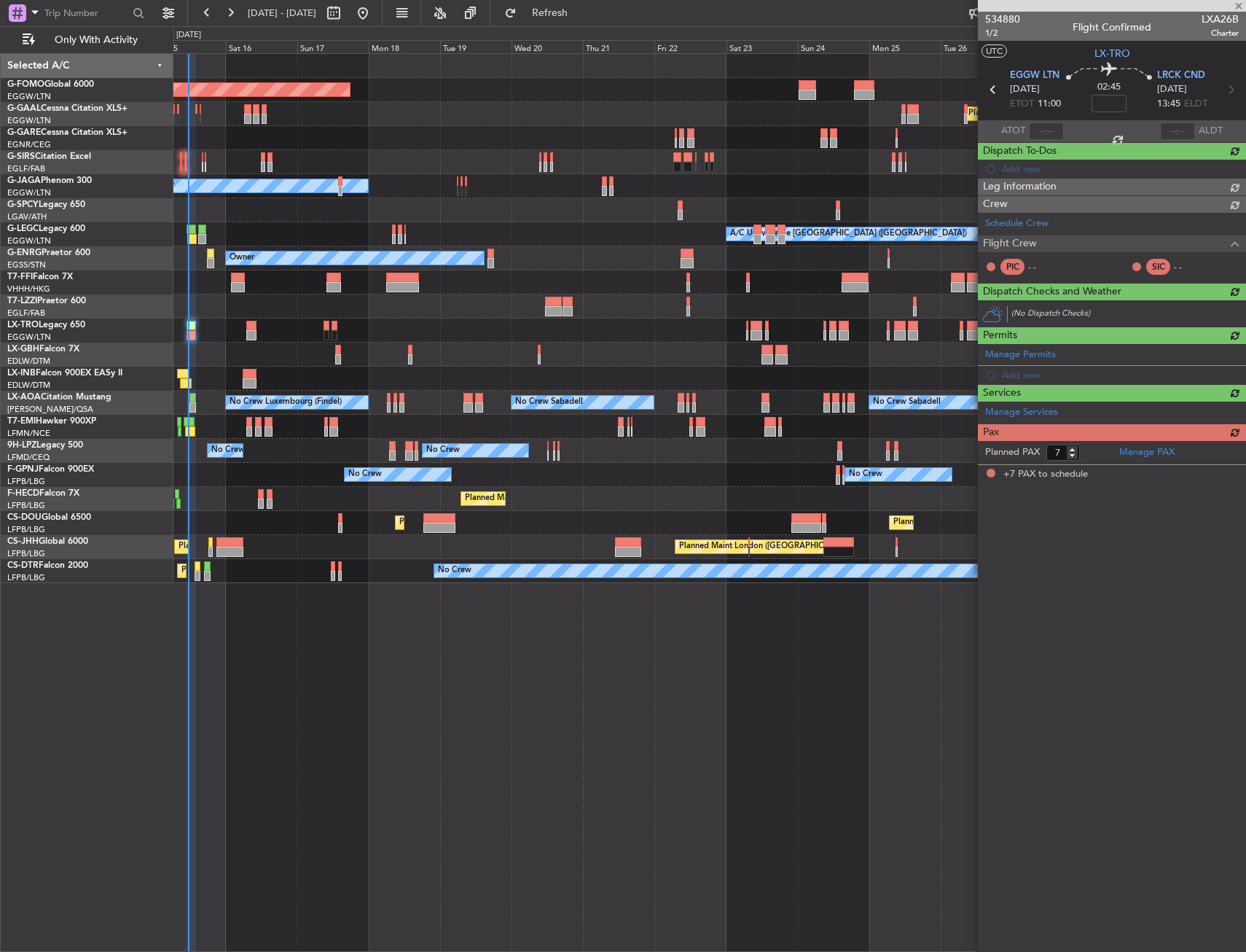
scroll to position [0, 0]
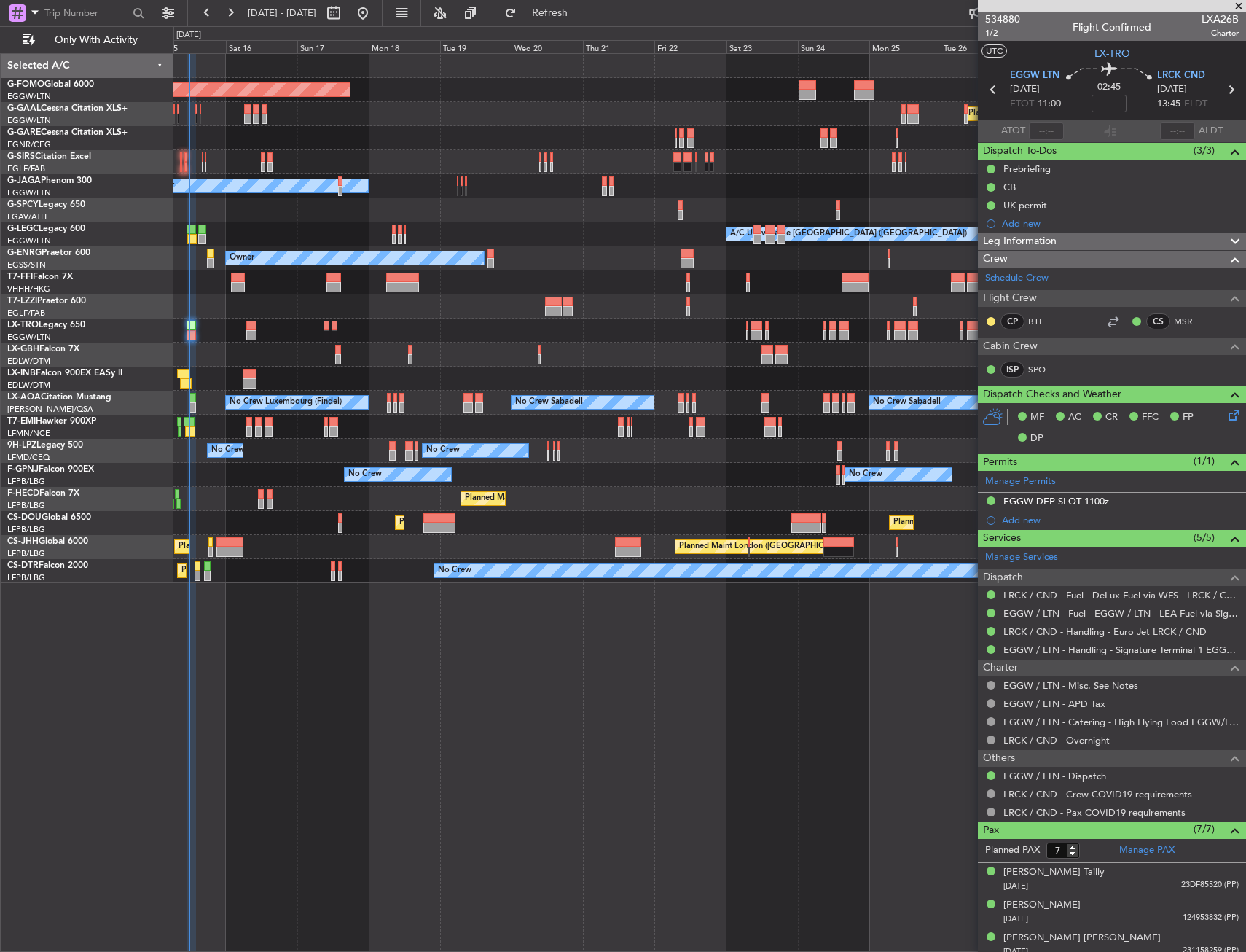
click at [358, 563] on div "Planned Maint Windsor Locks ([PERSON_NAME] Intl) Planned [GEOGRAPHIC_DATA] Plan…" at bounding box center [710, 318] width 1072 height 529
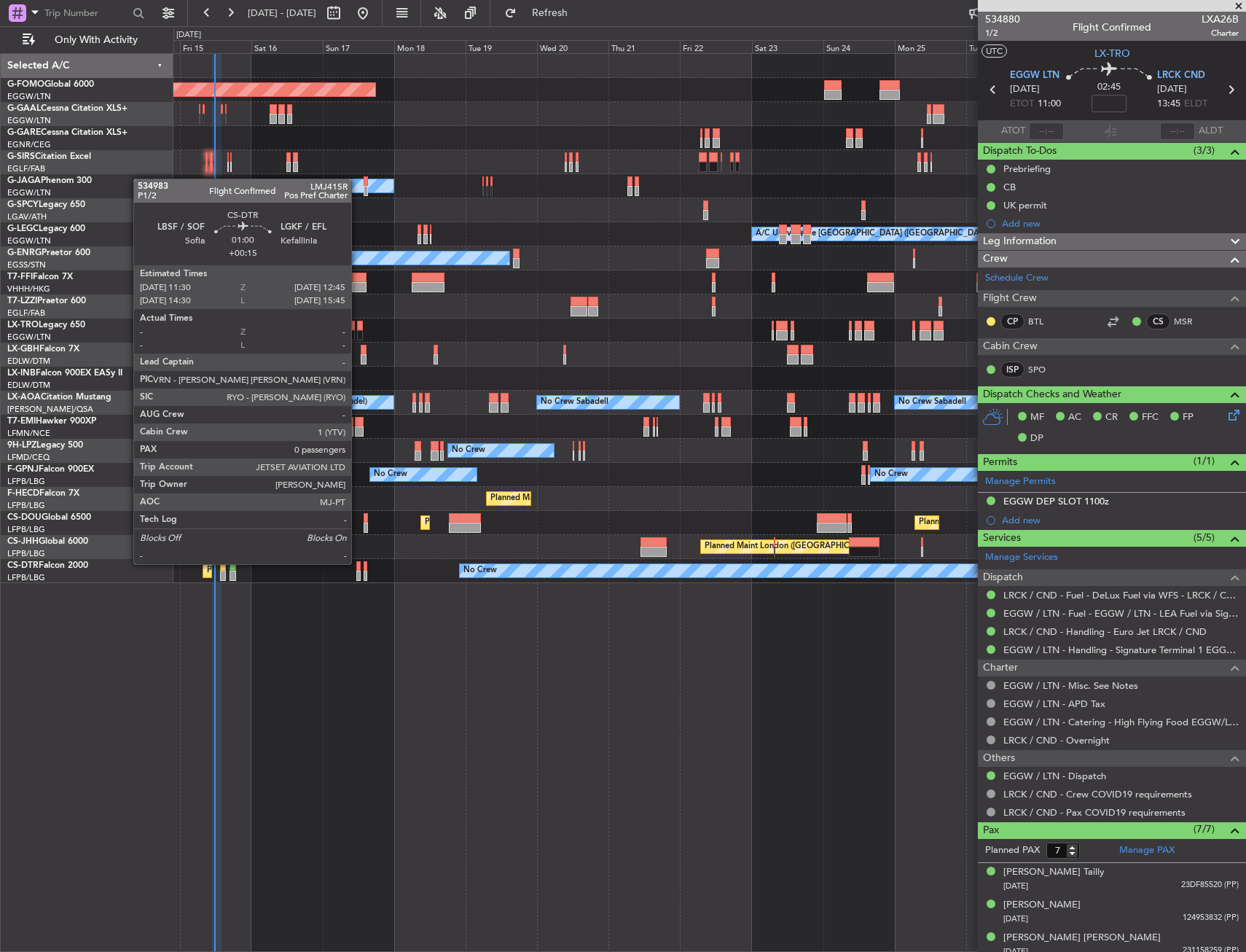
click at [356, 564] on div at bounding box center [358, 566] width 5 height 10
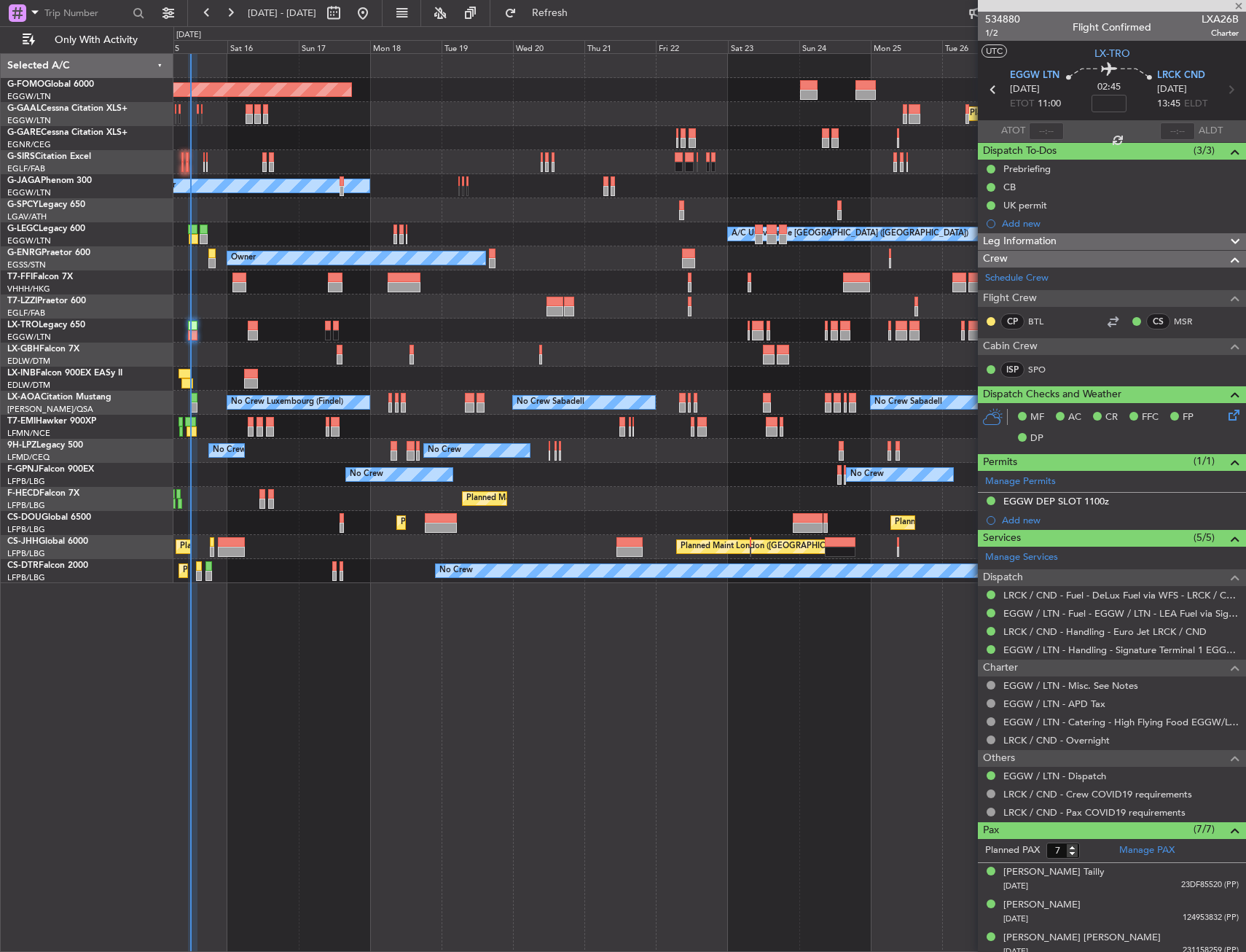
type input "+00:15"
type input "0"
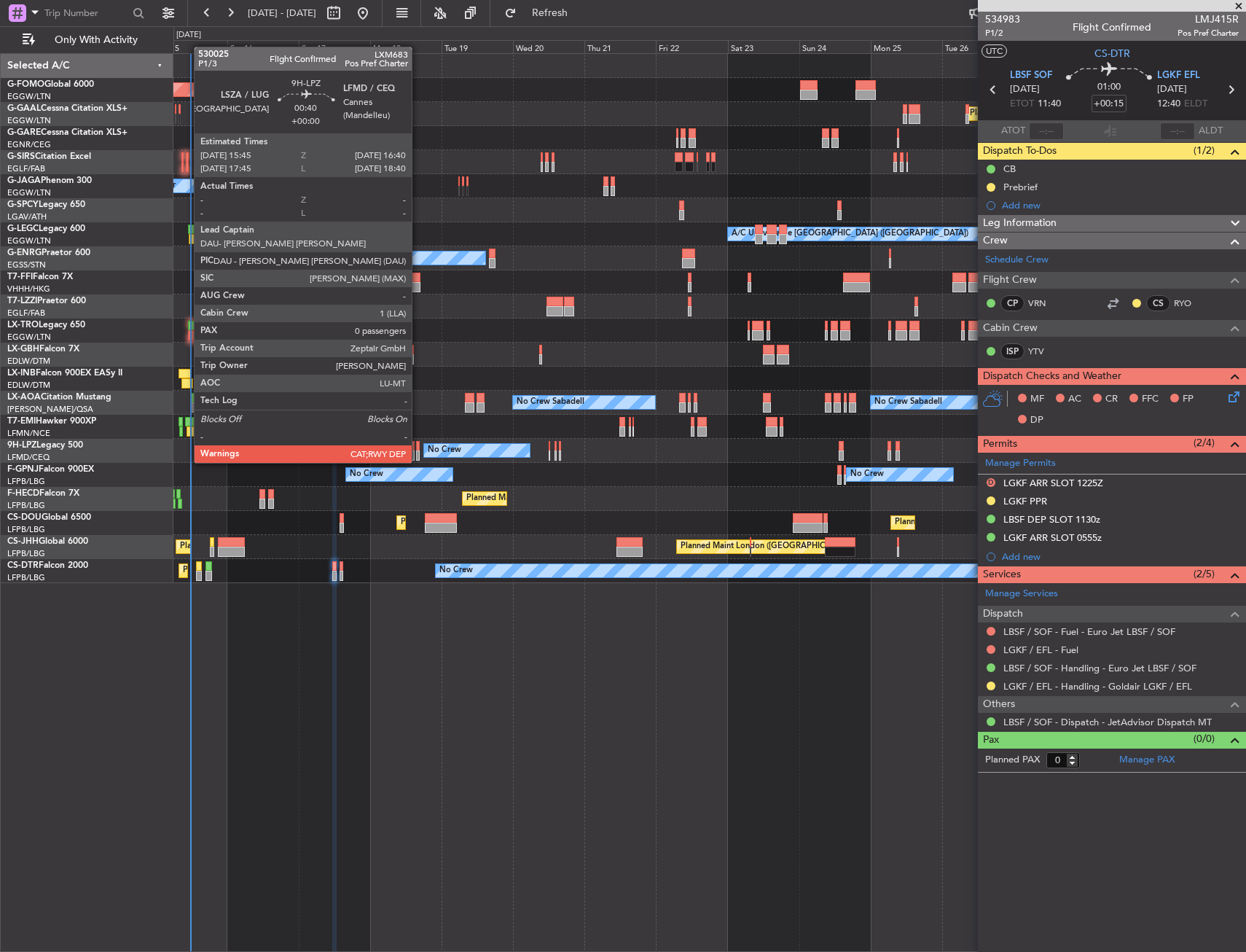
click at [418, 448] on div at bounding box center [418, 445] width 3 height 10
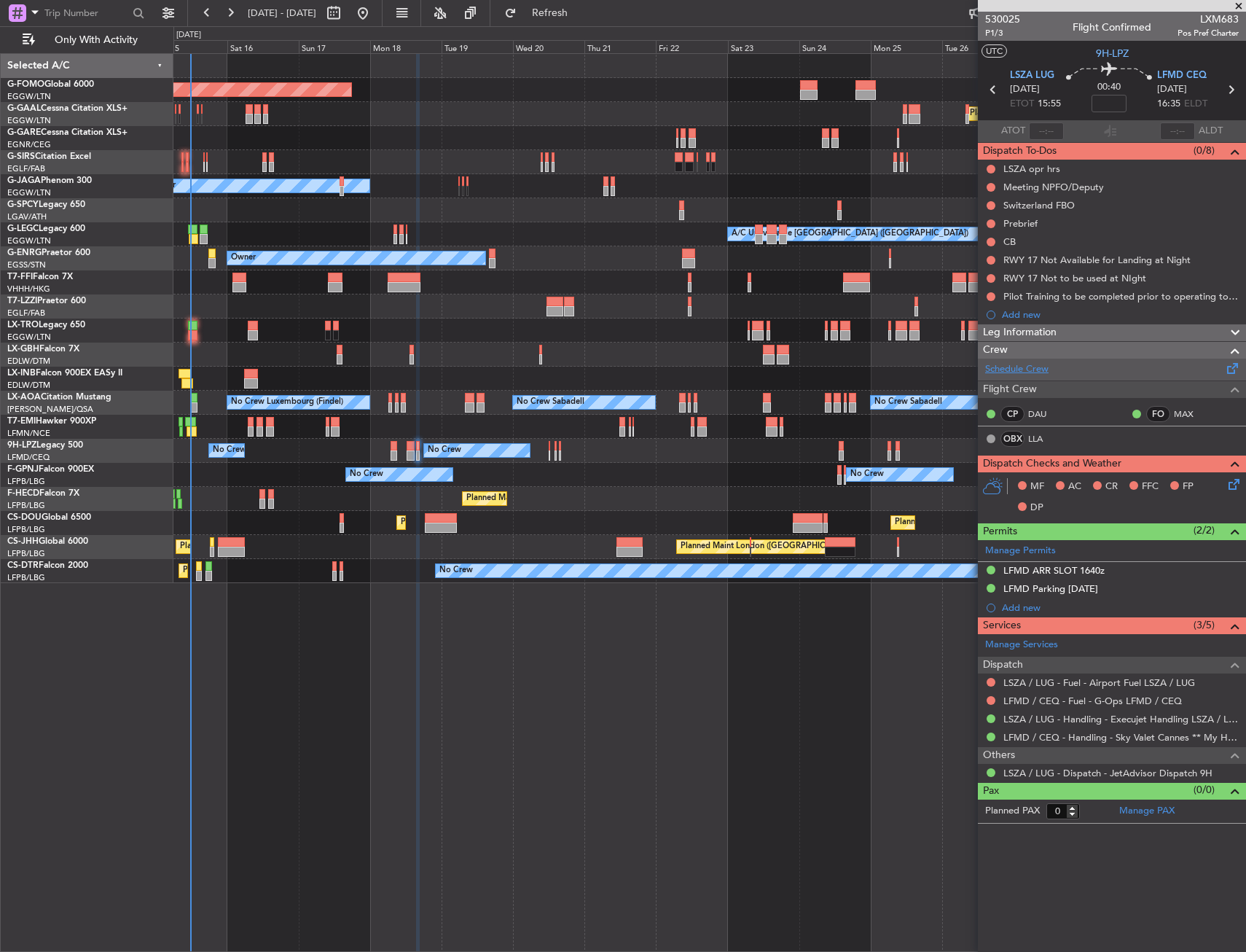
click at [1011, 368] on link "Schedule Crew" at bounding box center [1017, 369] width 63 height 15
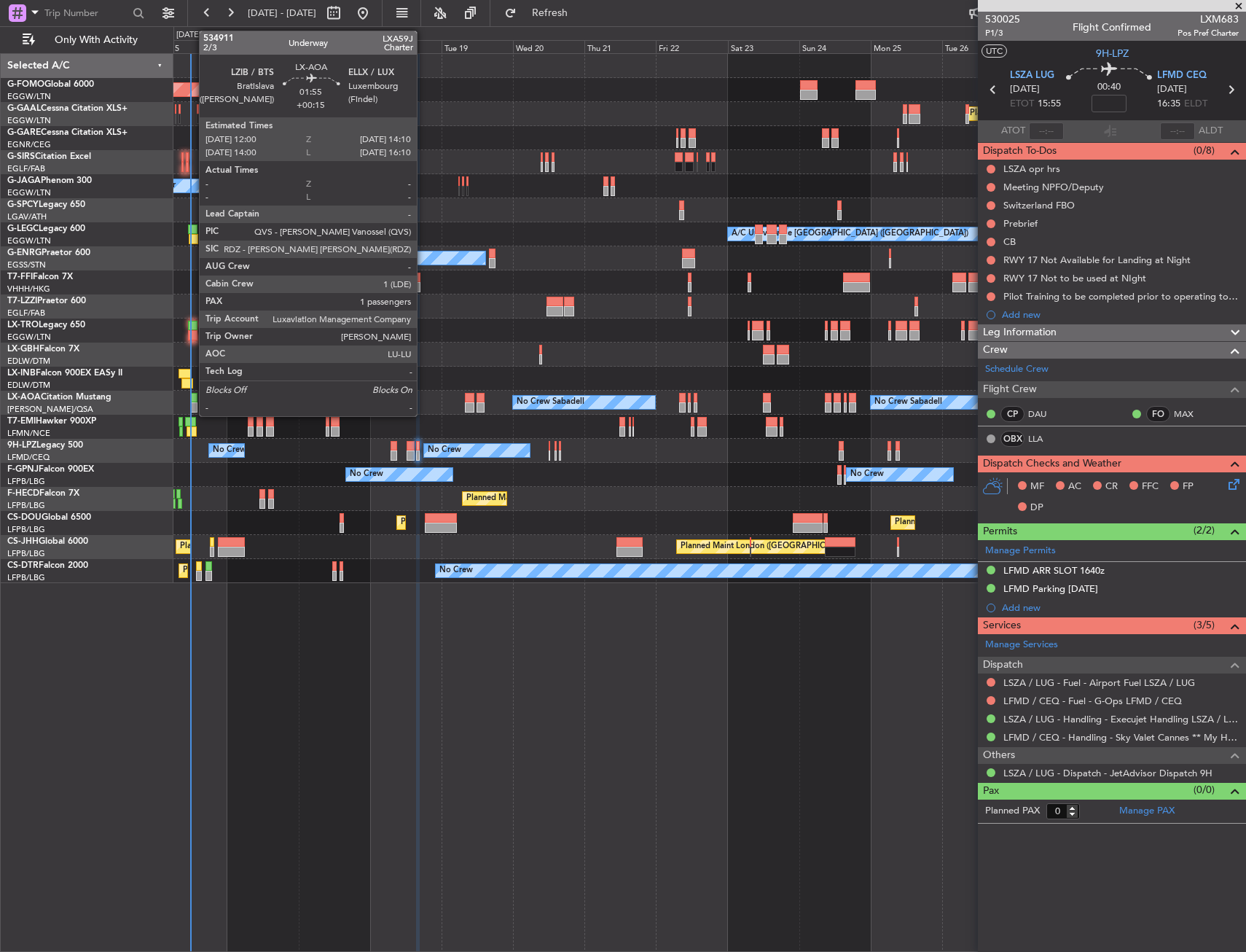
click at [192, 403] on div at bounding box center [194, 407] width 7 height 10
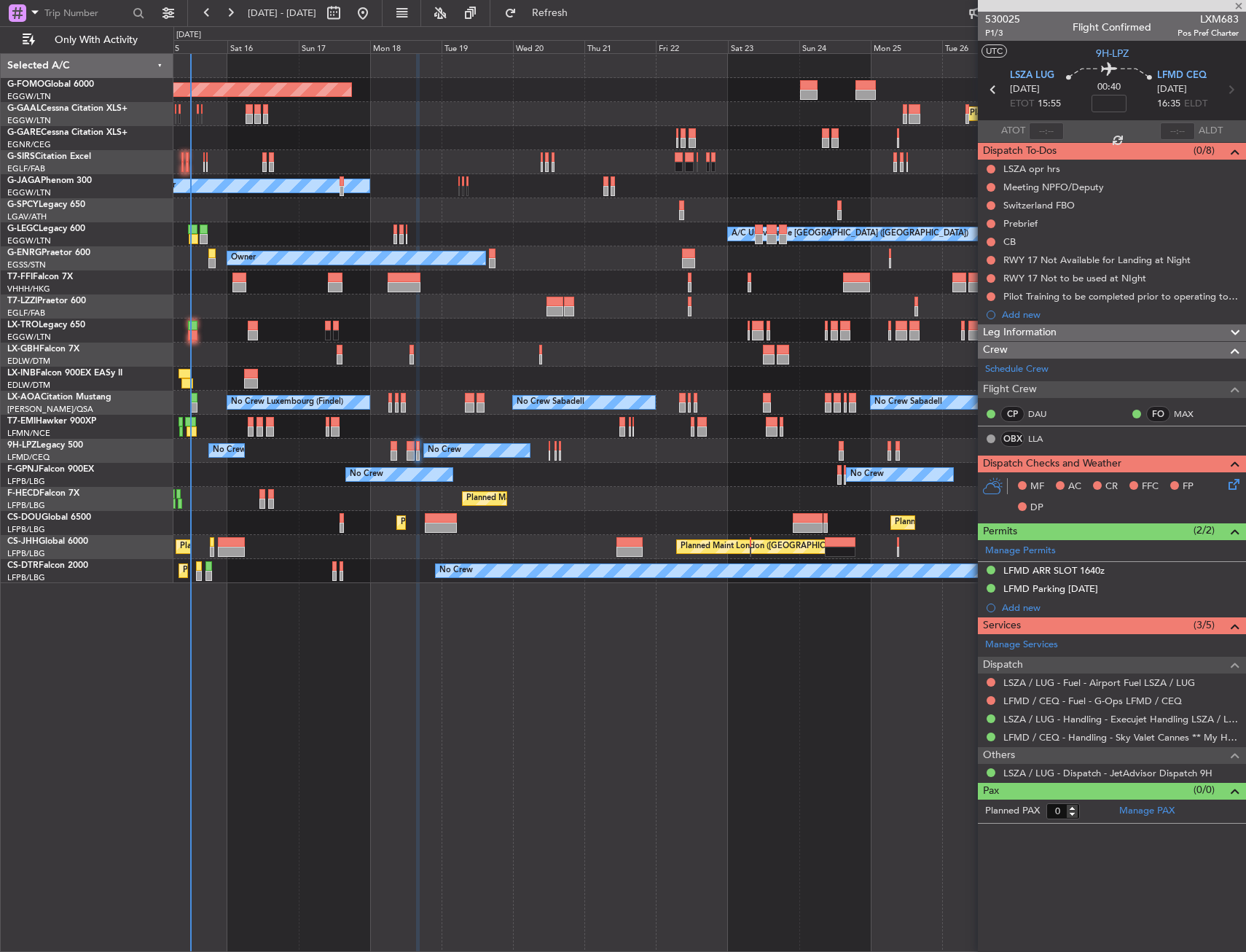
type input "+00:15"
type input "1"
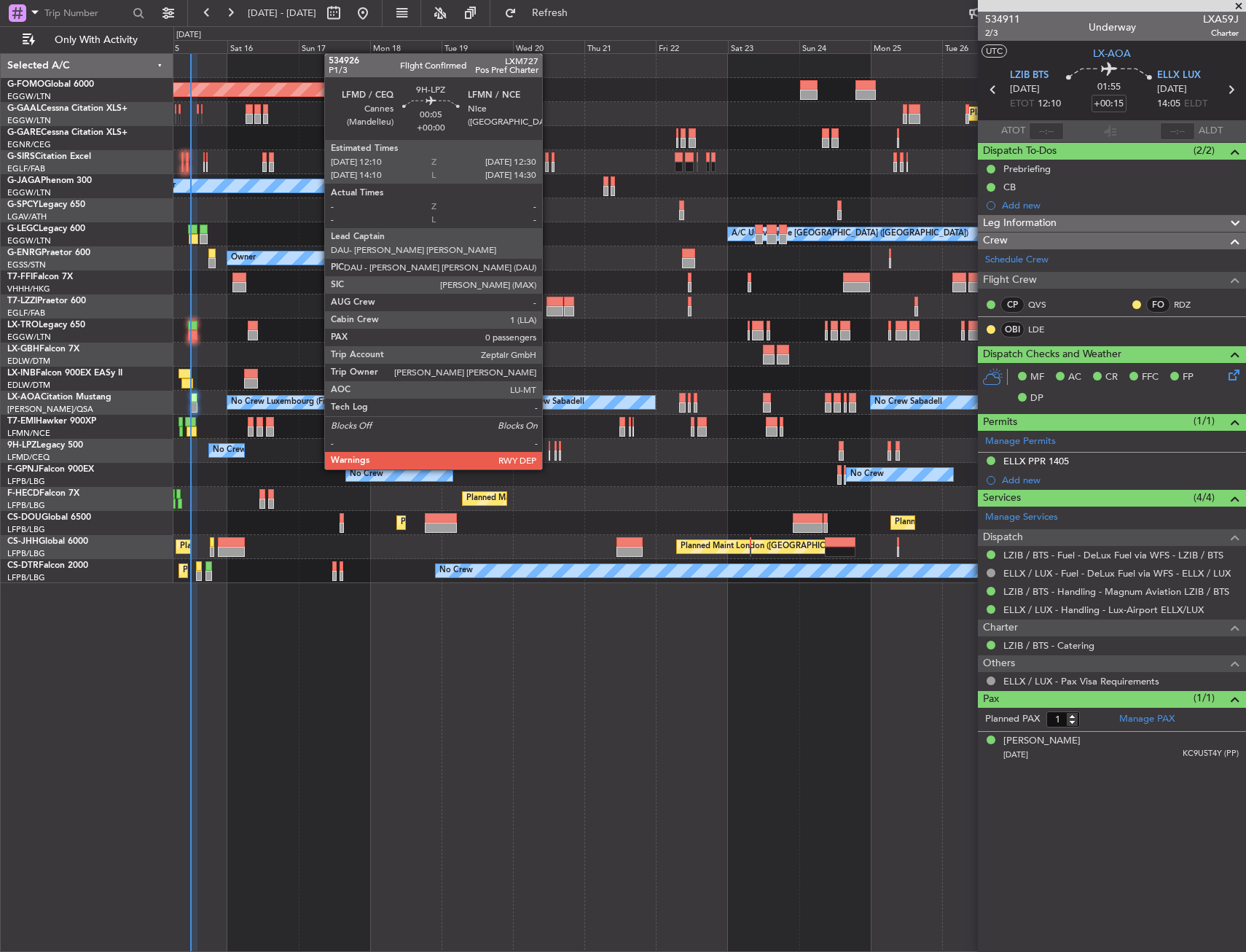
click at [549, 454] on div at bounding box center [550, 455] width 2 height 10
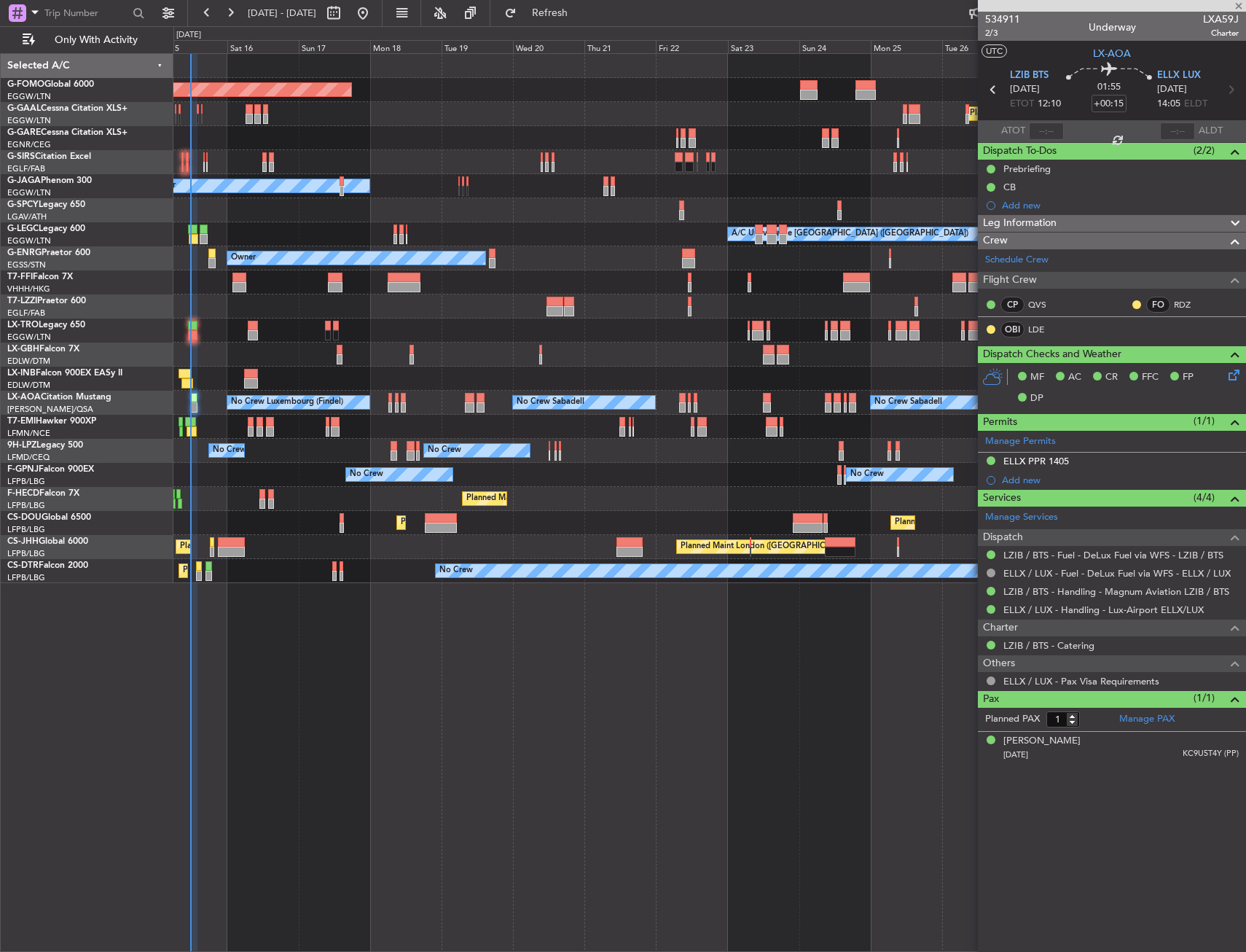
type input "0"
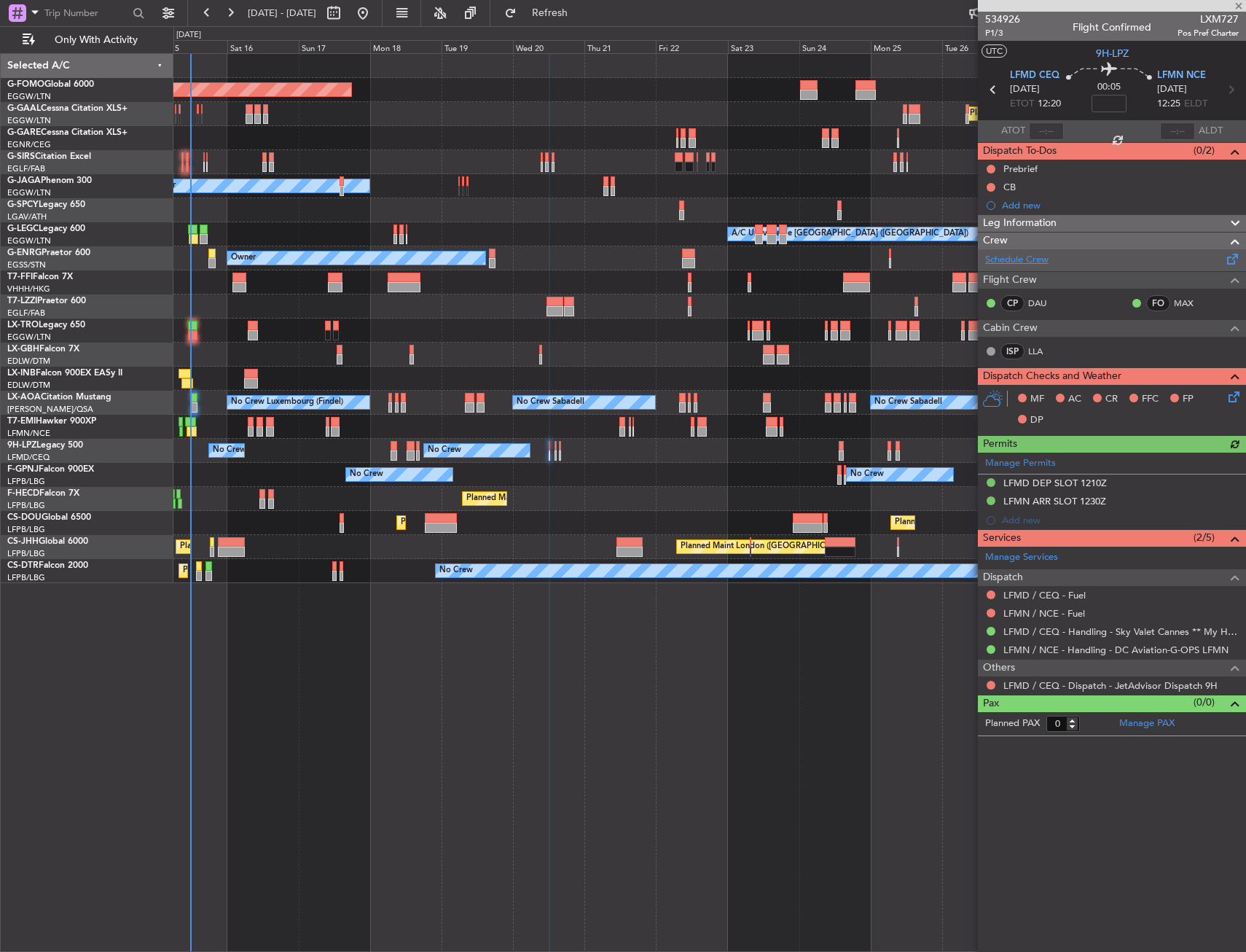
click at [1036, 265] on link "Schedule Crew" at bounding box center [1017, 260] width 63 height 15
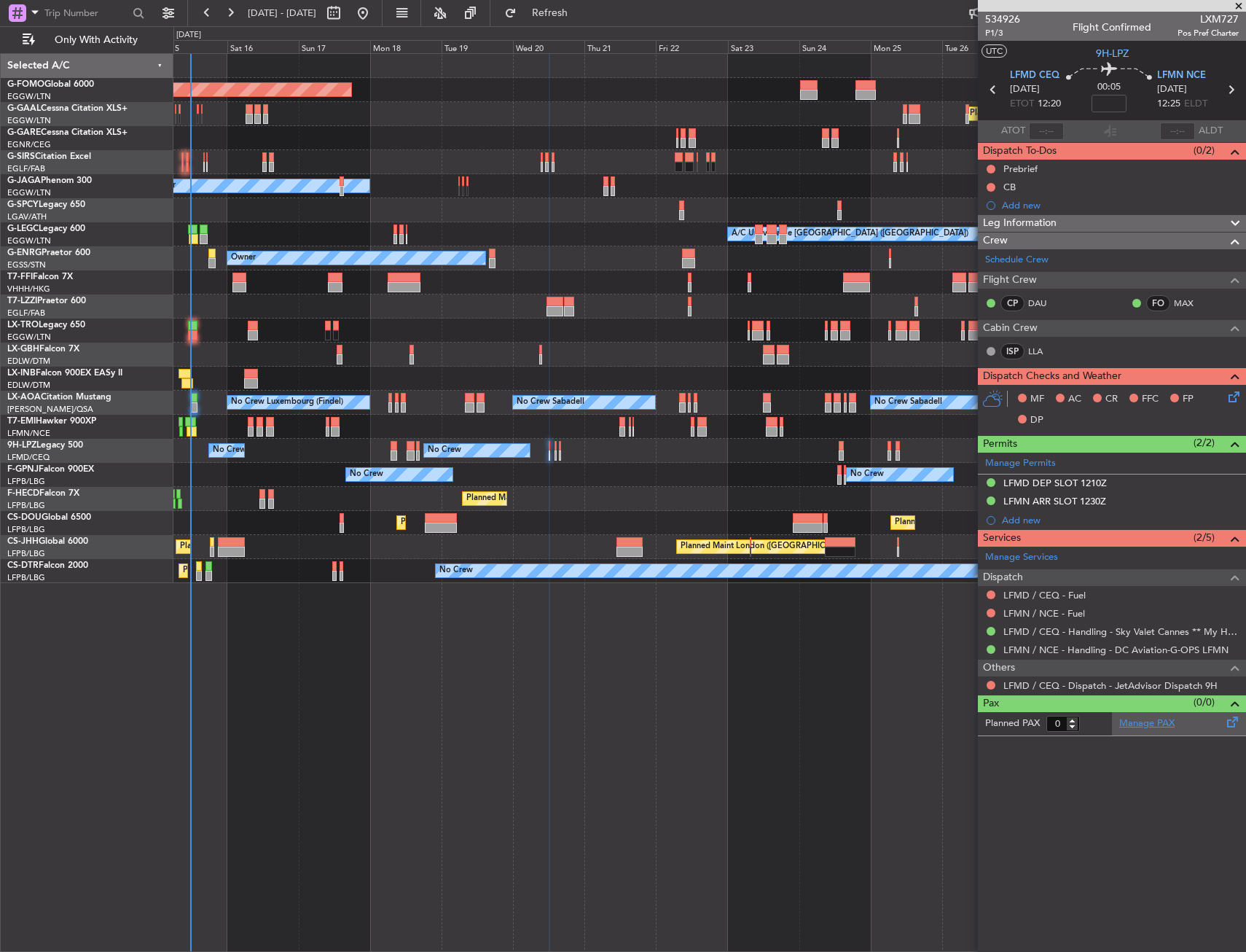
click at [1158, 726] on link "Manage PAX" at bounding box center [1147, 723] width 55 height 15
click at [1038, 351] on link "LLA" at bounding box center [1044, 351] width 33 height 13
click at [1001, 35] on span "P1/3" at bounding box center [1002, 33] width 35 height 12
click at [581, 8] on span "Refresh" at bounding box center [551, 12] width 62 height 10
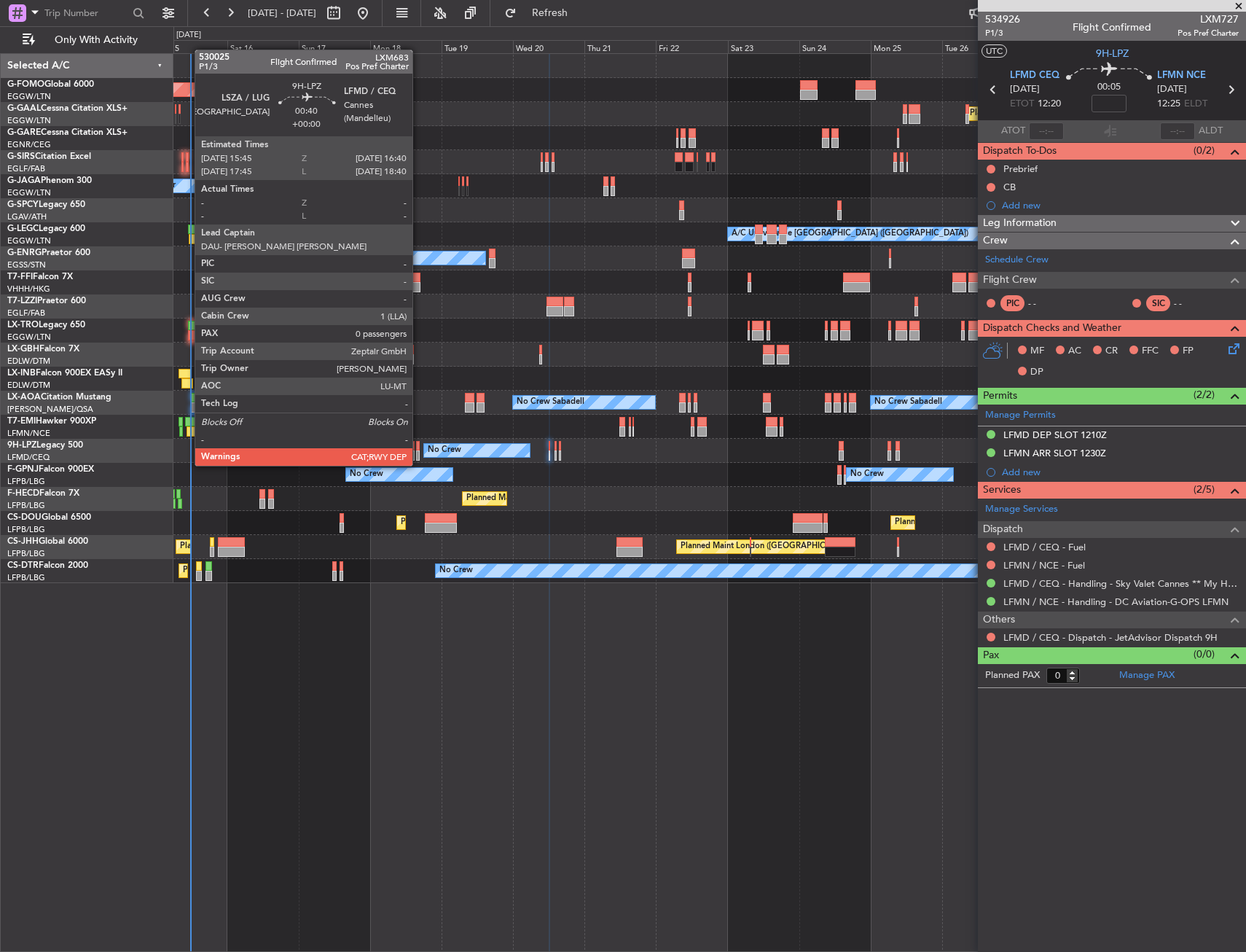
click at [419, 451] on div at bounding box center [418, 455] width 3 height 10
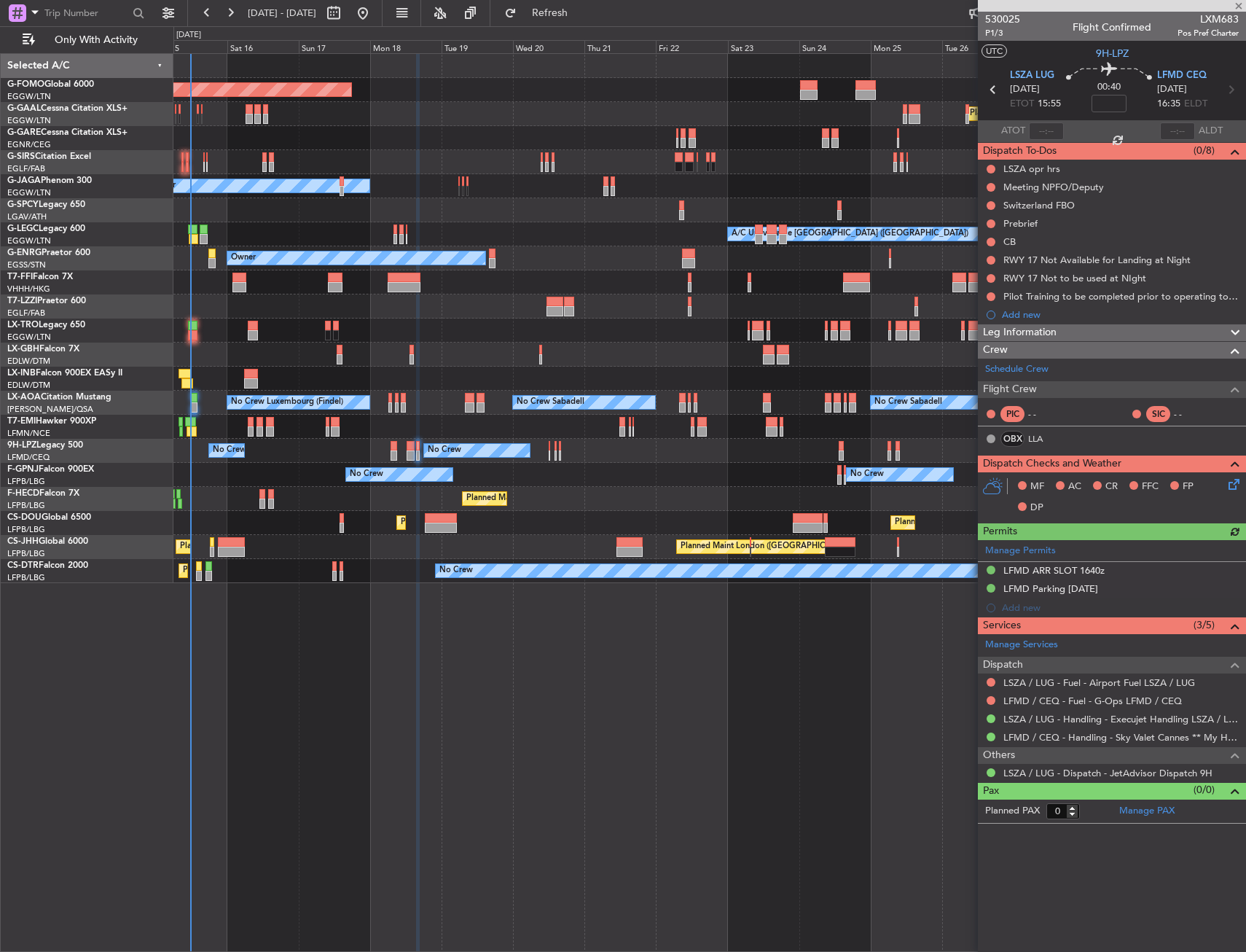
click at [1041, 438] on mat-tooltip-component "First in Command" at bounding box center [1012, 441] width 91 height 38
click at [1030, 439] on link "LLA" at bounding box center [1044, 438] width 33 height 13
click at [1000, 33] on span "P1/3" at bounding box center [1002, 33] width 35 height 12
click at [581, 8] on span "Refresh" at bounding box center [551, 12] width 62 height 10
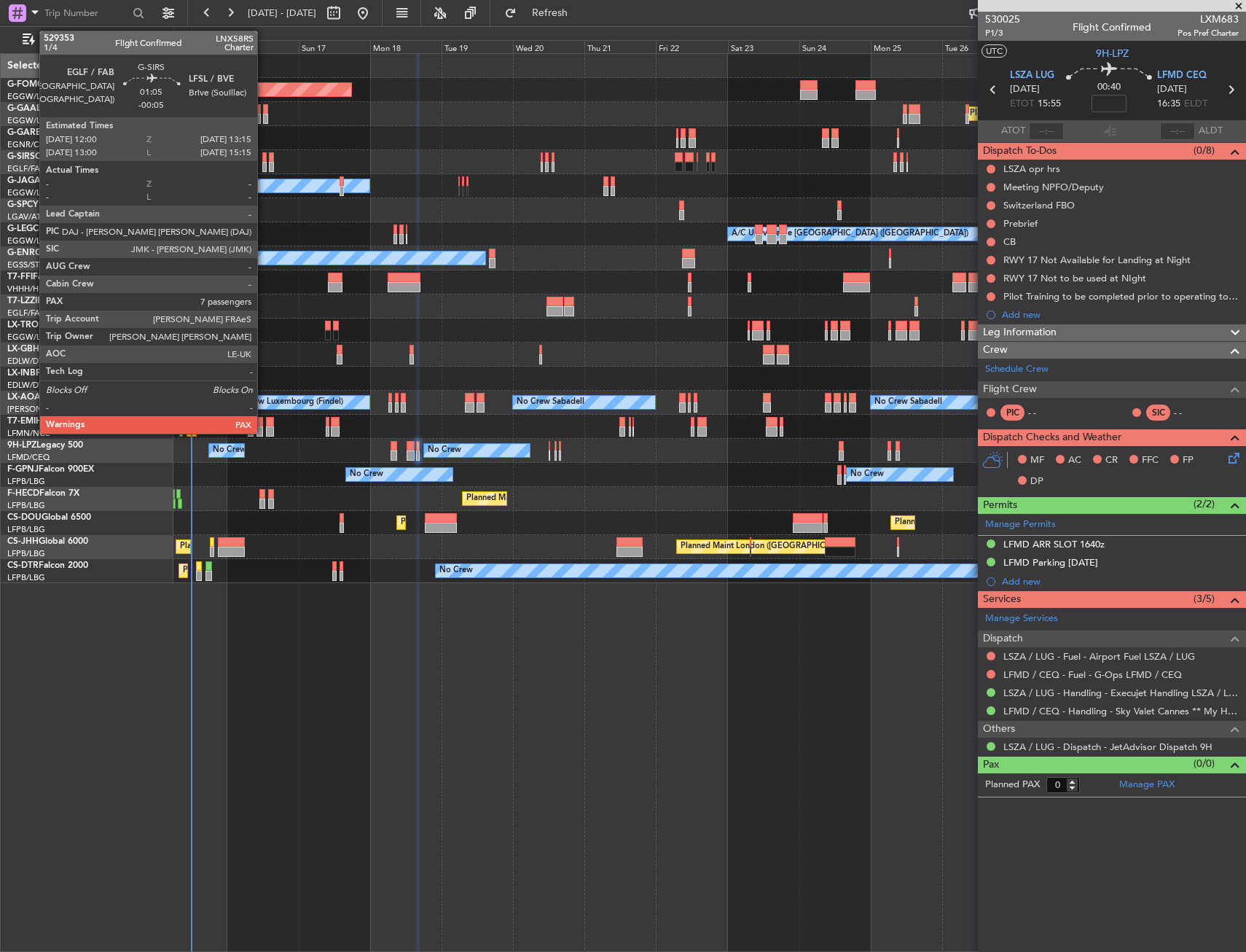
click at [264, 154] on div at bounding box center [265, 157] width 5 height 10
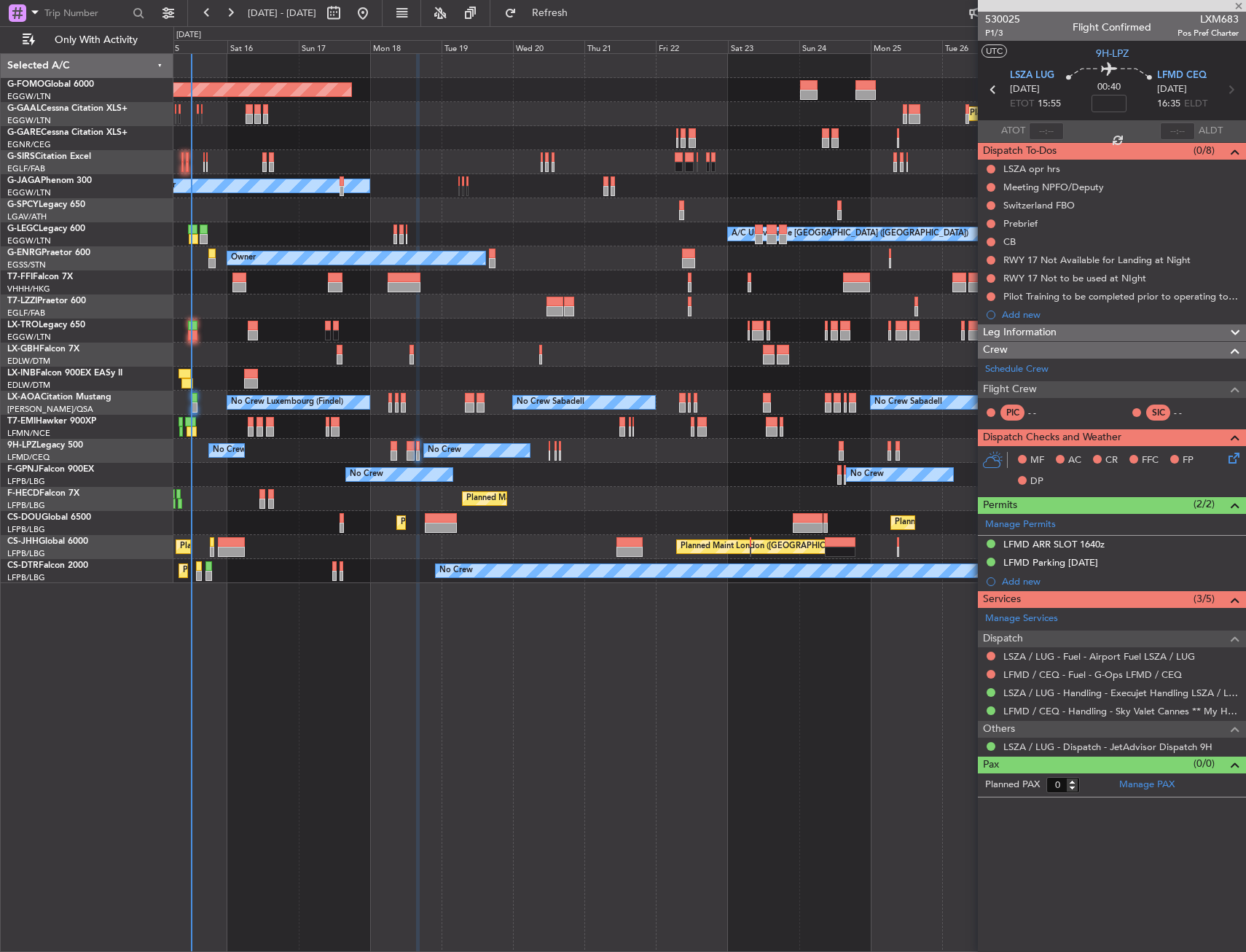
type input "-00:05"
type input "7"
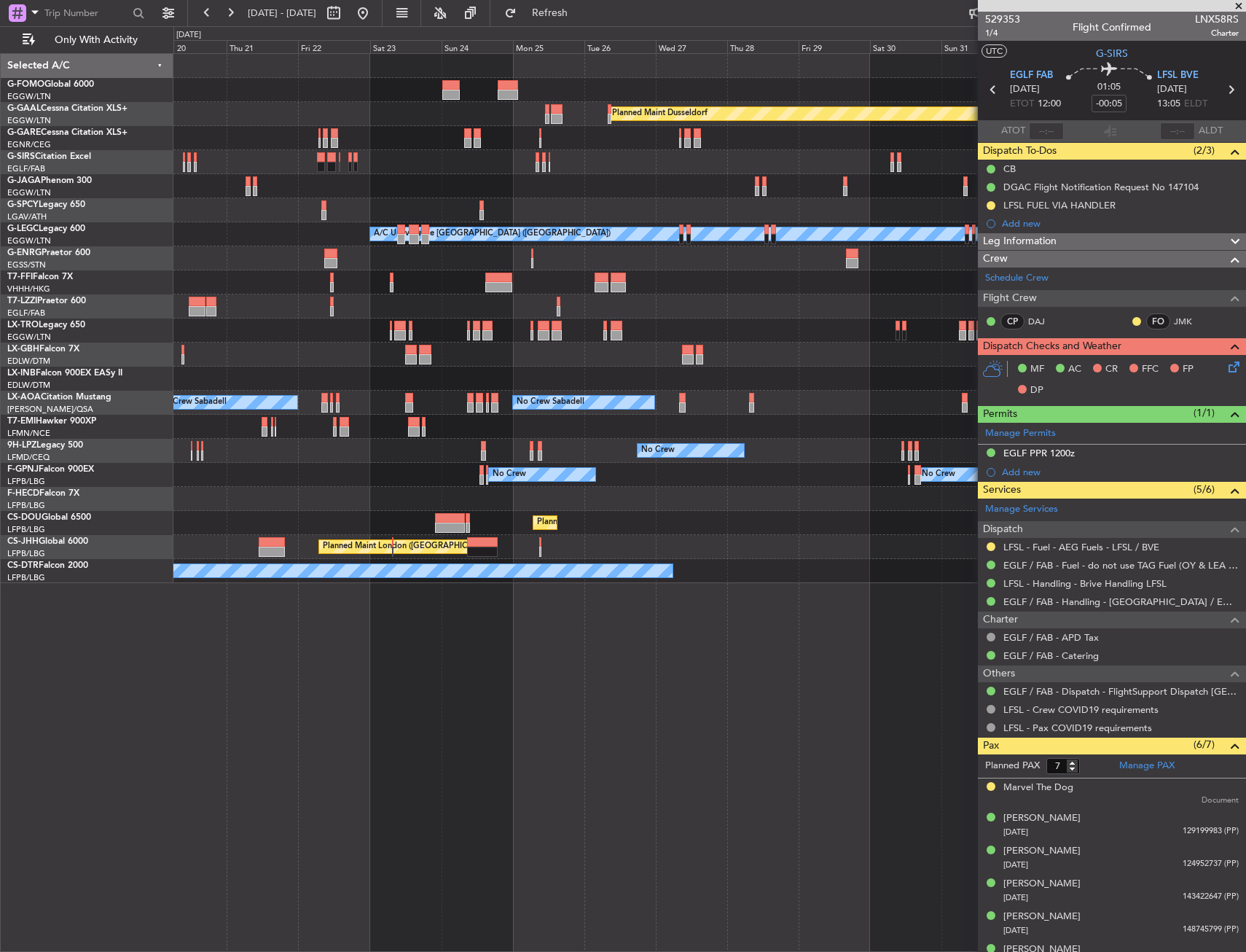
click at [450, 219] on div "Planned Maint Windsor Locks ([PERSON_NAME] Intl) Planned [GEOGRAPHIC_DATA] Plan…" at bounding box center [710, 318] width 1072 height 529
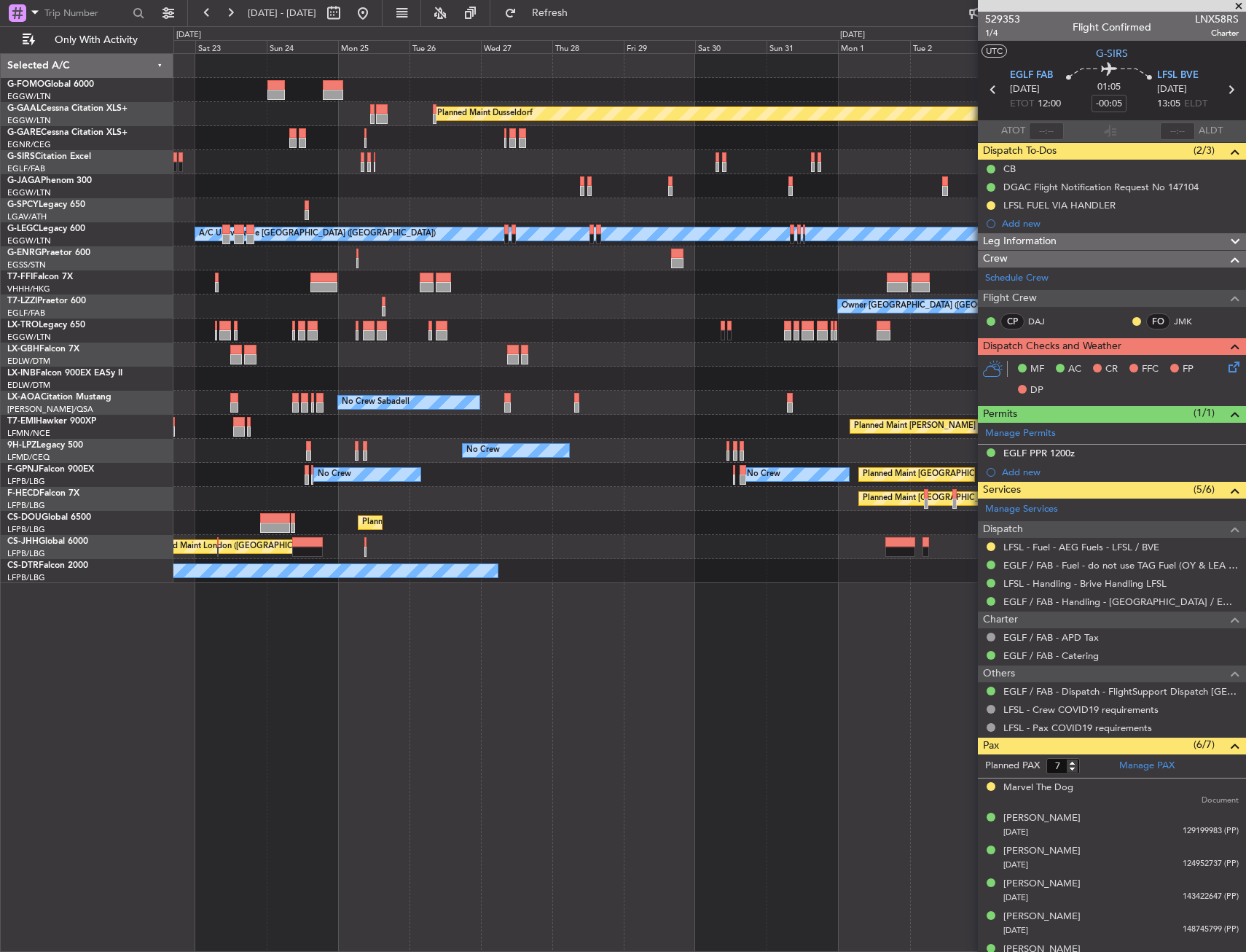
click at [468, 204] on div "Planned Maint Dusseldorf Planned Maint [GEOGRAPHIC_DATA] ([GEOGRAPHIC_DATA]) A/…" at bounding box center [710, 318] width 1072 height 529
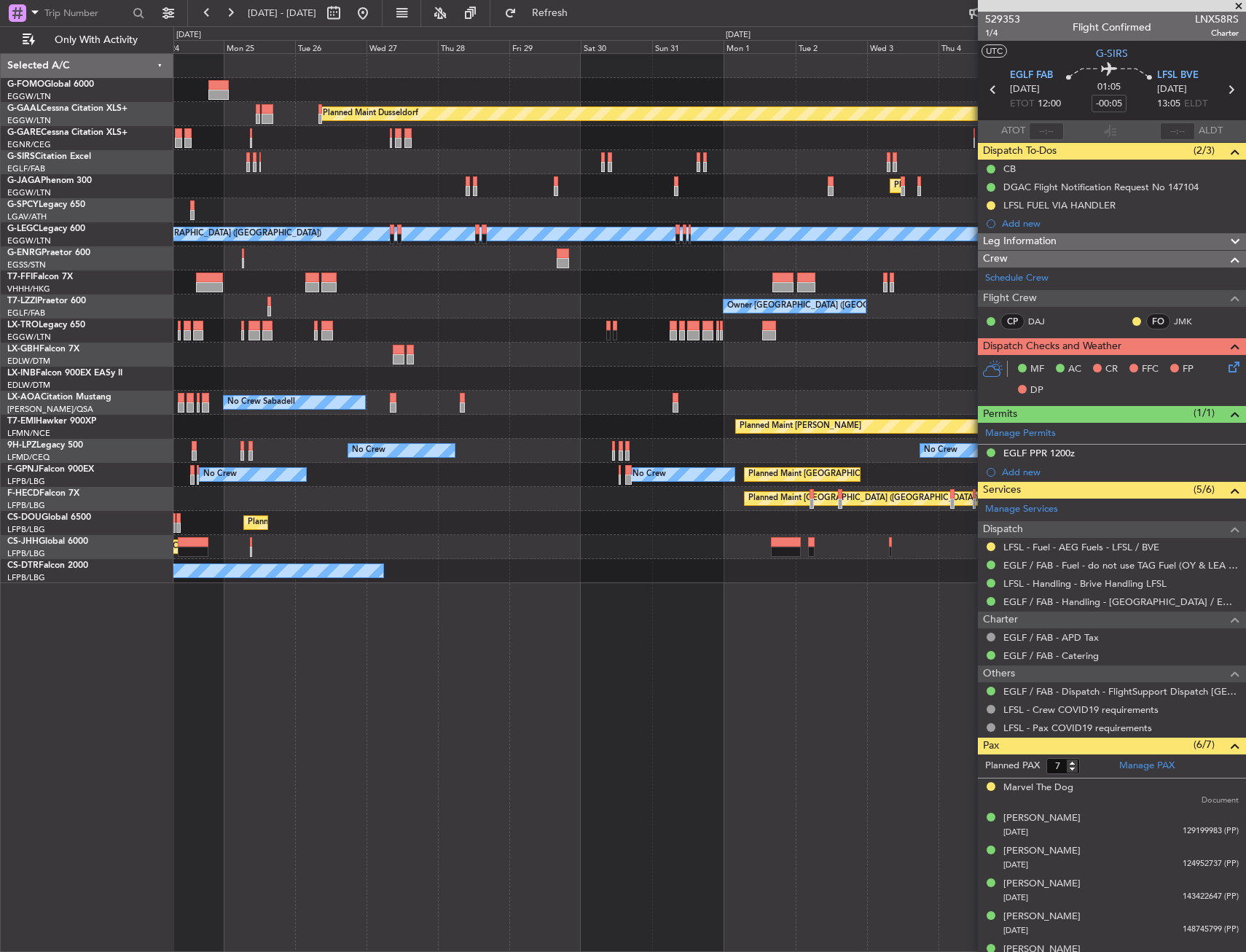
click at [548, 197] on div "Planned Maint [GEOGRAPHIC_DATA] ([GEOGRAPHIC_DATA])" at bounding box center [710, 185] width 1072 height 24
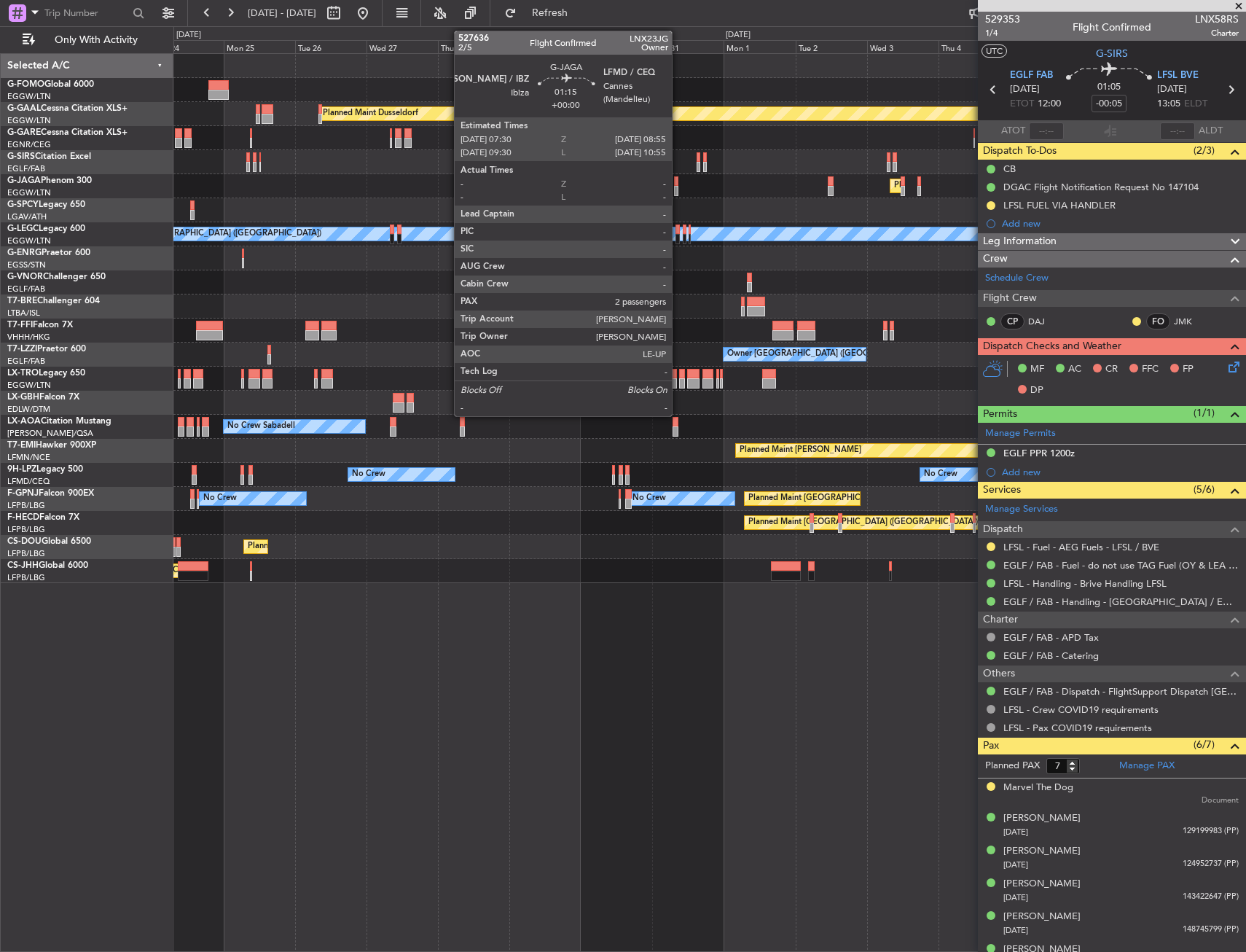
click at [678, 186] on div at bounding box center [677, 191] width 5 height 10
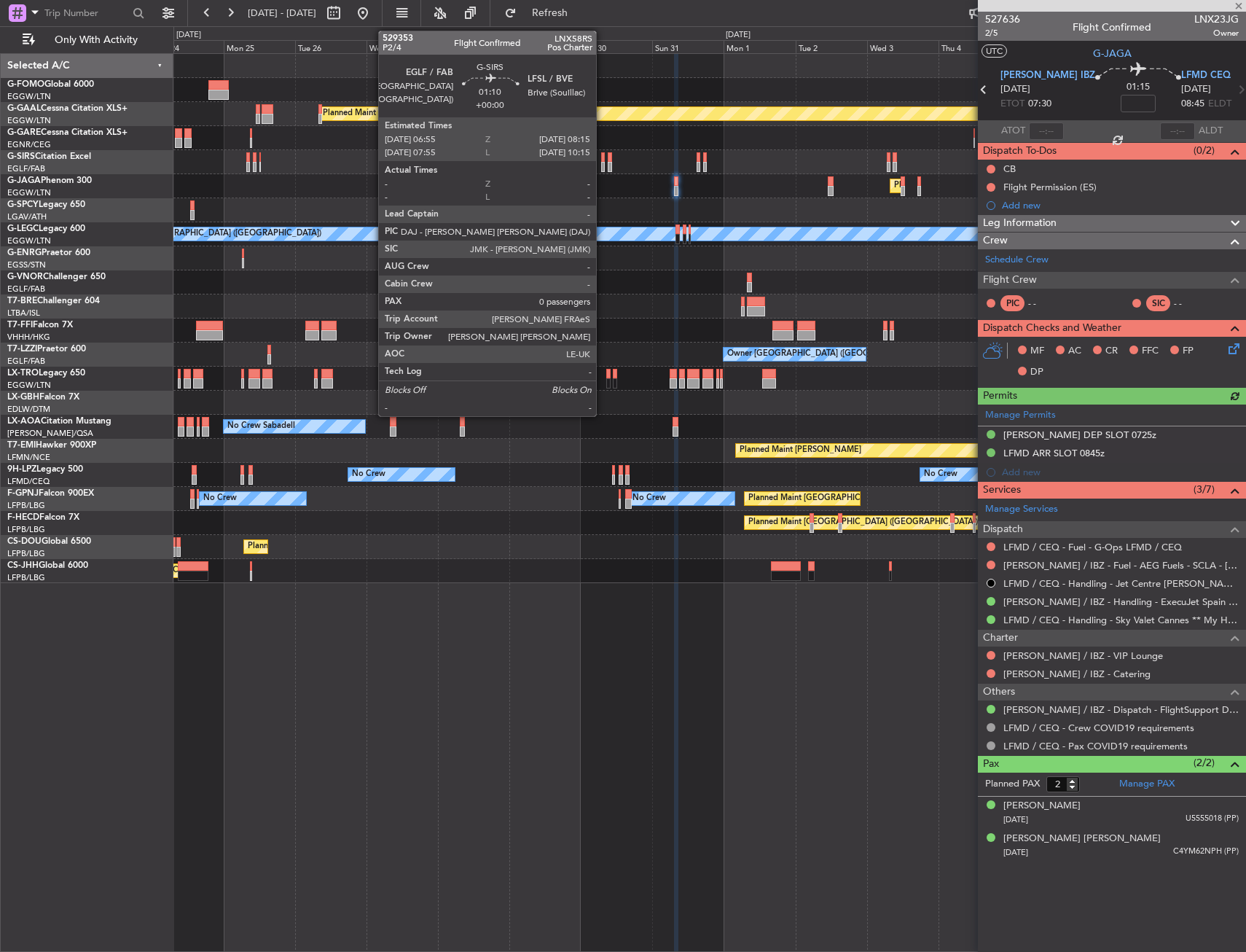
click at [603, 162] on div at bounding box center [604, 166] width 5 height 10
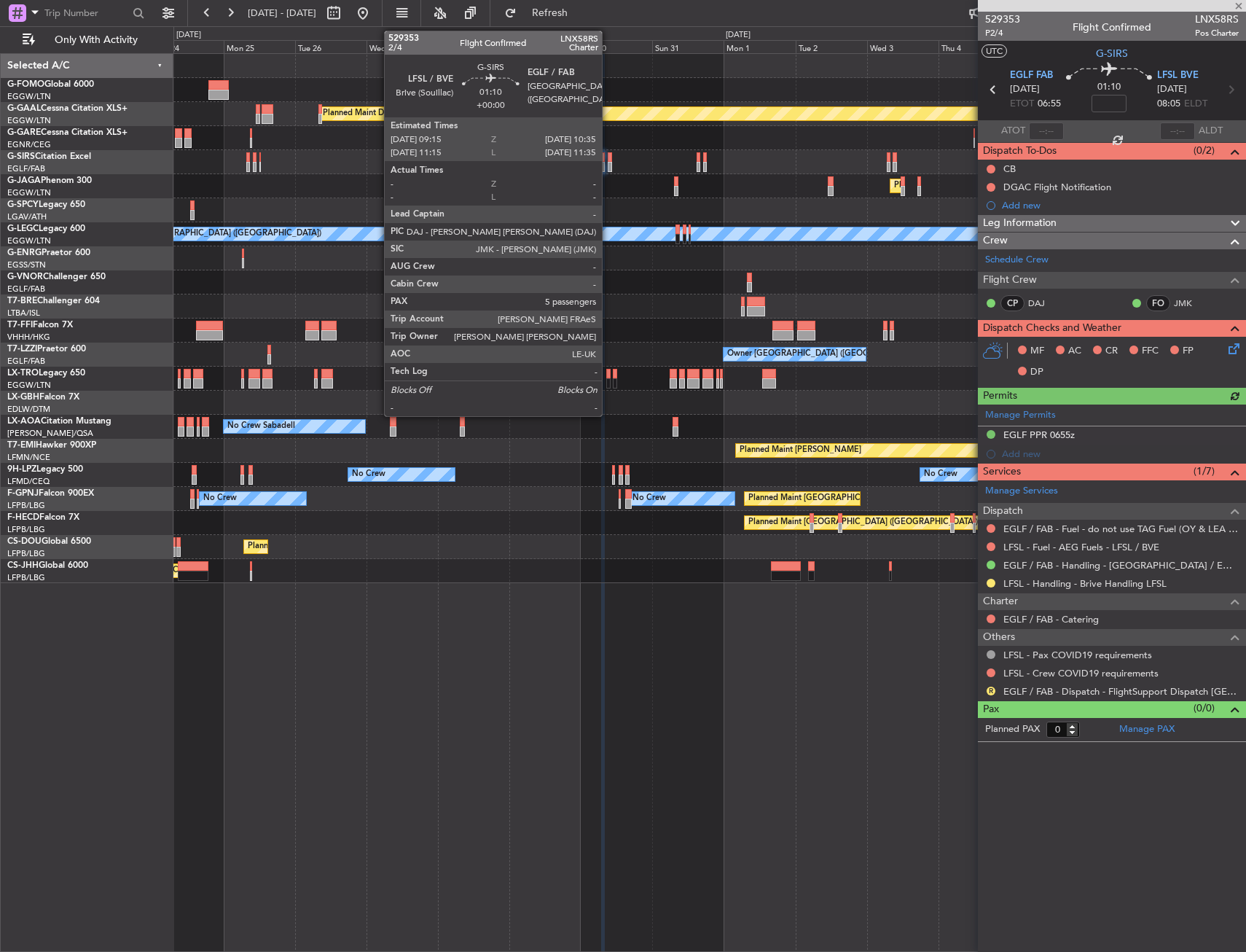
click at [608, 163] on div at bounding box center [610, 166] width 5 height 10
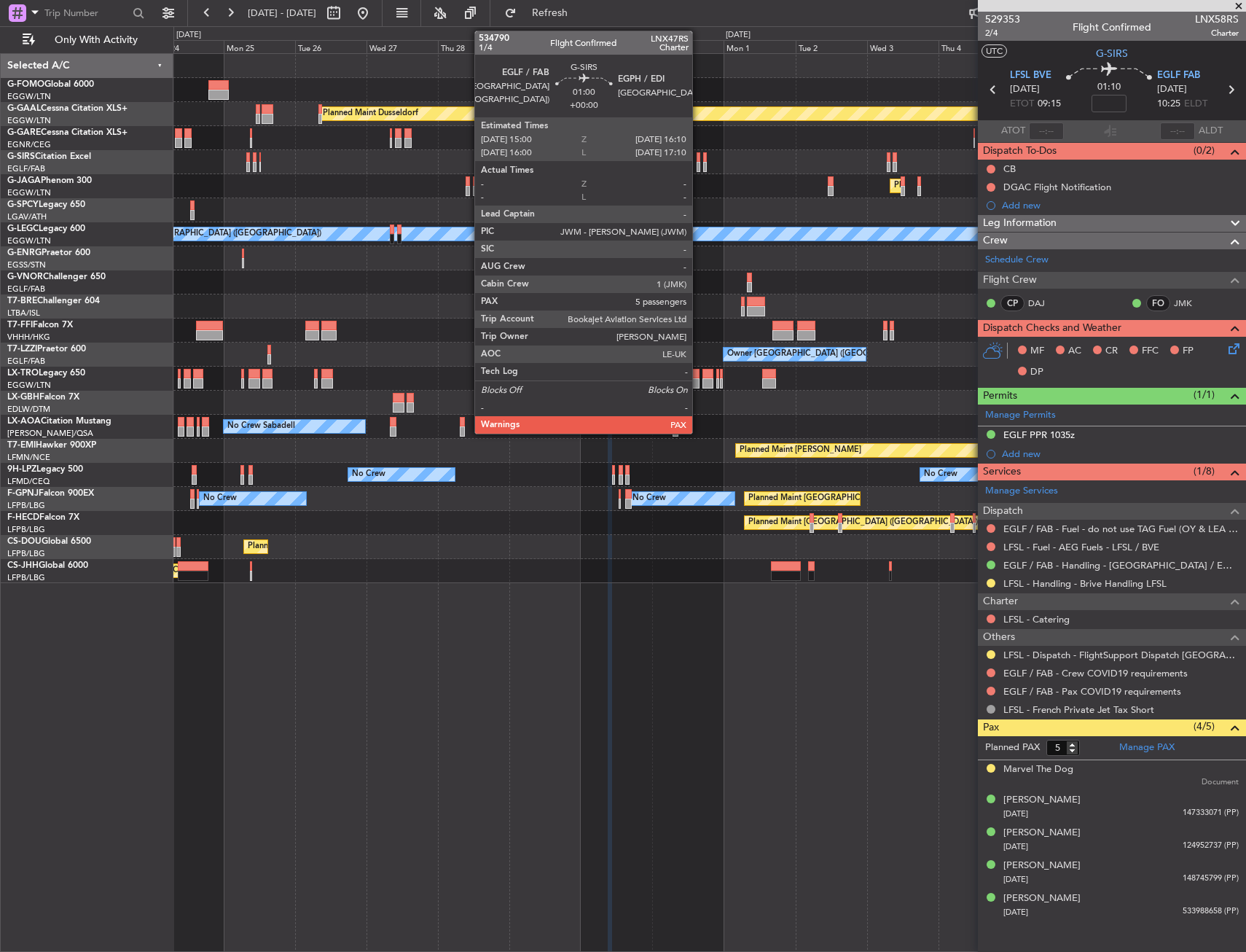
click at [699, 164] on div at bounding box center [698, 166] width 4 height 10
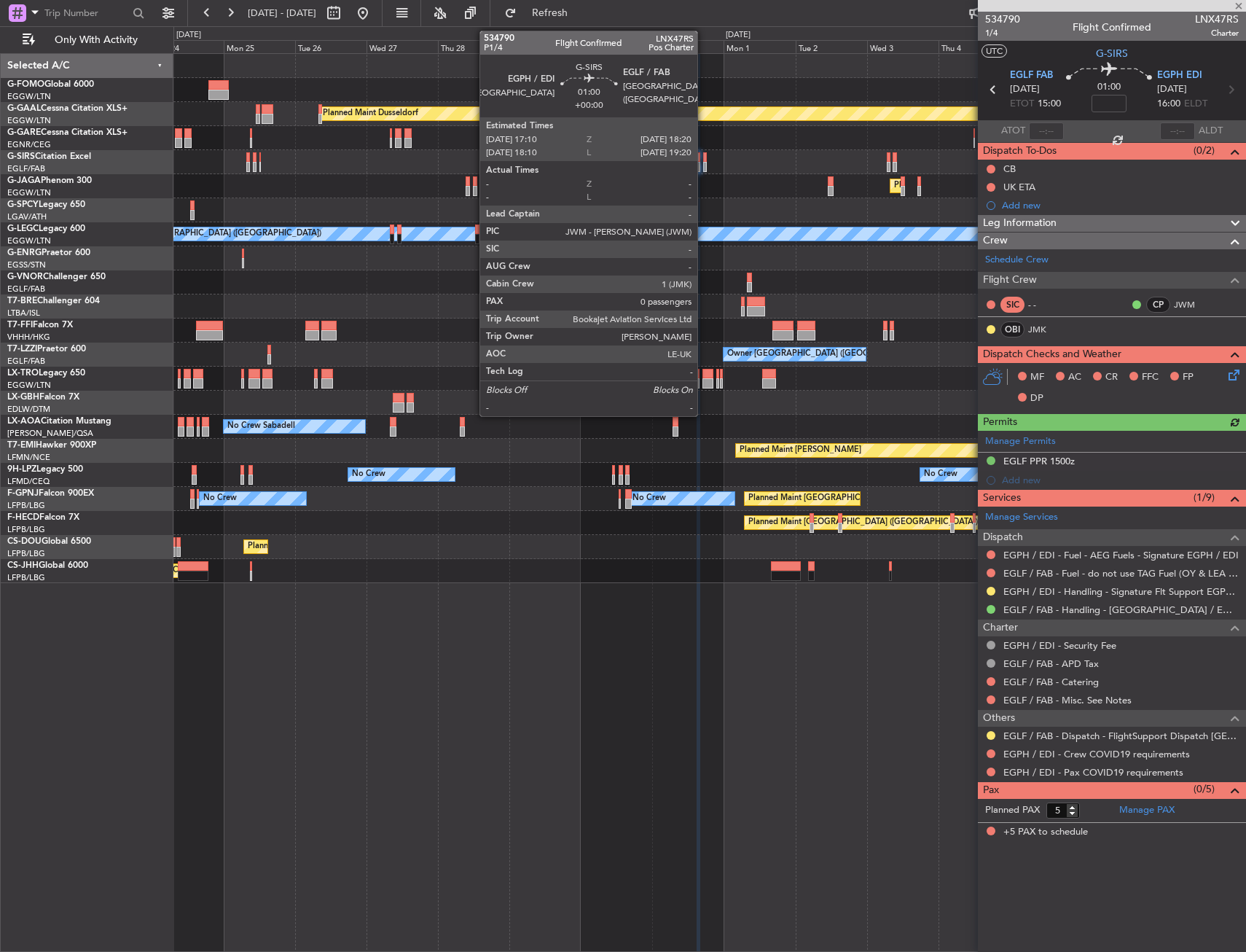
click at [704, 164] on div at bounding box center [705, 166] width 4 height 10
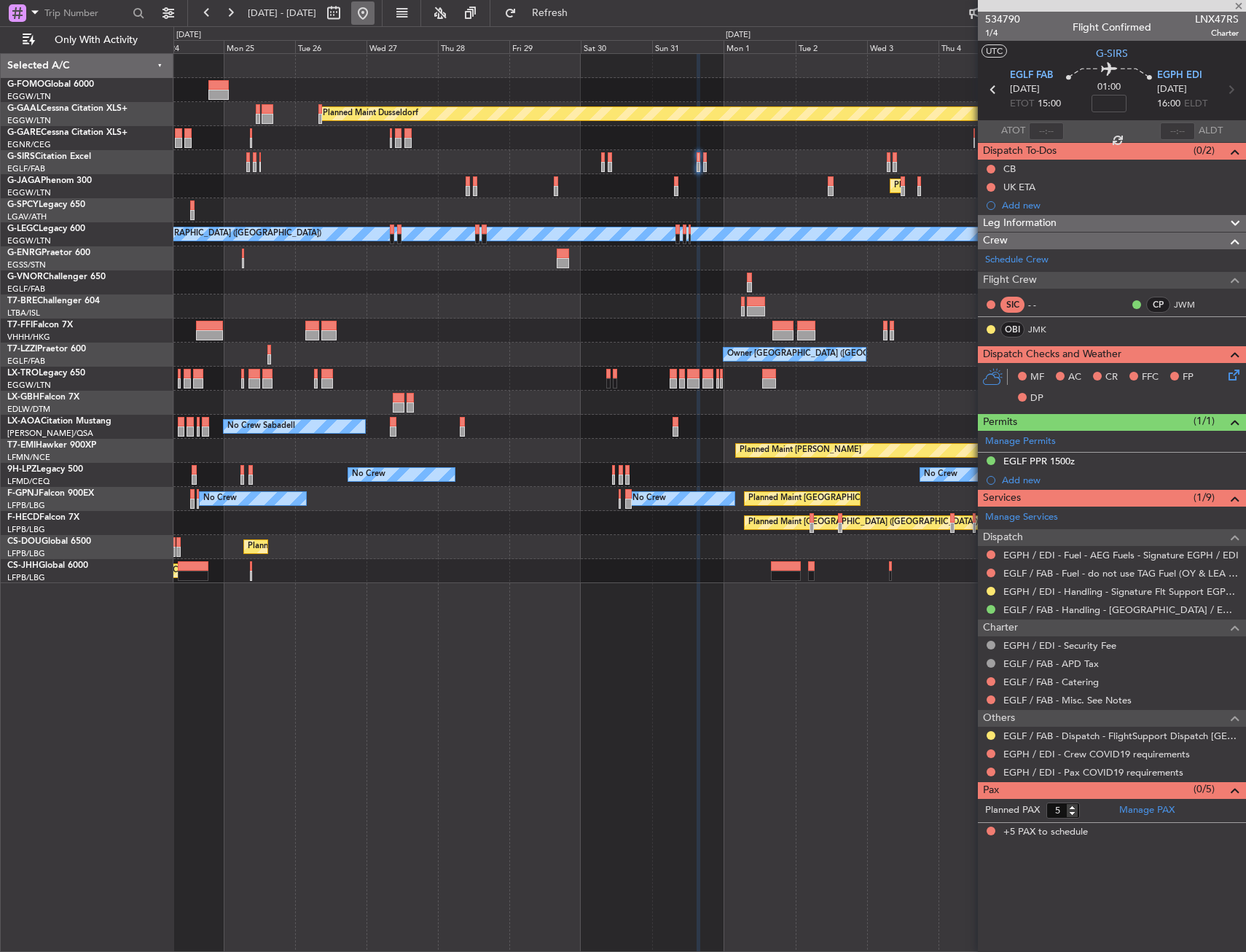
click at [375, 12] on button at bounding box center [363, 13] width 23 height 23
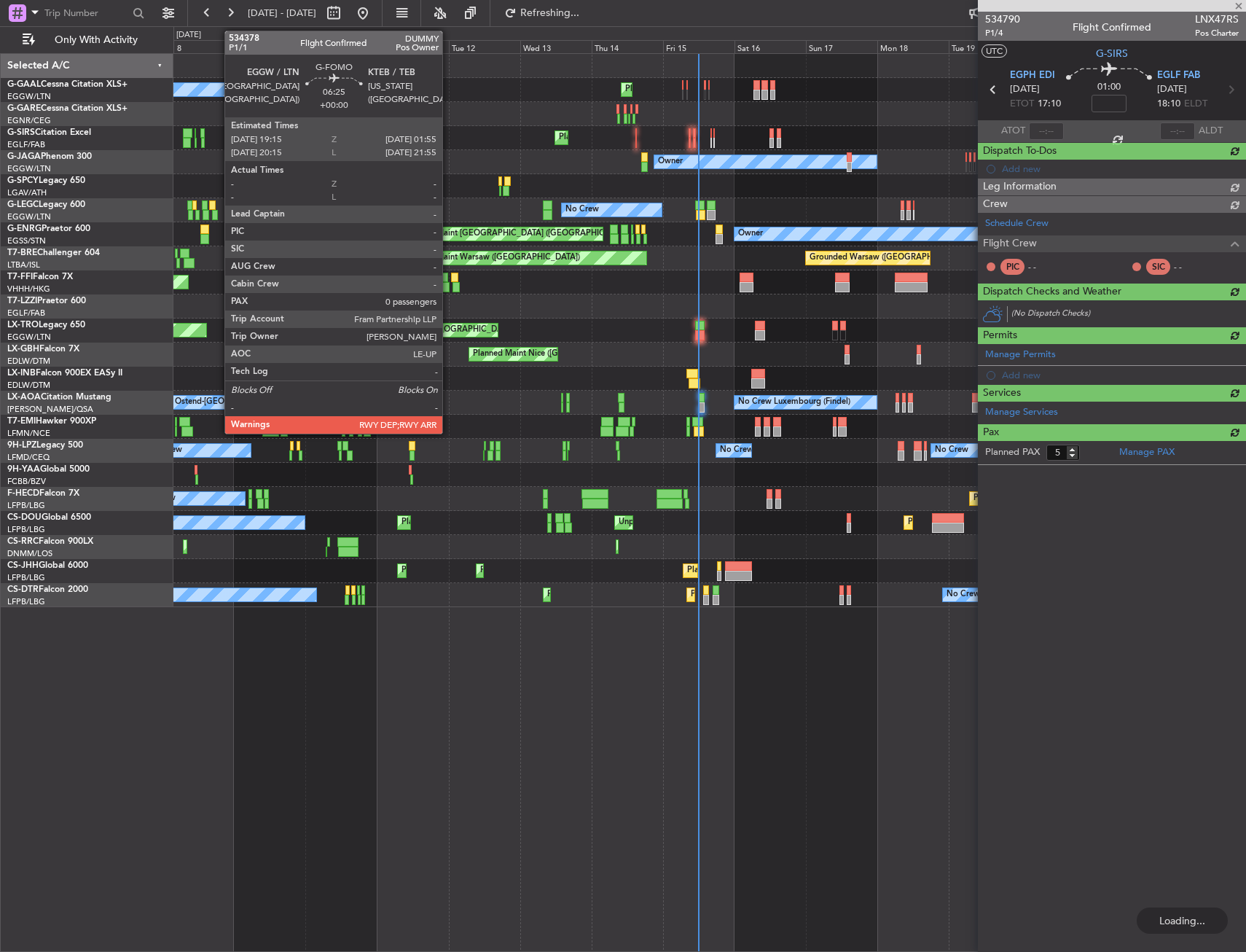
type input "0"
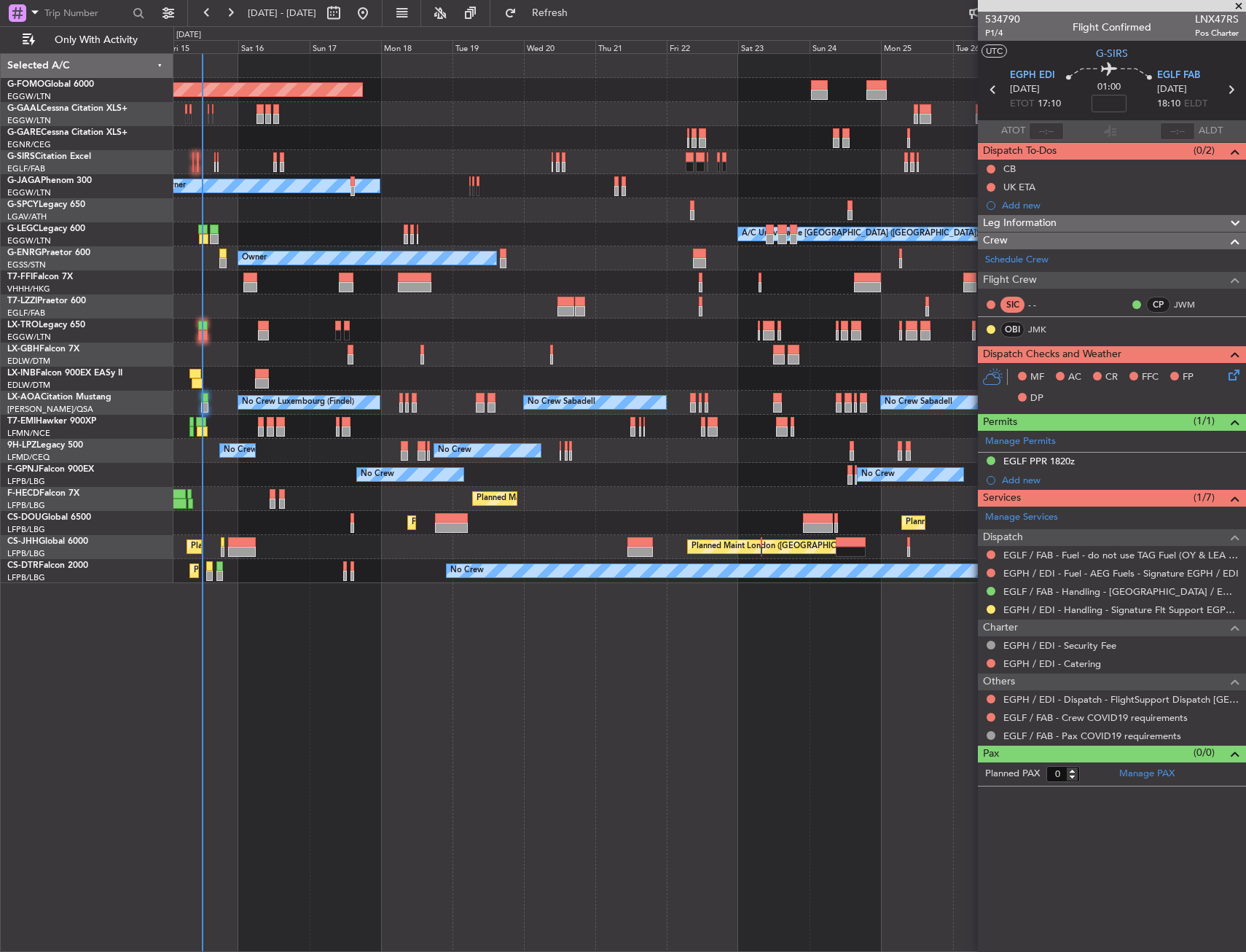
click at [551, 368] on div "Planned Maint Windsor Locks ([PERSON_NAME] Intl) Planned [GEOGRAPHIC_DATA] Plan…" at bounding box center [710, 318] width 1072 height 529
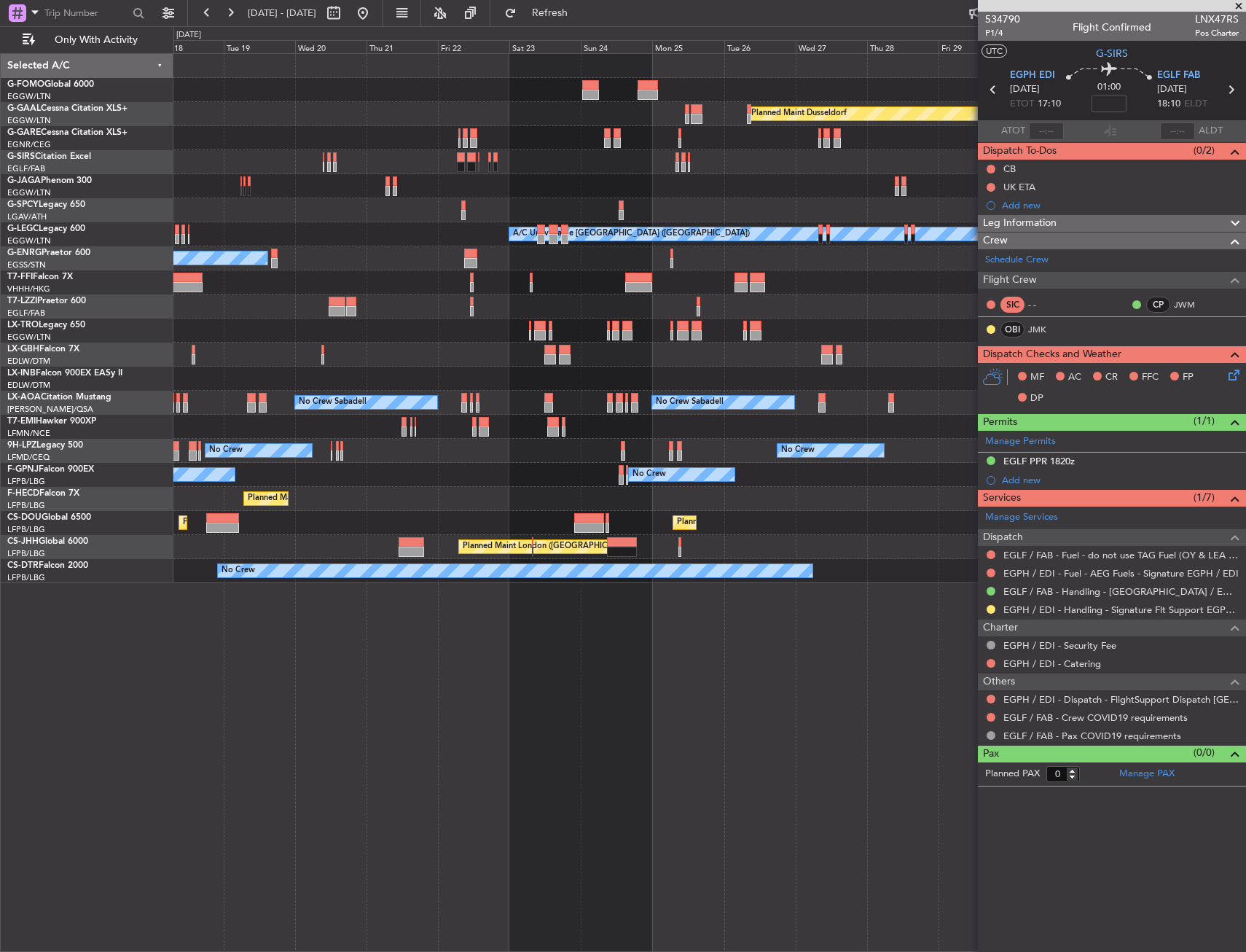
click at [593, 375] on div "Planned Maint Windsor Locks ([PERSON_NAME] Intl) Planned [GEOGRAPHIC_DATA] Plan…" at bounding box center [710, 318] width 1072 height 529
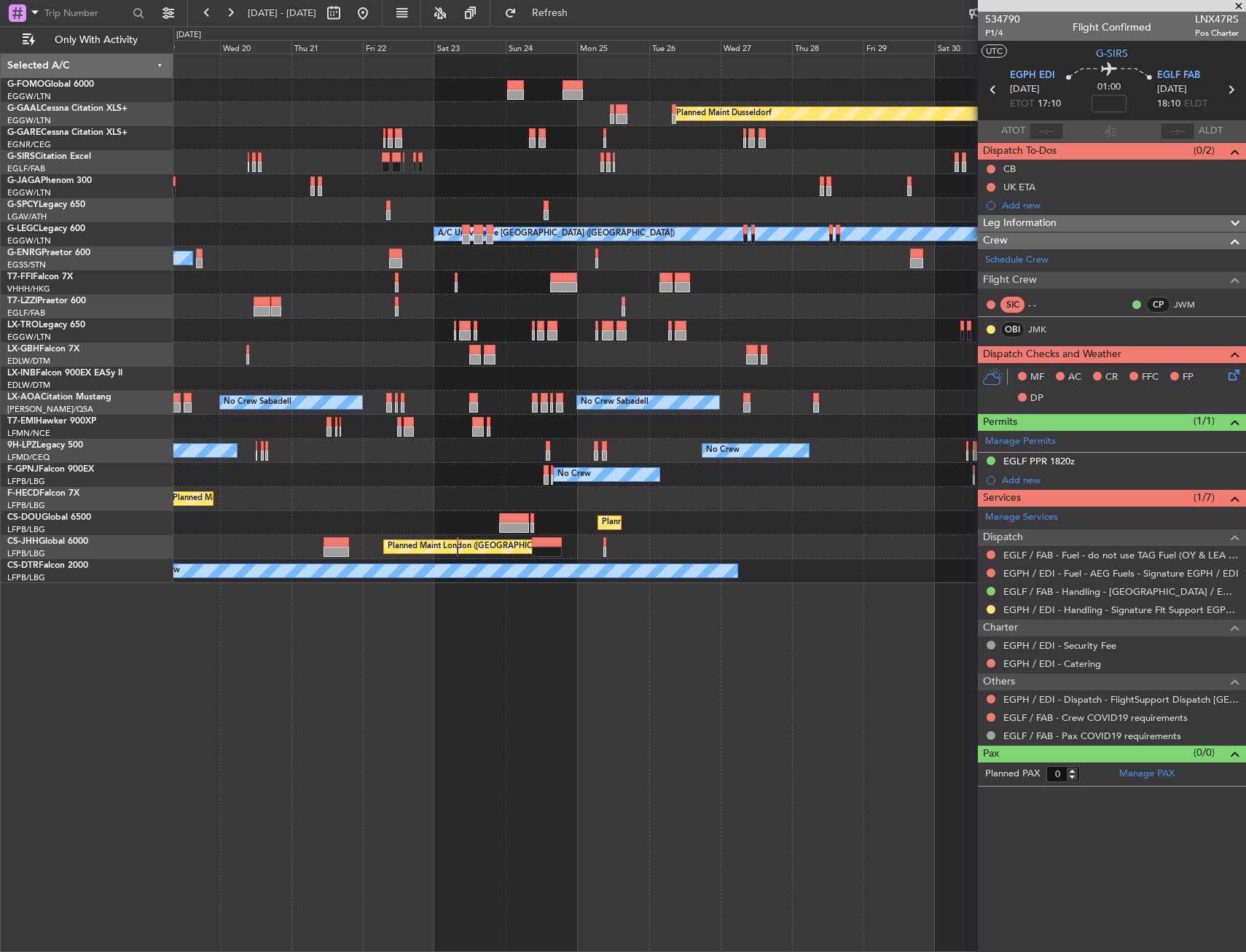
click at [599, 387] on div at bounding box center [710, 378] width 1072 height 24
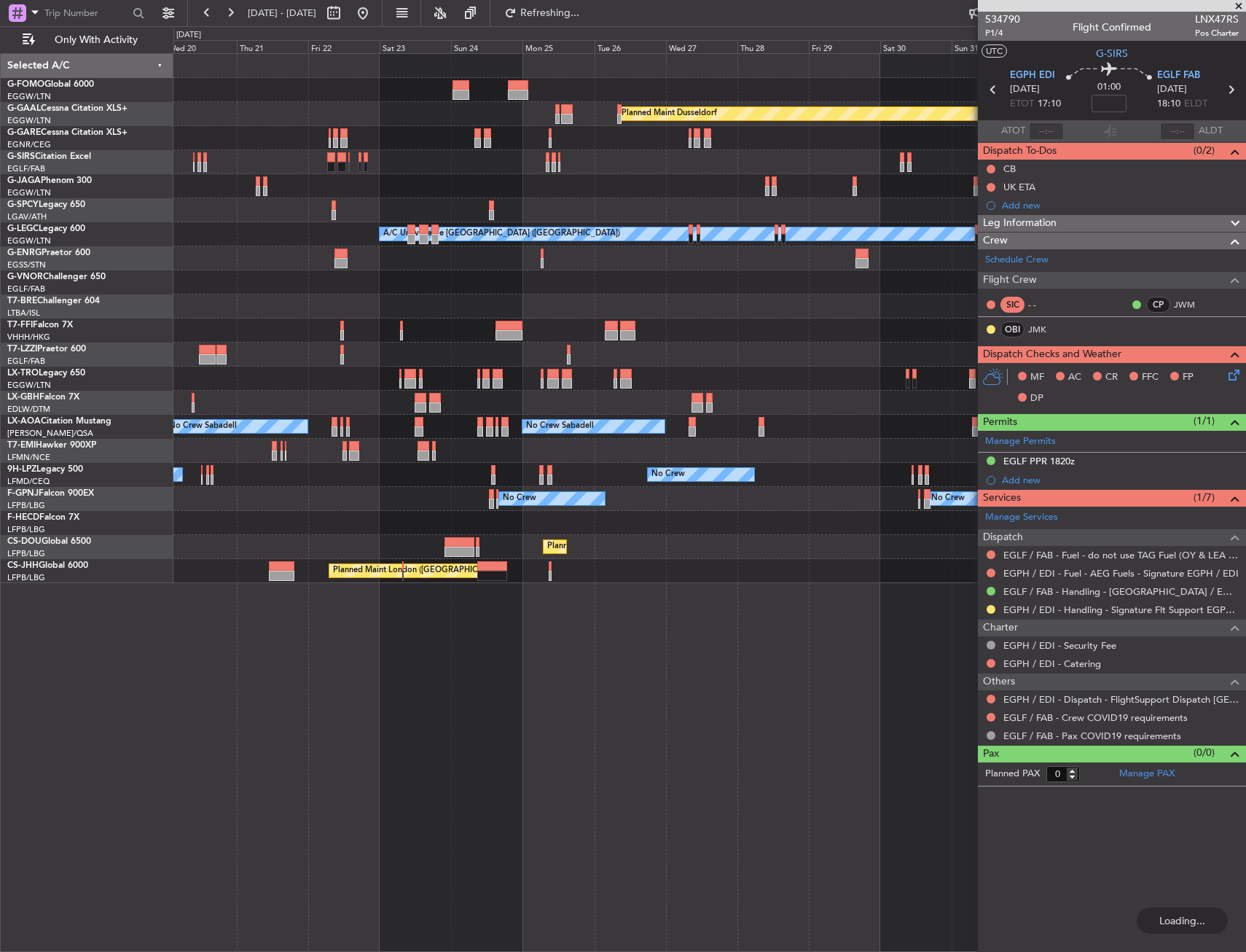
click at [521, 377] on div "Planned Maint Windsor Locks ([PERSON_NAME] Intl) Planned [GEOGRAPHIC_DATA] Plan…" at bounding box center [710, 318] width 1072 height 529
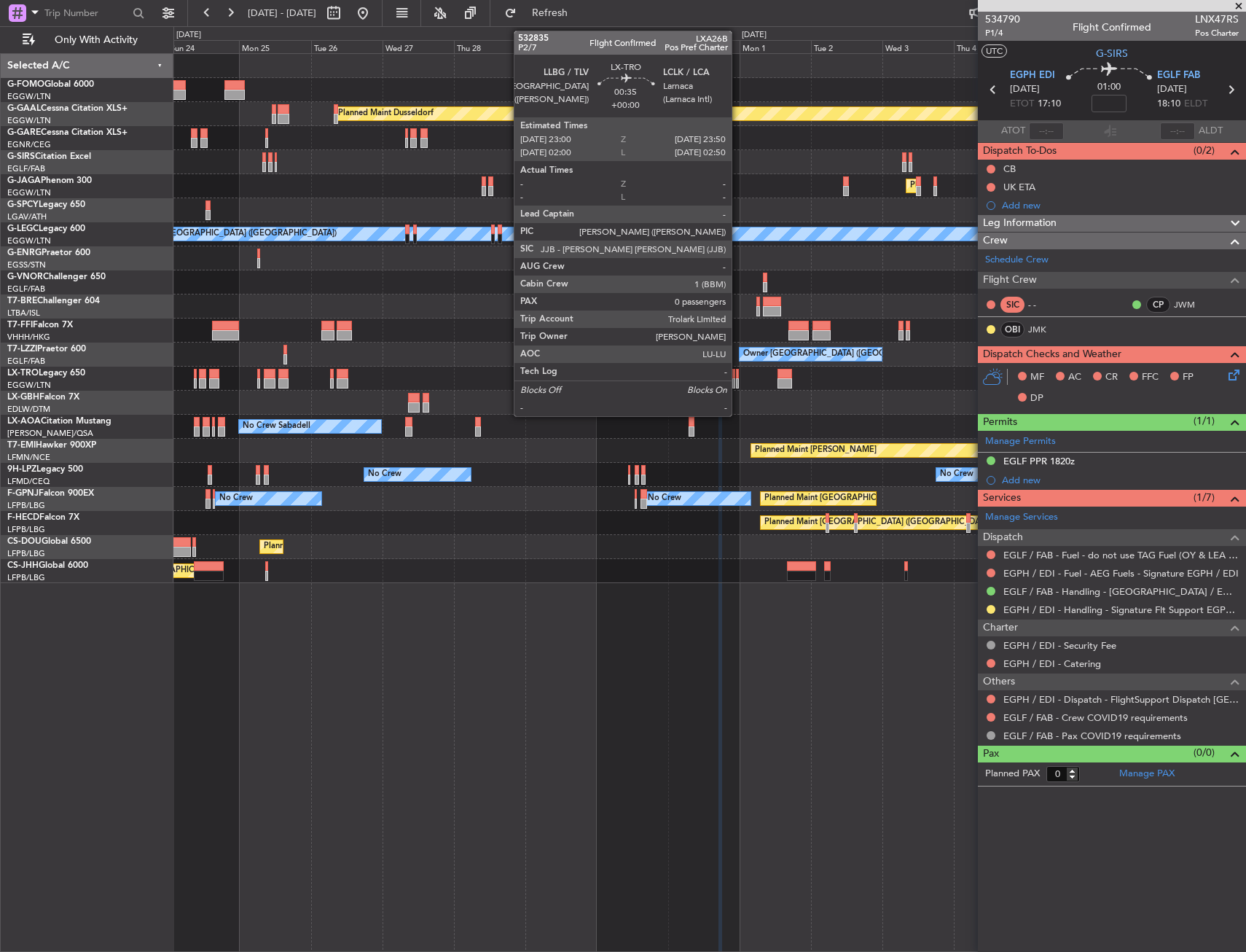
click at [738, 375] on div at bounding box center [738, 373] width 3 height 10
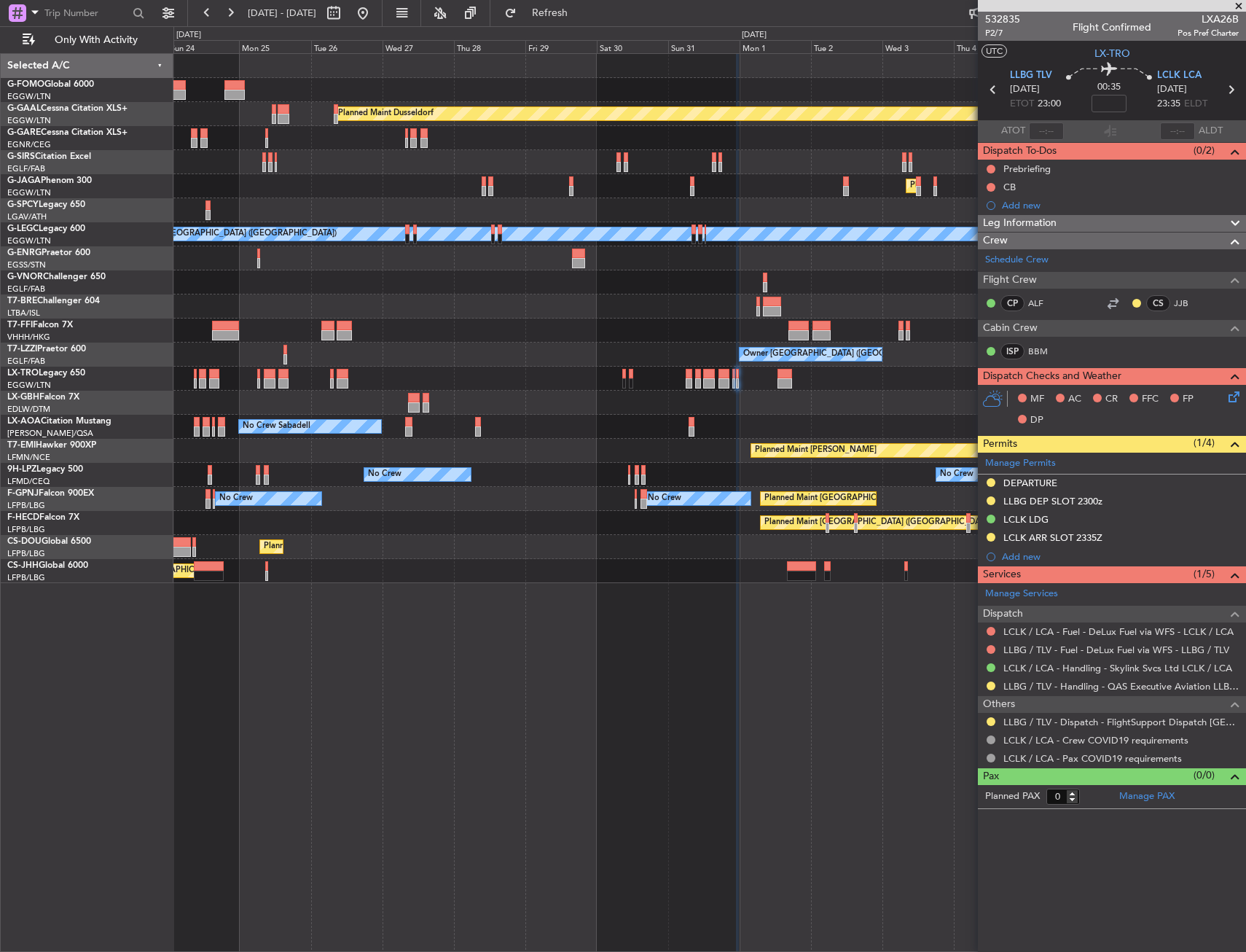
click at [580, 459] on div "Planned Maint [PERSON_NAME]" at bounding box center [710, 450] width 1072 height 24
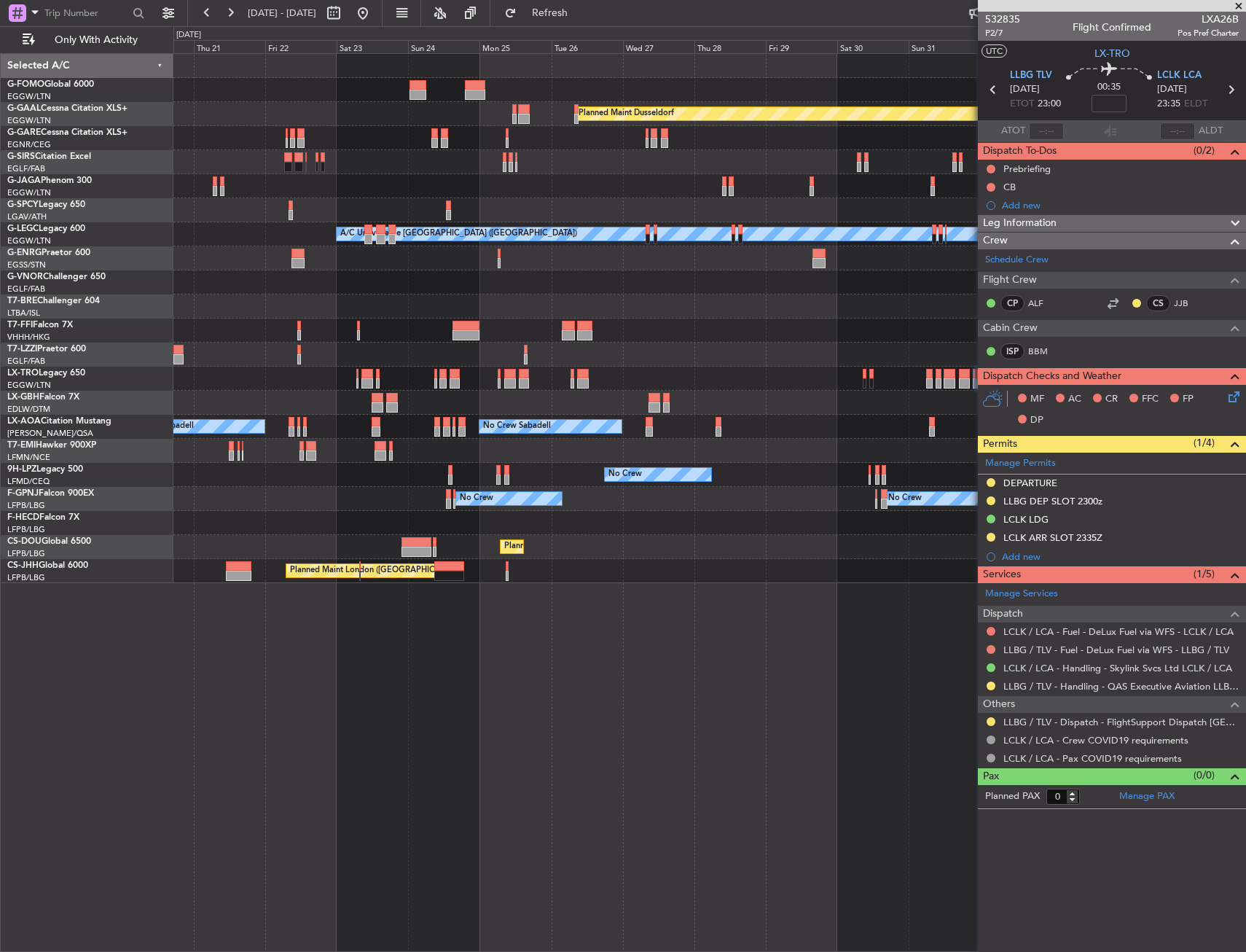
click at [527, 480] on div "Planned Maint Windsor Locks ([PERSON_NAME] Intl) Planned [GEOGRAPHIC_DATA] Plan…" at bounding box center [710, 318] width 1072 height 529
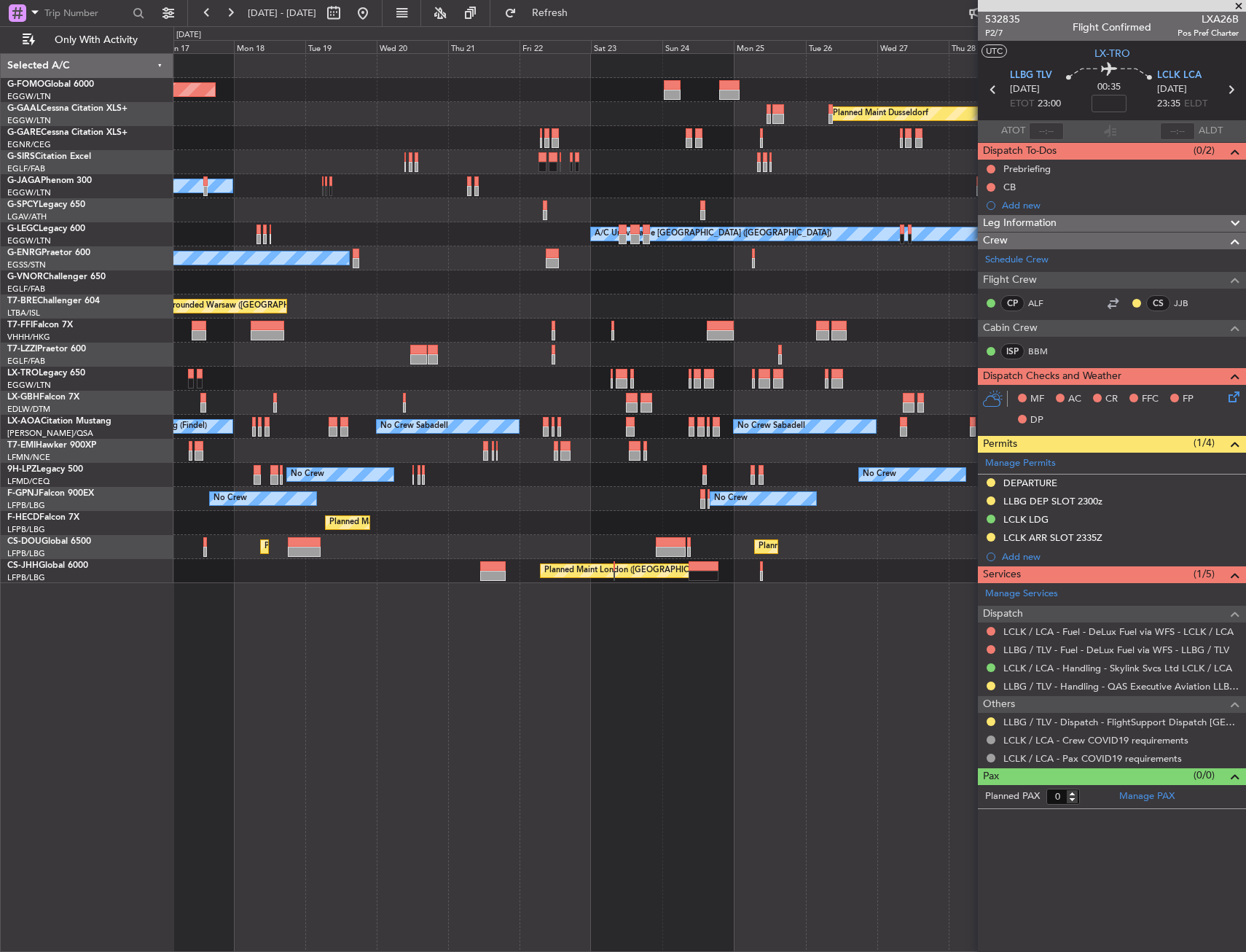
click at [568, 482] on div "Planned Maint Windsor Locks ([PERSON_NAME] Intl) Planned [GEOGRAPHIC_DATA] Plan…" at bounding box center [710, 318] width 1072 height 529
click at [635, 467] on div "Planned Maint Windsor Locks ([PERSON_NAME] Intl) Planned [GEOGRAPHIC_DATA] Plan…" at bounding box center [710, 318] width 1072 height 529
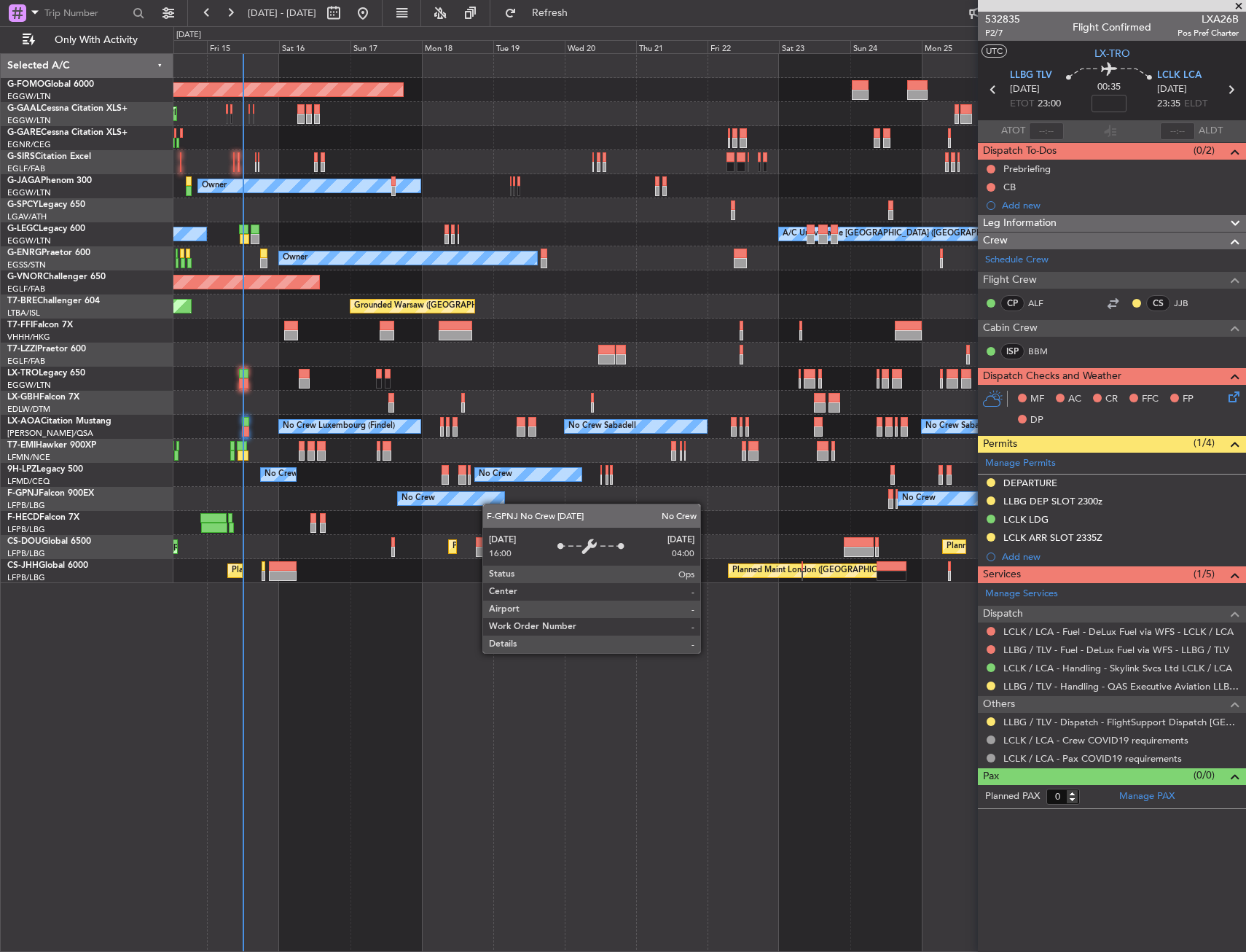
click at [488, 504] on div "Planned Maint Windsor Locks ([PERSON_NAME] Intl) Planned [GEOGRAPHIC_DATA] Plan…" at bounding box center [710, 318] width 1072 height 529
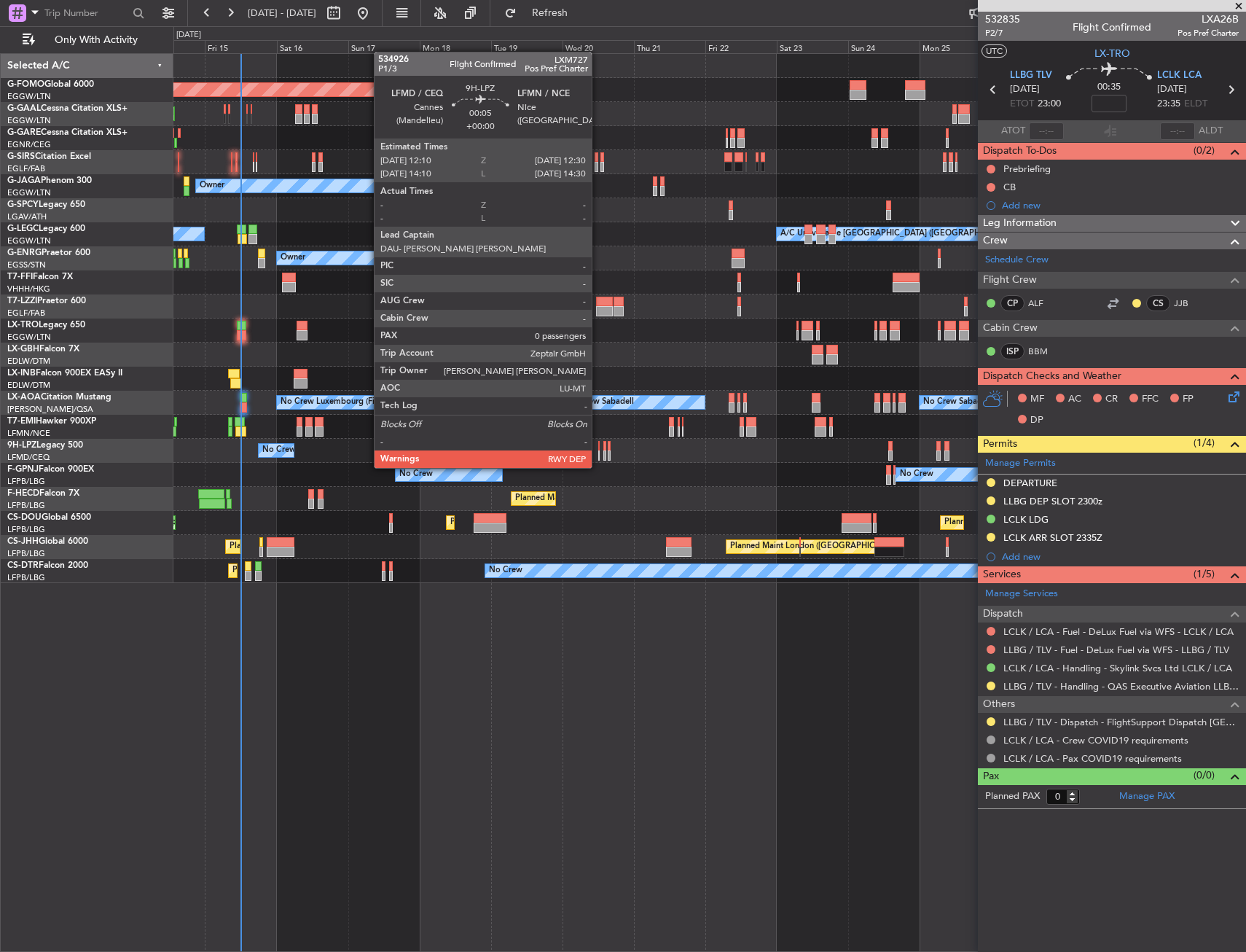
click at [598, 453] on div at bounding box center [599, 455] width 2 height 10
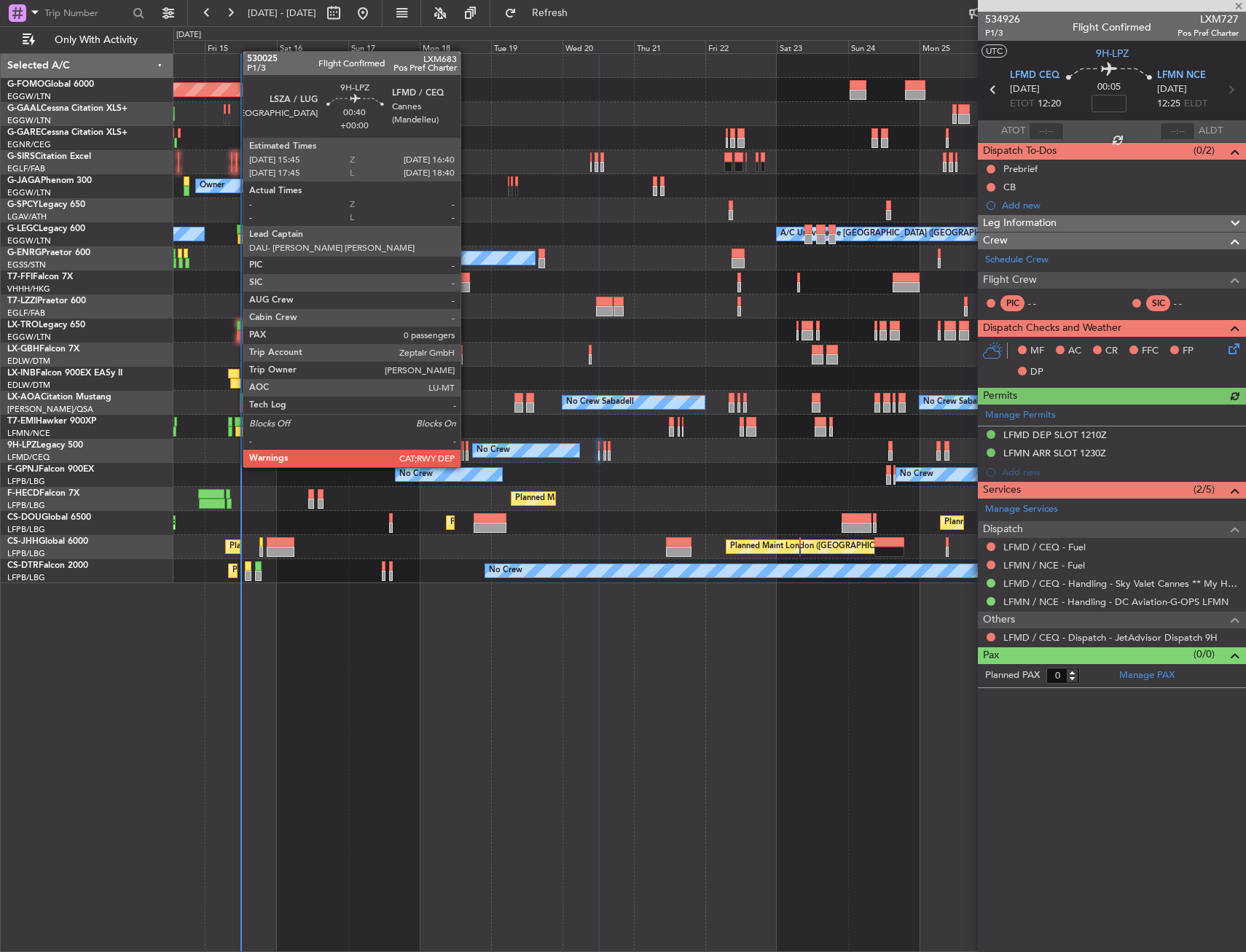
click at [467, 452] on div at bounding box center [467, 455] width 3 height 10
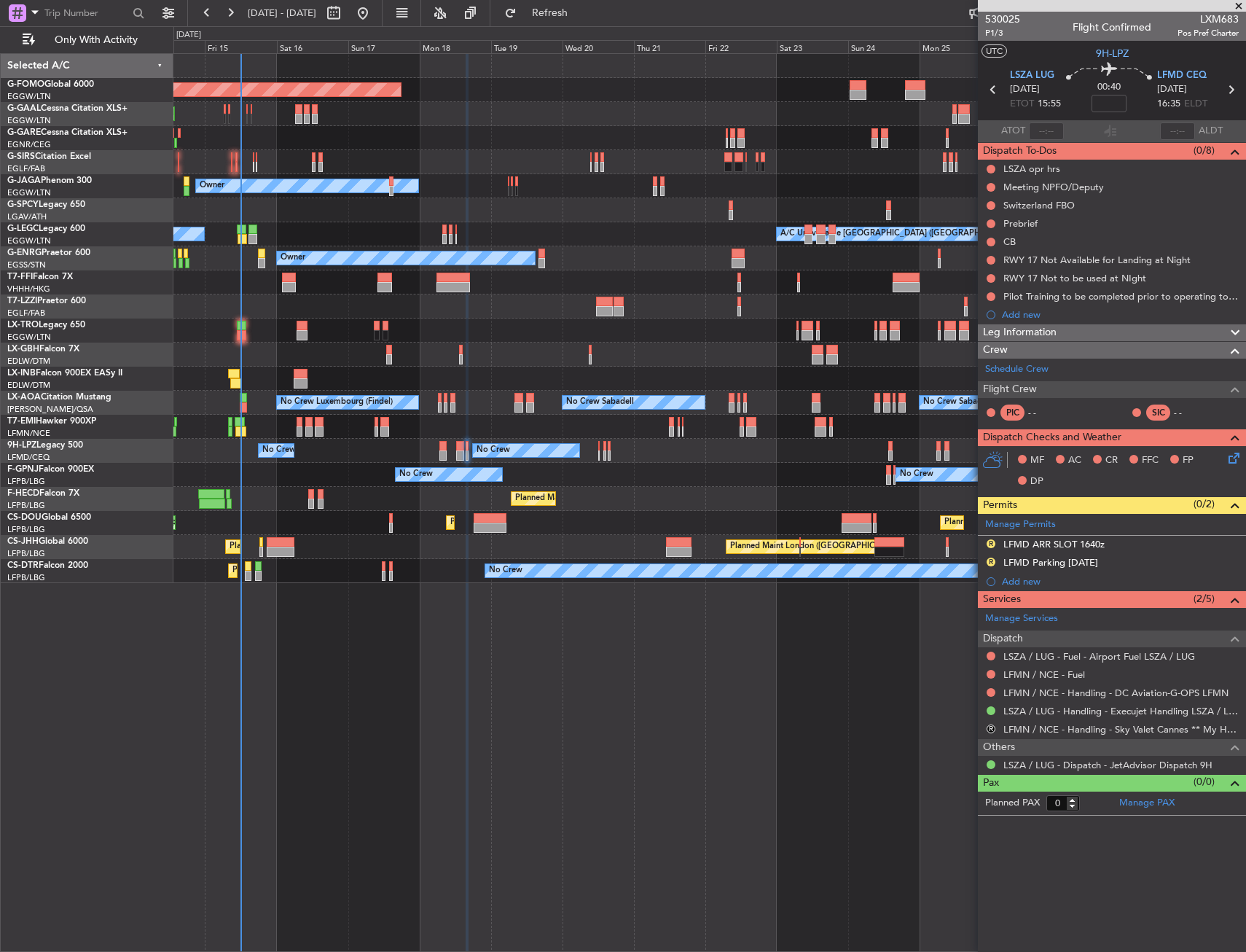
drag, startPoint x: 619, startPoint y: 10, endPoint x: 615, endPoint y: 28, distance: 18.4
click at [581, 10] on span "Refresh" at bounding box center [551, 12] width 62 height 10
click at [1016, 521] on link "Manage Permits" at bounding box center [1021, 524] width 71 height 15
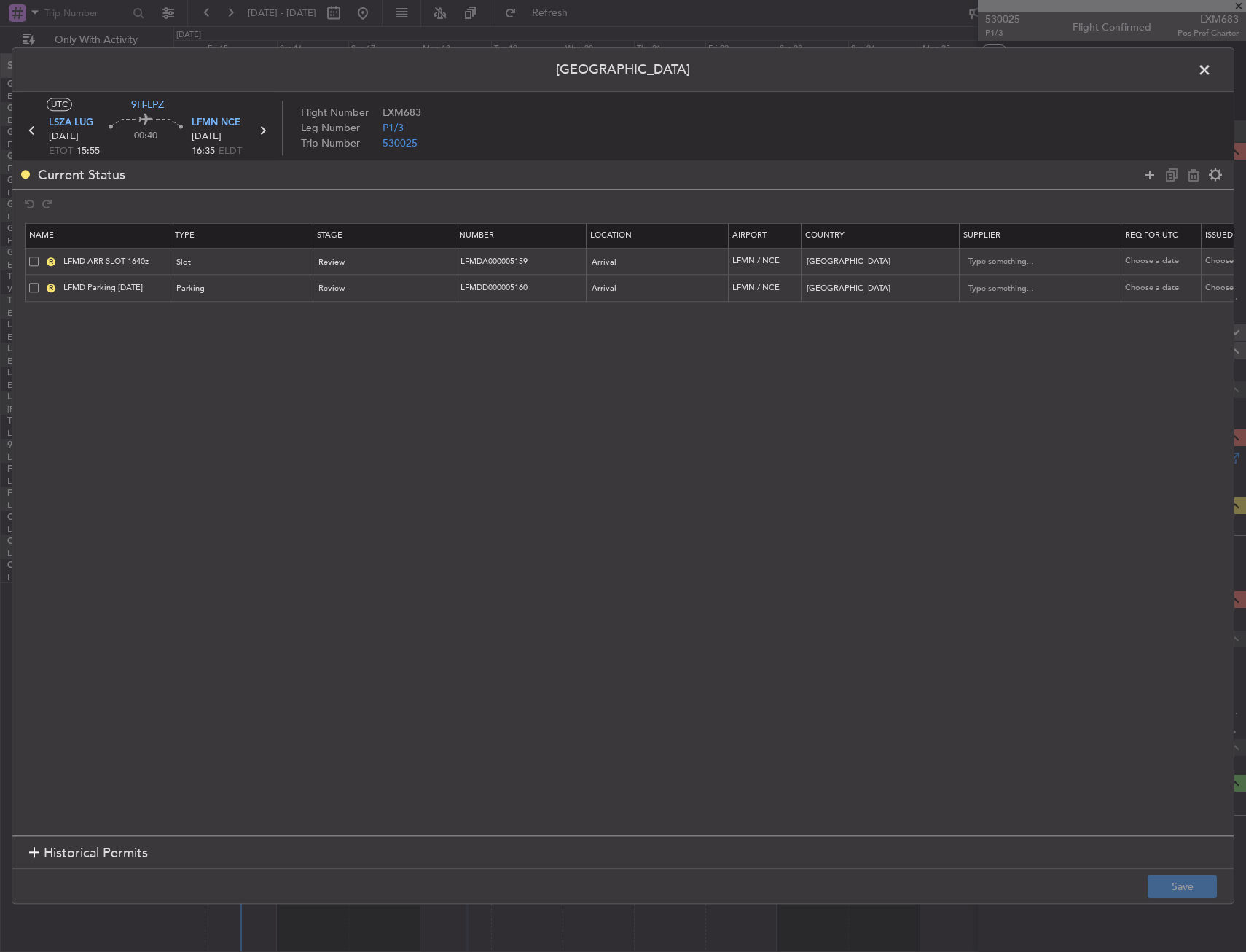
click at [32, 261] on span at bounding box center [34, 261] width 9 height 9
click at [39, 257] on input "checkbox" at bounding box center [39, 257] width 0 height 0
click at [35, 286] on span at bounding box center [34, 288] width 9 height 9
click at [39, 283] on input "checkbox" at bounding box center [39, 283] width 0 height 0
click at [1193, 178] on icon at bounding box center [1194, 175] width 18 height 18
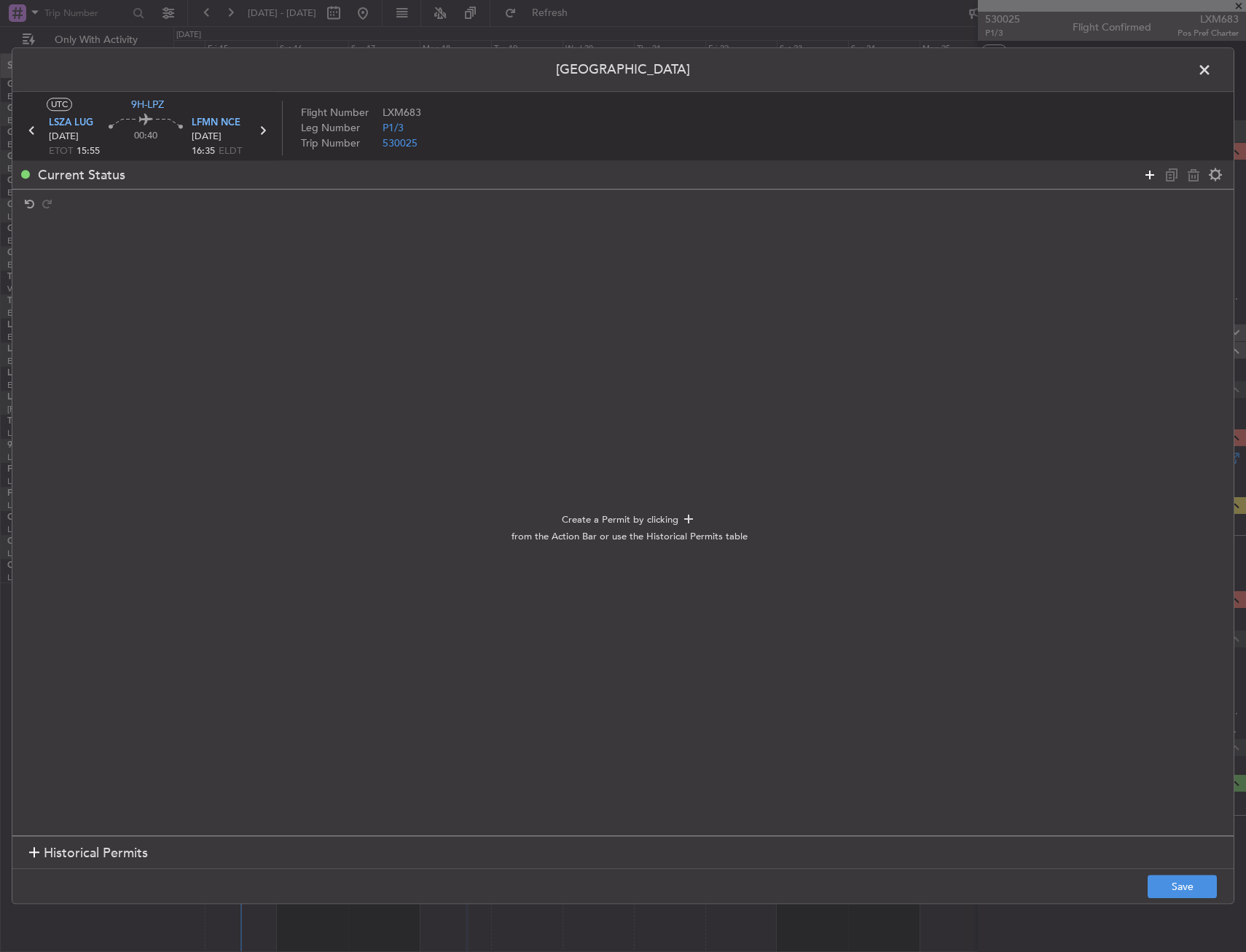
click at [1141, 181] on icon at bounding box center [1150, 175] width 18 height 18
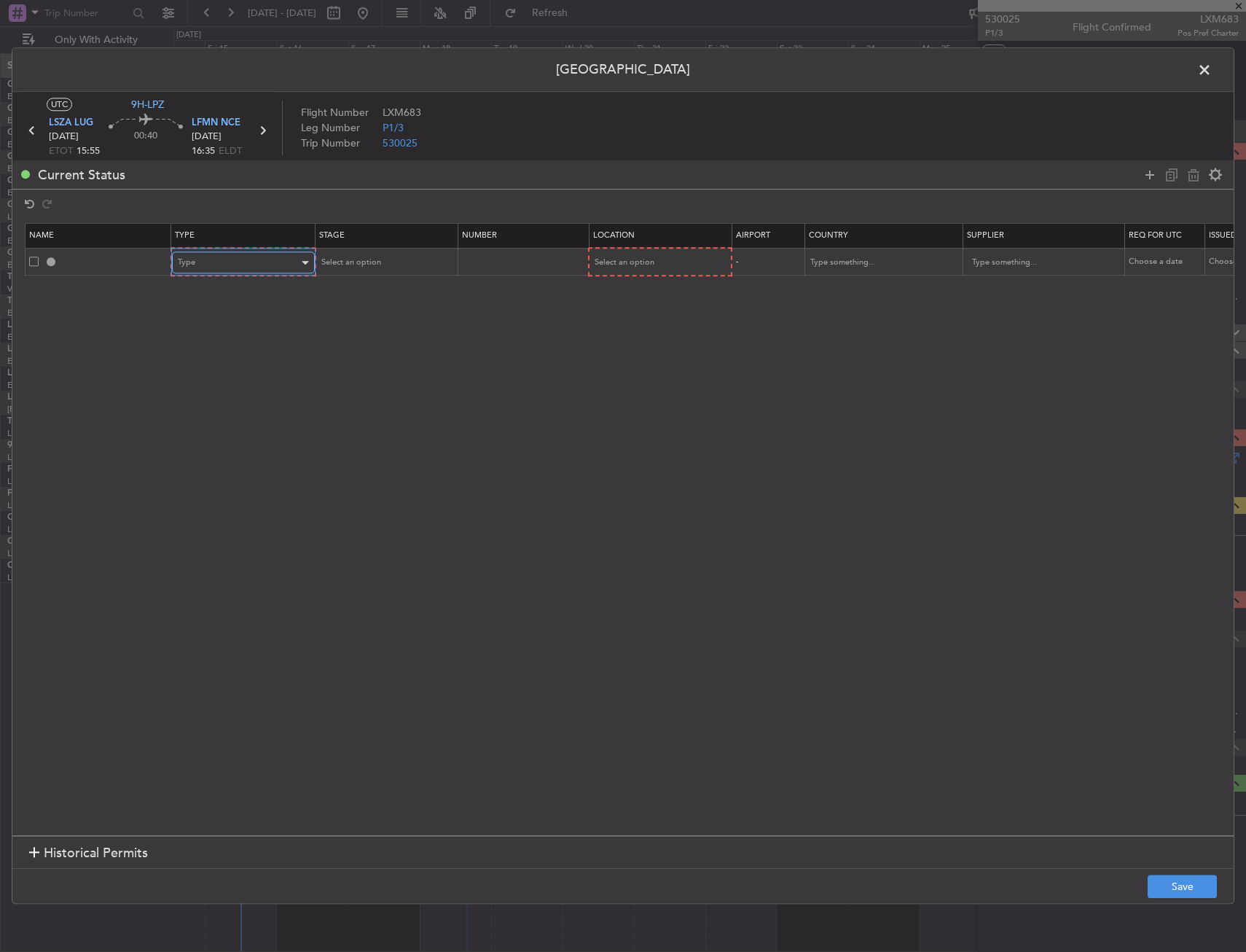
click at [258, 266] on div "Type" at bounding box center [238, 263] width 121 height 22
click at [214, 398] on span "Slot" at bounding box center [243, 401] width 130 height 22
click at [711, 245] on th "Location" at bounding box center [658, 236] width 143 height 25
click at [690, 267] on div "Select an option" at bounding box center [653, 263] width 121 height 22
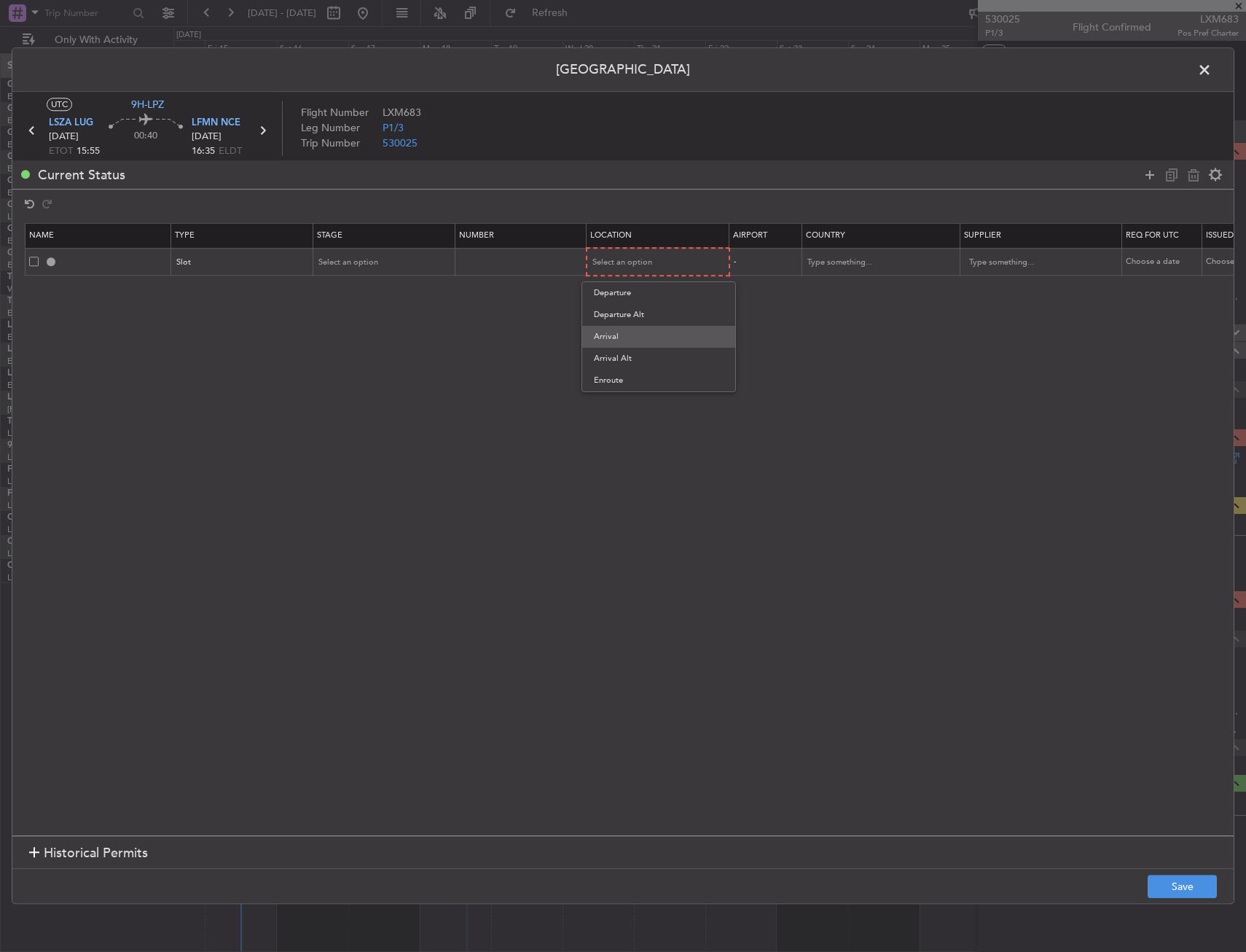
click at [636, 330] on span "Arrival" at bounding box center [658, 337] width 130 height 22
click at [407, 254] on div "Select an option" at bounding box center [379, 262] width 121 height 22
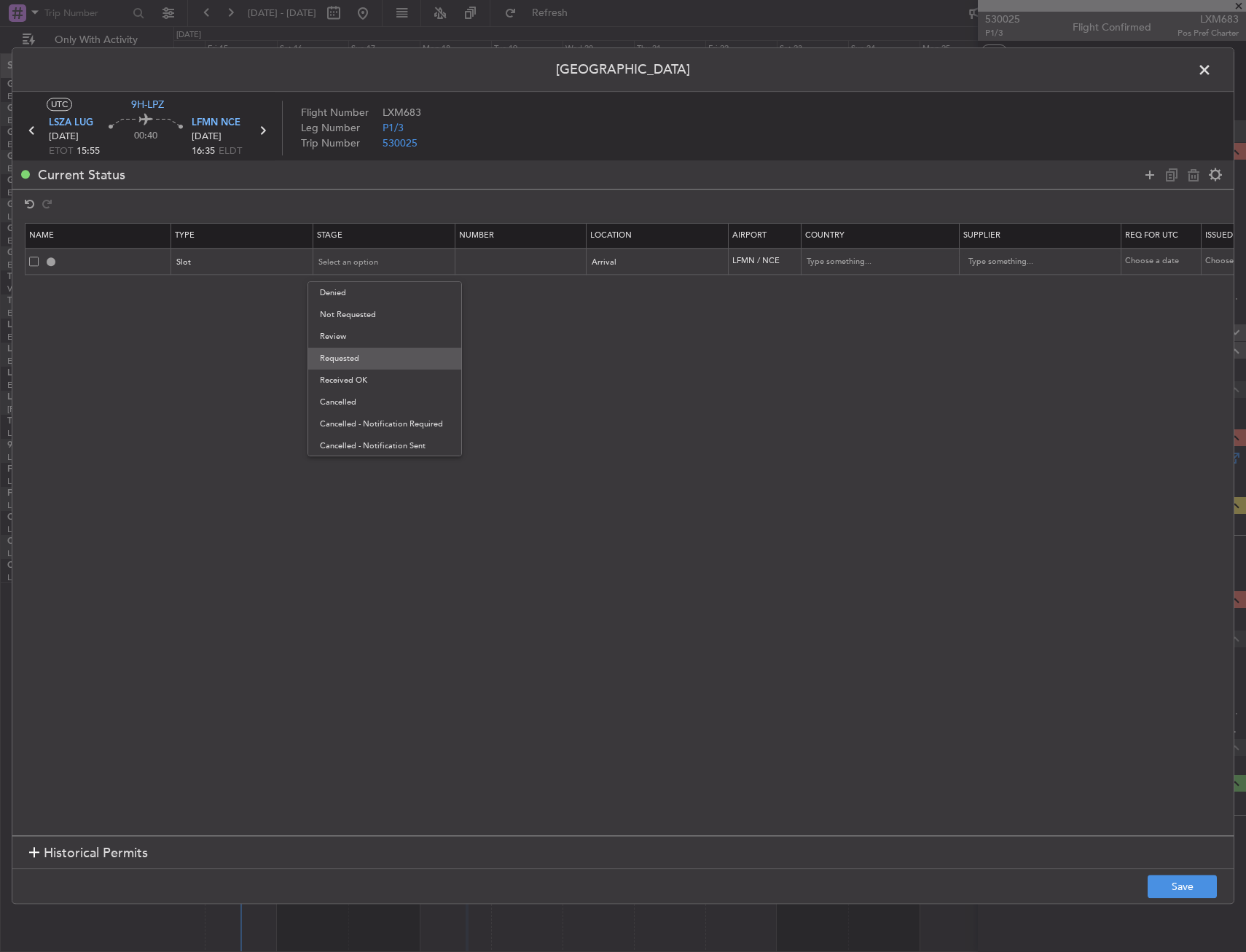
click at [377, 354] on span "Requested" at bounding box center [385, 358] width 130 height 22
click at [1179, 884] on button "Save" at bounding box center [1182, 887] width 69 height 23
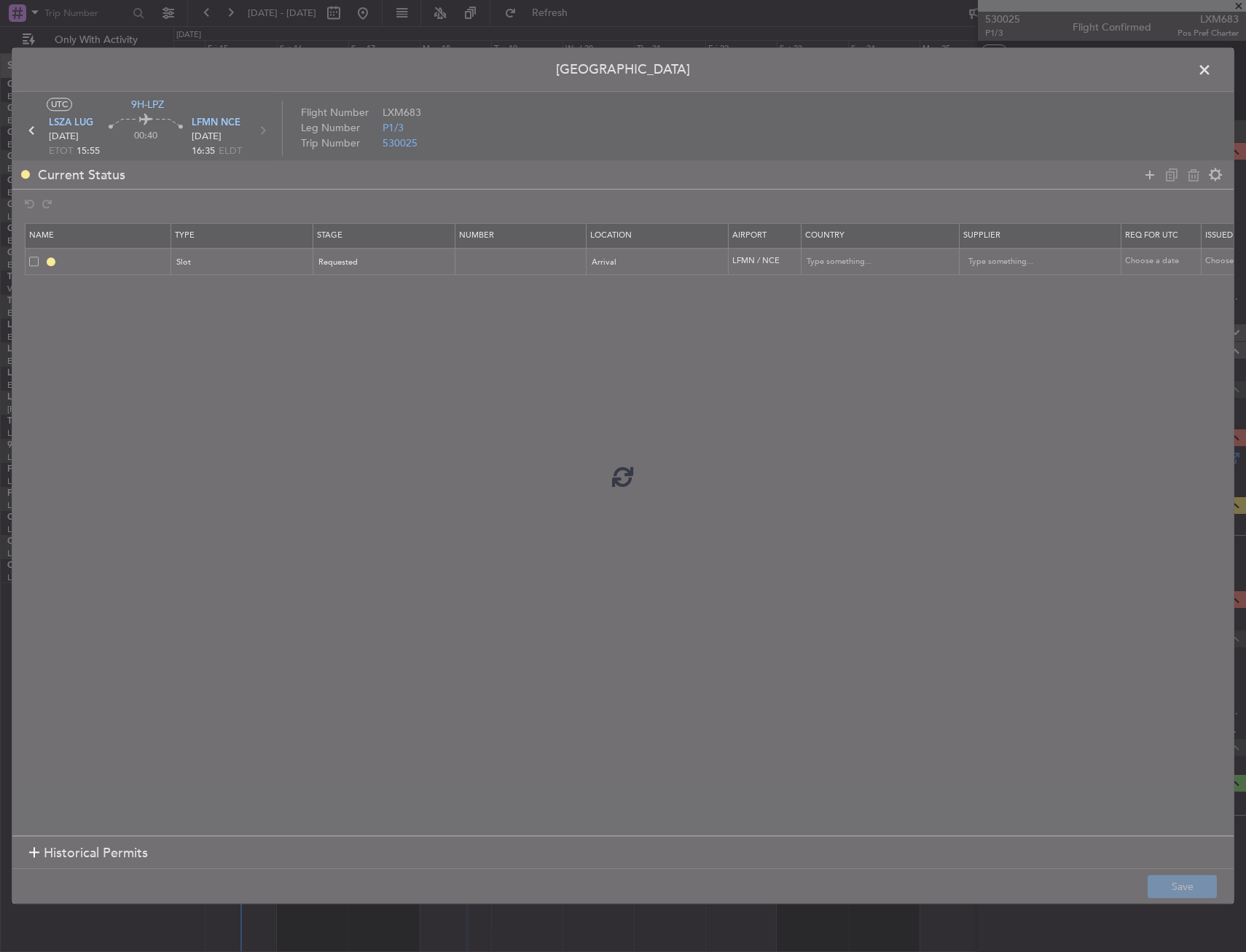
type input "LFMN ARR SLOT"
type input "[GEOGRAPHIC_DATA]"
type input "NNN"
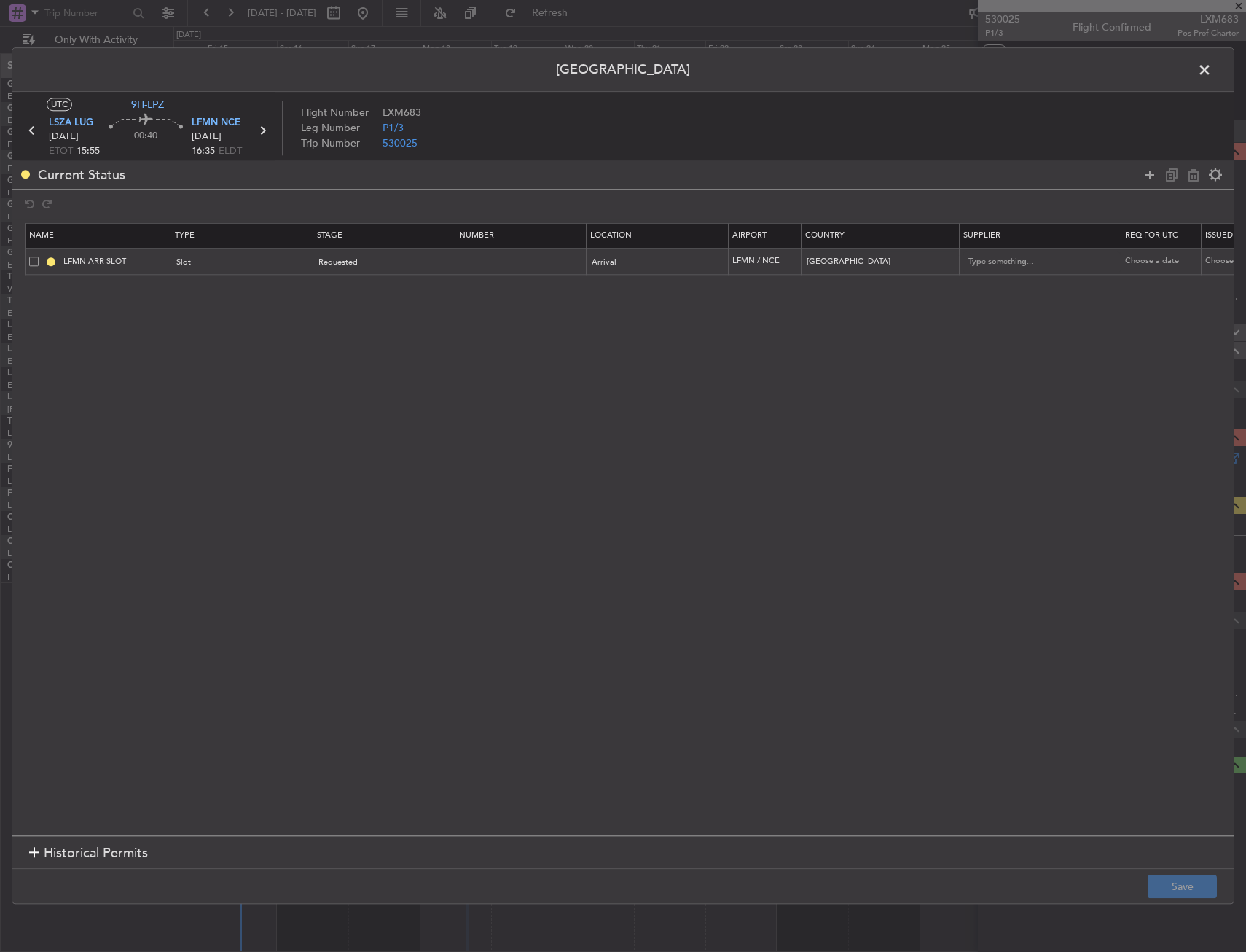
click at [1212, 70] on span at bounding box center [1212, 74] width 0 height 29
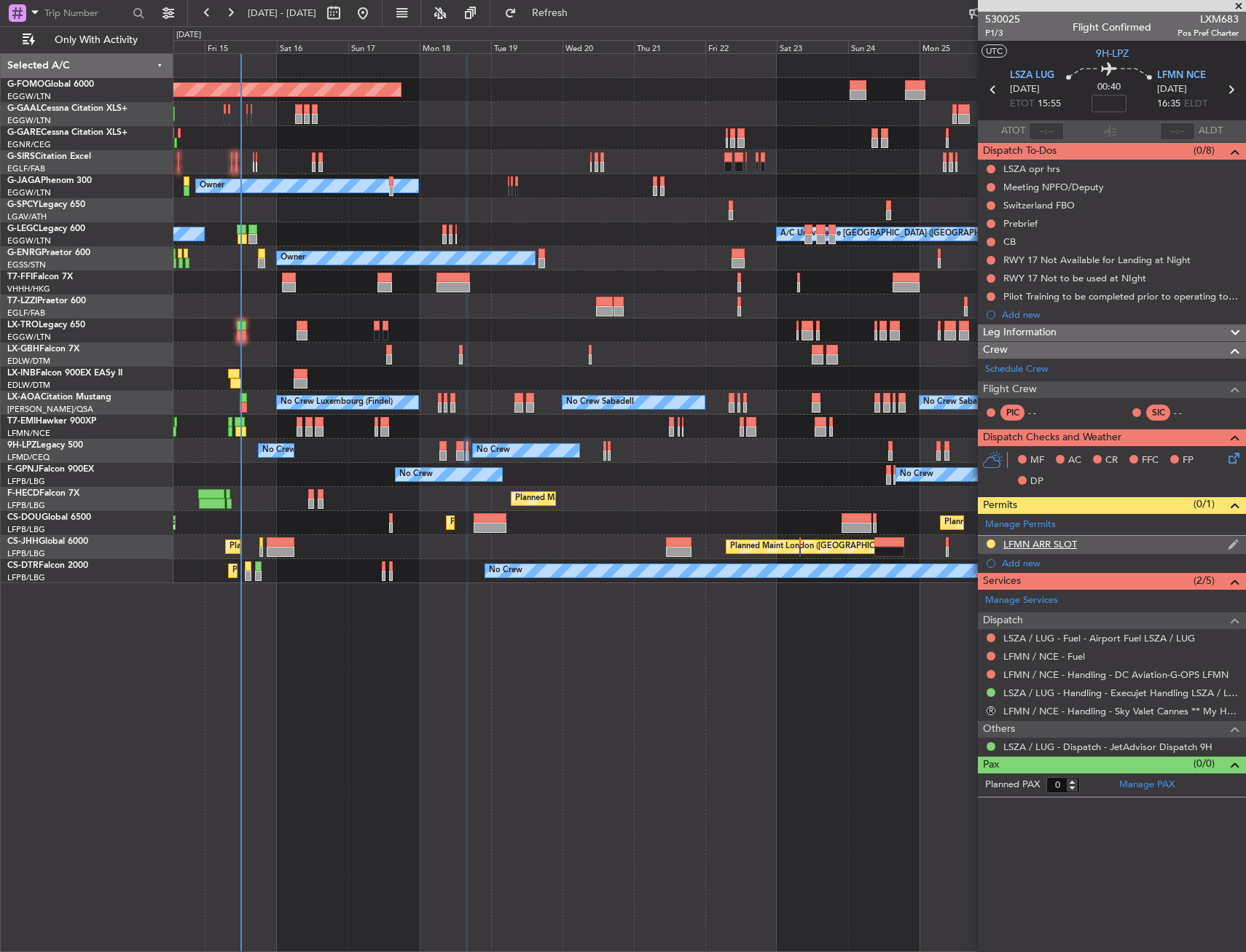
click at [1096, 544] on div "LFMN ARR SLOT" at bounding box center [1112, 544] width 268 height 18
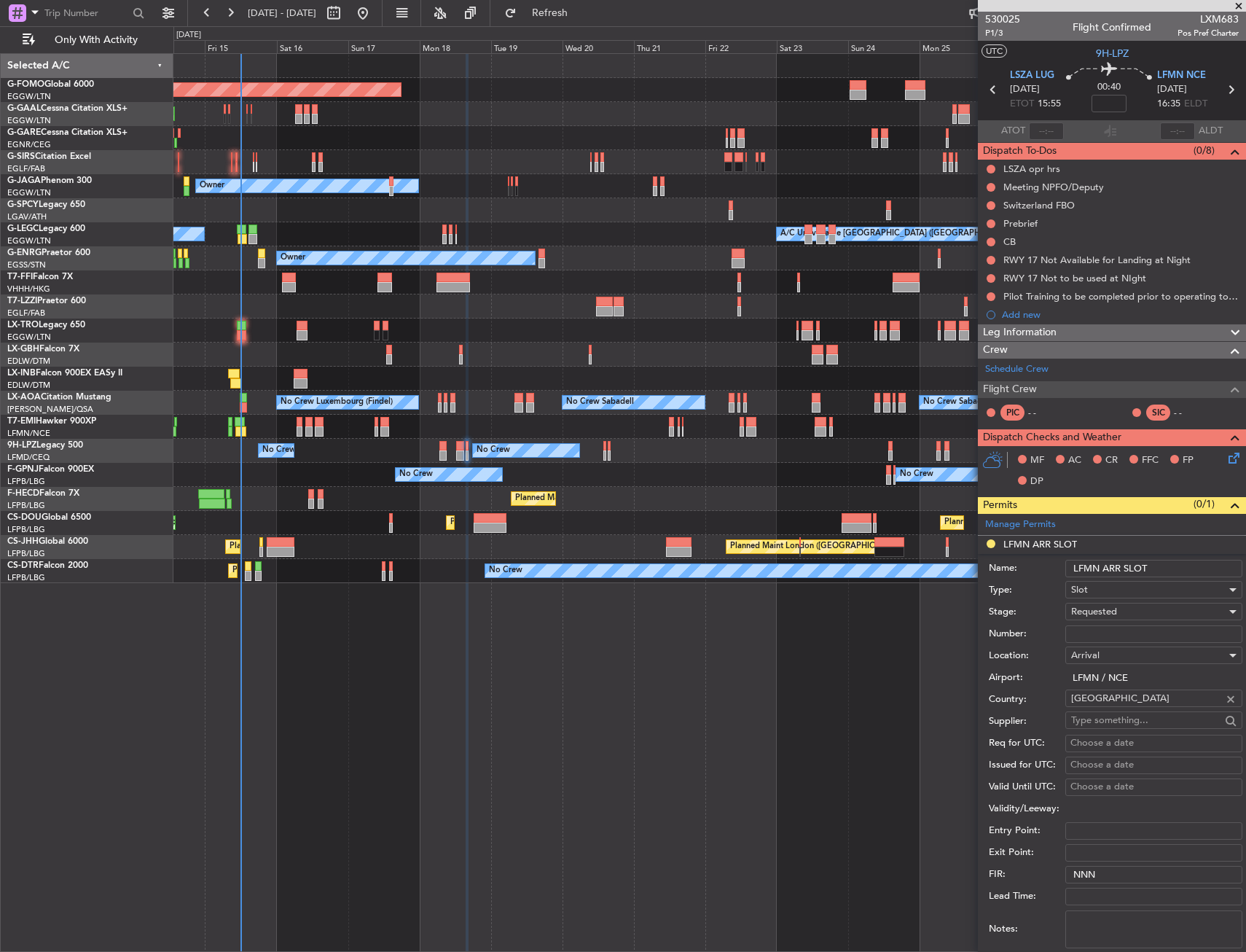
click at [1170, 562] on input "LFMN ARR SLOT" at bounding box center [1154, 568] width 177 height 18
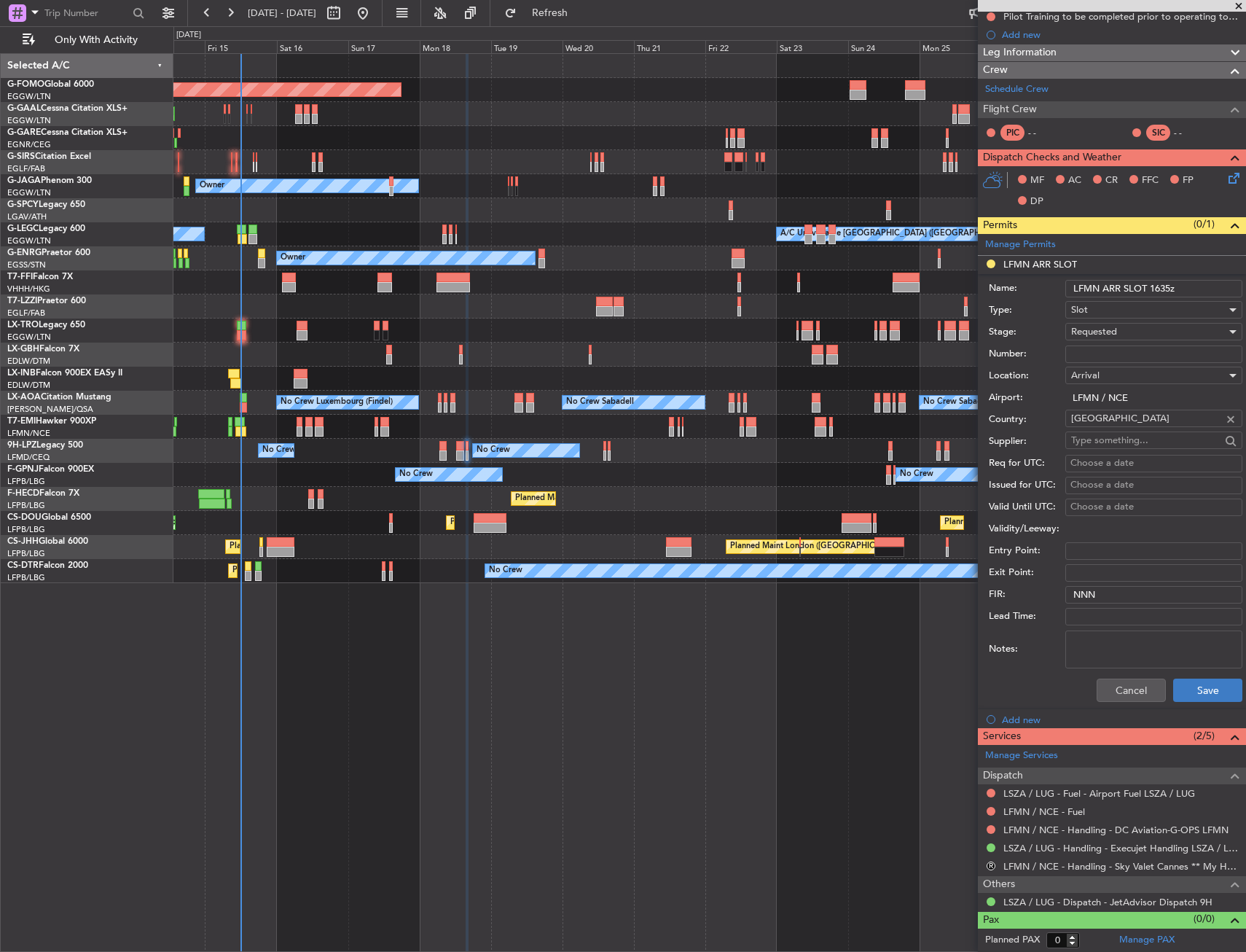
type input "LFMN ARR SLOT 1635z"
click at [1202, 694] on button "Save" at bounding box center [1208, 690] width 69 height 23
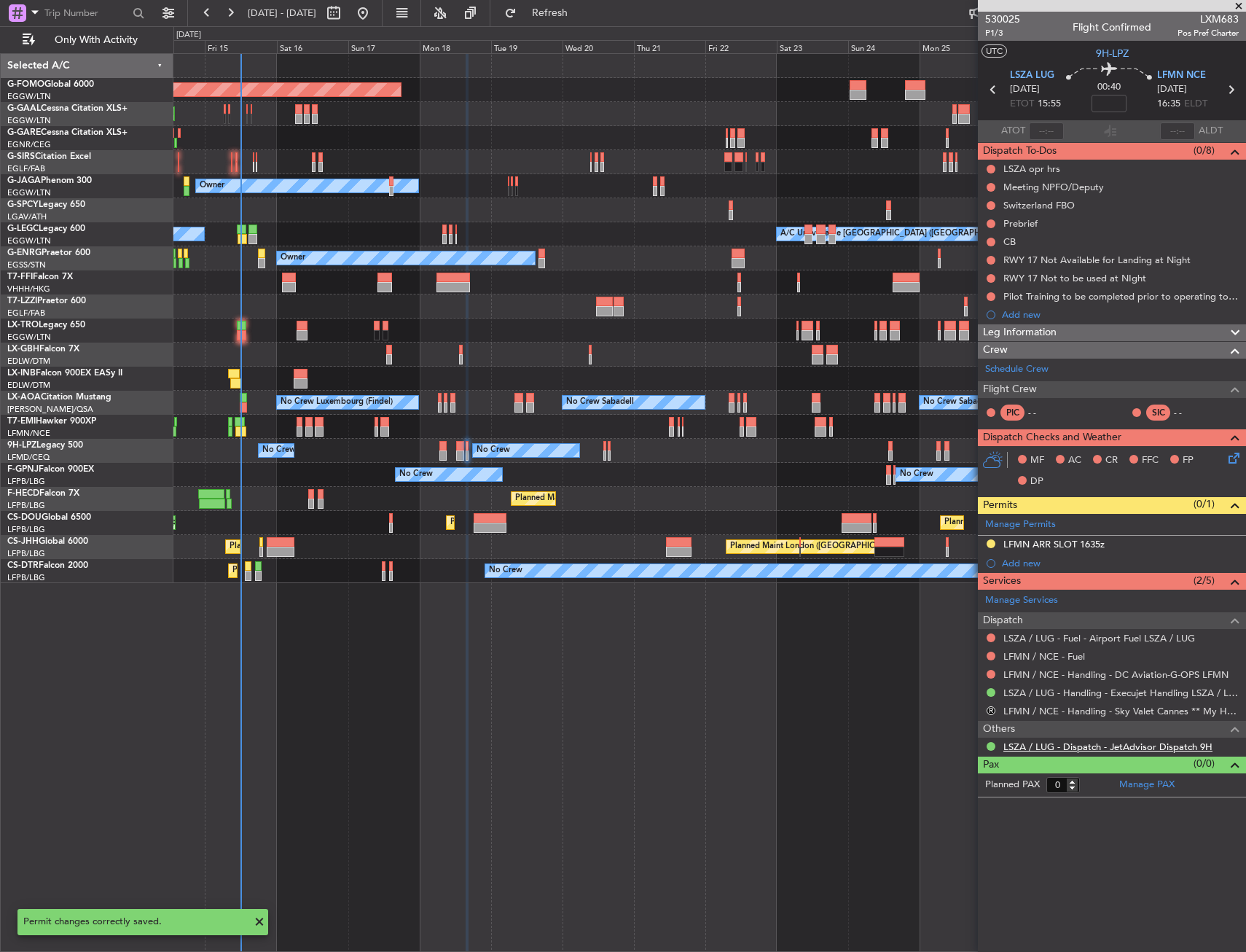
scroll to position [0, 0]
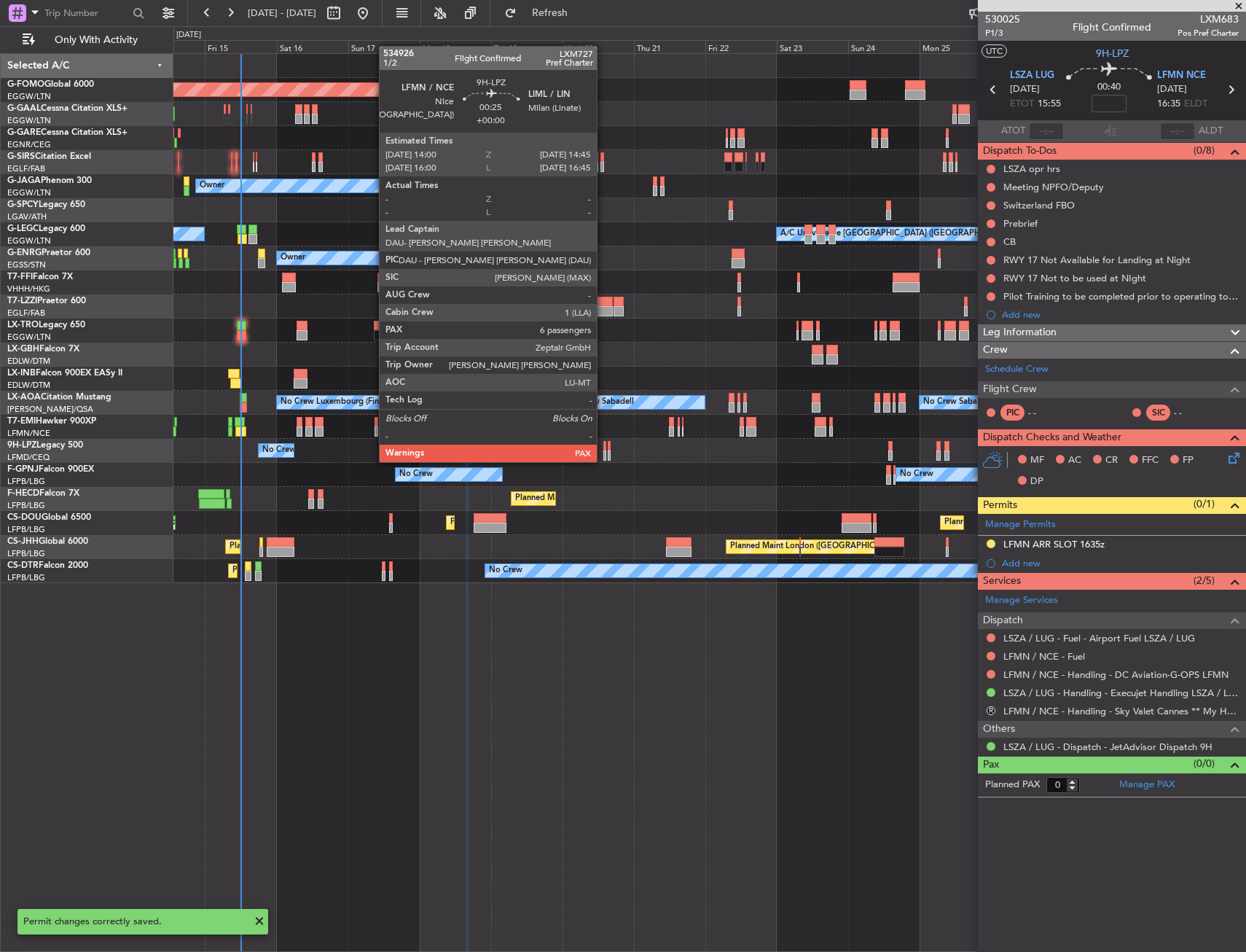
click at [604, 448] on div at bounding box center [605, 445] width 3 height 10
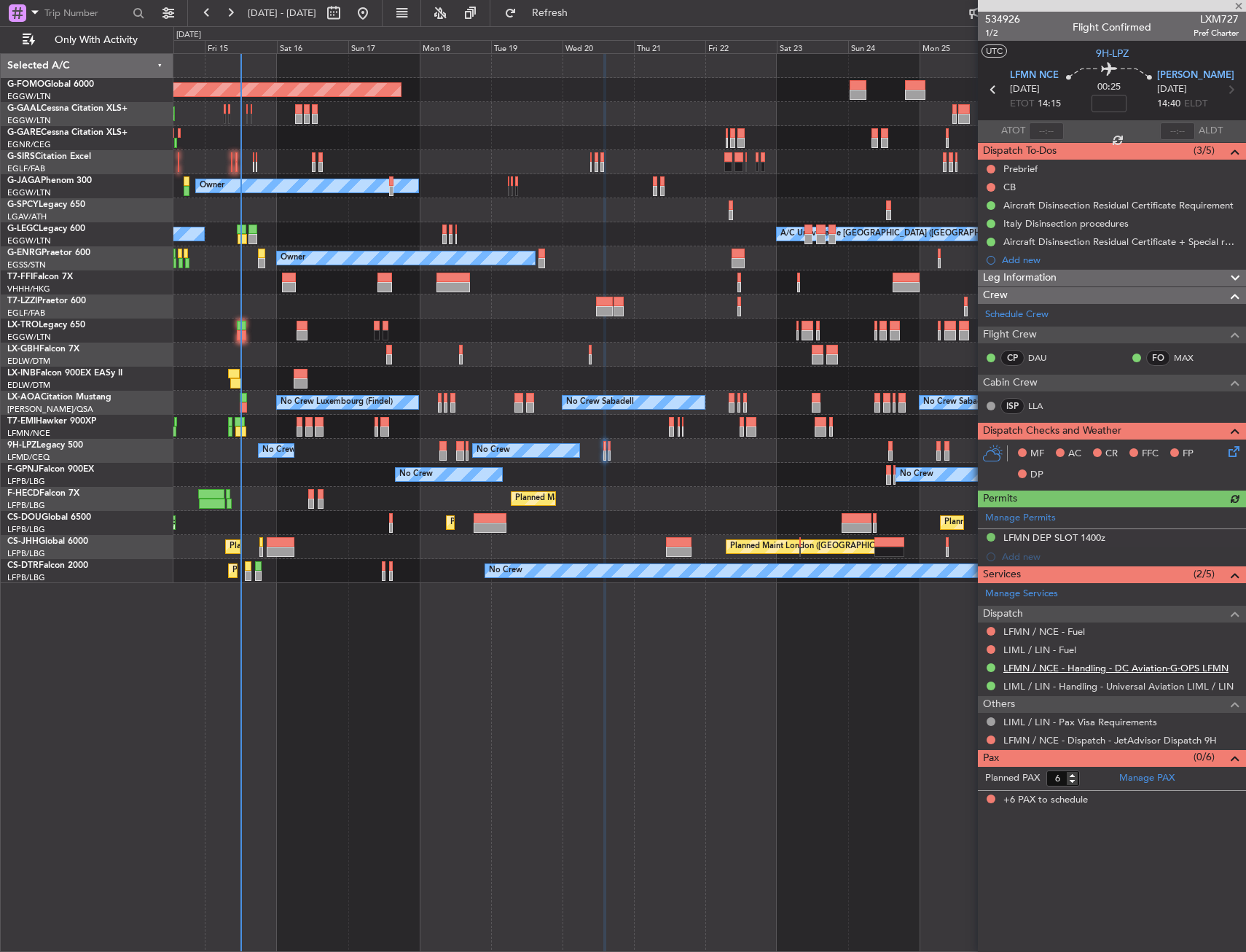
click at [1039, 668] on link "LFMN / NCE - Handling - DC Aviation-G-OPS LFMN" at bounding box center [1116, 667] width 225 height 12
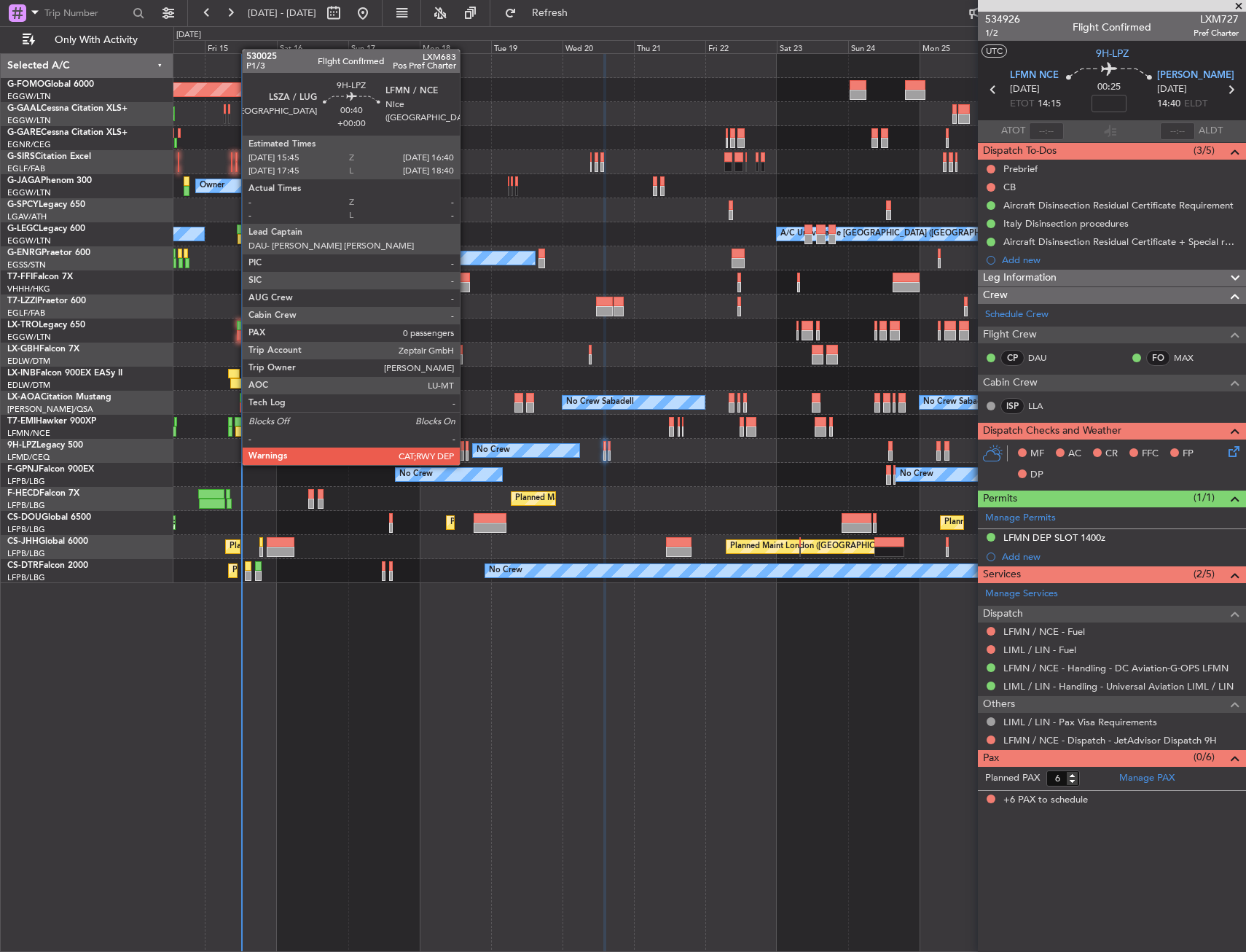
click at [466, 451] on div at bounding box center [467, 455] width 3 height 10
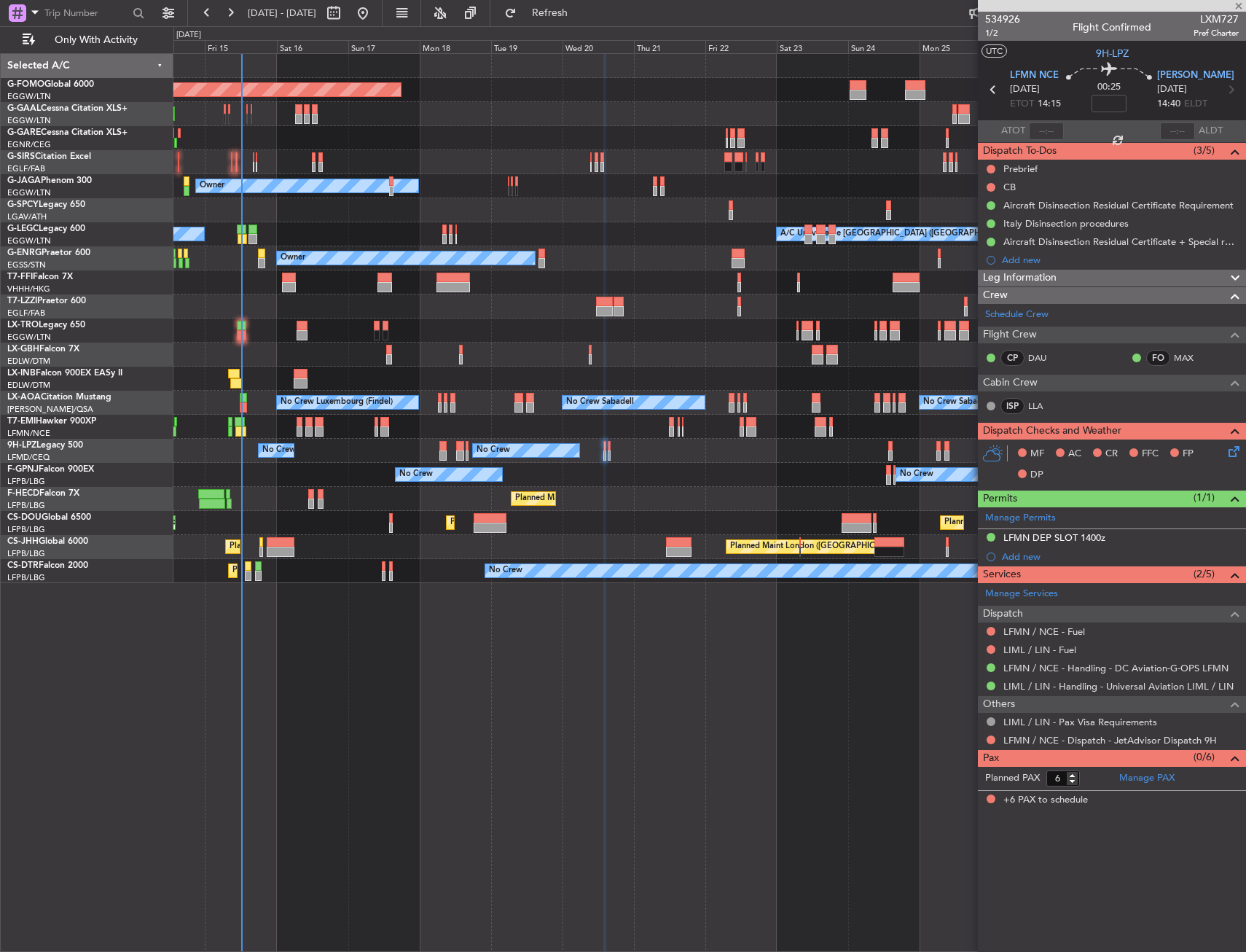
type input "0"
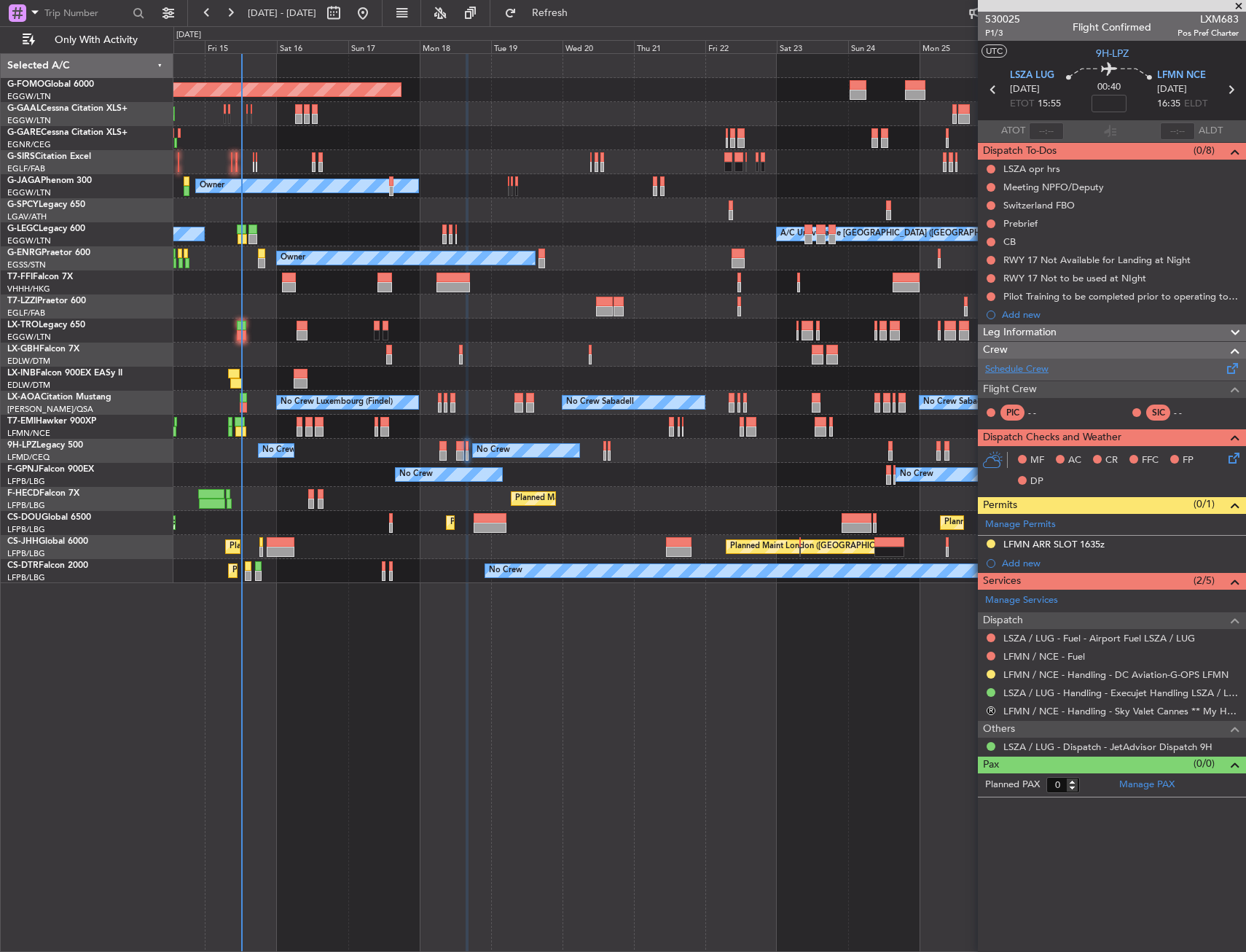
click at [1010, 362] on link "Schedule Crew" at bounding box center [1017, 369] width 63 height 15
click at [1163, 791] on link "Manage PAX" at bounding box center [1147, 784] width 55 height 15
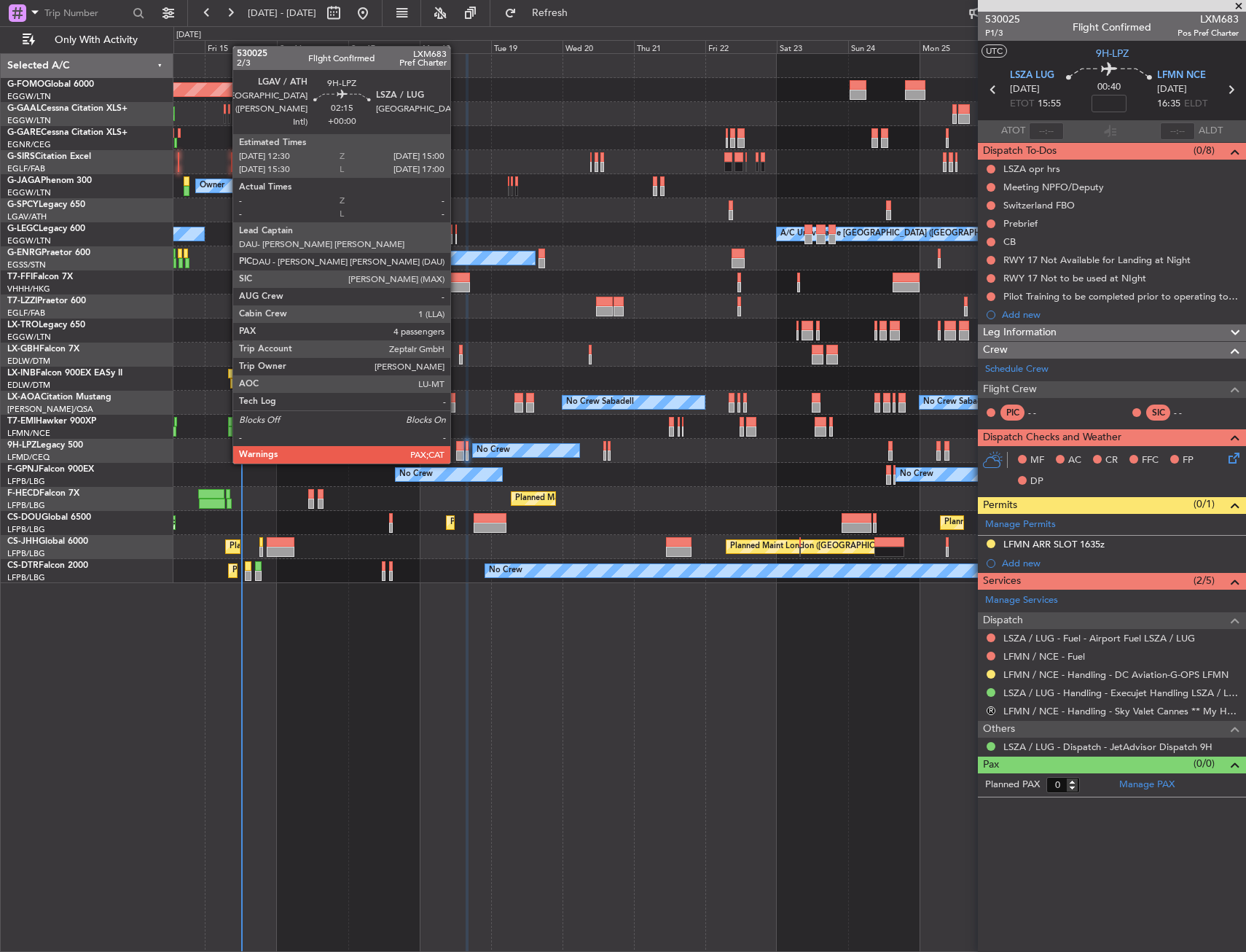
click at [457, 449] on div at bounding box center [460, 445] width 8 height 10
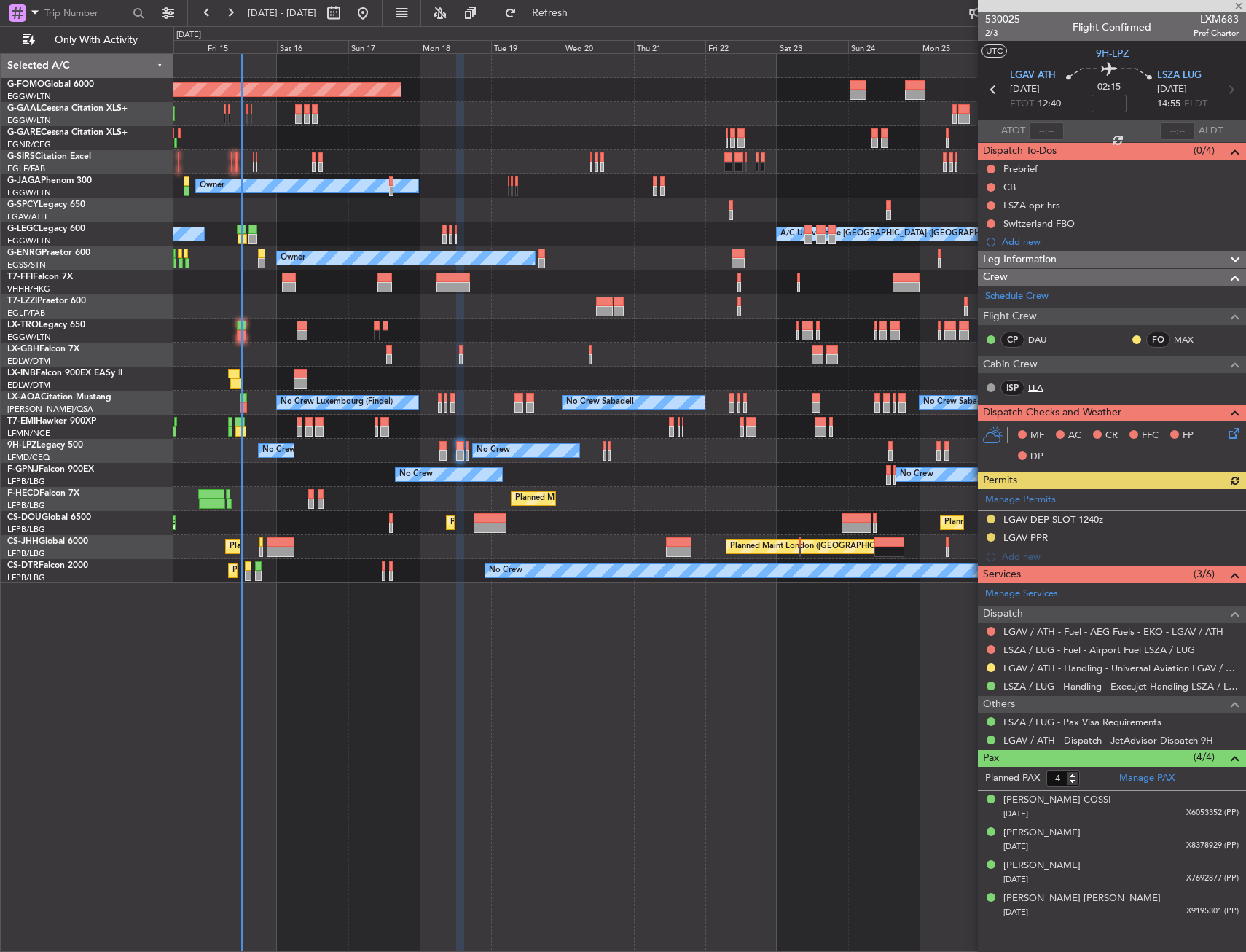
click at [1039, 387] on link "LLA" at bounding box center [1044, 388] width 33 height 13
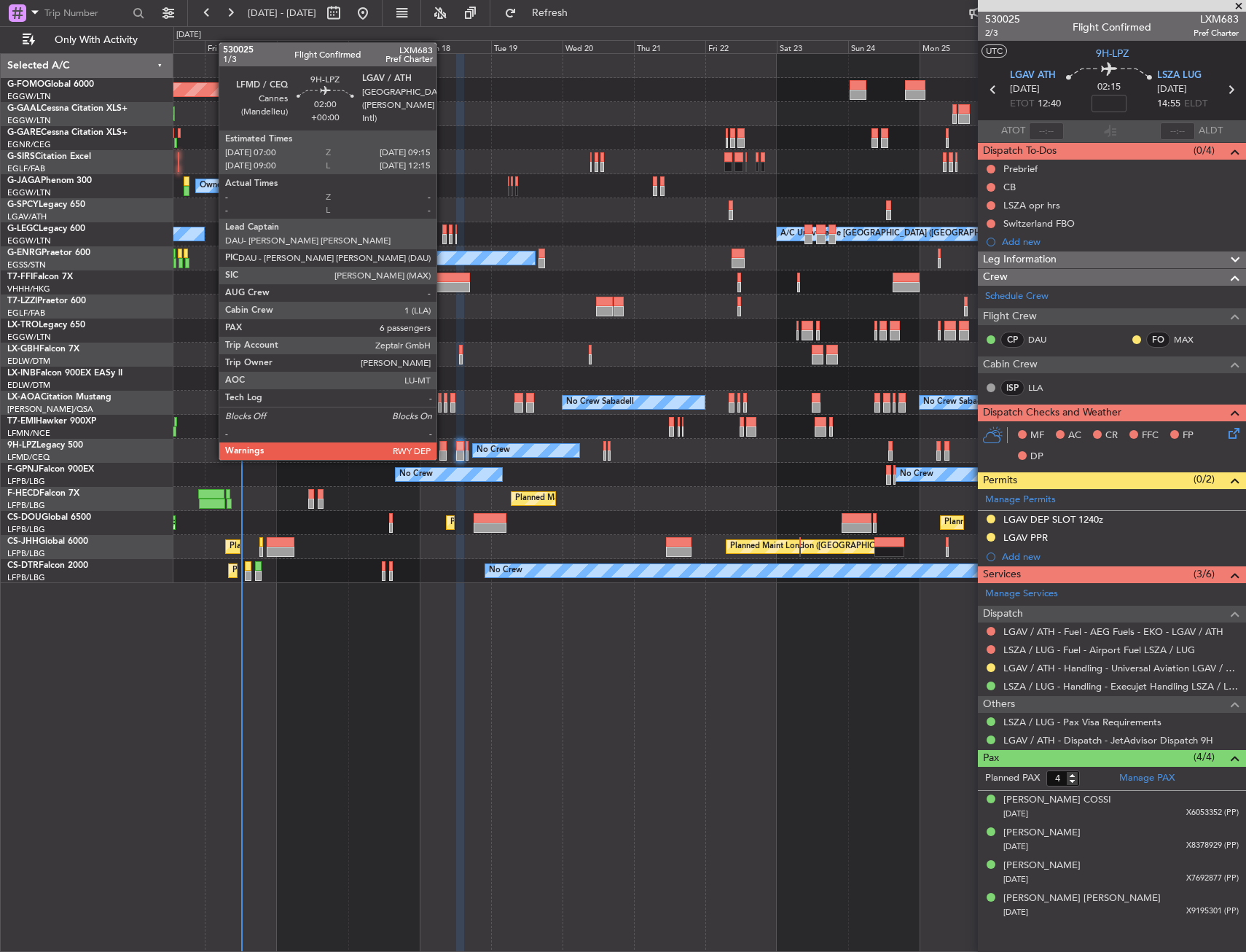
click at [443, 445] on div at bounding box center [442, 445] width 7 height 10
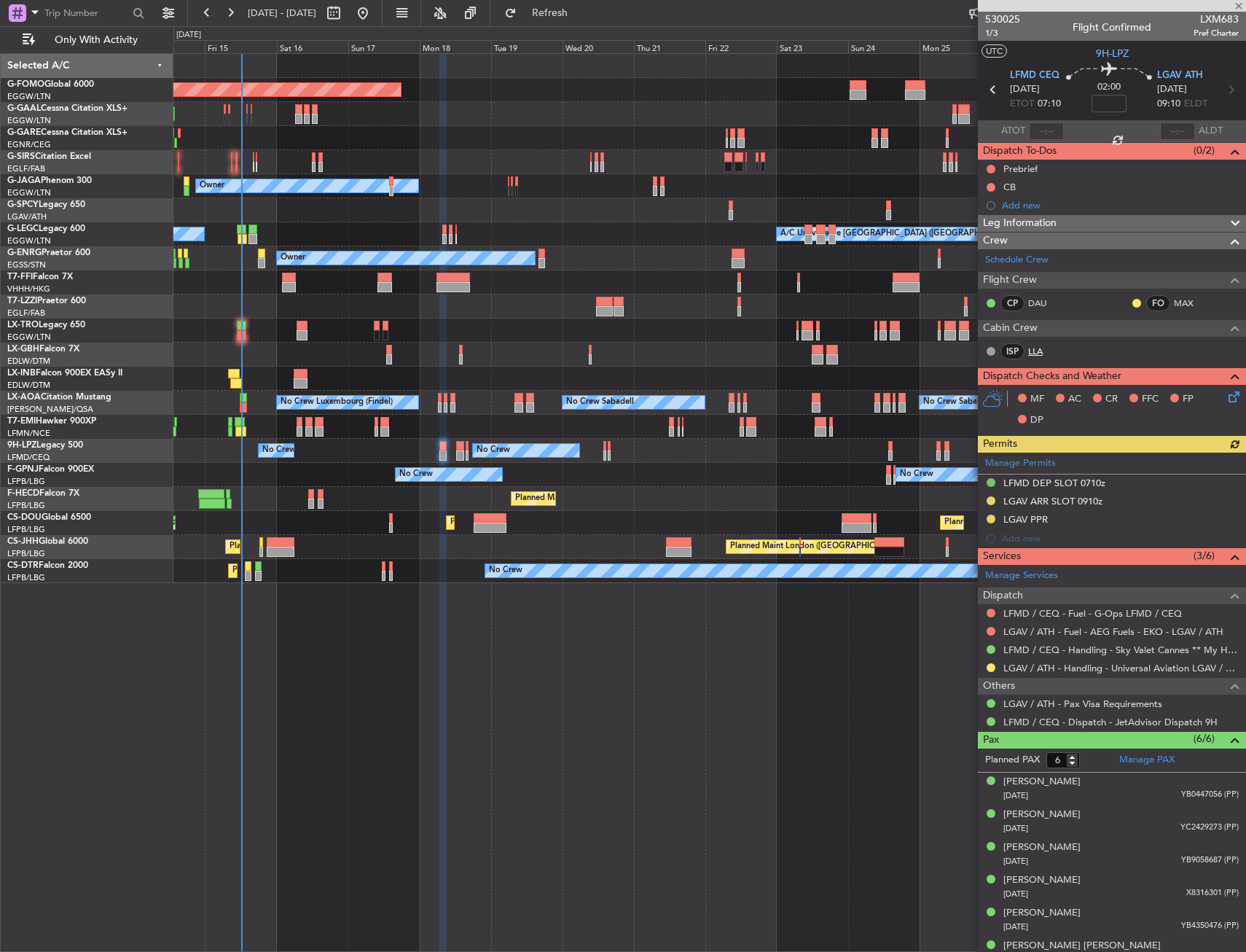
click at [1040, 345] on link "LLA" at bounding box center [1044, 351] width 33 height 13
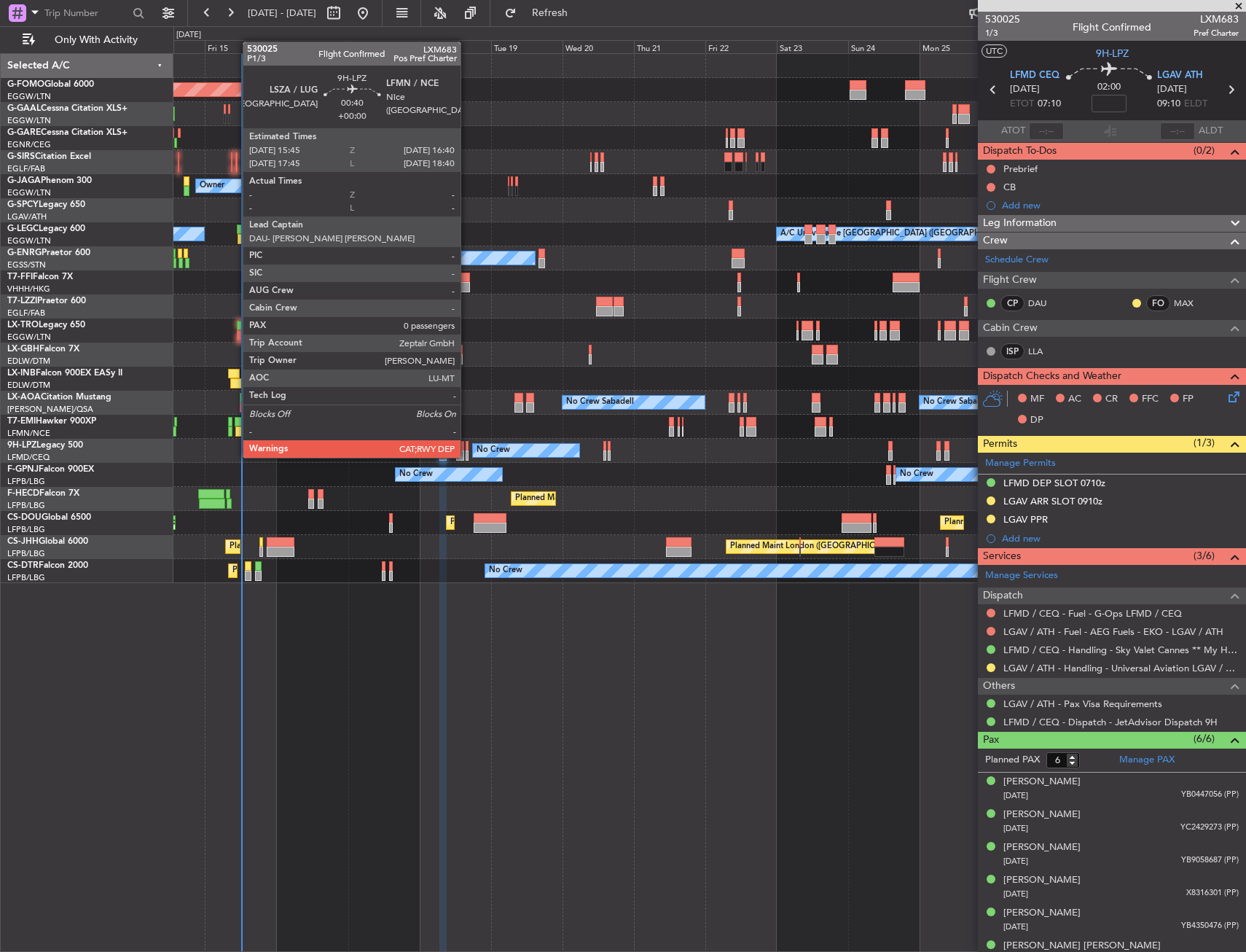
click at [467, 443] on div at bounding box center [467, 445] width 3 height 10
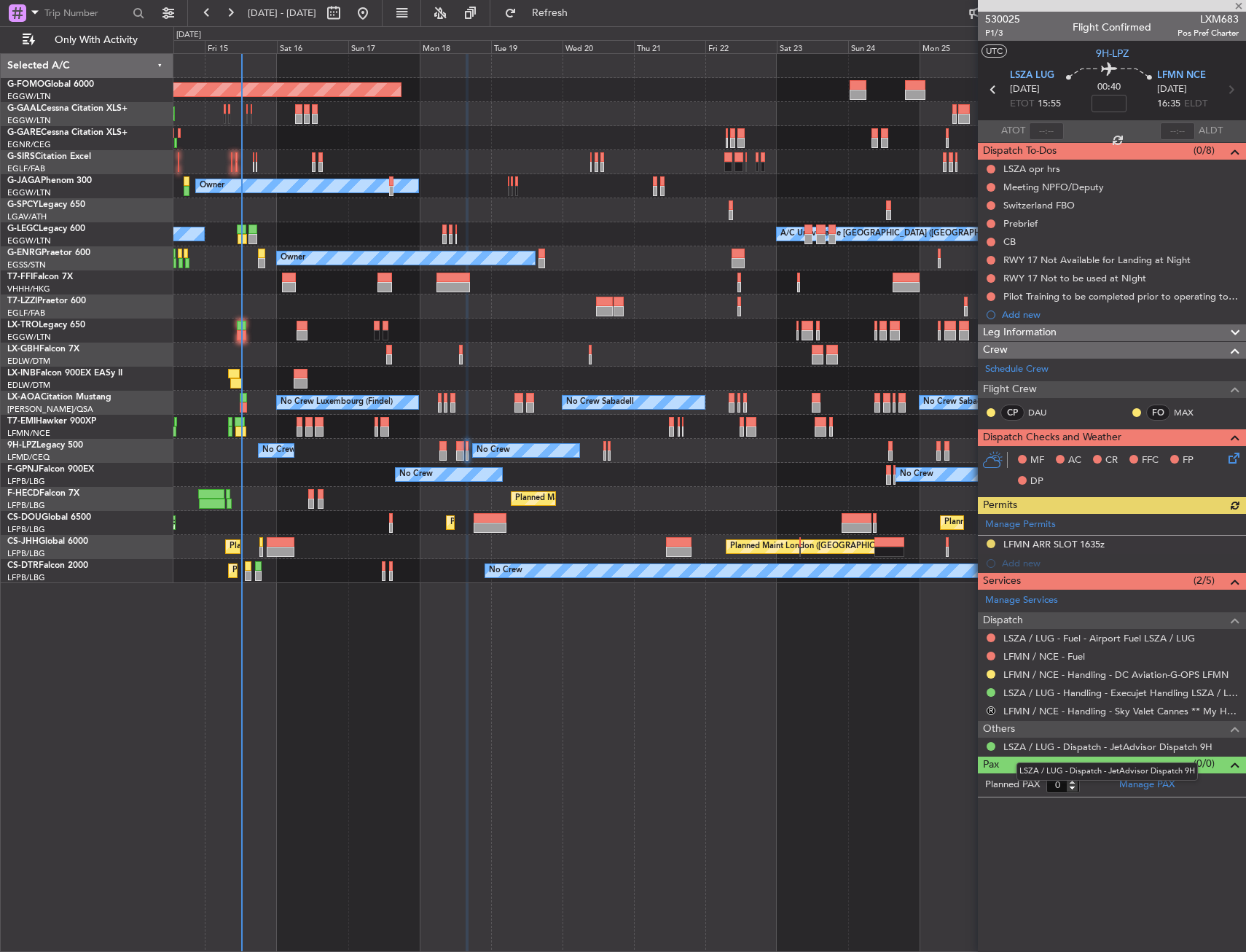
click at [1147, 784] on mat-tooltip-component "LSZA / LUG - Dispatch - JetAdvisor Dispatch 9H" at bounding box center [1108, 771] width 202 height 38
click at [1141, 788] on link "Manage PAX" at bounding box center [1147, 784] width 55 height 15
click at [1228, 456] on icon at bounding box center [1231, 455] width 12 height 12
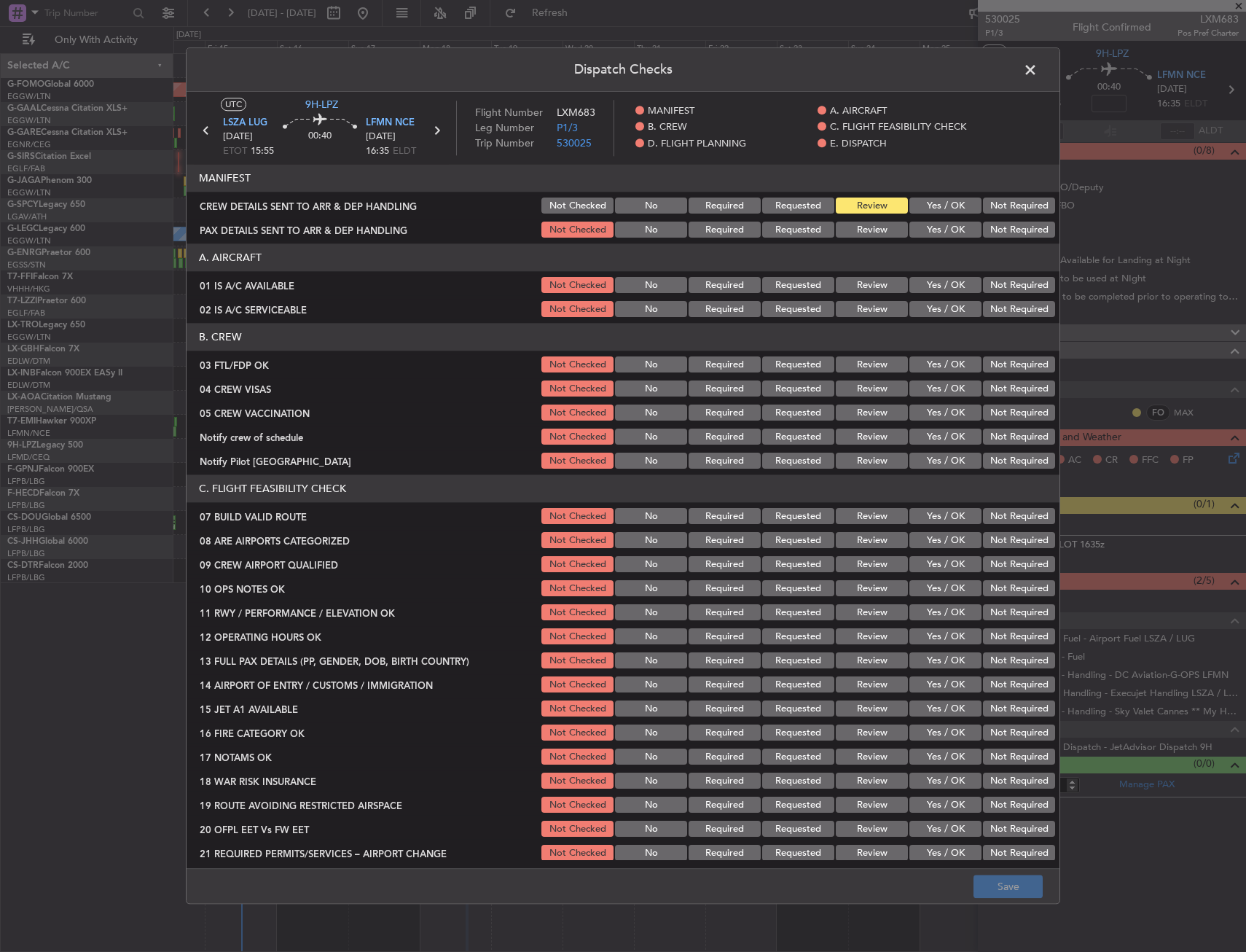
scroll to position [73, 0]
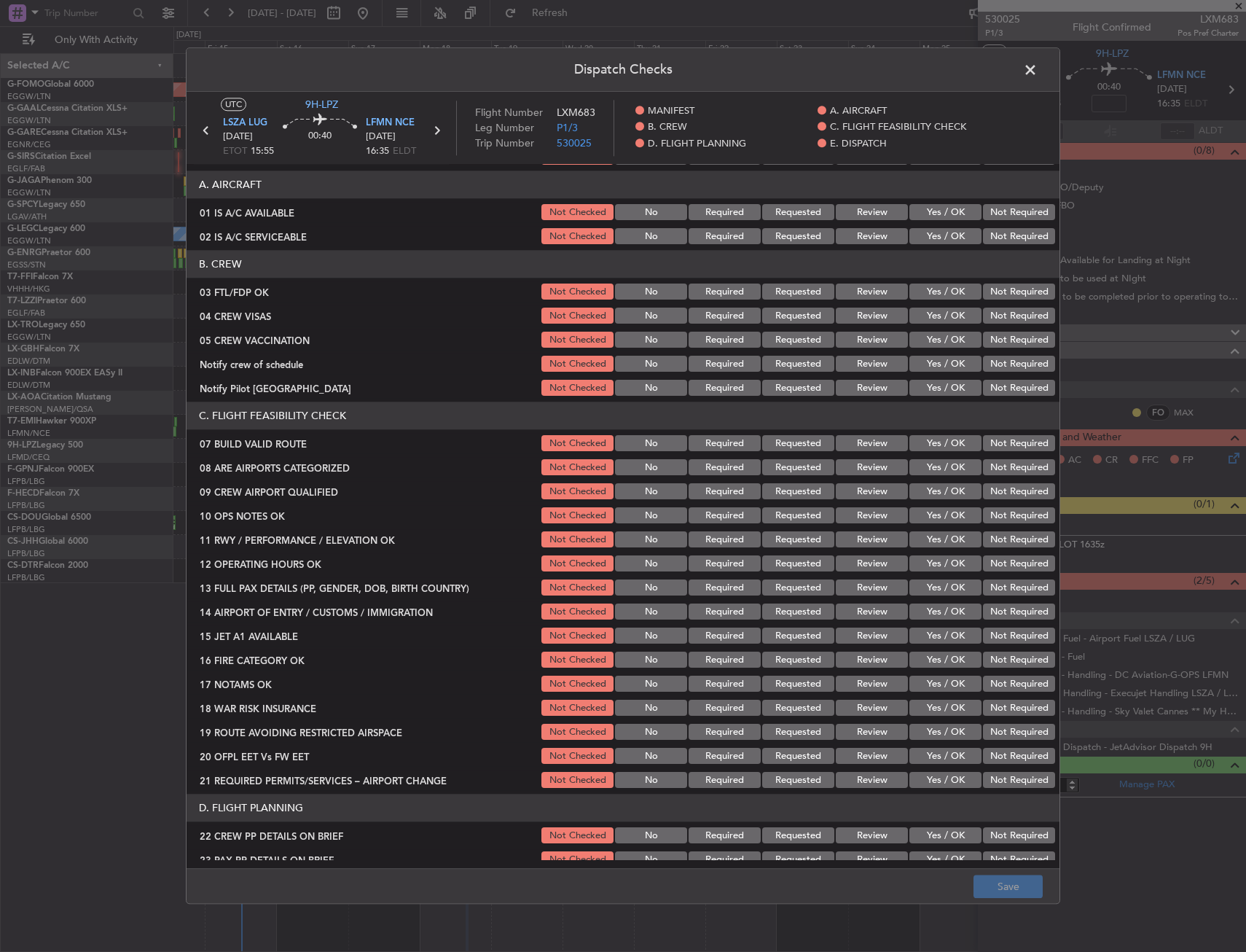
click at [924, 294] on button "Yes / OK" at bounding box center [946, 292] width 72 height 16
click at [992, 321] on button "Not Required" at bounding box center [1019, 316] width 72 height 16
click at [994, 338] on button "Not Required" at bounding box center [1019, 340] width 72 height 16
click at [994, 358] on button "Not Required" at bounding box center [1019, 364] width 72 height 16
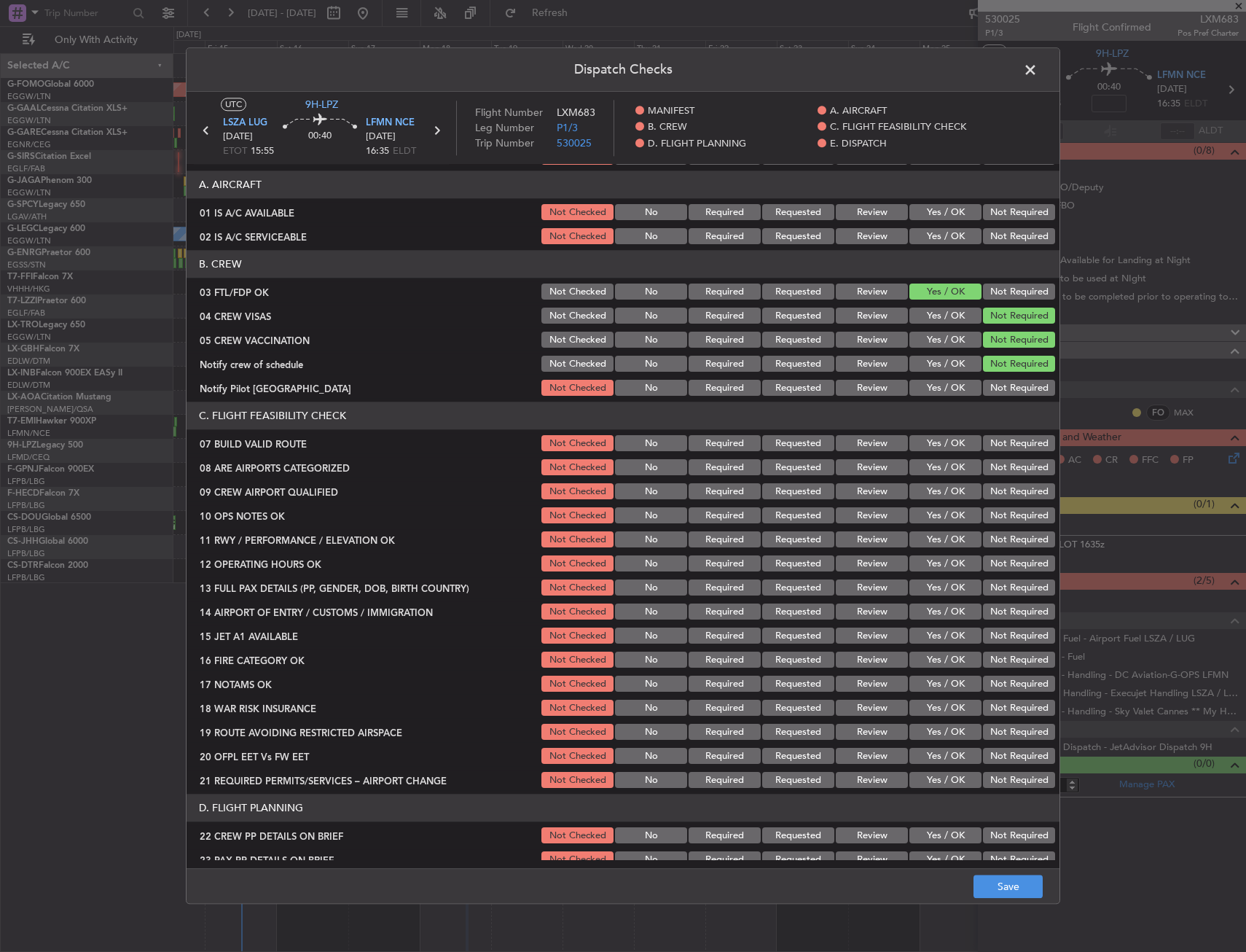
click at [952, 389] on button "Yes / OK" at bounding box center [946, 388] width 72 height 16
click at [932, 474] on button "Yes / OK" at bounding box center [946, 468] width 72 height 16
click at [931, 493] on button "Yes / OK" at bounding box center [946, 491] width 72 height 16
click at [1003, 892] on button "Save" at bounding box center [1008, 887] width 69 height 23
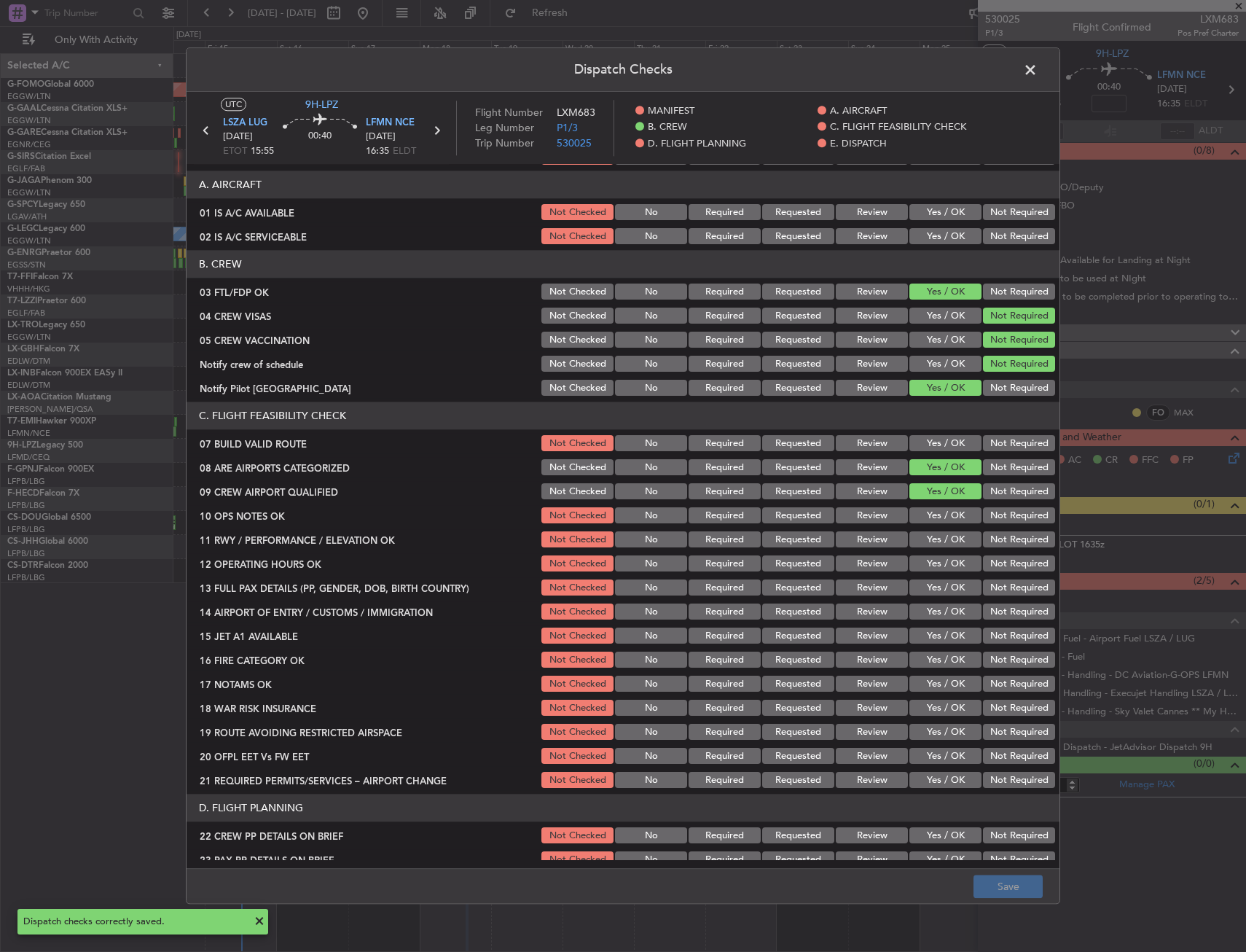
click at [1038, 68] on span at bounding box center [1038, 74] width 0 height 29
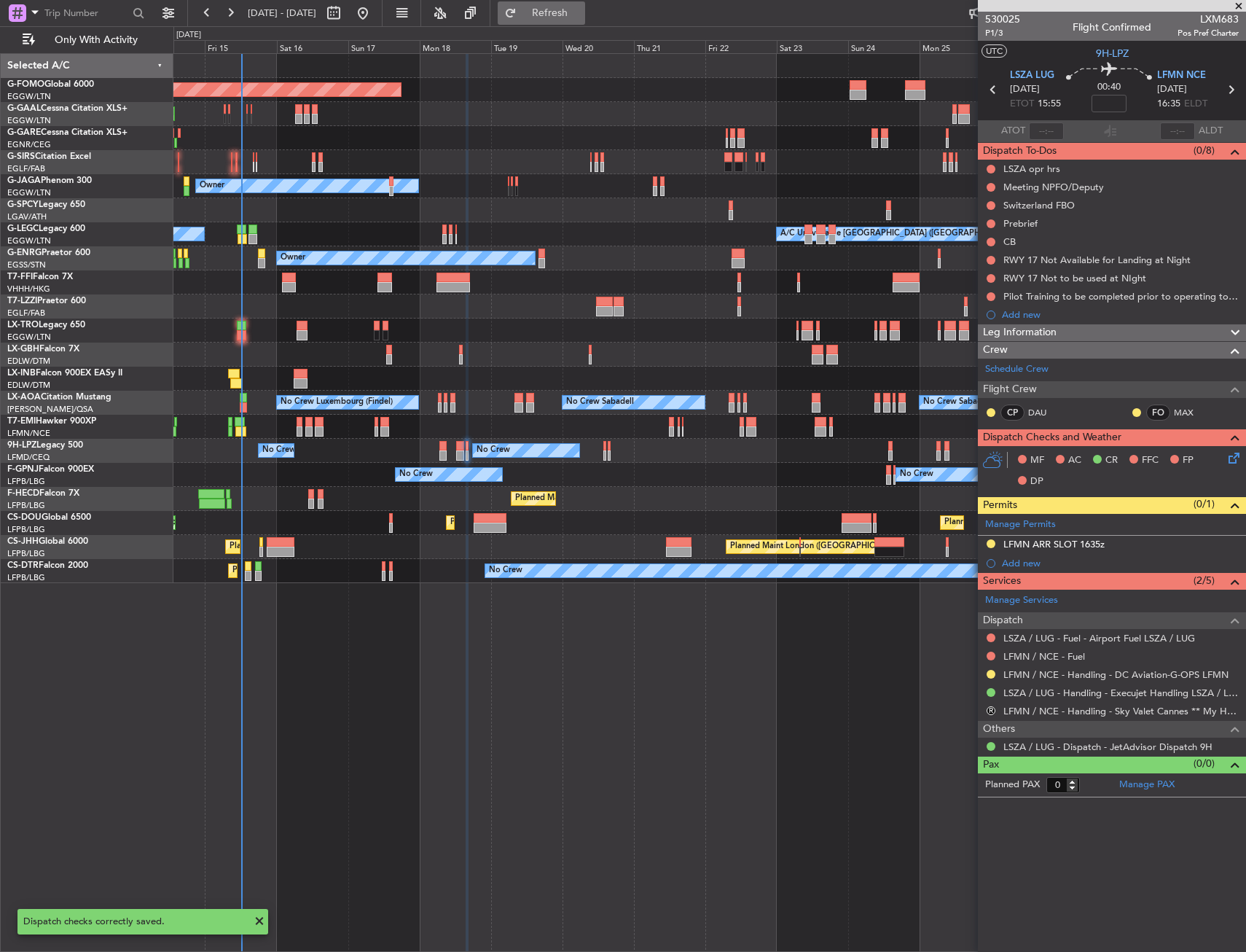
click at [581, 15] on span "Refresh" at bounding box center [551, 12] width 62 height 10
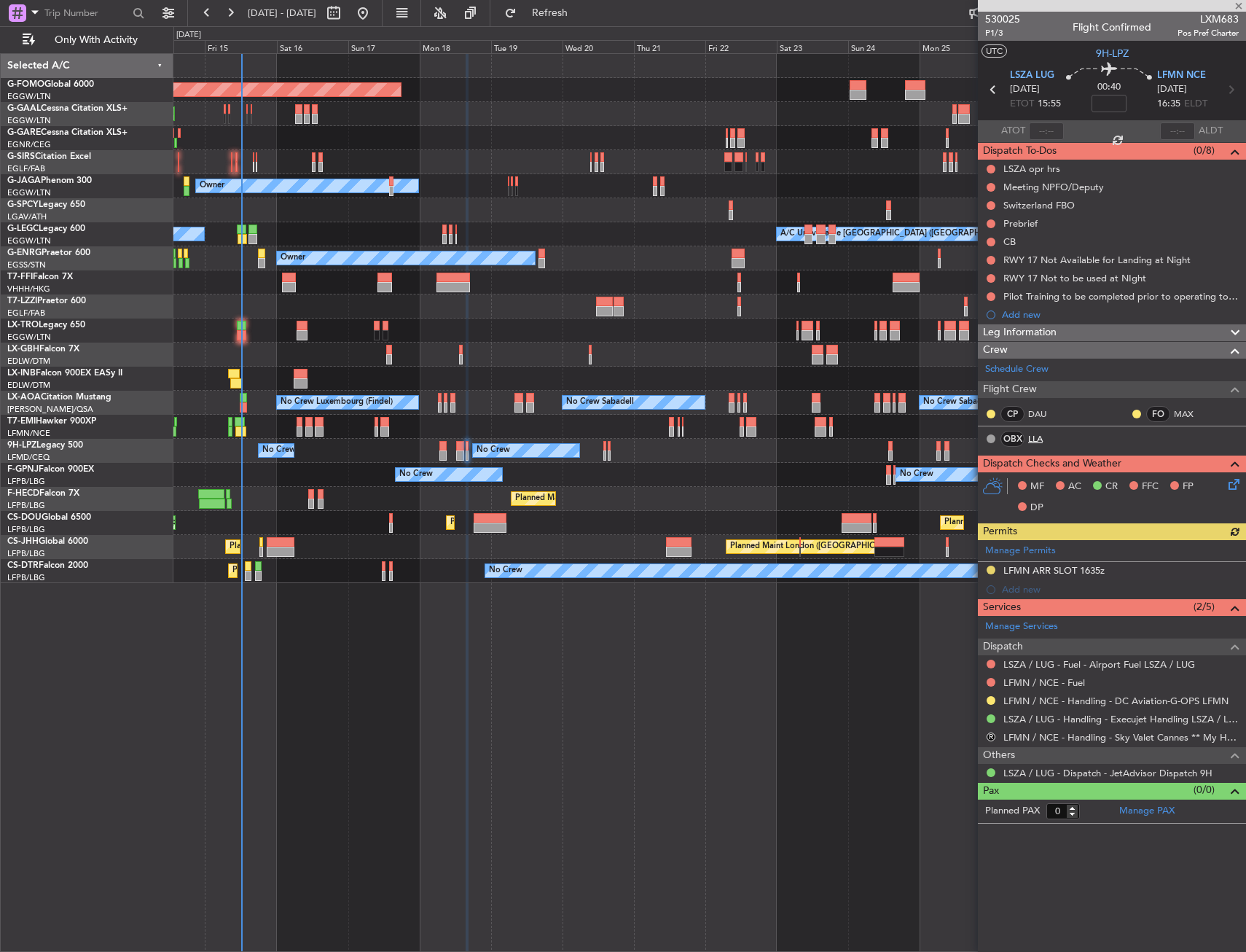
click at [1034, 441] on link "LLA" at bounding box center [1044, 438] width 33 height 13
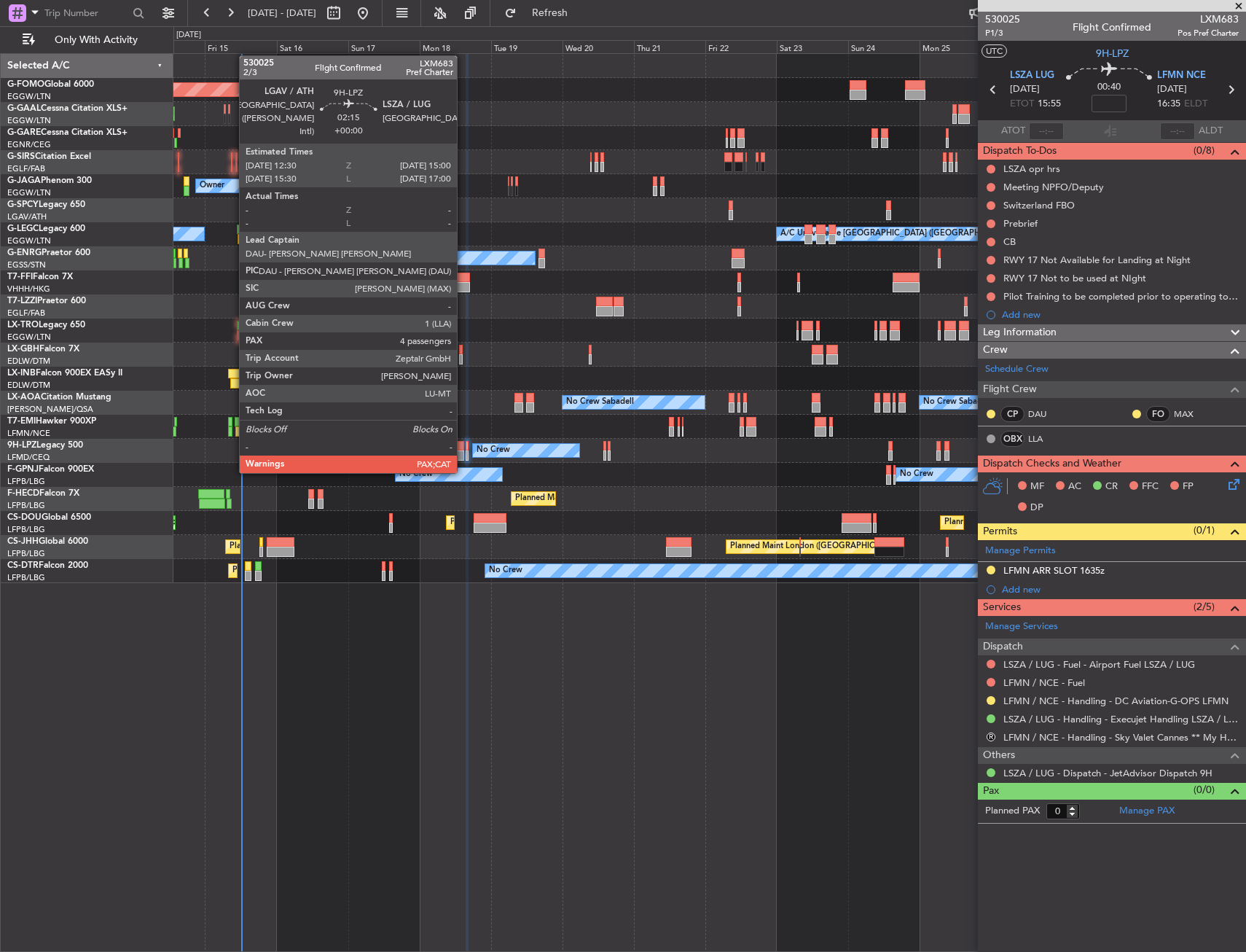
click at [464, 458] on div at bounding box center [460, 455] width 8 height 10
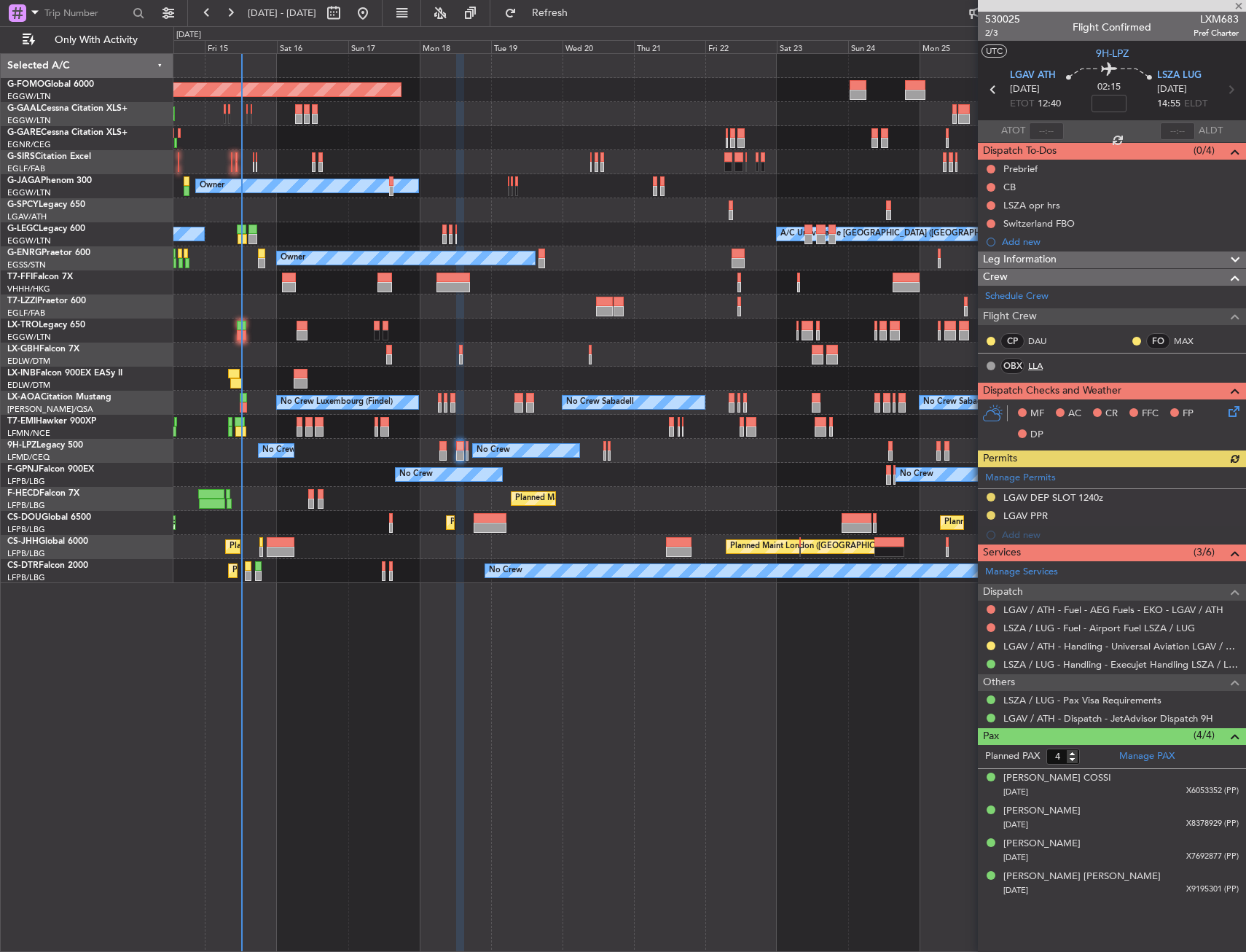
click at [1045, 362] on link "LLA" at bounding box center [1044, 365] width 33 height 13
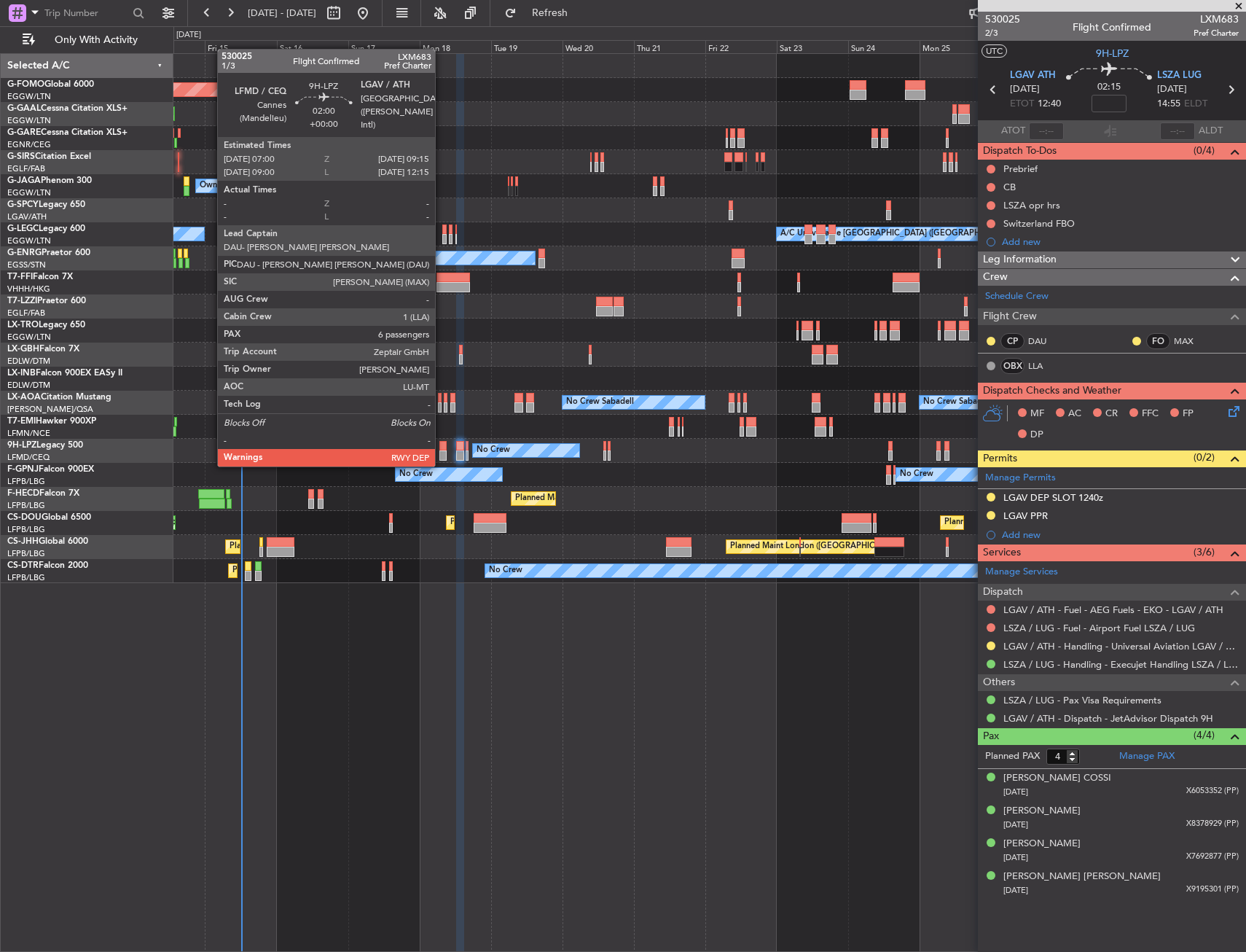
click at [441, 451] on div at bounding box center [442, 455] width 7 height 10
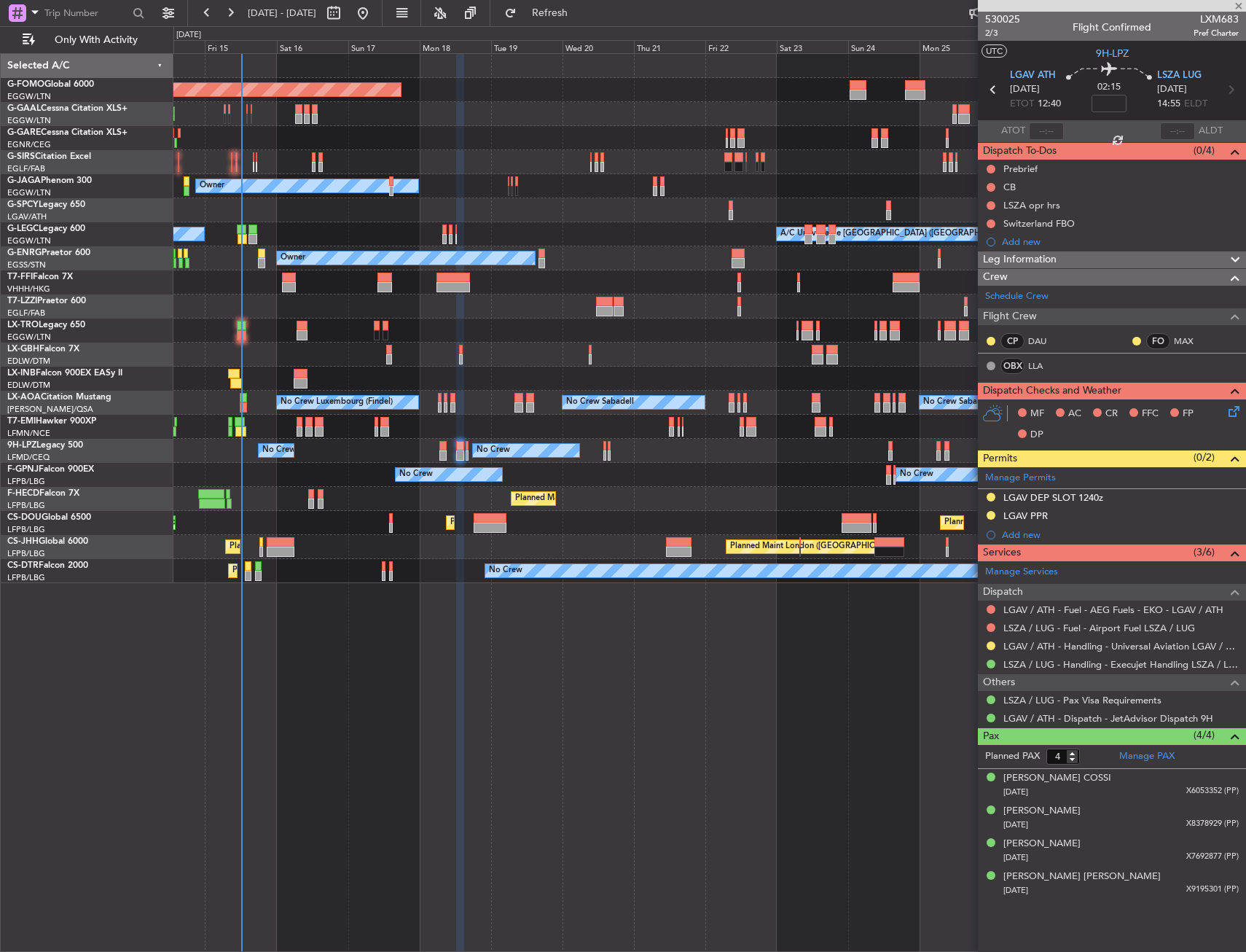
type input "6"
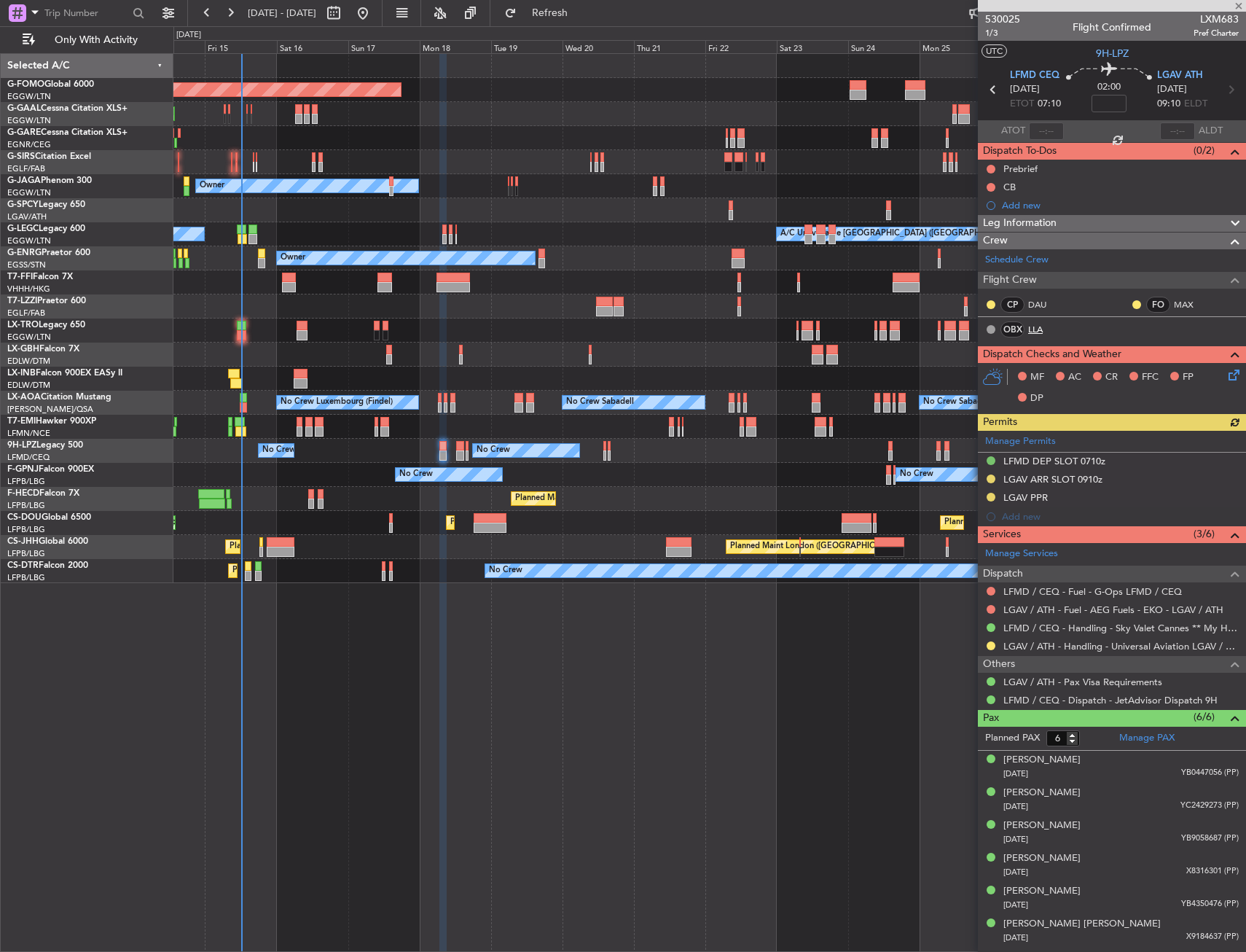
click at [1040, 328] on link "LLA" at bounding box center [1044, 329] width 33 height 13
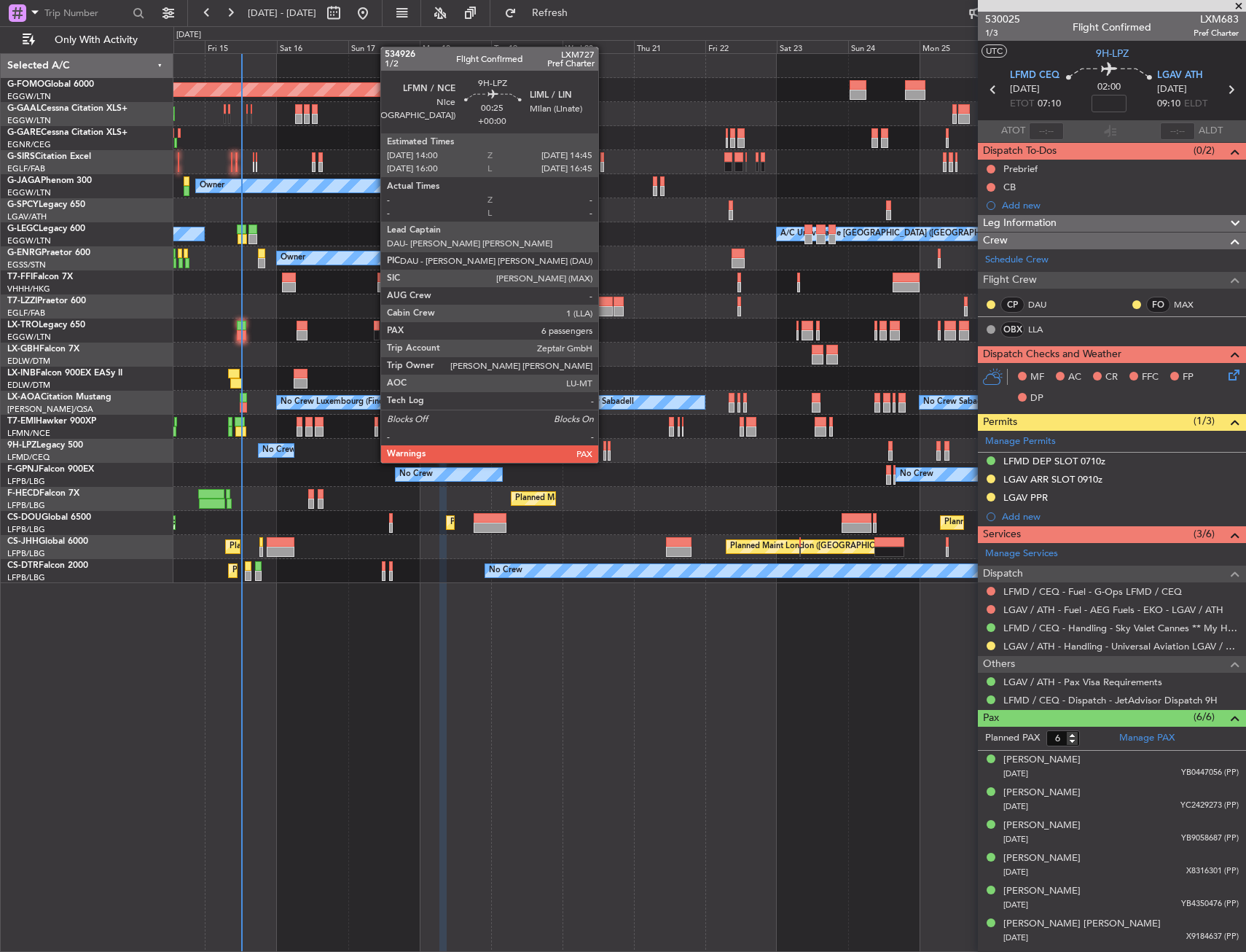
click at [605, 448] on div at bounding box center [605, 445] width 3 height 10
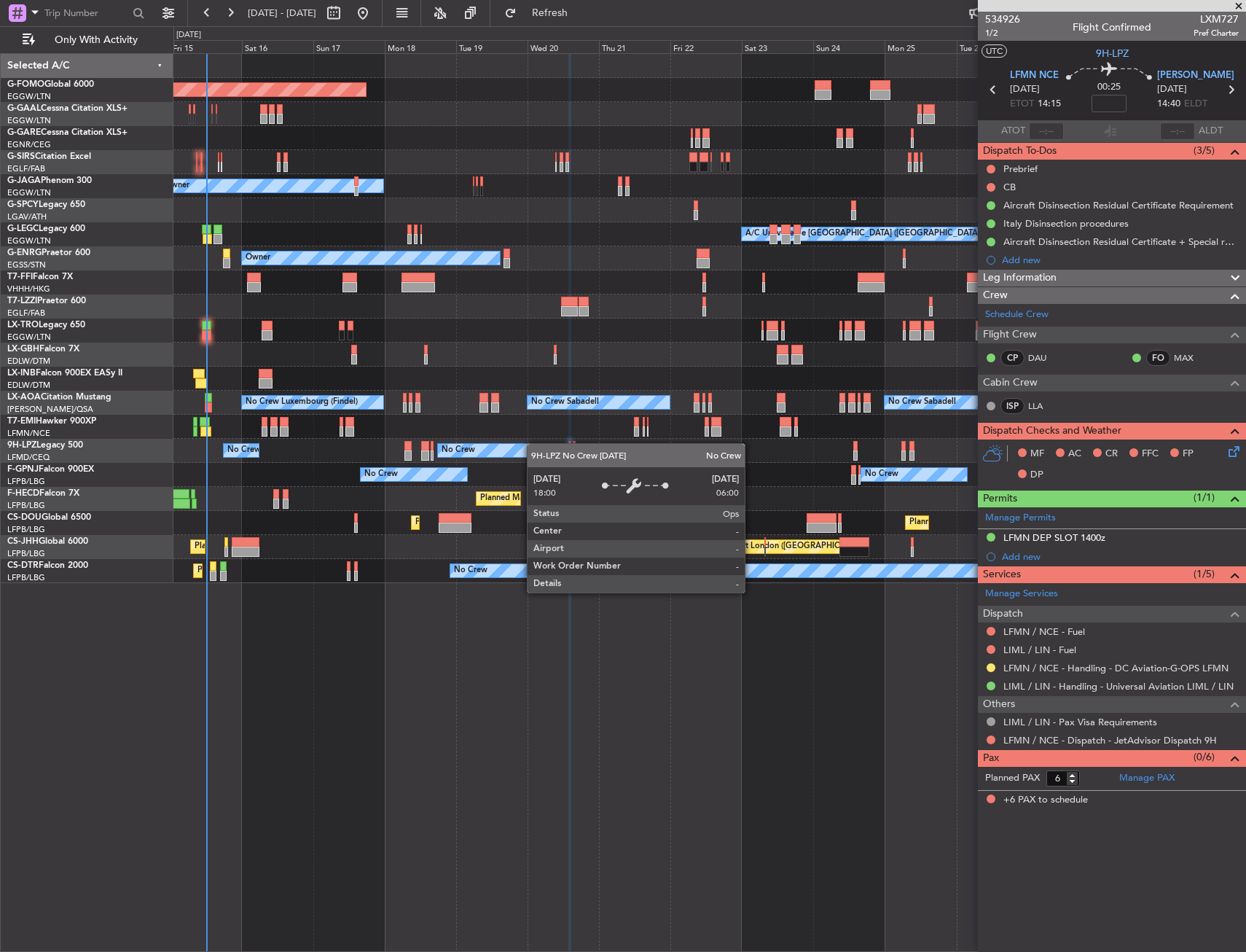
click at [532, 448] on div "Planned Maint Windsor Locks (Bradley Intl) Planned Maint Dusseldorf Planned Mai…" at bounding box center [710, 318] width 1072 height 529
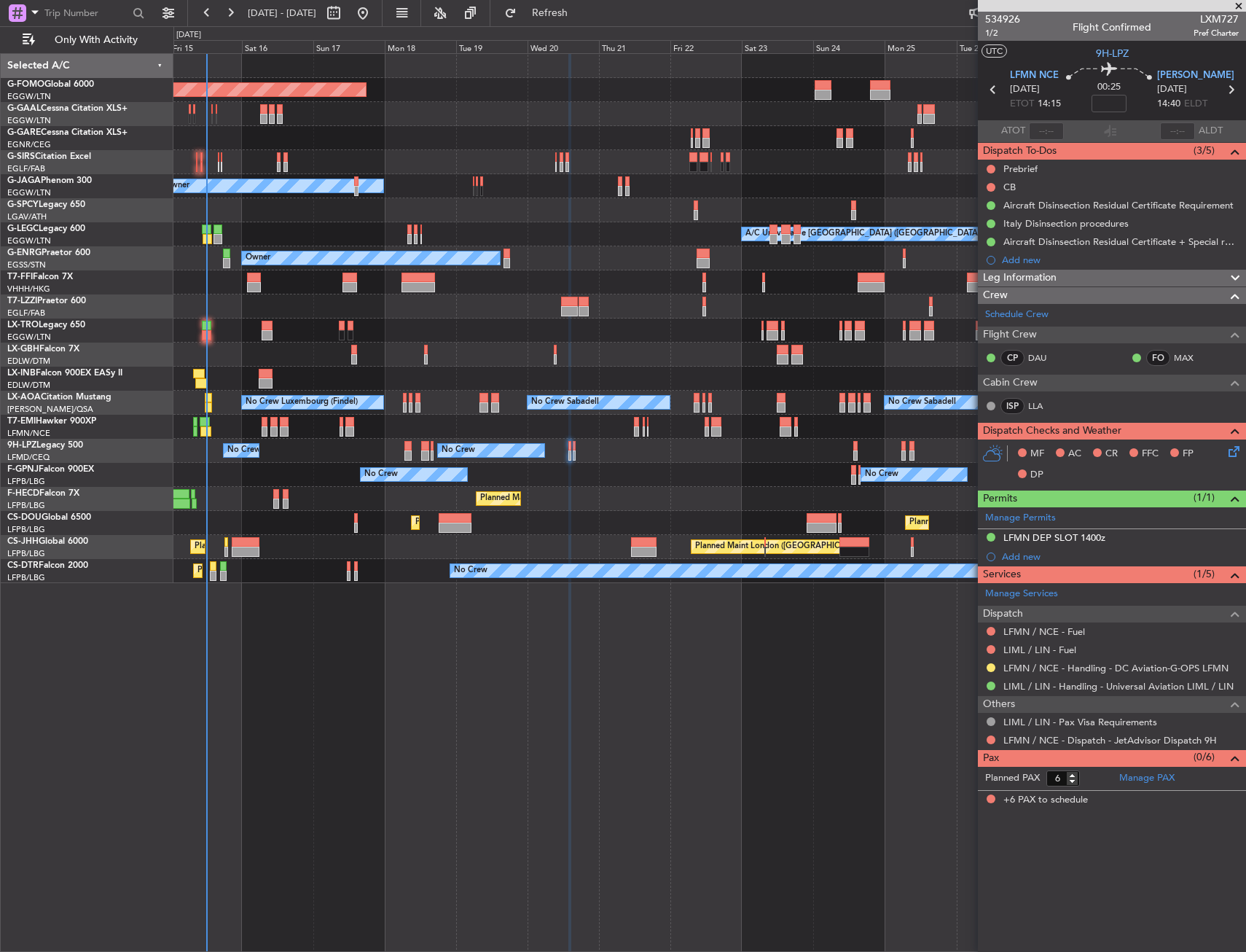
click at [503, 188] on div "Planned Maint Windsor Locks (Bradley Intl) Planned Maint Dusseldorf Planned Mai…" at bounding box center [710, 318] width 1072 height 529
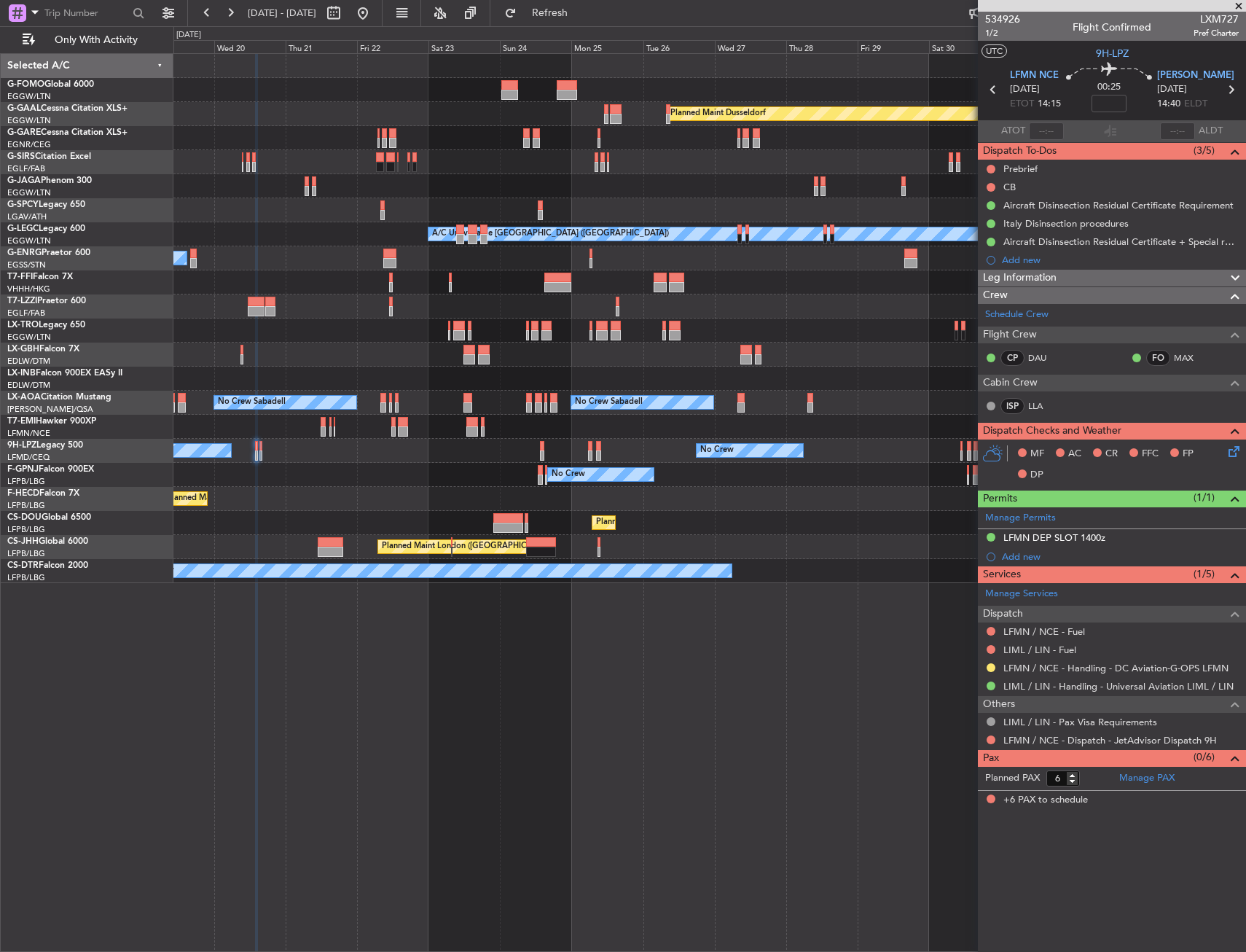
click at [483, 198] on div "Planned Maint London (Luton) Owner" at bounding box center [710, 185] width 1072 height 24
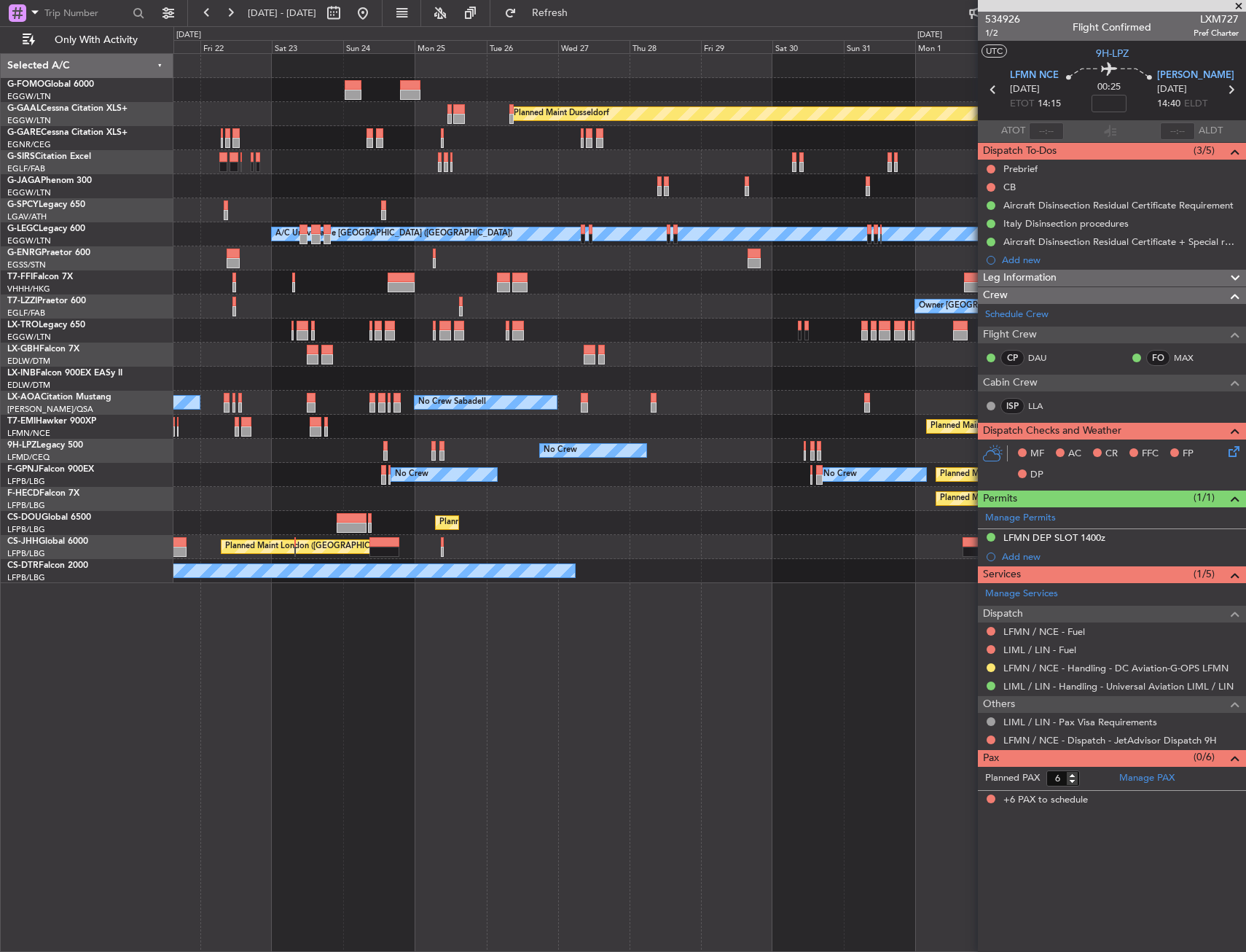
click at [785, 153] on div "Planned Maint Dusseldorf Planned Maint London (Luton) Owner A/C Unavailable Lon…" at bounding box center [710, 318] width 1072 height 529
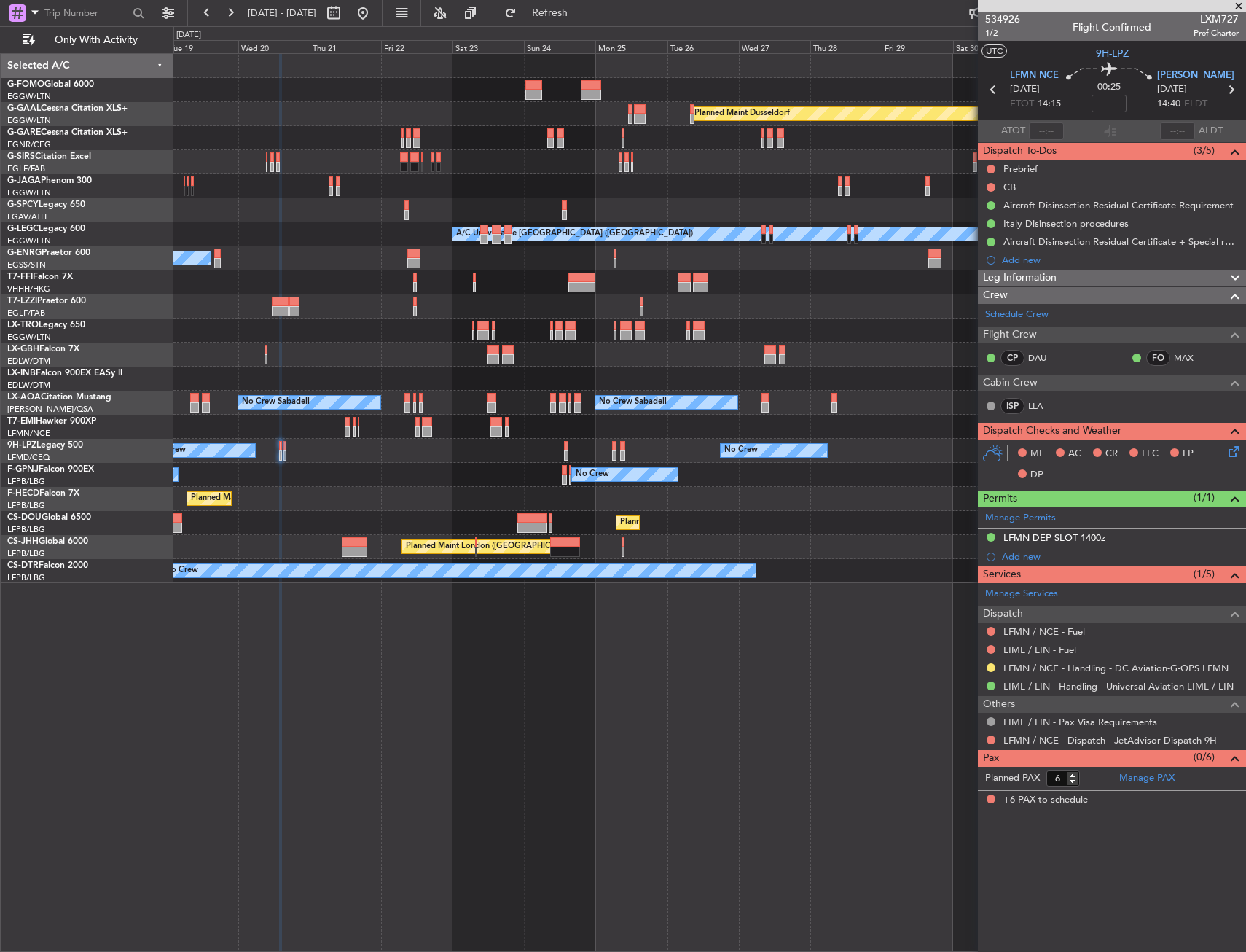
click at [622, 155] on div at bounding box center [710, 161] width 1072 height 24
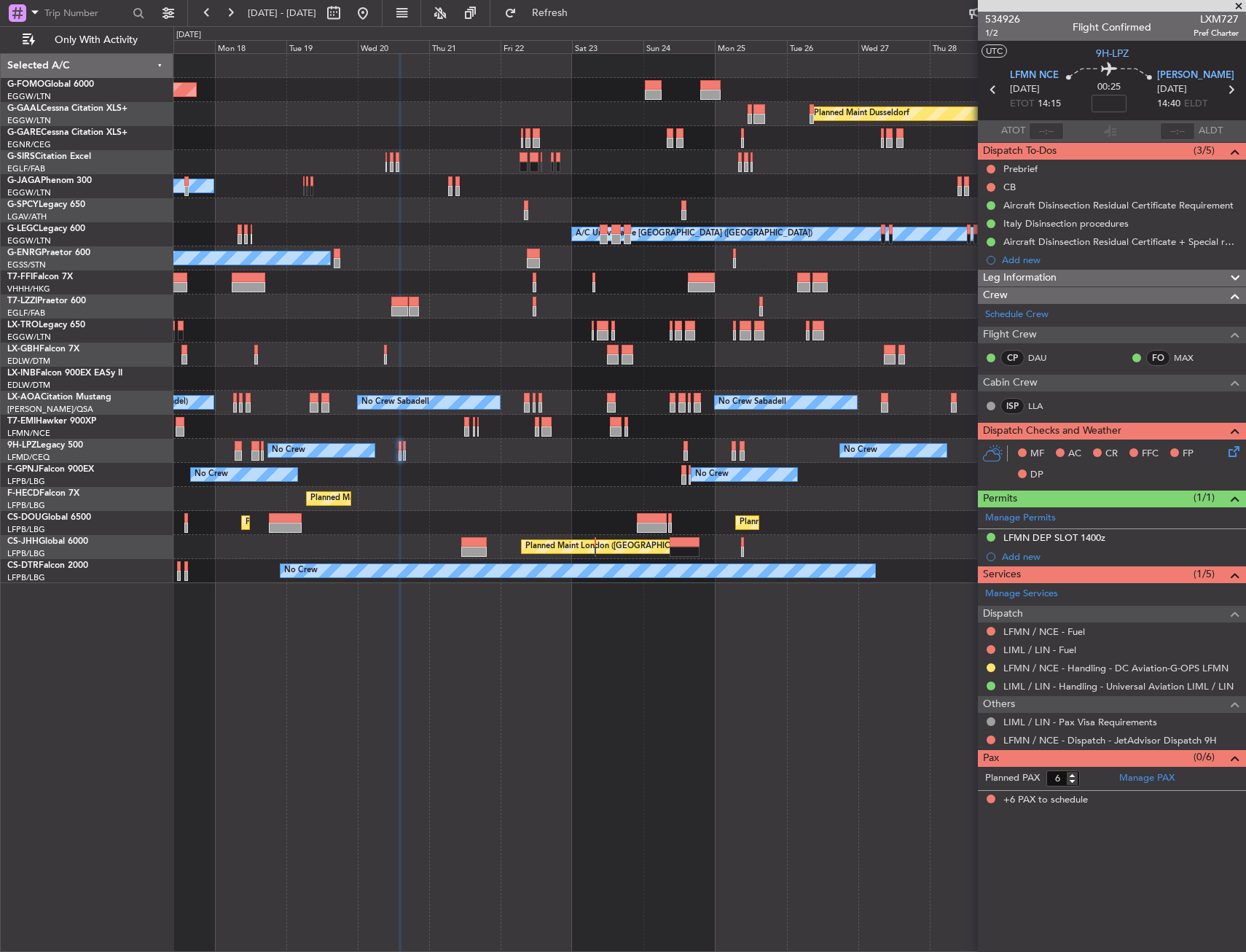
click at [605, 178] on div "Planned Maint Windsor Locks (Bradley Intl) Planned Maint Dusseldorf Planned Mai…" at bounding box center [710, 318] width 1072 height 529
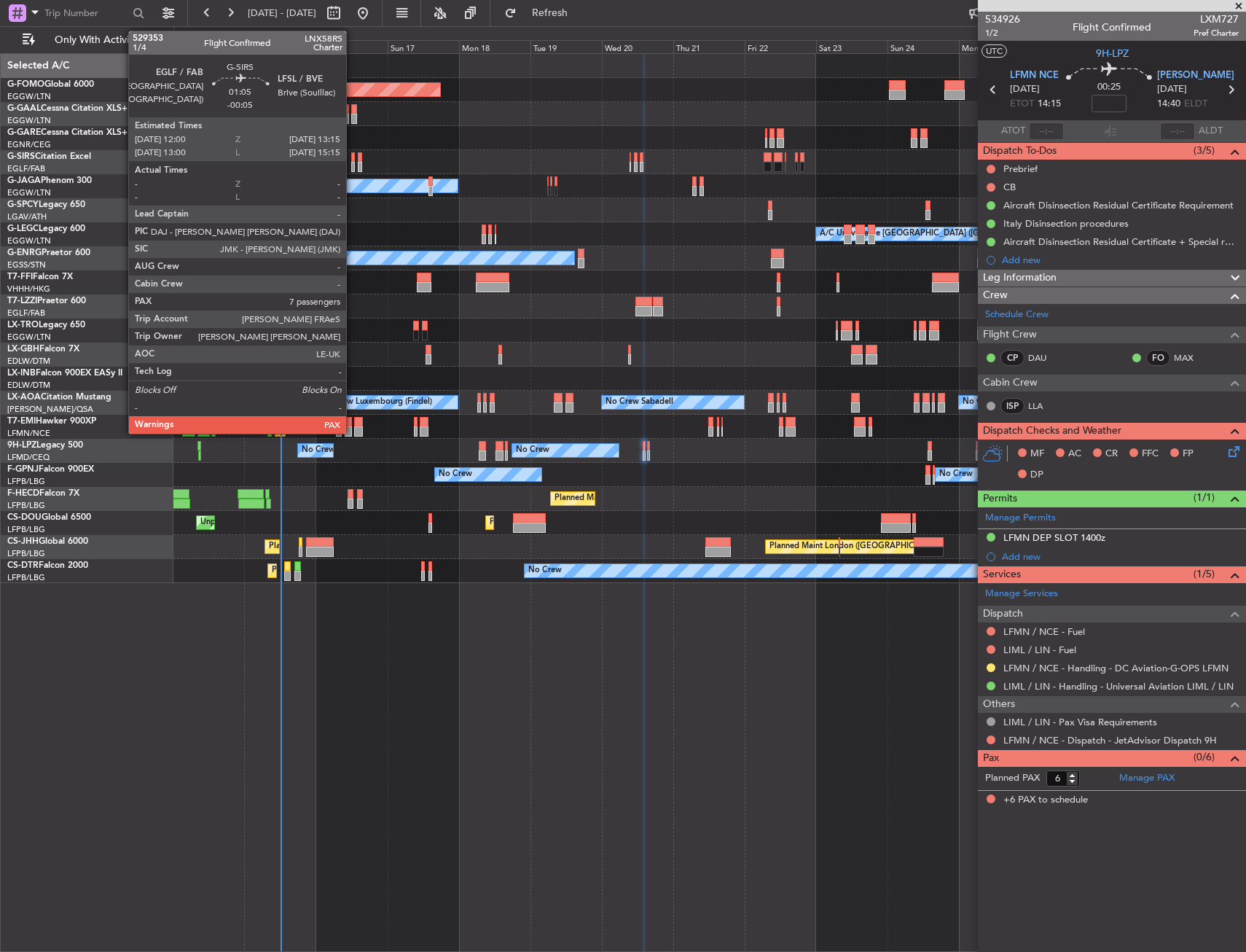
click at [353, 161] on div at bounding box center [354, 166] width 5 height 10
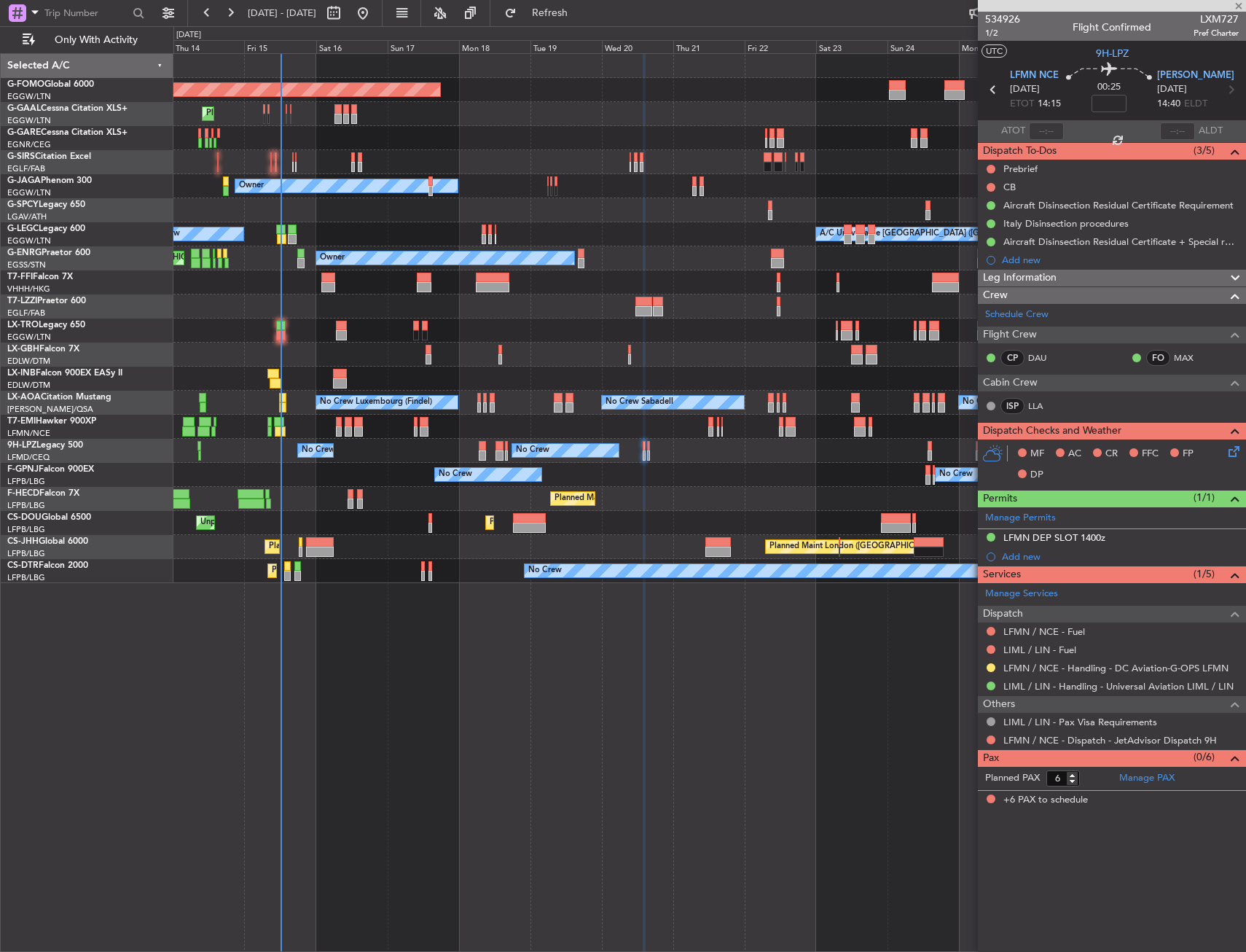
type input "-00:05"
type input "7"
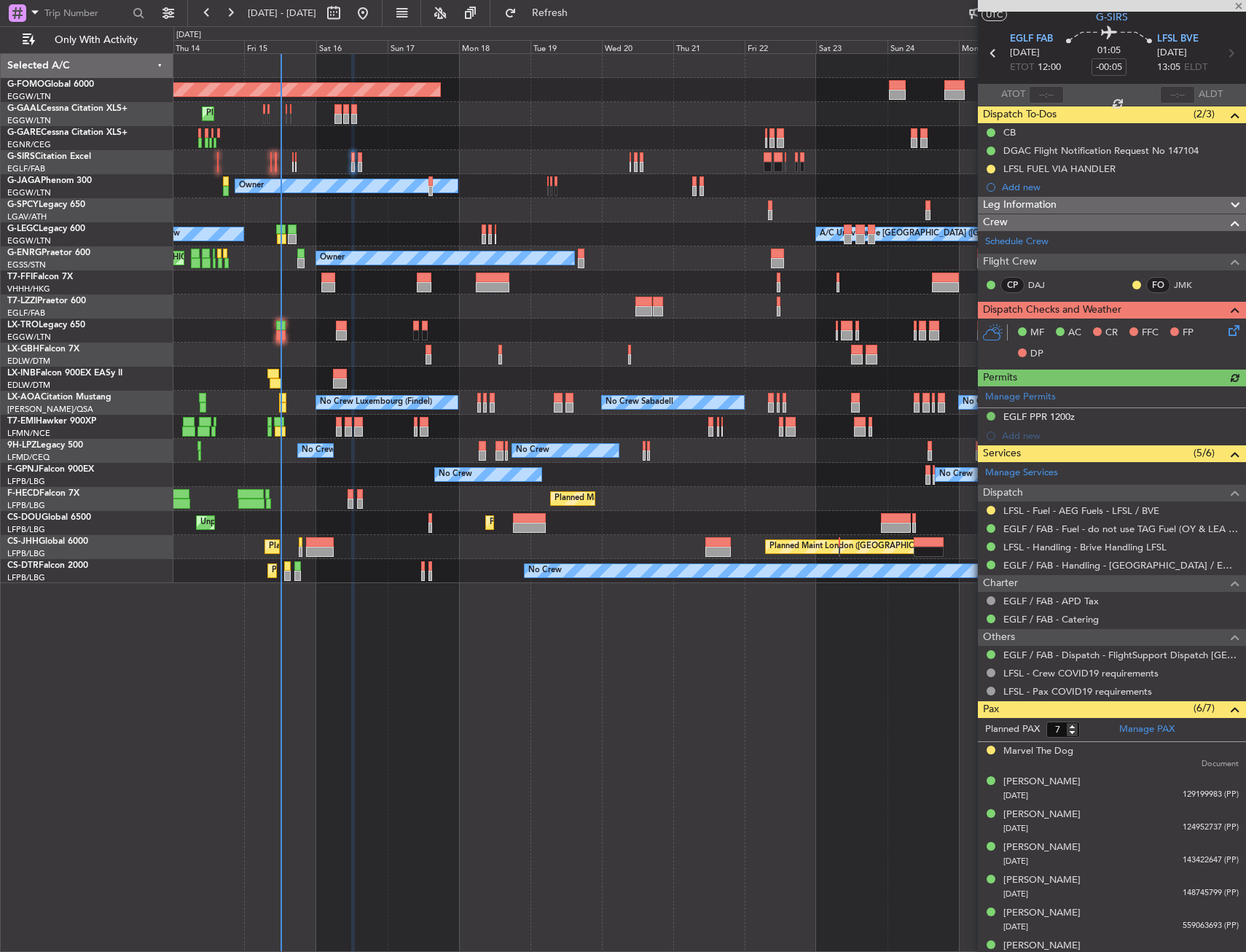
scroll to position [53, 0]
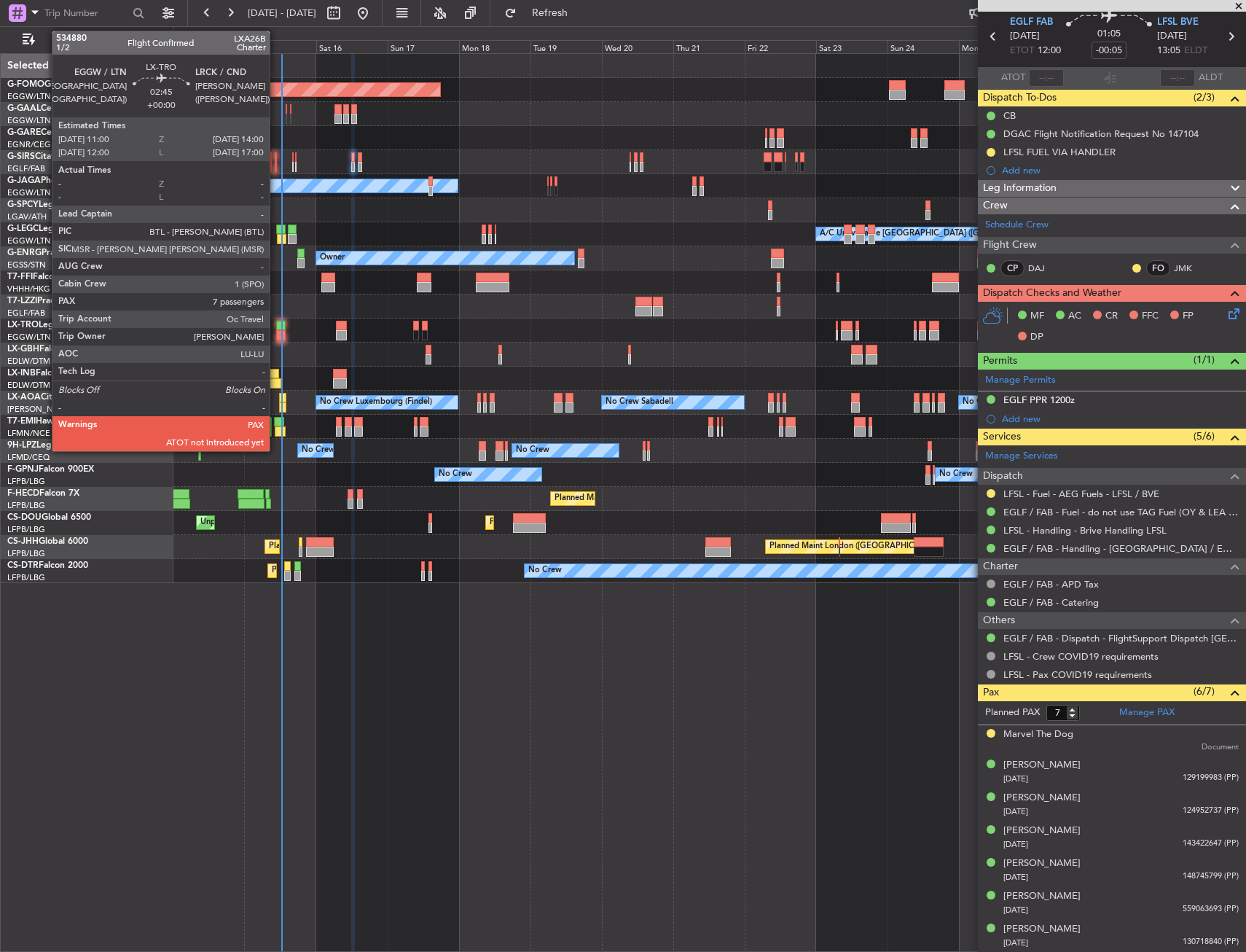
click at [276, 335] on div at bounding box center [281, 335] width 9 height 10
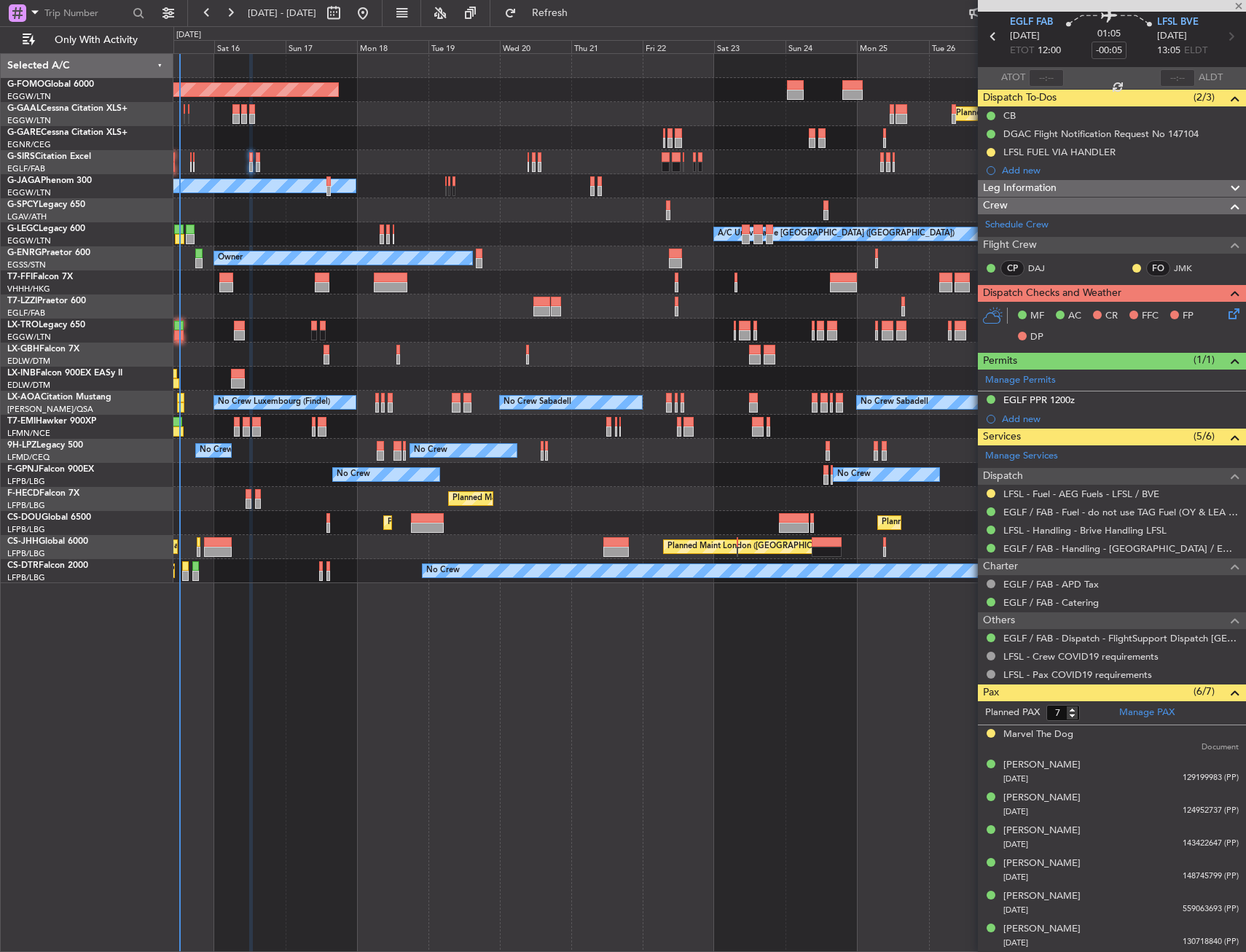
click at [264, 368] on div "Planned Maint Windsor Locks (Bradley Intl) Planned Maint Dusseldorf Planned Mai…" at bounding box center [710, 318] width 1072 height 529
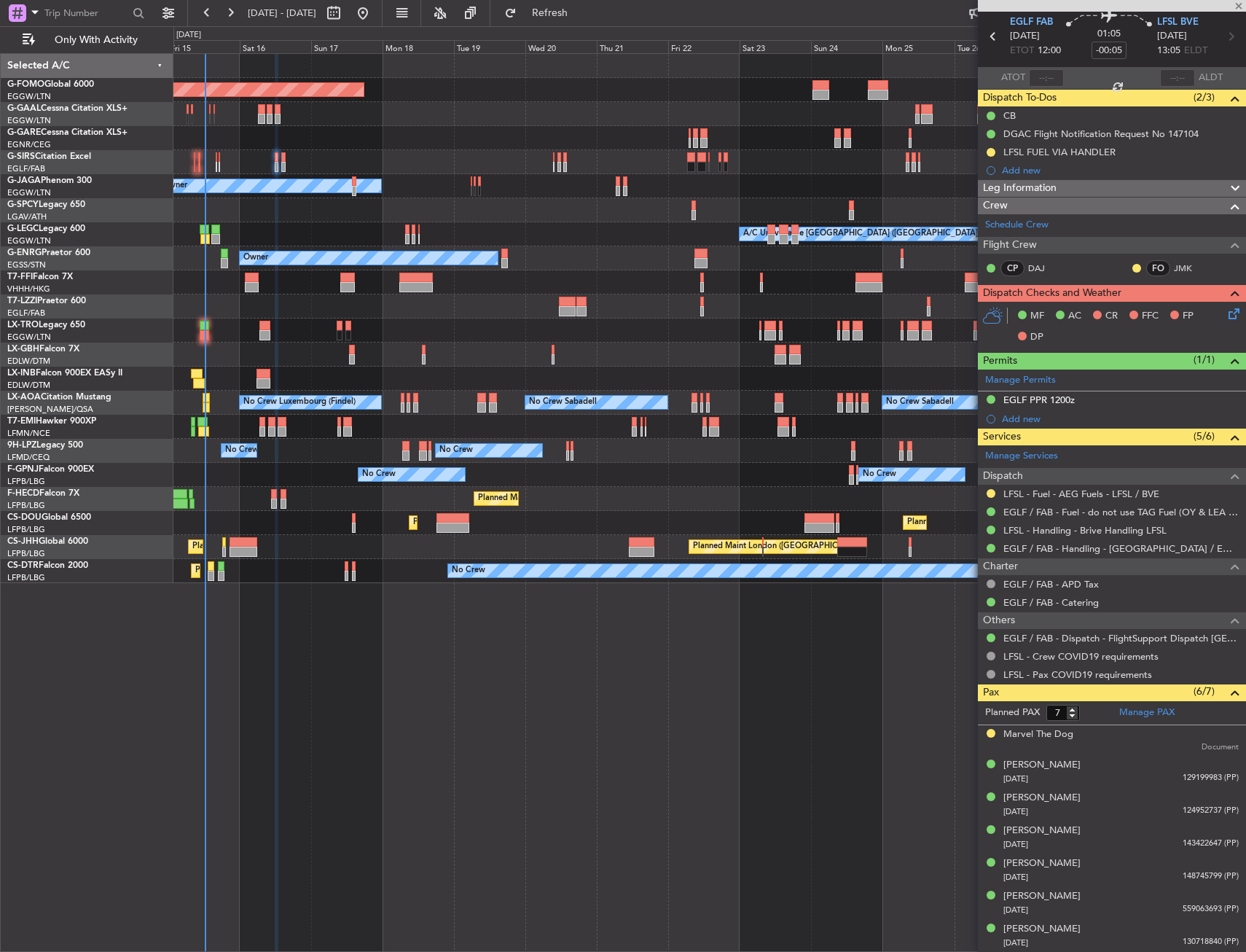
click at [272, 352] on div "Planned Maint Nice ([GEOGRAPHIC_DATA])" at bounding box center [710, 354] width 1072 height 24
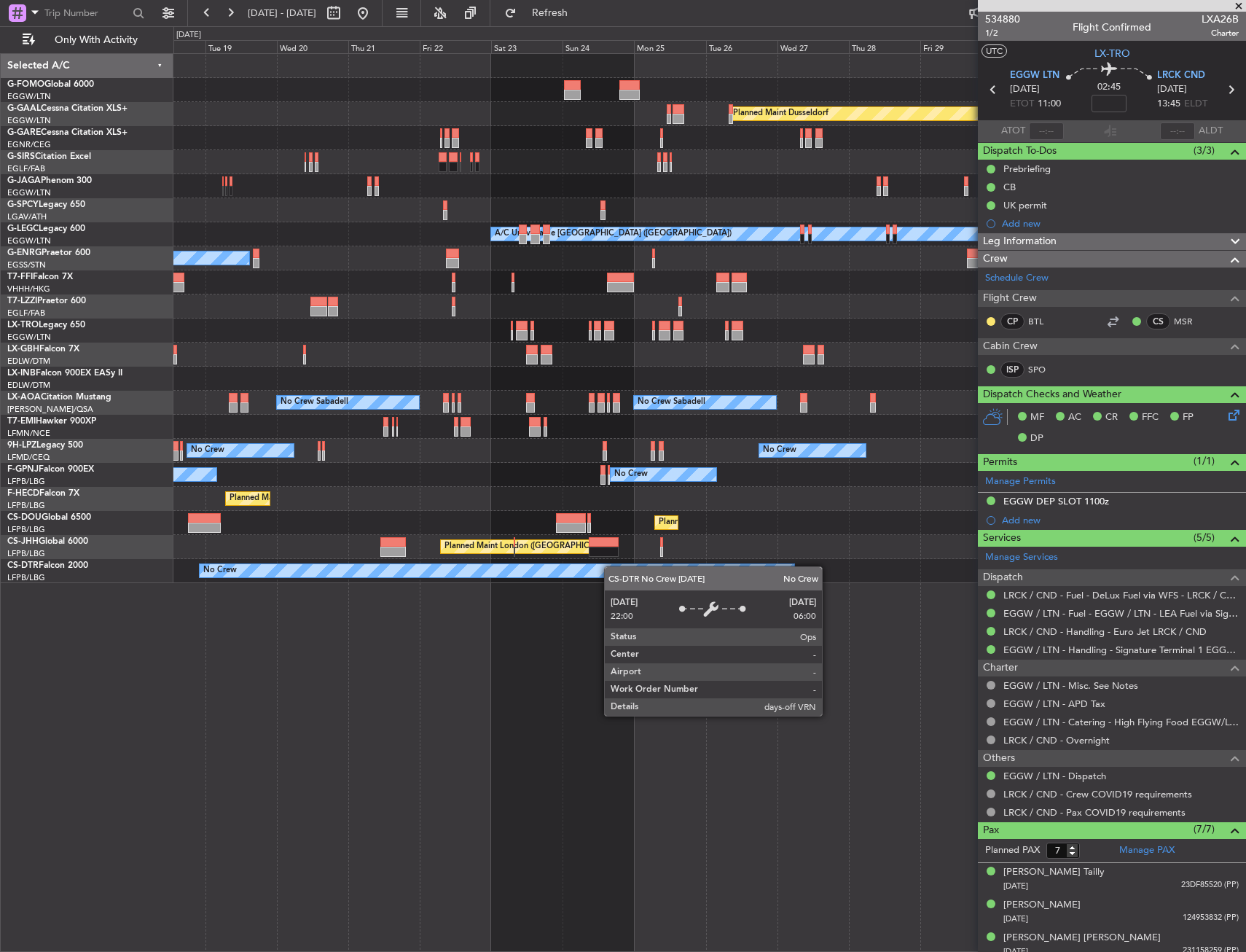
click at [539, 576] on div "Planned Maint Windsor Locks (Bradley Intl) Planned Maint Dusseldorf Owner Plann…" at bounding box center [710, 318] width 1072 height 529
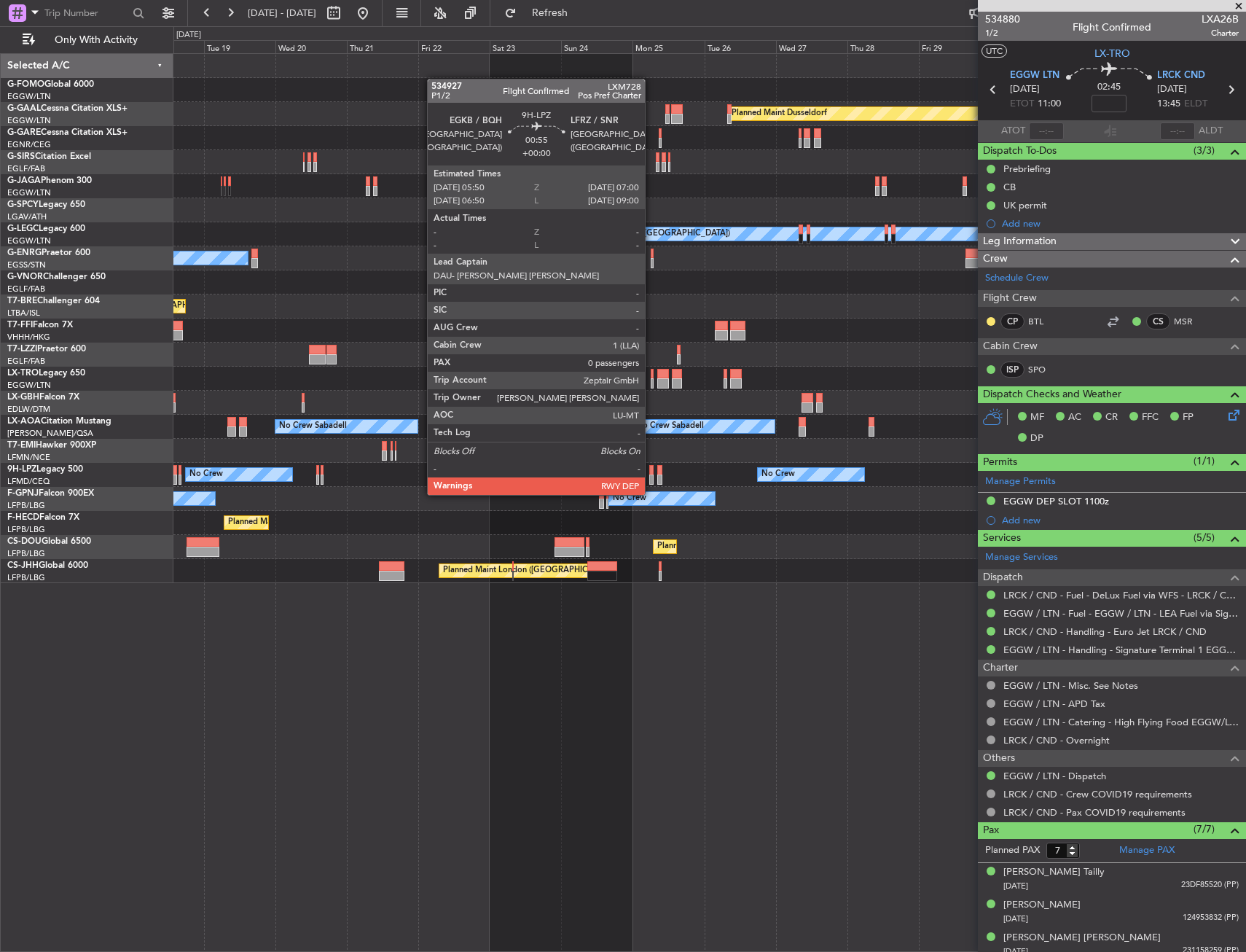
click at [651, 480] on div at bounding box center [651, 479] width 4 height 10
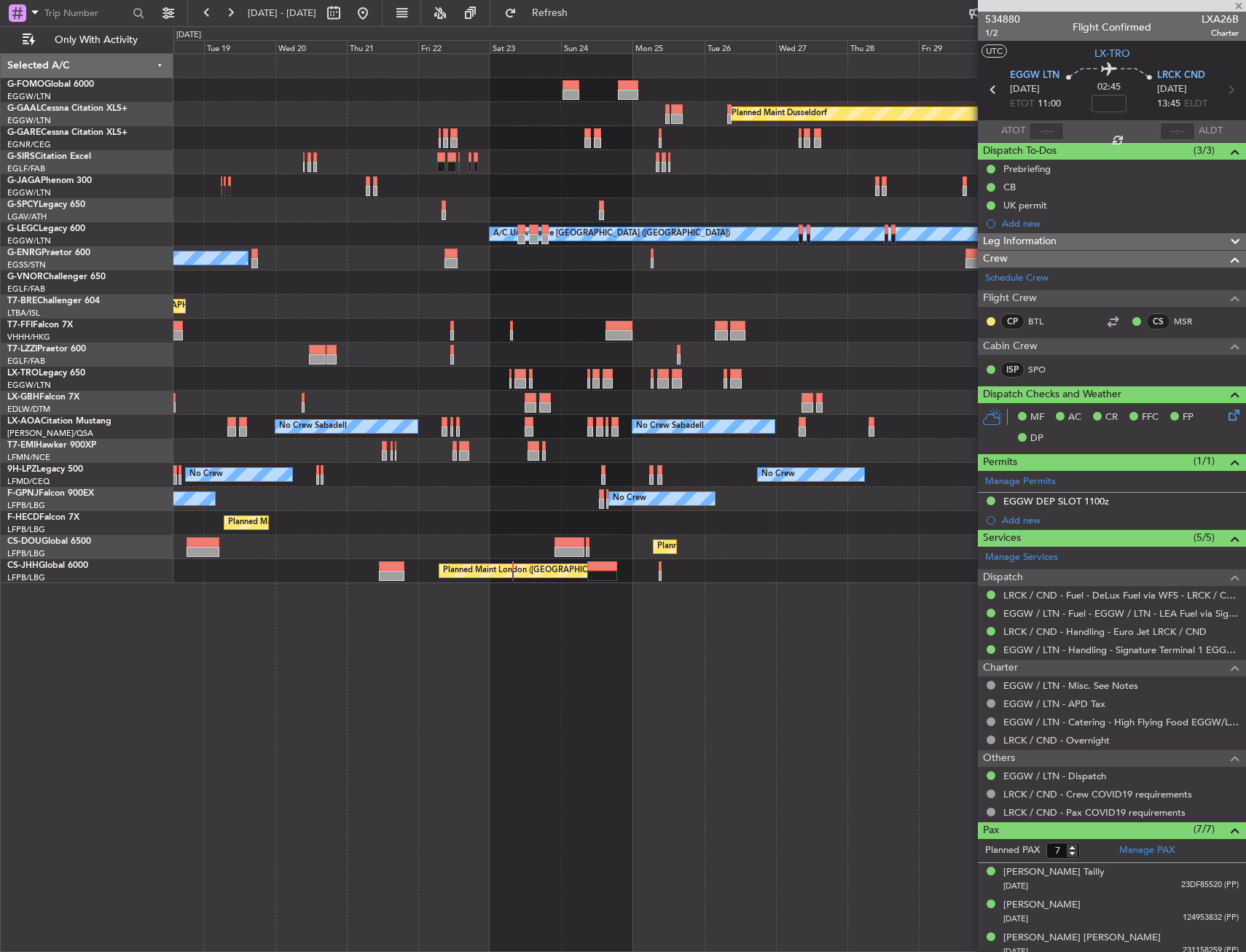
type input "0"
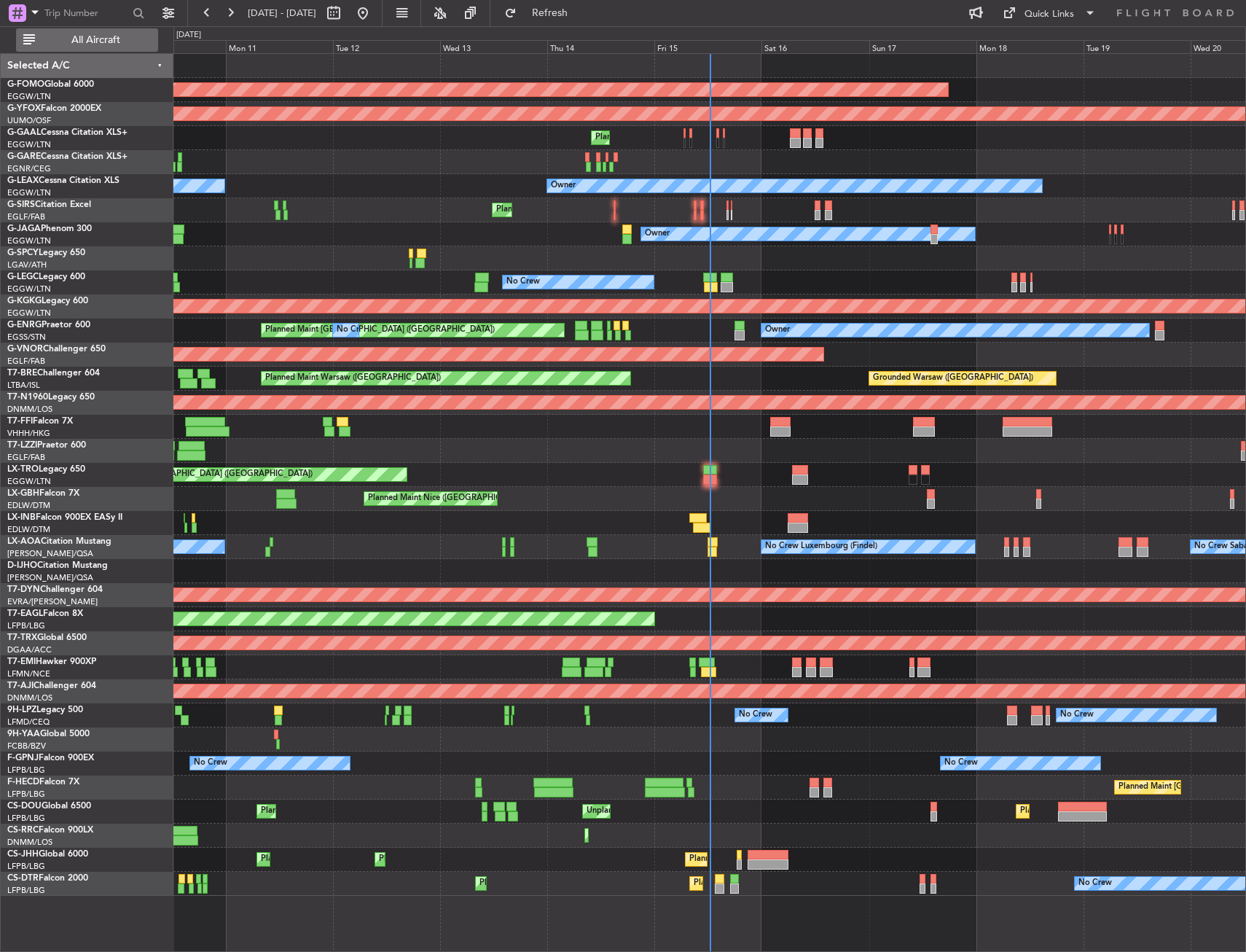
click at [134, 43] on span "All Aircraft" at bounding box center [95, 39] width 116 height 10
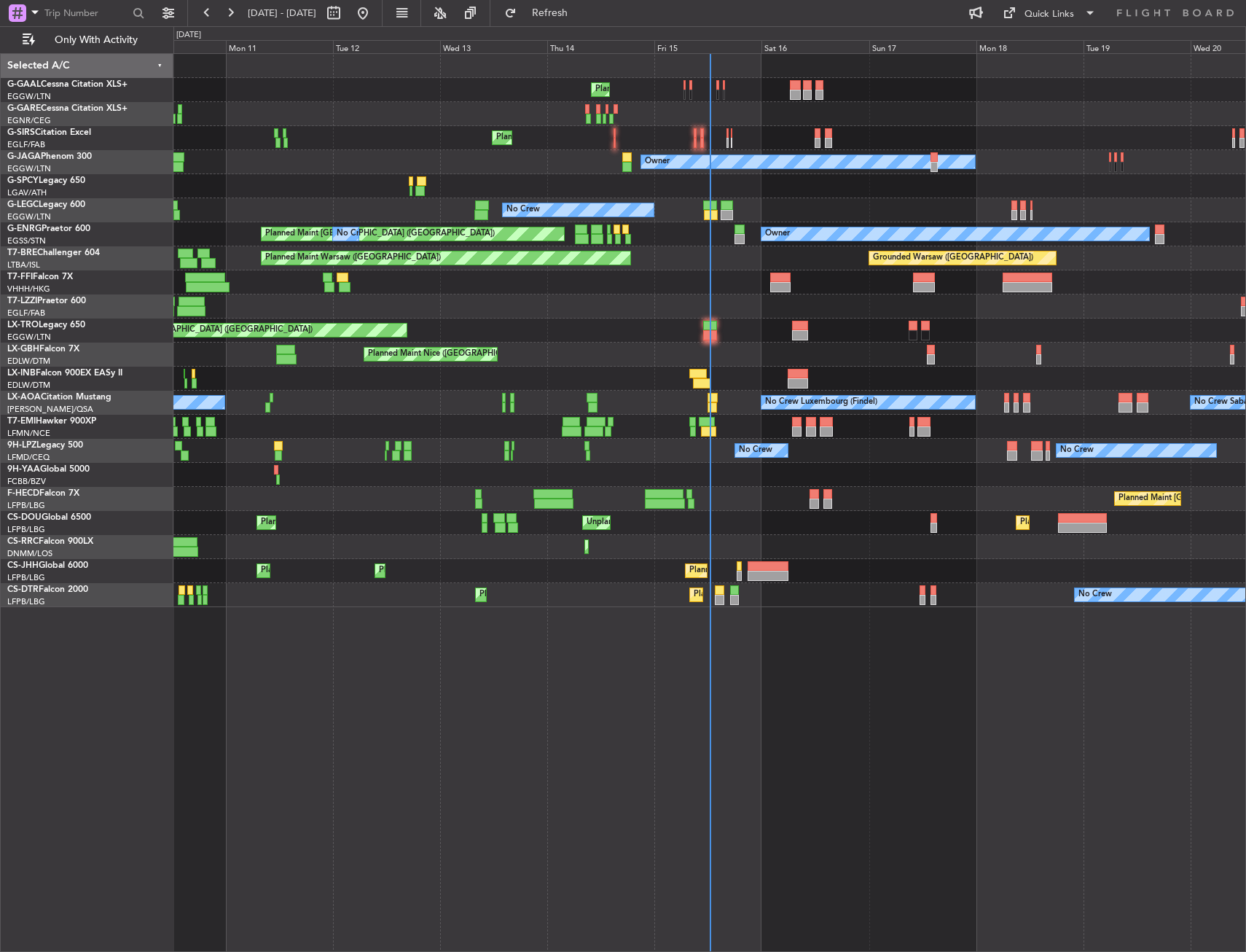
click at [757, 319] on div "Planned Maint No Crew Planned Maint [GEOGRAPHIC_DATA] ([GEOGRAPHIC_DATA]) Owner…" at bounding box center [710, 330] width 1072 height 553
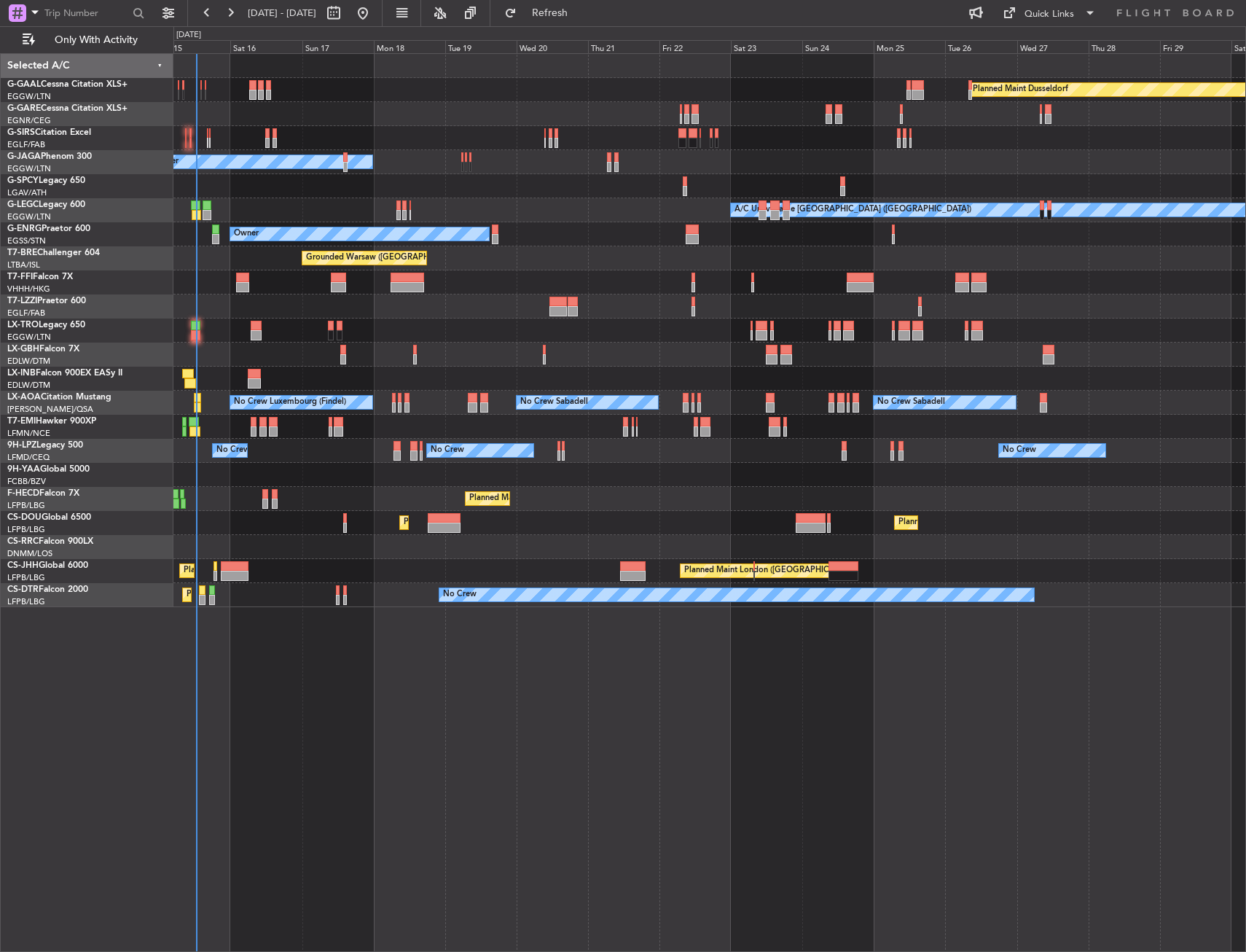
click at [299, 508] on div "Planned Maint Dusseldorf Planned Maint Planned Maint [GEOGRAPHIC_DATA] ([GEOGRA…" at bounding box center [710, 330] width 1072 height 553
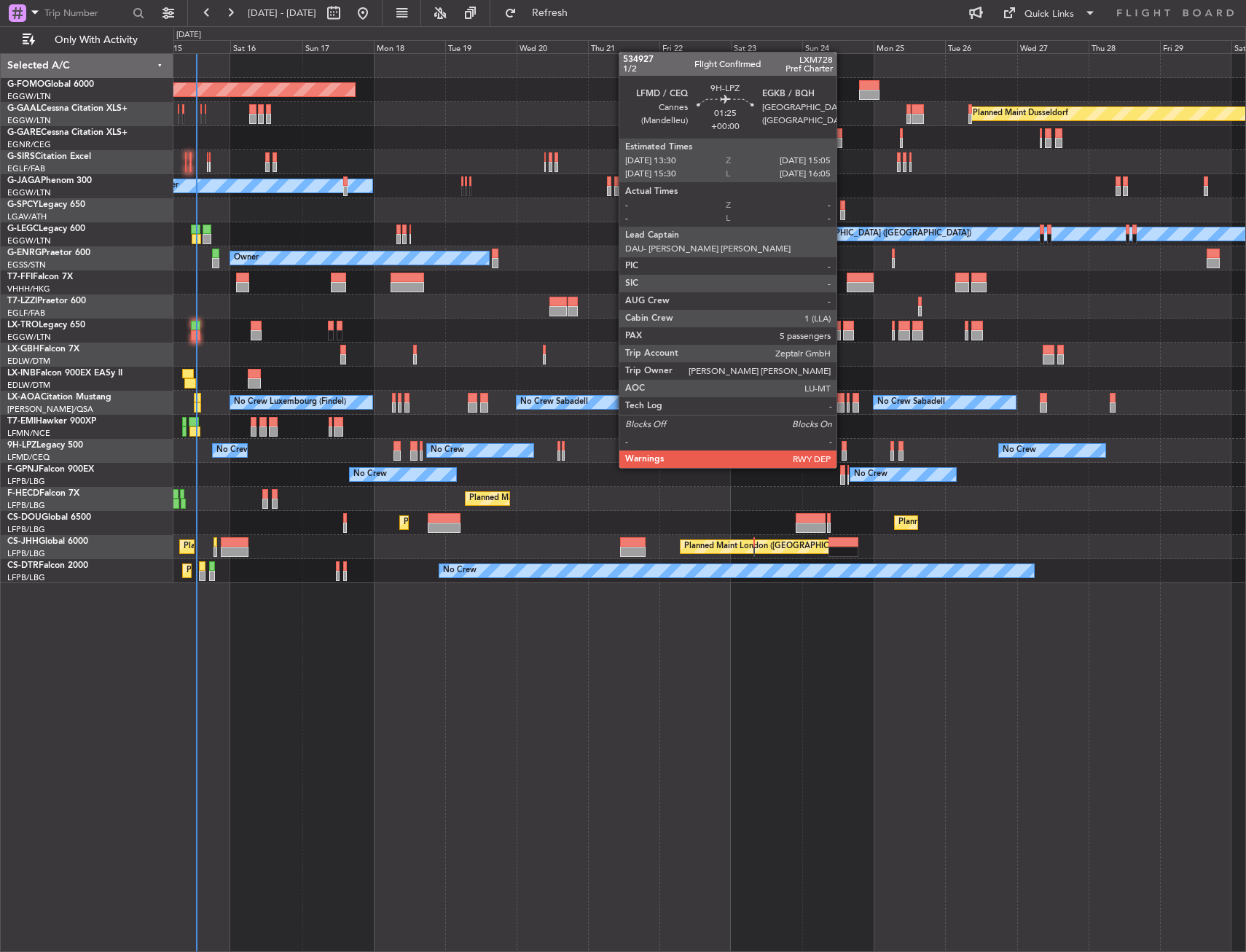
click at [843, 453] on div at bounding box center [844, 455] width 5 height 10
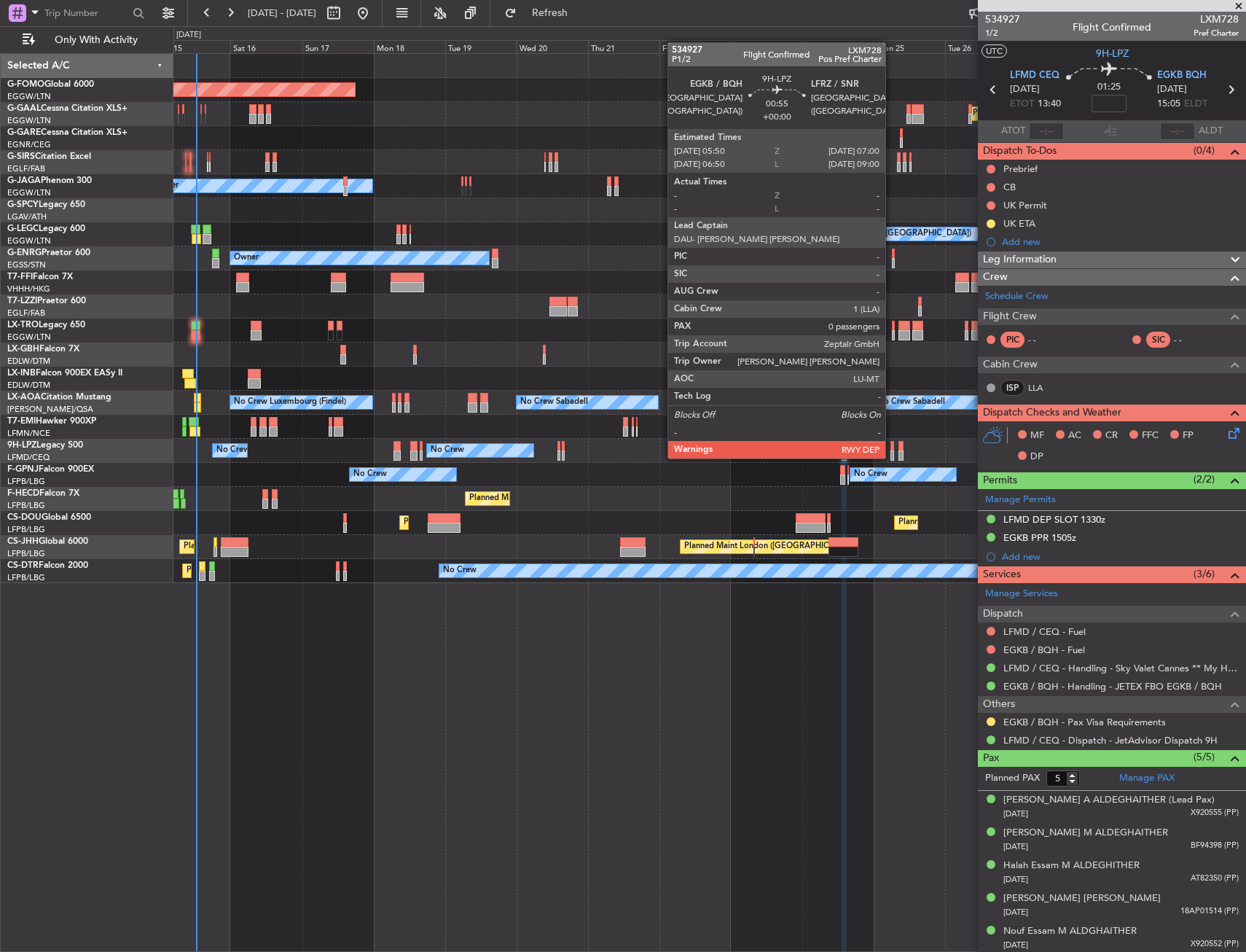
click at [892, 444] on div at bounding box center [892, 445] width 4 height 10
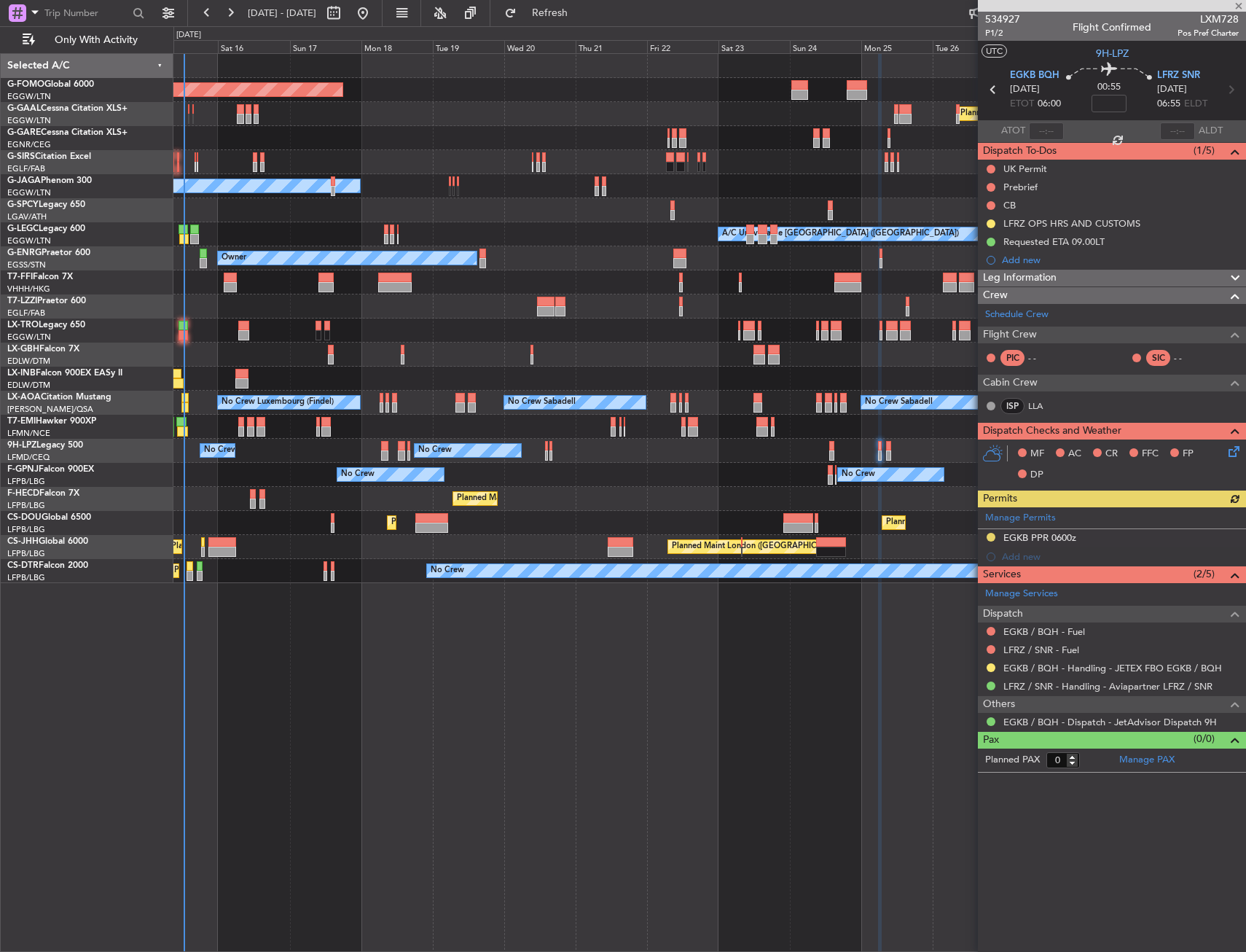
click at [863, 591] on div "Planned Maint Windsor Locks ([PERSON_NAME] Intl) Planned [GEOGRAPHIC_DATA] Plan…" at bounding box center [710, 502] width 1073 height 898
click at [745, 626] on div "Planned Maint Windsor Locks ([PERSON_NAME] Intl) Planned [GEOGRAPHIC_DATA] Plan…" at bounding box center [710, 502] width 1073 height 898
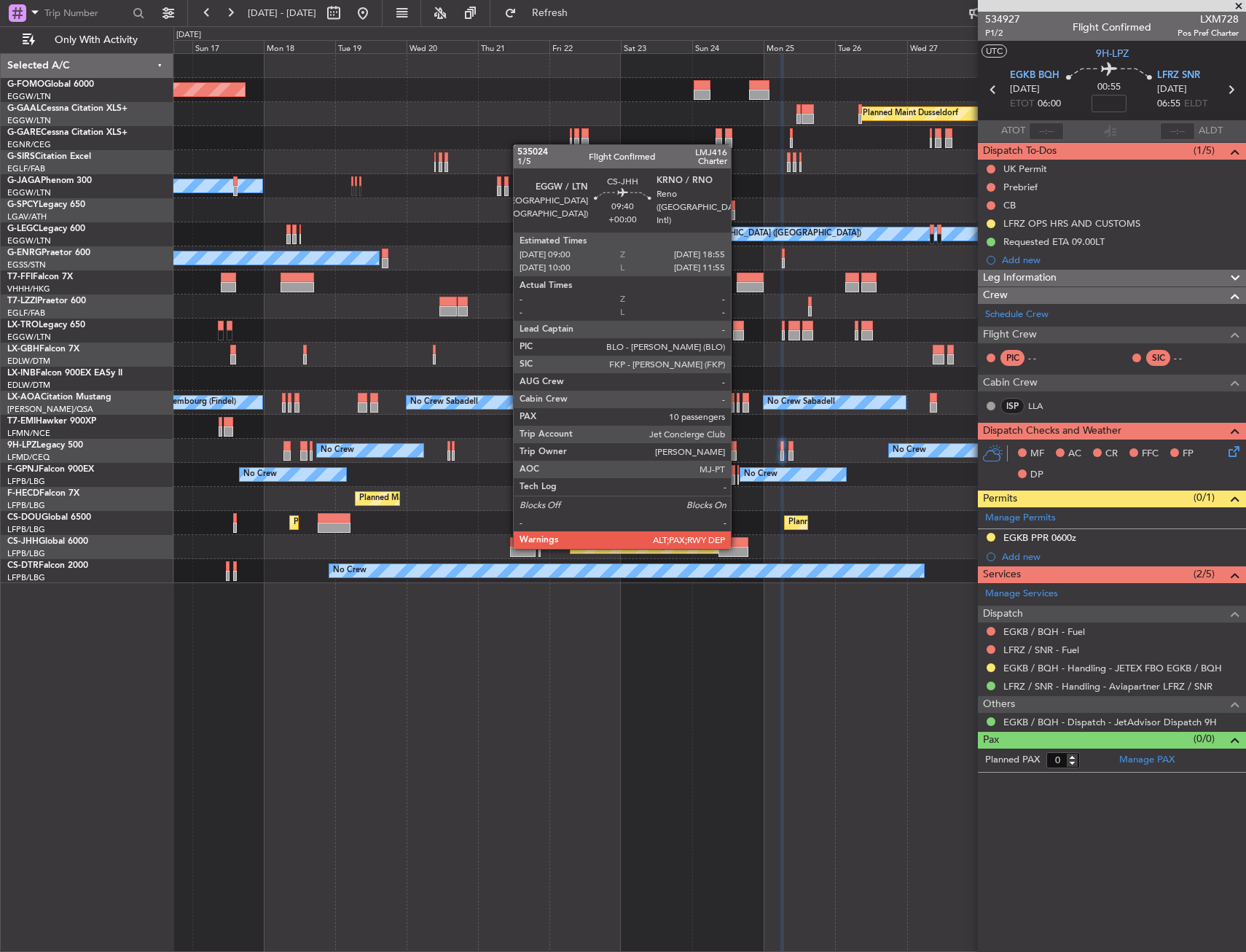
click at [738, 548] on div at bounding box center [733, 551] width 30 height 10
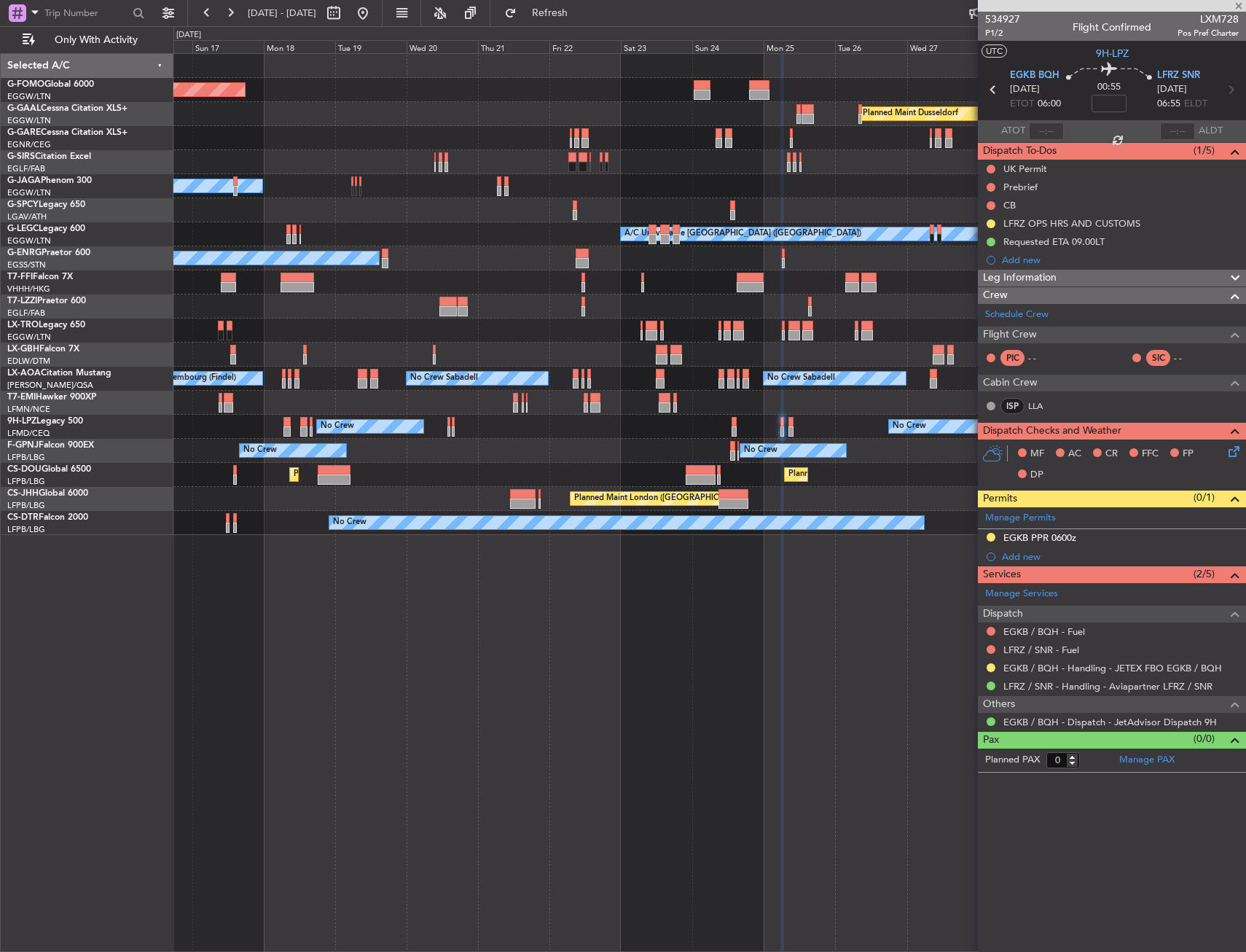
type input "10"
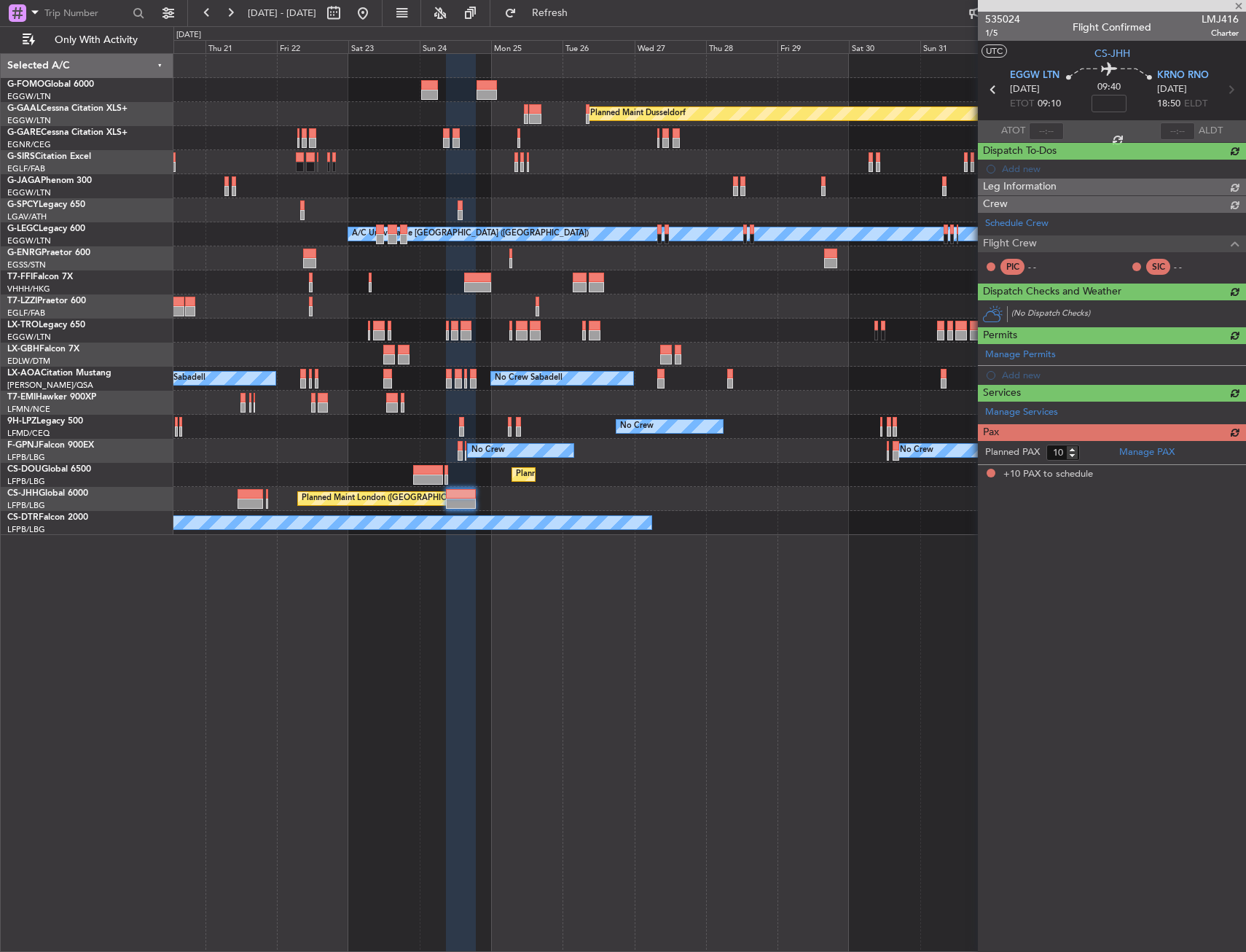
click at [535, 705] on div "Planned Maint Windsor Locks ([PERSON_NAME] Intl) Planned [GEOGRAPHIC_DATA] Plan…" at bounding box center [710, 502] width 1073 height 898
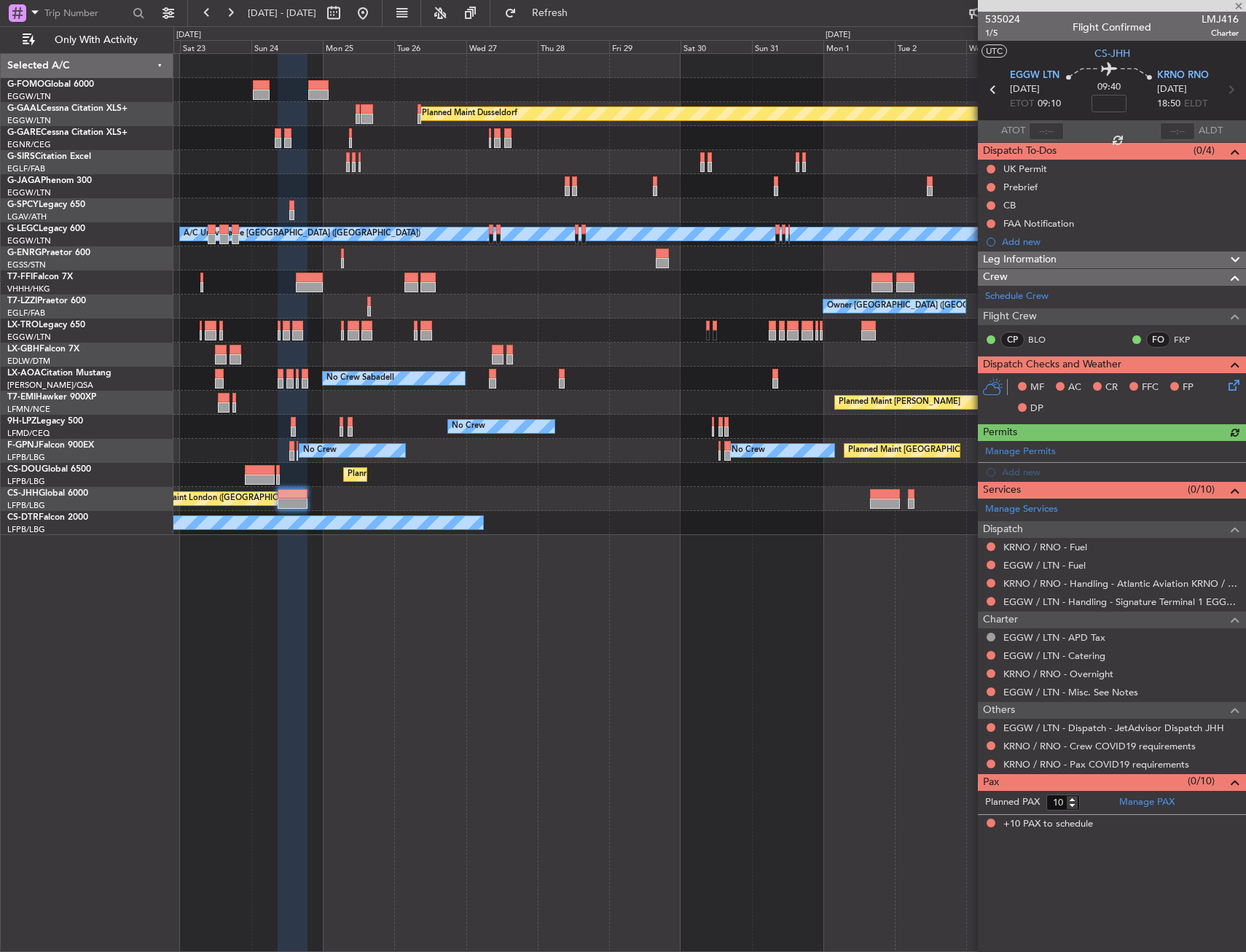
click at [459, 695] on div "Planned Maint Dusseldorf Planned Maint [GEOGRAPHIC_DATA] ([GEOGRAPHIC_DATA]) A/…" at bounding box center [710, 502] width 1073 height 898
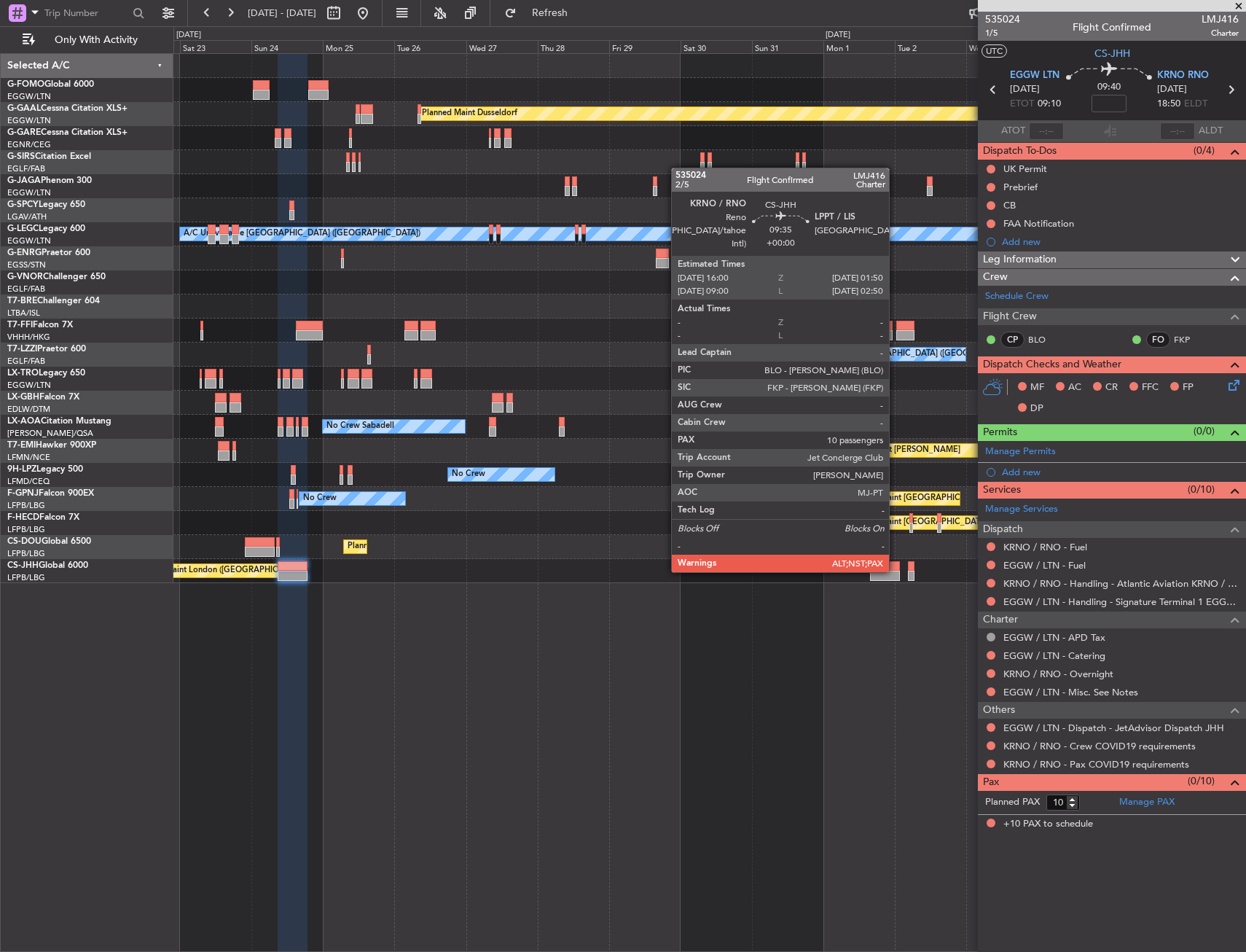
click at [896, 571] on div at bounding box center [885, 575] width 30 height 10
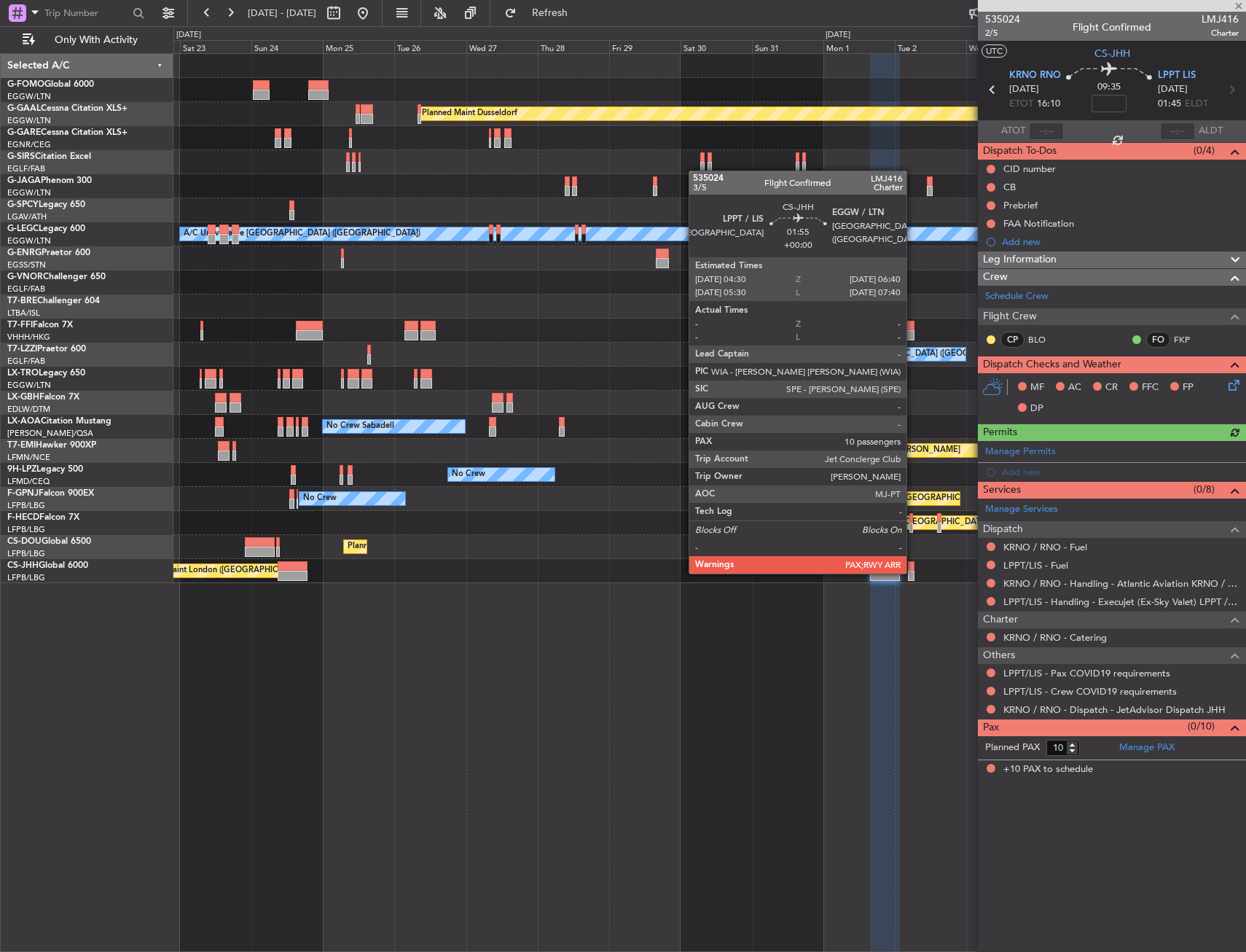
click at [913, 574] on div at bounding box center [911, 575] width 7 height 10
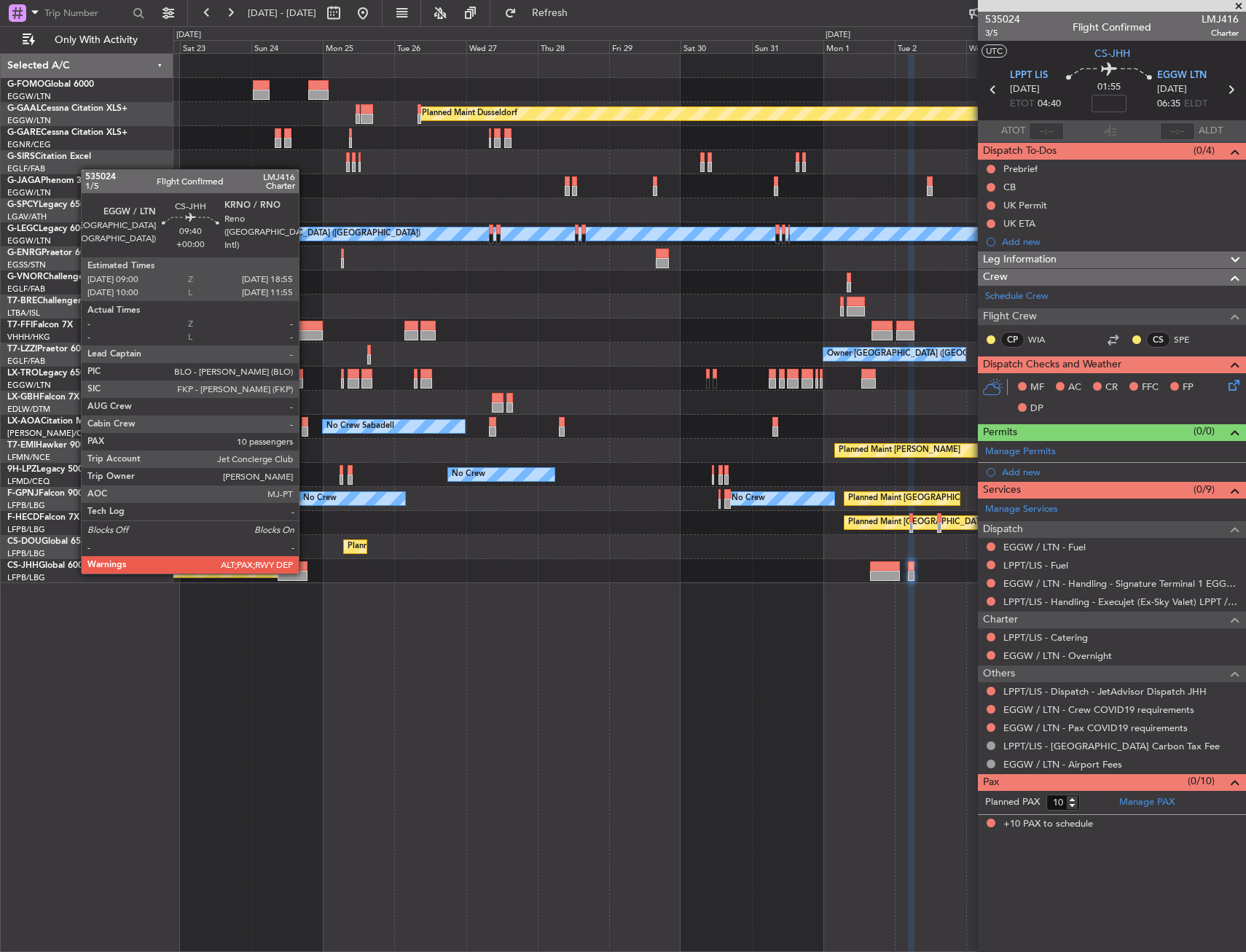
click at [305, 572] on div at bounding box center [292, 575] width 30 height 10
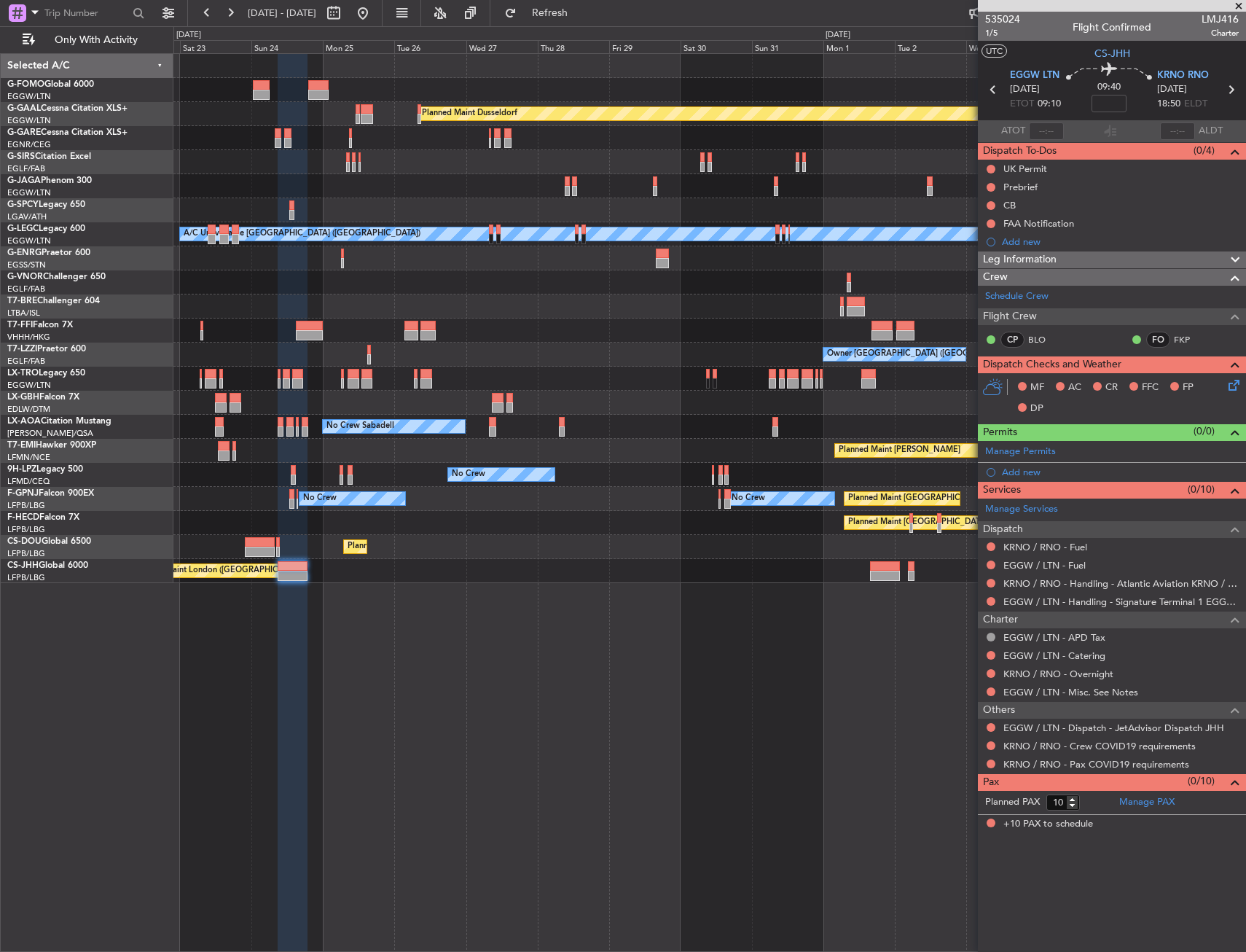
click at [898, 566] on div at bounding box center [885, 566] width 30 height 10
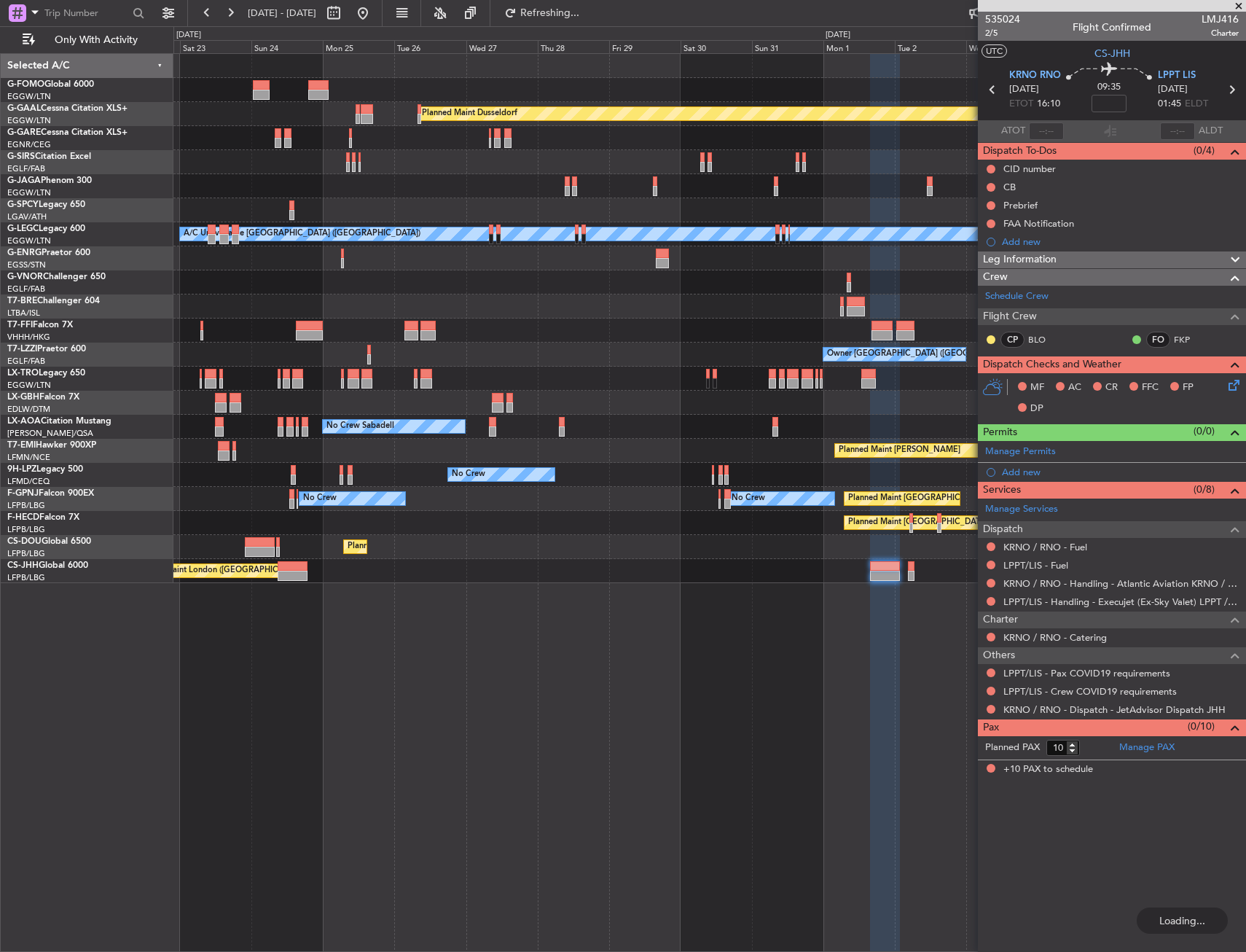
type input "+00:10"
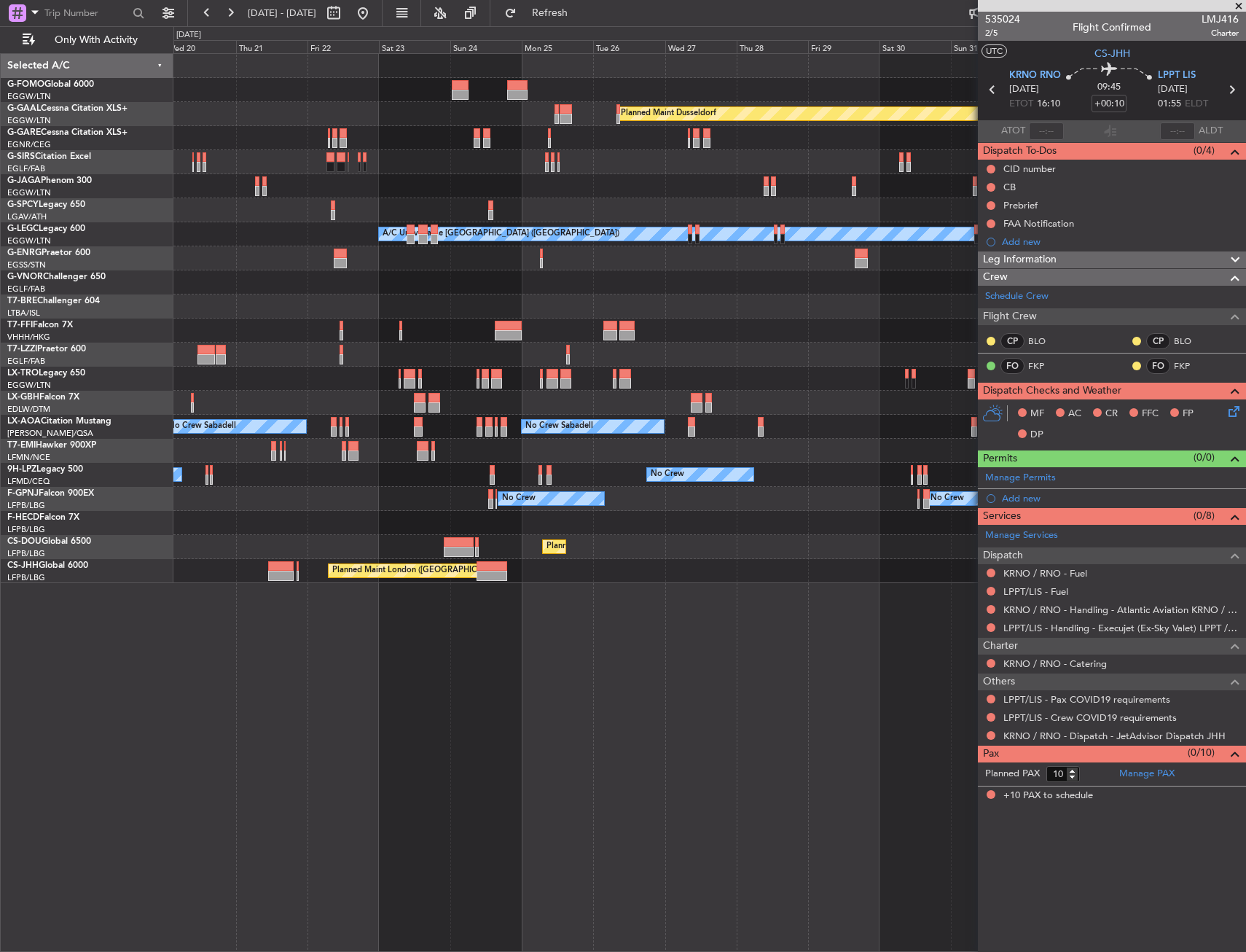
click at [539, 681] on div "Planned Maint Windsor Locks ([PERSON_NAME] Intl) Planned [GEOGRAPHIC_DATA] Plan…" at bounding box center [710, 502] width 1073 height 898
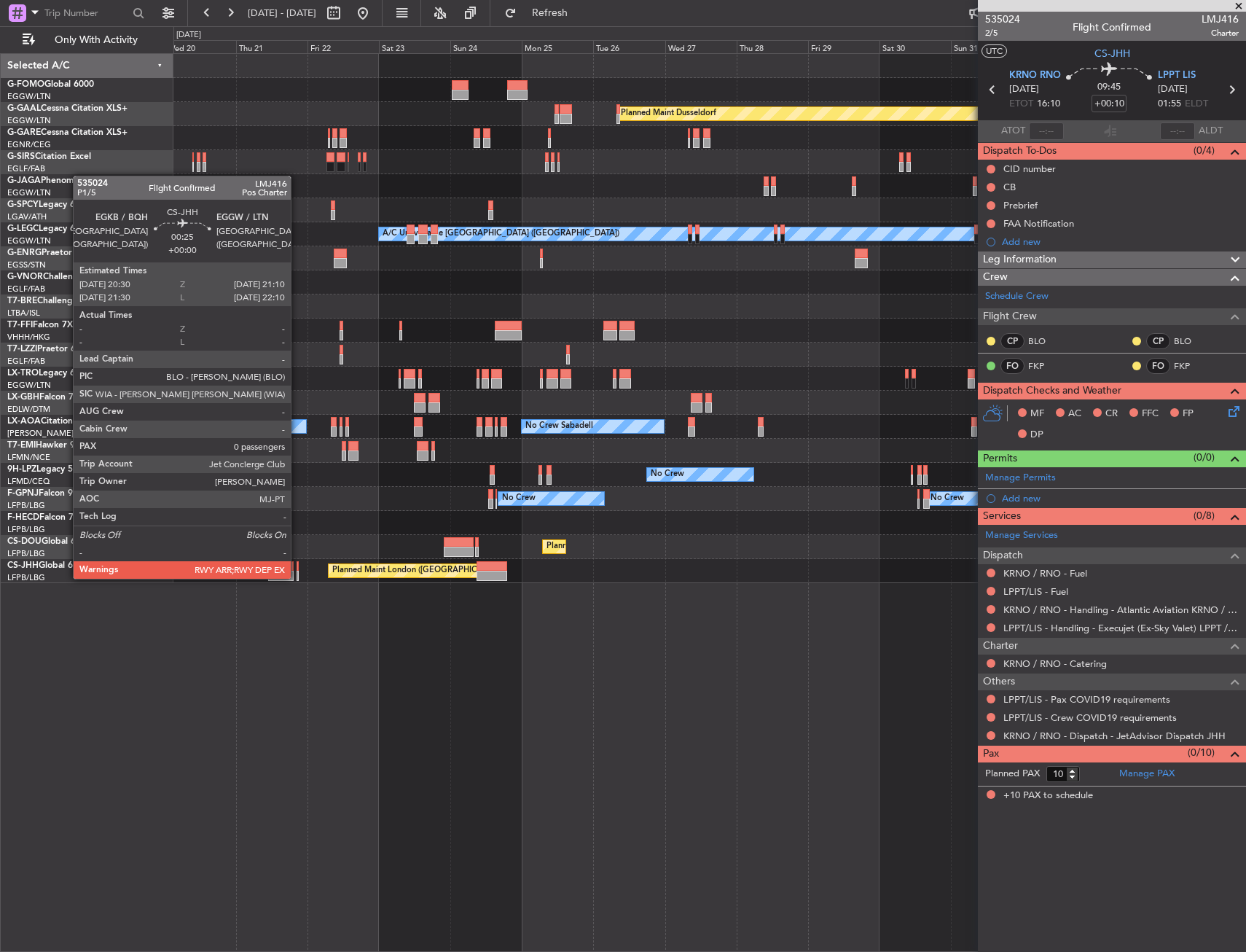
click at [298, 577] on div at bounding box center [298, 575] width 2 height 10
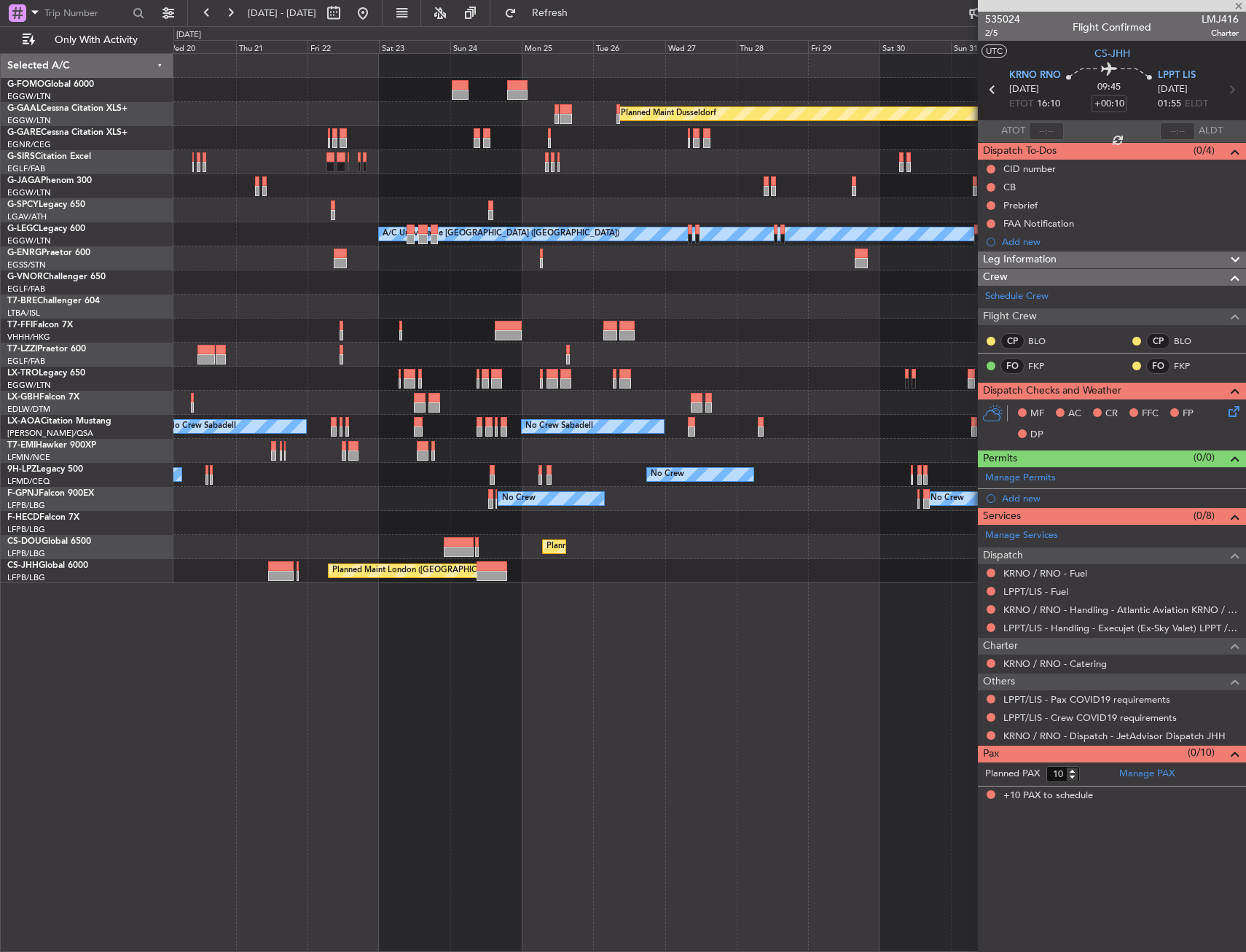
type input "0"
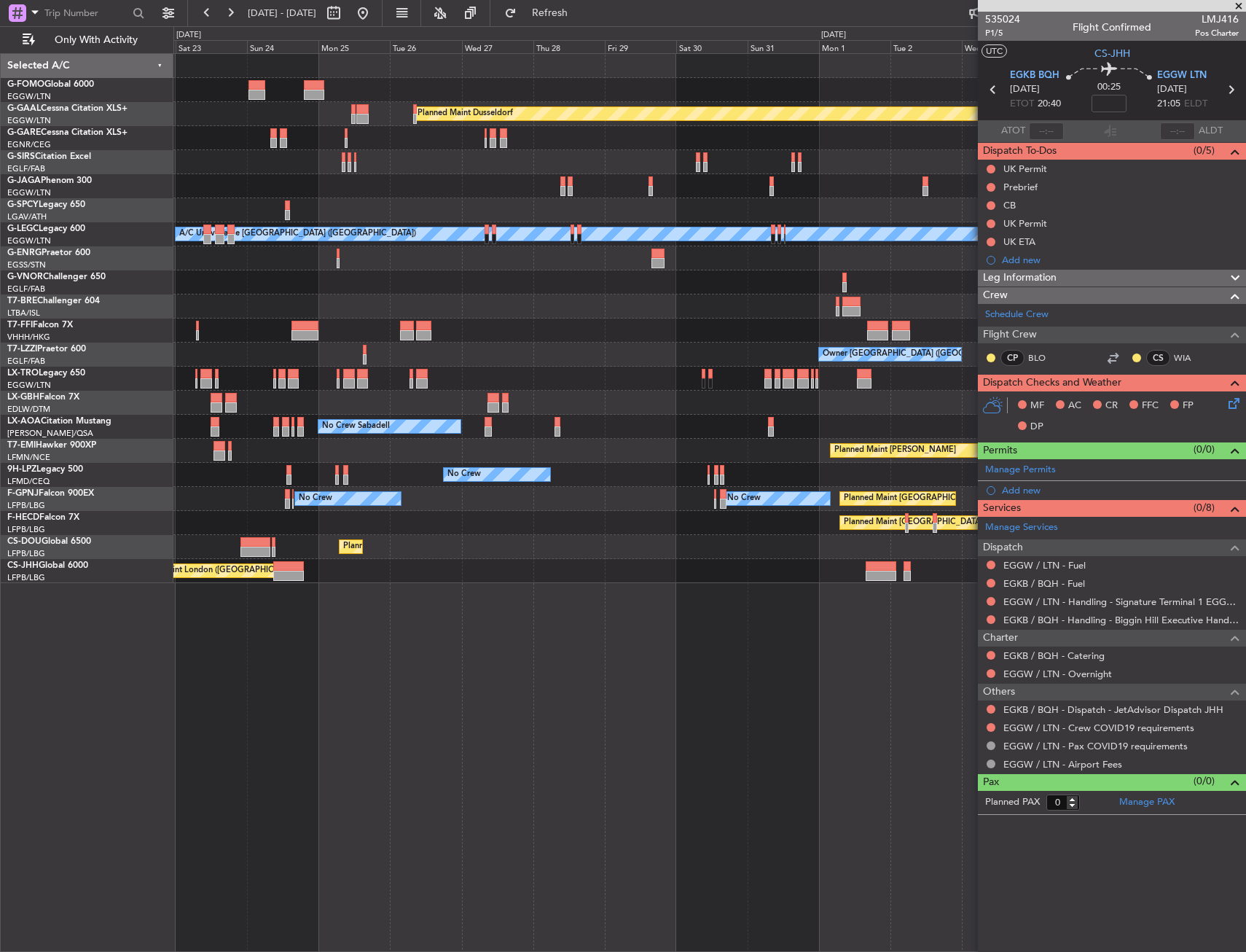
click at [597, 698] on div "Planned Maint Dusseldorf Planned Maint [GEOGRAPHIC_DATA] ([GEOGRAPHIC_DATA]) A/…" at bounding box center [710, 502] width 1073 height 898
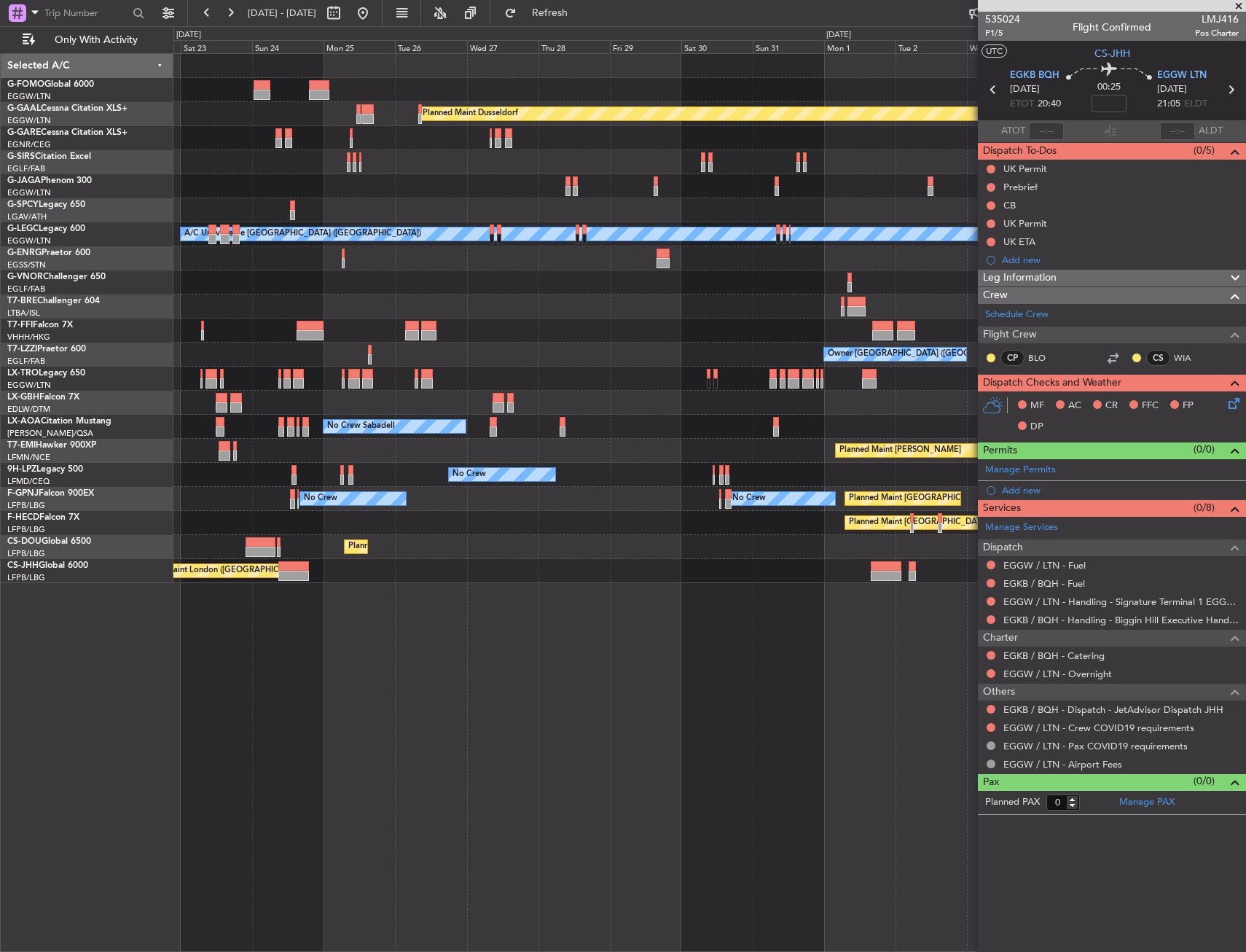
click at [444, 724] on div "Planned Maint Dusseldorf Planned Maint [GEOGRAPHIC_DATA] ([GEOGRAPHIC_DATA]) A/…" at bounding box center [710, 502] width 1073 height 898
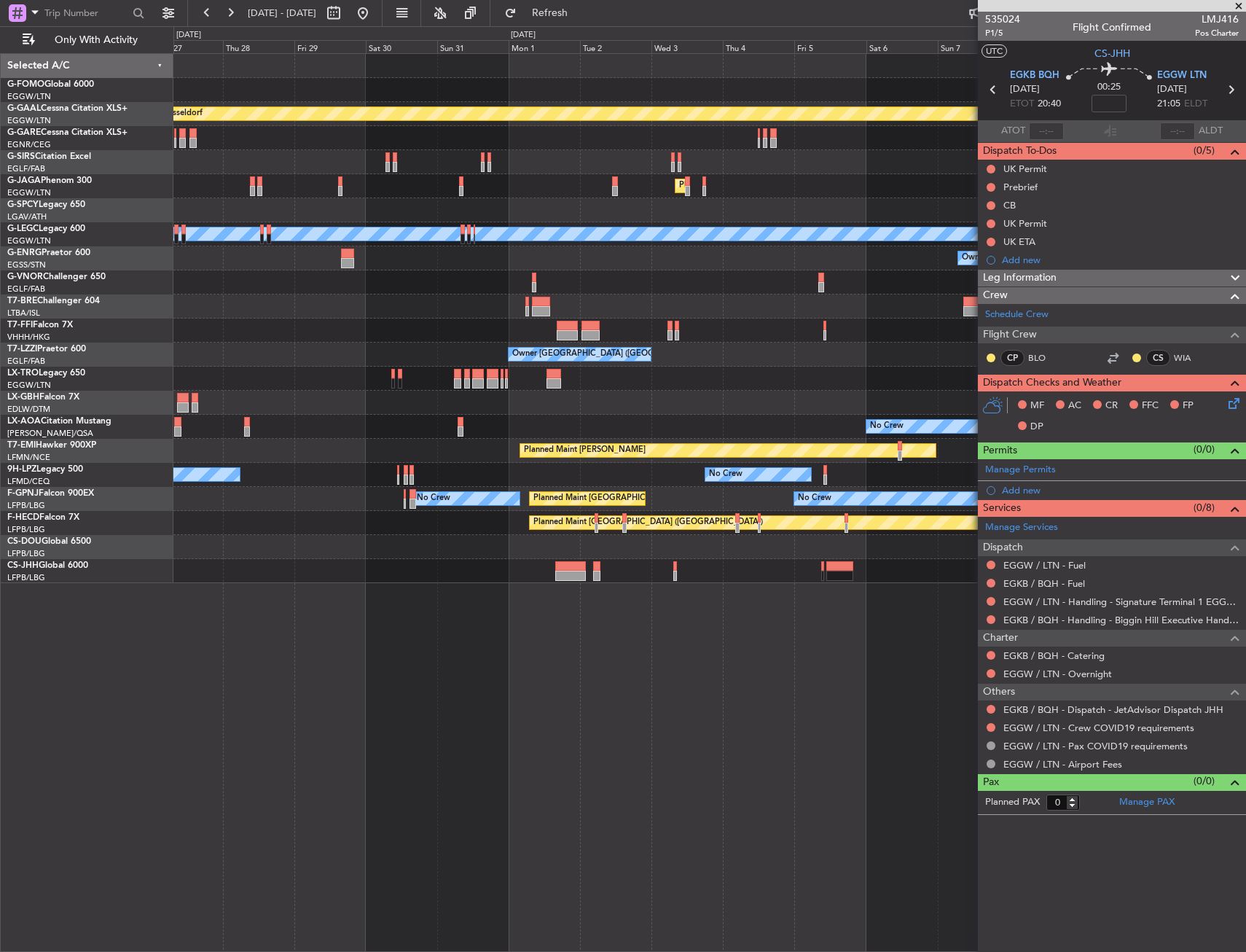
click at [501, 721] on div "Planned Maint Dusseldorf Planned Maint [GEOGRAPHIC_DATA] ([GEOGRAPHIC_DATA]) A/…" at bounding box center [710, 502] width 1073 height 898
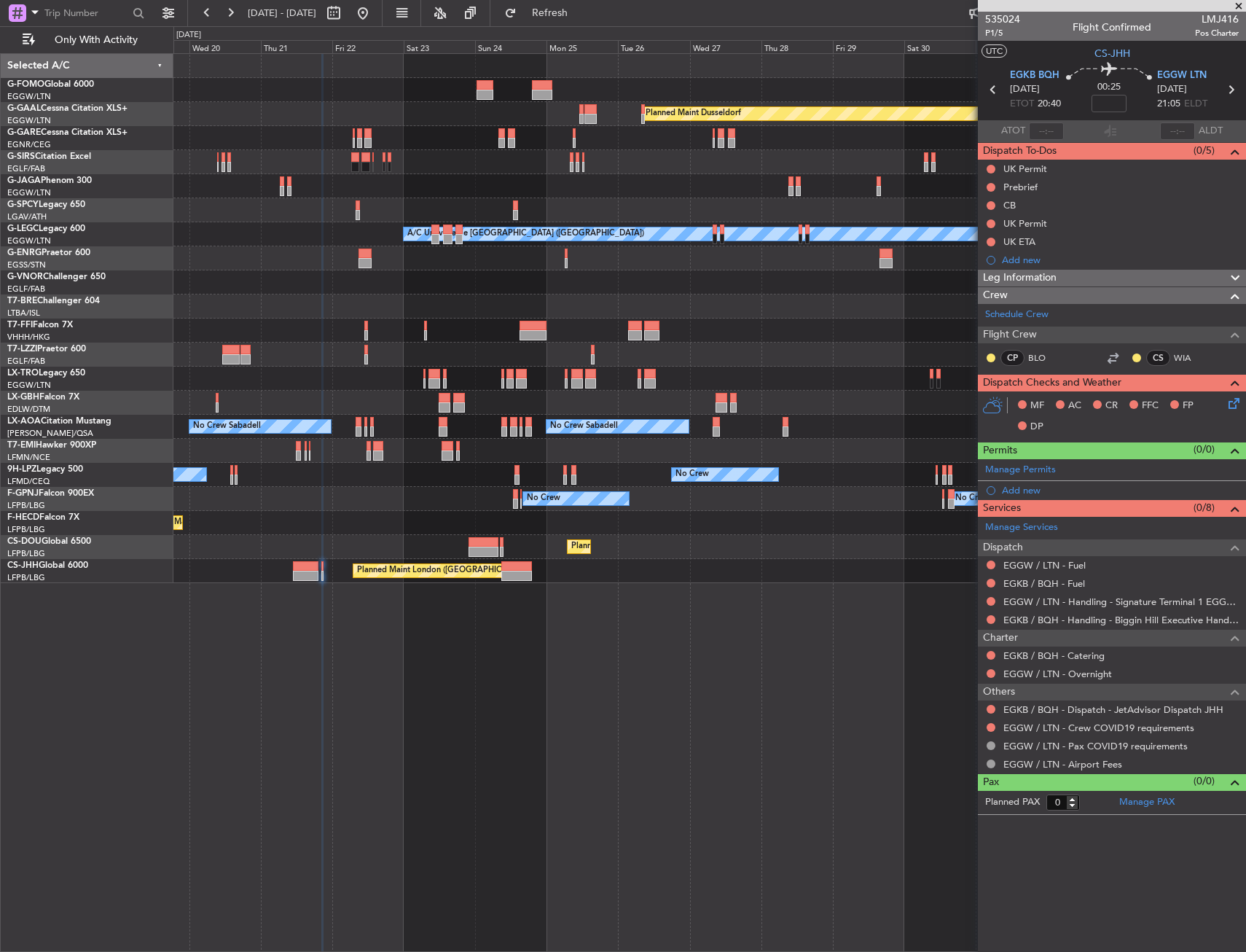
click at [836, 583] on div "Planned Maint Windsor Locks ([PERSON_NAME] Intl) Planned [GEOGRAPHIC_DATA] Plan…" at bounding box center [710, 502] width 1073 height 898
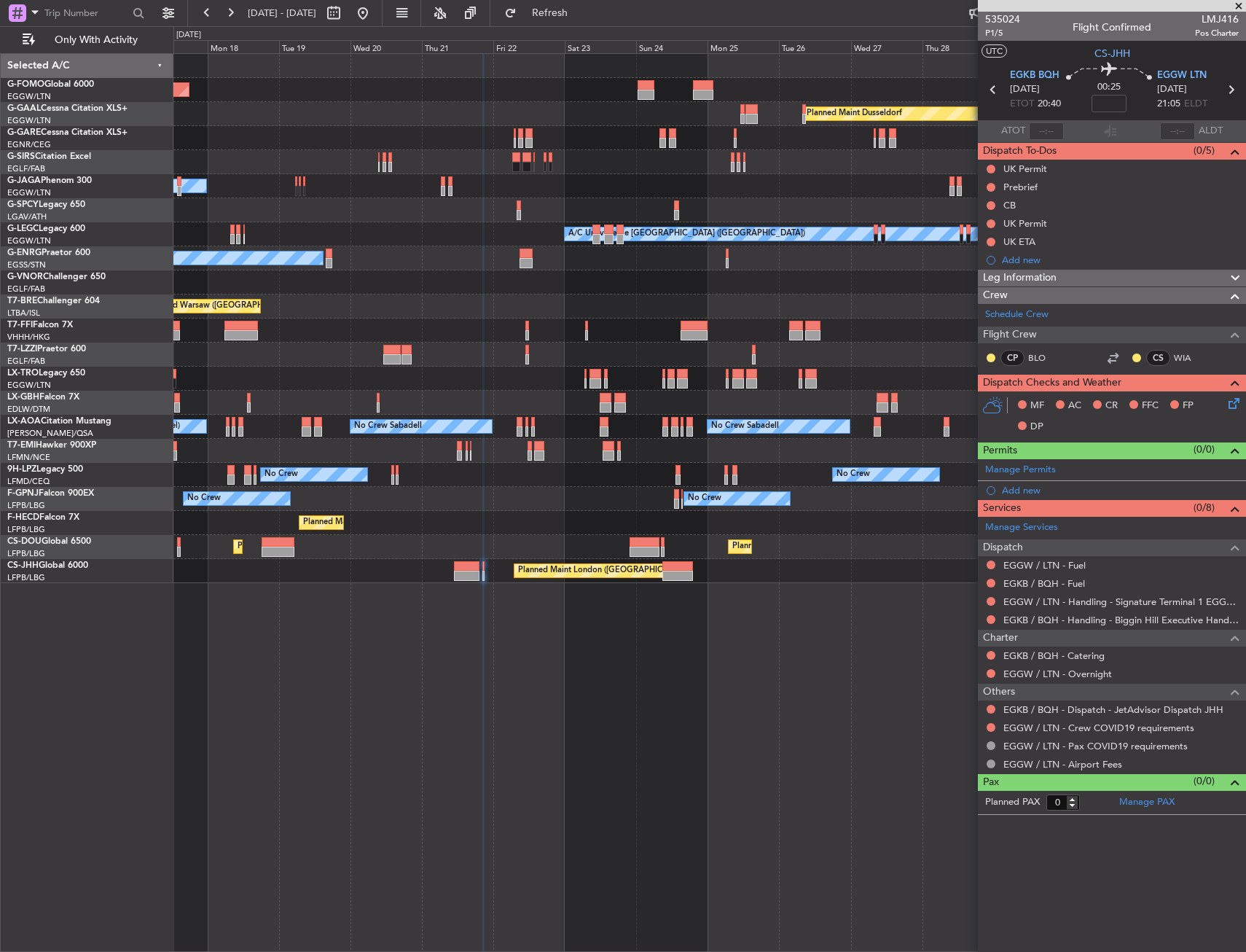
click at [795, 605] on div "Planned Maint Windsor Locks ([PERSON_NAME] Intl) Planned [GEOGRAPHIC_DATA] Plan…" at bounding box center [710, 502] width 1073 height 898
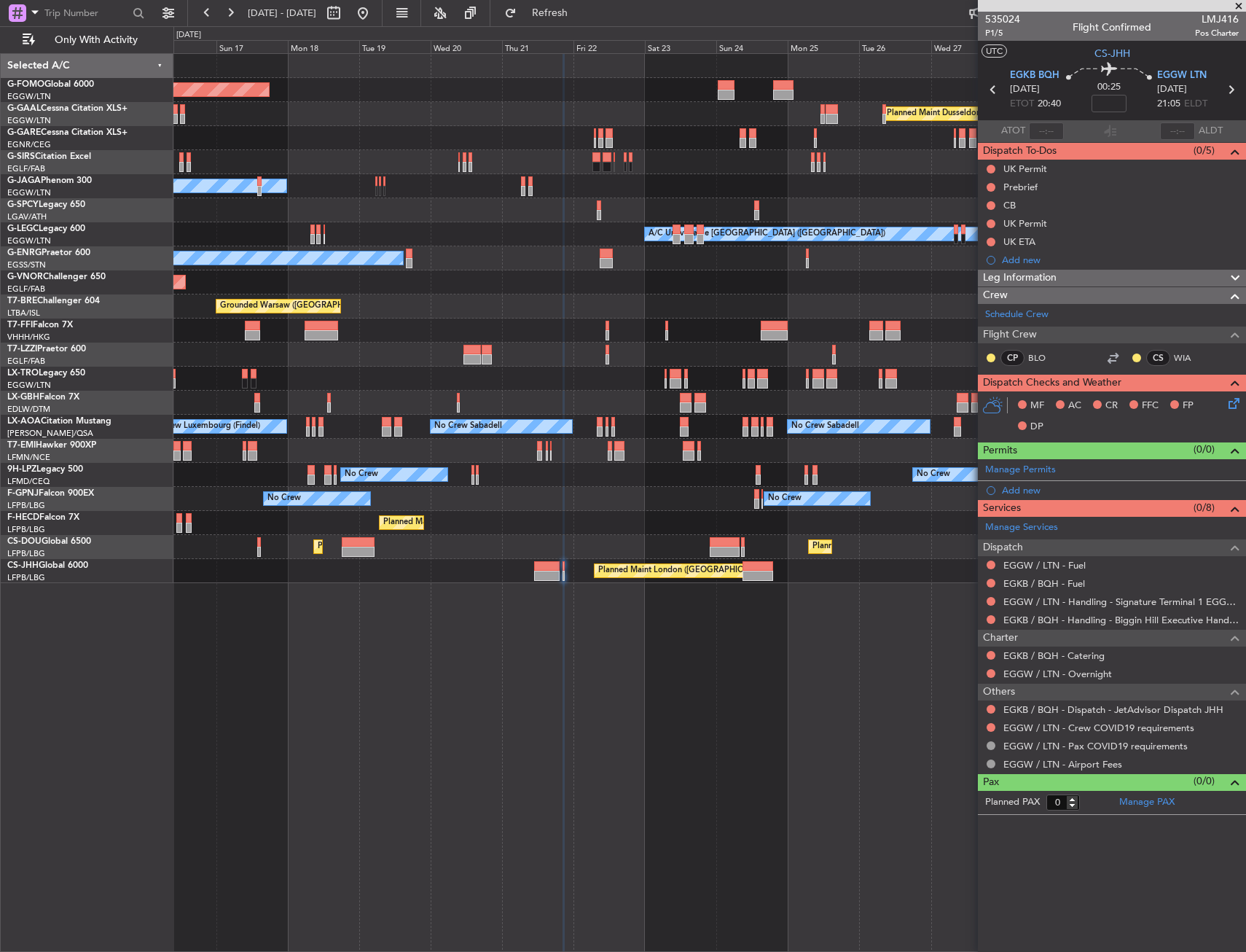
click at [821, 607] on div "Planned Maint Windsor Locks ([PERSON_NAME] Intl) Planned [GEOGRAPHIC_DATA] Plan…" at bounding box center [710, 502] width 1073 height 898
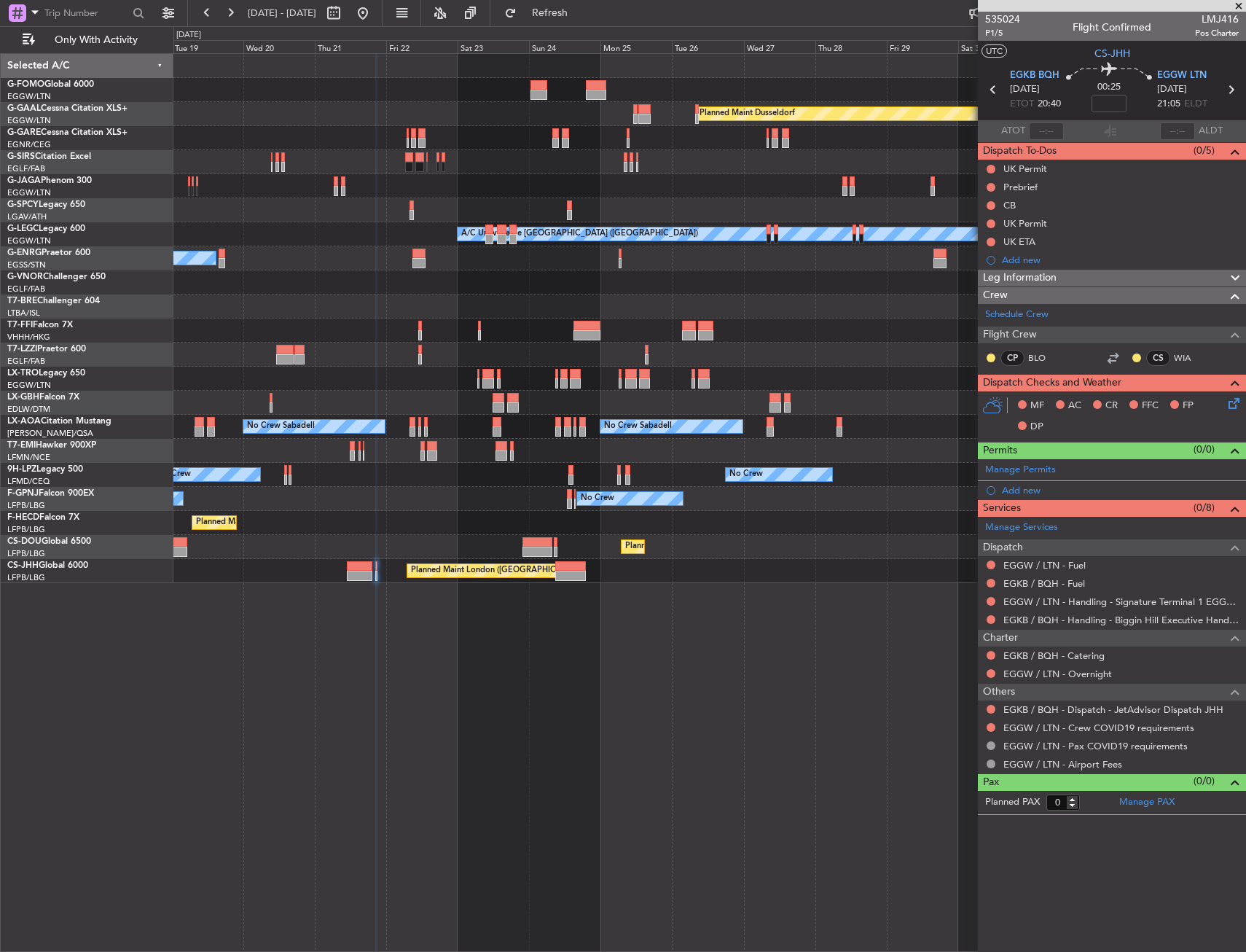
click at [525, 657] on div "Planned Maint Windsor Locks ([PERSON_NAME] Intl) Planned [GEOGRAPHIC_DATA] Plan…" at bounding box center [710, 502] width 1073 height 898
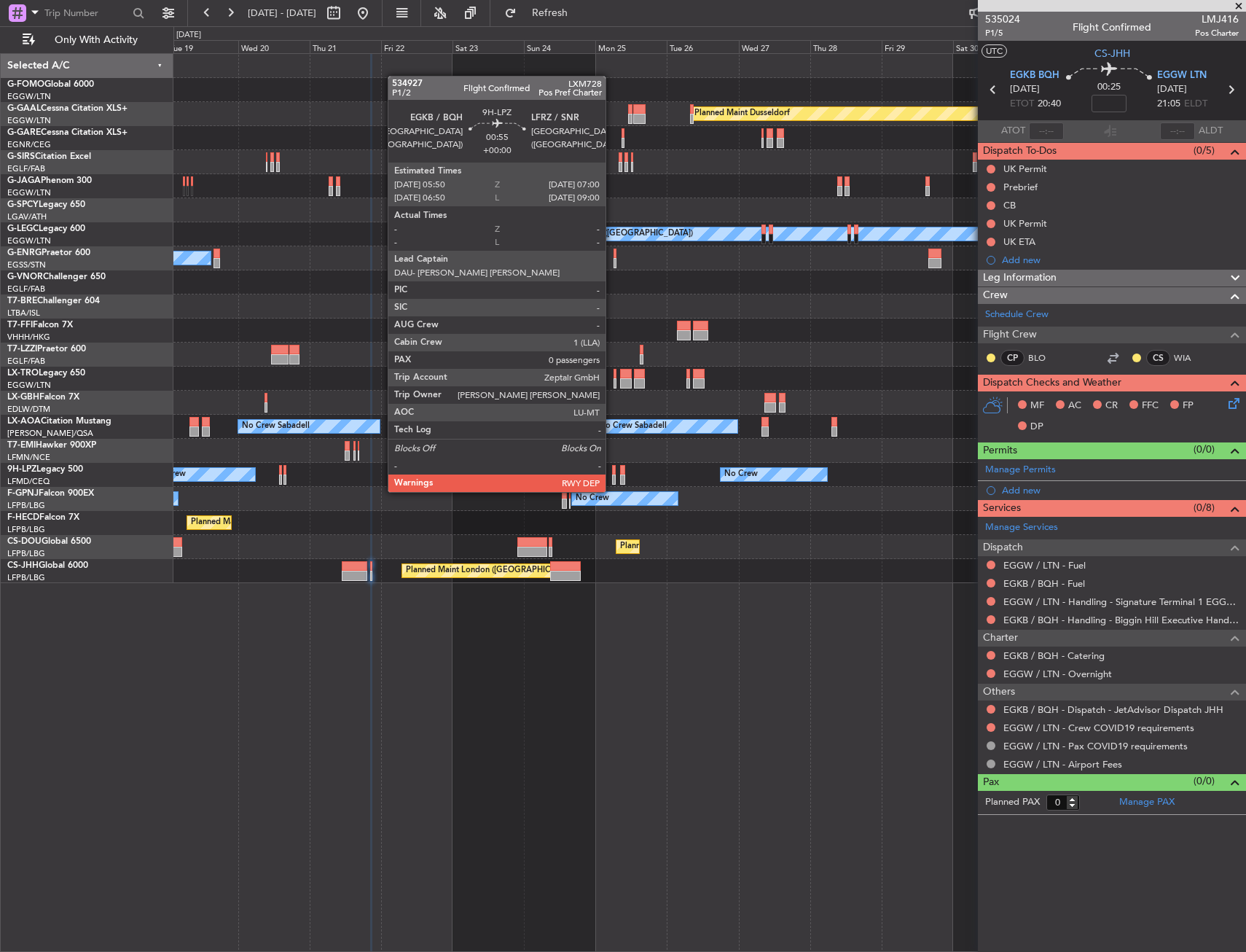
click at [612, 478] on div at bounding box center [614, 479] width 4 height 10
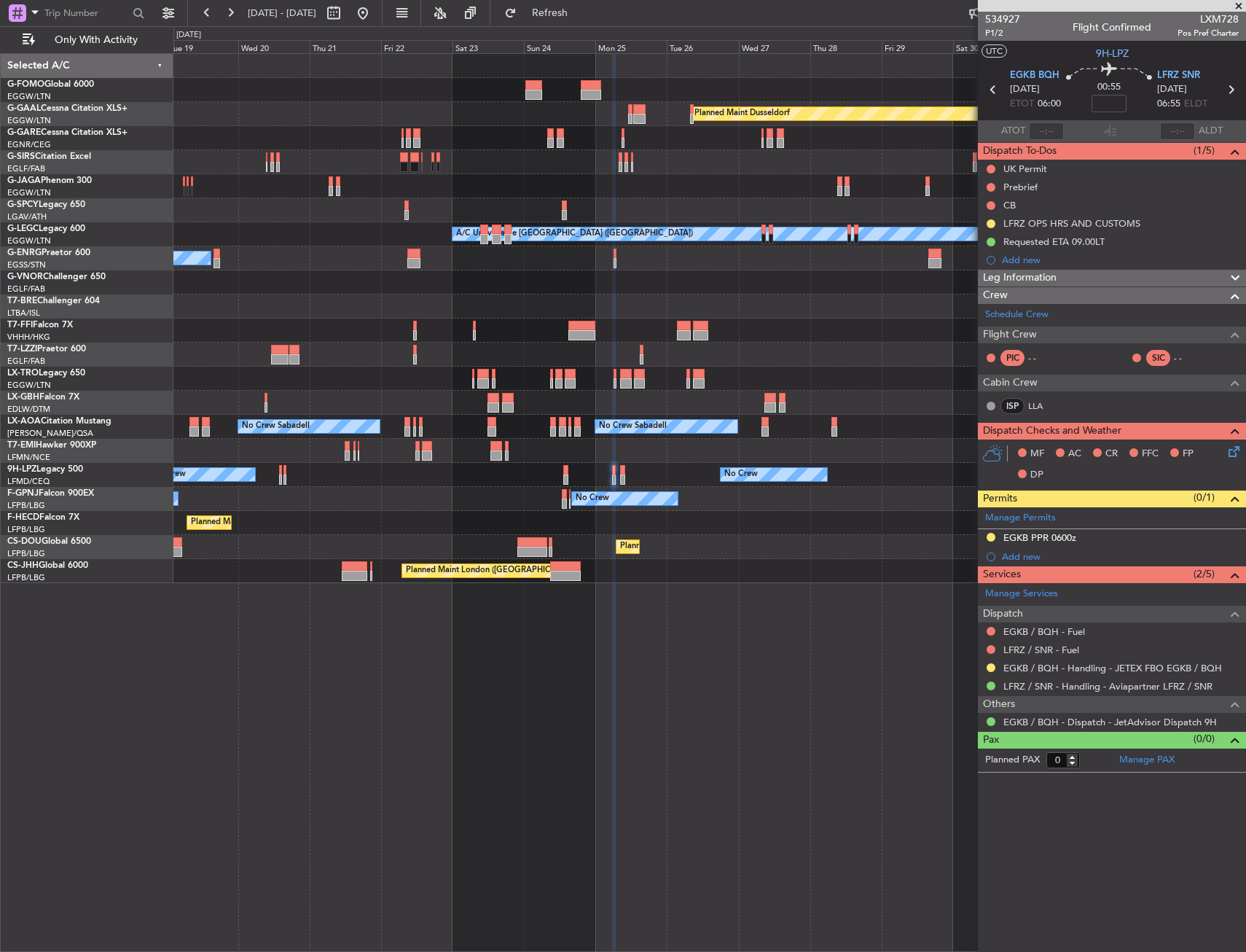
click at [537, 448] on div "Planned Maint Windsor Locks ([PERSON_NAME] Intl) Planned [GEOGRAPHIC_DATA] Plan…" at bounding box center [710, 318] width 1072 height 529
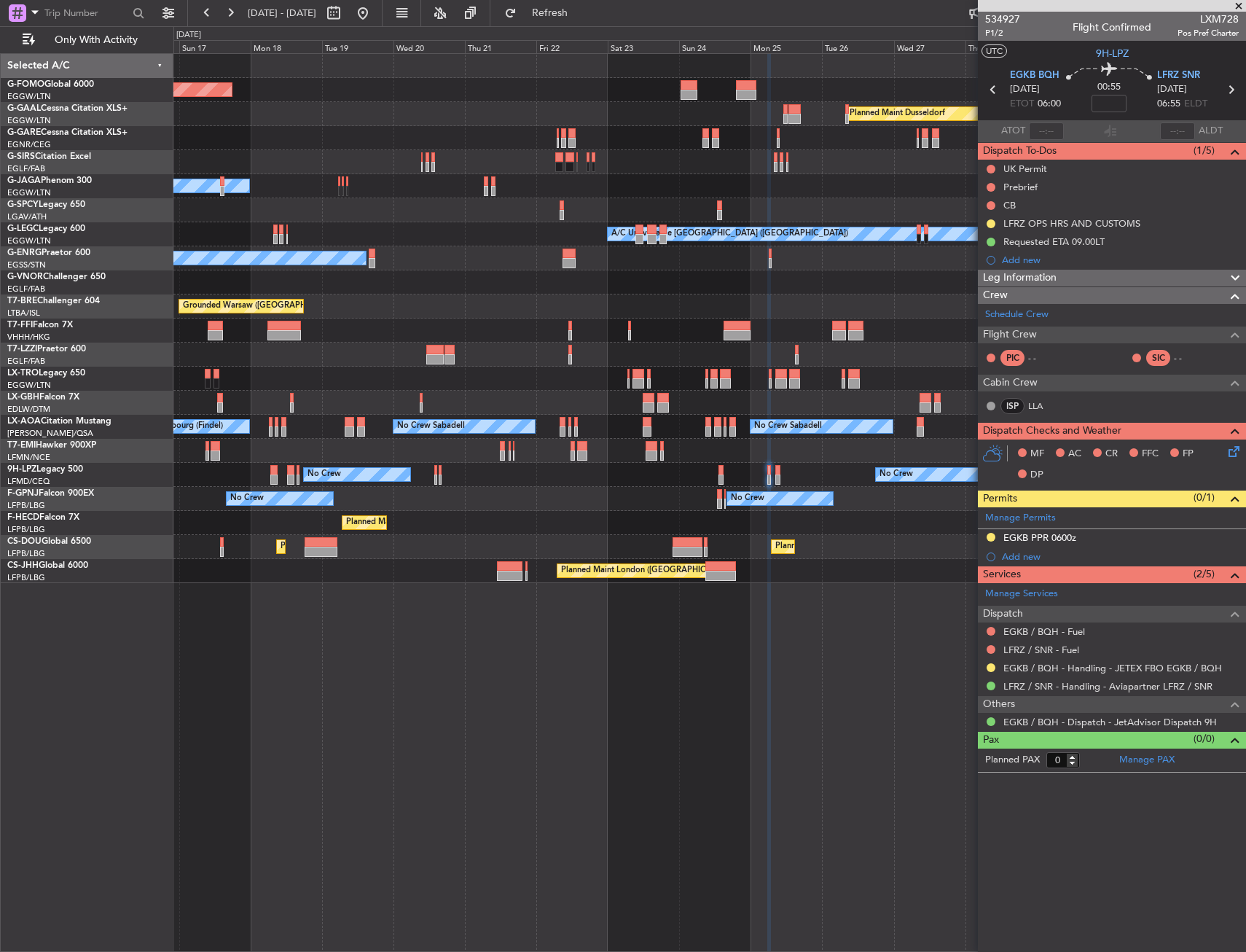
click at [508, 476] on div "Planned Maint Windsor Locks ([PERSON_NAME] Intl) Planned [GEOGRAPHIC_DATA] Plan…" at bounding box center [710, 318] width 1072 height 529
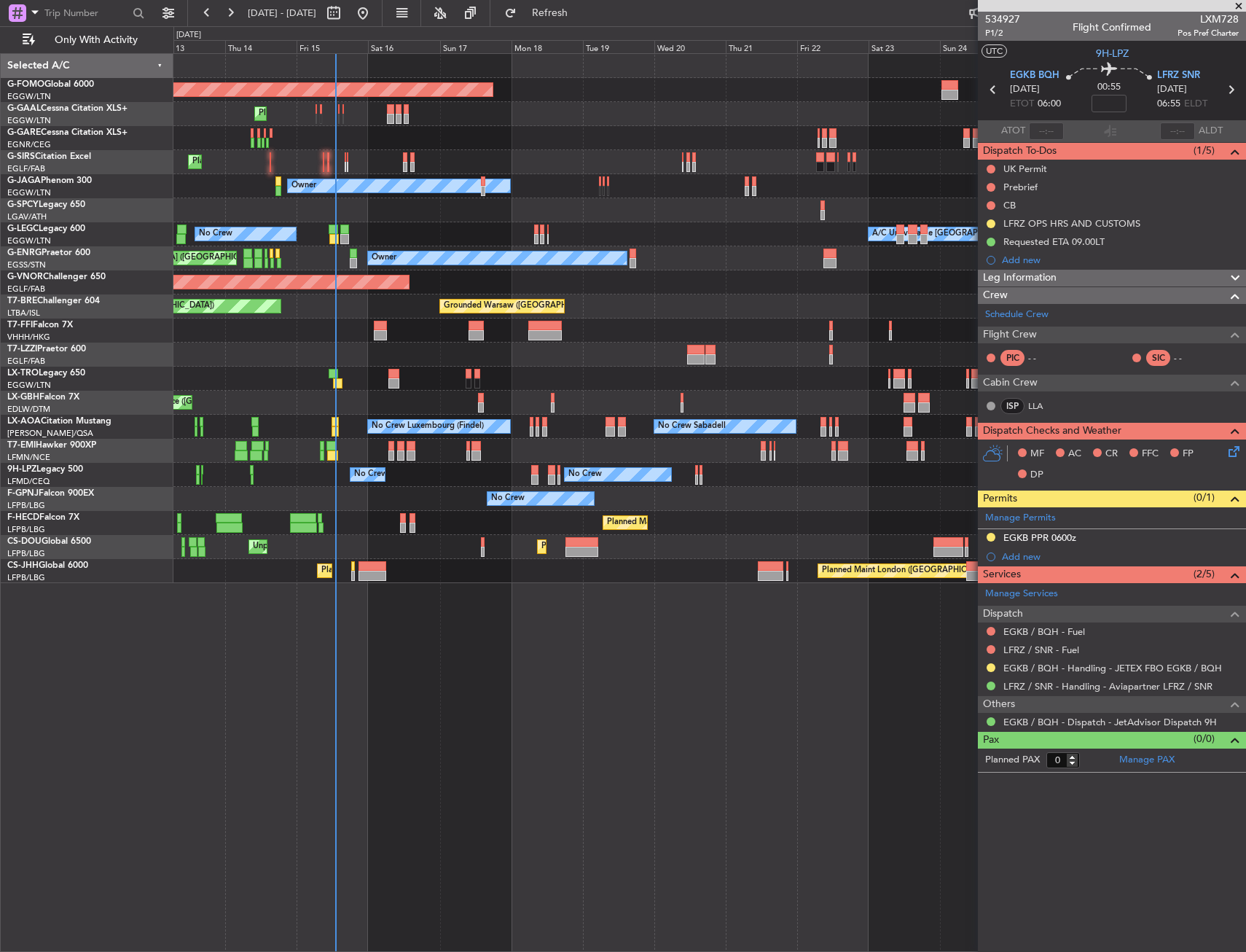
click at [488, 479] on div "Planned Maint Windsor Locks ([PERSON_NAME] Intl) Planned [GEOGRAPHIC_DATA] Plan…" at bounding box center [710, 318] width 1072 height 529
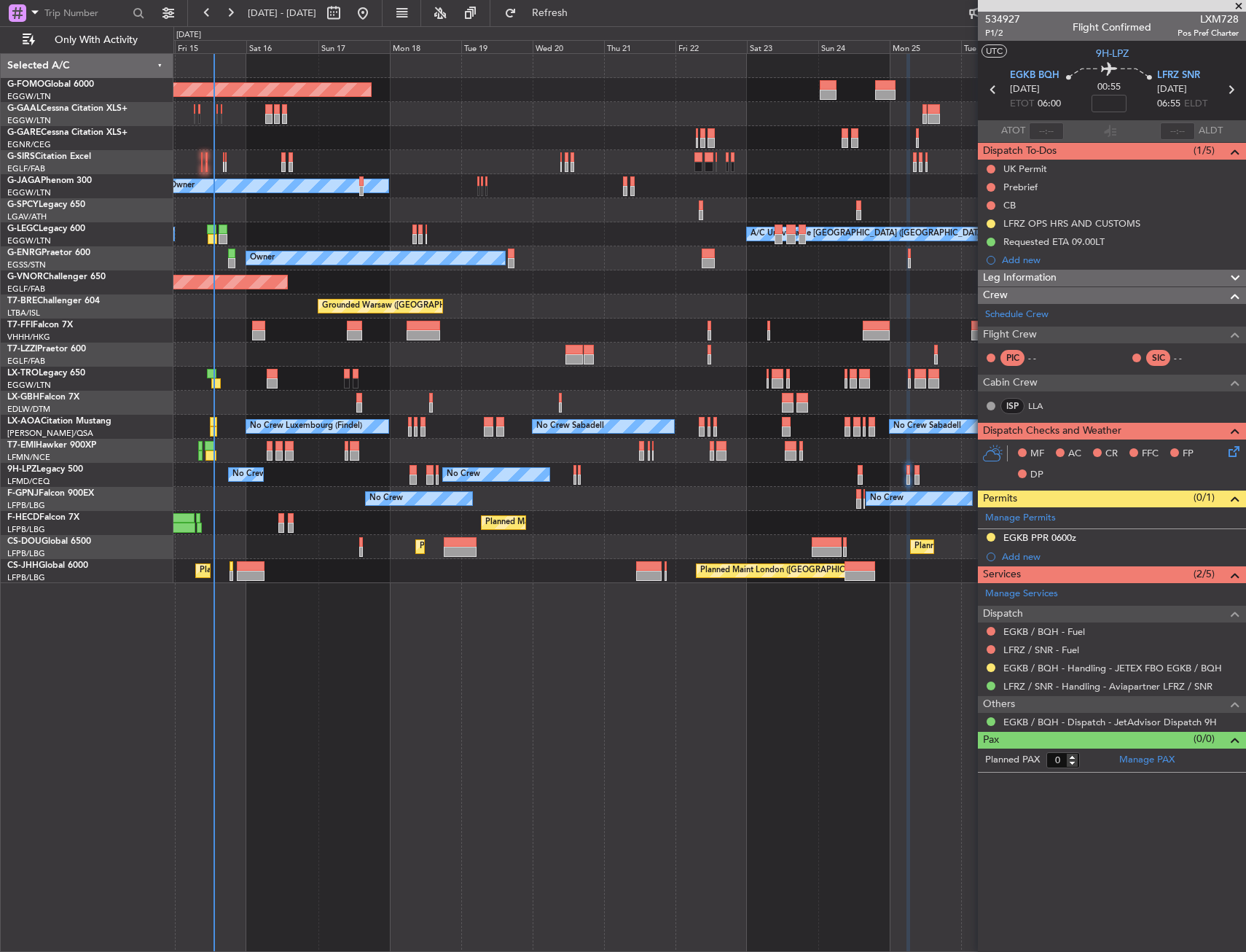
click at [208, 538] on div "Planned Maint Windsor Locks ([PERSON_NAME] Intl) Planned [GEOGRAPHIC_DATA] Plan…" at bounding box center [710, 318] width 1072 height 529
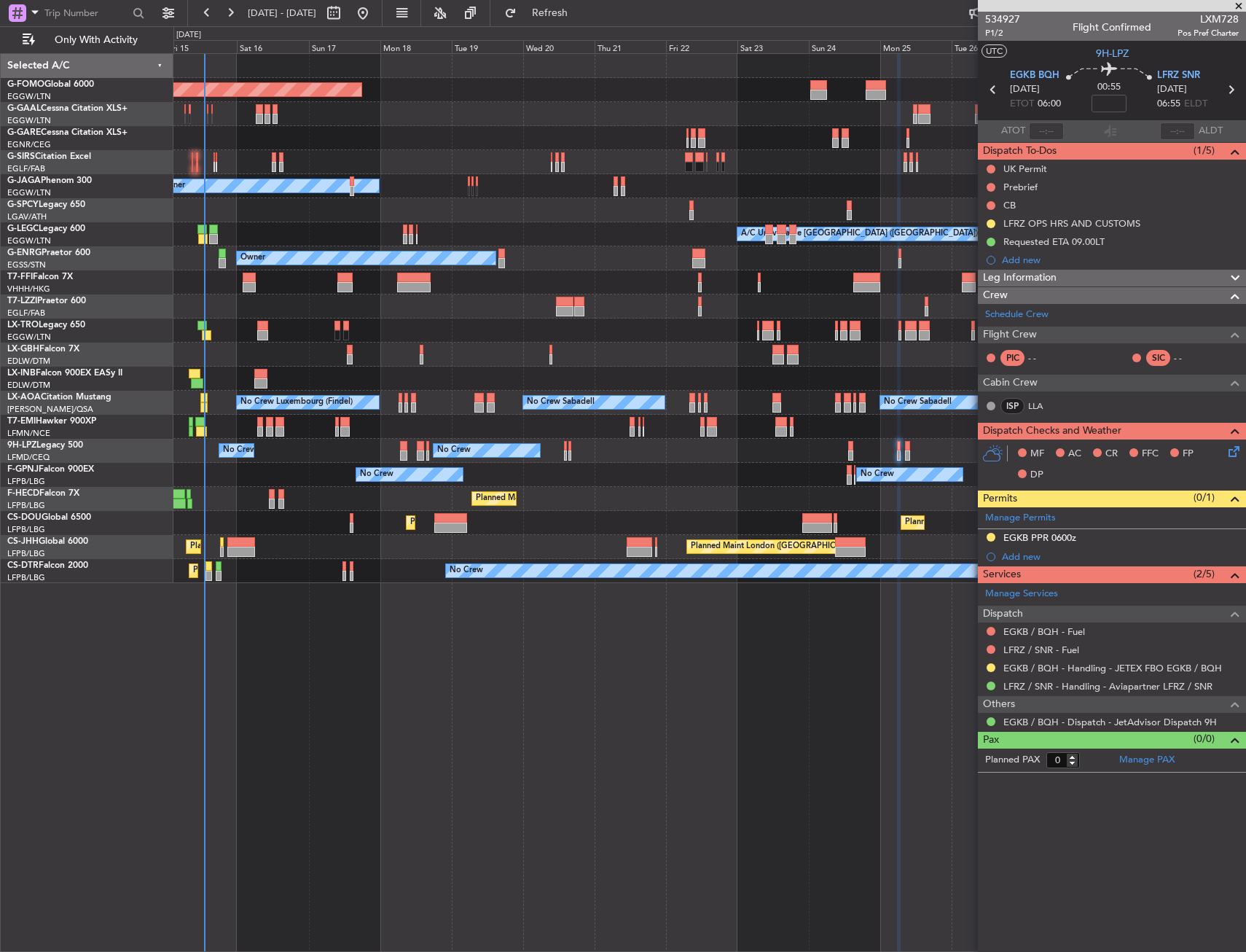
click at [460, 245] on div "Planned Maint Windsor Locks ([PERSON_NAME] Intl) Planned [GEOGRAPHIC_DATA] Plan…" at bounding box center [710, 318] width 1072 height 529
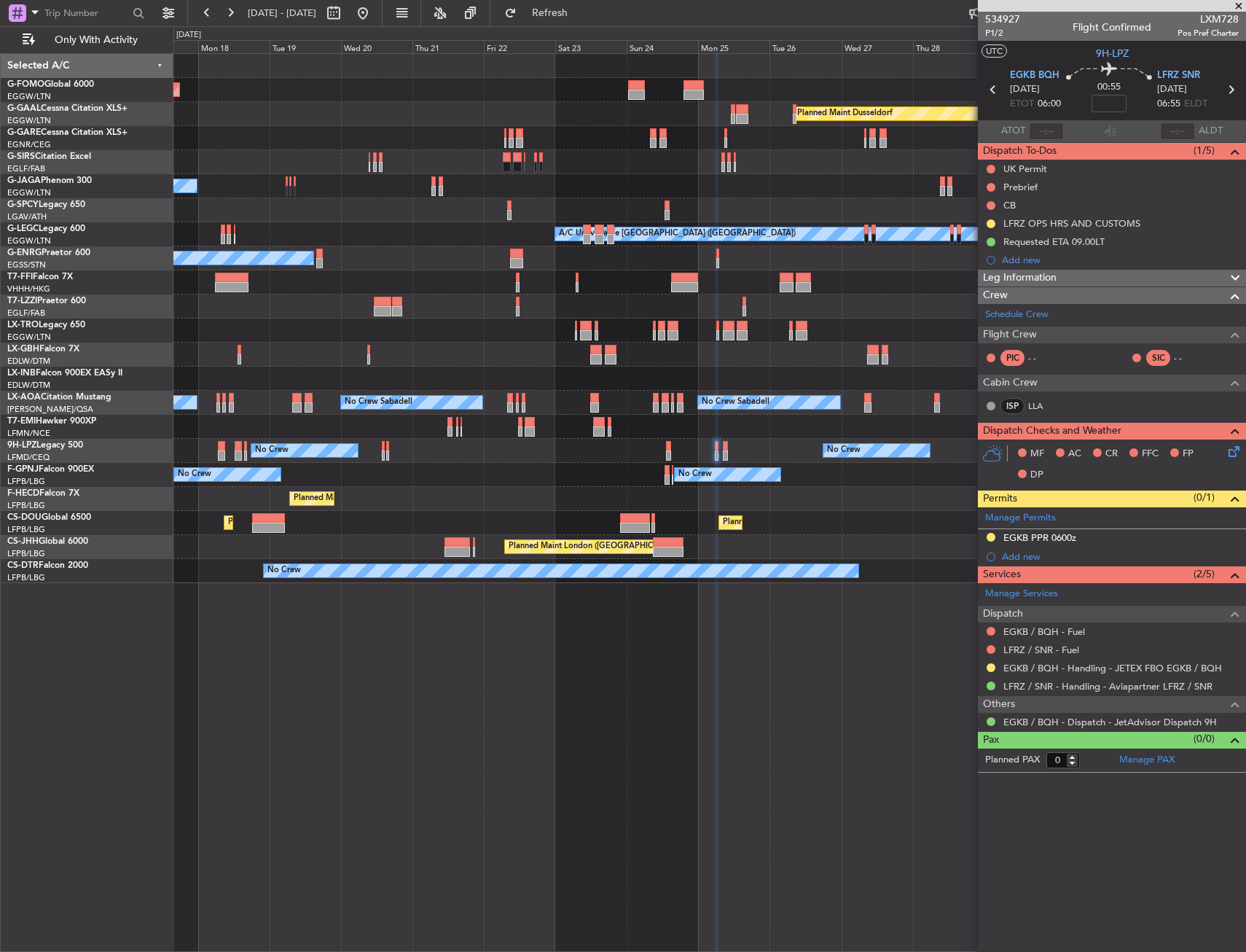
click at [395, 289] on div "Planned Maint Windsor Locks ([PERSON_NAME] Intl) Planned [GEOGRAPHIC_DATA] Plan…" at bounding box center [710, 318] width 1072 height 529
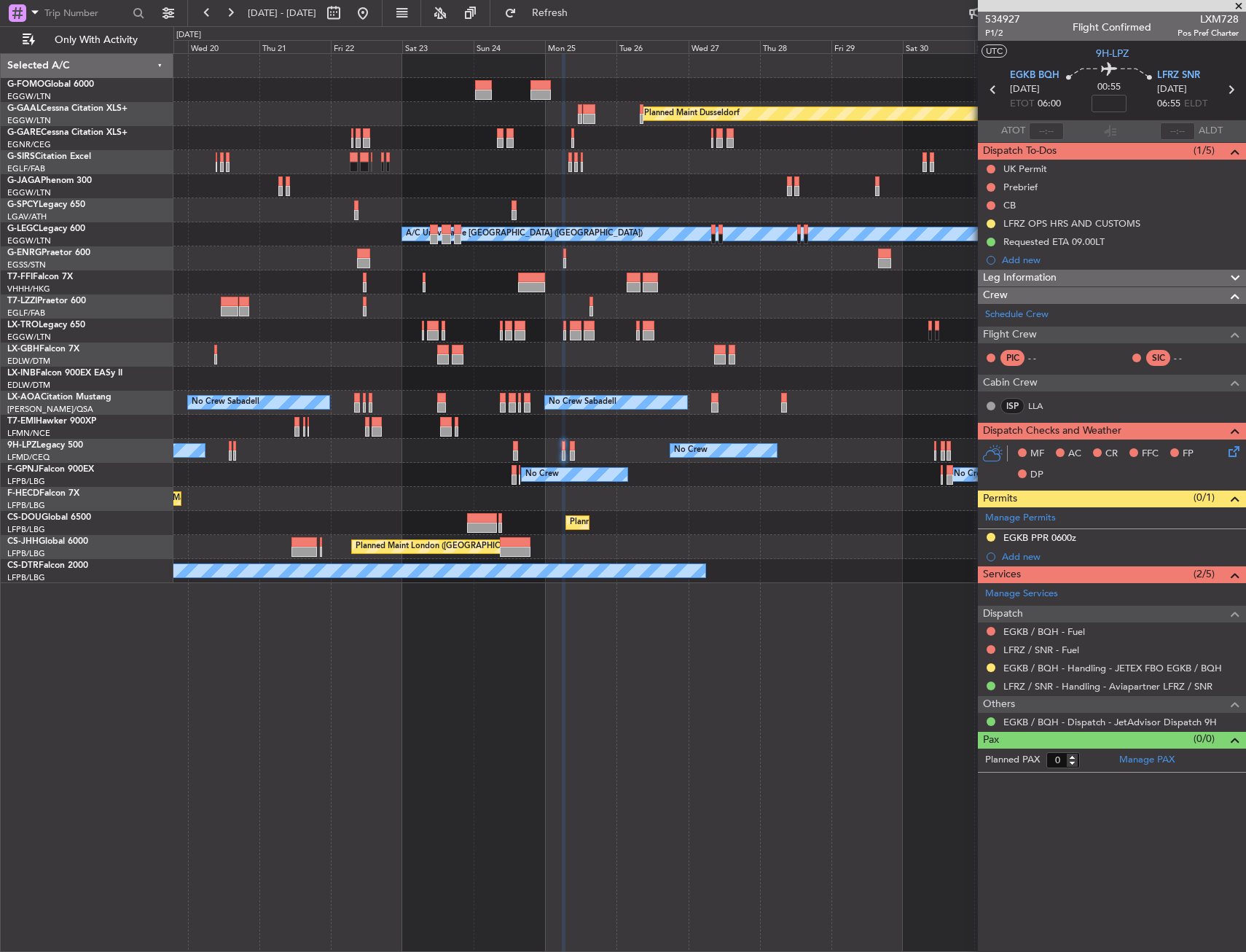
click at [378, 313] on div "Planned Maint Windsor Locks ([PERSON_NAME] Intl) Planned [GEOGRAPHIC_DATA] Plan…" at bounding box center [710, 318] width 1072 height 529
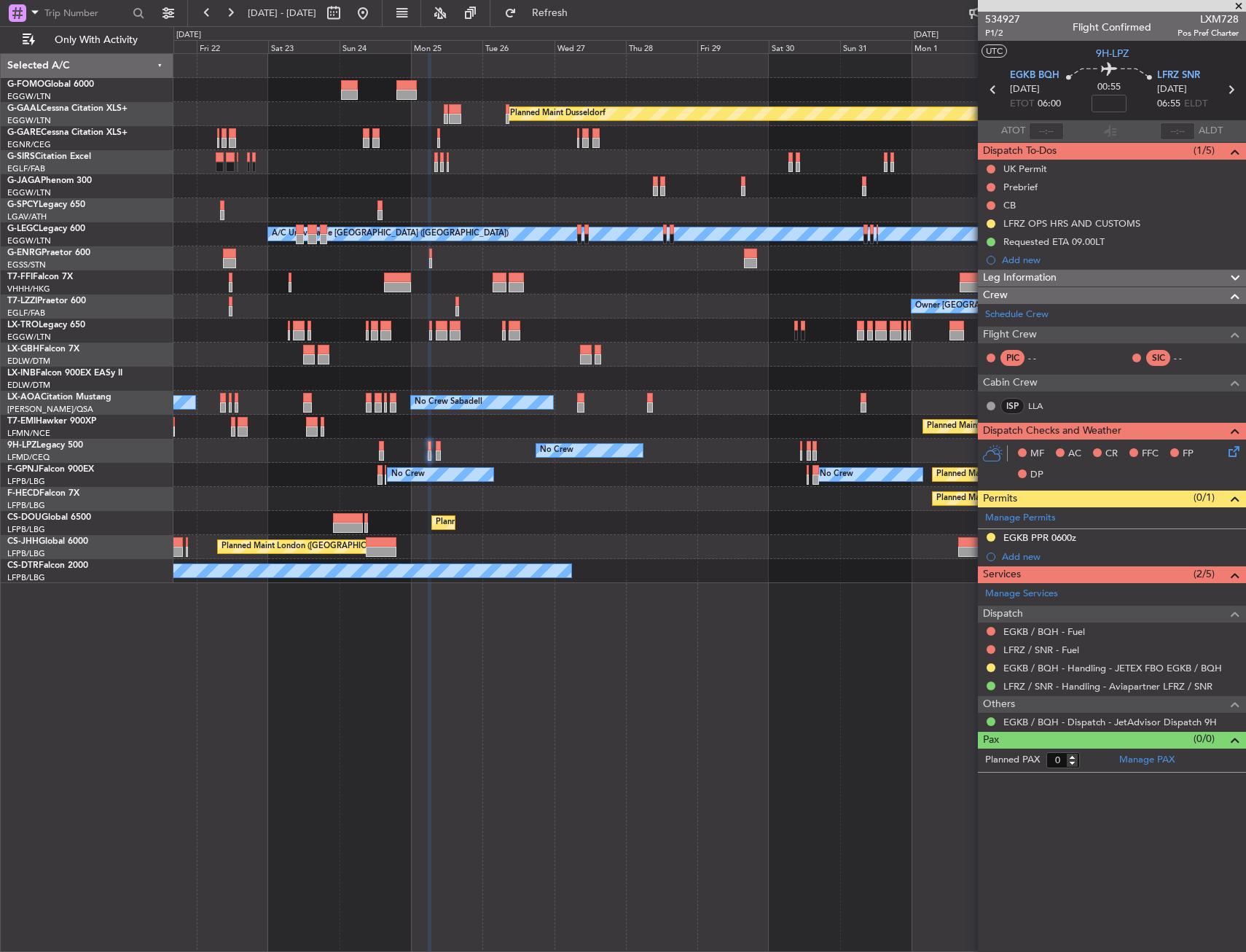
click at [381, 318] on div "Planned Maint Dusseldorf Planned Maint [GEOGRAPHIC_DATA] ([GEOGRAPHIC_DATA]) Ow…" at bounding box center [710, 318] width 1072 height 529
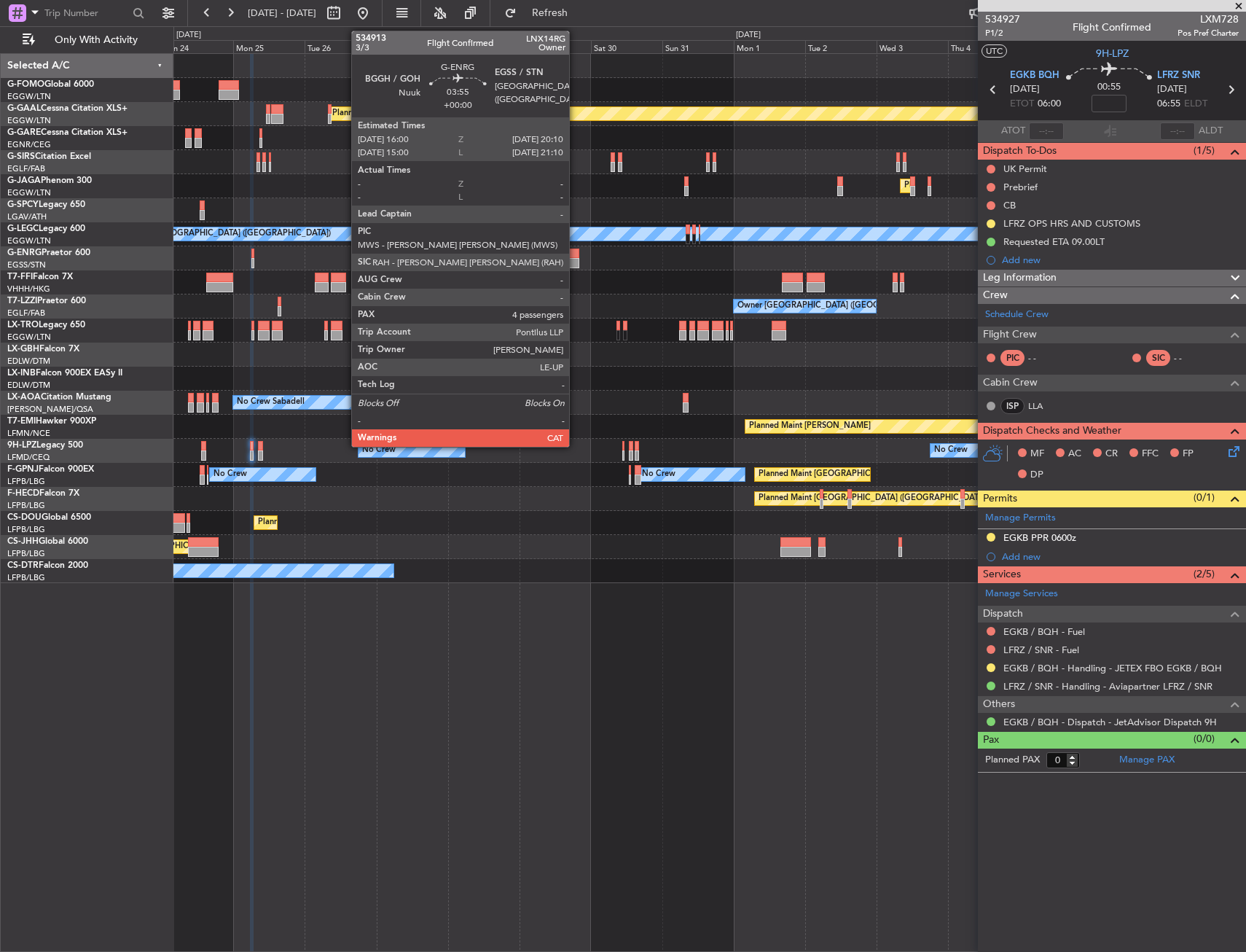
click at [386, 306] on div "Planned Maint Dusseldorf Planned Maint [GEOGRAPHIC_DATA] ([GEOGRAPHIC_DATA]) A/…" at bounding box center [710, 318] width 1072 height 529
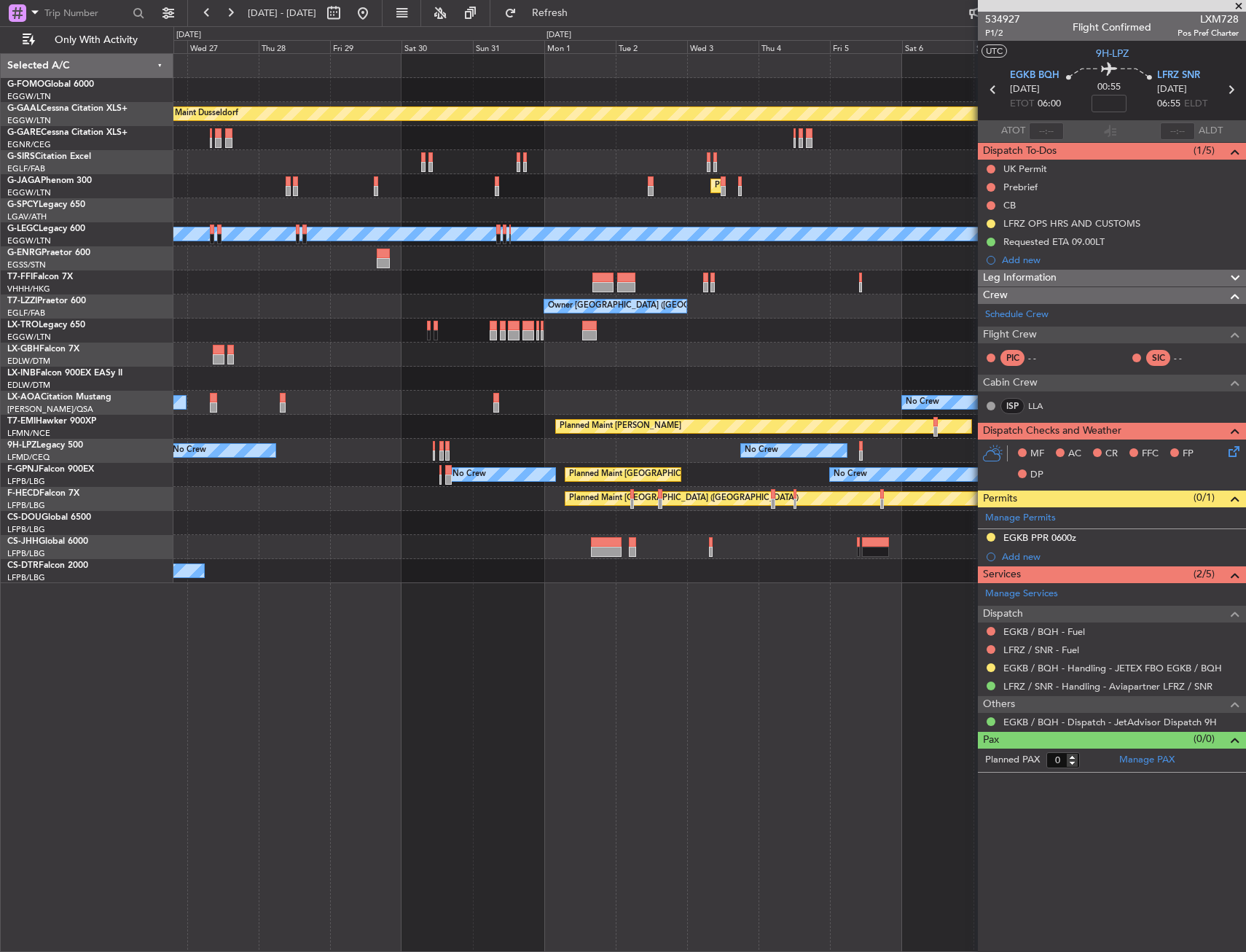
click at [367, 328] on div "Planned Maint Dusseldorf Planned Maint [GEOGRAPHIC_DATA] ([GEOGRAPHIC_DATA]) A/…" at bounding box center [710, 318] width 1072 height 529
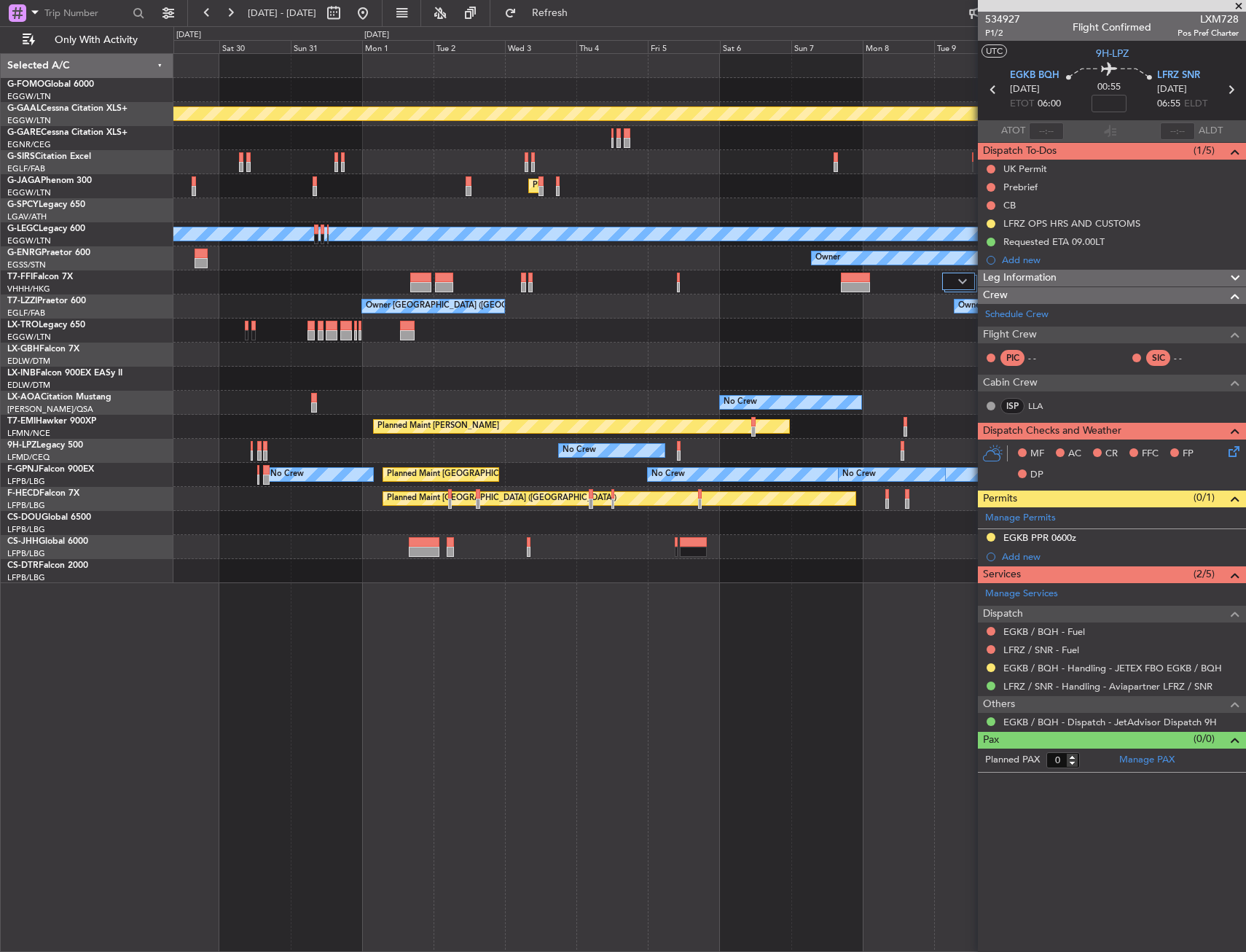
click at [412, 325] on div "Planned Maint Dusseldorf Planned Maint [GEOGRAPHIC_DATA] ([GEOGRAPHIC_DATA]) A/…" at bounding box center [710, 318] width 1072 height 529
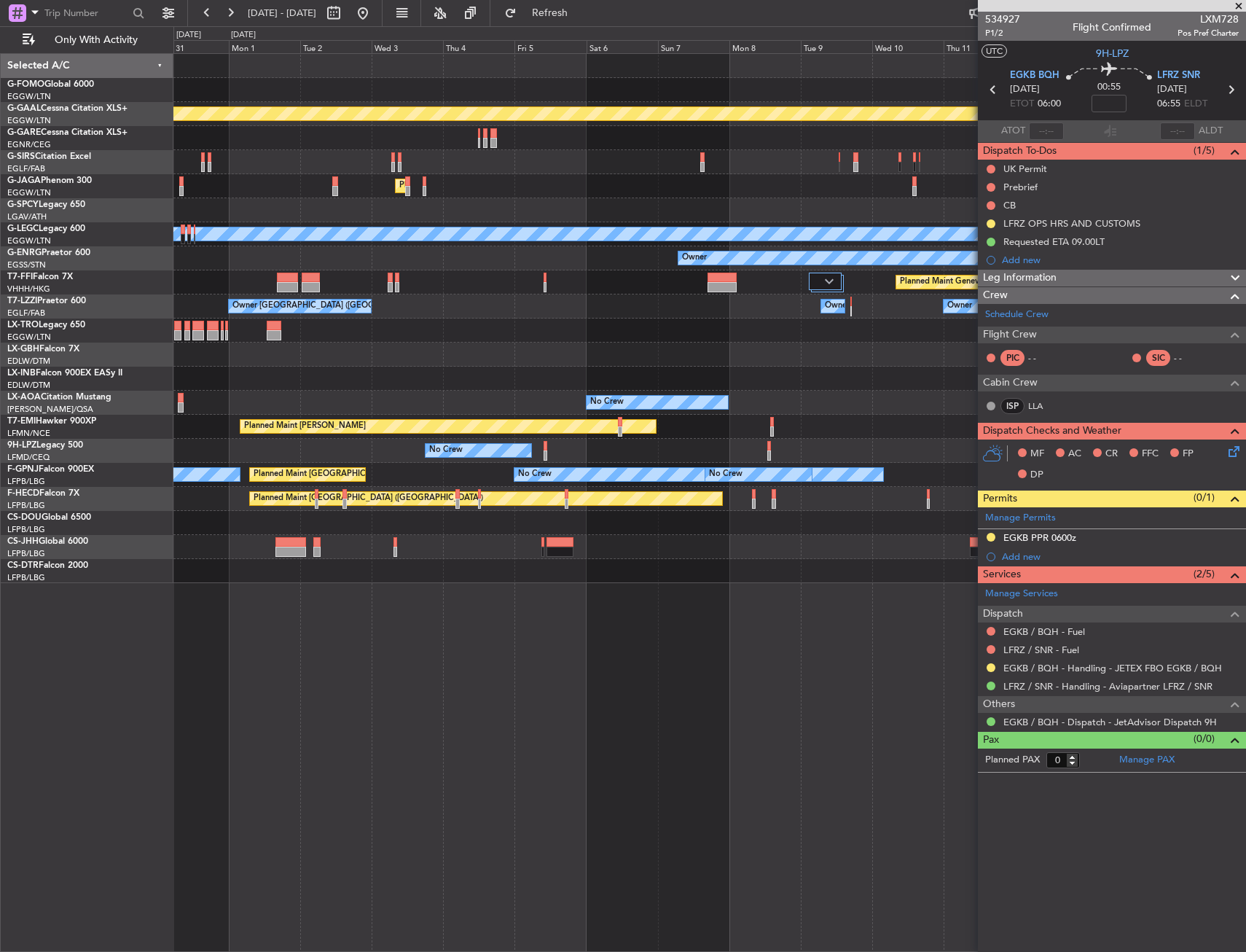
click at [401, 322] on div "Planned Maint Dusseldorf Planned Maint [GEOGRAPHIC_DATA] ([GEOGRAPHIC_DATA]) A/…" at bounding box center [710, 318] width 1072 height 529
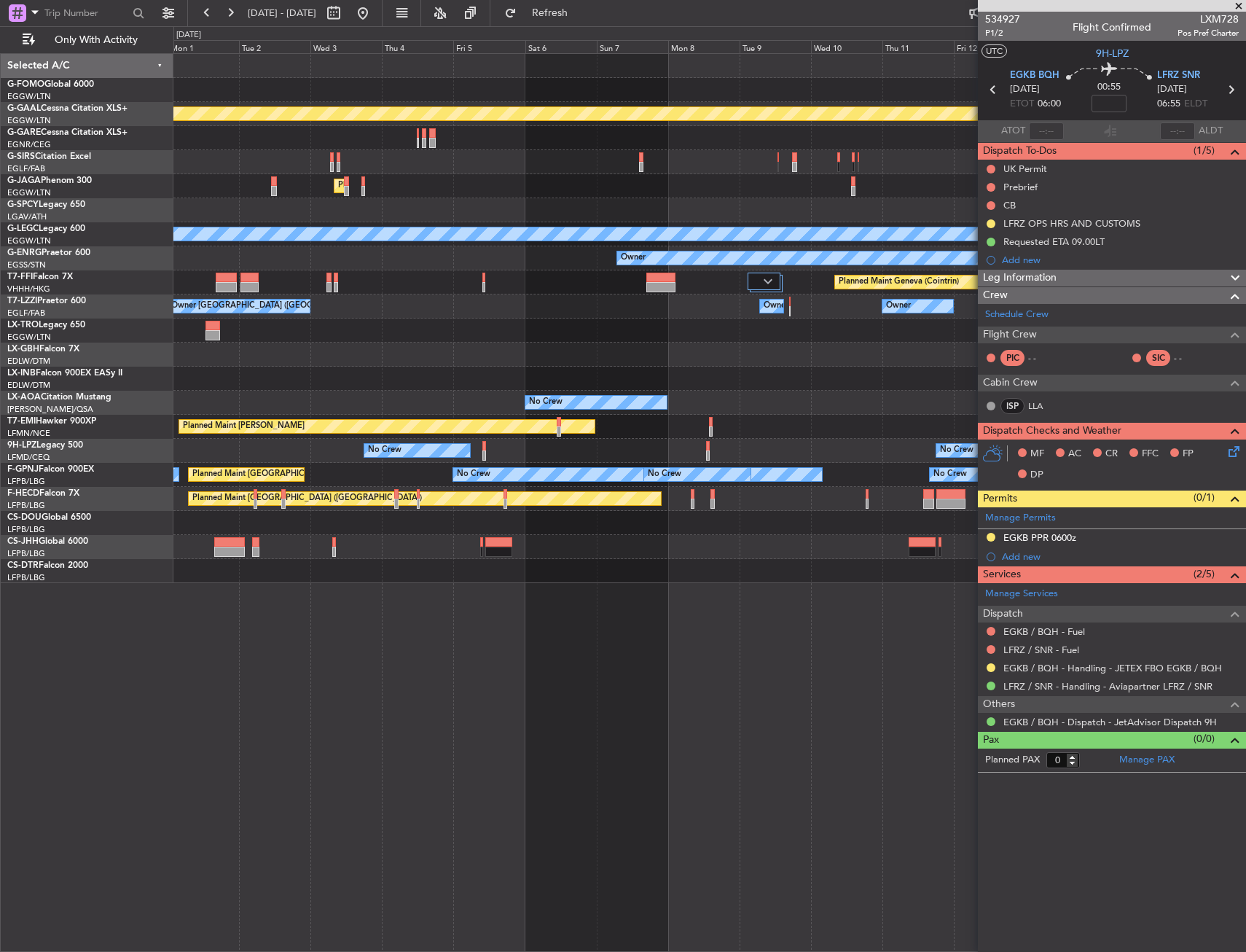
click at [331, 349] on div "Planned Maint Dusseldorf Planned Maint [GEOGRAPHIC_DATA] ([GEOGRAPHIC_DATA]) A/…" at bounding box center [710, 318] width 1072 height 529
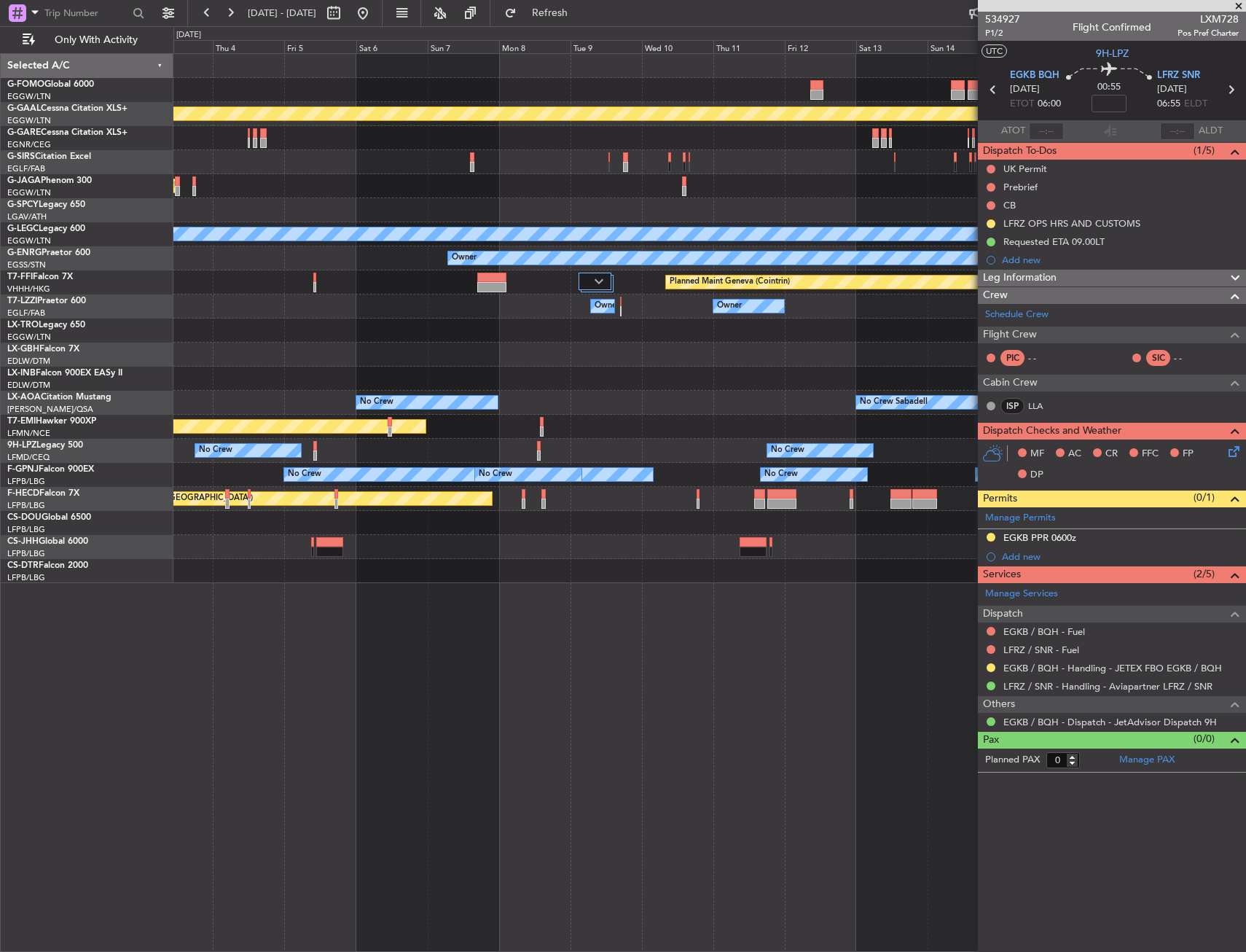
click at [288, 360] on div "Planned Maint Dusseldorf Planned Maint [GEOGRAPHIC_DATA] ([GEOGRAPHIC_DATA]) A/…" at bounding box center [710, 318] width 1072 height 529
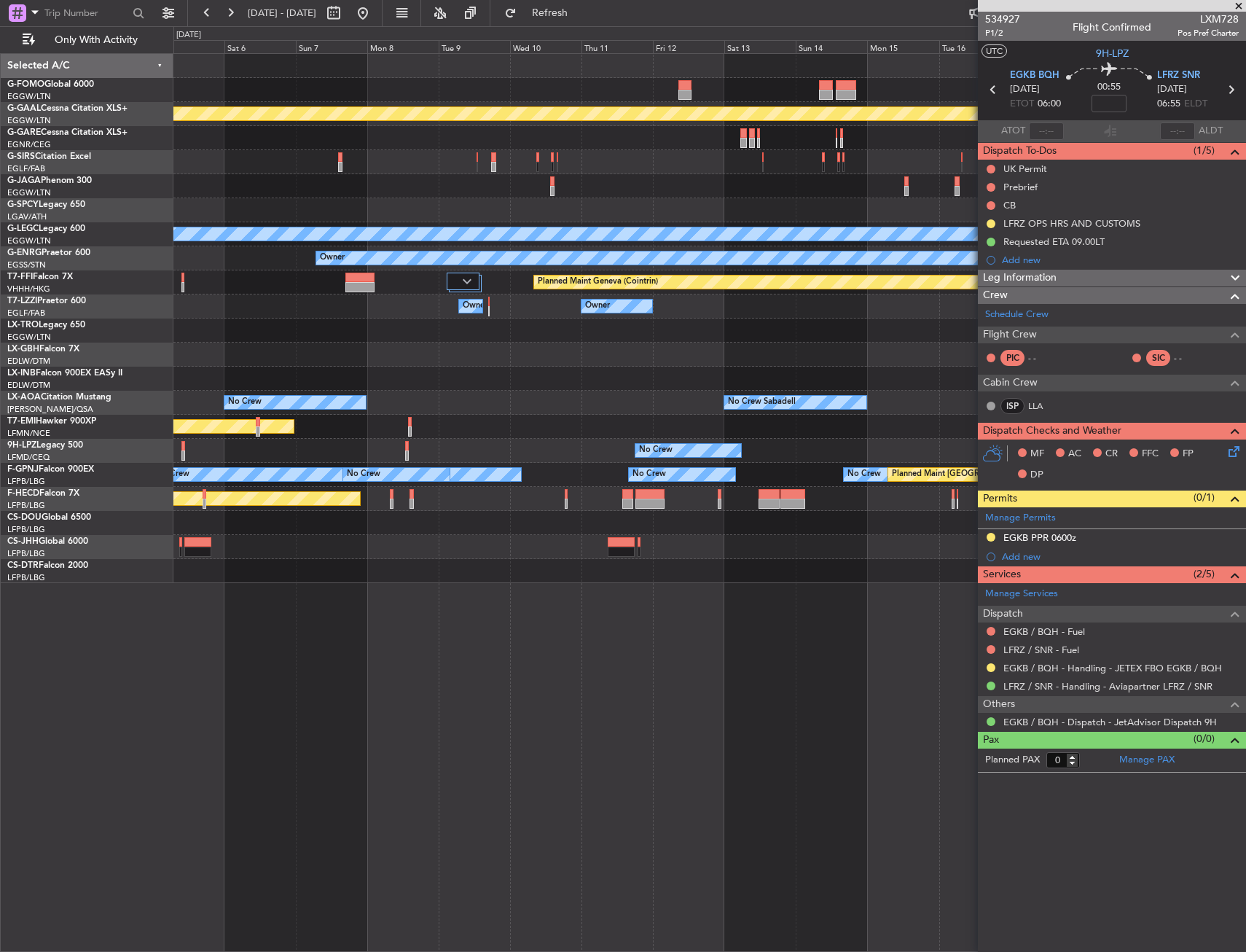
click at [311, 355] on div "Planned Maint Dusseldorf Planned Maint [GEOGRAPHIC_DATA] ([GEOGRAPHIC_DATA]) A/…" at bounding box center [710, 318] width 1072 height 529
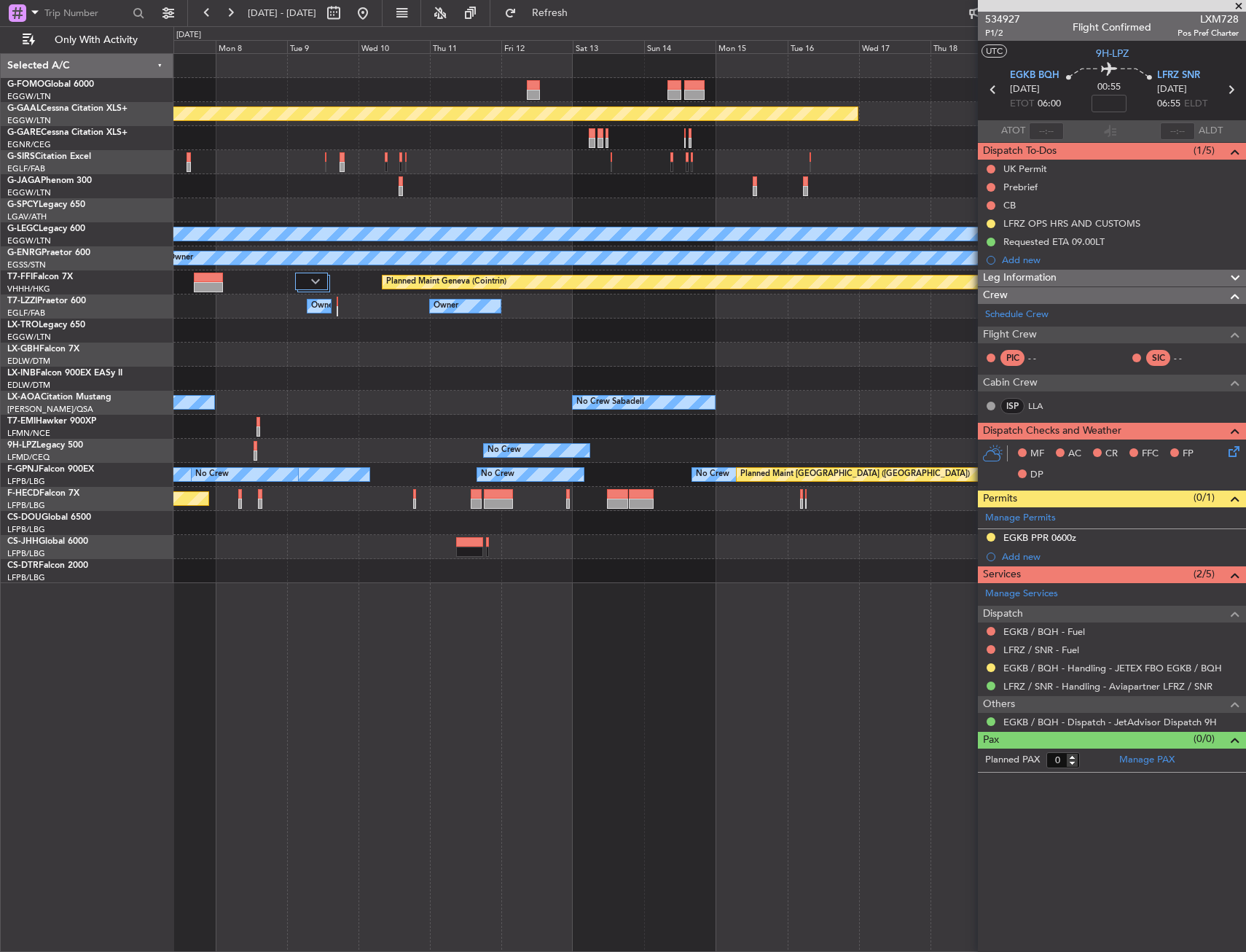
click at [360, 348] on div "Planned Maint Dusseldorf A/C Unavailable [GEOGRAPHIC_DATA] ([GEOGRAPHIC_DATA]) …" at bounding box center [710, 318] width 1072 height 529
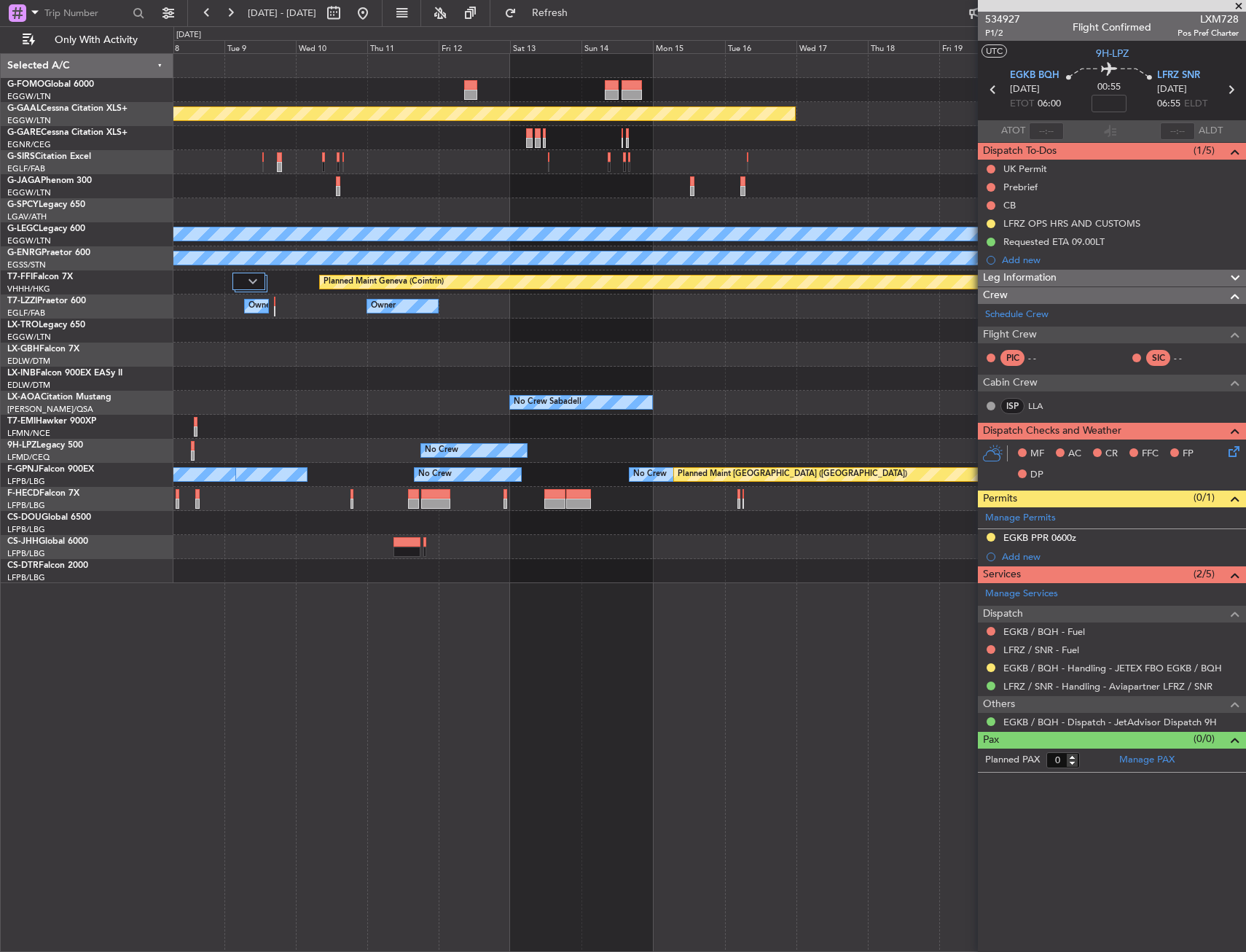
click at [387, 347] on div "Planned Maint Dusseldorf A/C Unavailable [GEOGRAPHIC_DATA] ([GEOGRAPHIC_DATA]) …" at bounding box center [710, 318] width 1072 height 529
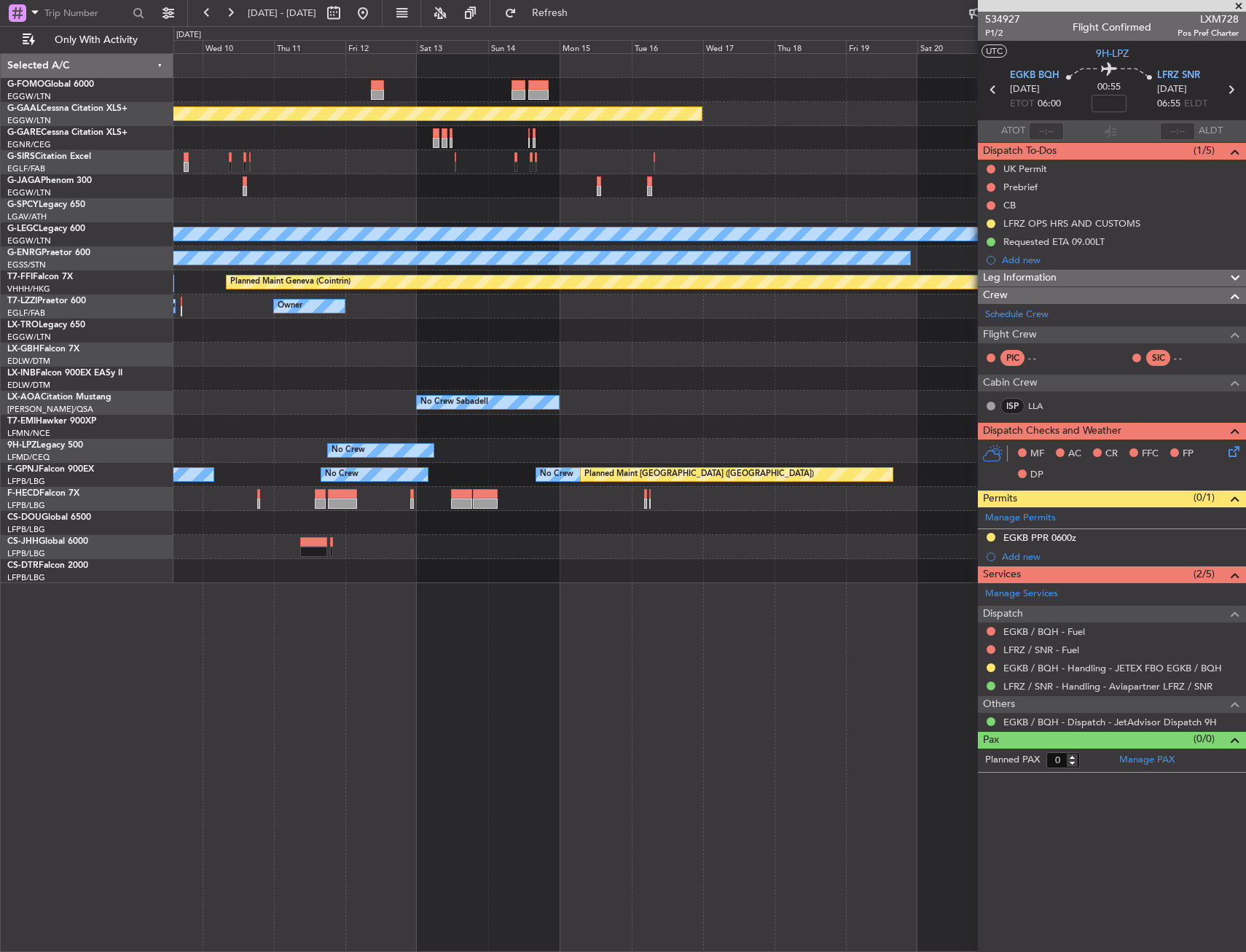
click at [367, 358] on div "Planned Maint Dusseldorf A/C Unavailable [GEOGRAPHIC_DATA] ([GEOGRAPHIC_DATA]) …" at bounding box center [710, 318] width 1072 height 529
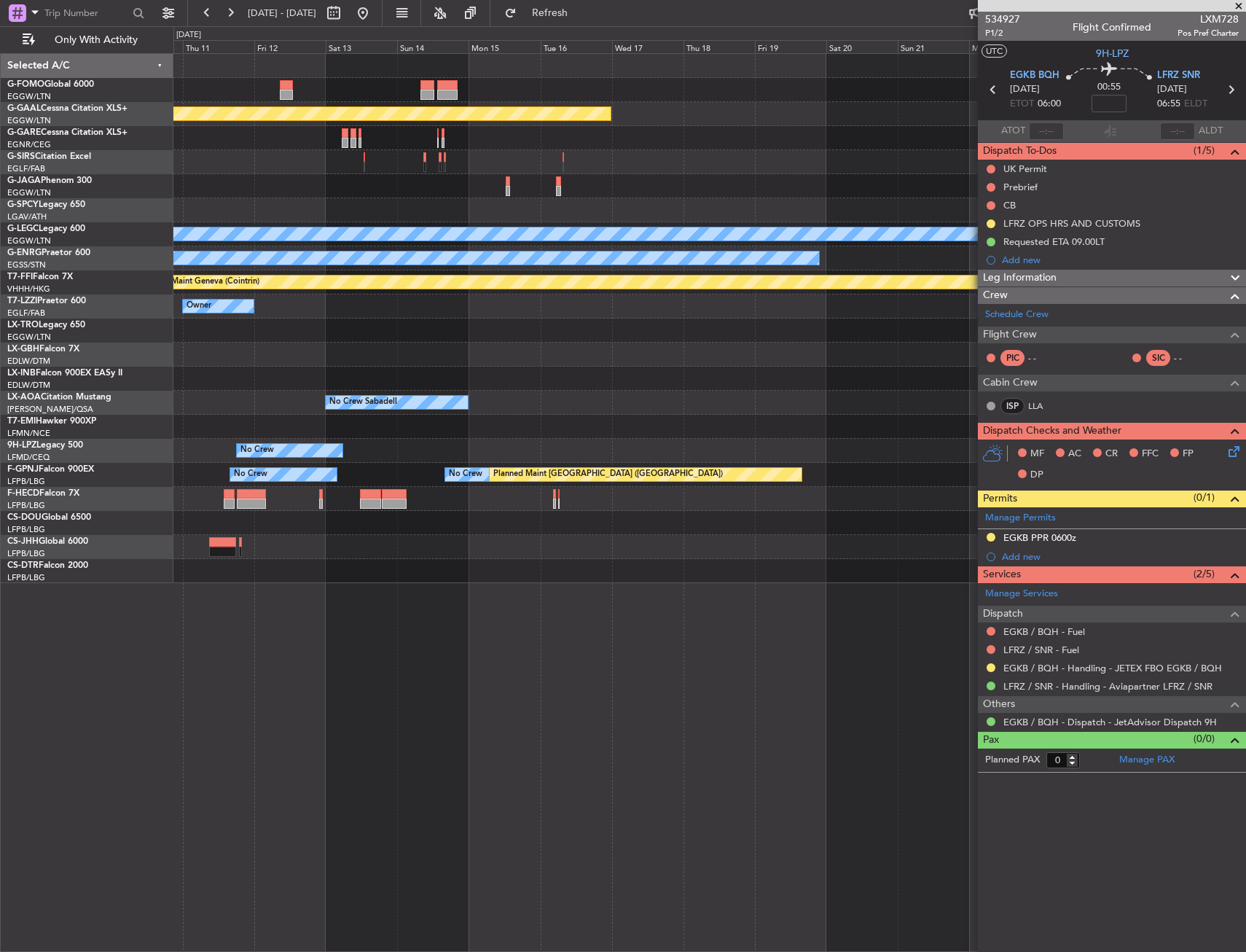
click at [341, 361] on div "Planned Maint Dusseldorf A/C Unavailable [GEOGRAPHIC_DATA] ([GEOGRAPHIC_DATA]) …" at bounding box center [710, 318] width 1072 height 529
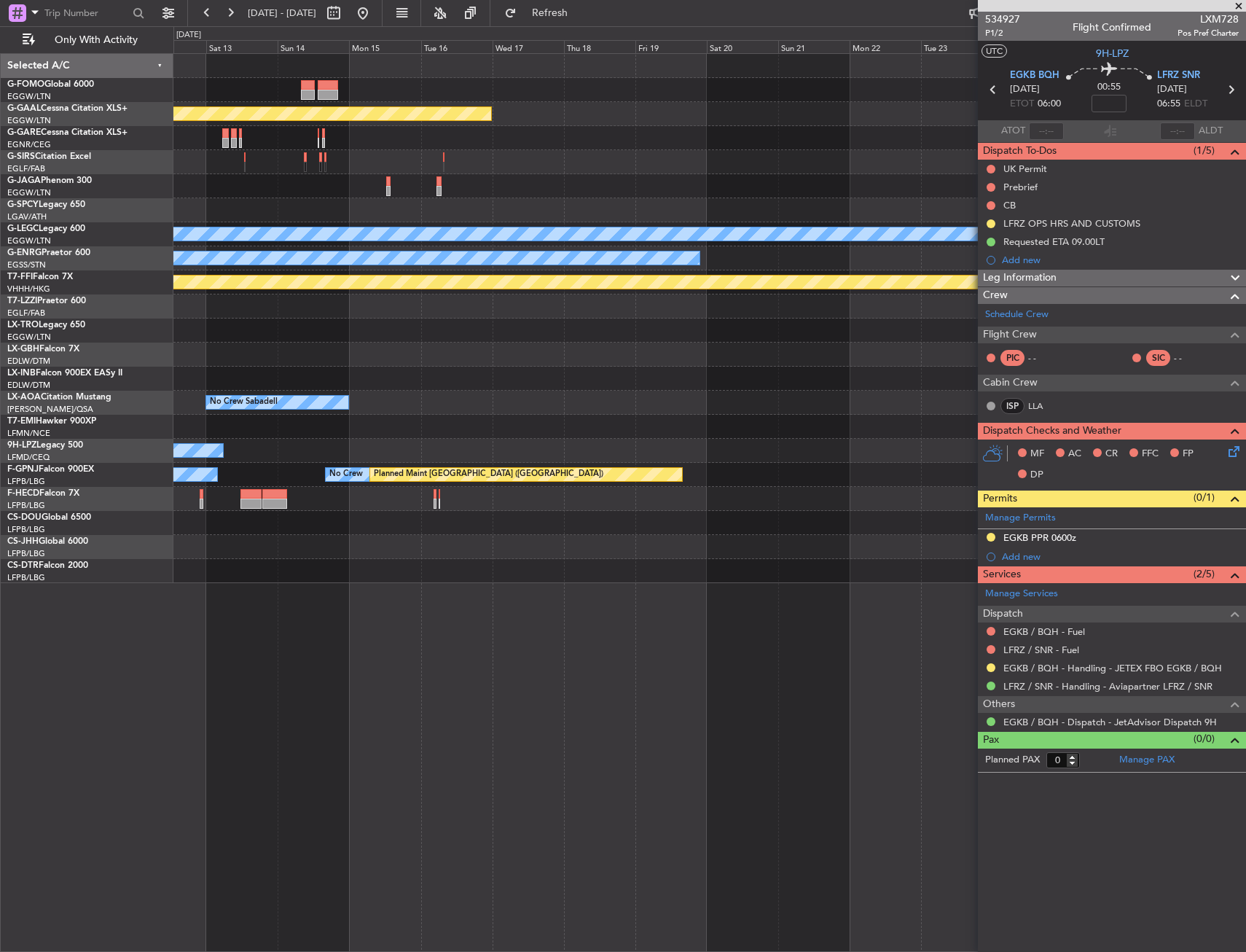
click at [307, 370] on div "Planned Maint Dusseldorf A/C Unavailable [GEOGRAPHIC_DATA] ([GEOGRAPHIC_DATA]) …" at bounding box center [710, 318] width 1072 height 529
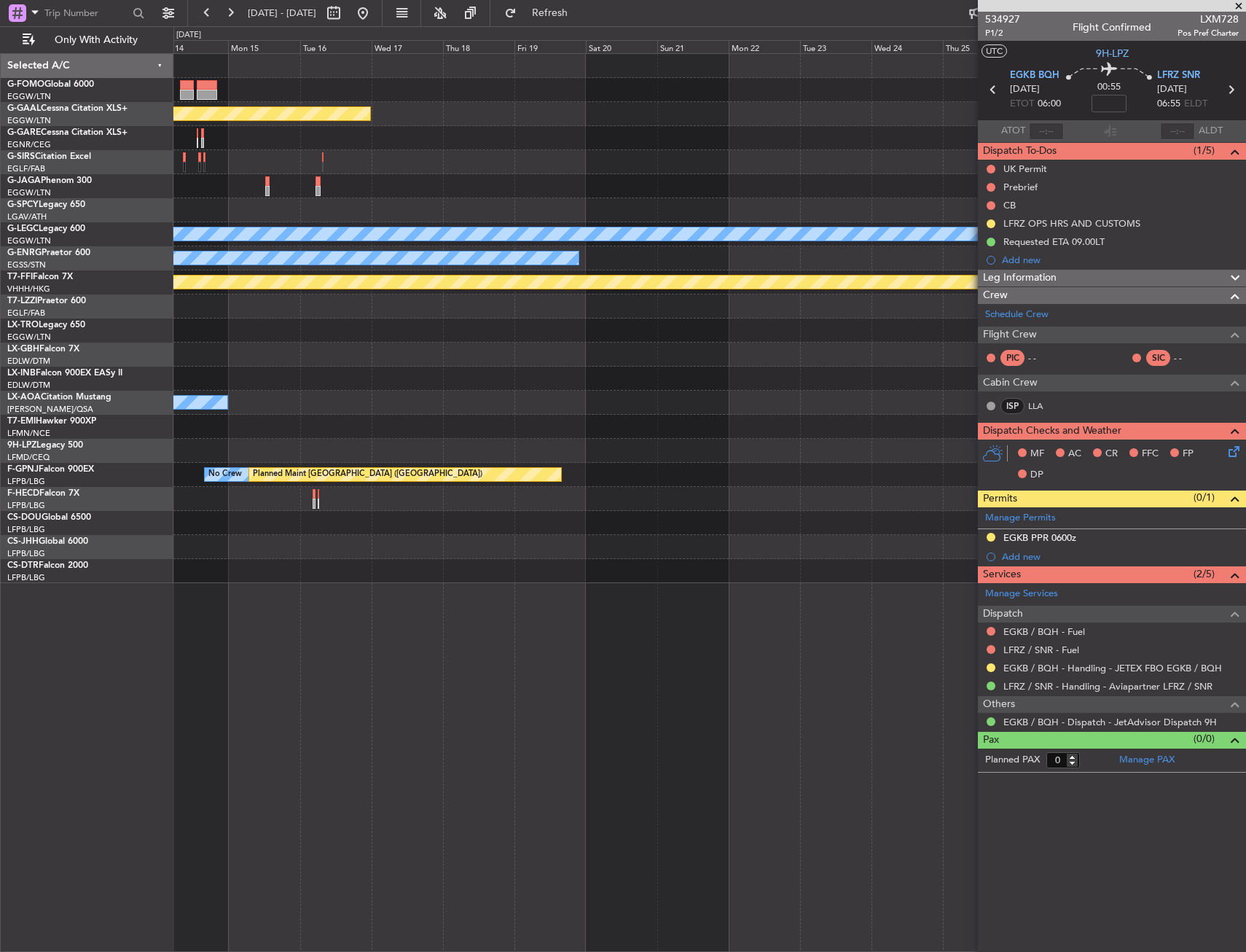
click at [224, 388] on div "Planned Maint Dusseldorf A/C Unavailable [GEOGRAPHIC_DATA] ([GEOGRAPHIC_DATA]) …" at bounding box center [710, 318] width 1072 height 529
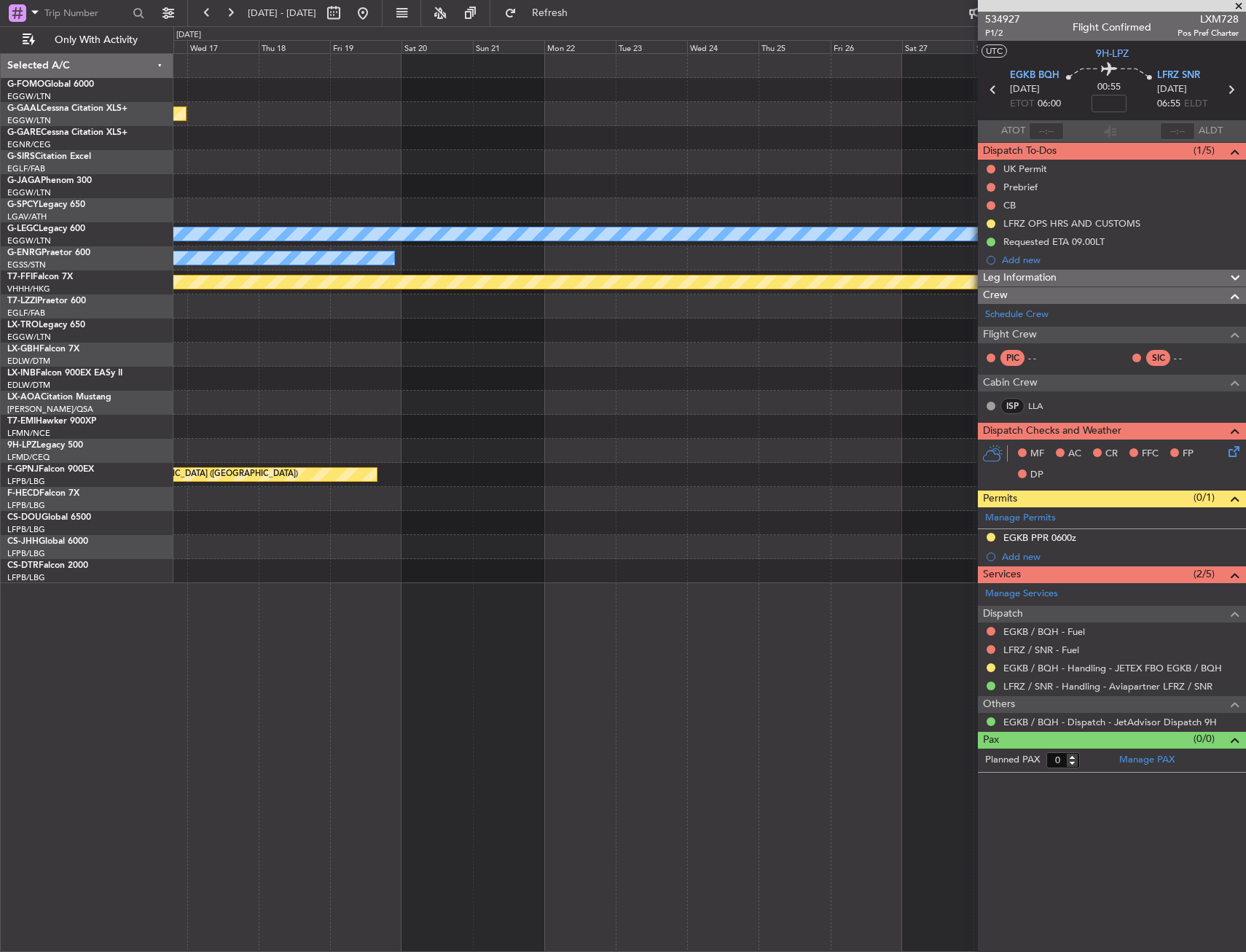
click at [252, 361] on div "Planned Maint Dusseldorf A/C Unavailable [GEOGRAPHIC_DATA] ([GEOGRAPHIC_DATA]) …" at bounding box center [710, 318] width 1072 height 529
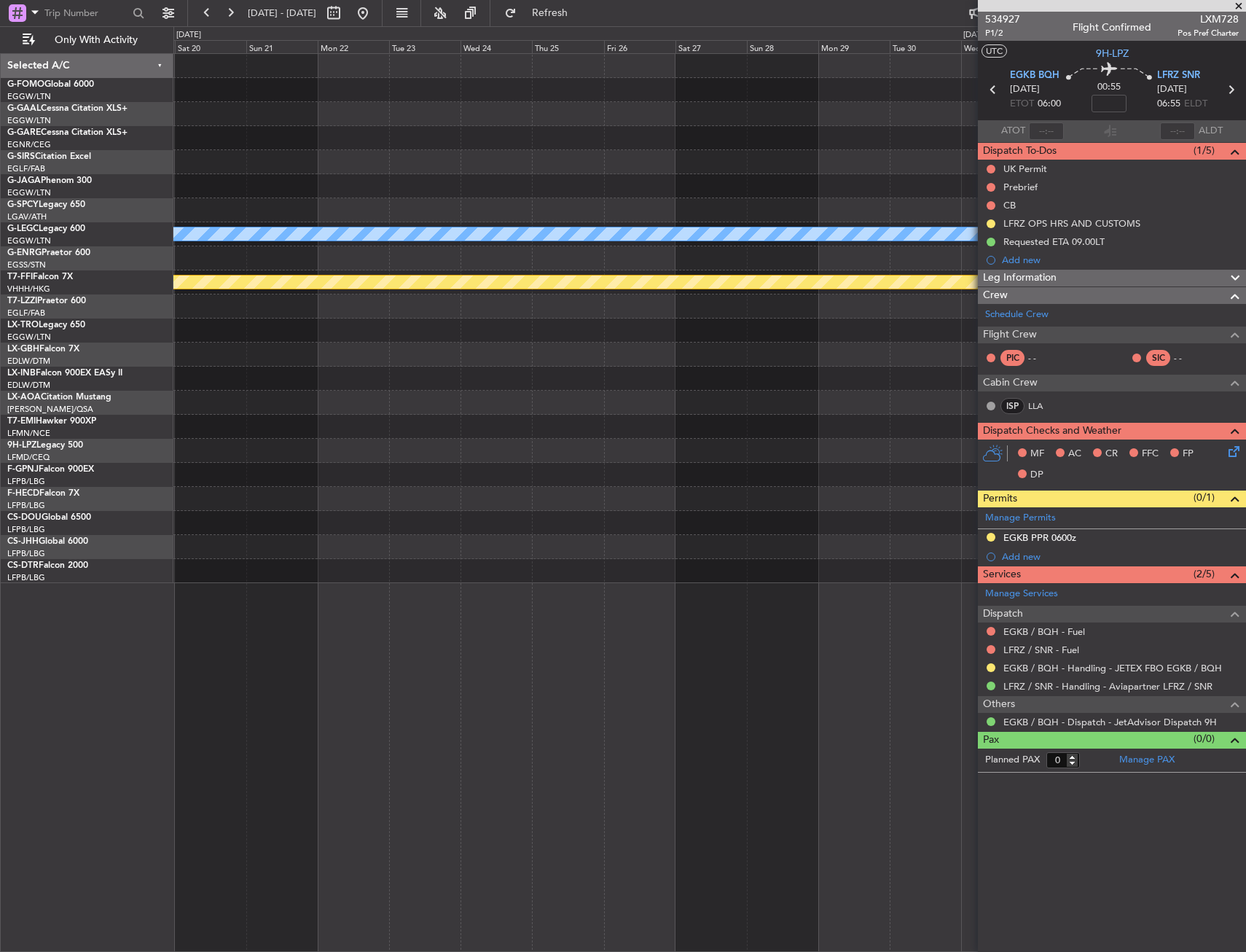
click at [268, 355] on div "Planned Maint Dusseldorf A/C Unavailable [GEOGRAPHIC_DATA] ([GEOGRAPHIC_DATA]) …" at bounding box center [710, 318] width 1072 height 529
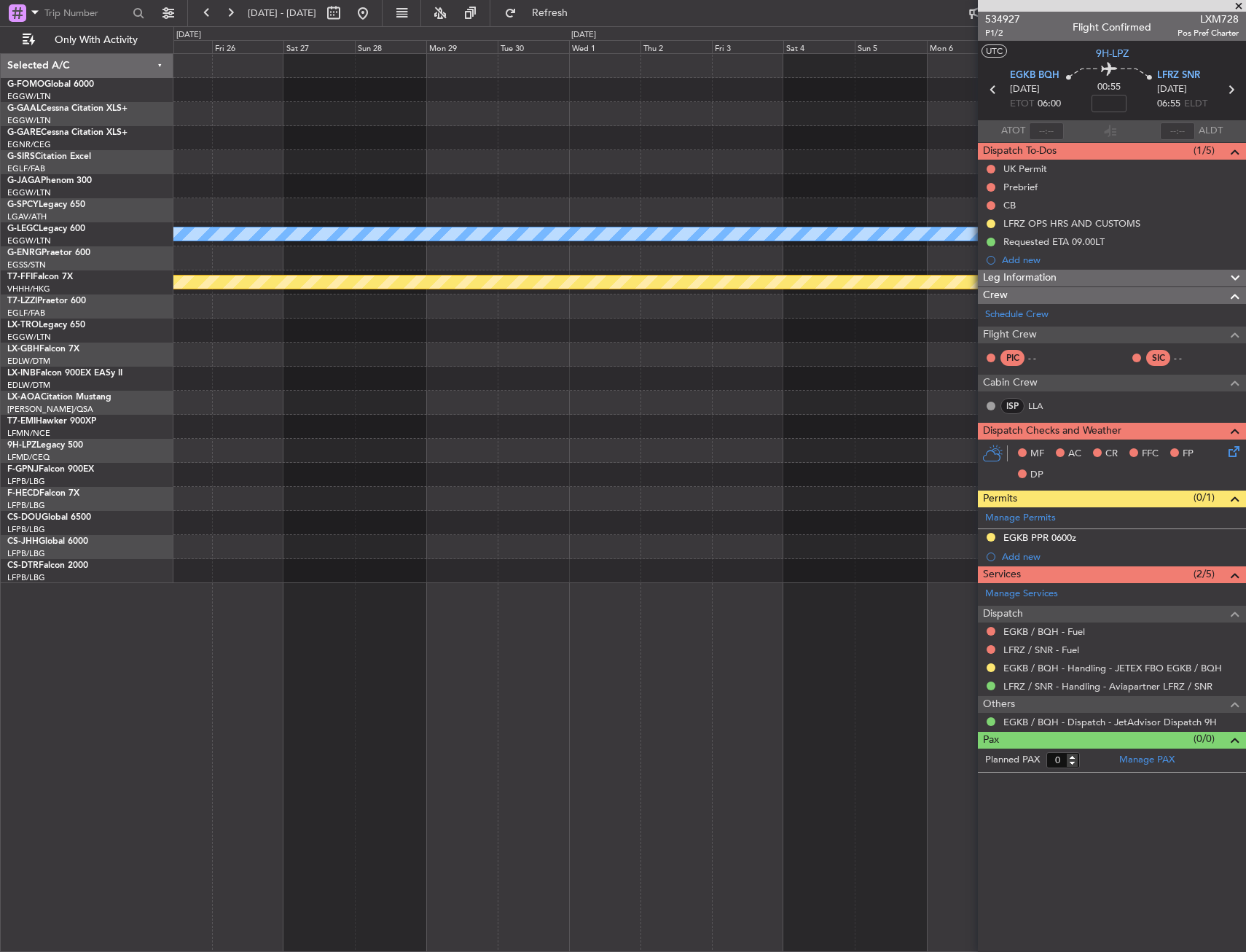
click at [296, 341] on div "A/C Unavailable [GEOGRAPHIC_DATA] ([GEOGRAPHIC_DATA]) Planned Maint Geneva ([GE…" at bounding box center [710, 318] width 1072 height 529
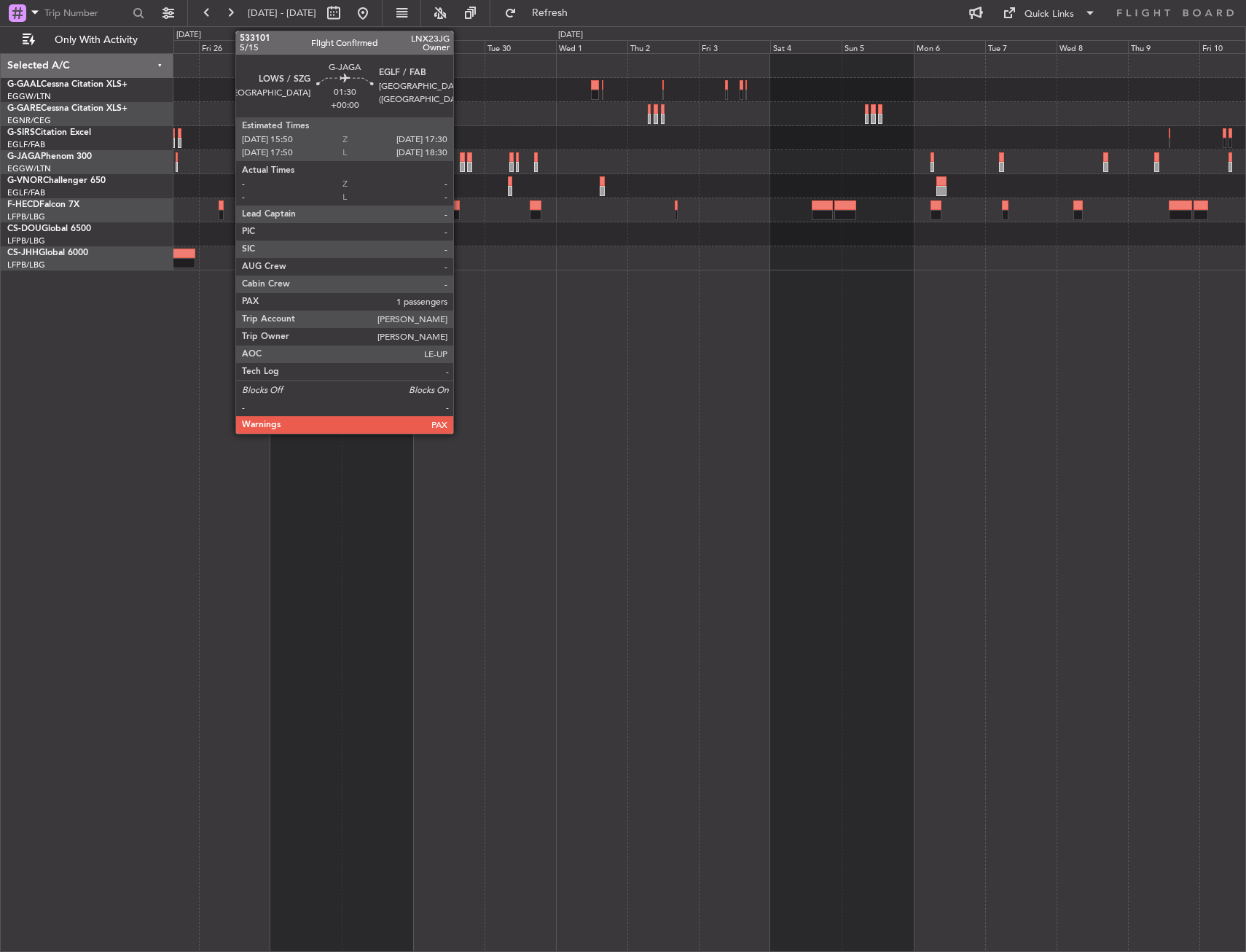
click at [460, 161] on div at bounding box center [462, 157] width 5 height 10
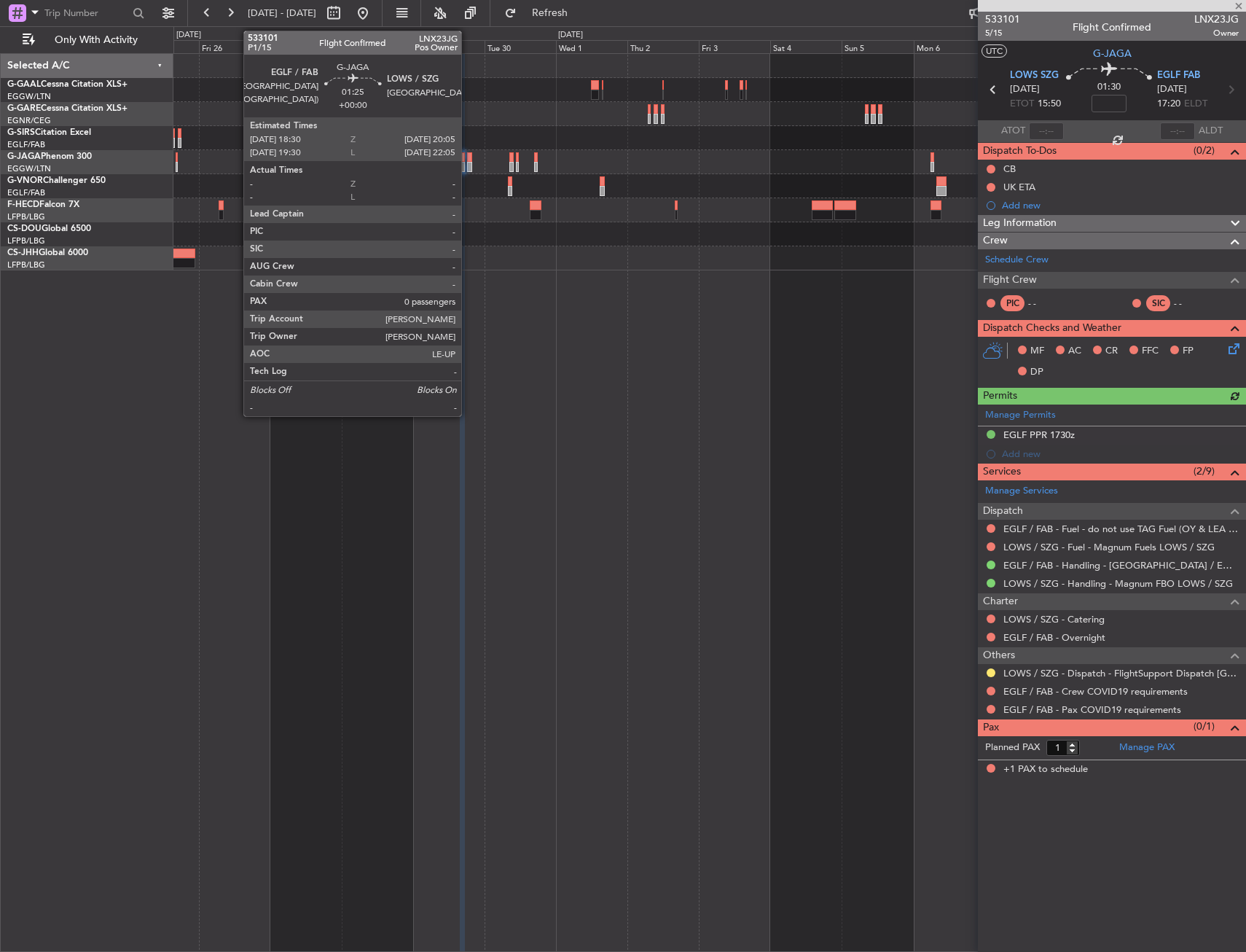
click at [468, 161] on div at bounding box center [469, 157] width 5 height 10
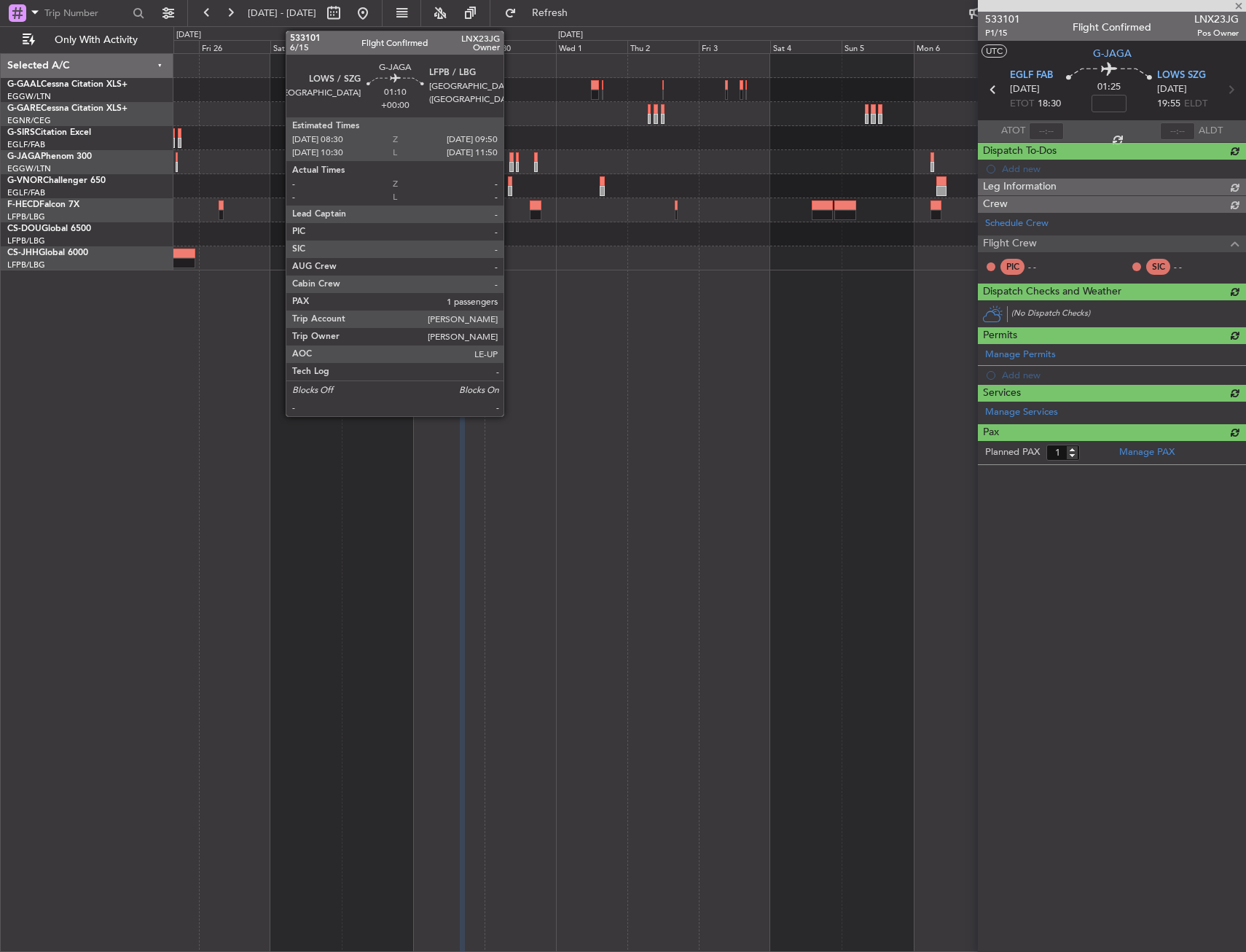
type input "0"
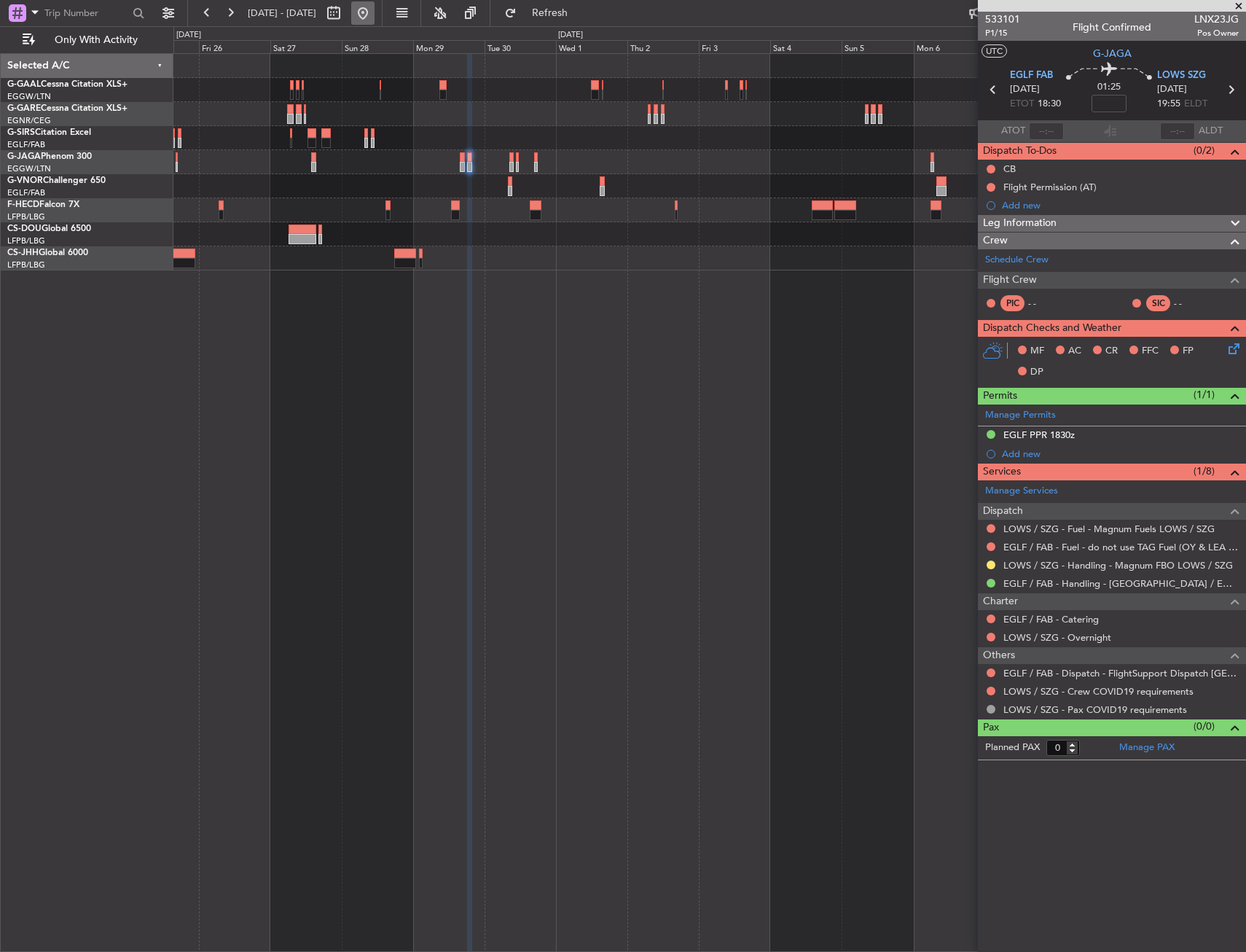
click at [375, 18] on button at bounding box center [363, 13] width 23 height 23
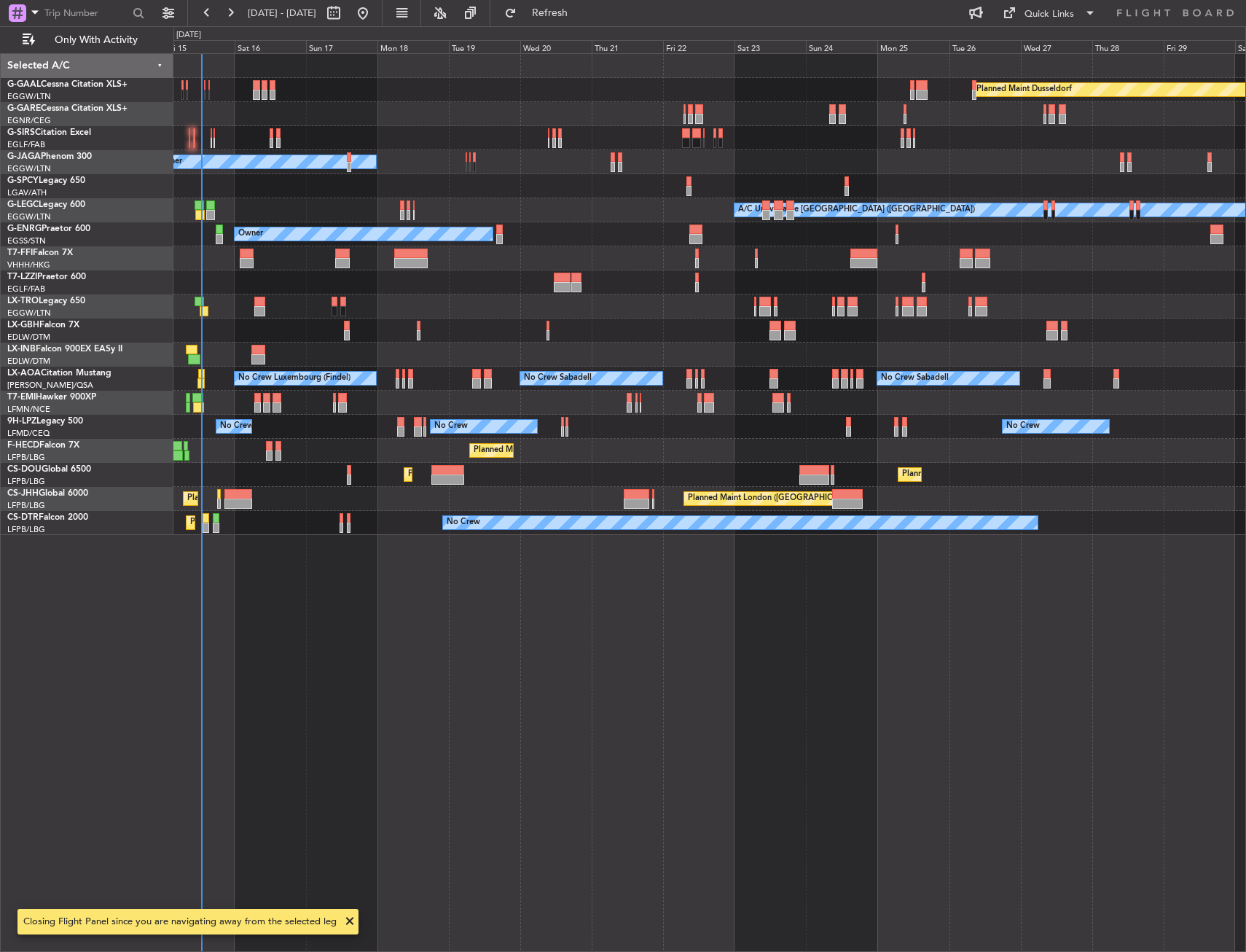
click at [281, 512] on div "Planned Maint Dusseldorf Planned Maint Planned Maint [GEOGRAPHIC_DATA] ([GEOGRA…" at bounding box center [710, 502] width 1073 height 898
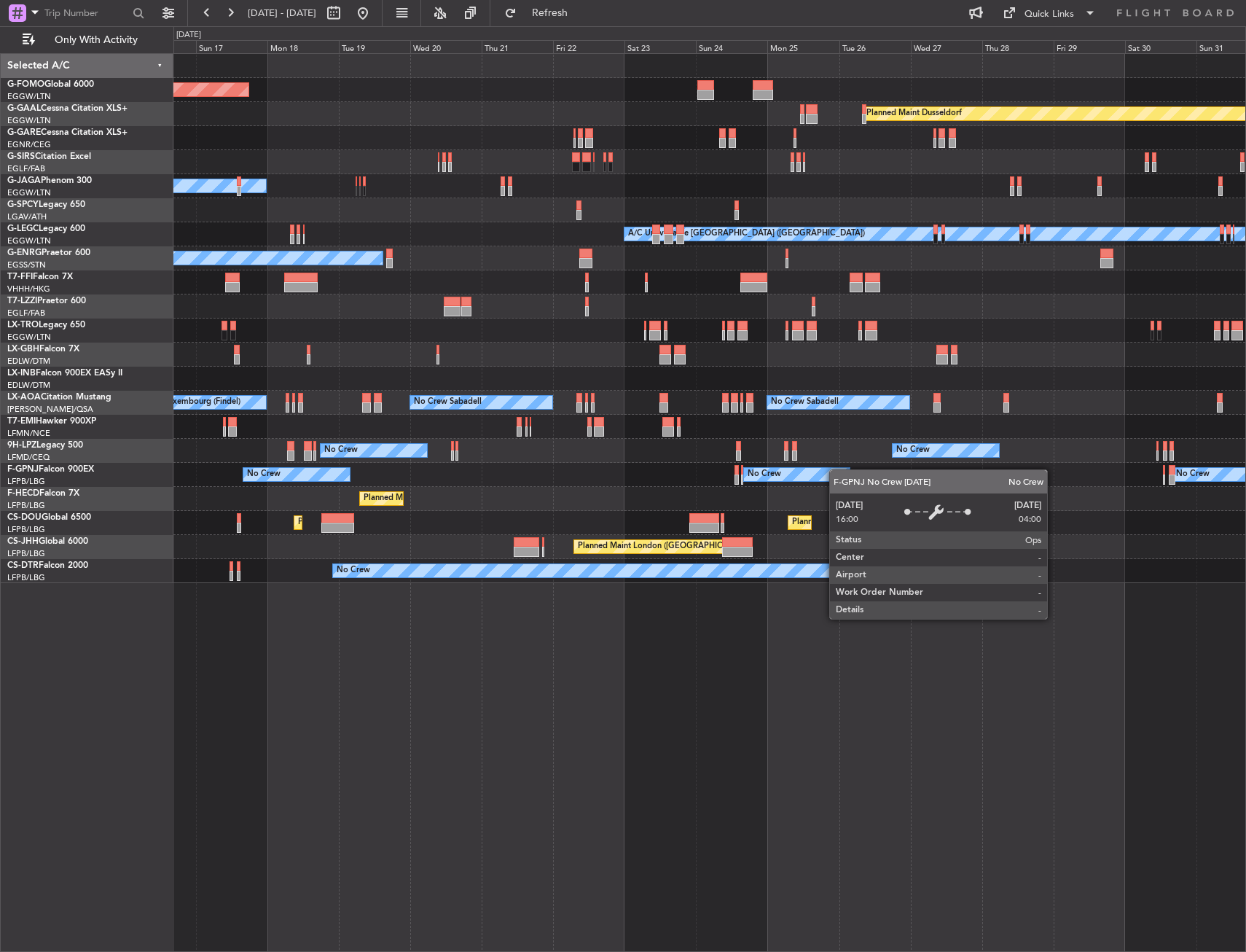
click at [777, 482] on div "Planned Maint Windsor Locks ([PERSON_NAME] Intl) Planned [GEOGRAPHIC_DATA] Plan…" at bounding box center [710, 318] width 1072 height 529
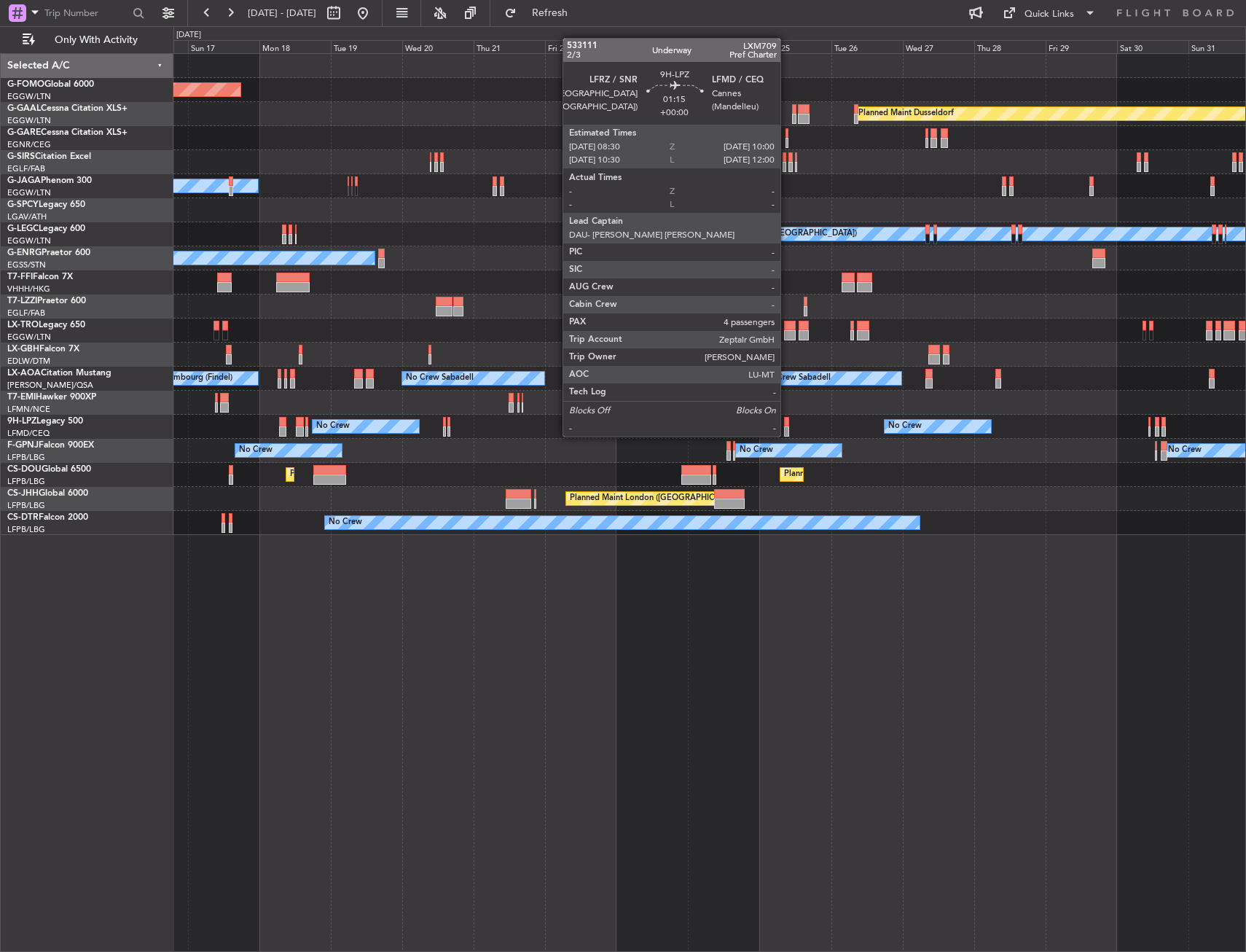
click at [787, 422] on div at bounding box center [787, 421] width 5 height 10
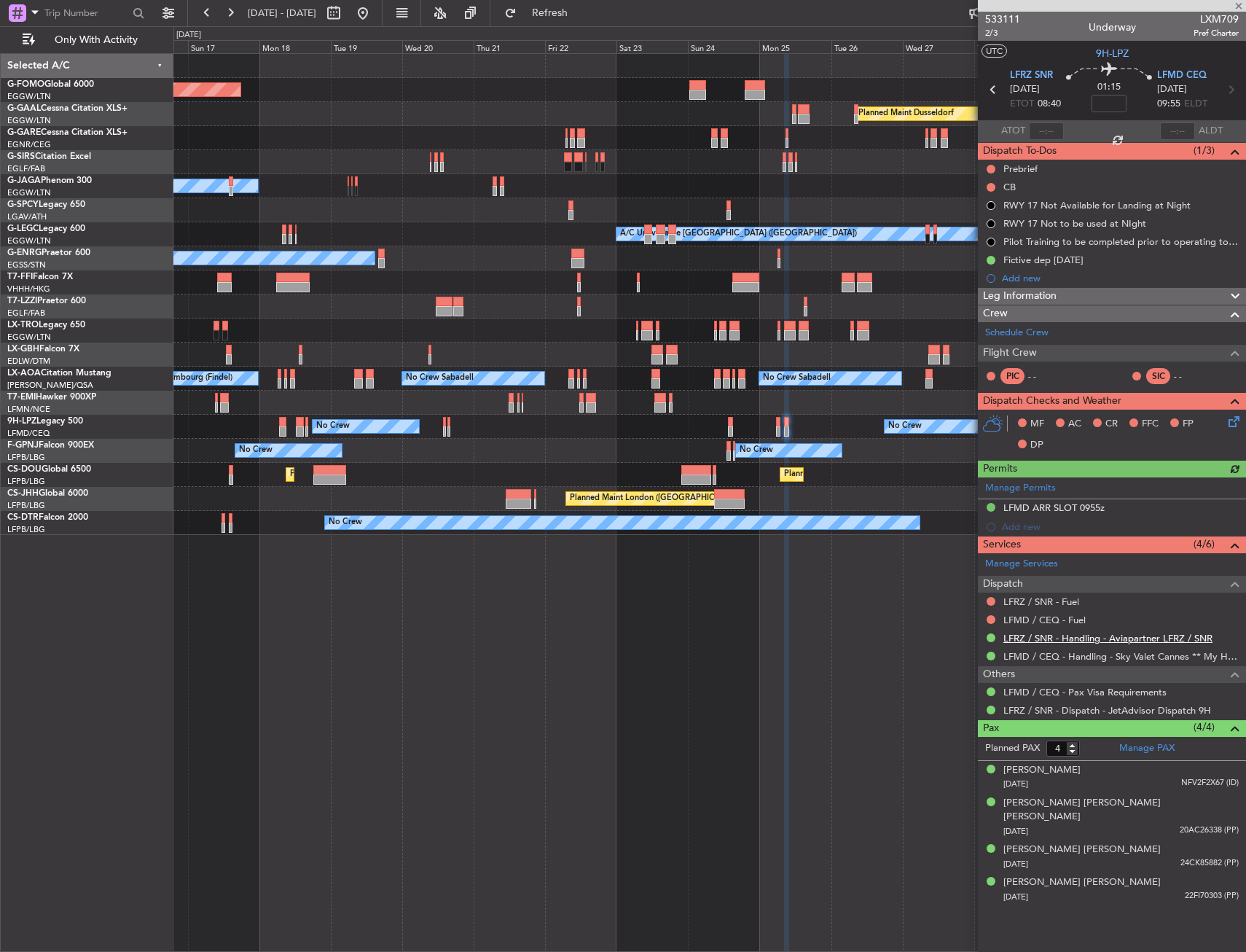
click at [1093, 642] on link "LFRZ / SNR - Handling - Aviapartner LFRZ / SNR" at bounding box center [1108, 638] width 209 height 12
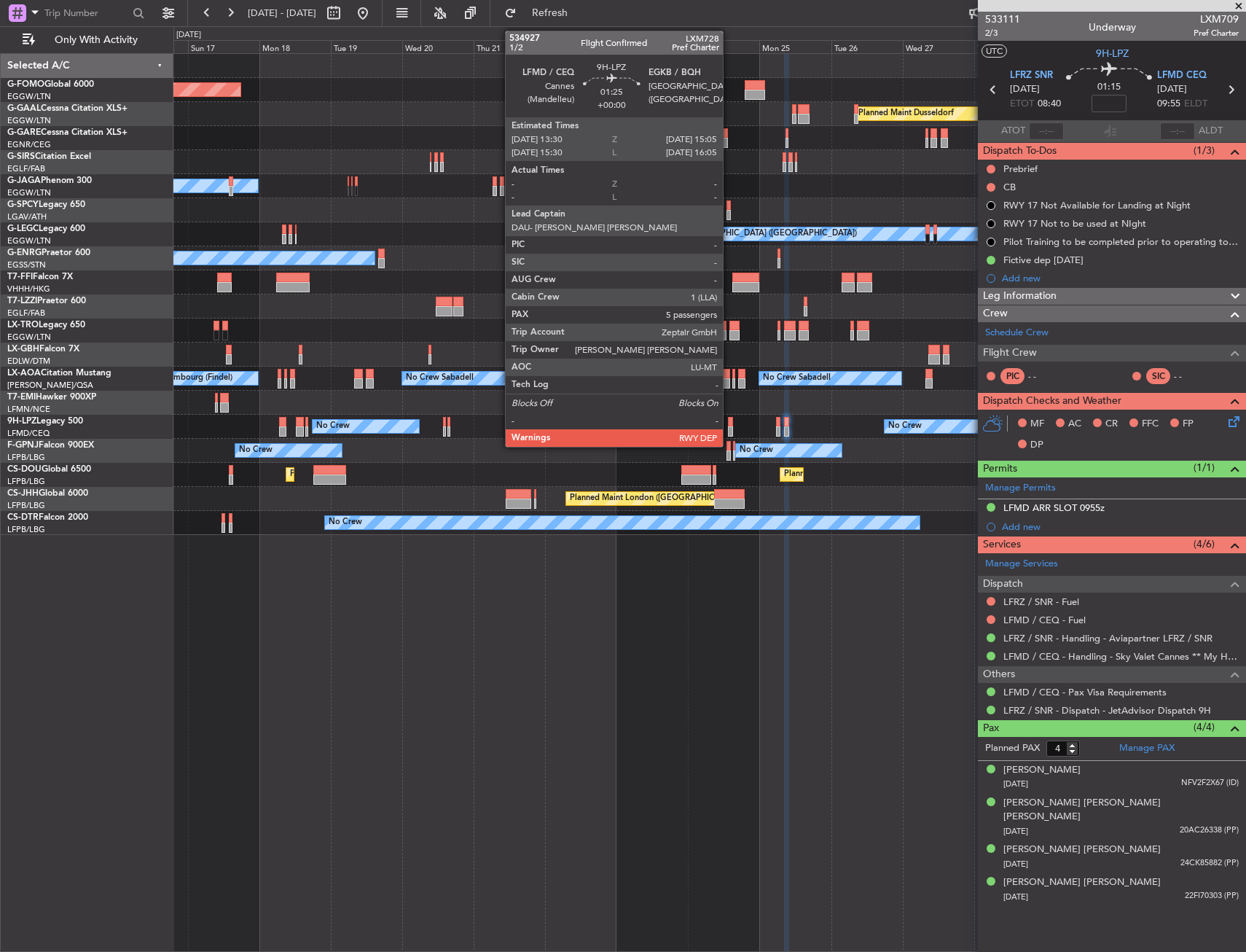
click at [730, 418] on div at bounding box center [731, 421] width 5 height 10
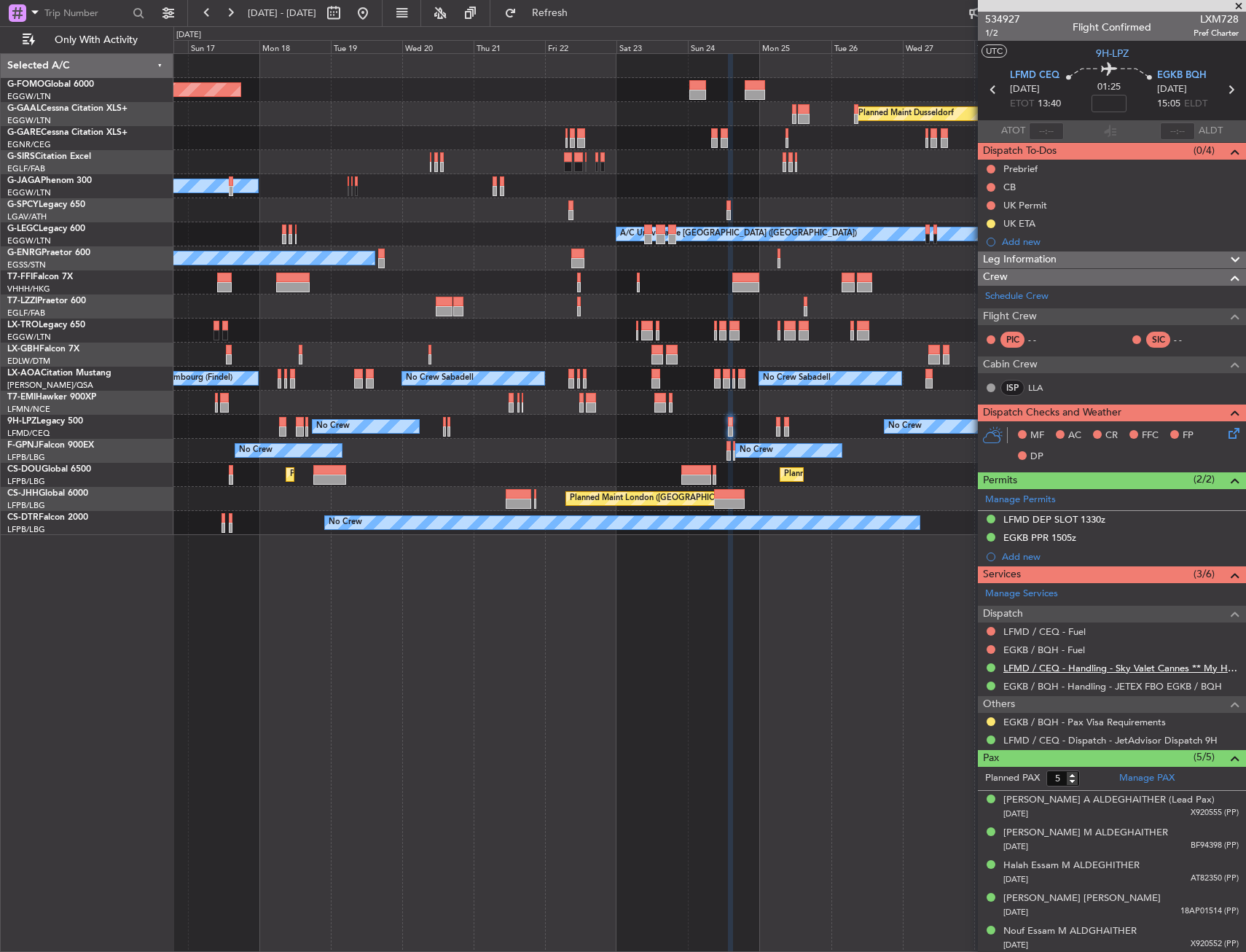
scroll to position [2, 0]
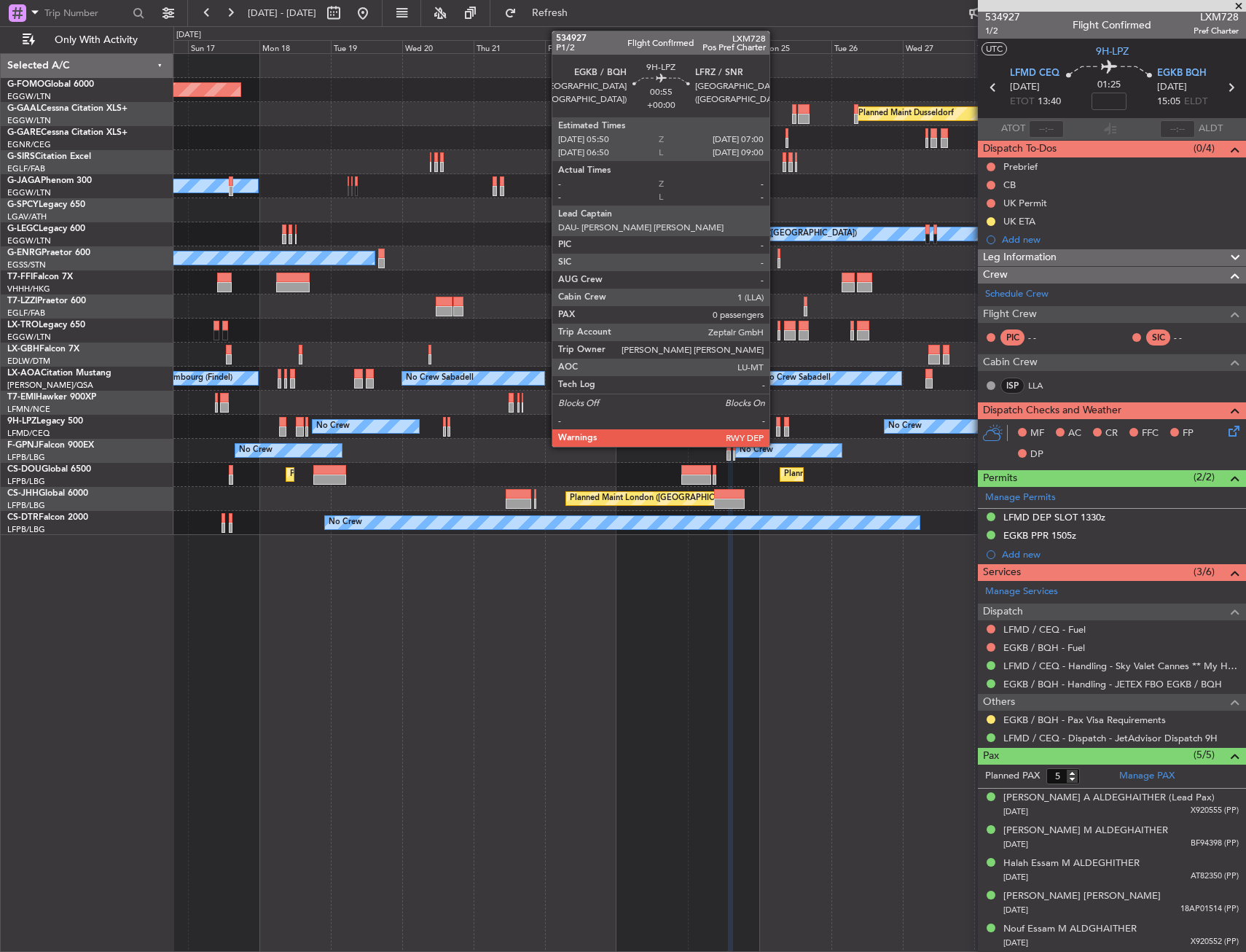
click at [776, 419] on div at bounding box center [778, 421] width 4 height 10
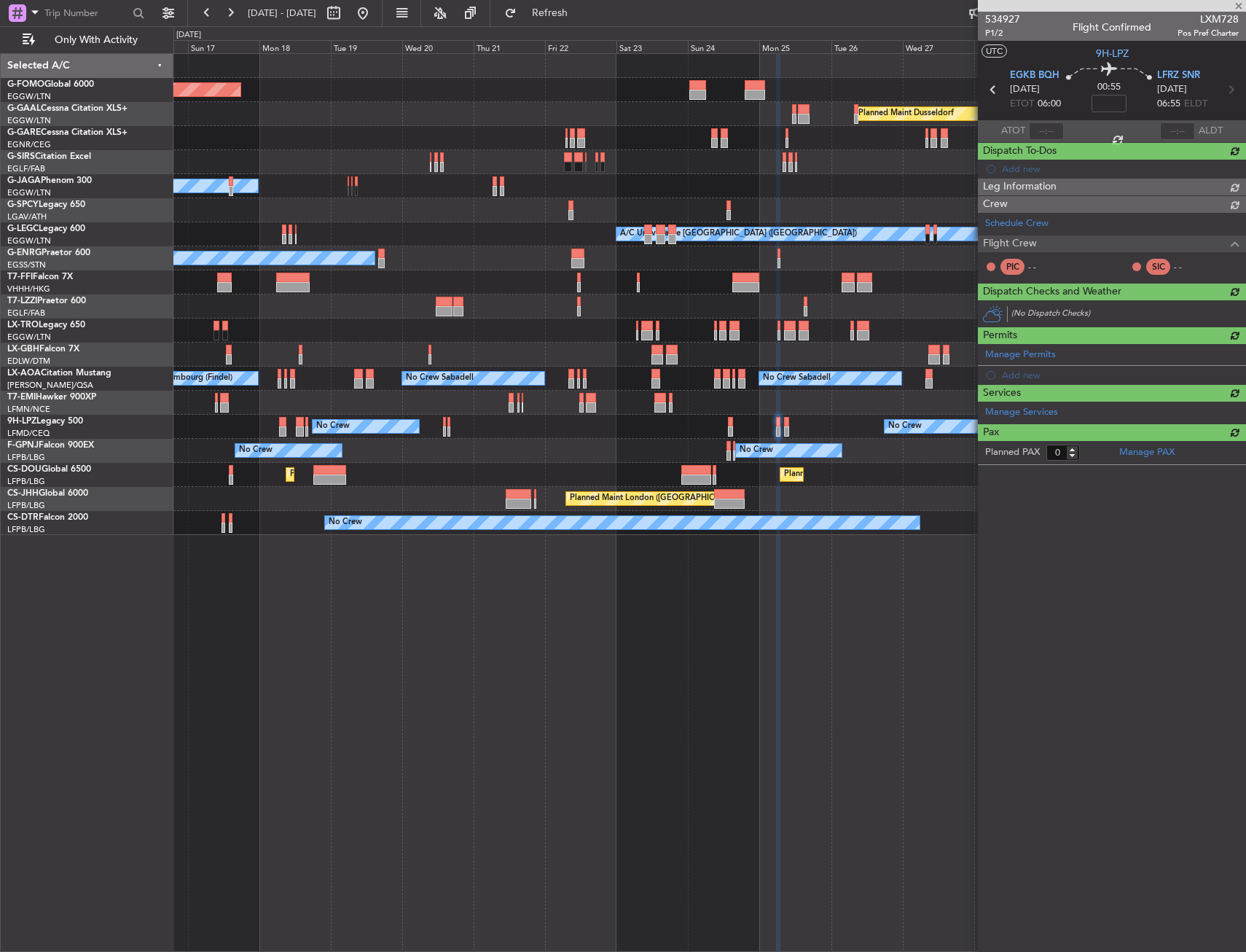
scroll to position [0, 0]
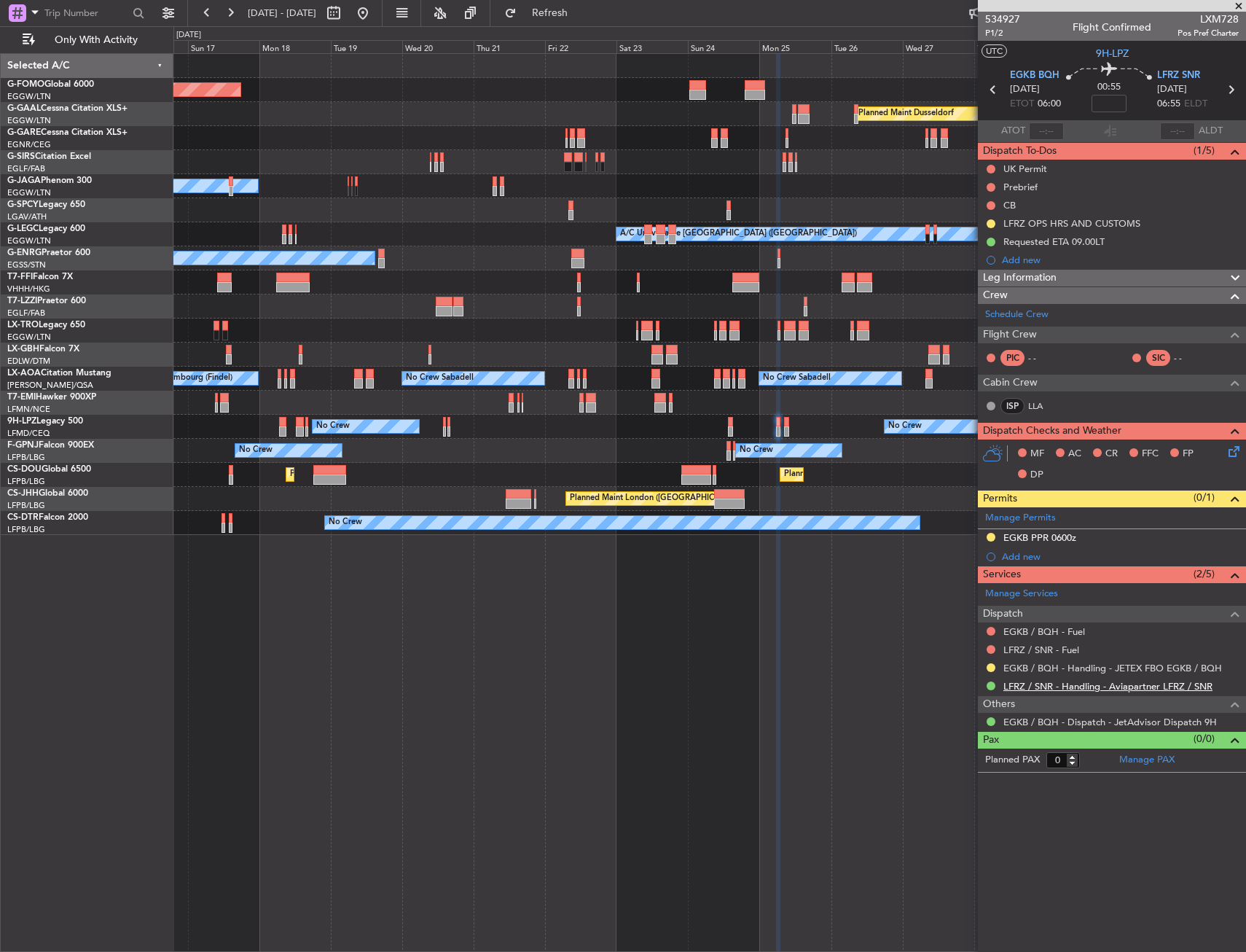
click at [1032, 685] on link "LFRZ / SNR - Handling - Aviapartner LFRZ / SNR" at bounding box center [1108, 686] width 209 height 12
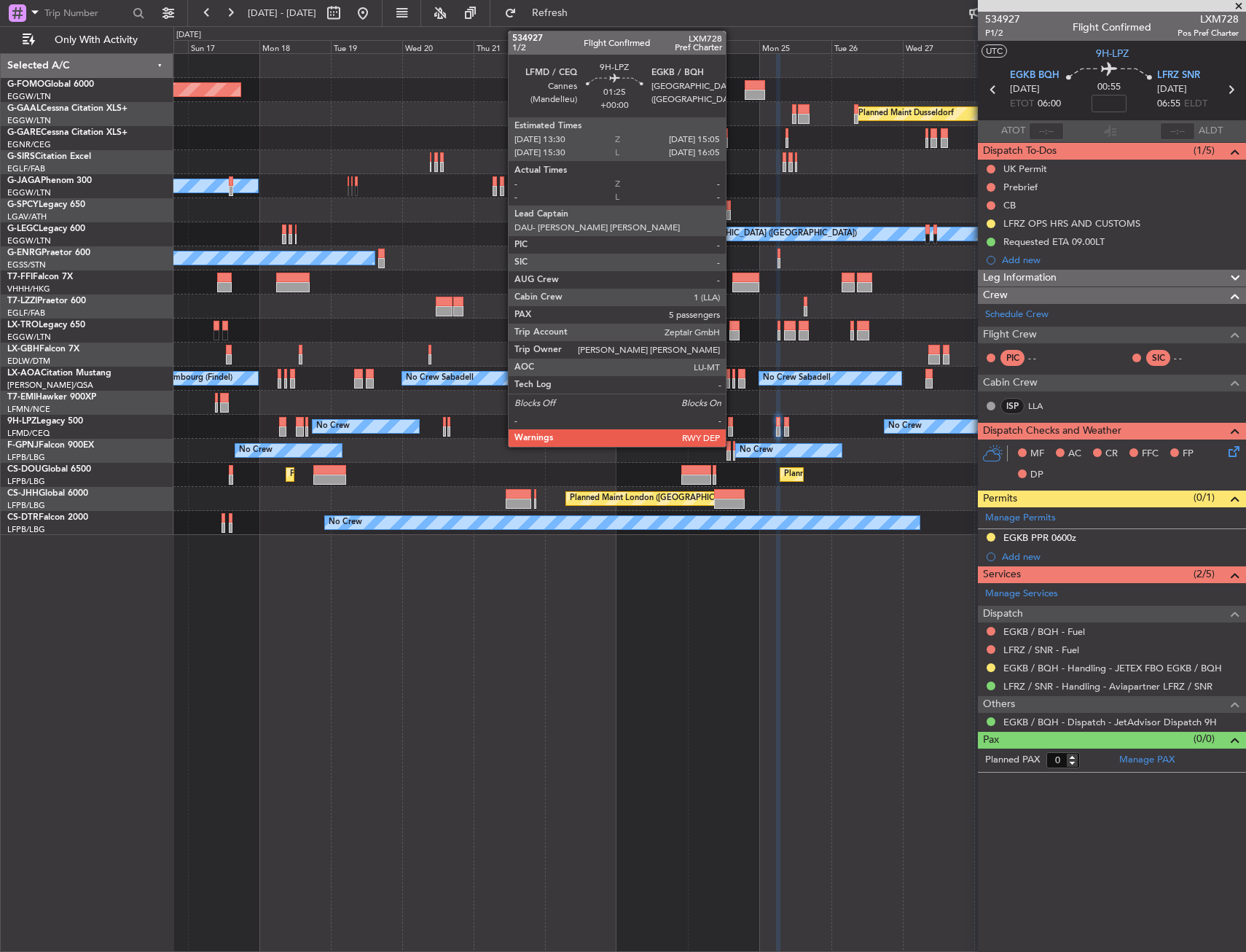
click at [732, 424] on div at bounding box center [731, 421] width 5 height 10
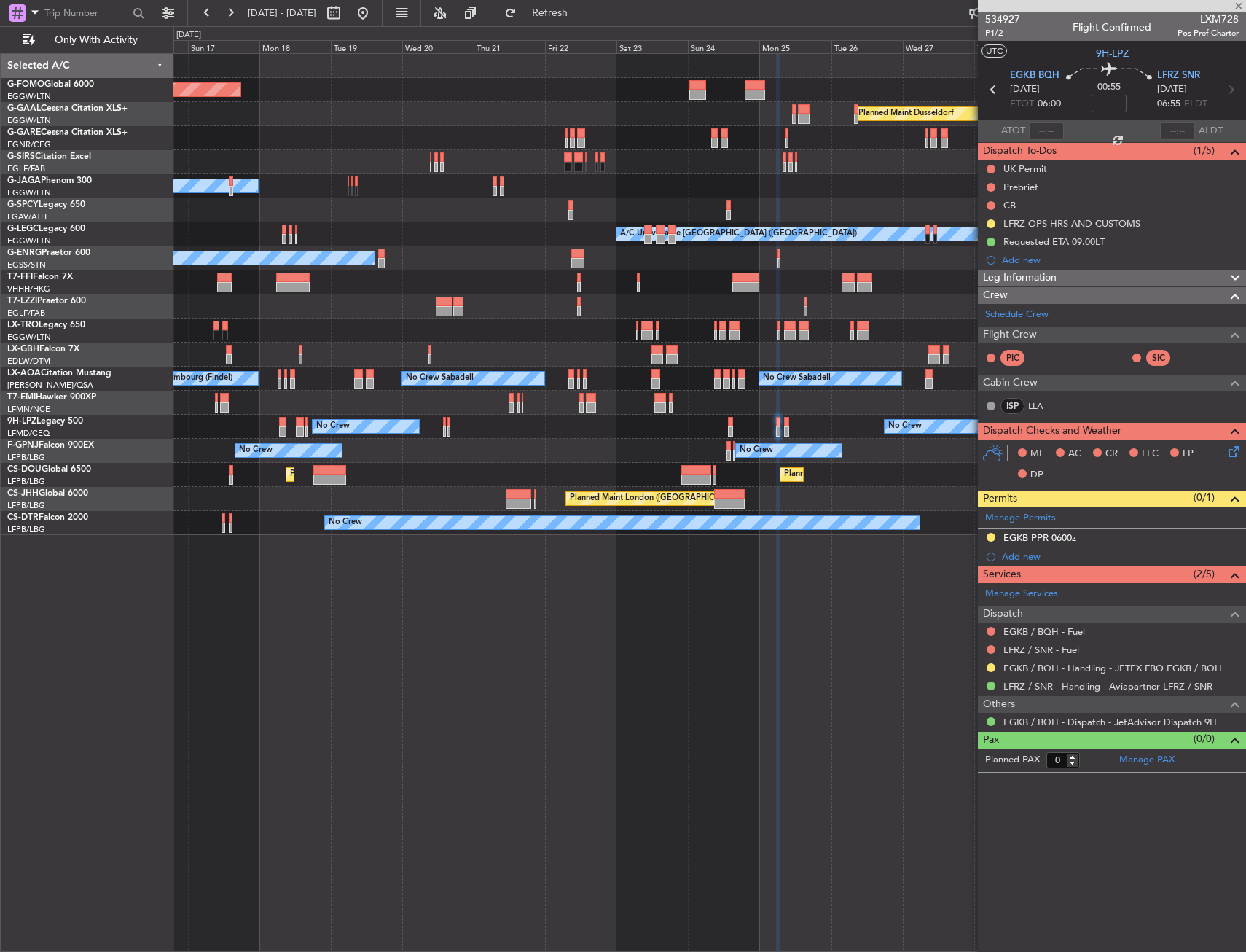
type input "5"
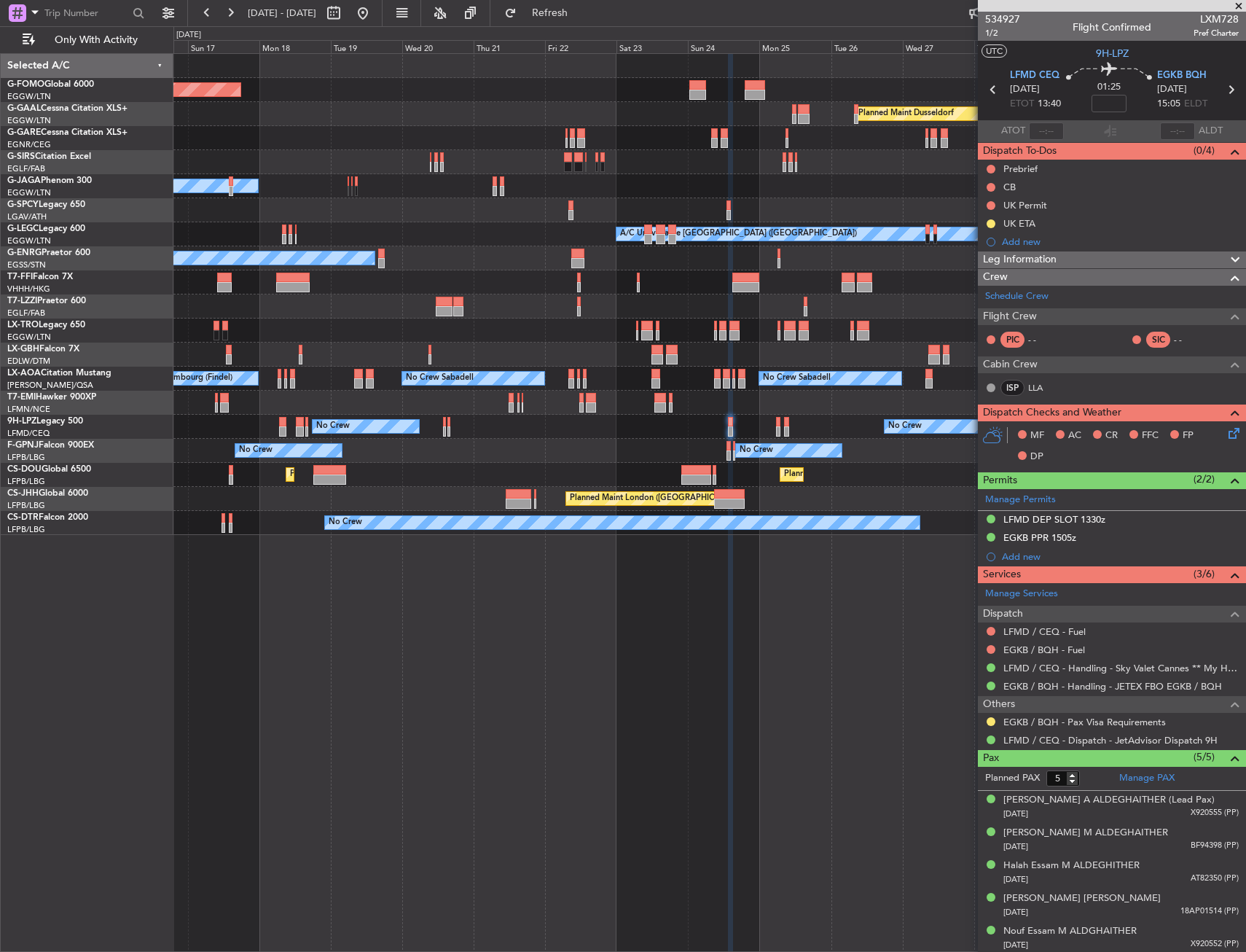
click at [678, 591] on div "Planned Maint Windsor Locks ([PERSON_NAME] Intl) Planned [GEOGRAPHIC_DATA] Plan…" at bounding box center [710, 502] width 1073 height 898
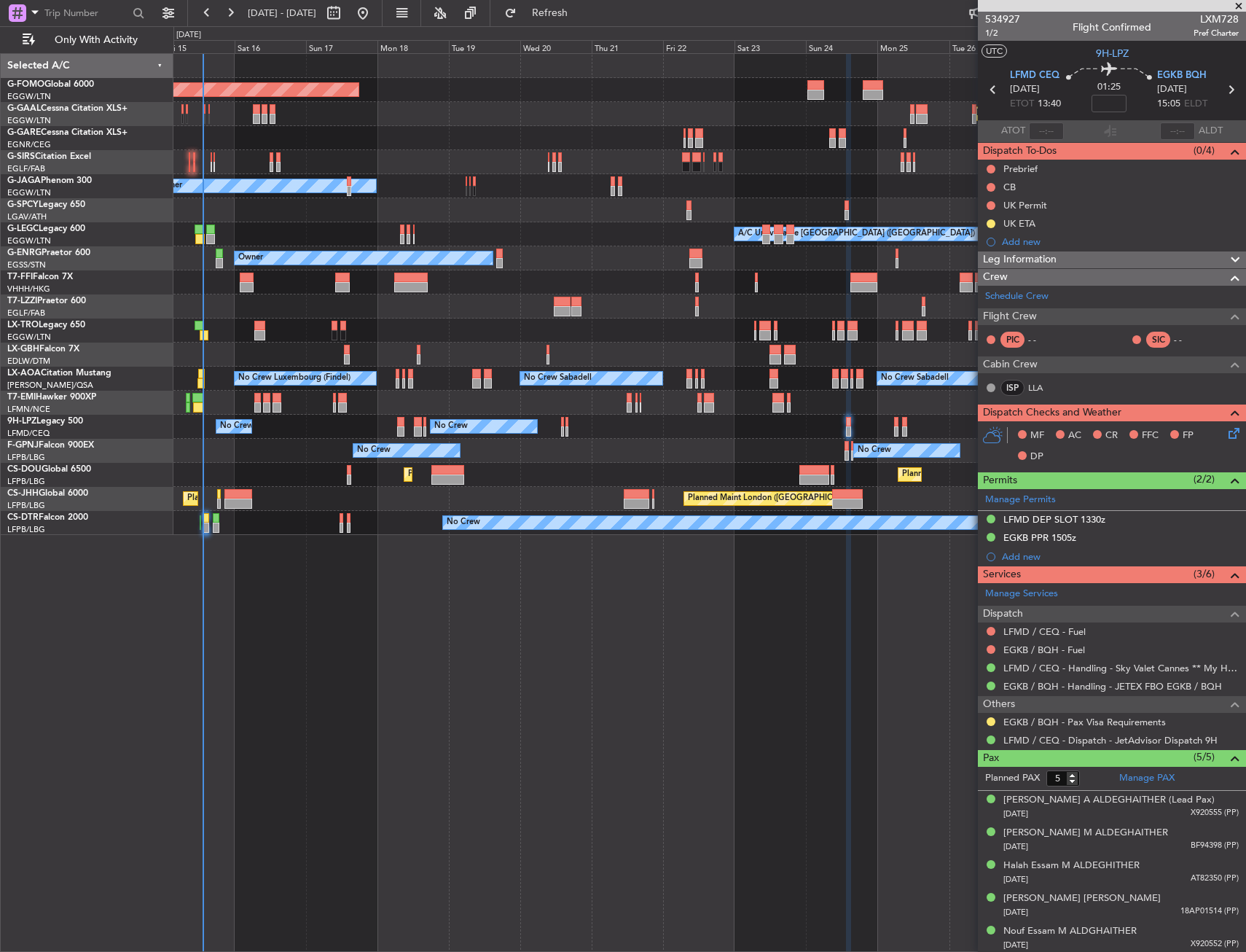
click at [405, 661] on div "Planned Maint Windsor Locks ([PERSON_NAME] Intl) Planned [GEOGRAPHIC_DATA] Plan…" at bounding box center [710, 502] width 1073 height 898
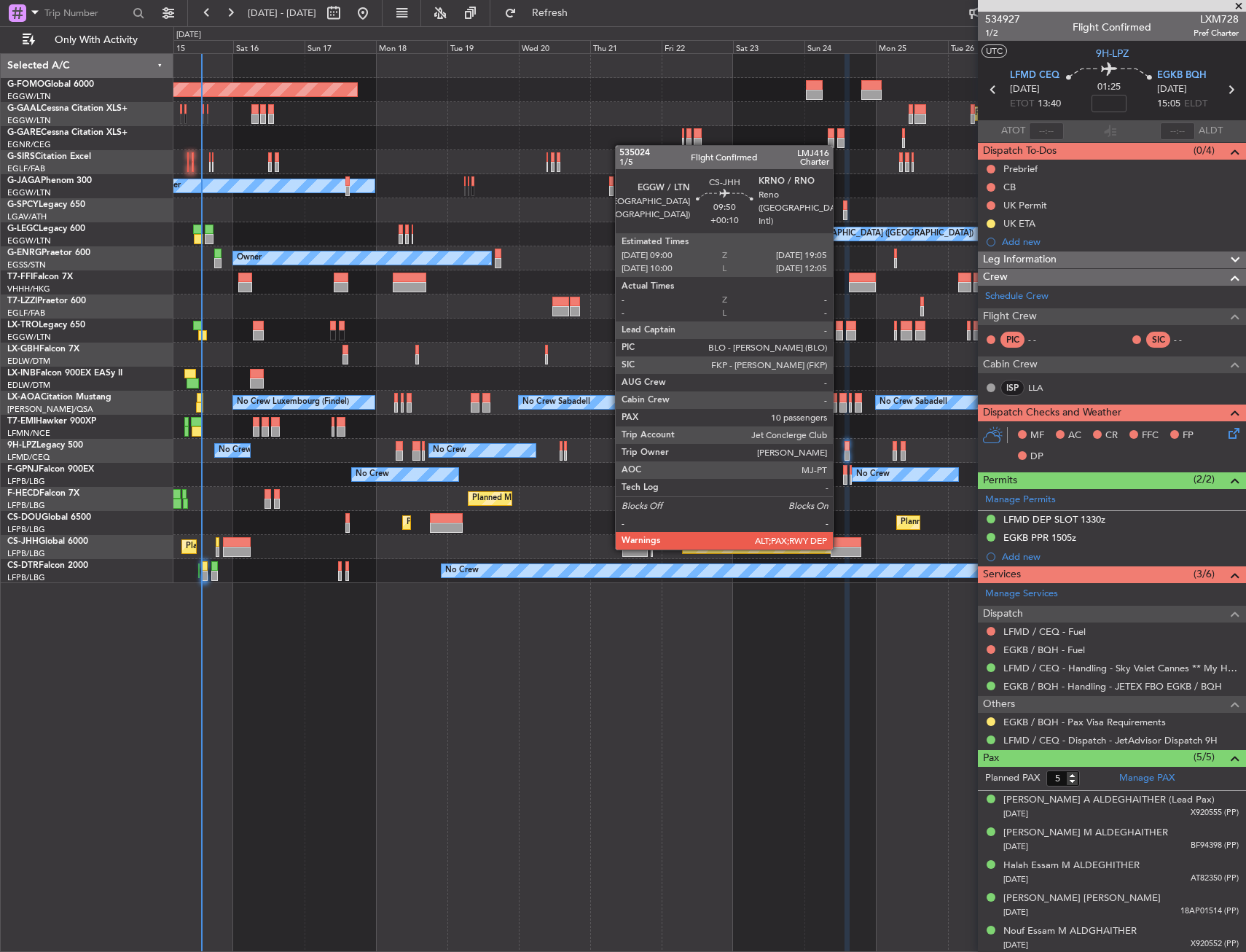
click at [840, 548] on div at bounding box center [846, 551] width 31 height 10
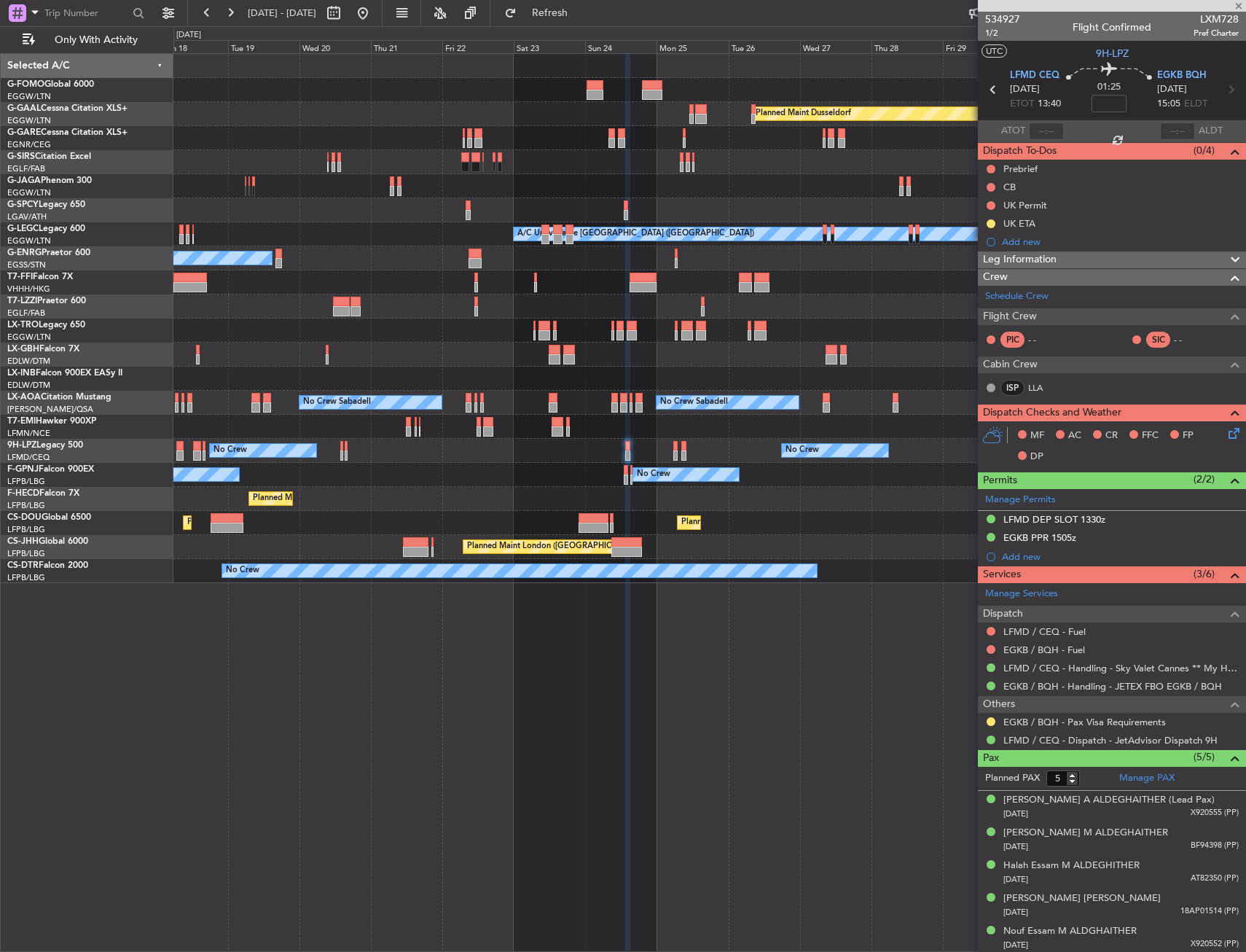
click at [662, 651] on div "Planned Maint Windsor Locks ([PERSON_NAME] Intl) Planned [GEOGRAPHIC_DATA] Plan…" at bounding box center [710, 502] width 1073 height 898
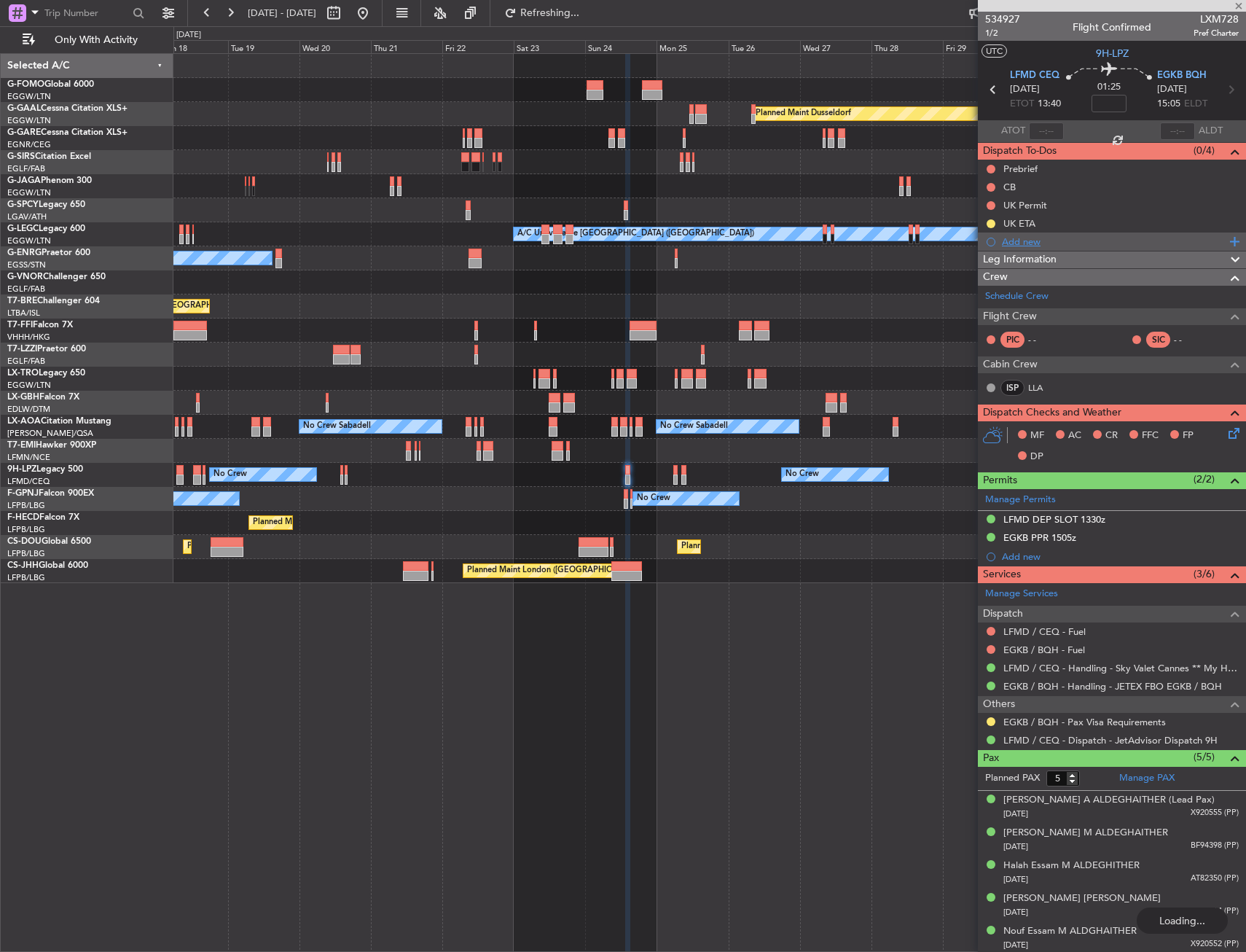
type input "+00:10"
type input "10"
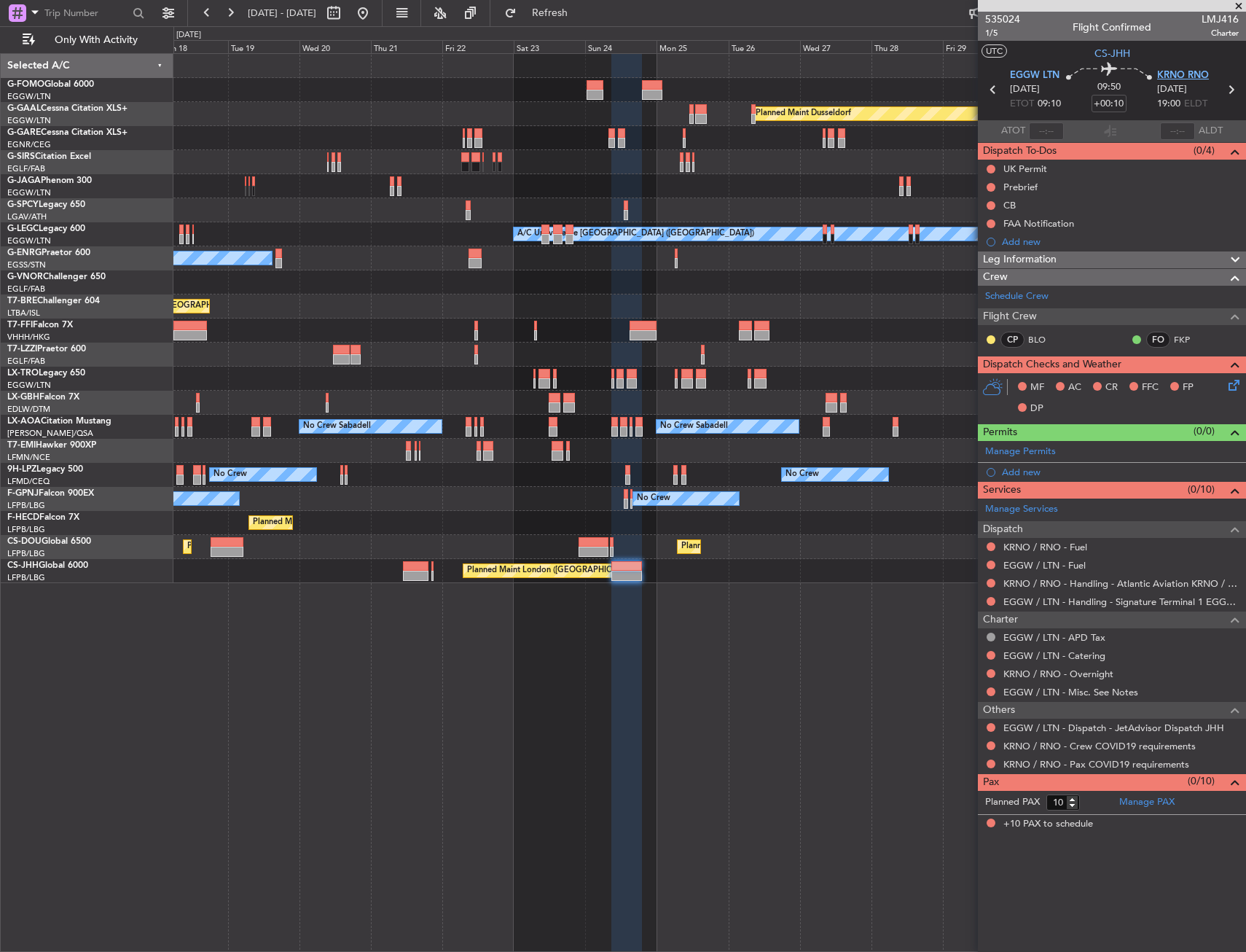
click at [1172, 71] on span "KRNO RNO" at bounding box center [1183, 75] width 52 height 15
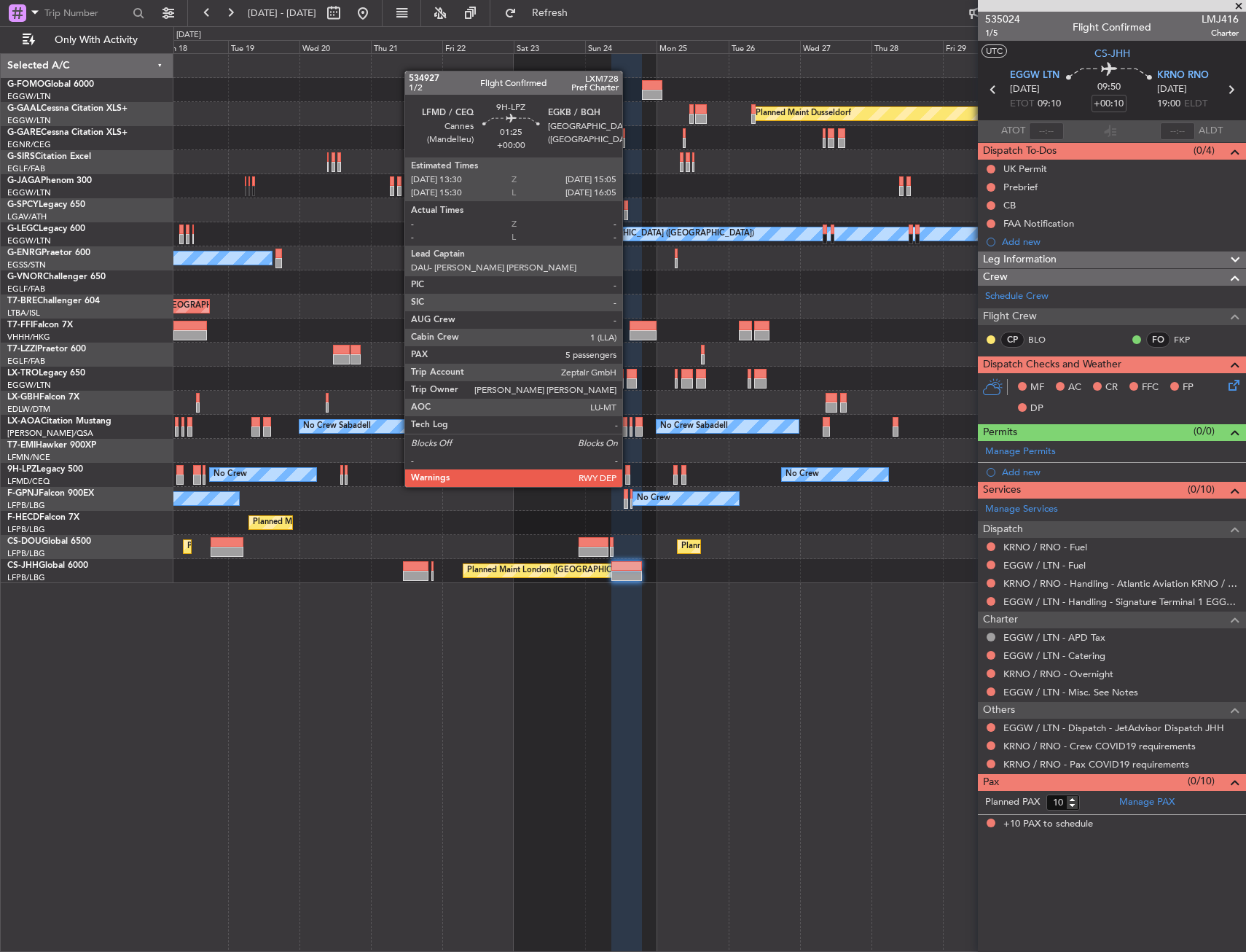
click at [629, 472] on div at bounding box center [628, 470] width 5 height 10
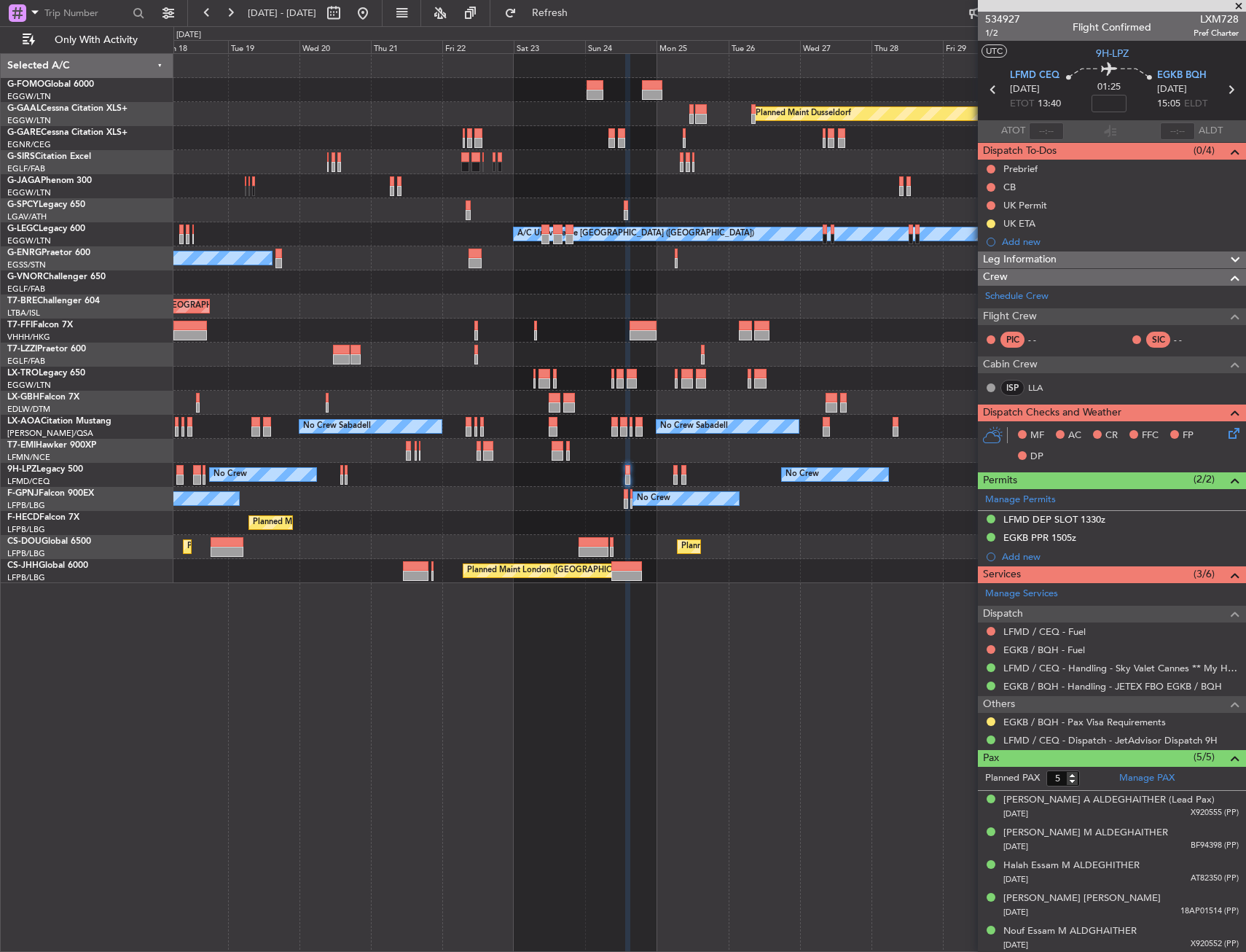
scroll to position [2, 0]
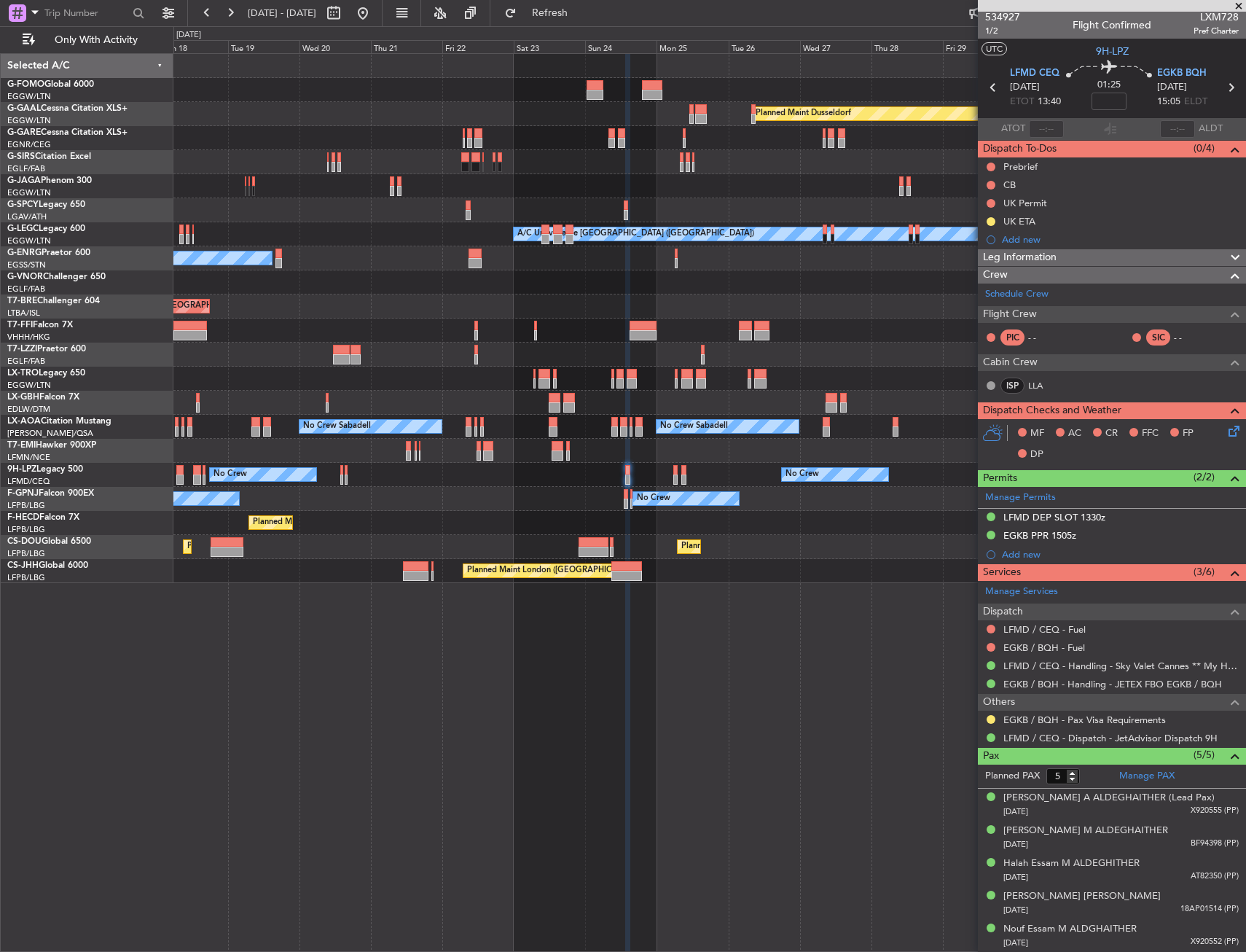
click at [459, 231] on div "A/C Unavailable [GEOGRAPHIC_DATA] ([GEOGRAPHIC_DATA]) No Crew" at bounding box center [710, 234] width 1072 height 24
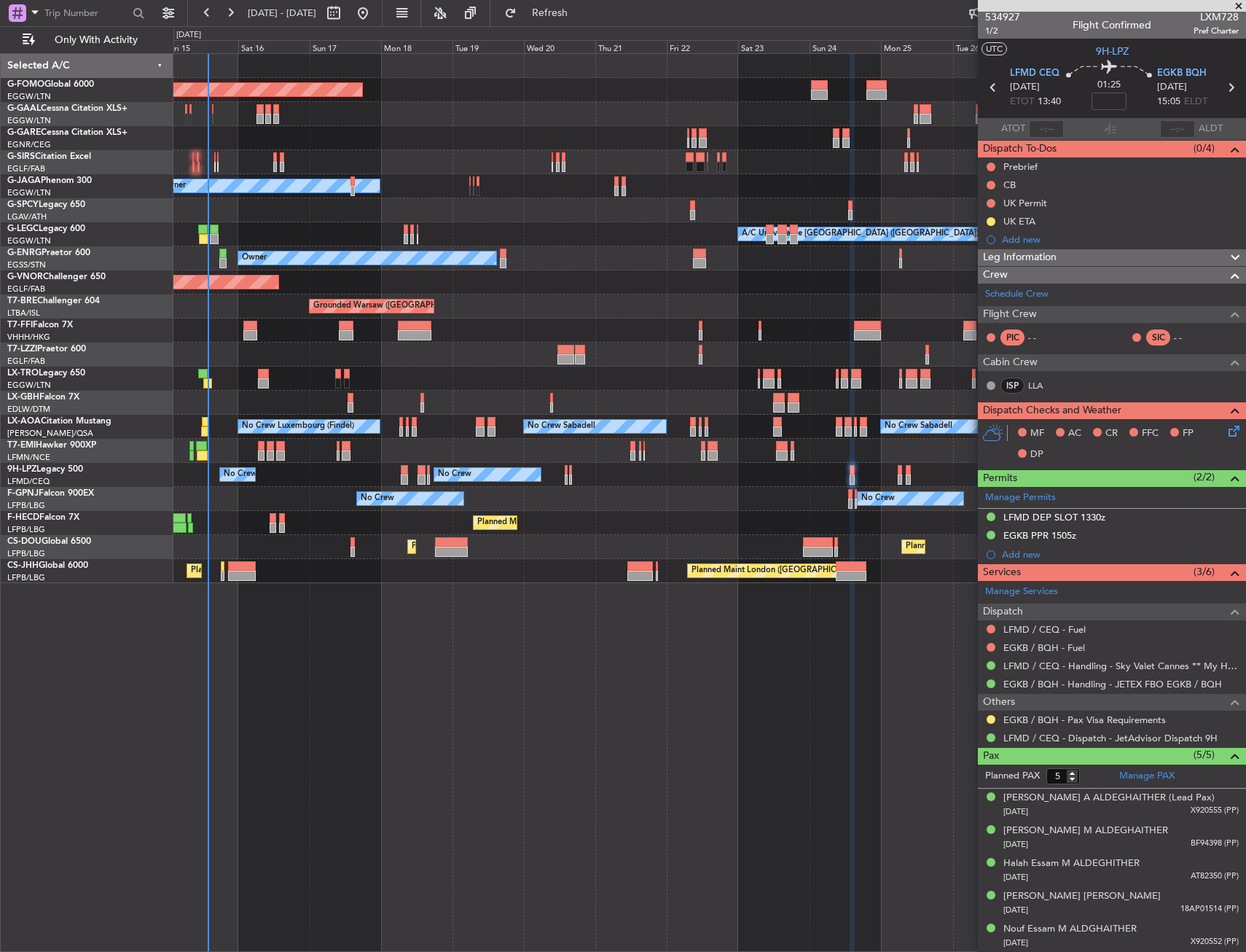
click at [505, 248] on div "Planned Maint Windsor Locks ([PERSON_NAME] Intl) Planned [GEOGRAPHIC_DATA] Plan…" at bounding box center [710, 318] width 1072 height 529
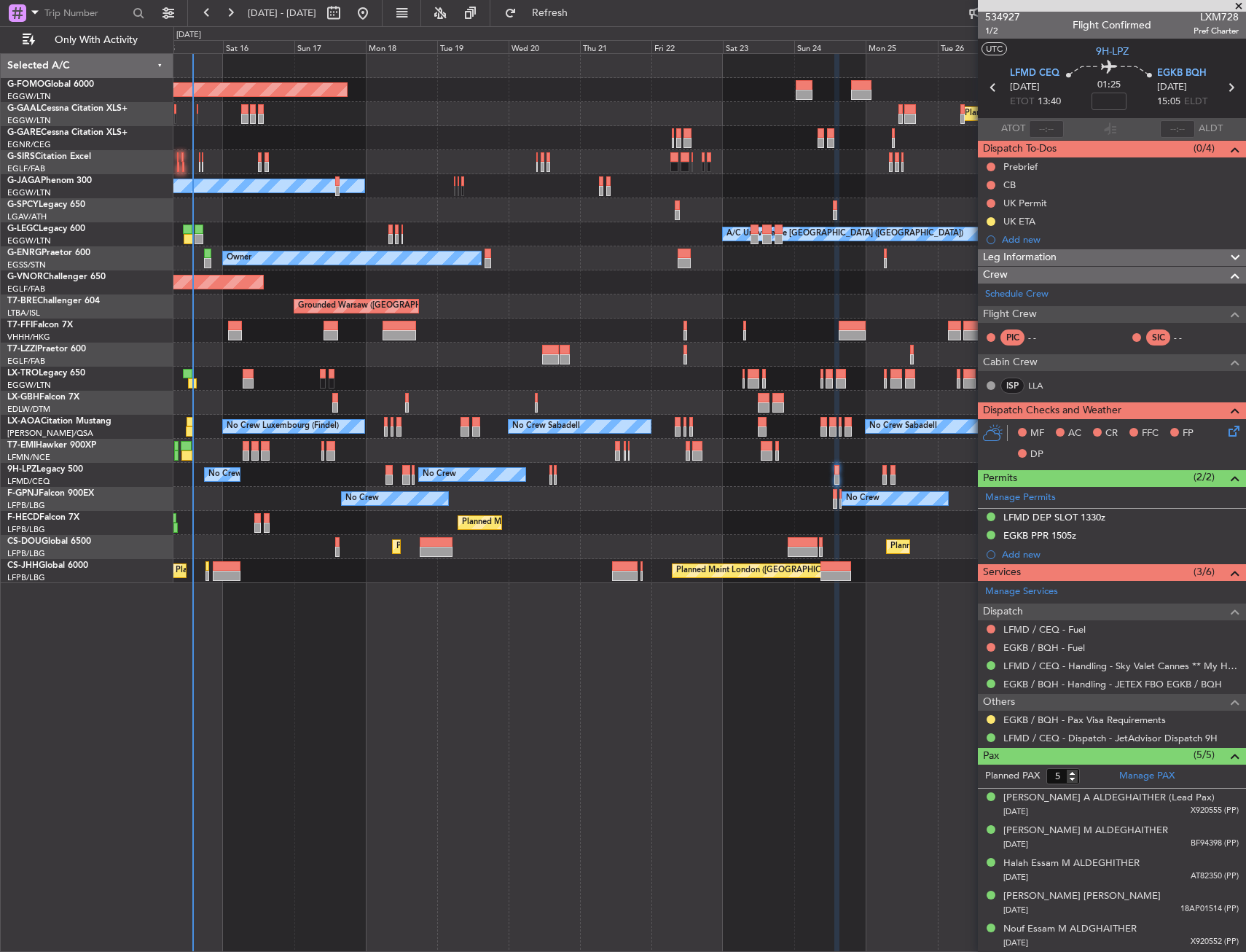
click at [383, 293] on div "Planned Maint Windsor Locks ([PERSON_NAME] Intl) Planned [GEOGRAPHIC_DATA] Plan…" at bounding box center [710, 318] width 1072 height 529
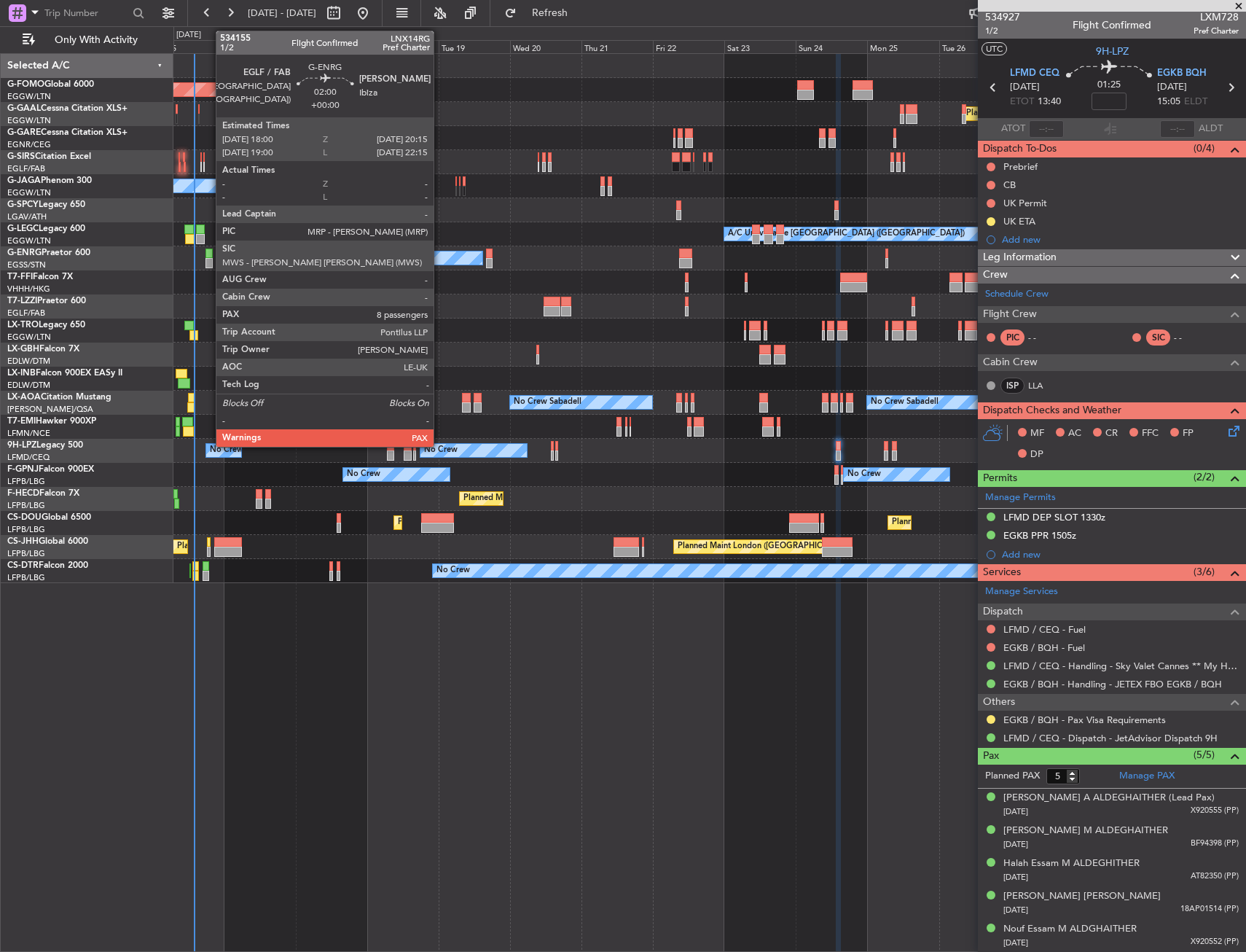
click at [208, 262] on div at bounding box center [208, 262] width 7 height 10
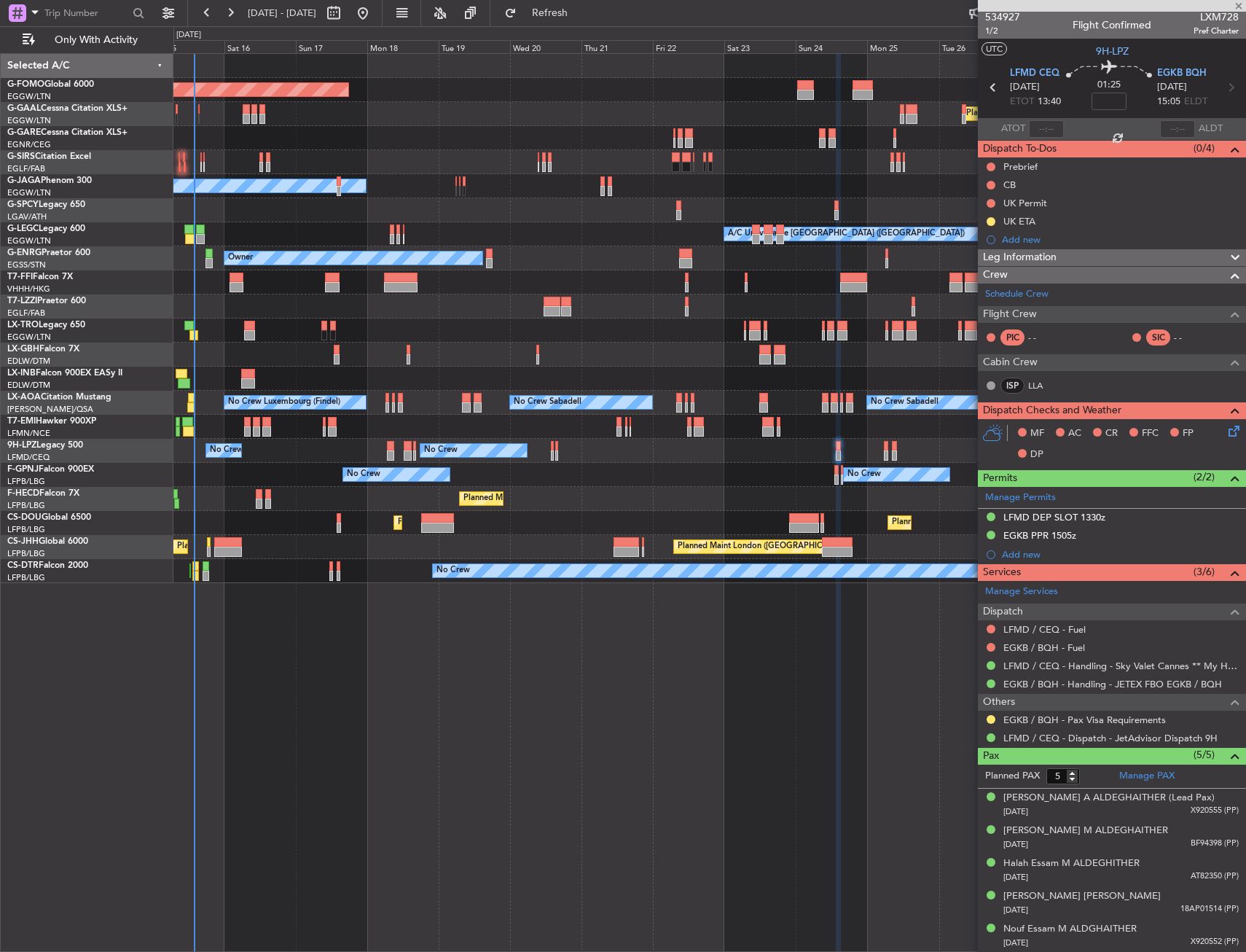
type input "8"
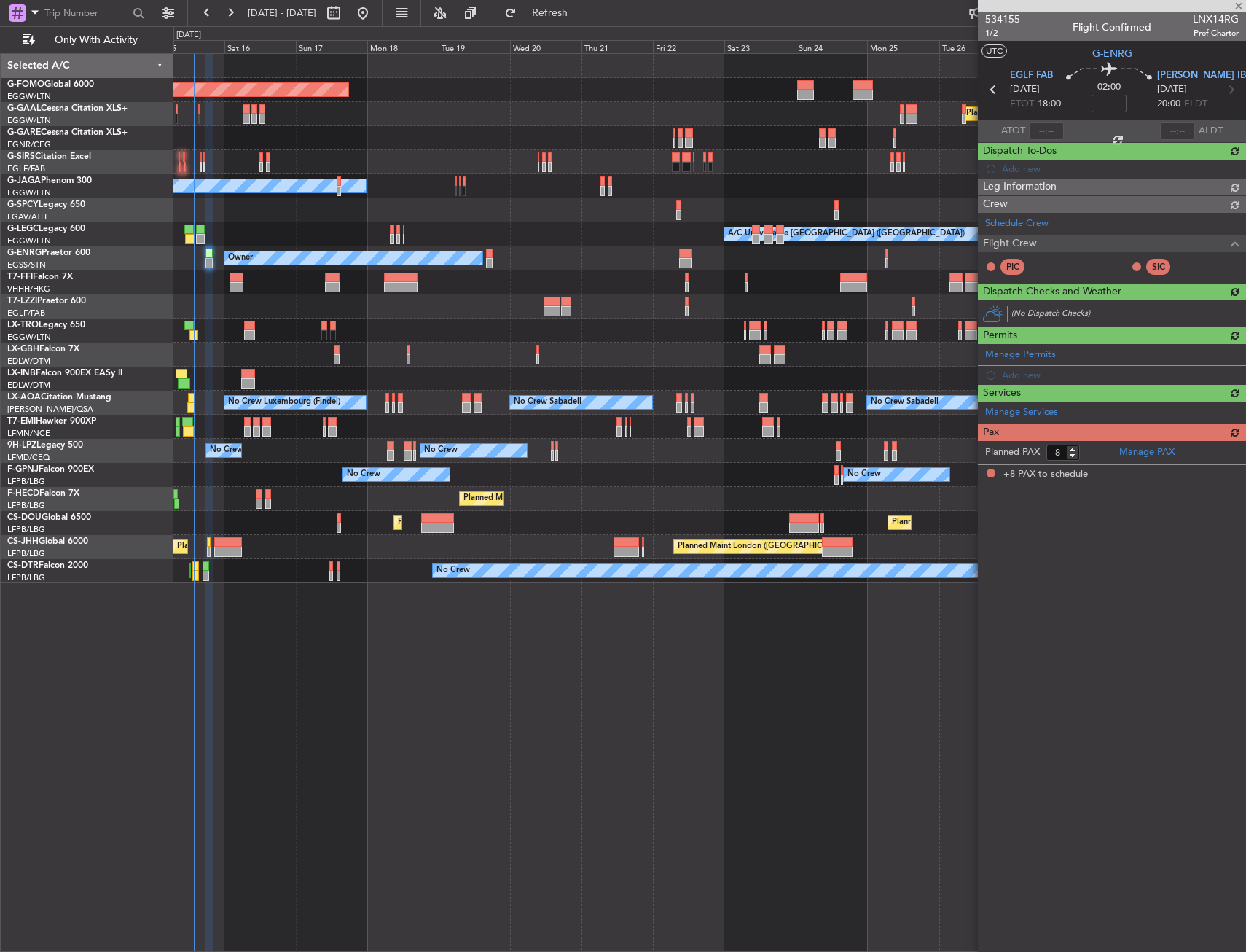
scroll to position [0, 0]
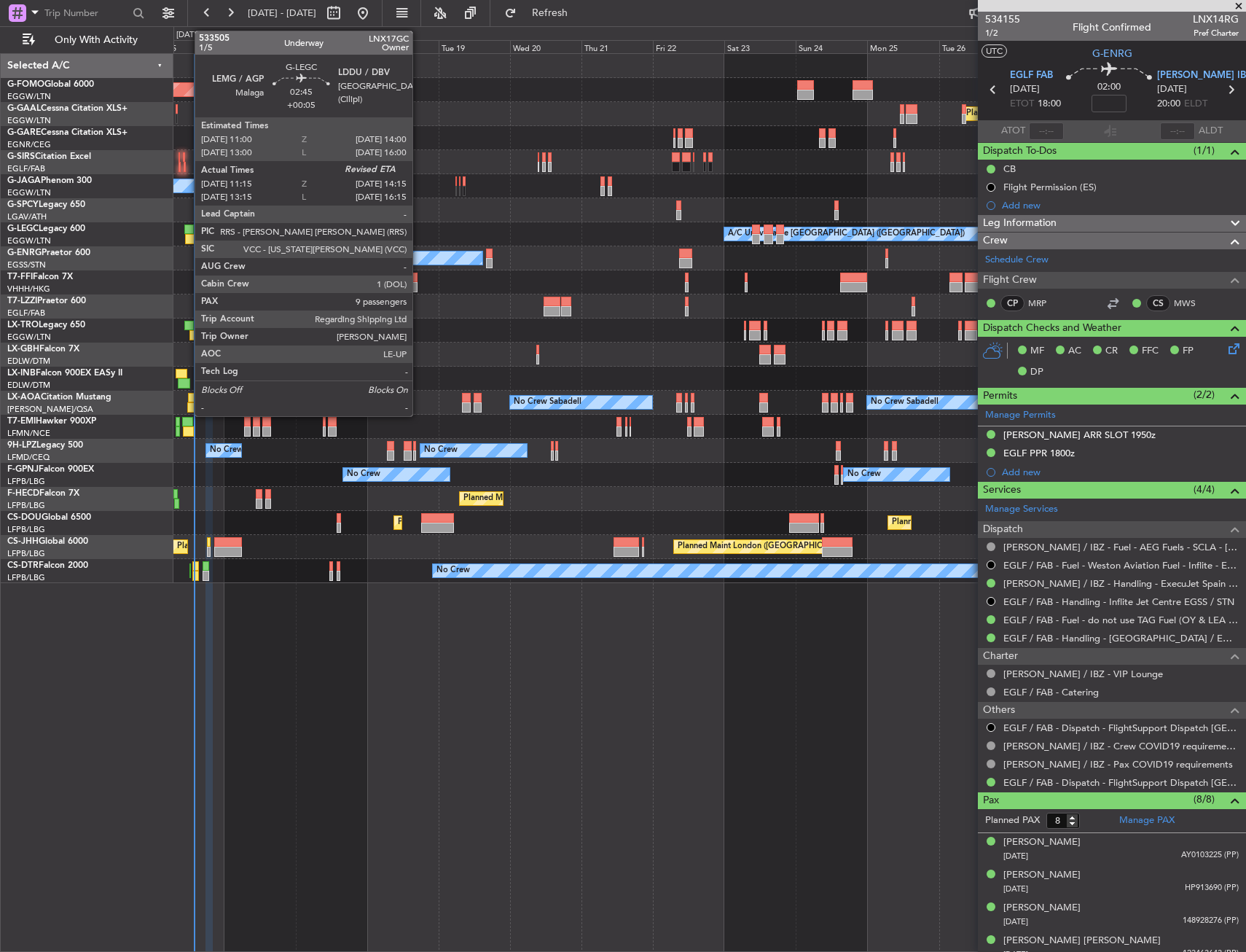
click at [188, 231] on div at bounding box center [189, 229] width 9 height 10
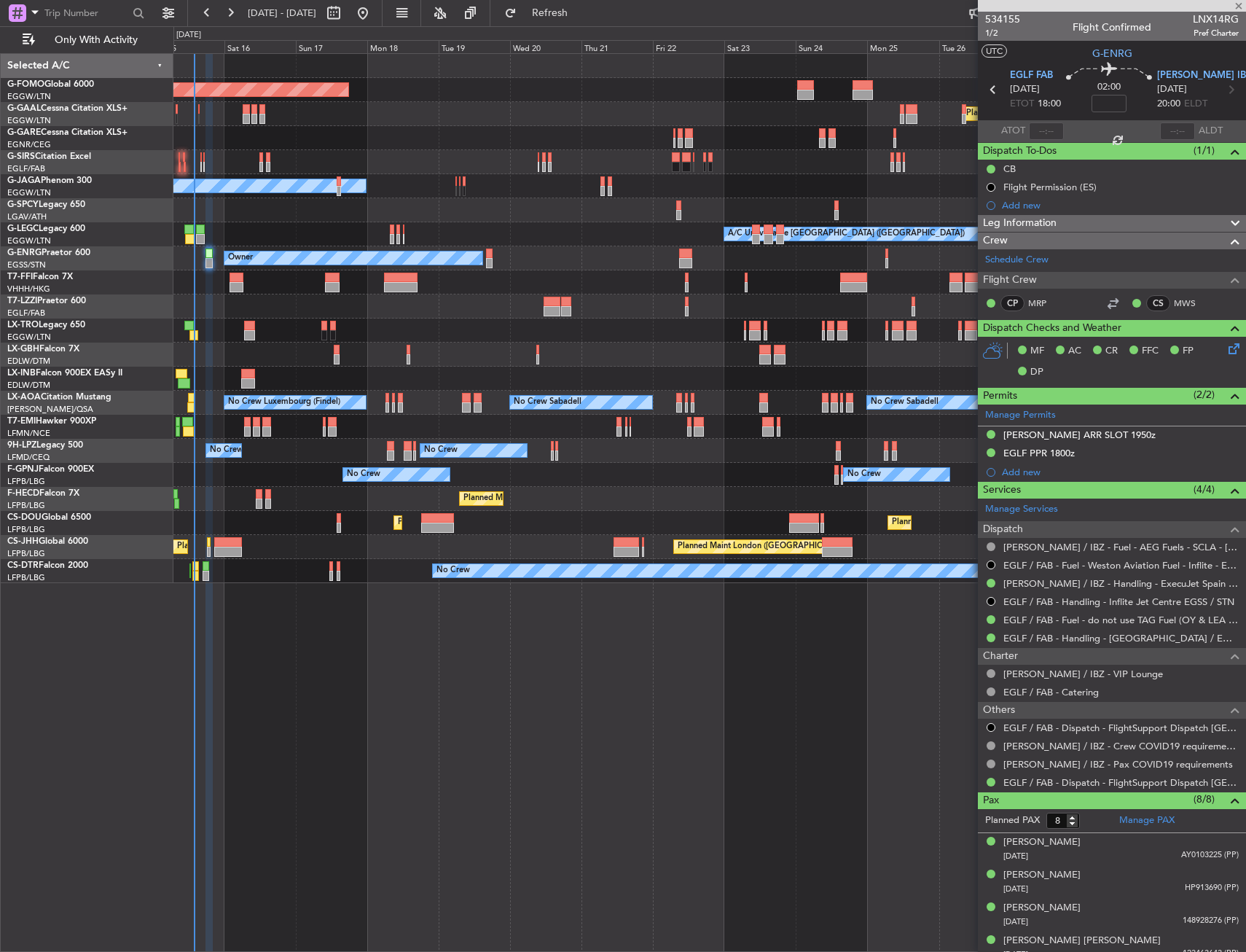
type input "+00:05"
type input "11:15"
type input "9"
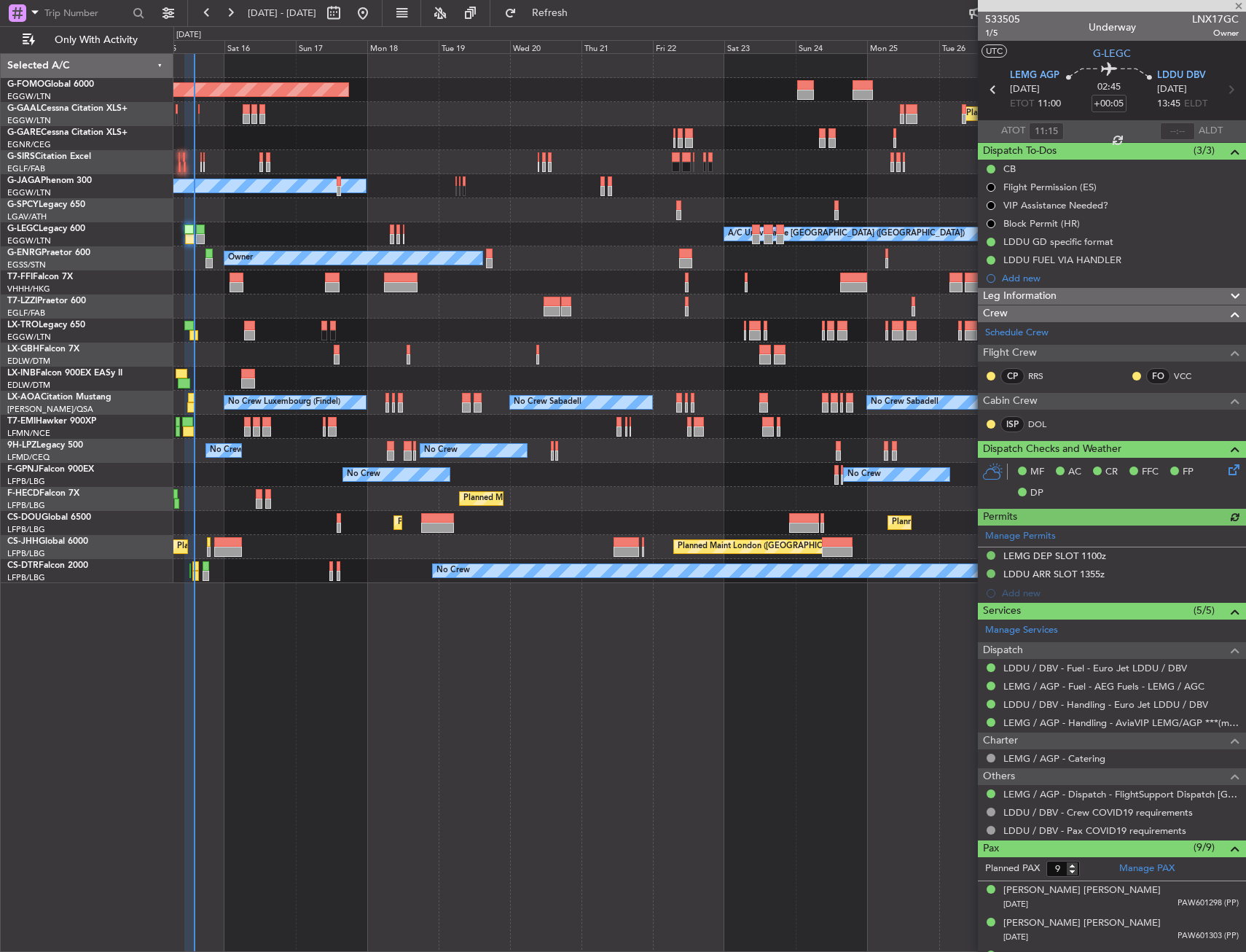
click at [1165, 132] on div at bounding box center [1178, 131] width 35 height 18
click at [1161, 130] on input "text" at bounding box center [1178, 131] width 35 height 18
click at [1151, 42] on section "UTC G-LEGC" at bounding box center [1112, 52] width 268 height 22
type input "13:55"
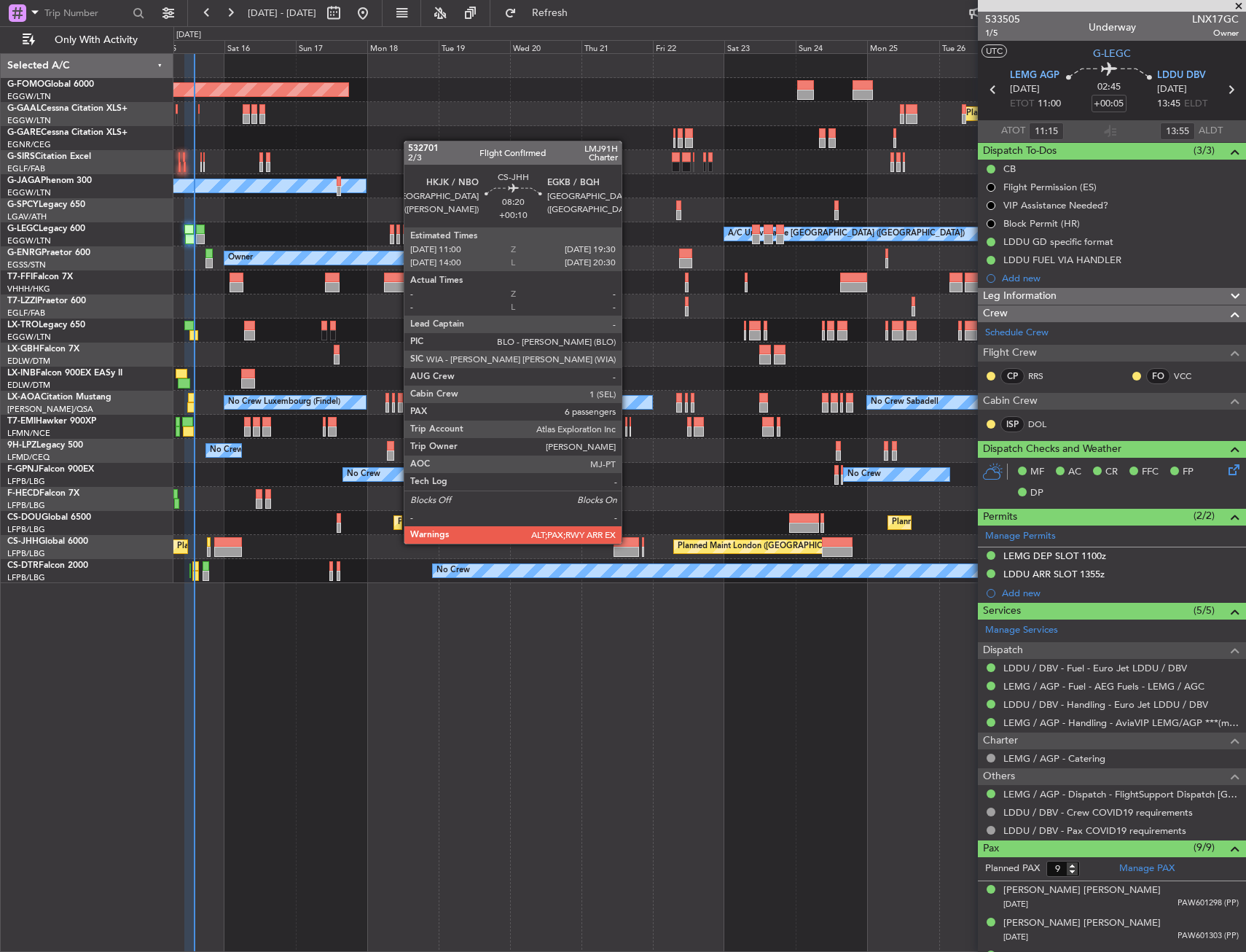
click at [628, 542] on div at bounding box center [626, 541] width 25 height 10
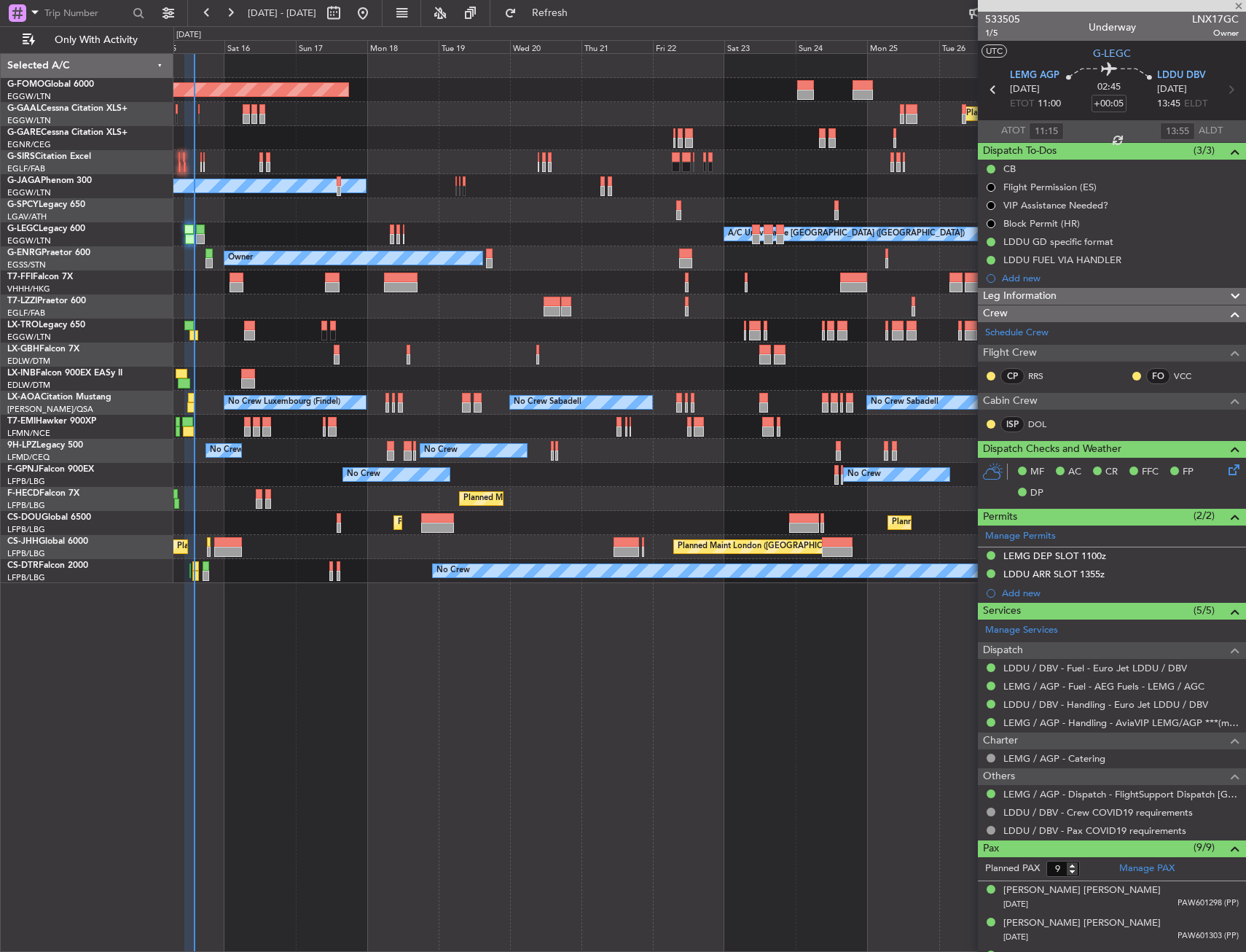
type input "+00:10"
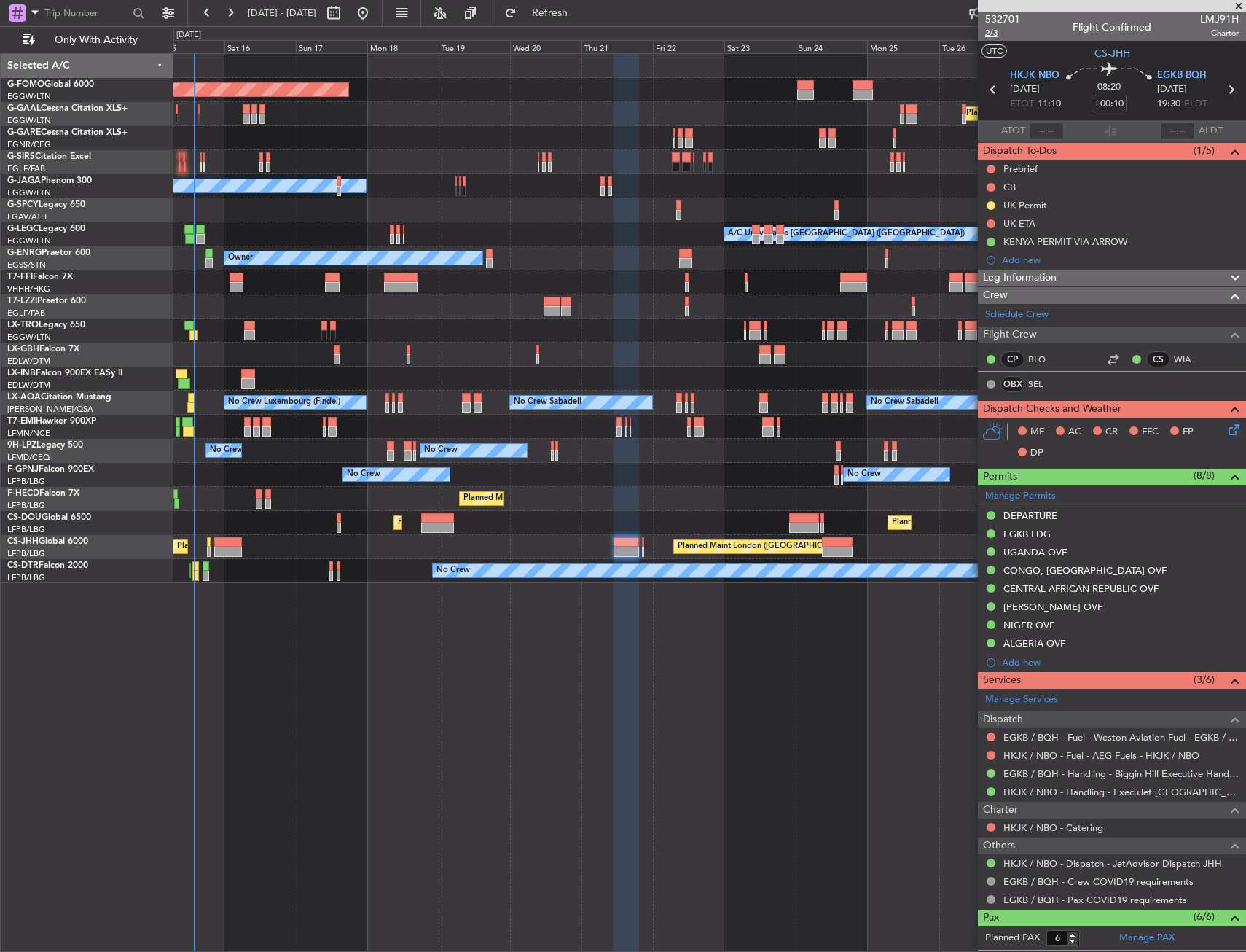
click at [998, 30] on span "2/3" at bounding box center [1002, 33] width 35 height 12
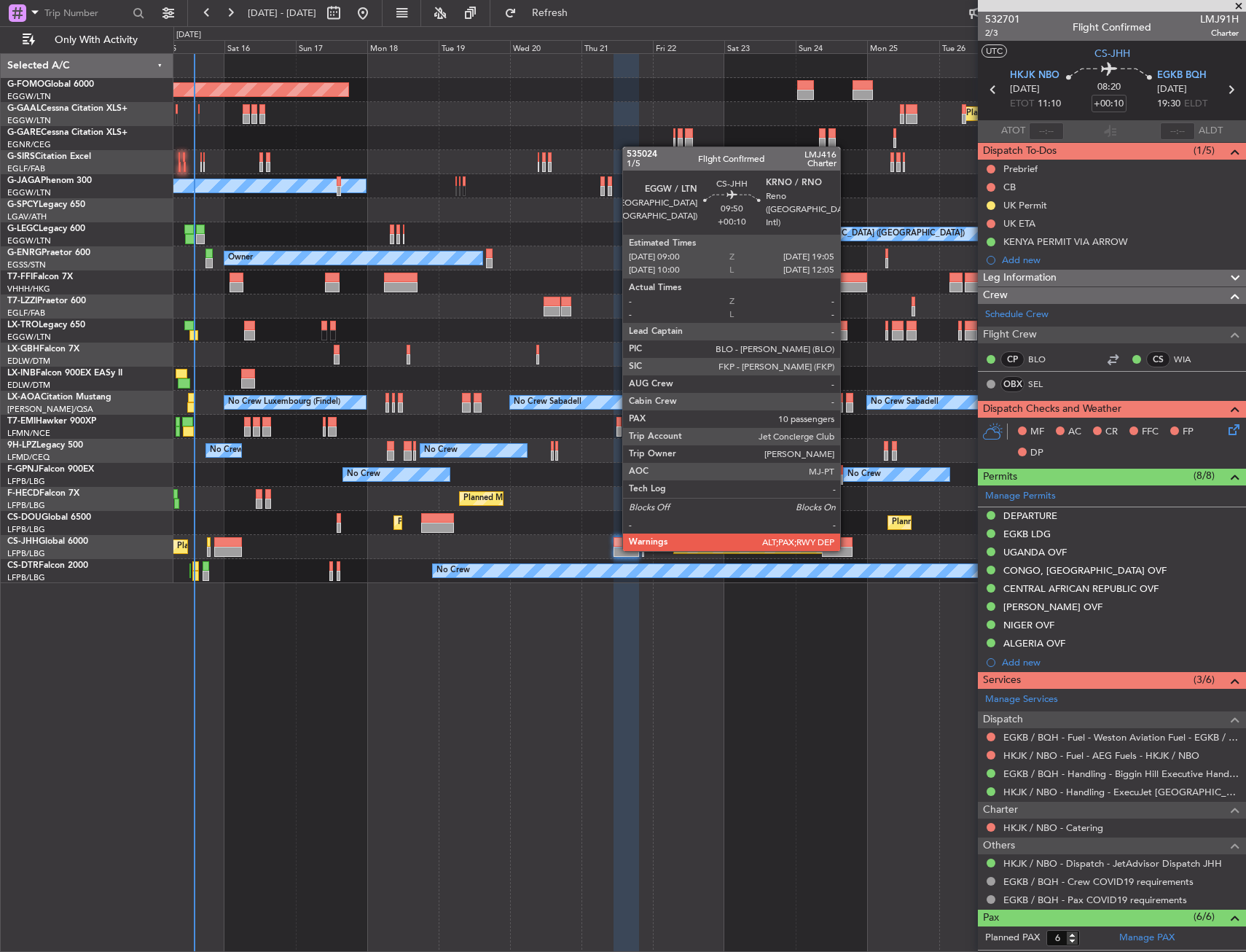
click at [847, 549] on div at bounding box center [838, 551] width 31 height 10
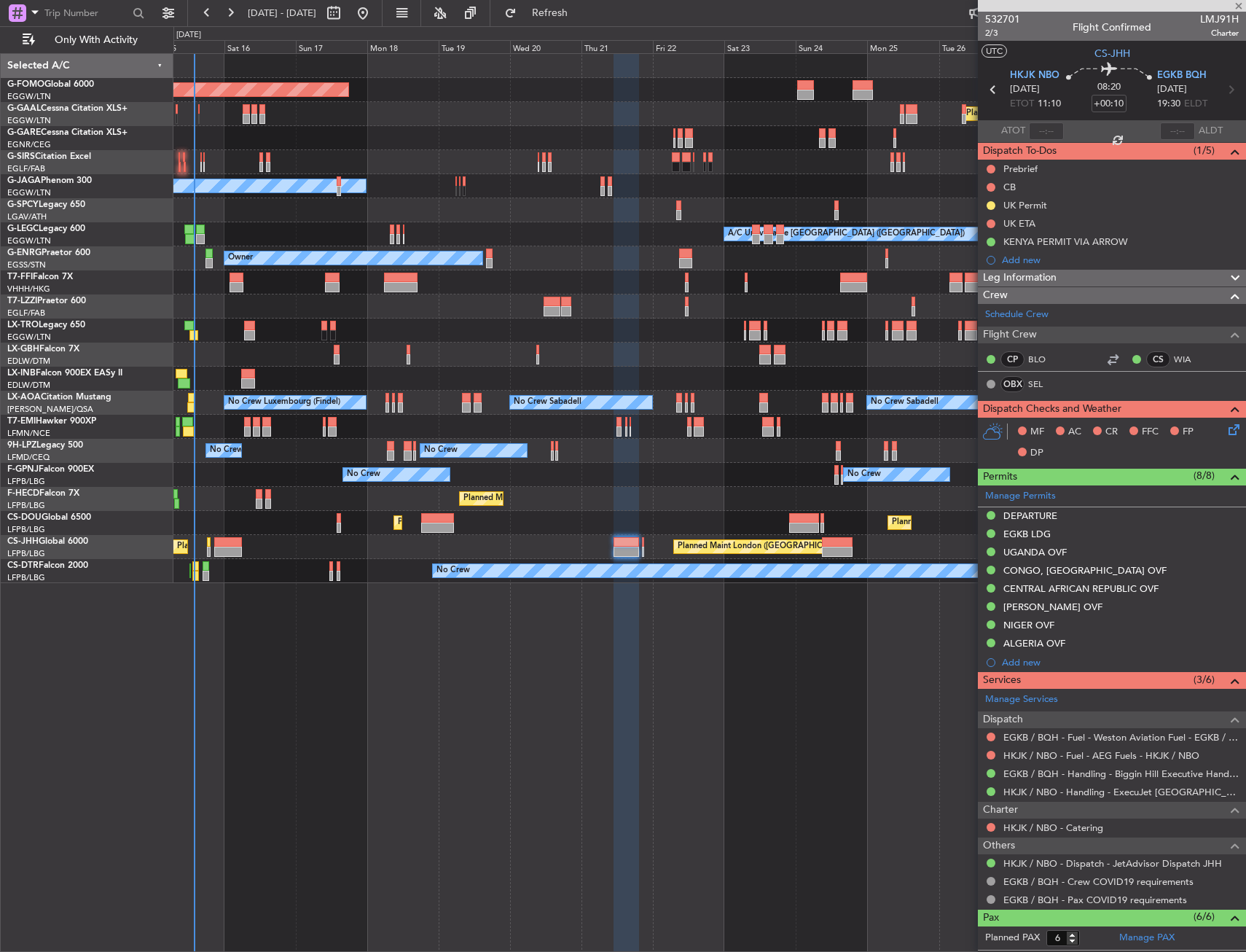
type input "10"
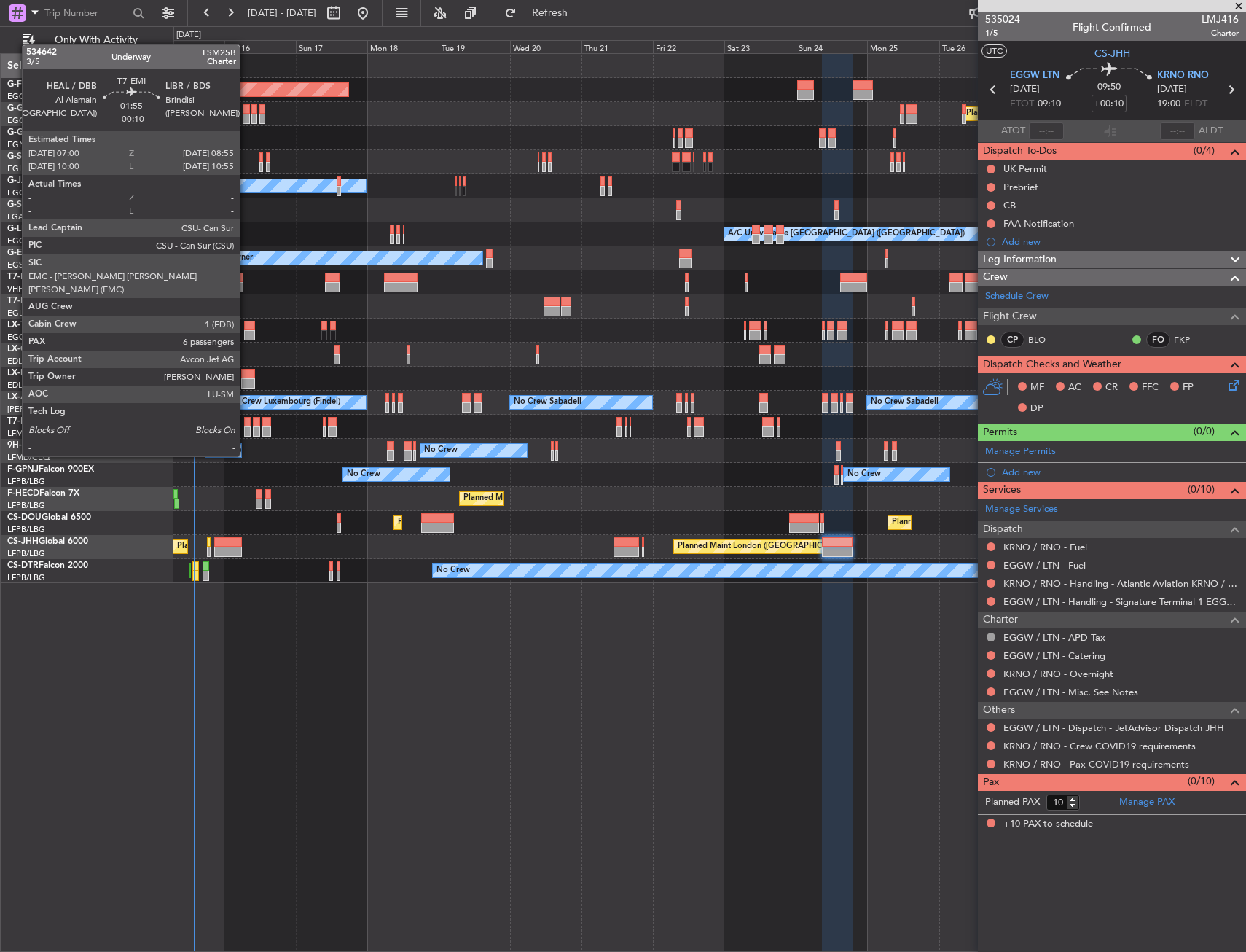
click at [246, 429] on div at bounding box center [247, 431] width 6 height 10
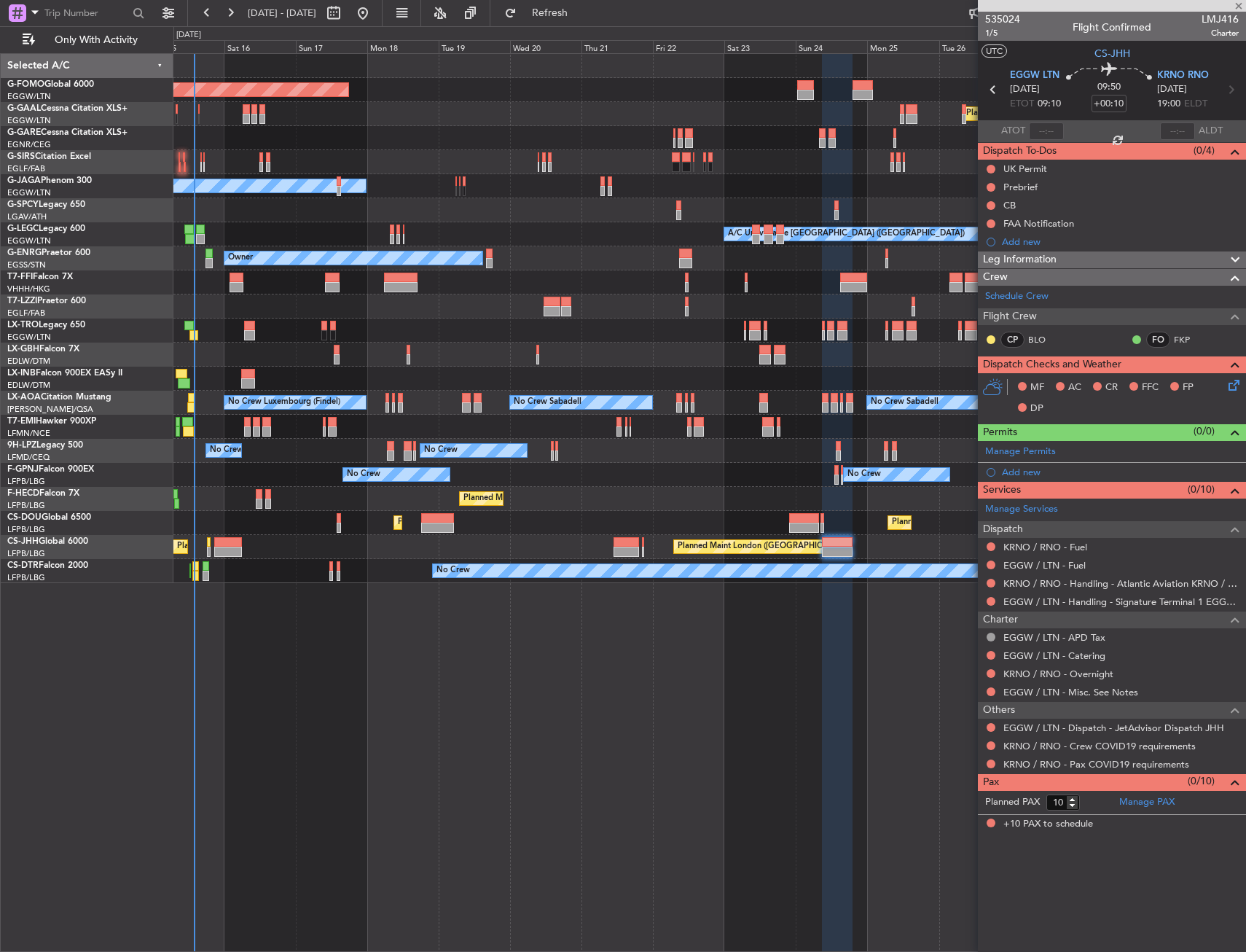
type input "-00:10"
type input "6"
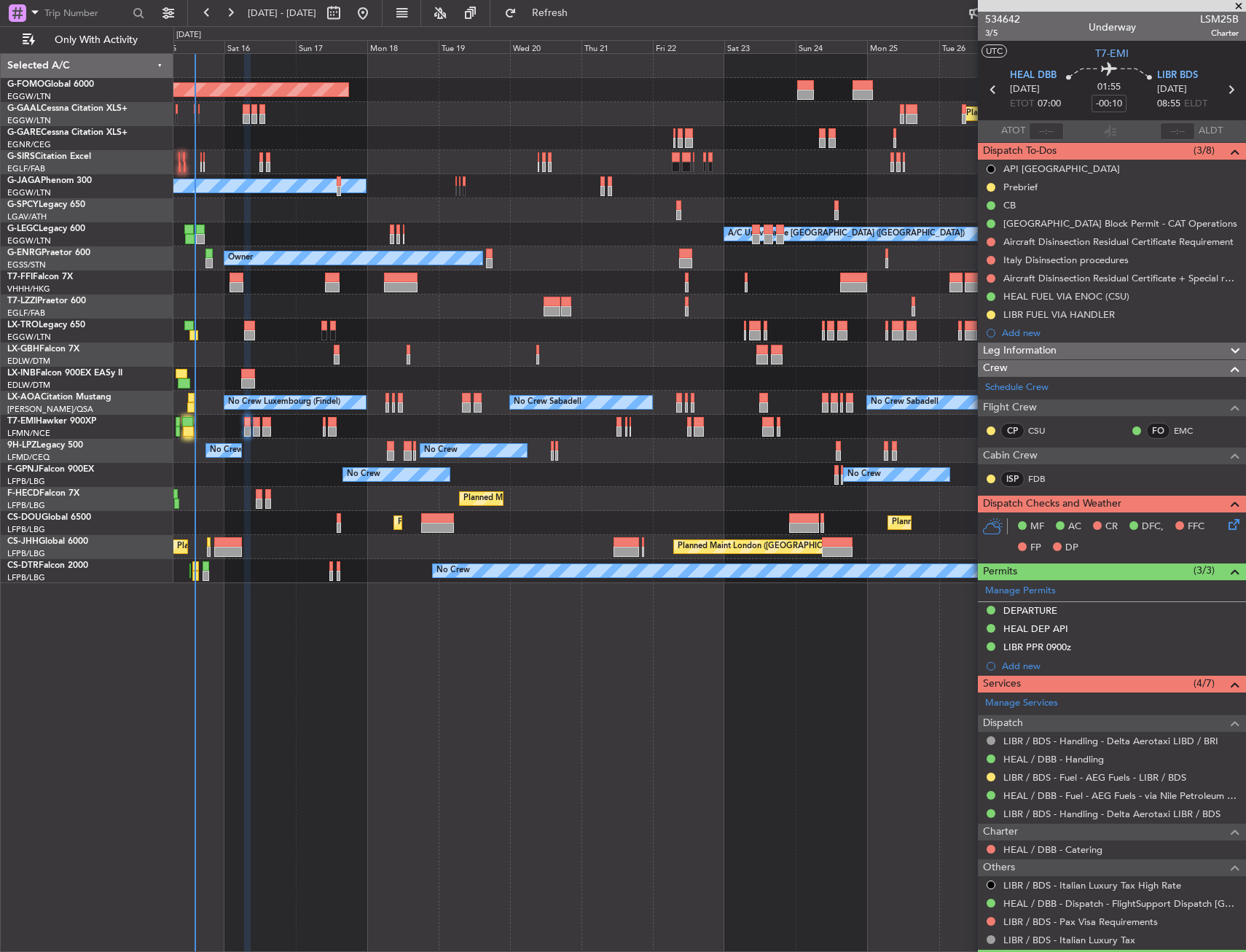
click at [841, 542] on div at bounding box center [838, 541] width 31 height 10
type input "+00:10"
type input "10"
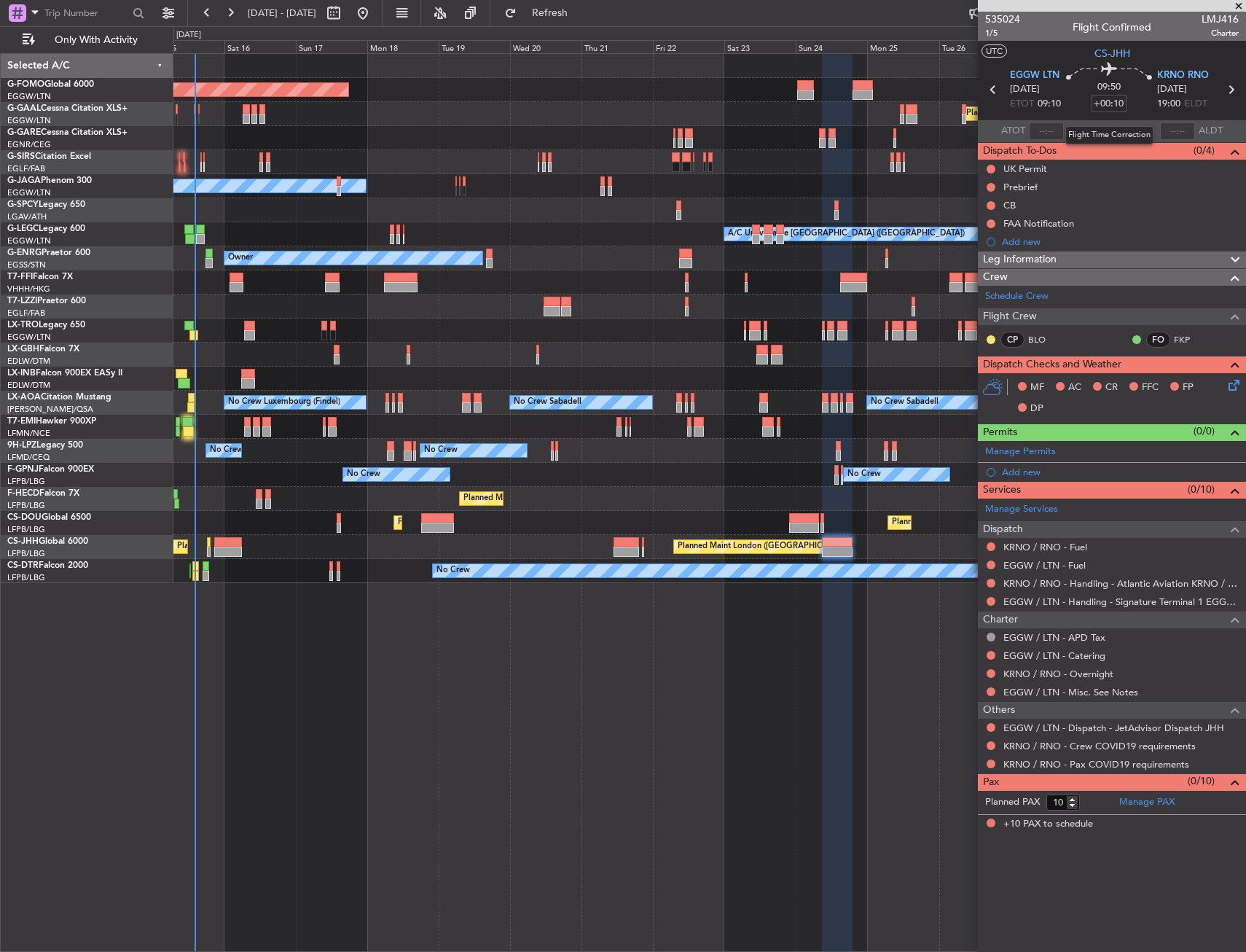
click at [1114, 103] on input "+00:10" at bounding box center [1108, 103] width 35 height 18
click at [1053, 50] on section "UTC CS-JHH" at bounding box center [1112, 52] width 268 height 22
type input "+00:45"
click at [995, 33] on span "1/5" at bounding box center [1002, 33] width 35 height 12
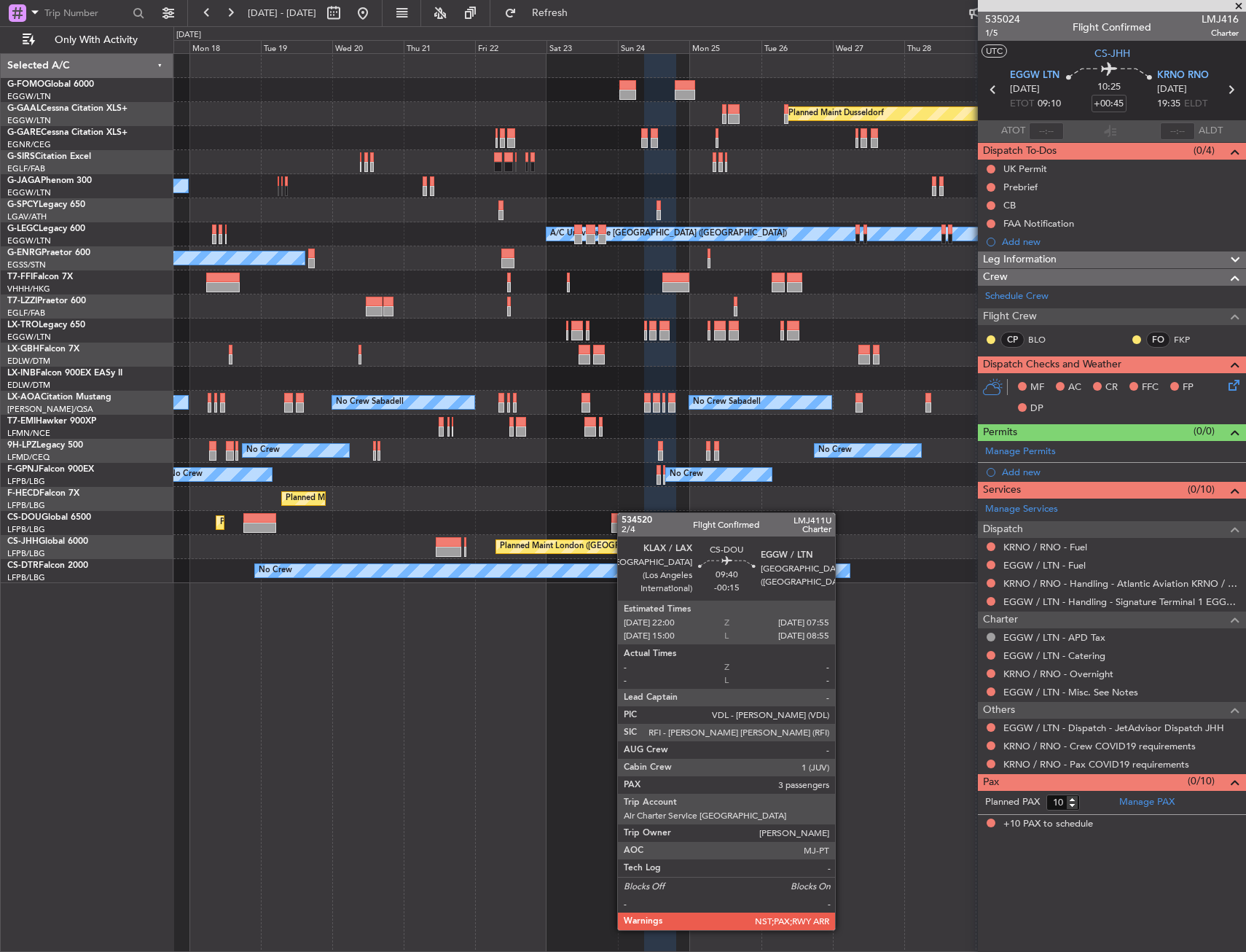
click at [598, 514] on div "Planned Maint Windsor Locks ([PERSON_NAME] Intl) Planned [GEOGRAPHIC_DATA] Plan…" at bounding box center [710, 318] width 1072 height 529
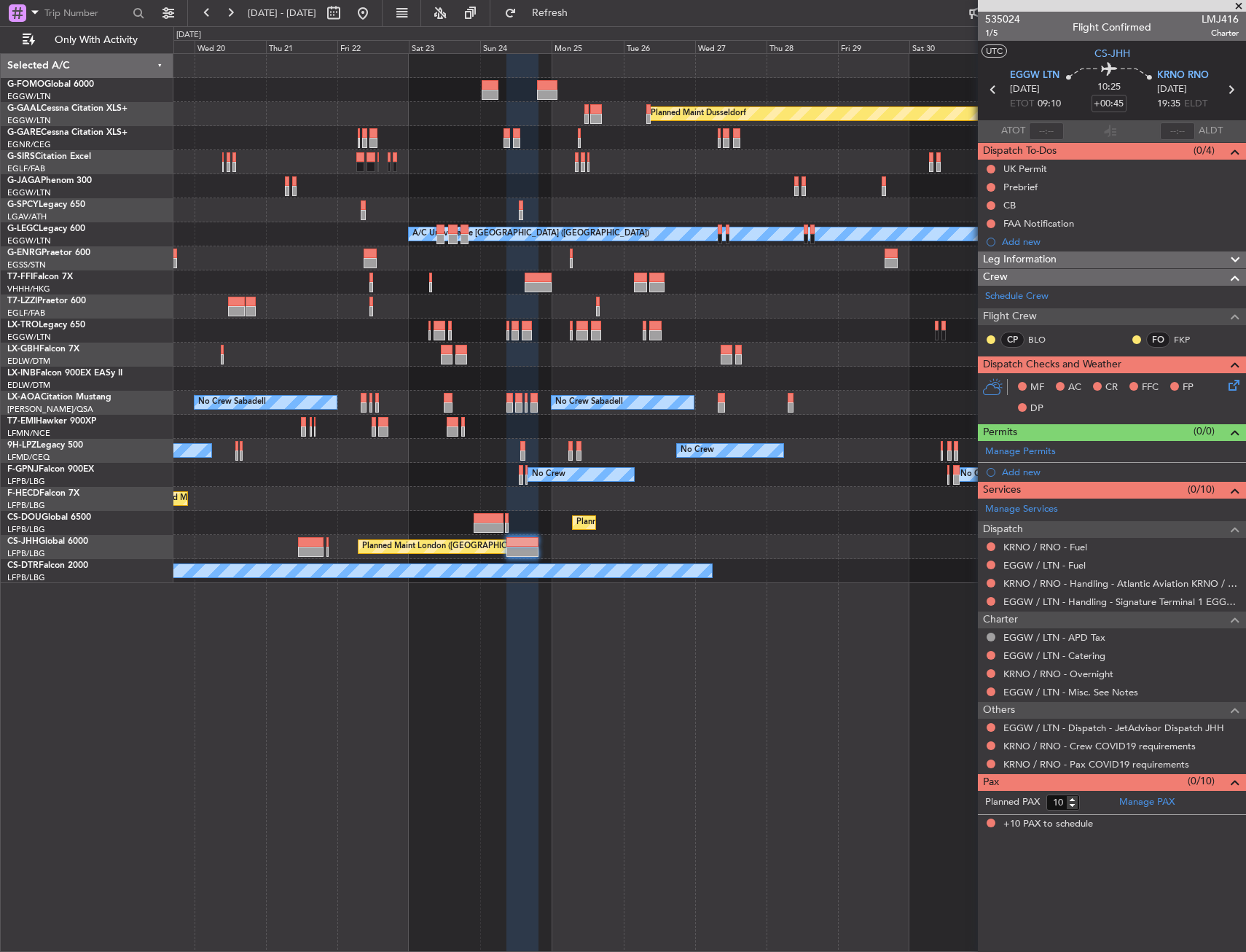
click at [555, 517] on div "Planned Maint Windsor Locks ([PERSON_NAME] Intl) Planned [GEOGRAPHIC_DATA] Plan…" at bounding box center [710, 318] width 1072 height 529
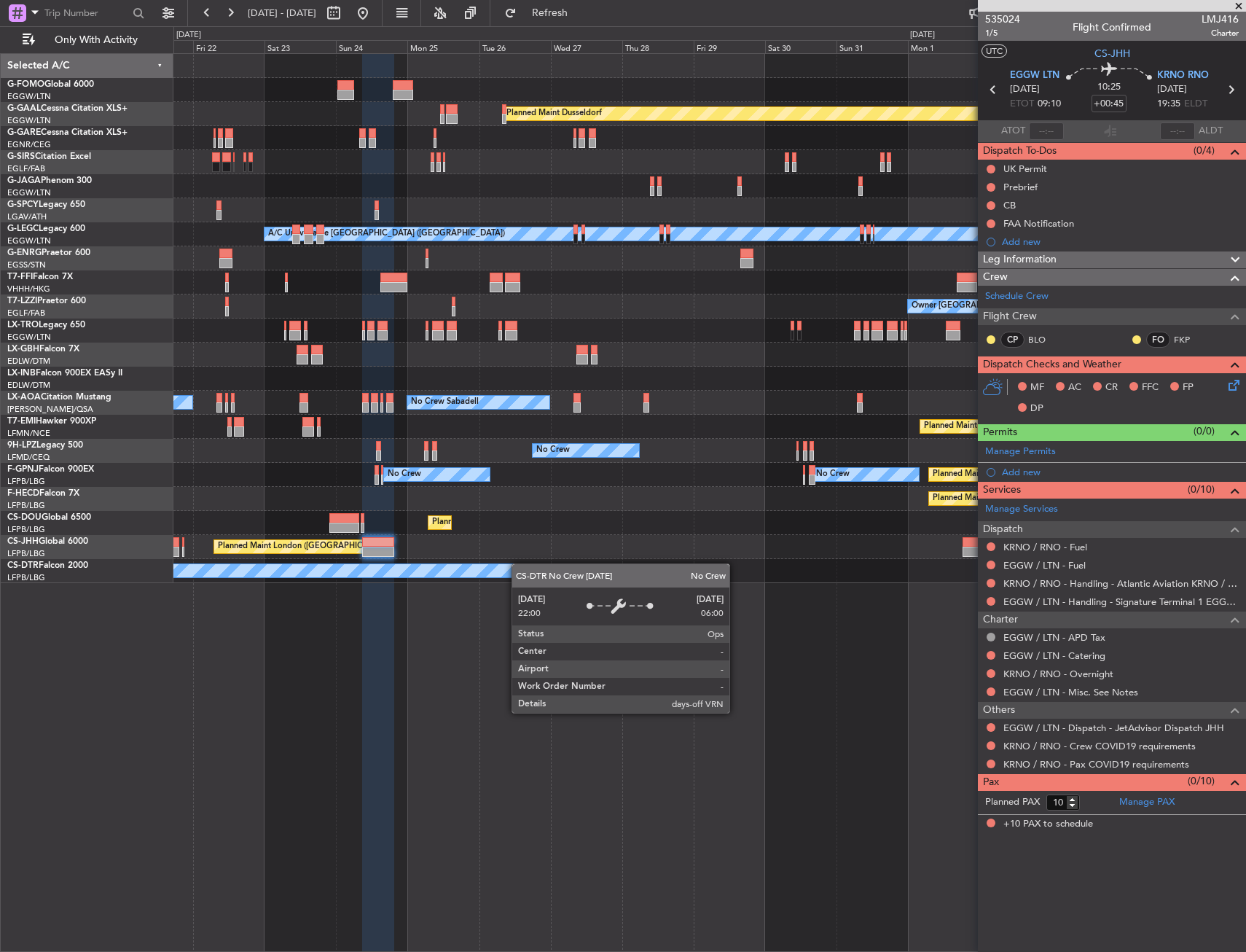
click at [460, 575] on div "Planned Maint Dusseldorf Planned Maint [GEOGRAPHIC_DATA] ([GEOGRAPHIC_DATA]) Ow…" at bounding box center [710, 318] width 1072 height 529
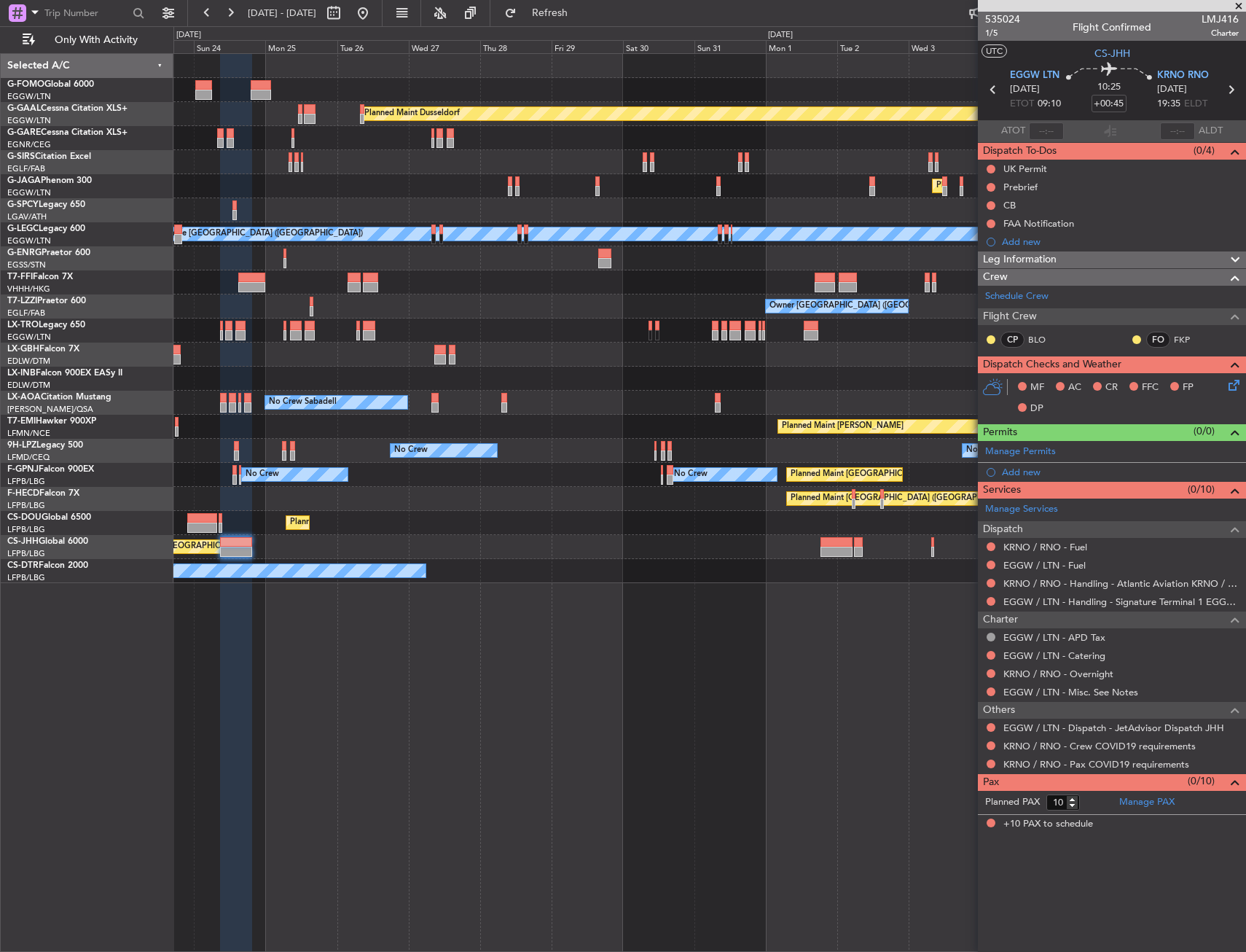
click at [526, 561] on div "Planned Maint Dusseldorf Planned Maint [GEOGRAPHIC_DATA] ([GEOGRAPHIC_DATA]) A/…" at bounding box center [710, 318] width 1072 height 529
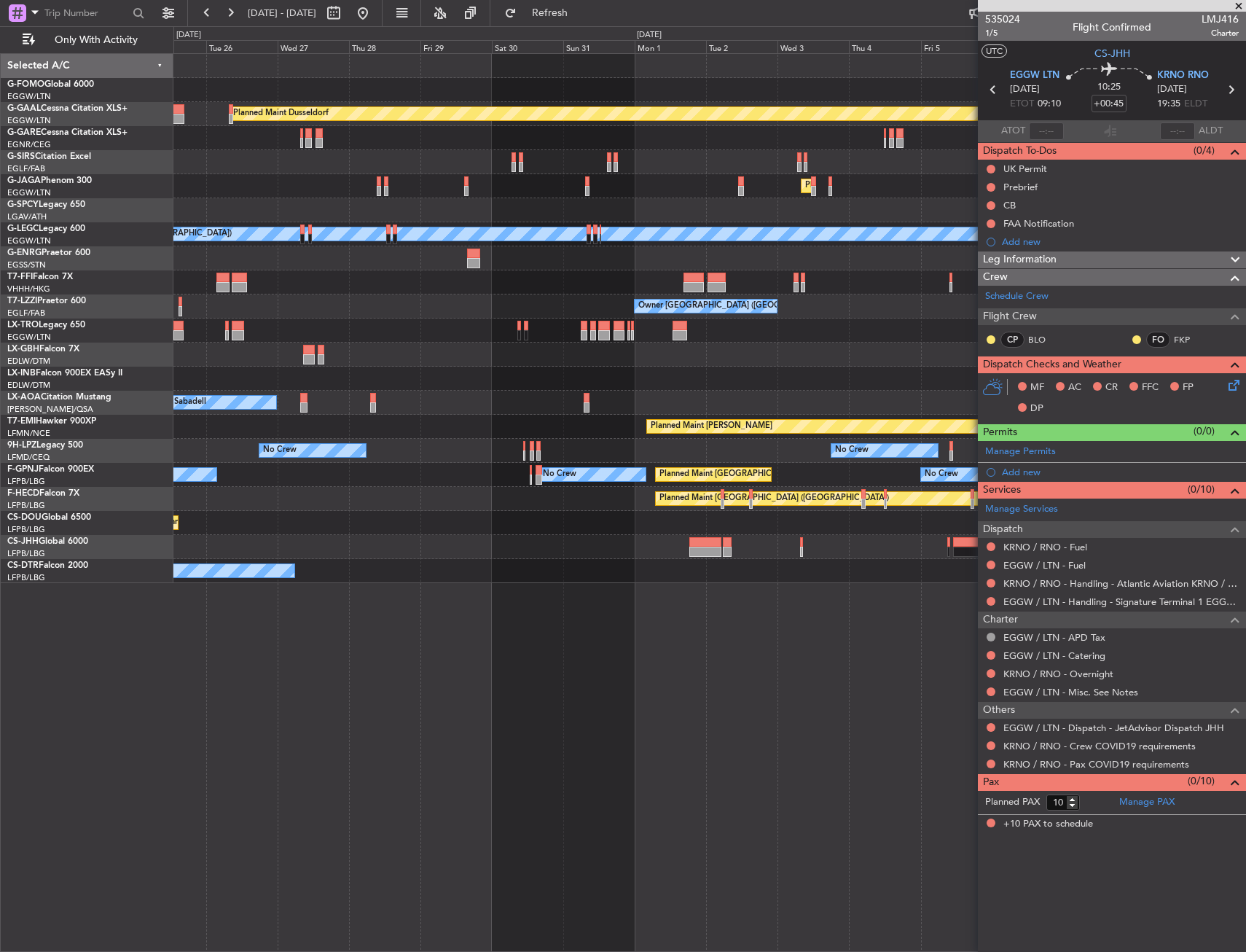
click at [552, 565] on div "Planned Maint Dusseldorf Planned Maint [GEOGRAPHIC_DATA] ([GEOGRAPHIC_DATA]) A/…" at bounding box center [710, 318] width 1072 height 529
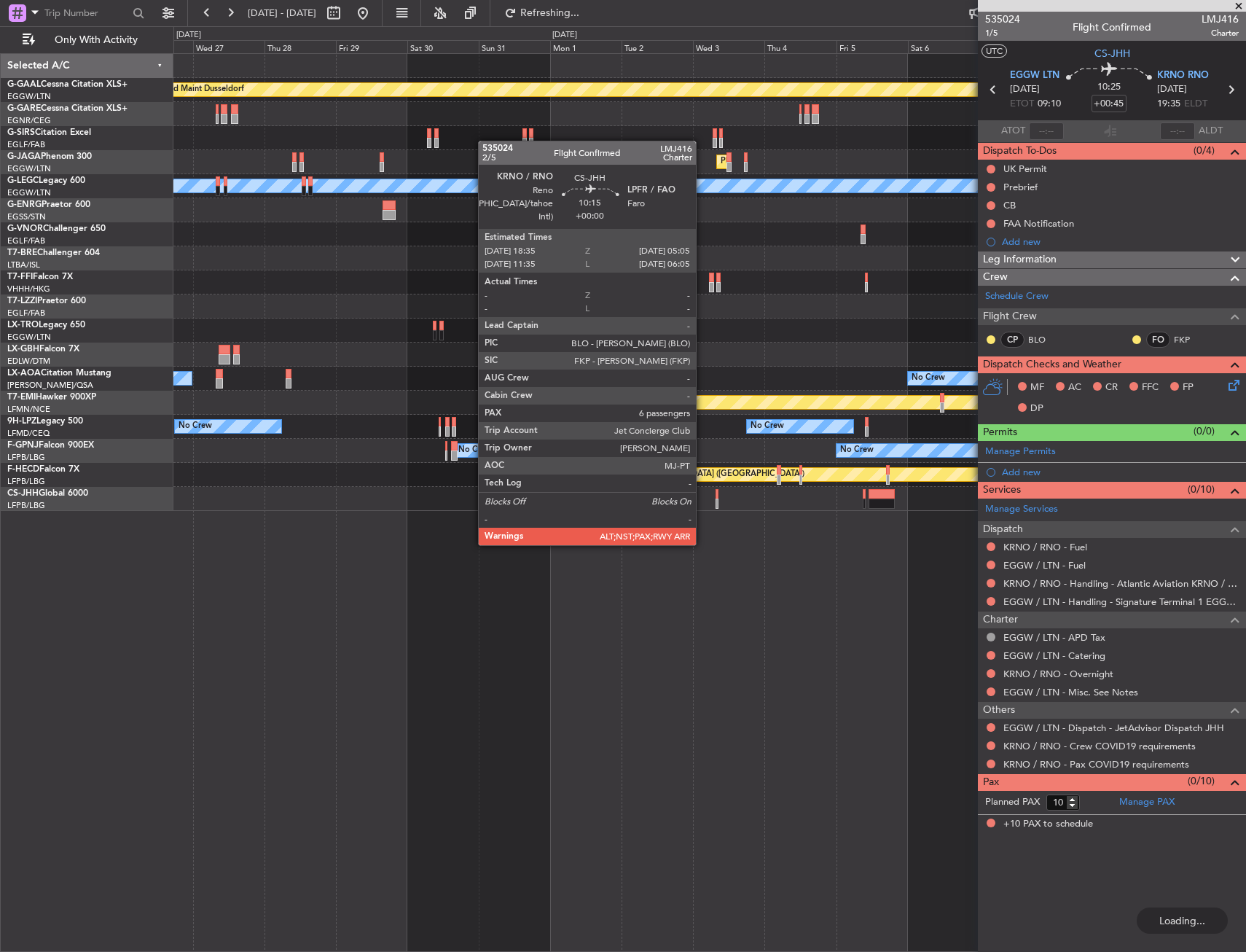
click at [622, 556] on div "Planned Maint Dusseldorf Planned Maint [GEOGRAPHIC_DATA] ([GEOGRAPHIC_DATA]) A/…" at bounding box center [710, 502] width 1073 height 898
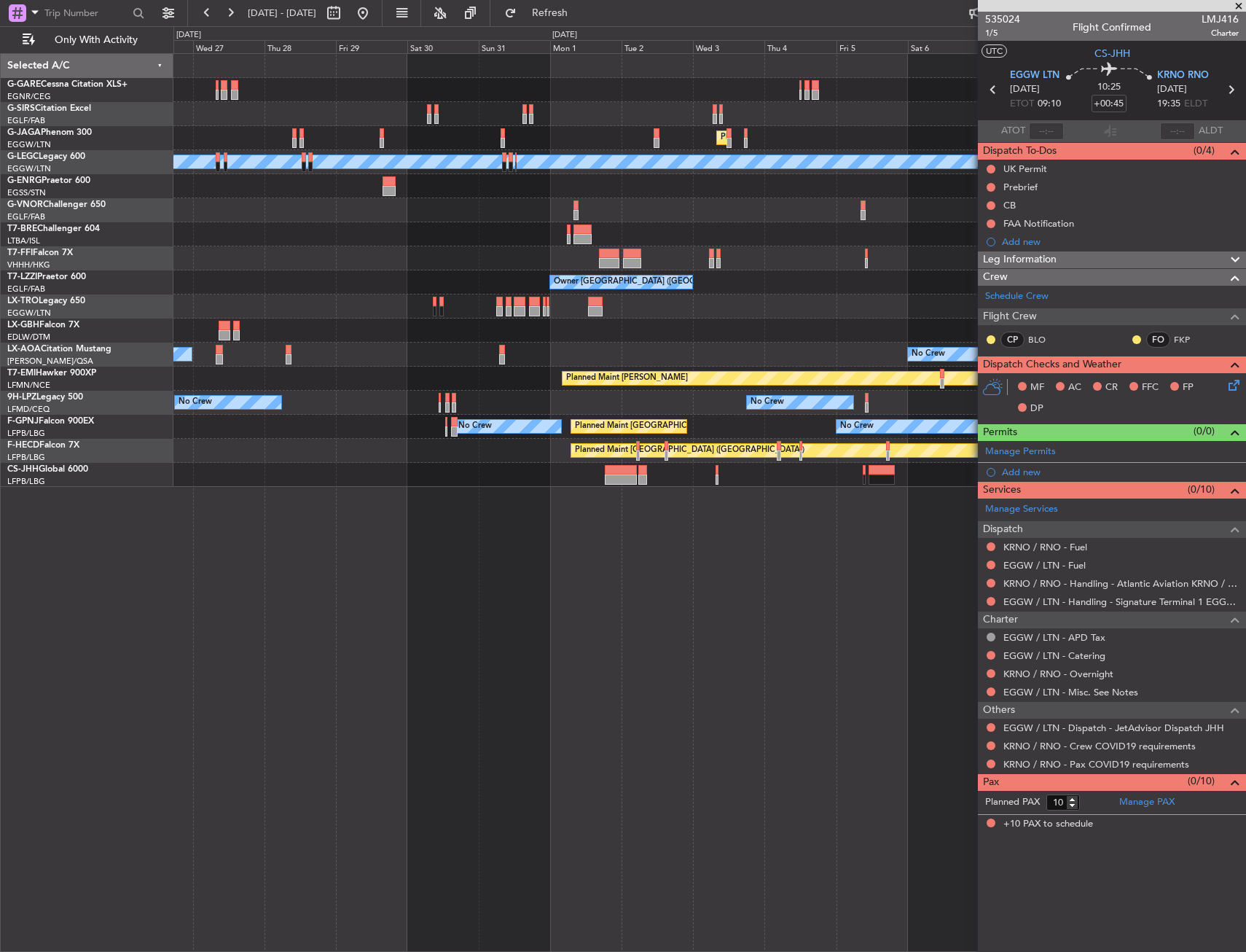
click at [617, 476] on div at bounding box center [620, 479] width 32 height 10
type input "6"
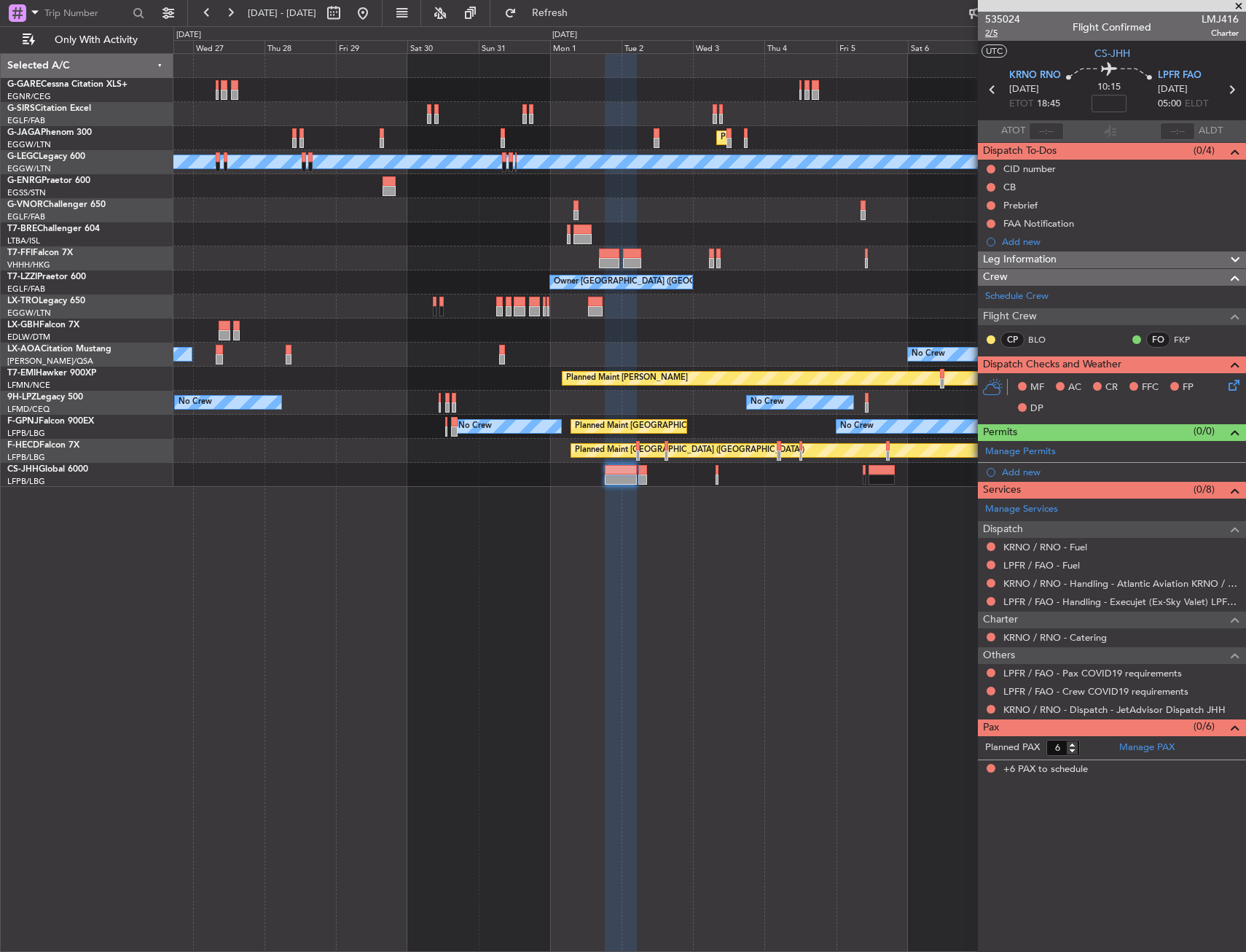
click at [988, 35] on span "2/5" at bounding box center [1002, 33] width 35 height 12
click at [1116, 100] on input at bounding box center [1108, 103] width 35 height 18
click at [1078, 63] on icon at bounding box center [1109, 71] width 86 height 18
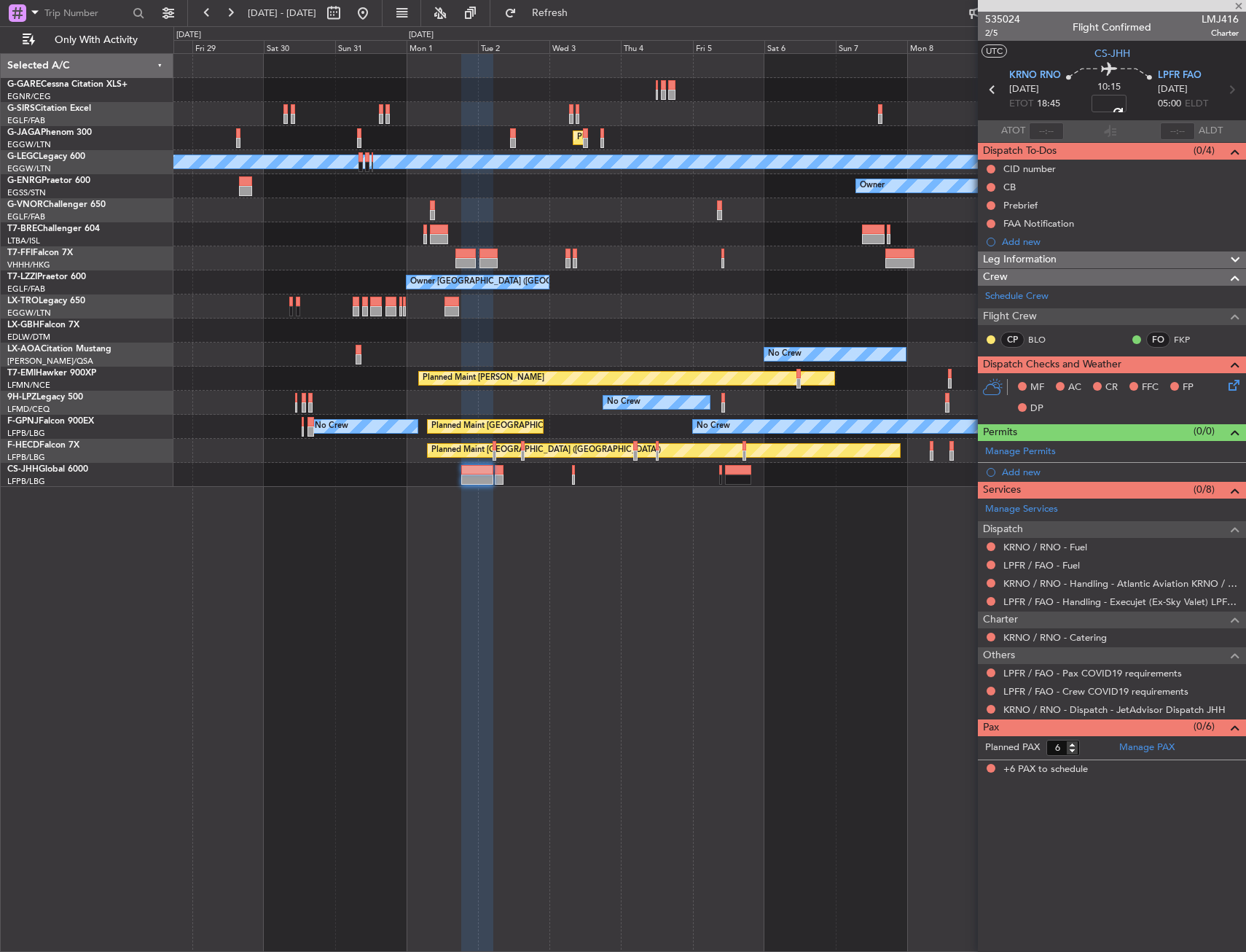
click at [544, 553] on div "Planned Maint [GEOGRAPHIC_DATA] ([GEOGRAPHIC_DATA]) A/C Unavailable [GEOGRAPHIC…" at bounding box center [710, 502] width 1073 height 898
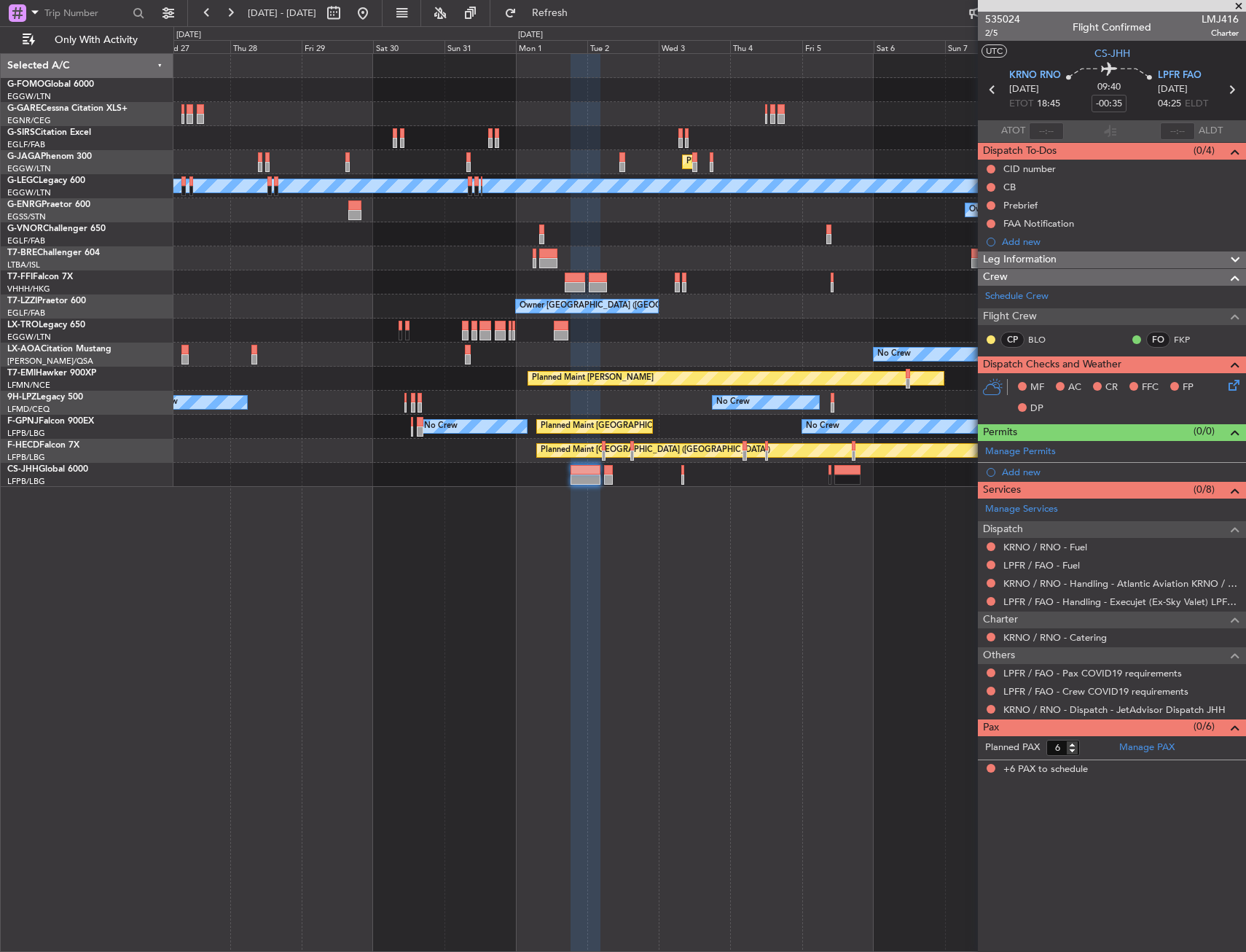
click at [670, 545] on div "Planned Maint [GEOGRAPHIC_DATA] ([GEOGRAPHIC_DATA]) A/C Unavailable [GEOGRAPHIC…" at bounding box center [710, 502] width 1073 height 898
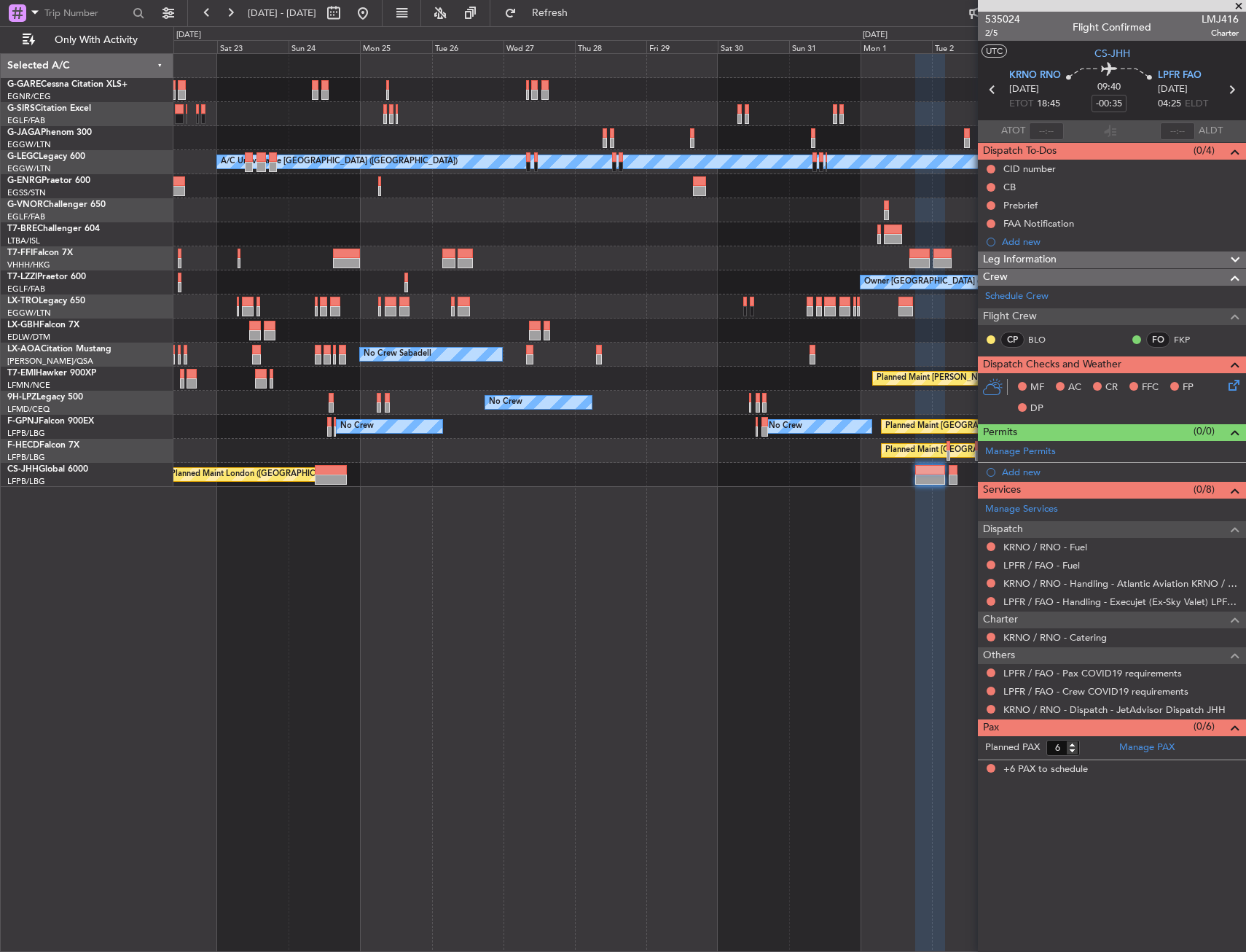
click at [826, 557] on div "Planned Maint [GEOGRAPHIC_DATA] ([GEOGRAPHIC_DATA]) A/C Unavailable [GEOGRAPHIC…" at bounding box center [710, 502] width 1073 height 898
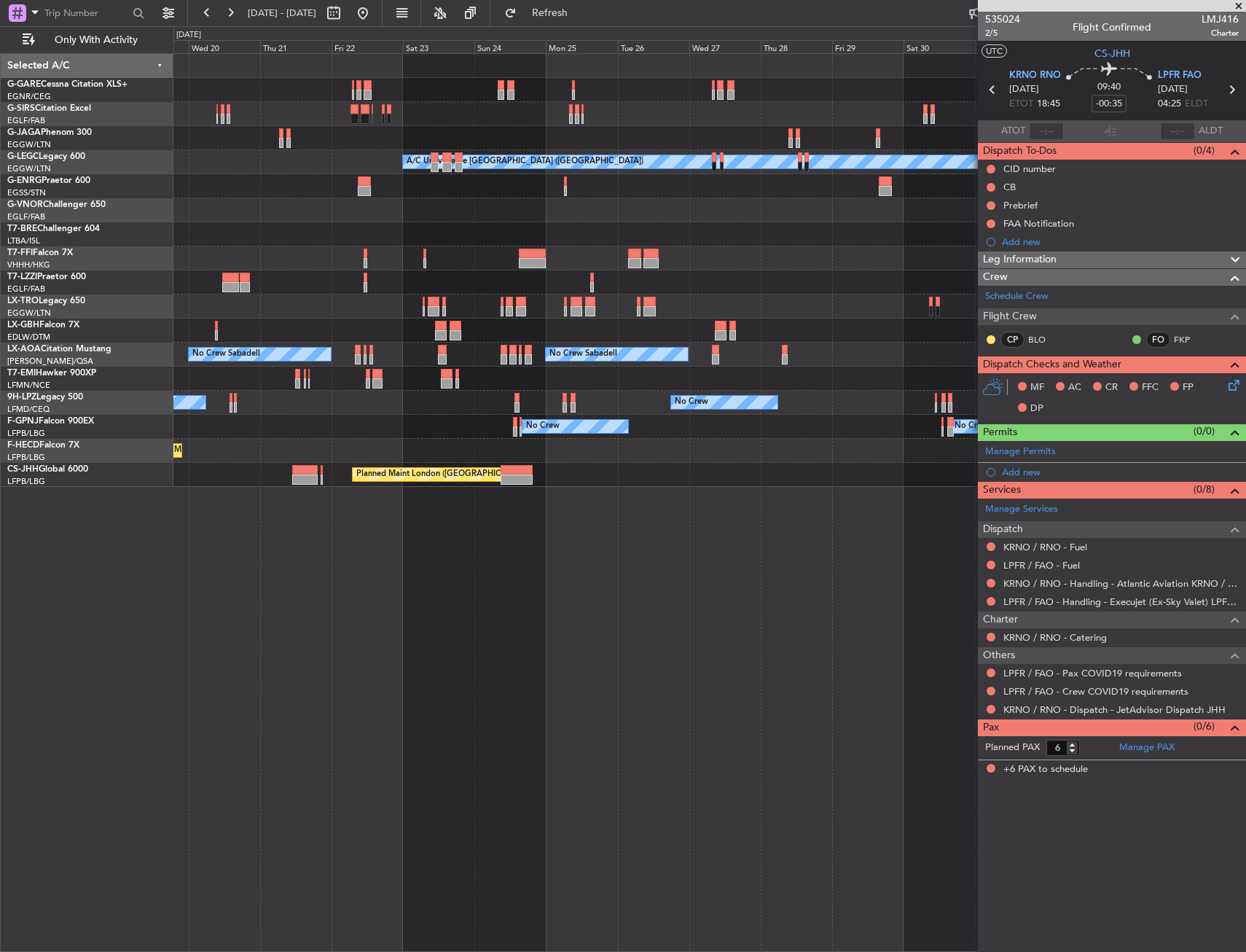
click at [817, 560] on div "Planned Maint [GEOGRAPHIC_DATA] ([GEOGRAPHIC_DATA]) Owner A/C Unavailable [GEOG…" at bounding box center [710, 502] width 1073 height 898
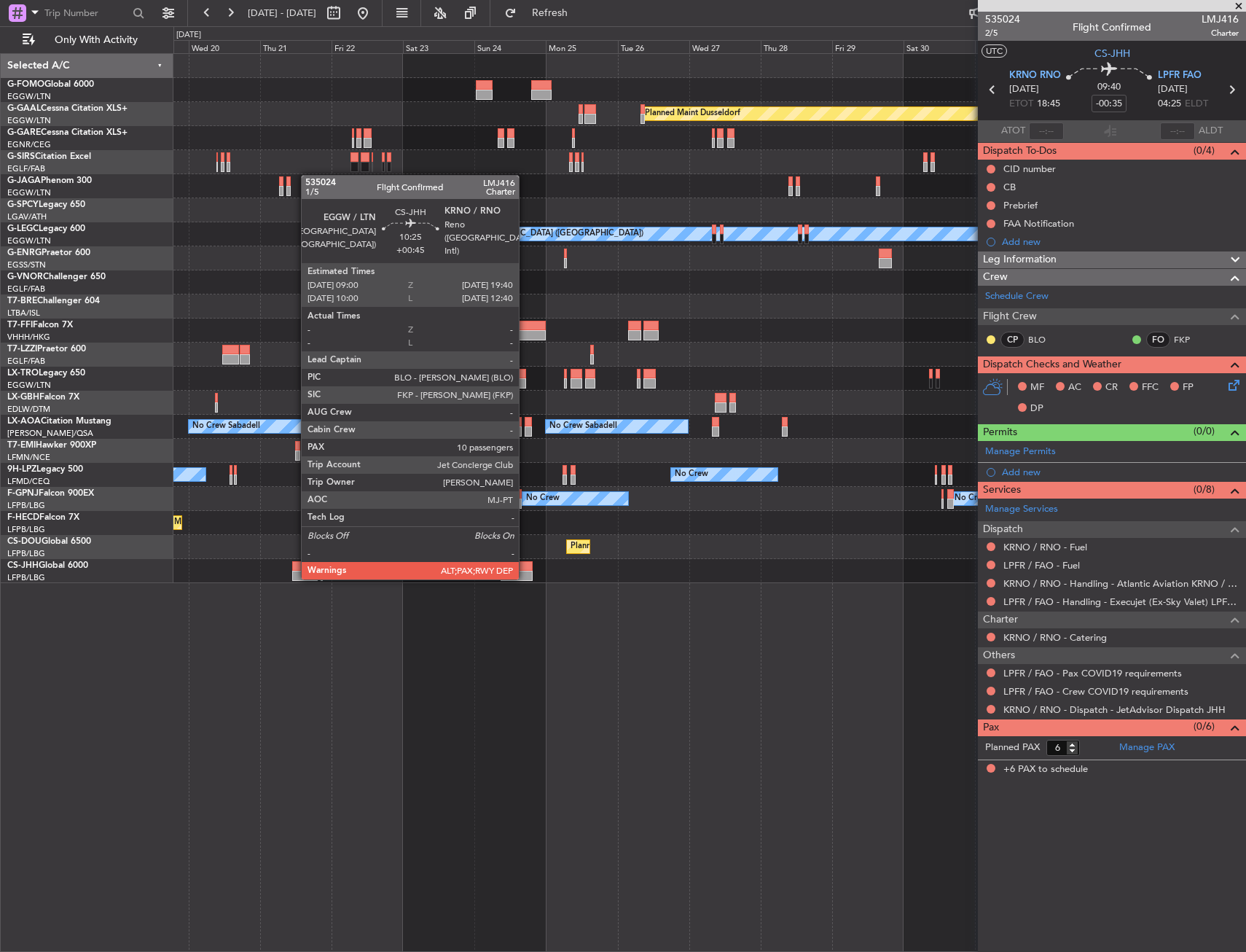
click at [525, 578] on div at bounding box center [517, 575] width 32 height 10
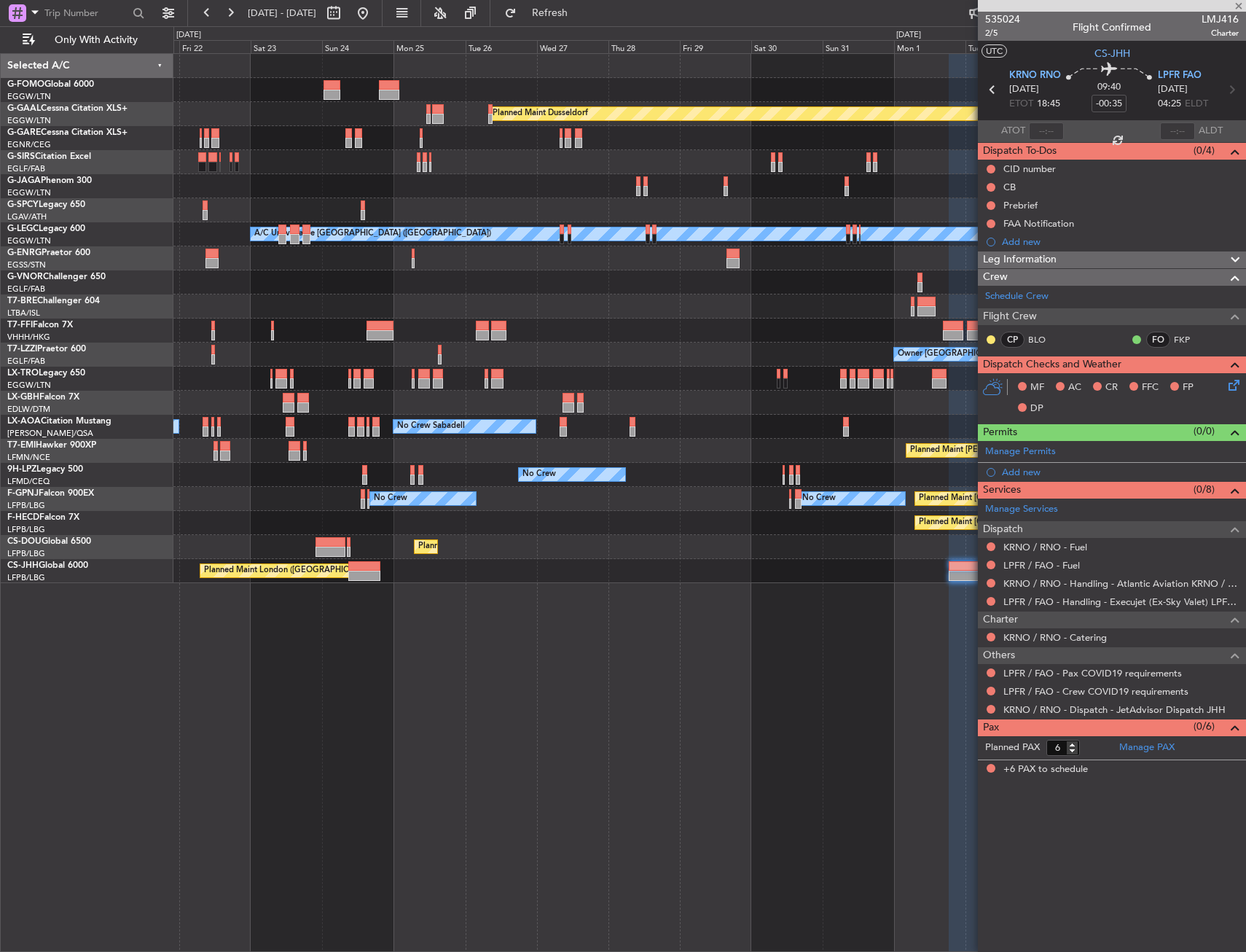
click at [500, 637] on div "Planned Maint Dusseldorf Planned Maint [GEOGRAPHIC_DATA] ([GEOGRAPHIC_DATA]) A/…" at bounding box center [710, 502] width 1073 height 898
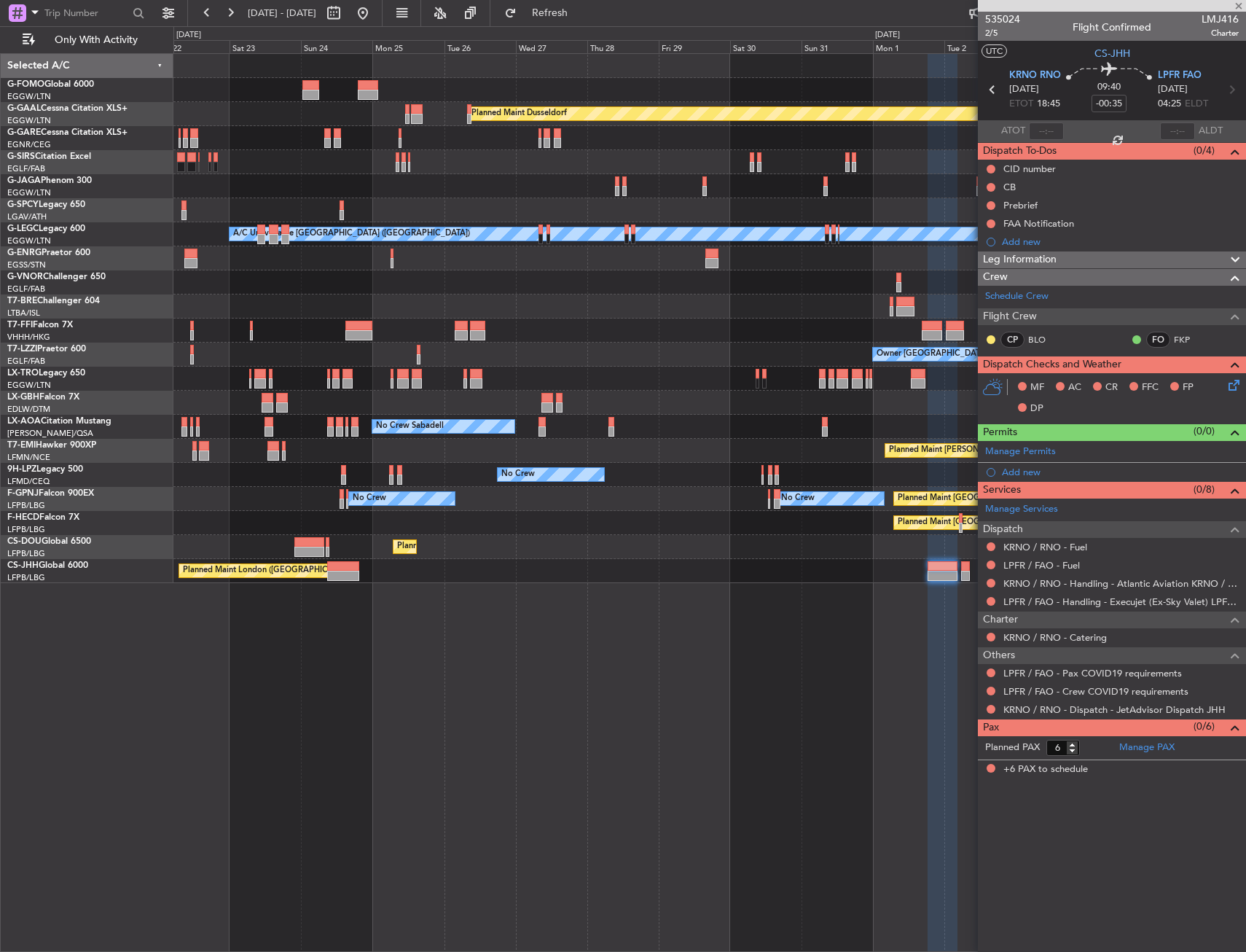
type input "+00:45"
type input "10"
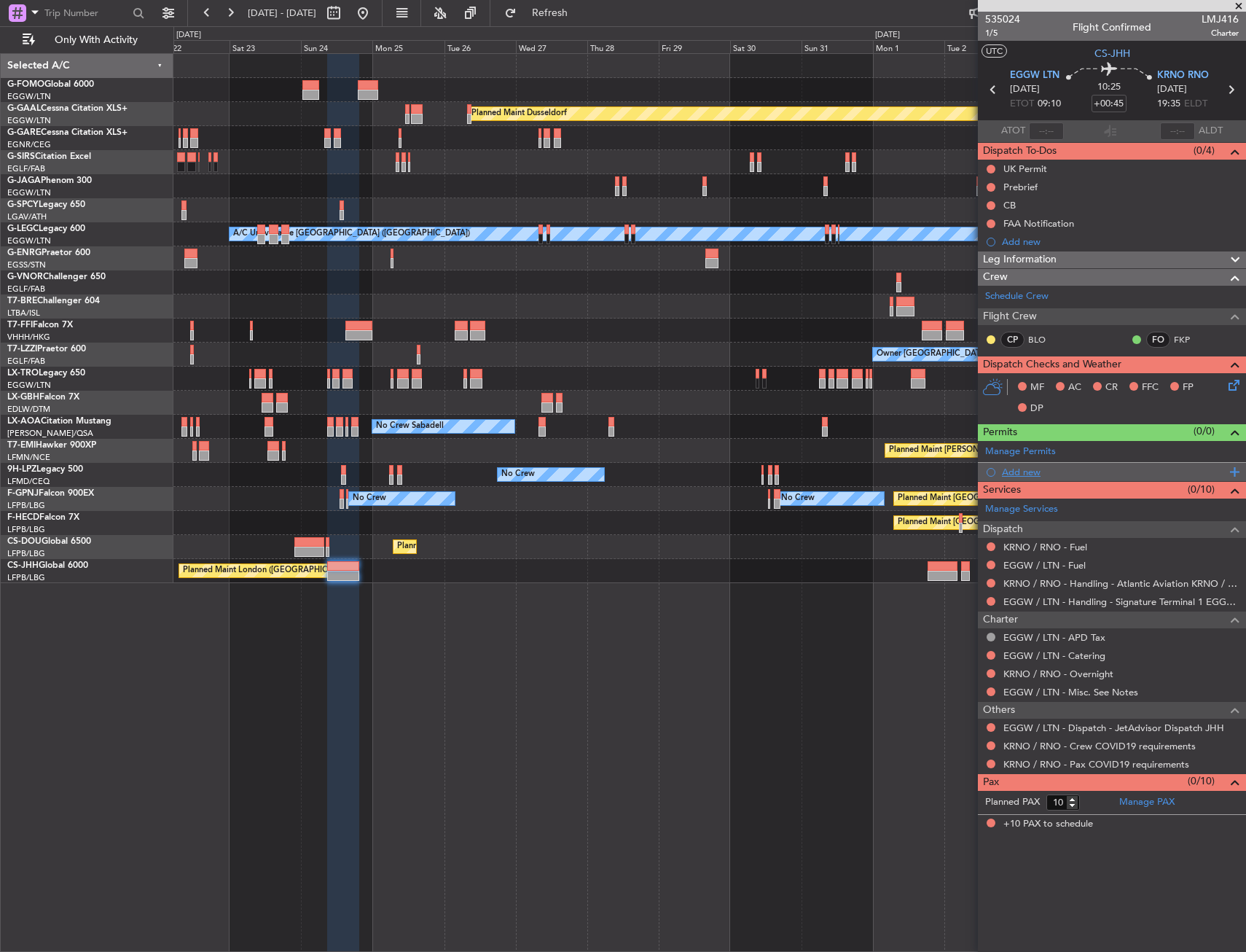
click at [1038, 472] on div "Add new" at bounding box center [1114, 471] width 224 height 12
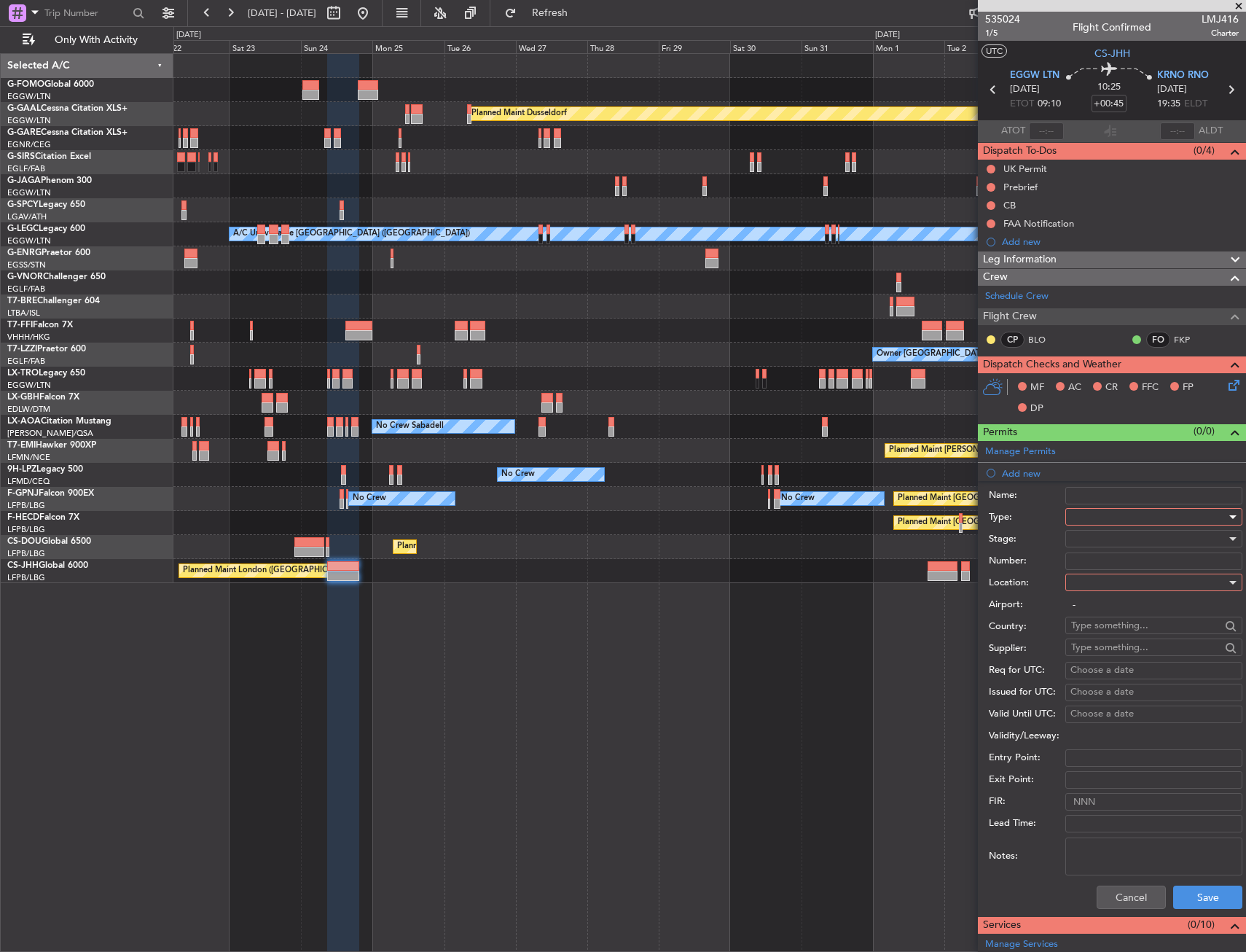
click at [1108, 517] on div at bounding box center [1149, 517] width 155 height 22
click at [1092, 653] on span "Slot" at bounding box center [1148, 654] width 153 height 22
click at [1101, 588] on div at bounding box center [1149, 582] width 155 height 22
click at [1096, 614] on span "Departure" at bounding box center [1148, 612] width 153 height 22
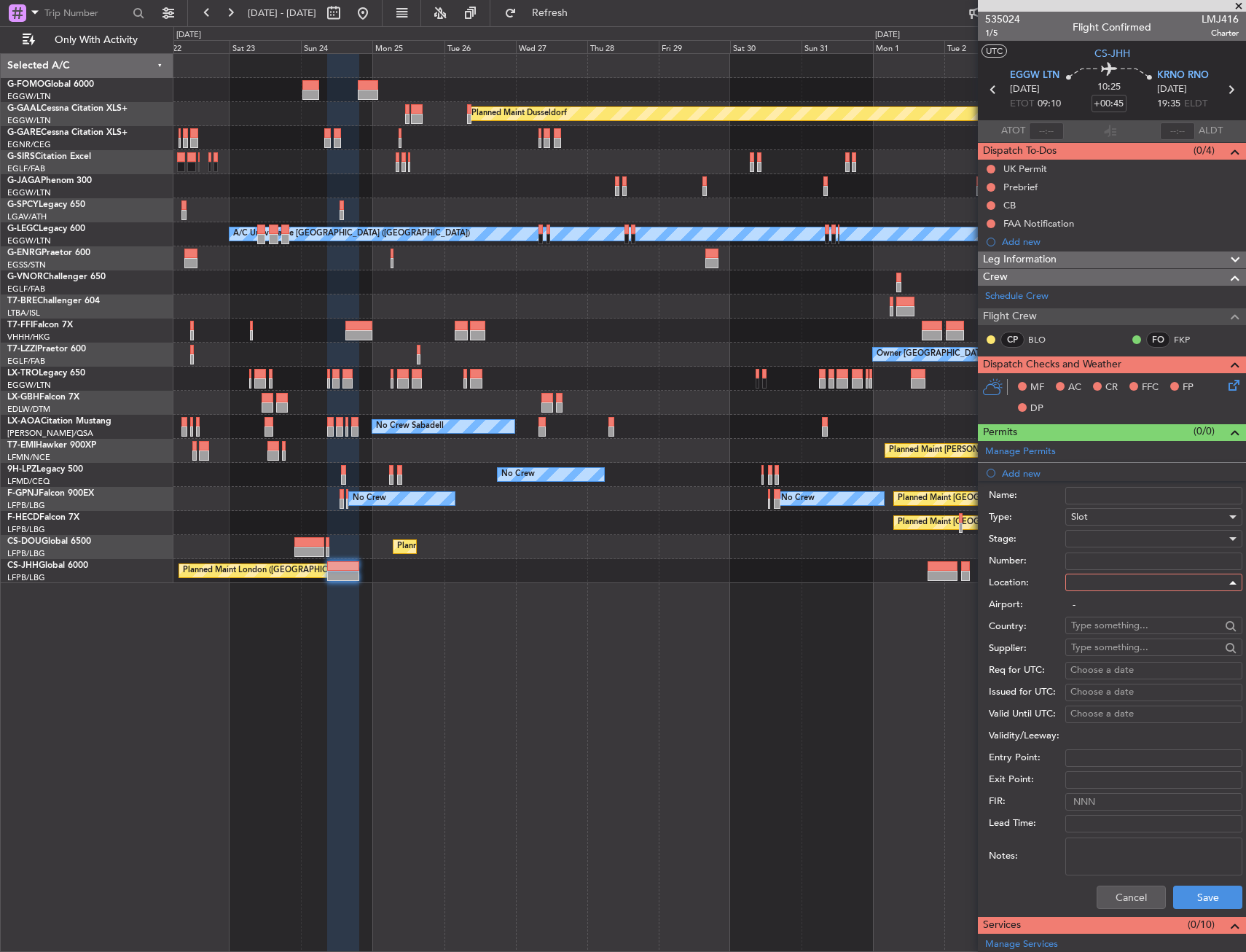
type input "EGGW / LTN"
click at [1184, 889] on button "Save" at bounding box center [1208, 897] width 69 height 23
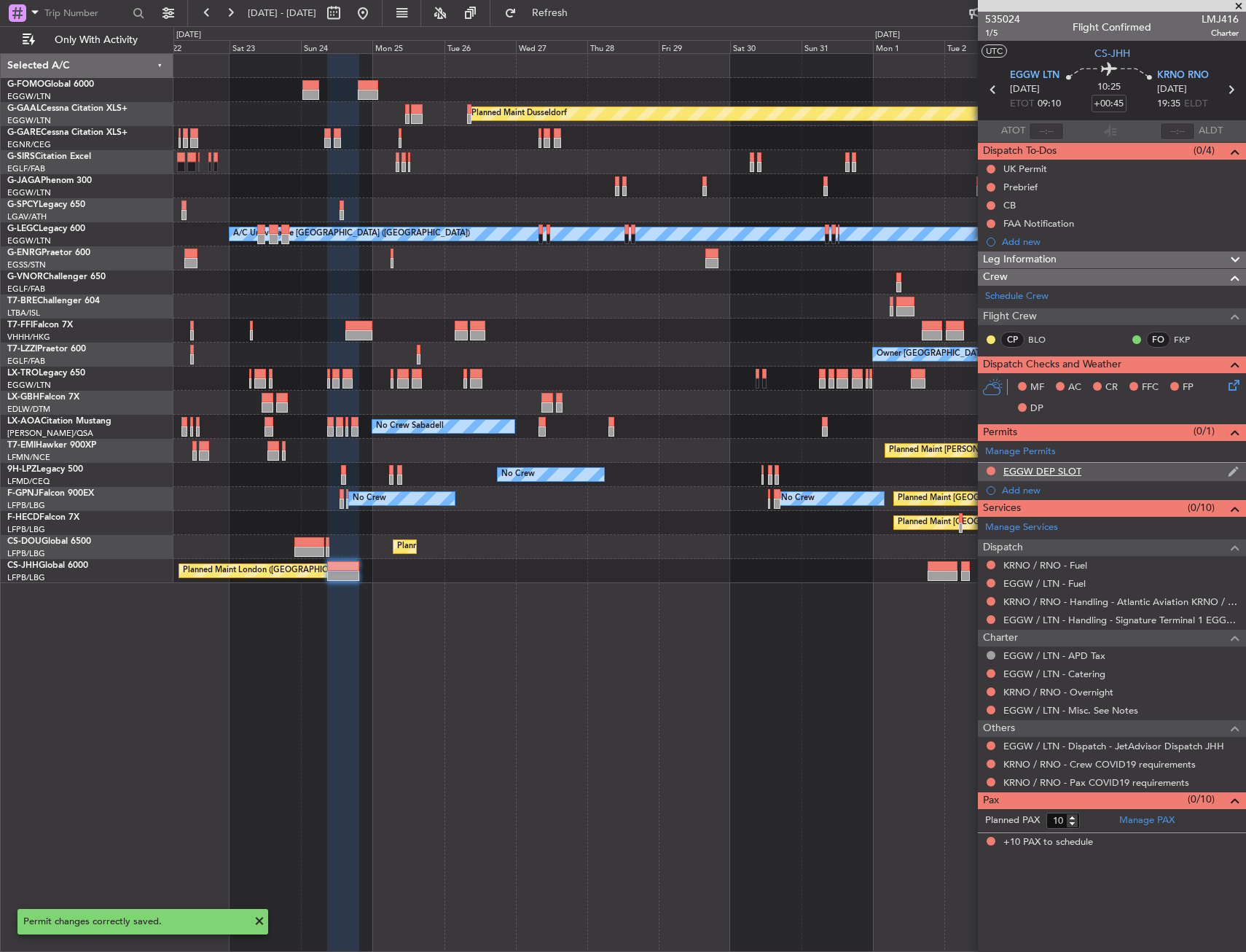
click at [1125, 476] on div "EGGW DEP SLOT" at bounding box center [1112, 472] width 268 height 18
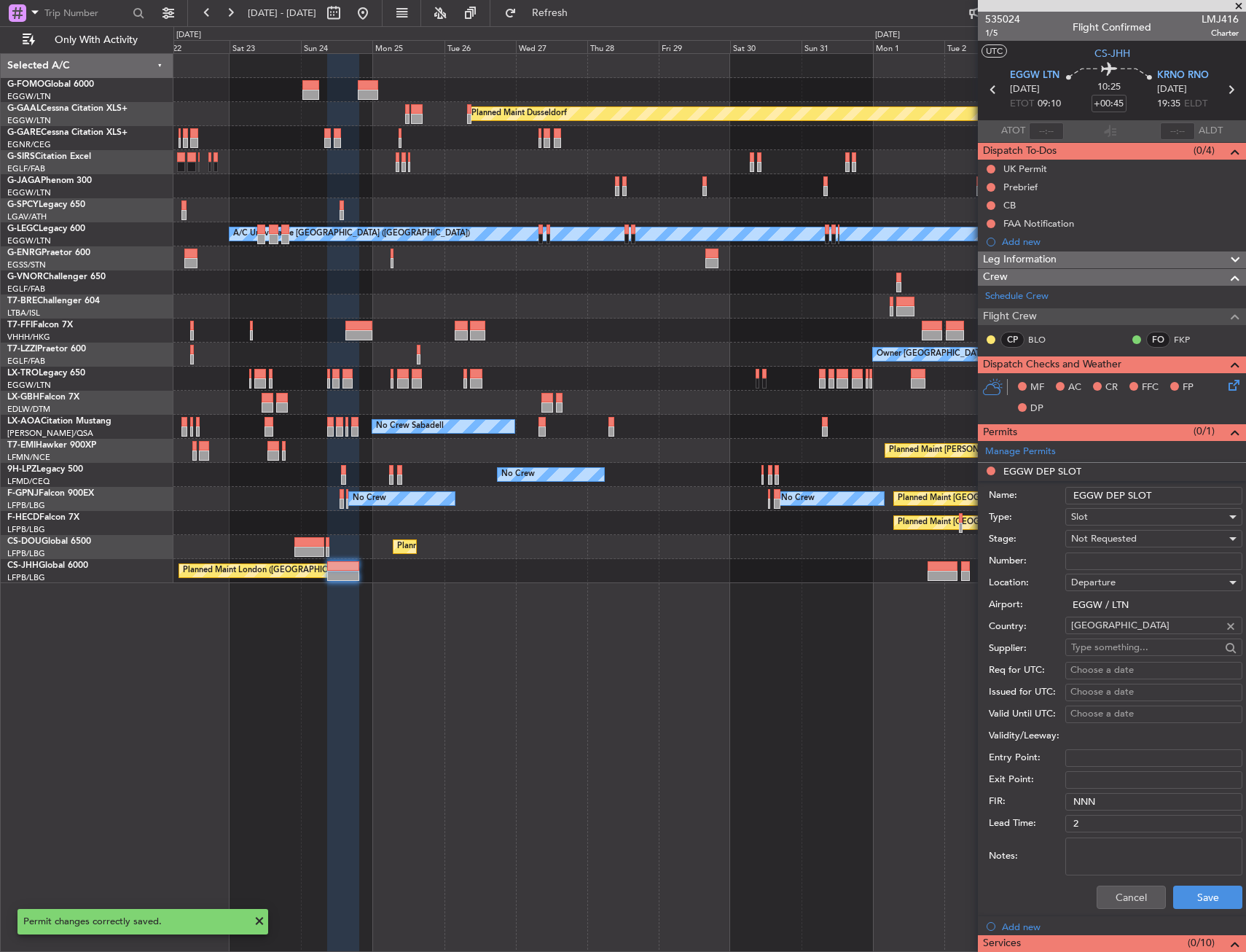
click at [1159, 491] on input "EGGW DEP SLOT" at bounding box center [1154, 495] width 177 height 18
type input "EGGW DEP SLOT 0900Z"
click at [1089, 534] on span "Not Requested" at bounding box center [1104, 538] width 65 height 13
click at [1101, 633] on span "Requested" at bounding box center [1148, 634] width 153 height 22
click at [1184, 887] on button "Save" at bounding box center [1208, 897] width 69 height 23
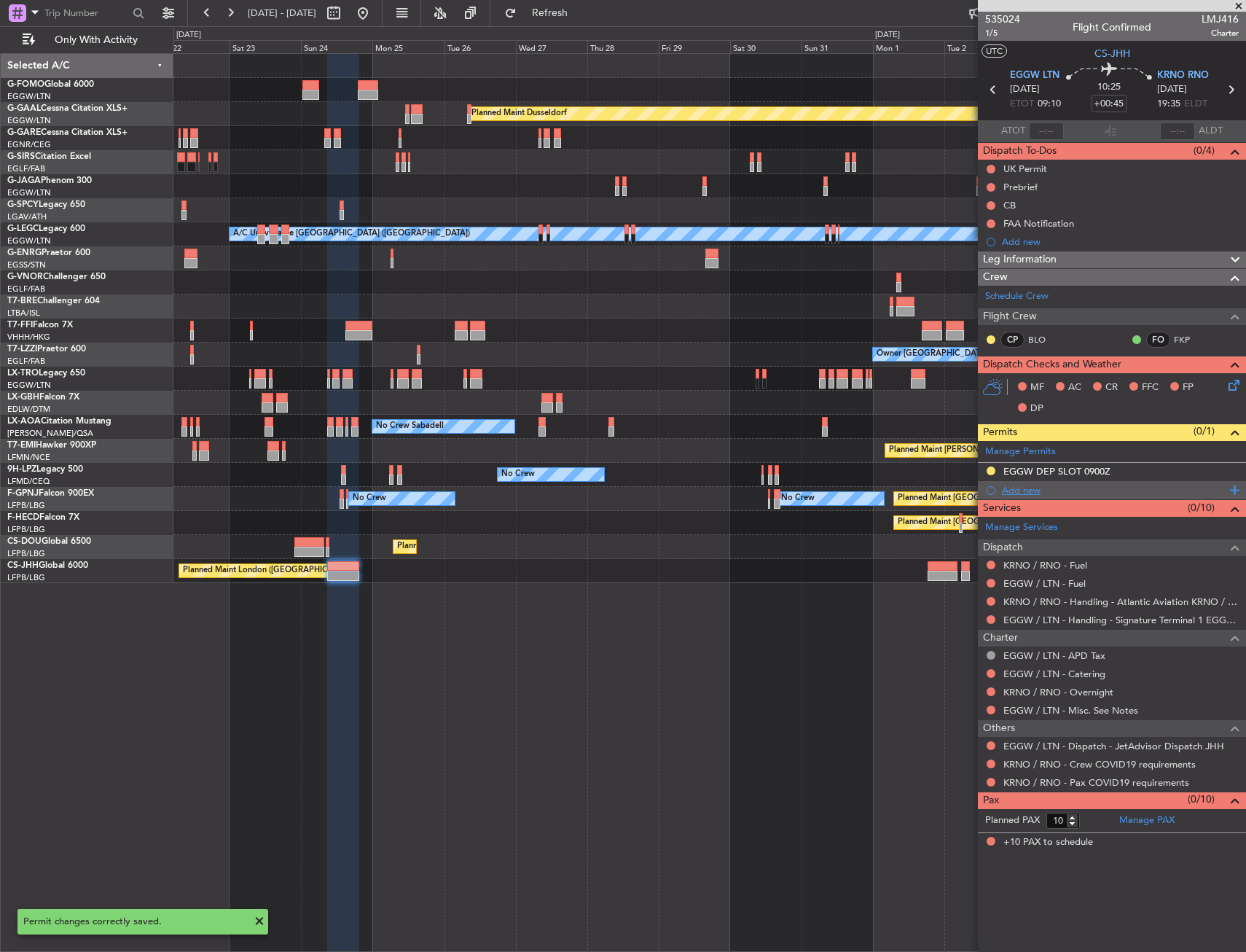
click at [1036, 494] on div "Add new" at bounding box center [1114, 490] width 224 height 12
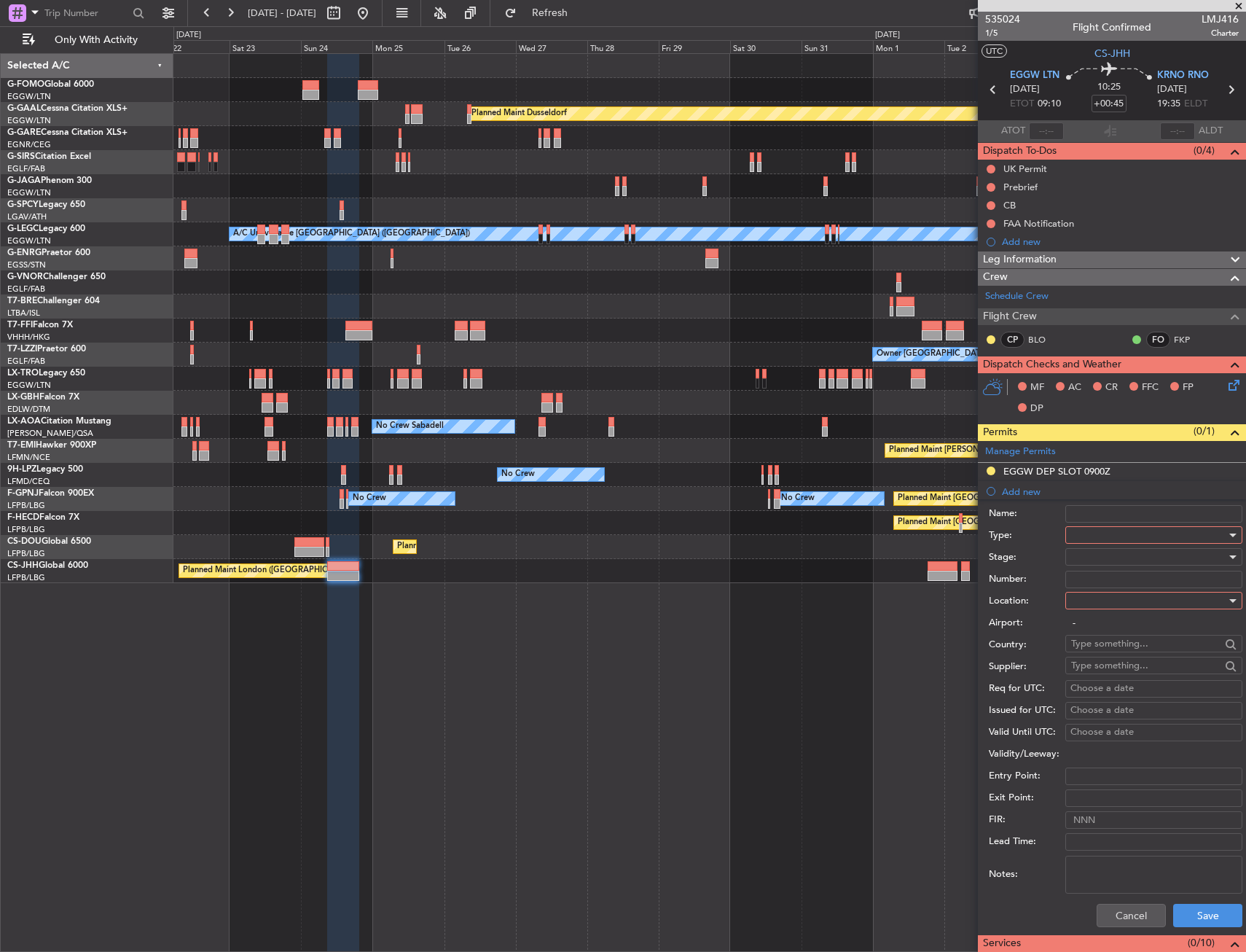
click at [1112, 535] on div at bounding box center [1149, 534] width 155 height 22
click at [1098, 643] on span "CUSTOMS" at bounding box center [1148, 644] width 153 height 22
click at [1091, 600] on div at bounding box center [1149, 601] width 155 height 22
click at [1093, 679] on span "Arrival" at bounding box center [1148, 674] width 153 height 22
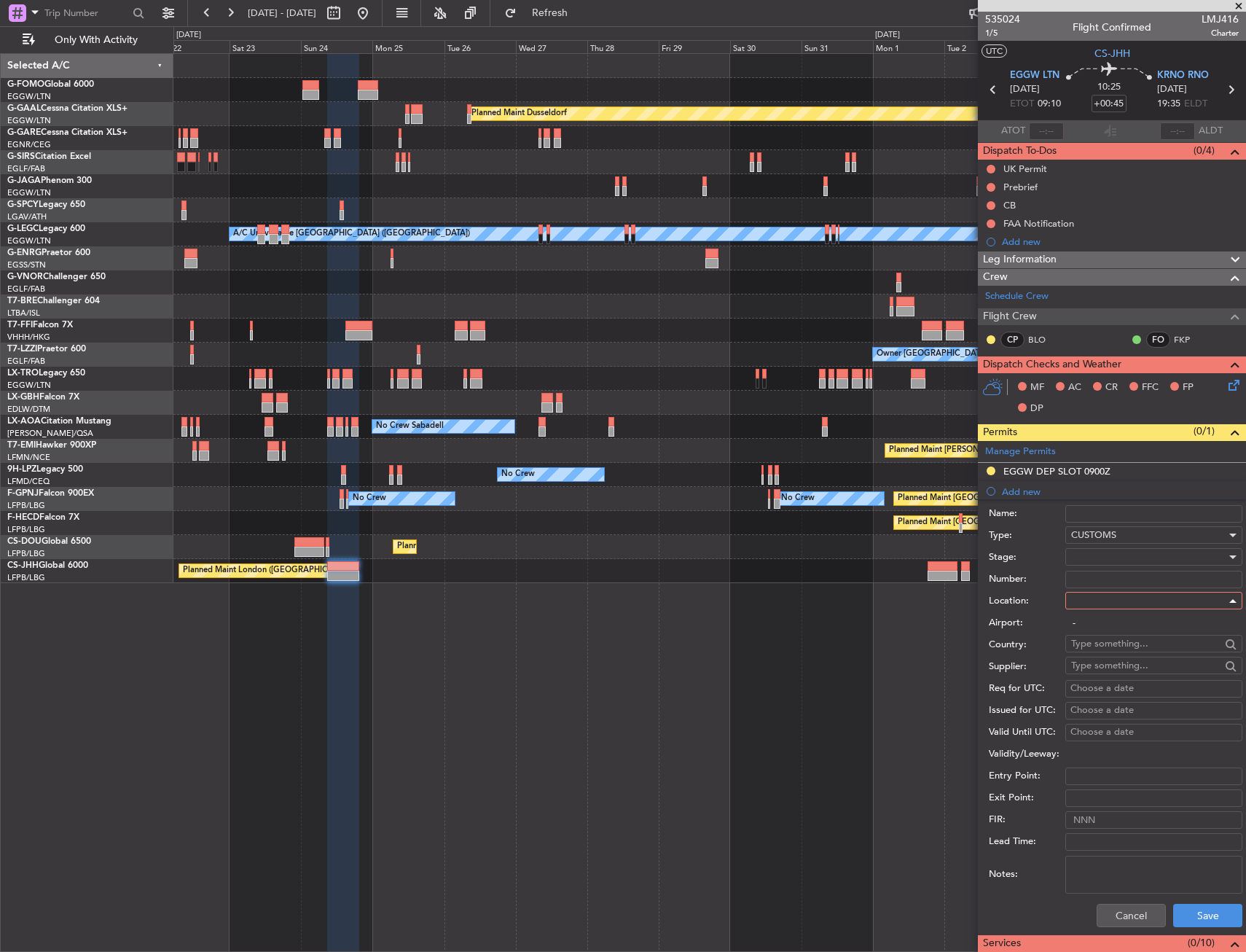
type input "KRNO / RNO"
click at [1190, 914] on button "Save" at bounding box center [1208, 915] width 69 height 23
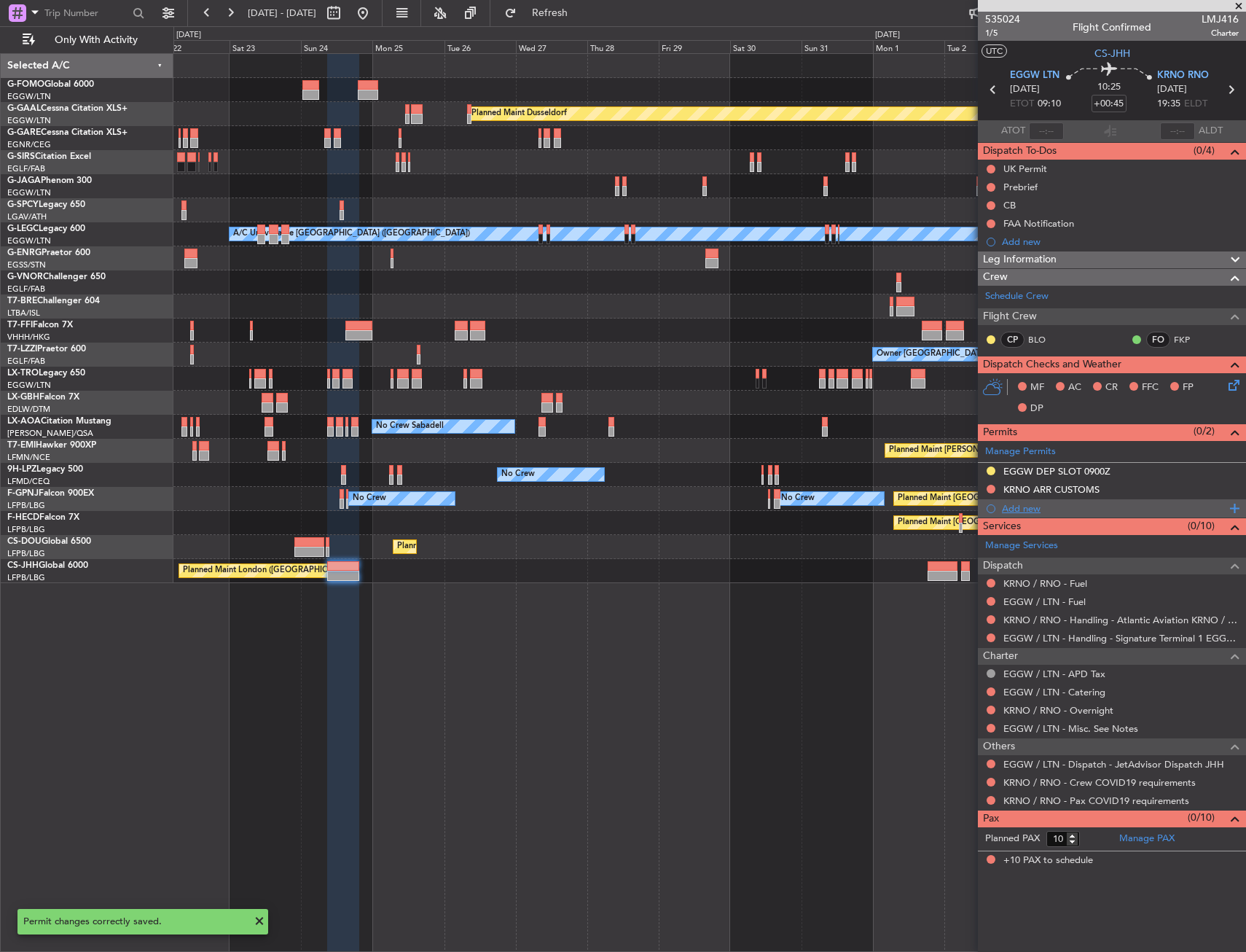
click at [1030, 513] on div "Add new" at bounding box center [1114, 508] width 224 height 12
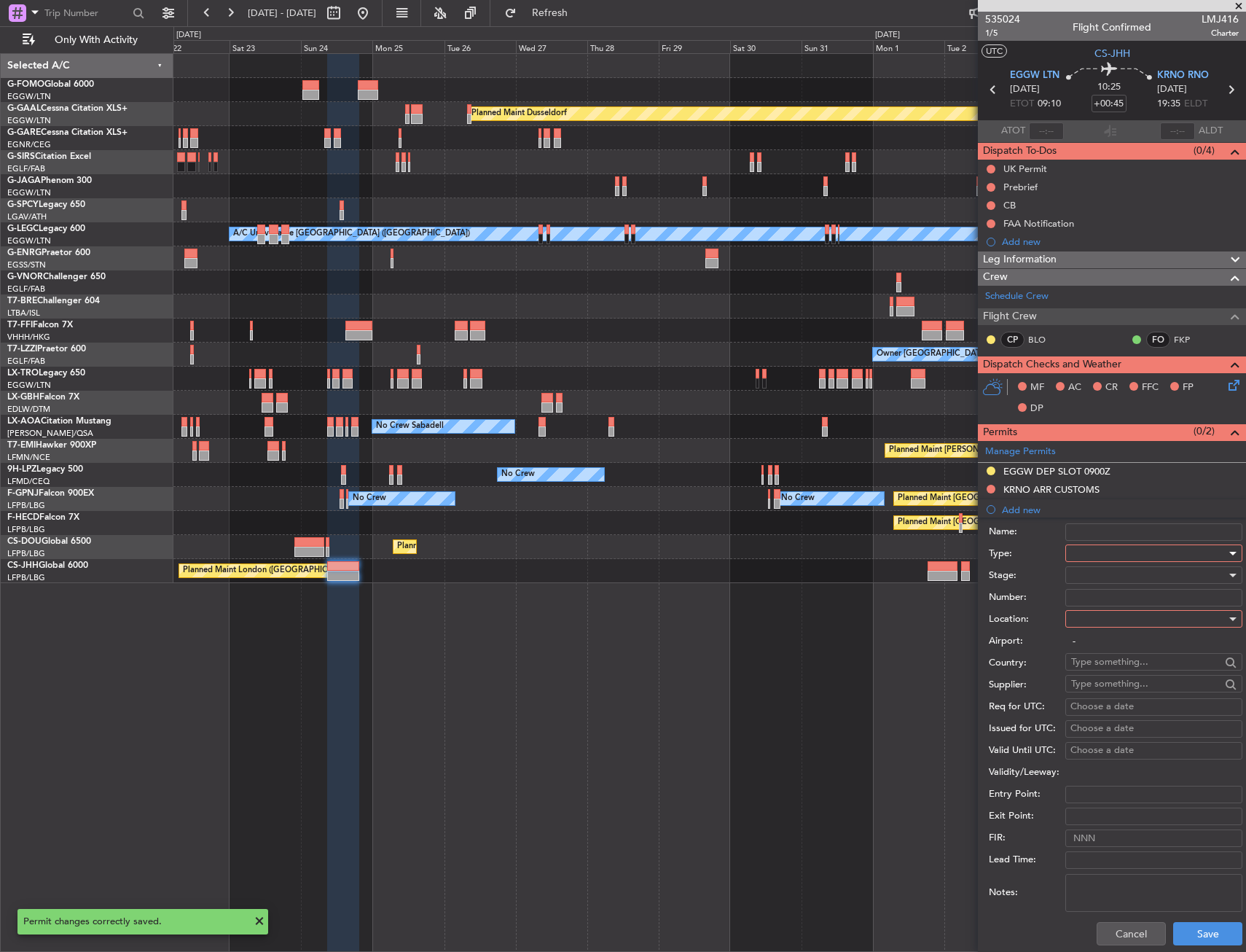
click at [1091, 548] on div at bounding box center [1149, 553] width 155 height 22
click at [1106, 661] on span "EAPIS" at bounding box center [1148, 656] width 153 height 22
click at [1087, 624] on div at bounding box center [1149, 618] width 155 height 22
click at [1102, 681] on span "Arrival" at bounding box center [1148, 692] width 153 height 22
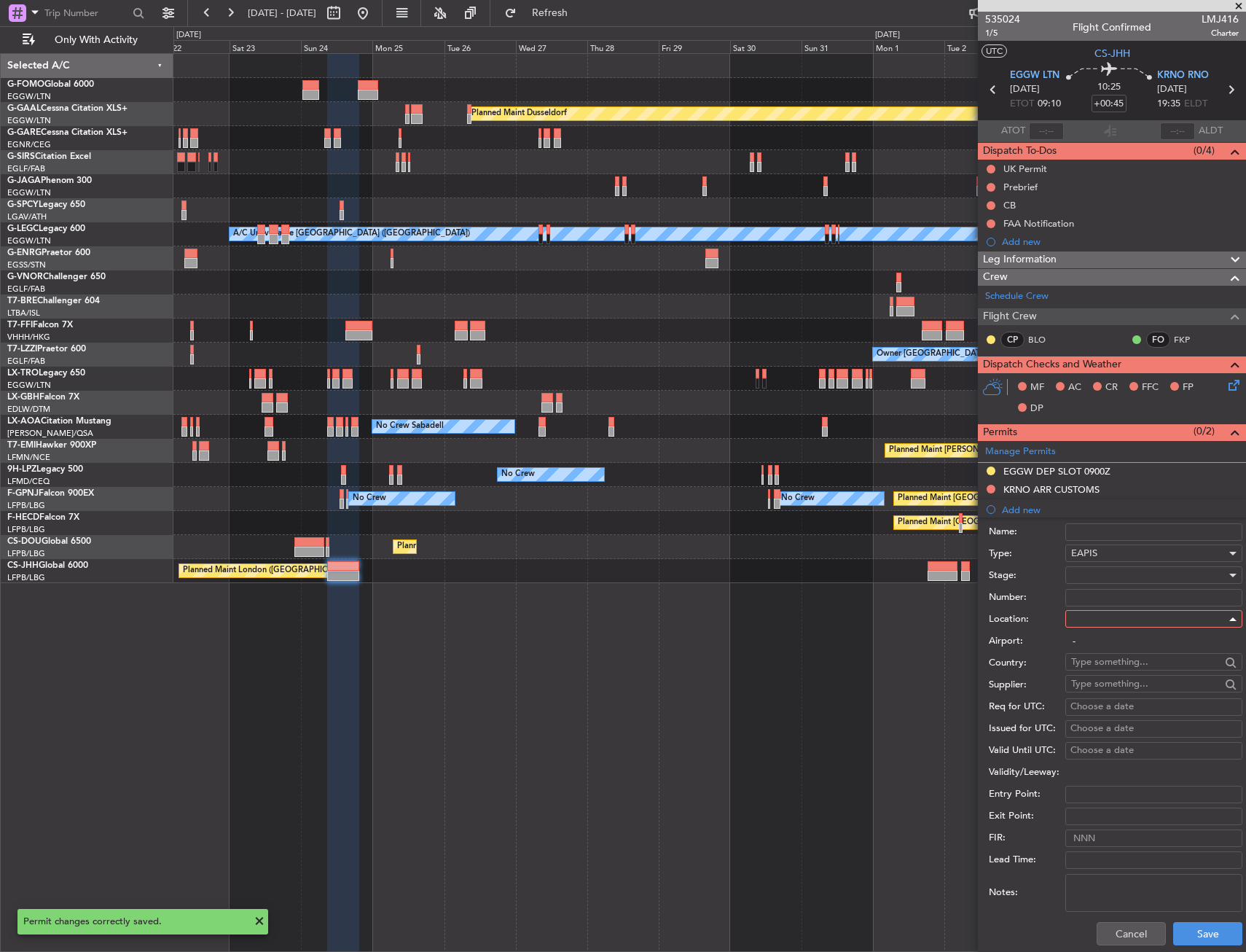
type input "KRNO / RNO"
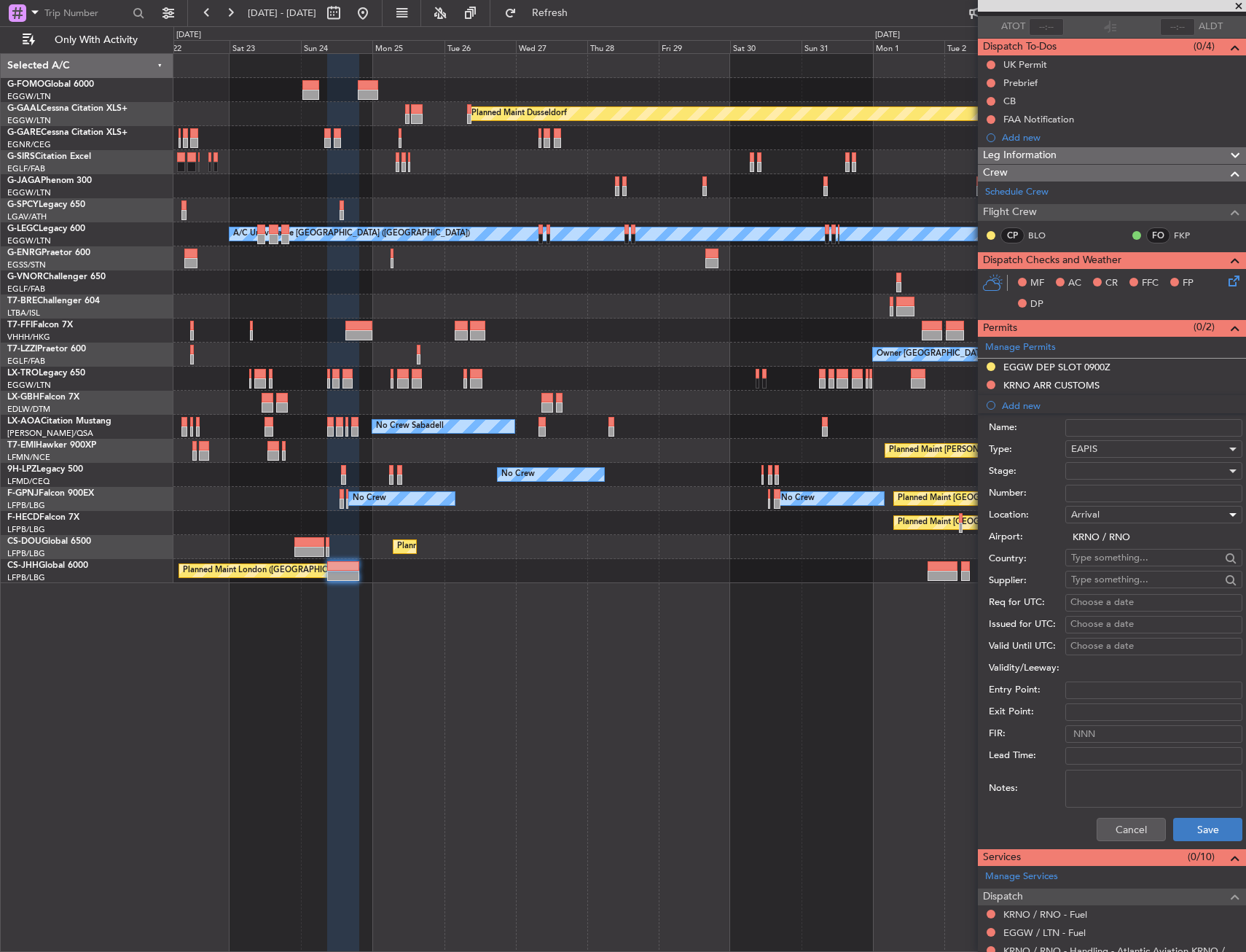
scroll to position [218, 0]
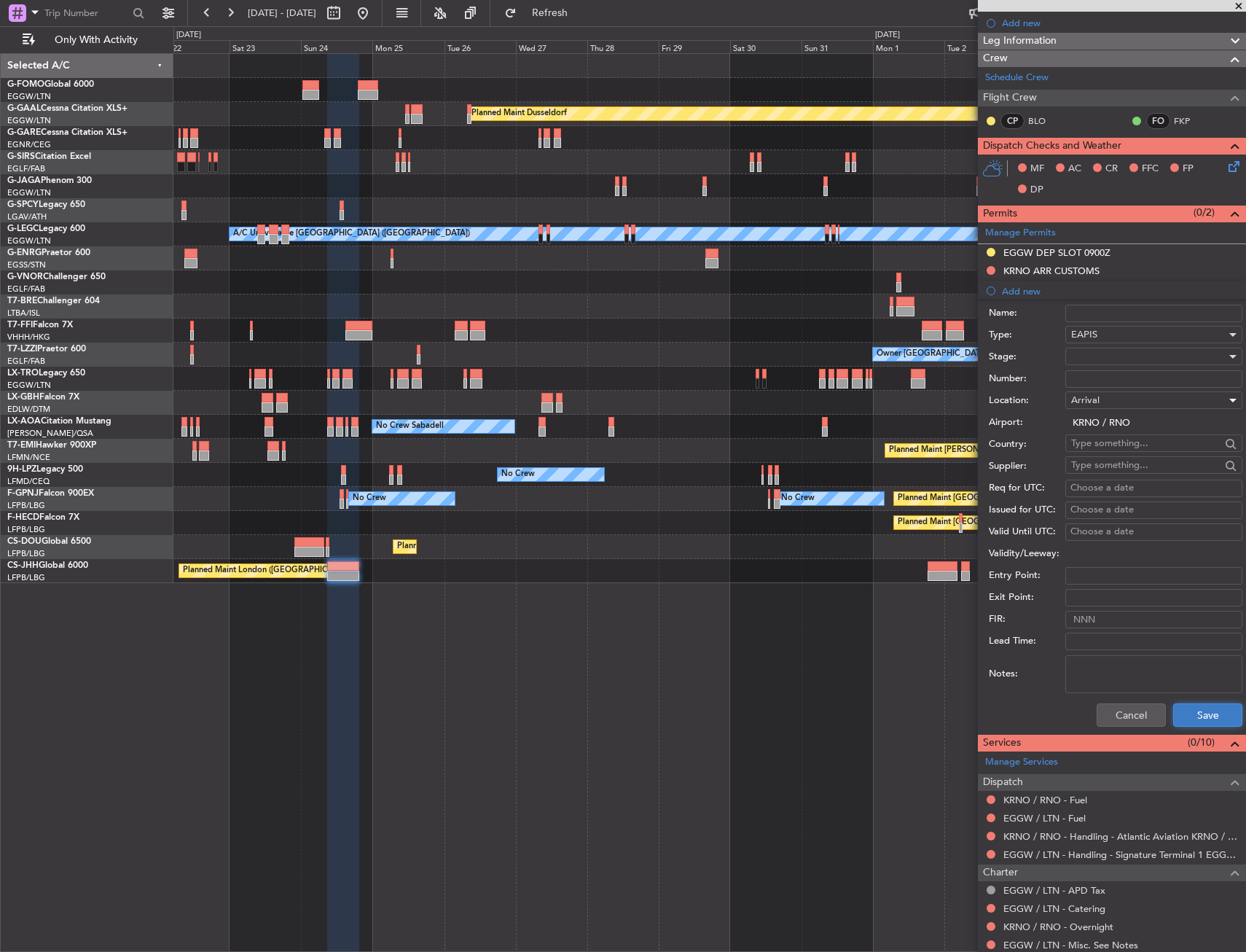
click at [1184, 711] on button "Save" at bounding box center [1208, 714] width 69 height 23
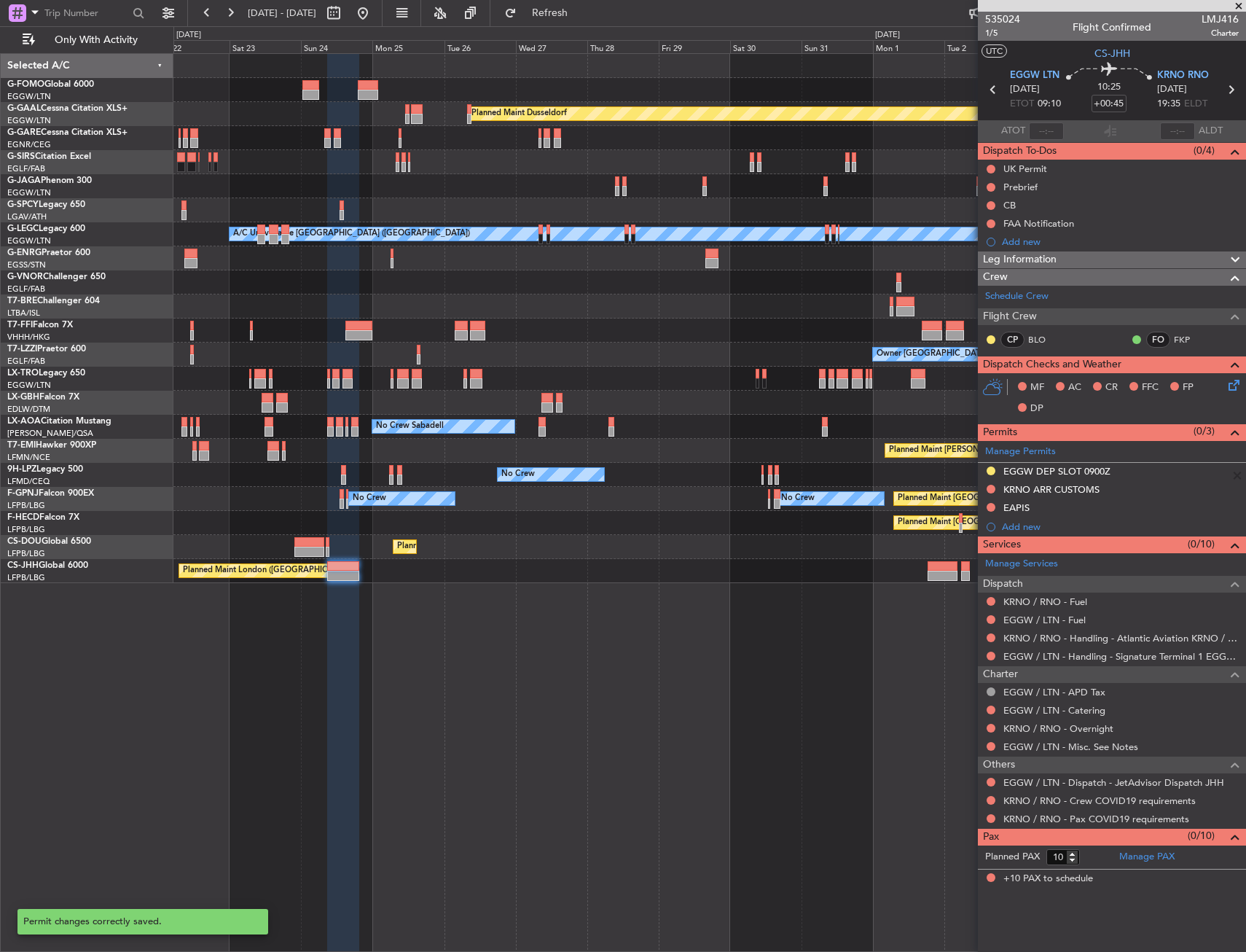
scroll to position [0, 0]
click at [1009, 531] on div "Add new" at bounding box center [1121, 527] width 237 height 12
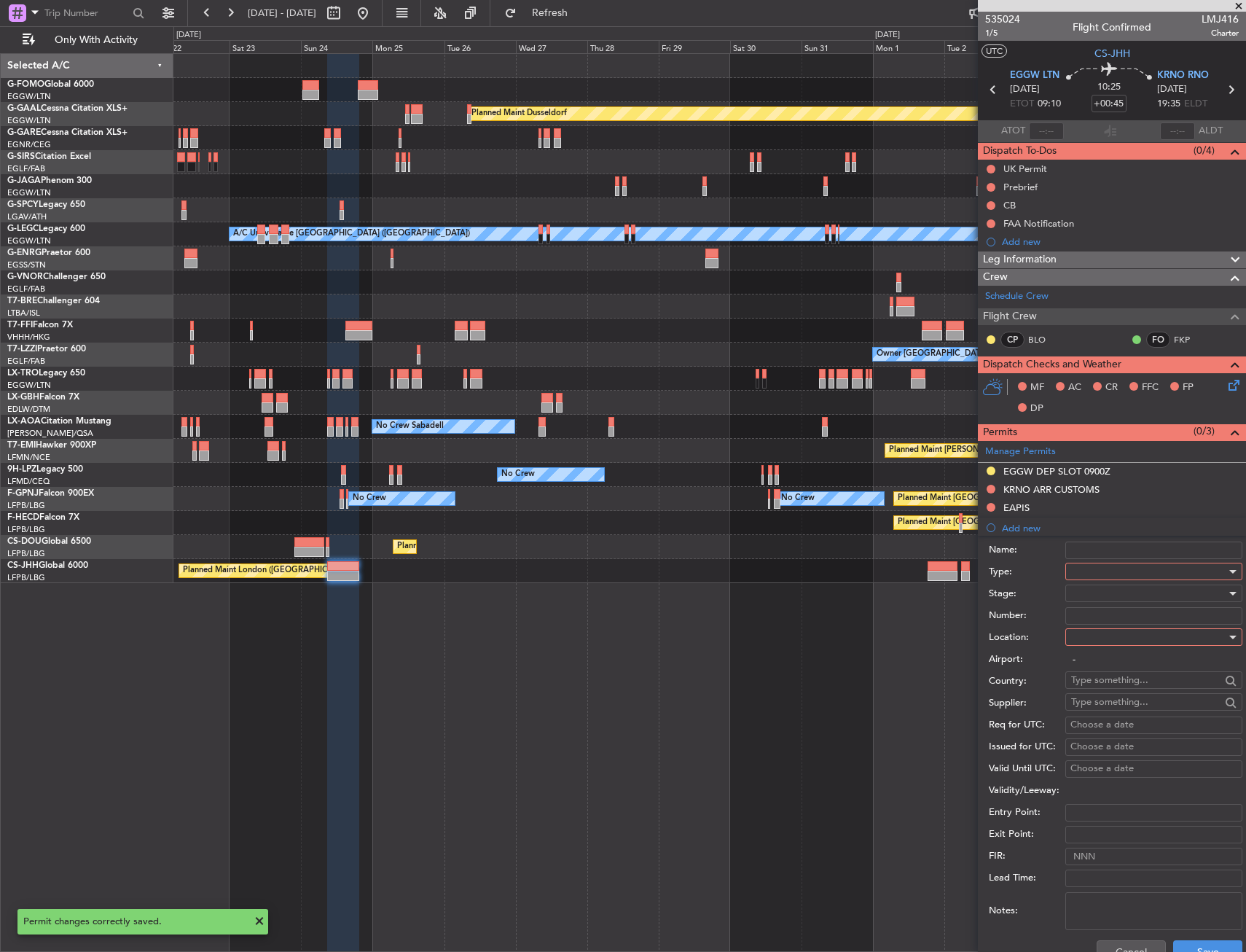
click at [1110, 570] on div at bounding box center [1149, 571] width 155 height 22
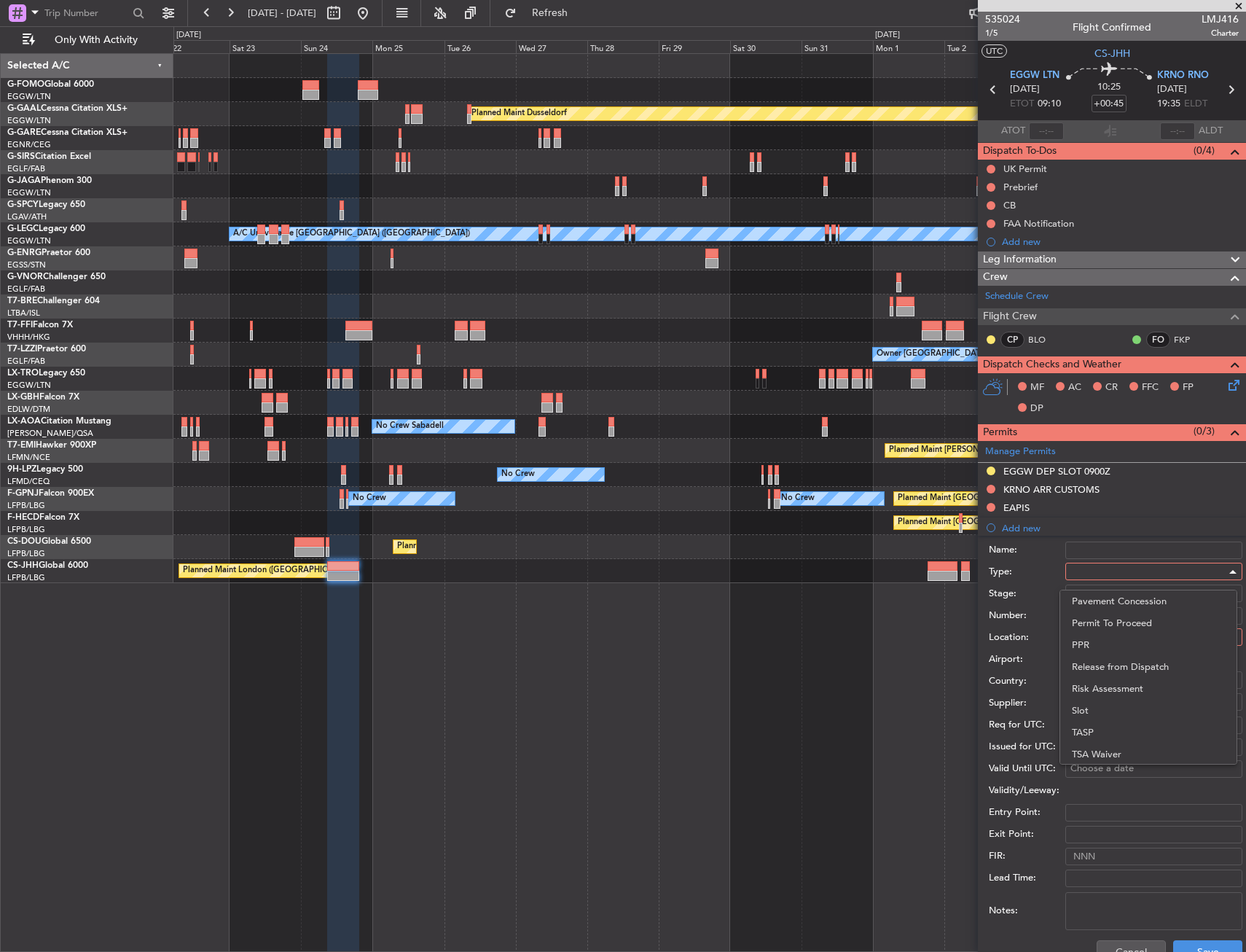
scroll to position [438, 0]
click at [1021, 563] on div at bounding box center [623, 476] width 1246 height 952
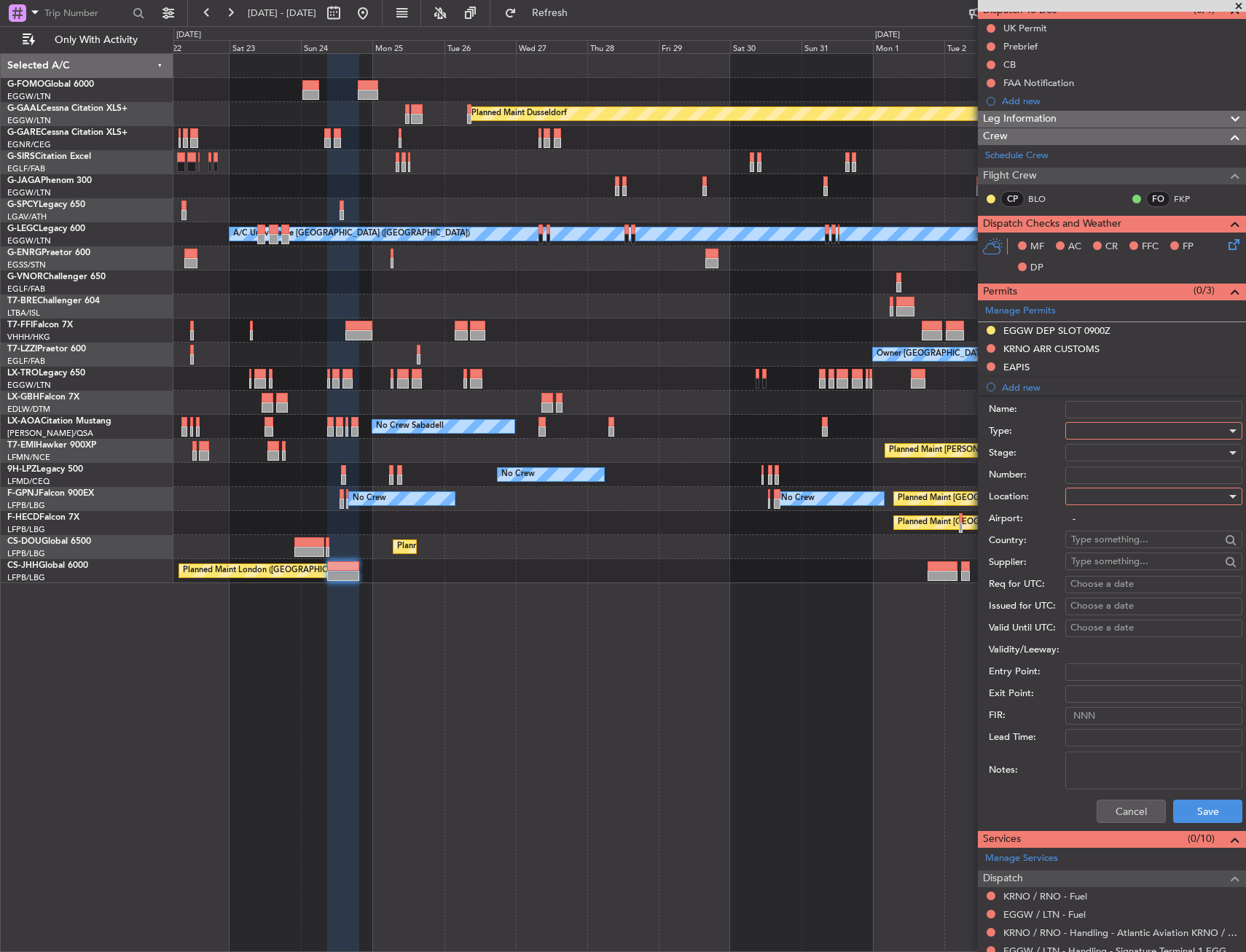
scroll to position [146, 0]
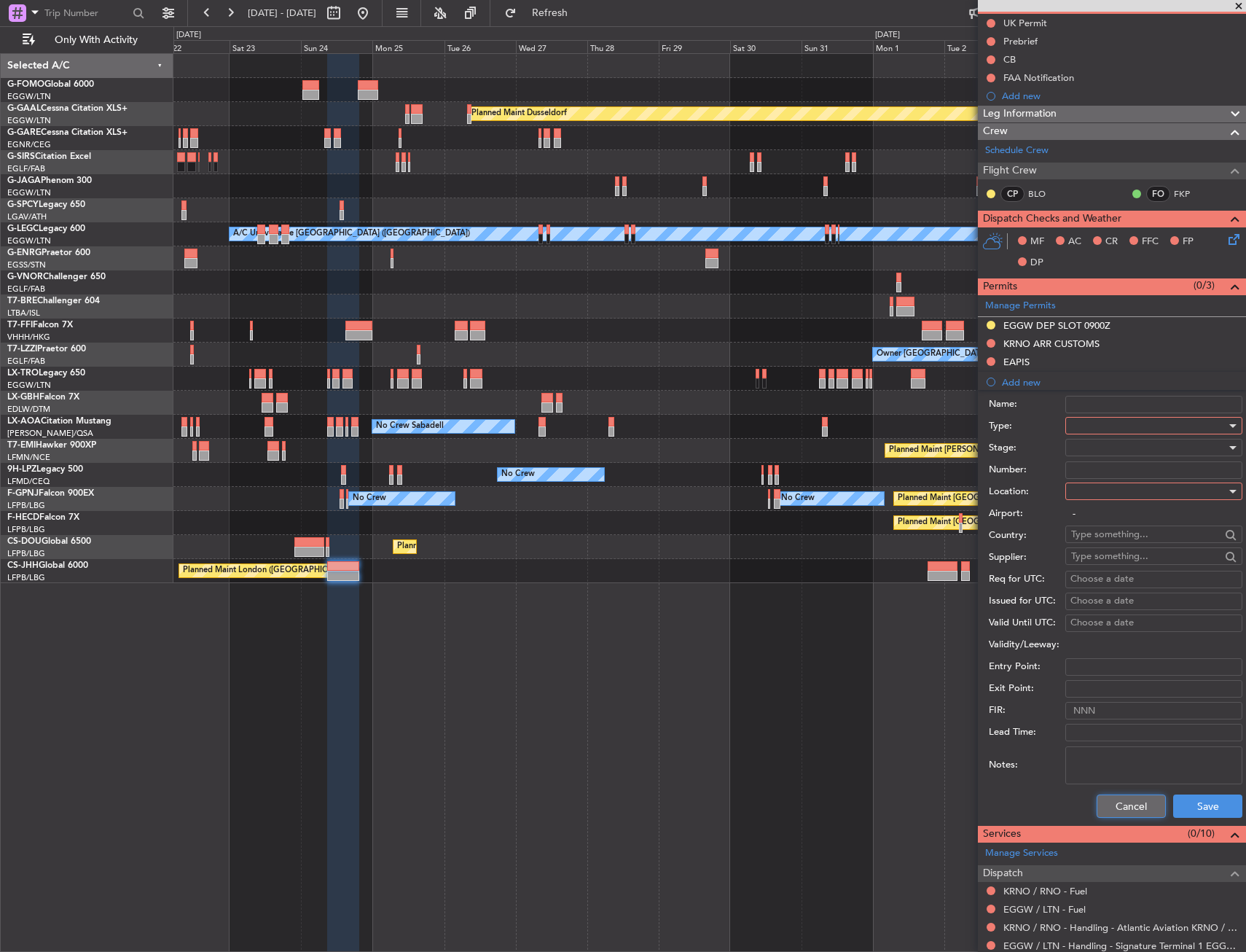
click at [1104, 803] on button "Cancel" at bounding box center [1131, 806] width 69 height 23
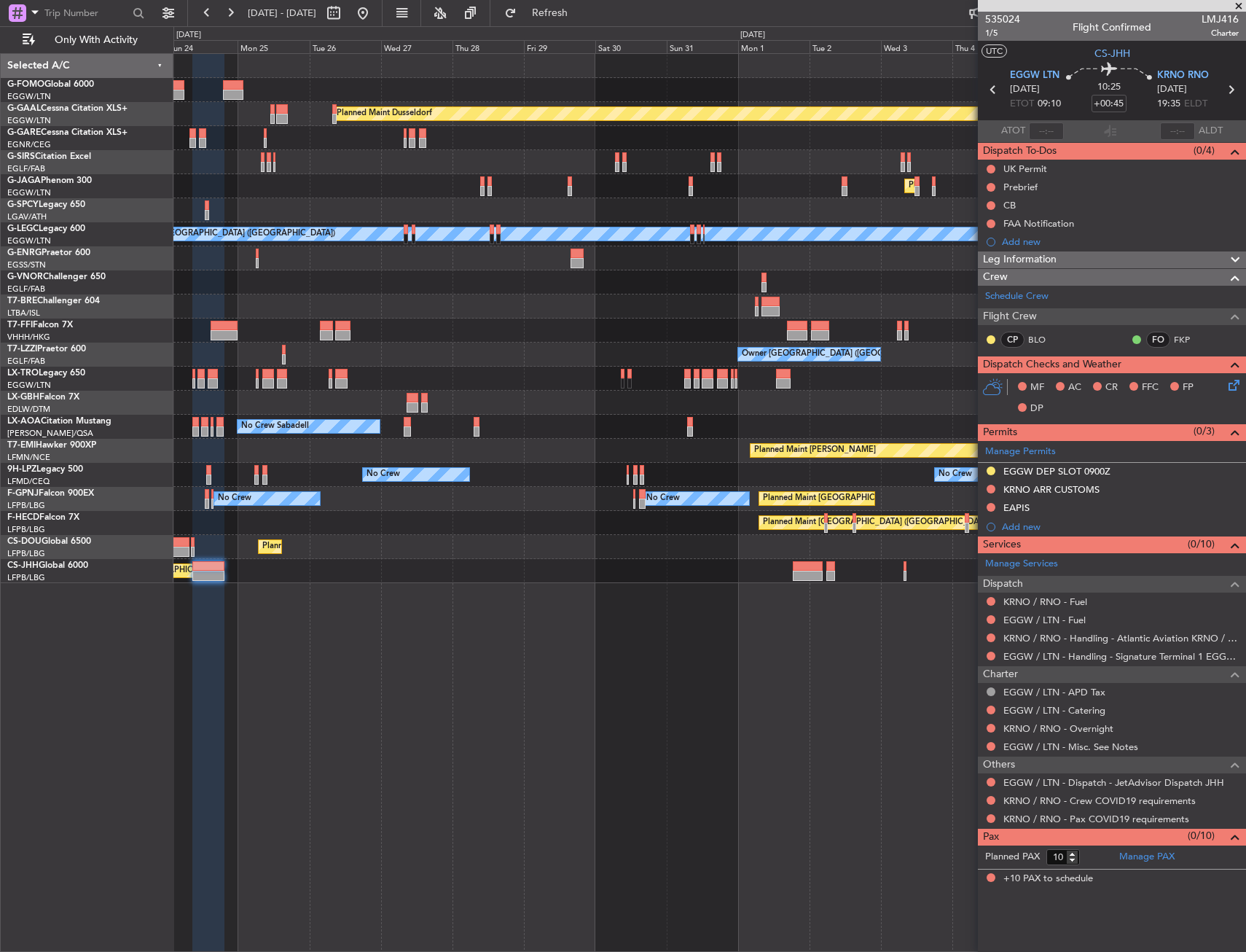
click at [691, 591] on div "Planned Maint Dusseldorf Planned Maint [GEOGRAPHIC_DATA] ([GEOGRAPHIC_DATA]) A/…" at bounding box center [710, 502] width 1073 height 898
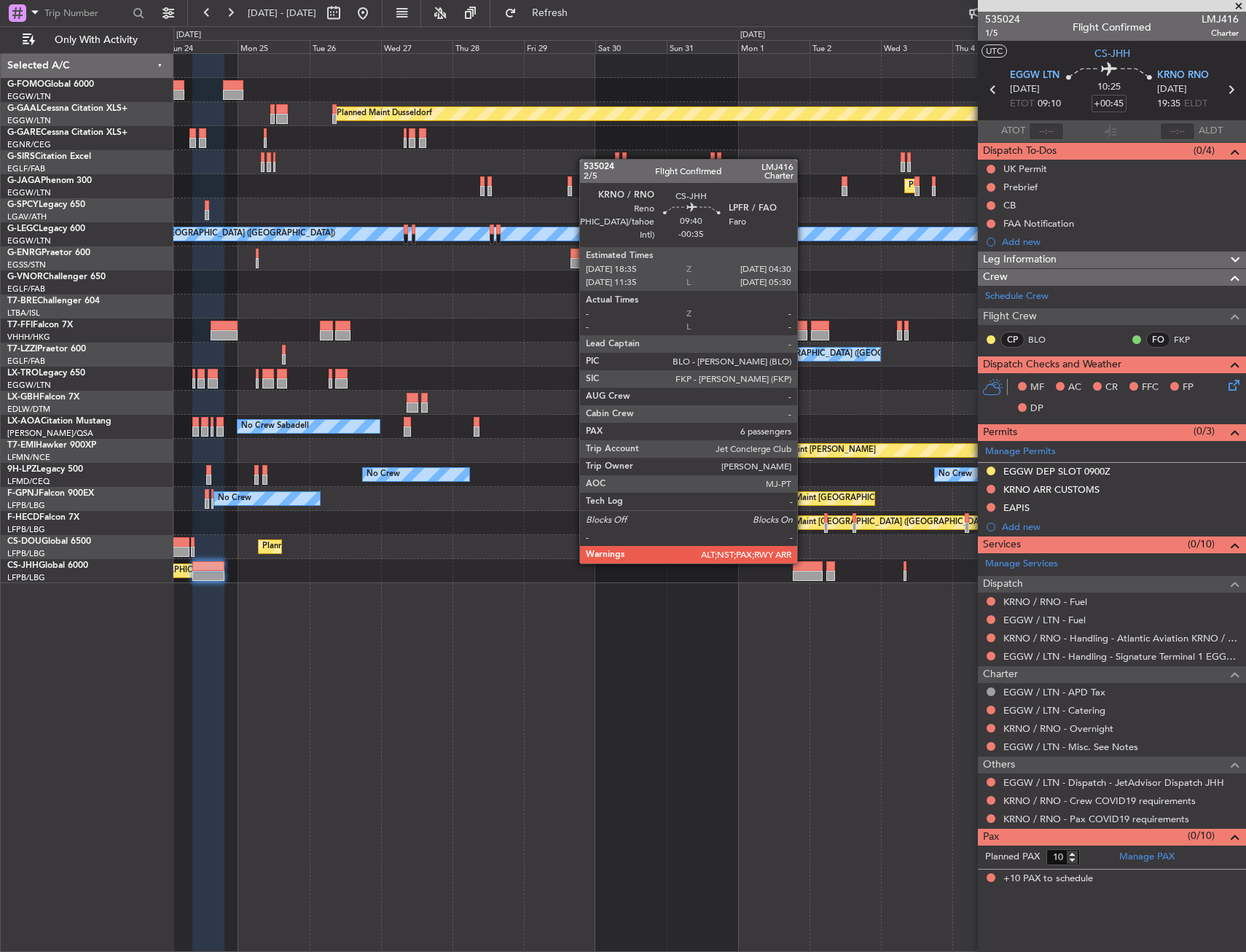
click at [804, 562] on div at bounding box center [808, 566] width 30 height 10
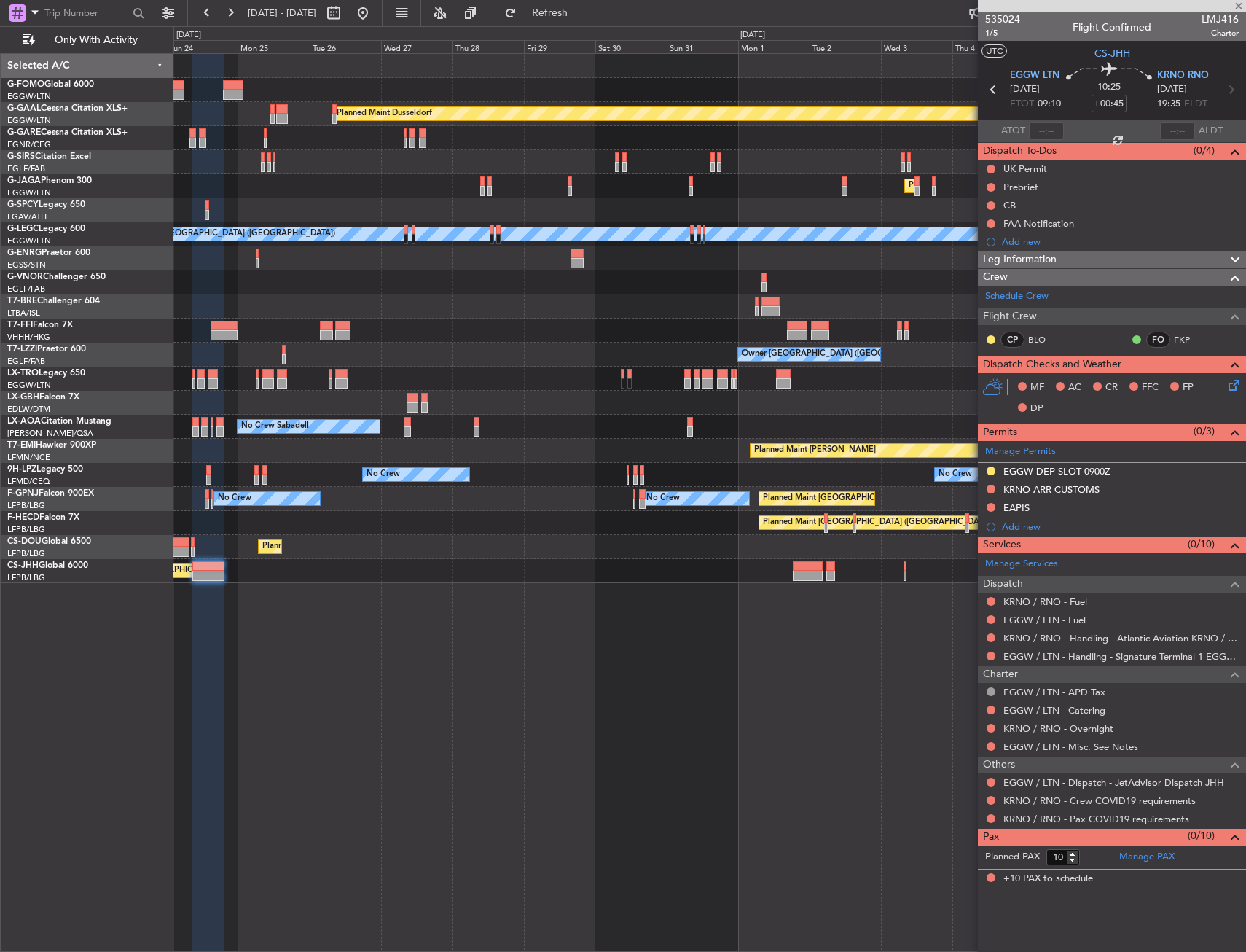
click at [725, 624] on div "Planned Maint Dusseldorf Planned Maint [GEOGRAPHIC_DATA] ([GEOGRAPHIC_DATA]) A/…" at bounding box center [710, 502] width 1073 height 898
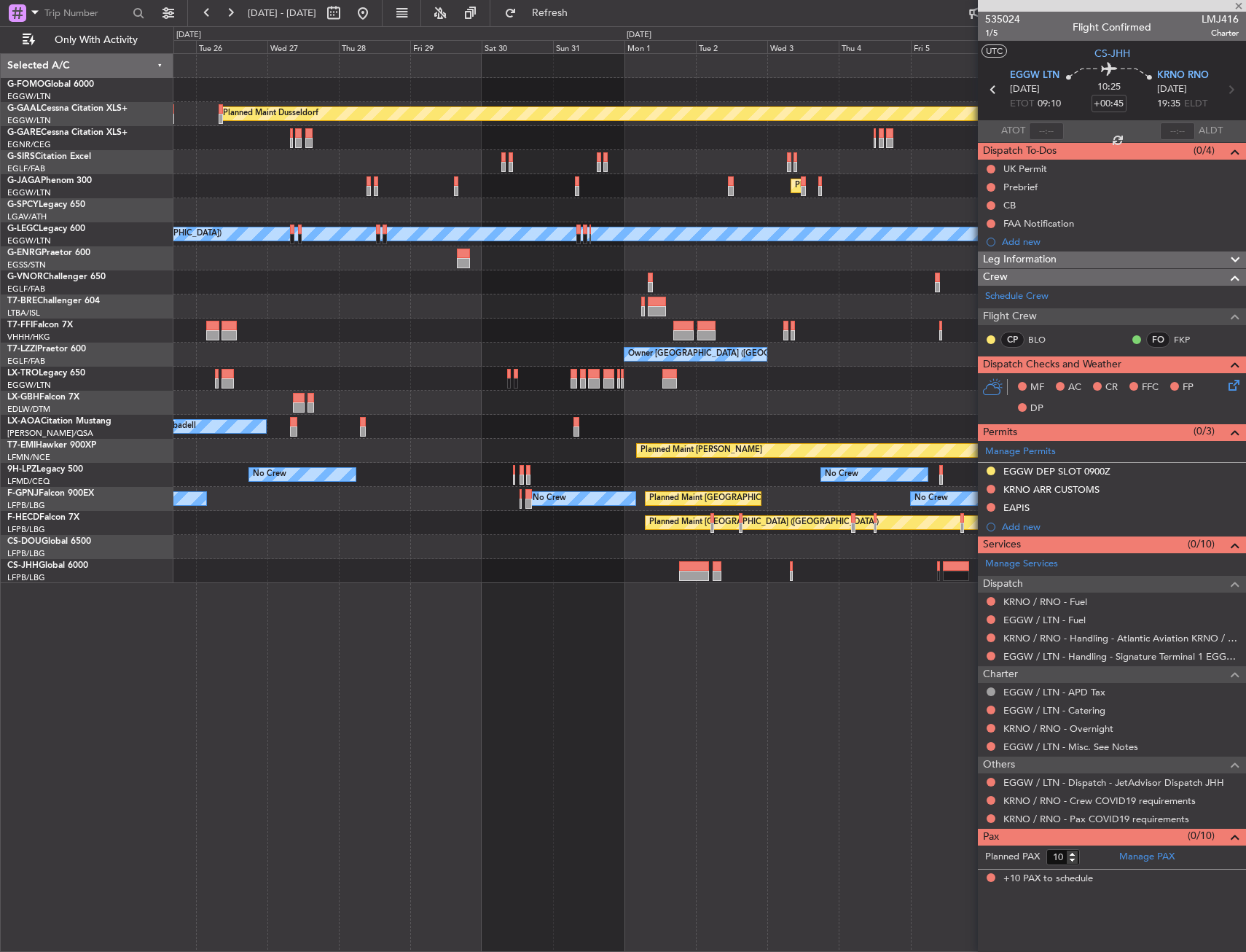
type input "-00:35"
type input "6"
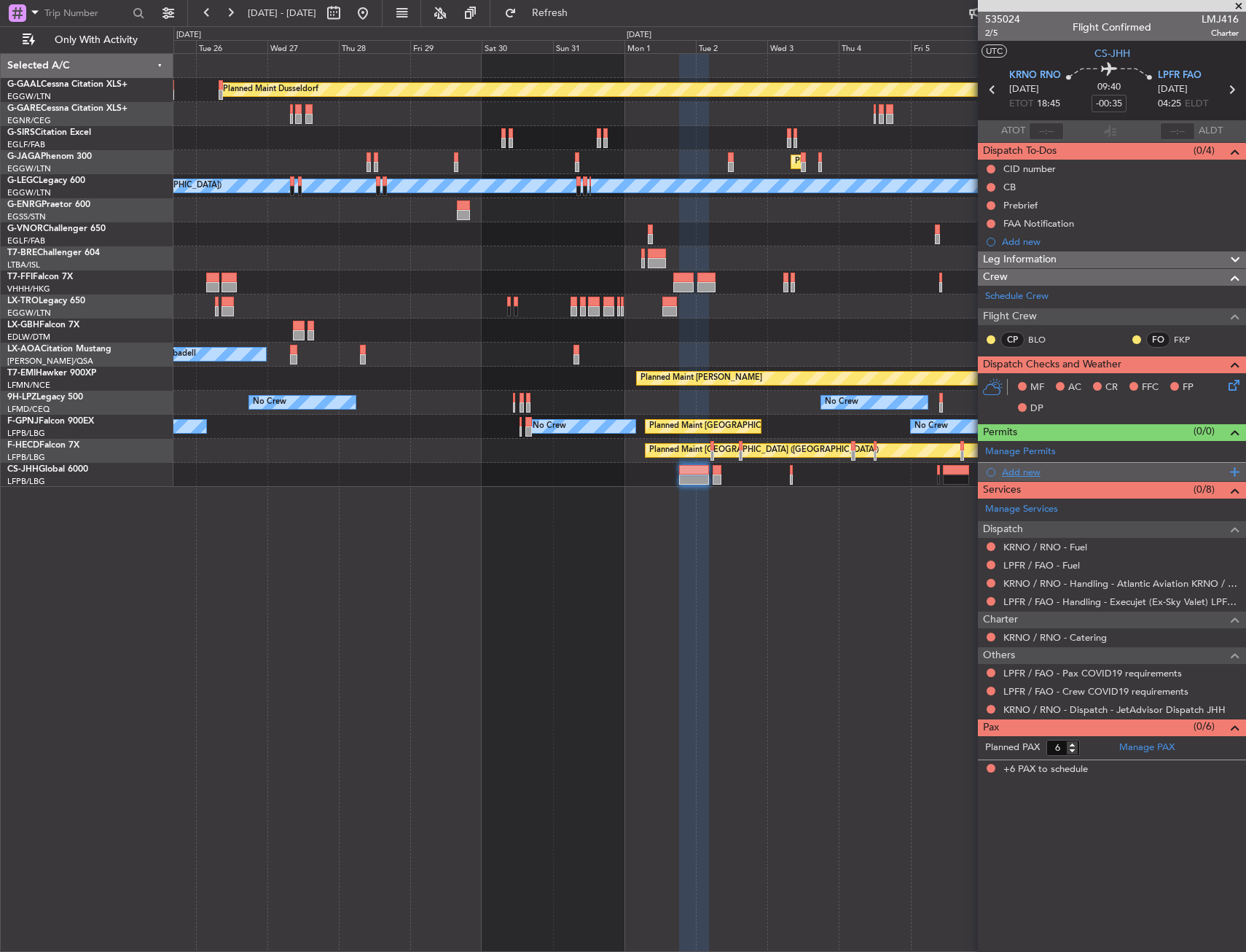
click at [1027, 468] on div "Add new" at bounding box center [1114, 471] width 224 height 12
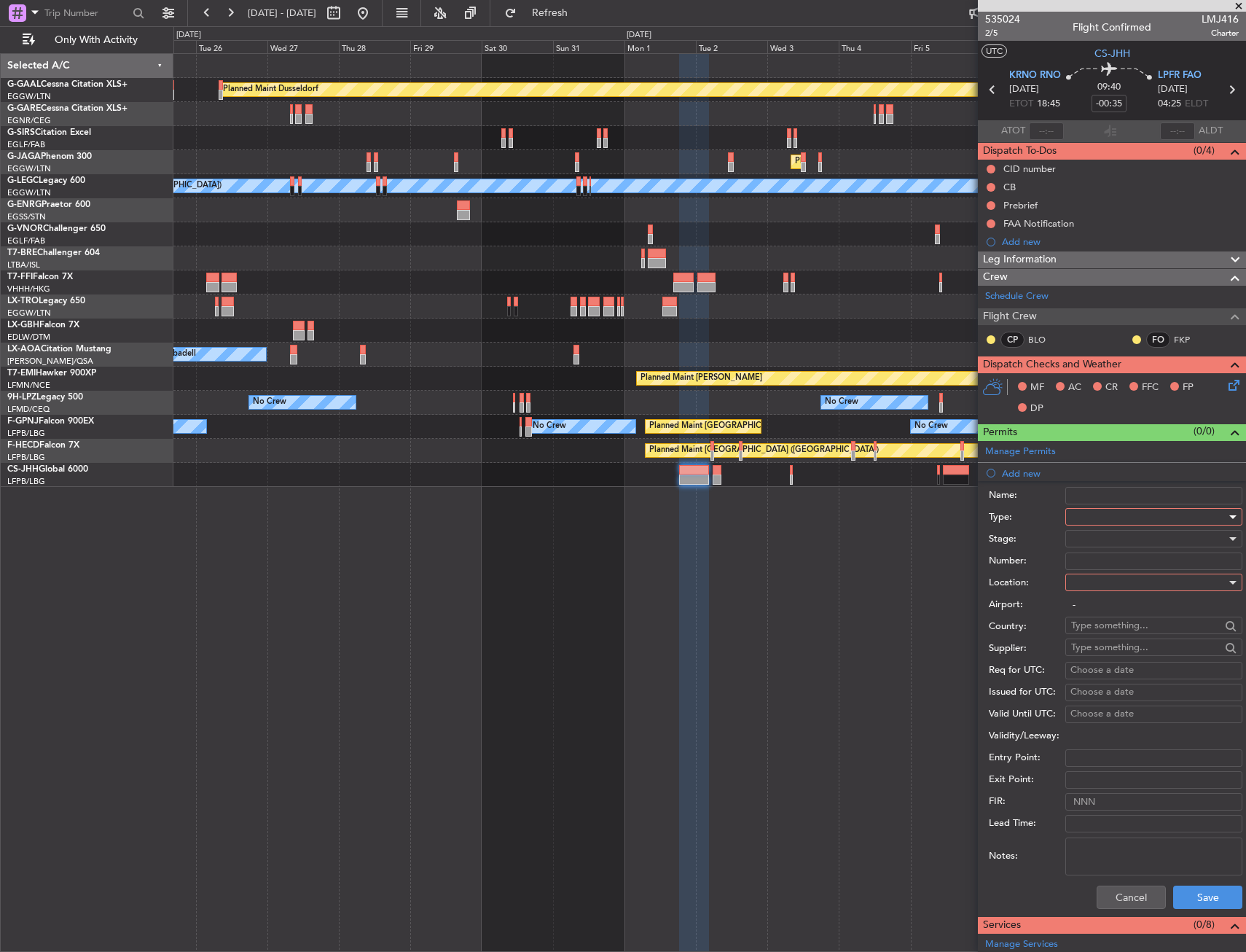
click at [1118, 518] on div at bounding box center [1149, 517] width 155 height 22
click at [1111, 551] on span "CUSTOMS" at bounding box center [1148, 554] width 153 height 22
click at [1110, 586] on div at bounding box center [1149, 582] width 155 height 22
click at [1109, 604] on span "Departure" at bounding box center [1148, 612] width 153 height 22
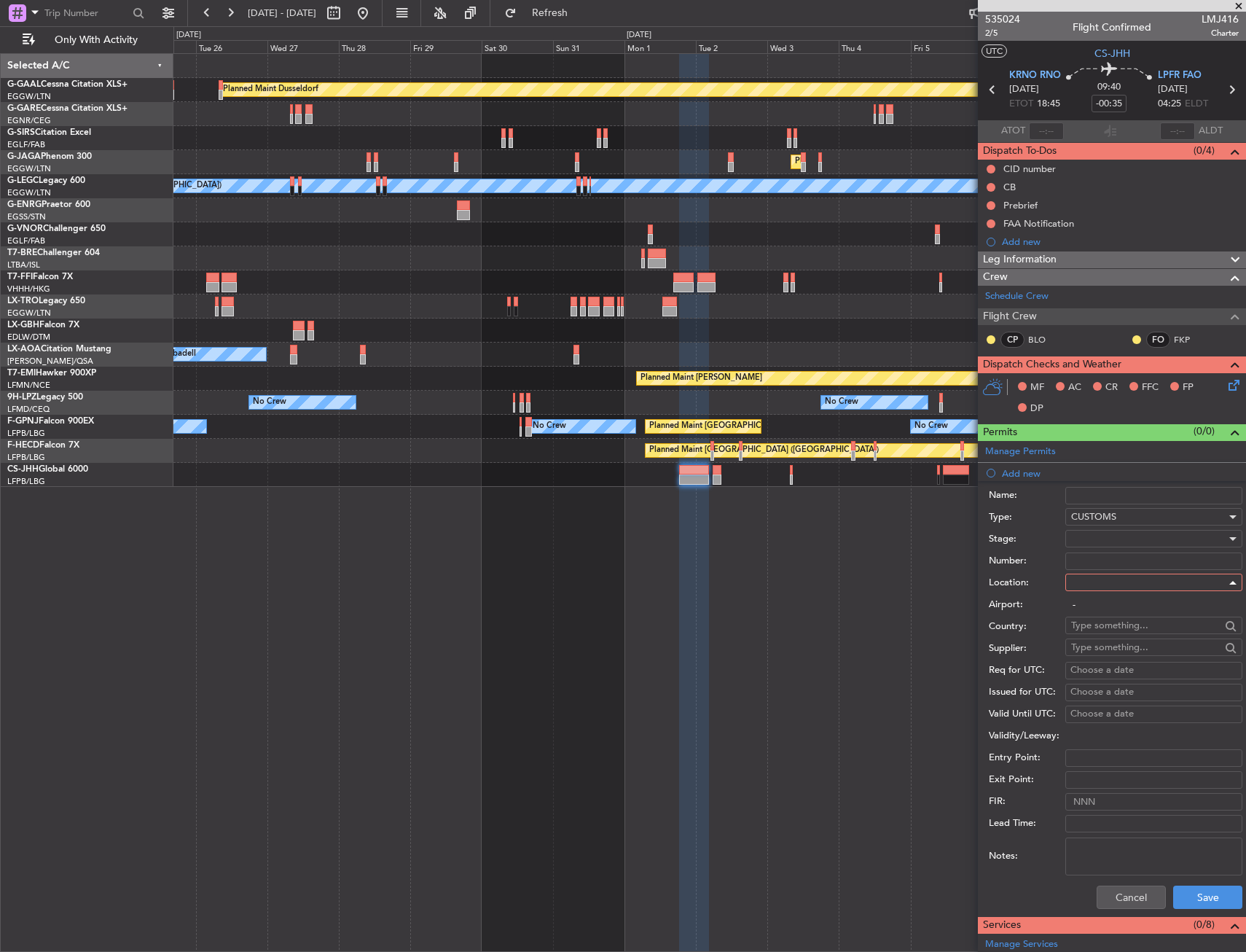
type input "KRNO / RNO"
click at [1174, 895] on button "Save" at bounding box center [1208, 897] width 69 height 23
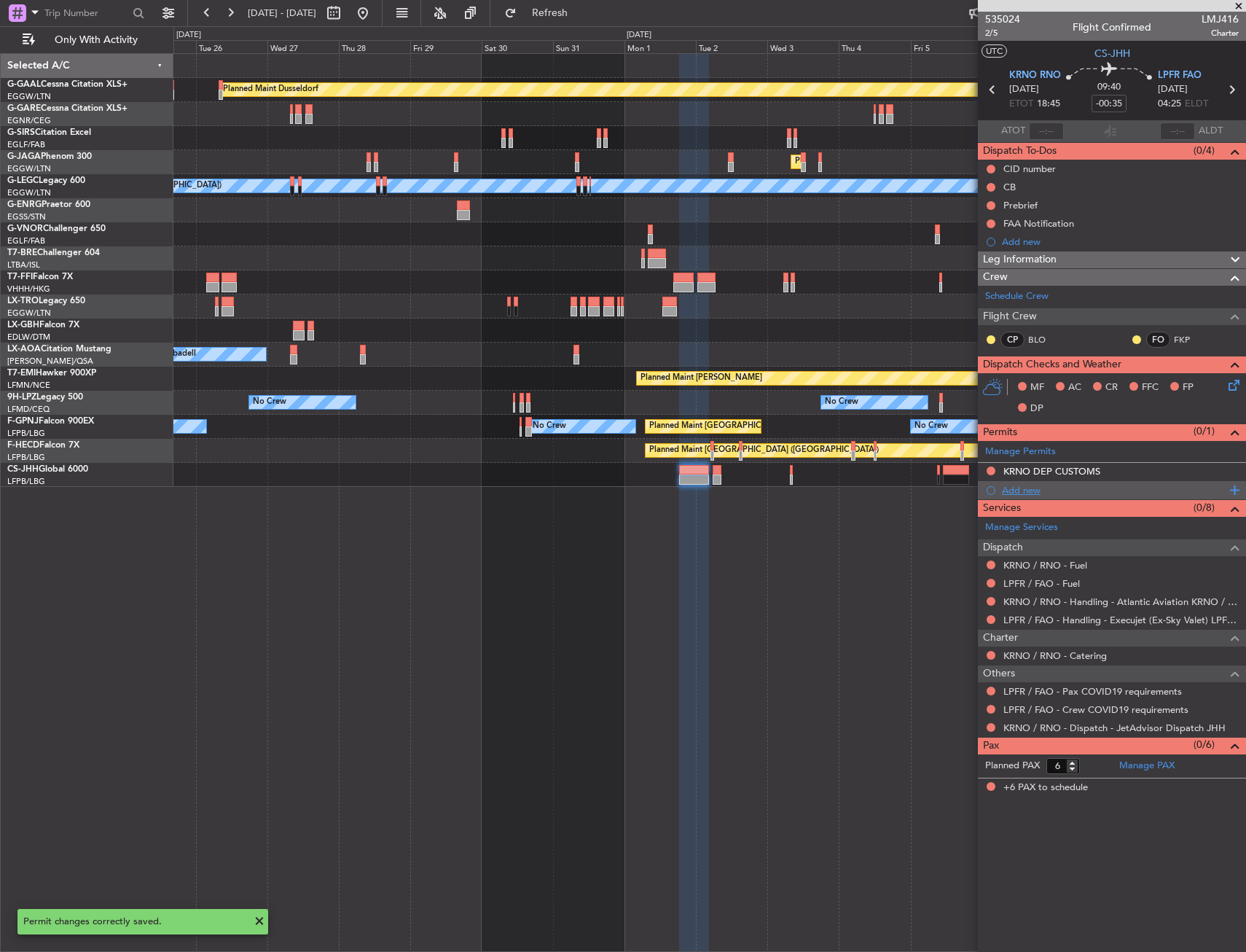
click at [1032, 491] on div "Add new" at bounding box center [1114, 490] width 224 height 12
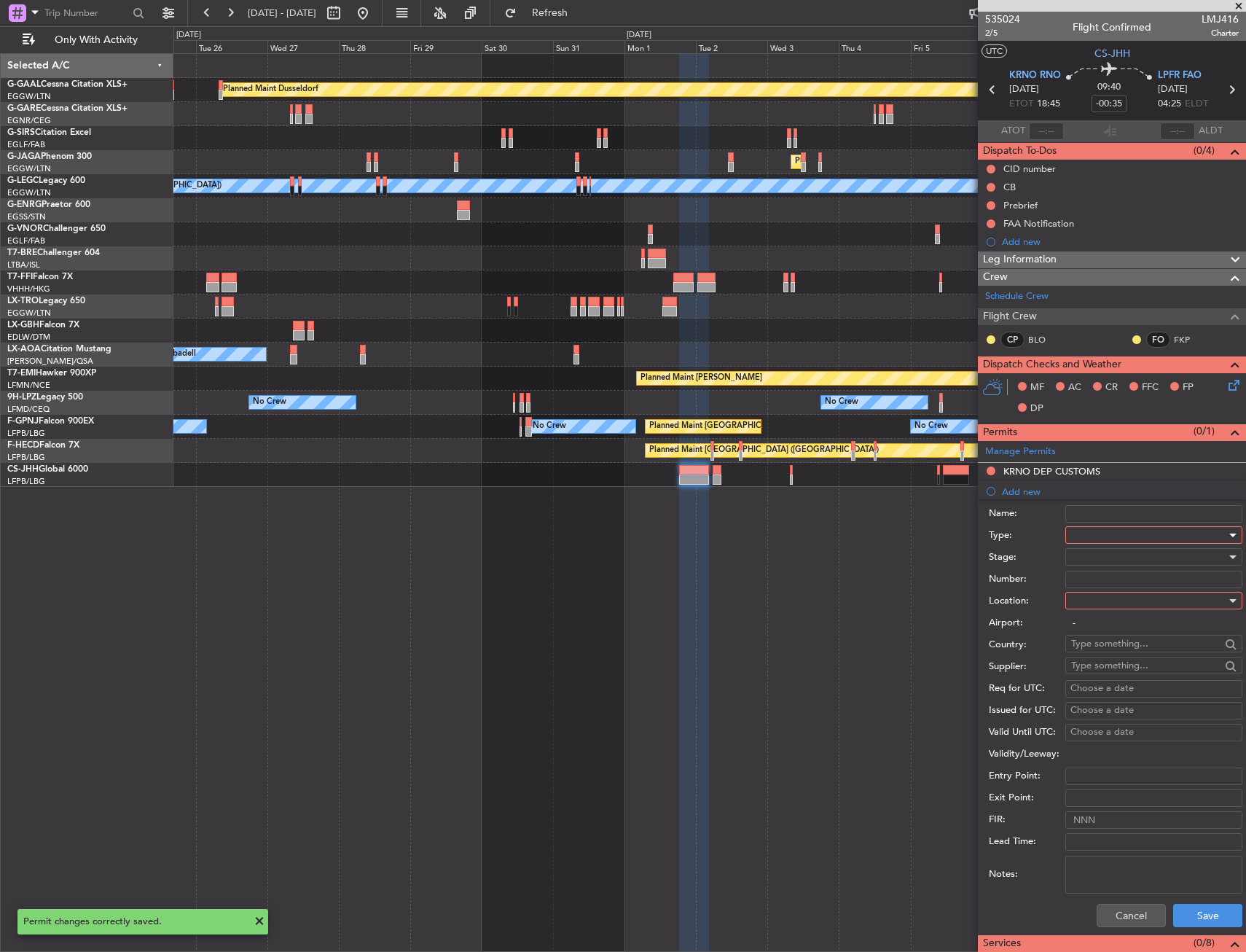
click at [1093, 533] on div at bounding box center [1149, 534] width 155 height 22
click at [1099, 633] on span "EAPIS" at bounding box center [1148, 637] width 153 height 22
click at [1098, 605] on div at bounding box center [1149, 601] width 155 height 22
click at [1092, 632] on span "Departure" at bounding box center [1148, 630] width 153 height 22
type input "KRNO / RNO"
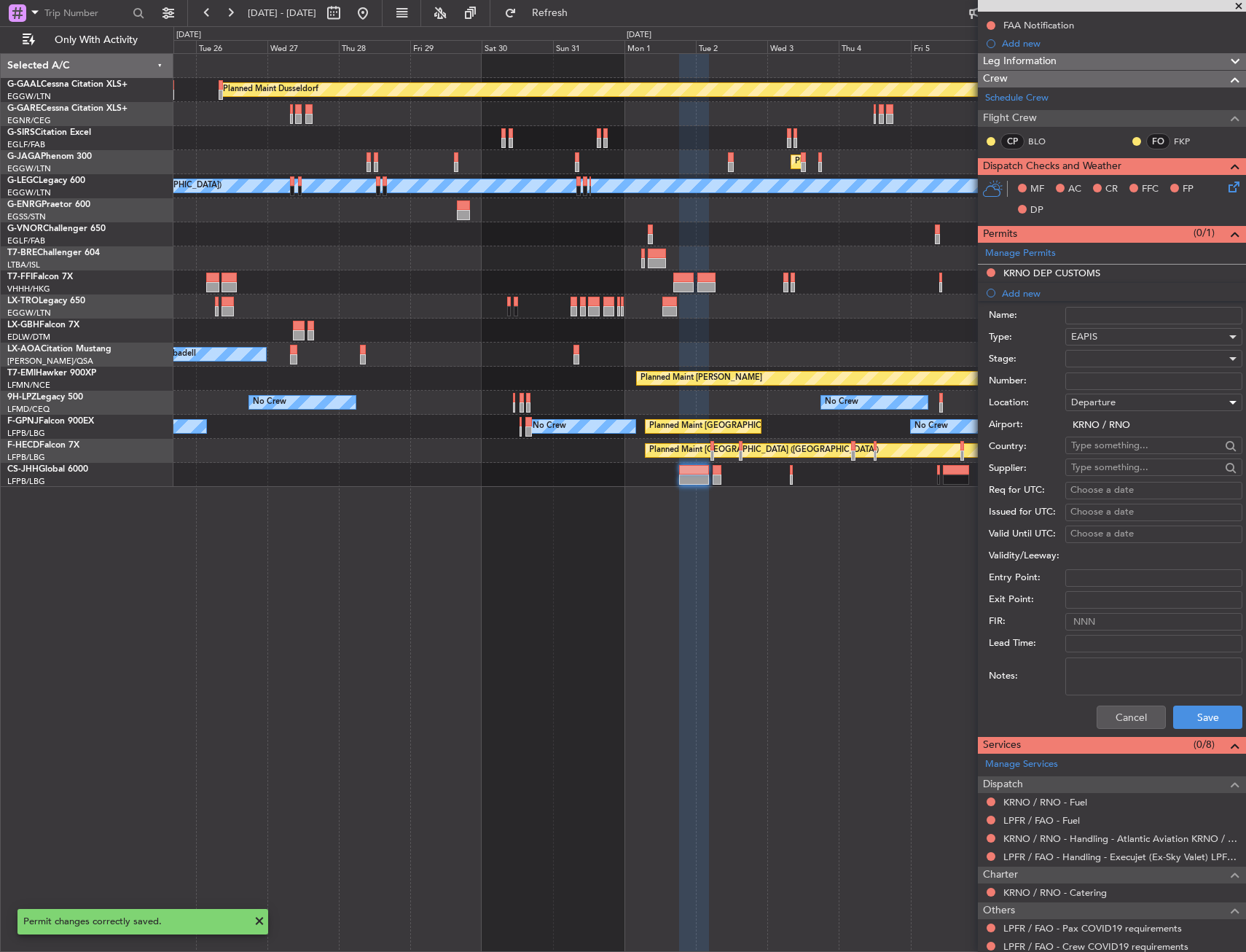
scroll to position [218, 0]
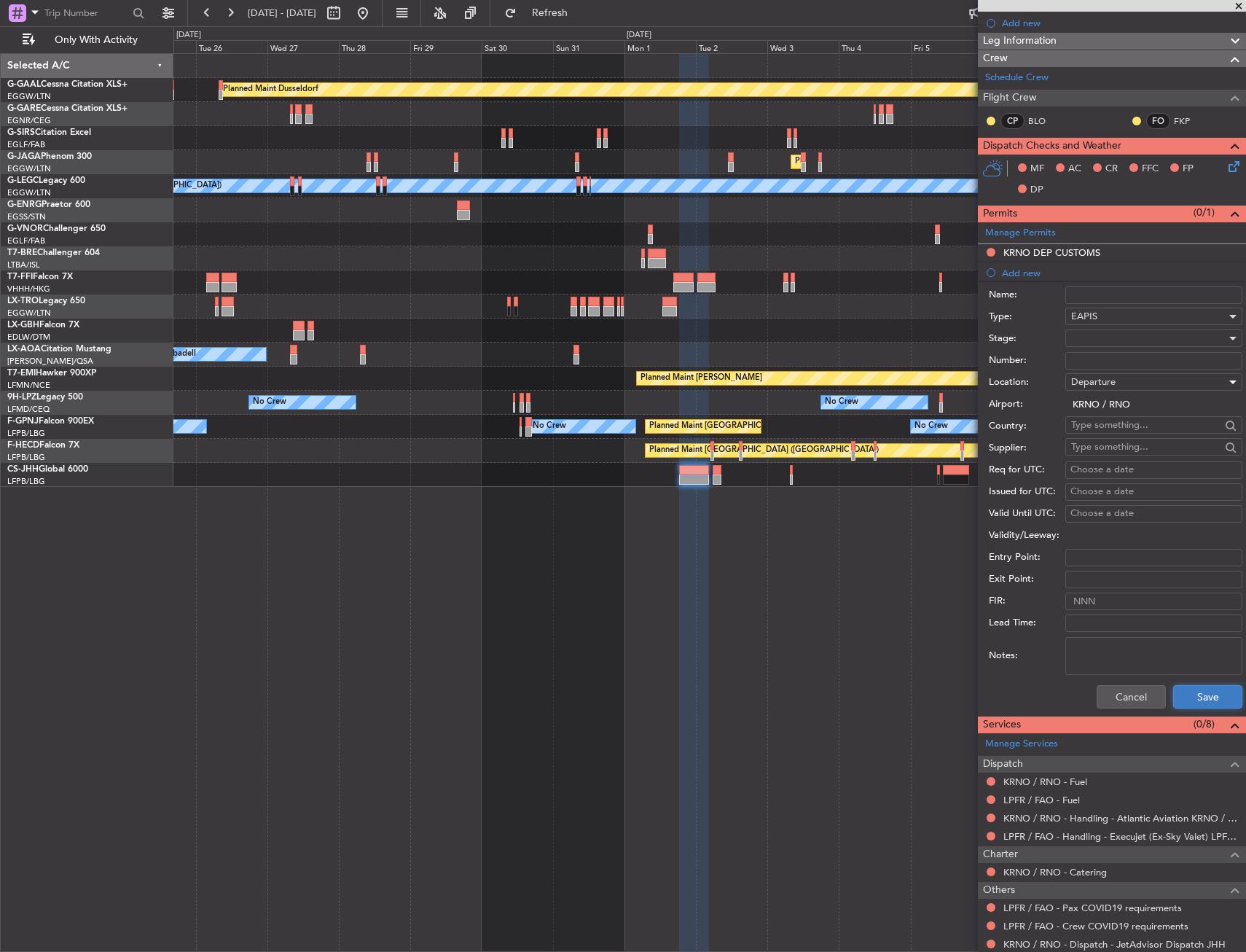
click at [1201, 704] on button "Save" at bounding box center [1208, 697] width 69 height 23
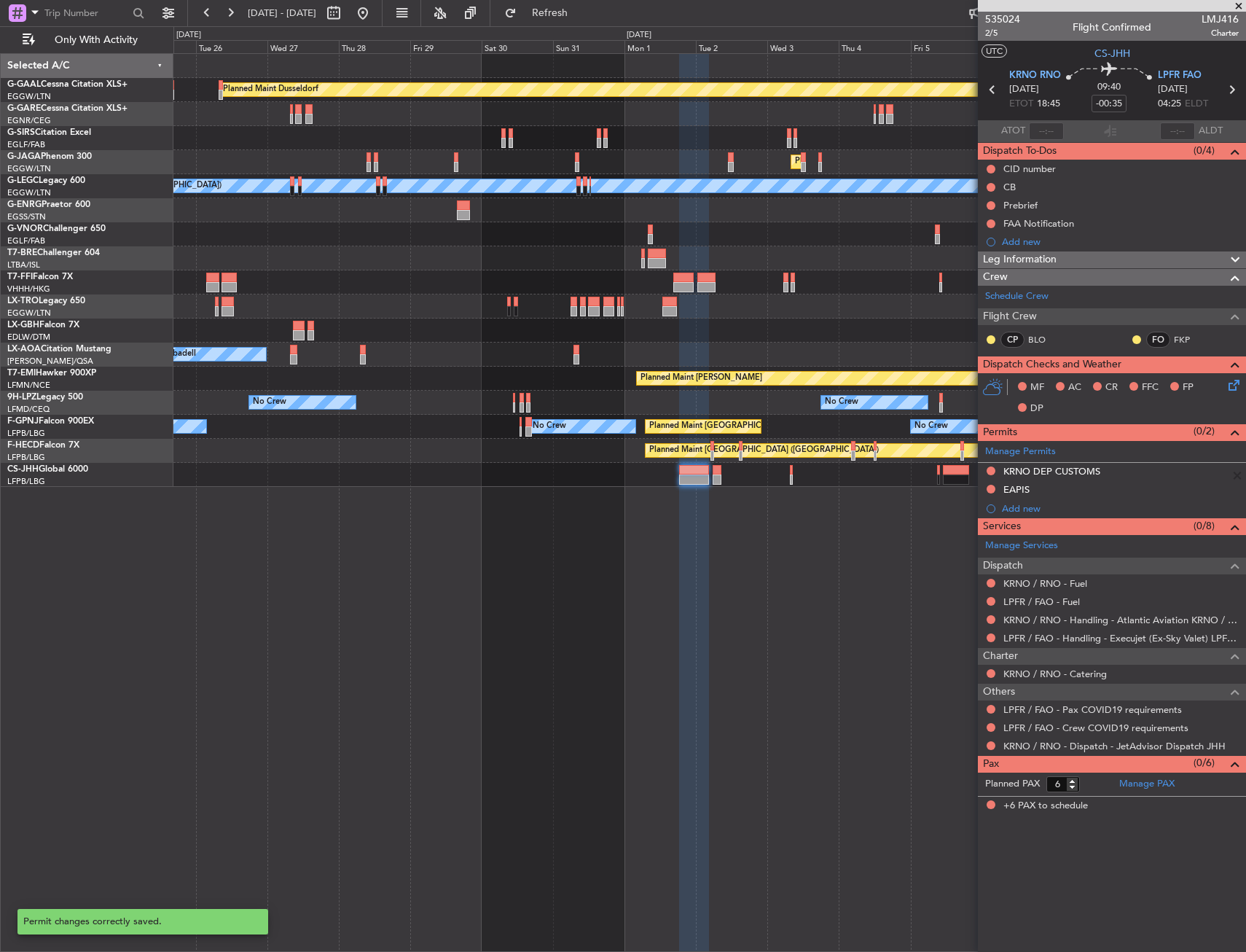
scroll to position [0, 0]
click at [1026, 506] on div "Add new" at bounding box center [1114, 508] width 224 height 12
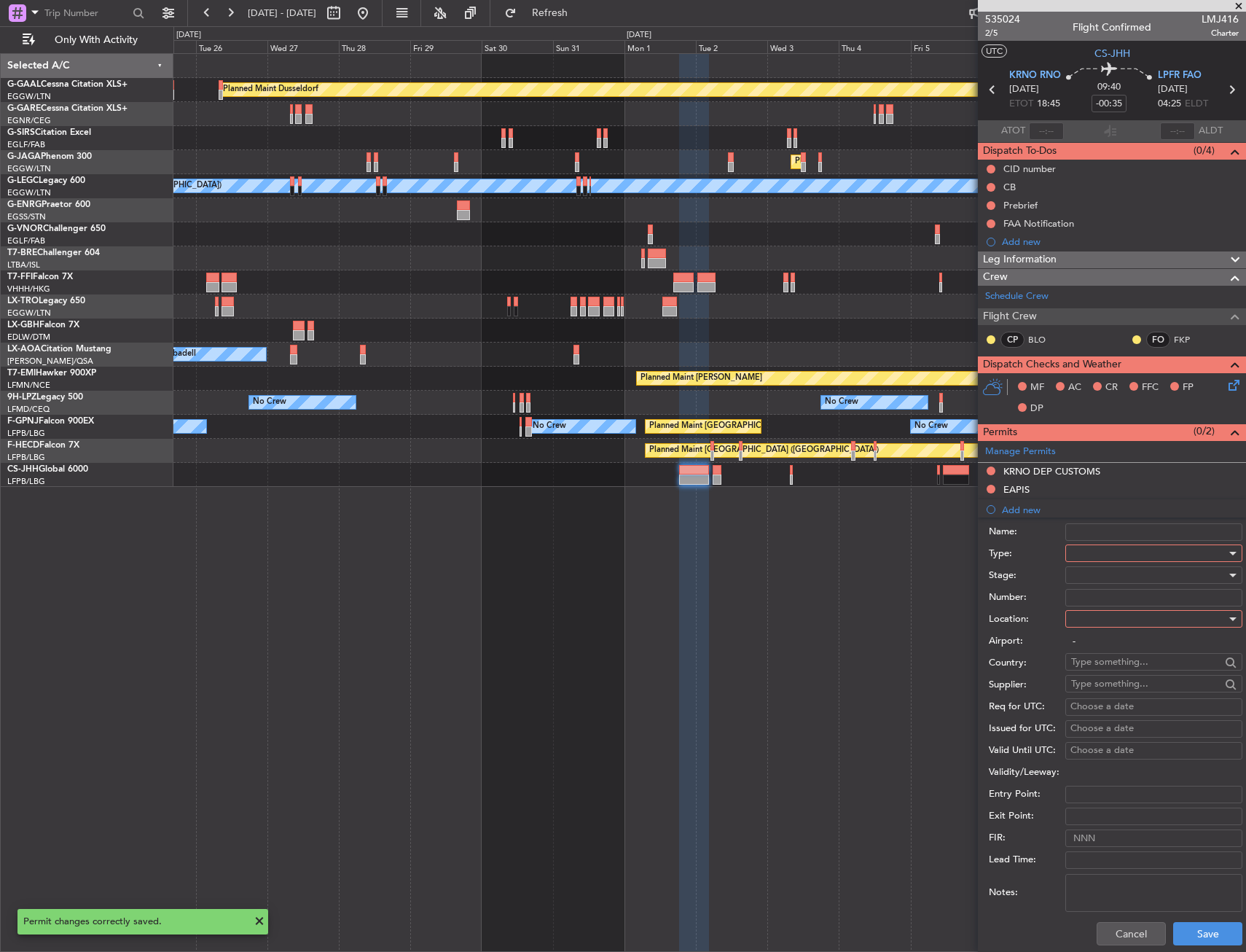
click at [1124, 542] on div at bounding box center [1149, 553] width 155 height 22
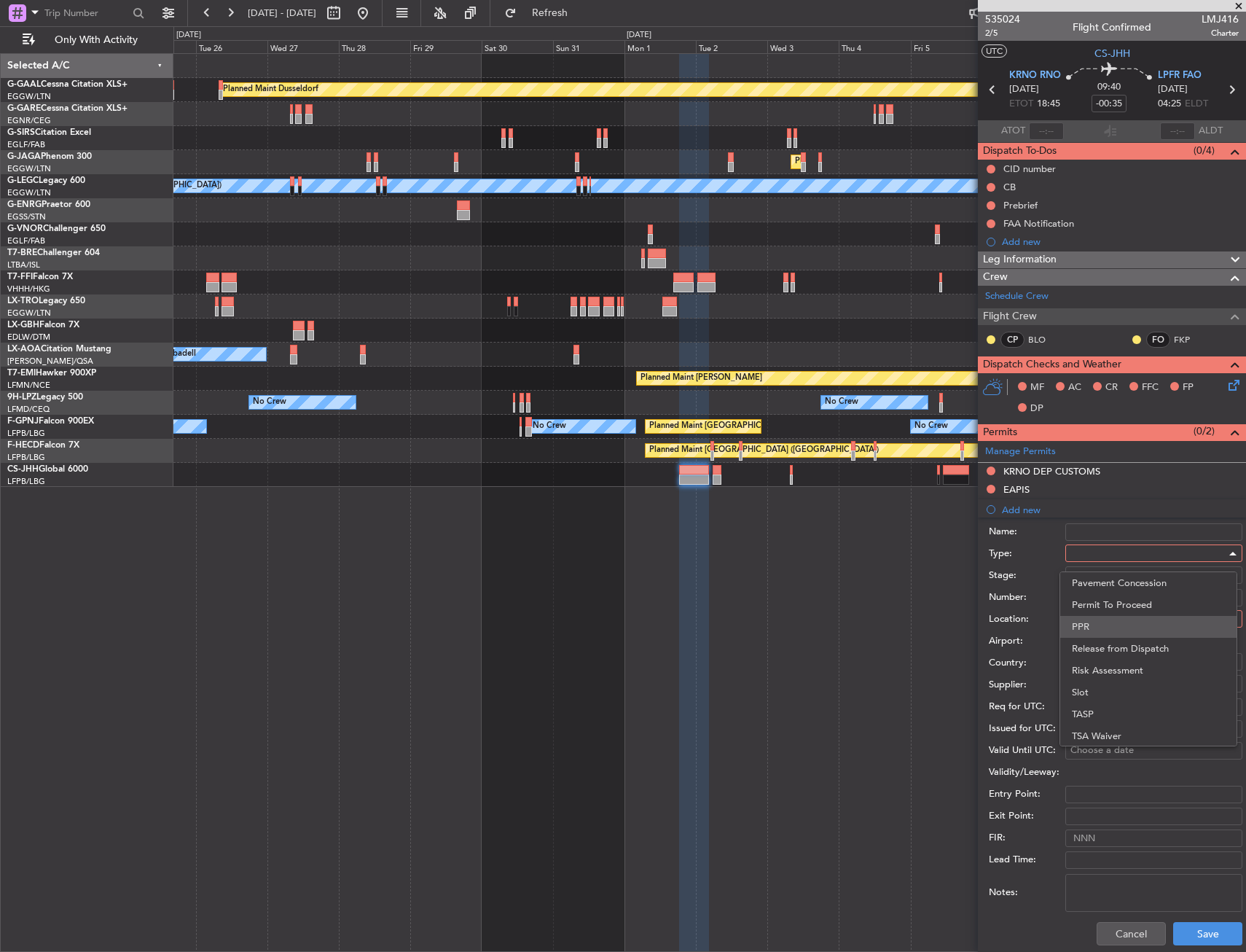
scroll to position [438, 0]
click at [1089, 685] on span "Slot" at bounding box center [1148, 691] width 153 height 22
click at [1105, 611] on div at bounding box center [1149, 618] width 155 height 22
click at [1097, 693] on span "Arrival" at bounding box center [1148, 692] width 153 height 22
type input "LPFR / FAO"
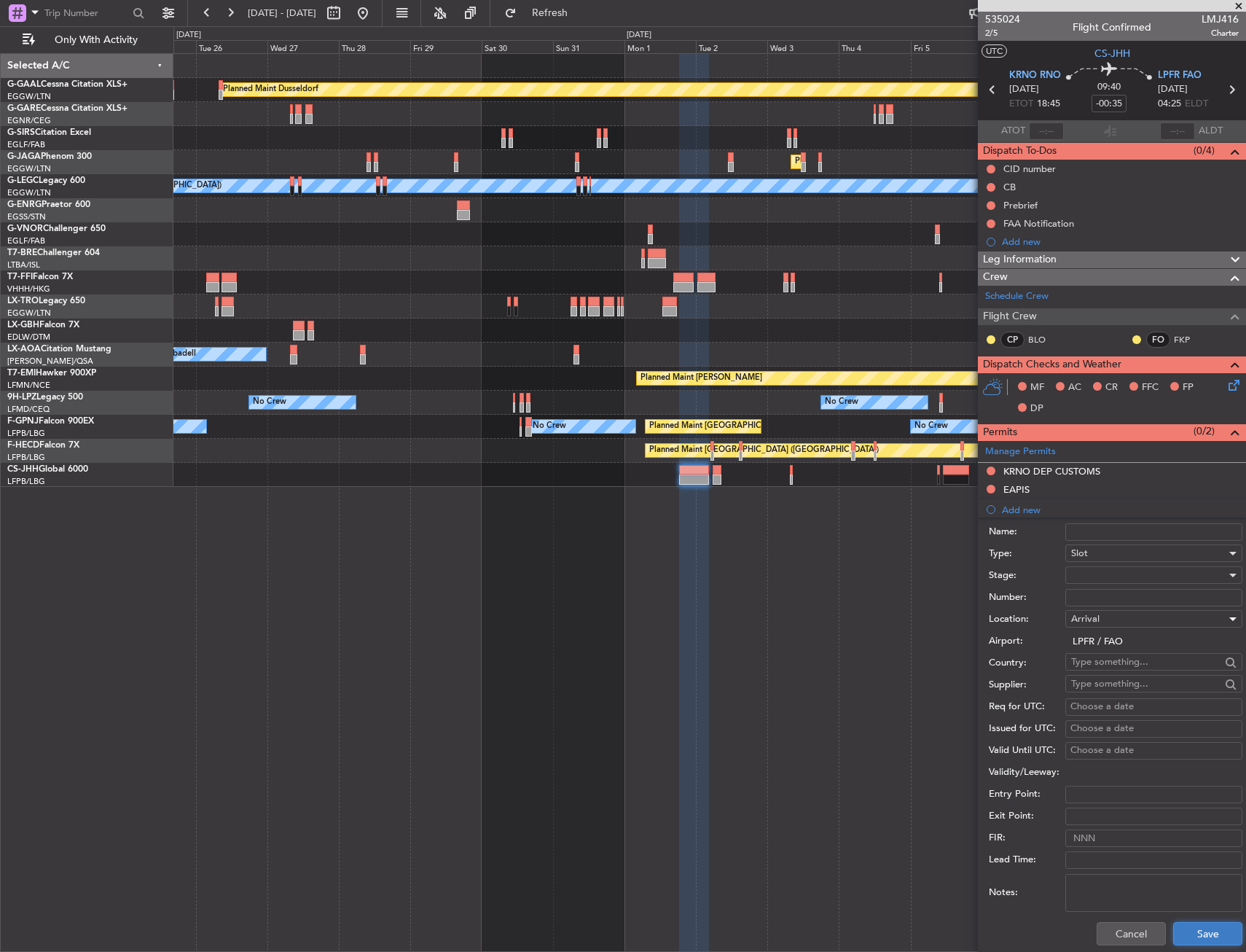
click at [1174, 940] on button "Save" at bounding box center [1208, 934] width 69 height 23
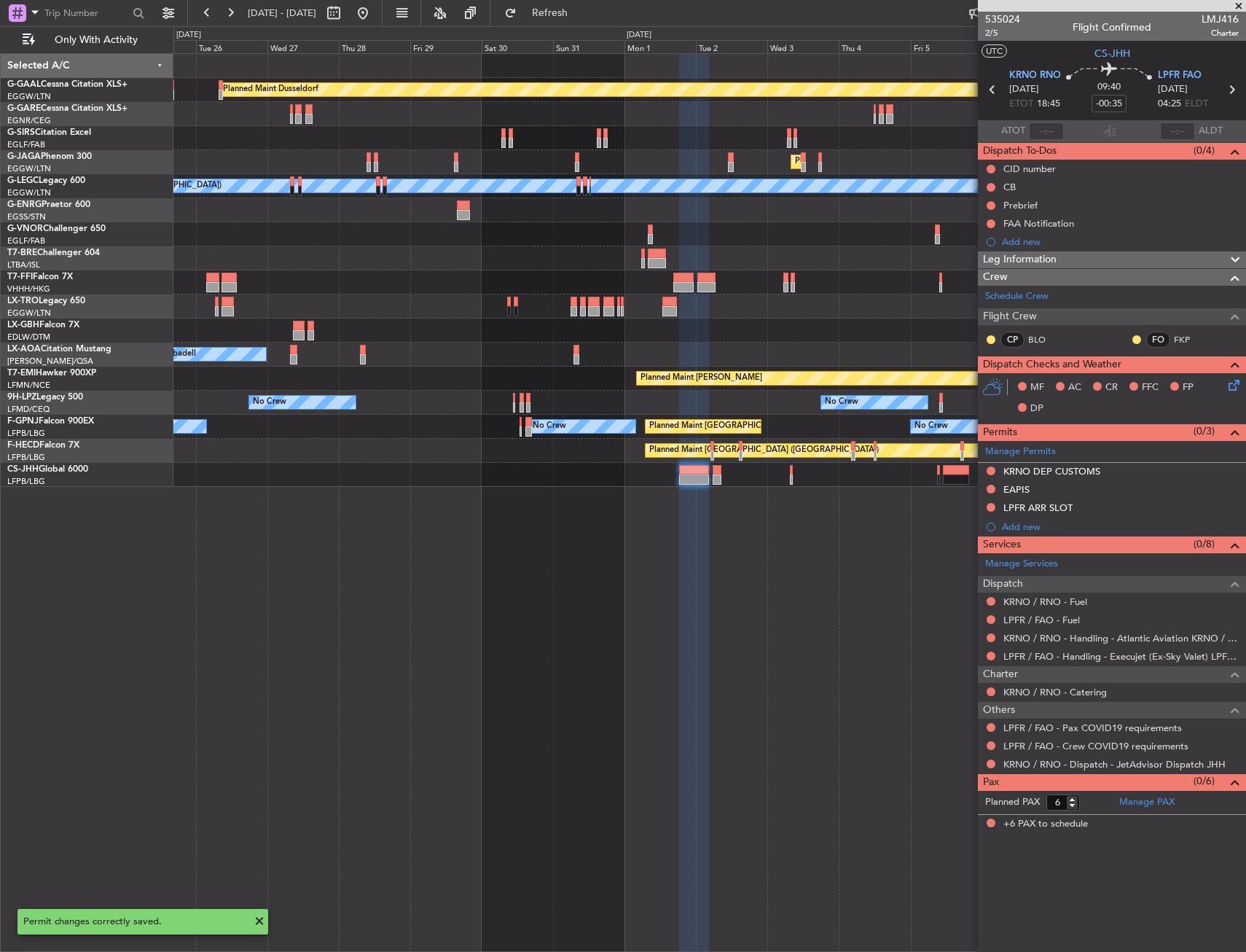
click at [1173, 75] on span "LPFR FAO" at bounding box center [1180, 75] width 44 height 15
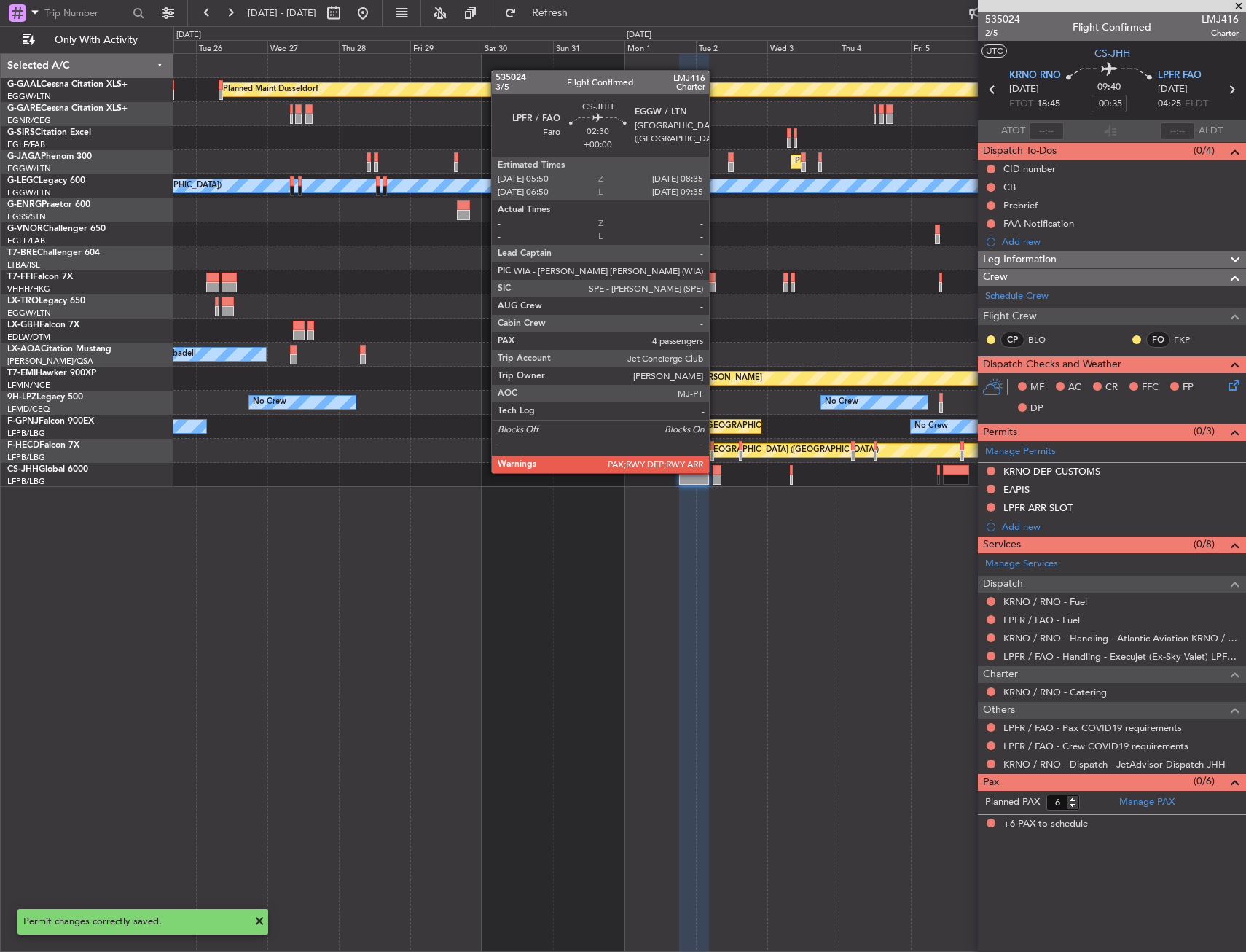
click at [716, 471] on div at bounding box center [717, 470] width 8 height 10
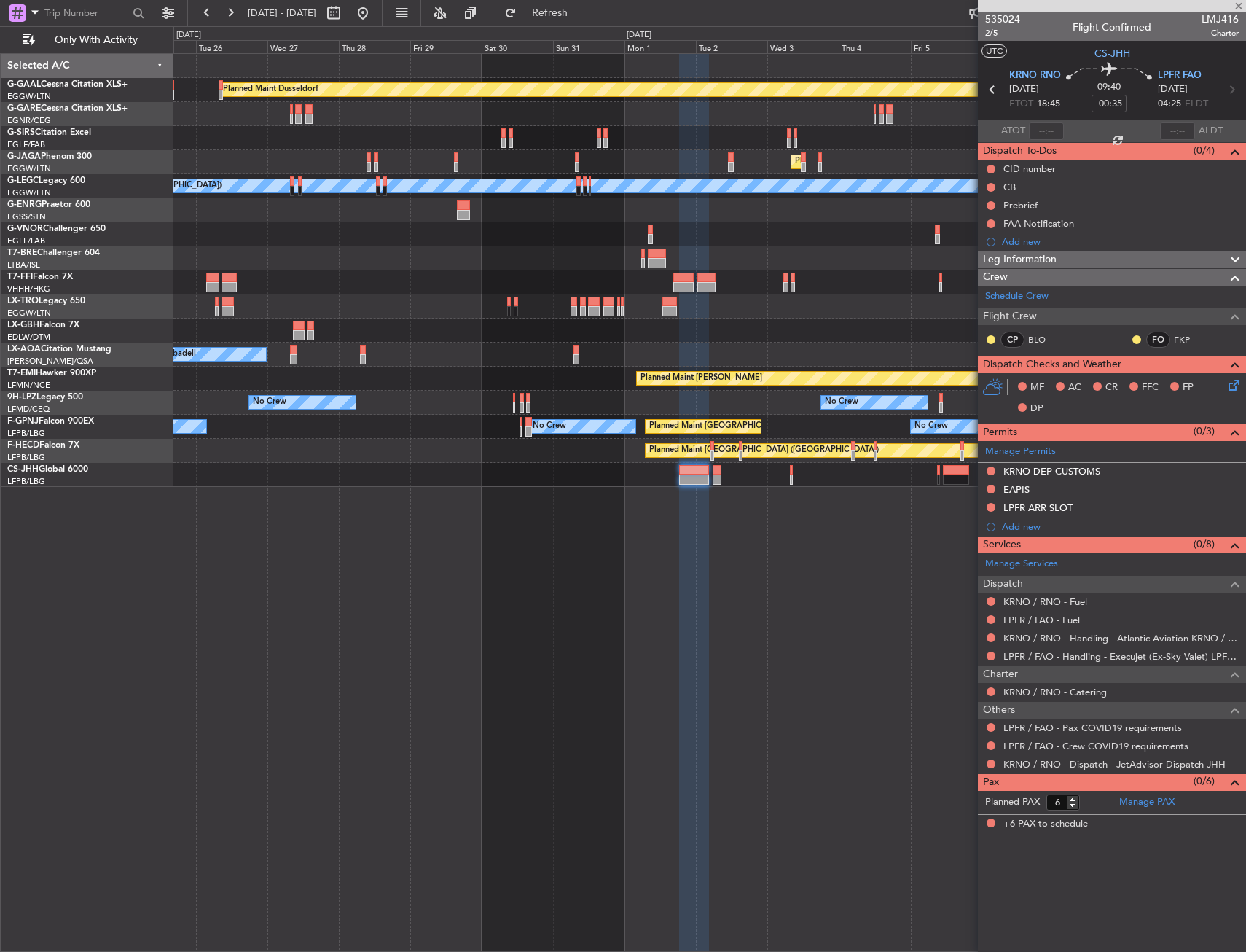
type input "4"
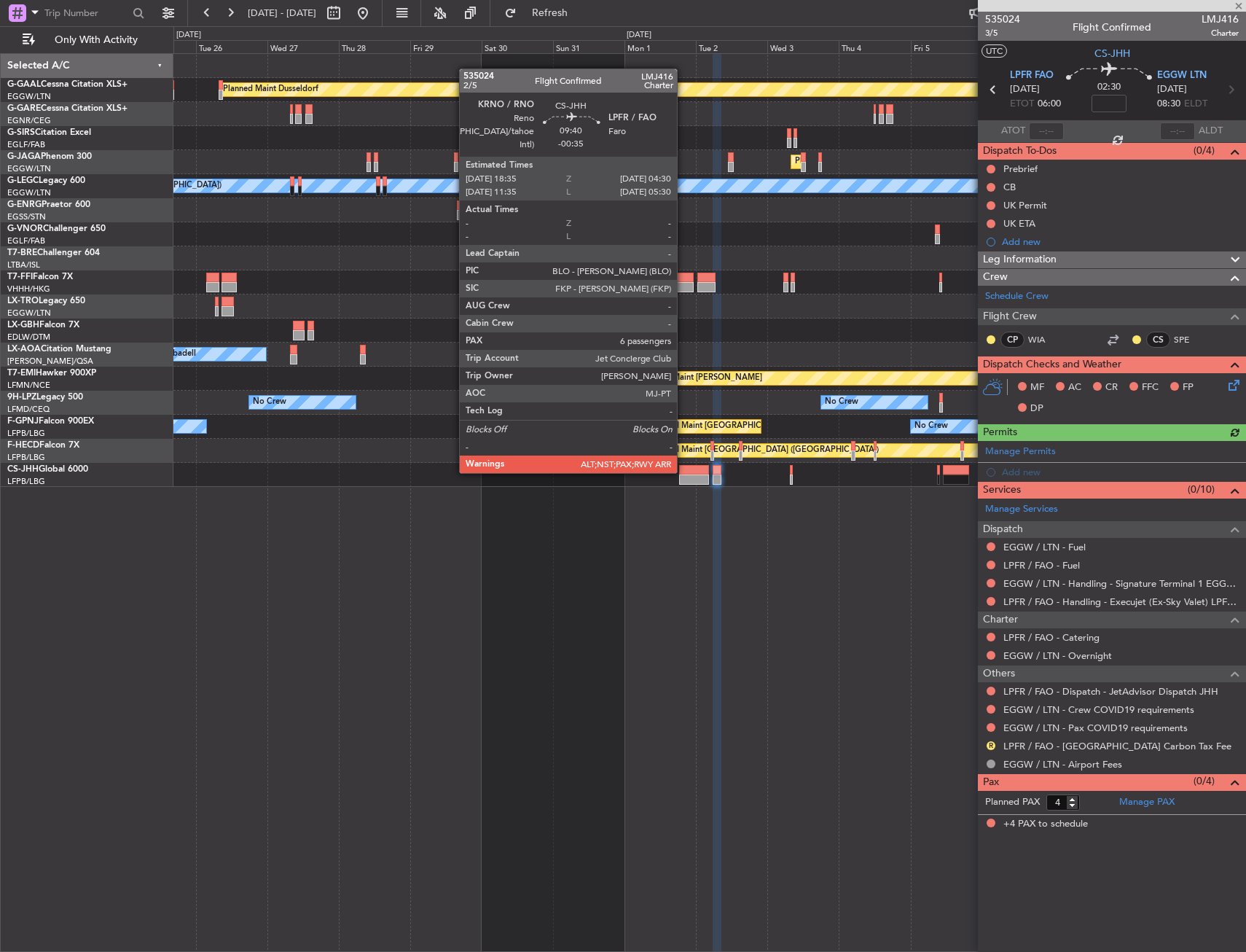
click at [678, 469] on div "Planned Maint London ([GEOGRAPHIC_DATA])" at bounding box center [710, 474] width 1072 height 24
click at [683, 470] on div at bounding box center [694, 470] width 30 height 10
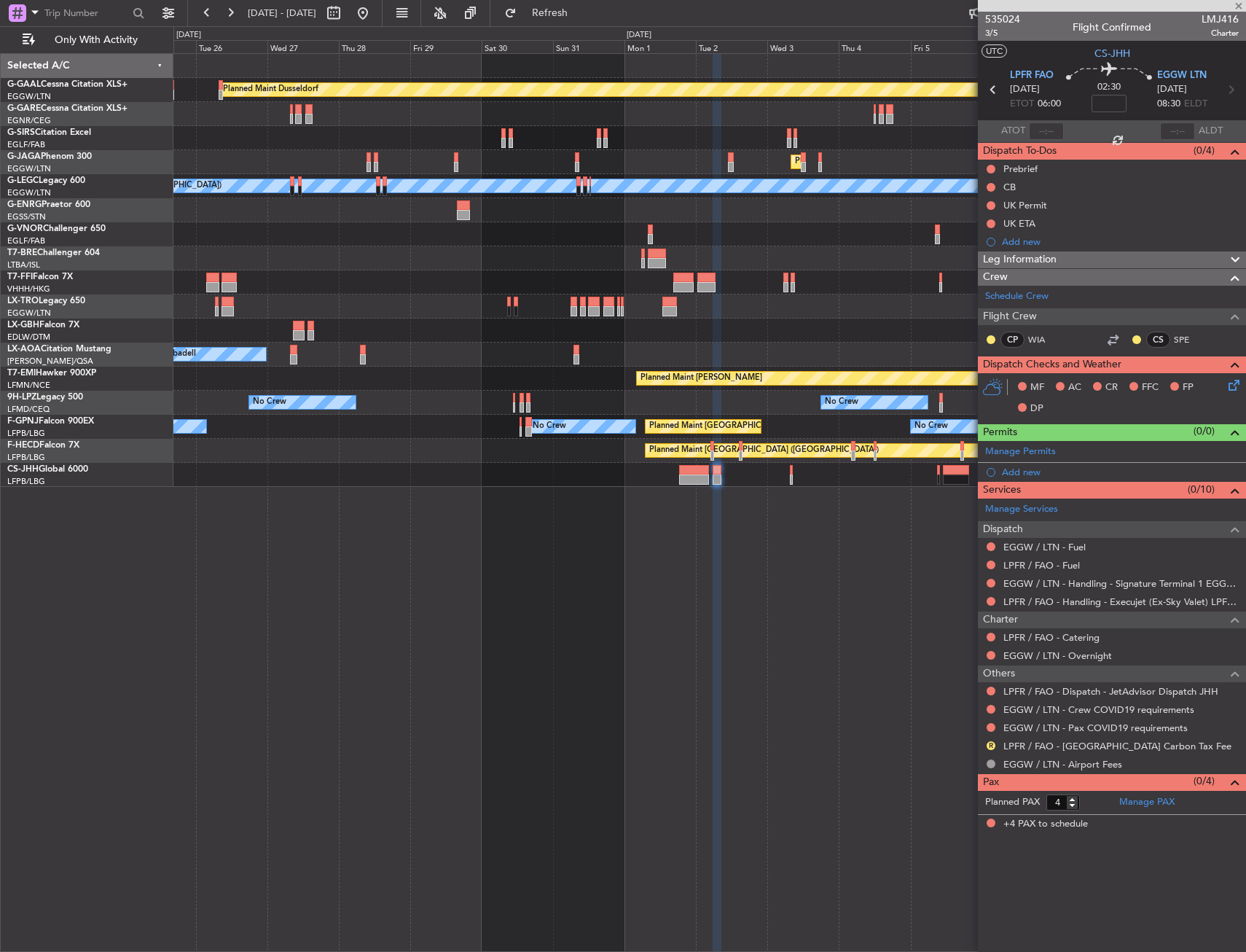
type input "-00:35"
type input "6"
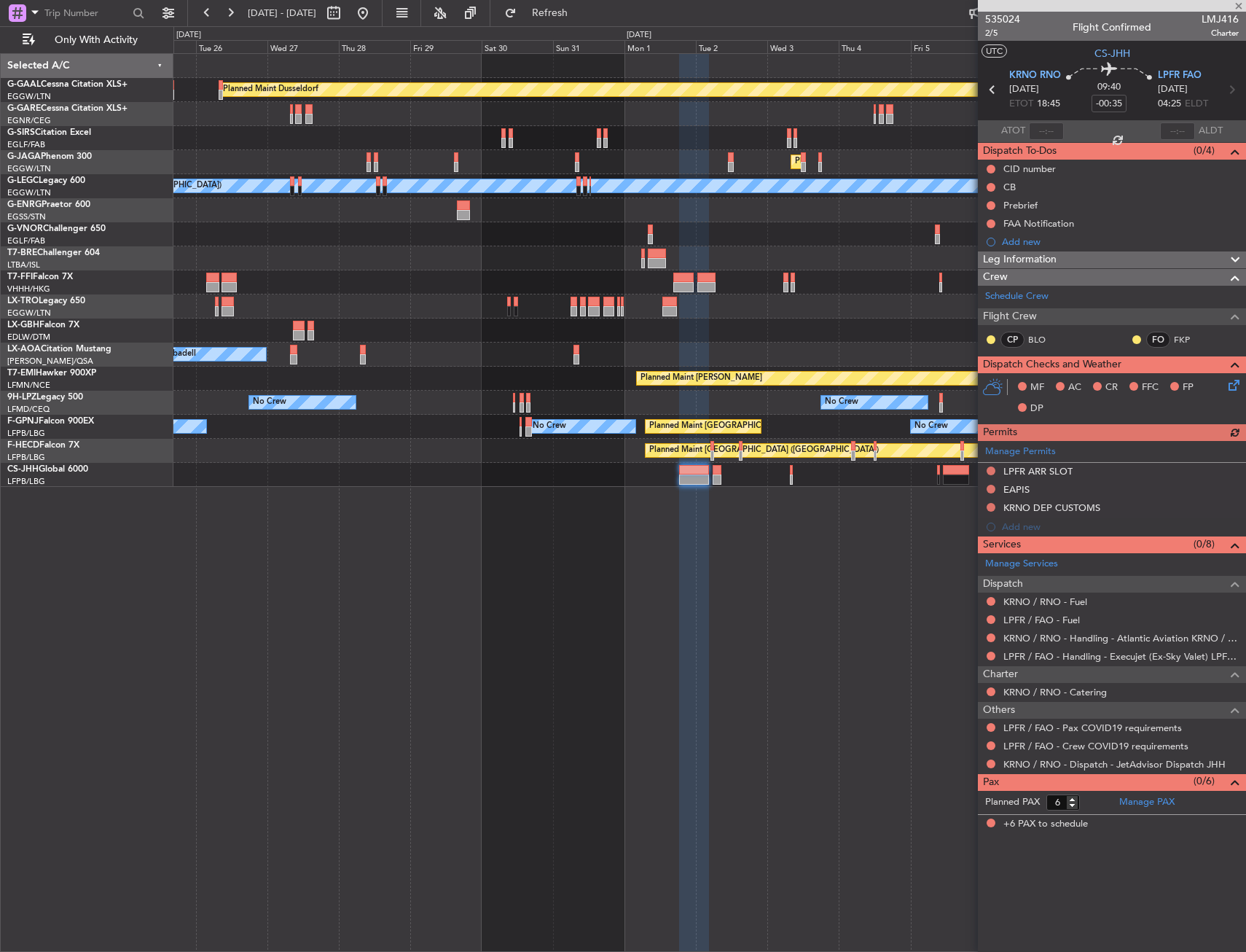
click at [1108, 465] on div "Manage Permits LPFR ARR SLOT EAPIS KRNO DEP CUSTOMS Add new" at bounding box center [1112, 488] width 268 height 95
click at [1101, 465] on div "LPFR ARR SLOT" at bounding box center [1112, 472] width 268 height 18
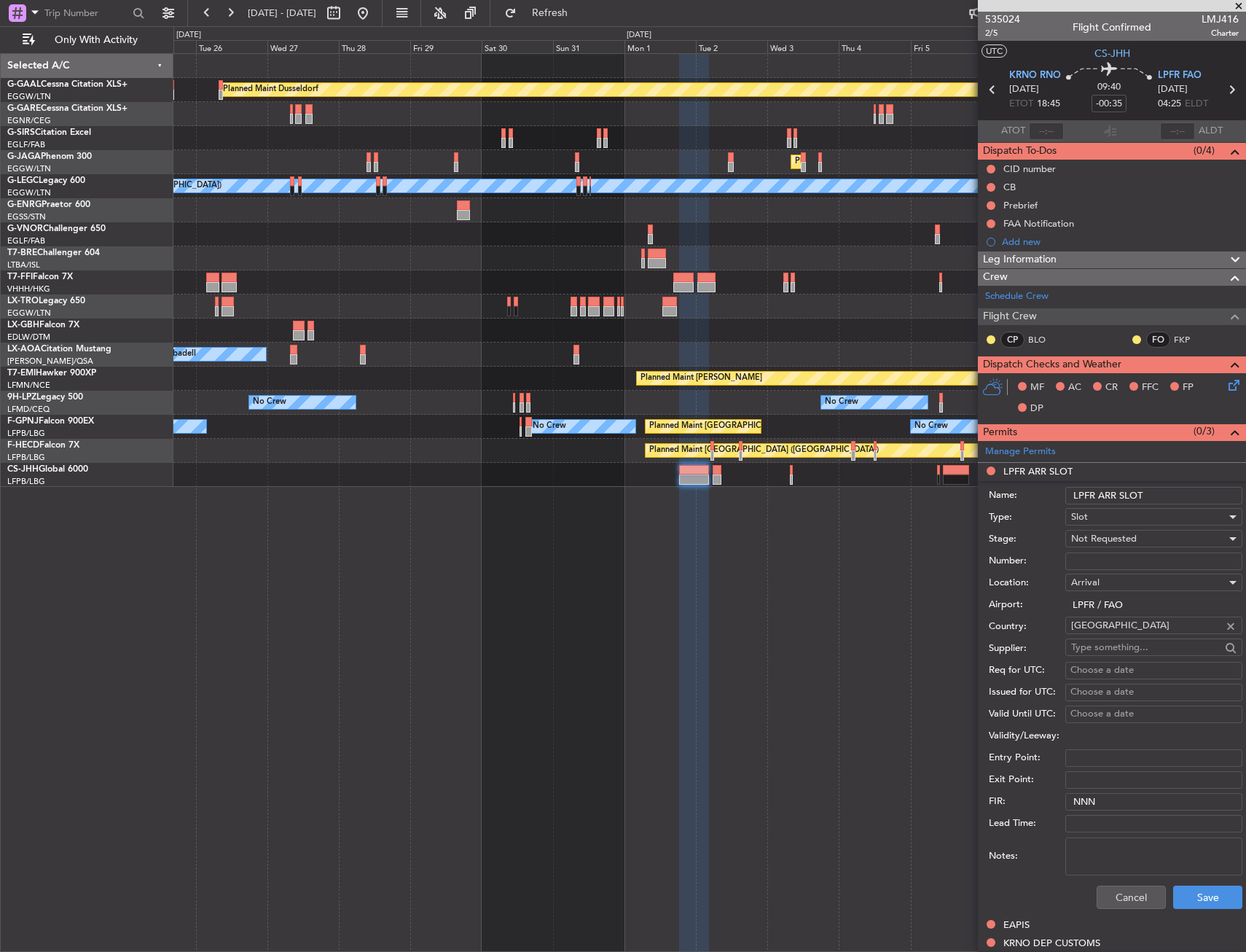
click at [1165, 488] on input "LPFR ARR SLOT" at bounding box center [1154, 495] width 177 height 18
type input "LPFR ARR SLOT 0425Z"
click at [1178, 885] on button "Save" at bounding box center [1208, 897] width 69 height 23
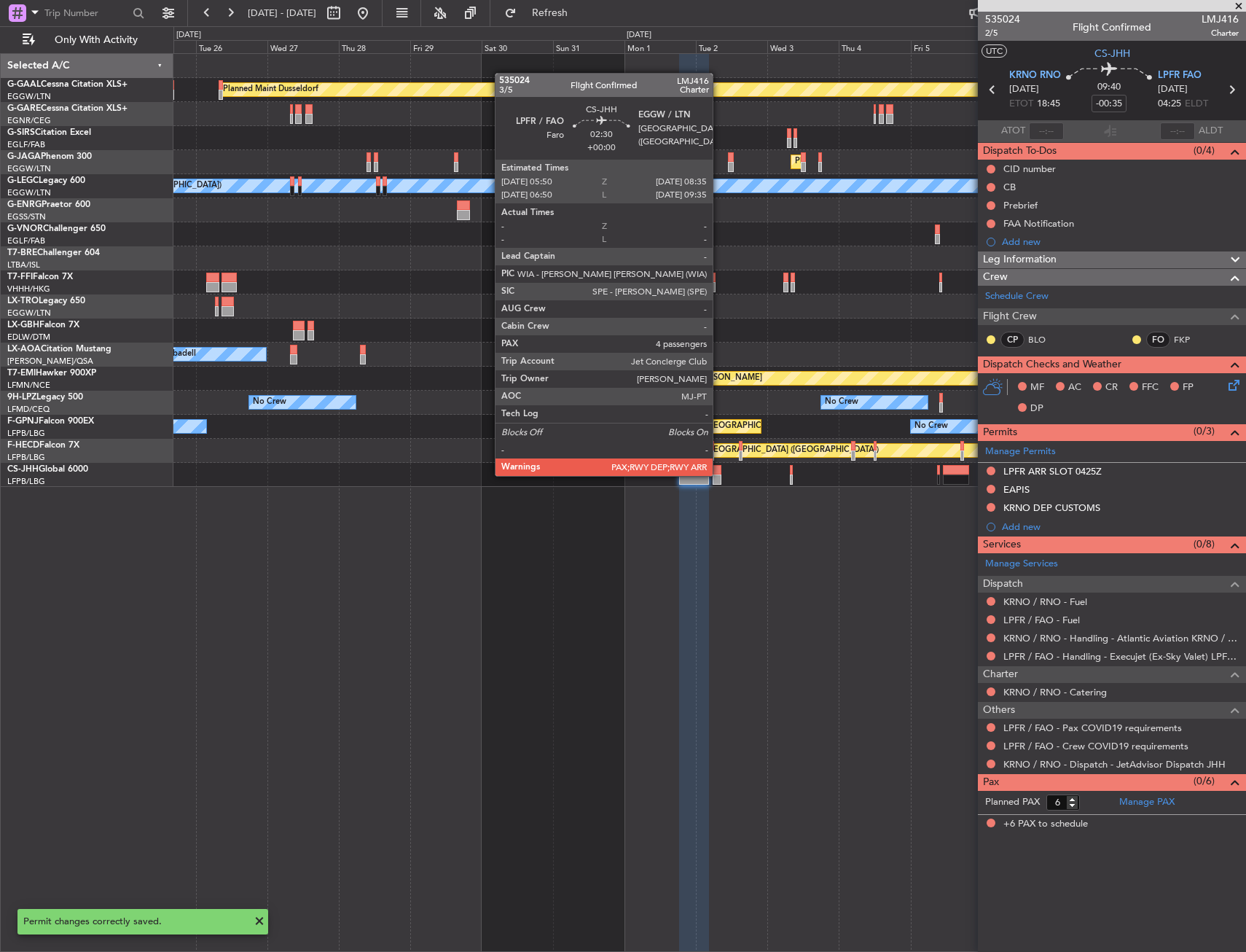
click at [719, 474] on div at bounding box center [717, 479] width 8 height 10
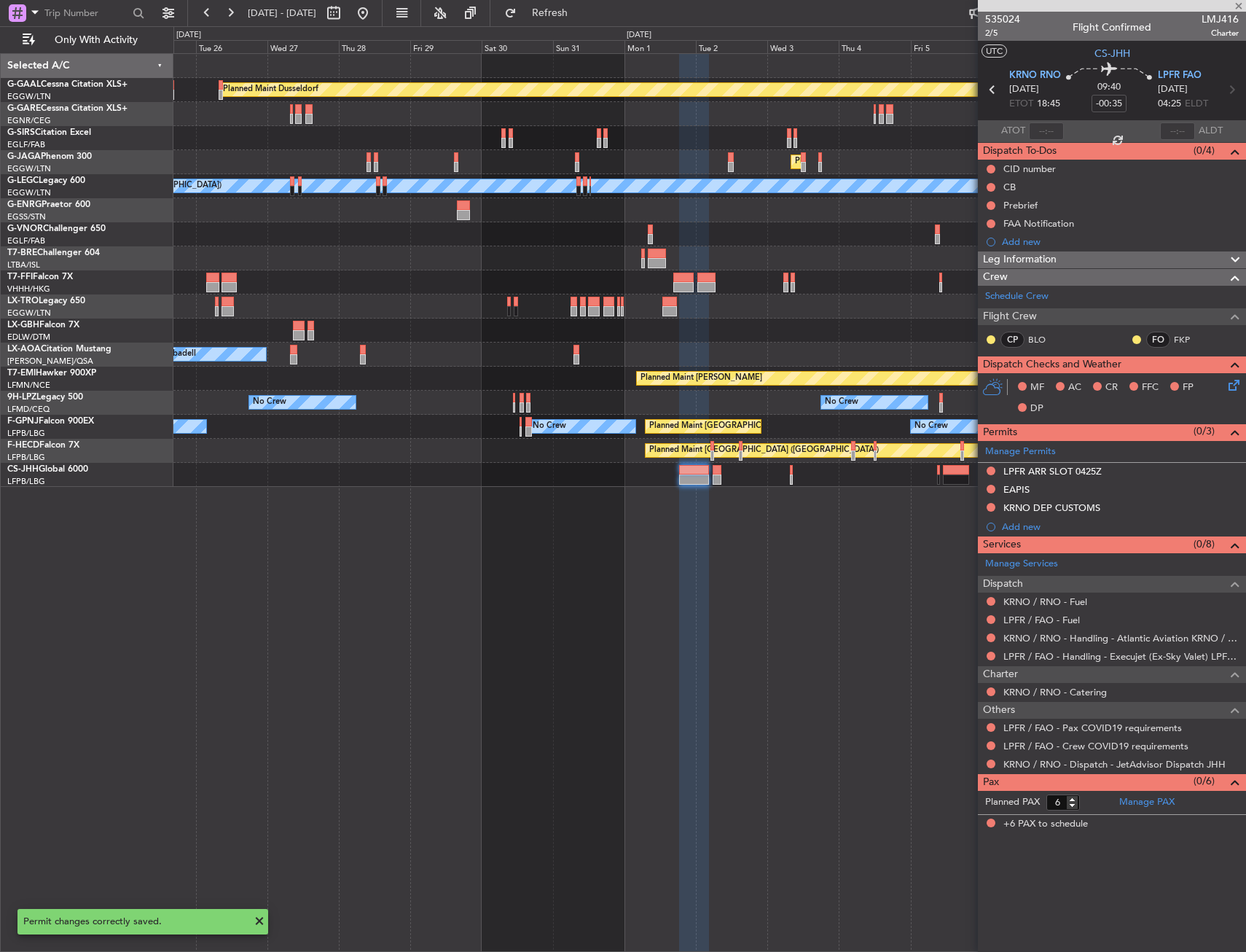
type input "4"
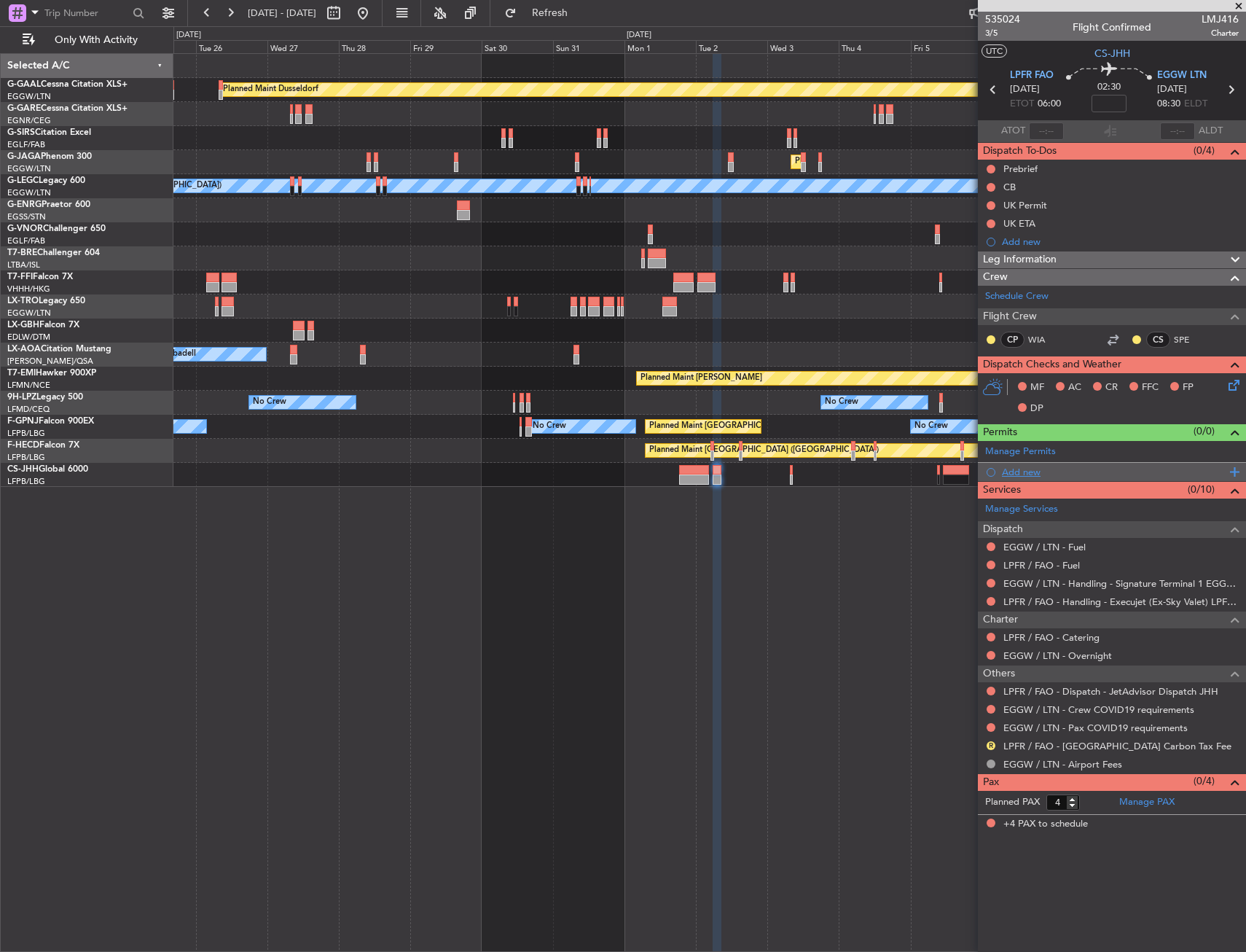
click at [1008, 467] on div "Add new" at bounding box center [1114, 471] width 224 height 12
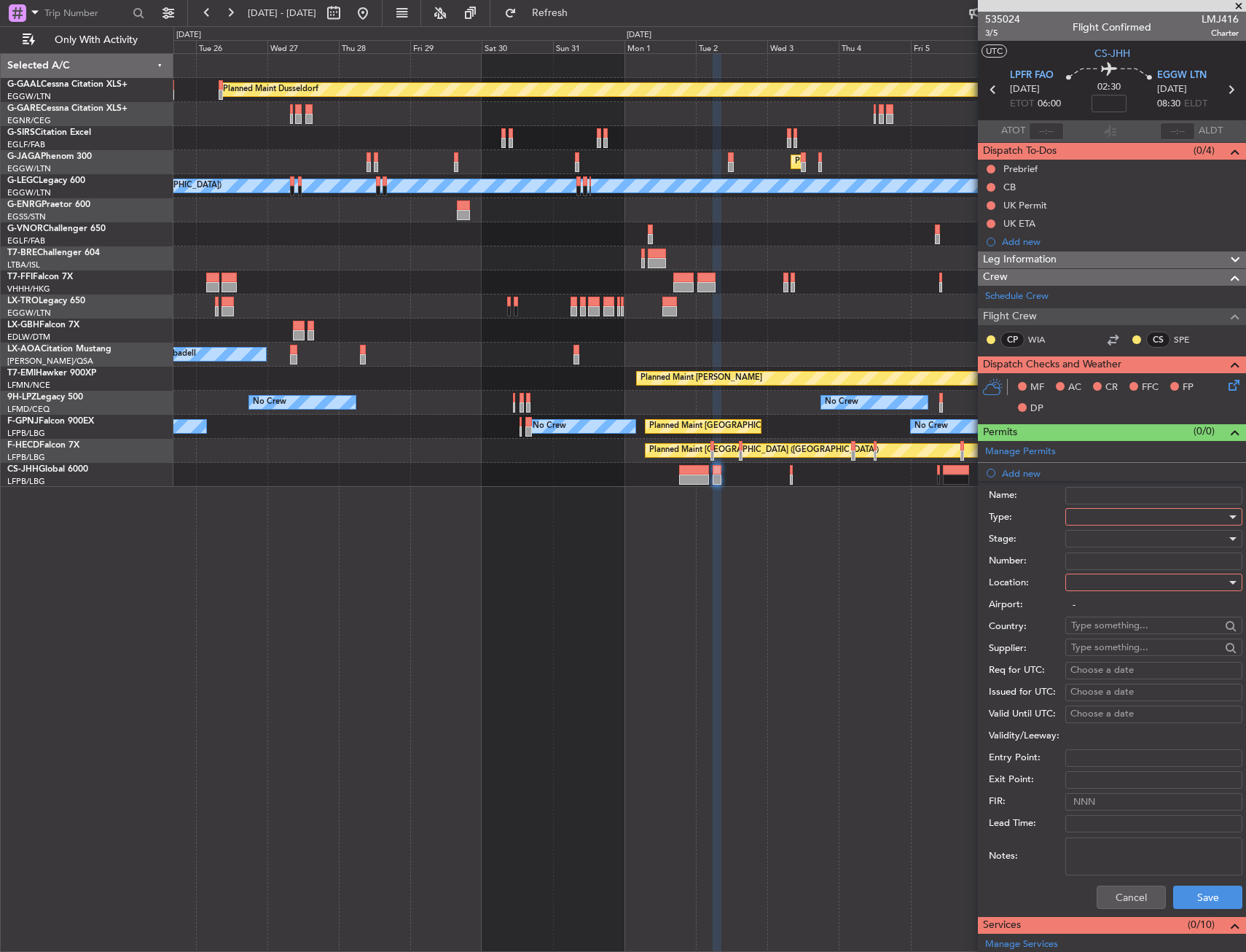
click at [1096, 514] on div at bounding box center [1149, 517] width 155 height 22
click at [1105, 650] on span "Slot" at bounding box center [1148, 656] width 153 height 22
click at [1101, 591] on div at bounding box center [1149, 582] width 155 height 22
click at [1100, 614] on span "Departure" at bounding box center [1148, 612] width 153 height 22
type input "LPFR / FAO"
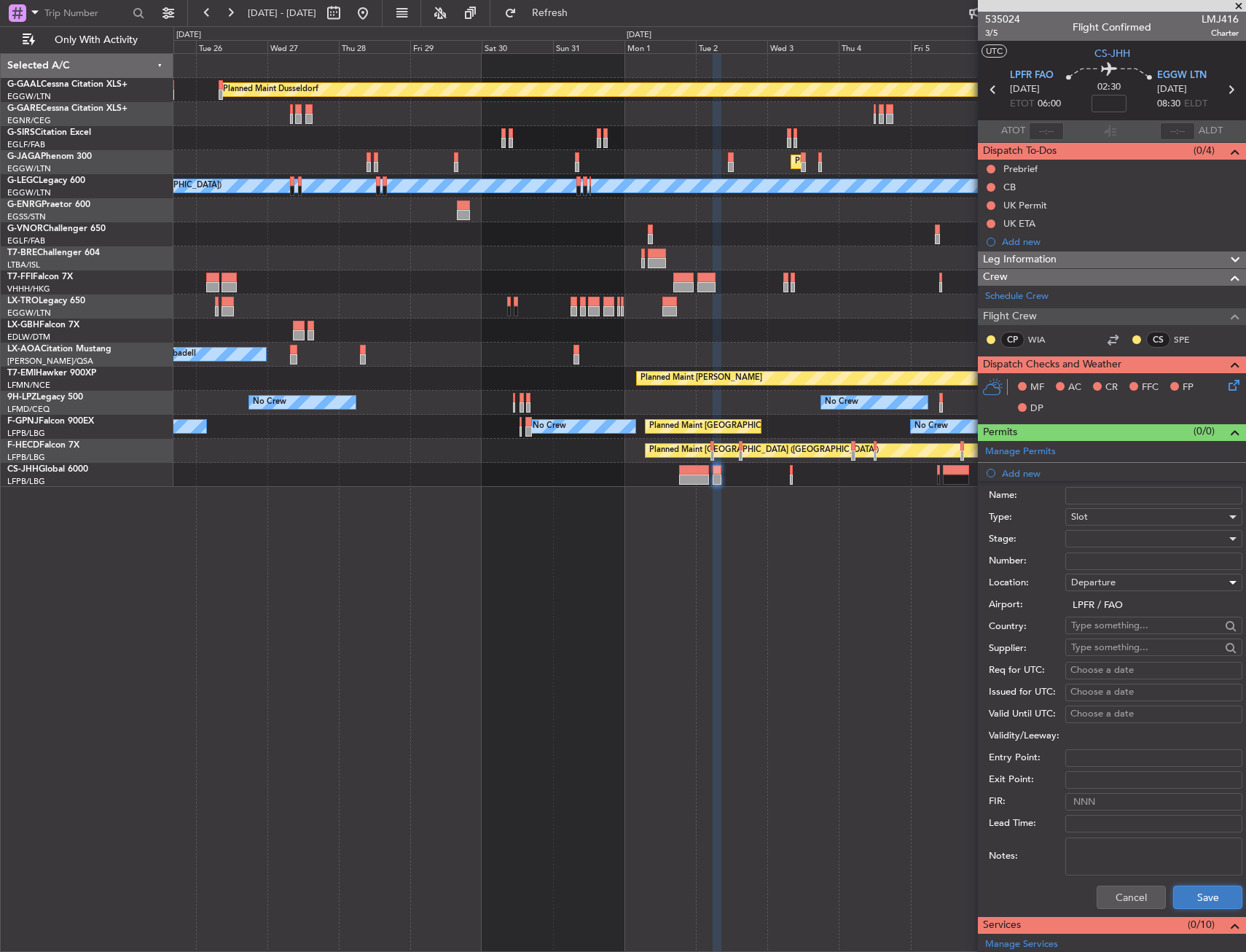
click at [1184, 891] on button "Save" at bounding box center [1208, 897] width 69 height 23
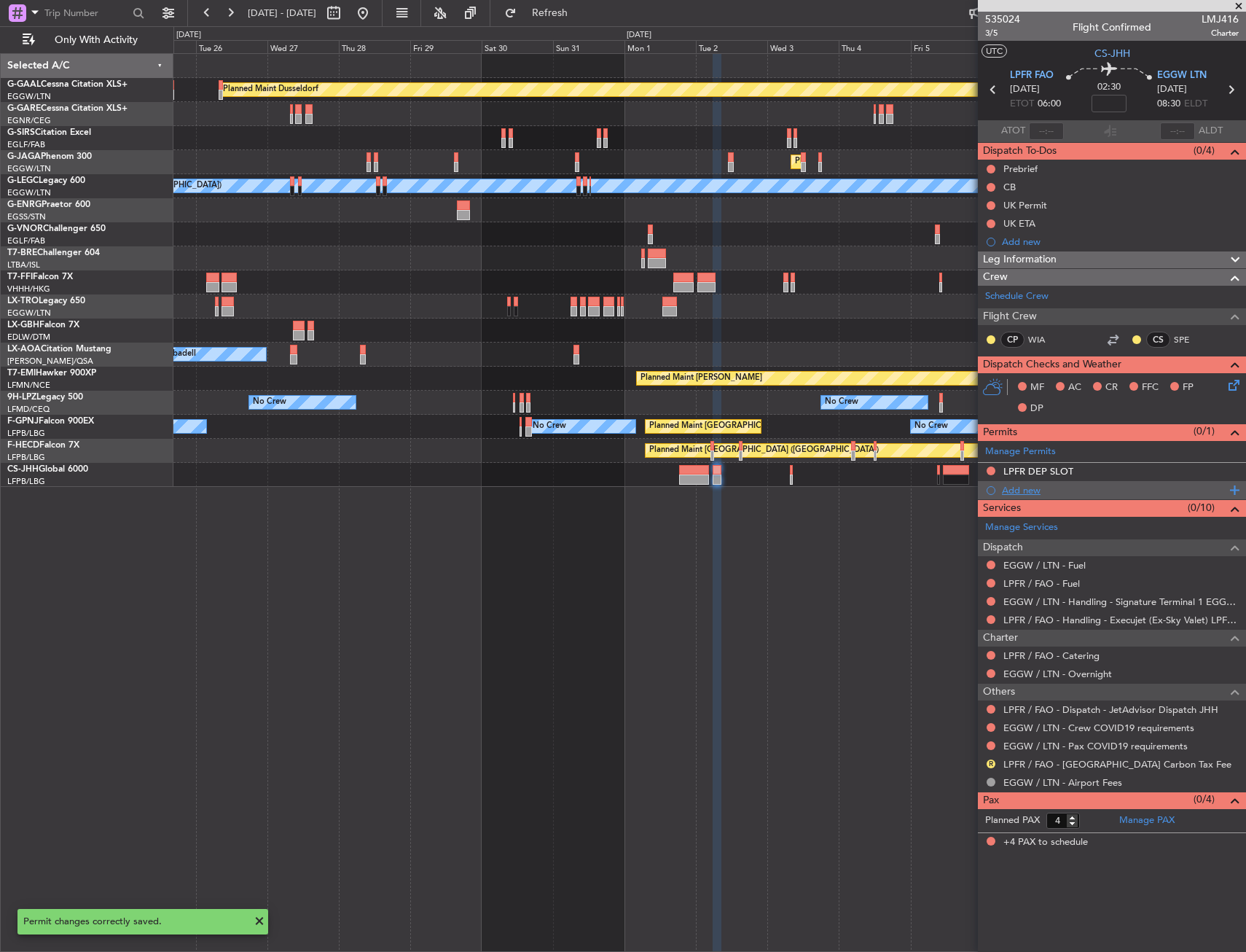
click at [1045, 494] on div "Add new" at bounding box center [1114, 490] width 224 height 12
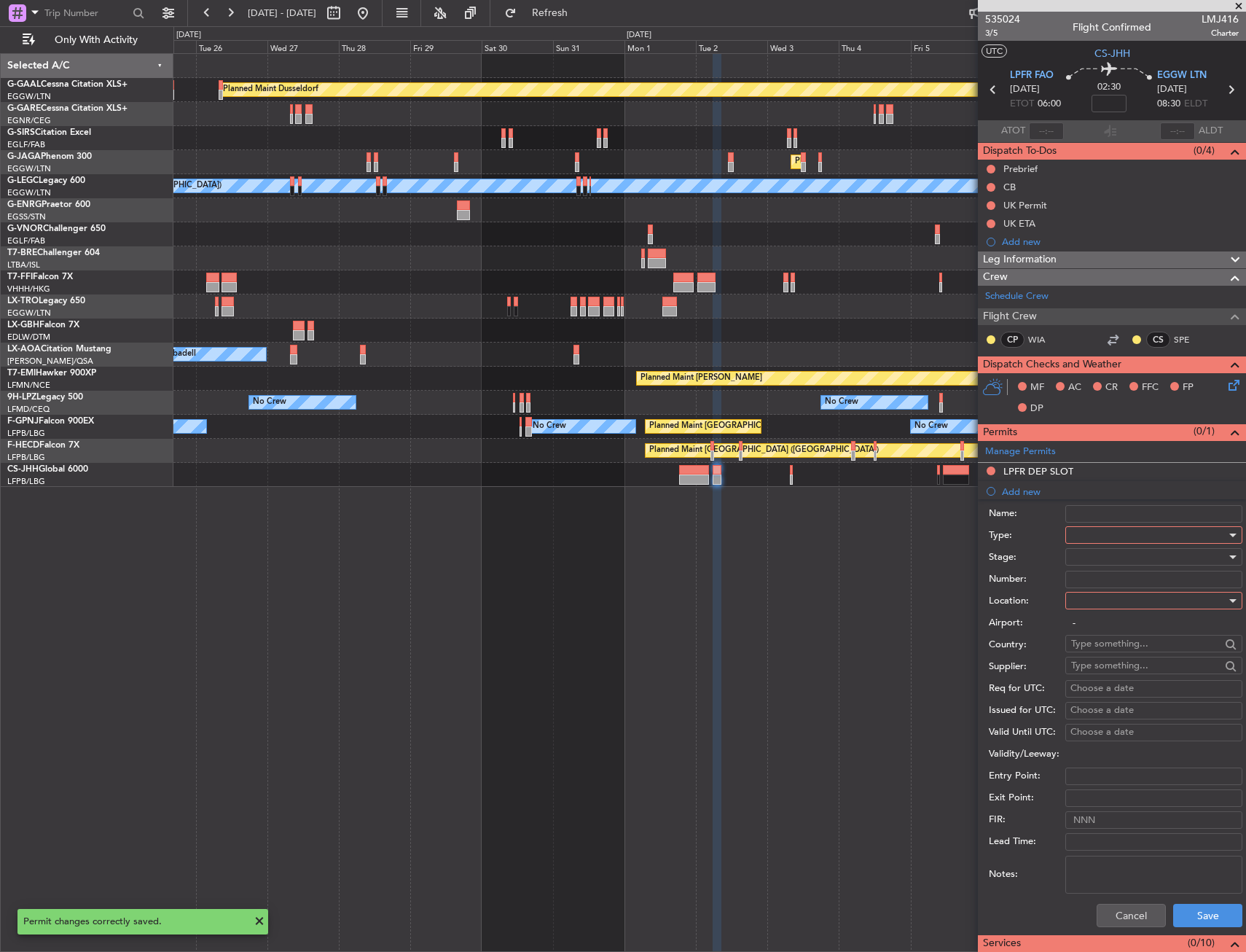
click at [1128, 533] on div at bounding box center [1149, 534] width 155 height 22
click at [1091, 664] on span "Slot" at bounding box center [1148, 672] width 153 height 22
click at [1098, 604] on div at bounding box center [1149, 601] width 155 height 22
click at [1099, 679] on span "Arrival" at bounding box center [1148, 674] width 153 height 22
type input "EGGW / LTN"
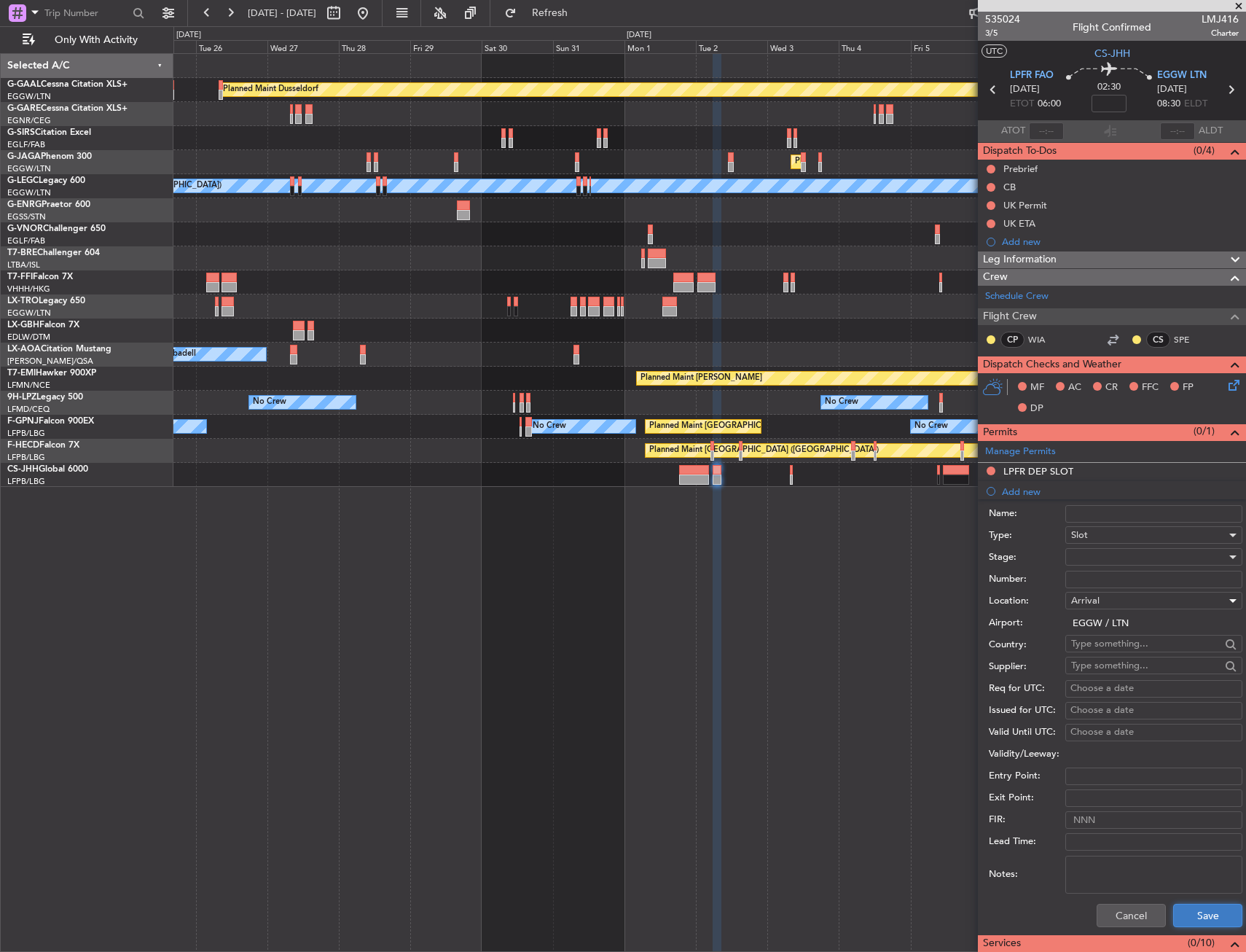
click at [1200, 911] on button "Save" at bounding box center [1208, 915] width 69 height 23
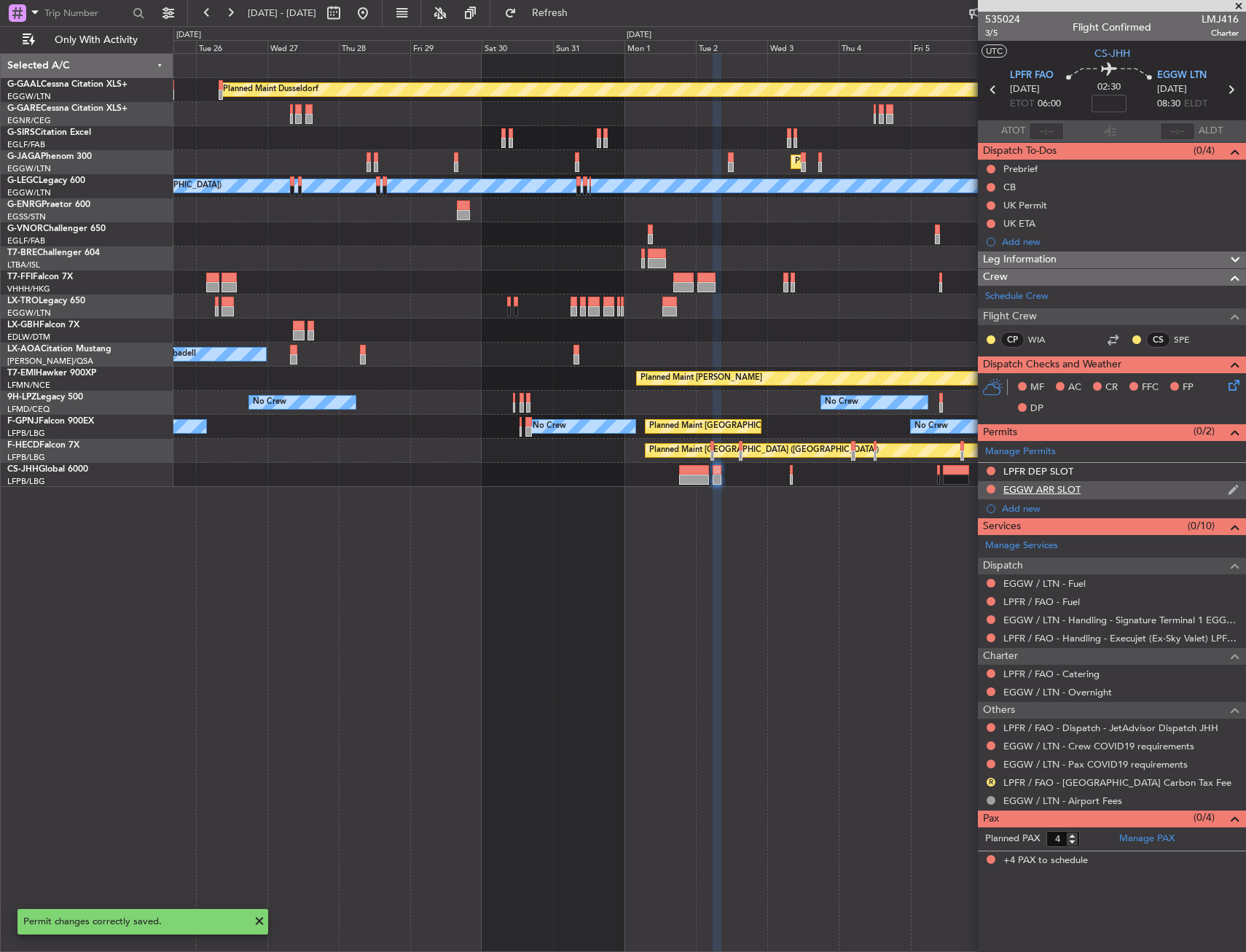
click at [1101, 491] on div "EGGW ARR SLOT" at bounding box center [1112, 490] width 268 height 18
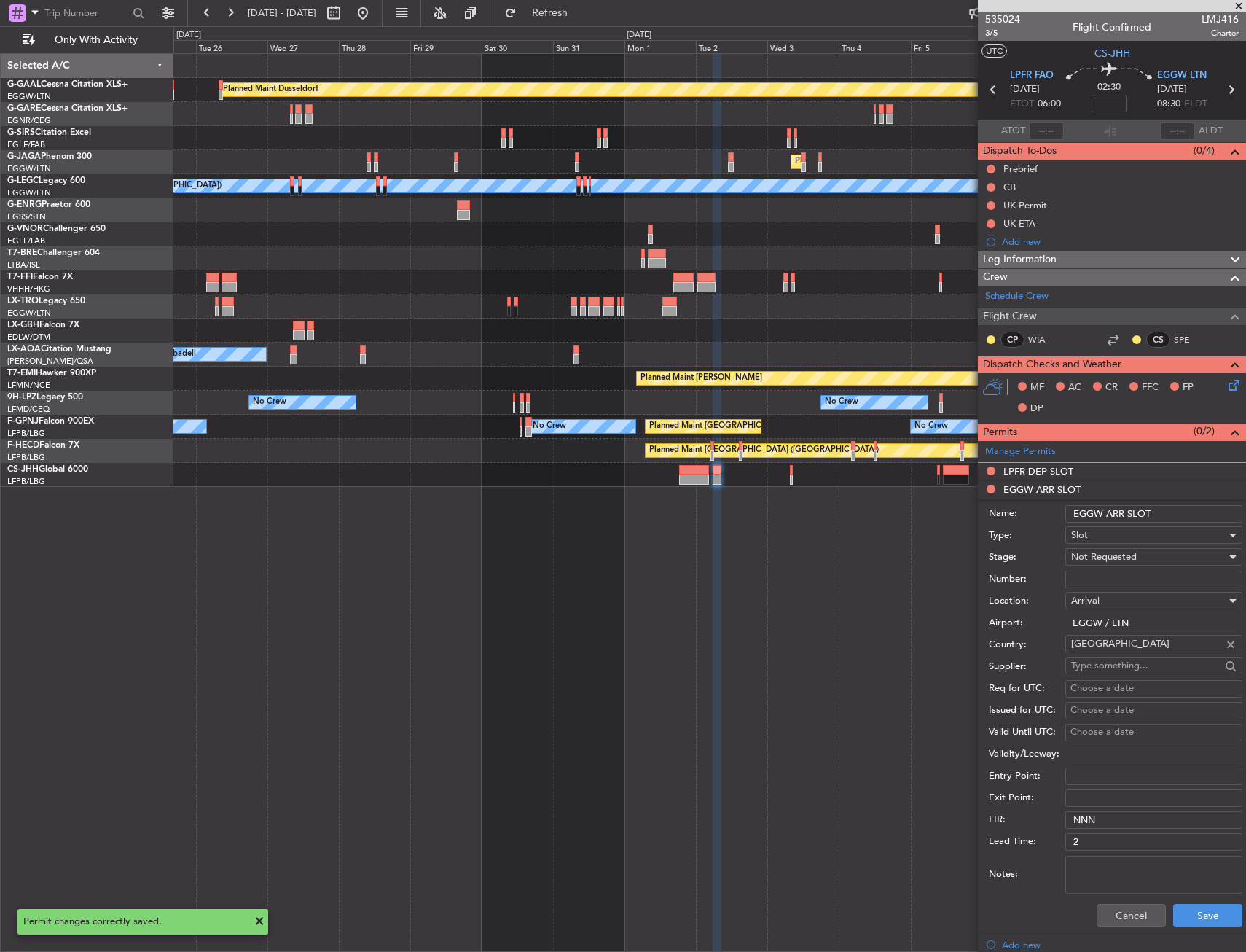
click at [1171, 518] on input "EGGW ARR SLOT" at bounding box center [1154, 514] width 177 height 18
type input "EGGW ARR SLOT 0830Z"
click at [1174, 561] on div "Not Requested" at bounding box center [1149, 557] width 155 height 22
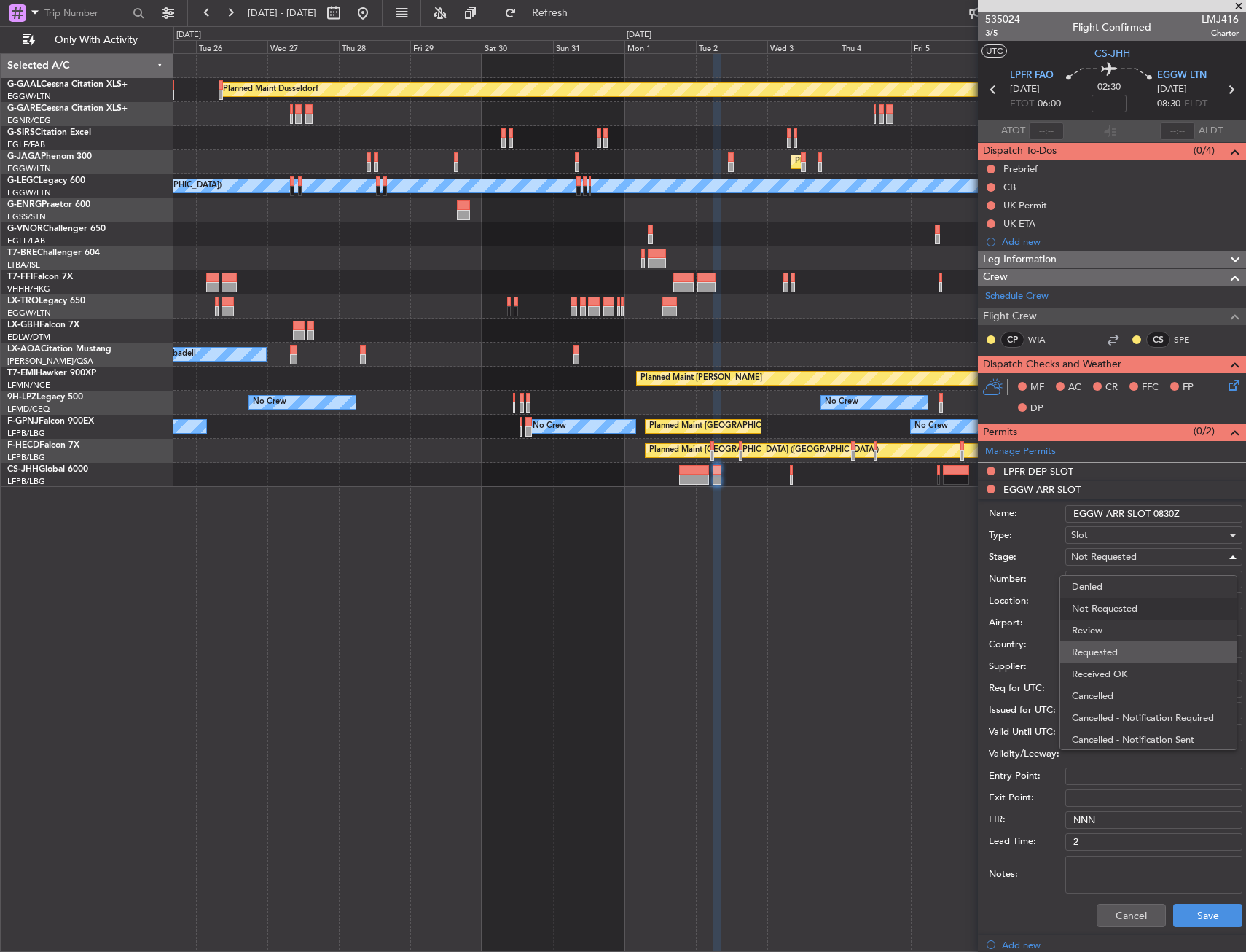
click at [1131, 646] on span "Requested" at bounding box center [1148, 652] width 153 height 22
click at [1195, 928] on div "Cancel Save" at bounding box center [1116, 915] width 254 height 38
click at [1195, 923] on button "Save" at bounding box center [1208, 915] width 69 height 23
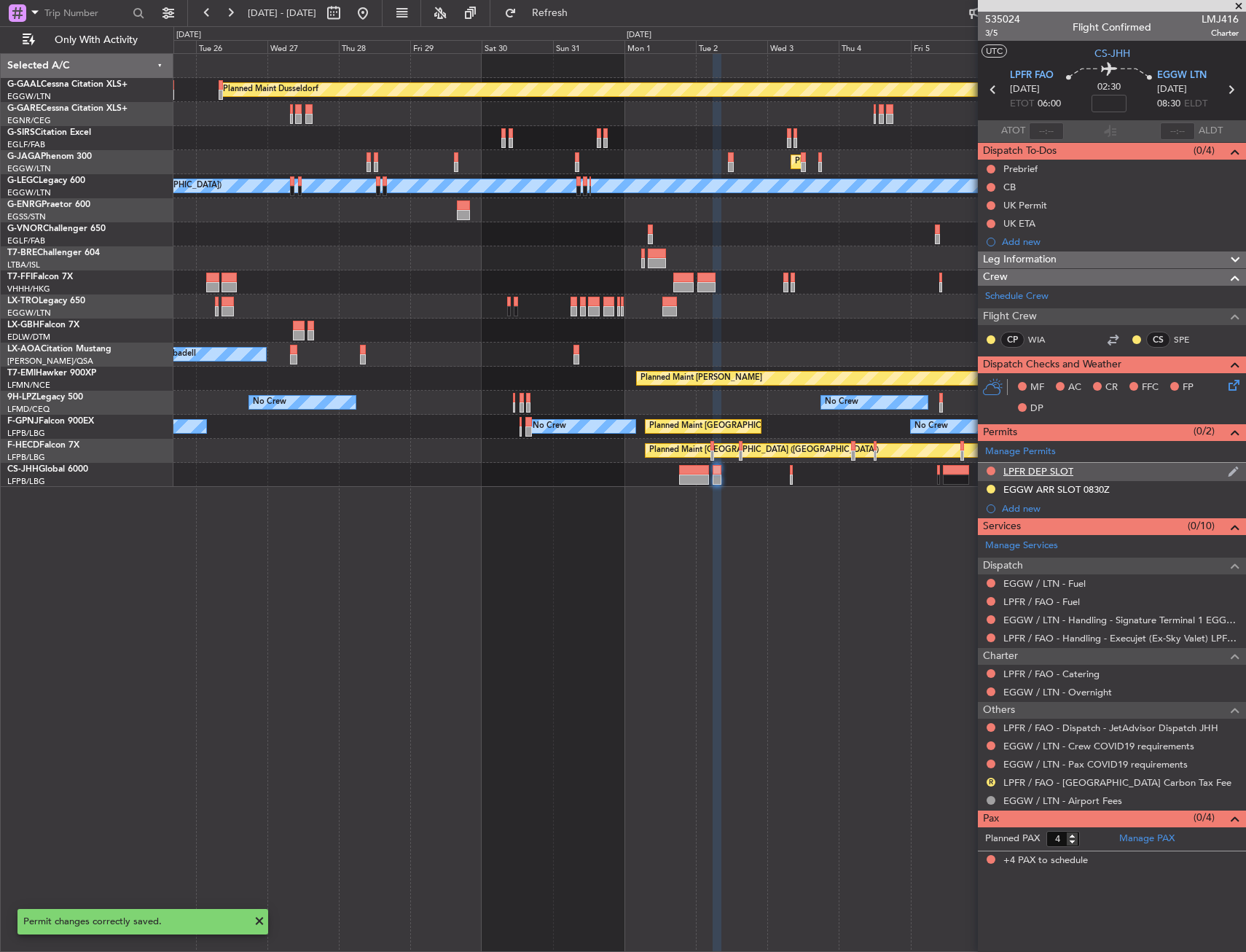
click at [1090, 465] on div "LPFR DEP SLOT" at bounding box center [1112, 472] width 268 height 18
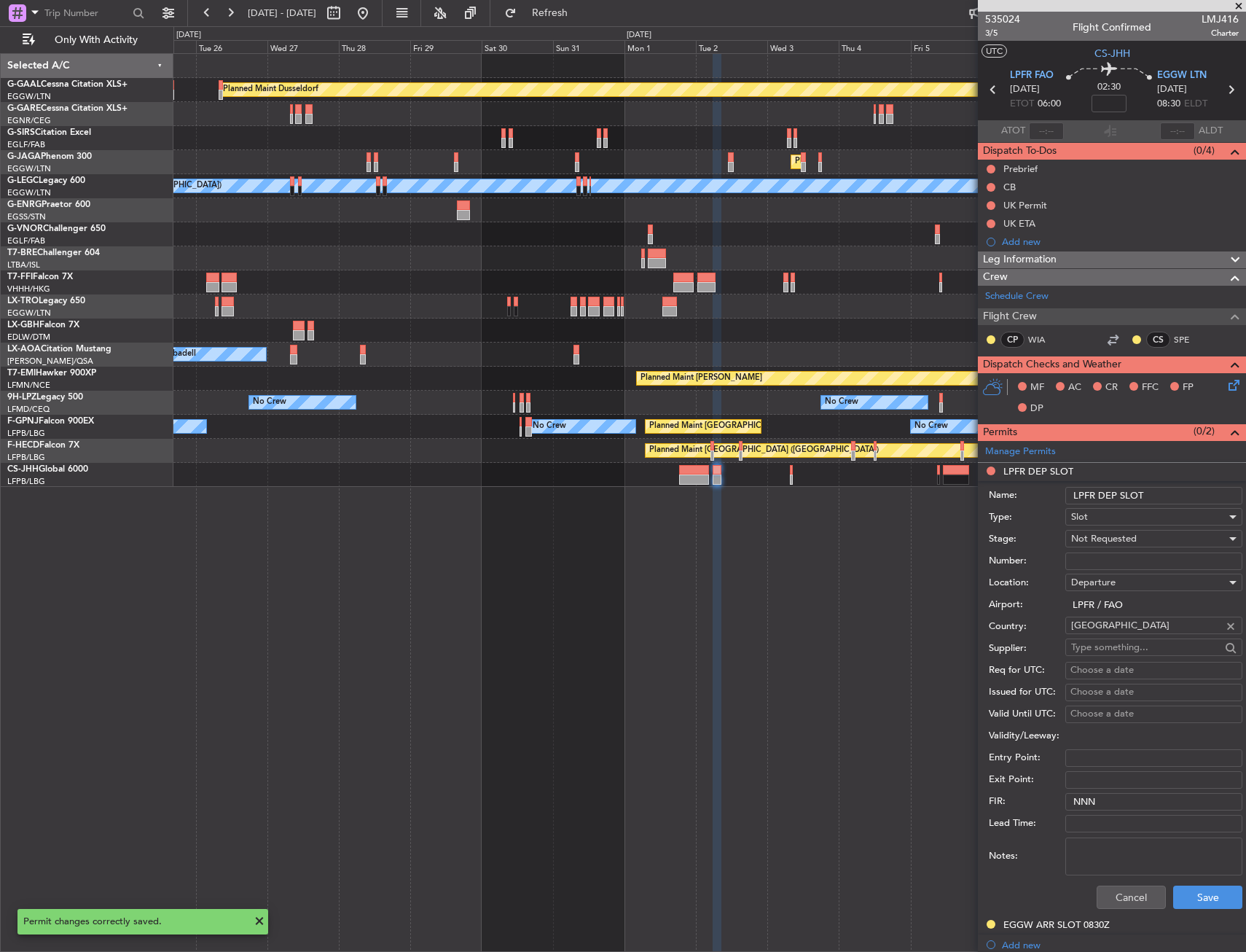
click at [1149, 495] on input "LPFR DEP SLOT" at bounding box center [1154, 495] width 177 height 18
type input "LPFR DEP SLOT 0550Z"
click at [1097, 536] on span "Not Requested" at bounding box center [1104, 538] width 65 height 13
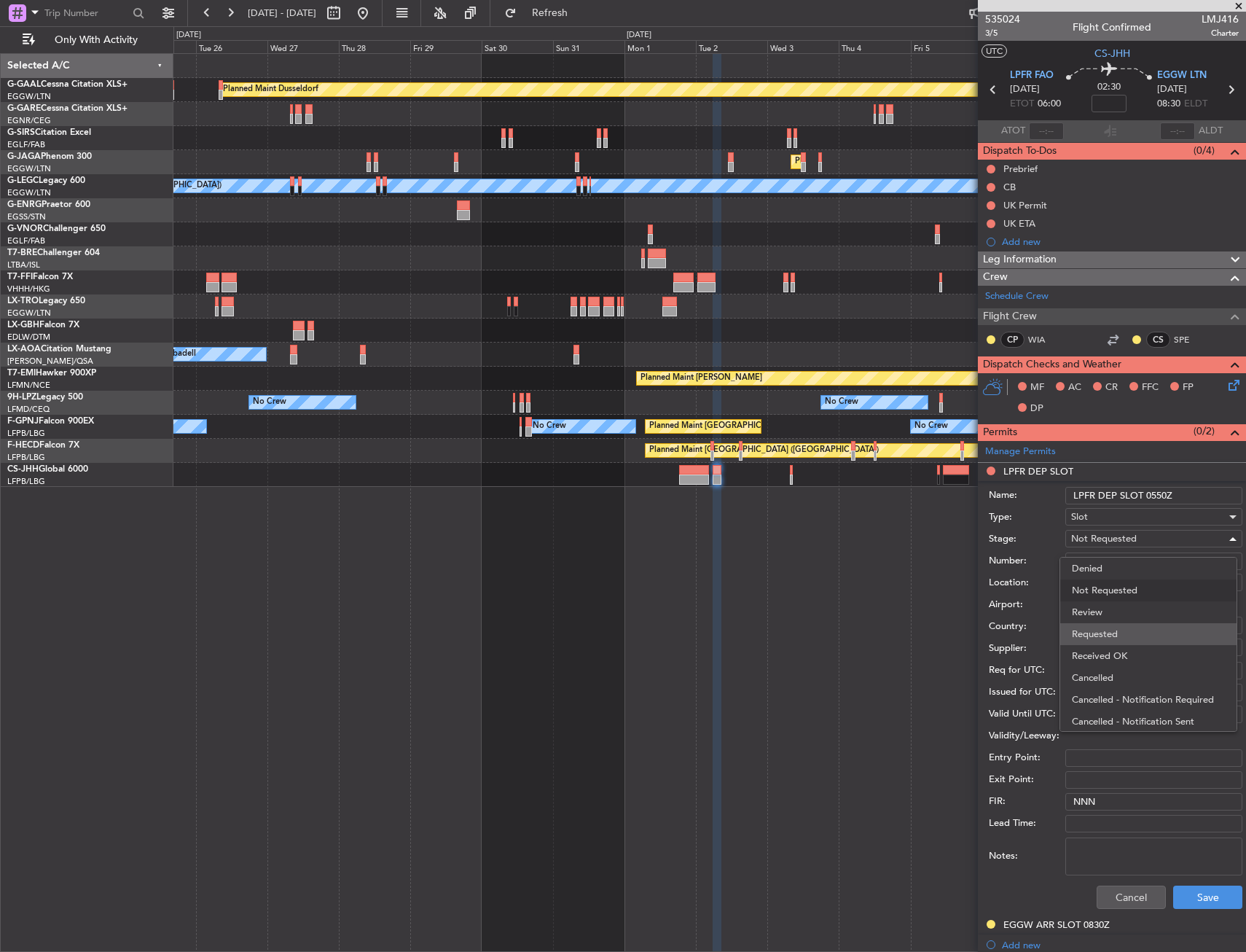
click at [1101, 629] on span "Requested" at bounding box center [1148, 634] width 153 height 22
click at [1188, 890] on button "Save" at bounding box center [1208, 897] width 69 height 23
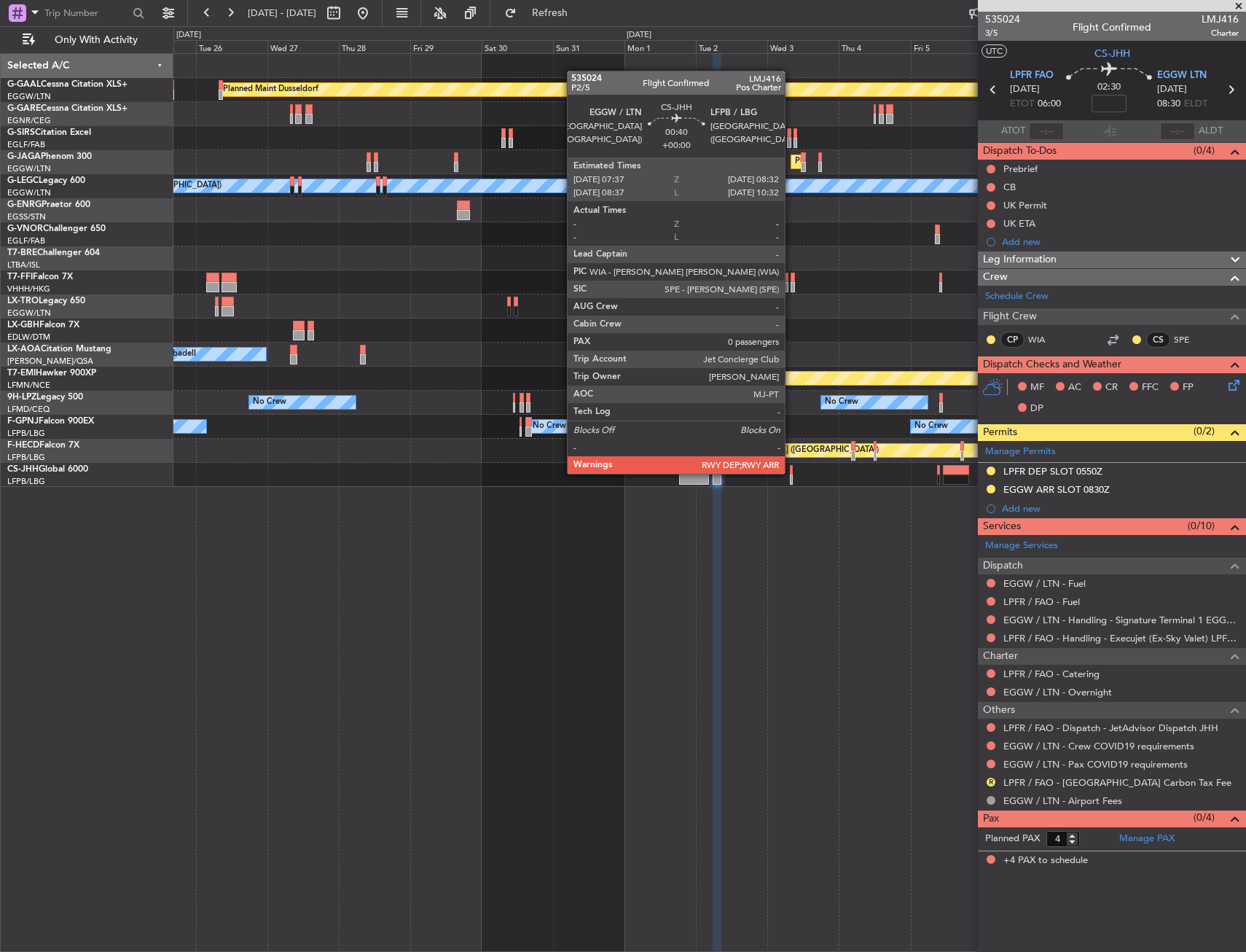
click at [791, 472] on div at bounding box center [791, 470] width 3 height 10
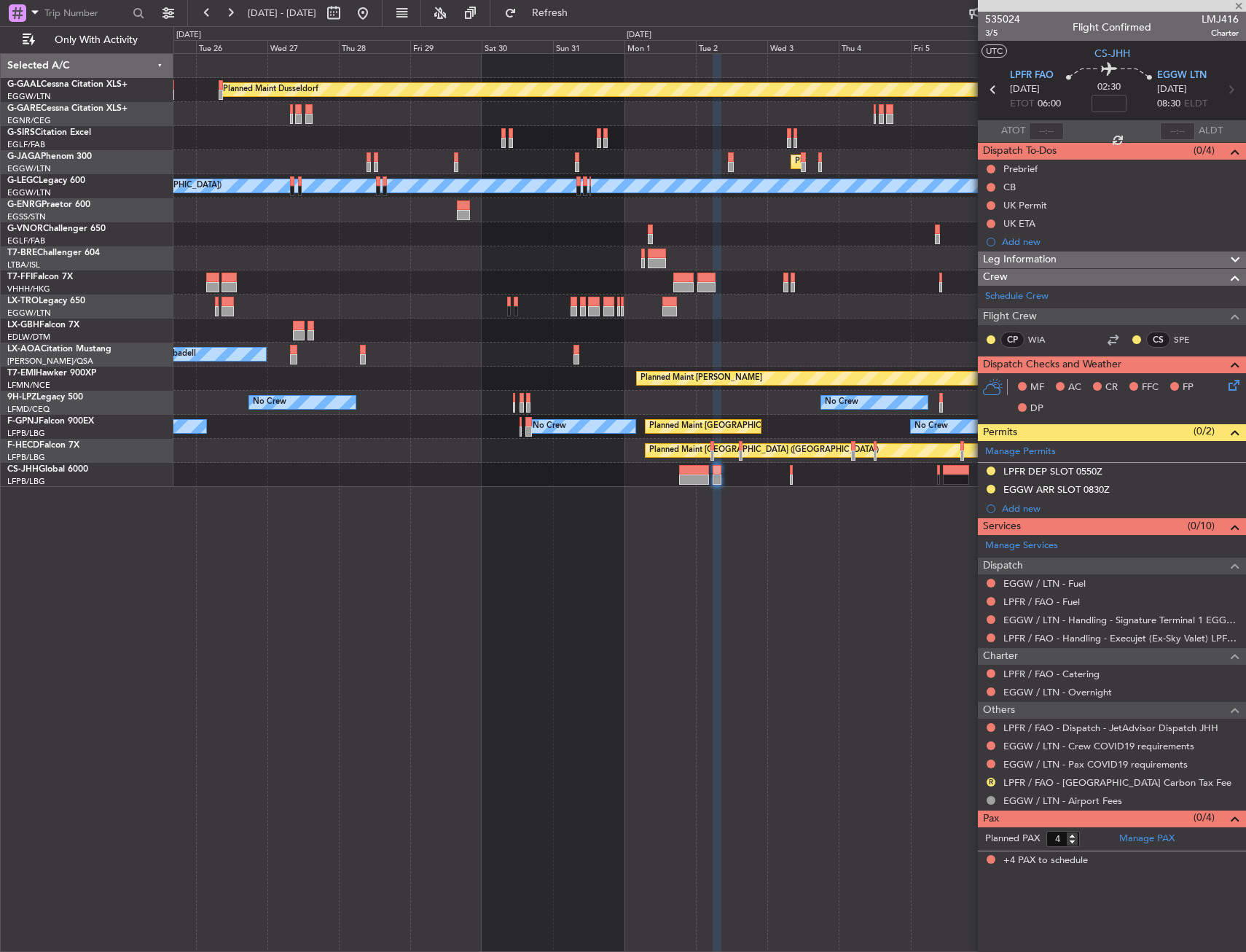
type input "0"
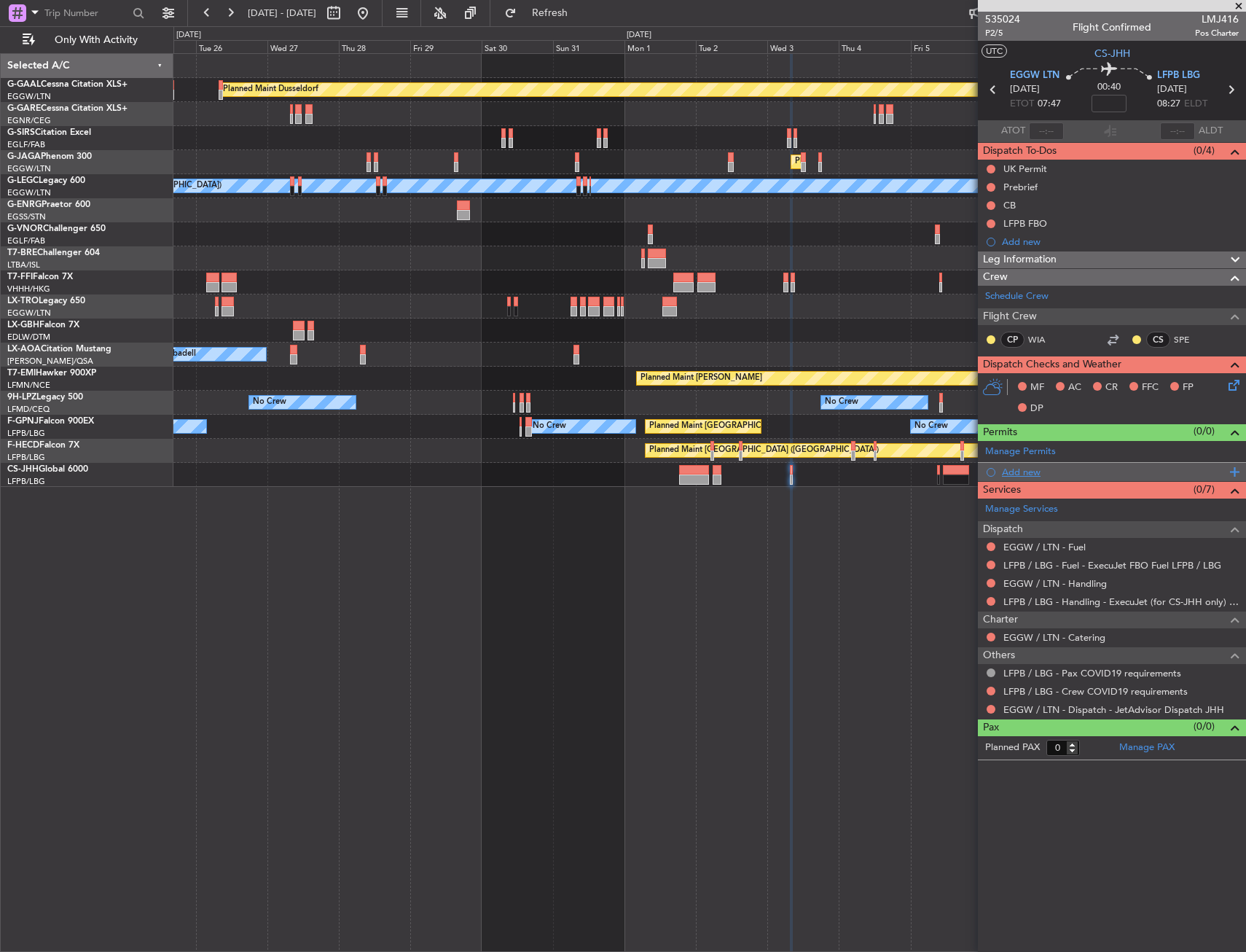
click at [1024, 472] on div "Add new" at bounding box center [1114, 471] width 224 height 12
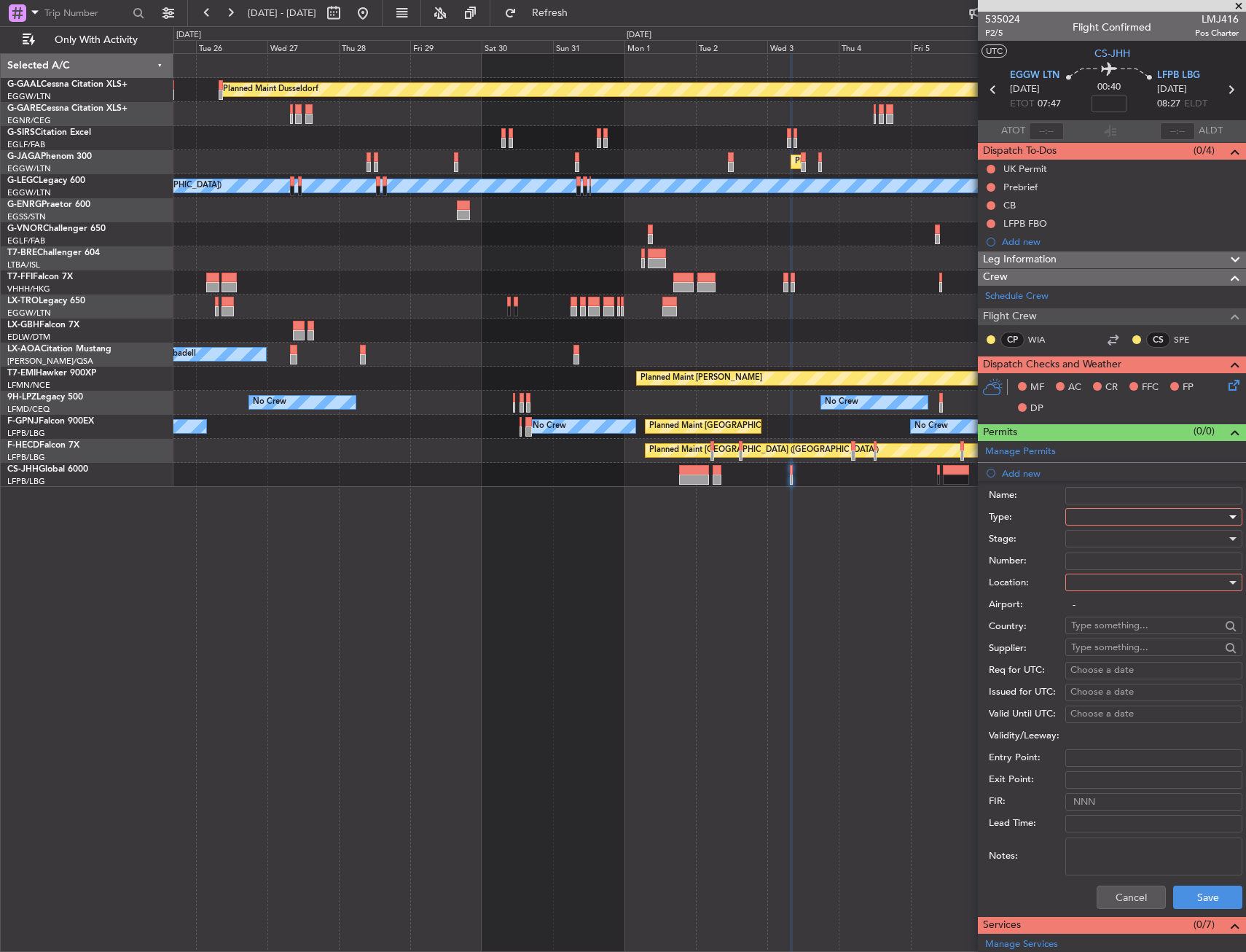
click at [1092, 517] on div at bounding box center [1149, 517] width 155 height 22
click at [1094, 652] on span "Slot" at bounding box center [1148, 654] width 153 height 22
click at [1096, 571] on div at bounding box center [1149, 582] width 155 height 22
click at [1094, 610] on span "Departure" at bounding box center [1148, 612] width 153 height 22
type input "EGGW / LTN"
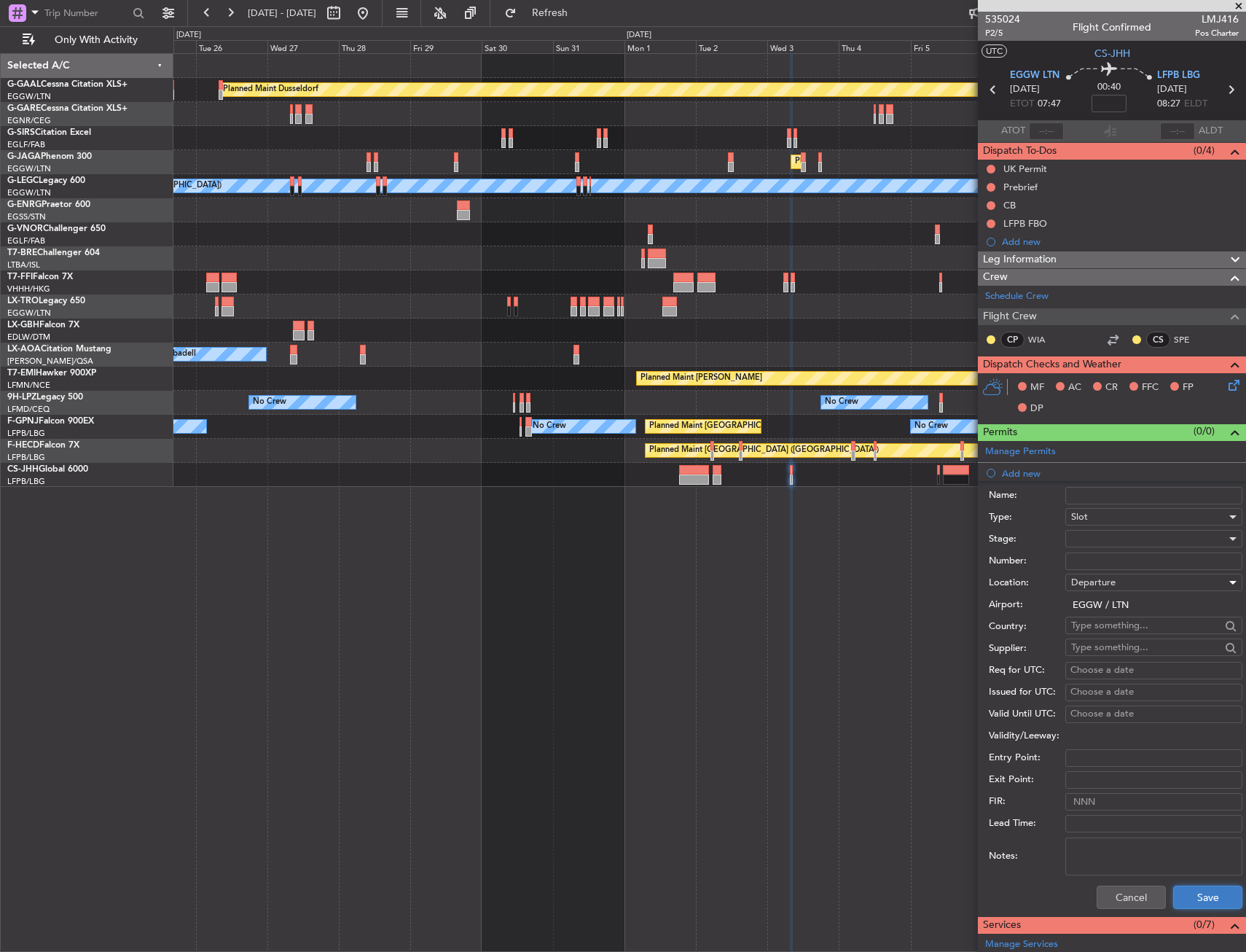
click at [1178, 890] on button "Save" at bounding box center [1208, 897] width 69 height 23
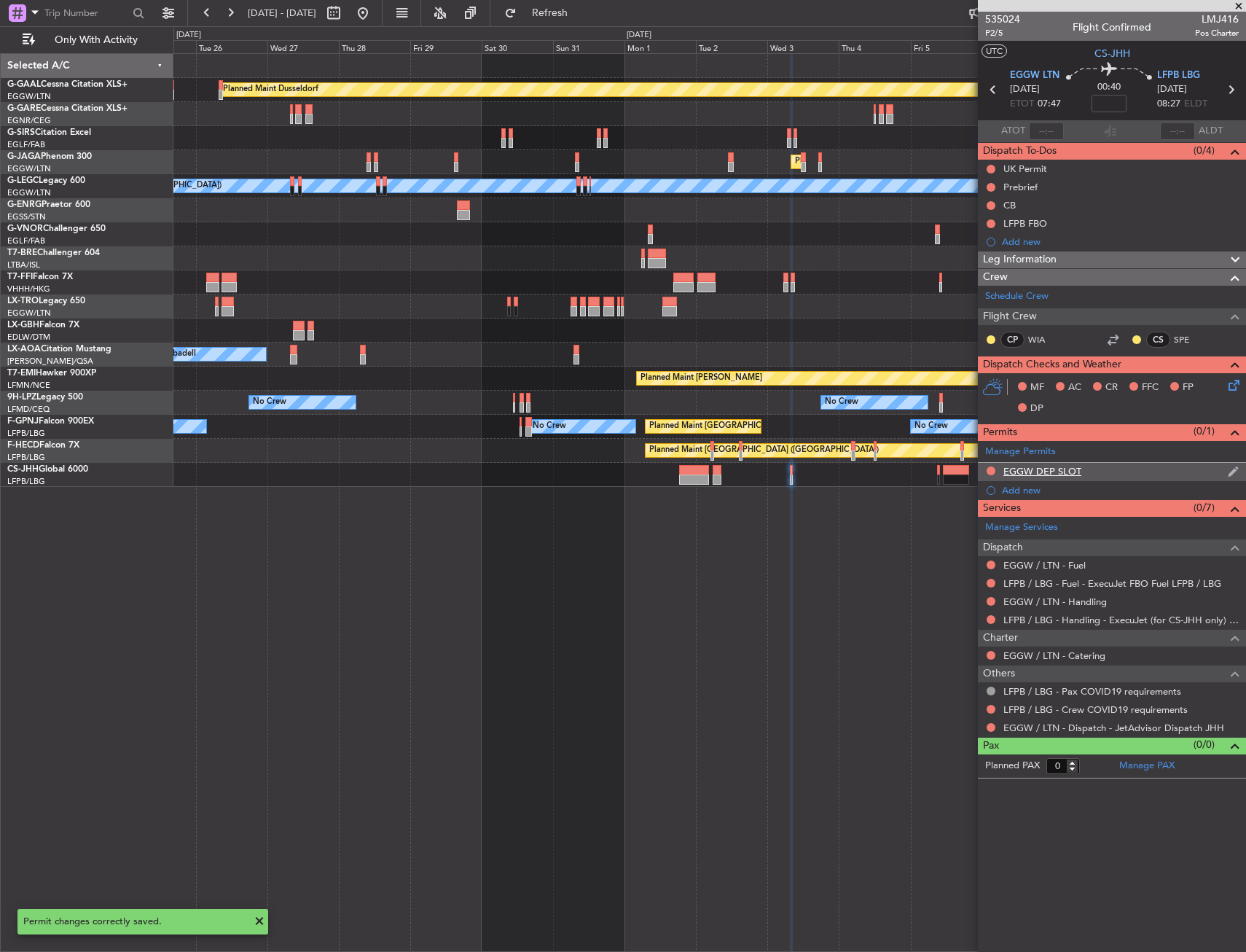
click at [1134, 468] on div "EGGW DEP SLOT" at bounding box center [1112, 472] width 268 height 18
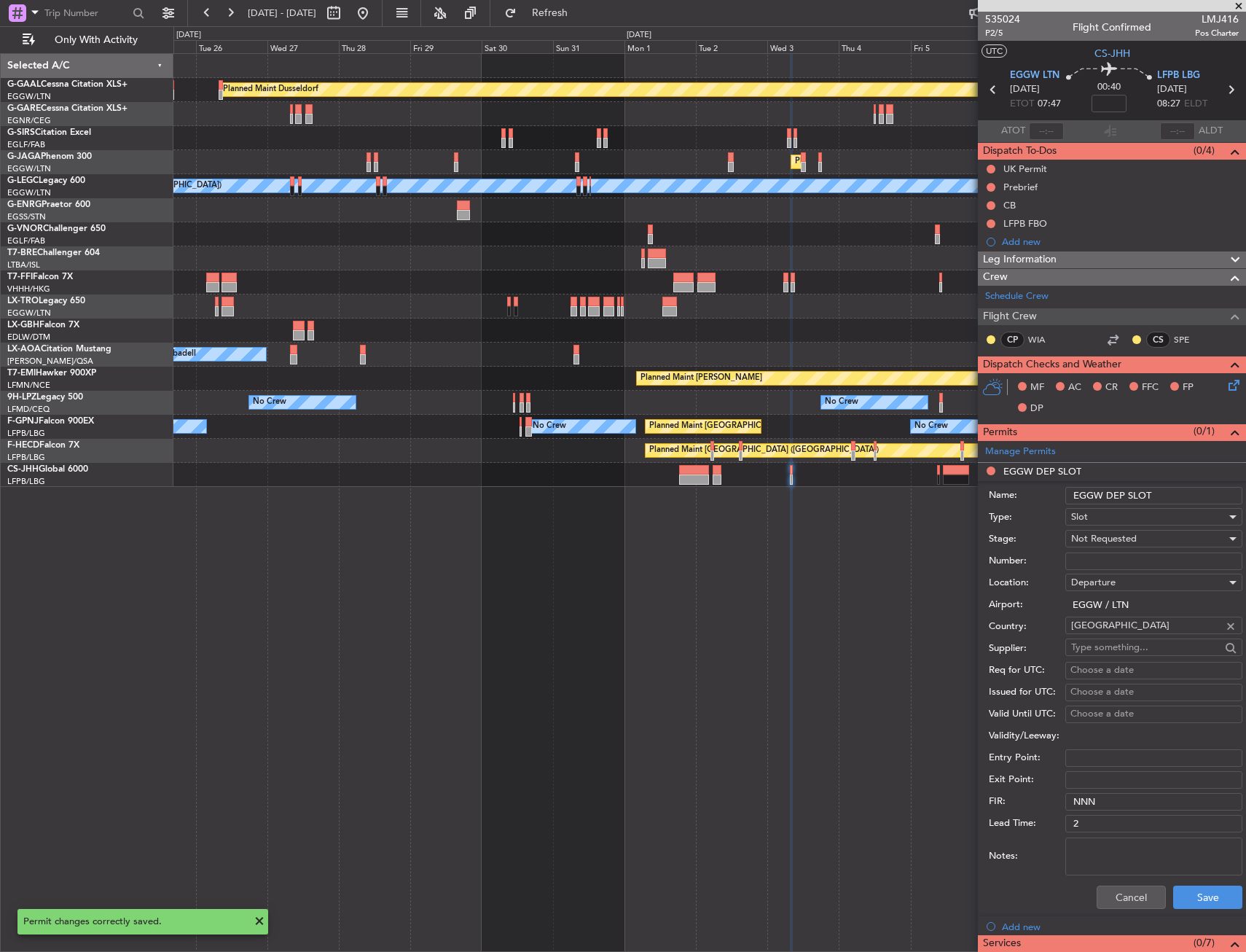
click at [1183, 478] on li "EGGW DEP SLOT Name: EGGW DEP SLOT Type: Slot Stage: Not Requested Number: Locat…" at bounding box center [1112, 689] width 268 height 453
click at [1183, 488] on input "EGGW DEP SLOT" at bounding box center [1154, 495] width 177 height 18
type input "EGGW DEP SLOT 0740Z"
click at [1154, 536] on div "Not Requested" at bounding box center [1149, 538] width 155 height 22
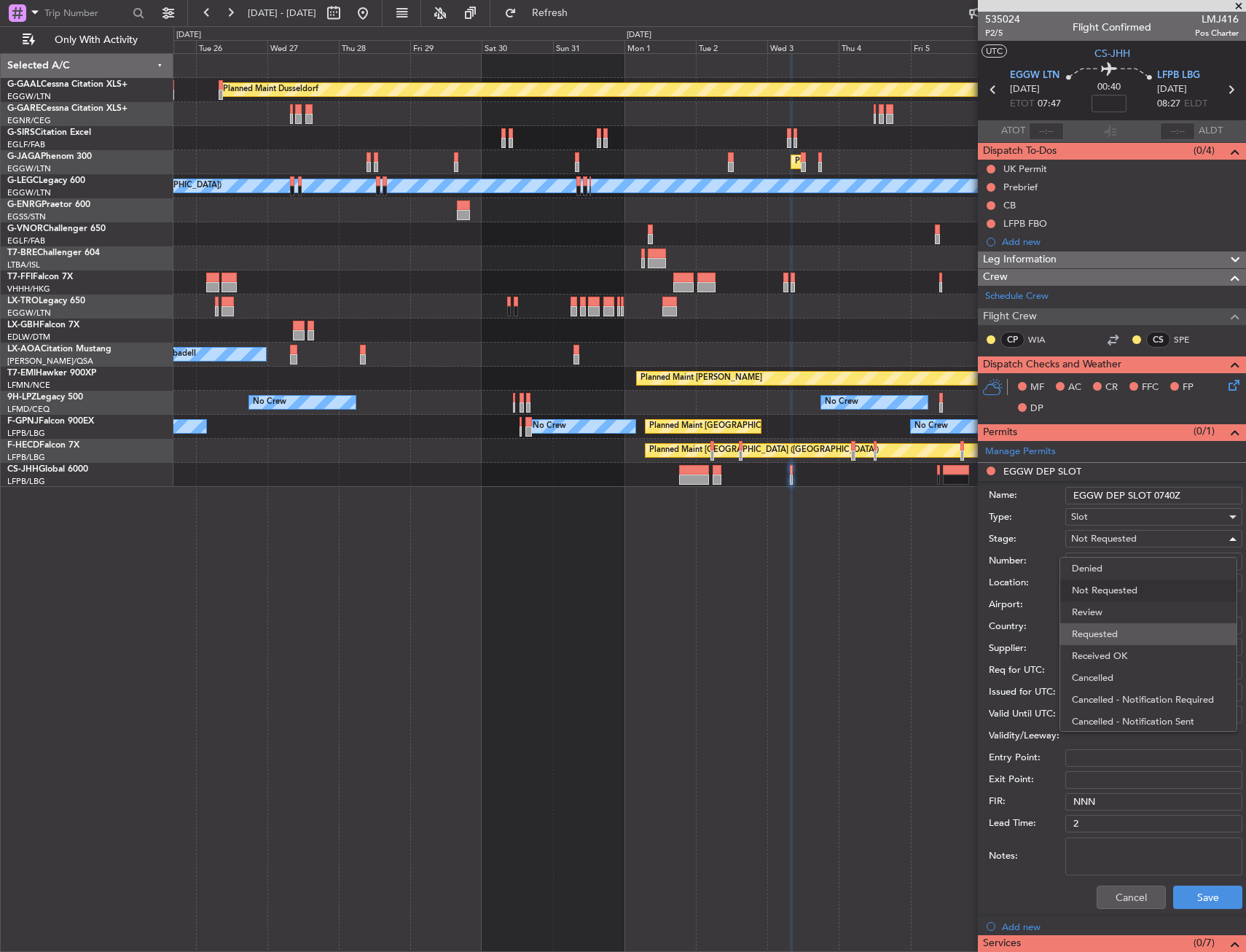
click at [1122, 634] on span "Requested" at bounding box center [1148, 634] width 153 height 22
click at [1124, 534] on div "Requested" at bounding box center [1149, 538] width 155 height 22
click at [1114, 578] on span "Not Requested" at bounding box center [1148, 584] width 153 height 22
click at [1186, 885] on button "Save" at bounding box center [1208, 897] width 69 height 23
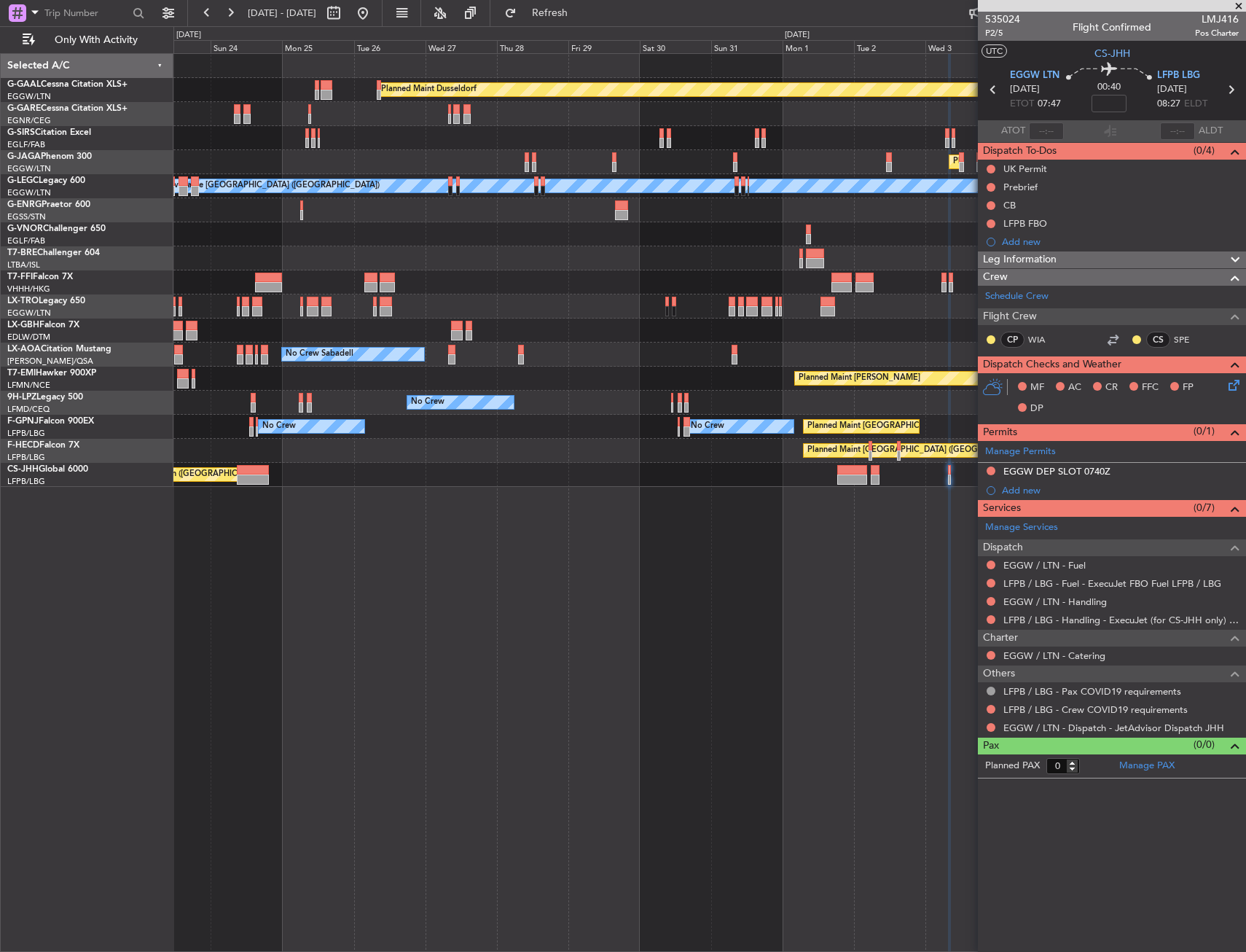
click at [595, 585] on div "Planned Maint Dusseldorf Planned Maint London (Luton) A/C Unavailable London (L…" at bounding box center [710, 502] width 1073 height 898
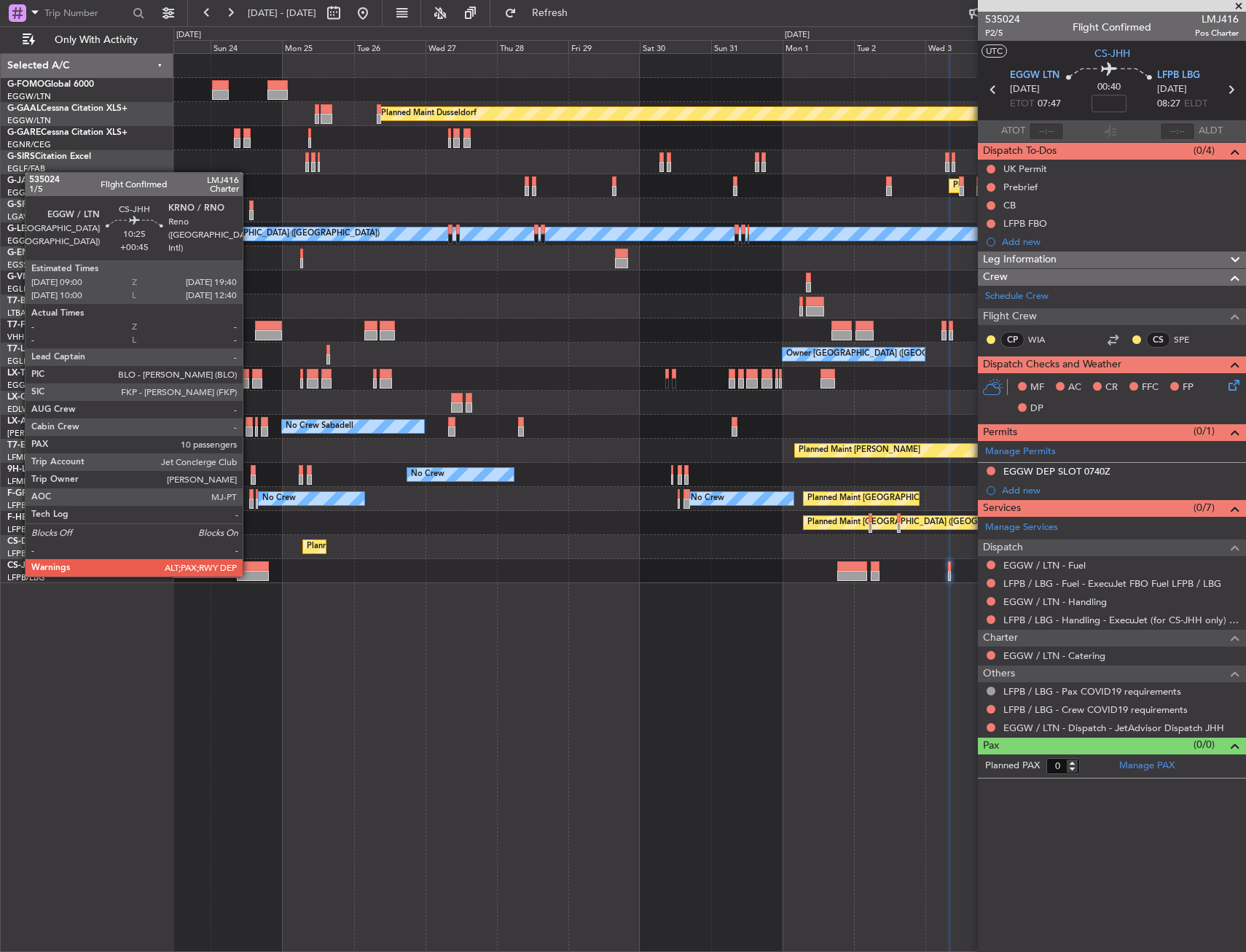
click at [249, 575] on div at bounding box center [253, 575] width 32 height 10
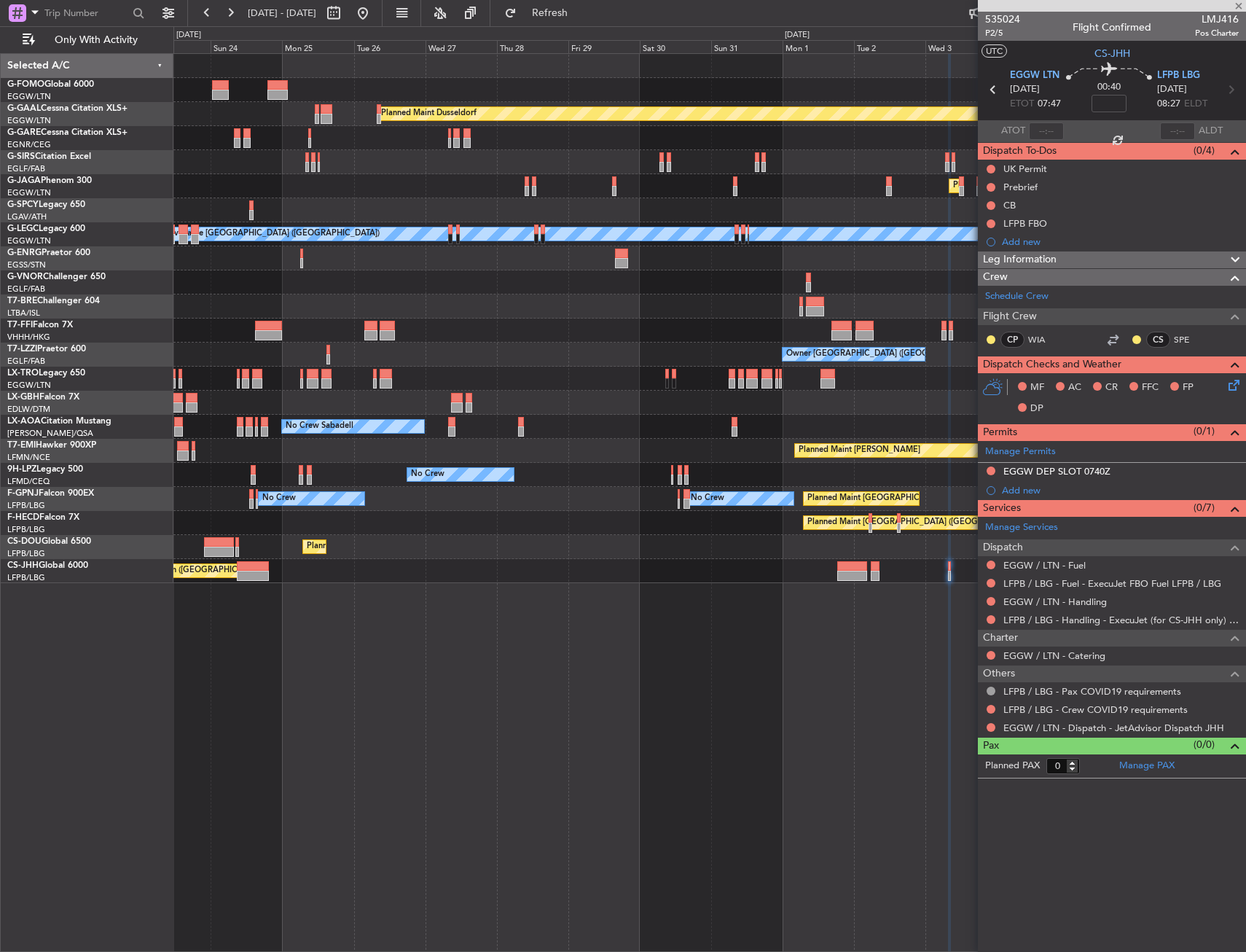
type input "+00:45"
type input "10"
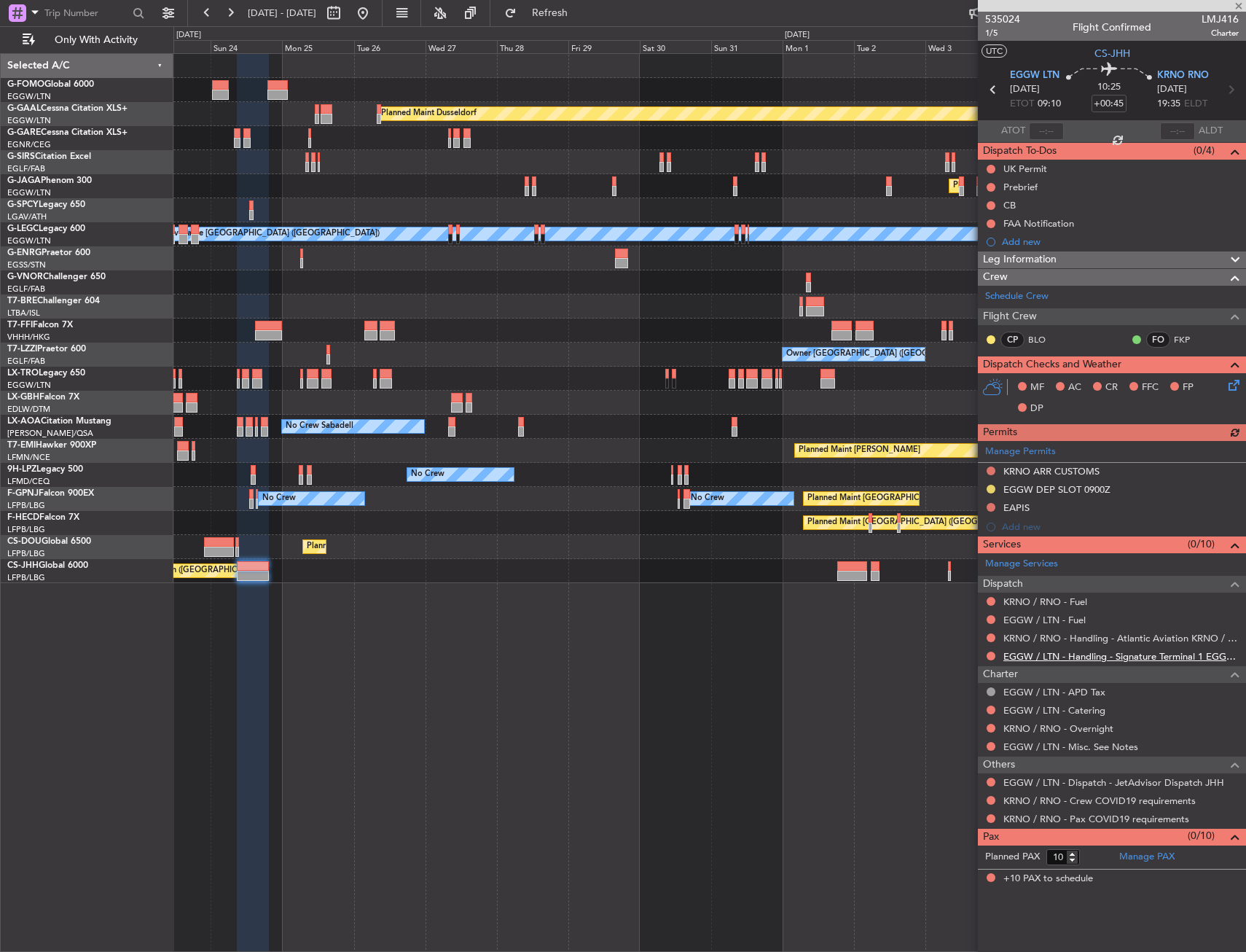
click at [1028, 657] on link "EGGW / LTN - Handling - Signature Terminal 1 EGGW / LTN" at bounding box center [1121, 656] width 235 height 12
click at [1038, 641] on link "KRNO / RNO - Handling - Atlantic Aviation KRNO / RNO" at bounding box center [1121, 638] width 235 height 12
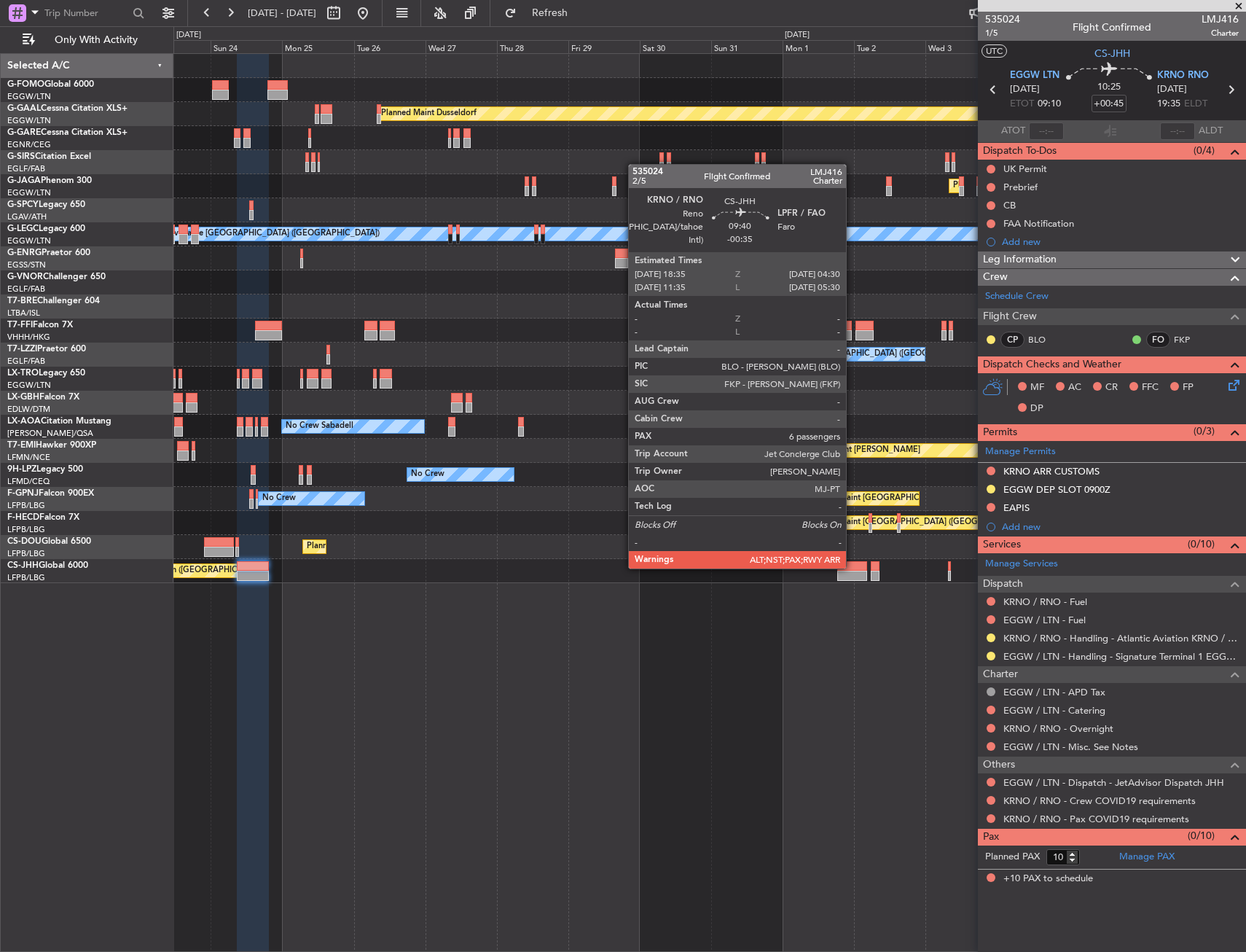
click at [853, 567] on div at bounding box center [852, 566] width 30 height 10
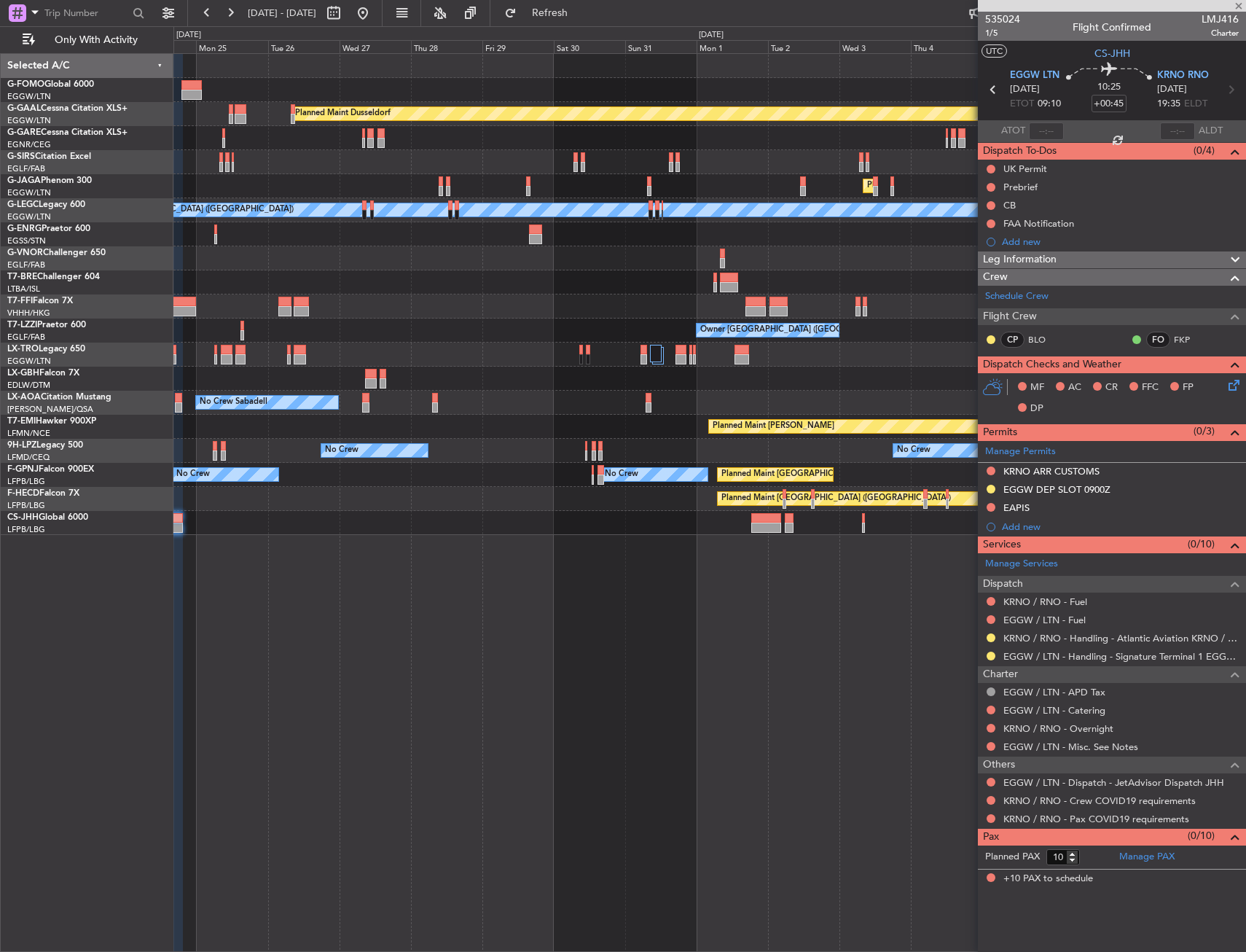
type input "-00:35"
type input "6"
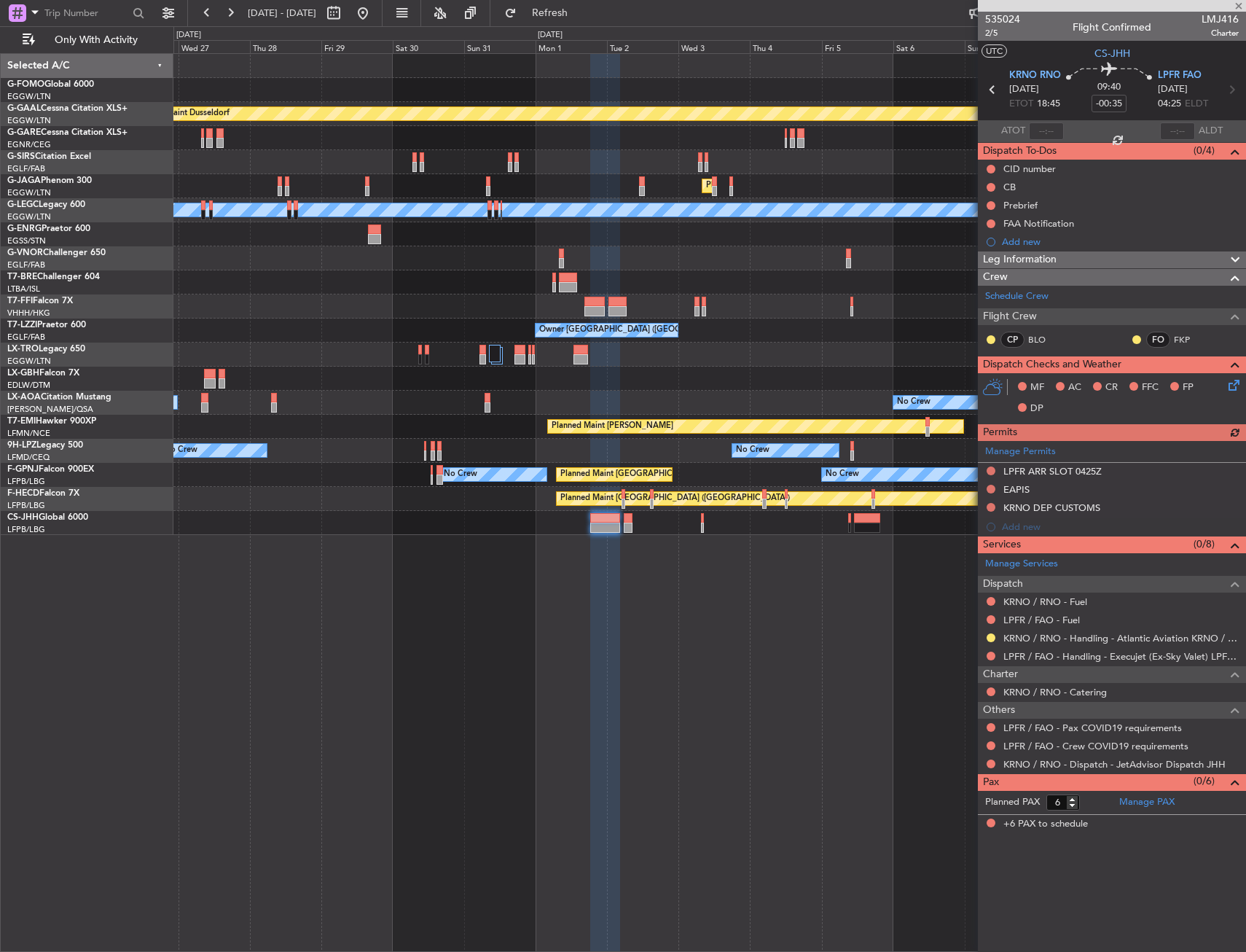
click at [558, 687] on div "Planned Maint Dusseldorf Planned Maint London (Luton) A/C Unavailable London (L…" at bounding box center [710, 502] width 1073 height 898
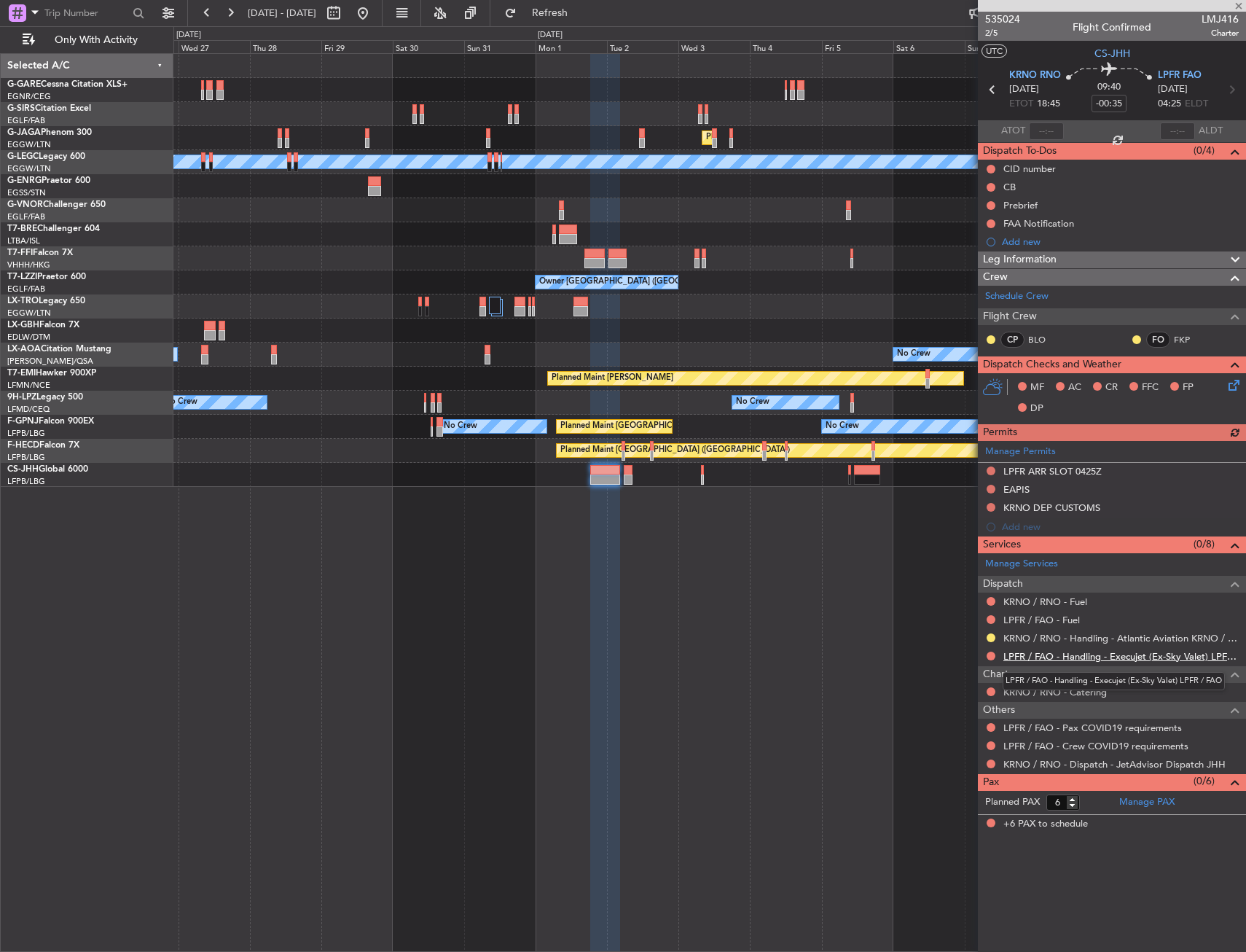
click at [1103, 655] on link "LPFR / FAO - Handling - Execujet (Ex-Sky Valet) LPFR / FAO" at bounding box center [1121, 656] width 235 height 12
click at [585, 22] on button "Refresh" at bounding box center [541, 13] width 88 height 23
click at [991, 468] on div "Manage Permits LPFR ARR SLOT 0425Z EAPIS KRNO DEP CUSTOMS Add new" at bounding box center [1112, 488] width 268 height 95
click at [991, 468] on div "Manage Permits LPFR ARR SLOT 0425Z EAPIS KRNO DEP CUSTOMS Add new" at bounding box center [1112, 488] width 268 height 95
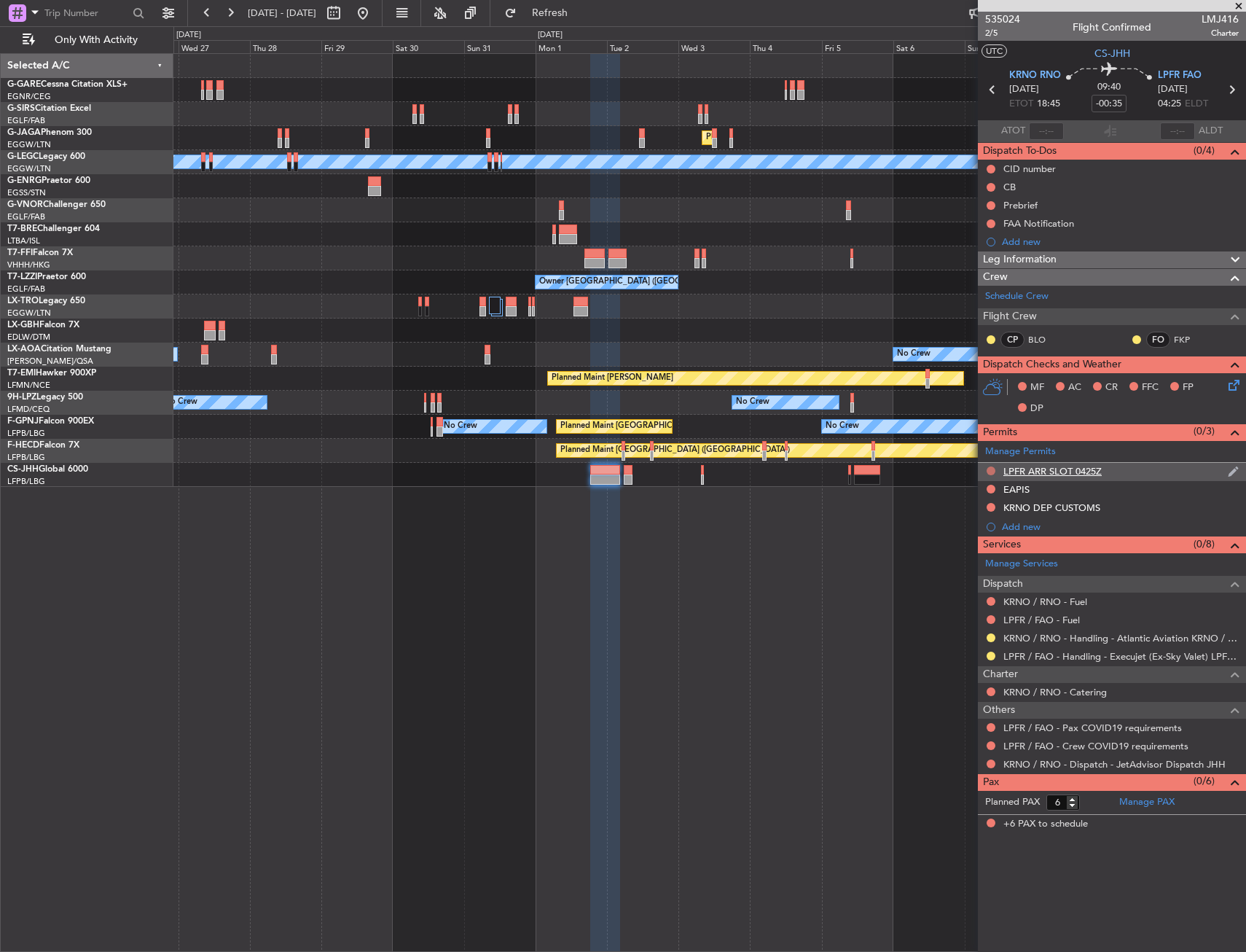
click at [989, 470] on button at bounding box center [991, 470] width 8 height 8
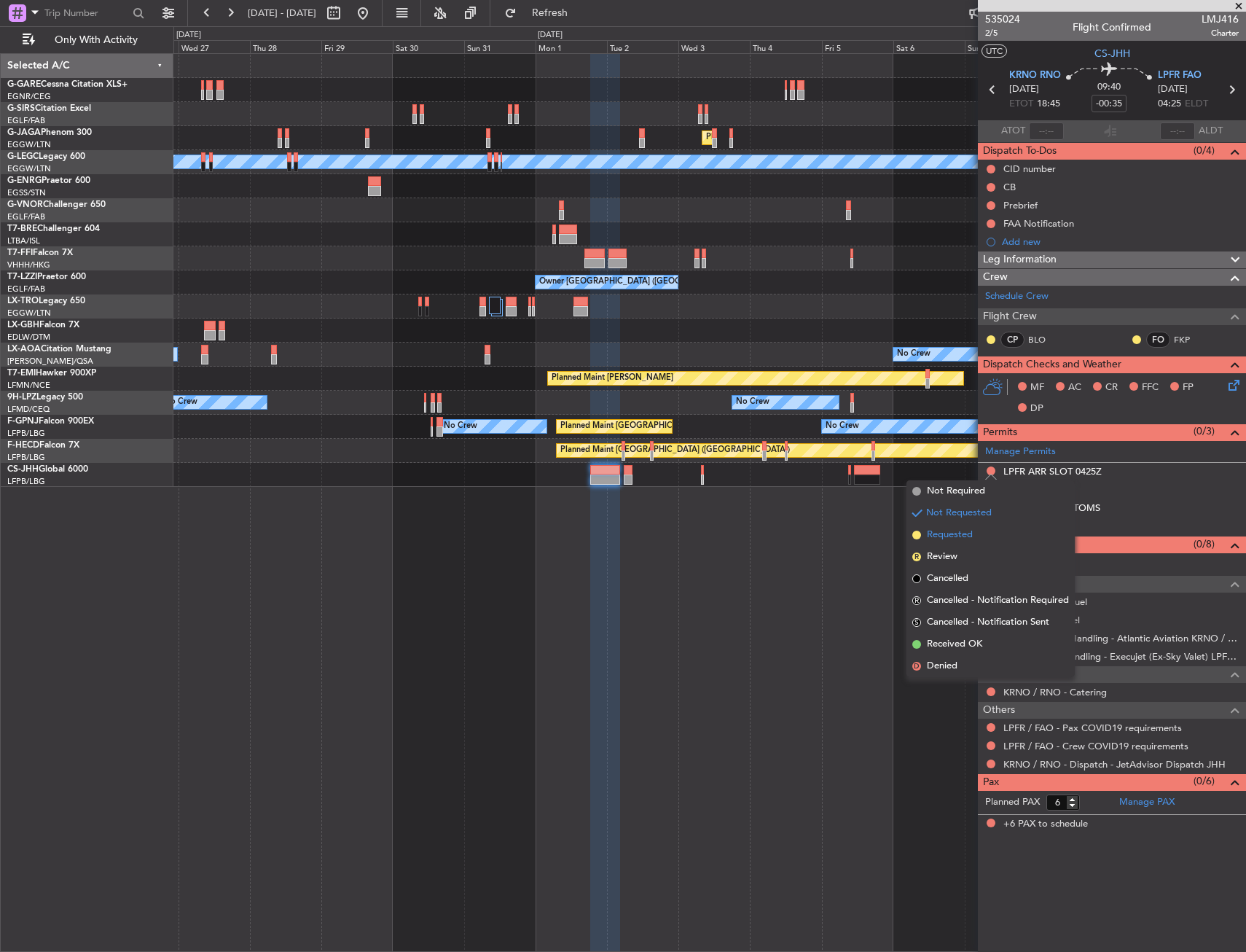
click at [966, 531] on span "Requested" at bounding box center [950, 534] width 46 height 15
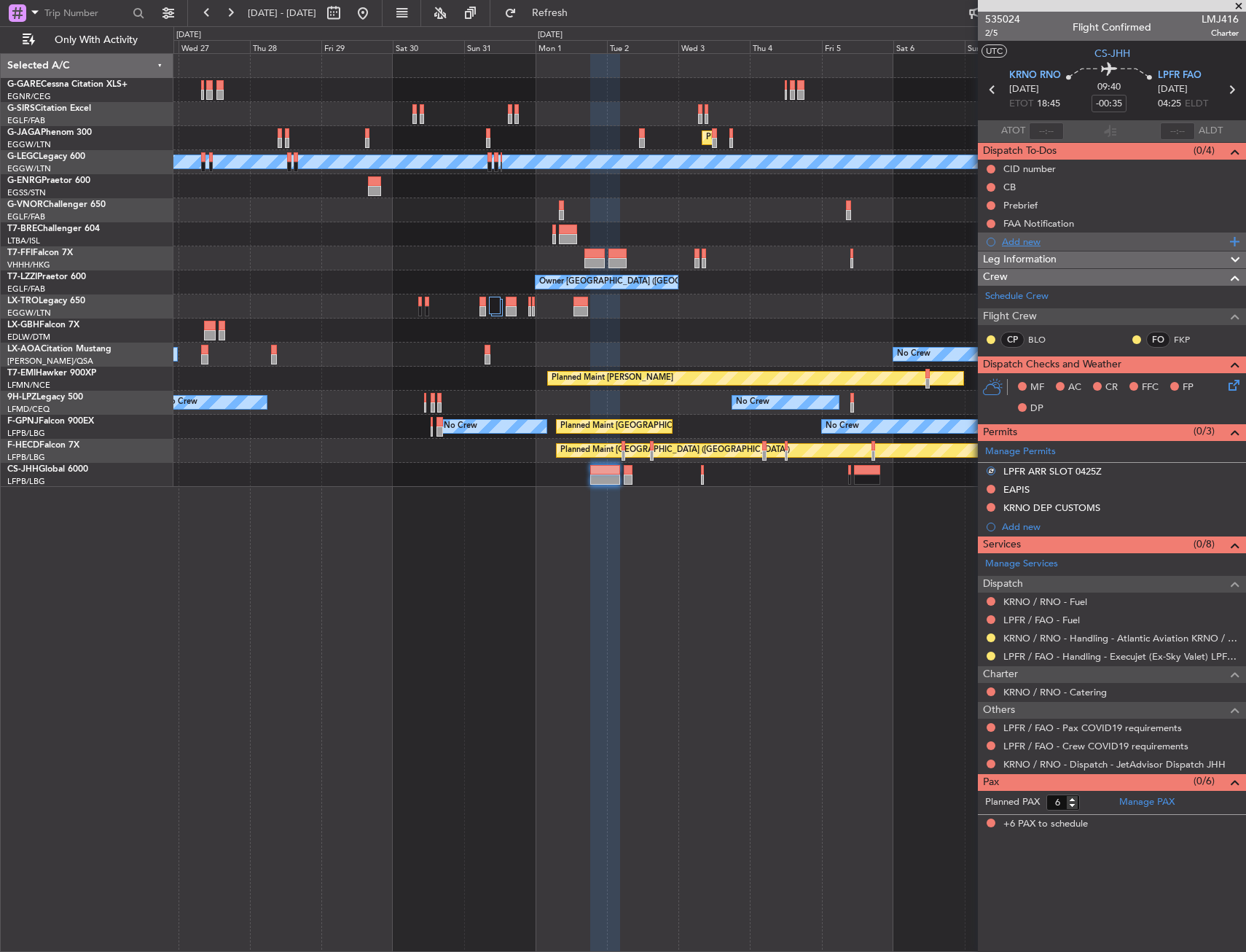
drag, startPoint x: 1034, startPoint y: 238, endPoint x: 1061, endPoint y: 251, distance: 30.0
click at [1034, 238] on div "Add new" at bounding box center [1114, 241] width 224 height 12
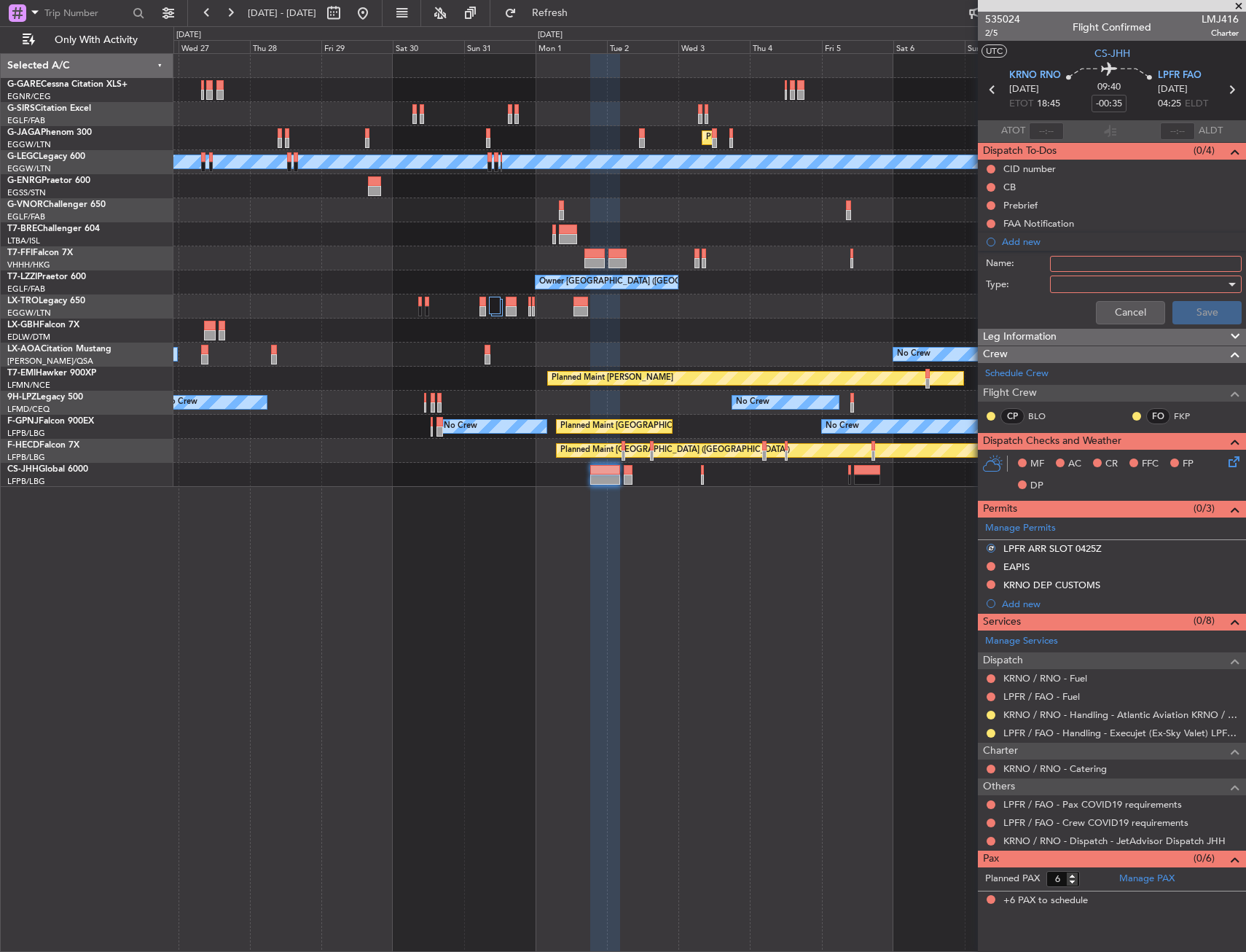
click at [1074, 265] on input "Name:" at bounding box center [1145, 264] width 192 height 16
type input "LPPT & LPCS REQUESTED"
click at [1093, 289] on div at bounding box center [1141, 284] width 170 height 22
click at [1091, 311] on span "Generic" at bounding box center [1139, 314] width 178 height 22
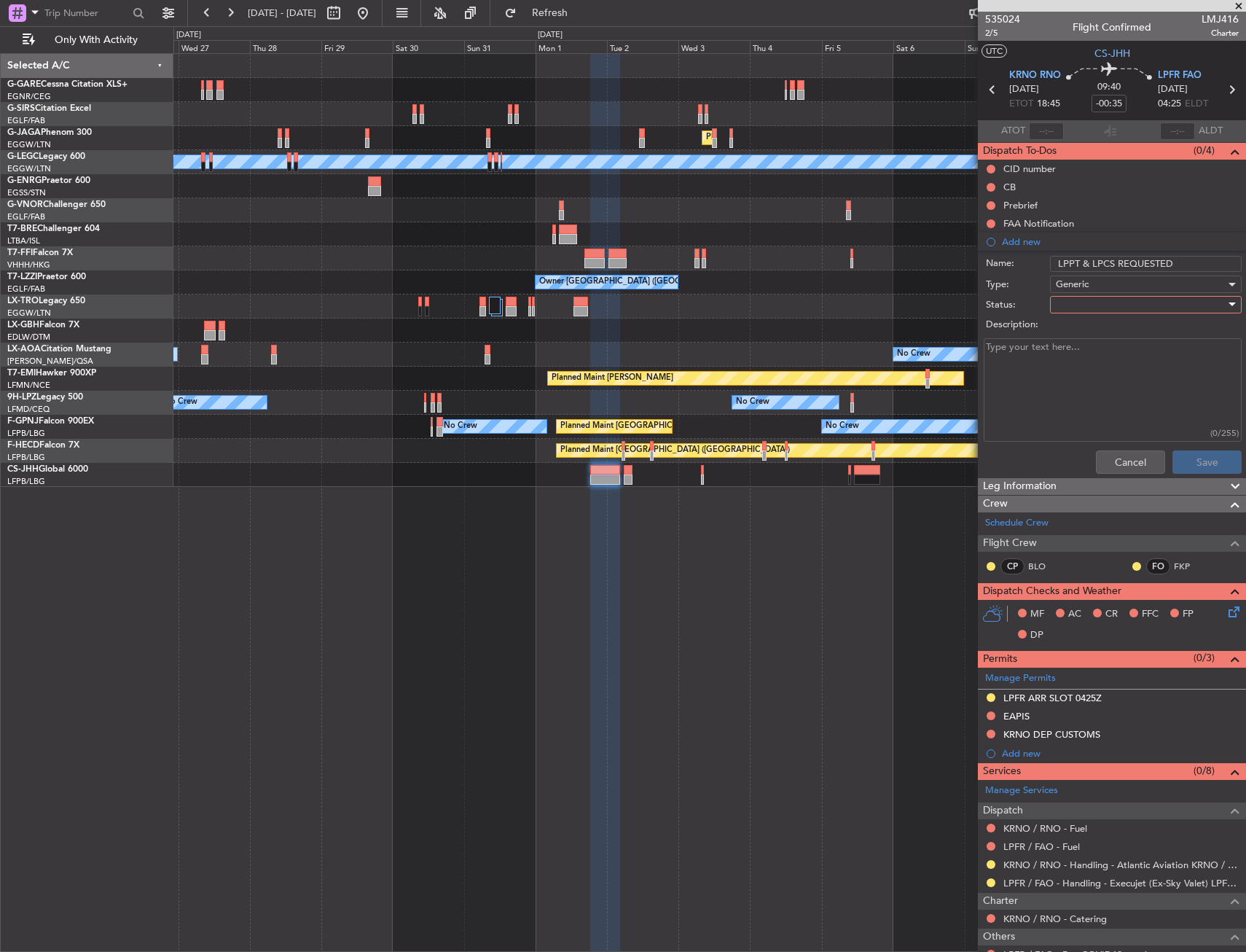
click at [1084, 294] on div at bounding box center [1141, 305] width 170 height 22
click at [1079, 348] on span "In Progress" at bounding box center [1139, 355] width 171 height 22
click at [1175, 461] on button "Save" at bounding box center [1208, 462] width 69 height 23
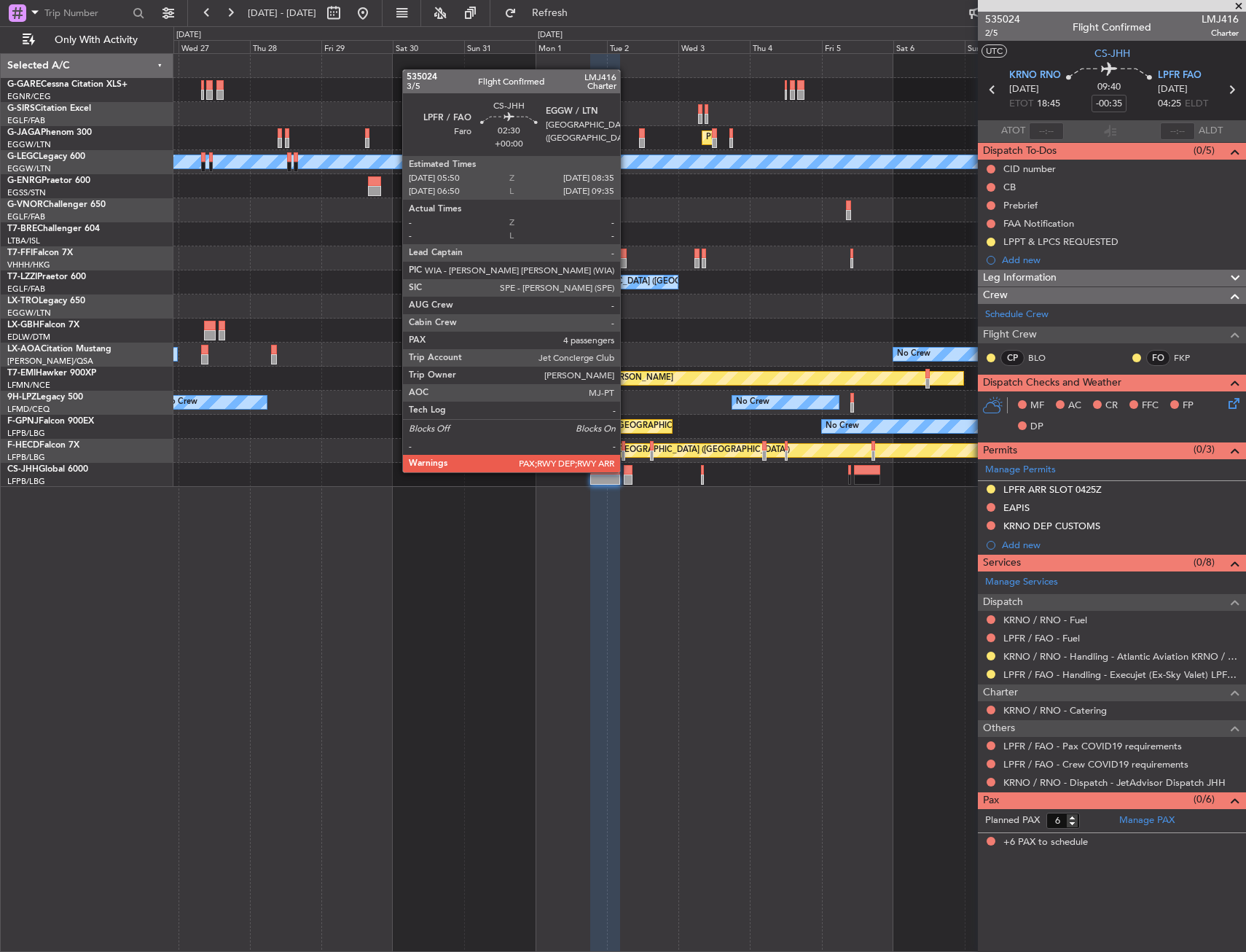
click at [627, 471] on div at bounding box center [628, 470] width 8 height 10
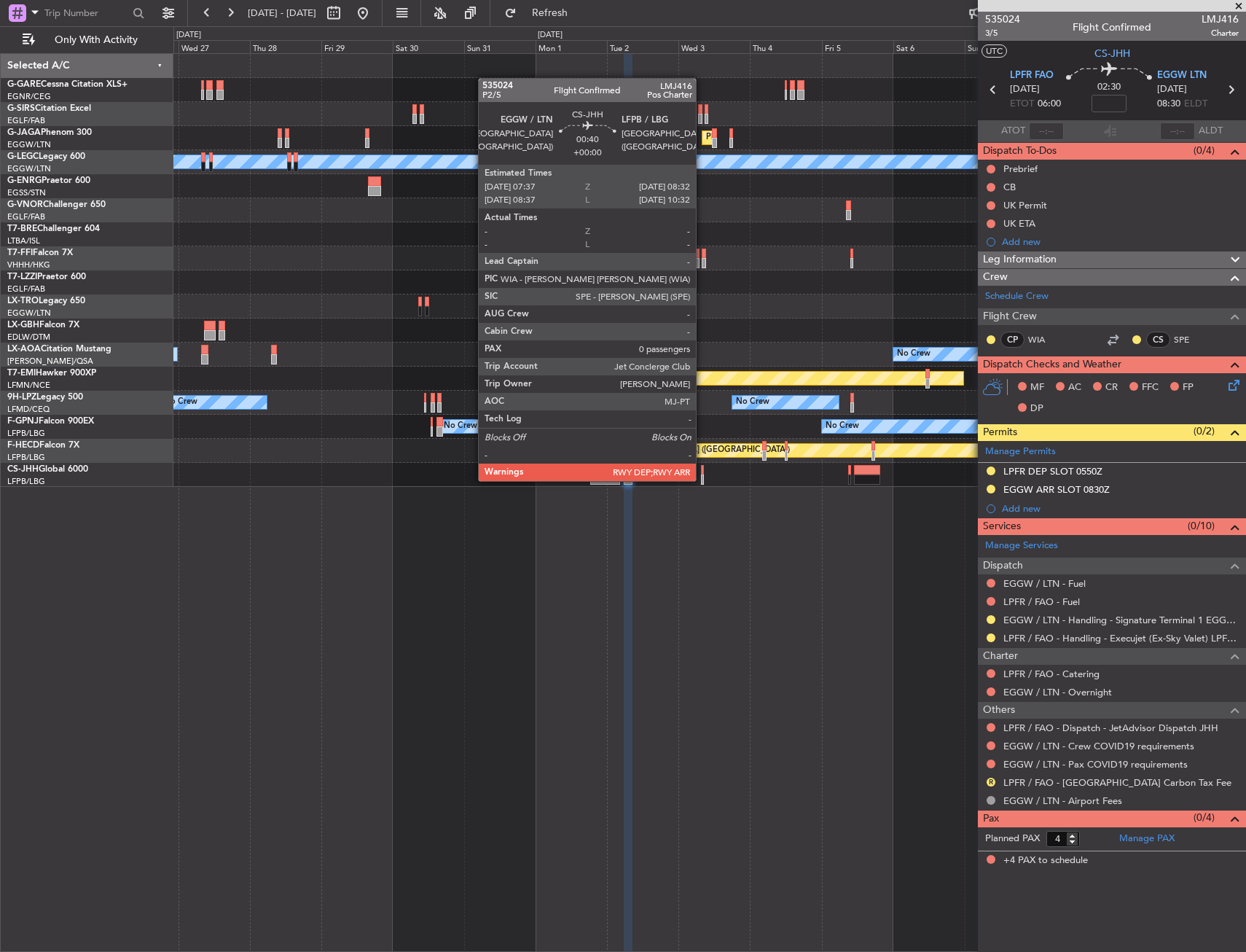
click at [702, 480] on div at bounding box center [703, 479] width 3 height 10
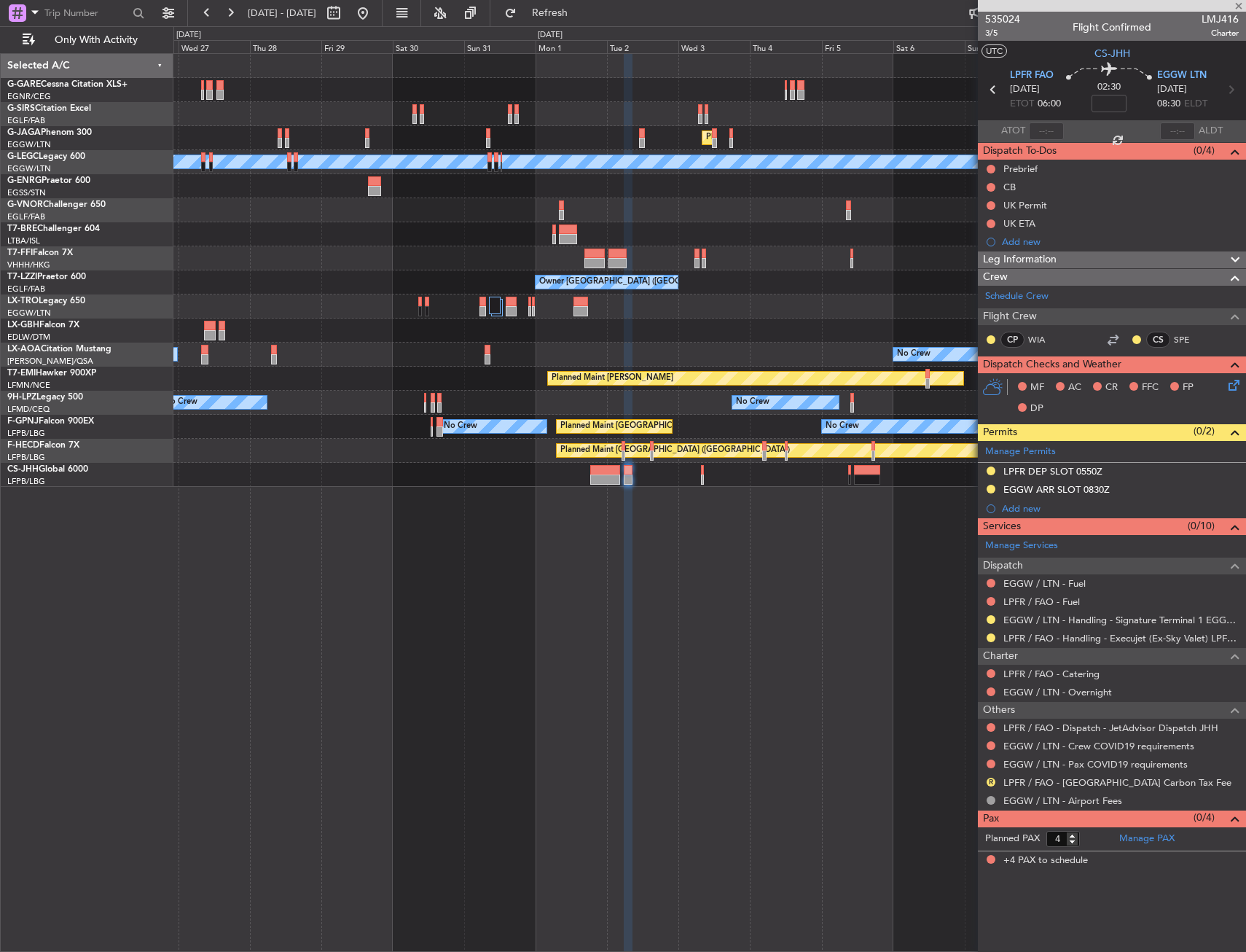
type input "0"
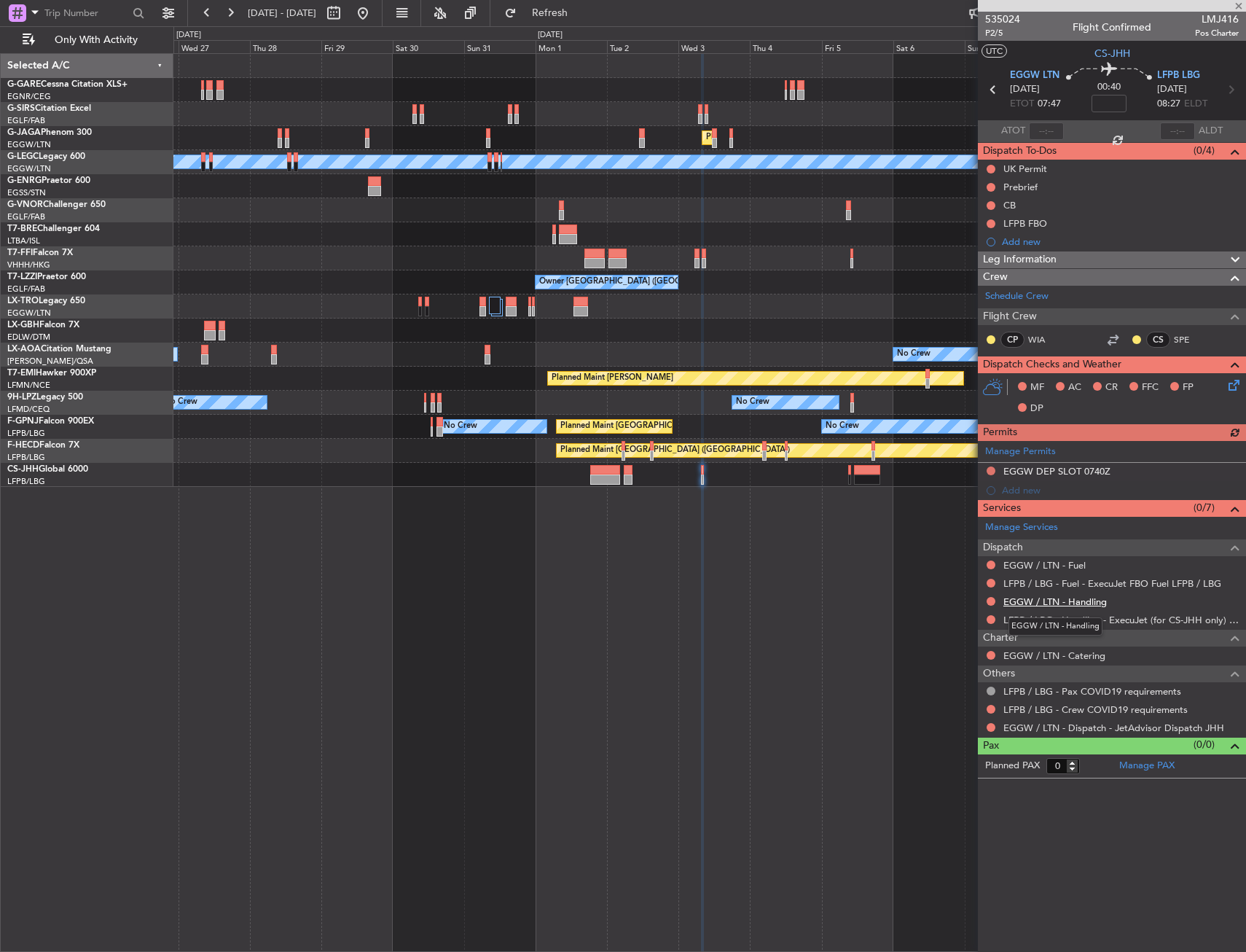
click at [1031, 602] on link "EGGW / LTN - Handling" at bounding box center [1055, 601] width 104 height 12
click at [563, 12] on button "Refresh" at bounding box center [541, 13] width 88 height 23
click at [992, 603] on button at bounding box center [991, 601] width 8 height 8
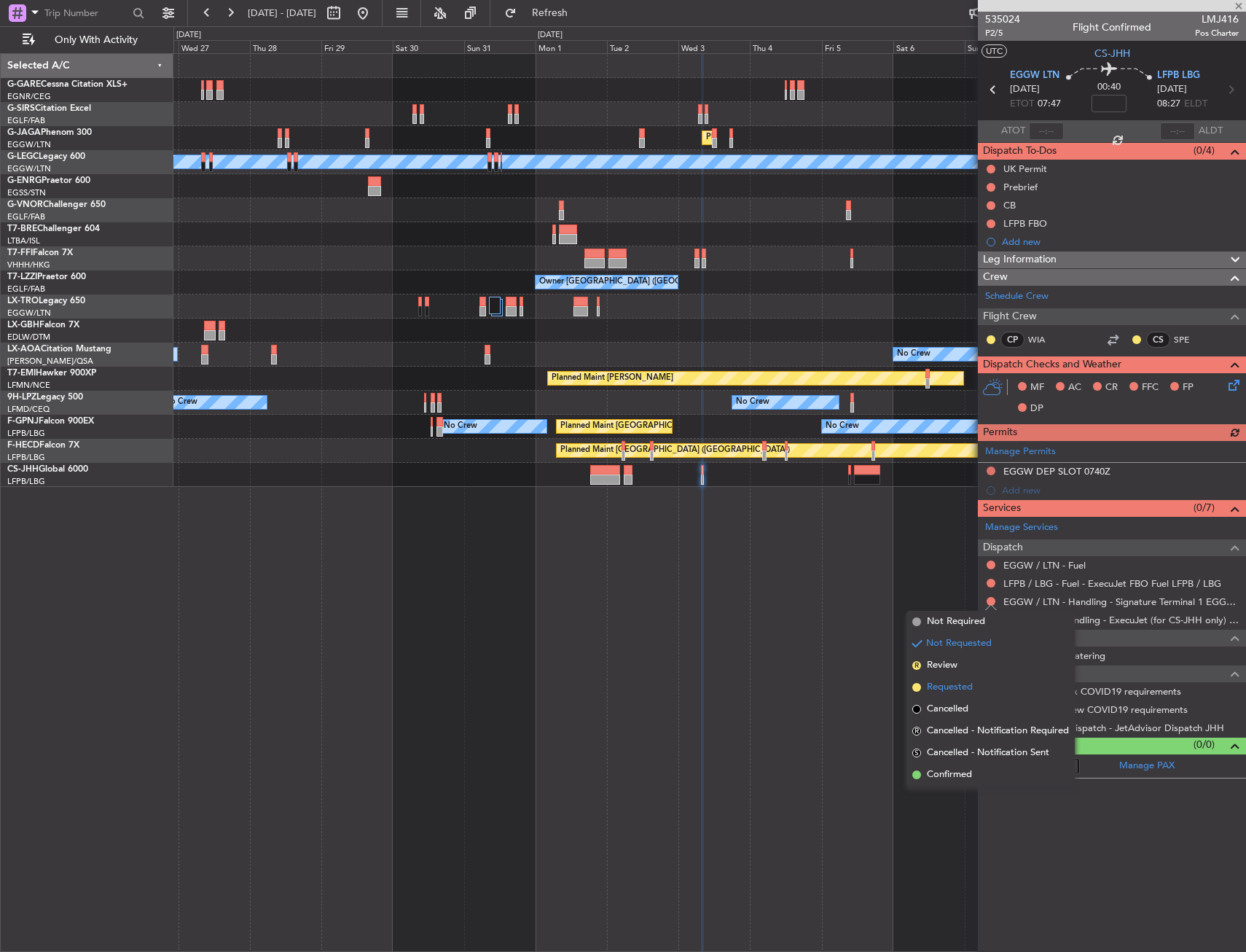
click at [962, 681] on span "Requested" at bounding box center [950, 687] width 46 height 15
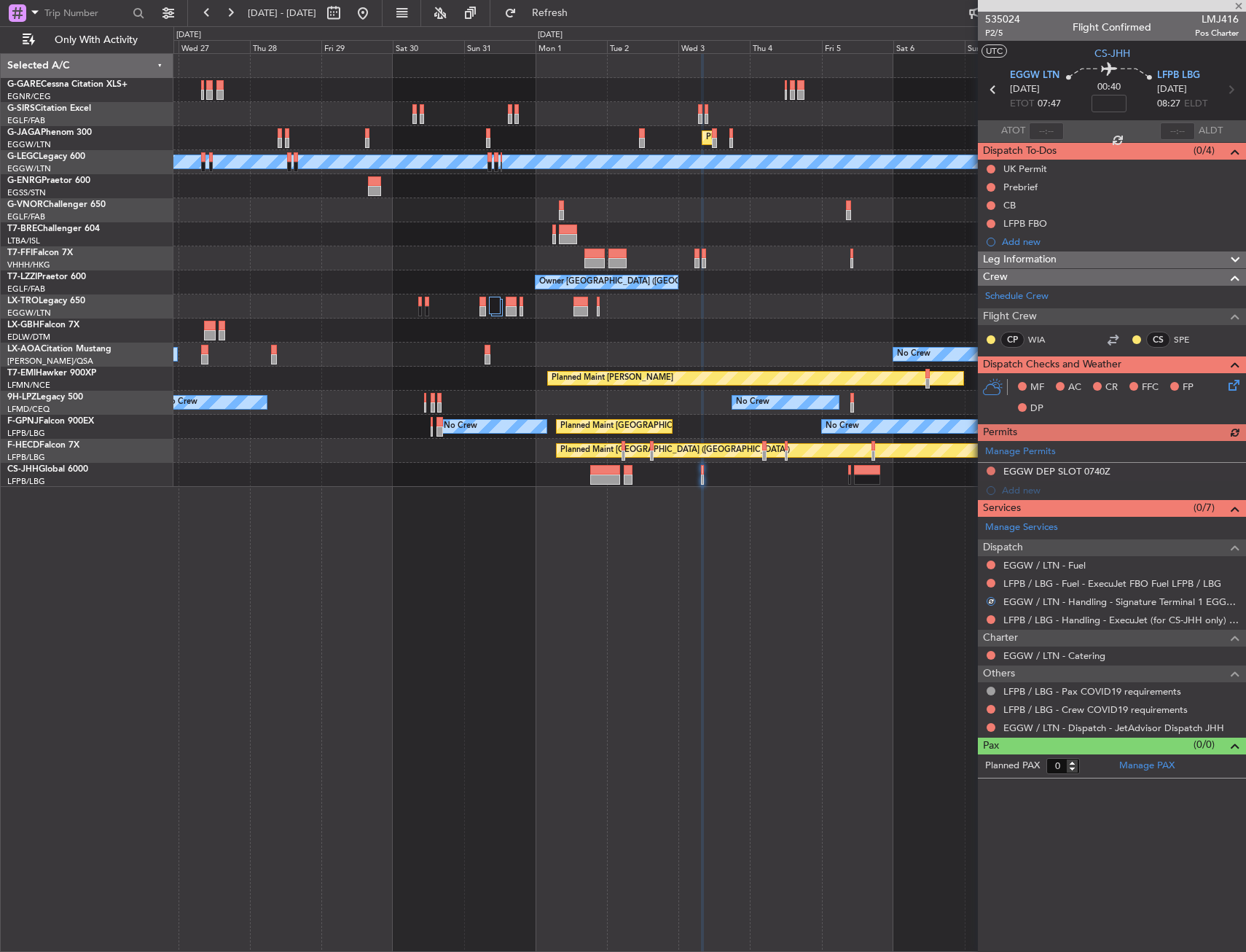
click at [991, 471] on div "Manage Permits EGGW DEP SLOT 0740Z Add new" at bounding box center [1112, 470] width 268 height 59
click at [988, 473] on button at bounding box center [991, 470] width 8 height 8
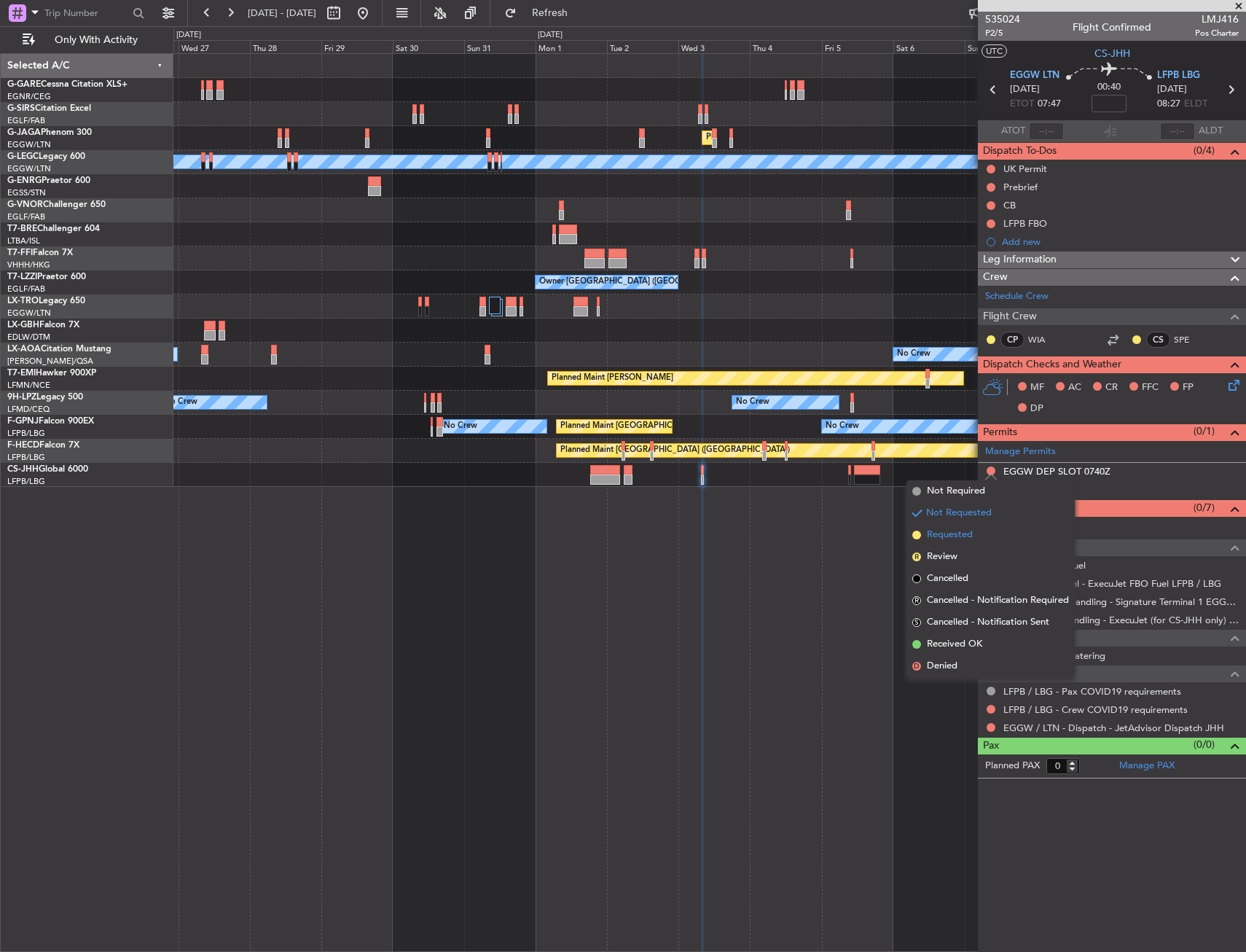
click at [966, 529] on span "Requested" at bounding box center [950, 534] width 46 height 15
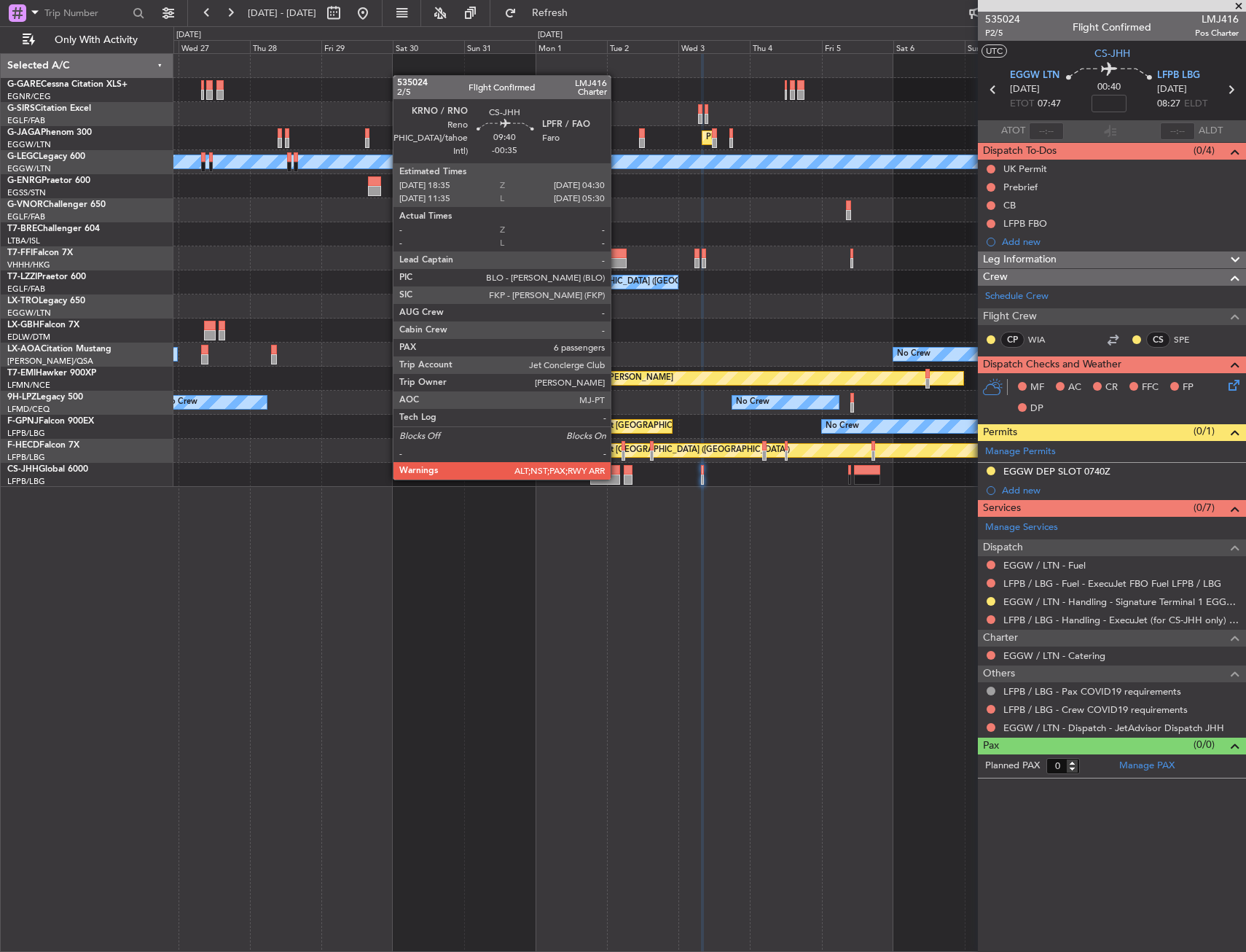
click at [618, 478] on div at bounding box center [605, 479] width 30 height 10
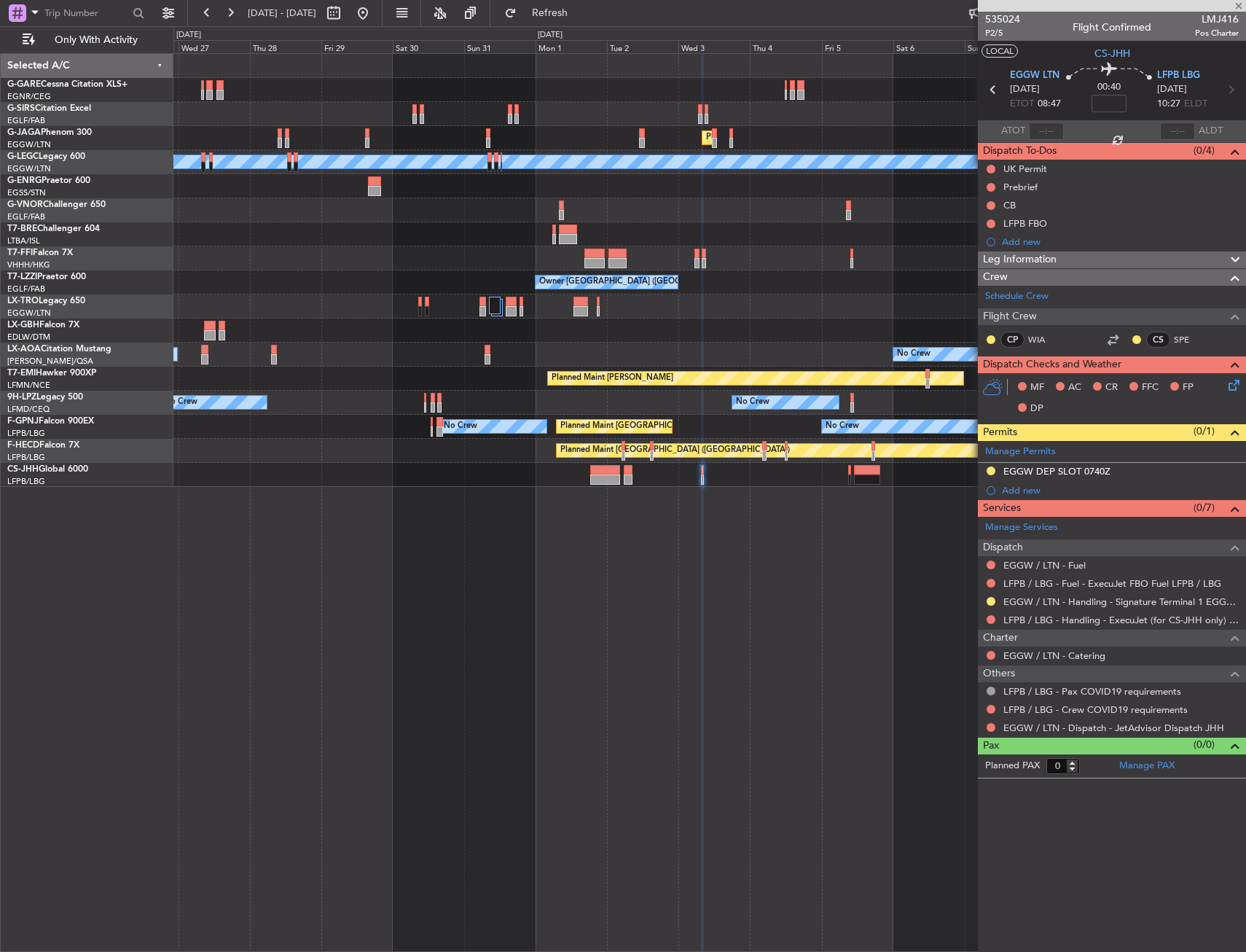
type input "-00:35"
type input "6"
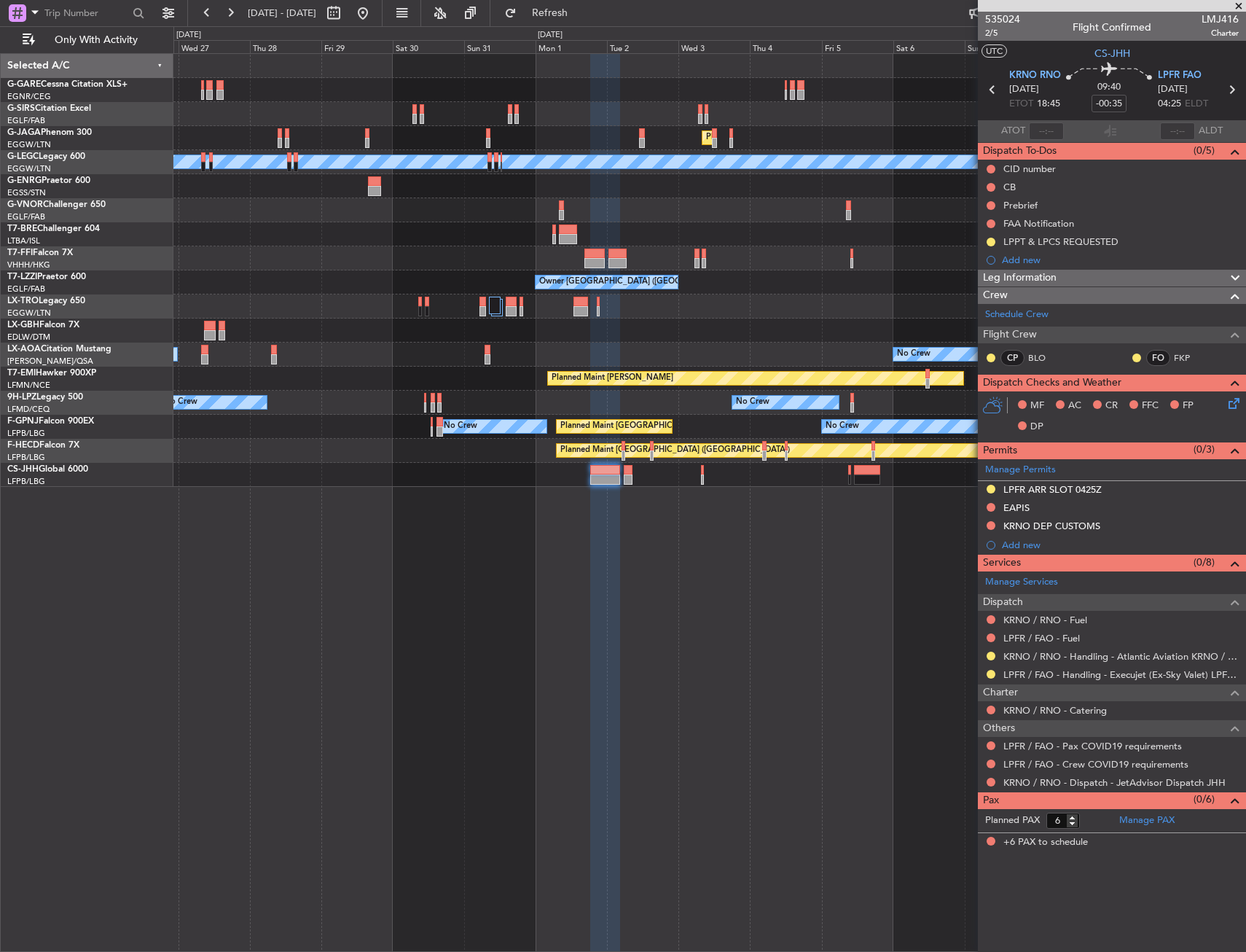
click at [1144, 241] on div "LPPT & LPCS REQUESTED" at bounding box center [1112, 241] width 268 height 18
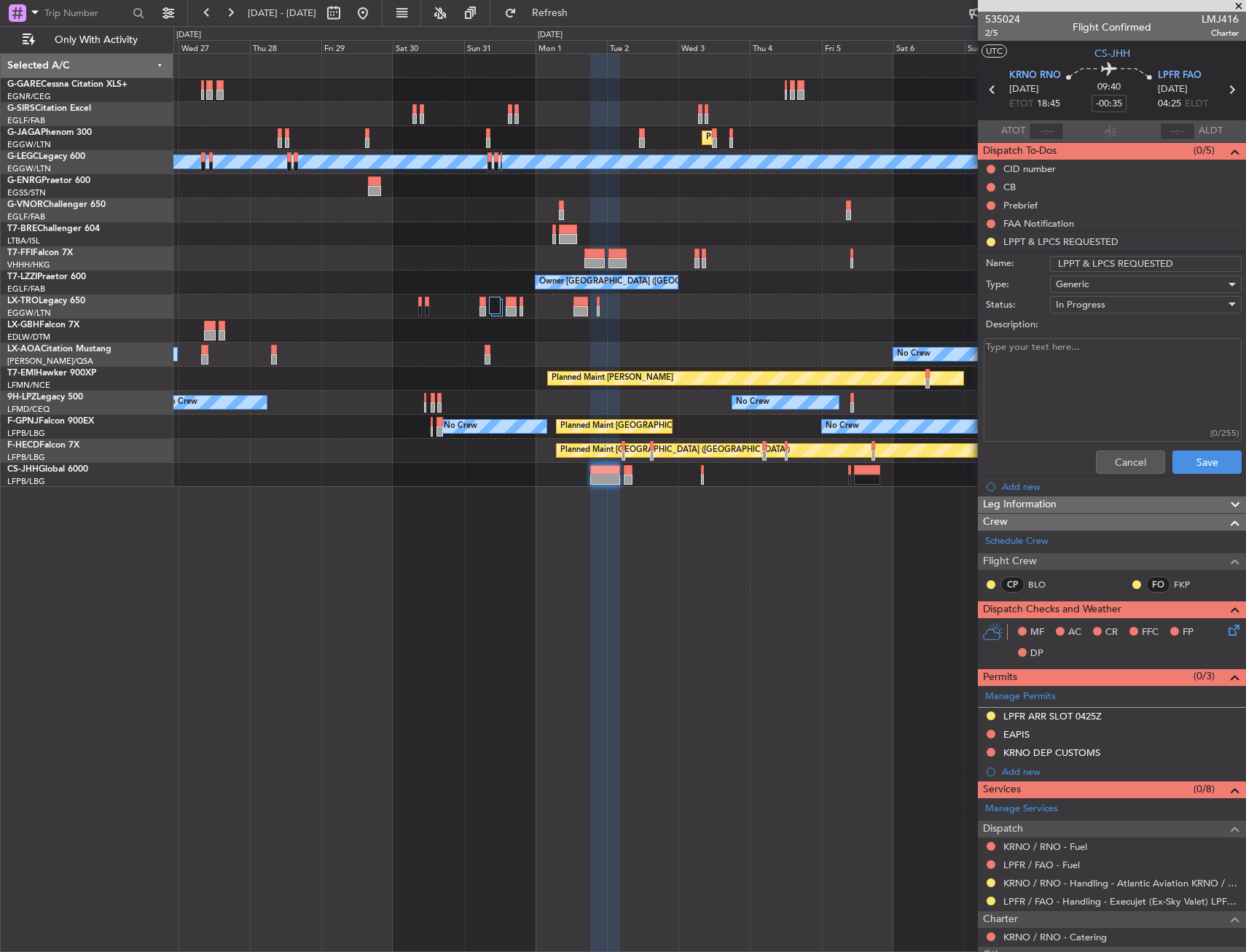
click at [1102, 363] on textarea "Description:" at bounding box center [1112, 391] width 258 height 105
click at [1145, 359] on textarea "LPPT requested as per FW LPCS requetsed: 0630Z ARR -" at bounding box center [1112, 391] width 258 height 105
type textarea "LPPT requested as per FW LPCS requetsed: 0630Z ARR - 0750z DEP"
click at [1188, 454] on button "Save" at bounding box center [1208, 462] width 69 height 23
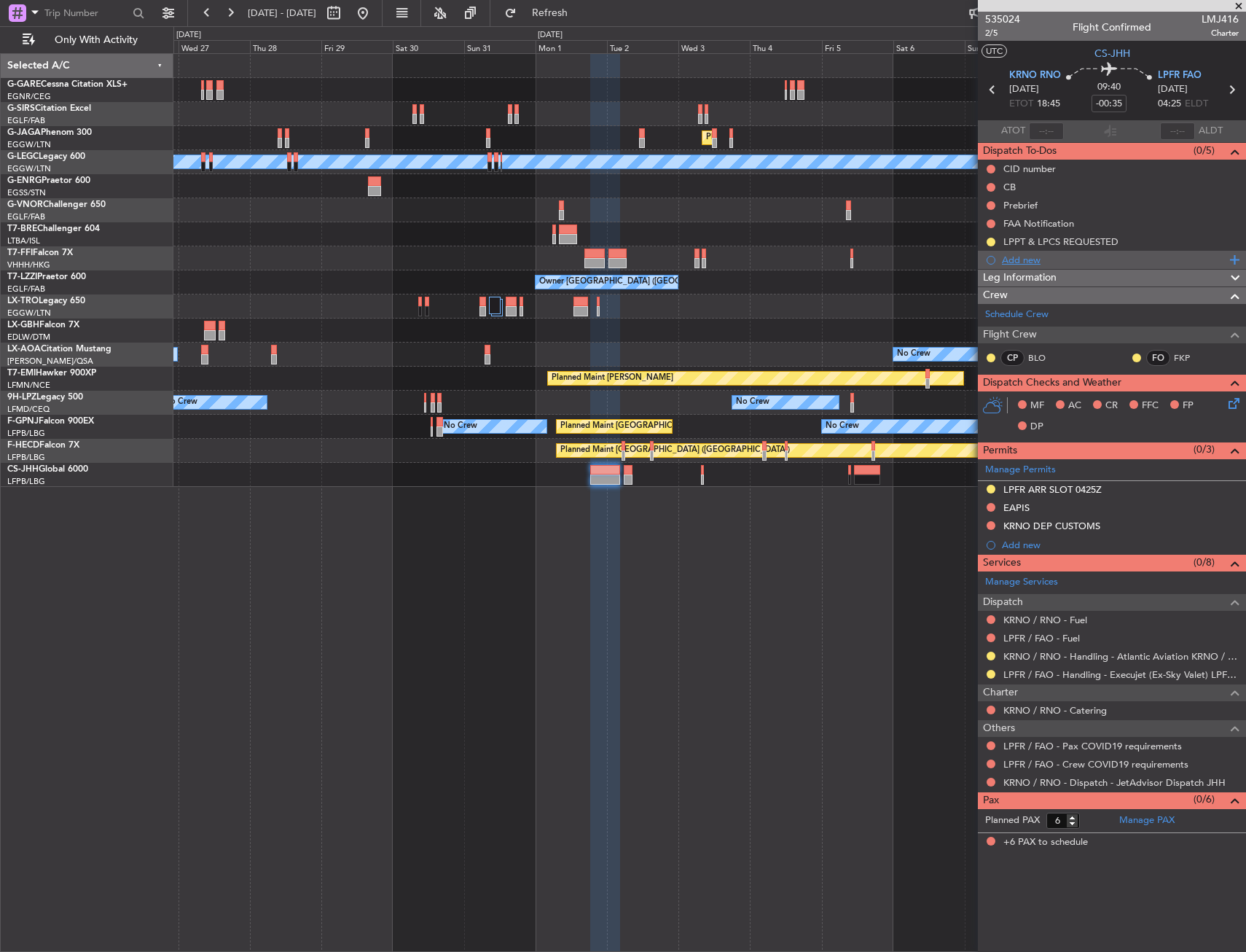
click at [1030, 255] on div "Add new" at bounding box center [1114, 260] width 224 height 12
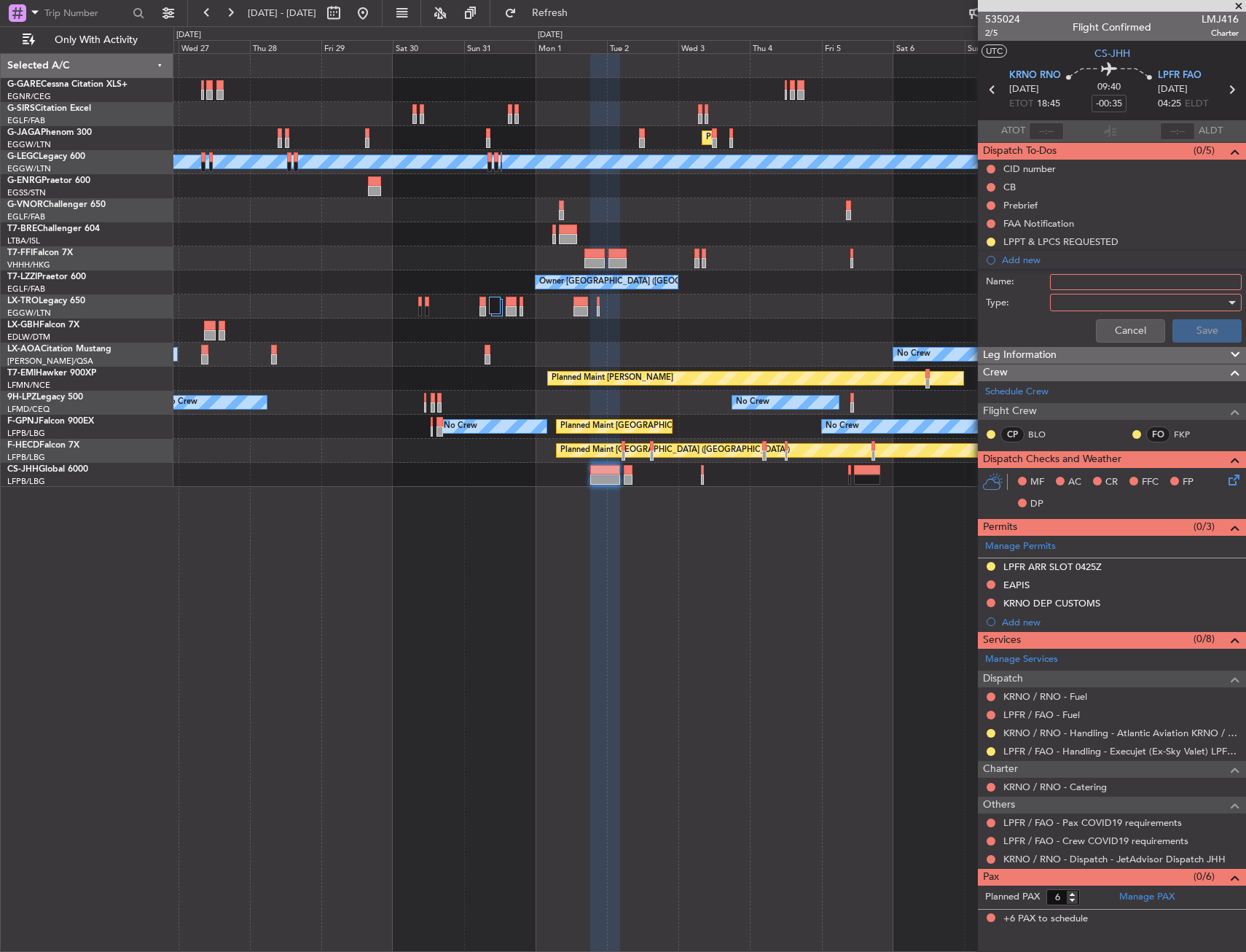
click at [1108, 278] on input "Name:" at bounding box center [1145, 281] width 192 height 16
type input "LPCS OPS HOURS"
click at [1113, 302] on div at bounding box center [1141, 302] width 170 height 22
click at [1094, 328] on span "Generic" at bounding box center [1139, 332] width 178 height 22
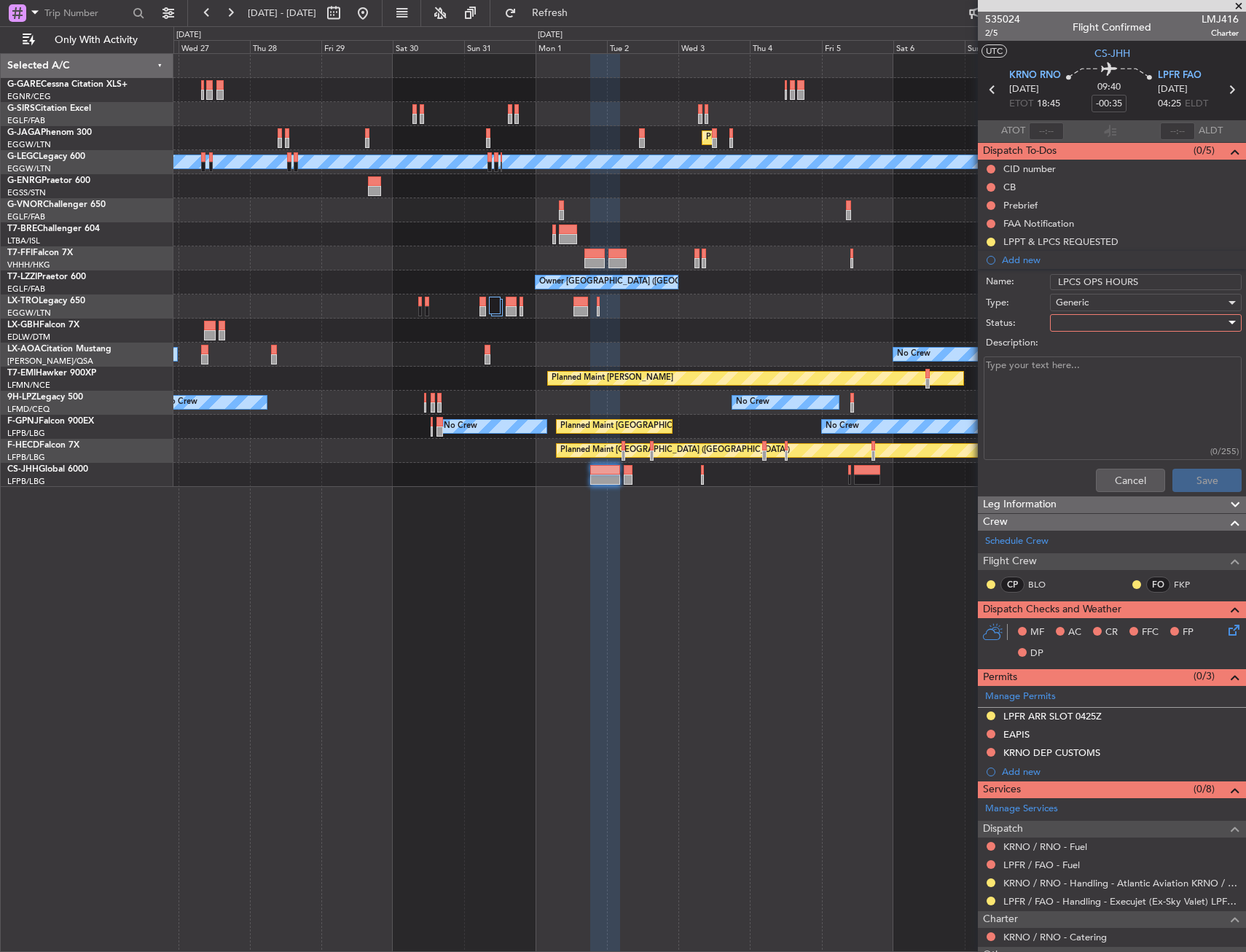
click at [1088, 316] on div at bounding box center [1141, 323] width 170 height 22
click at [1091, 373] on span "In Progress" at bounding box center [1139, 374] width 171 height 22
click at [1091, 374] on textarea "Description:" at bounding box center [1112, 408] width 258 height 105
click at [1105, 478] on button "Cancel" at bounding box center [1131, 480] width 69 height 23
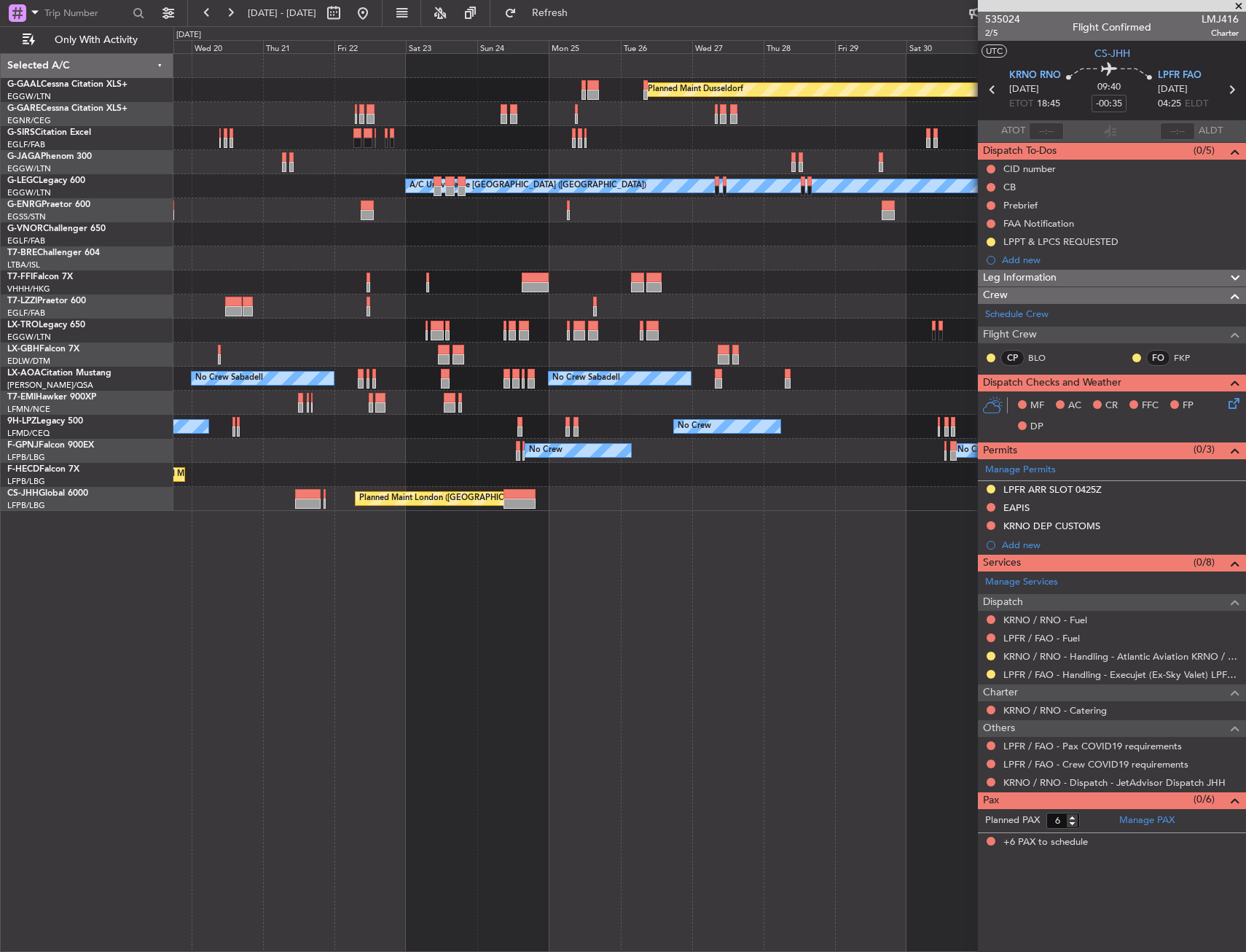
click at [997, 549] on fb-app "25 Aug 2025 - 09 Sep 2025 Refresh Quick Links Only With Activity Planned Maint …" at bounding box center [623, 481] width 1246 height 940
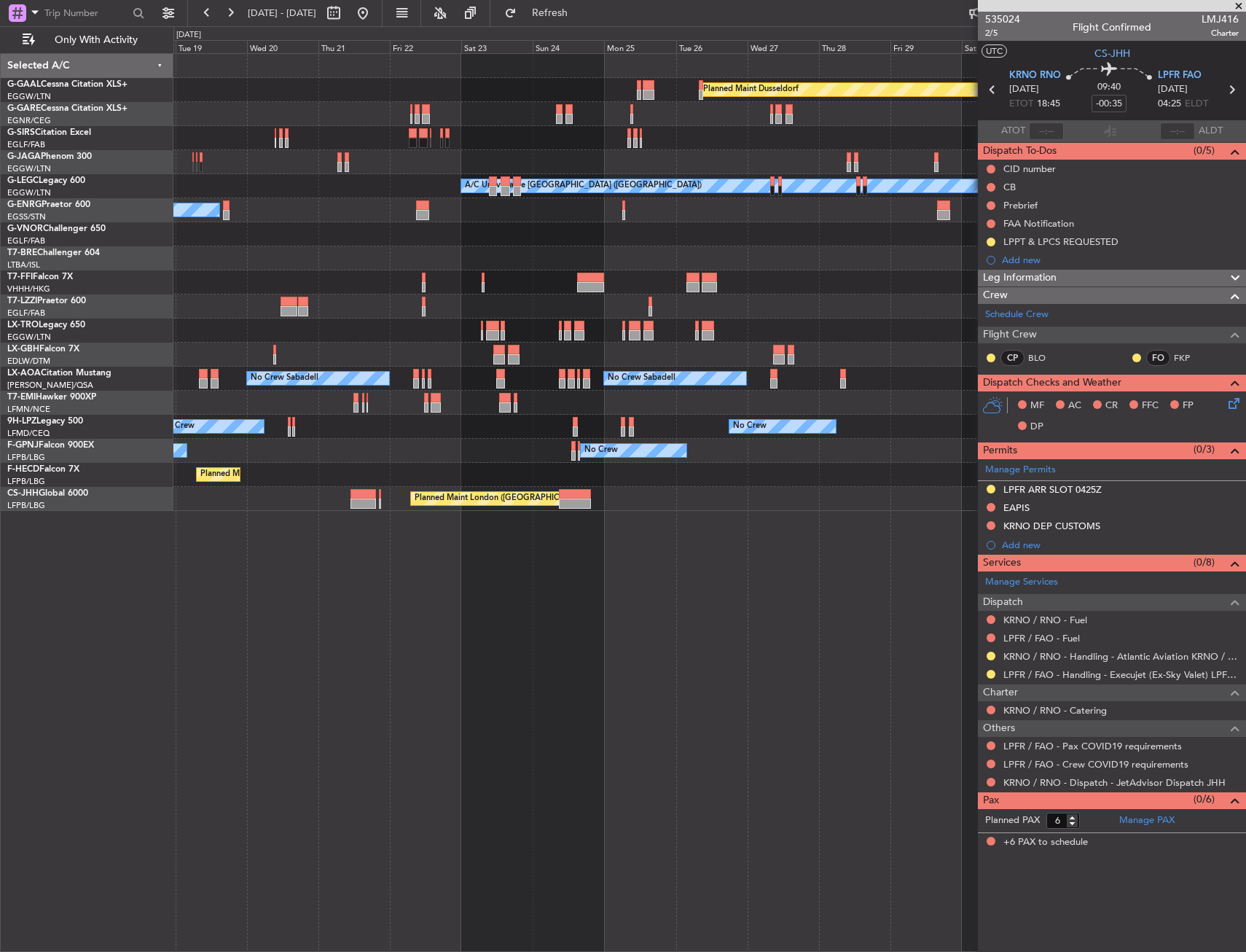
click at [827, 567] on div "Planned Maint Dusseldorf Planned Maint London (Luton) Owner A/C Unavailable Lon…" at bounding box center [710, 502] width 1073 height 898
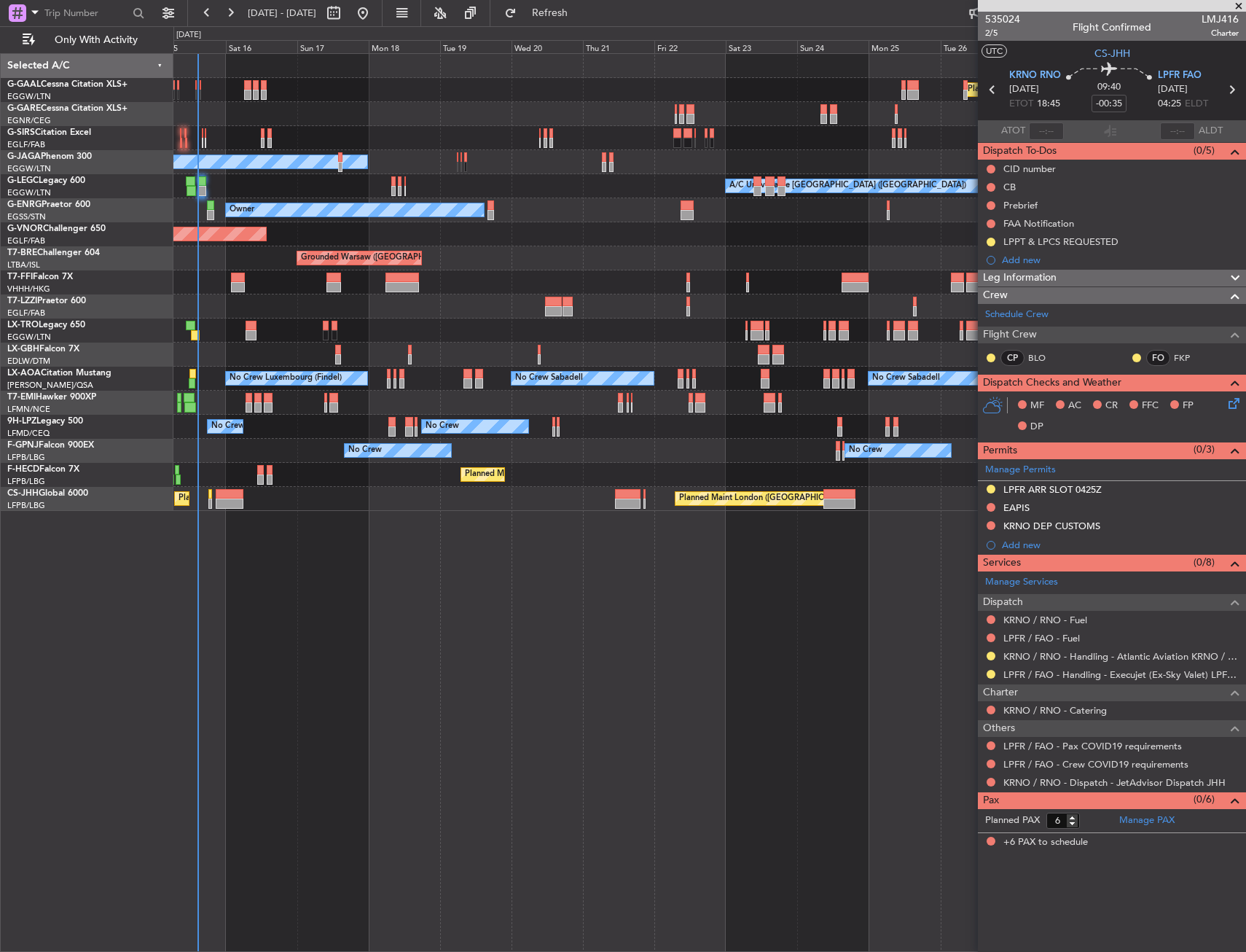
click at [728, 580] on div "Planned Maint Dusseldorf Planned Maint Planned Maint London (Farnborough) Owner…" at bounding box center [710, 502] width 1073 height 898
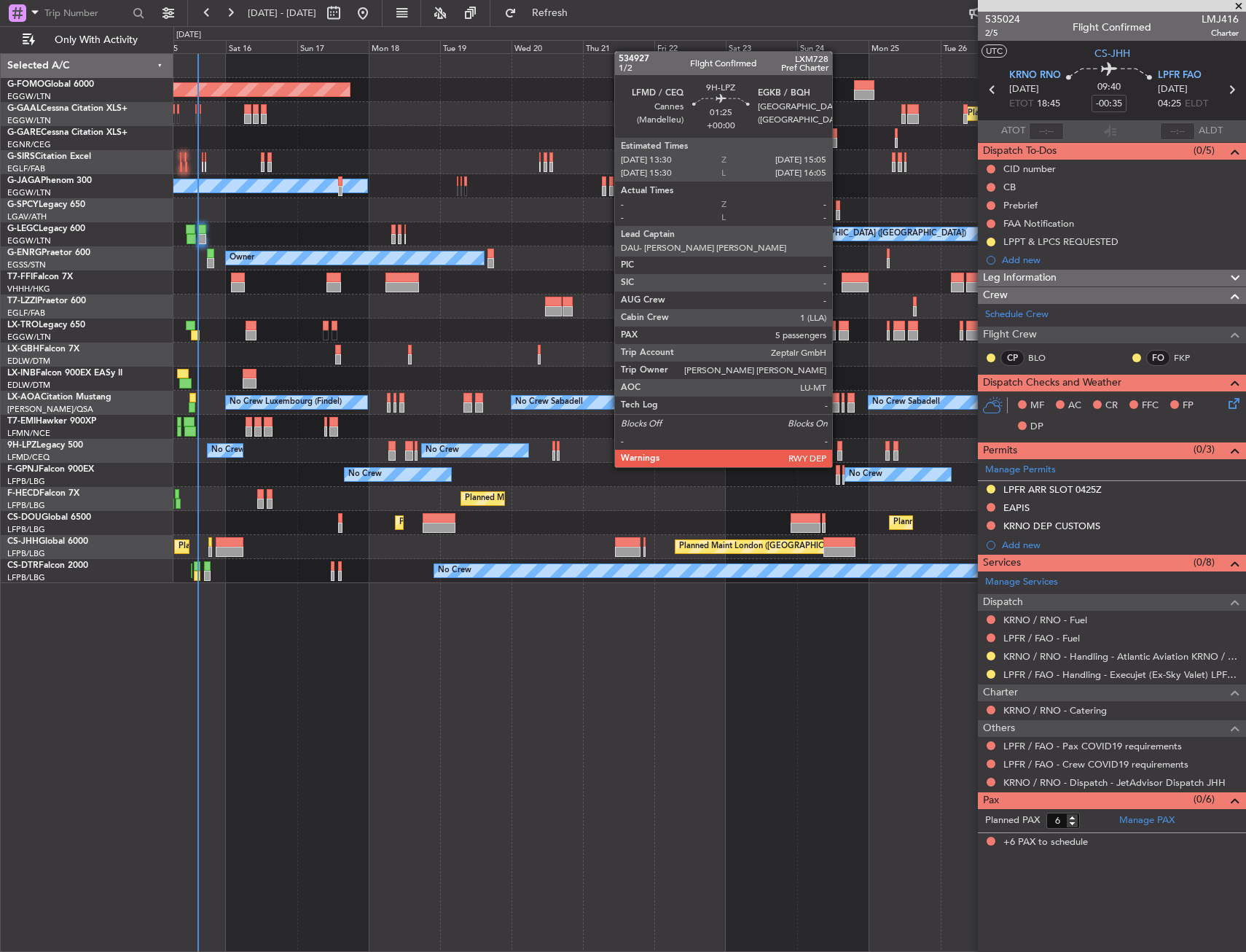
click at [839, 452] on div at bounding box center [840, 455] width 5 height 10
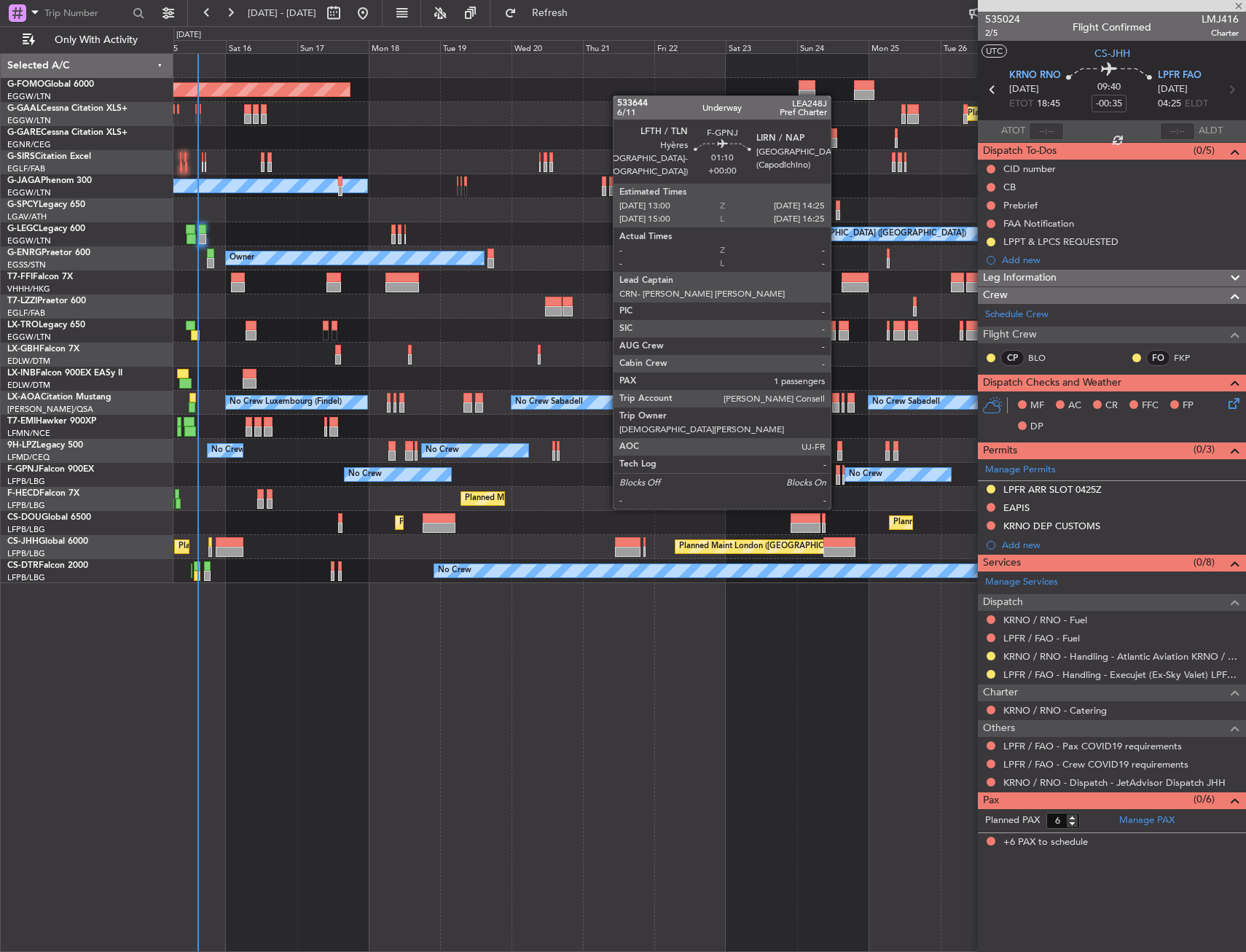
type input "5"
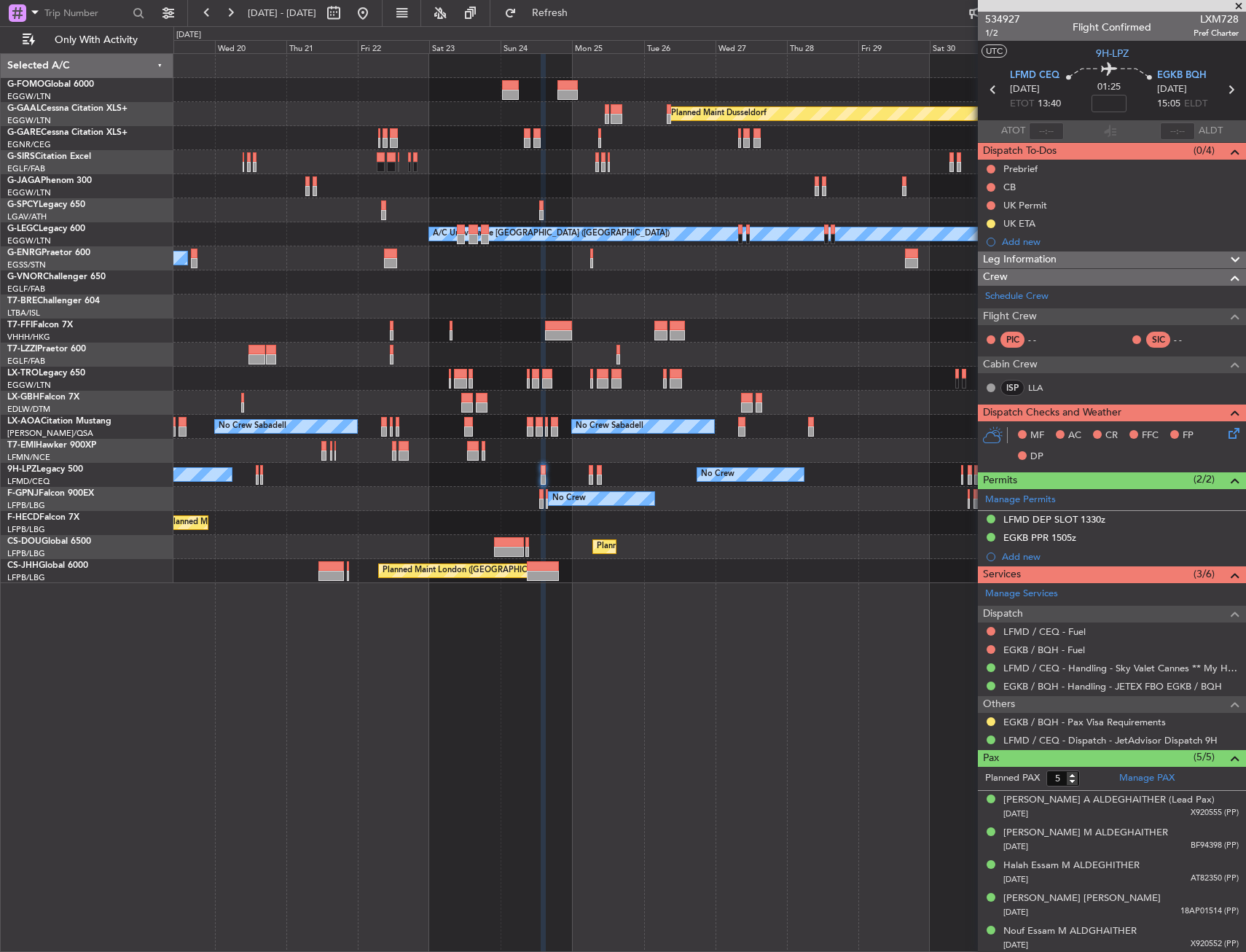
click at [558, 684] on div "Planned Maint Windsor Locks (Bradley Intl) Planned Maint Dusseldorf Planned Mai…" at bounding box center [710, 502] width 1073 height 898
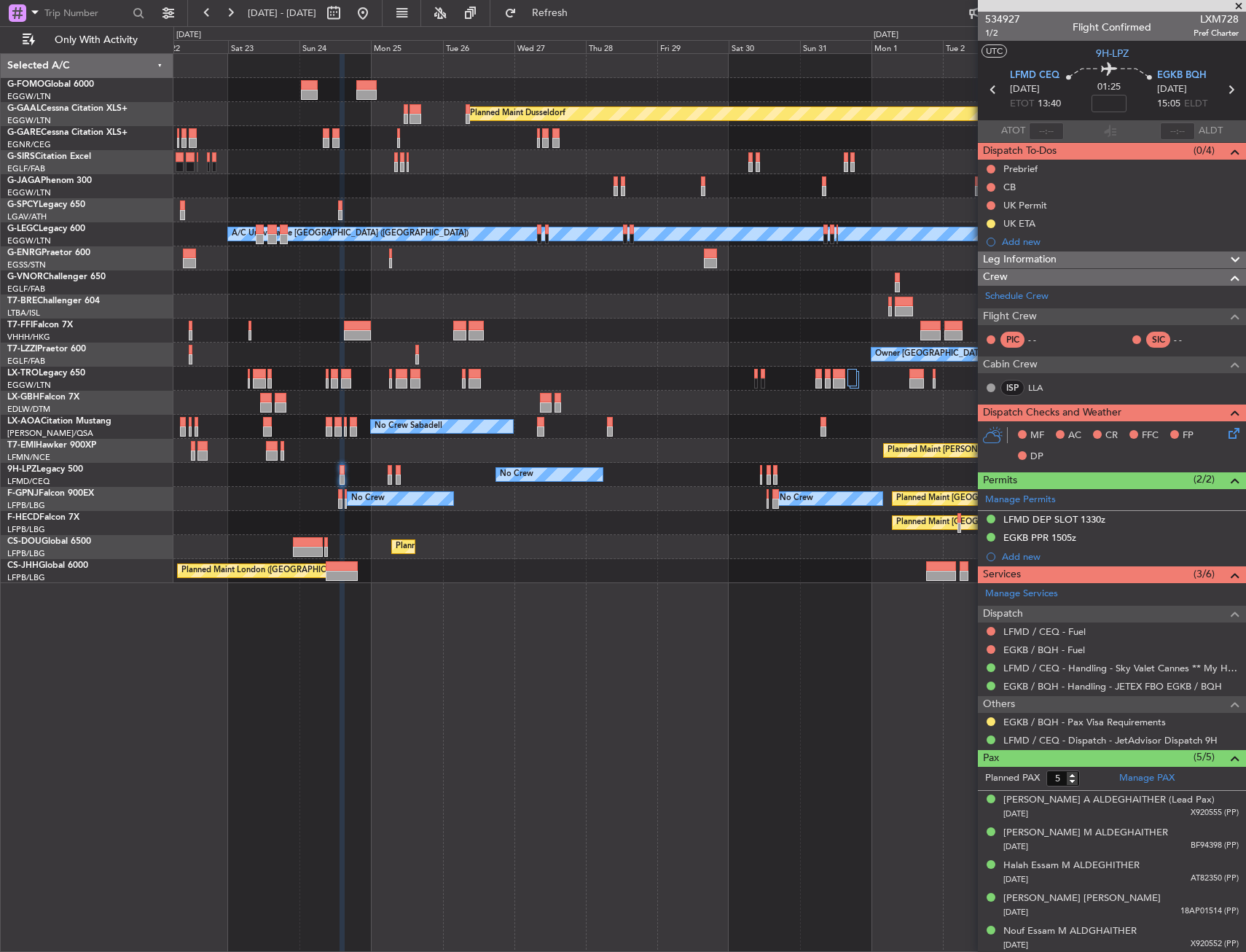
click at [410, 533] on div "Planned Maint [GEOGRAPHIC_DATA] ([GEOGRAPHIC_DATA]) Planned Maint [GEOGRAPHIC_D…" at bounding box center [710, 522] width 1072 height 24
click at [1035, 291] on link "Schedule Crew" at bounding box center [1017, 296] width 63 height 15
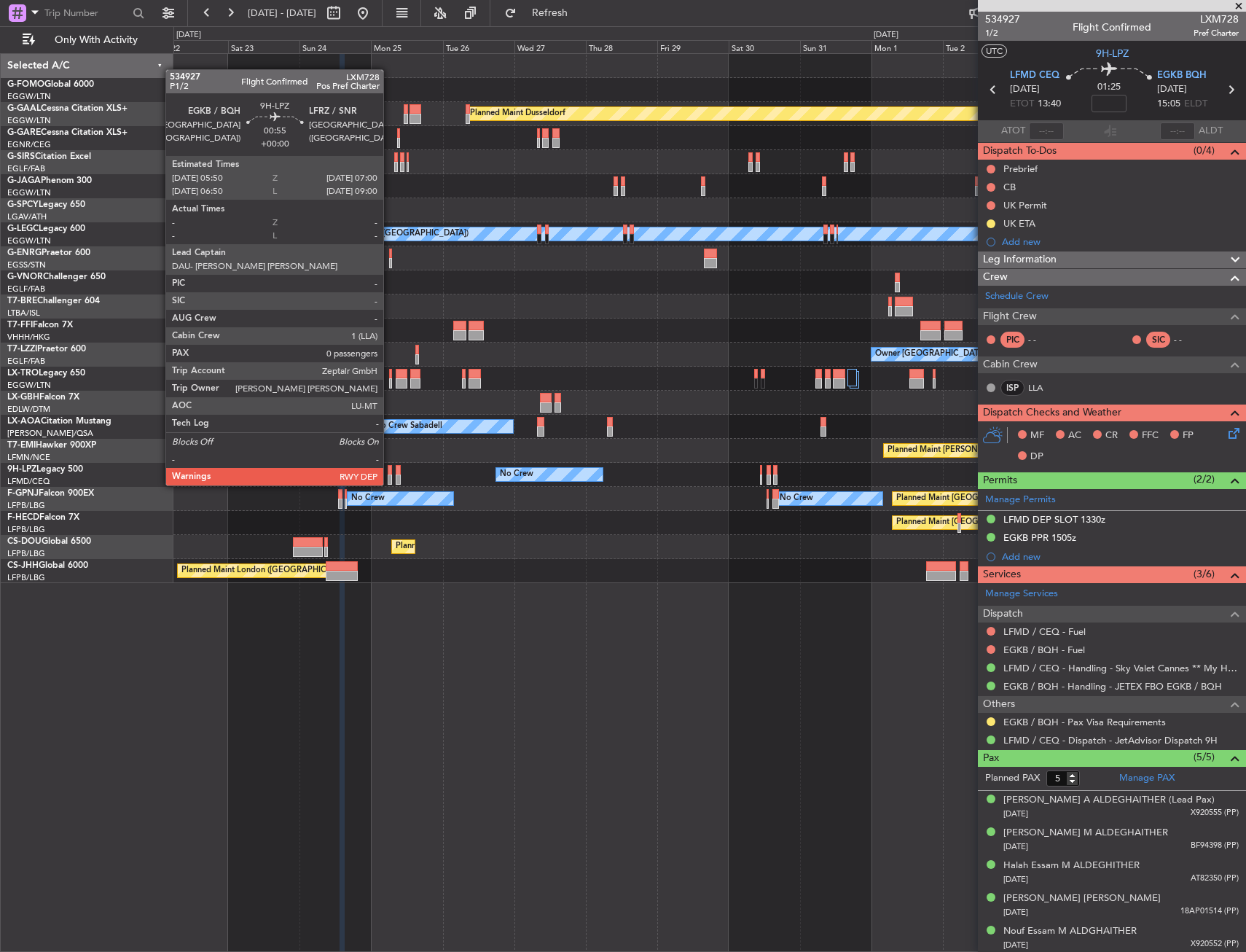
click at [390, 471] on div at bounding box center [389, 470] width 4 height 10
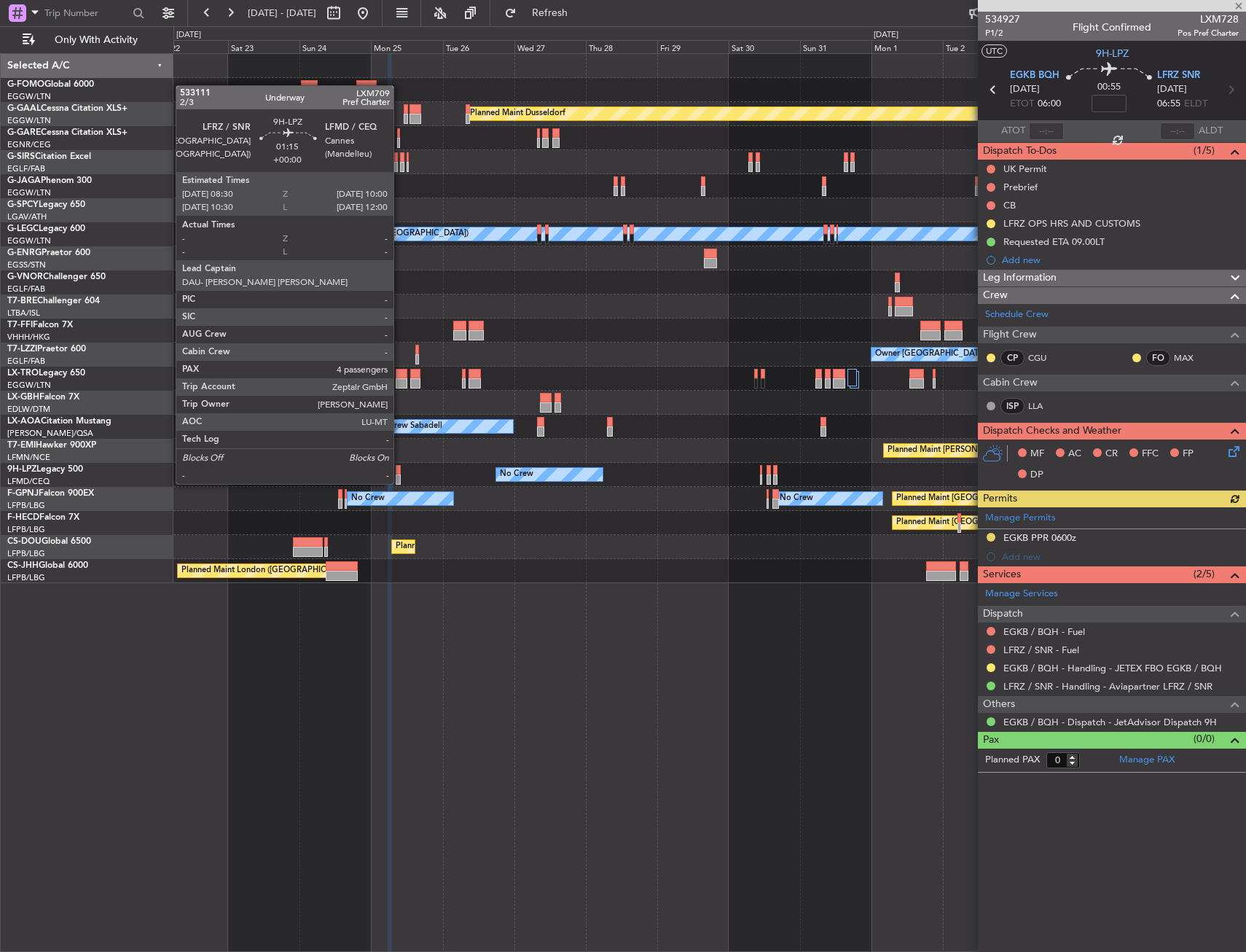
click at [400, 469] on div at bounding box center [398, 470] width 5 height 10
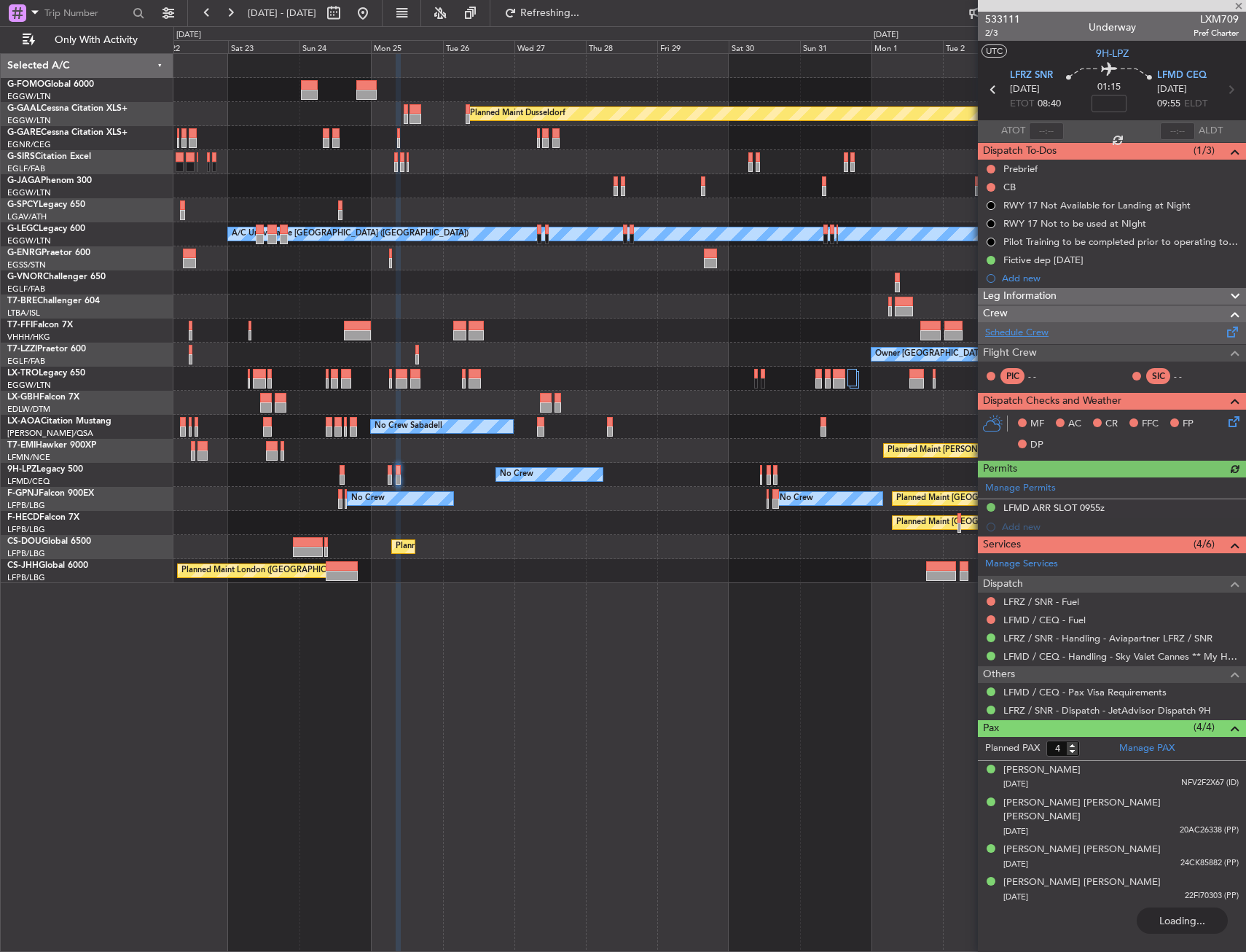
click at [1037, 331] on link "Schedule Crew" at bounding box center [1017, 333] width 63 height 15
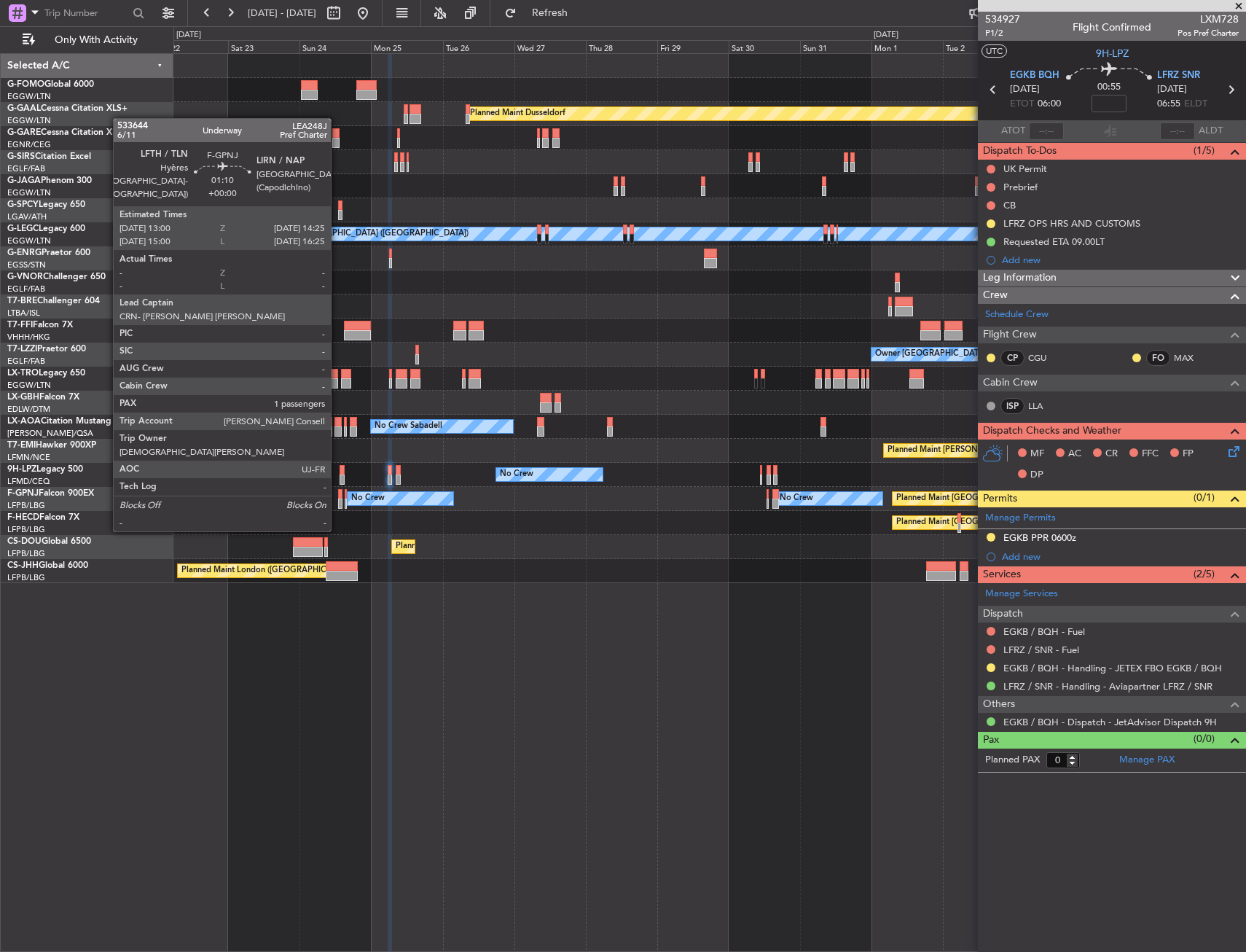
click at [338, 502] on div at bounding box center [341, 503] width 5 height 10
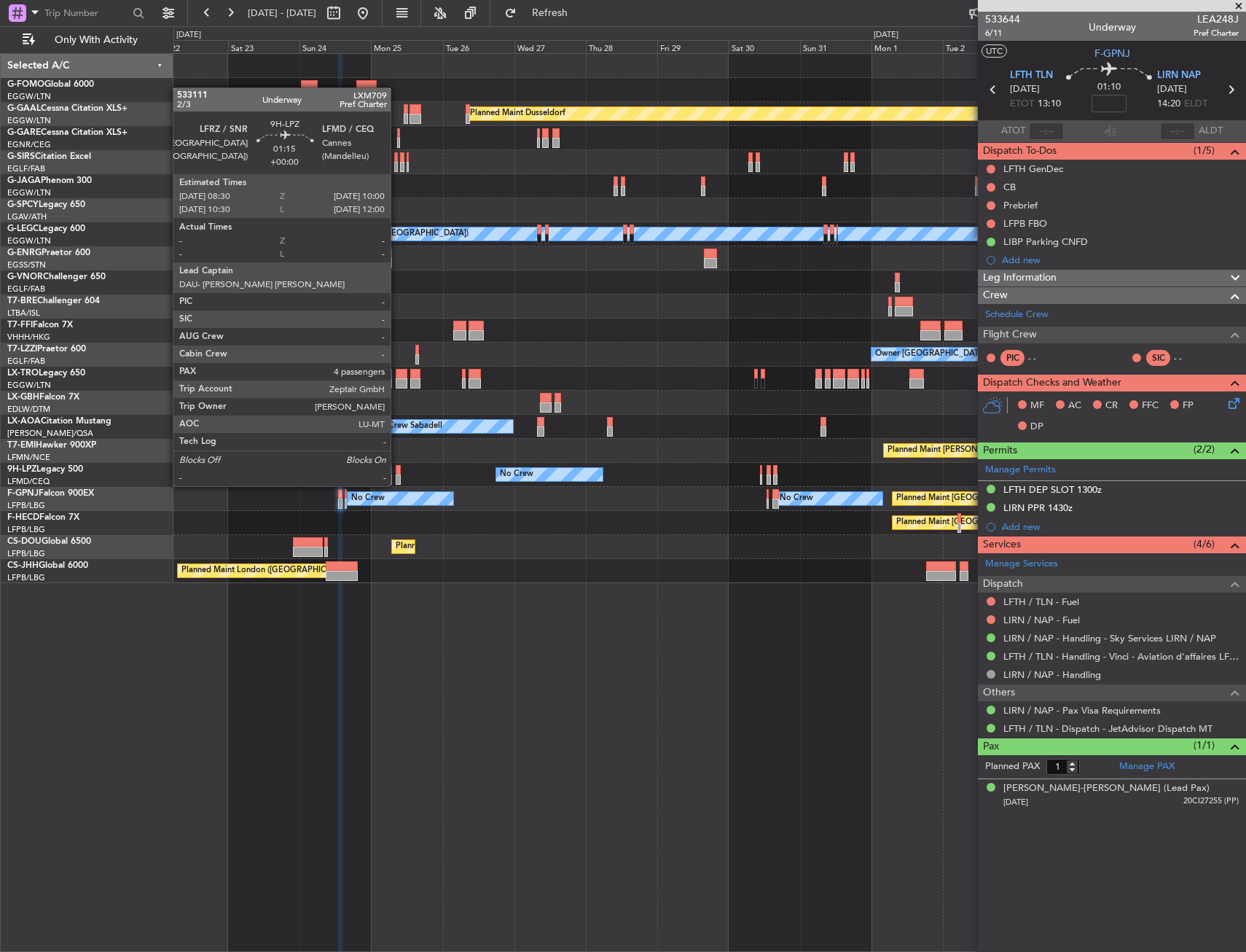
click at [397, 471] on div at bounding box center [398, 470] width 5 height 10
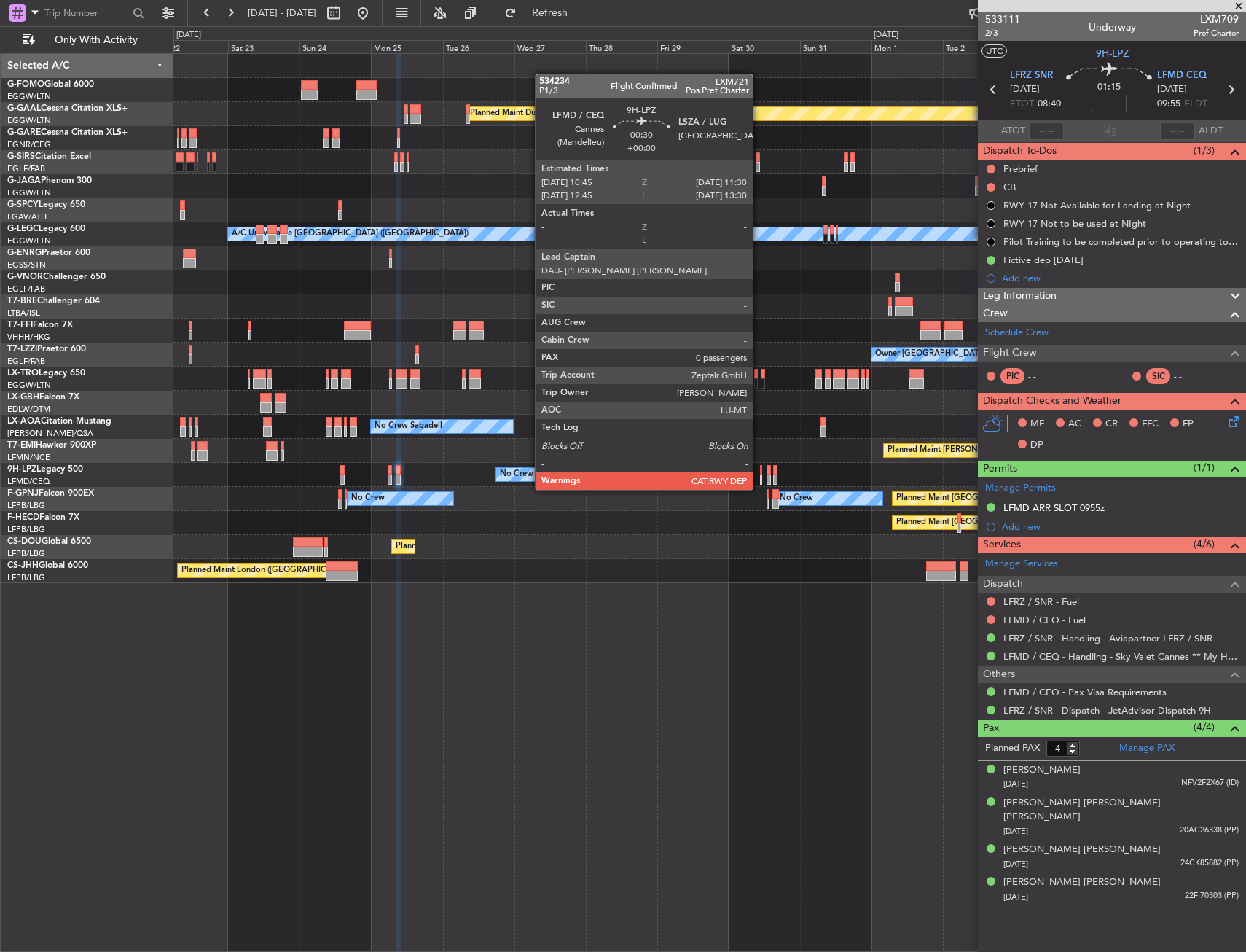
click at [760, 475] on div at bounding box center [761, 479] width 3 height 10
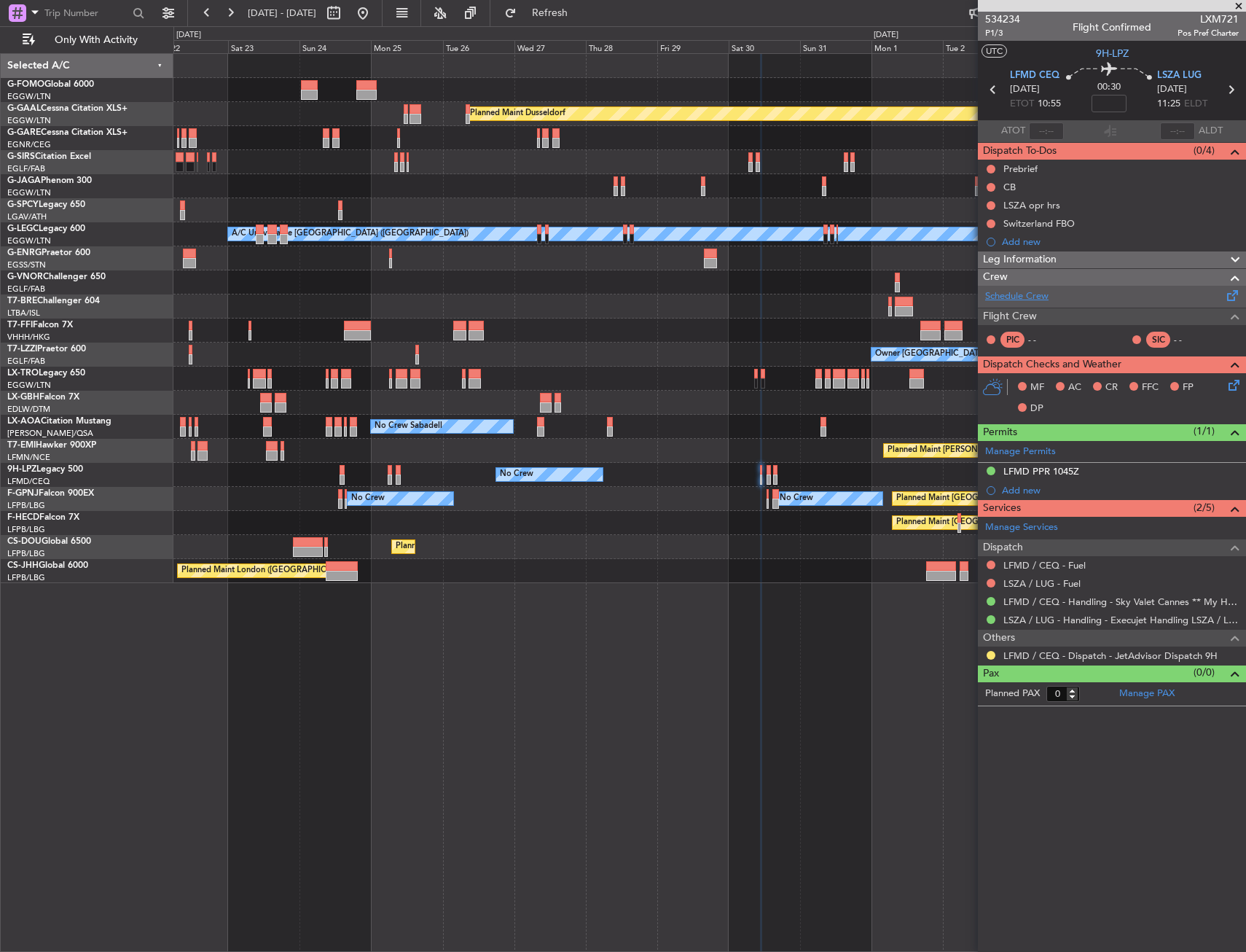
click at [1018, 296] on link "Schedule Crew" at bounding box center [1017, 296] width 63 height 15
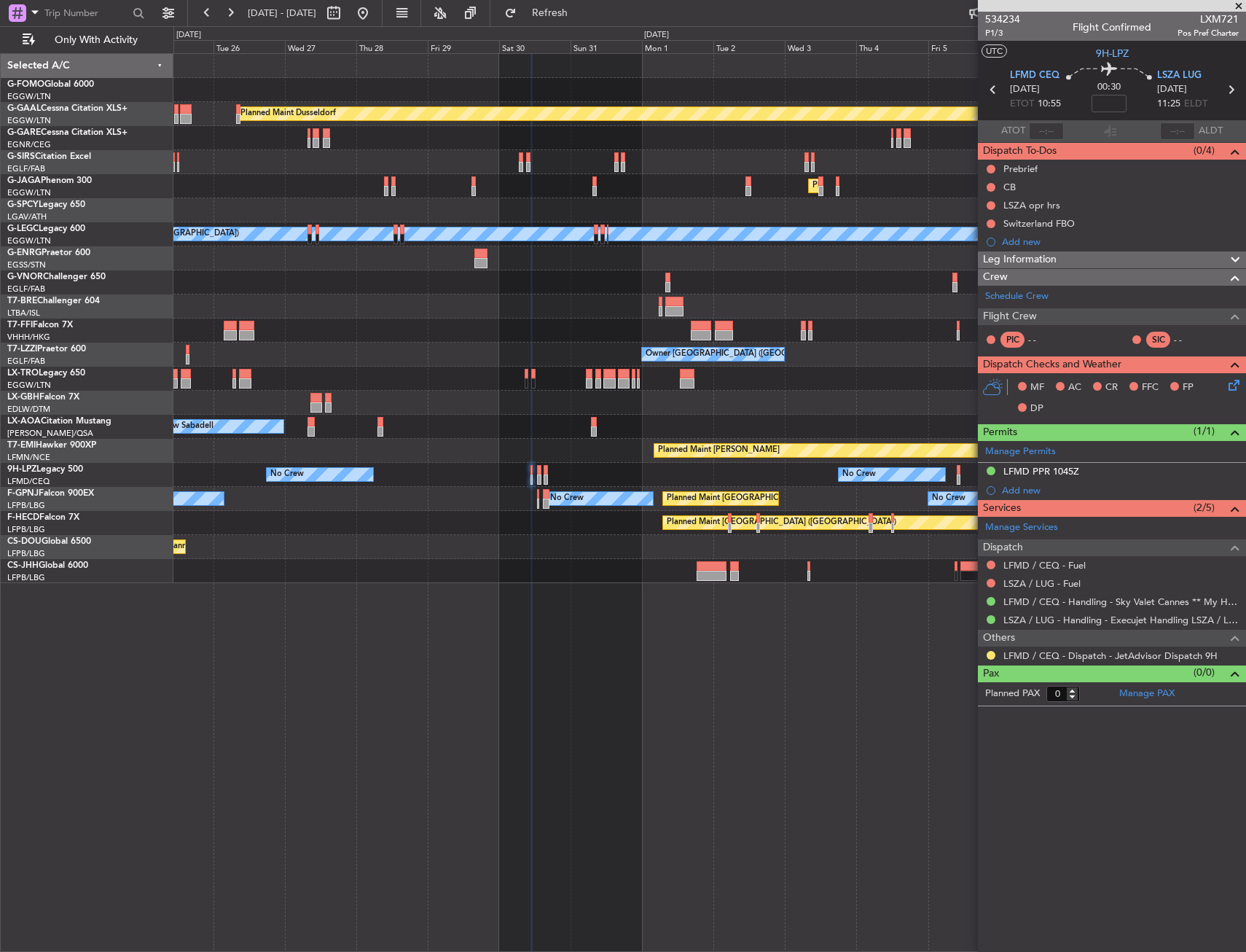
click at [576, 460] on div "Planned Maint [PERSON_NAME]" at bounding box center [710, 450] width 1072 height 24
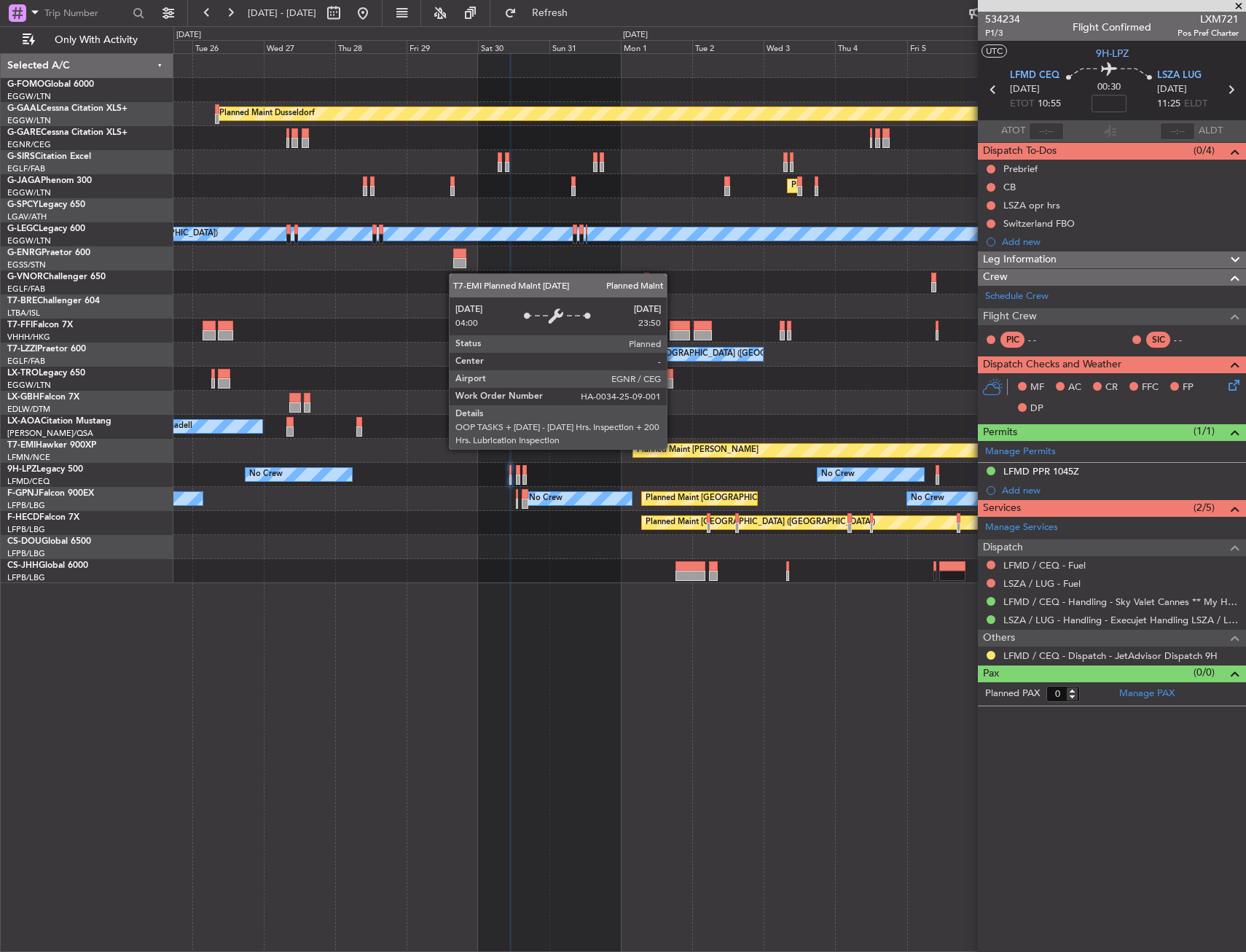
click at [533, 486] on div "Planned Maint Dusseldorf Planned Maint [GEOGRAPHIC_DATA] ([GEOGRAPHIC_DATA]) A/…" at bounding box center [710, 318] width 1072 height 529
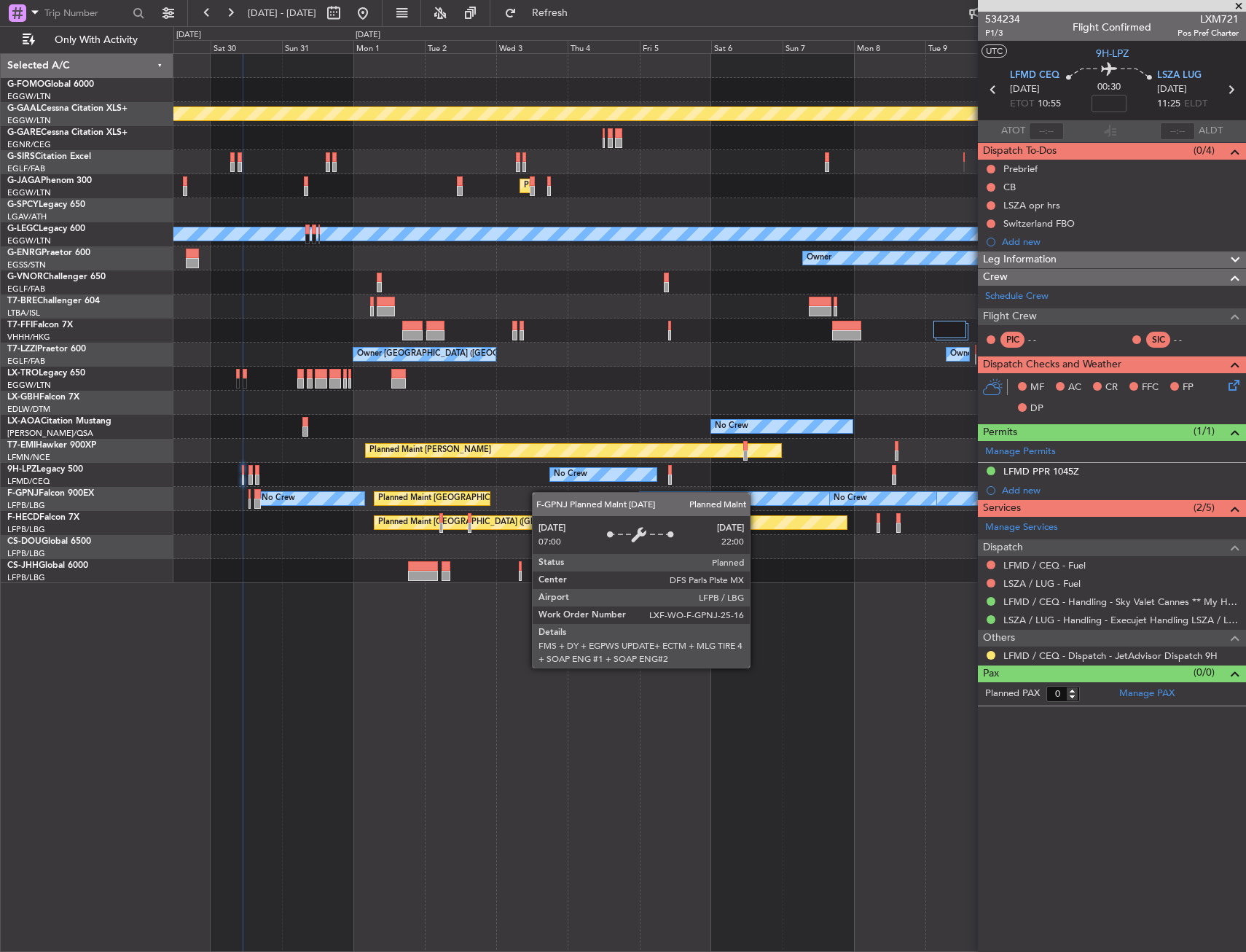
click at [484, 495] on div "Planned Maint Dusseldorf Planned Maint [GEOGRAPHIC_DATA] ([GEOGRAPHIC_DATA]) A/…" at bounding box center [710, 318] width 1072 height 529
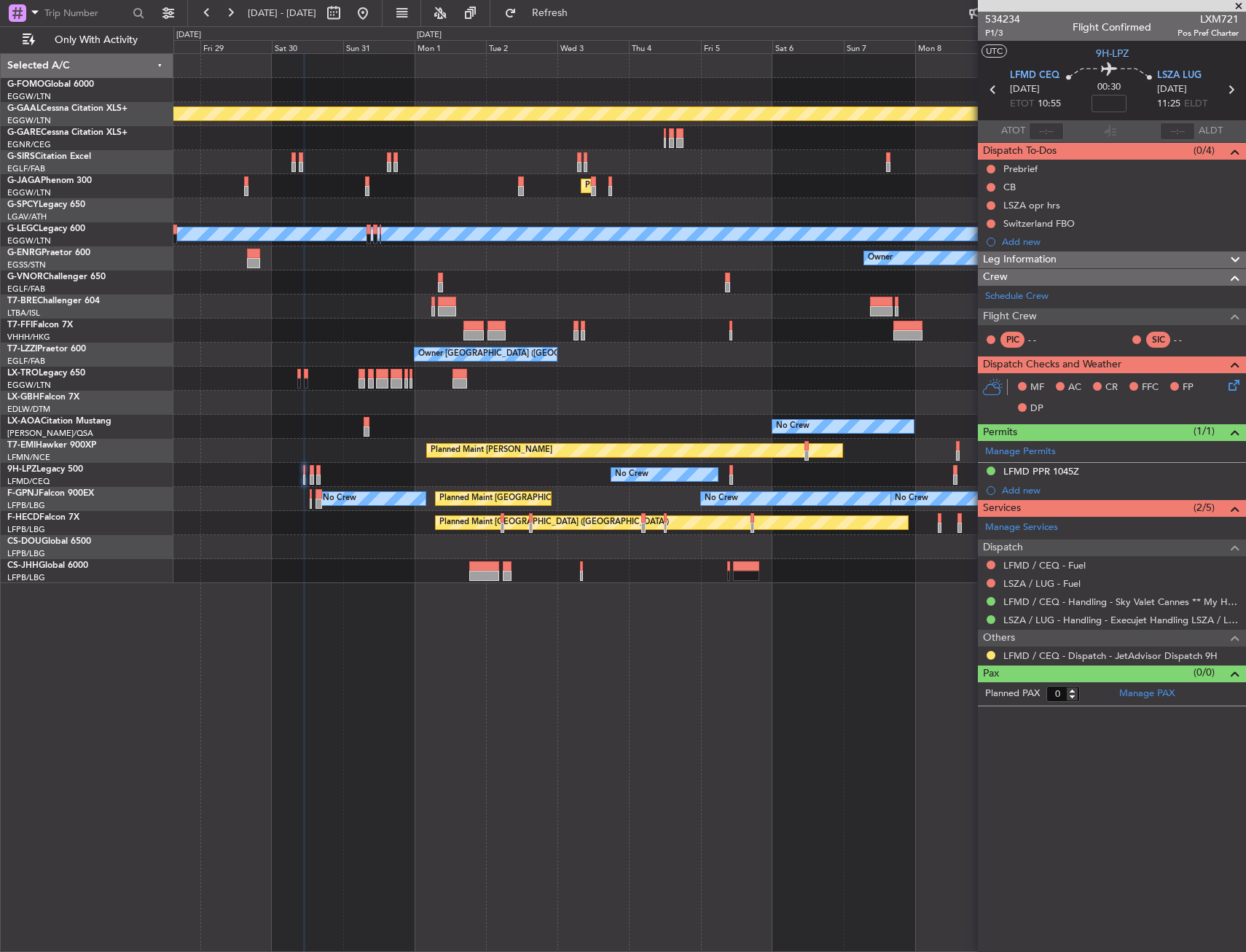
click at [696, 493] on div "Planned Maint [GEOGRAPHIC_DATA] ([GEOGRAPHIC_DATA]) No Crew No Crew No Crew No …" at bounding box center [710, 498] width 1072 height 24
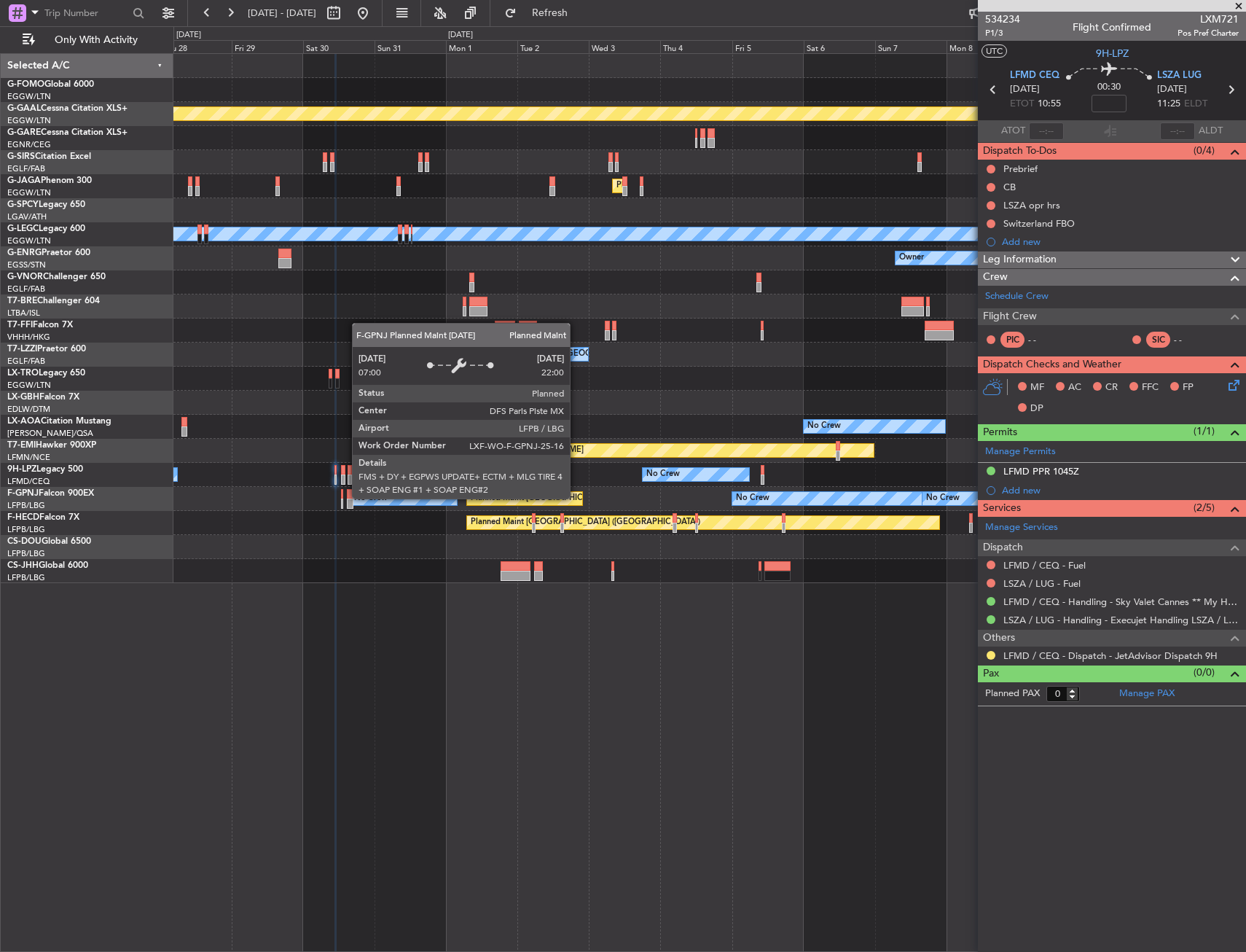
click at [696, 495] on div "Planned Maint [GEOGRAPHIC_DATA] ([GEOGRAPHIC_DATA]) No Crew No Crew No Crew No …" at bounding box center [710, 498] width 1072 height 24
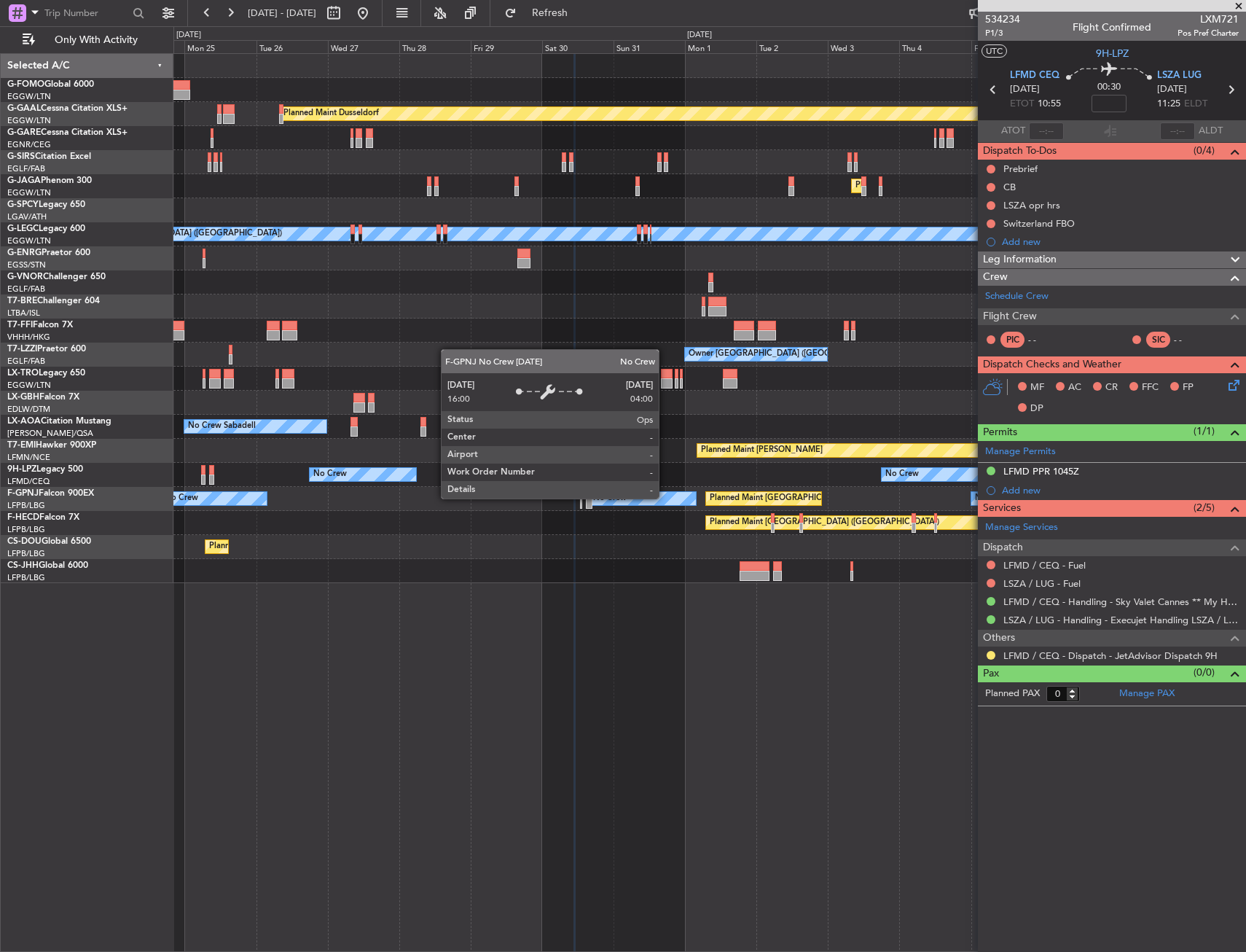
click at [627, 496] on div "No Crew" at bounding box center [610, 498] width 34 height 22
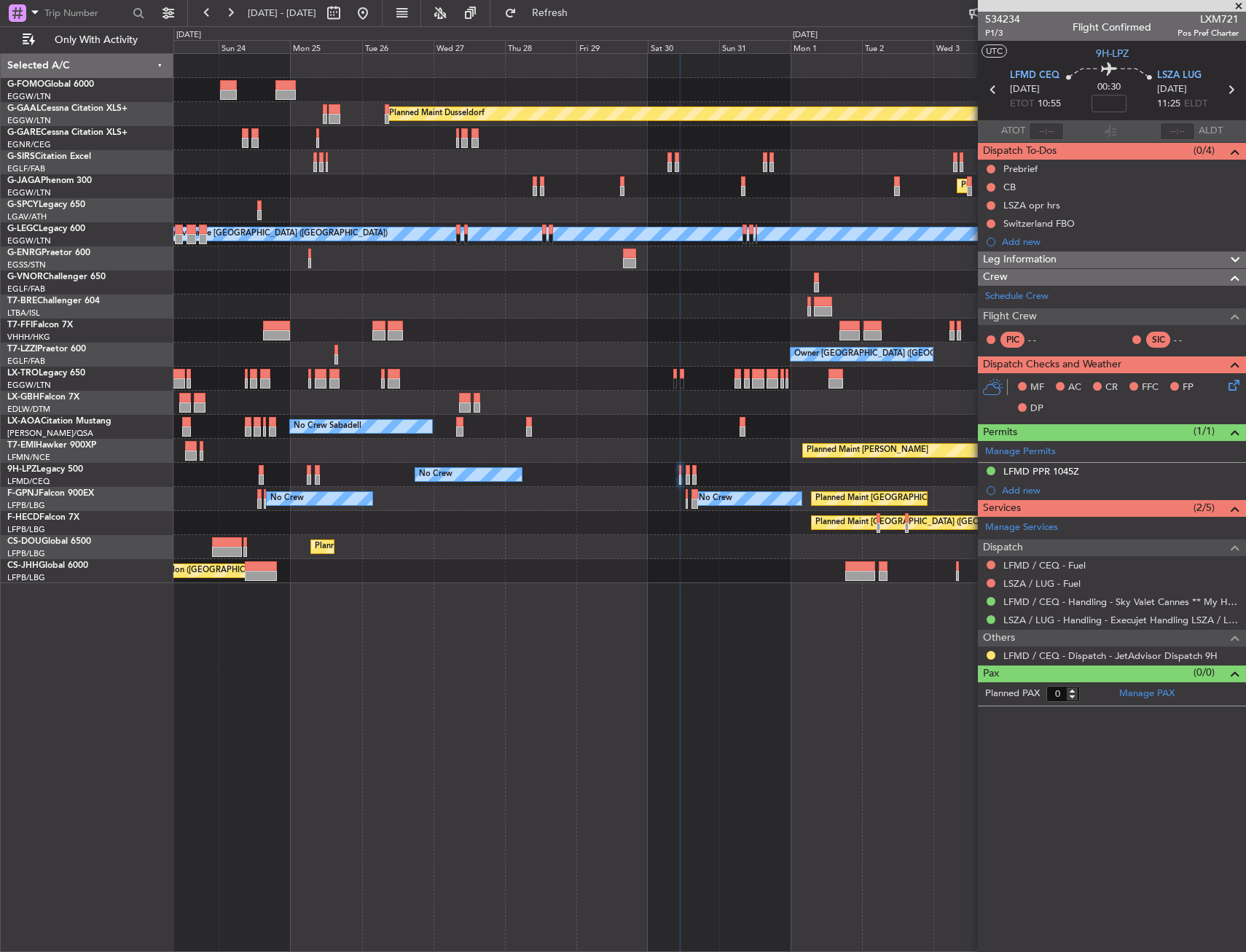
click at [808, 506] on div "Planned Maint [GEOGRAPHIC_DATA] ([GEOGRAPHIC_DATA]) No Crew No Crew No Crew No …" at bounding box center [710, 498] width 1072 height 24
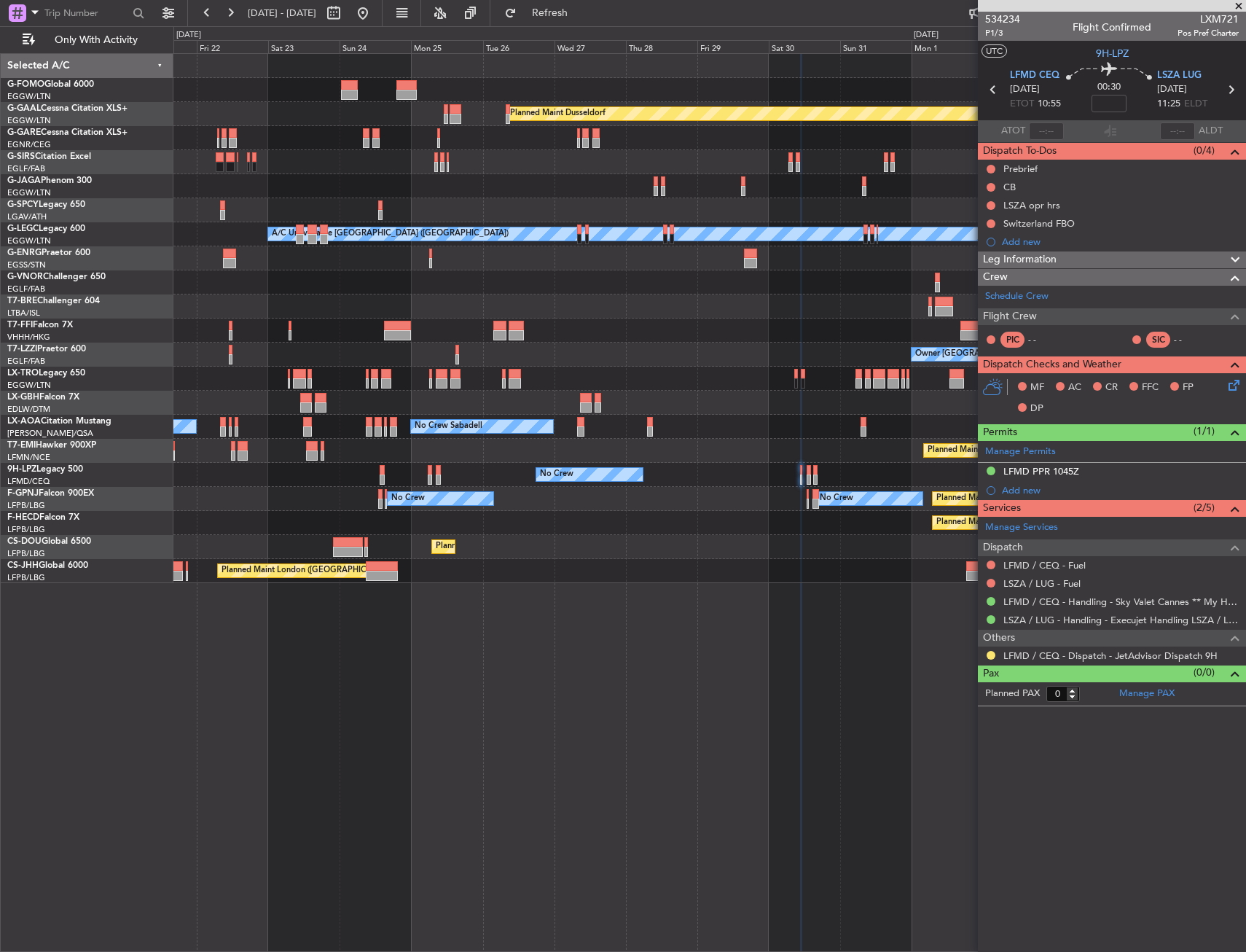
click at [854, 507] on div "Planned Maint [GEOGRAPHIC_DATA] ([GEOGRAPHIC_DATA]) No Crew No Crew No Crew No …" at bounding box center [710, 498] width 1072 height 24
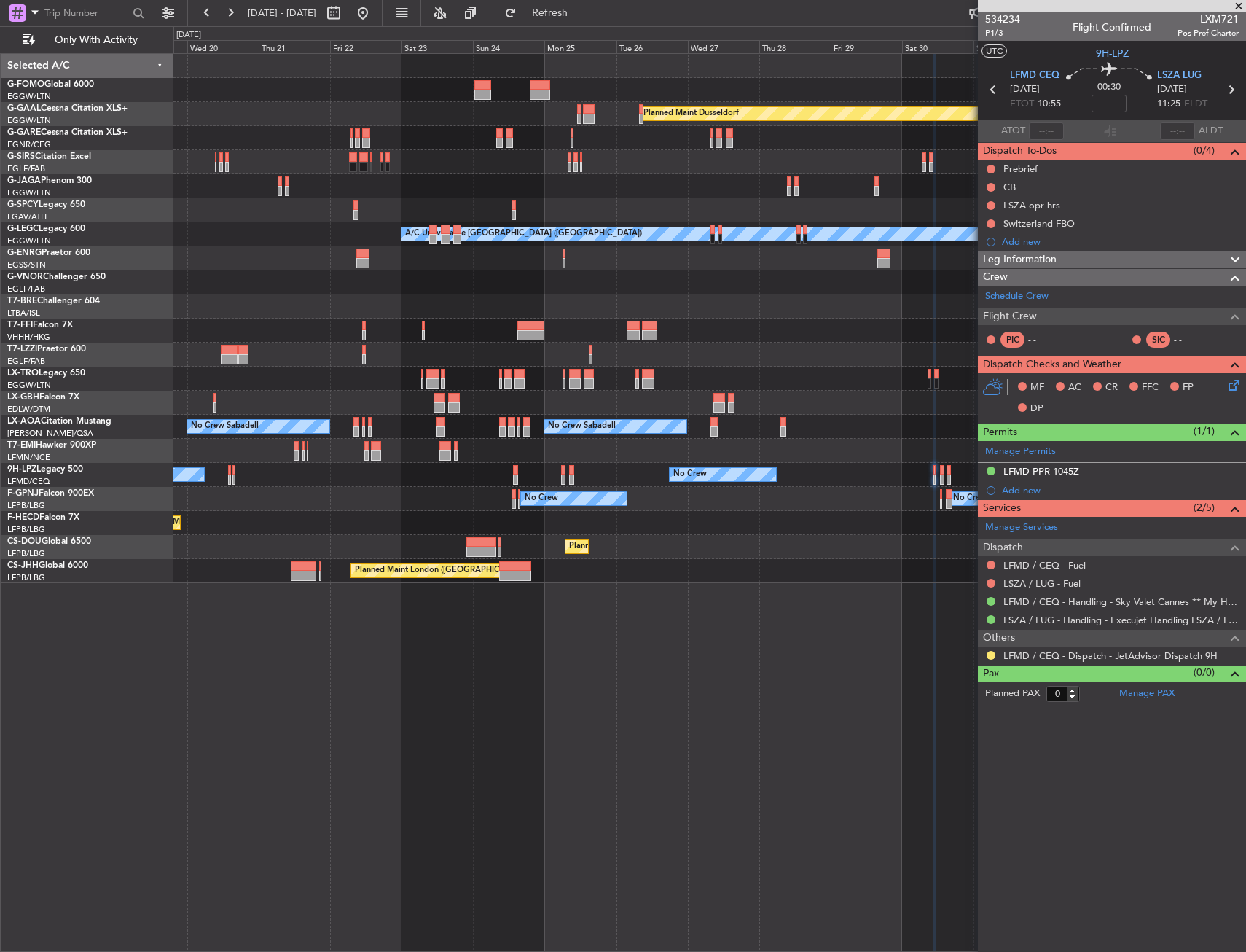
click at [799, 511] on div "Planned Maint [GEOGRAPHIC_DATA] ([GEOGRAPHIC_DATA]) Planned Maint [GEOGRAPHIC_D…" at bounding box center [710, 522] width 1072 height 24
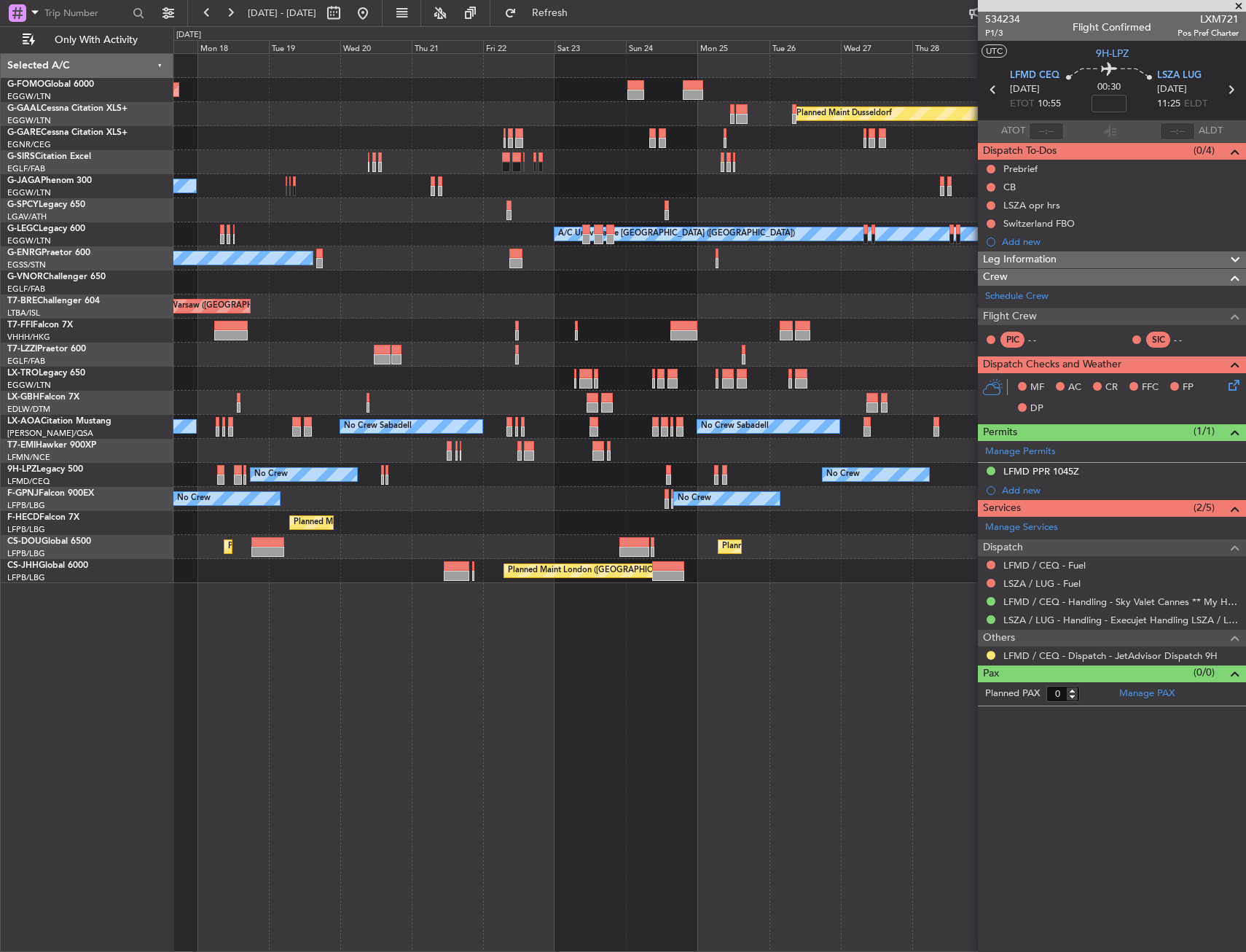
click at [870, 508] on div "Planned Maint Windsor Locks ([PERSON_NAME] Intl) Planned [GEOGRAPHIC_DATA] Plan…" at bounding box center [710, 318] width 1072 height 529
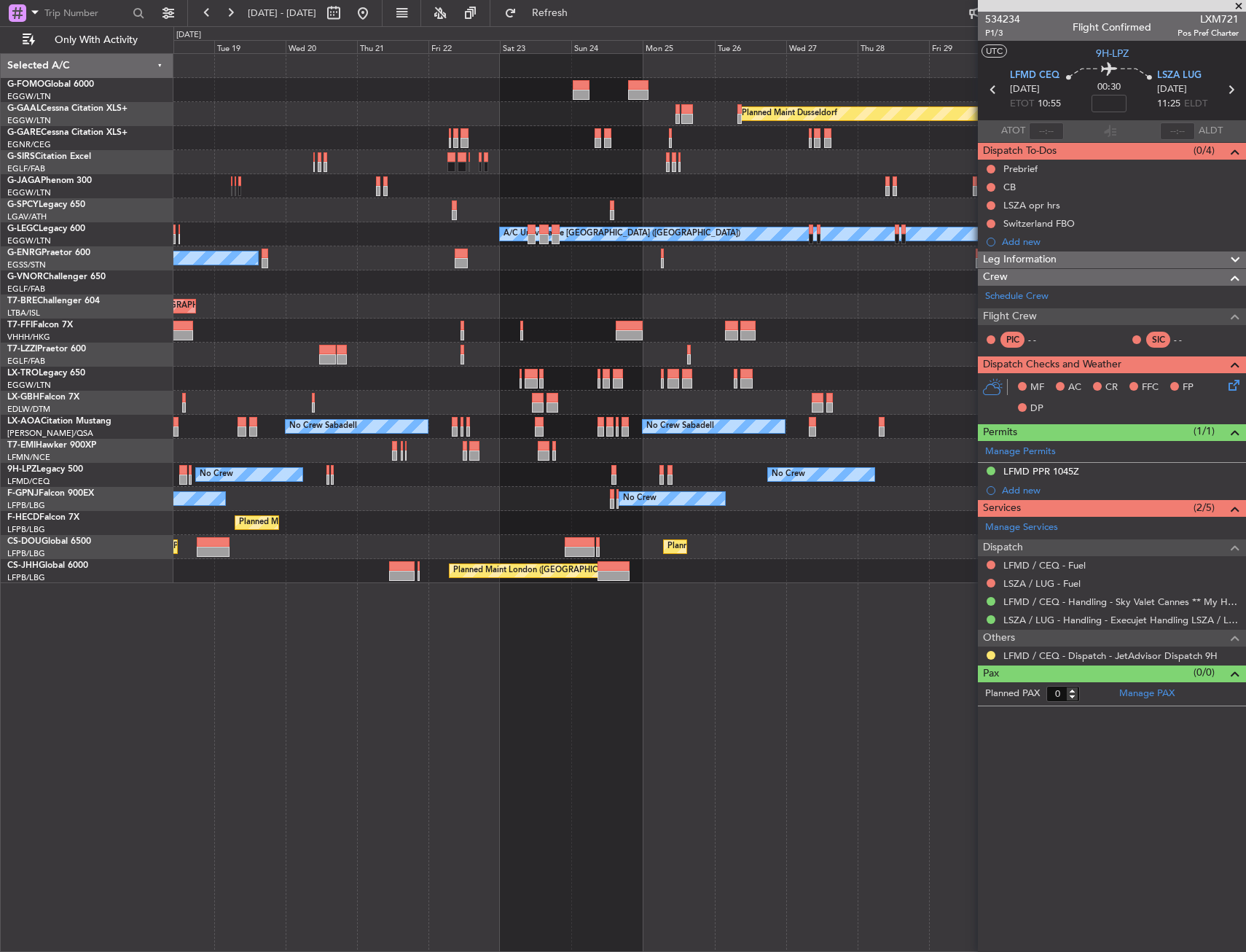
click at [547, 551] on div "Planned Maint Windsor Locks ([PERSON_NAME] Intl) Planned [GEOGRAPHIC_DATA] Owne…" at bounding box center [710, 318] width 1072 height 529
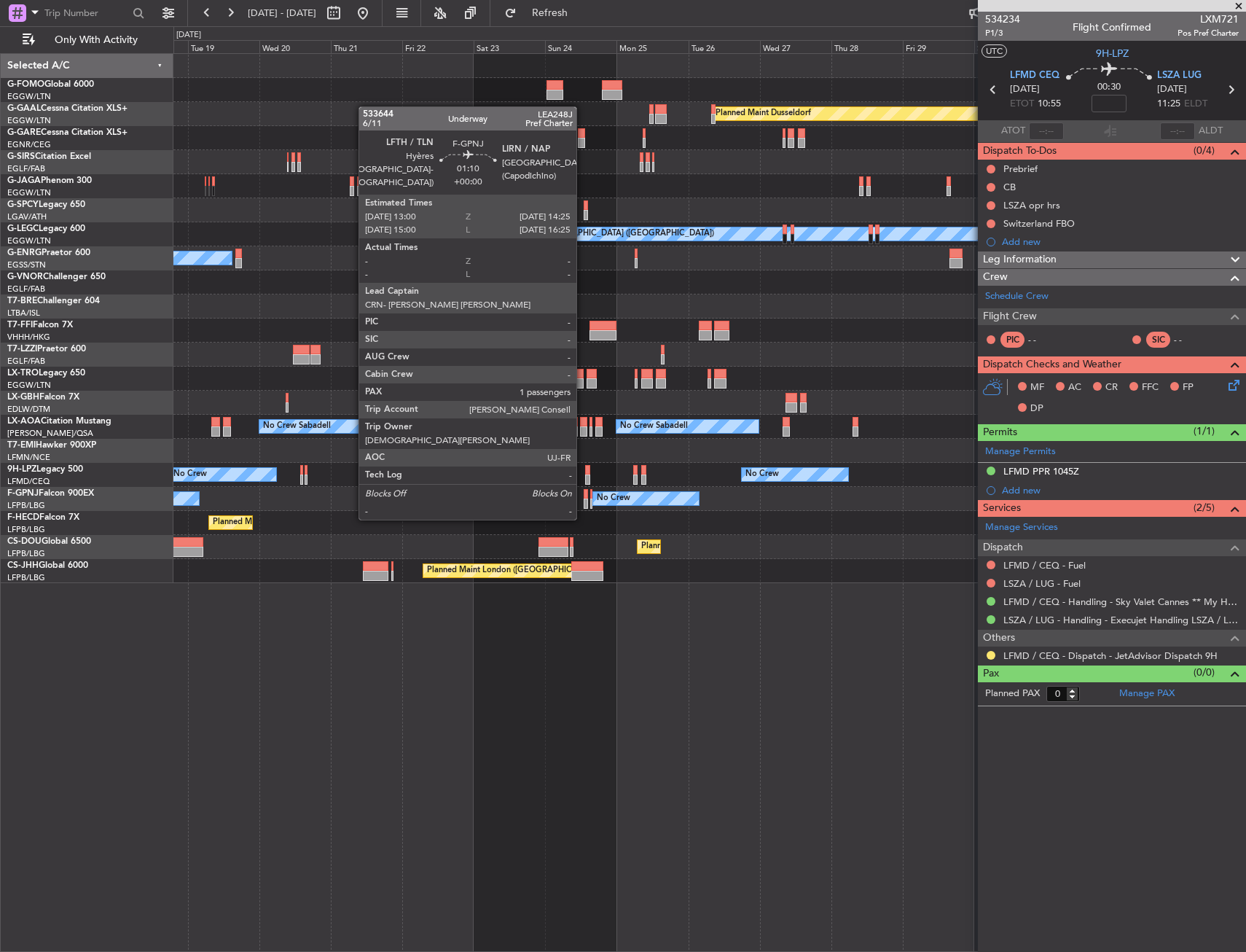
click at [584, 491] on div at bounding box center [586, 494] width 5 height 10
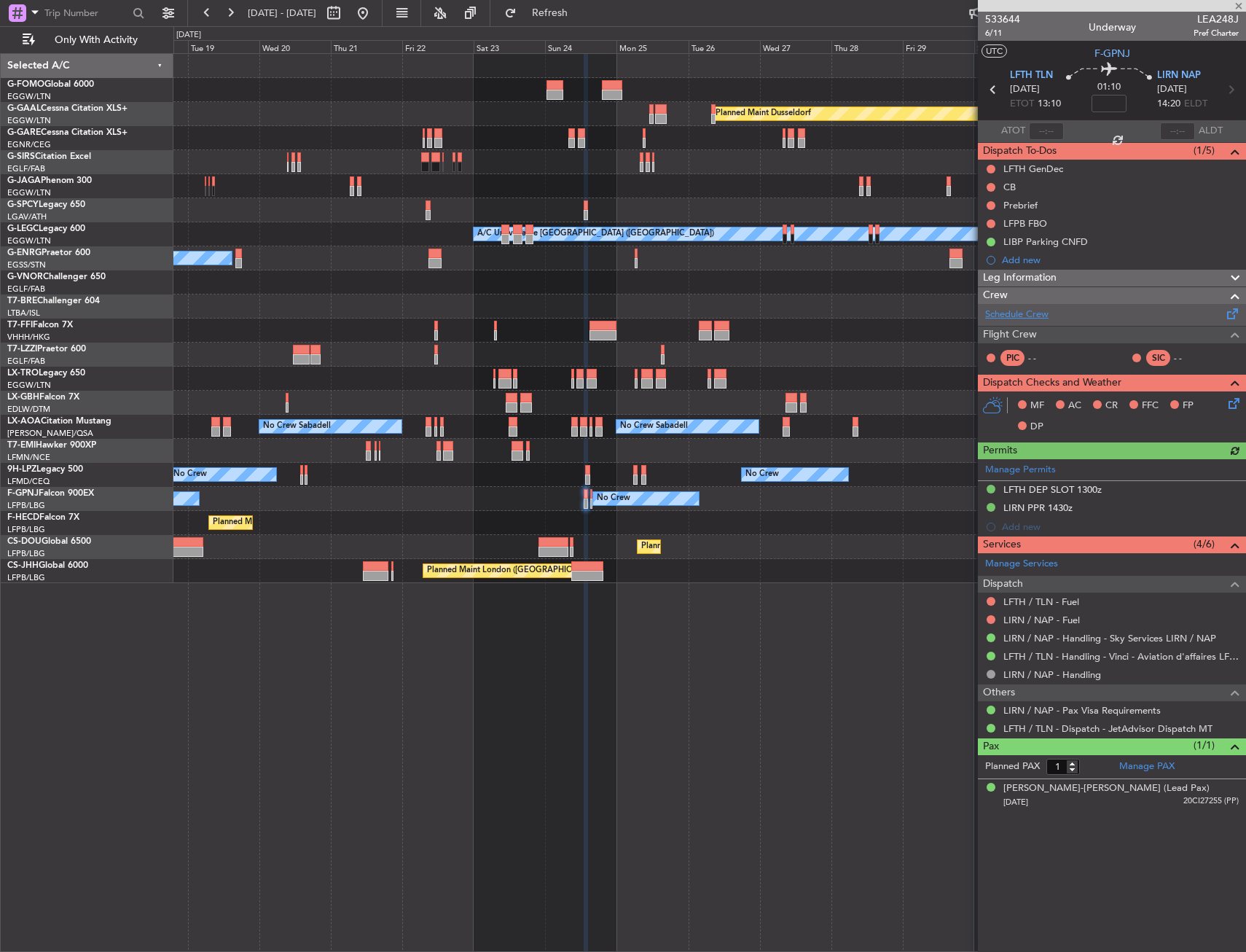
click at [1019, 315] on link "Schedule Crew" at bounding box center [1017, 315] width 63 height 15
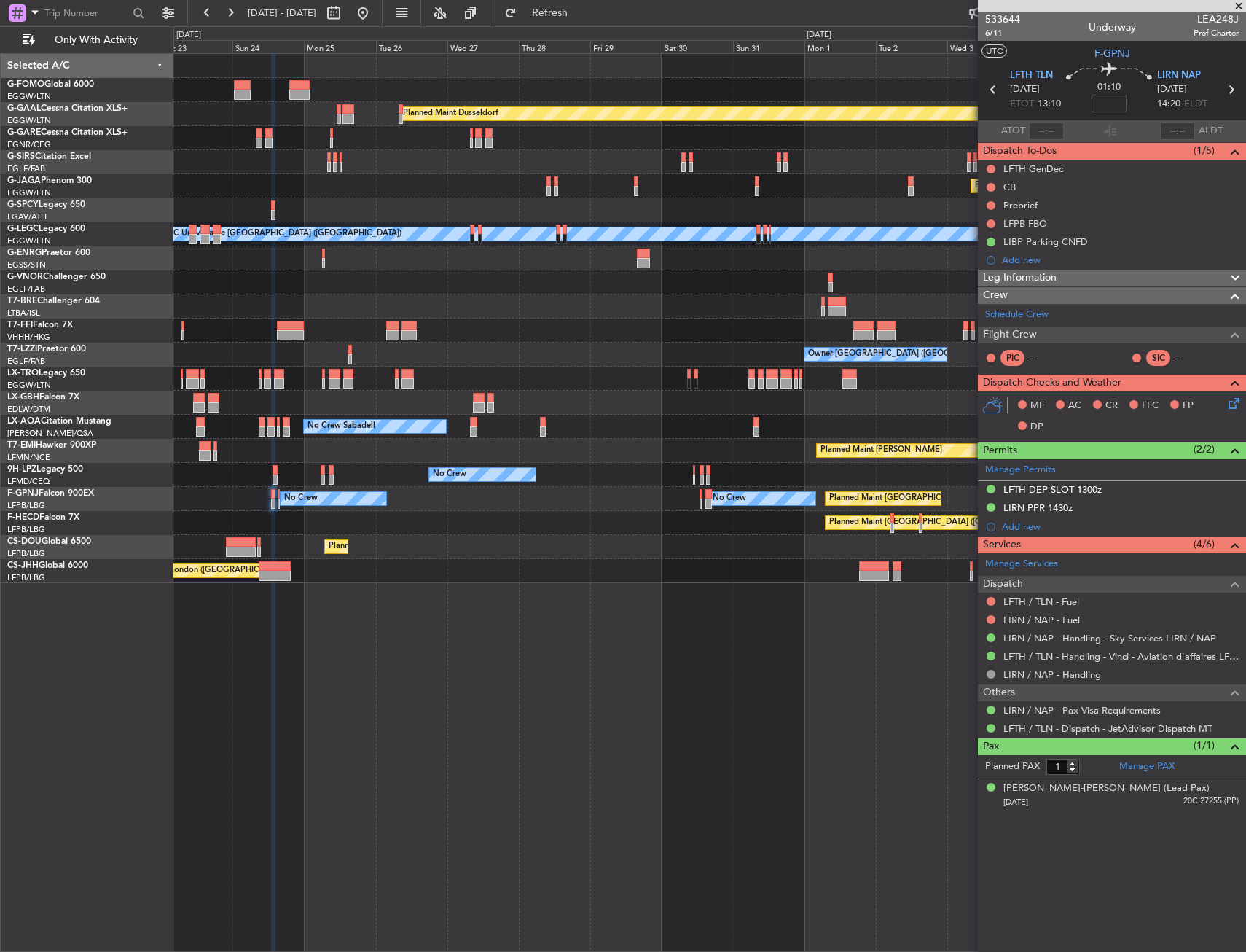
click at [377, 546] on div "Planned Maint Dusseldorf Planned Maint [GEOGRAPHIC_DATA] ([GEOGRAPHIC_DATA]) A/…" at bounding box center [710, 318] width 1072 height 529
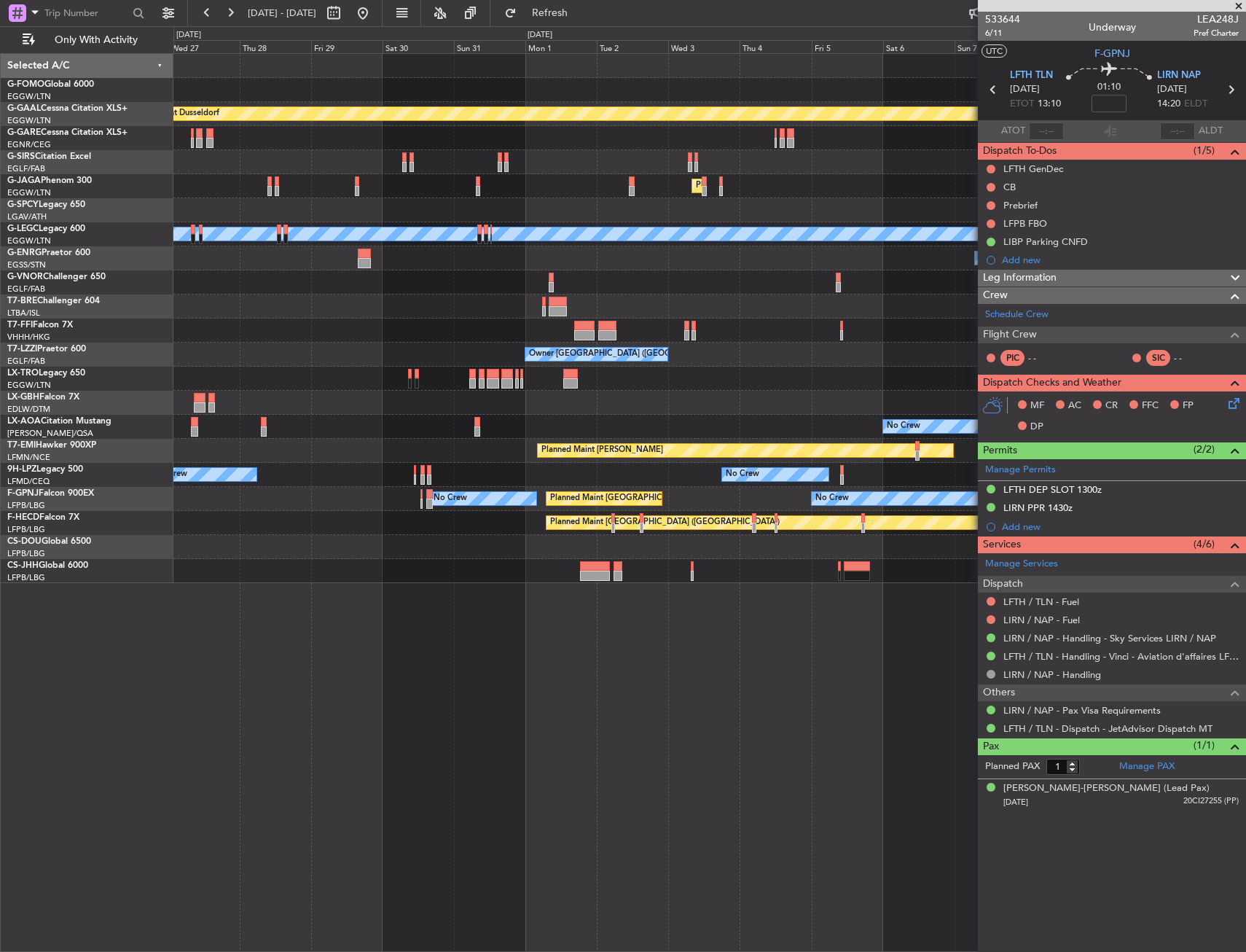
click at [341, 572] on div "Planned Maint Dusseldorf Planned Maint [GEOGRAPHIC_DATA] ([GEOGRAPHIC_DATA]) A/…" at bounding box center [710, 318] width 1072 height 529
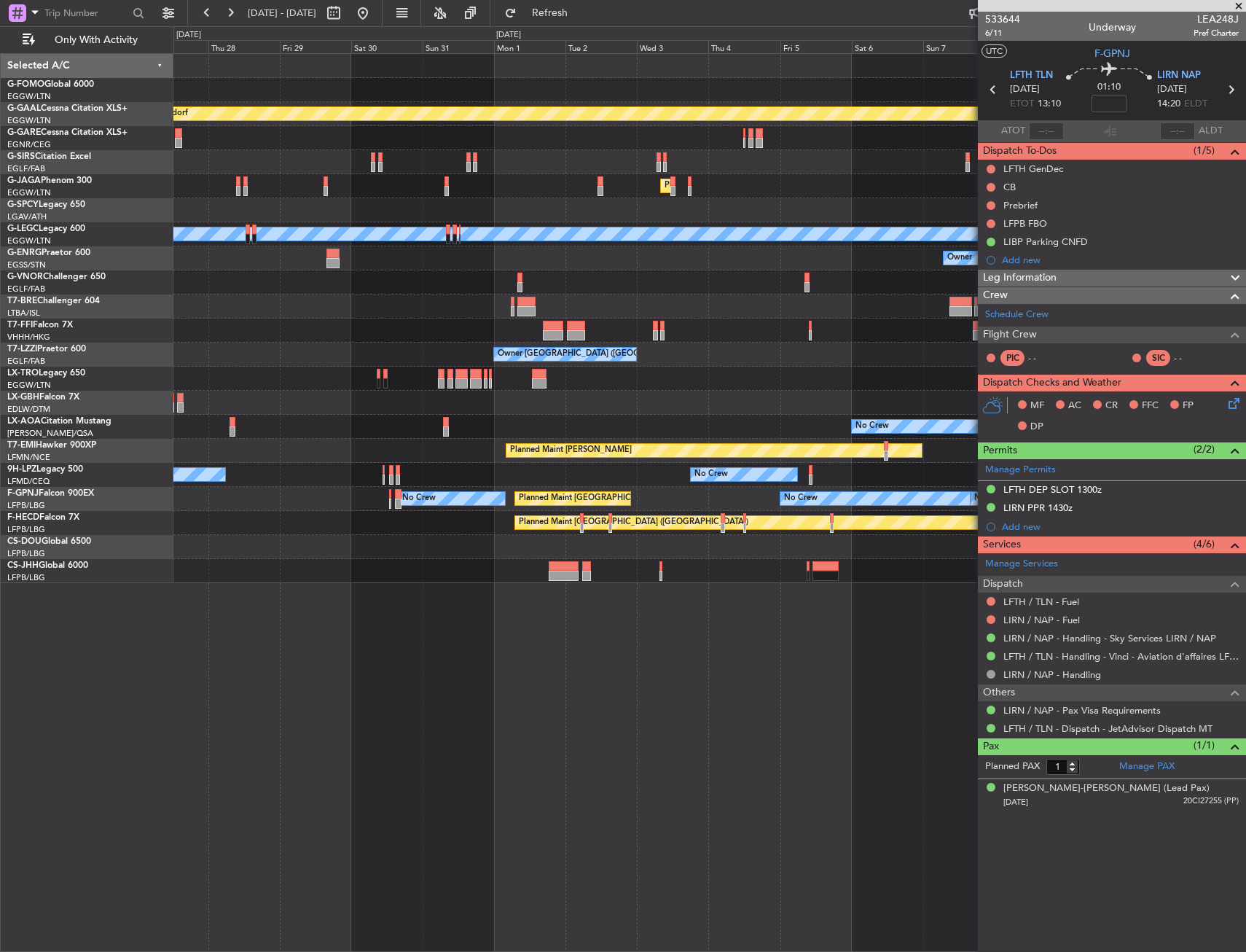
click at [864, 551] on div "Planned Maint Dusseldorf Planned Maint [GEOGRAPHIC_DATA] ([GEOGRAPHIC_DATA]) A/…" at bounding box center [710, 318] width 1072 height 529
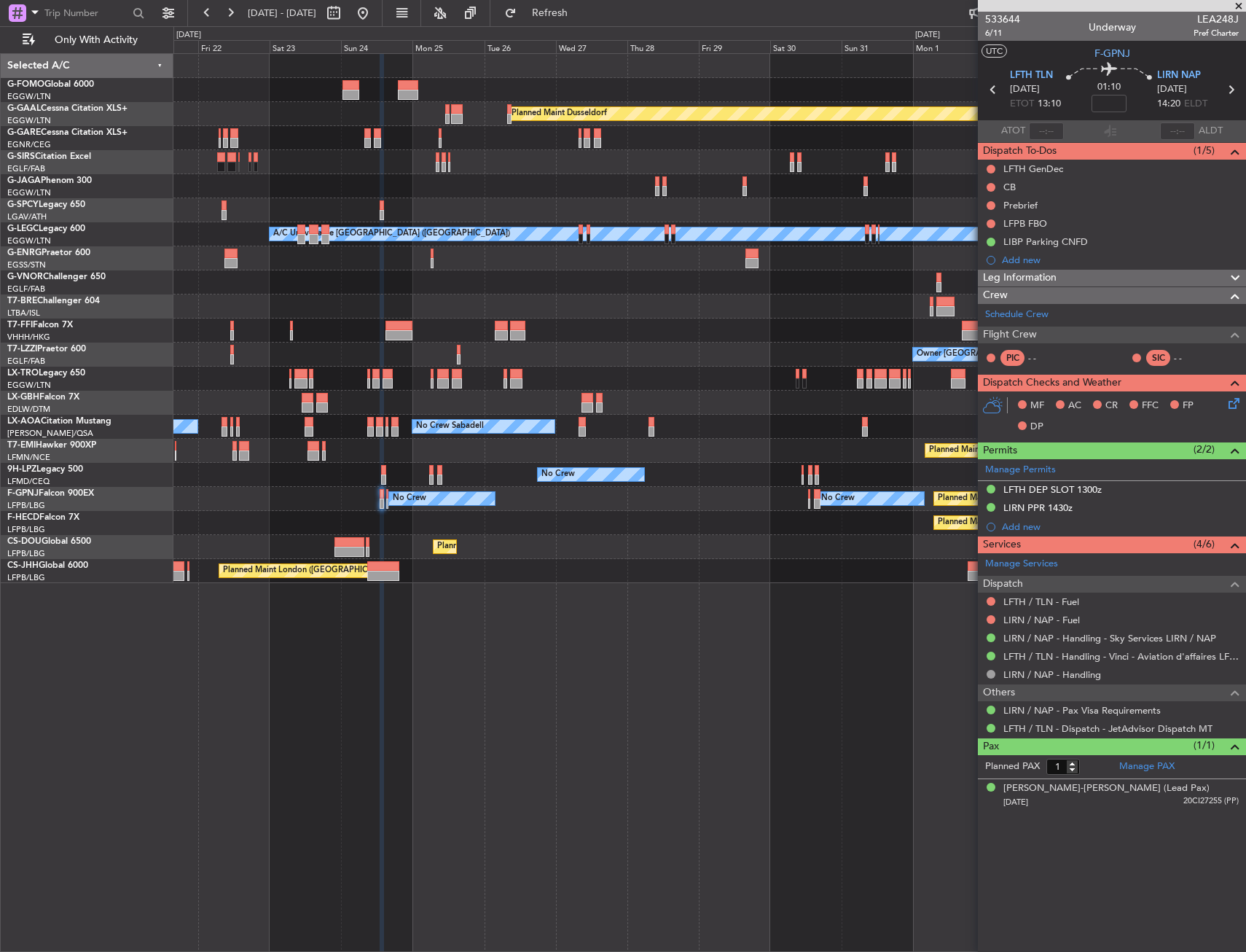
click at [707, 582] on div "Planned Maint Dusseldorf Planned Maint [GEOGRAPHIC_DATA] ([GEOGRAPHIC_DATA]) Ow…" at bounding box center [710, 502] width 1073 height 898
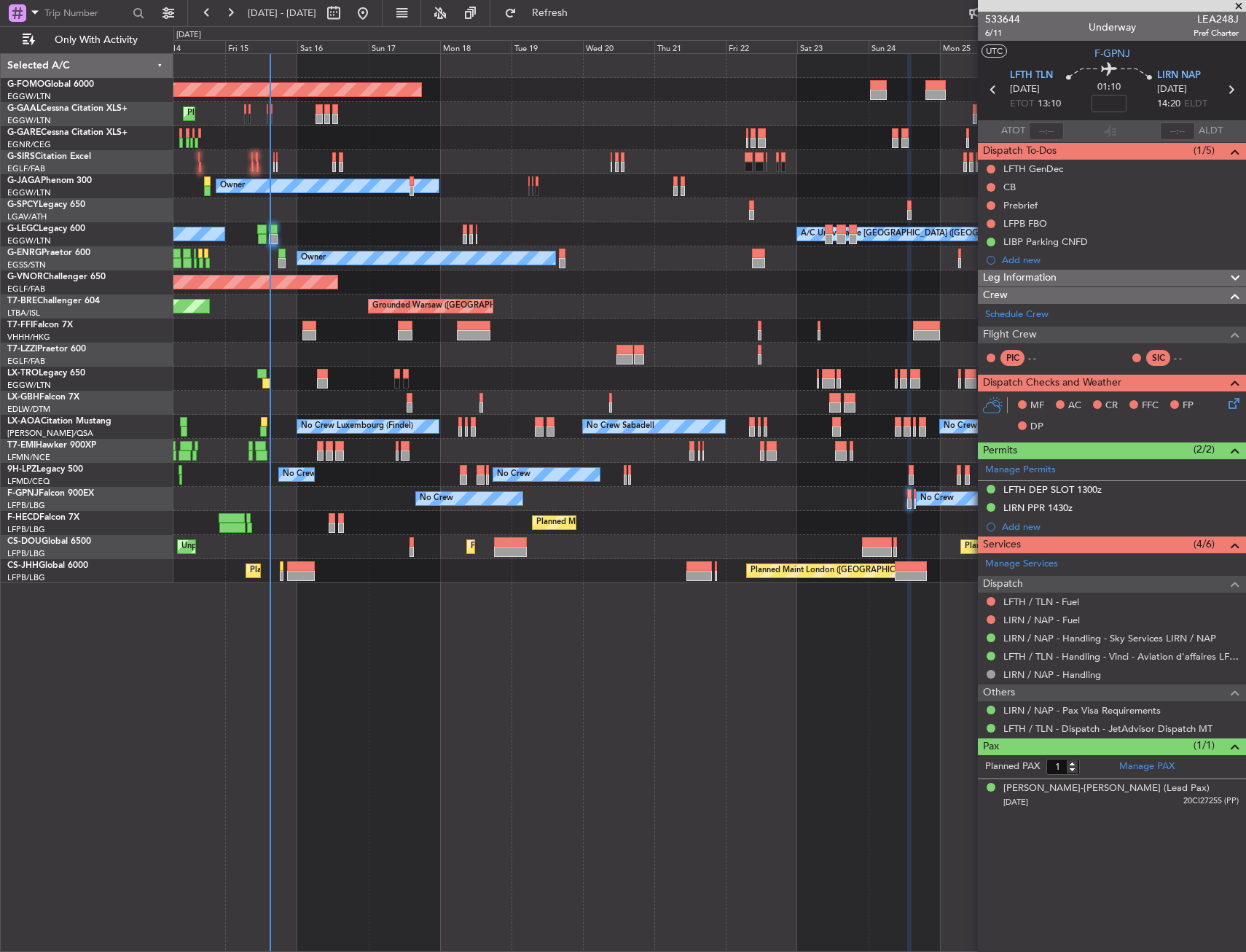
click at [760, 595] on div "Planned Maint Windsor Locks ([PERSON_NAME] Intl) Planned [GEOGRAPHIC_DATA] Plan…" at bounding box center [710, 502] width 1073 height 898
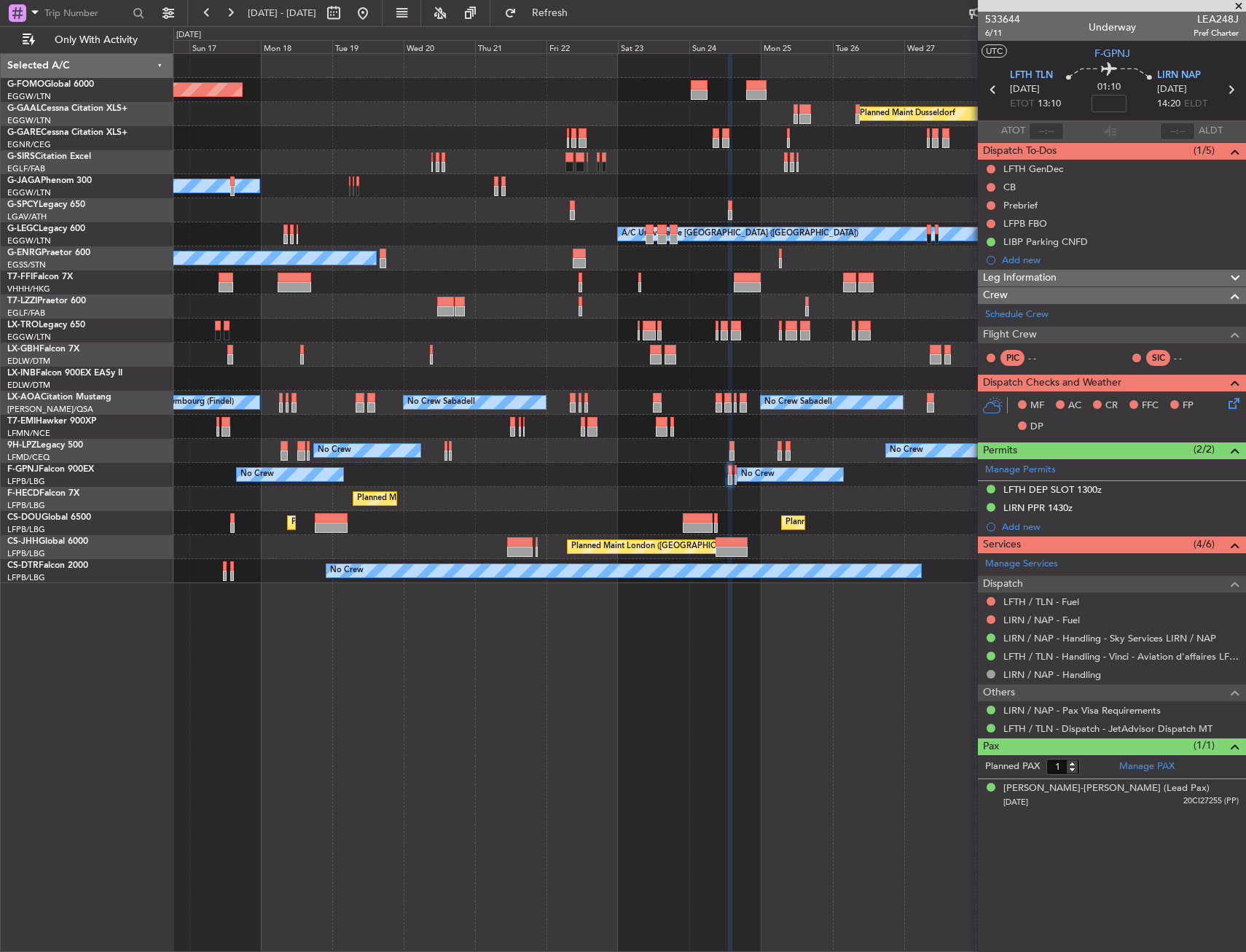
click at [275, 524] on div "Planned Maint Windsor Locks ([PERSON_NAME] Intl) Planned [GEOGRAPHIC_DATA] Plan…" at bounding box center [710, 318] width 1072 height 529
click at [428, 521] on div "Planned Maint Windsor Locks ([PERSON_NAME] Intl) Planned [GEOGRAPHIC_DATA] Plan…" at bounding box center [710, 318] width 1072 height 529
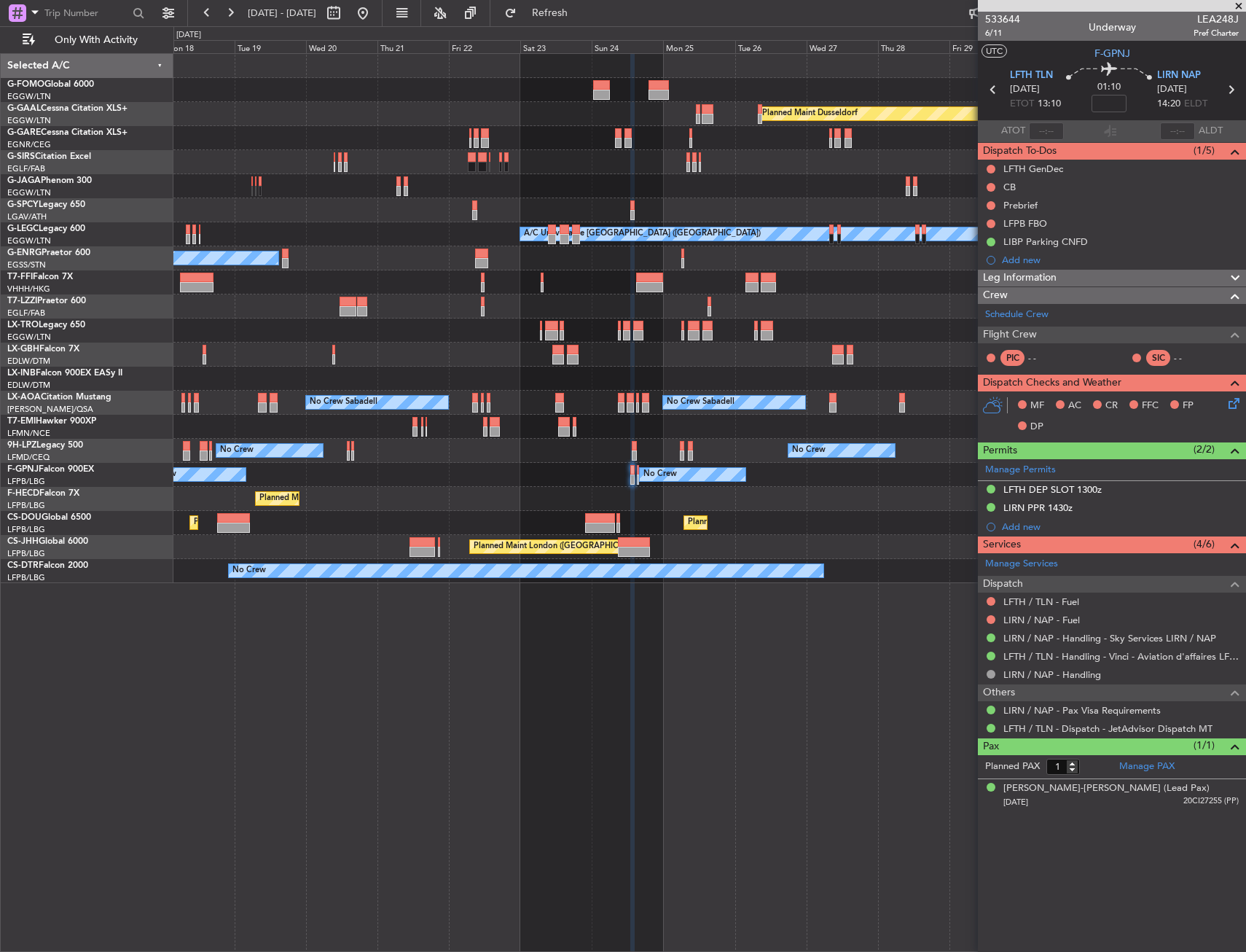
click at [478, 526] on div "Planned Maint Windsor Locks ([PERSON_NAME] Intl) Planned [GEOGRAPHIC_DATA] Plan…" at bounding box center [710, 318] width 1072 height 529
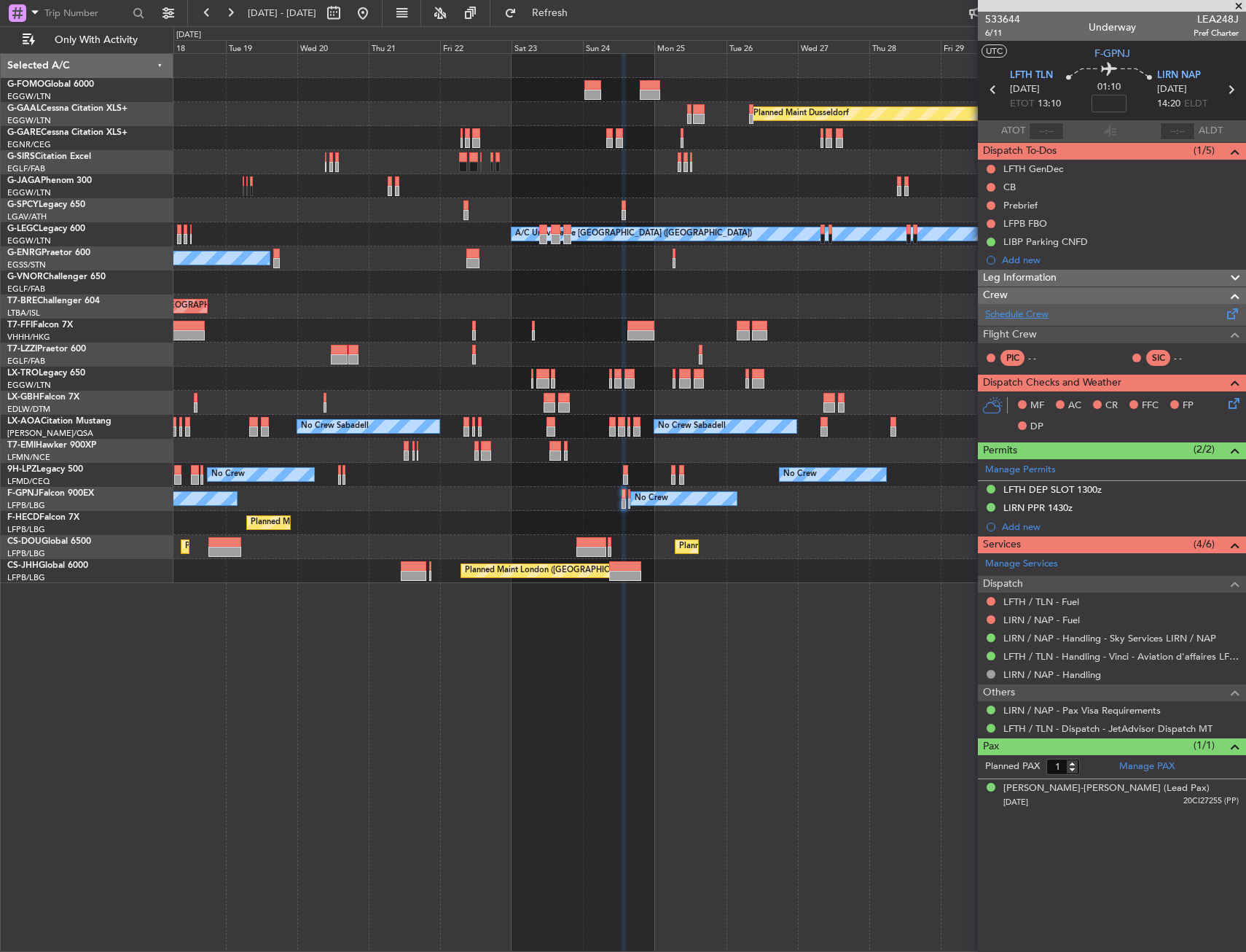
click at [1014, 313] on link "Schedule Crew" at bounding box center [1017, 315] width 63 height 15
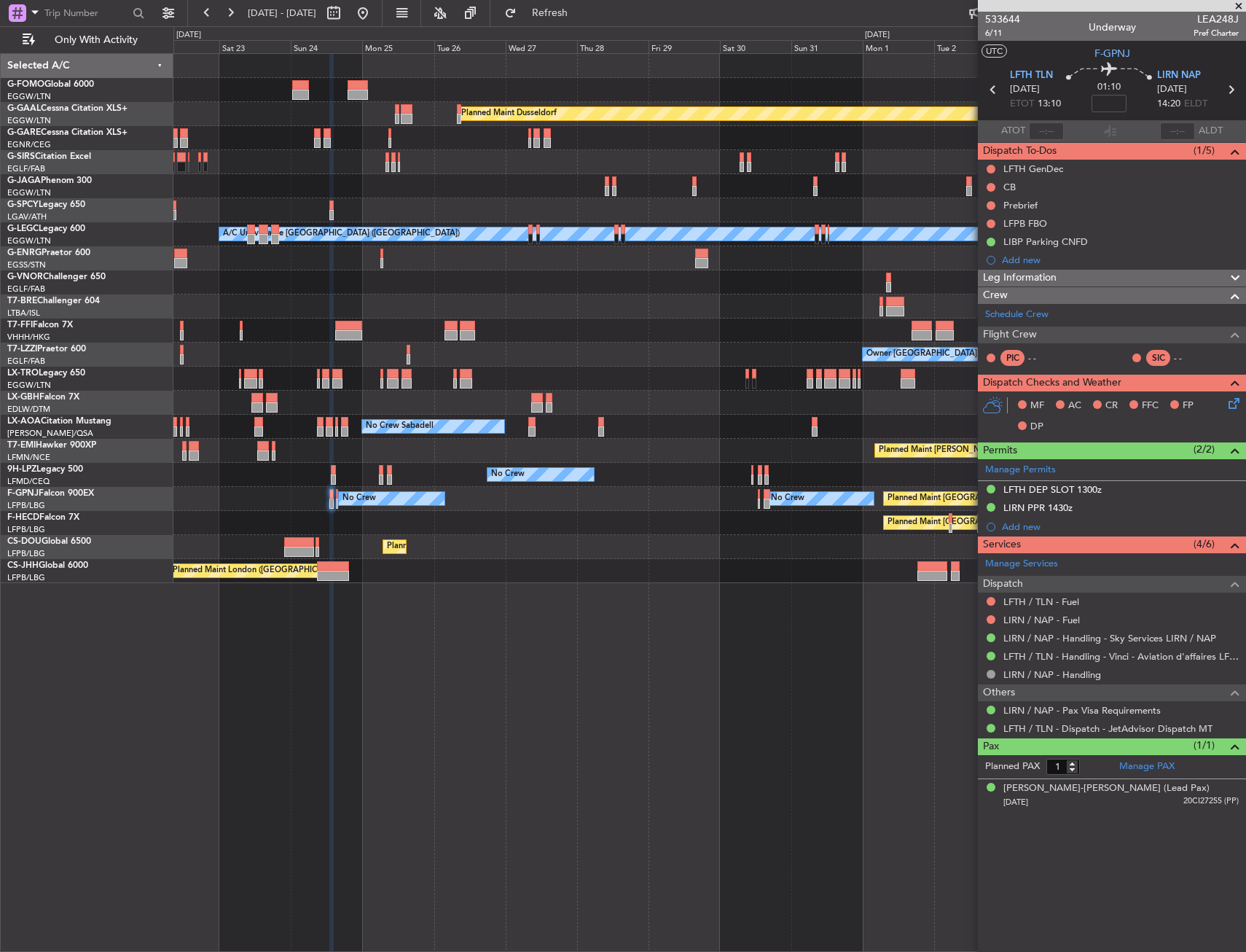
click at [405, 612] on div "Planned Maint Dusseldorf Planned Maint [GEOGRAPHIC_DATA] ([GEOGRAPHIC_DATA]) A/…" at bounding box center [710, 502] width 1073 height 898
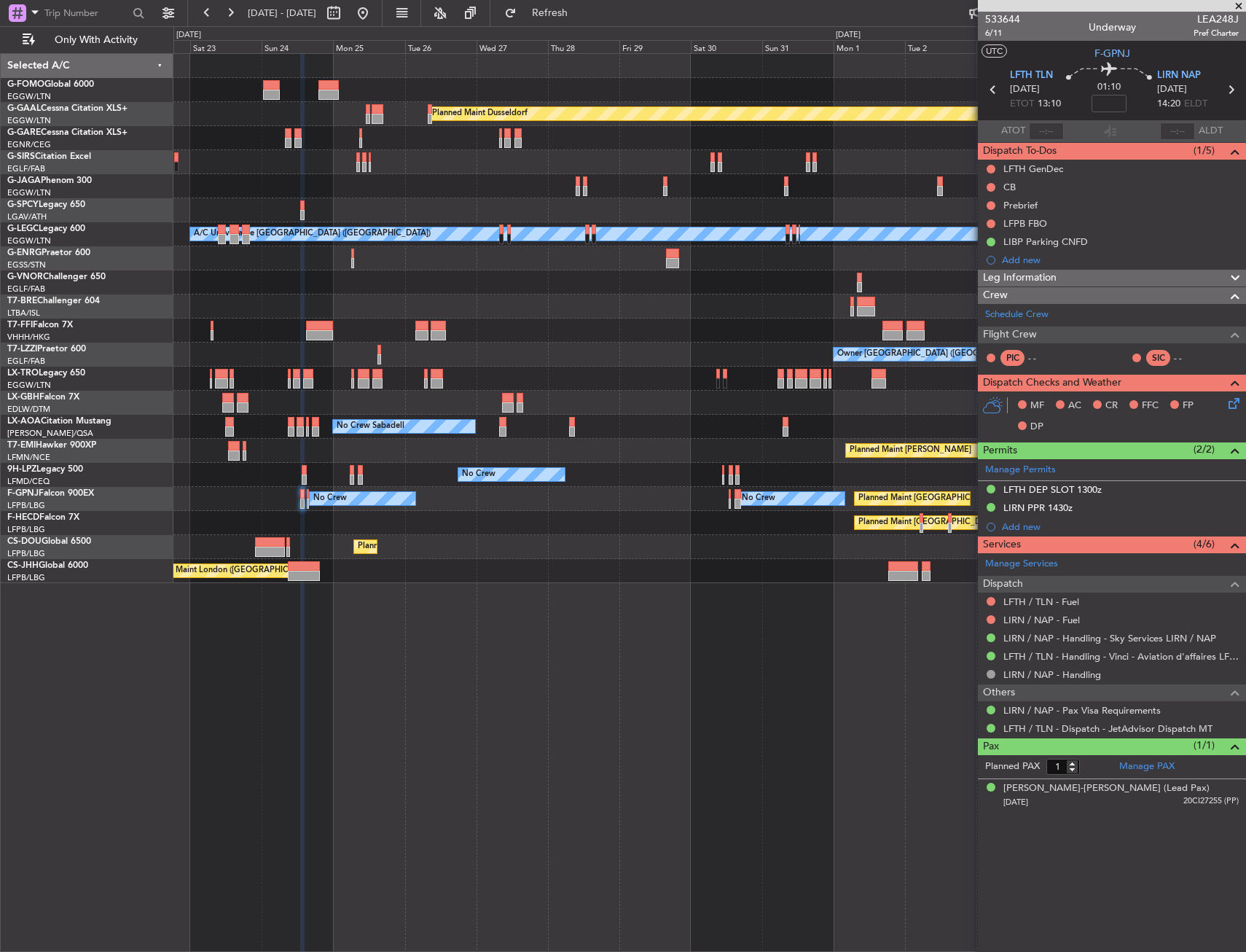
click at [535, 603] on div "Planned Maint Dusseldorf Planned Maint [GEOGRAPHIC_DATA] ([GEOGRAPHIC_DATA]) A/…" at bounding box center [710, 502] width 1073 height 898
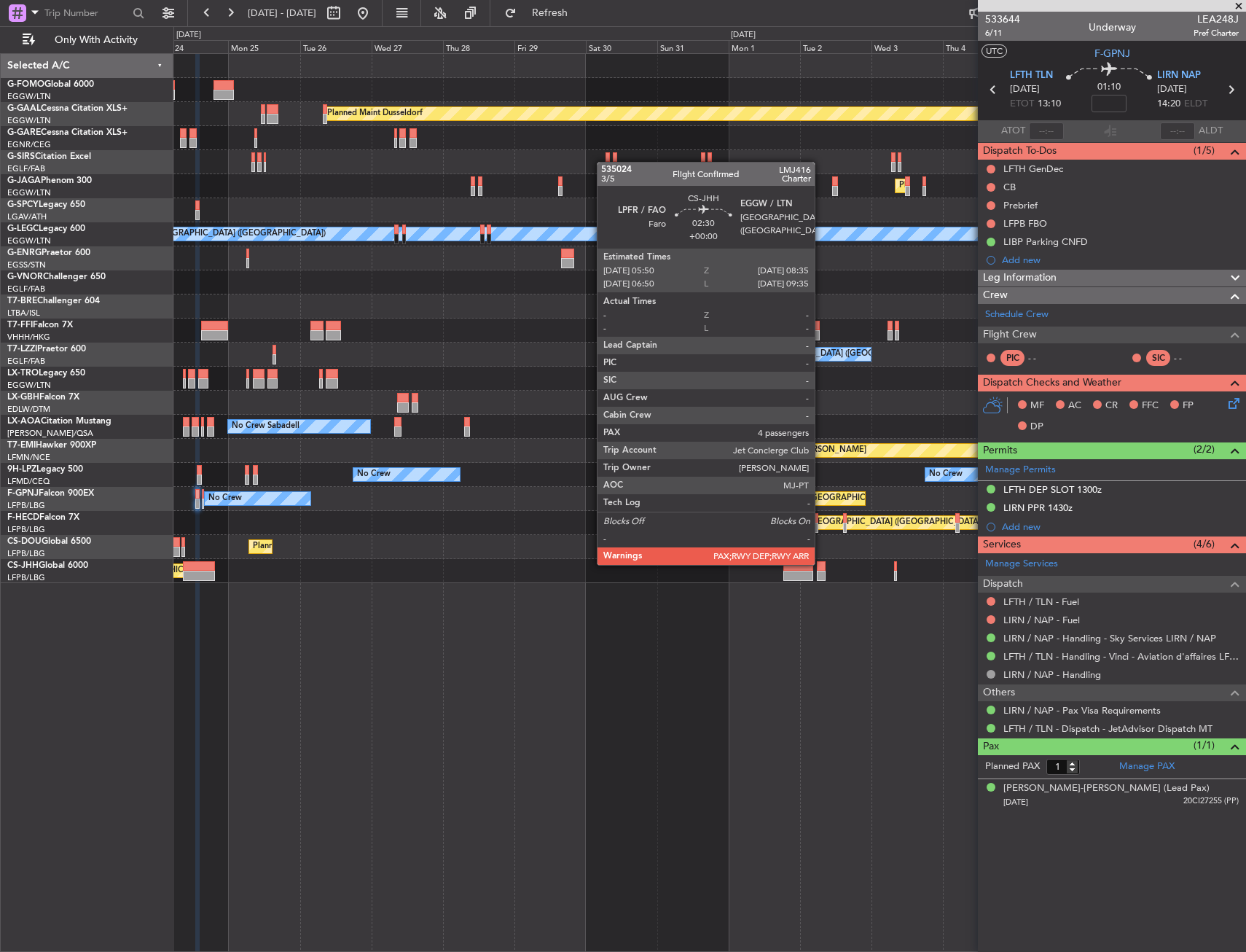
click at [821, 563] on div at bounding box center [821, 566] width 8 height 10
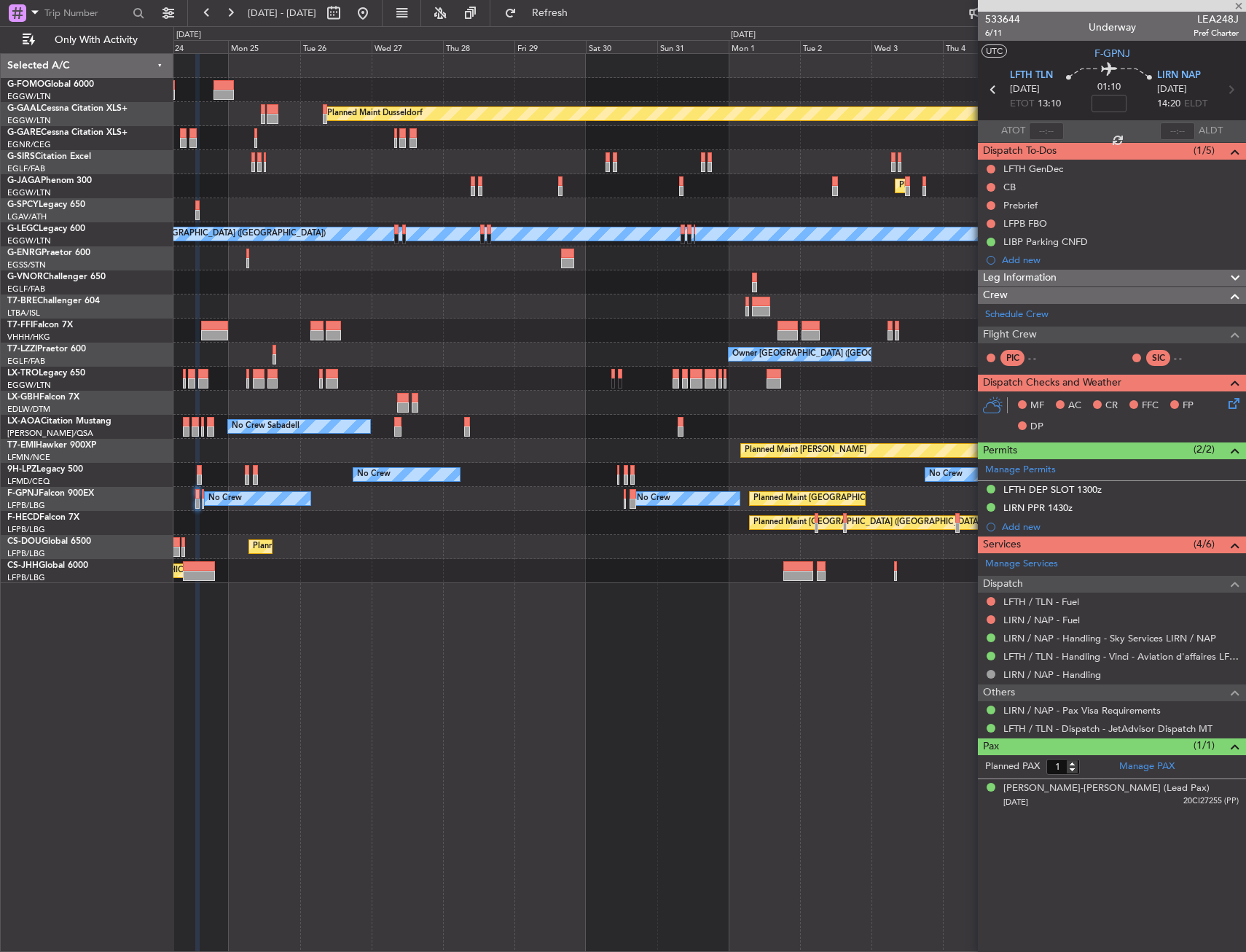
type input "4"
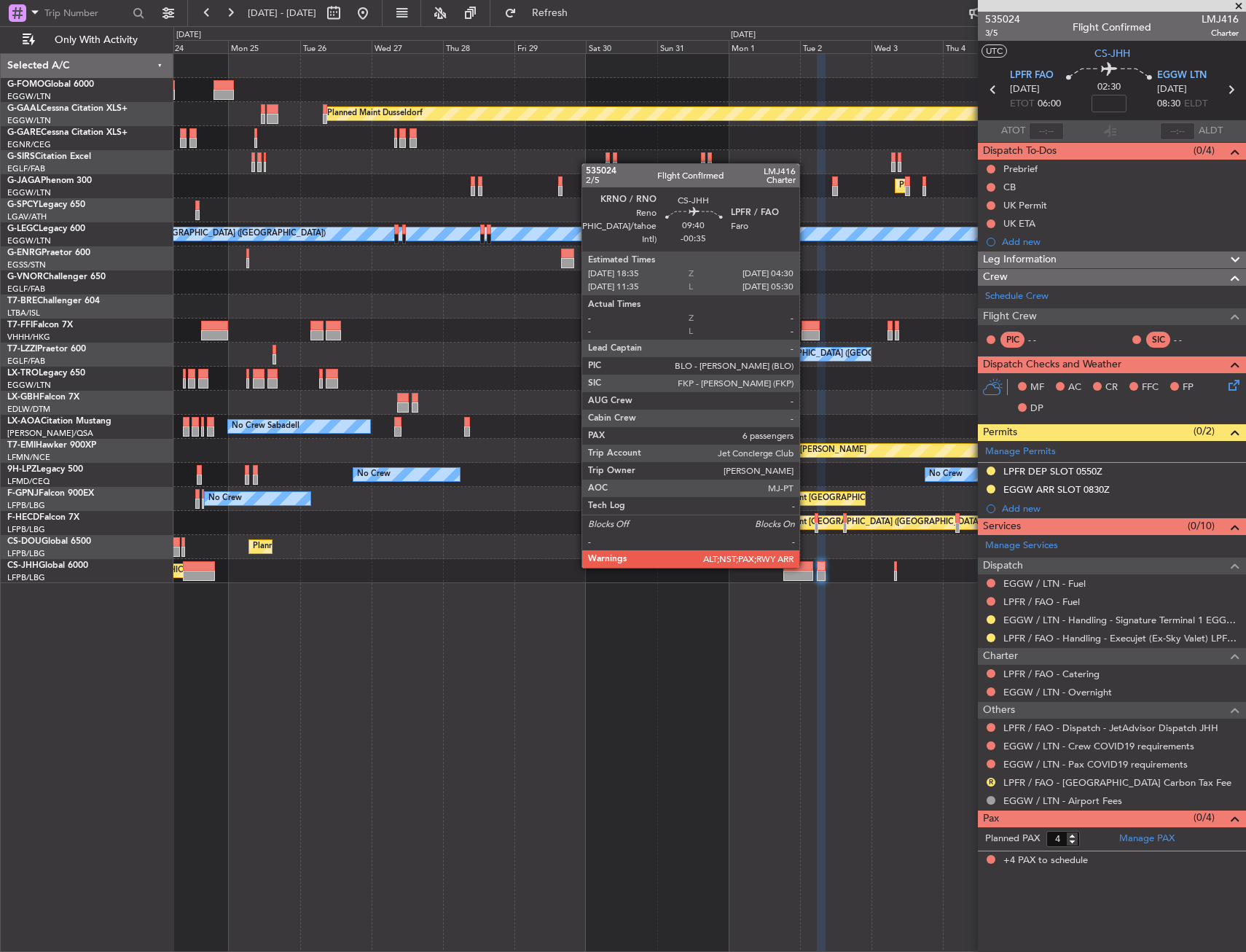
click at [806, 566] on div at bounding box center [798, 566] width 30 height 10
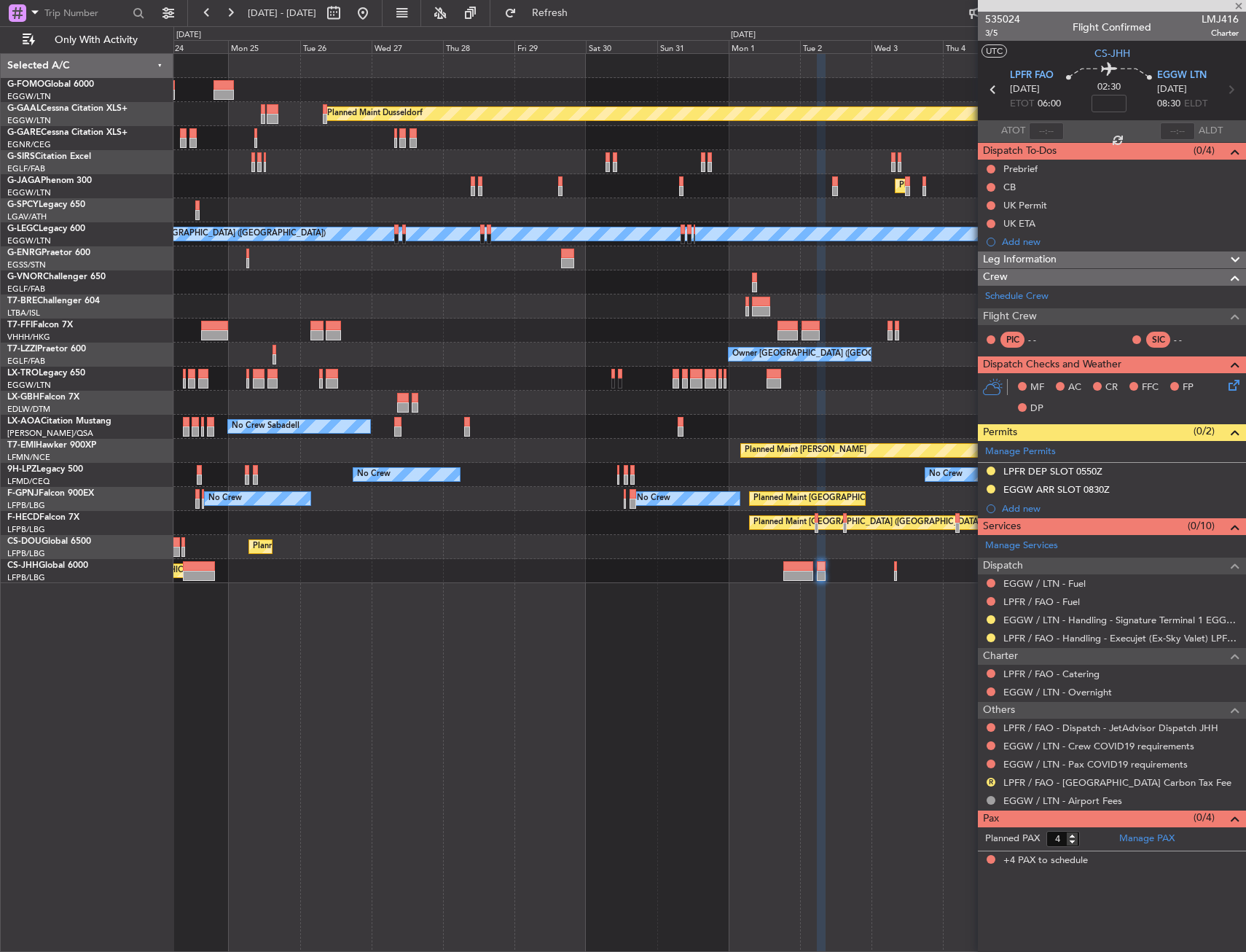
type input "-00:35"
type input "6"
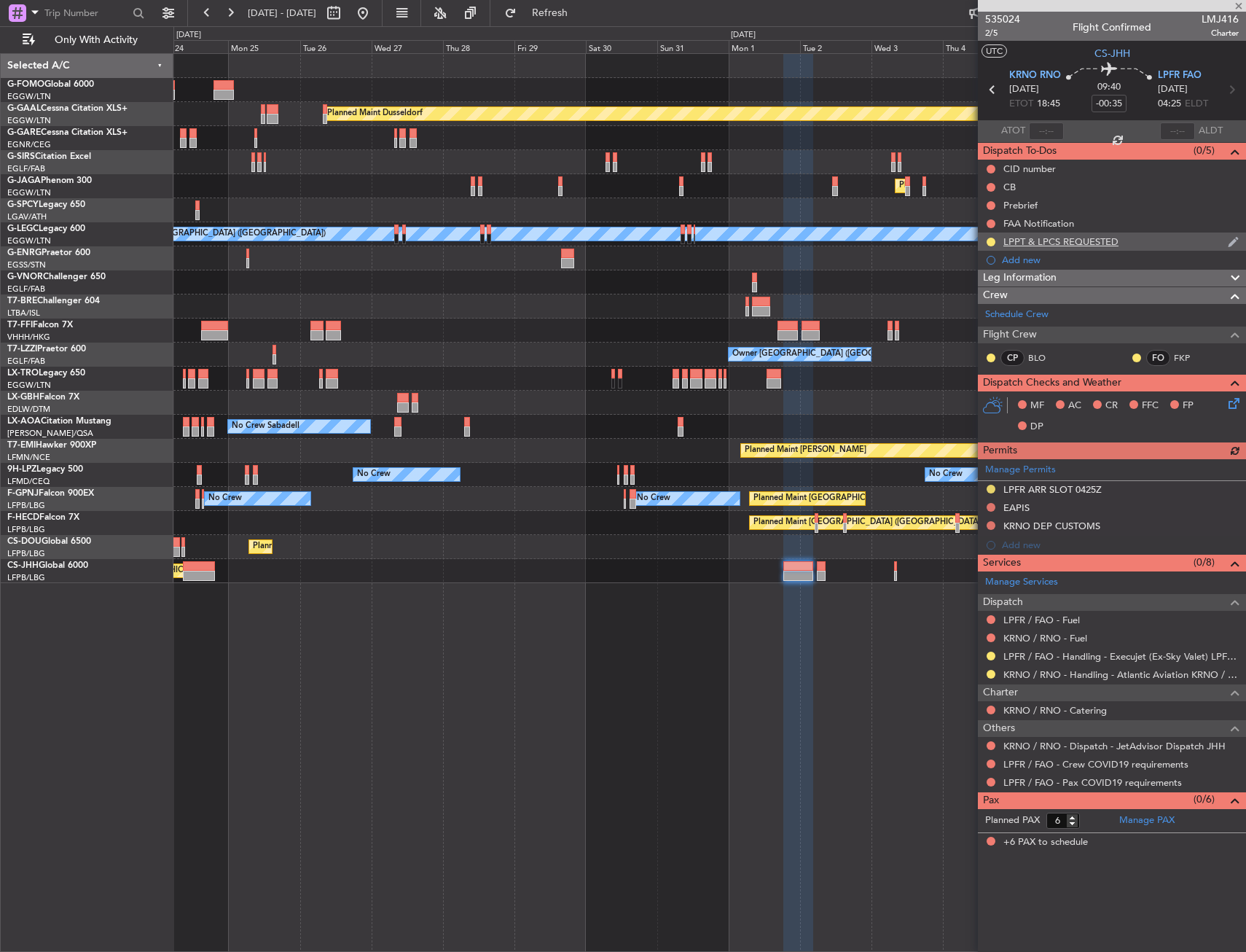
click at [1134, 242] on div "LPPT & LPCS REQUESTED" at bounding box center [1112, 241] width 268 height 18
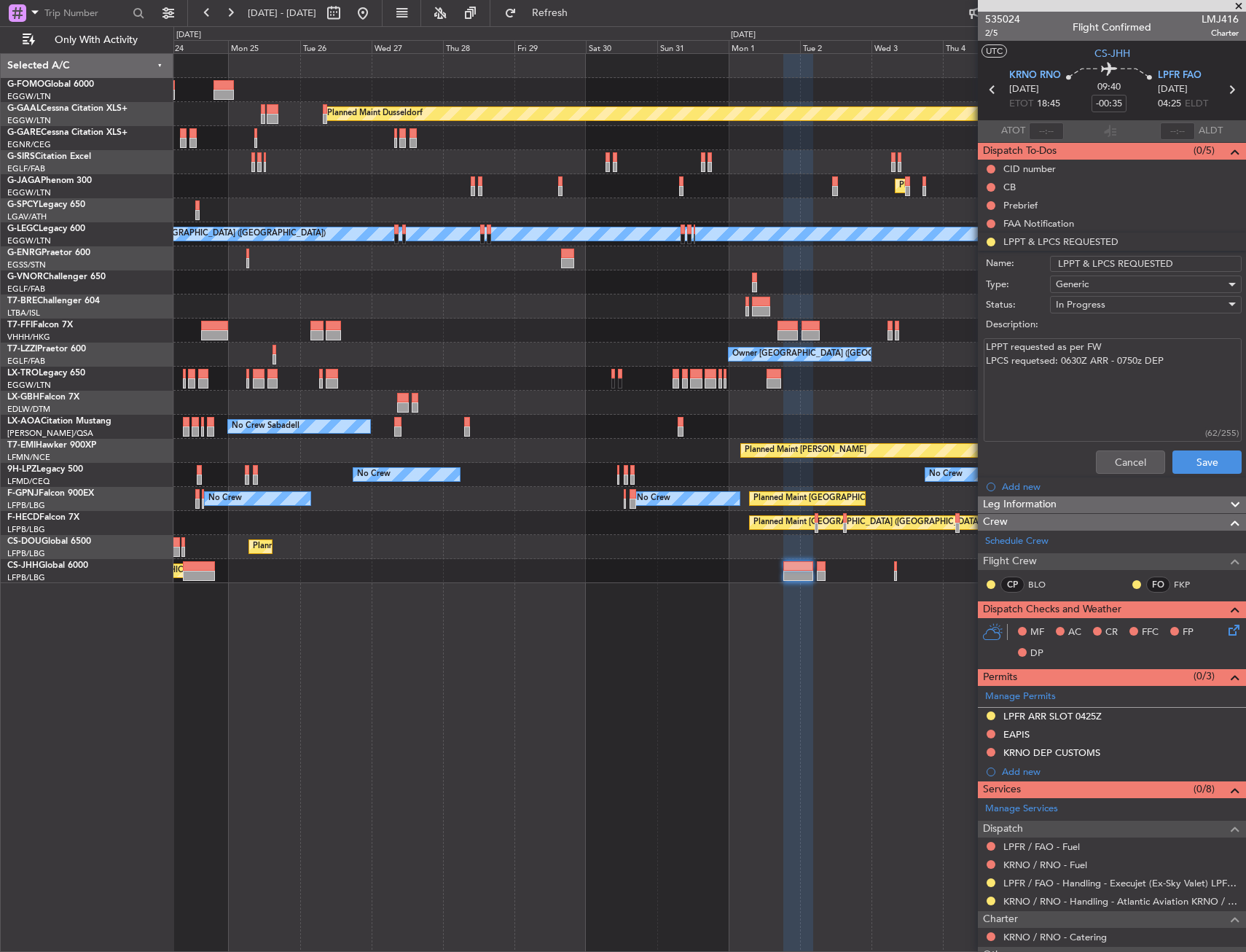
click at [1078, 363] on textarea "LPPT requested as per FW LPCS requetsed: 0630Z ARR - 0750z DEP" at bounding box center [1112, 391] width 258 height 105
type textarea "LPPT requested as per FW LPCS requetsed: 0700Z ARR - 0750z DEP"
click at [1180, 464] on button "Save" at bounding box center [1208, 462] width 69 height 23
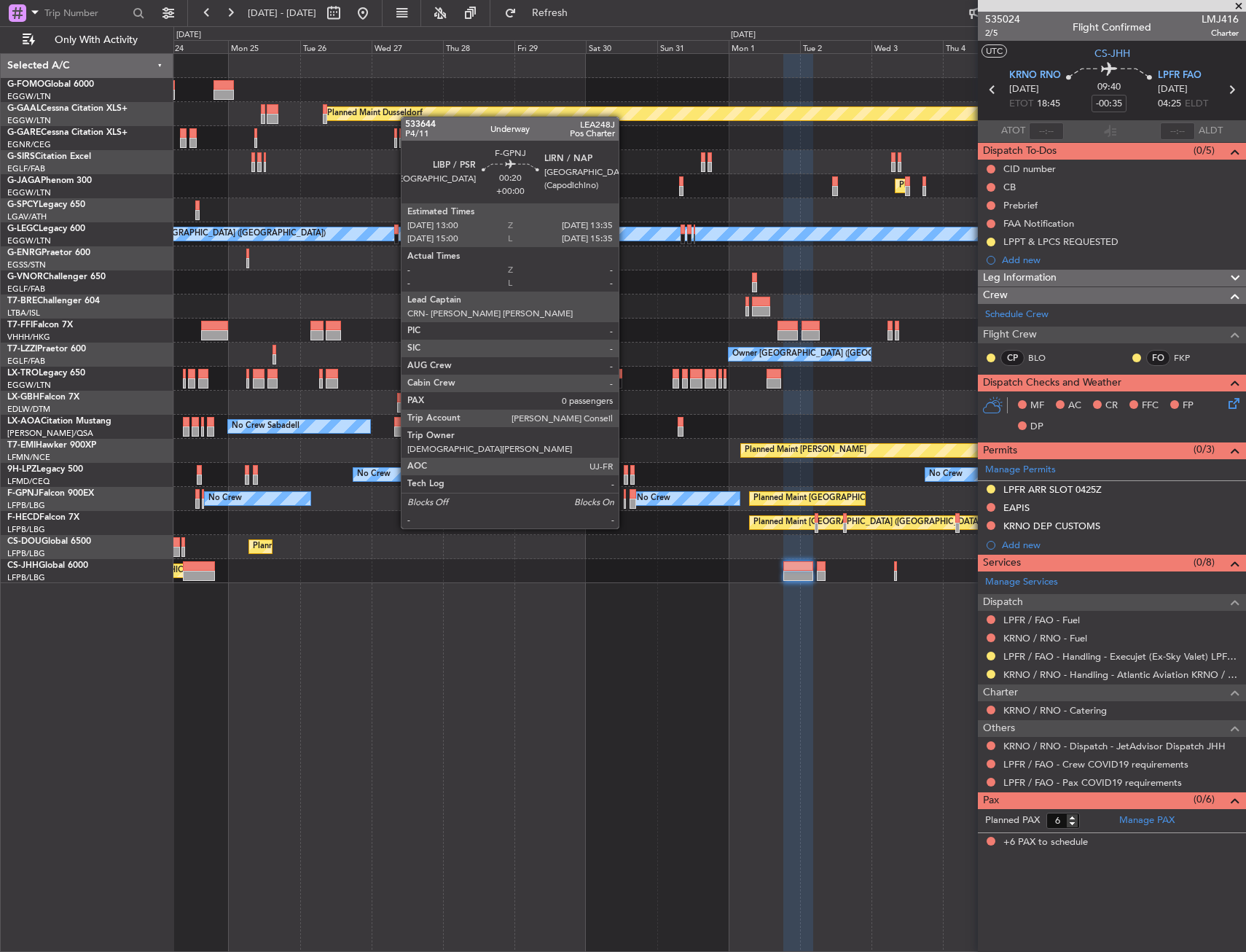
click at [625, 501] on div at bounding box center [625, 503] width 2 height 10
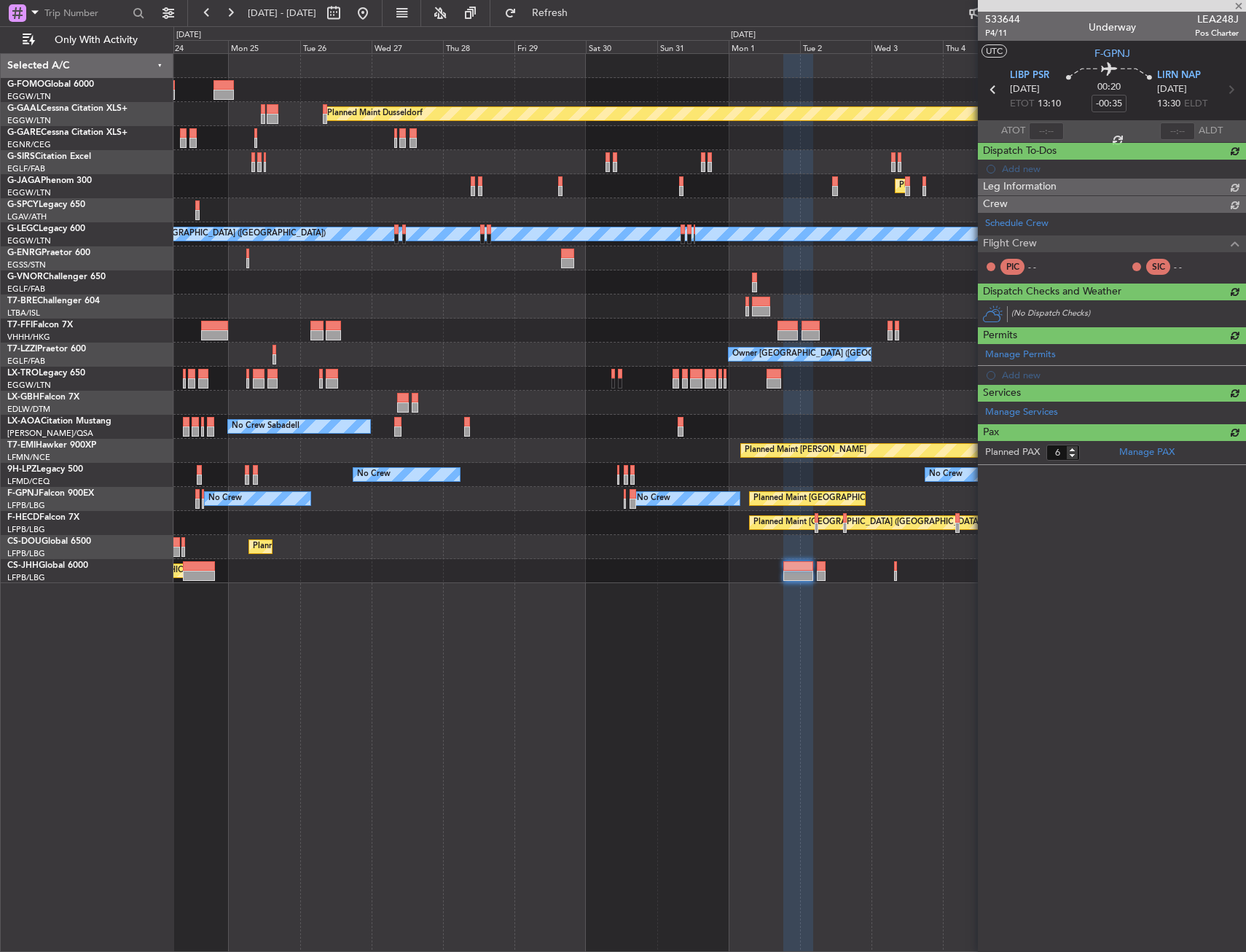
type input "0"
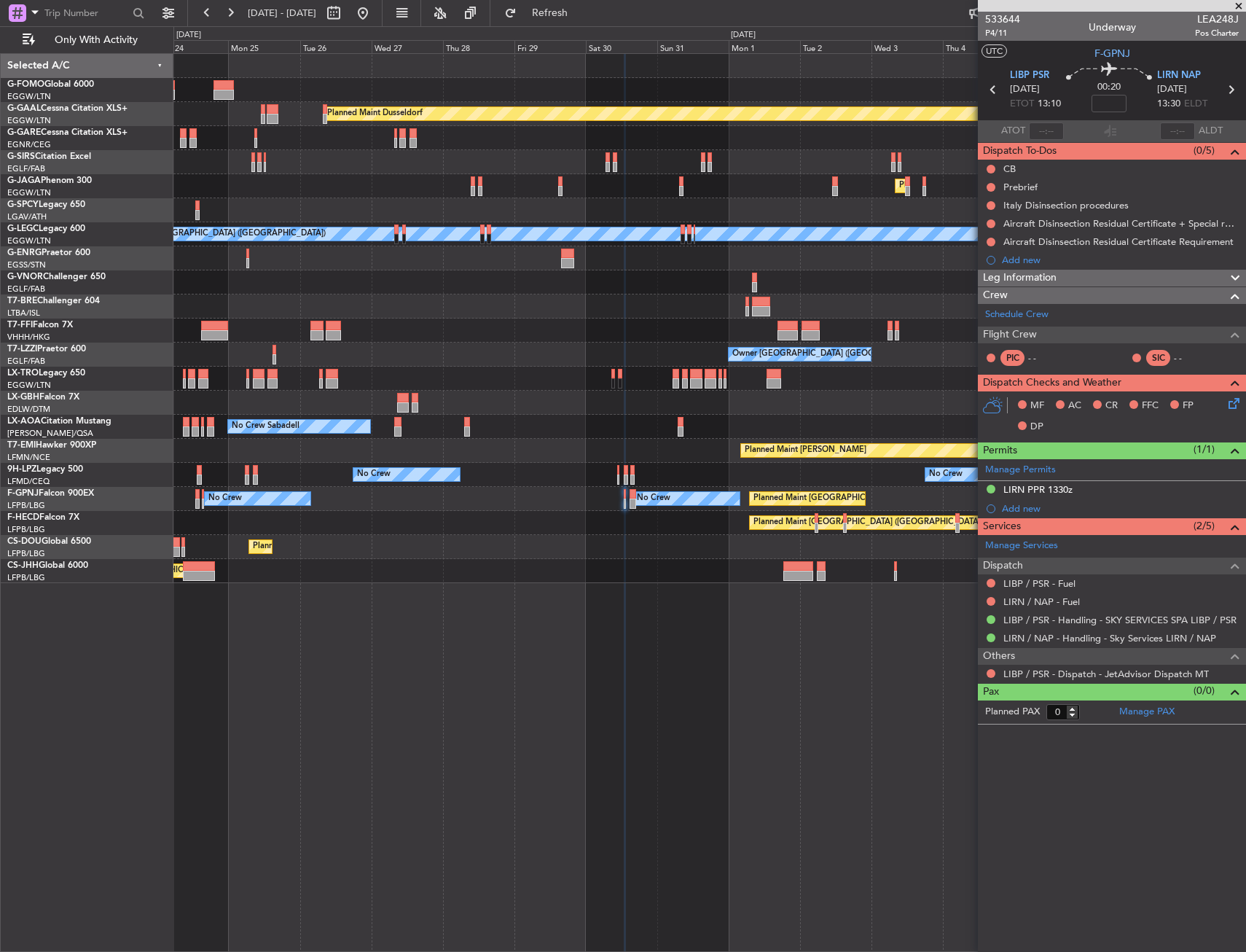
click at [728, 336] on div "Planned Maint Dusseldorf Planned Maint [GEOGRAPHIC_DATA] ([GEOGRAPHIC_DATA]) A/…" at bounding box center [710, 318] width 1072 height 529
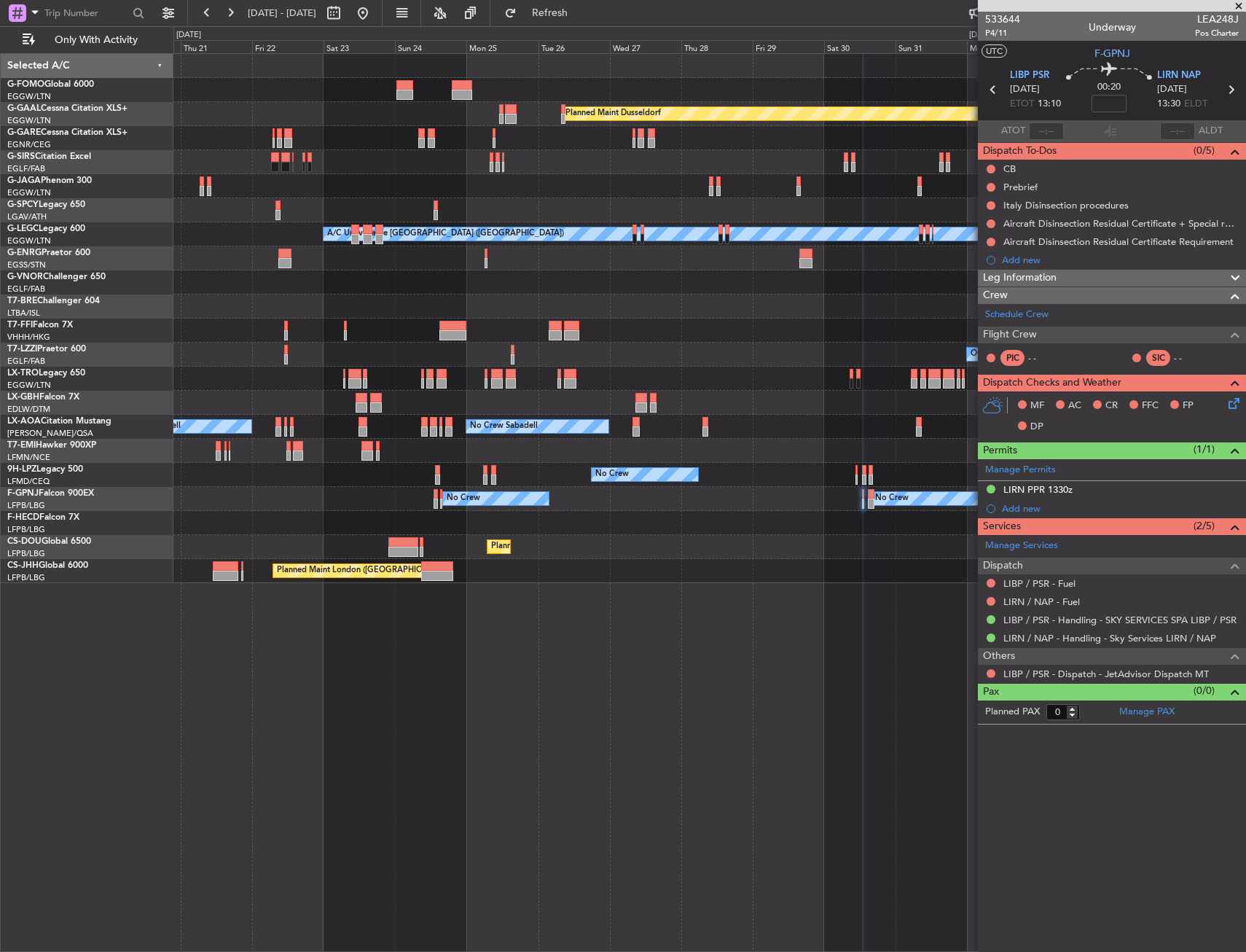
click at [728, 367] on div at bounding box center [710, 378] width 1072 height 24
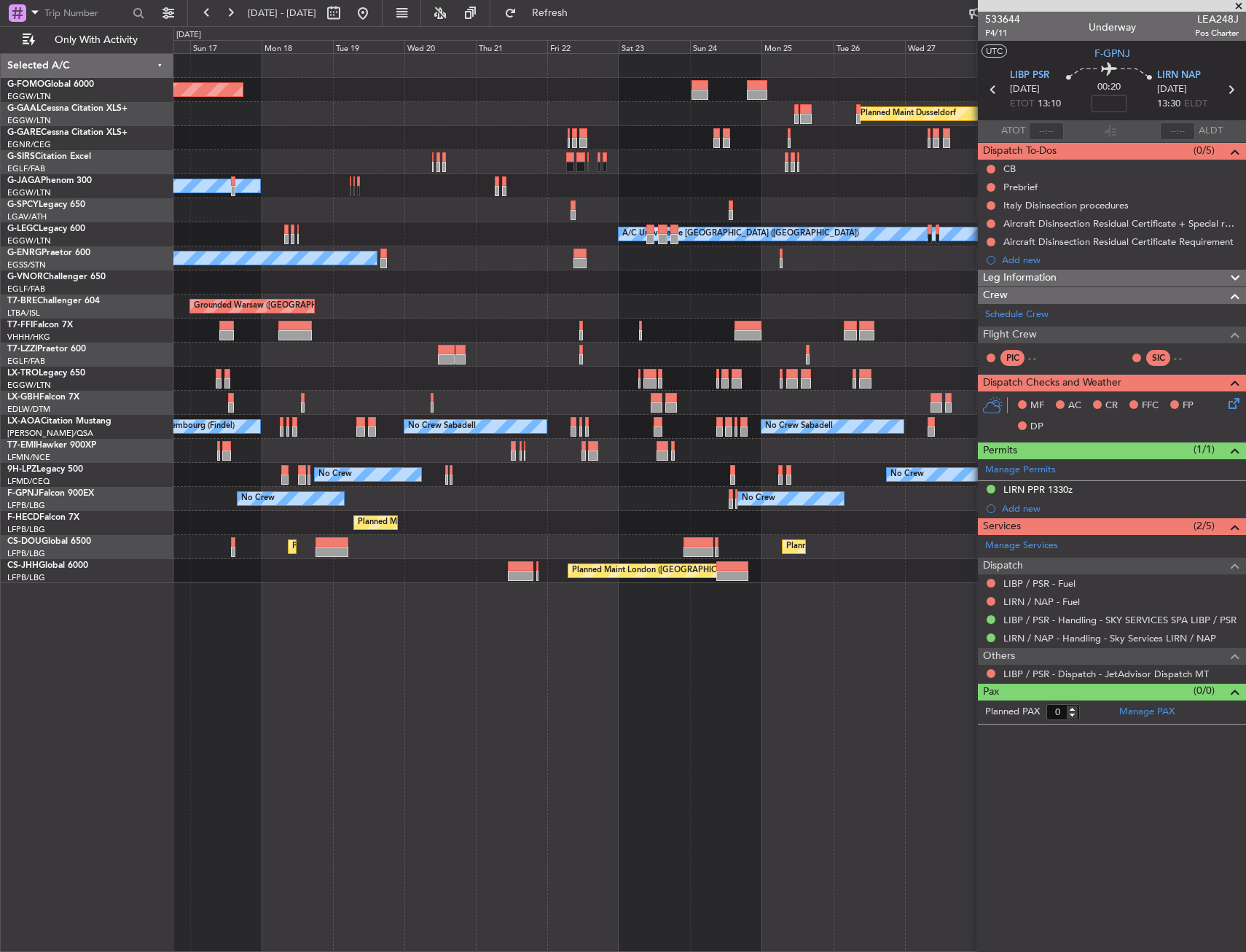
click at [894, 384] on div "Planned Maint Windsor Locks ([PERSON_NAME] Intl) Planned [GEOGRAPHIC_DATA] Plan…" at bounding box center [710, 318] width 1072 height 529
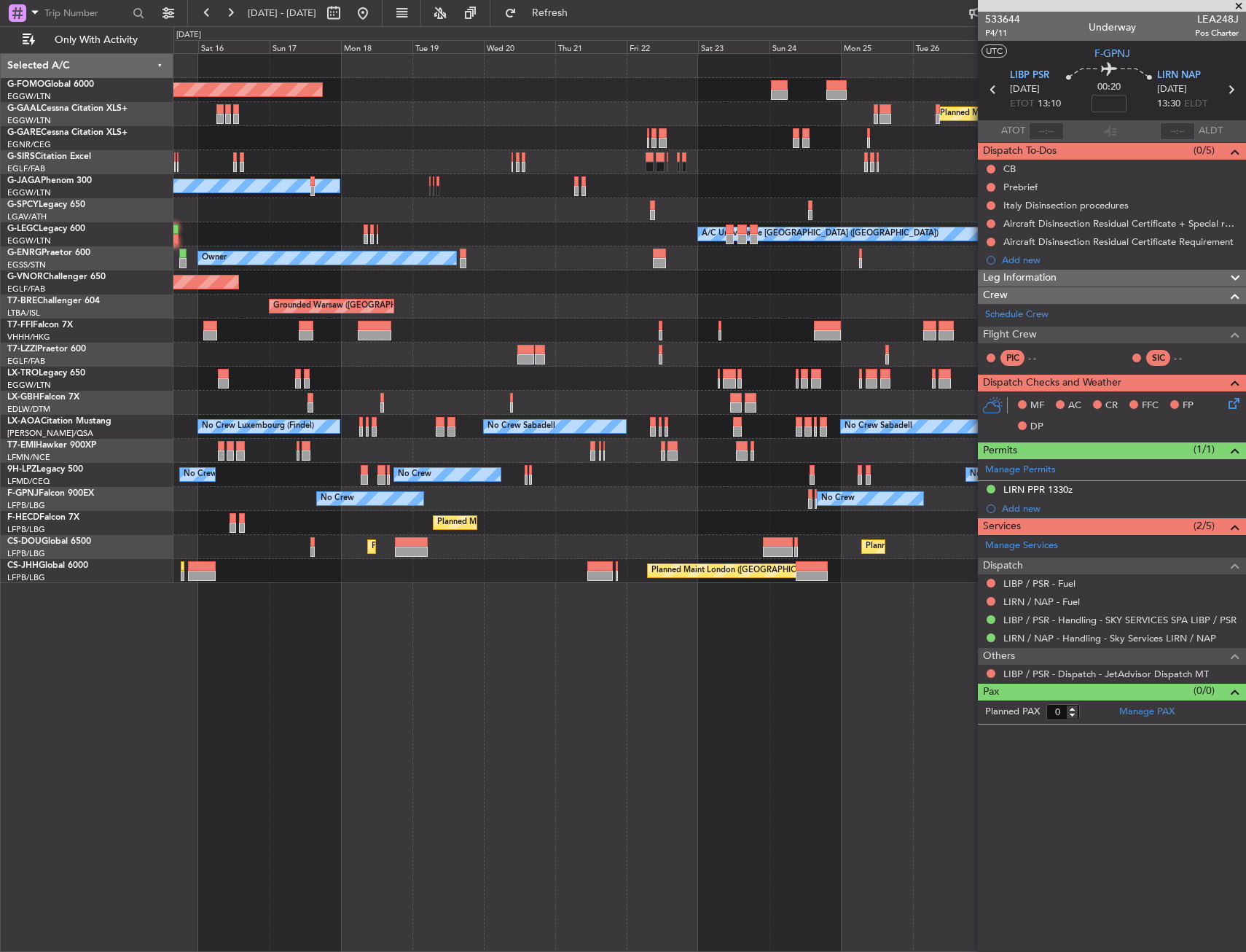
click at [805, 413] on div "Planned Maint Windsor Locks ([PERSON_NAME] Intl) Planned [GEOGRAPHIC_DATA] Plan…" at bounding box center [710, 318] width 1072 height 529
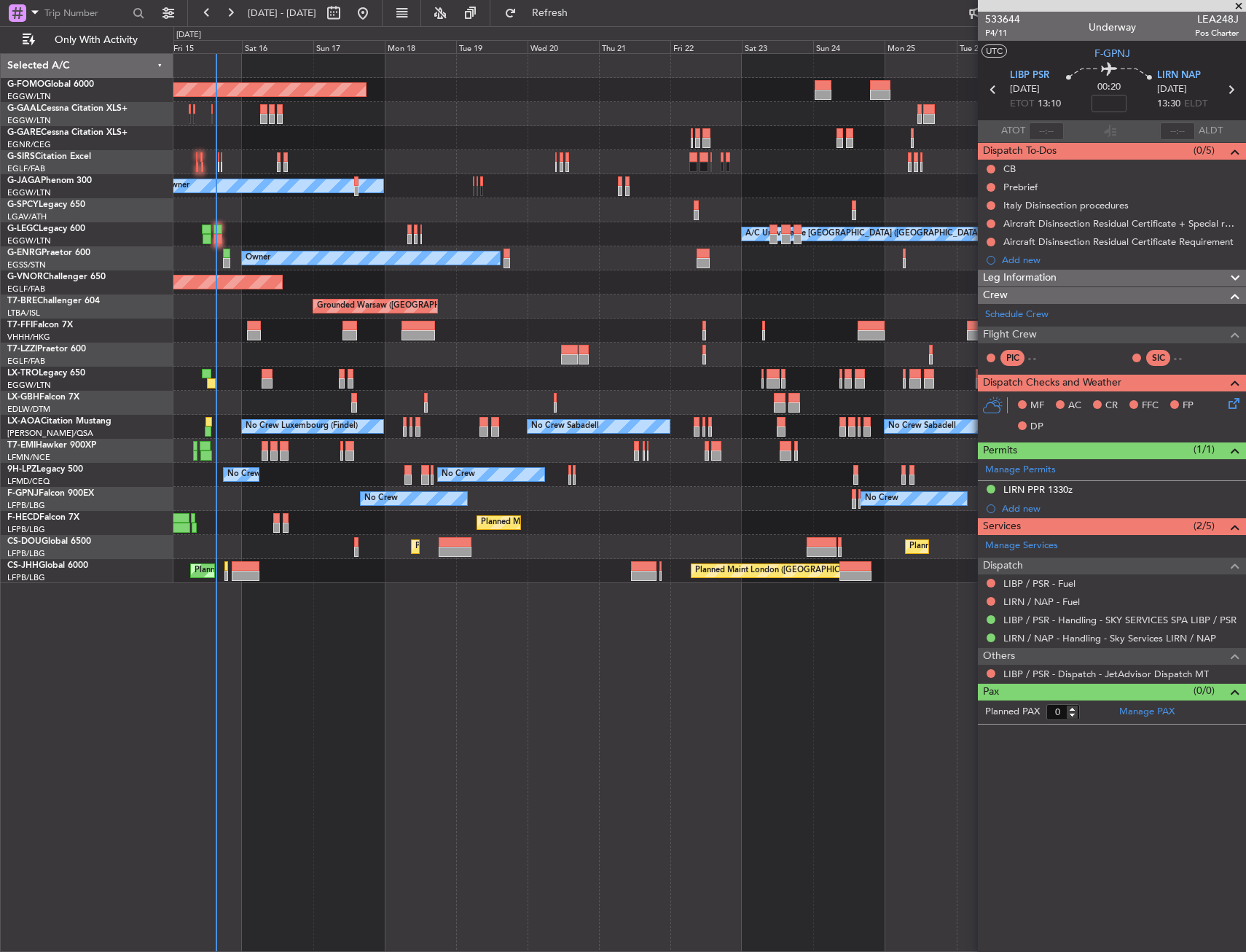
click at [711, 445] on div "Planned Maint Windsor Locks ([PERSON_NAME] Intl) Planned [GEOGRAPHIC_DATA] Plan…" at bounding box center [710, 318] width 1072 height 529
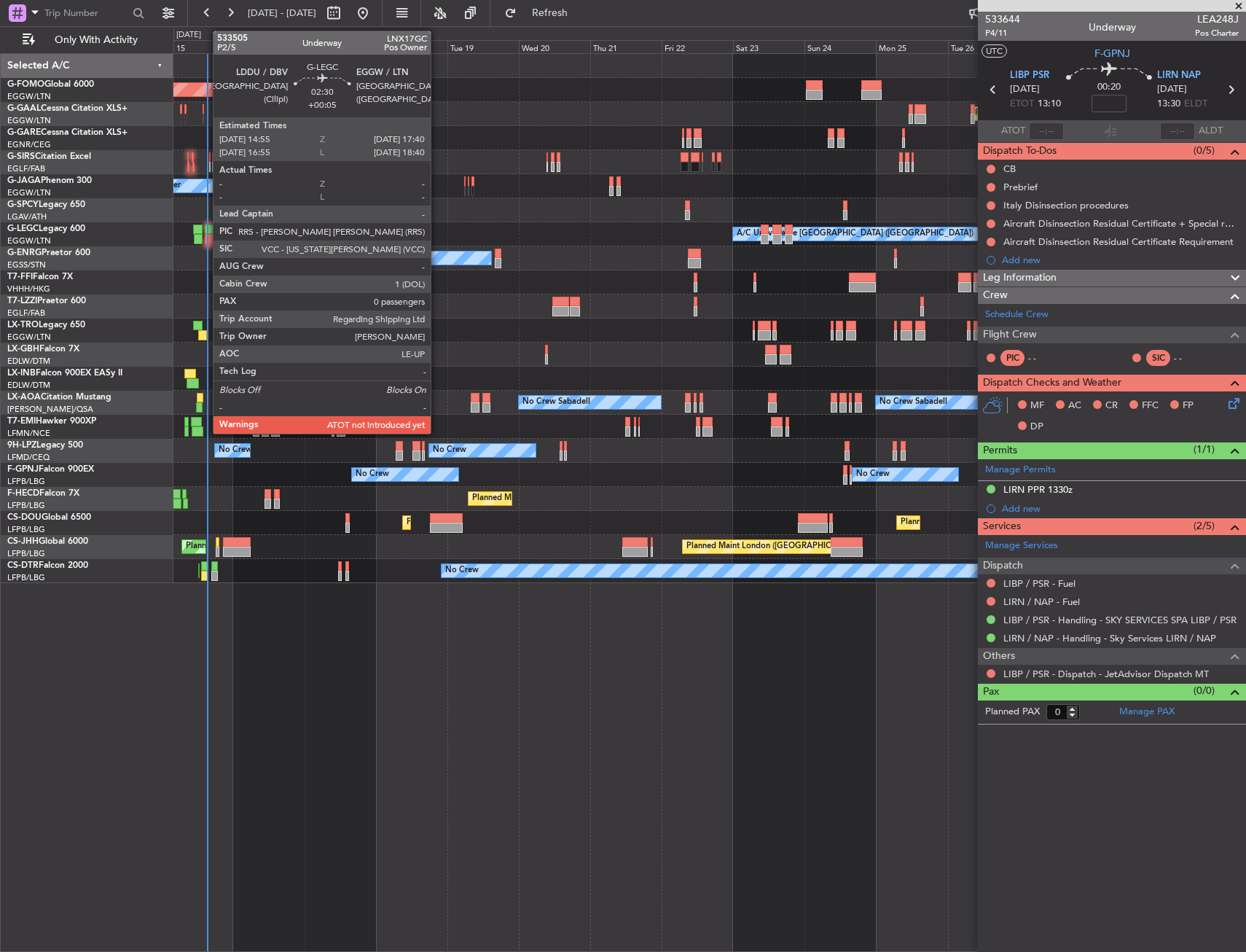
click at [205, 235] on div at bounding box center [208, 238] width 8 height 10
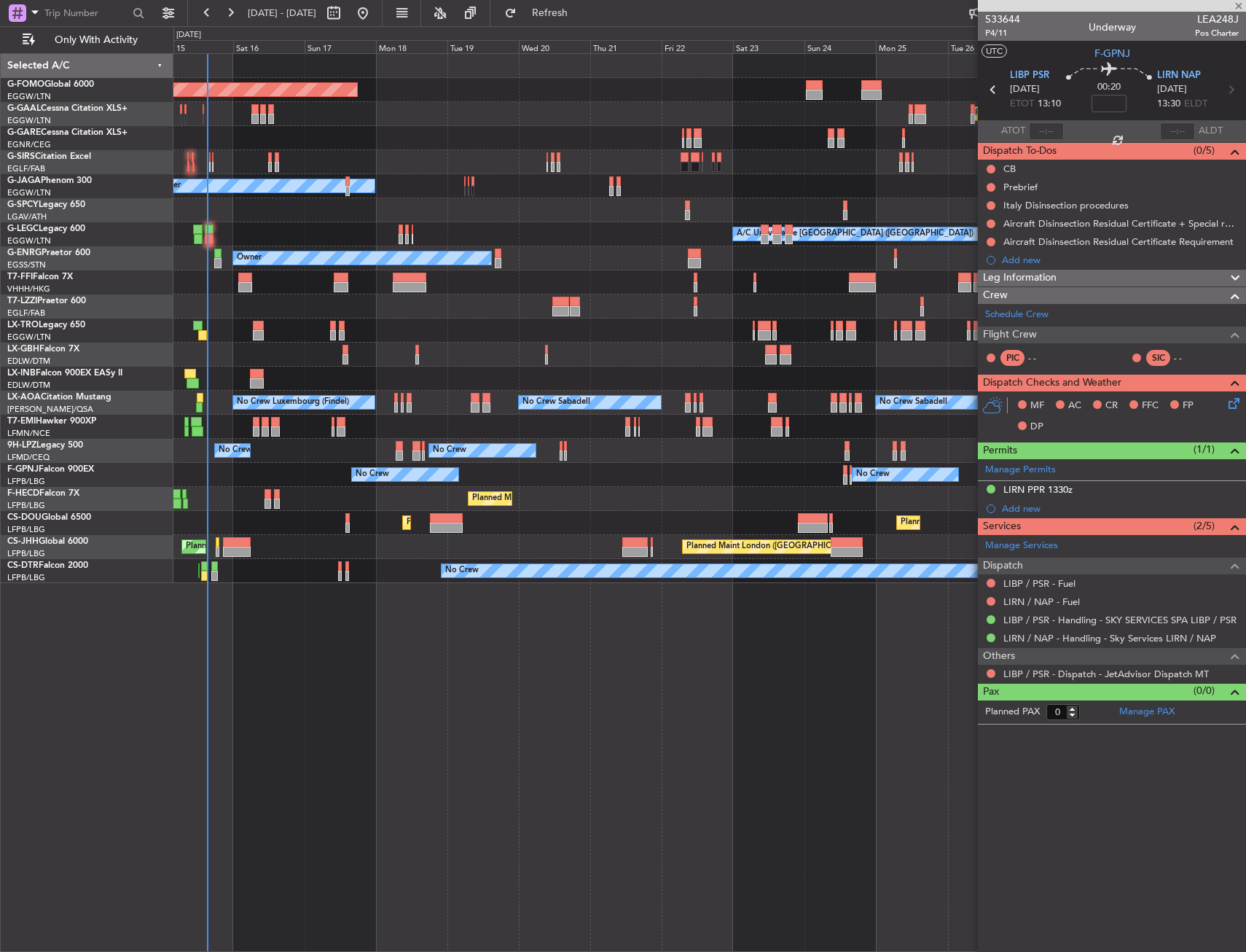
type input "+00:05"
